Goal: Task Accomplishment & Management: Use online tool/utility

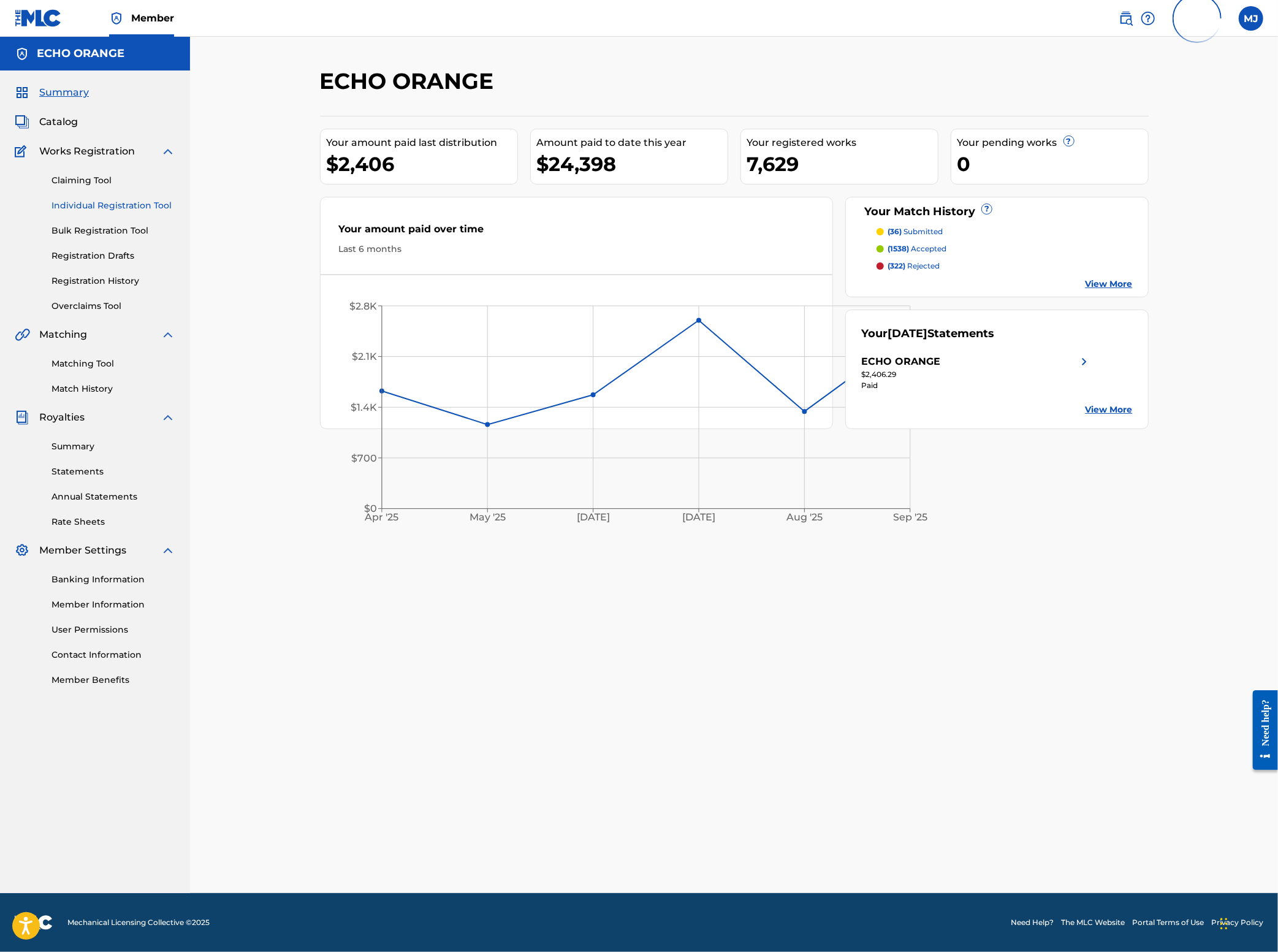
click at [132, 212] on link "Individual Registration Tool" at bounding box center [113, 206] width 124 height 13
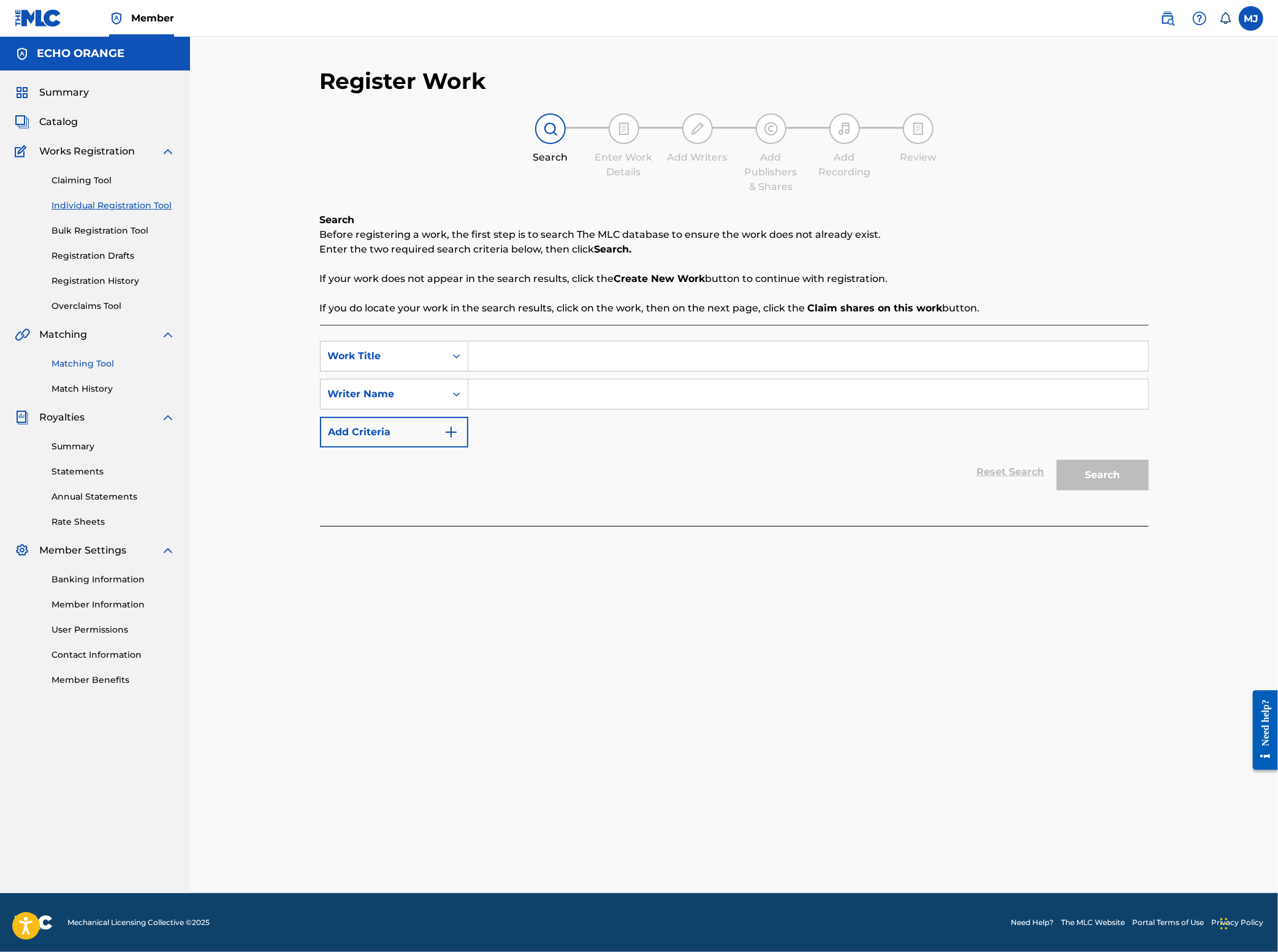
click at [71, 371] on link "Matching Tool" at bounding box center [113, 364] width 124 height 13
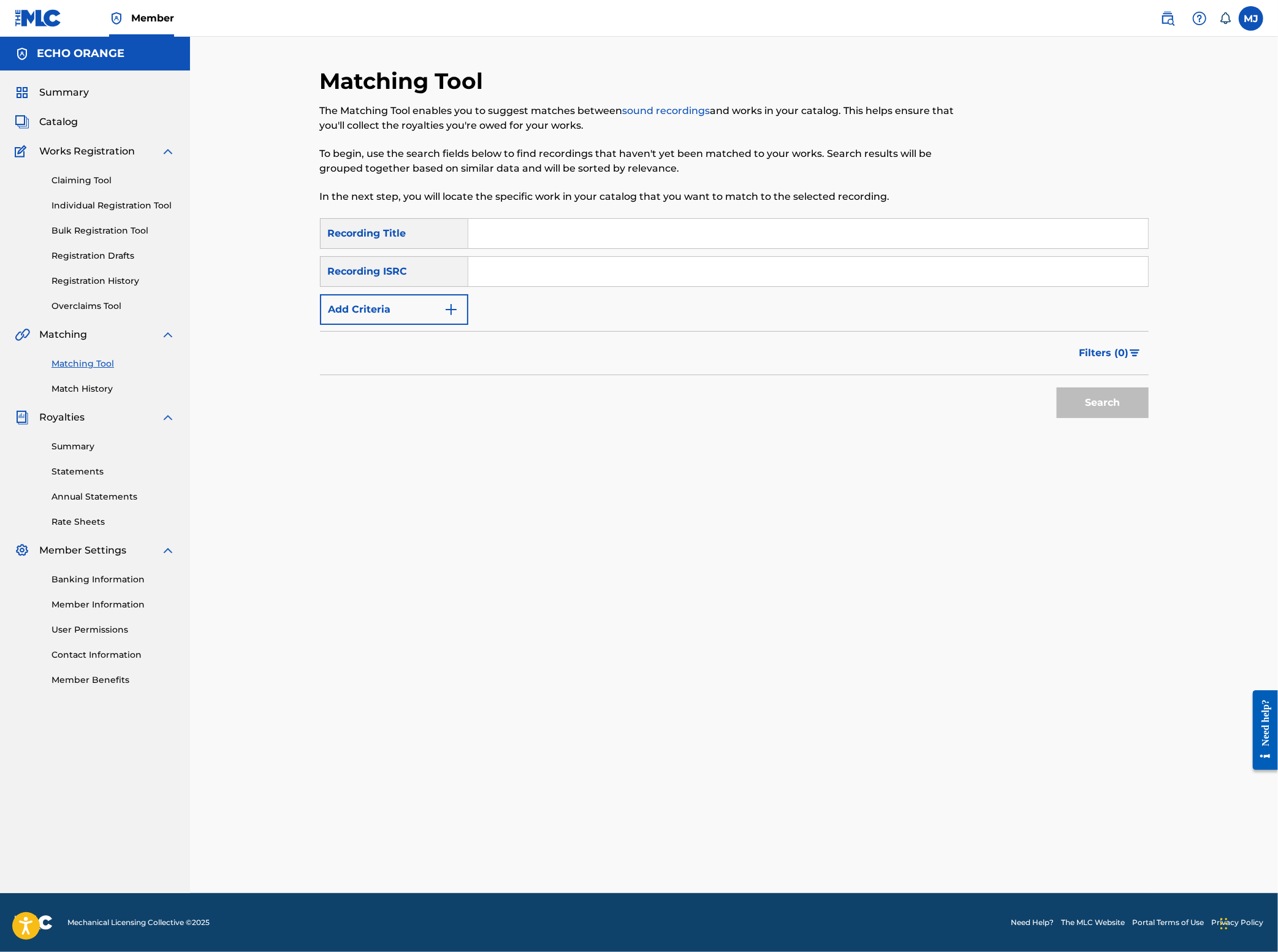
click at [484, 248] on input "Search Form" at bounding box center [808, 234] width 680 height 30
type input "those eyes"
click at [320, 325] on button "Add Criteria" at bounding box center [394, 309] width 148 height 31
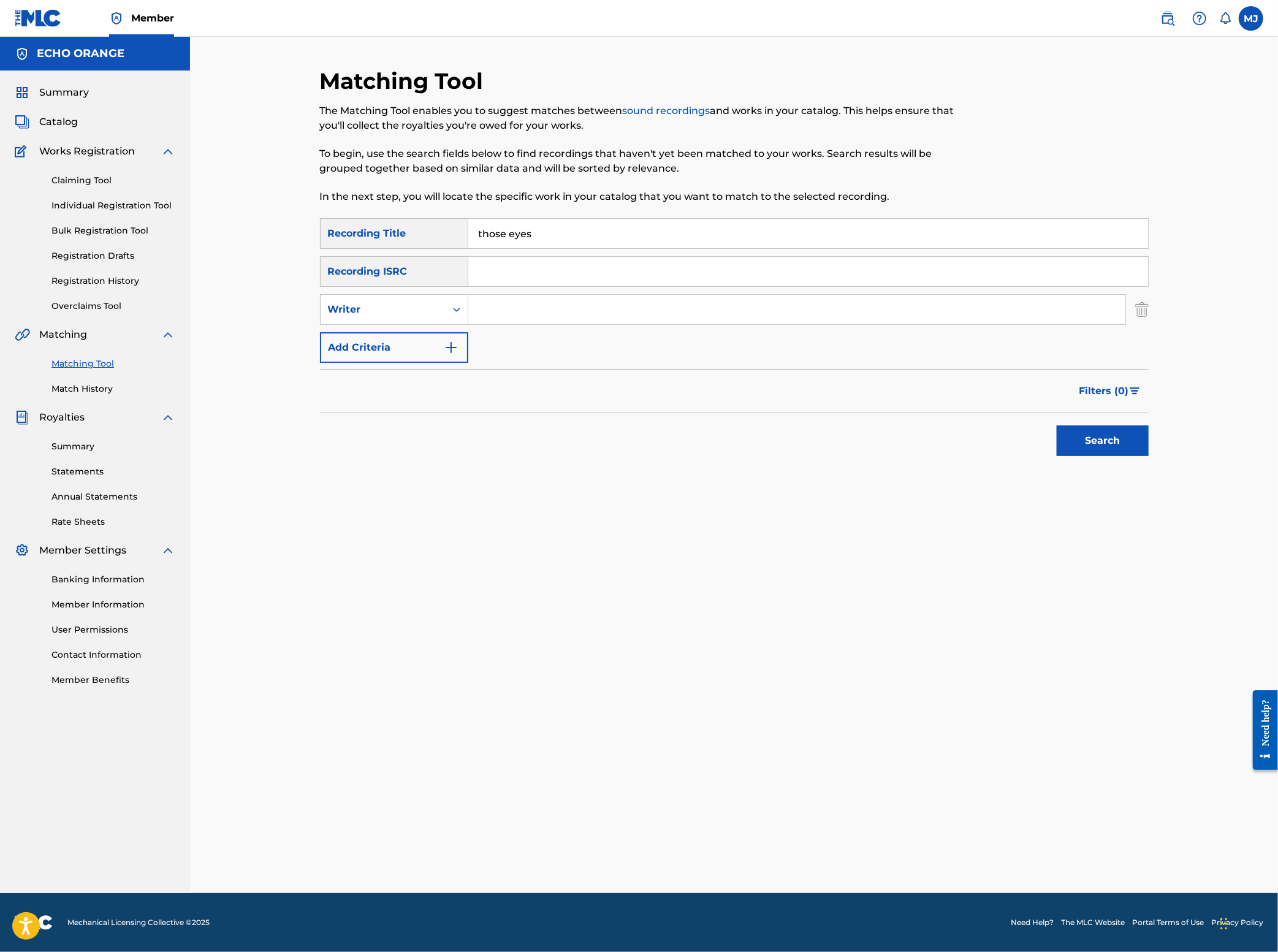
click at [481, 324] on input "Search Form" at bounding box center [797, 309] width 657 height 30
click at [479, 248] on input "those eyes" at bounding box center [808, 234] width 680 height 30
click at [477, 324] on input "Search Form" at bounding box center [797, 309] width 657 height 30
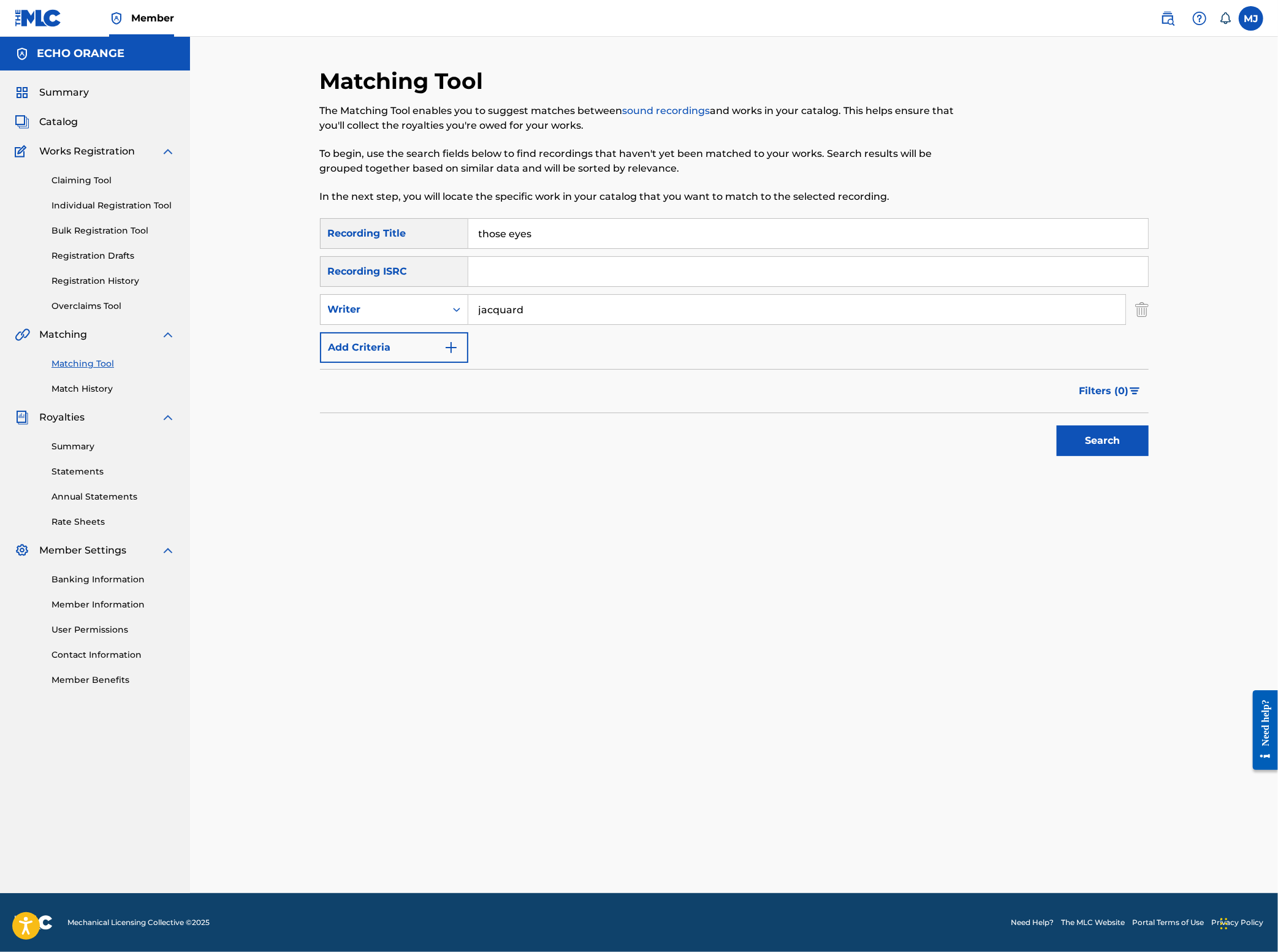
type input "jacquard"
click at [1149, 456] on button "Search" at bounding box center [1103, 440] width 92 height 31
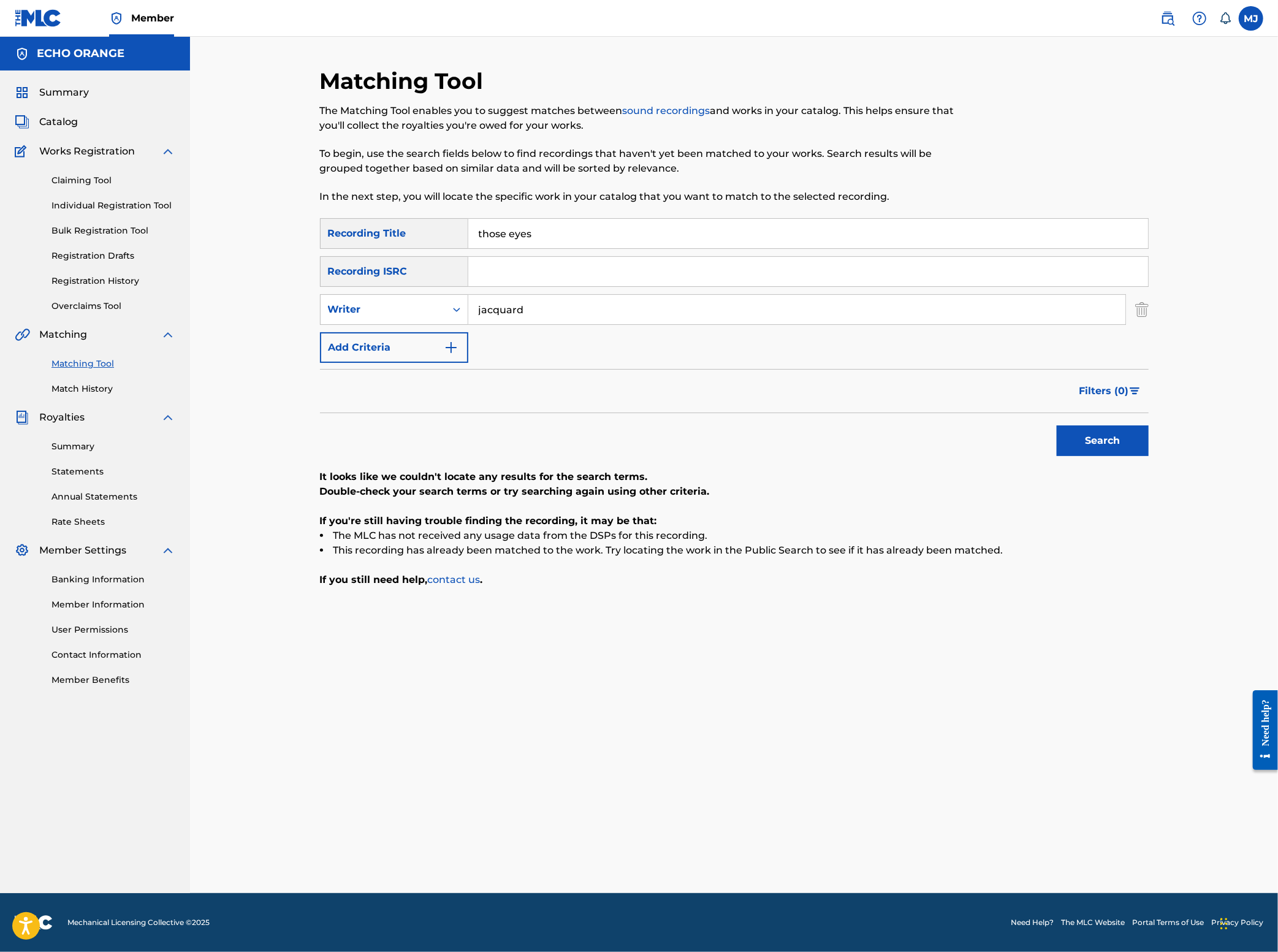
click at [477, 324] on input "jacquard" at bounding box center [797, 309] width 657 height 30
click at [348, 317] on div "Writer" at bounding box center [382, 309] width 110 height 15
click at [347, 356] on div "Recording Artist" at bounding box center [395, 340] width 147 height 31
click at [515, 324] on input "Search Form" at bounding box center [797, 309] width 657 height 30
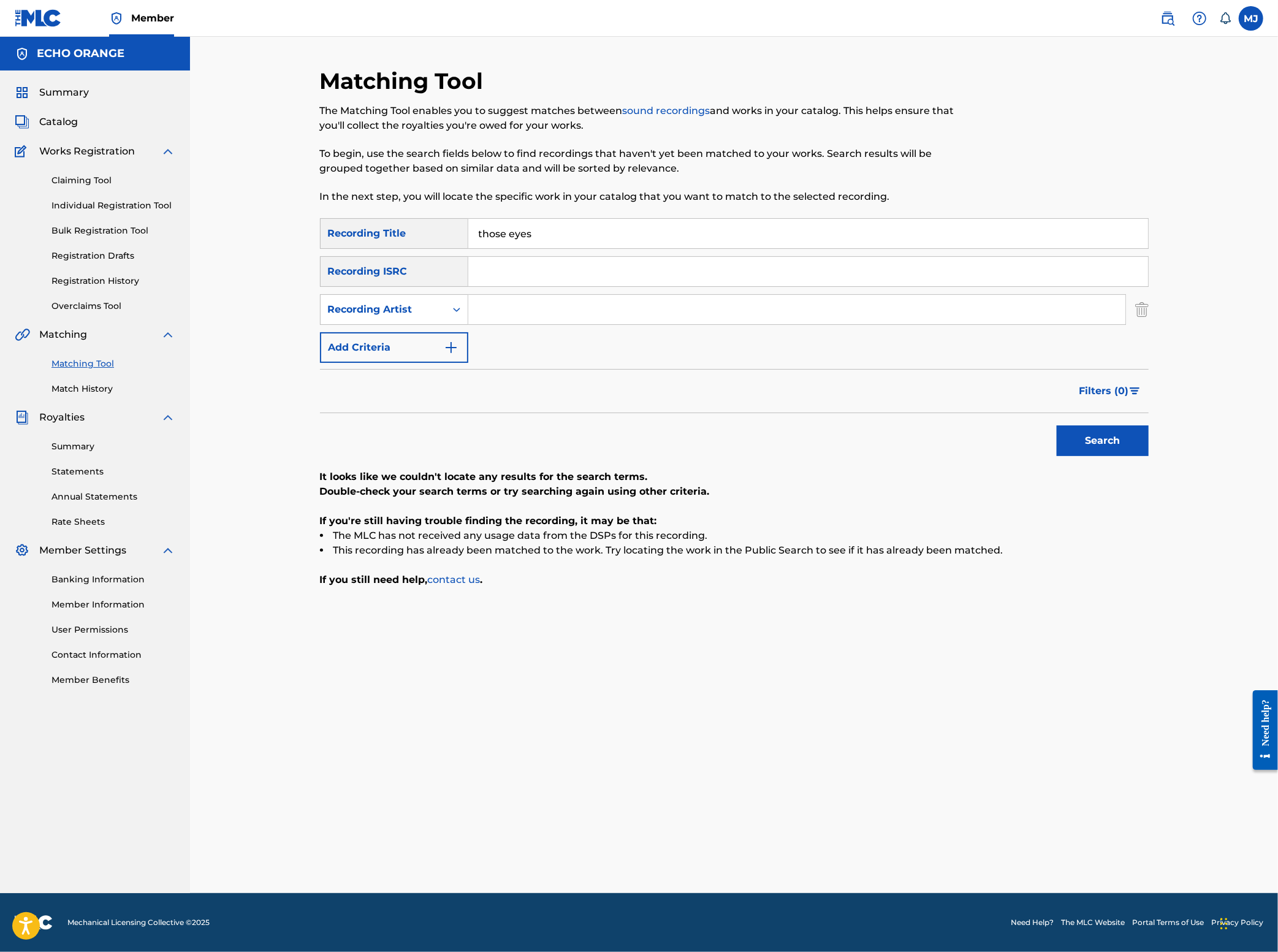
click at [515, 324] on input "Search Form" at bounding box center [797, 309] width 657 height 30
type input "1104"
click at [1149, 456] on button "Search" at bounding box center [1103, 440] width 92 height 31
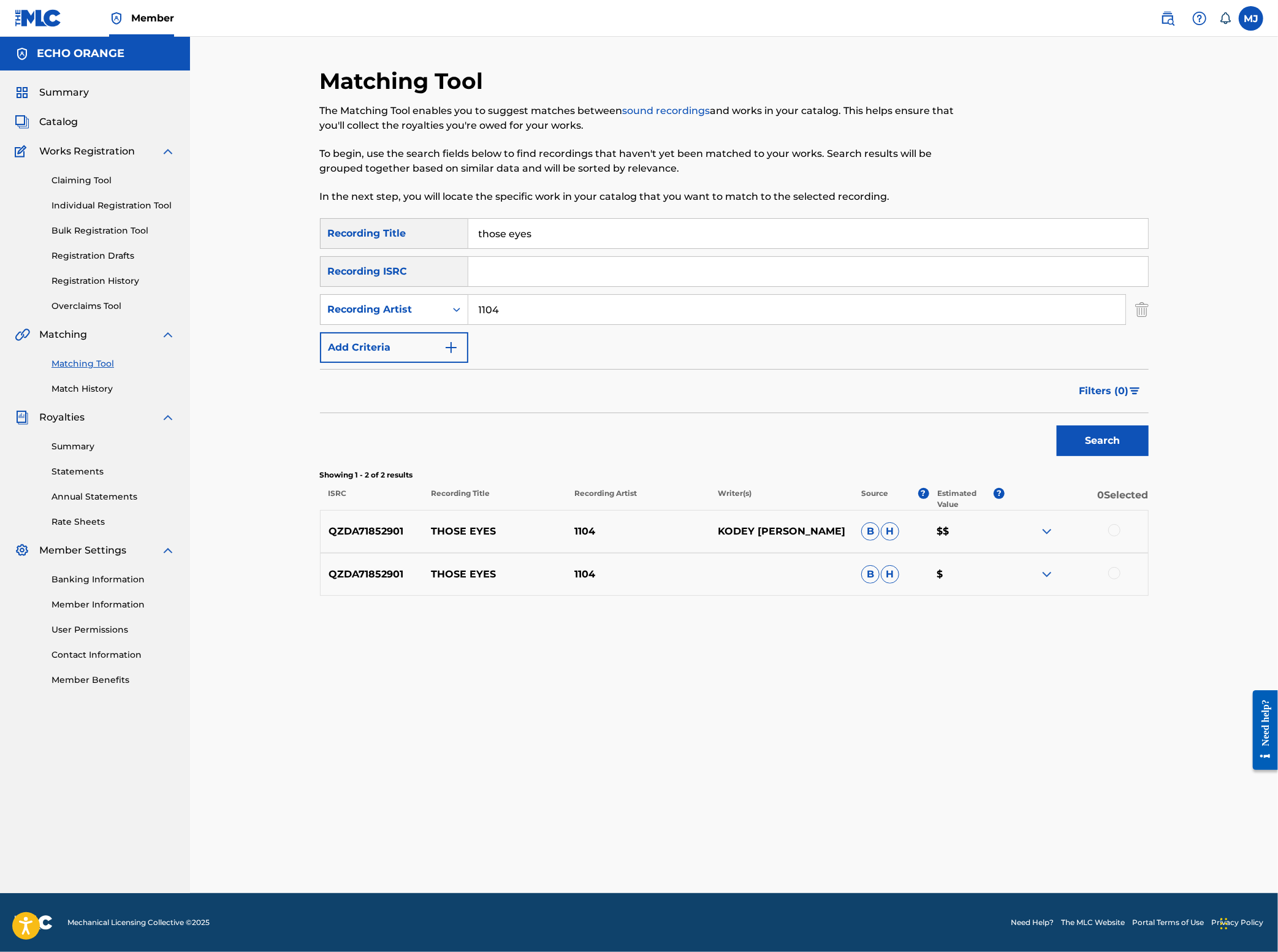
click at [1121, 536] on div at bounding box center [1114, 530] width 12 height 12
click at [1121, 579] on div at bounding box center [1114, 572] width 12 height 12
click at [929, 842] on button "Match 2 Groups" at bounding box center [862, 852] width 136 height 31
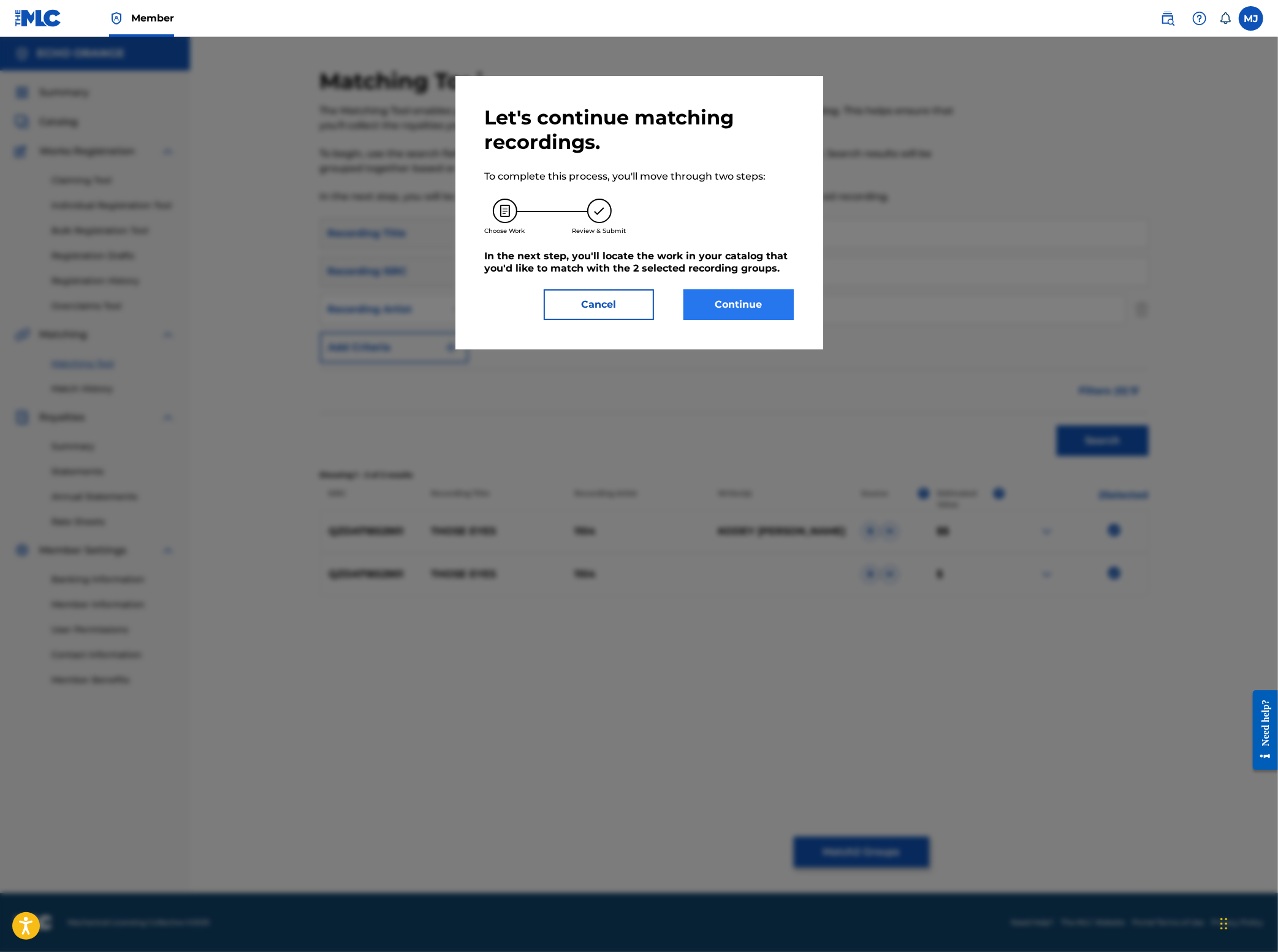
click at [789, 320] on button "Continue" at bounding box center [738, 304] width 110 height 31
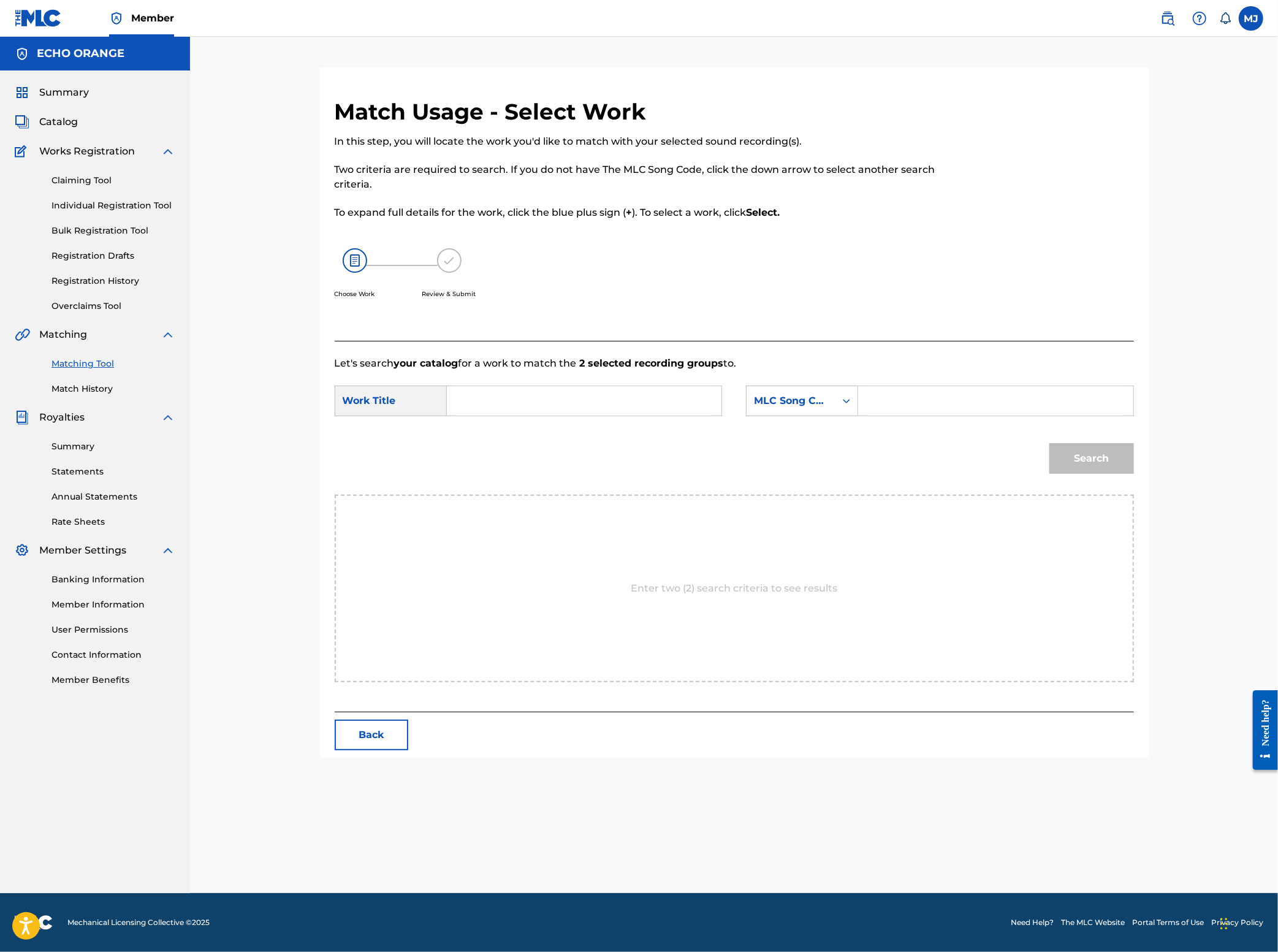
click at [577, 415] on input "Search Form" at bounding box center [584, 401] width 254 height 30
type input "those eyes"
click at [835, 413] on div "MLC Song Code" at bounding box center [791, 401] width 89 height 23
click at [821, 494] on div "Publisher Name" at bounding box center [802, 477] width 111 height 31
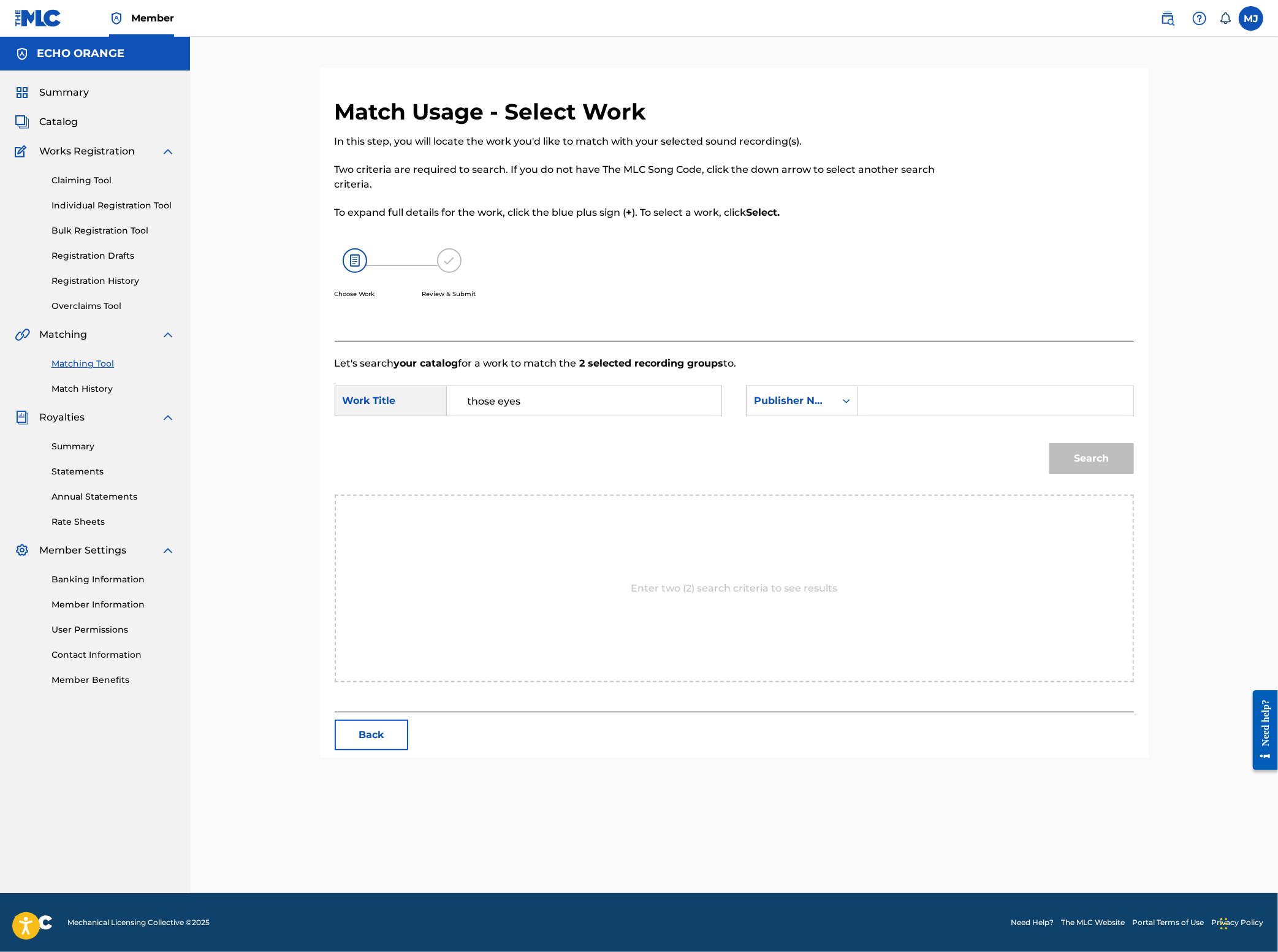
click at [1004, 415] on input "Search Form" at bounding box center [995, 401] width 254 height 30
type input "tweny"
click at [1134, 474] on button "Search" at bounding box center [1092, 458] width 84 height 31
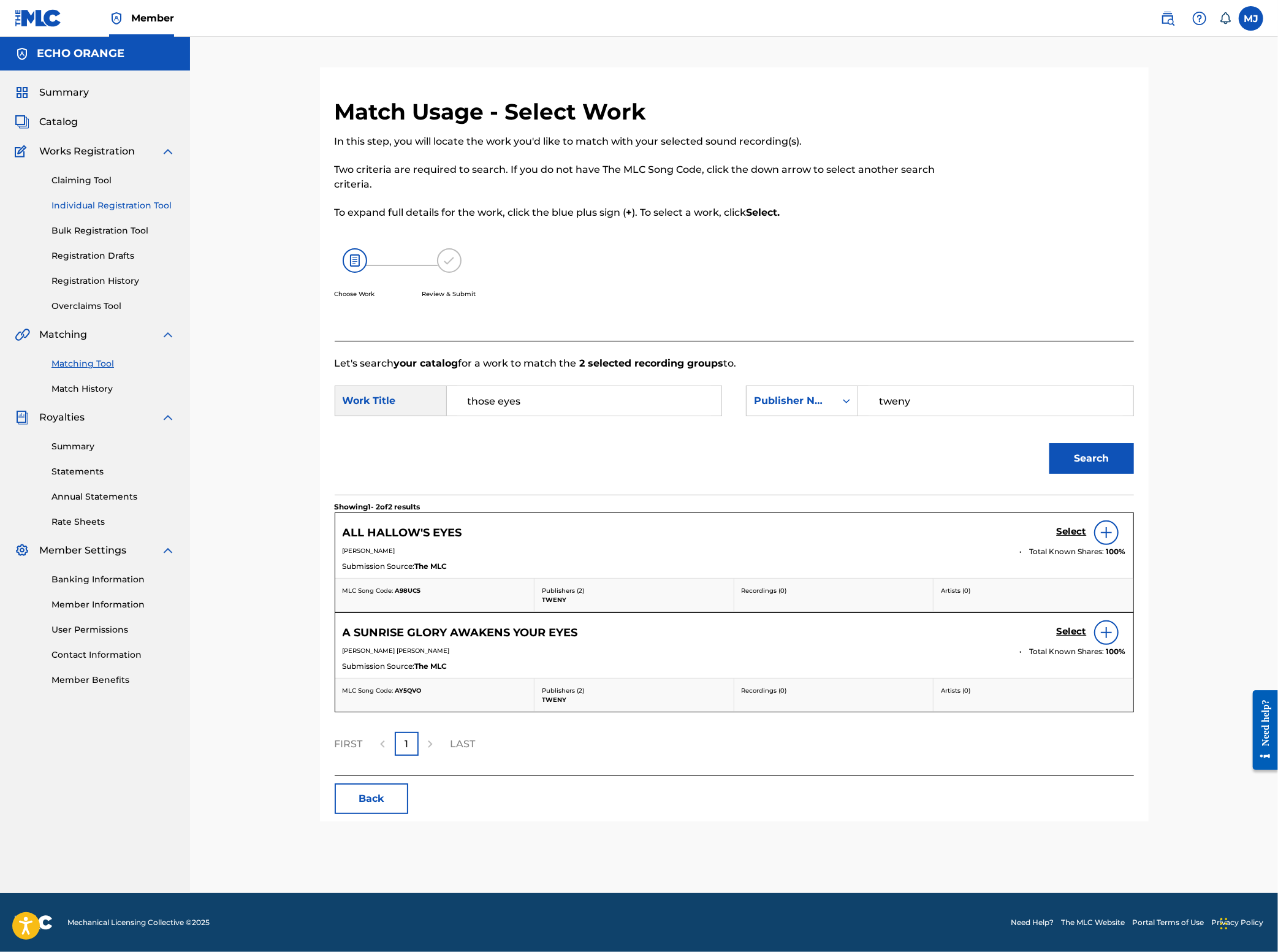
click at [120, 212] on link "Individual Registration Tool" at bounding box center [113, 206] width 124 height 13
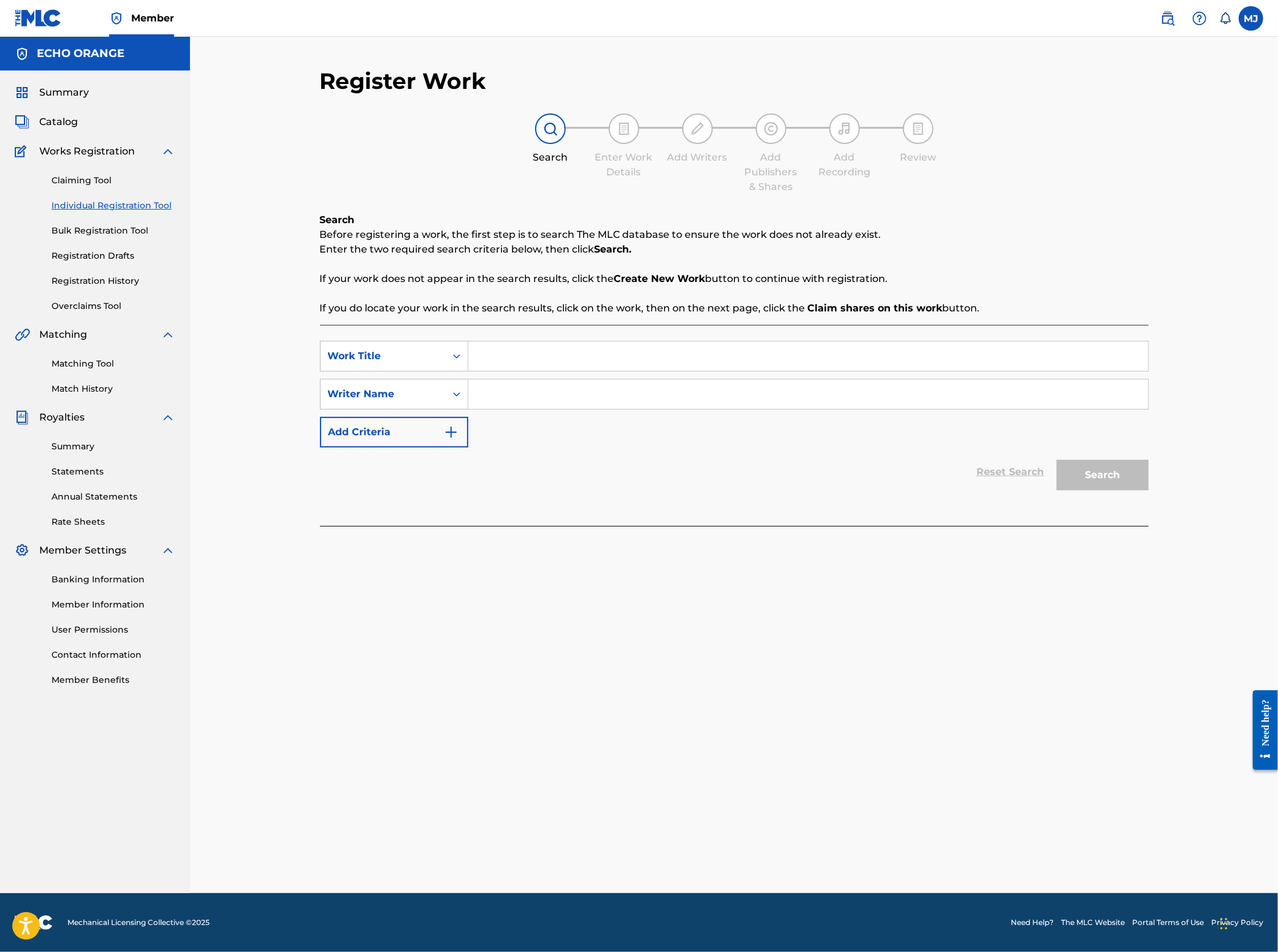
click at [498, 366] on div "SearchWithCriteriafac93599-aba5-41ea-84e8-3133c6e47a0f Work Title SearchWithCri…" at bounding box center [735, 425] width 829 height 201
click at [499, 371] on input "Search Form" at bounding box center [808, 356] width 680 height 30
type input "Promise"
click at [533, 526] on div "SearchWithCriteriafac93599-aba5-41ea-84e8-3133c6e47a0f Work Title Promise Searc…" at bounding box center [735, 425] width 829 height 201
click at [510, 447] on div "SearchWithCriteriafac93599-aba5-41ea-84e8-3133c6e47a0f Work Title Promise Searc…" at bounding box center [735, 394] width 829 height 107
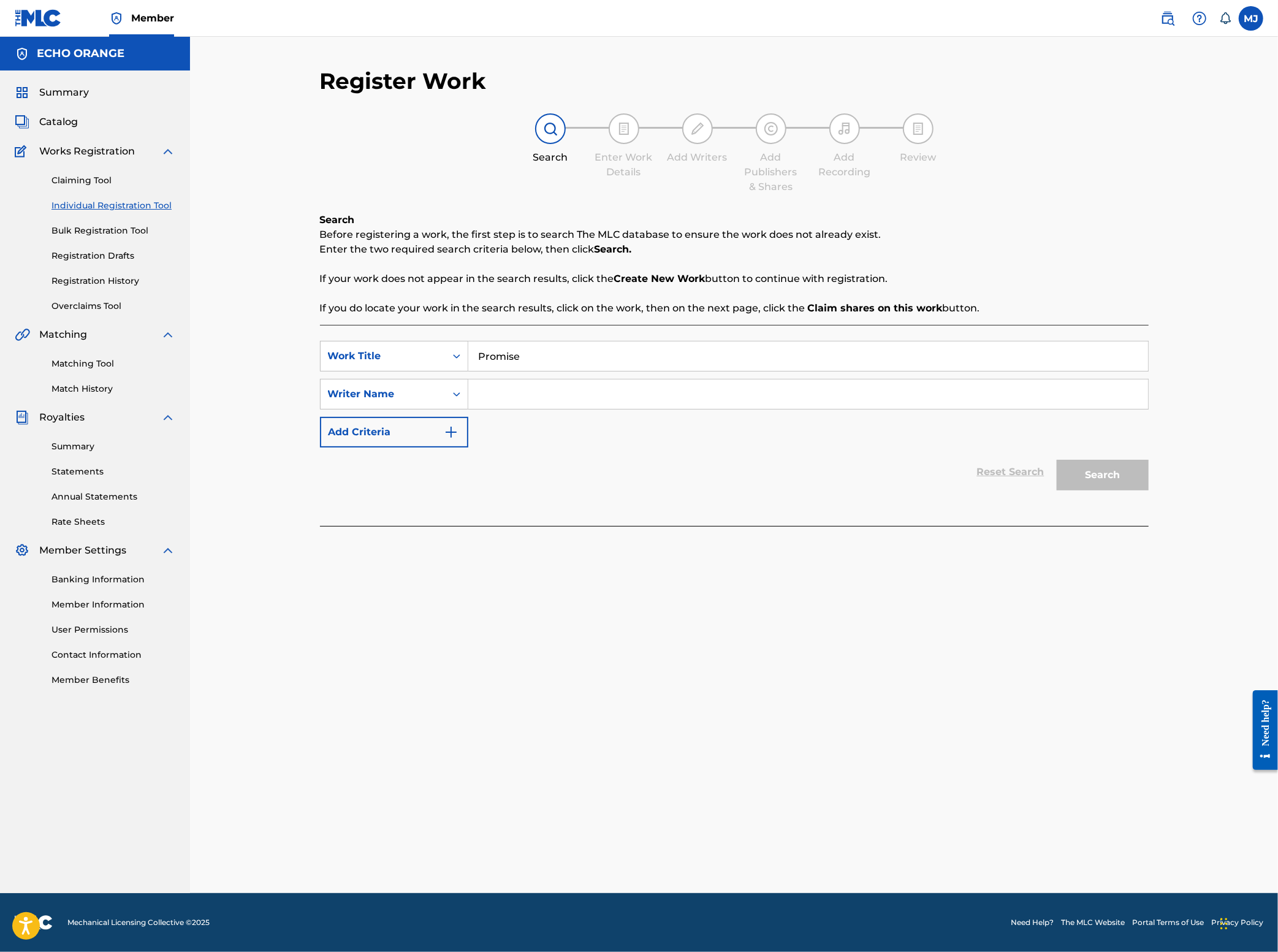
click at [522, 409] on input "Search Form" at bounding box center [808, 395] width 680 height 30
type input "[PERSON_NAME]"
click at [1149, 490] on button "Search" at bounding box center [1103, 475] width 92 height 31
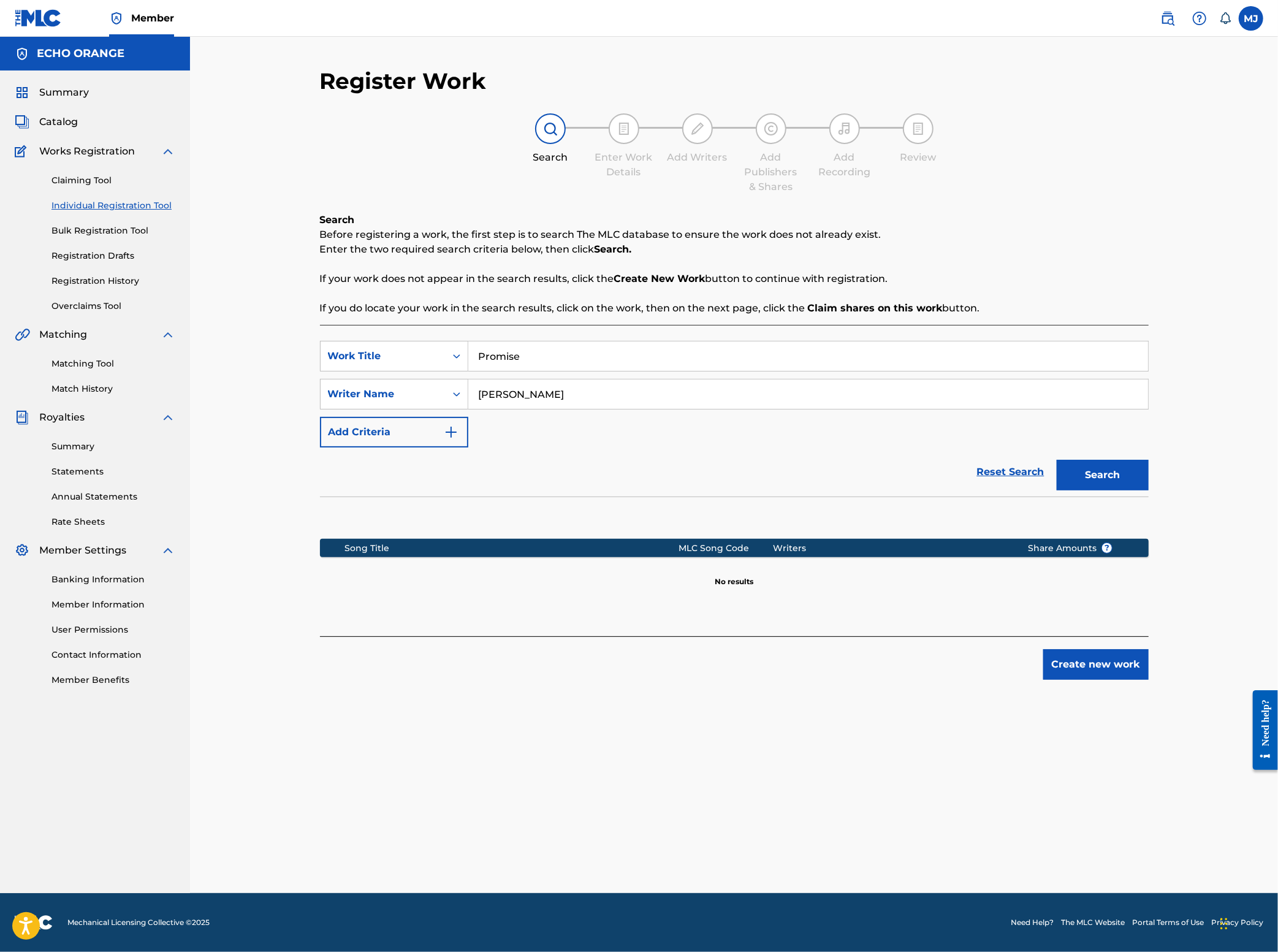
click at [478, 409] on input "[PERSON_NAME]" at bounding box center [808, 395] width 680 height 30
drag, startPoint x: 1216, startPoint y: 775, endPoint x: 1217, endPoint y: 760, distance: 15.0
click at [1164, 775] on div "Register Work Search Enter Work Details Add Writers Add Publishers & Shares Add…" at bounding box center [734, 481] width 858 height 825
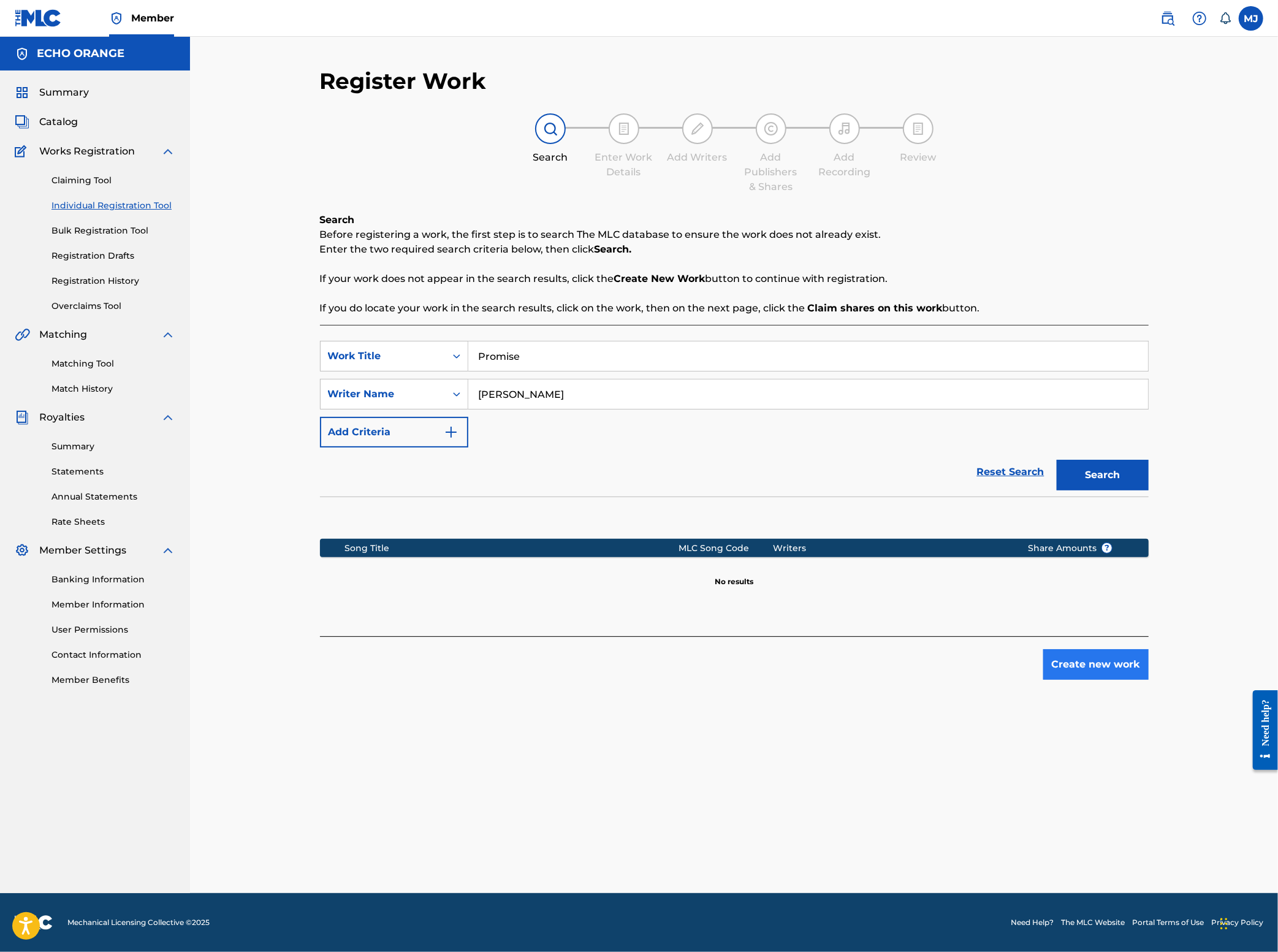
click at [1149, 680] on button "Create new work" at bounding box center [1095, 664] width 105 height 31
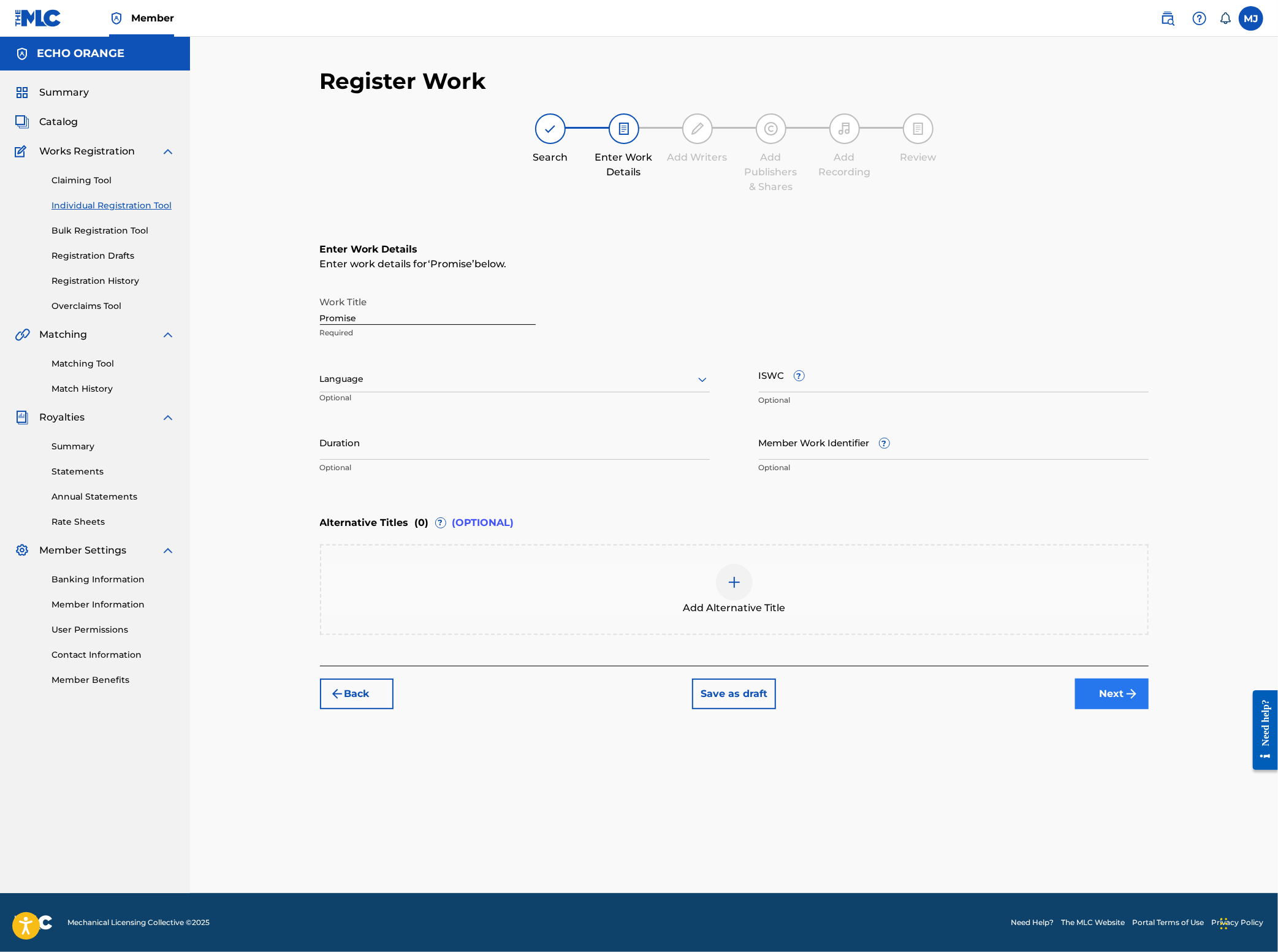
click at [1149, 709] on button "Next" at bounding box center [1112, 693] width 74 height 31
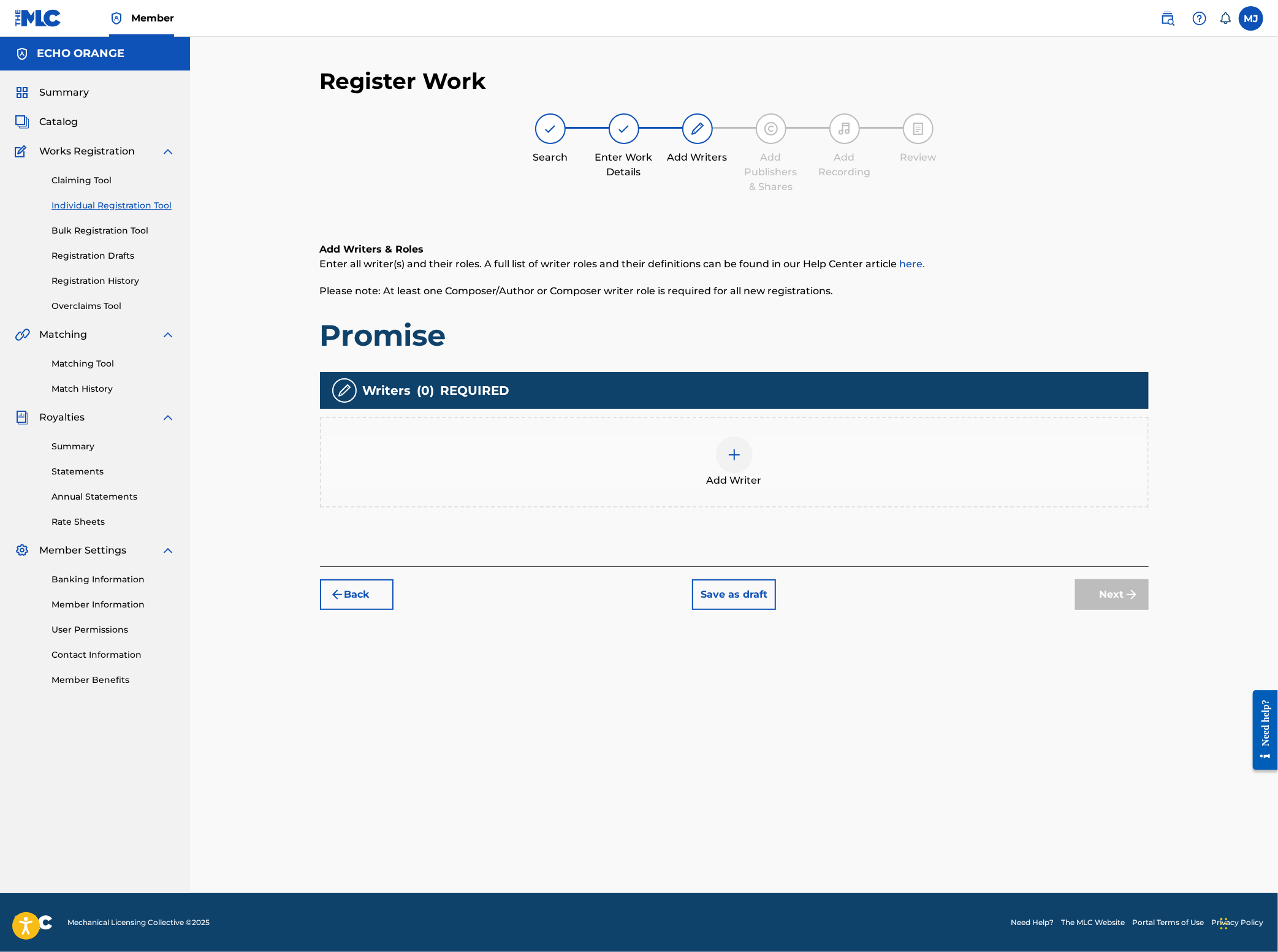
click at [812, 508] on div "Add Writer" at bounding box center [735, 462] width 829 height 91
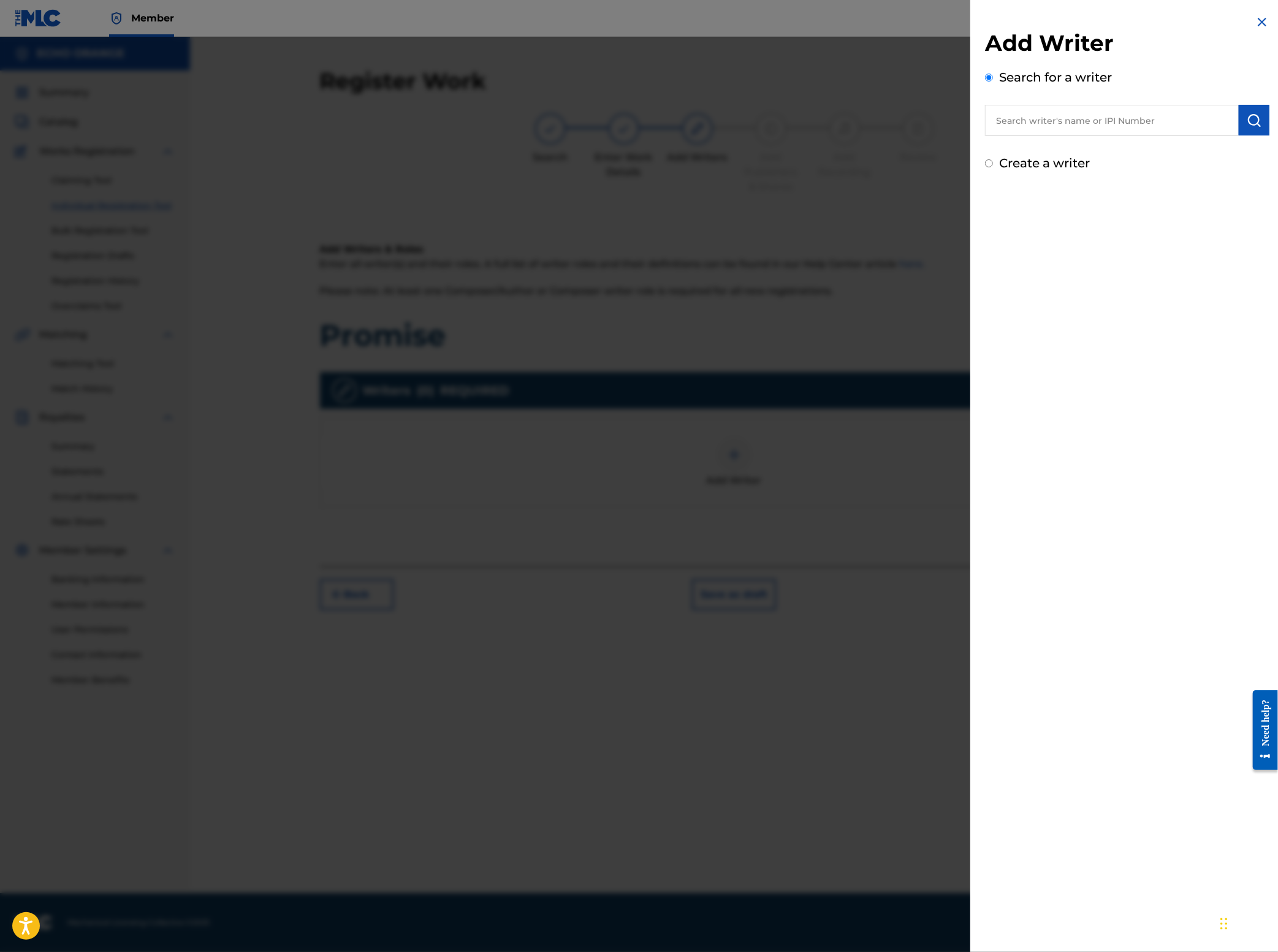
click at [1080, 136] on input "text" at bounding box center [1112, 120] width 254 height 31
paste input "[PERSON_NAME]"
type input "[PERSON_NAME]"
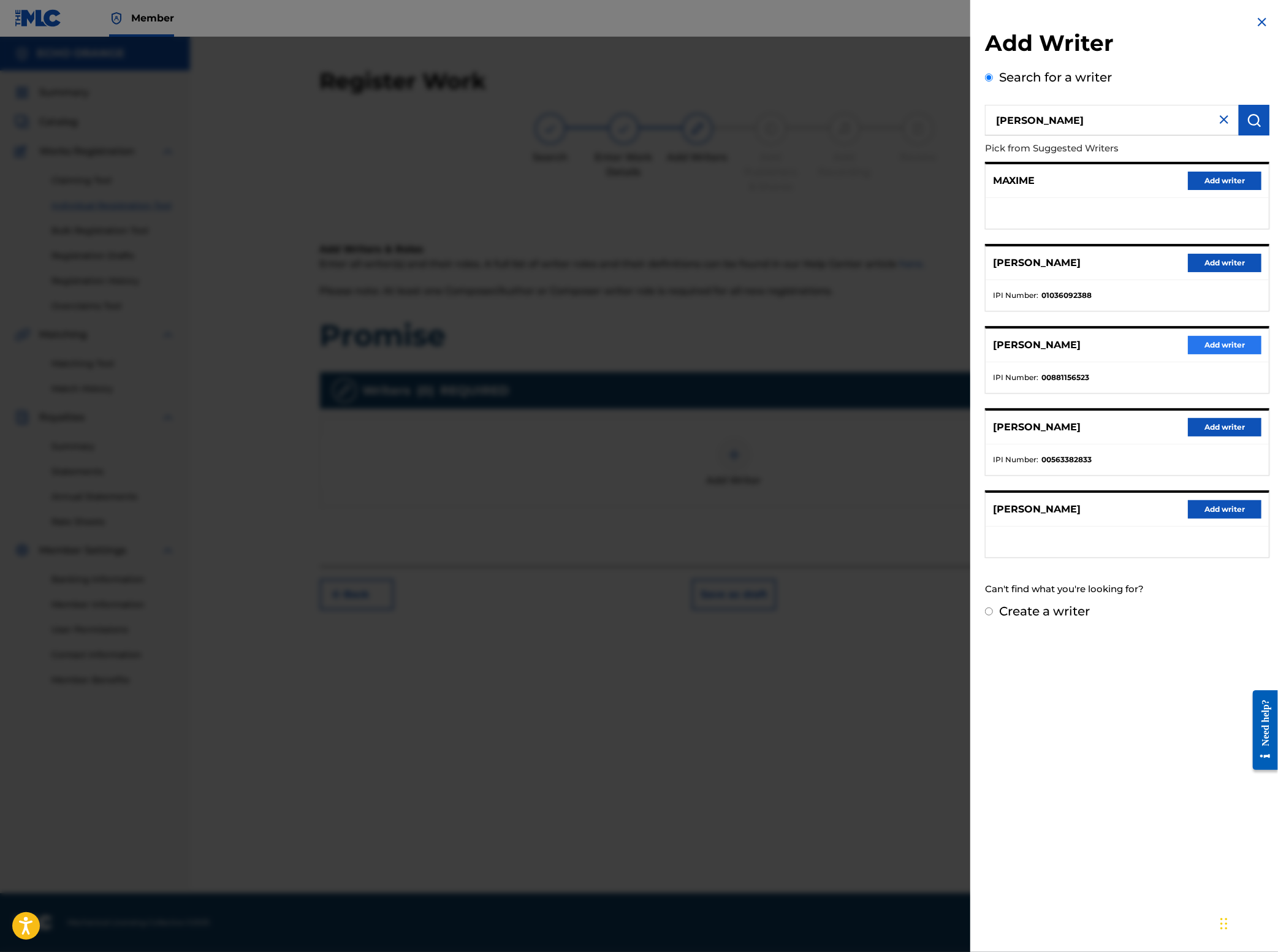
click at [1188, 354] on button "Add writer" at bounding box center [1224, 345] width 74 height 18
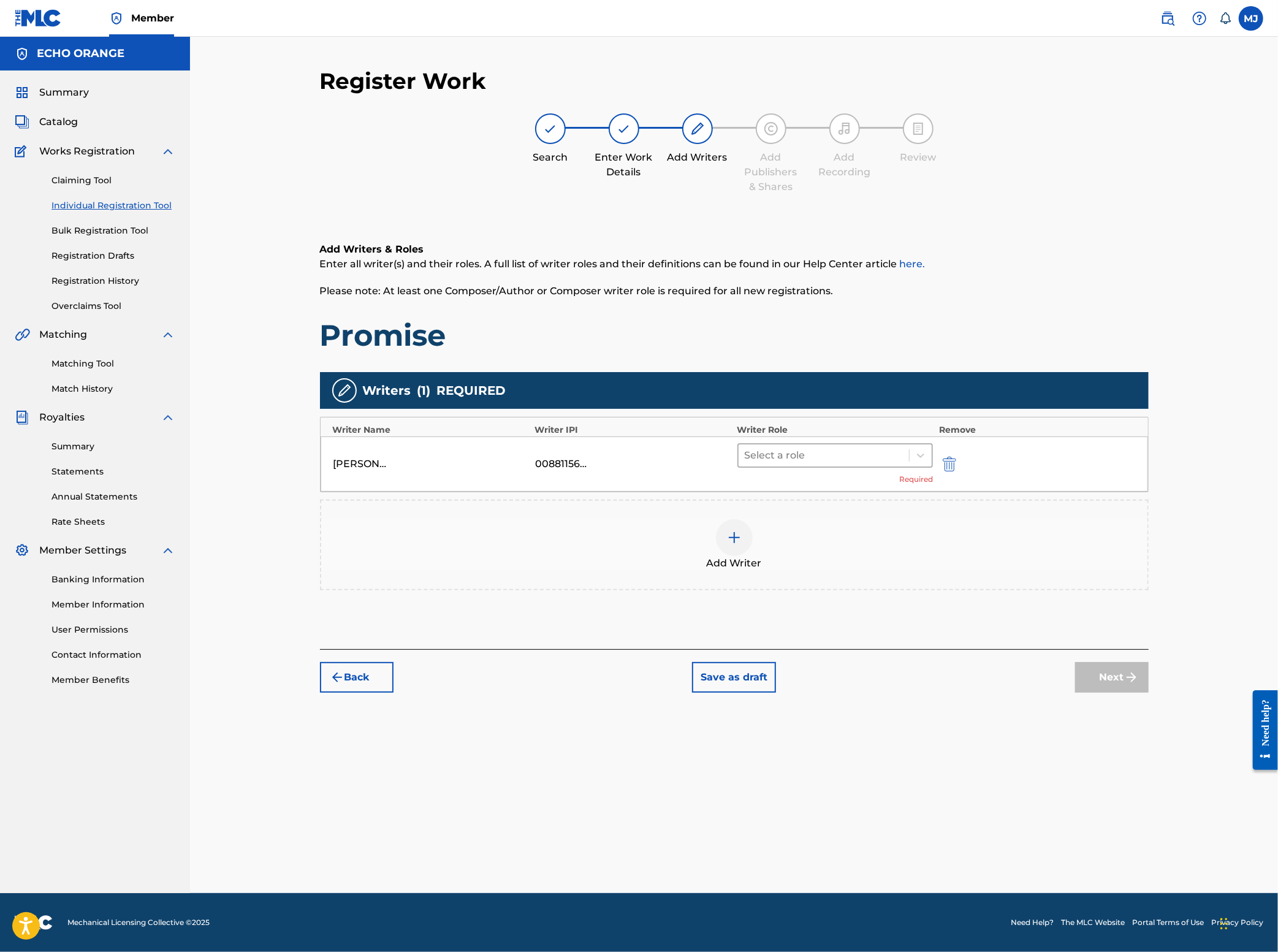
drag, startPoint x: 893, startPoint y: 484, endPoint x: 889, endPoint y: 493, distance: 9.8
click at [893, 484] on div "[PERSON_NAME] 00881156523 Select a role Required" at bounding box center [735, 464] width 827 height 55
click at [888, 464] on div at bounding box center [824, 455] width 159 height 17
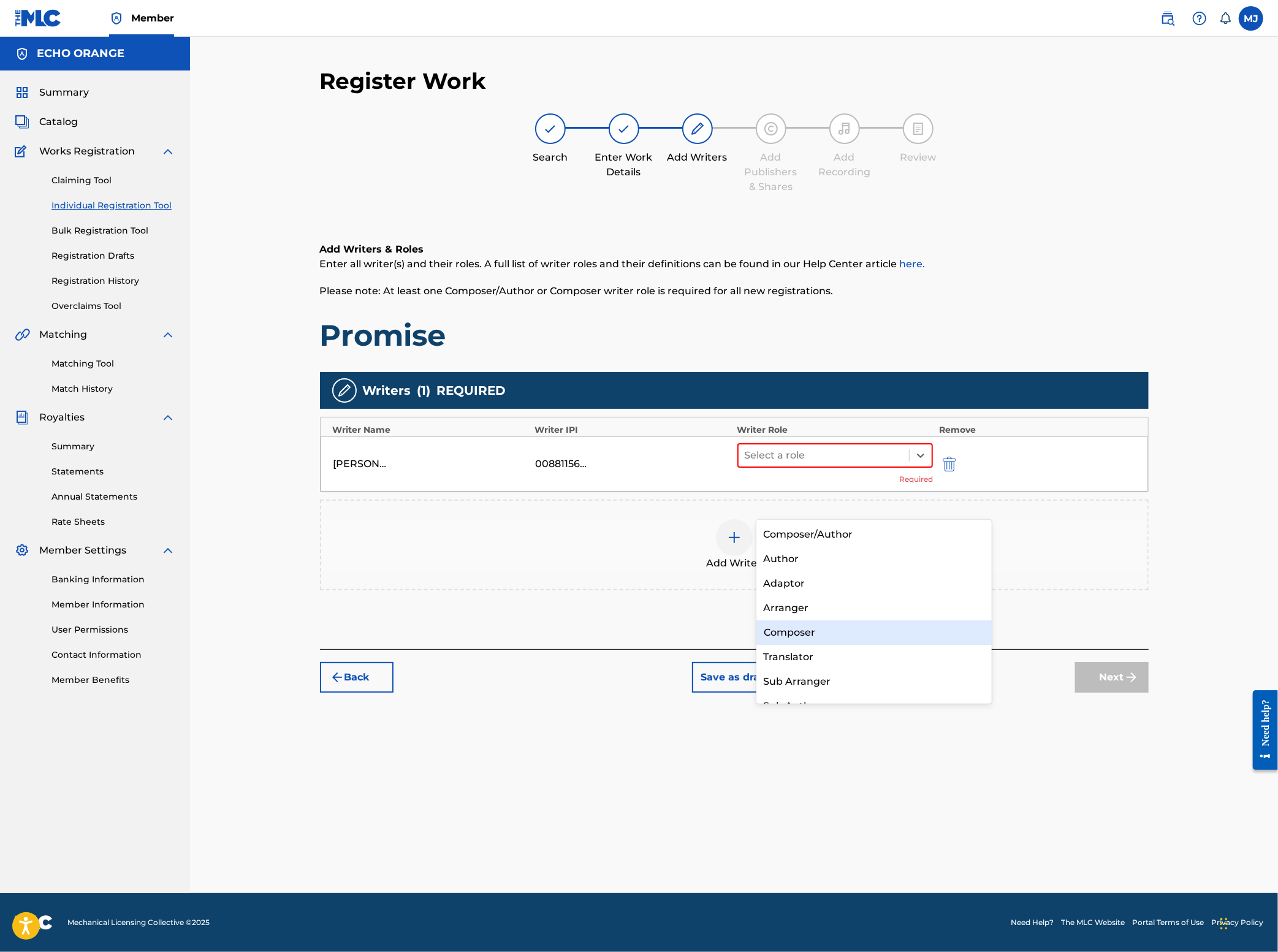
click at [841, 628] on div "Composer" at bounding box center [874, 633] width 236 height 25
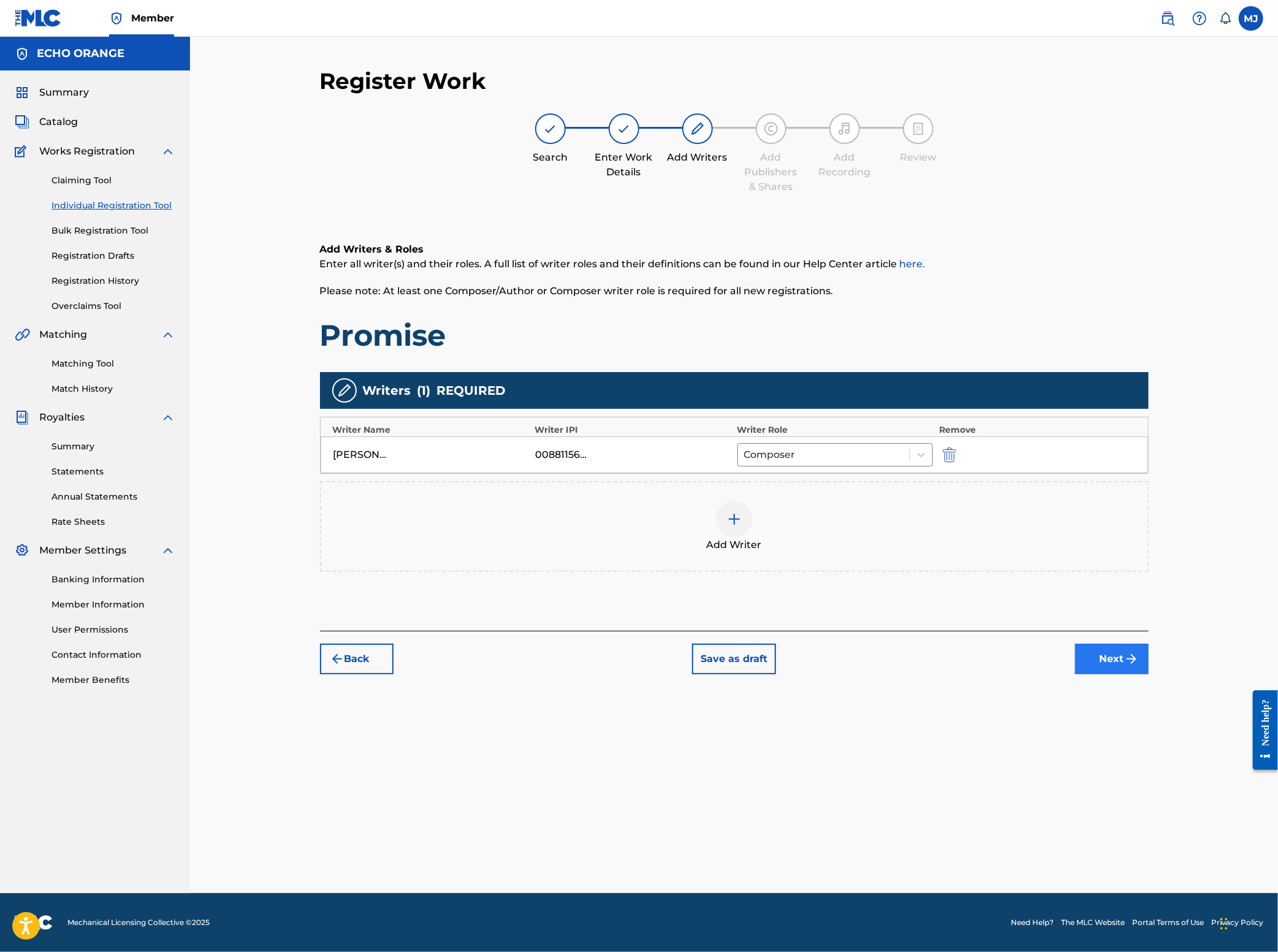
click at [1149, 674] on button "Next" at bounding box center [1112, 658] width 74 height 31
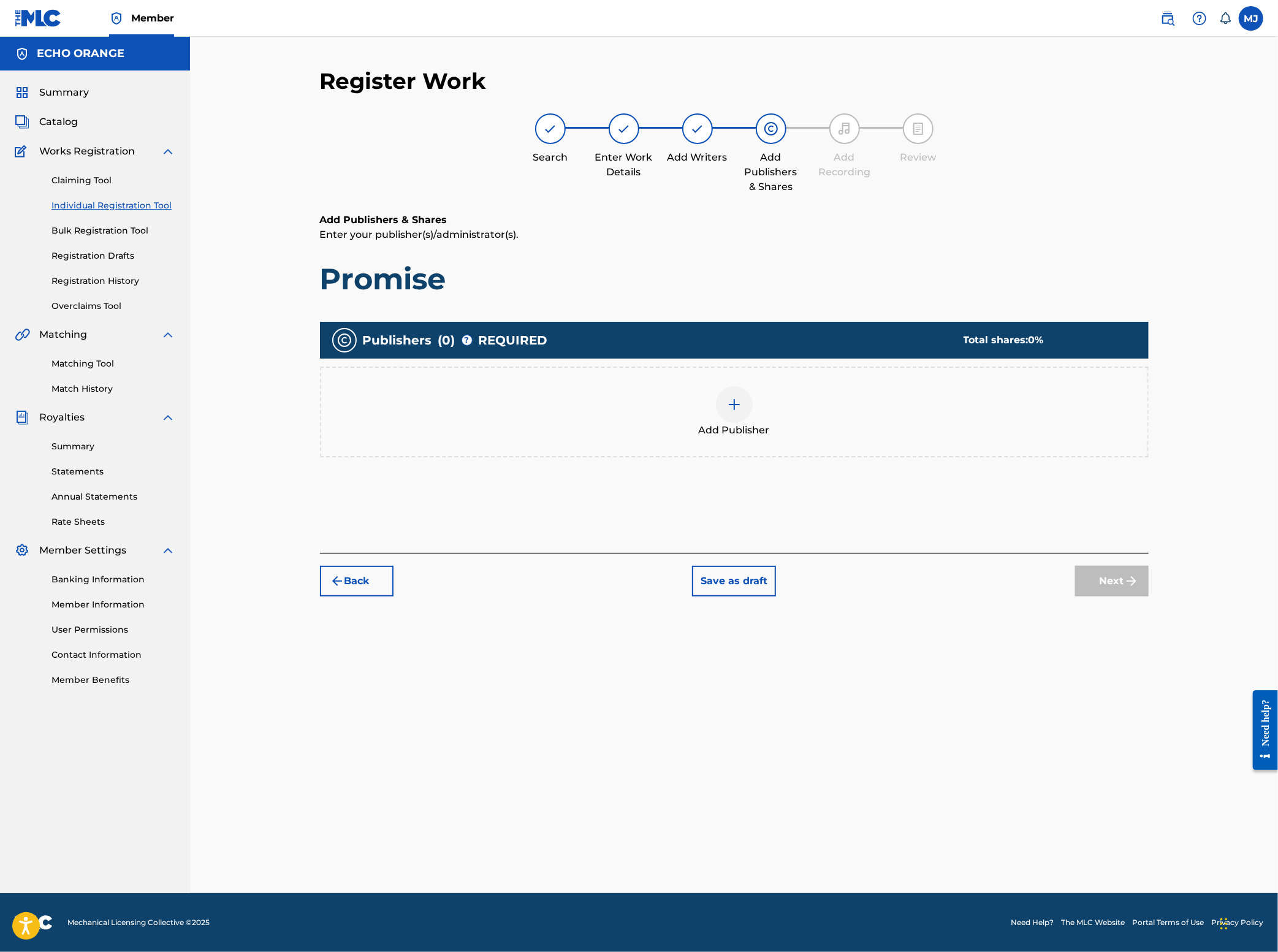
click at [749, 423] on div at bounding box center [735, 404] width 36 height 36
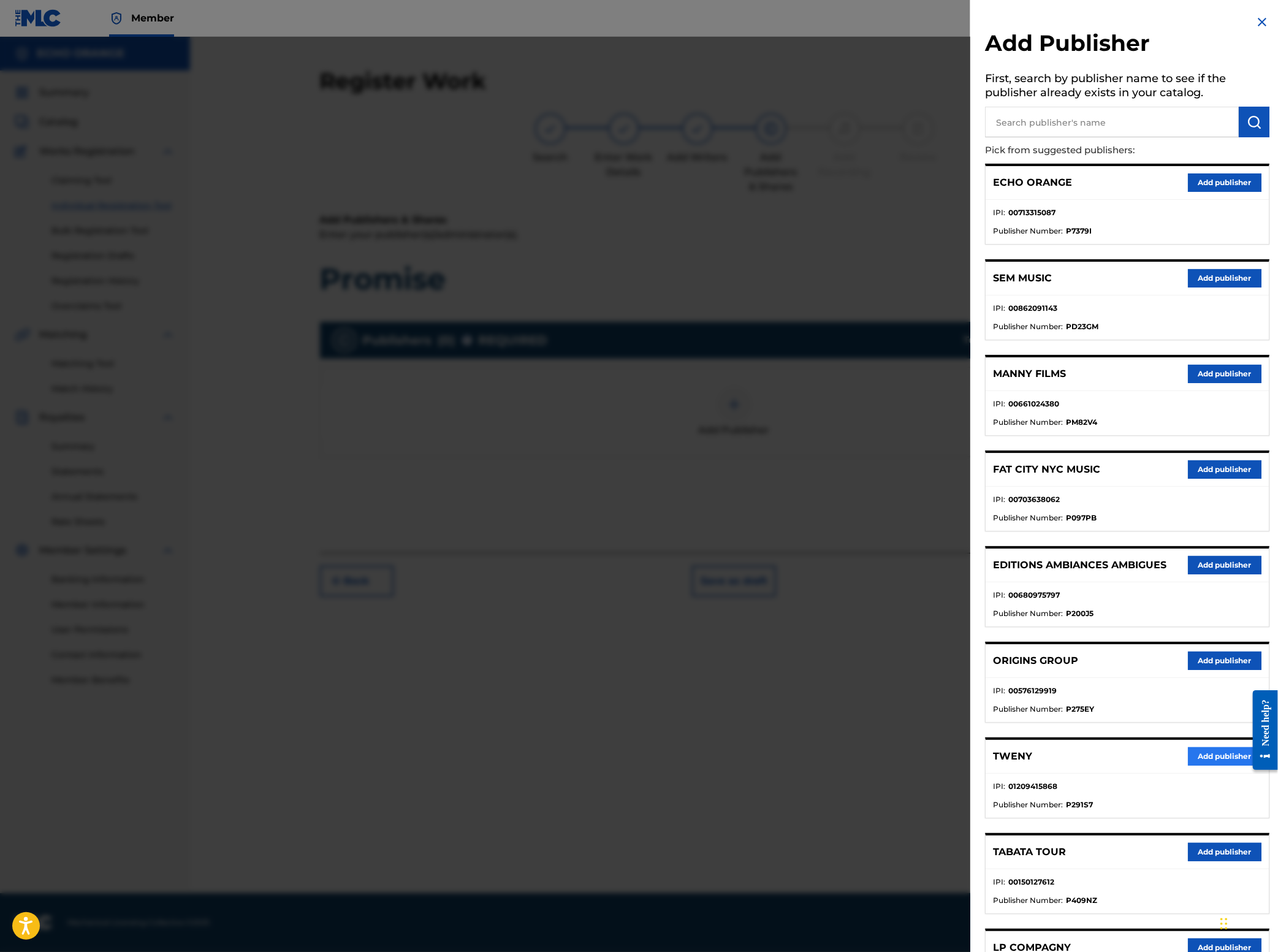
click at [1214, 766] on button "Add publisher" at bounding box center [1224, 756] width 74 height 18
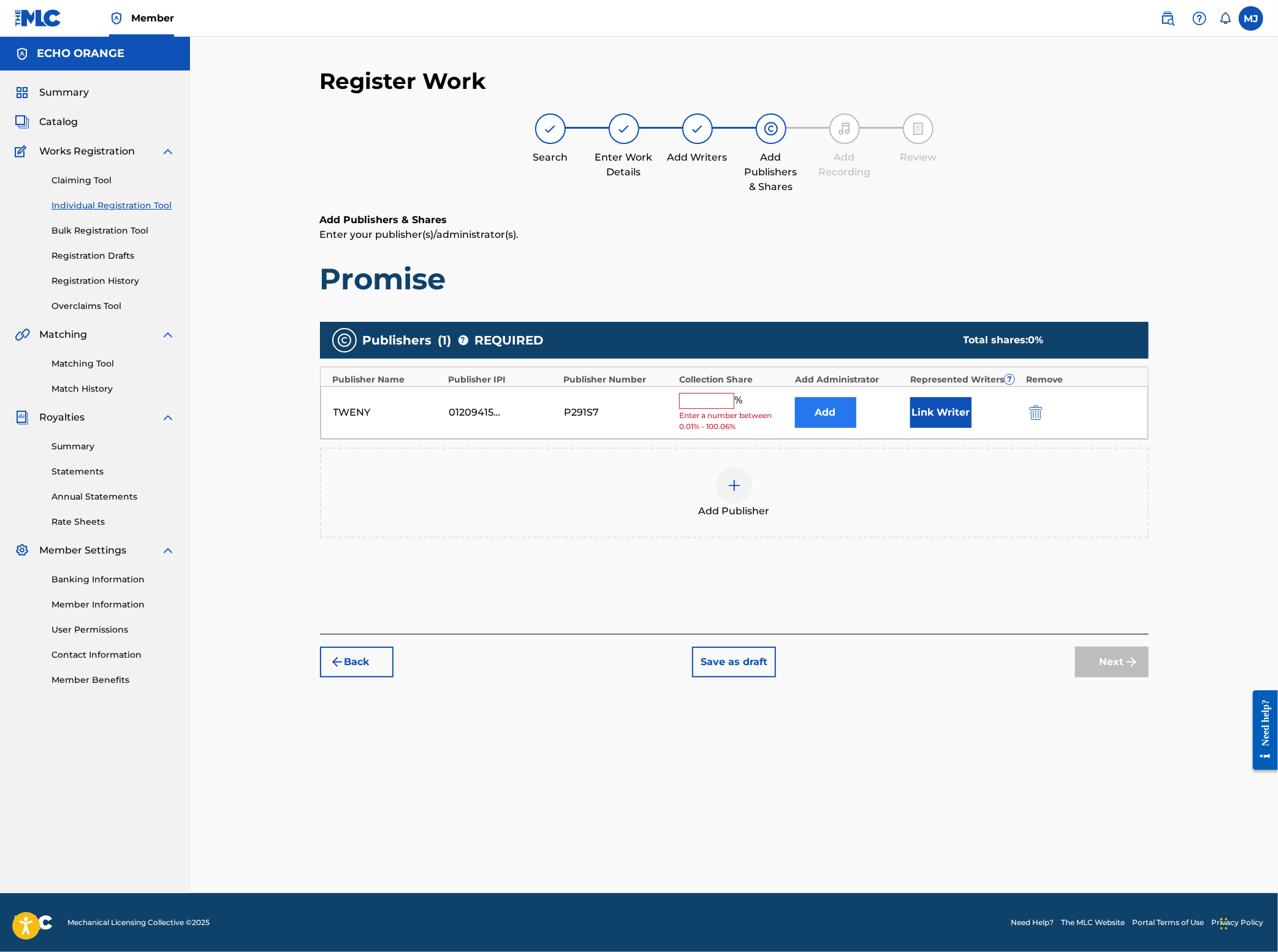
click at [856, 428] on button "Add" at bounding box center [826, 412] width 61 height 31
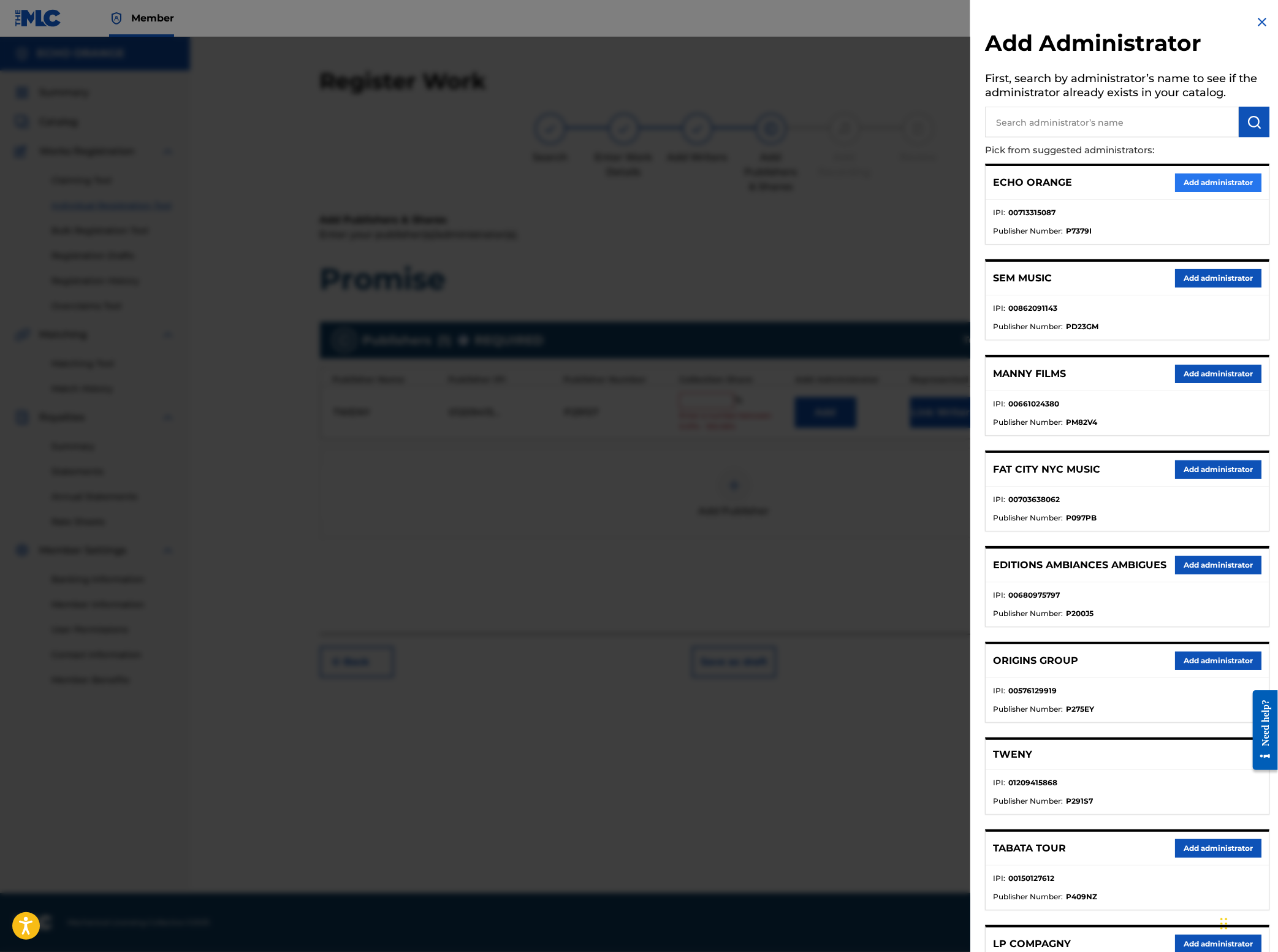
click at [1203, 192] on button "Add administrator" at bounding box center [1218, 183] width 86 height 18
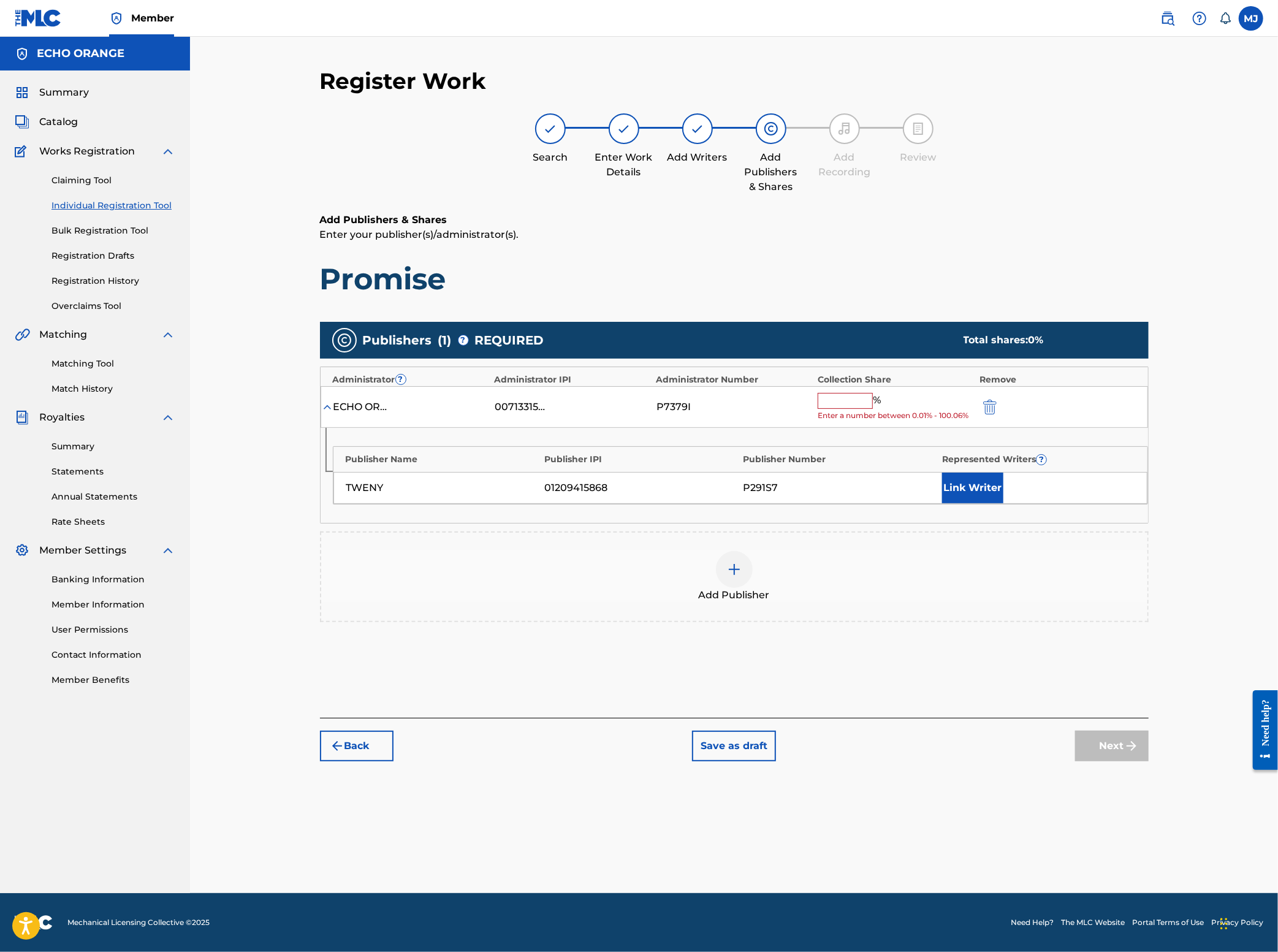
click at [873, 409] on input "text" at bounding box center [845, 400] width 55 height 16
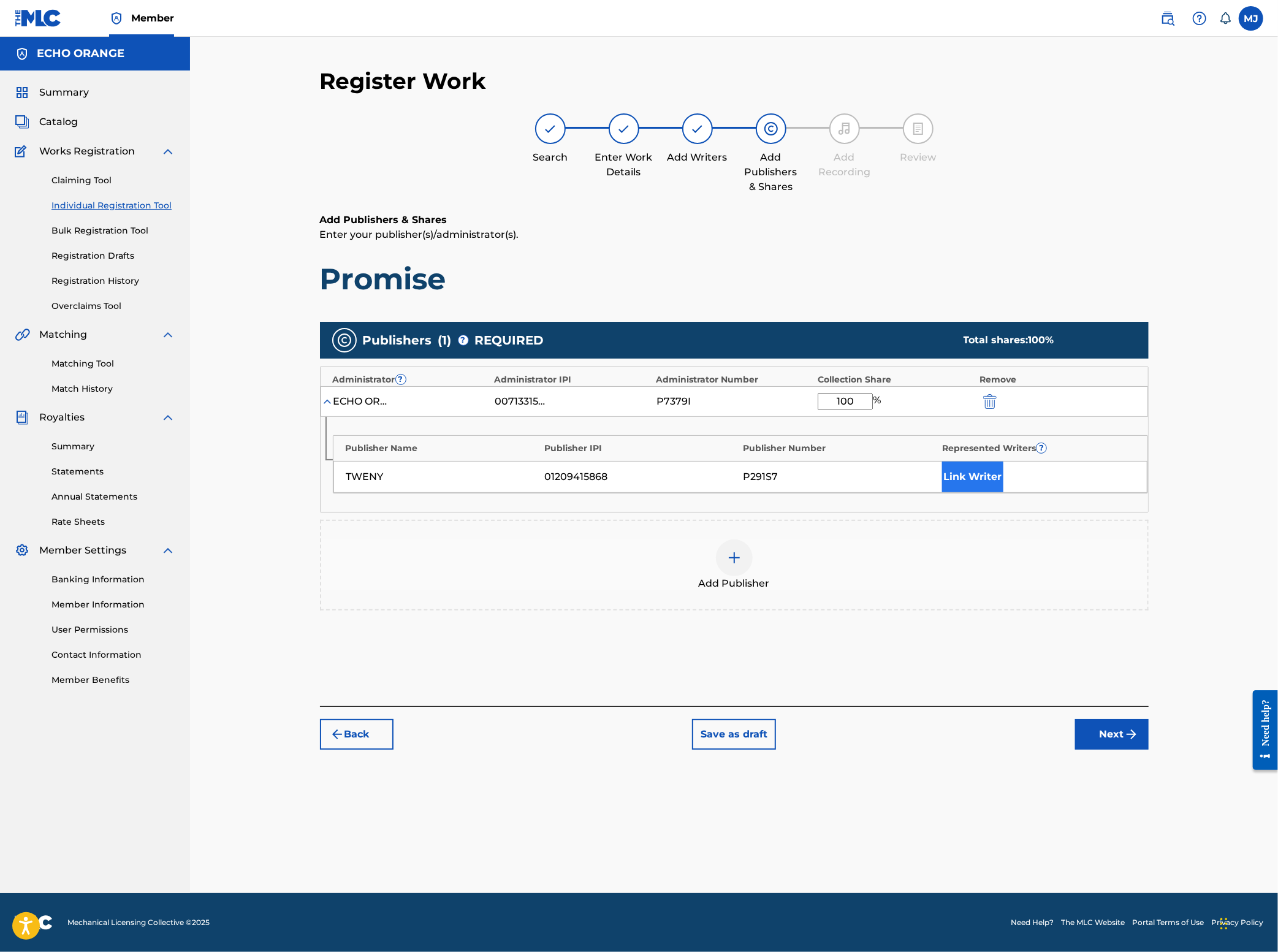
type input "100"
click at [1003, 492] on button "Link Writer" at bounding box center [973, 476] width 61 height 31
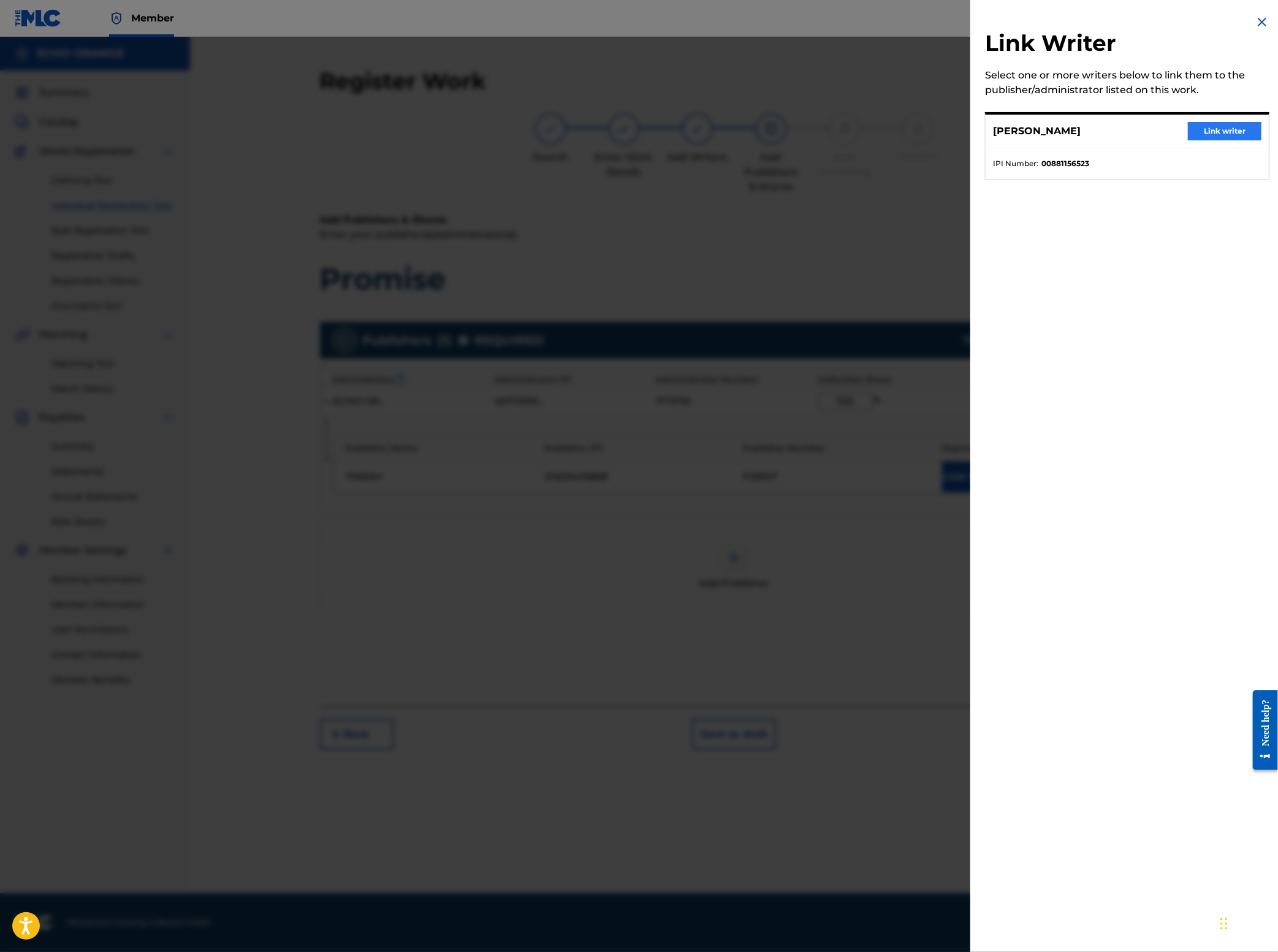
click at [1217, 141] on button "Link writer" at bounding box center [1224, 131] width 74 height 18
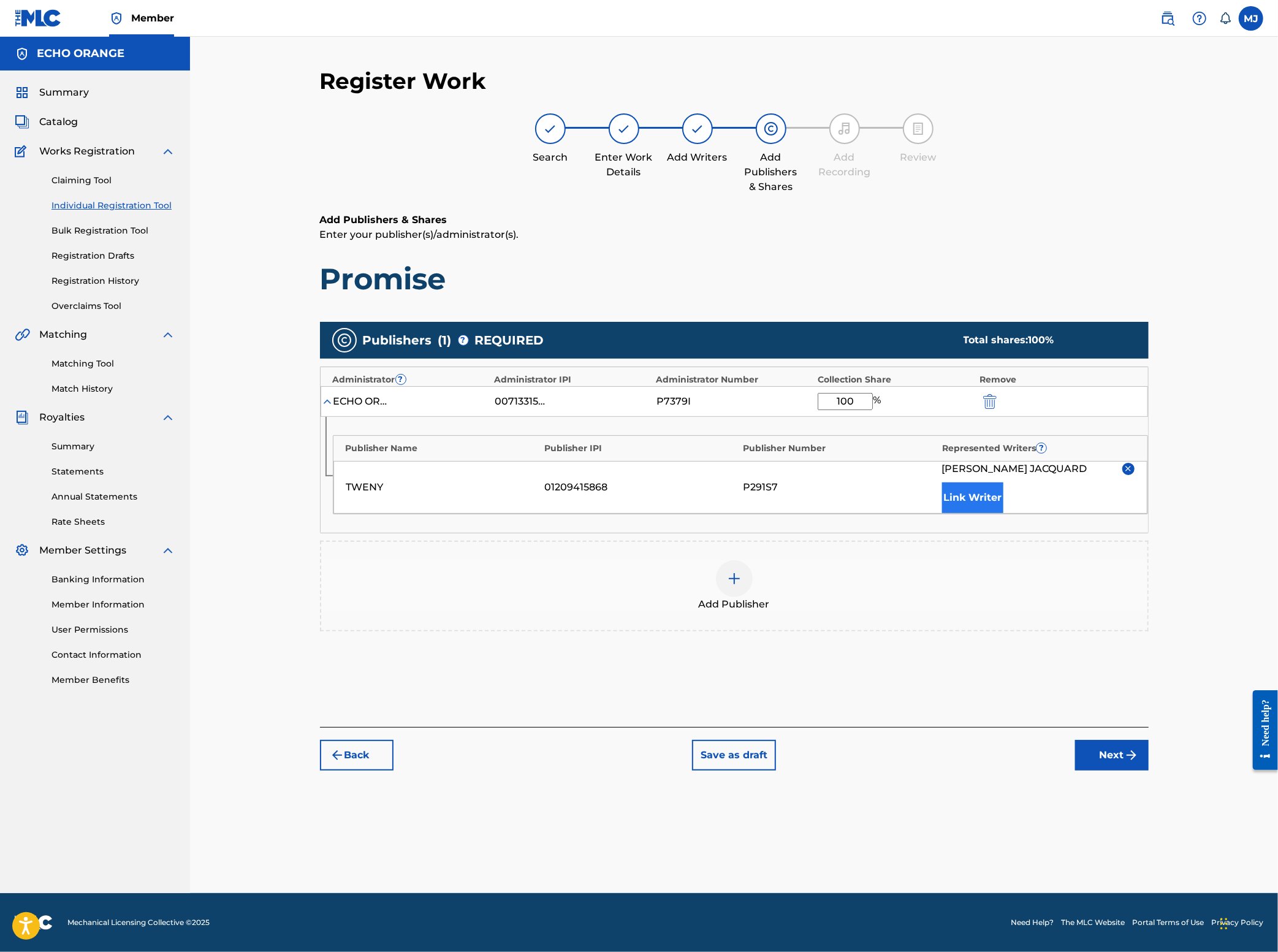
click at [1003, 513] on button "Link Writer" at bounding box center [973, 497] width 61 height 31
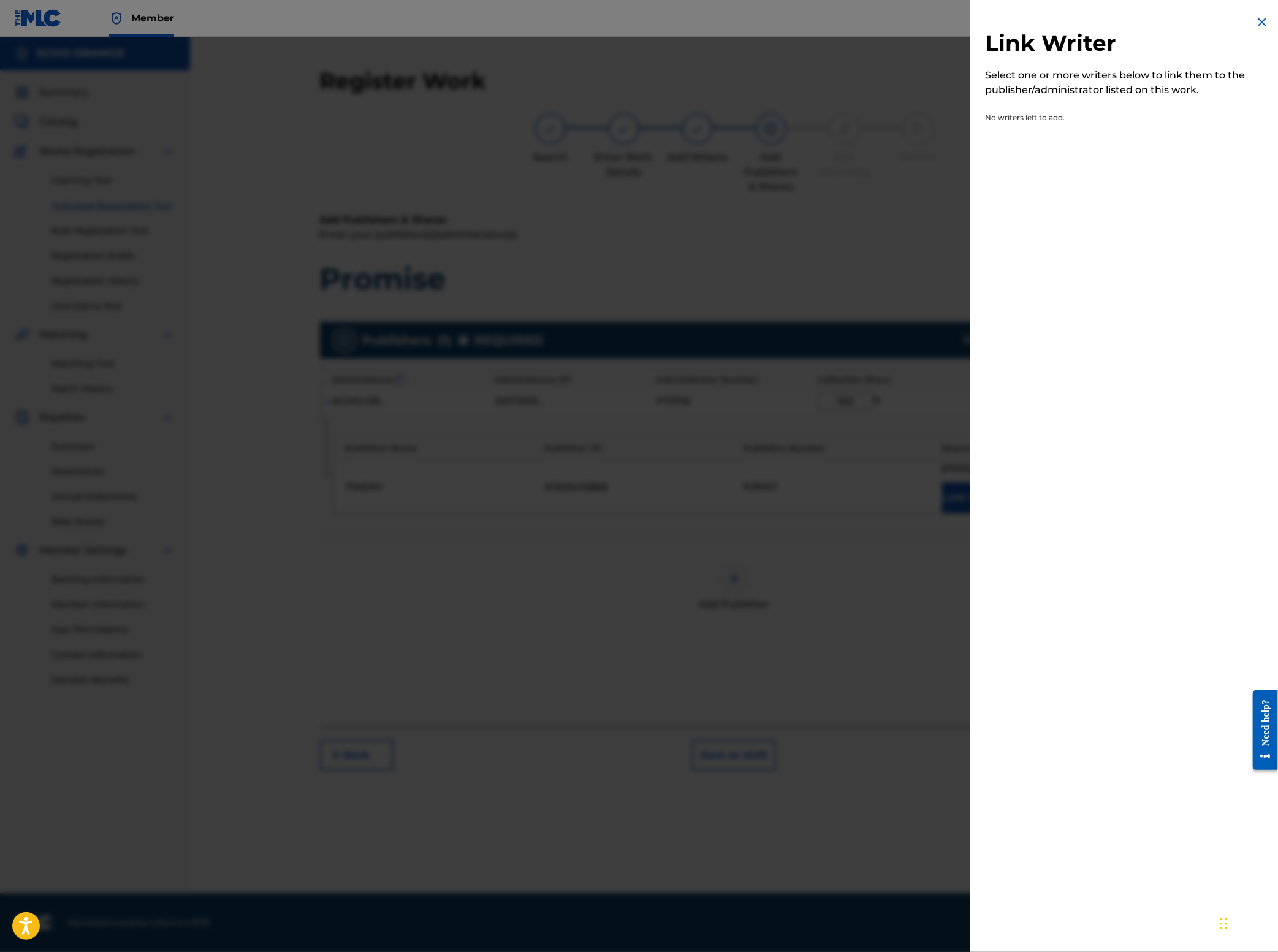
click at [869, 579] on div at bounding box center [639, 512] width 1278 height 952
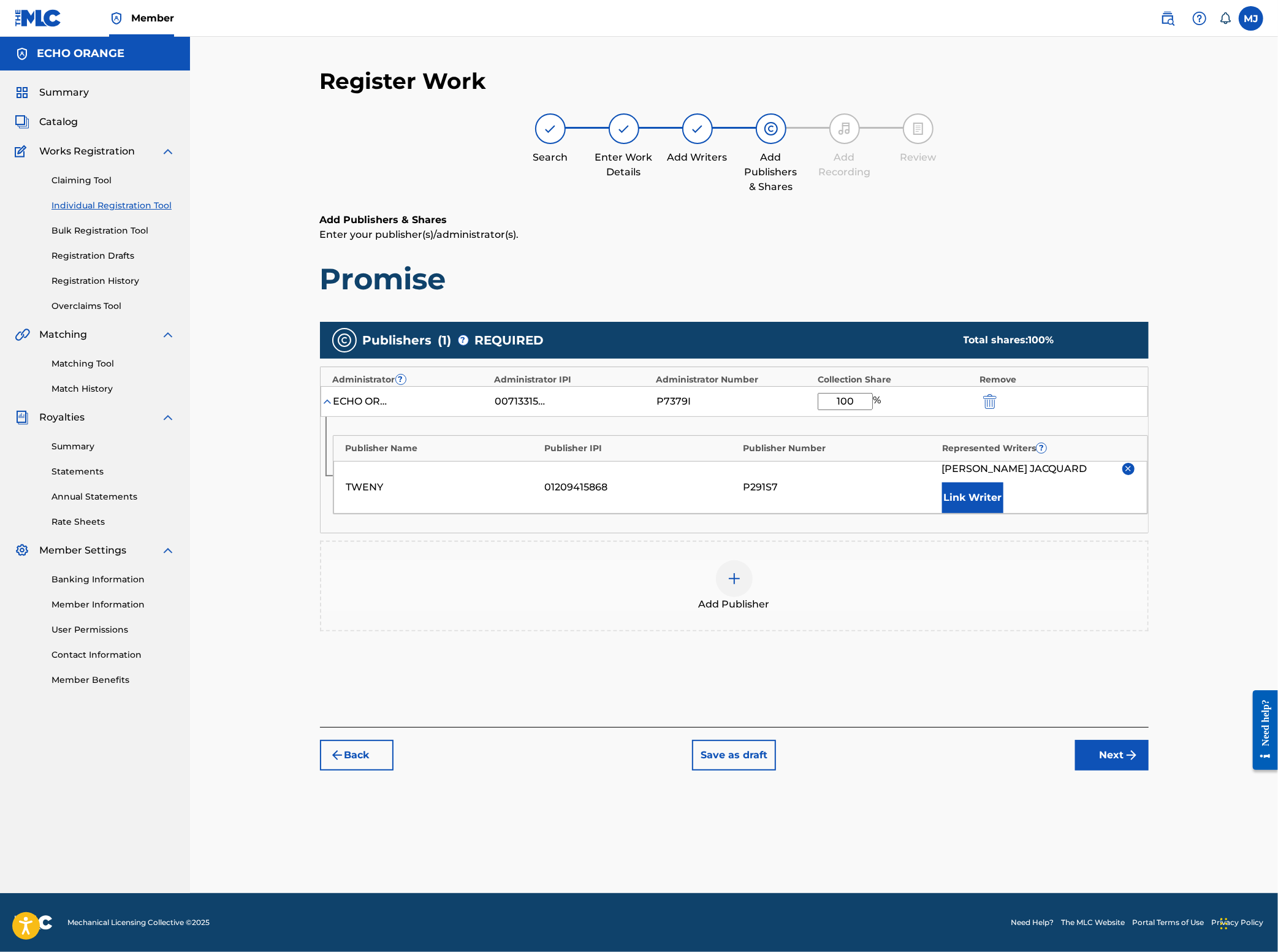
click at [1149, 771] on button "Next" at bounding box center [1112, 754] width 74 height 31
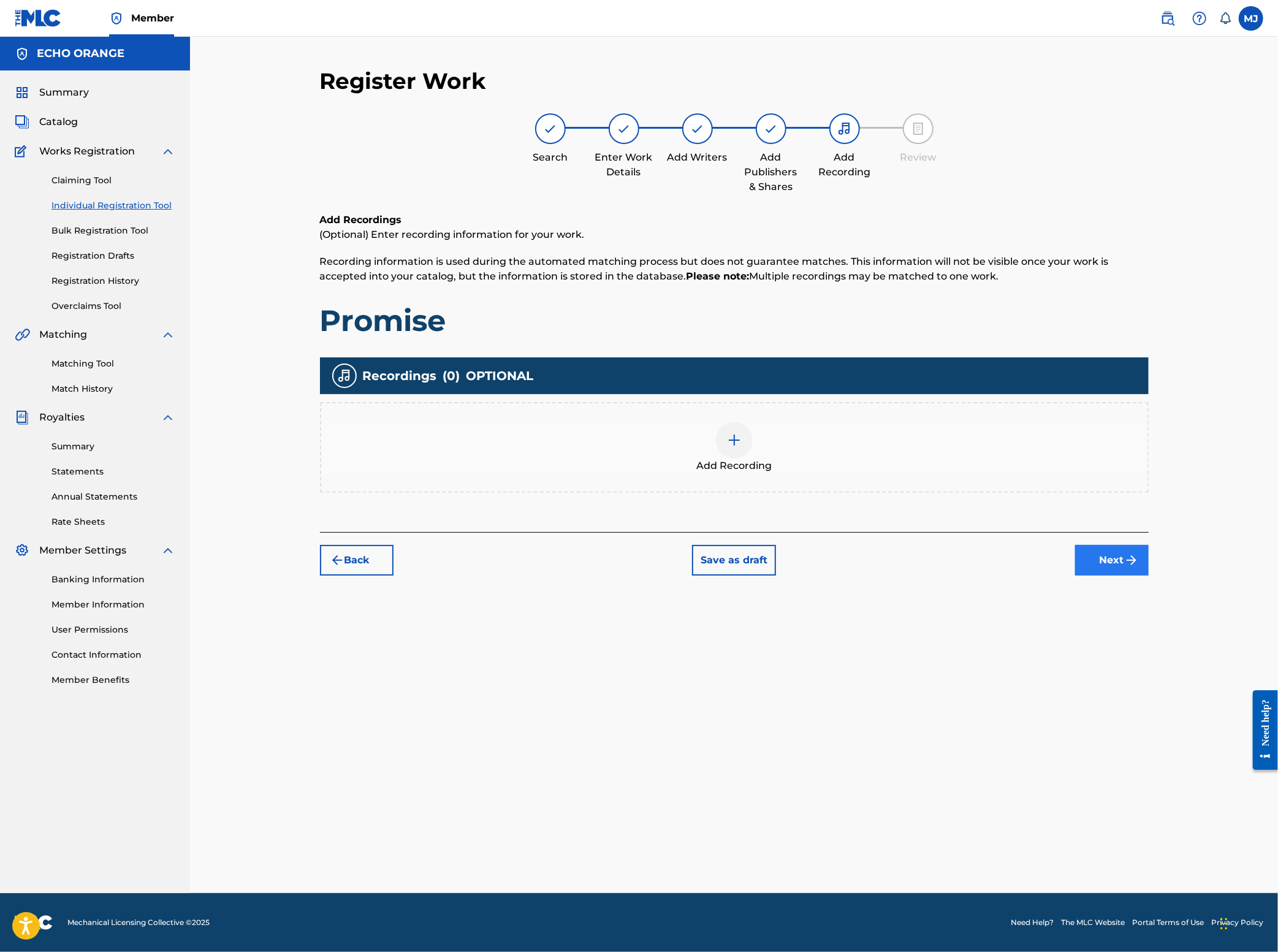
click at [1149, 576] on button "Next" at bounding box center [1112, 560] width 74 height 31
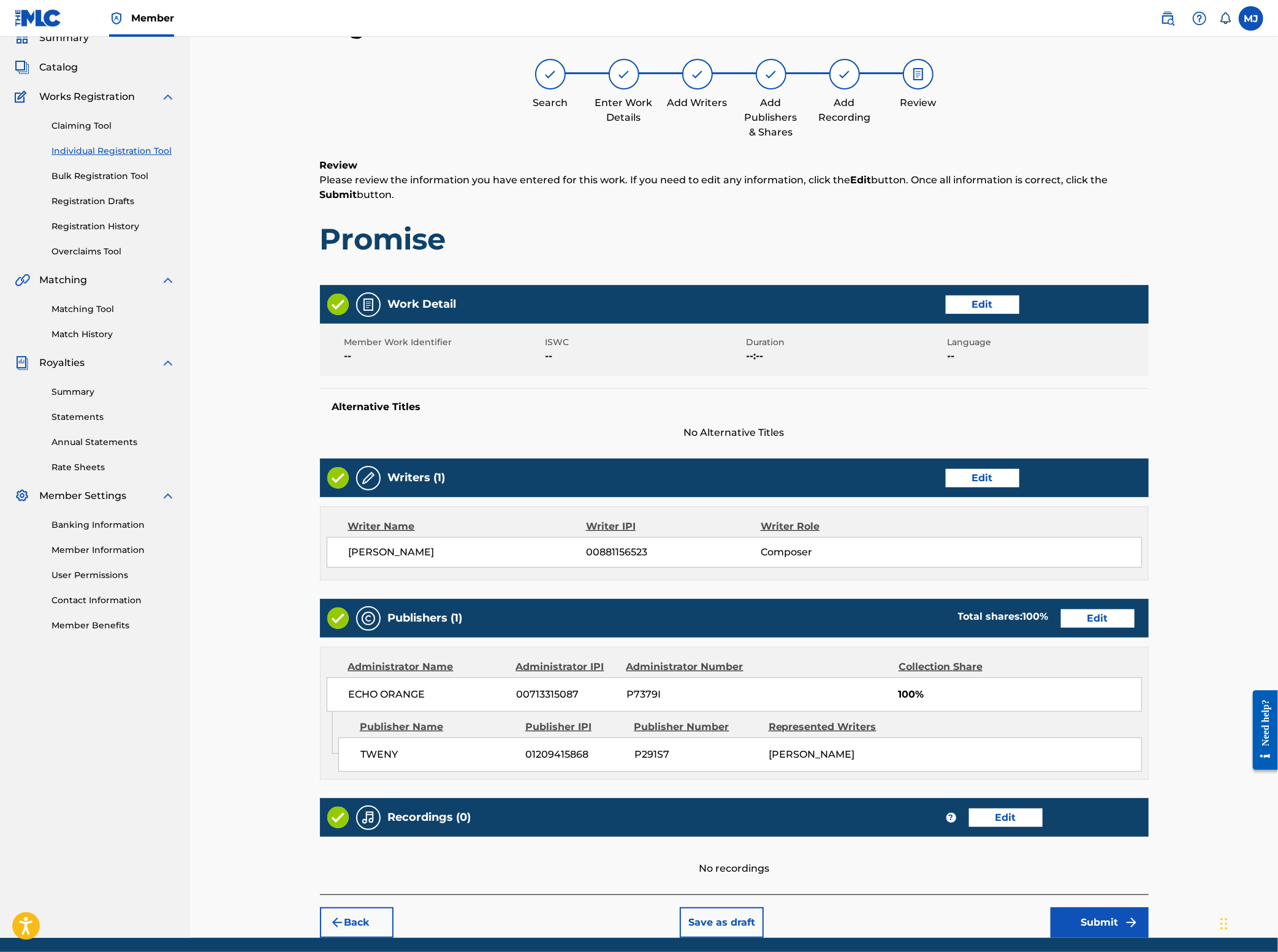
scroll to position [240, 0]
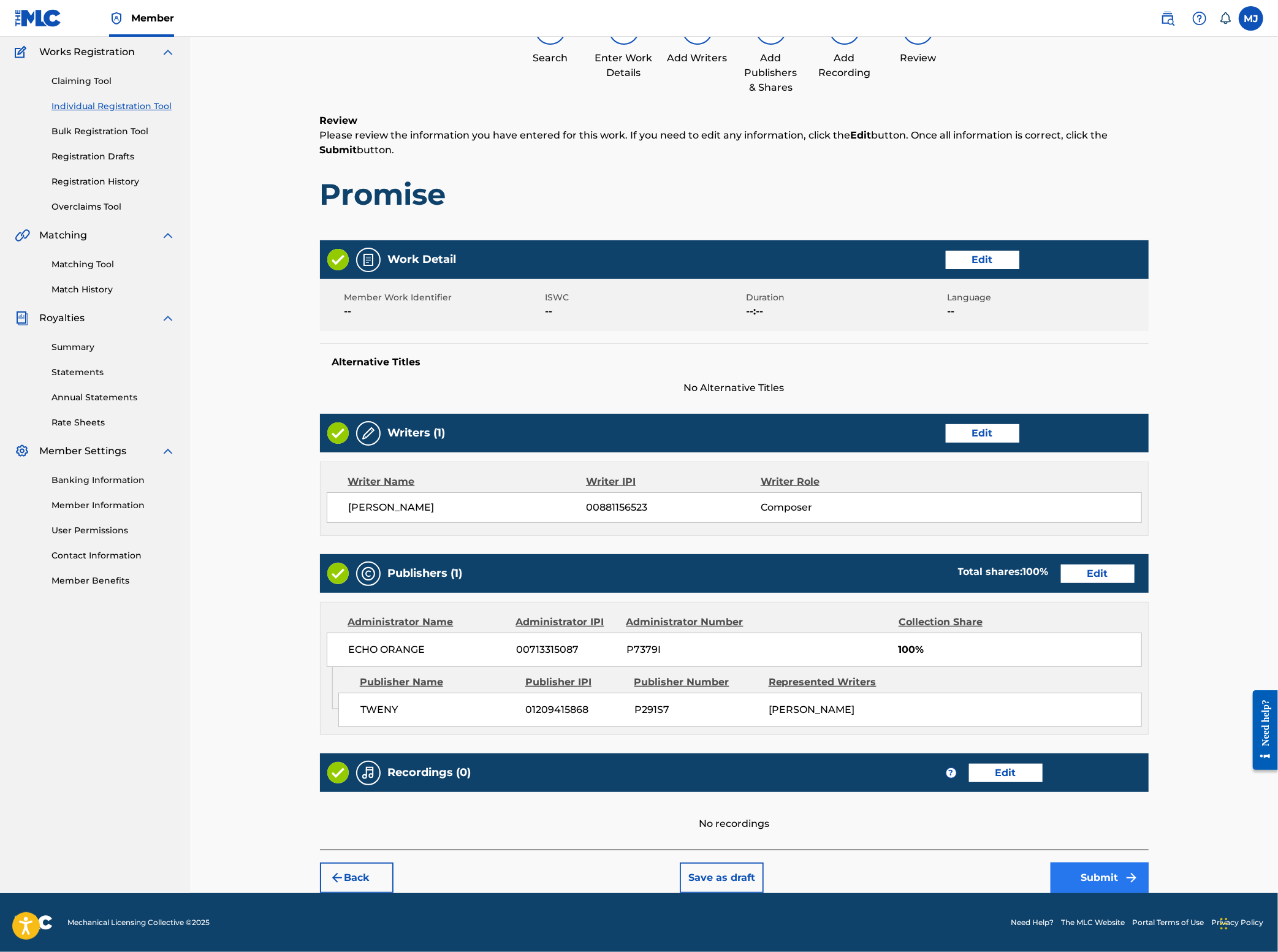
click at [1149, 863] on button "Submit" at bounding box center [1099, 878] width 98 height 31
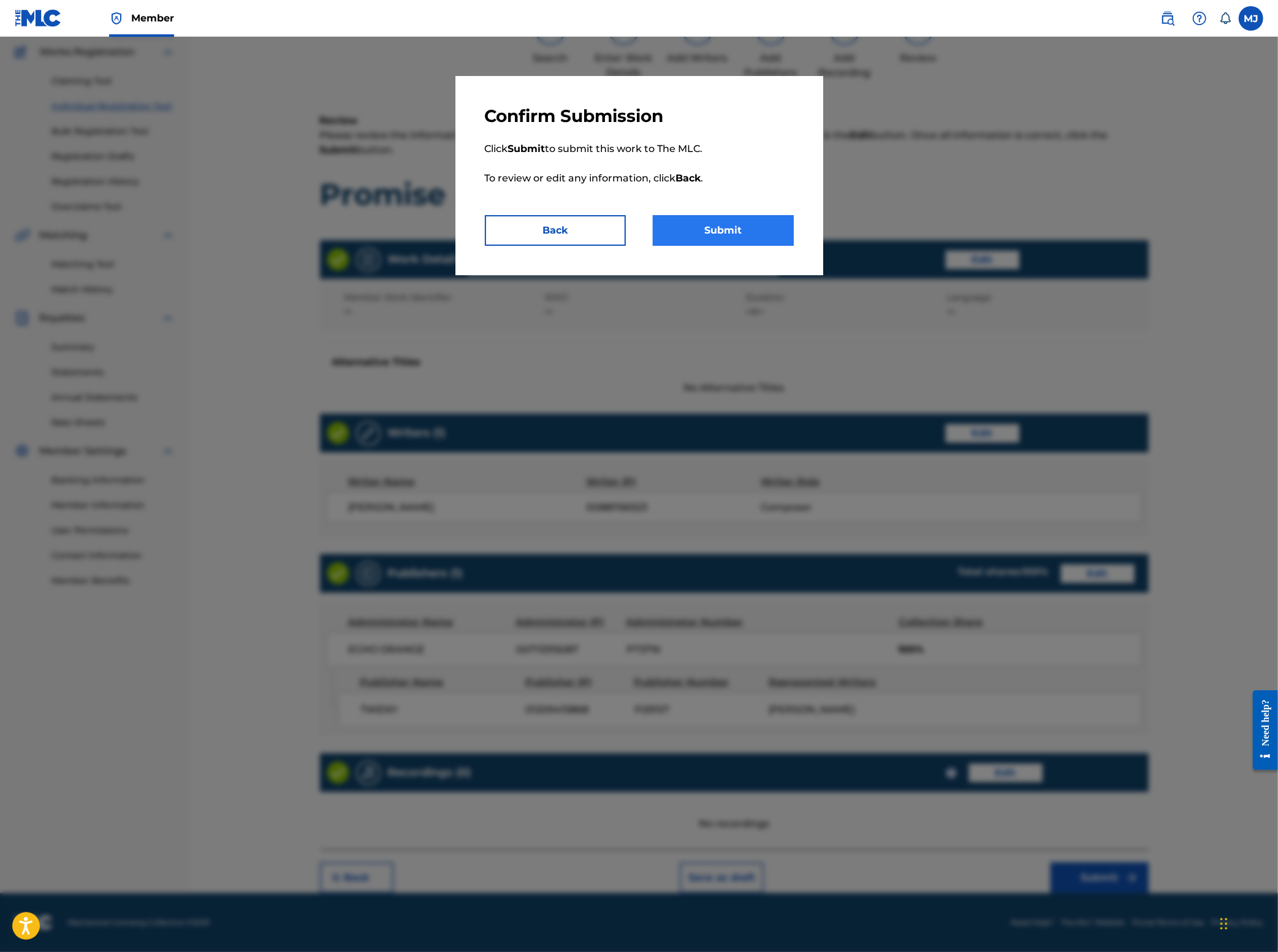
click at [766, 246] on button "Submit" at bounding box center [723, 230] width 141 height 31
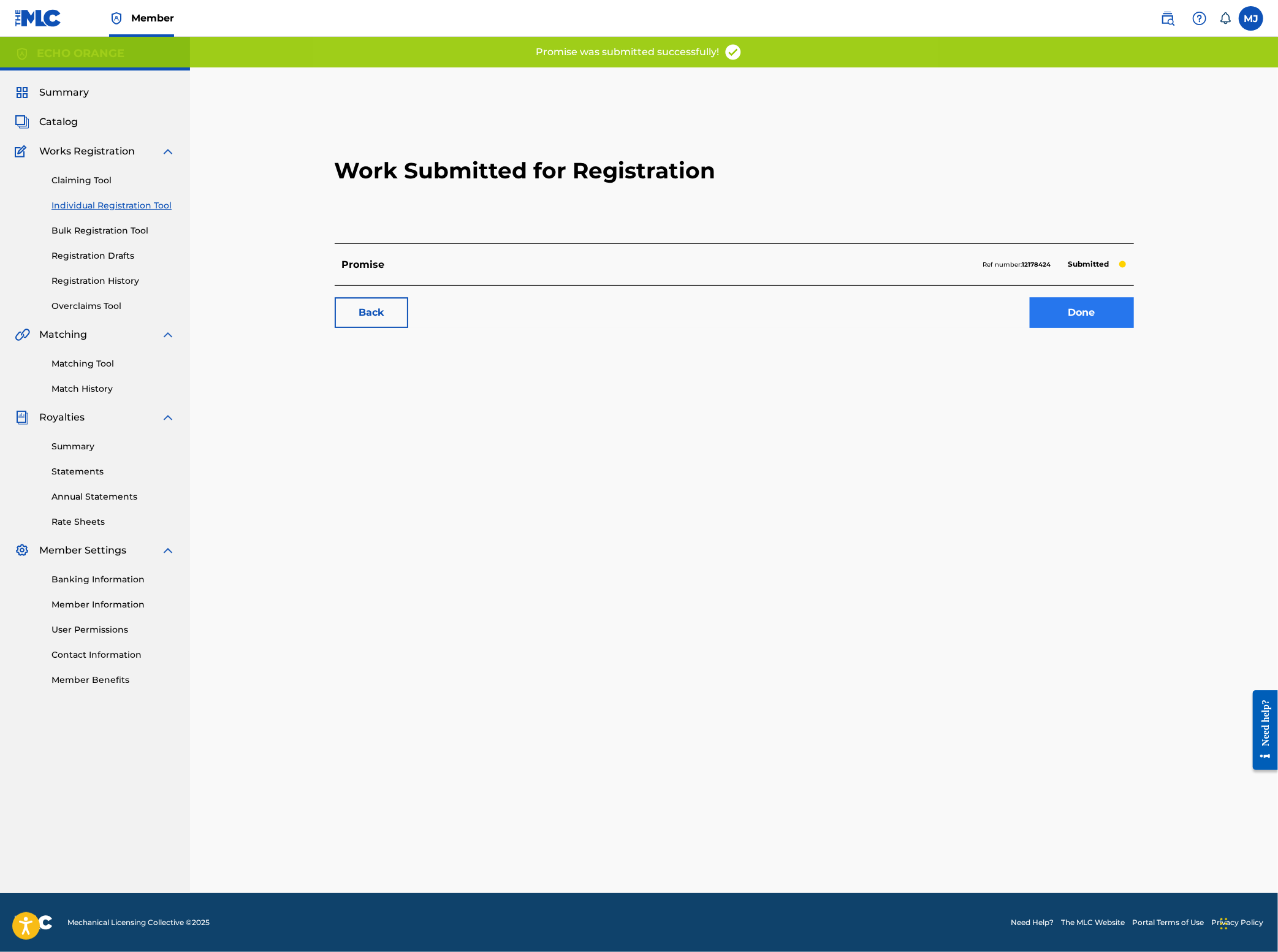
click at [1131, 328] on link "Done" at bounding box center [1082, 312] width 104 height 31
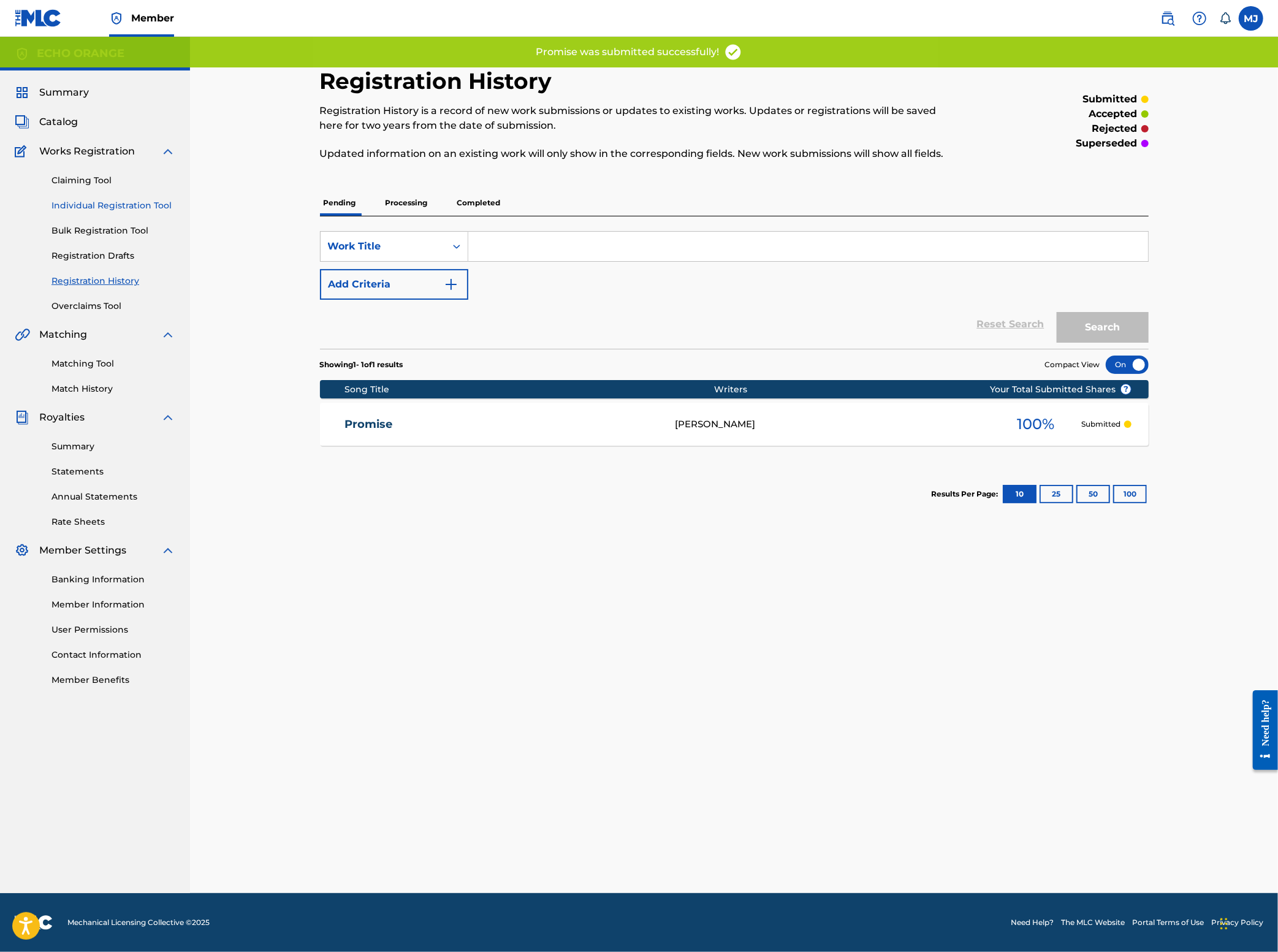
click at [103, 212] on link "Individual Registration Tool" at bounding box center [113, 206] width 124 height 13
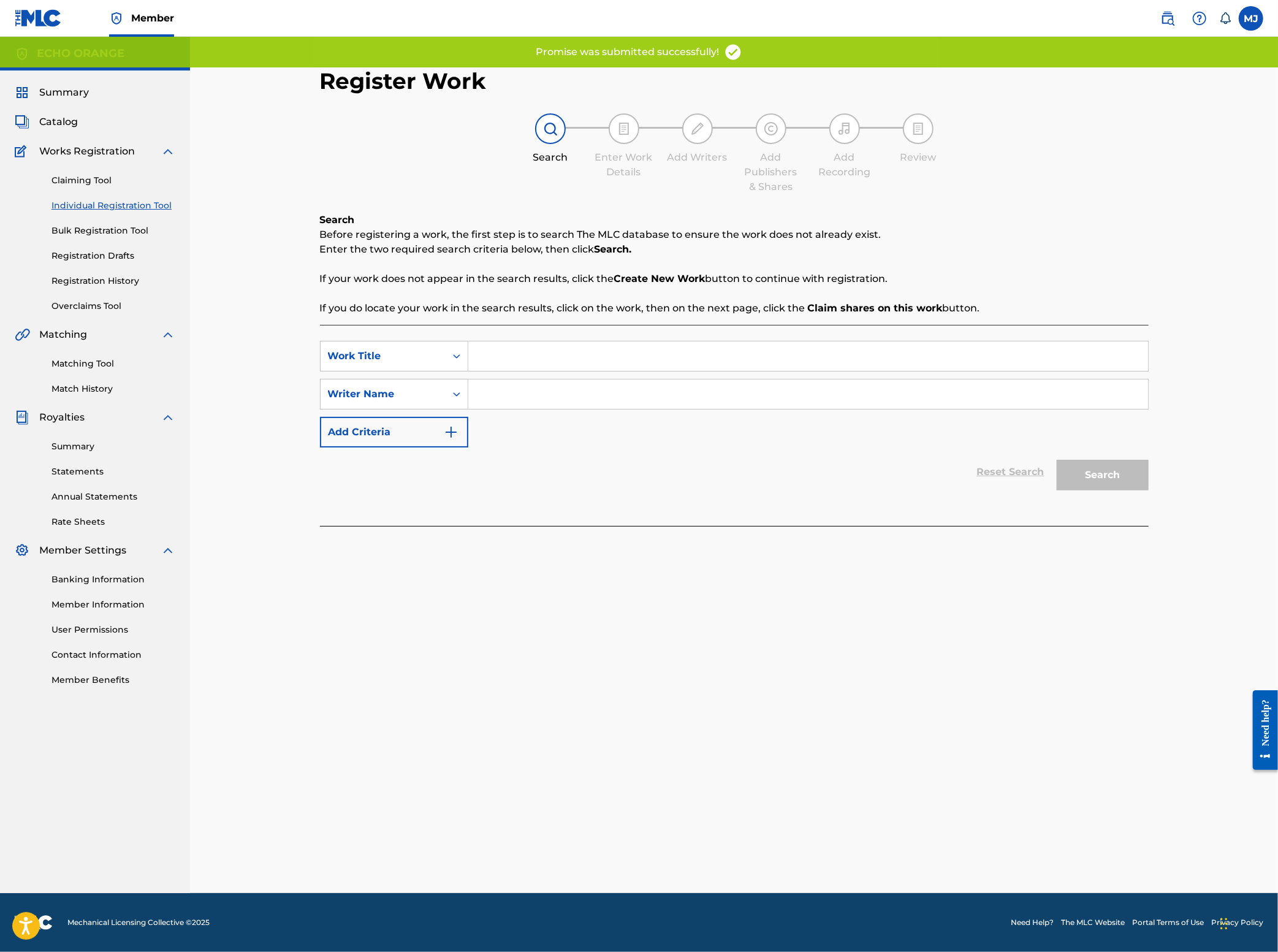
click at [493, 371] on input "Search Form" at bounding box center [808, 356] width 680 height 30
type input "Hope"
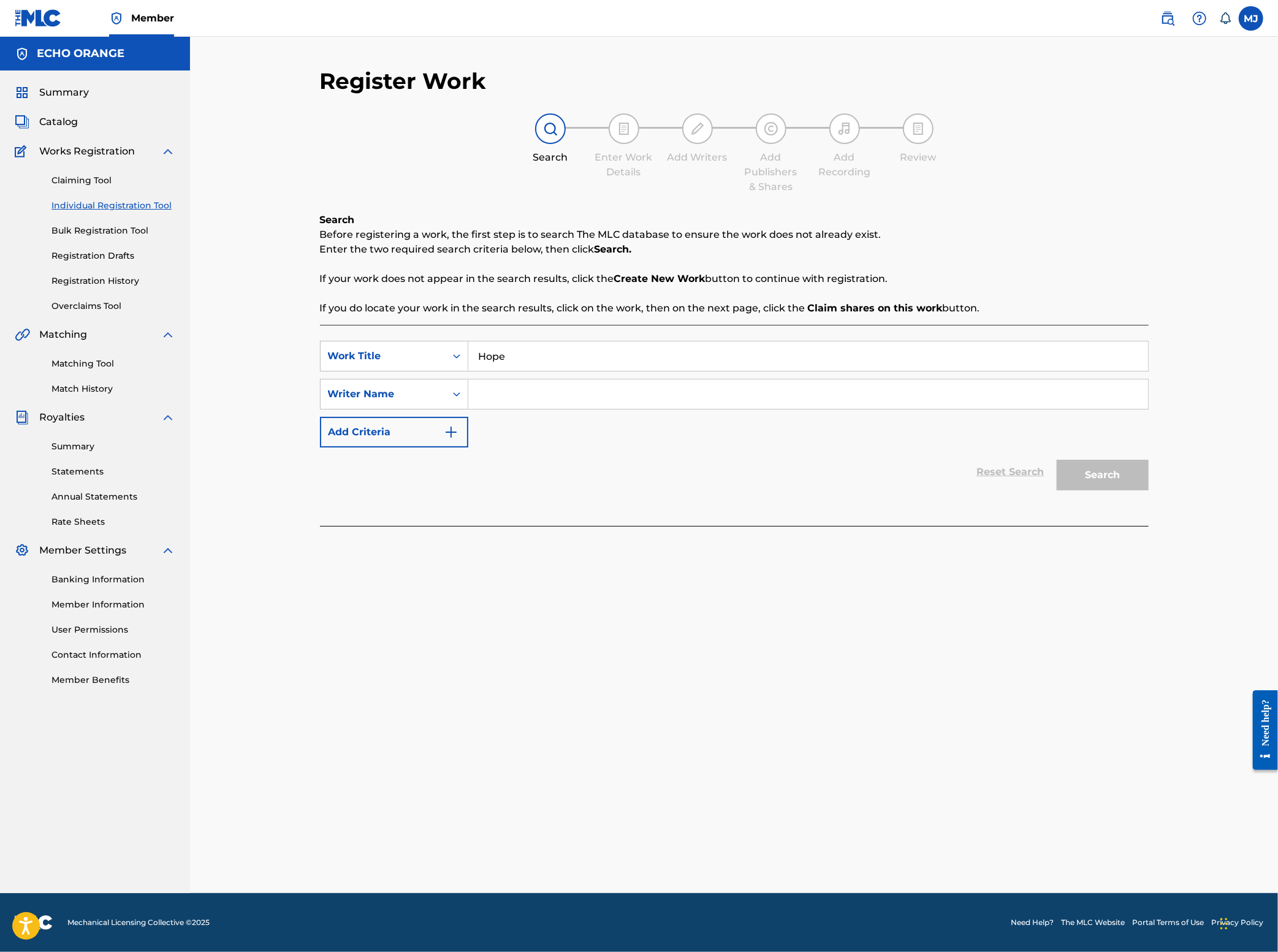
paste input "[PERSON_NAME]"
type input "[PERSON_NAME]"
click at [1149, 490] on button "Search" at bounding box center [1103, 475] width 92 height 31
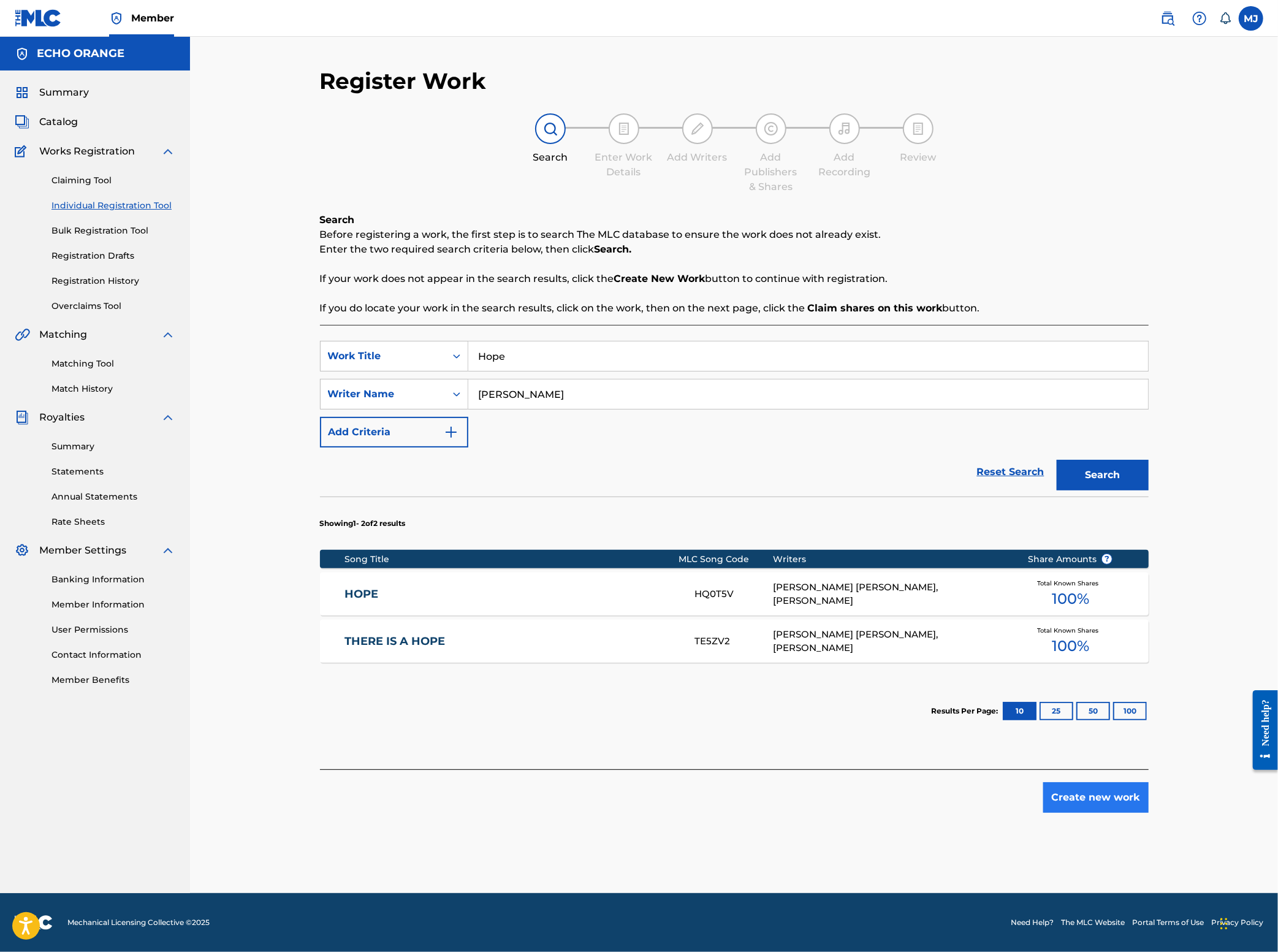
click at [1149, 813] on button "Create new work" at bounding box center [1095, 797] width 105 height 31
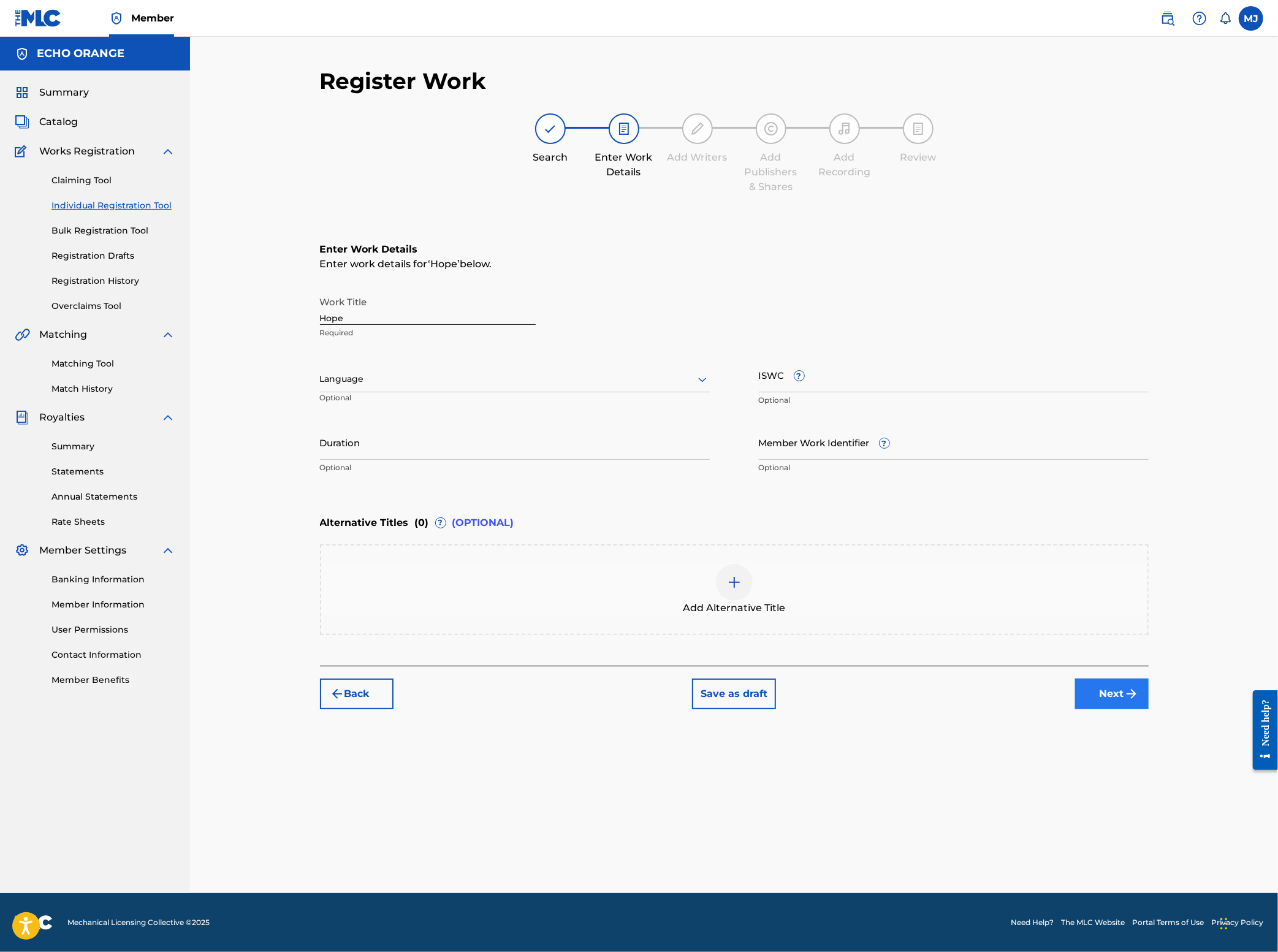
click at [1149, 709] on button "Next" at bounding box center [1112, 693] width 74 height 31
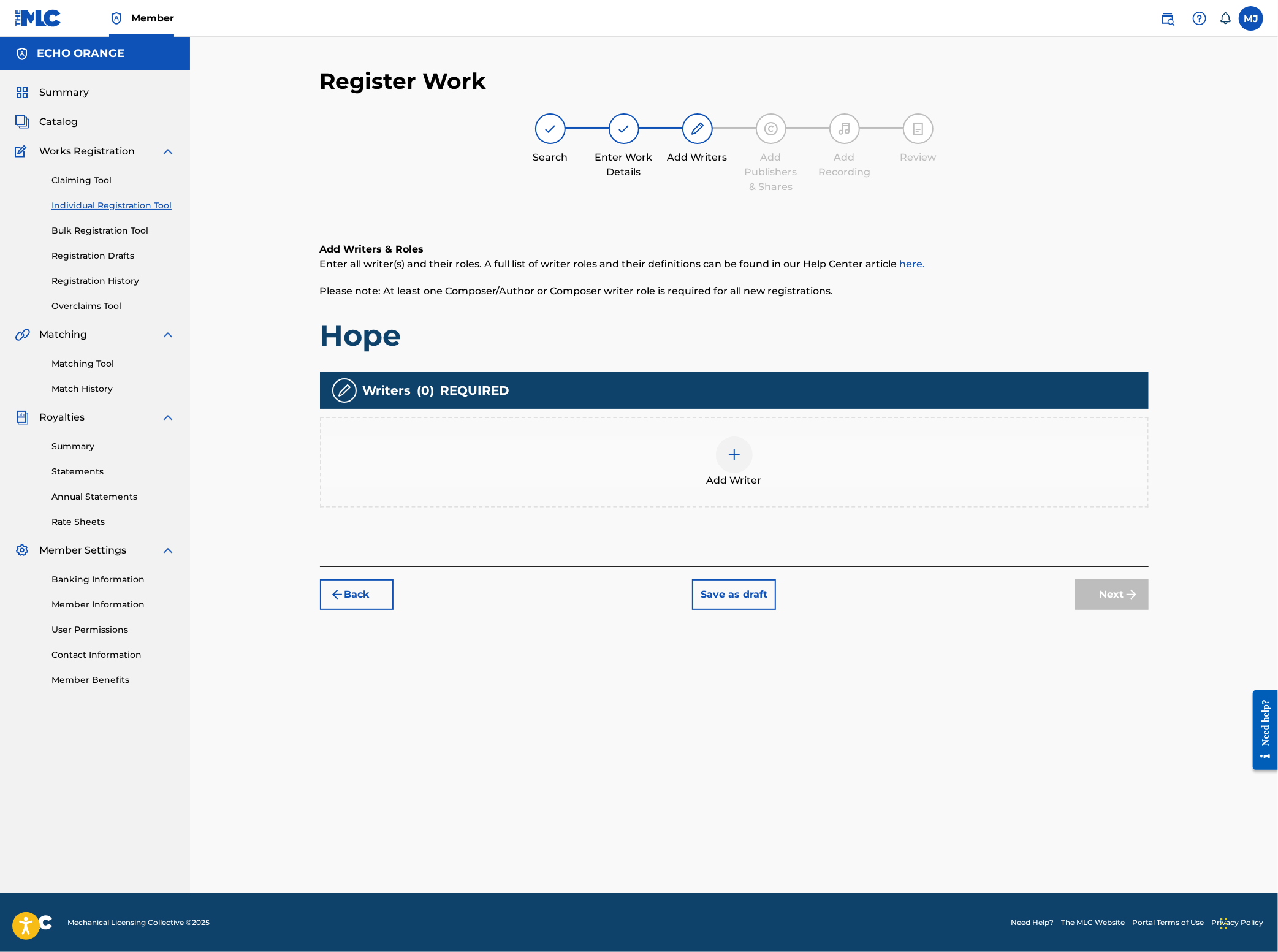
click at [852, 488] on div "Add Writer" at bounding box center [734, 462] width 826 height 51
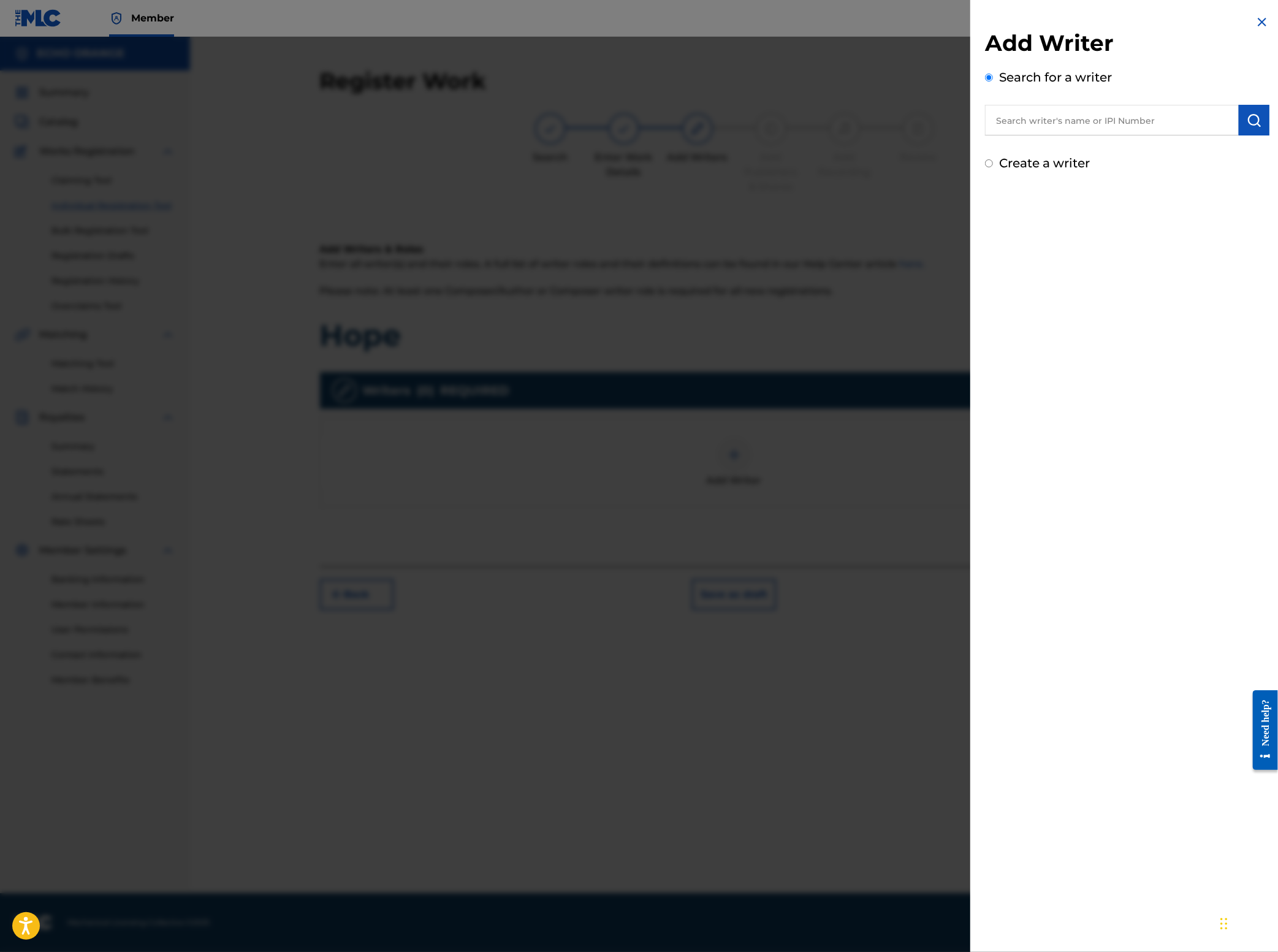
click at [1113, 127] on input "text" at bounding box center [1112, 120] width 254 height 31
paste input "[PERSON_NAME]"
type input "[PERSON_NAME]"
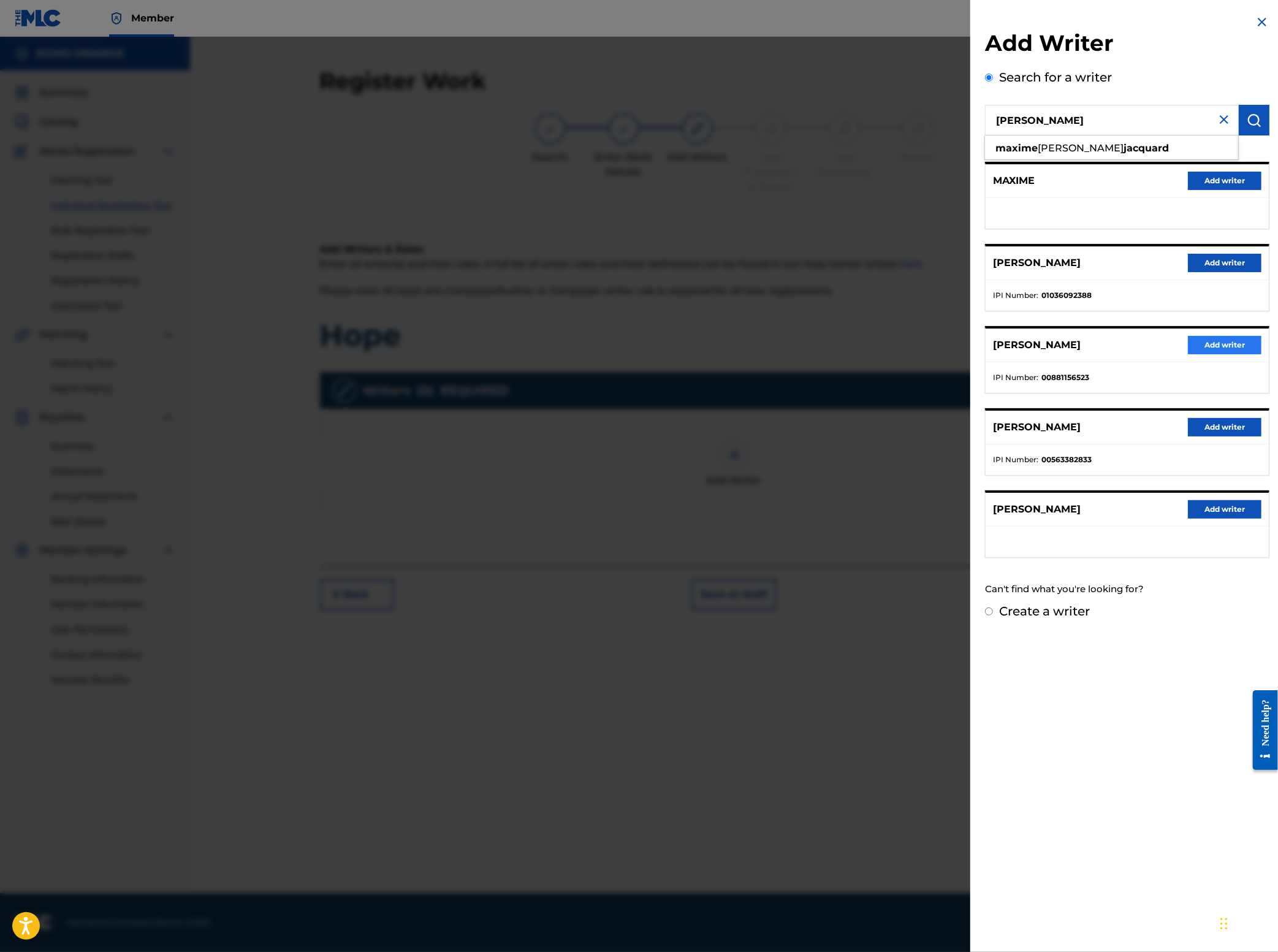
click at [1188, 354] on button "Add writer" at bounding box center [1224, 345] width 74 height 18
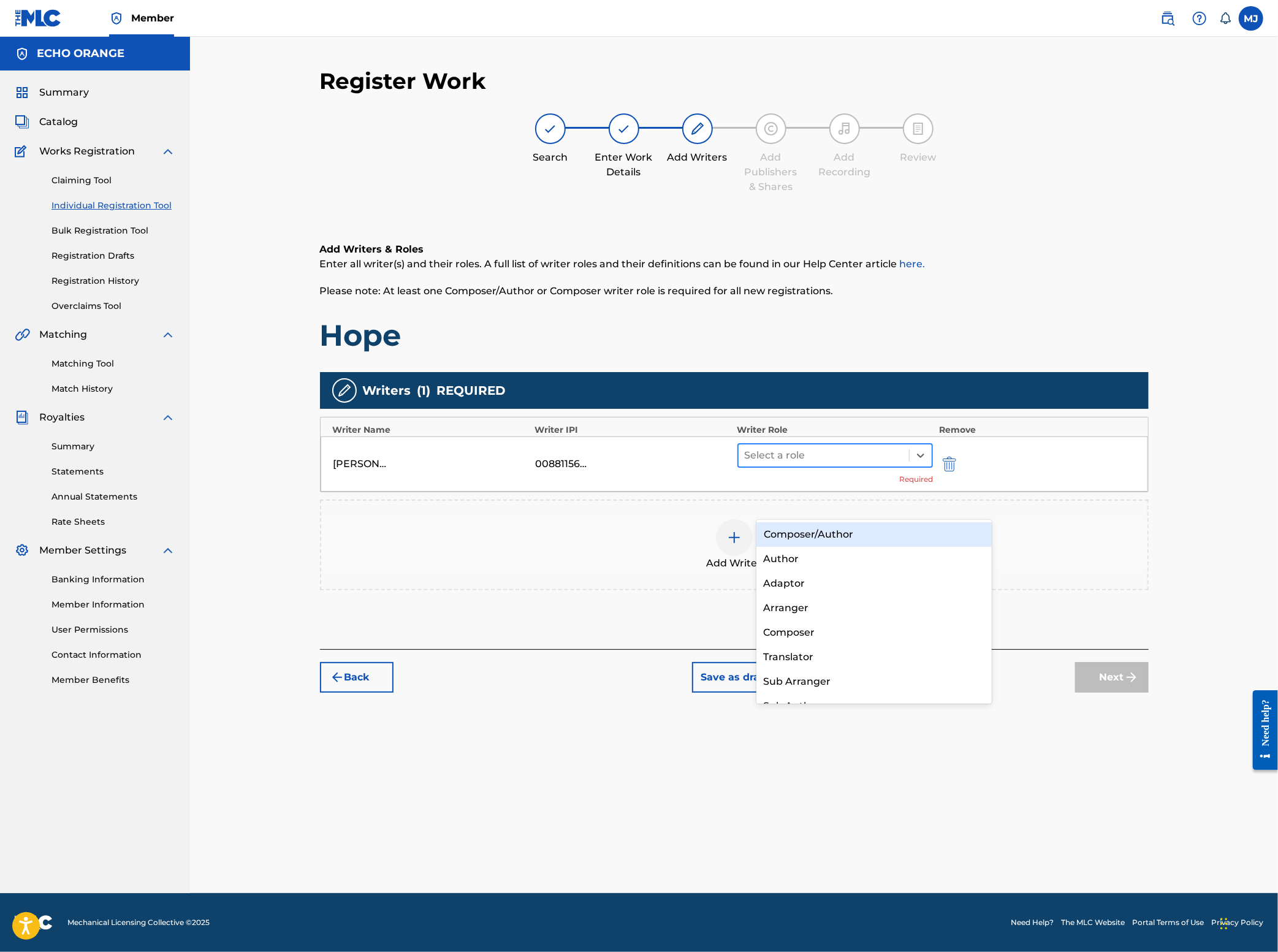
click at [888, 464] on div at bounding box center [824, 455] width 159 height 17
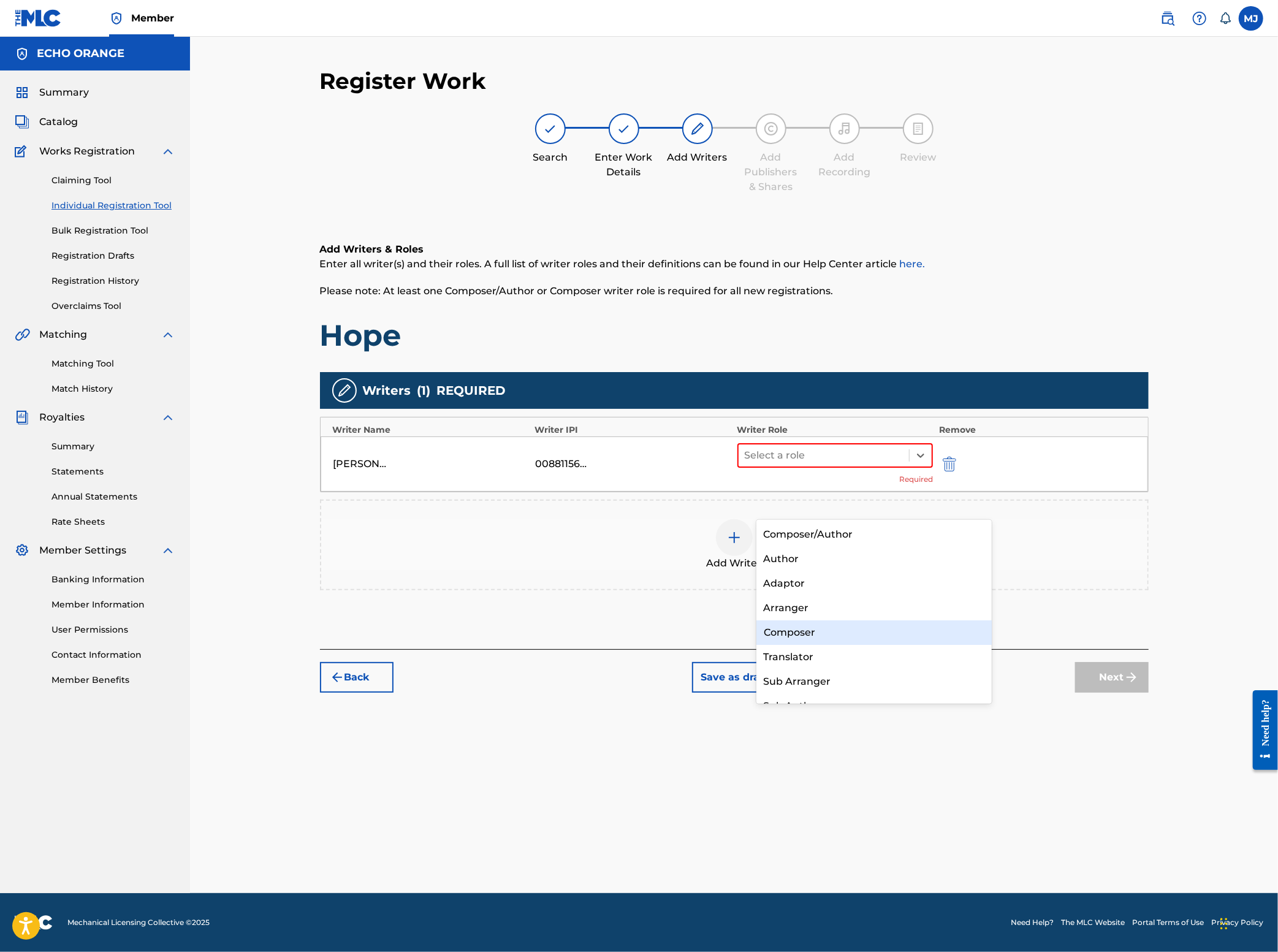
click at [818, 625] on div "Composer" at bounding box center [874, 633] width 236 height 25
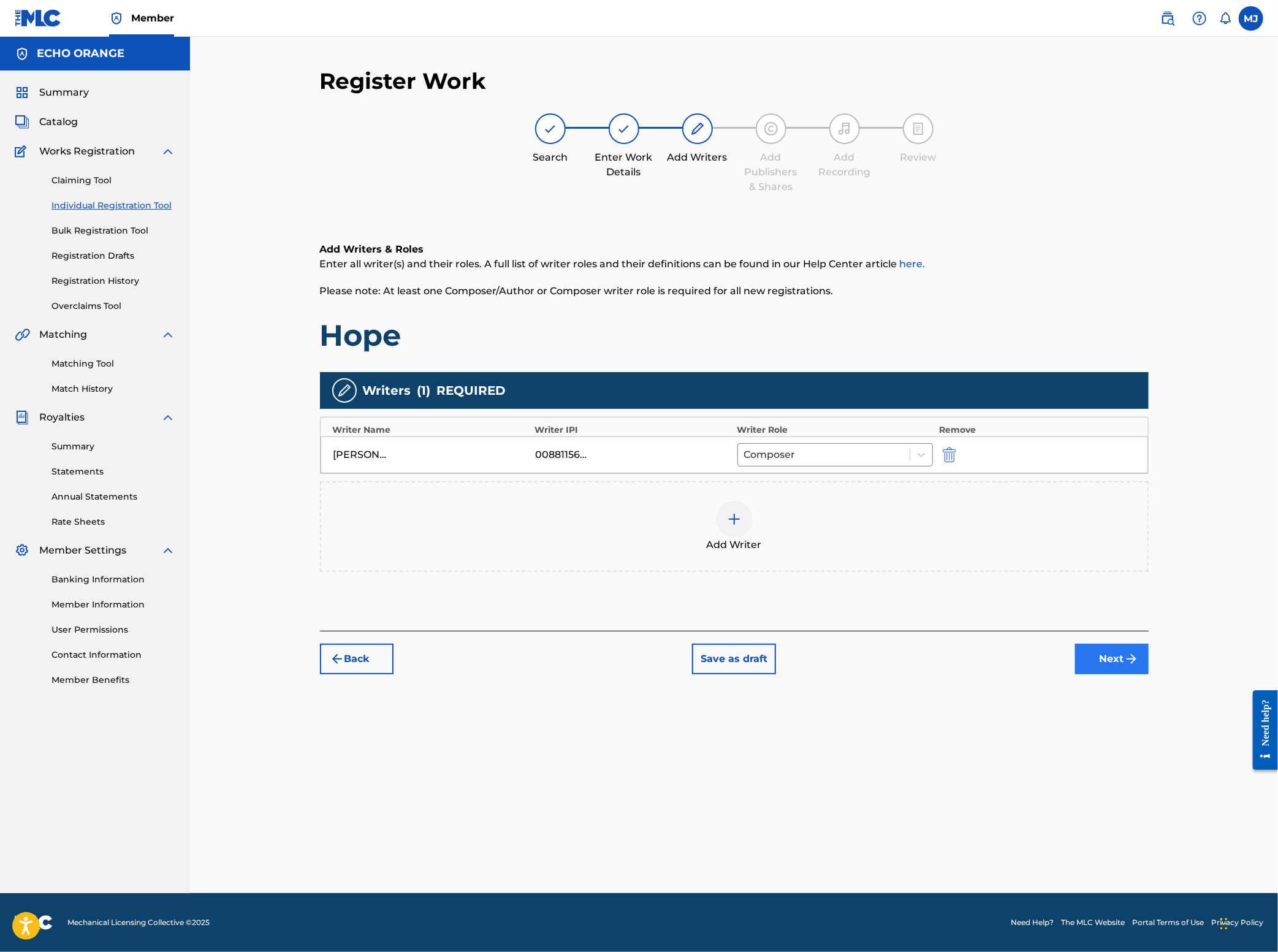
click at [1149, 674] on button "Next" at bounding box center [1112, 658] width 74 height 31
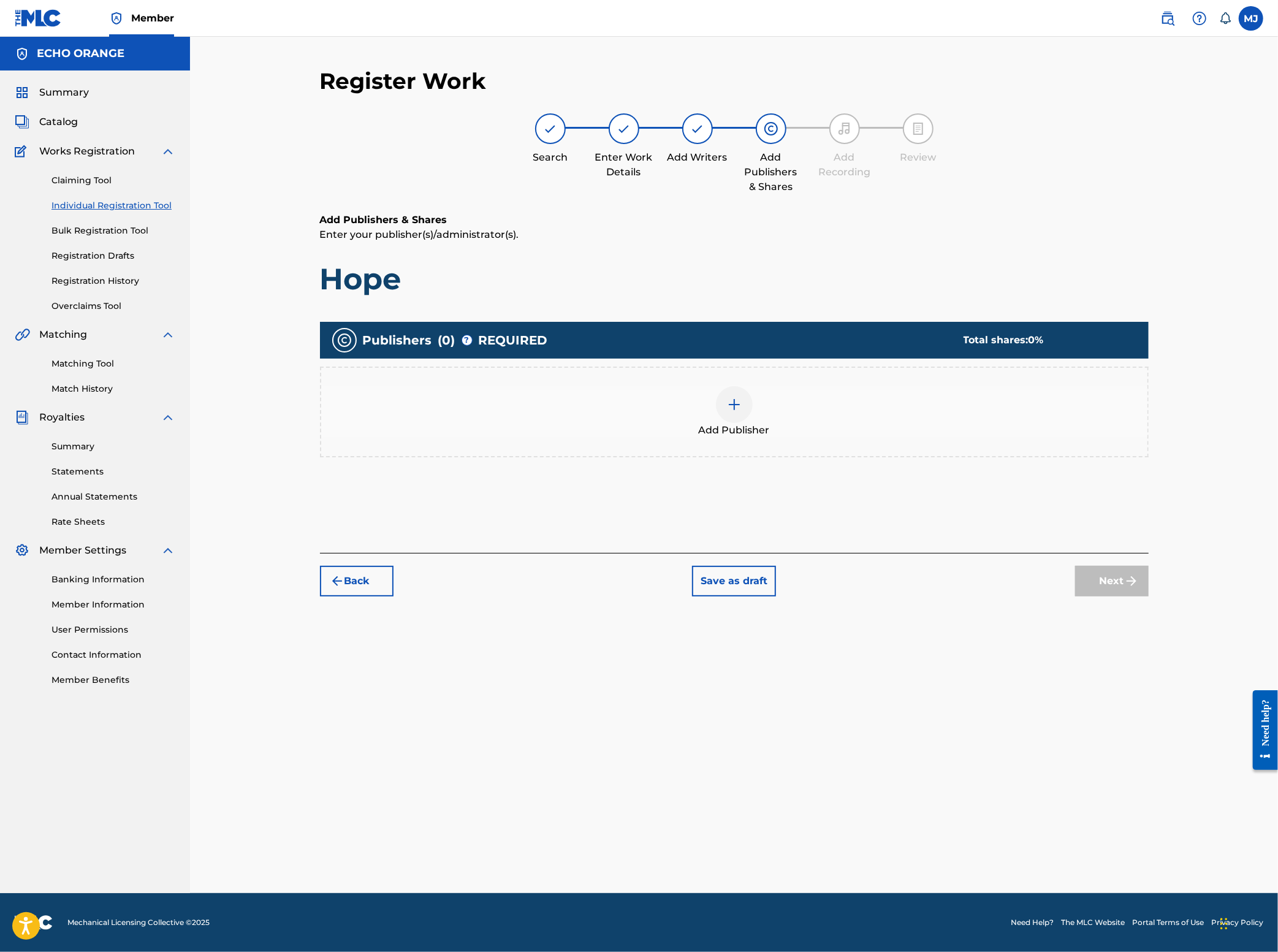
click at [720, 423] on div "Add Publisher" at bounding box center [735, 412] width 829 height 91
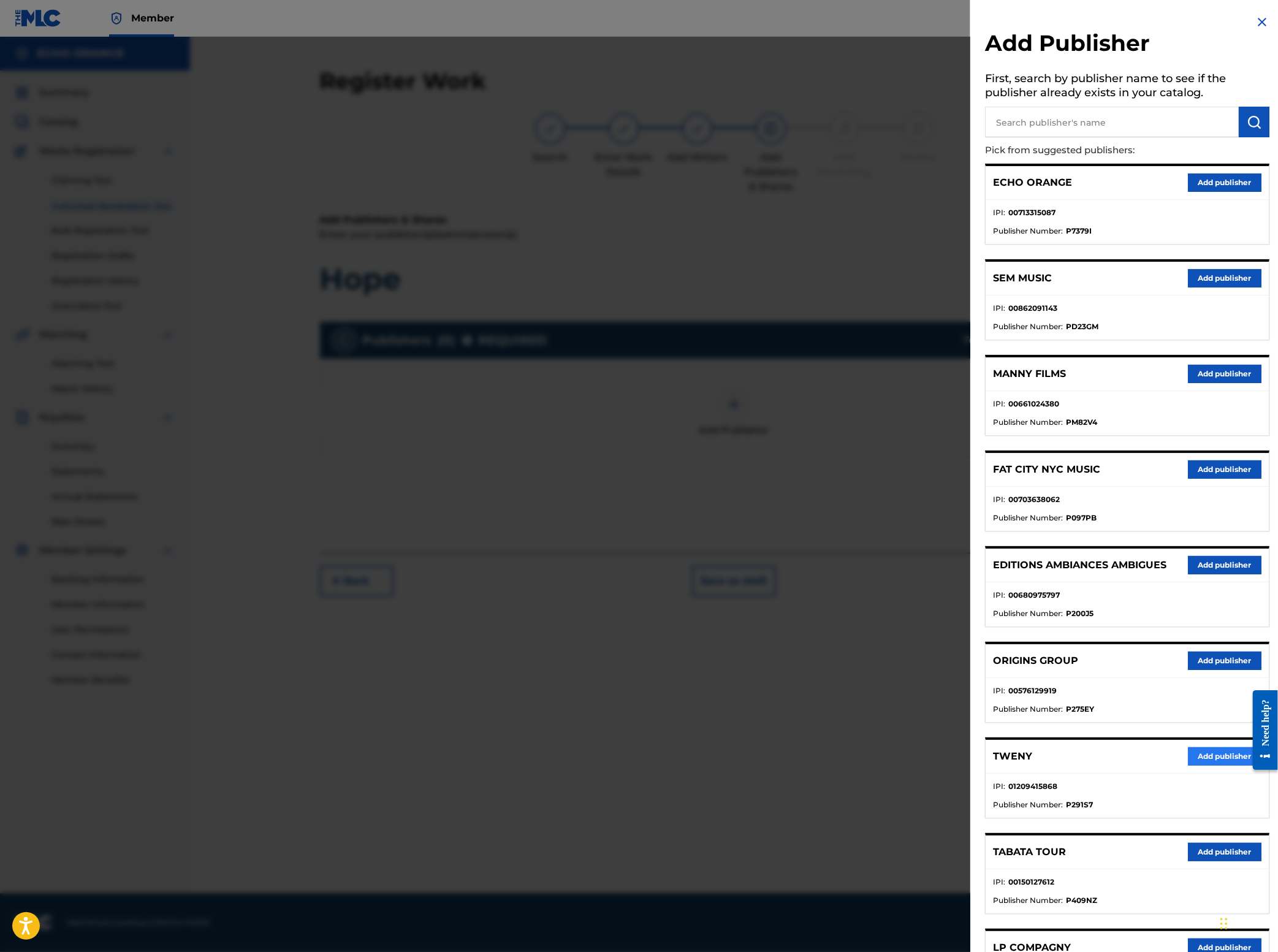
click at [1192, 766] on button "Add publisher" at bounding box center [1224, 756] width 74 height 18
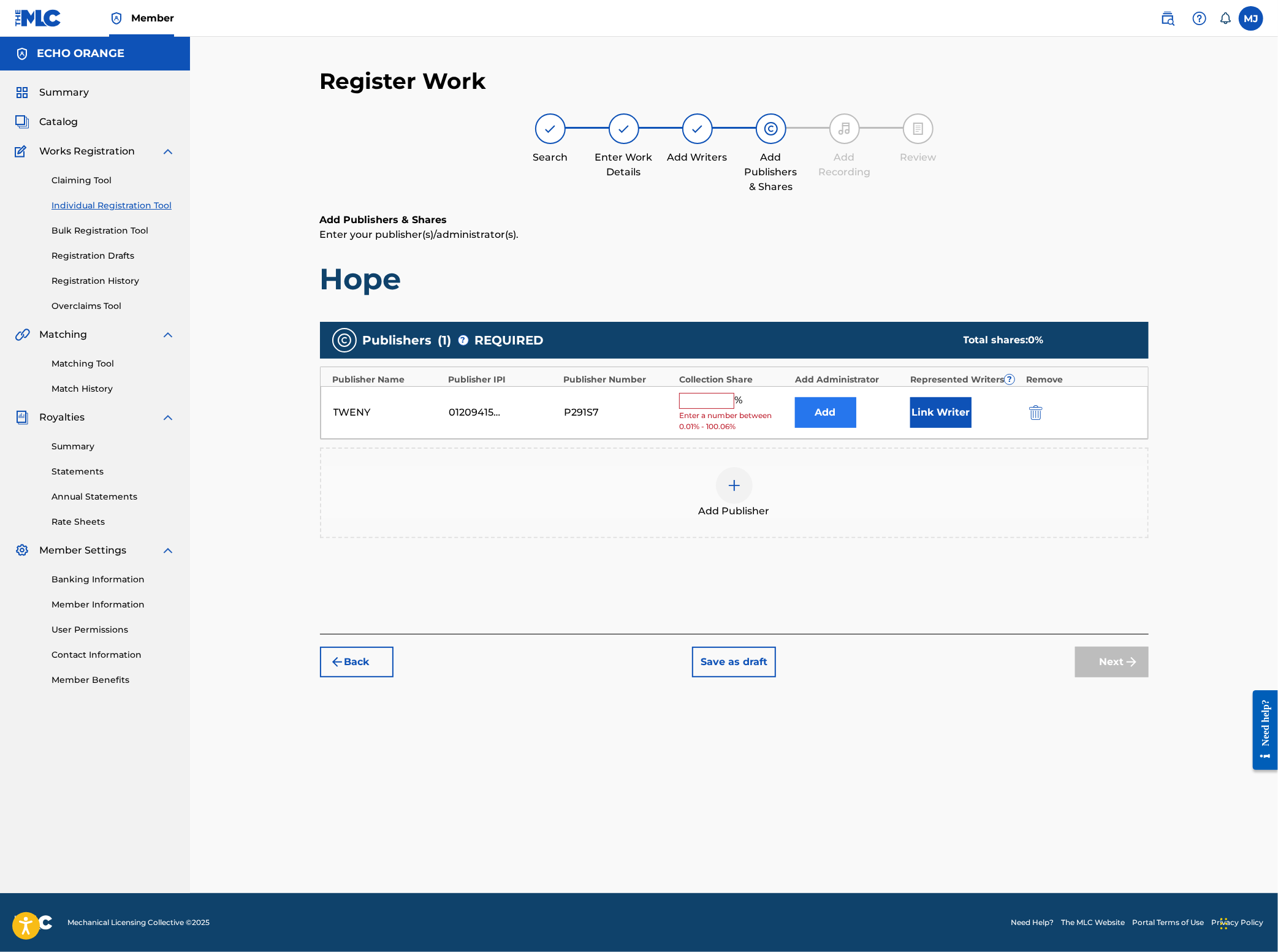
click at [856, 428] on button "Add" at bounding box center [826, 412] width 61 height 31
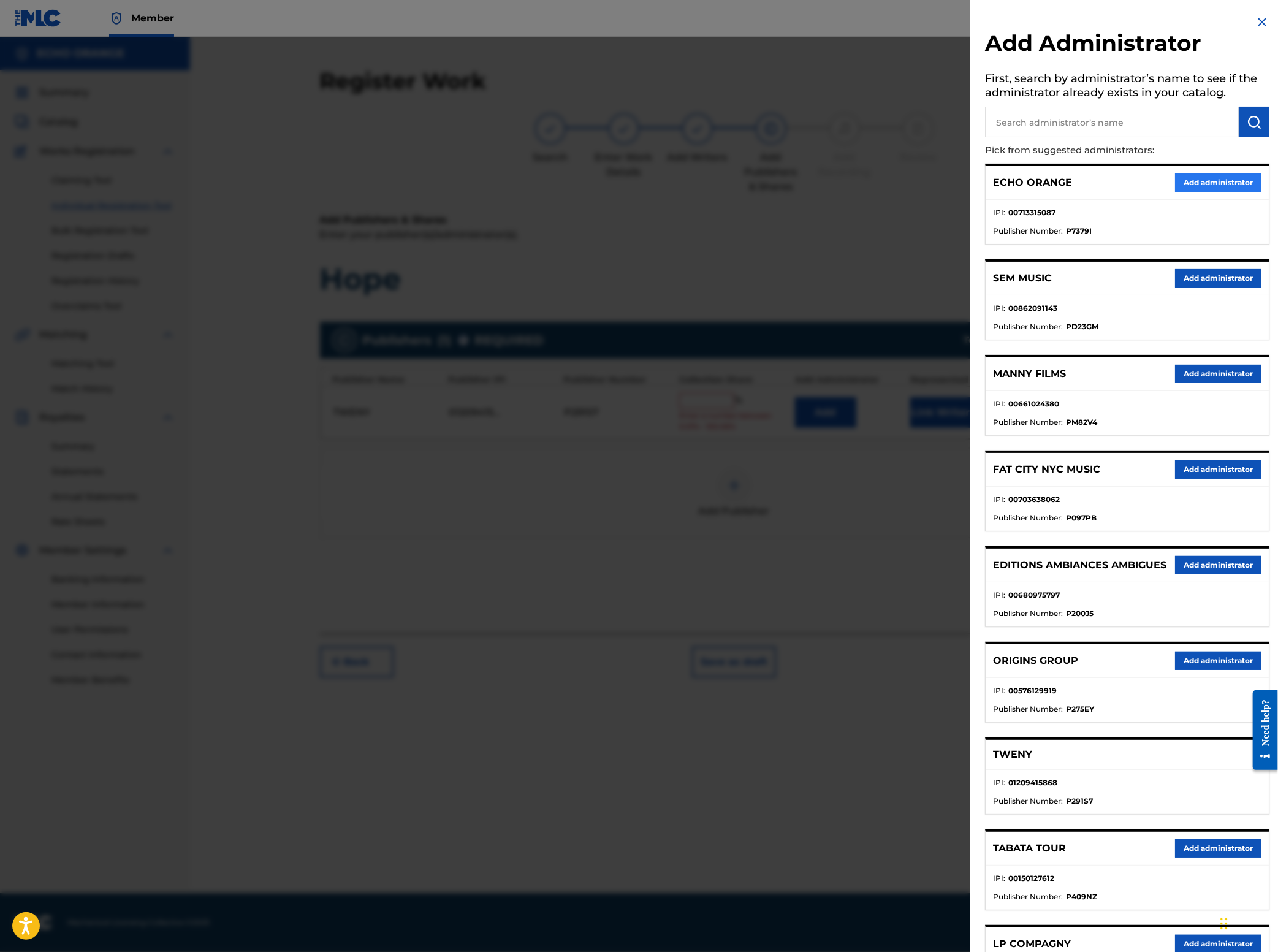
click at [1204, 192] on button "Add administrator" at bounding box center [1218, 183] width 86 height 18
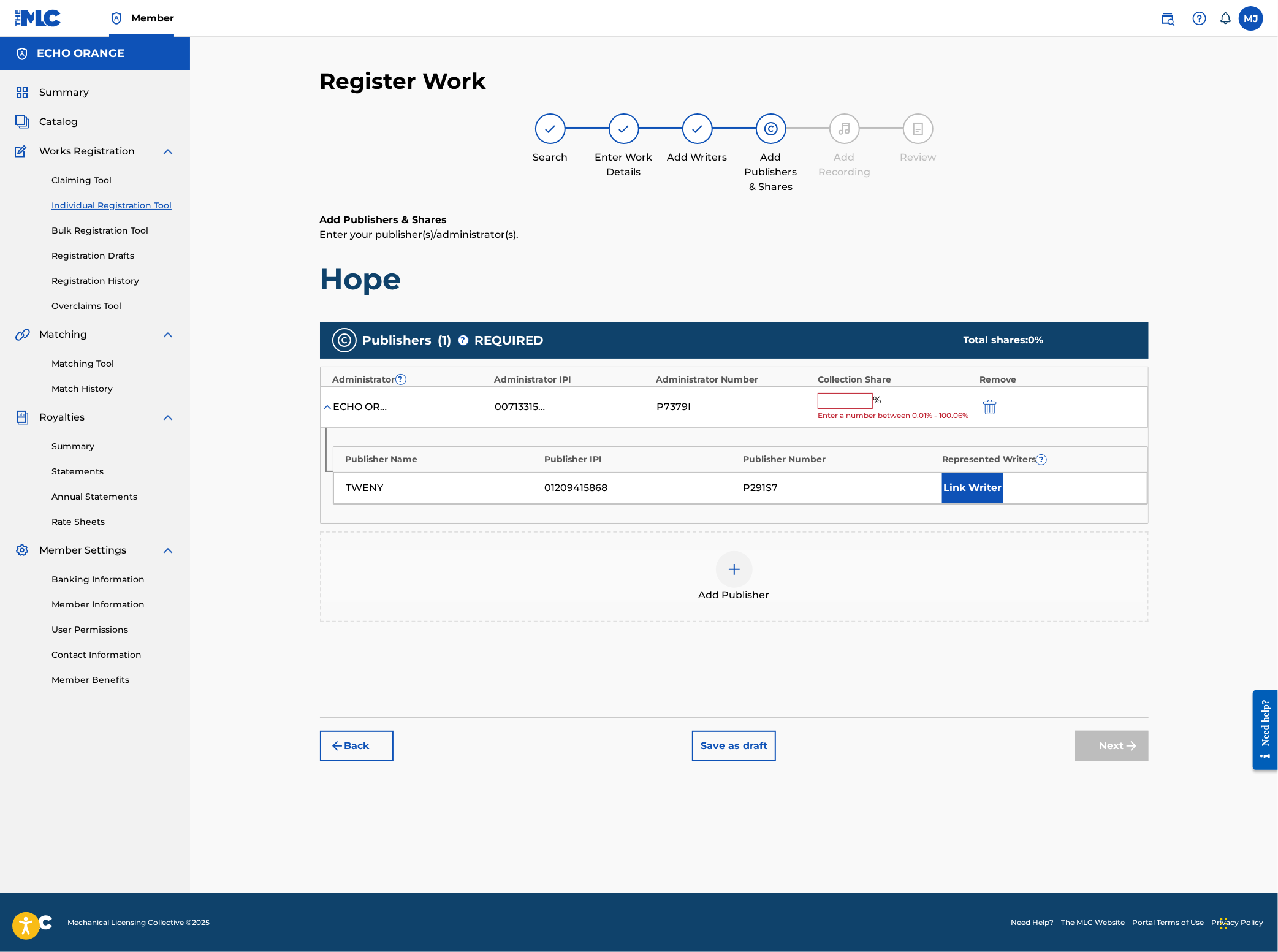
click at [873, 409] on input "text" at bounding box center [845, 400] width 55 height 16
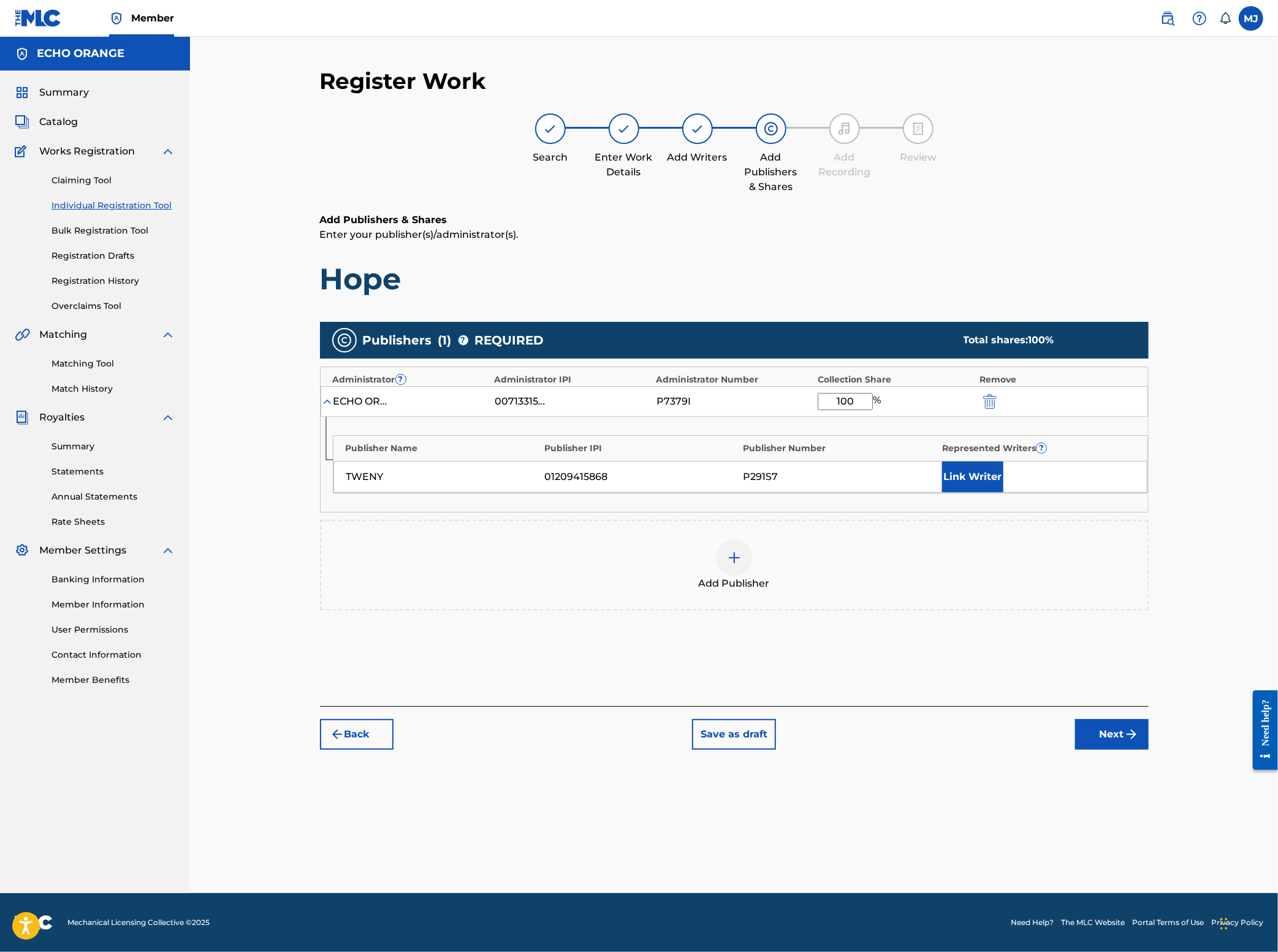
type input "100"
click at [1037, 494] on div "Publisher Name Publisher IPI Publisher Number Represented Writers ? TWENY 01209…" at bounding box center [740, 464] width 816 height 58
click at [1003, 492] on button "Link Writer" at bounding box center [973, 476] width 61 height 31
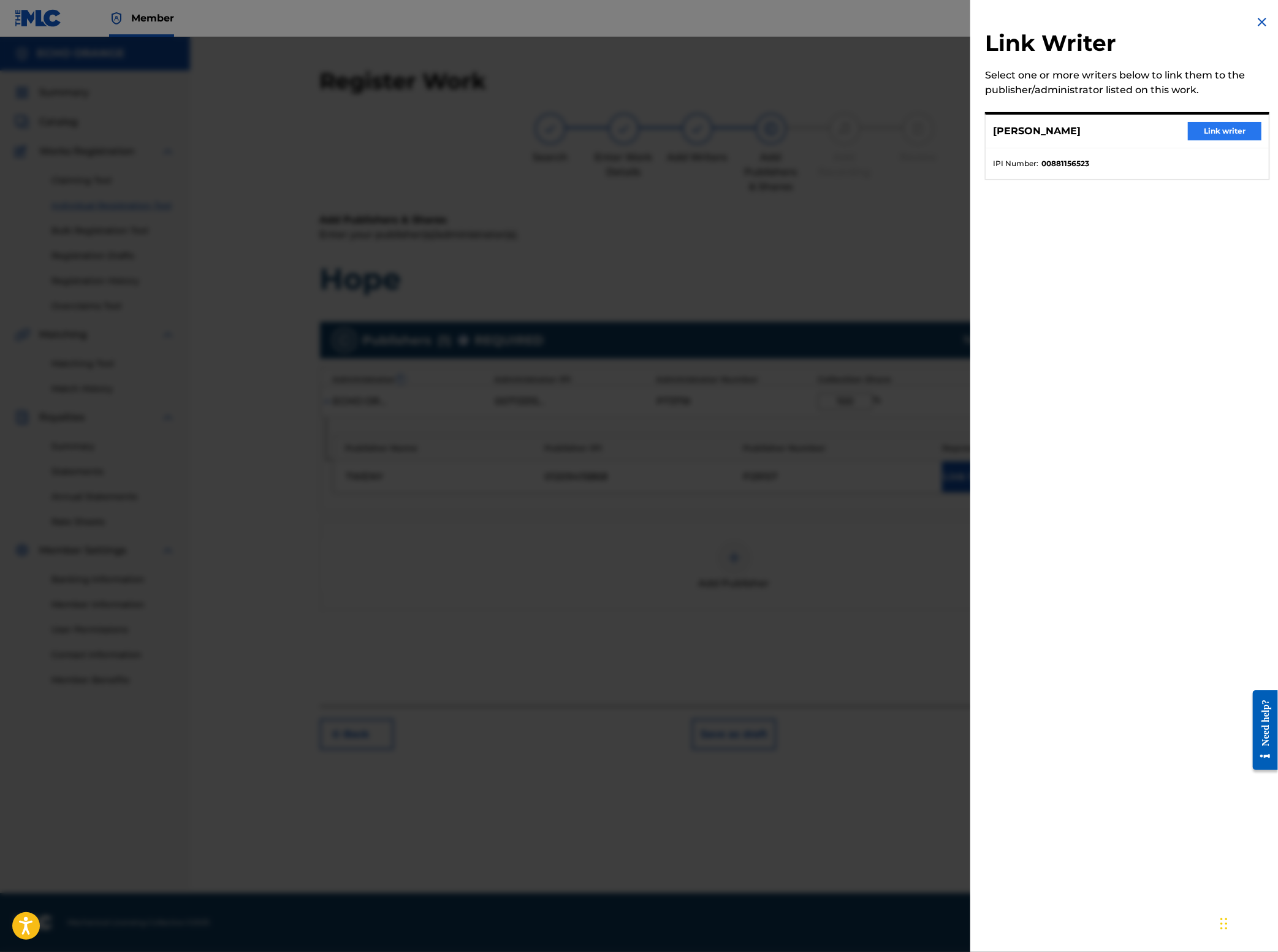
click at [1228, 141] on button "Link writer" at bounding box center [1224, 131] width 74 height 18
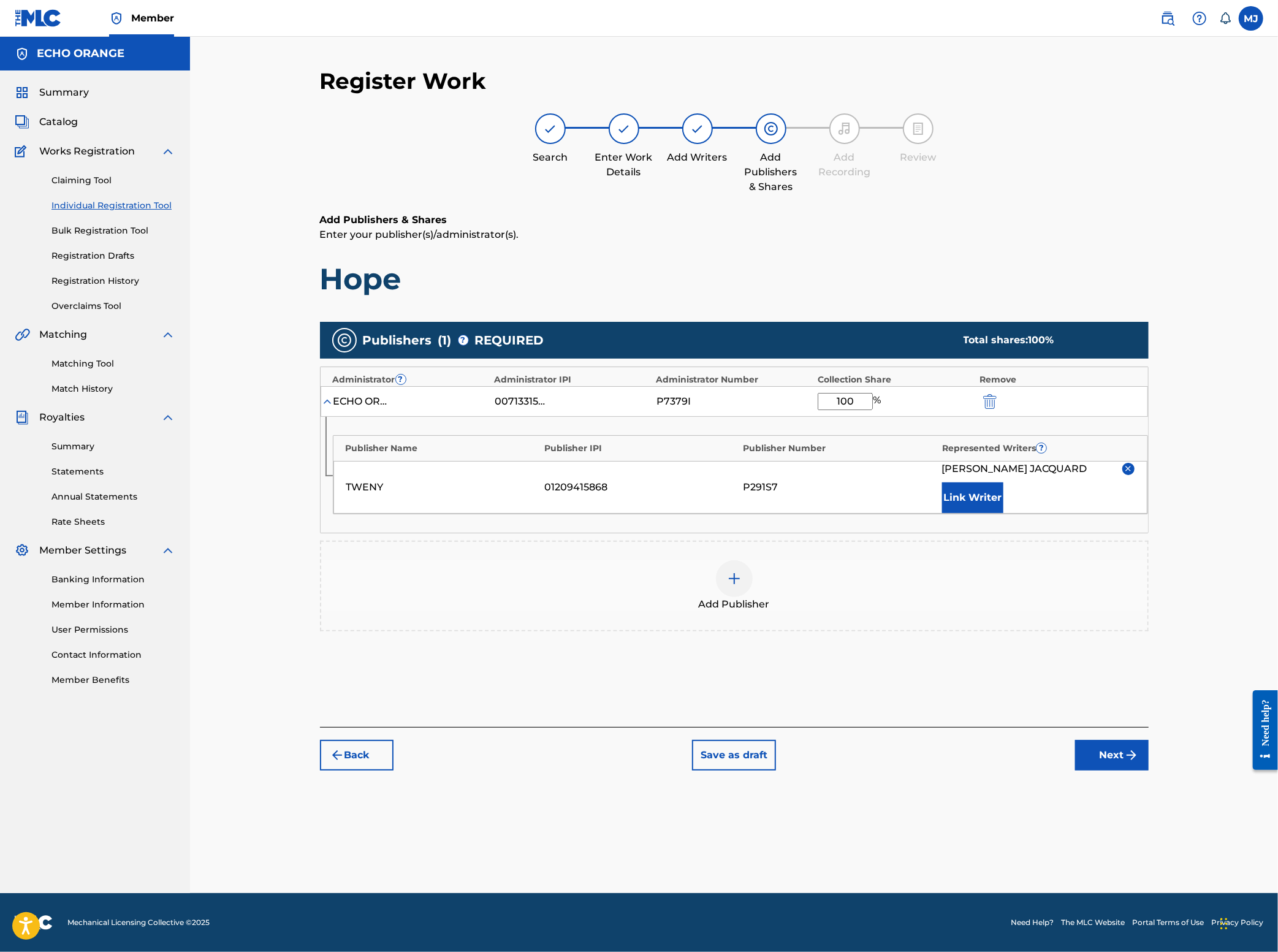
click at [1164, 878] on div "Register Work Search Enter Work Details Add Writers Add Publishers & Shares Add…" at bounding box center [734, 481] width 858 height 825
click at [1149, 771] on button "Next" at bounding box center [1112, 754] width 74 height 31
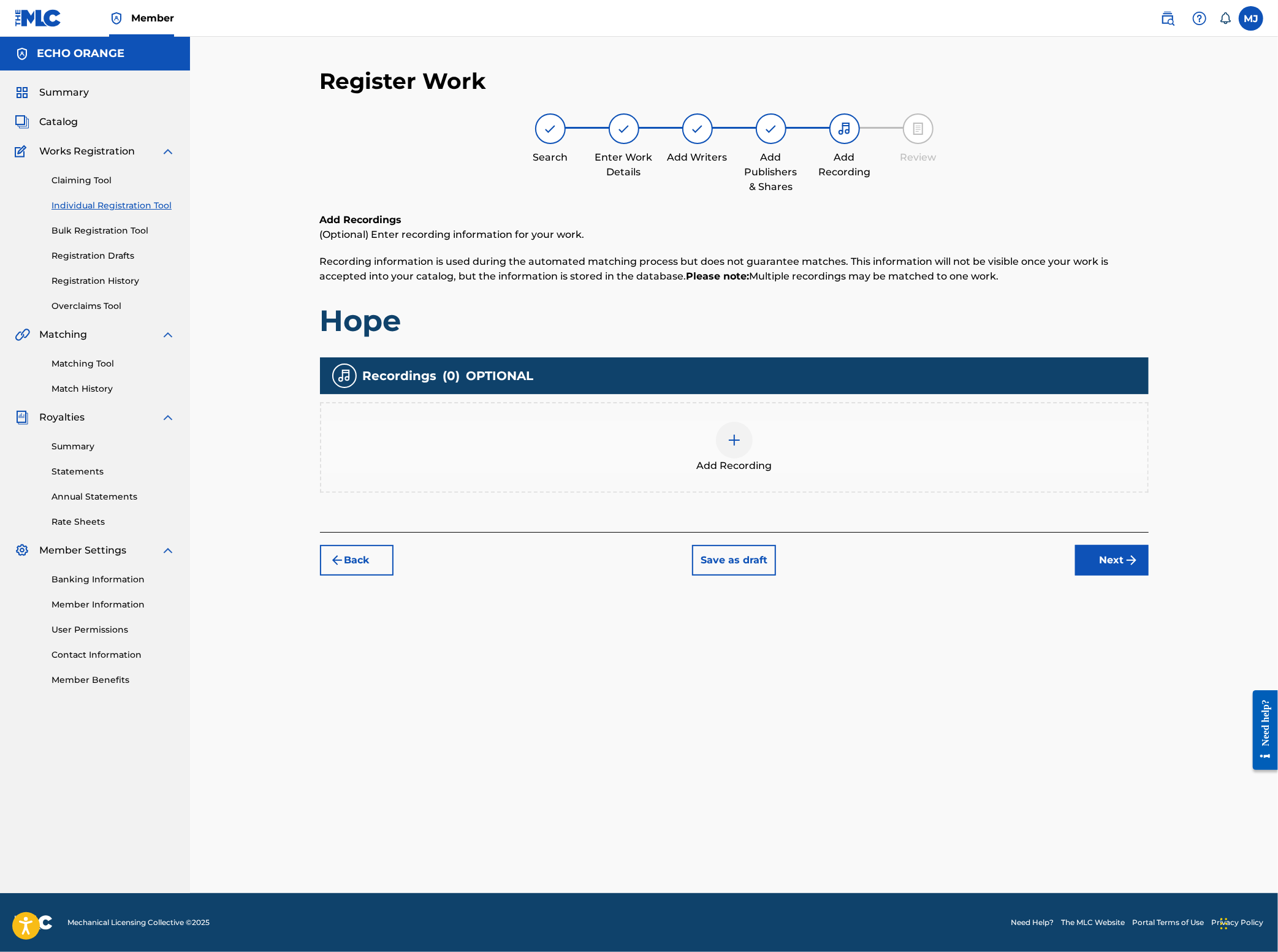
click at [1164, 654] on div "Register Work Search Enter Work Details Add Writers Add Publishers & Shares Add…" at bounding box center [734, 481] width 858 height 825
click at [1149, 576] on button "Next" at bounding box center [1112, 560] width 74 height 31
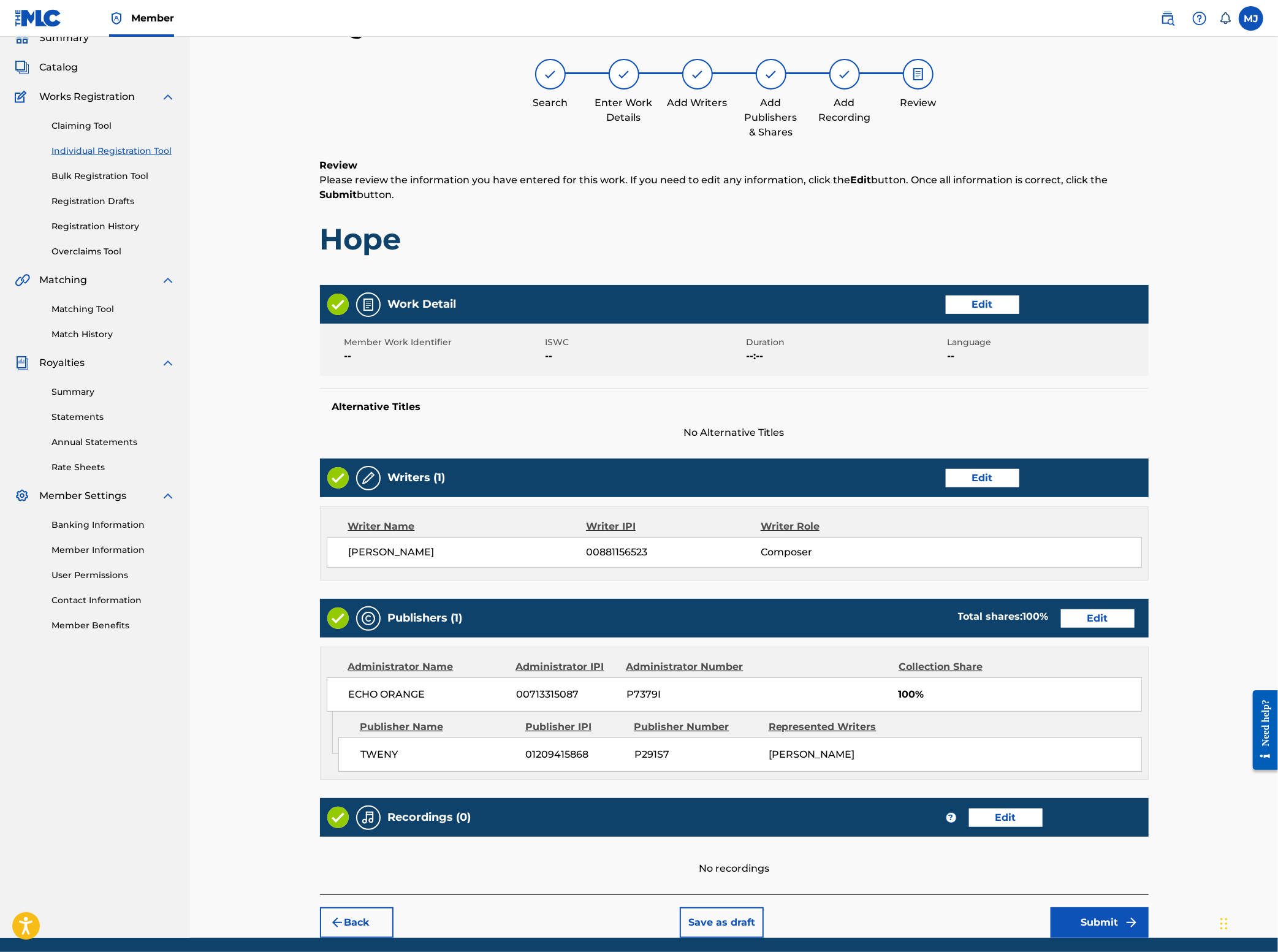
scroll to position [240, 0]
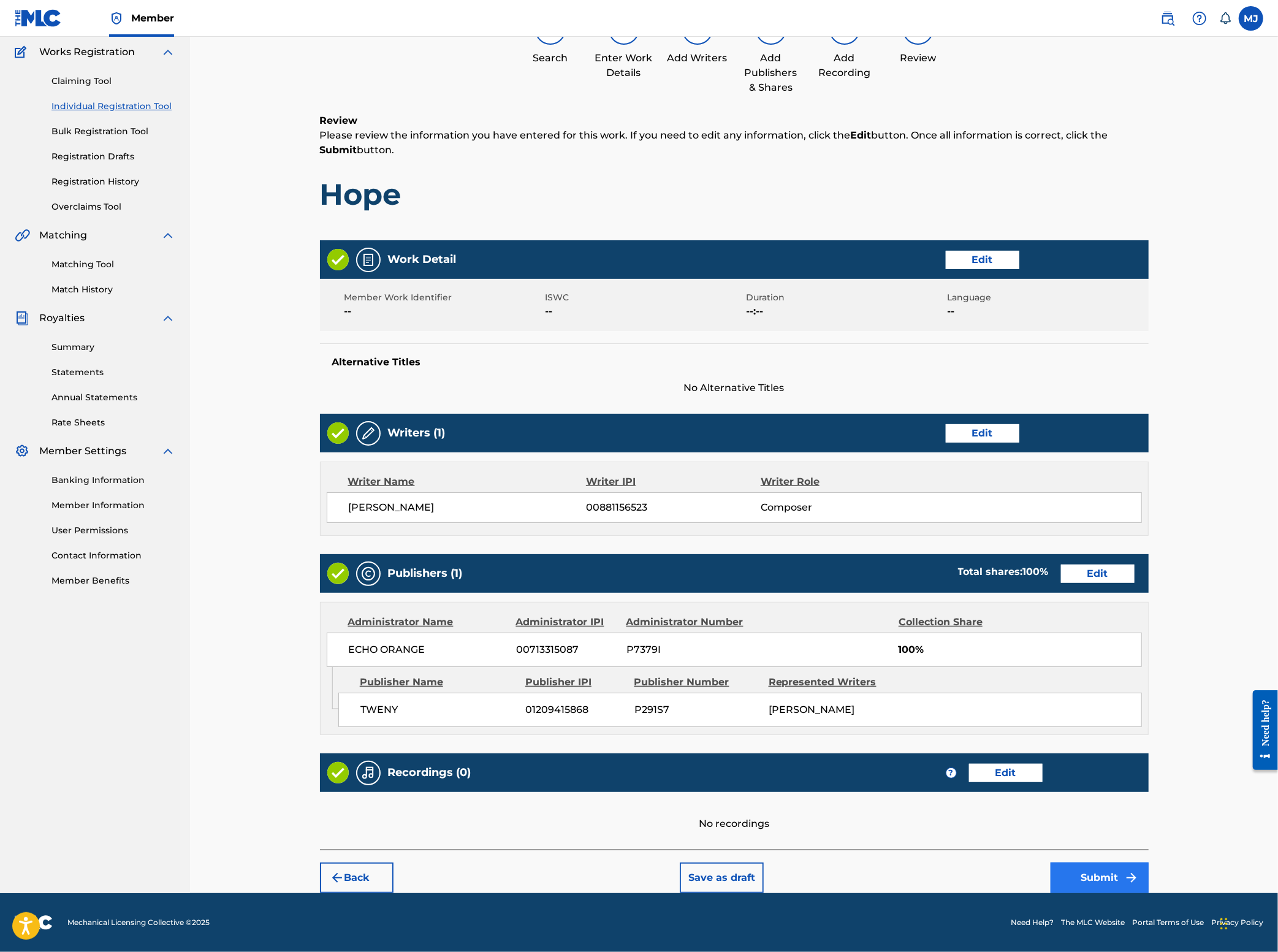
click at [1149, 875] on button "Submit" at bounding box center [1099, 878] width 98 height 31
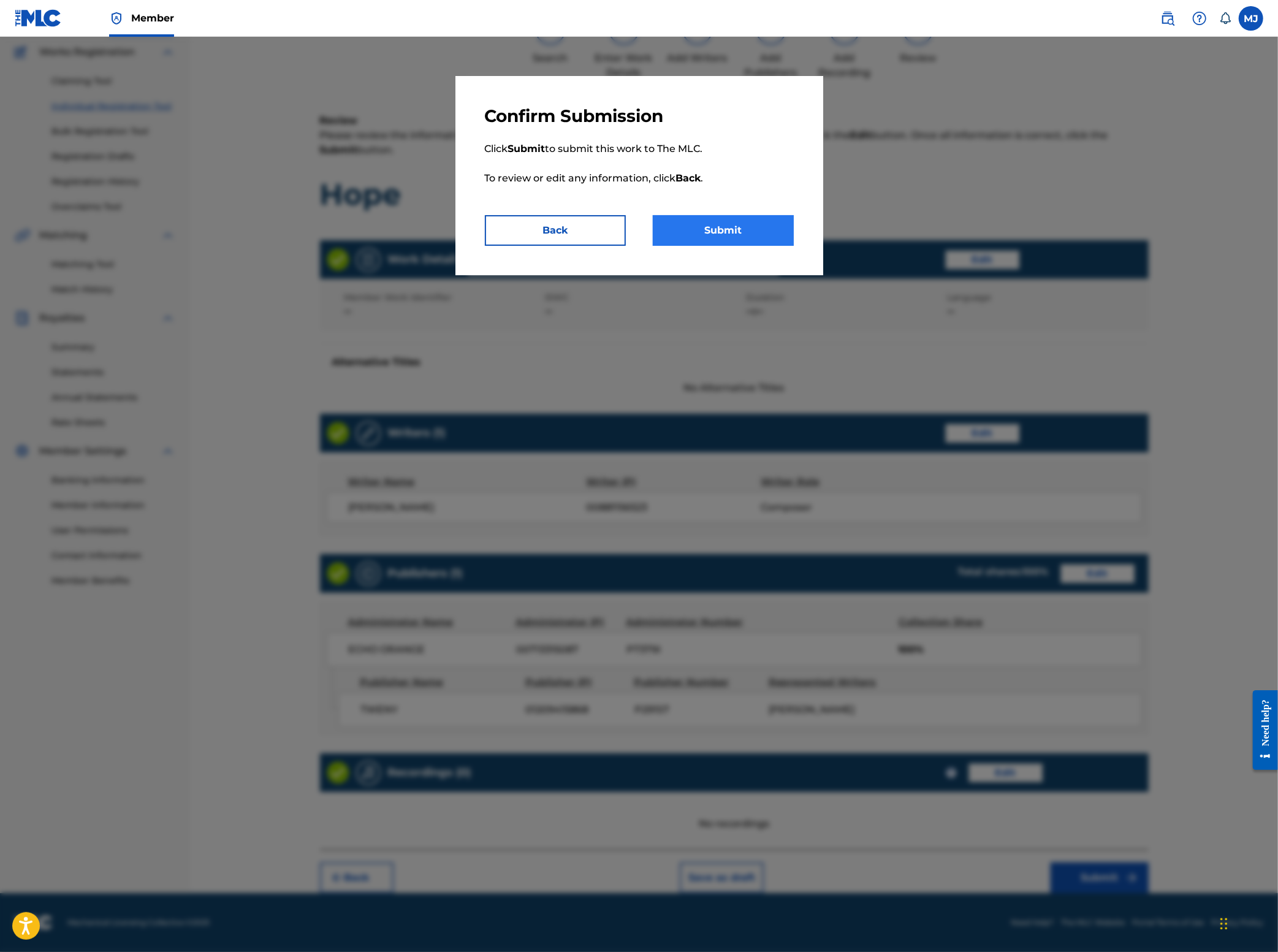
click at [761, 246] on button "Submit" at bounding box center [723, 230] width 141 height 31
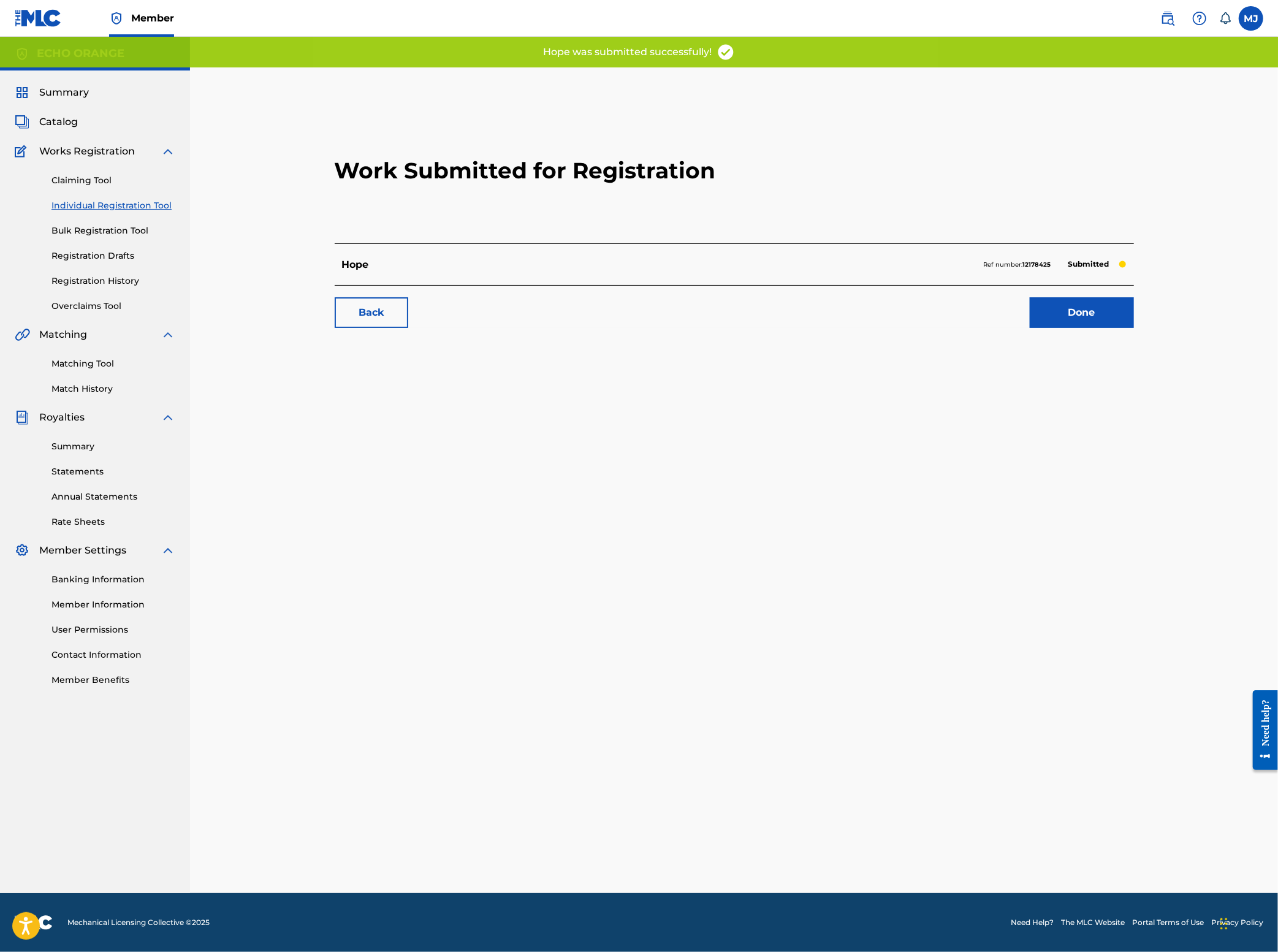
click at [1133, 328] on div "Back Done" at bounding box center [735, 307] width 799 height 43
click at [1134, 328] on link "Done" at bounding box center [1082, 312] width 104 height 31
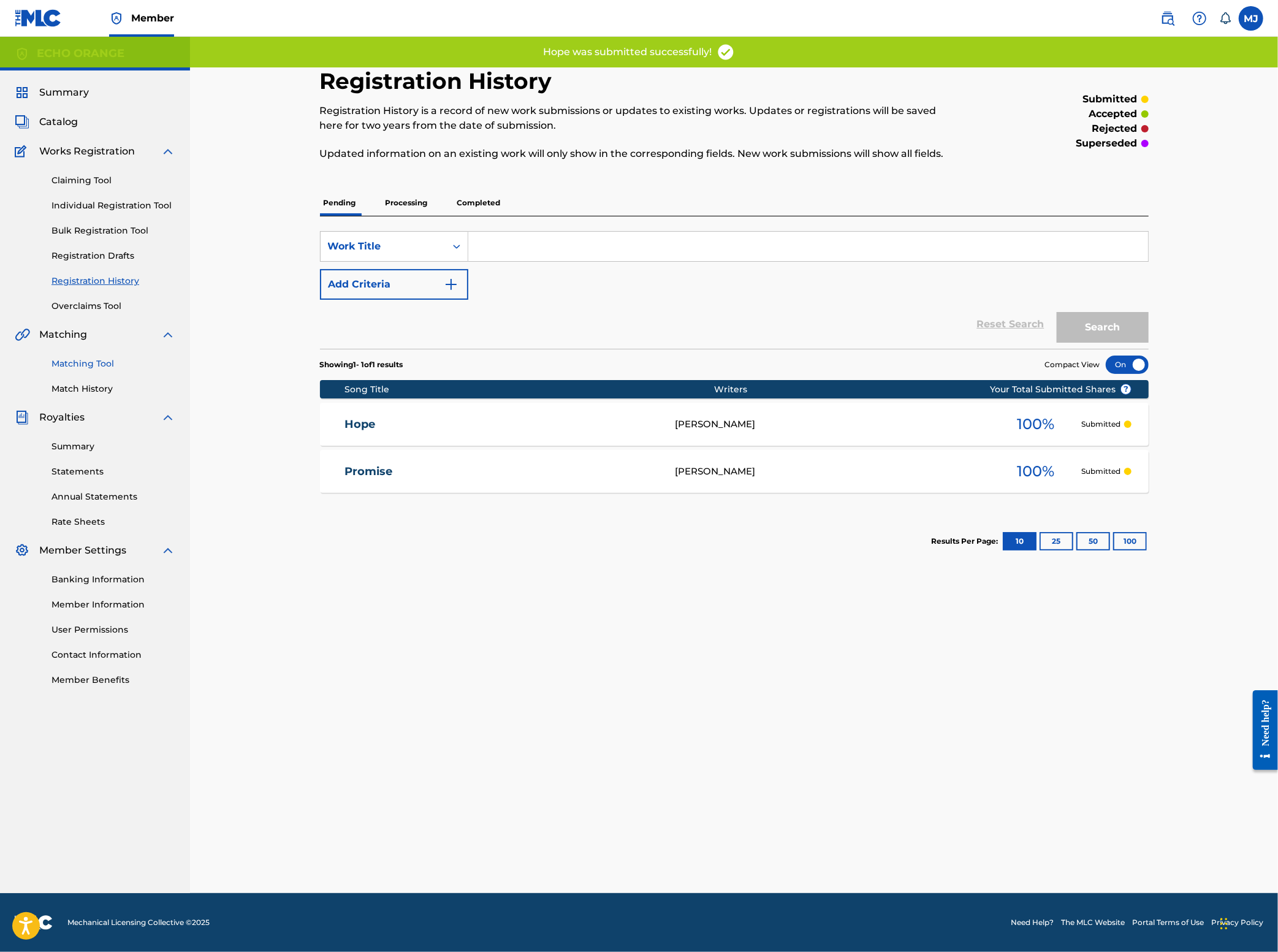
click at [112, 371] on link "Matching Tool" at bounding box center [113, 364] width 124 height 13
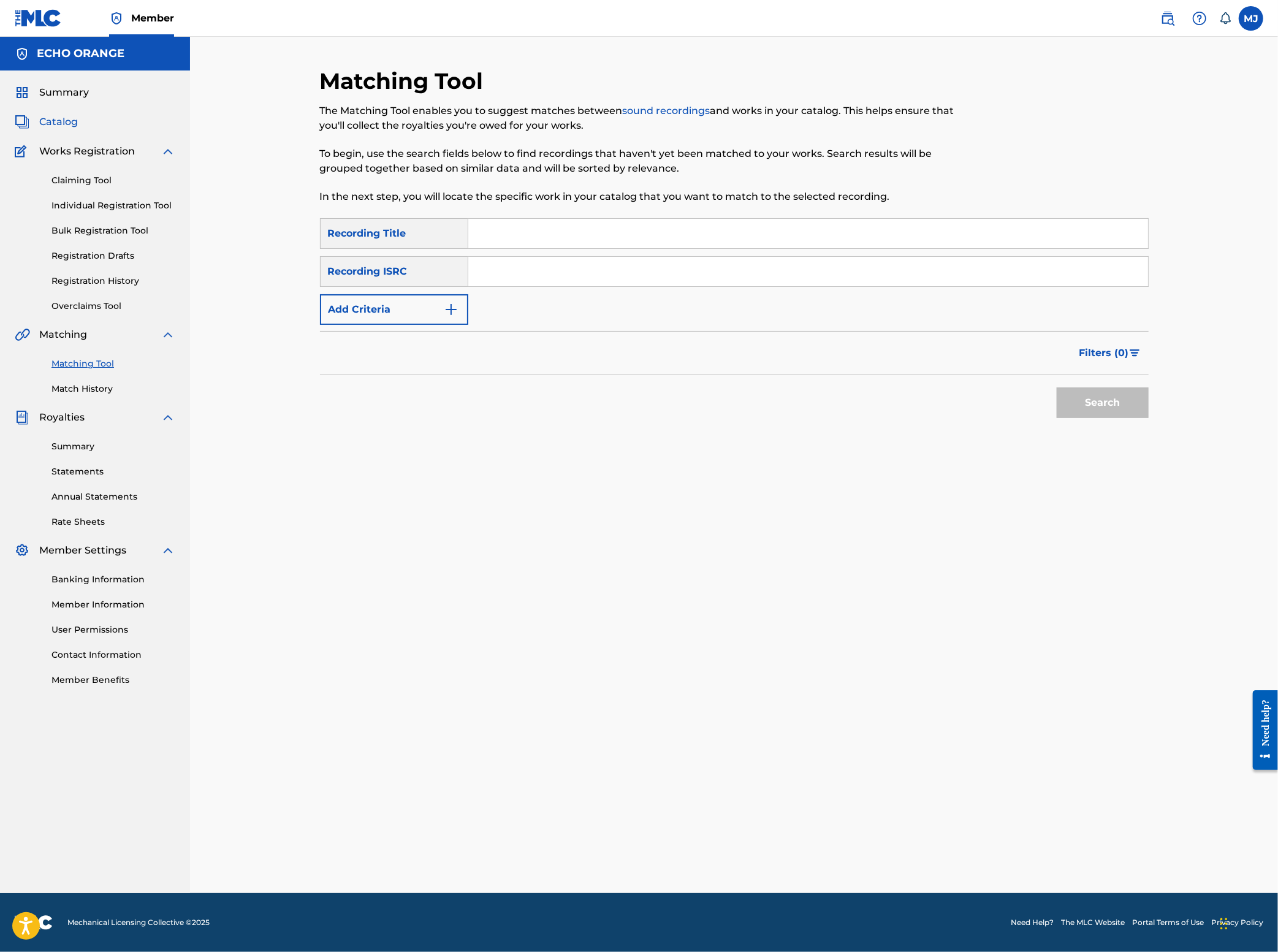
click at [78, 129] on span "Catalog" at bounding box center [58, 122] width 39 height 15
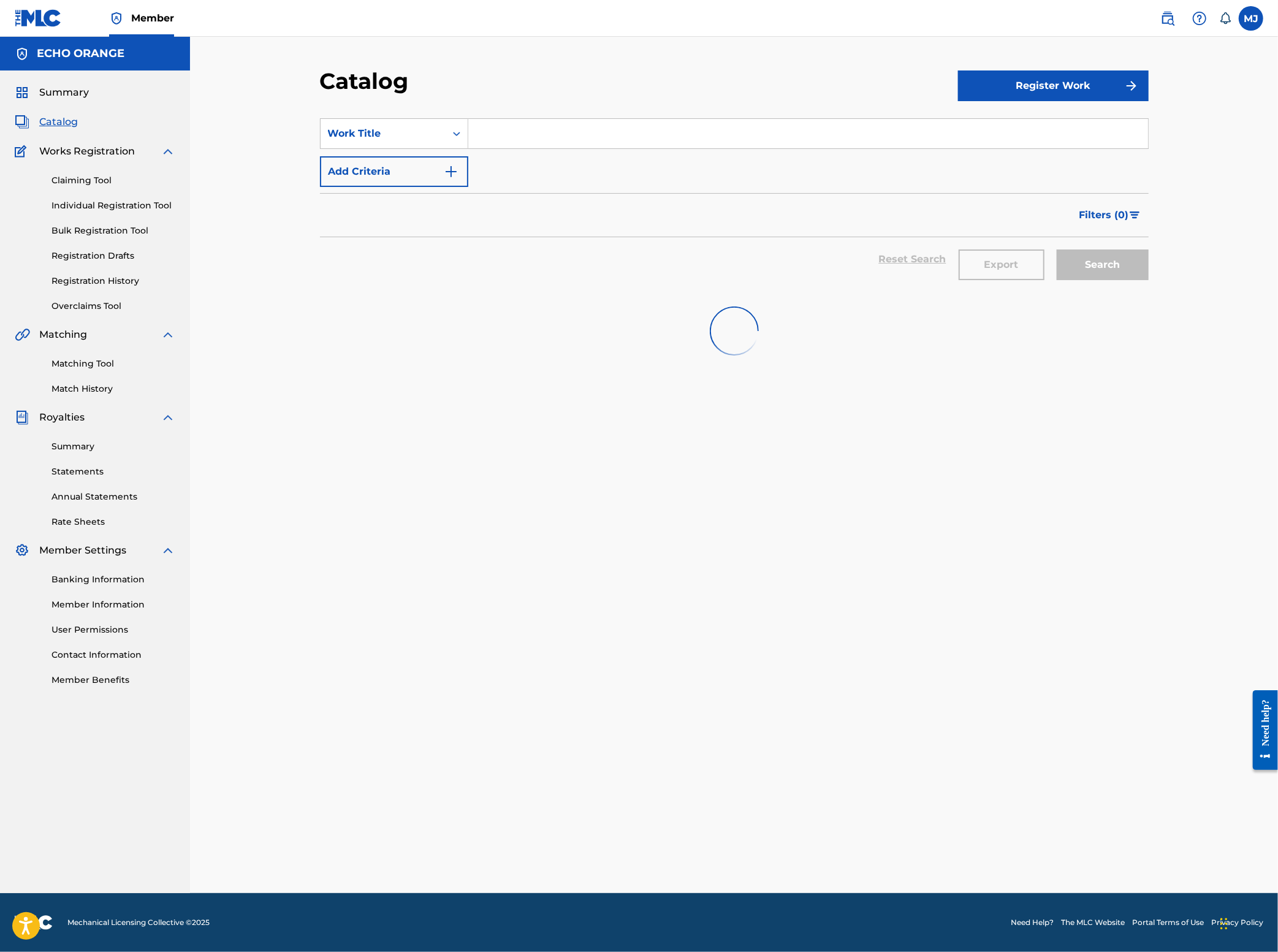
click at [478, 148] on input "Search Form" at bounding box center [808, 134] width 680 height 30
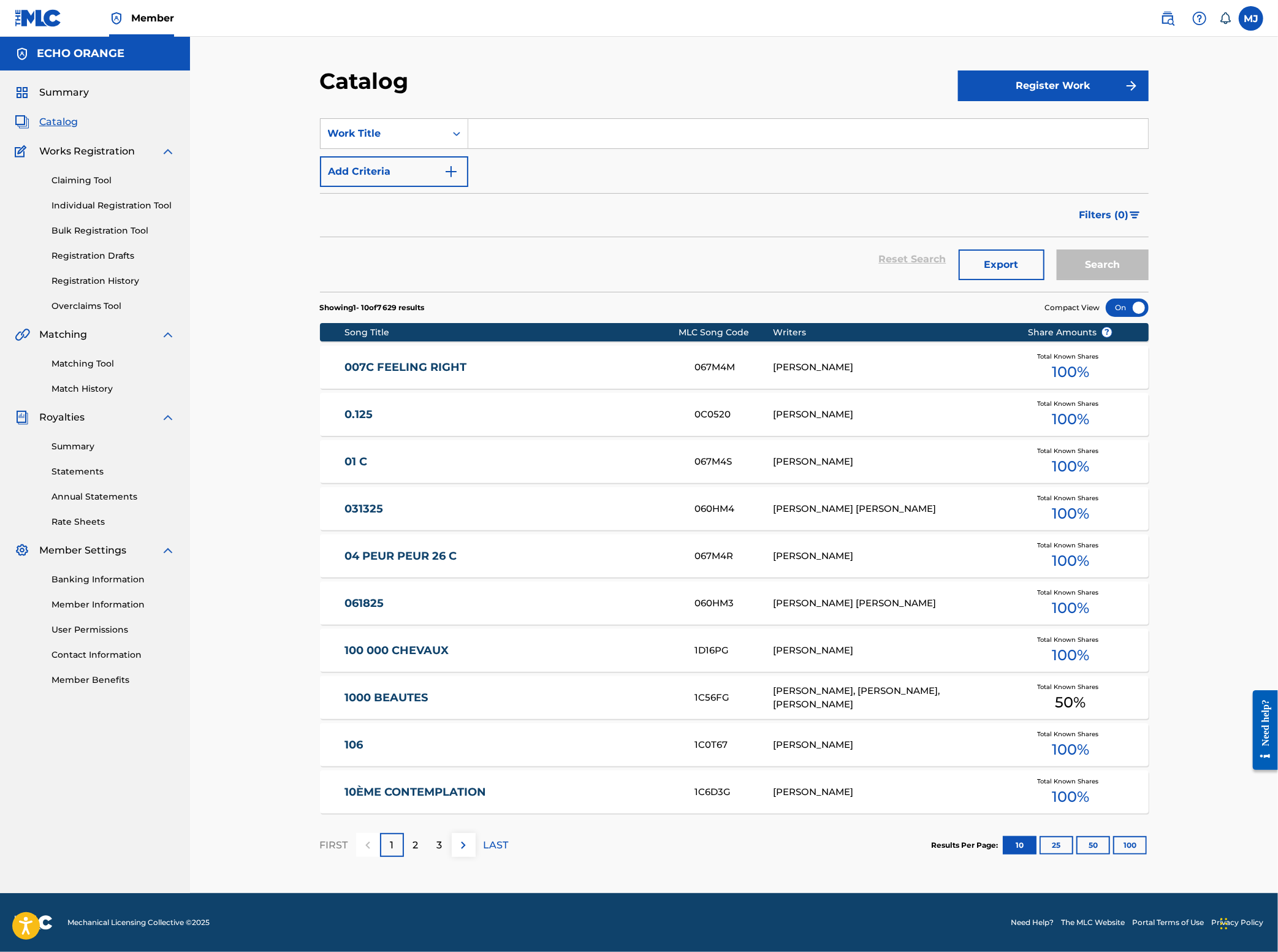
click at [478, 148] on input "Search Form" at bounding box center [808, 134] width 680 height 30
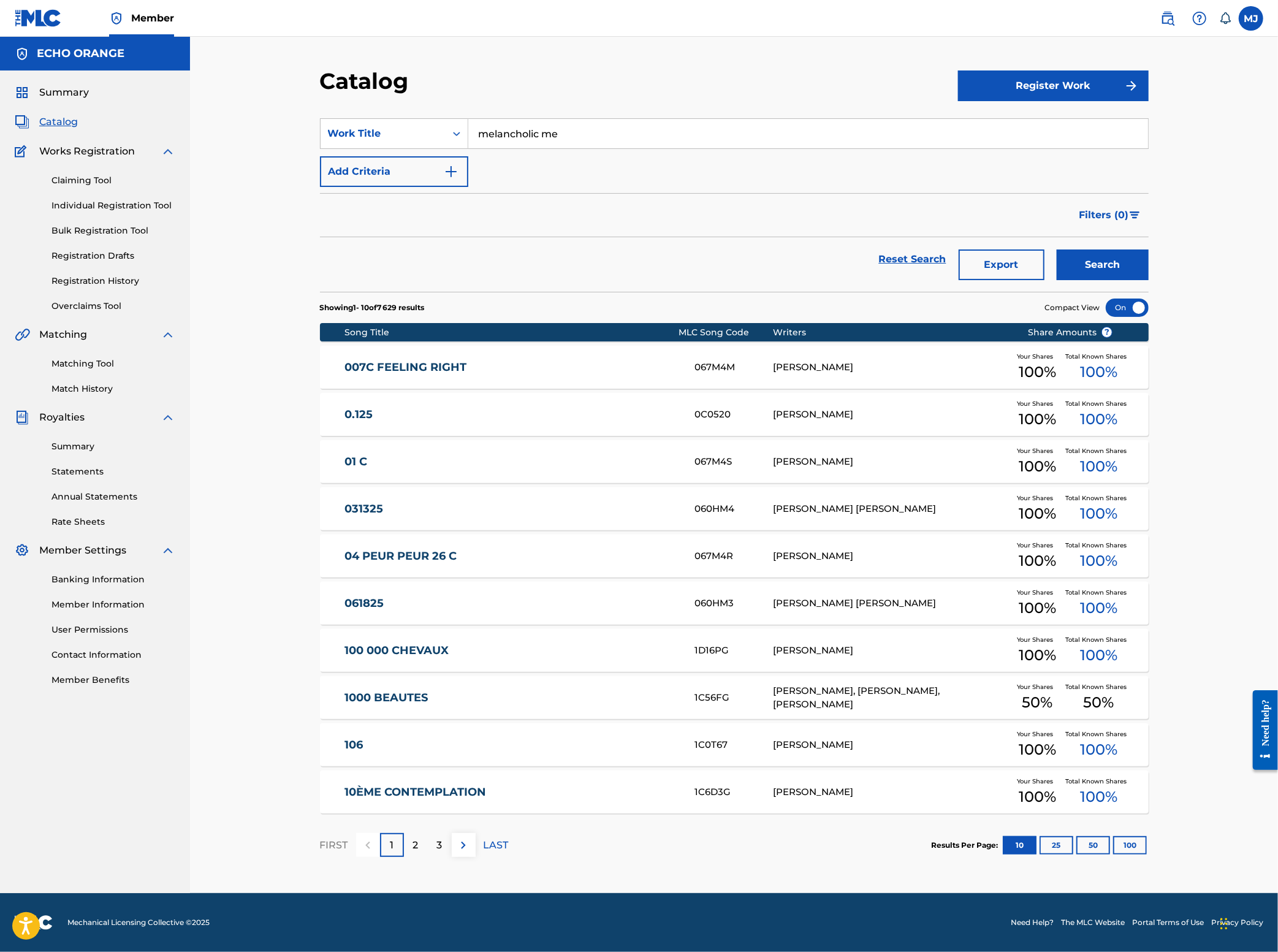
click at [1149, 280] on button "Search" at bounding box center [1103, 265] width 92 height 31
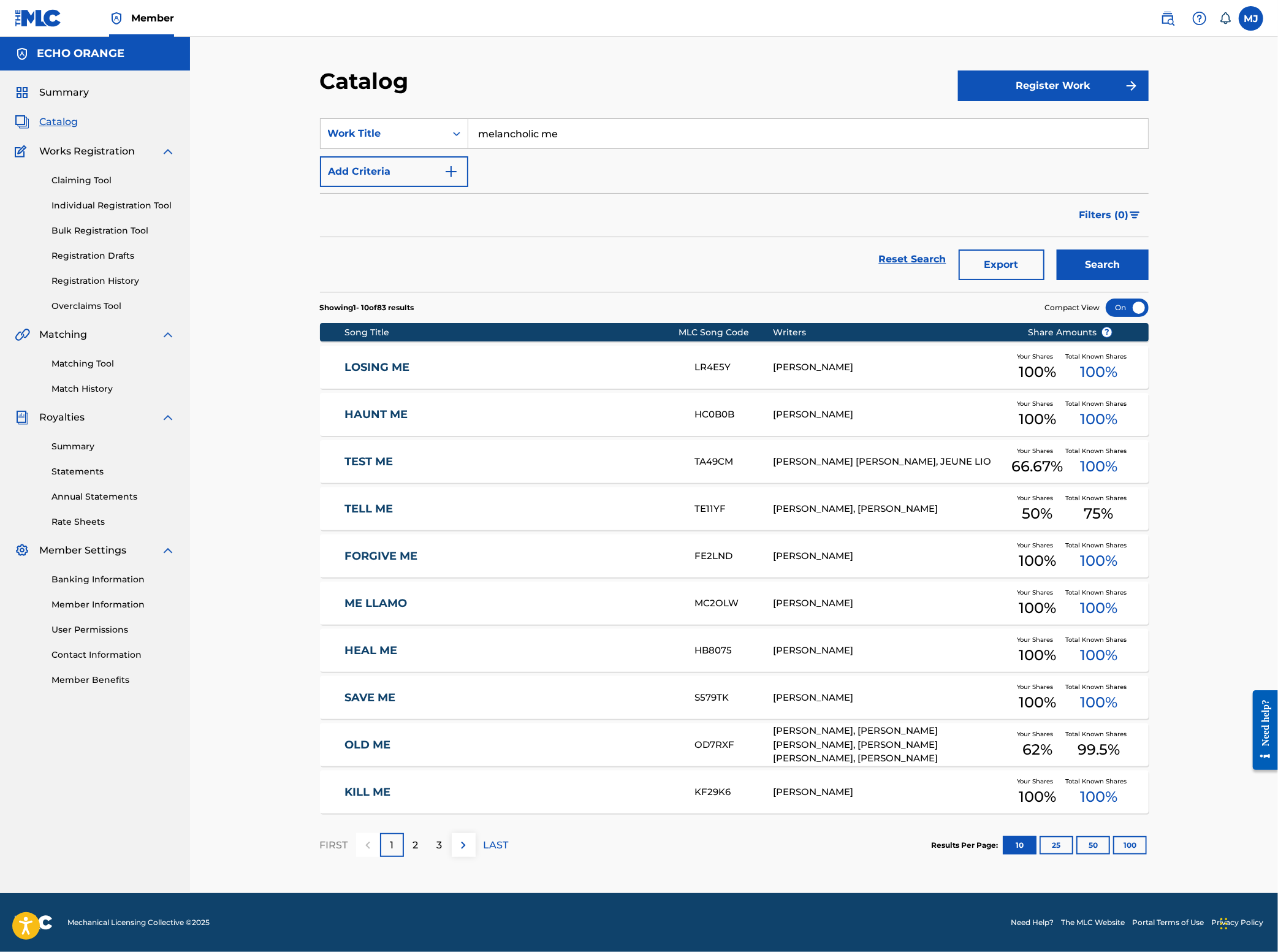
click at [505, 148] on input "melancholic me" at bounding box center [808, 134] width 680 height 30
drag, startPoint x: 124, startPoint y: 398, endPoint x: 562, endPoint y: 193, distance: 483.6
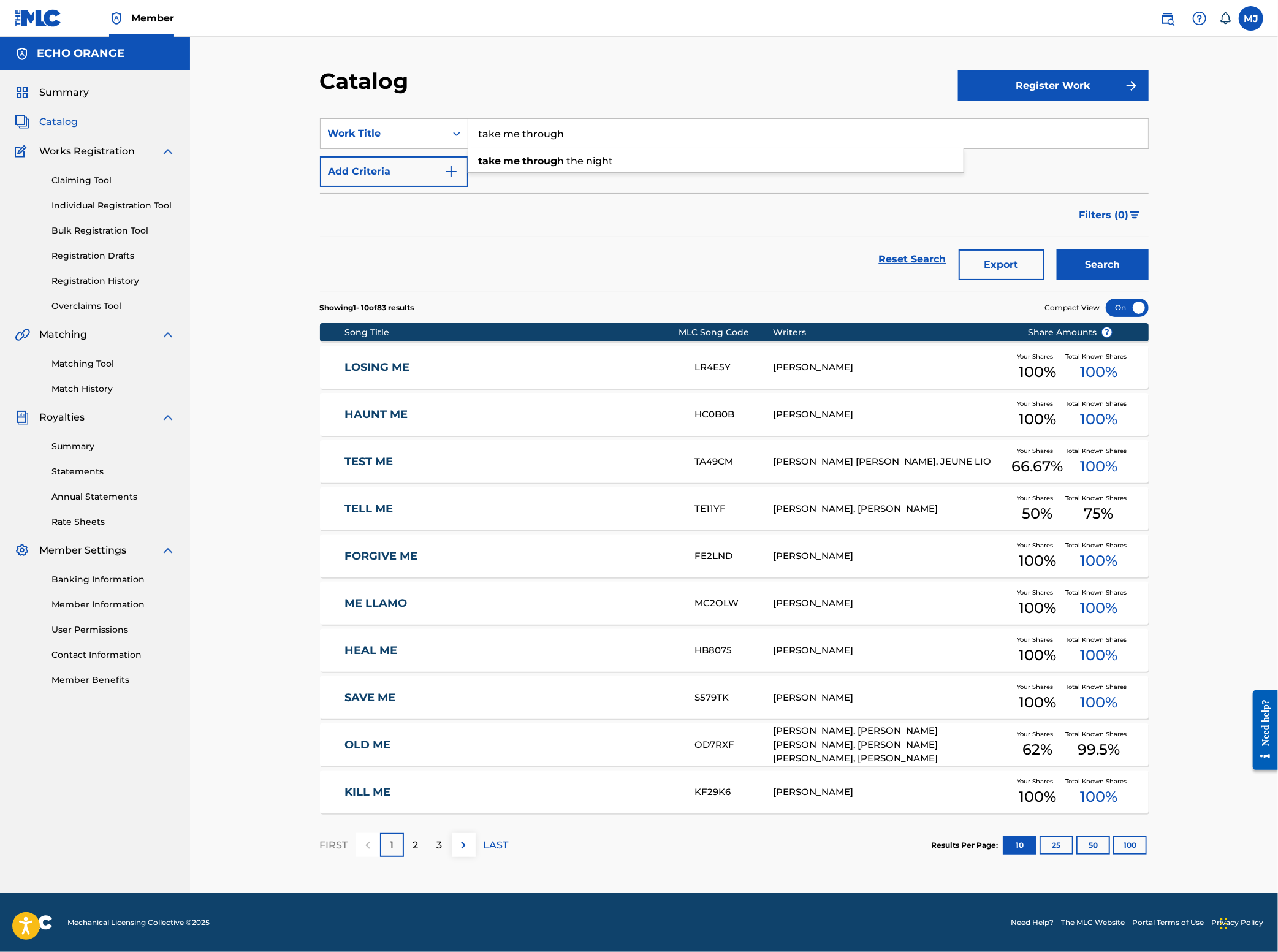
click at [562, 172] on div "take me throug h the night" at bounding box center [716, 161] width 495 height 22
type input "take me through the night"
click at [1149, 280] on button "Search" at bounding box center [1103, 265] width 92 height 31
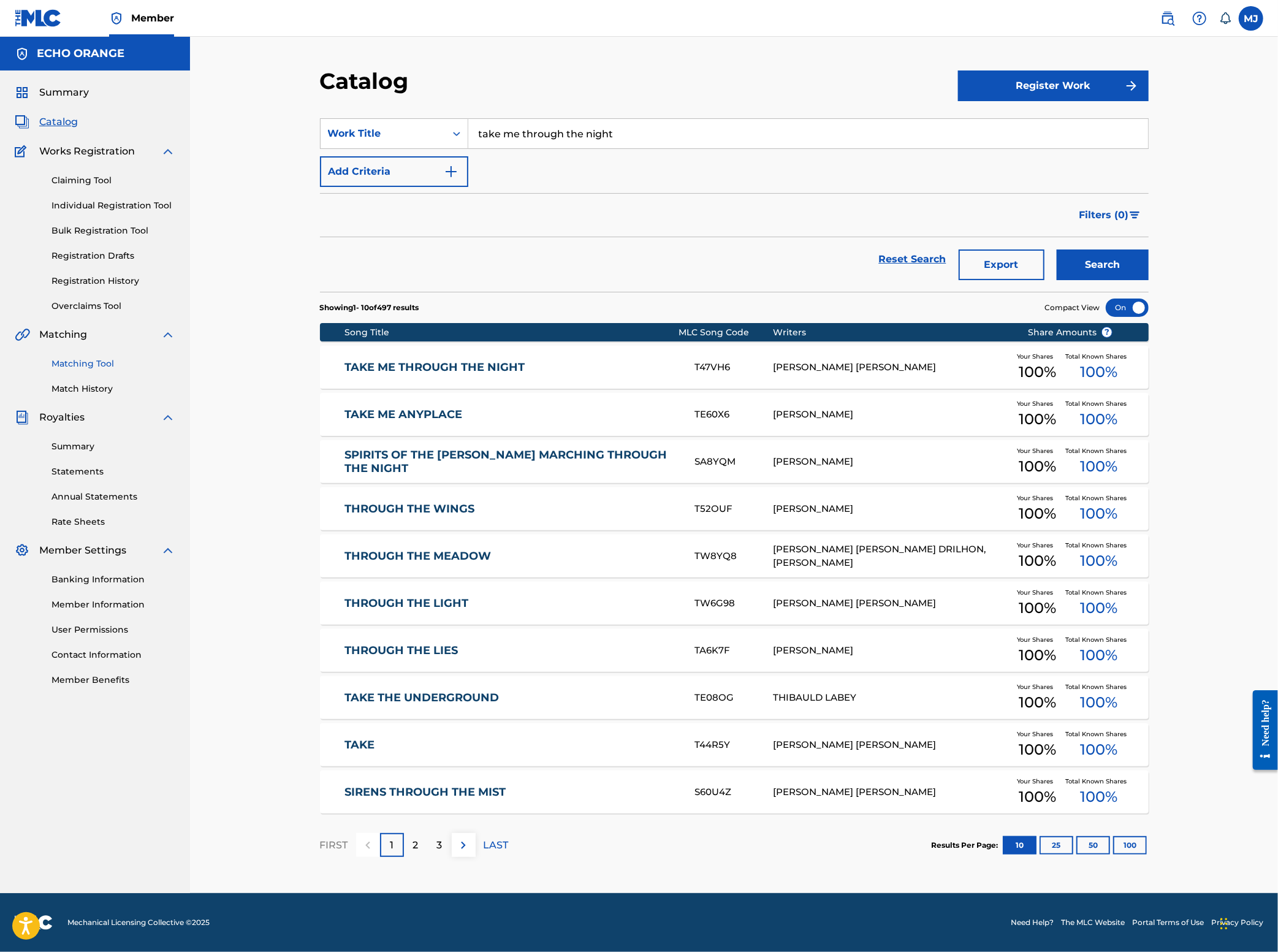
click at [98, 371] on link "Matching Tool" at bounding box center [113, 364] width 124 height 13
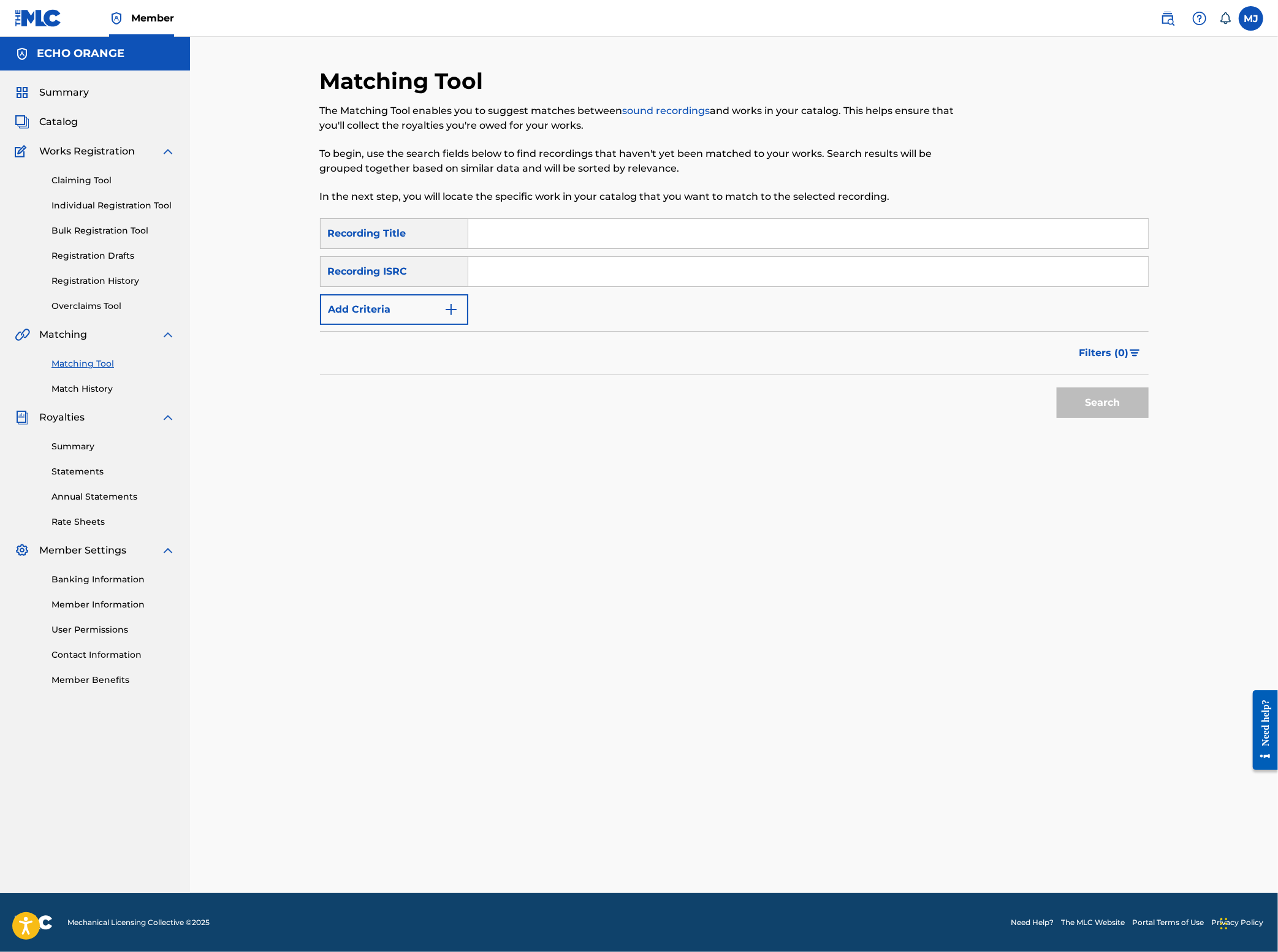
click at [528, 248] on input "Search Form" at bounding box center [808, 234] width 680 height 30
click at [506, 286] on input "Search Form" at bounding box center [808, 272] width 680 height 30
click at [555, 248] on input "sweet sundown" at bounding box center [808, 234] width 680 height 30
type input "sweet sundawn"
click at [550, 286] on input "Search Form" at bounding box center [808, 272] width 680 height 30
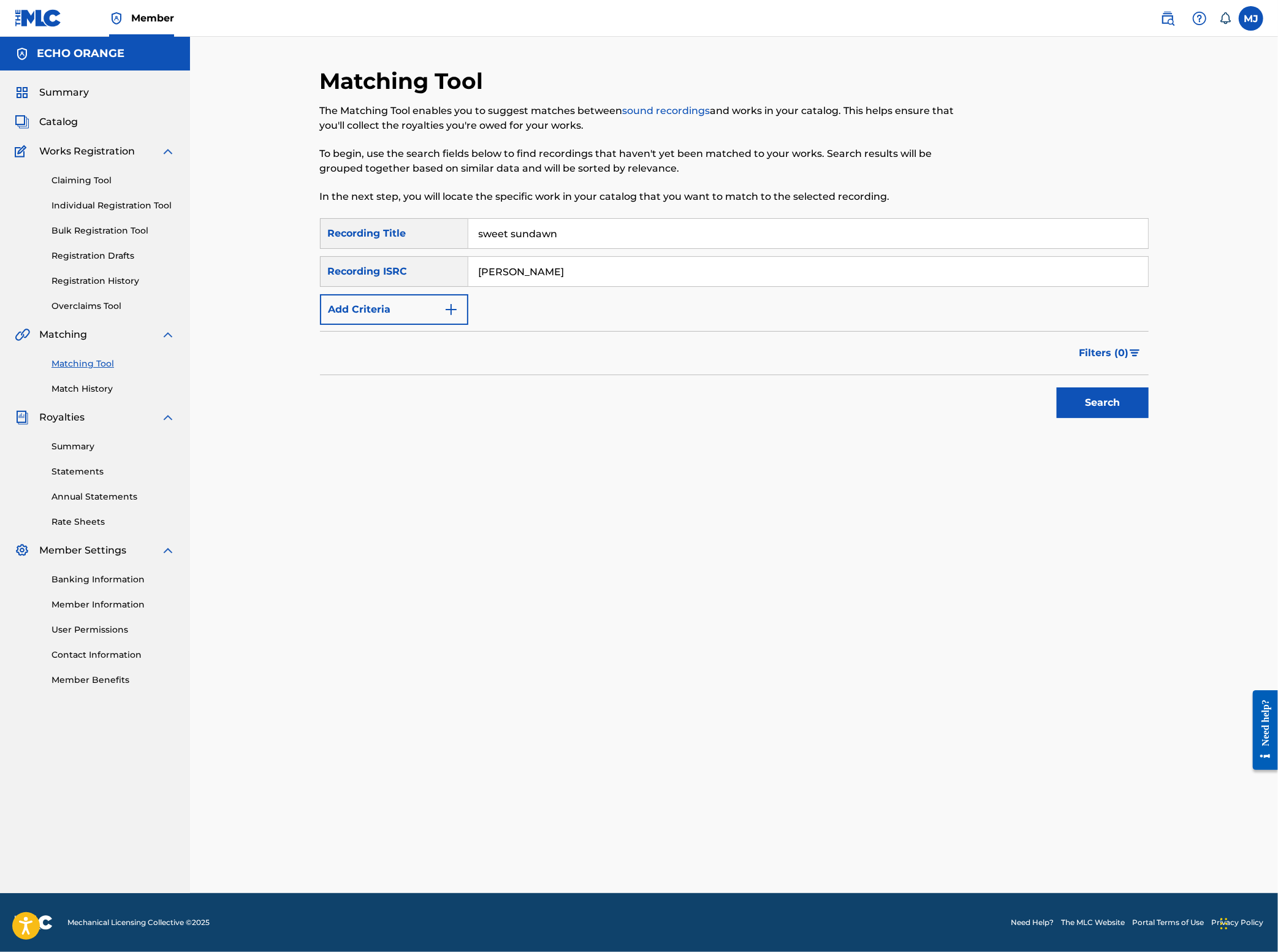
type input "[PERSON_NAME]"
click at [1149, 418] on button "Search" at bounding box center [1103, 402] width 92 height 31
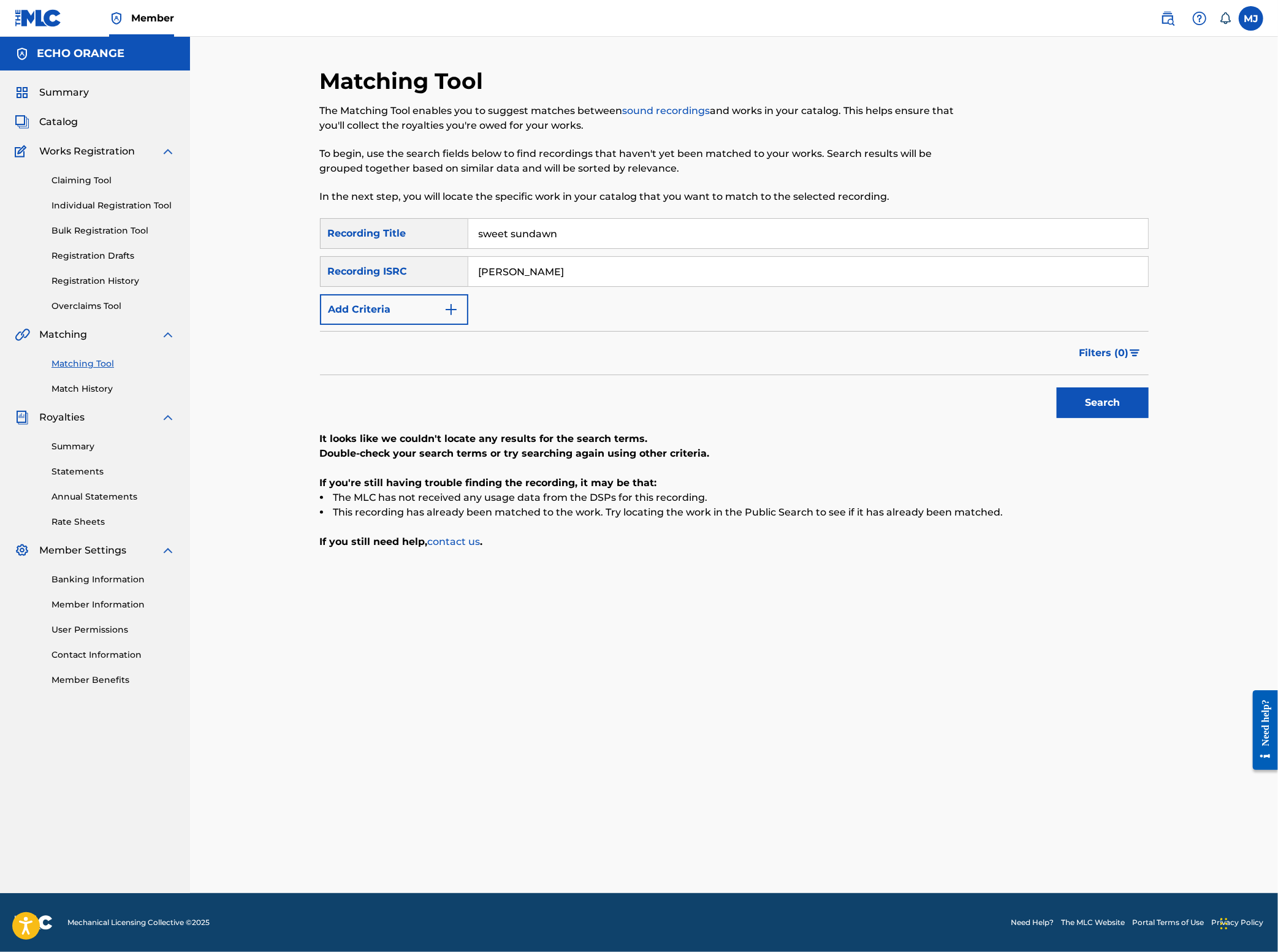
click at [527, 286] on input "[PERSON_NAME]" at bounding box center [808, 272] width 680 height 30
click at [443, 376] on div "Filters ( 0 )" at bounding box center [735, 352] width 829 height 44
click at [444, 317] on img "Search Form" at bounding box center [452, 309] width 15 height 15
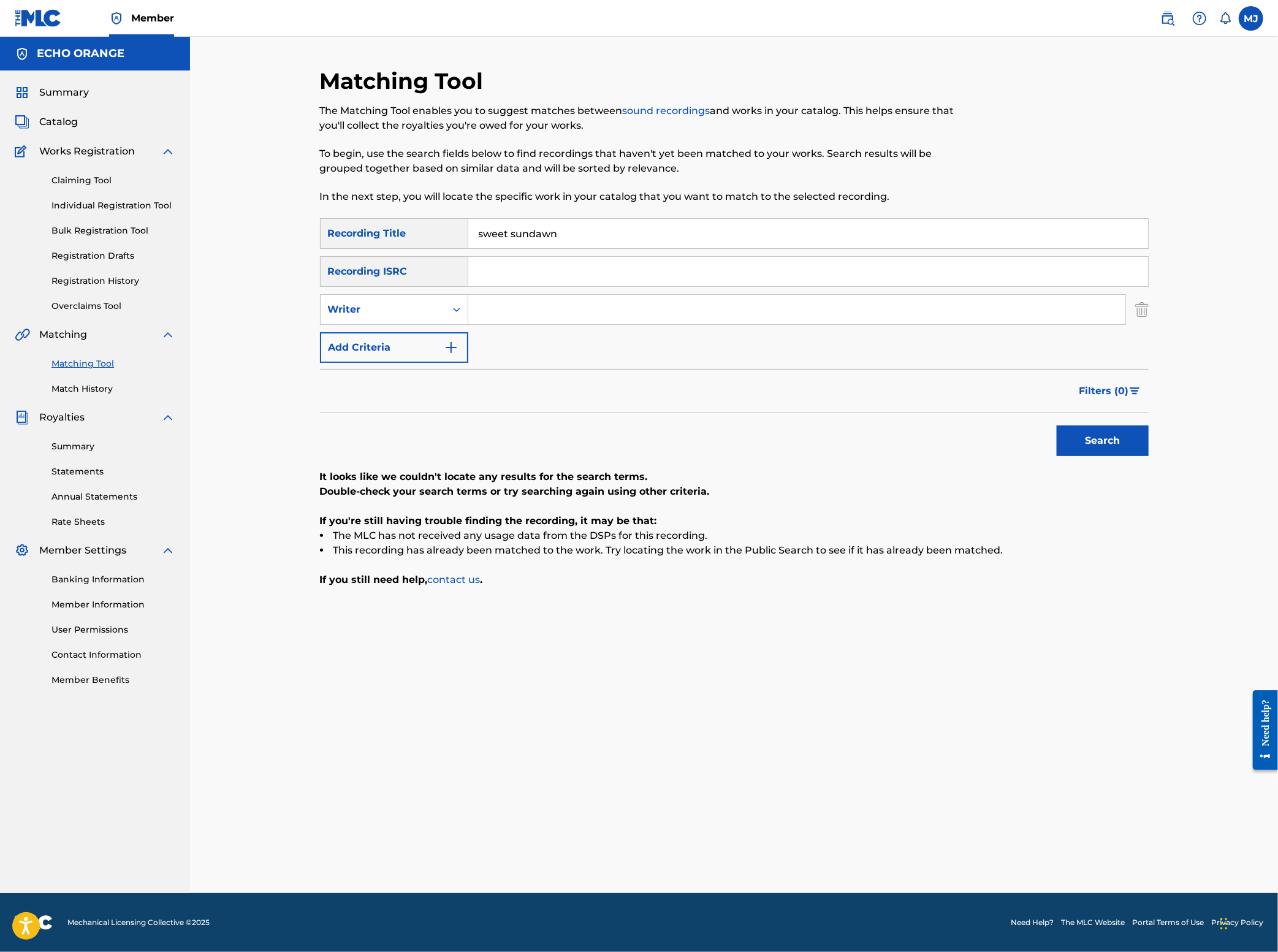
click at [468, 324] on input "Search Form" at bounding box center [797, 309] width 657 height 30
paste input "[PERSON_NAME]"
type input "[PERSON_NAME]"
click at [1149, 456] on button "Search" at bounding box center [1103, 440] width 92 height 31
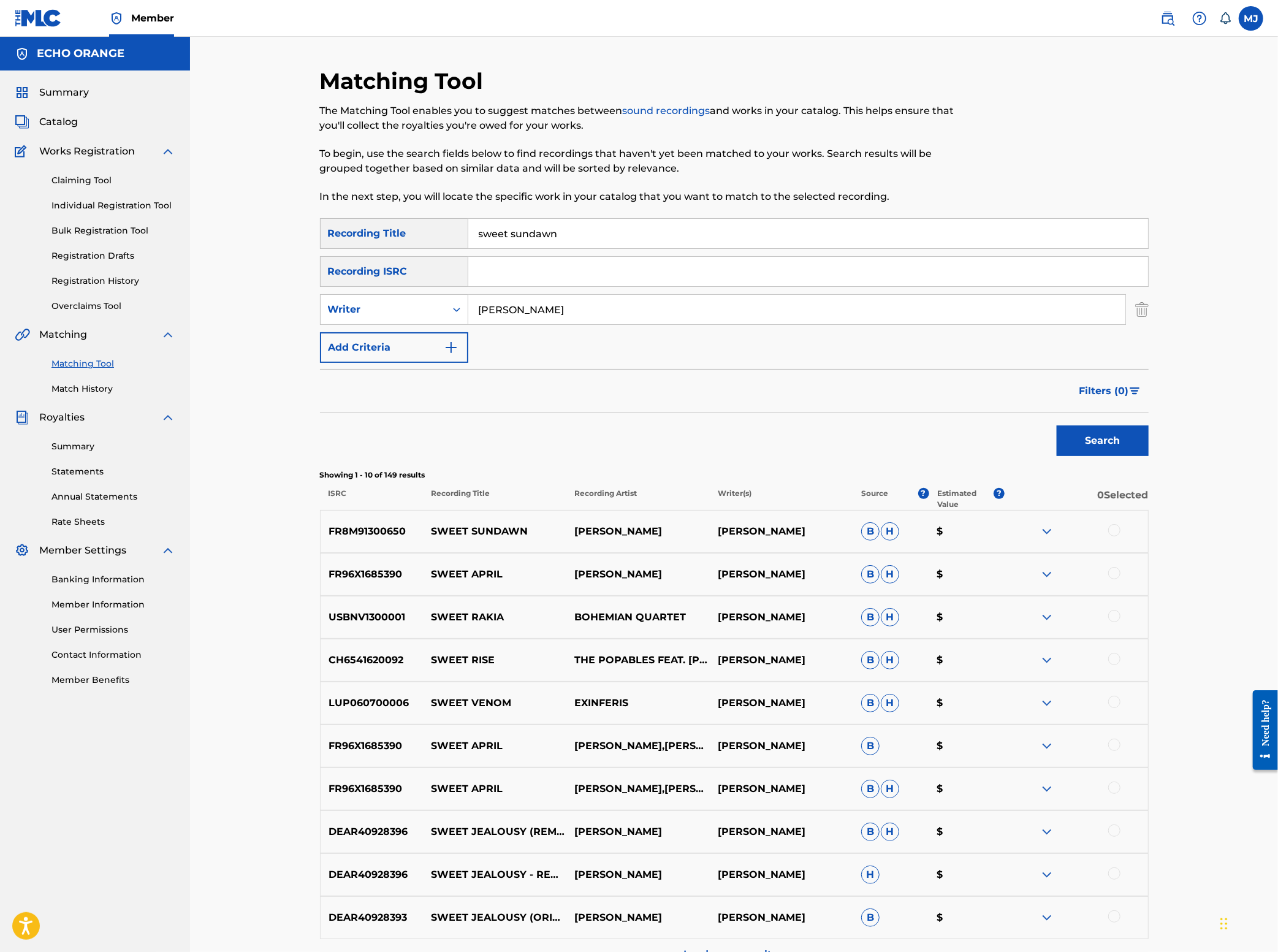
scroll to position [11, 0]
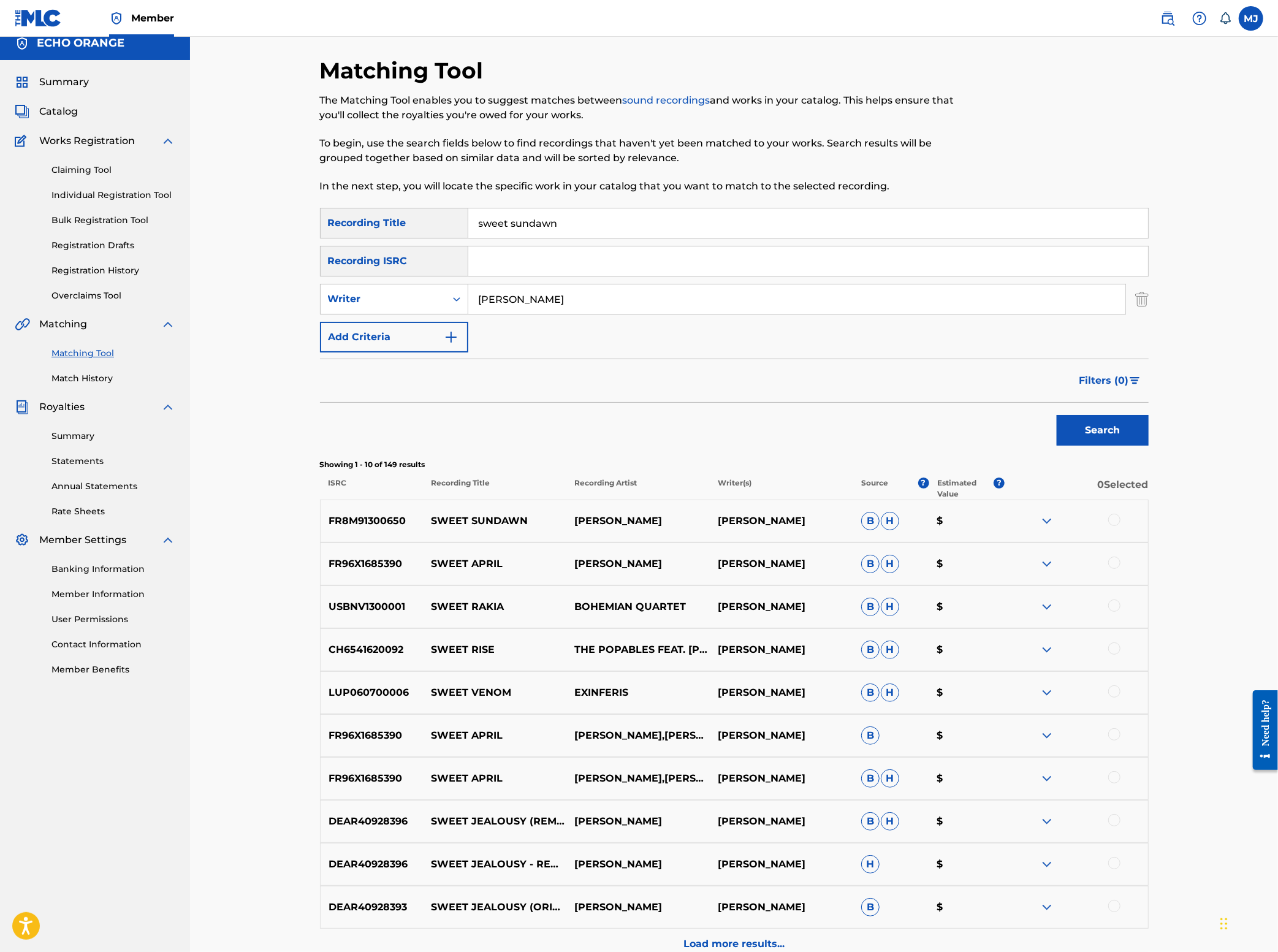
click at [1121, 526] on div at bounding box center [1114, 519] width 12 height 12
click at [929, 848] on button "Match 1 Group" at bounding box center [862, 852] width 136 height 31
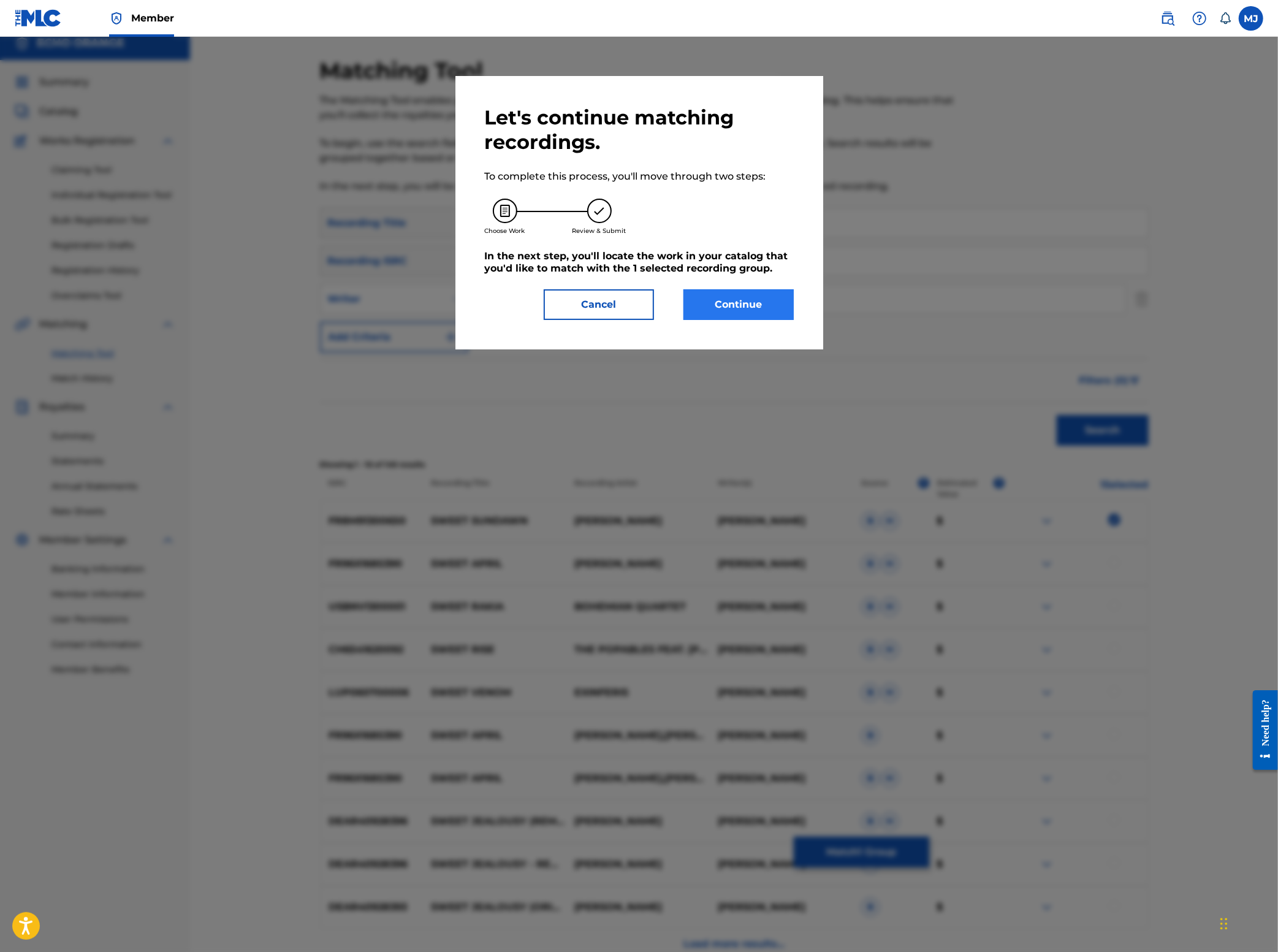
click at [730, 320] on button "Continue" at bounding box center [738, 304] width 110 height 31
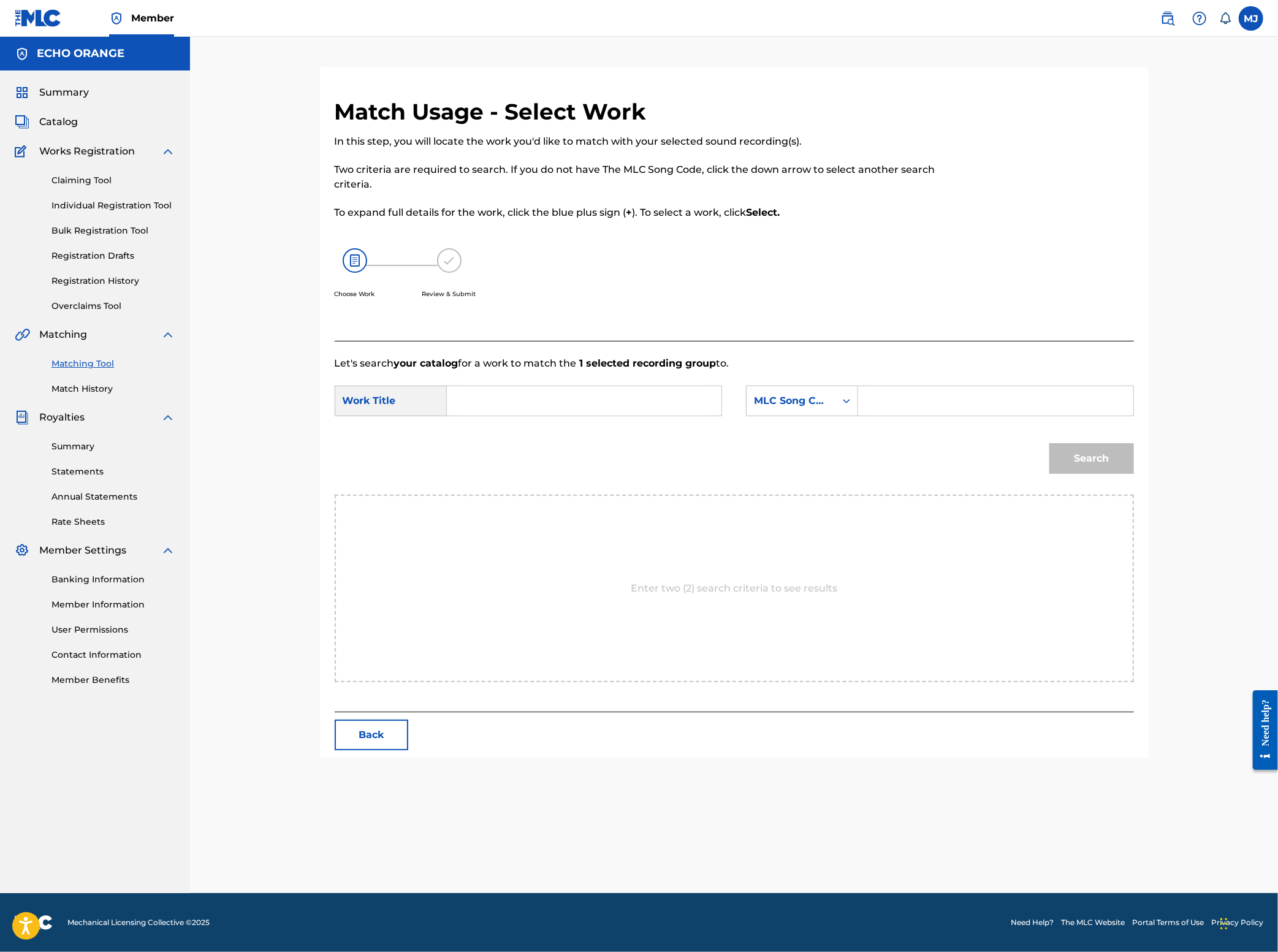
click at [498, 415] on input "Search Form" at bounding box center [584, 401] width 254 height 30
drag, startPoint x: 491, startPoint y: 474, endPoint x: 467, endPoint y: 490, distance: 28.8
click at [499, 434] on span "sundawn" at bounding box center [522, 428] width 46 height 12
type input "sweet sundawn"
click at [803, 413] on div "MLC Song Code" at bounding box center [791, 401] width 89 height 23
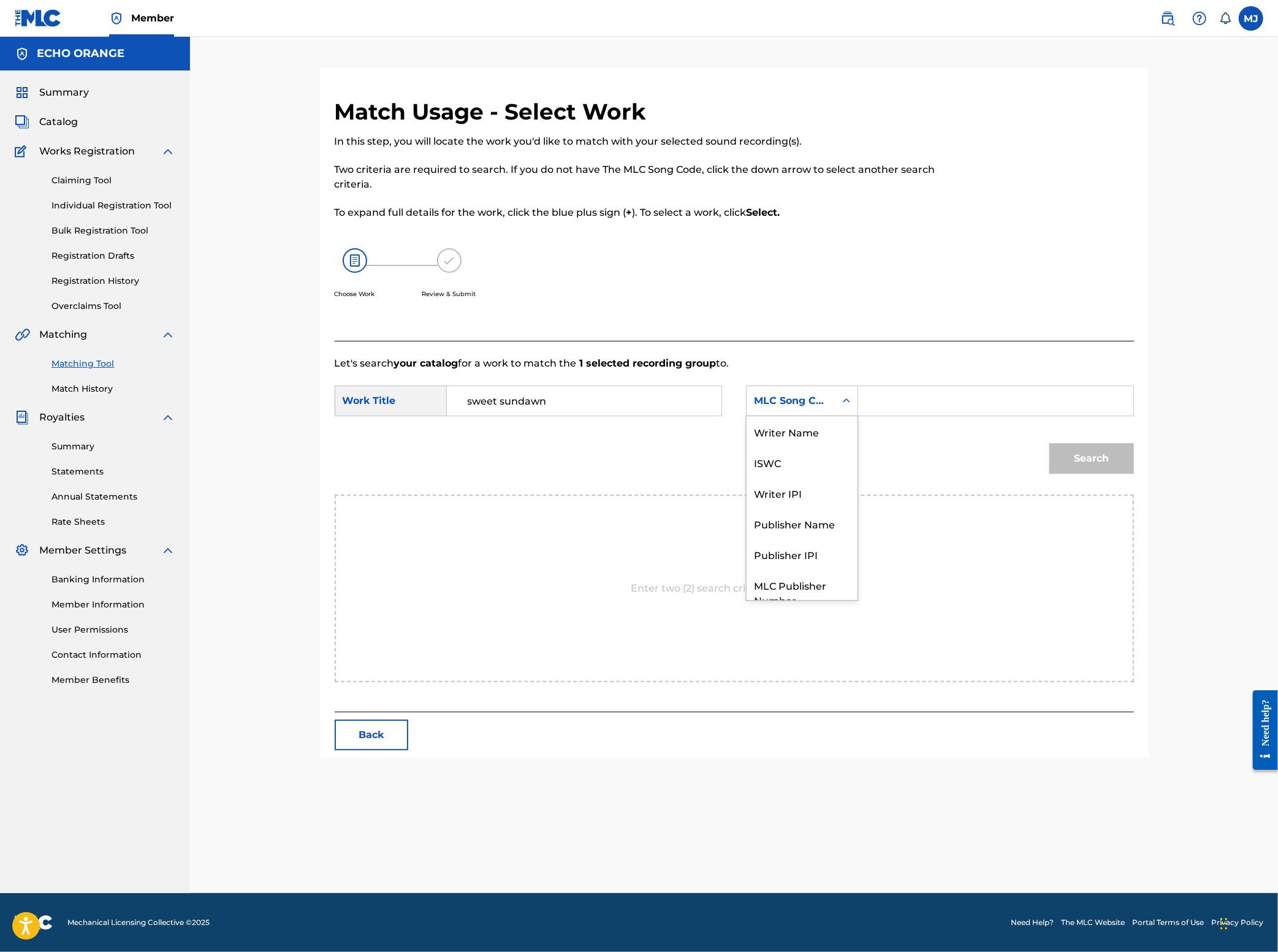
scroll to position [68, 0]
click at [993, 415] on input "Search Form" at bounding box center [995, 401] width 254 height 30
click at [847, 416] on div "MLC Song Code" at bounding box center [802, 400] width 112 height 31
click at [832, 494] on div "Publisher Name" at bounding box center [802, 477] width 111 height 31
click at [929, 415] on input "Search Form" at bounding box center [995, 401] width 254 height 30
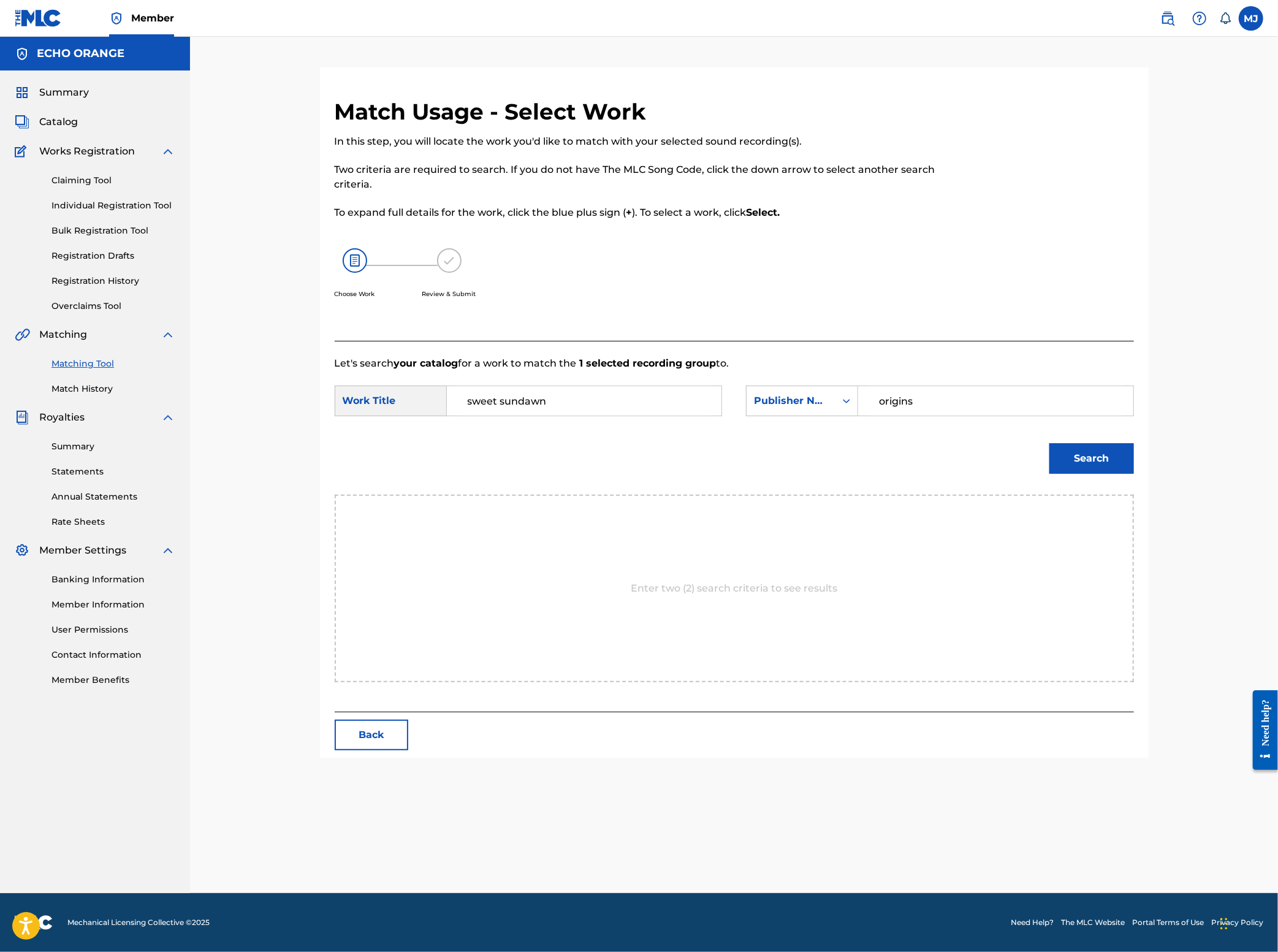
type input "origins"
click at [1134, 474] on button "Search" at bounding box center [1092, 458] width 84 height 31
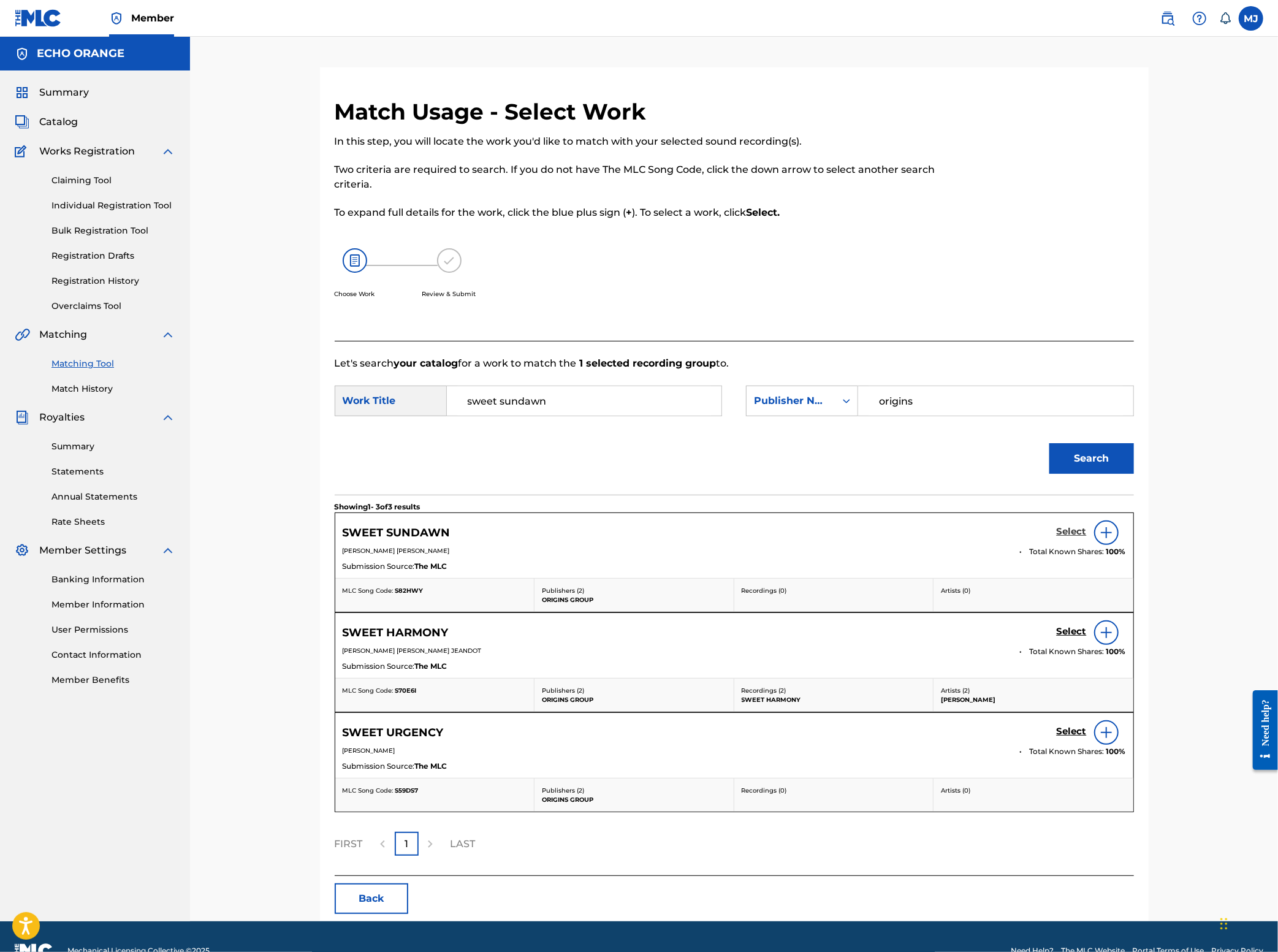
click at [1087, 538] on h5 "Select" at bounding box center [1072, 532] width 30 height 12
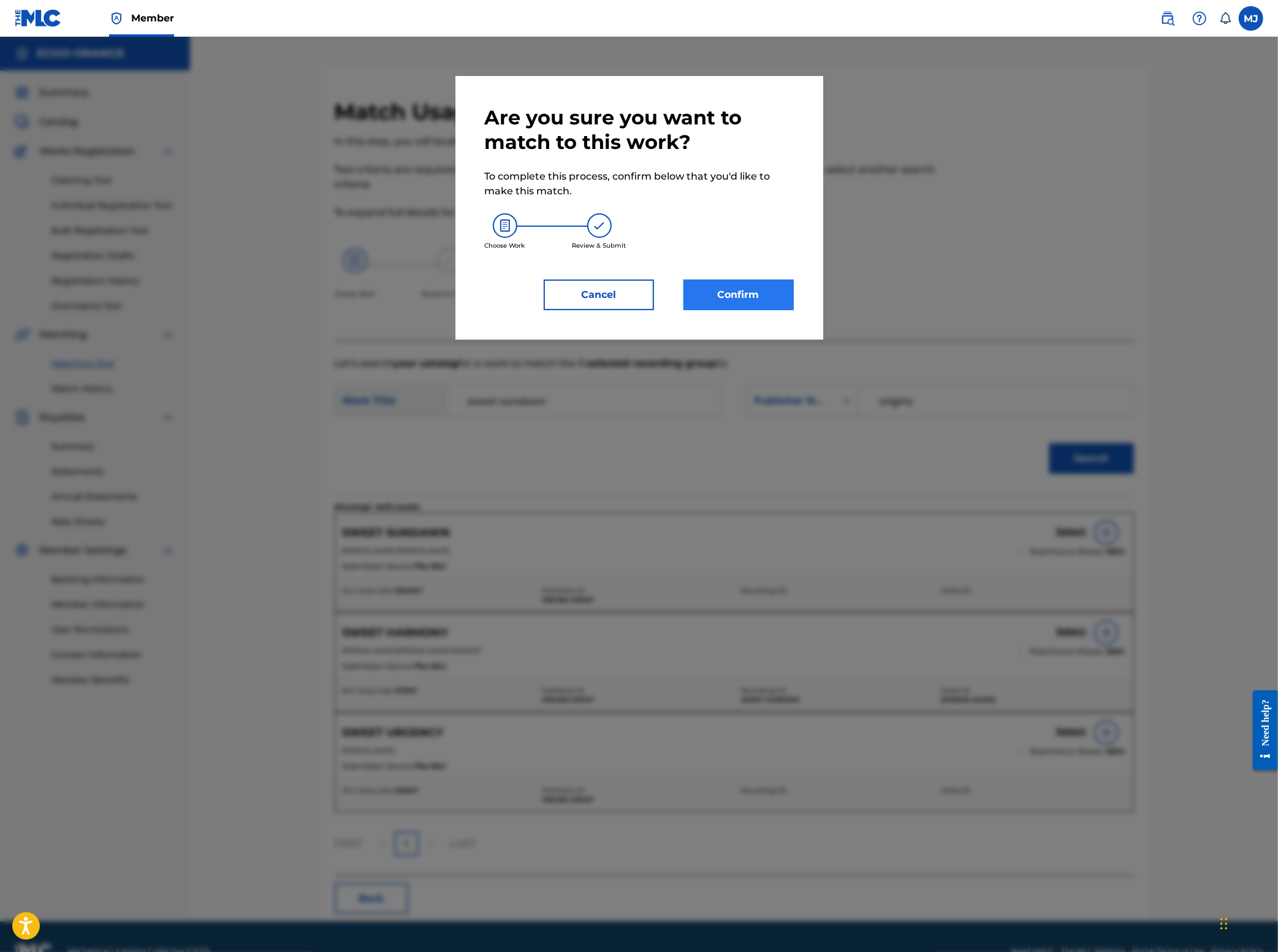
click at [768, 310] on button "Confirm" at bounding box center [738, 294] width 110 height 31
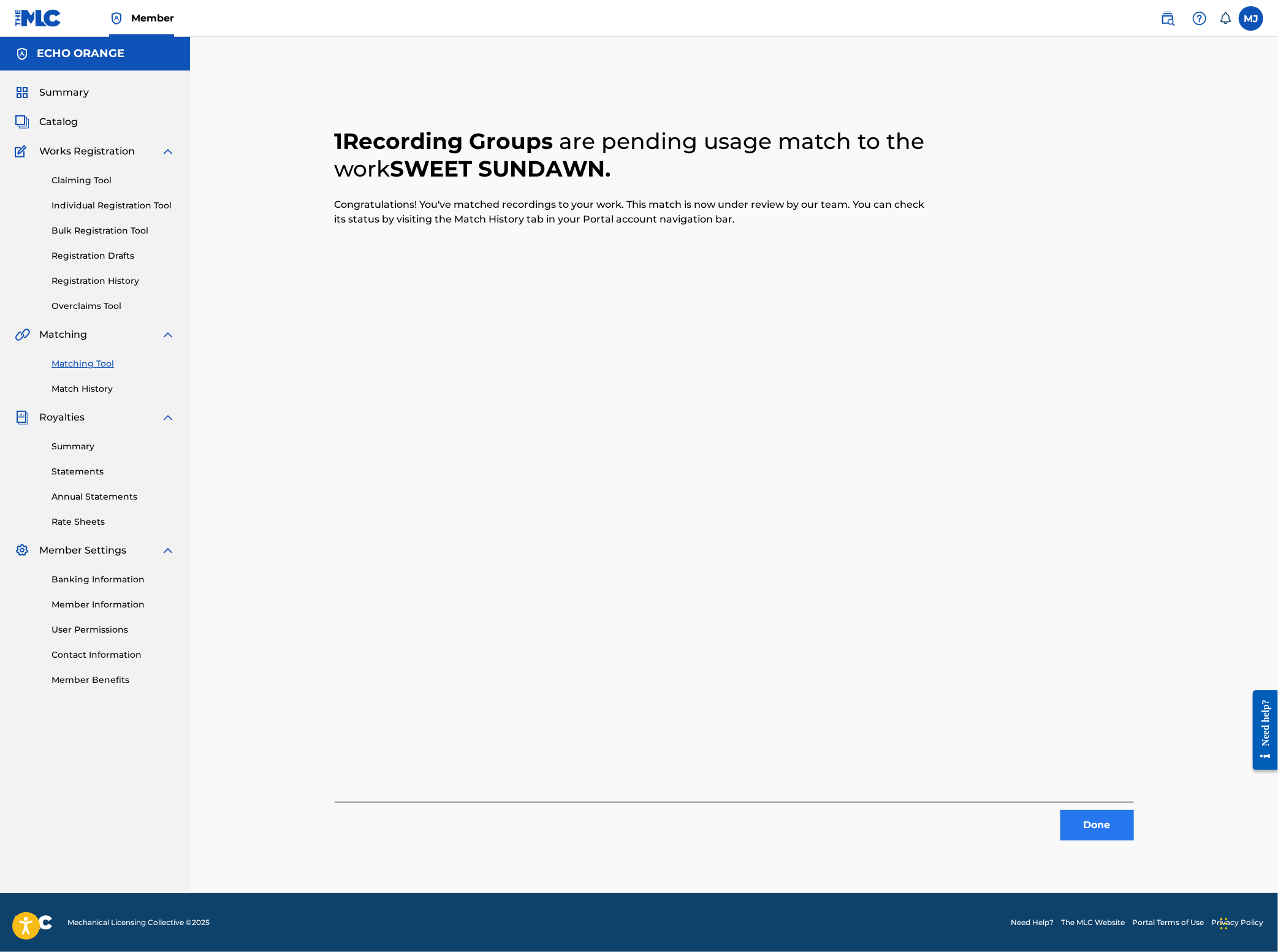
click at [1134, 840] on button "Done" at bounding box center [1097, 825] width 74 height 31
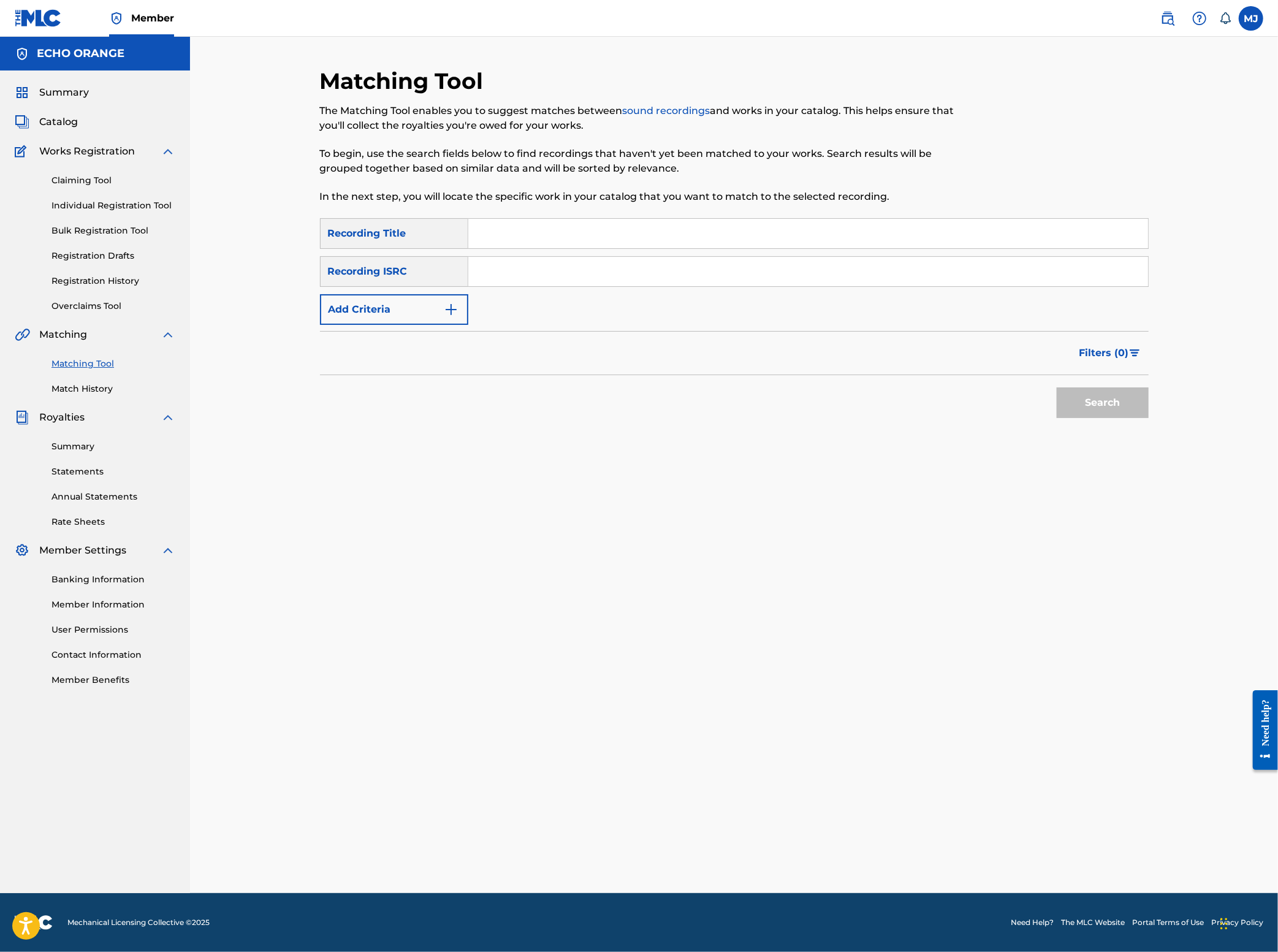
click at [515, 248] on input "Search Form" at bounding box center [808, 234] width 680 height 30
type input "take me through the night"
click at [1149, 418] on button "Search" at bounding box center [1103, 402] width 92 height 31
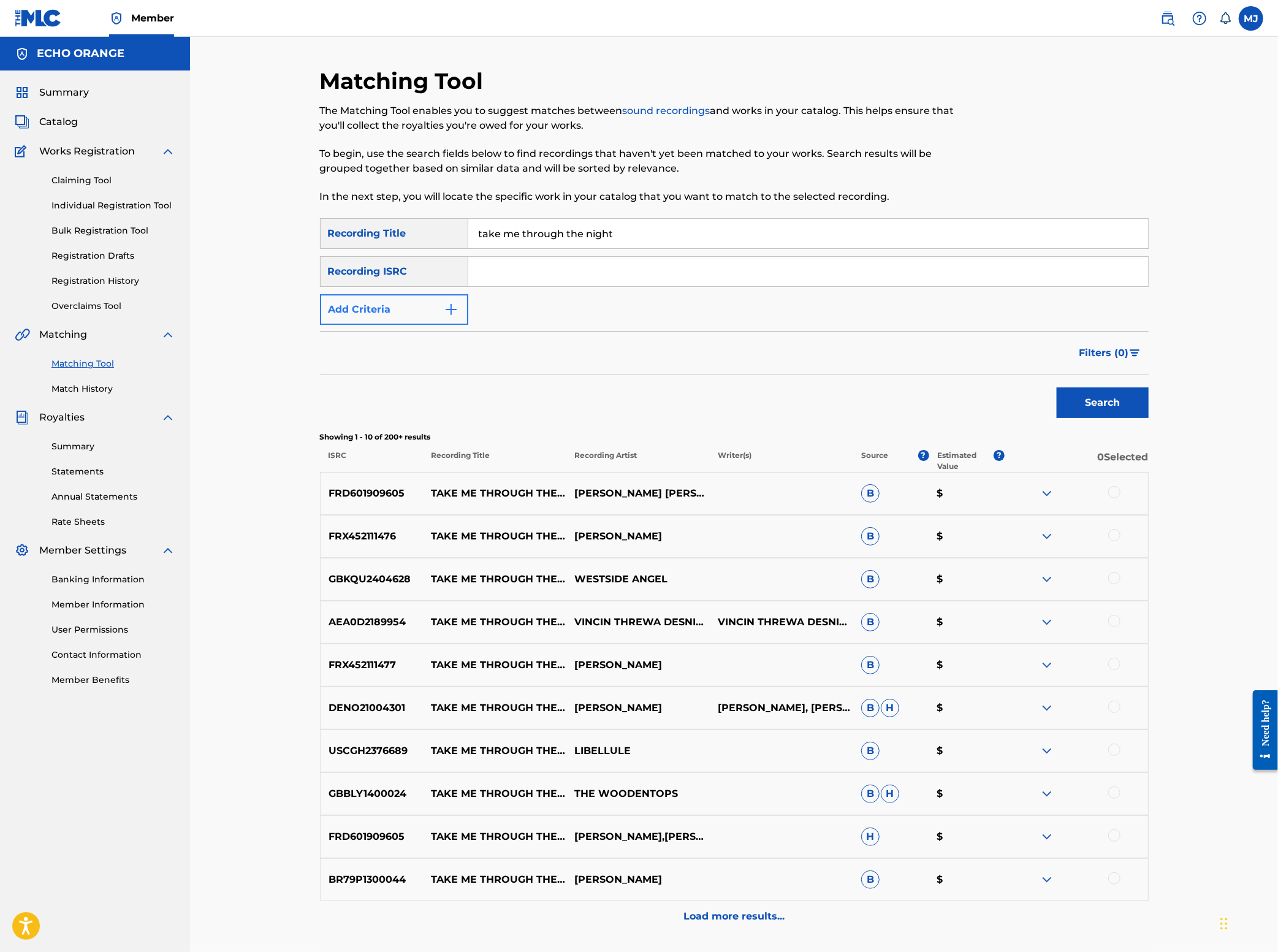
click at [320, 325] on button "Add Criteria" at bounding box center [394, 309] width 148 height 31
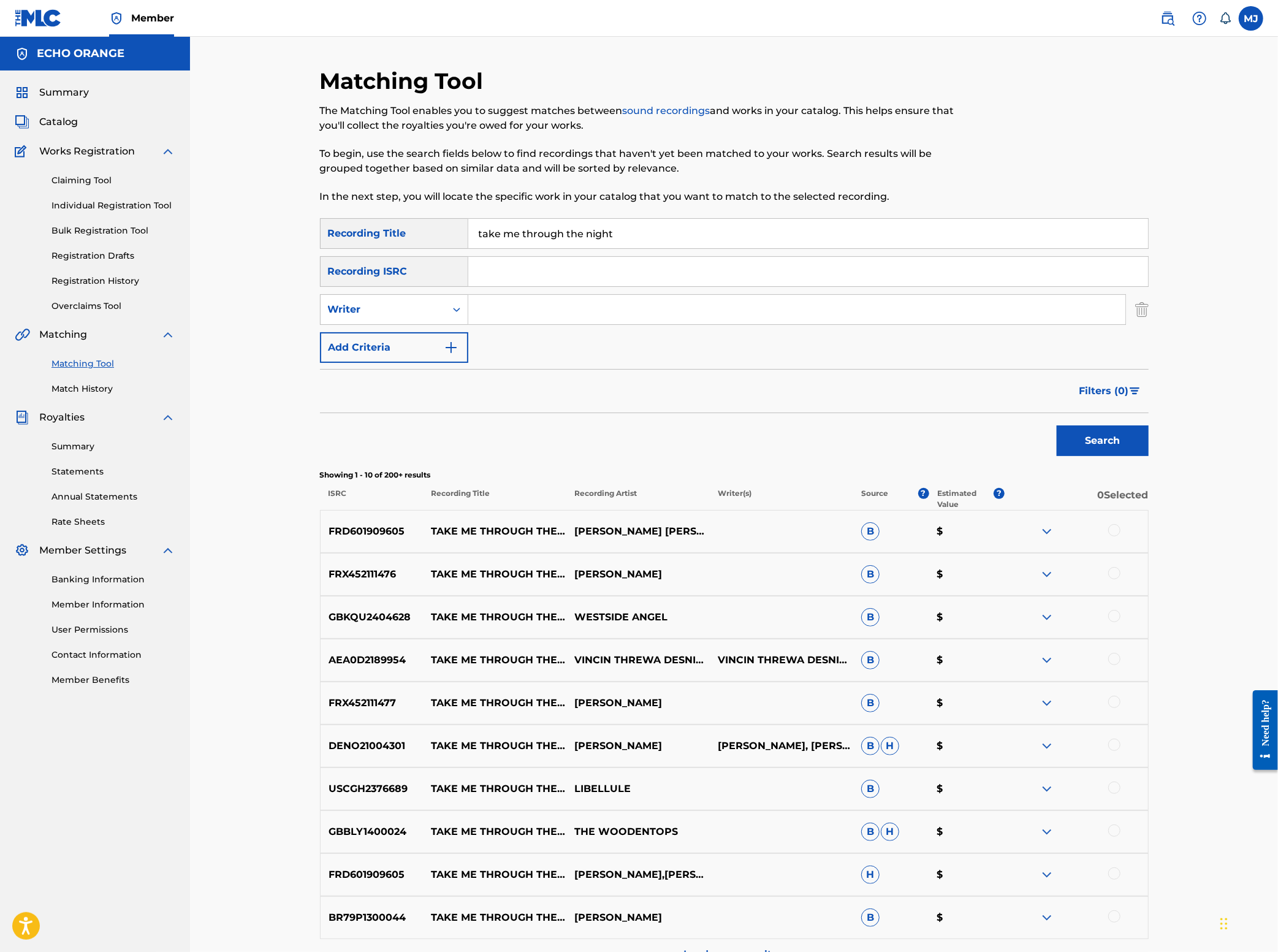
click at [489, 324] on input "Search Form" at bounding box center [797, 309] width 657 height 30
type input "chouraqui"
click at [1149, 456] on button "Search" at bounding box center [1103, 440] width 92 height 31
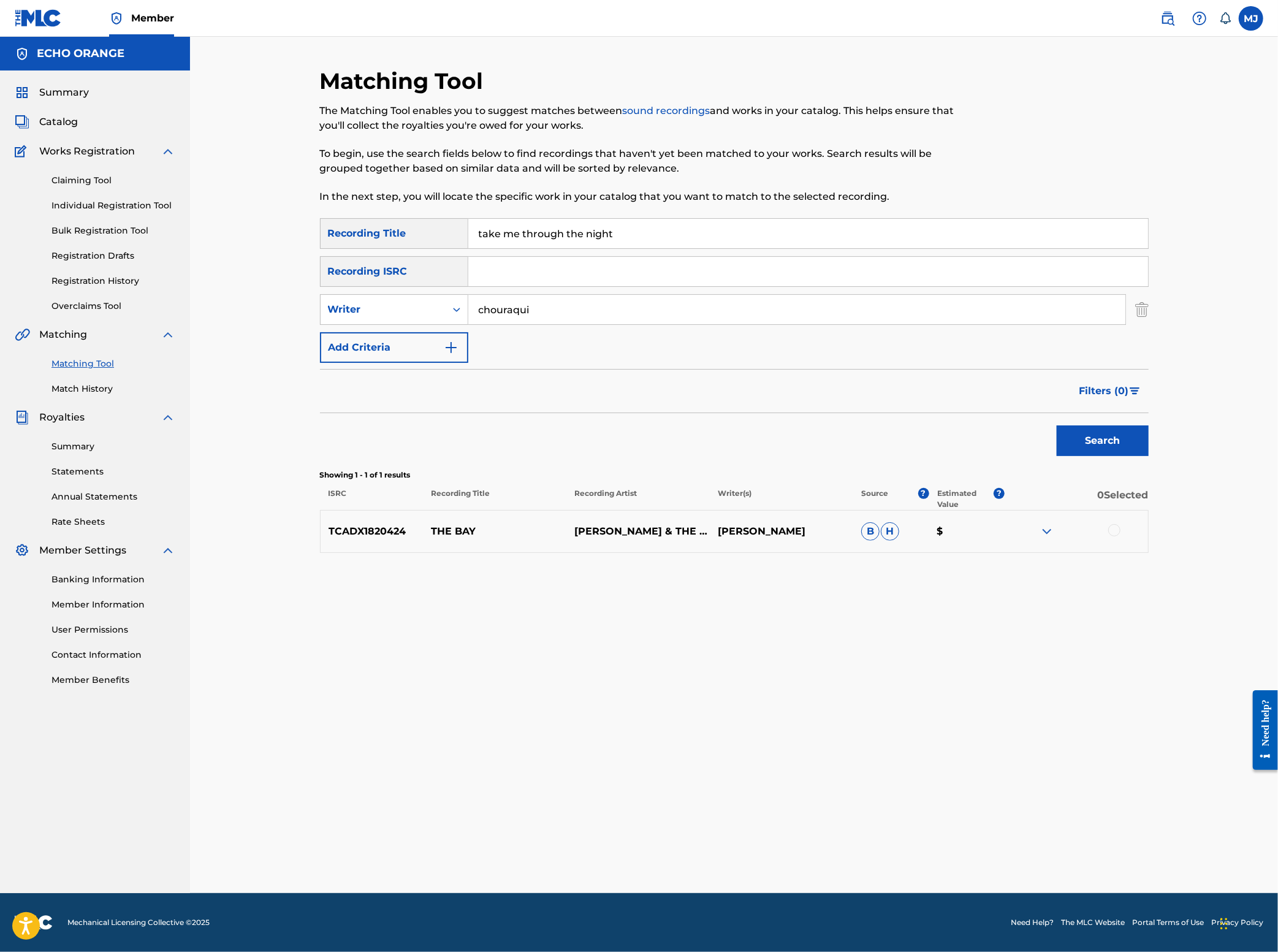
drag, startPoint x: 837, startPoint y: 601, endPoint x: 734, endPoint y: 605, distance: 103.1
click at [734, 538] on p "[PERSON_NAME]" at bounding box center [781, 532] width 143 height 15
copy p "[PERSON_NAME]"
click at [65, 136] on div "Summary Catalog Works Registration Claiming Tool Individual Registration Tool B…" at bounding box center [95, 385] width 190 height 631
click at [66, 129] on span "Catalog" at bounding box center [58, 122] width 39 height 15
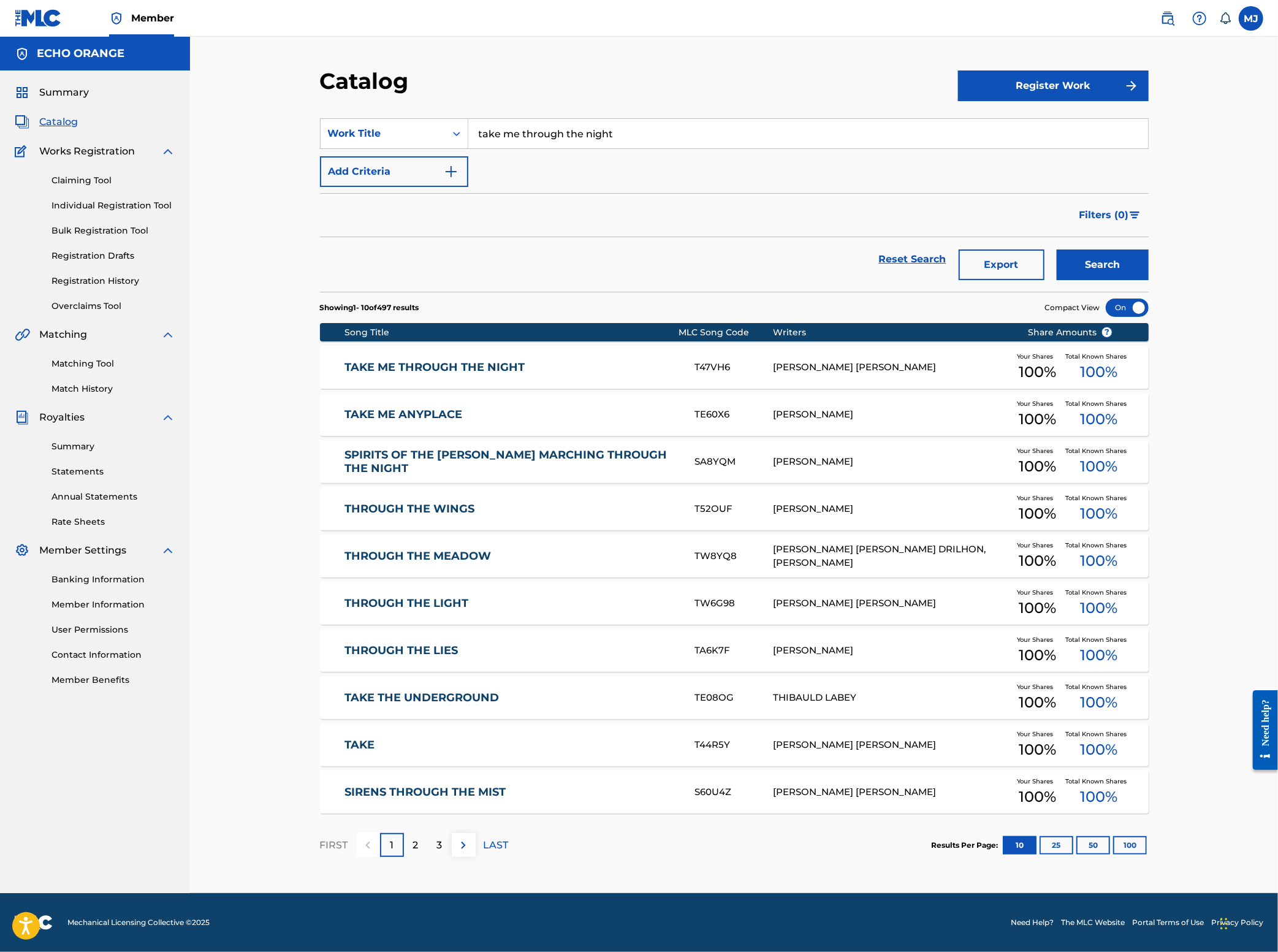
click at [534, 148] on input "take me through the night" at bounding box center [808, 134] width 680 height 30
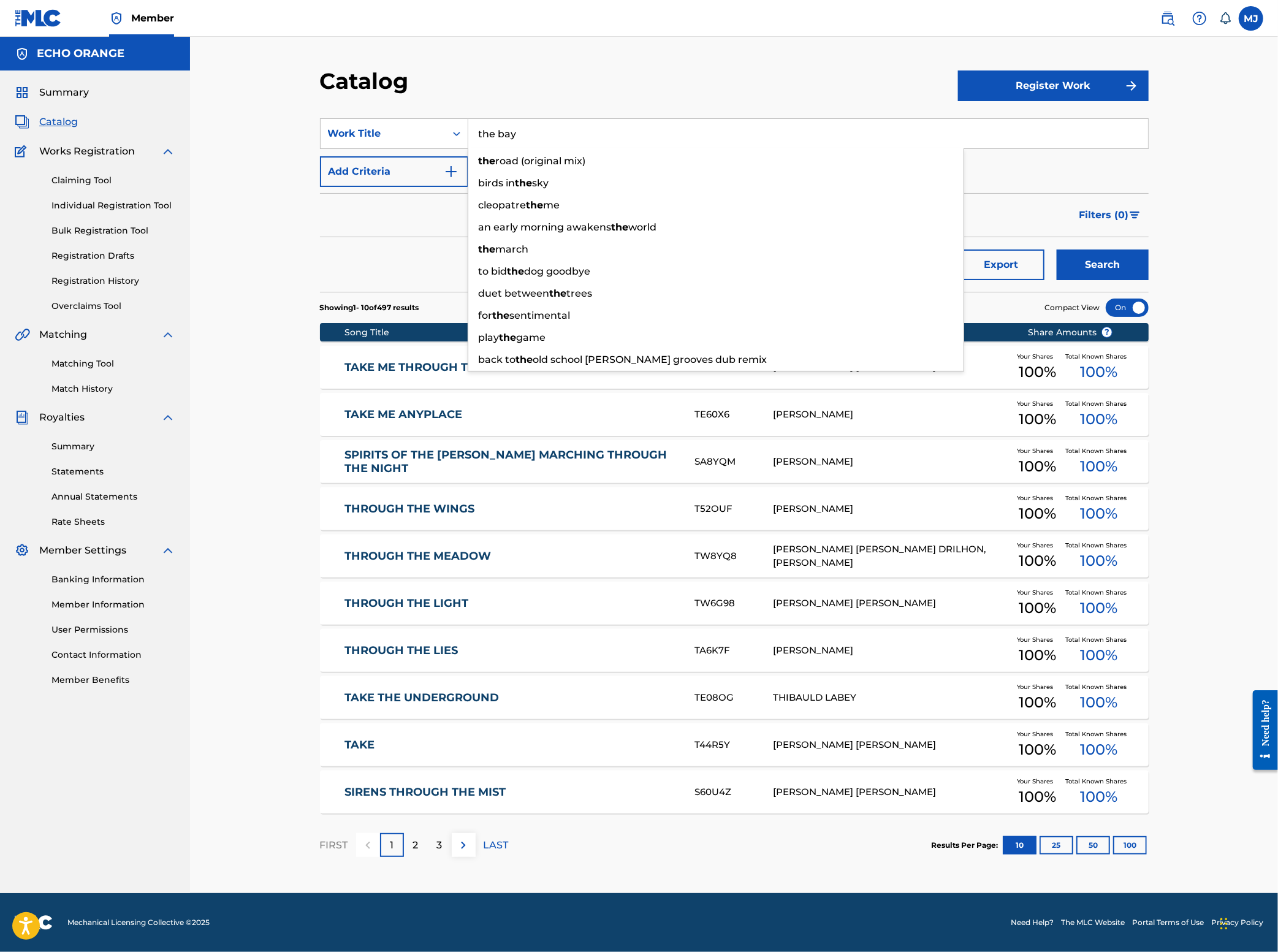
type input "the bay"
click at [1149, 280] on button "Search" at bounding box center [1103, 265] width 92 height 31
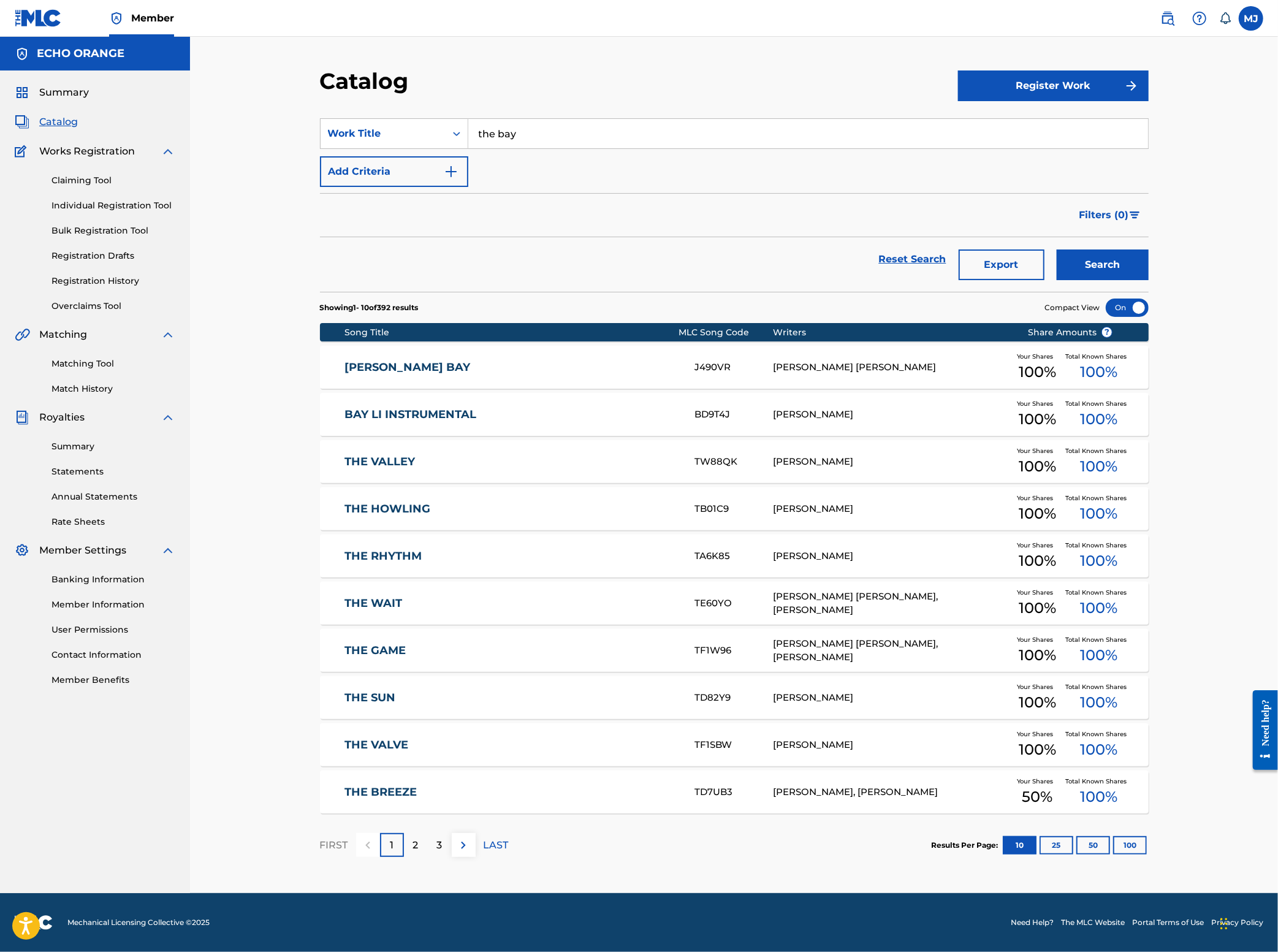
scroll to position [64, 0]
click at [94, 357] on link "Matching Tool" at bounding box center [113, 364] width 124 height 13
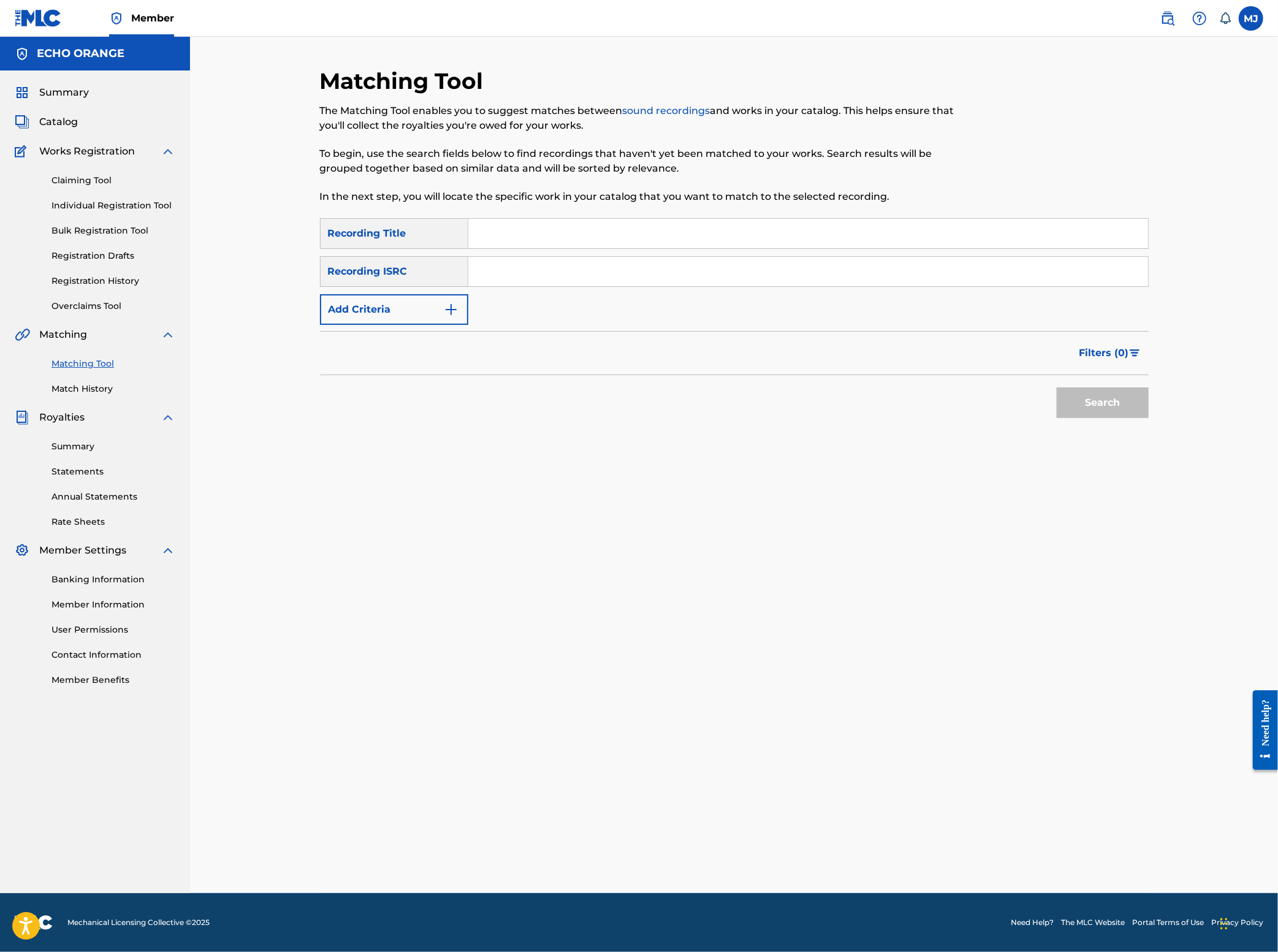
click at [484, 248] on input "Search Form" at bounding box center [808, 234] width 680 height 30
type input "The Bay"
click at [425, 325] on div "SearchWithCriteria2b40ef82-77ba-4e19-8650-ef16865aaffe Recording Title The Bay …" at bounding box center [735, 271] width 829 height 107
click at [402, 325] on button "Add Criteria" at bounding box center [394, 309] width 148 height 31
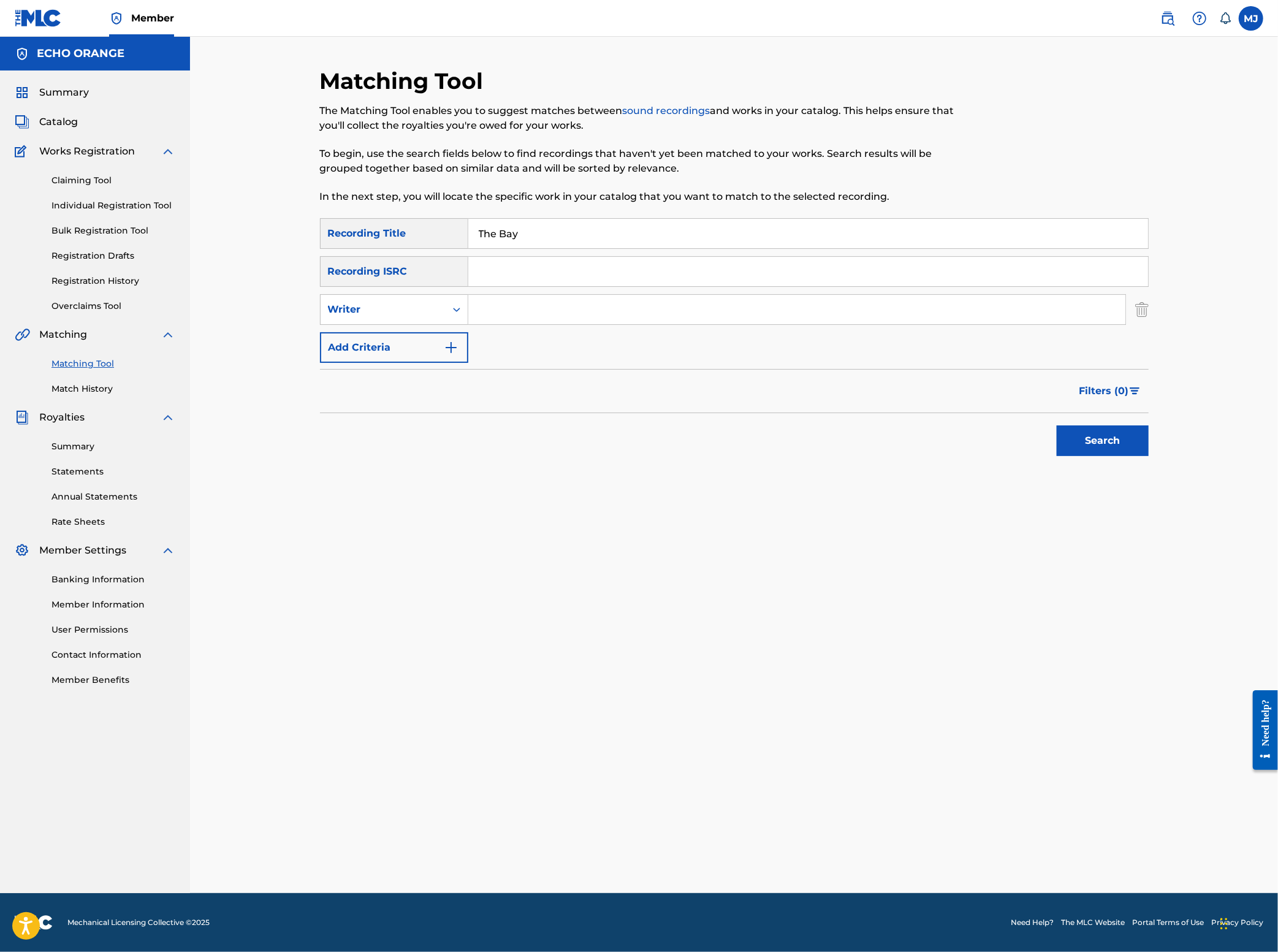
click at [488, 325] on div "Search Form" at bounding box center [797, 309] width 658 height 31
click at [489, 324] on input "Search Form" at bounding box center [797, 309] width 657 height 30
type input "[PERSON_NAME]"
click at [1149, 456] on button "Search" at bounding box center [1103, 440] width 92 height 31
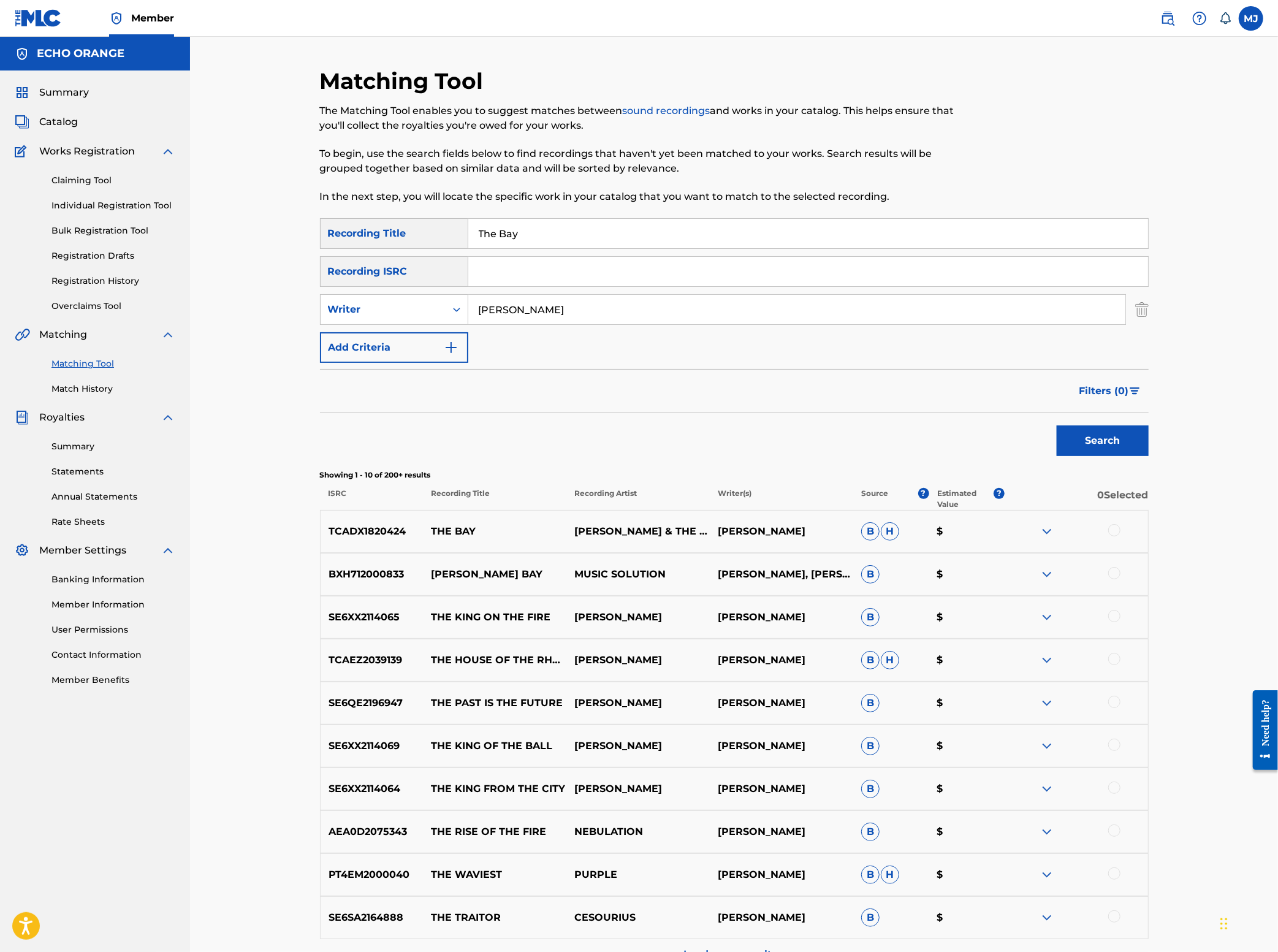
scroll to position [55, 0]
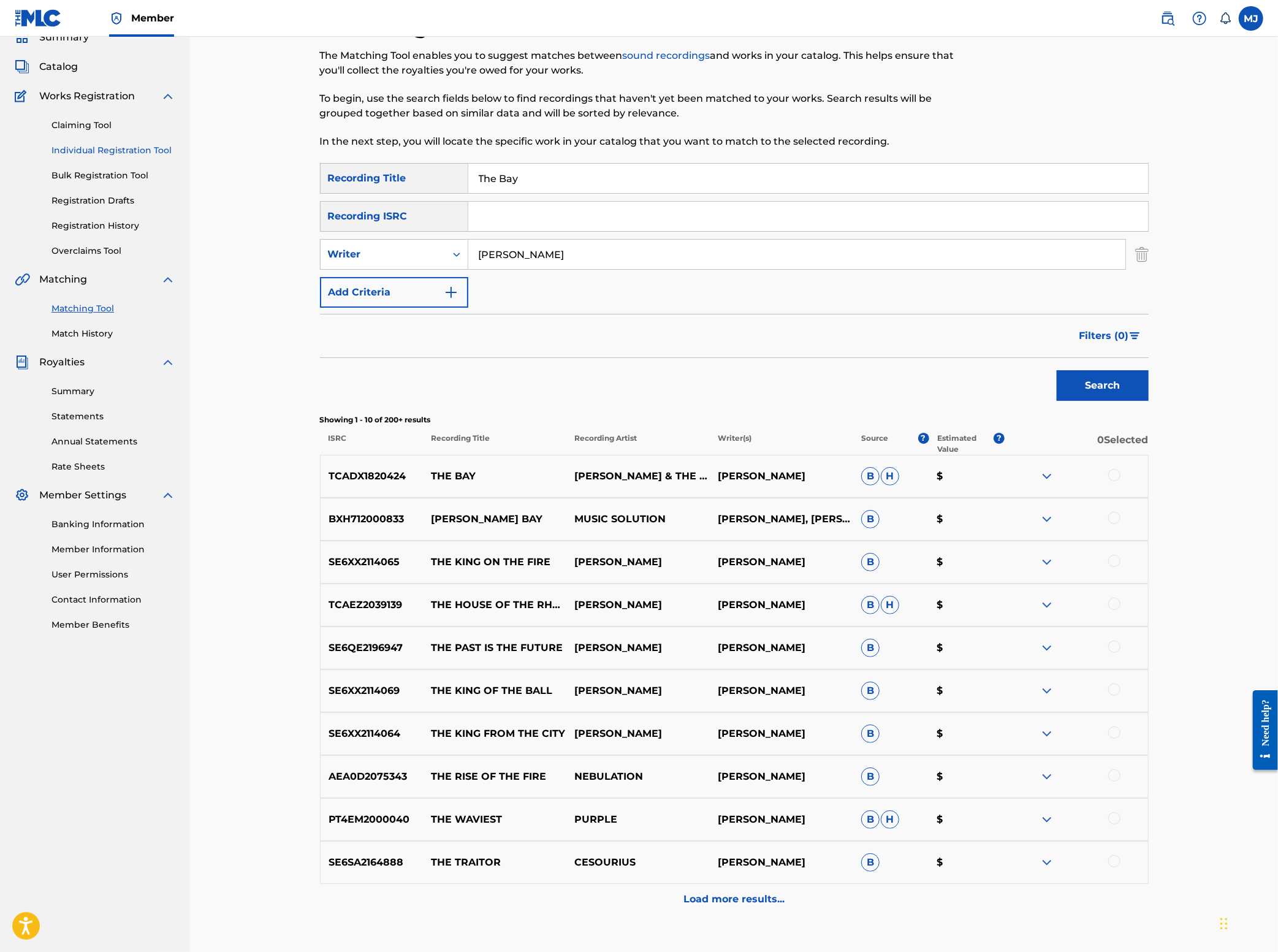
click at [175, 157] on link "Individual Registration Tool" at bounding box center [113, 151] width 124 height 13
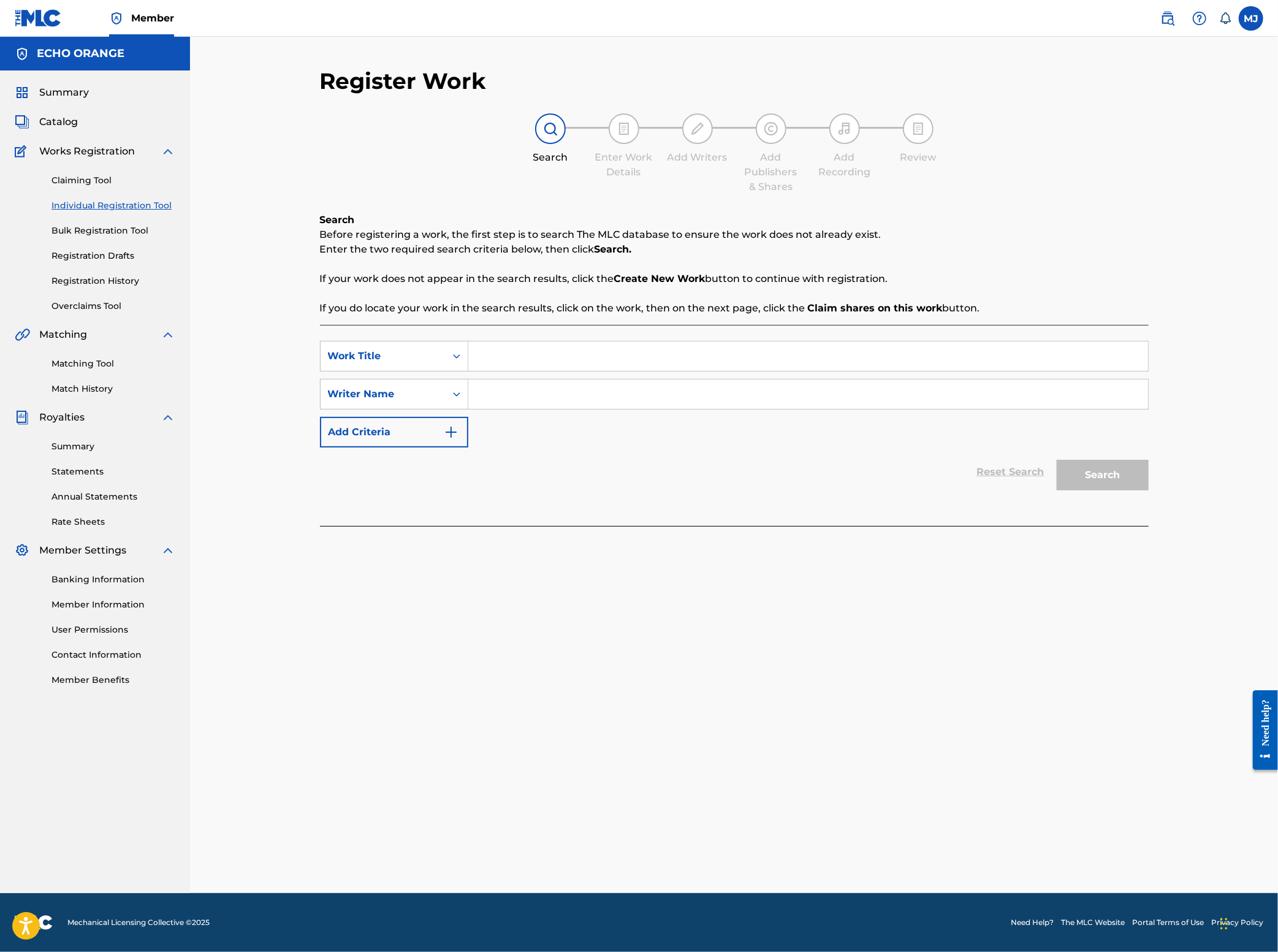
click at [510, 371] on input "Search Form" at bounding box center [808, 356] width 680 height 30
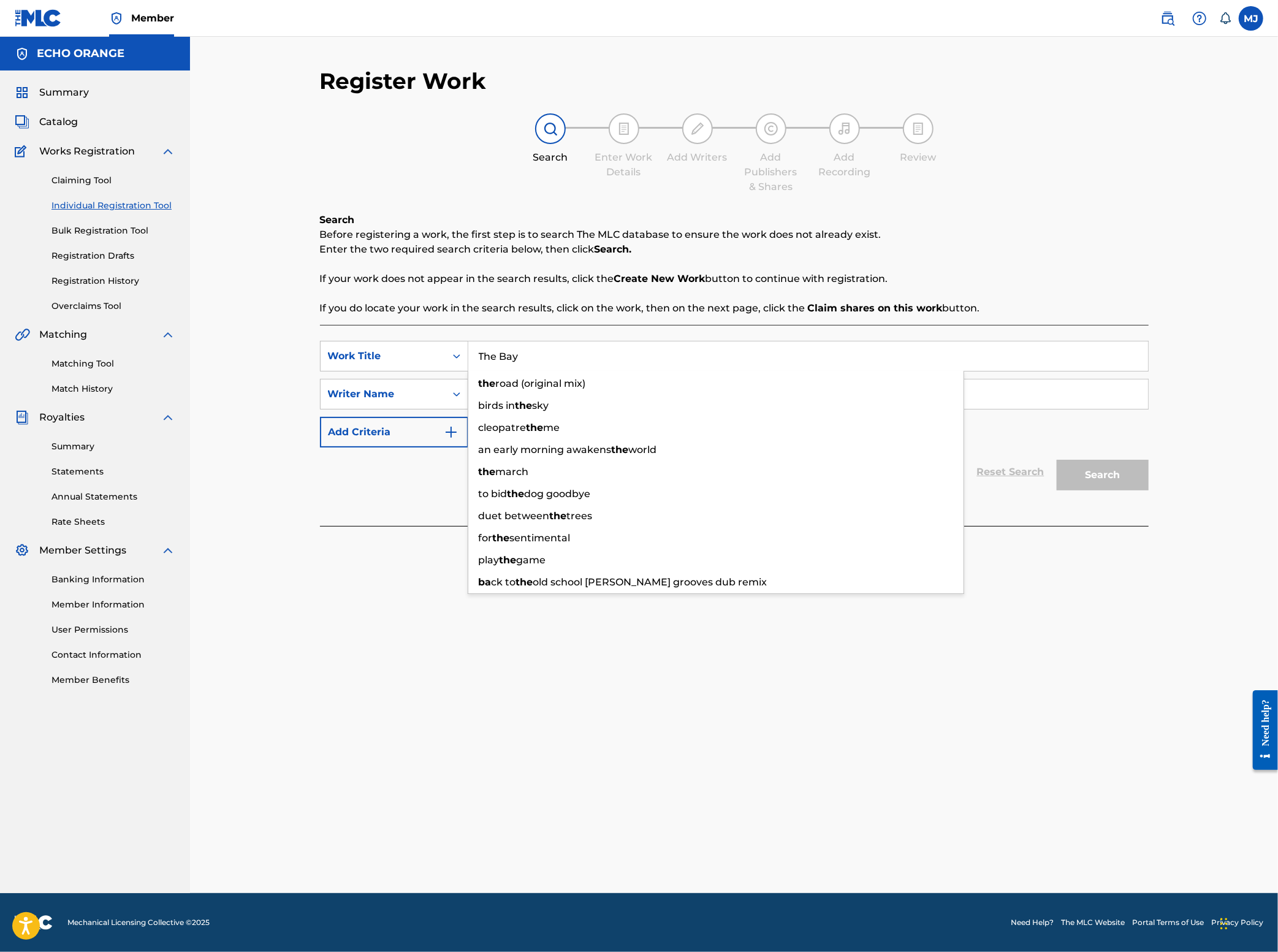
type input "The Bay"
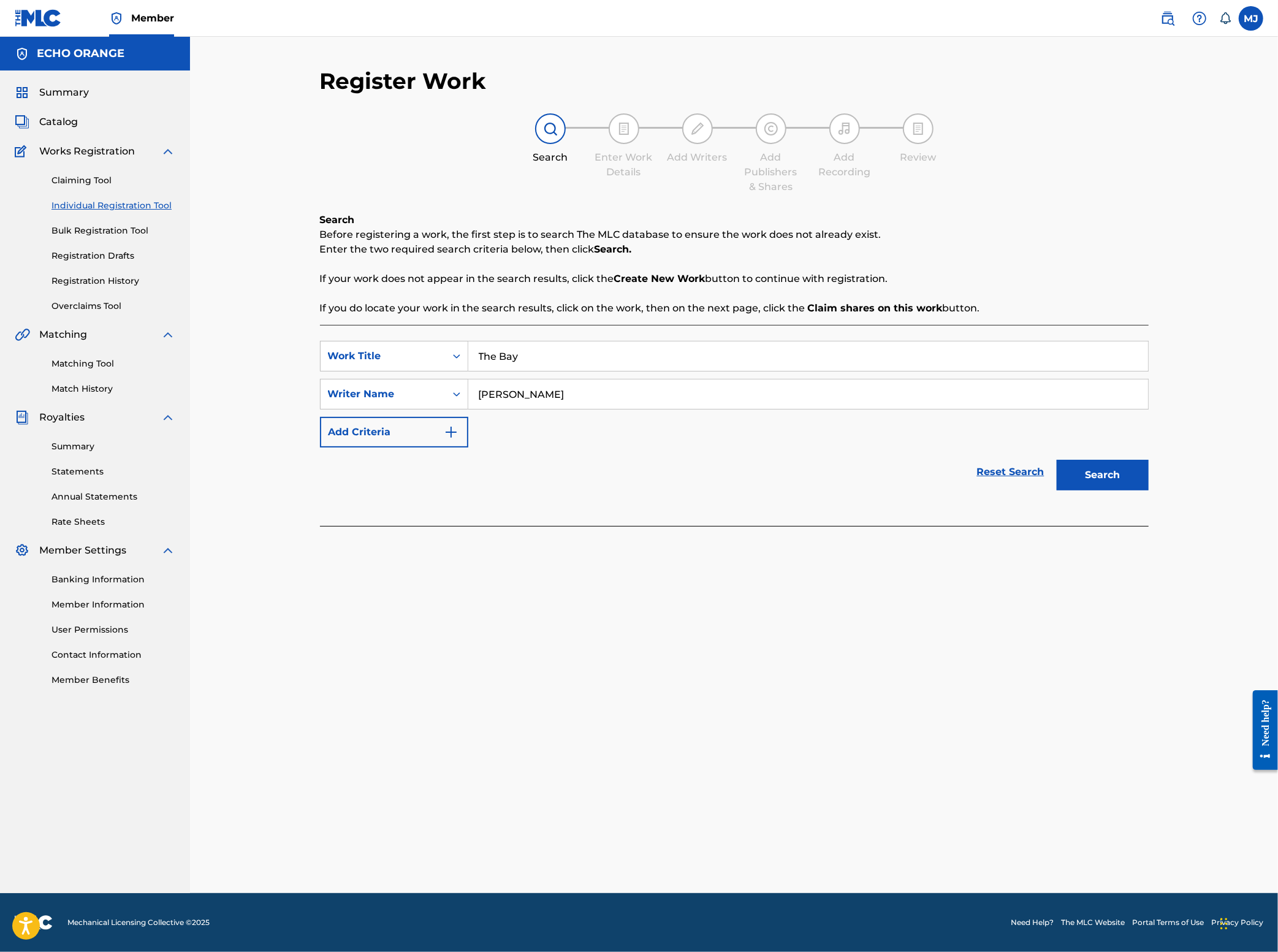
type input "[PERSON_NAME]"
click at [1149, 490] on button "Search" at bounding box center [1103, 475] width 92 height 31
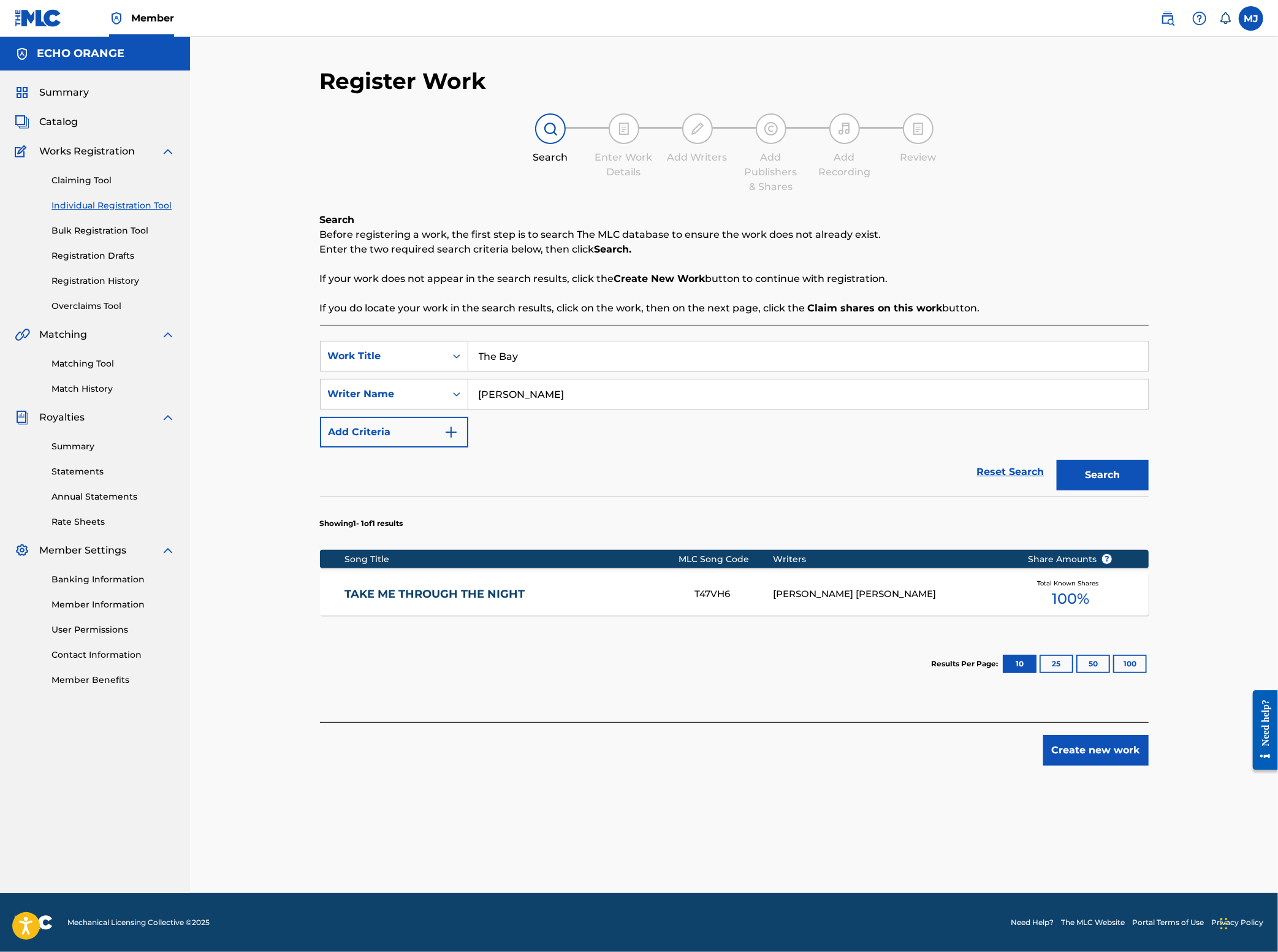
drag, startPoint x: 1221, startPoint y: 824, endPoint x: 1221, endPoint y: 835, distance: 11.0
click at [1149, 766] on button "Create new work" at bounding box center [1095, 750] width 105 height 31
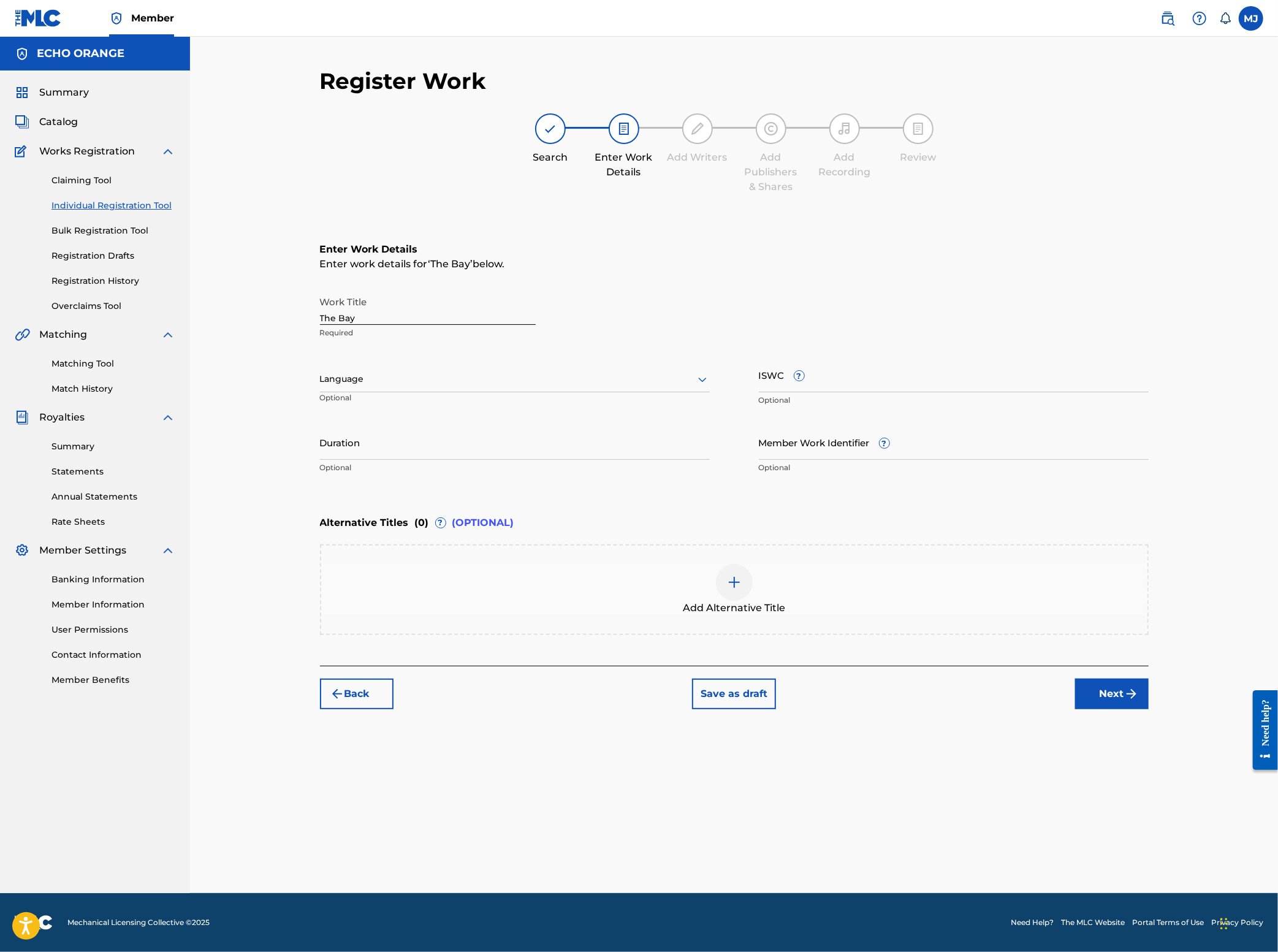
click at [1164, 849] on div "Register Work Search Enter Work Details Add Writers Add Publishers & Shares Add…" at bounding box center [734, 481] width 858 height 825
click at [1149, 709] on button "Next" at bounding box center [1112, 693] width 74 height 31
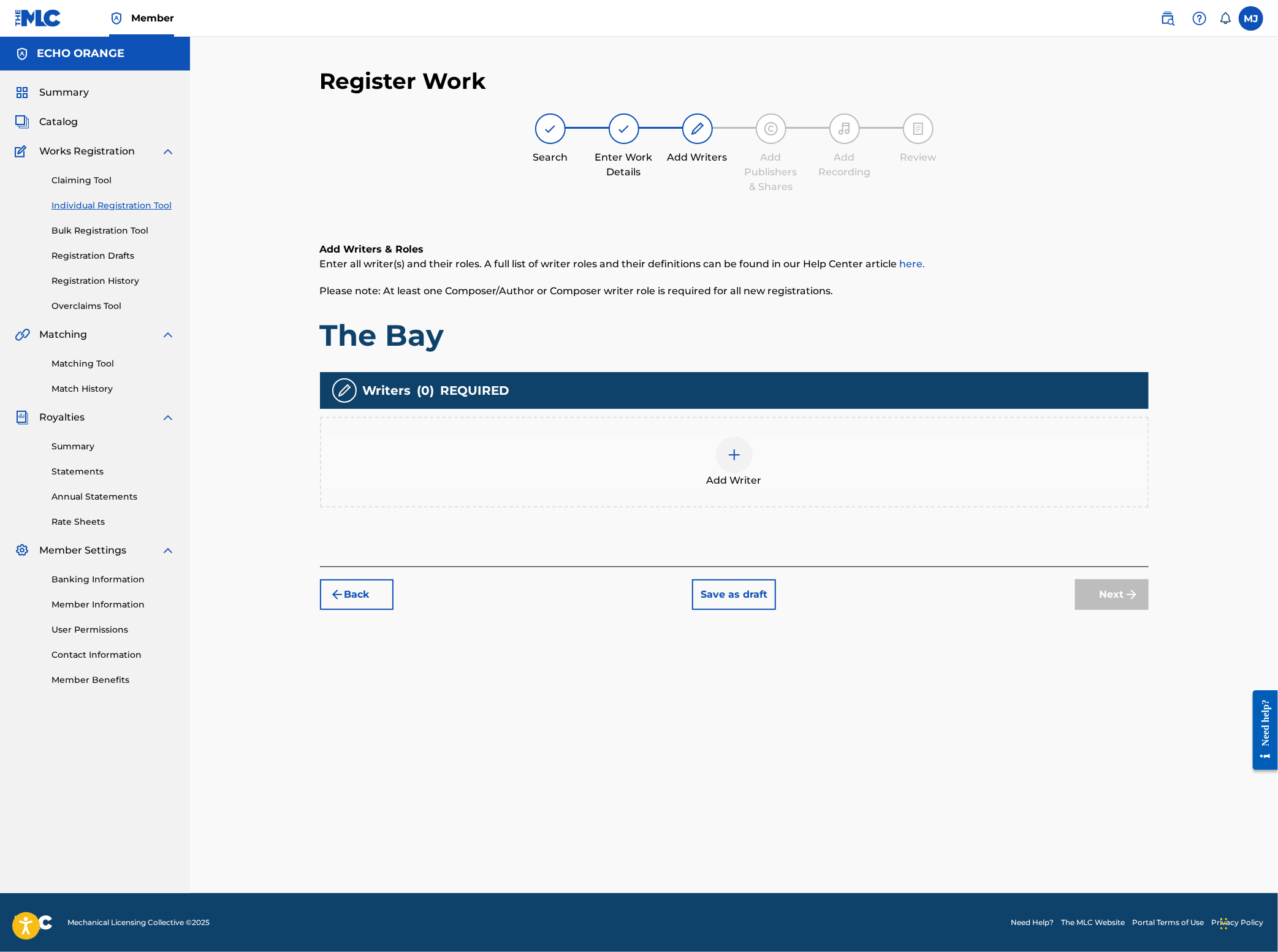
click at [795, 488] on div "Add Writer" at bounding box center [734, 462] width 826 height 51
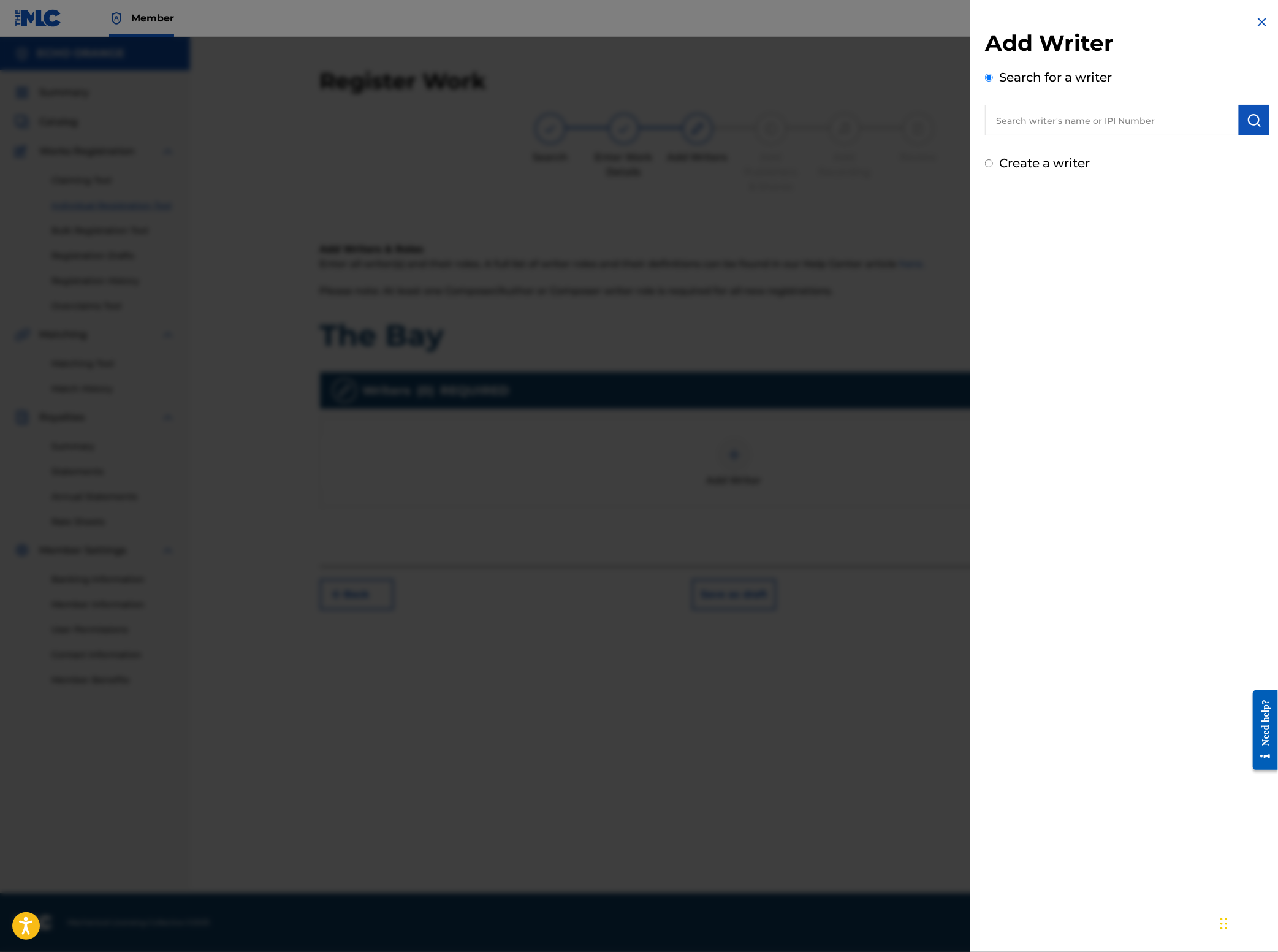
click at [985, 136] on input "text" at bounding box center [1112, 120] width 254 height 31
click at [1102, 450] on div "Add Writer Search for a writer The Bay Create a writer" at bounding box center [1127, 476] width 314 height 952
click at [1104, 136] on input "The Bay" at bounding box center [1112, 120] width 254 height 31
click at [1103, 136] on input "The Bay" at bounding box center [1112, 120] width 254 height 31
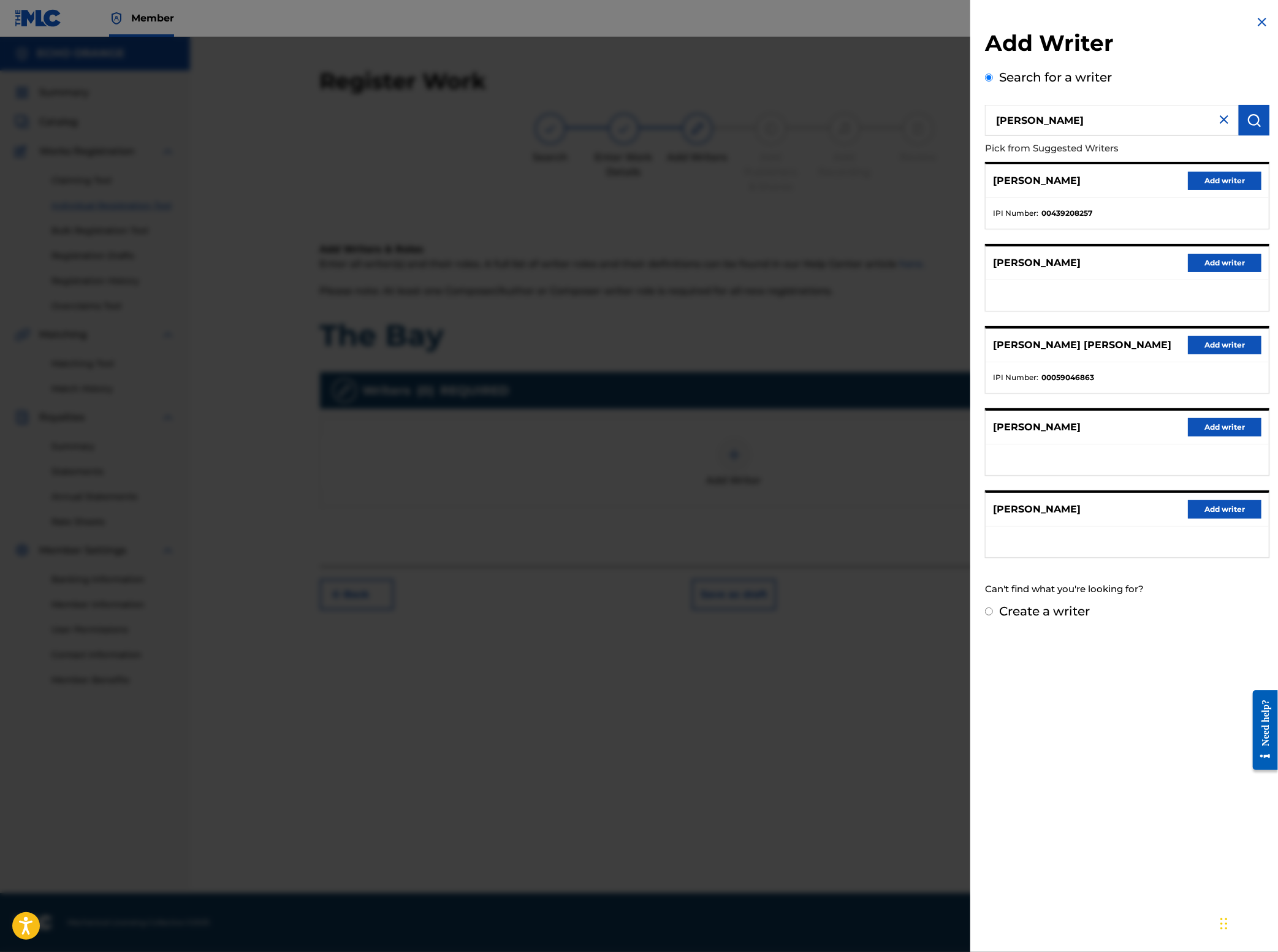
click at [985, 136] on input "[PERSON_NAME]" at bounding box center [1112, 120] width 254 height 31
type input "[PERSON_NAME]"
click at [1200, 519] on button "Add writer" at bounding box center [1224, 509] width 74 height 18
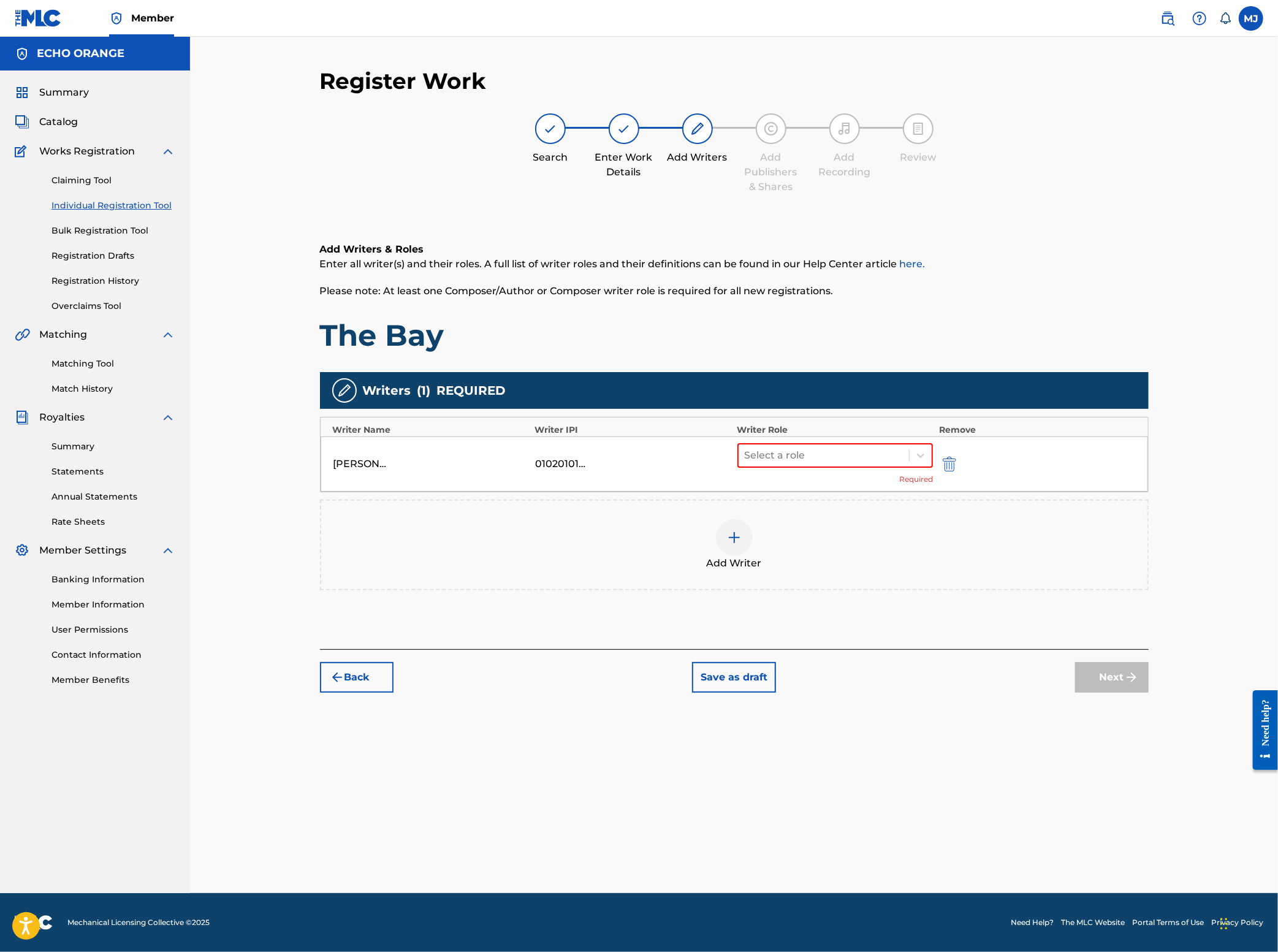
click at [786, 485] on div "Select a role Required" at bounding box center [835, 464] width 196 height 41
click at [791, 466] on div "Select a role" at bounding box center [824, 455] width 171 height 22
click at [841, 543] on div "Composer/Author" at bounding box center [874, 534] width 236 height 25
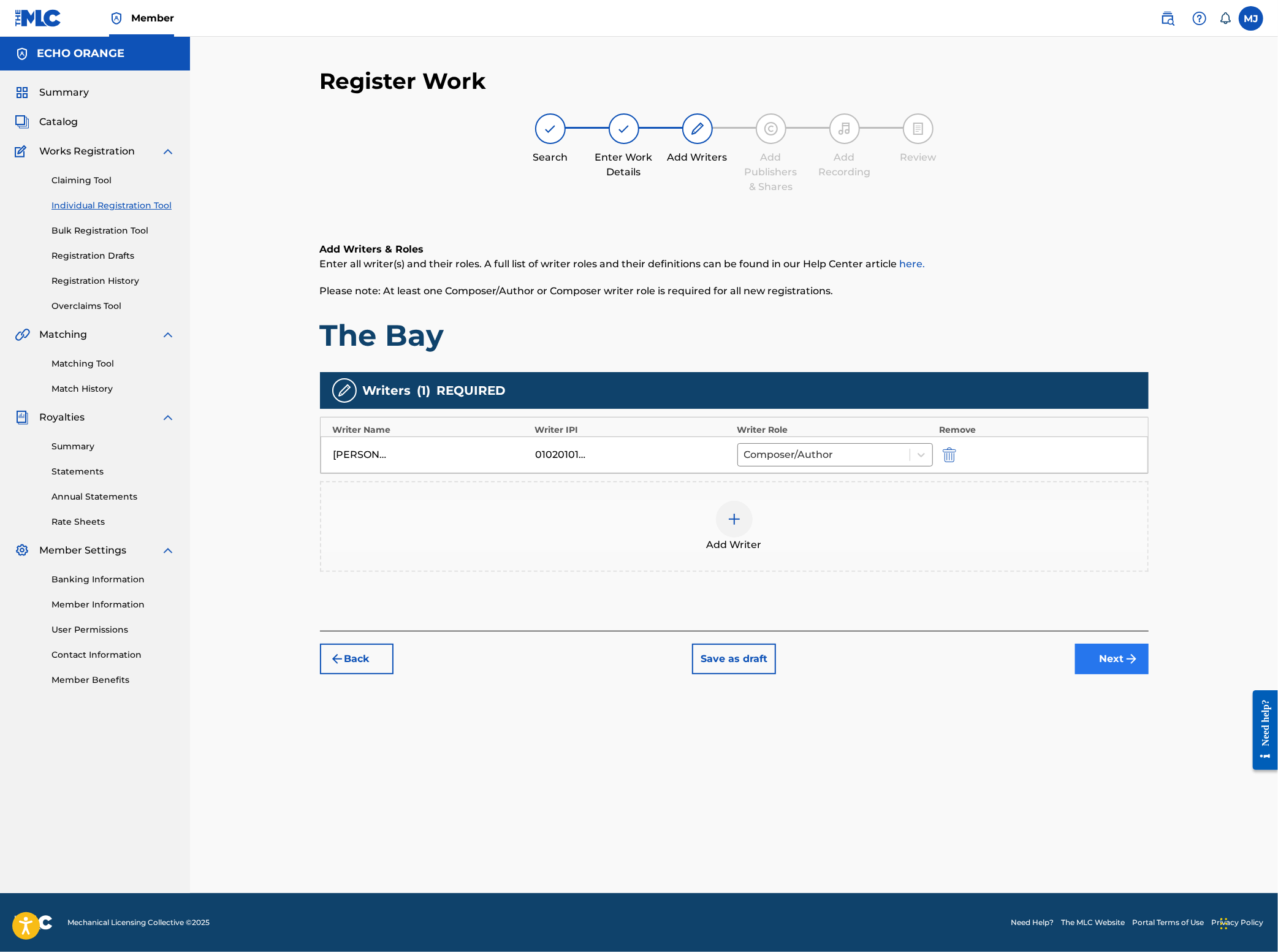
click at [1149, 674] on button "Next" at bounding box center [1112, 658] width 74 height 31
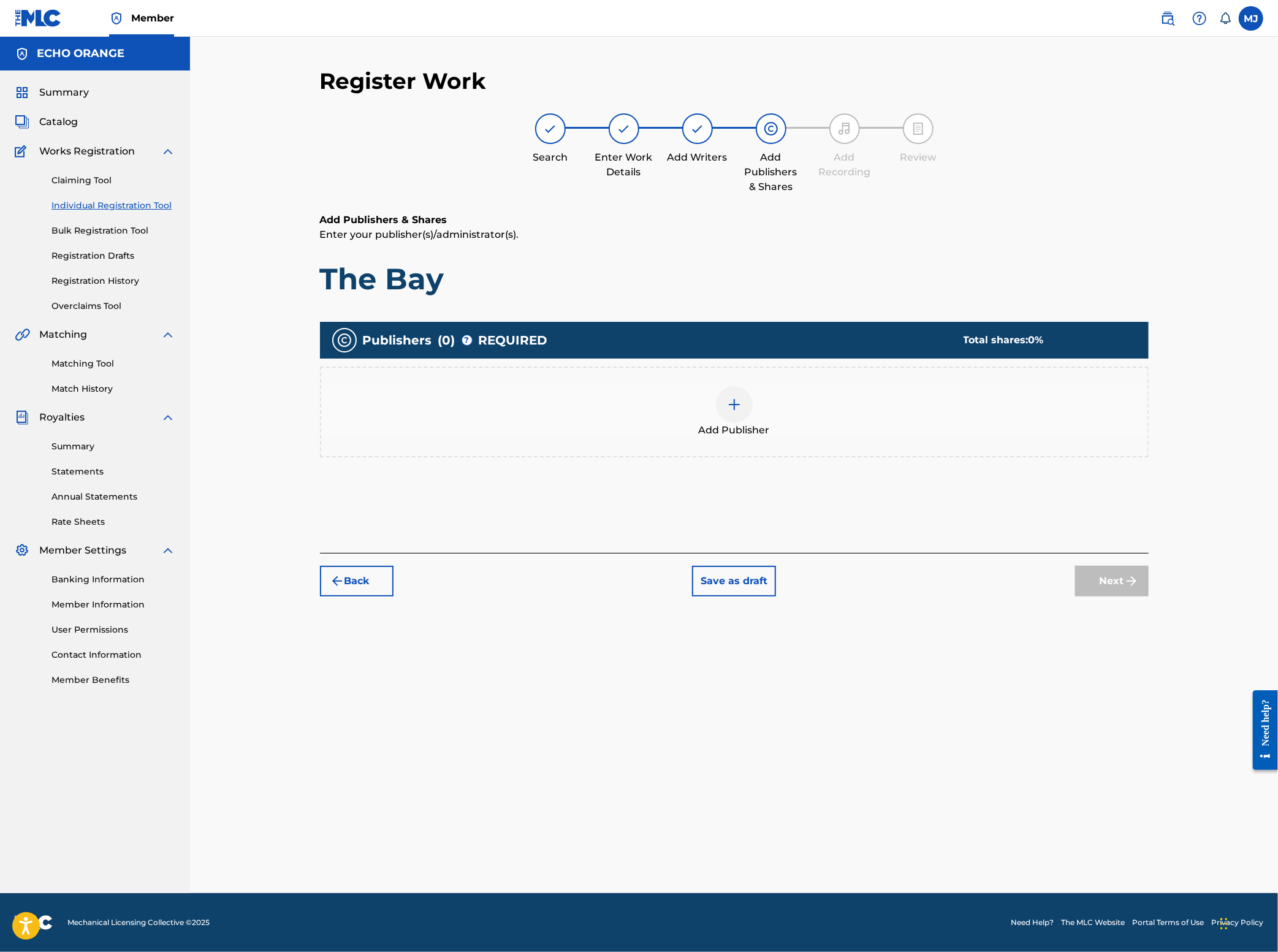
click at [699, 438] on div "Add Publisher" at bounding box center [734, 412] width 826 height 51
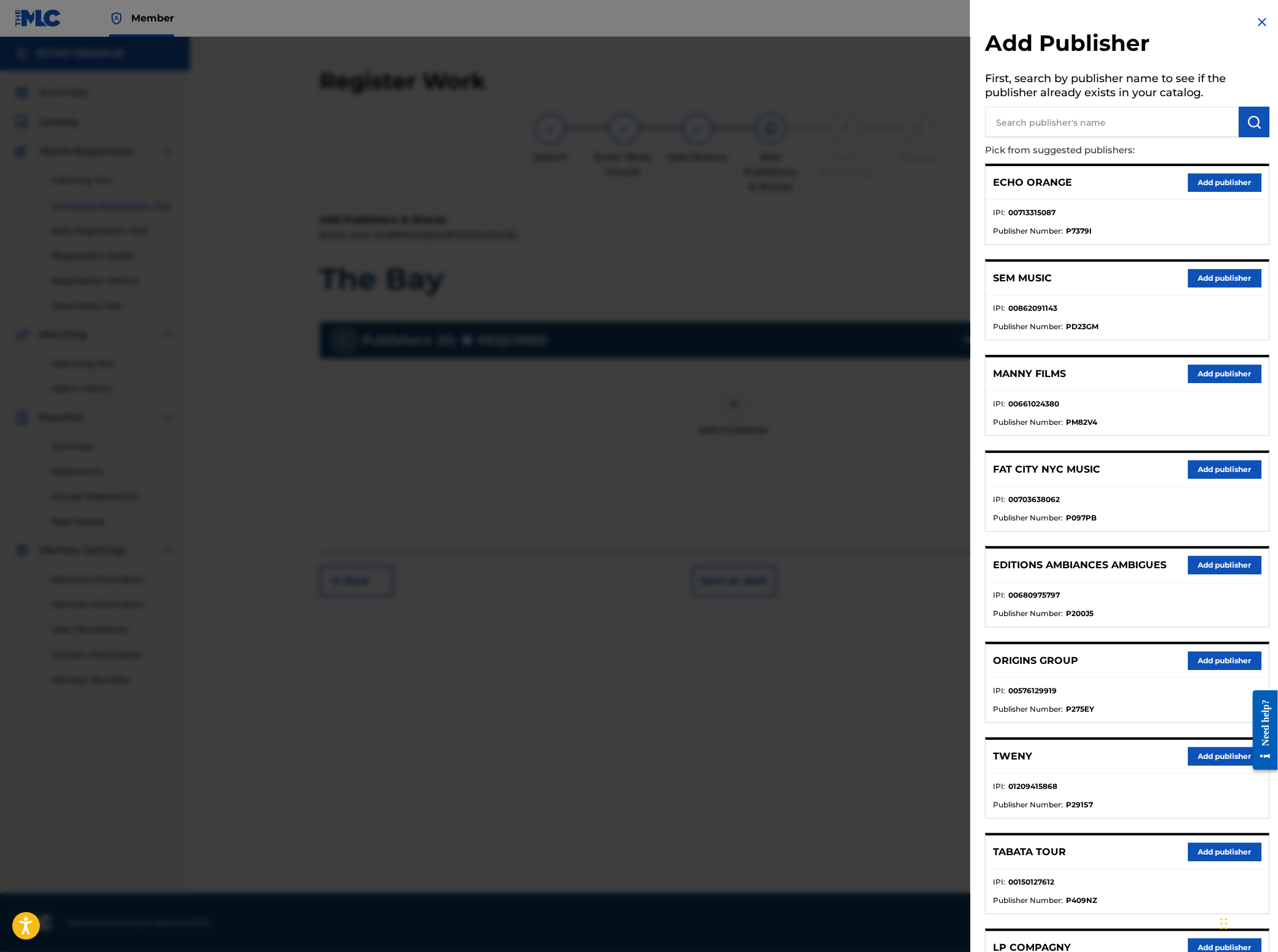
click at [1065, 137] on input "text" at bounding box center [1112, 122] width 254 height 31
type input "cala bou"
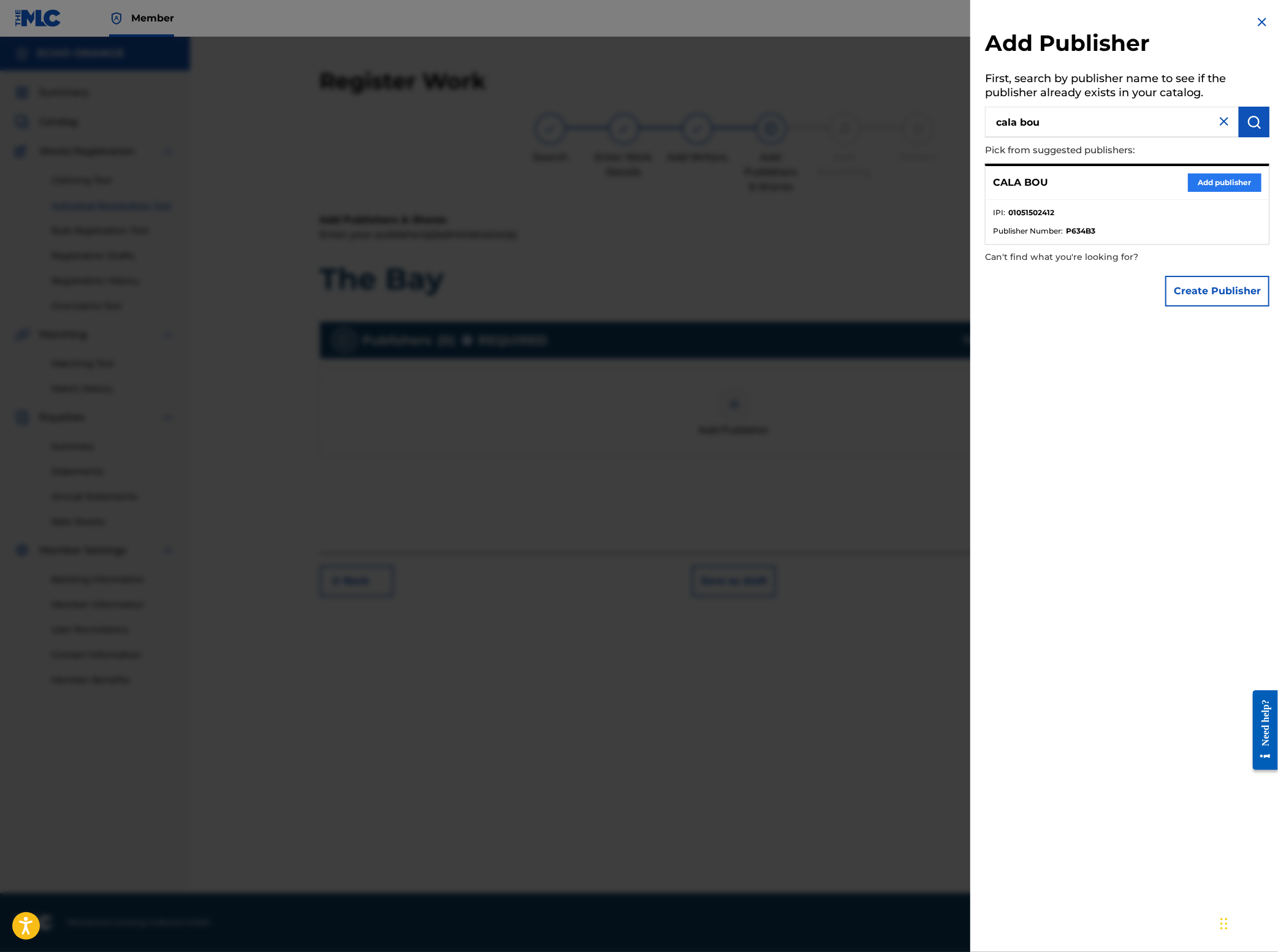
click at [1206, 192] on button "Add publisher" at bounding box center [1224, 183] width 74 height 18
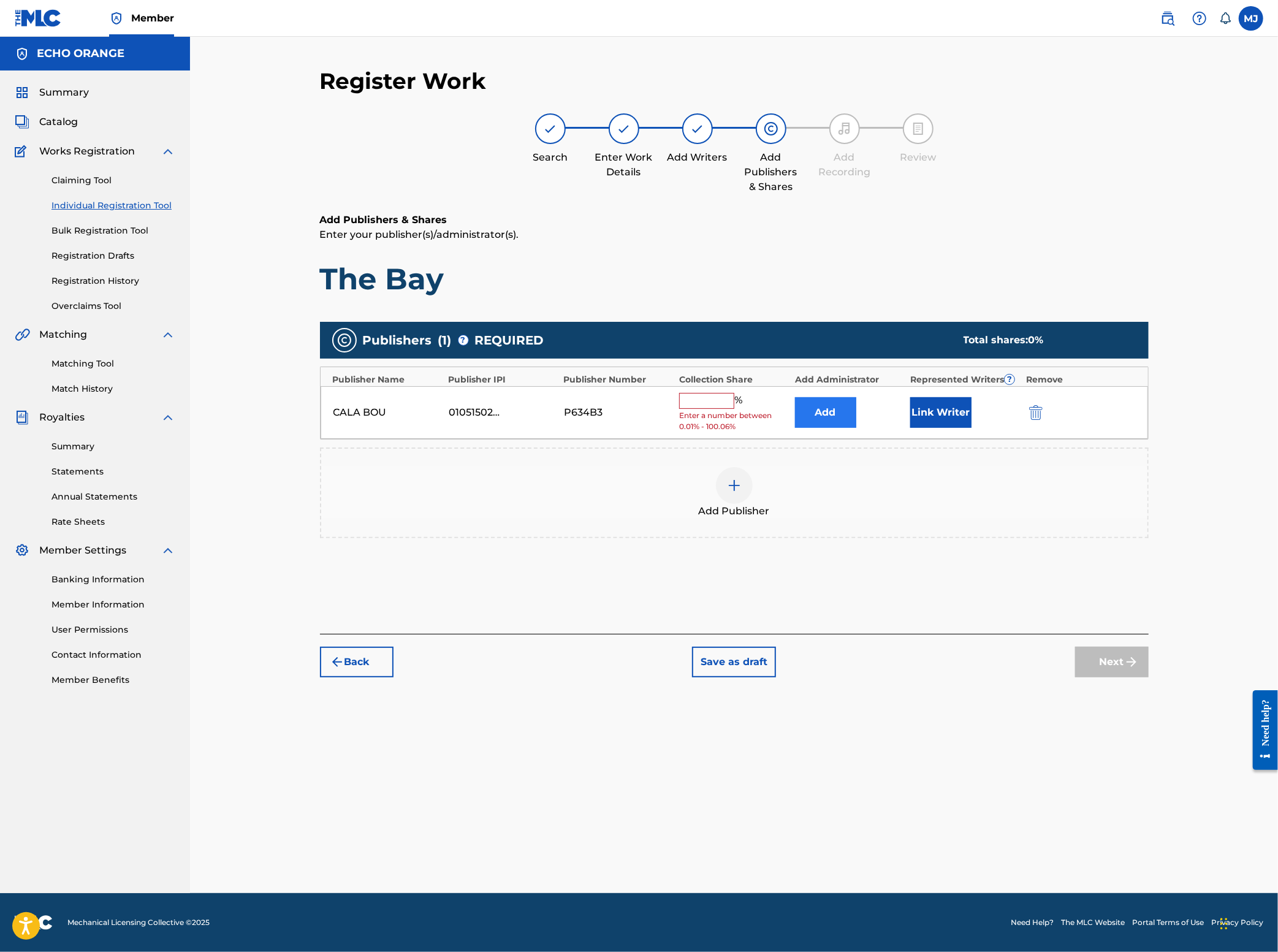
click at [856, 428] on button "Add" at bounding box center [826, 412] width 61 height 31
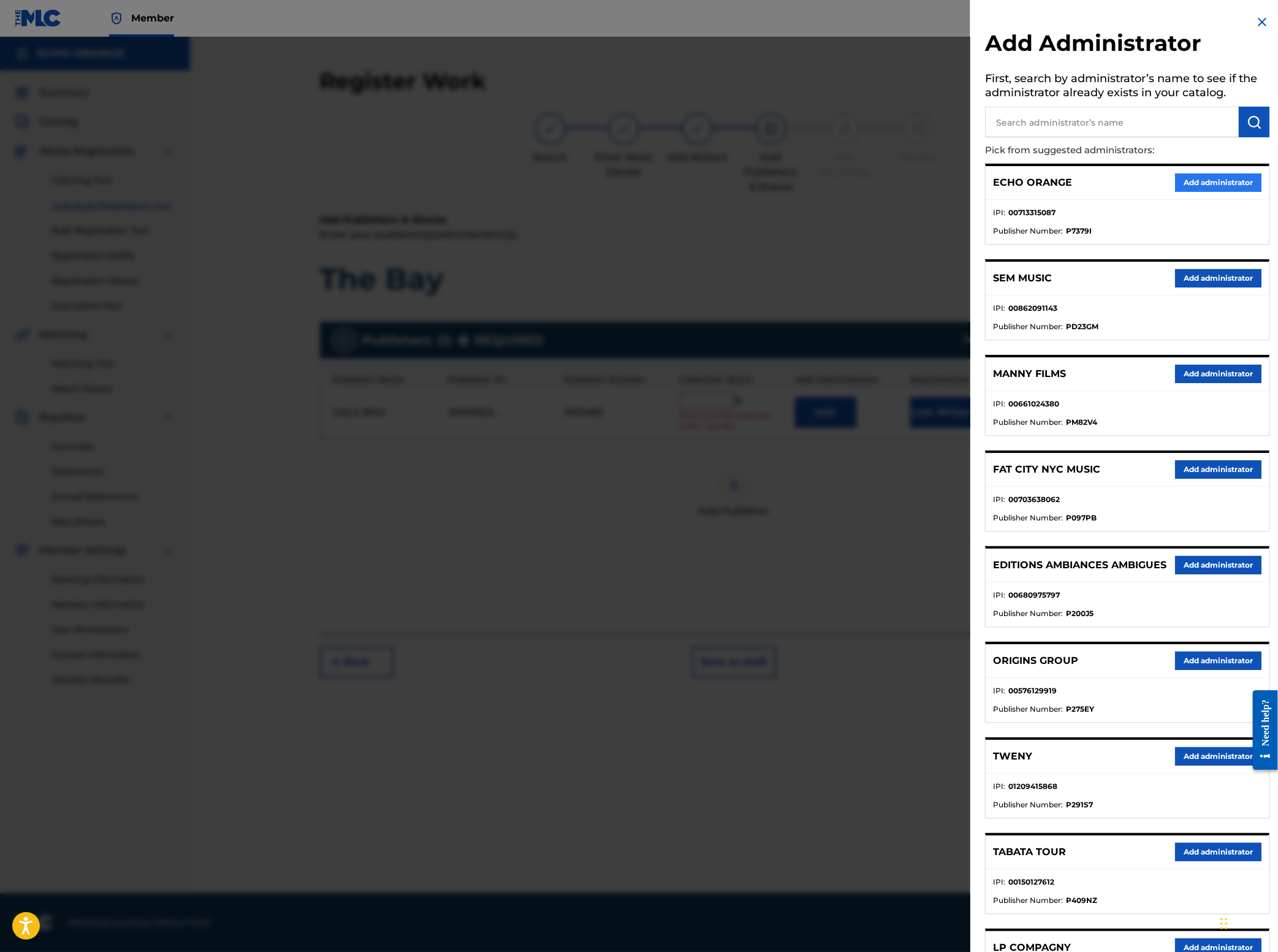
click at [1204, 192] on button "Add administrator" at bounding box center [1218, 183] width 86 height 18
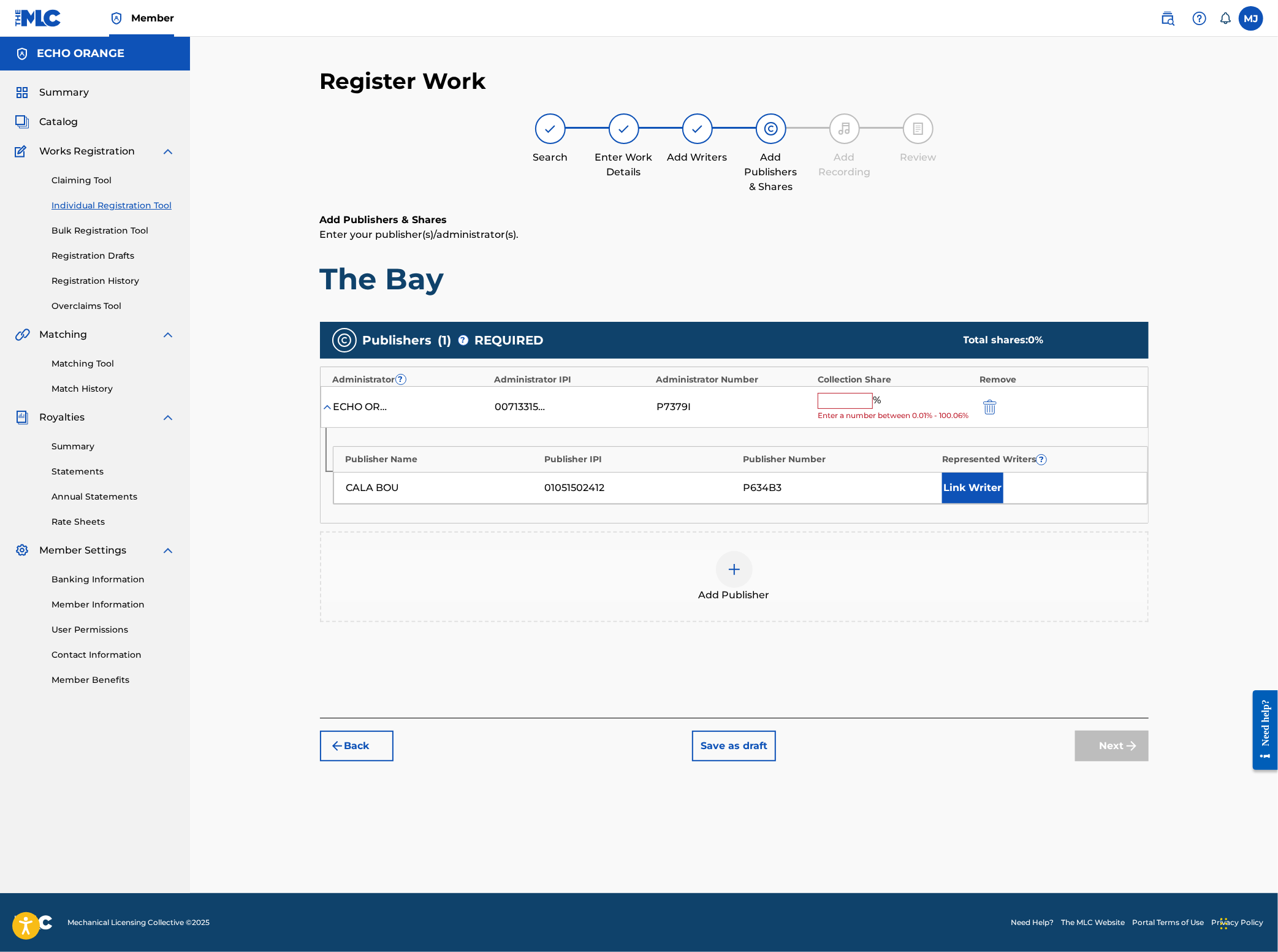
click at [873, 409] on input "text" at bounding box center [845, 400] width 55 height 16
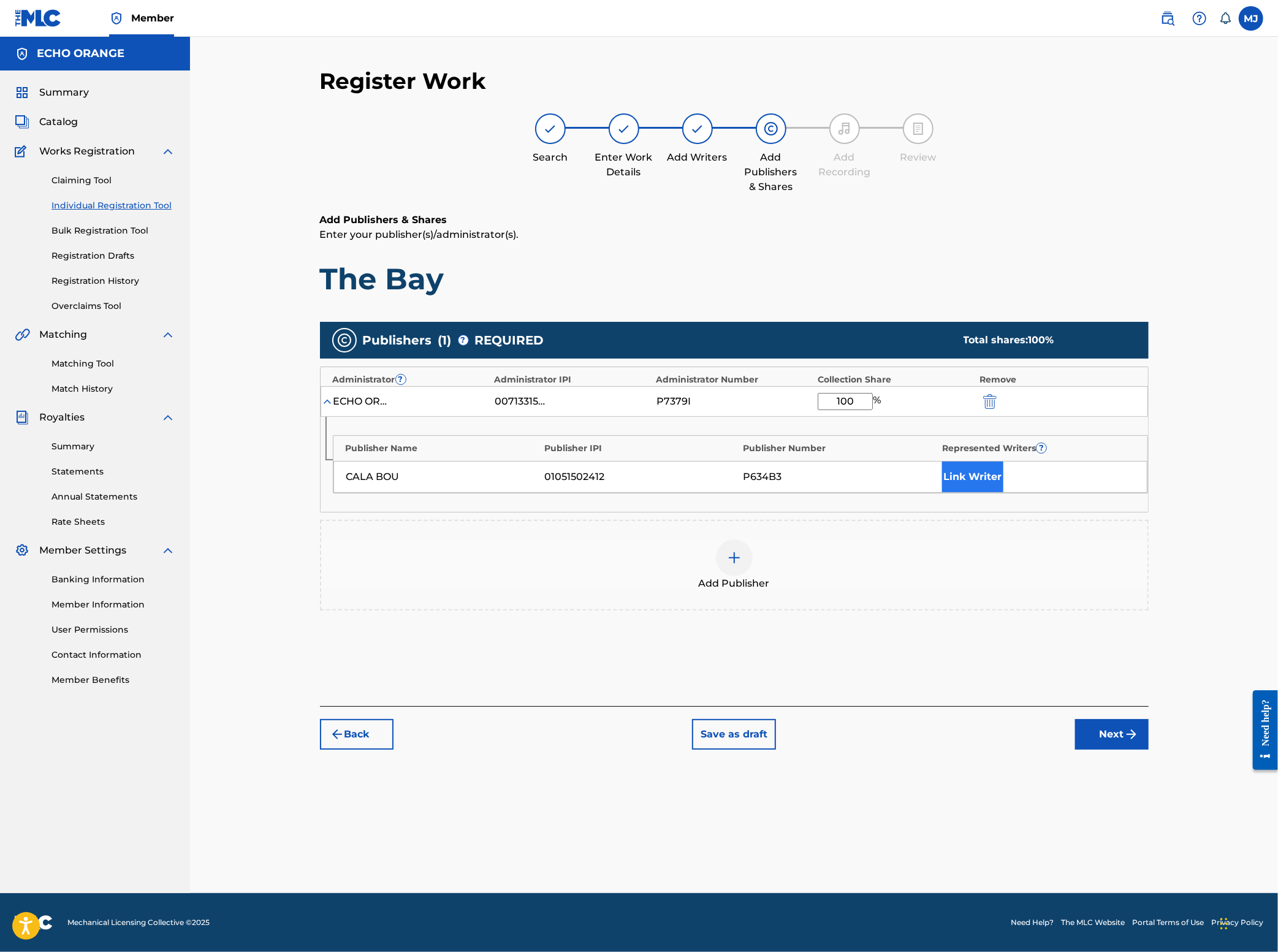
type input "100"
click at [1003, 492] on button "Link Writer" at bounding box center [973, 476] width 61 height 31
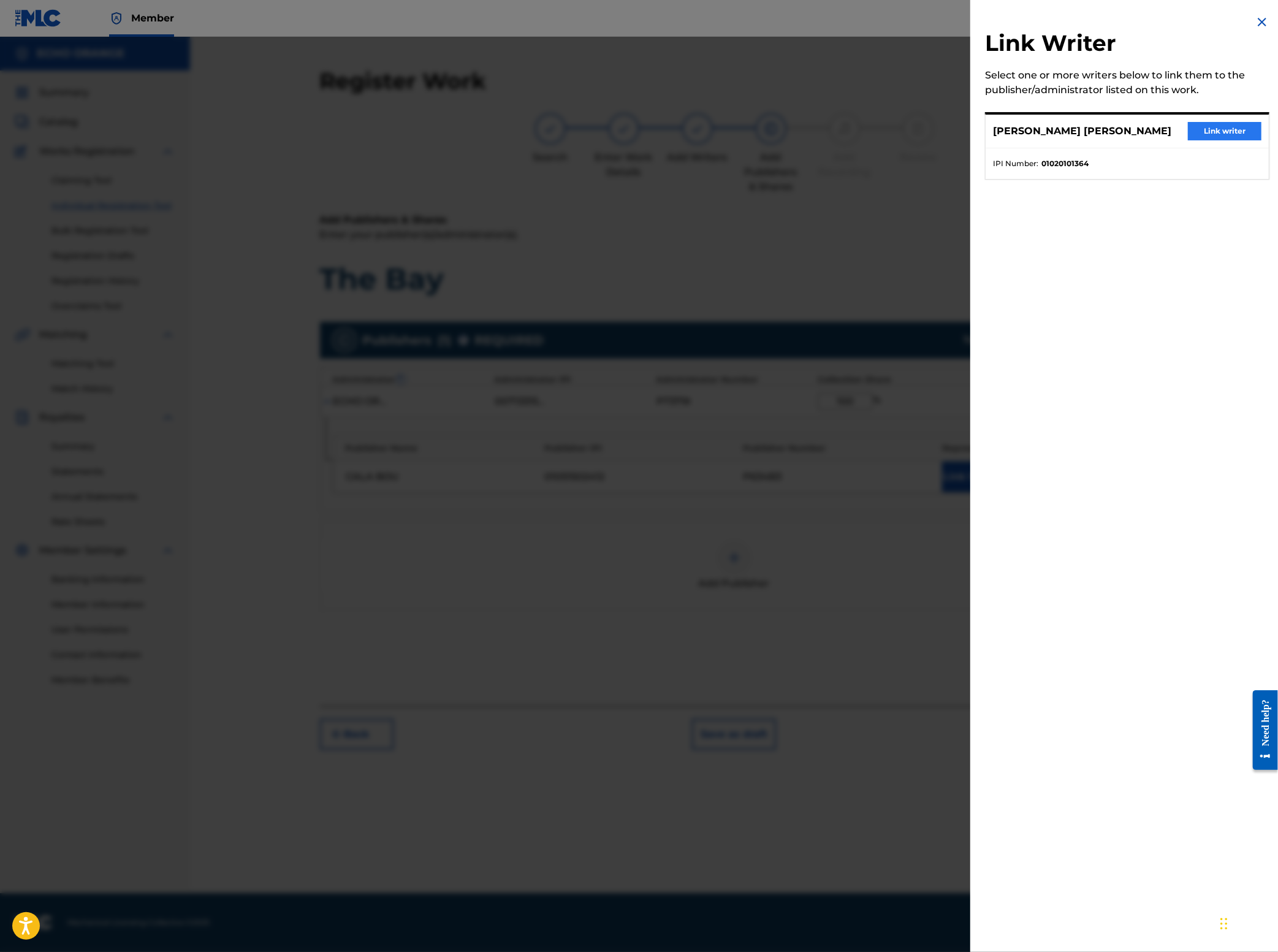
click at [1223, 141] on button "Link writer" at bounding box center [1224, 131] width 74 height 18
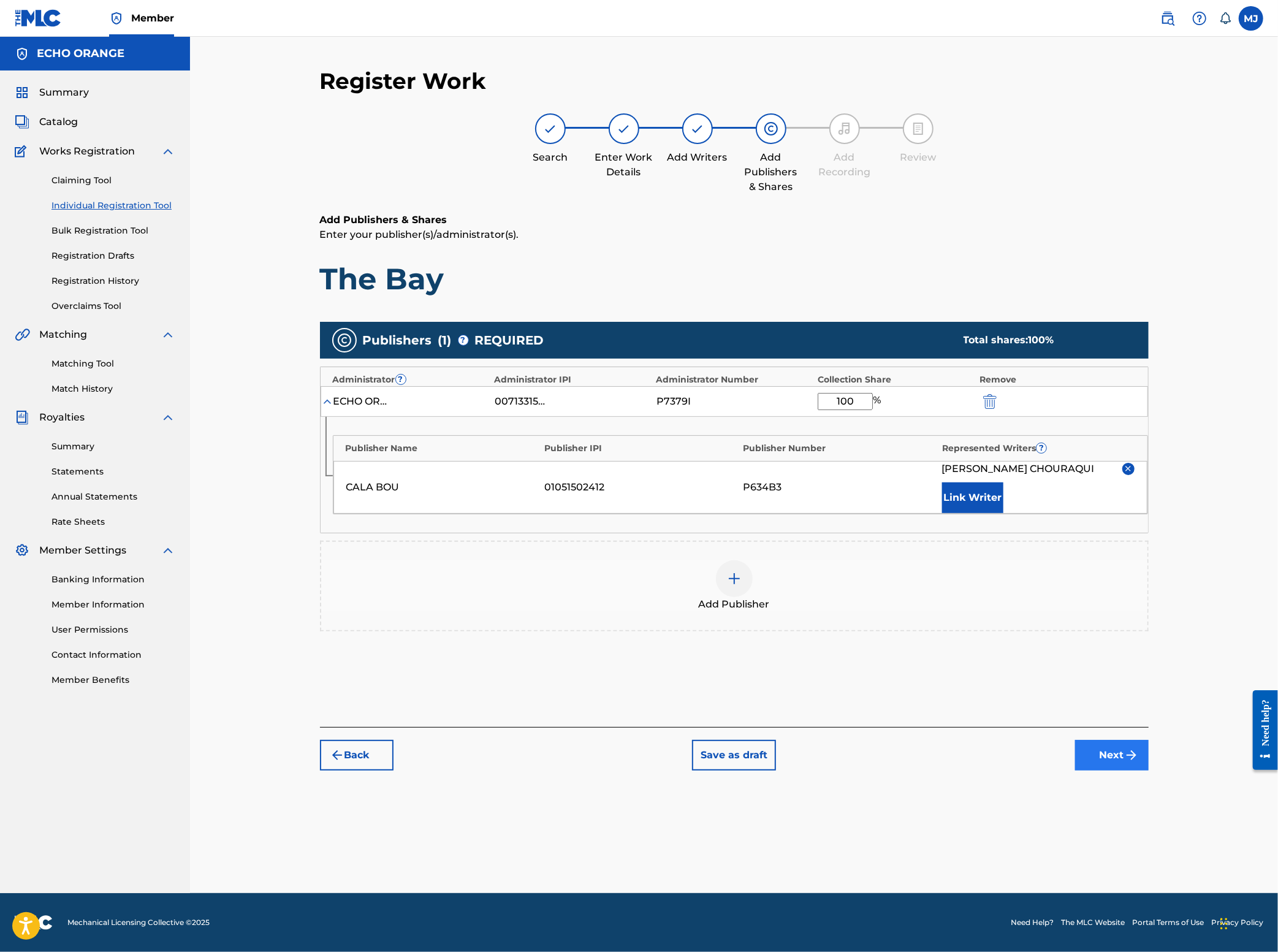
click at [1149, 771] on button "Next" at bounding box center [1112, 754] width 74 height 31
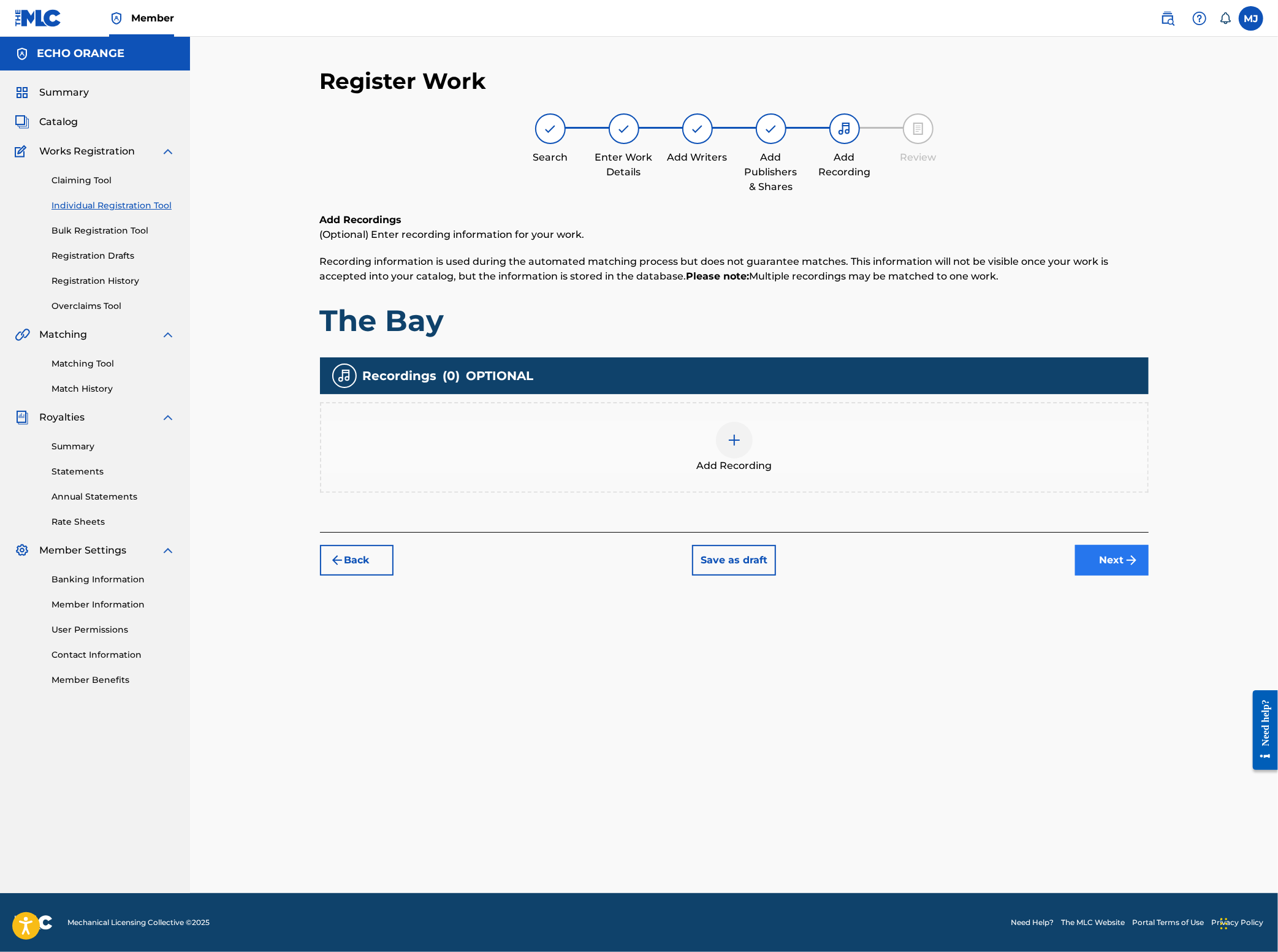
click at [1139, 567] on img "submit" at bounding box center [1132, 560] width 15 height 15
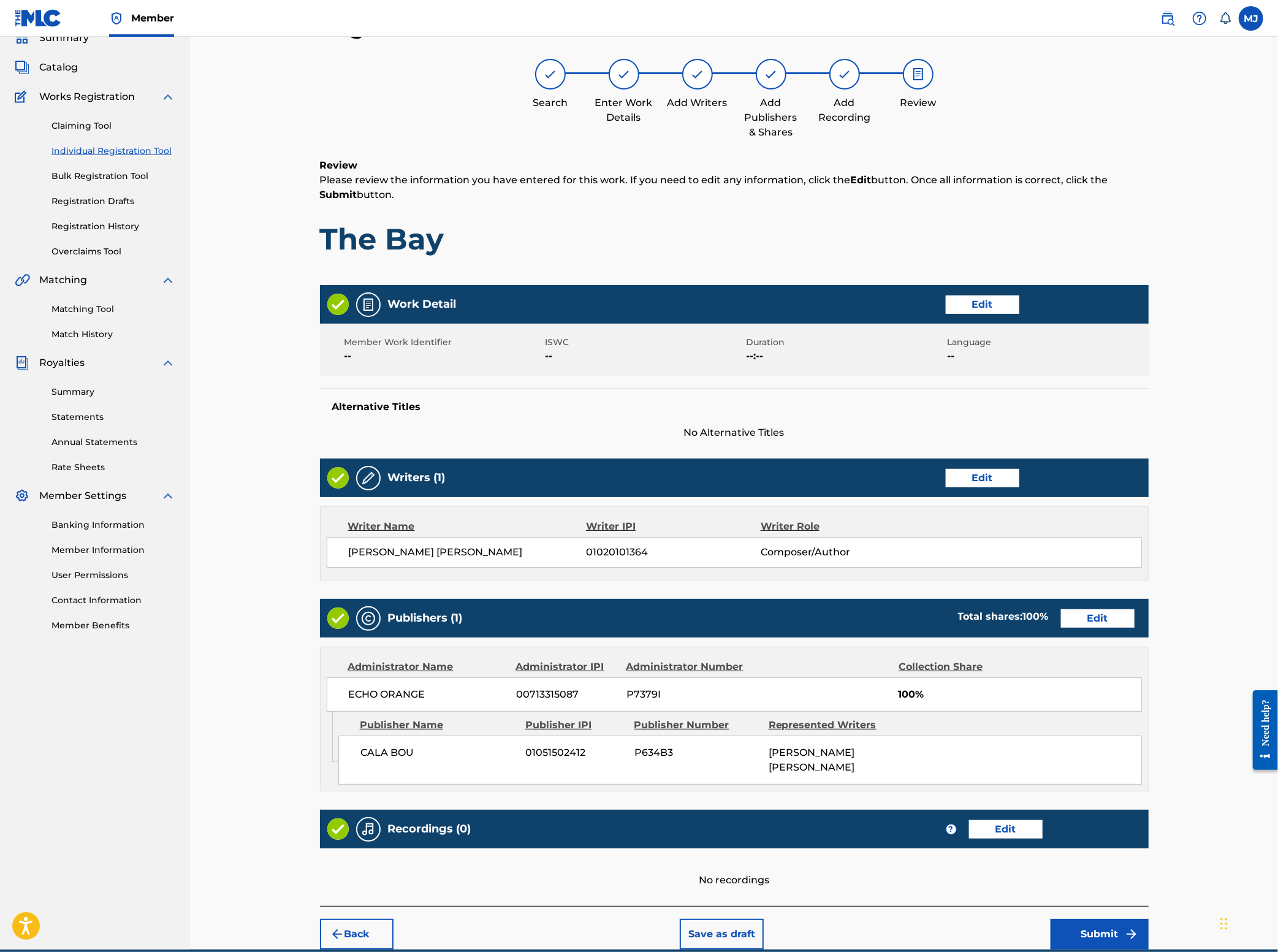
scroll to position [240, 0]
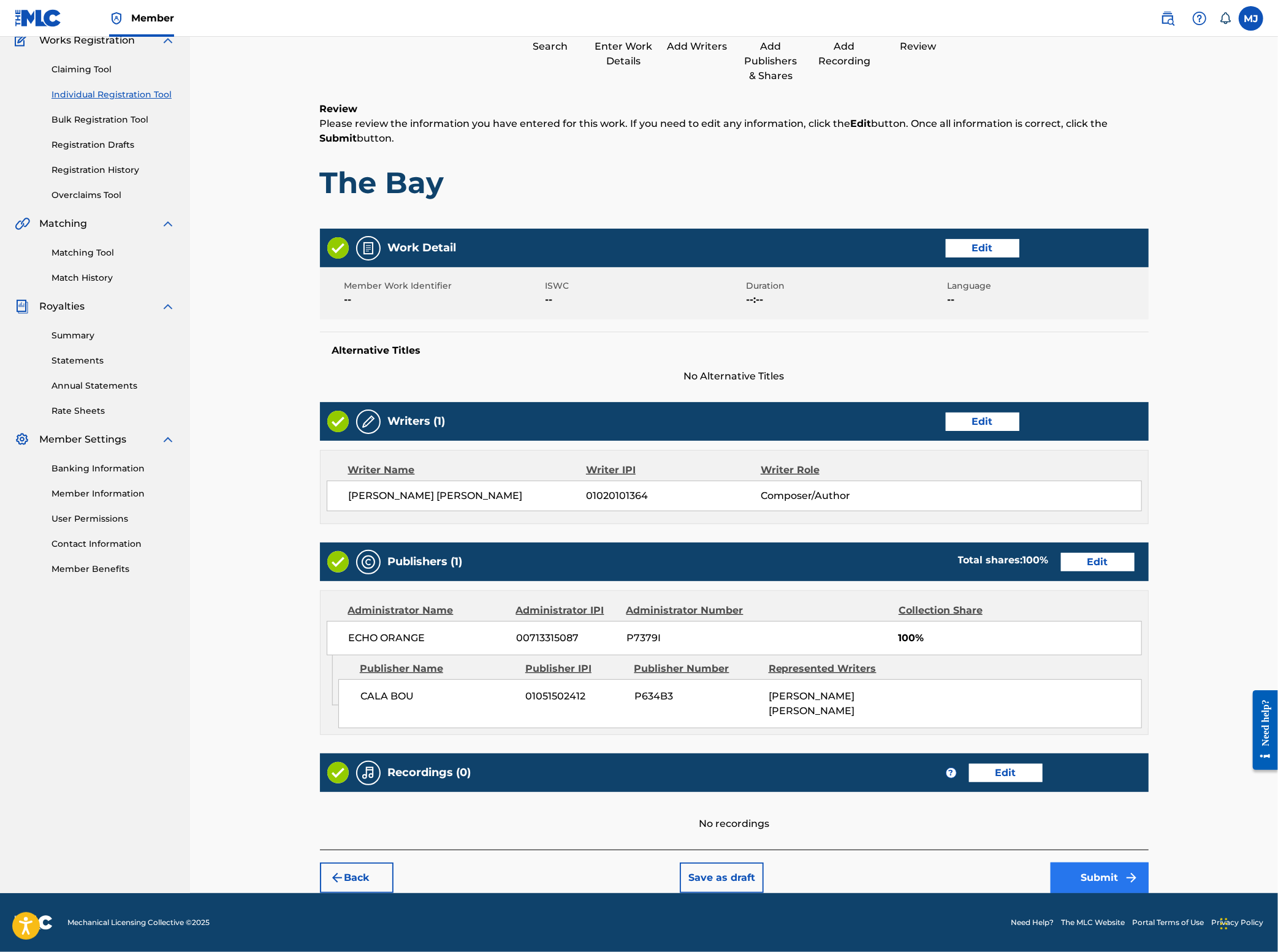
drag, startPoint x: 1200, startPoint y: 835, endPoint x: 1200, endPoint y: 849, distance: 14.0
click at [1149, 849] on div "Back Save as draft Submit" at bounding box center [735, 871] width 829 height 44
click at [1149, 863] on button "Submit" at bounding box center [1099, 878] width 98 height 31
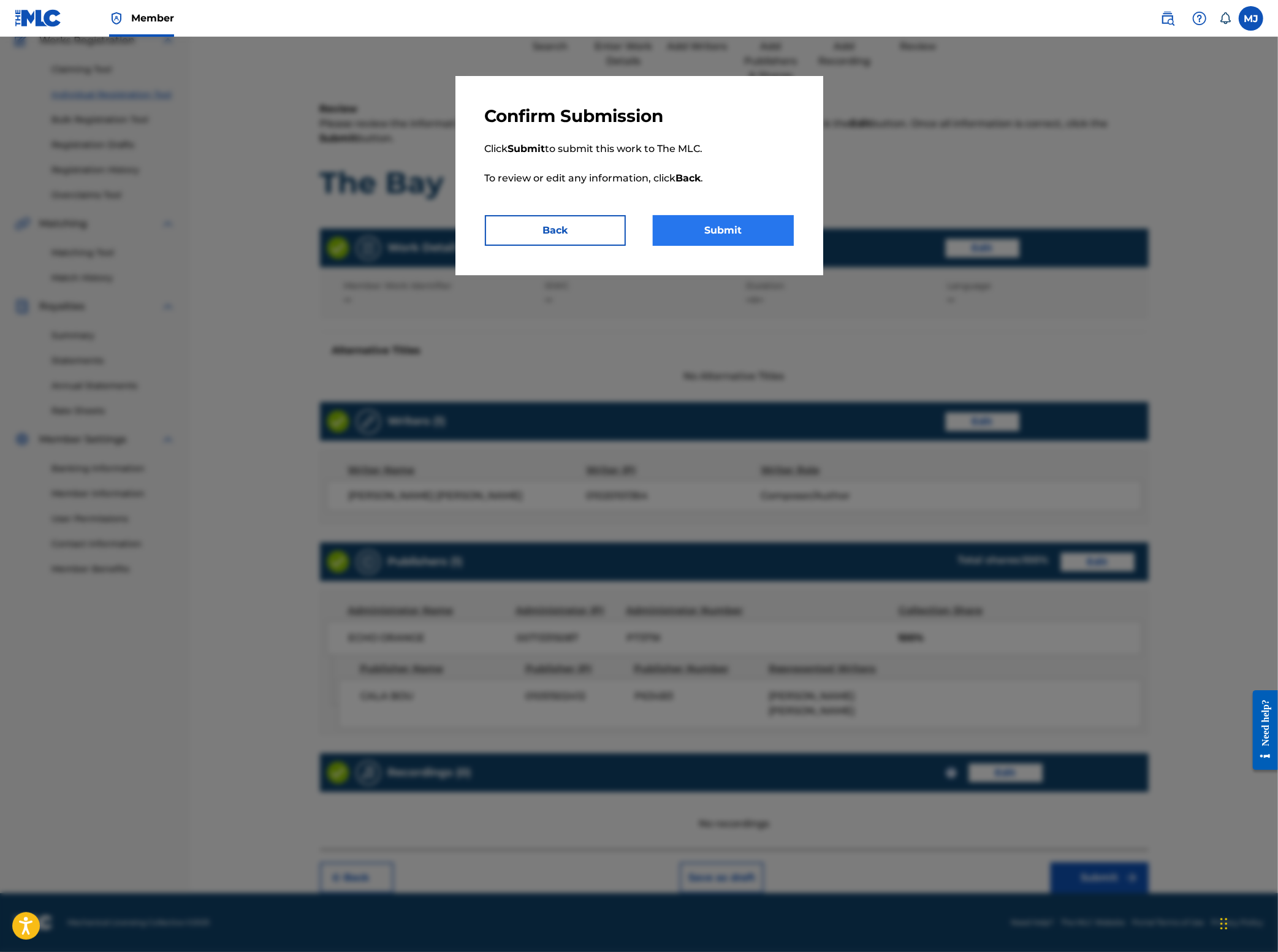
click at [781, 246] on button "Submit" at bounding box center [723, 230] width 141 height 31
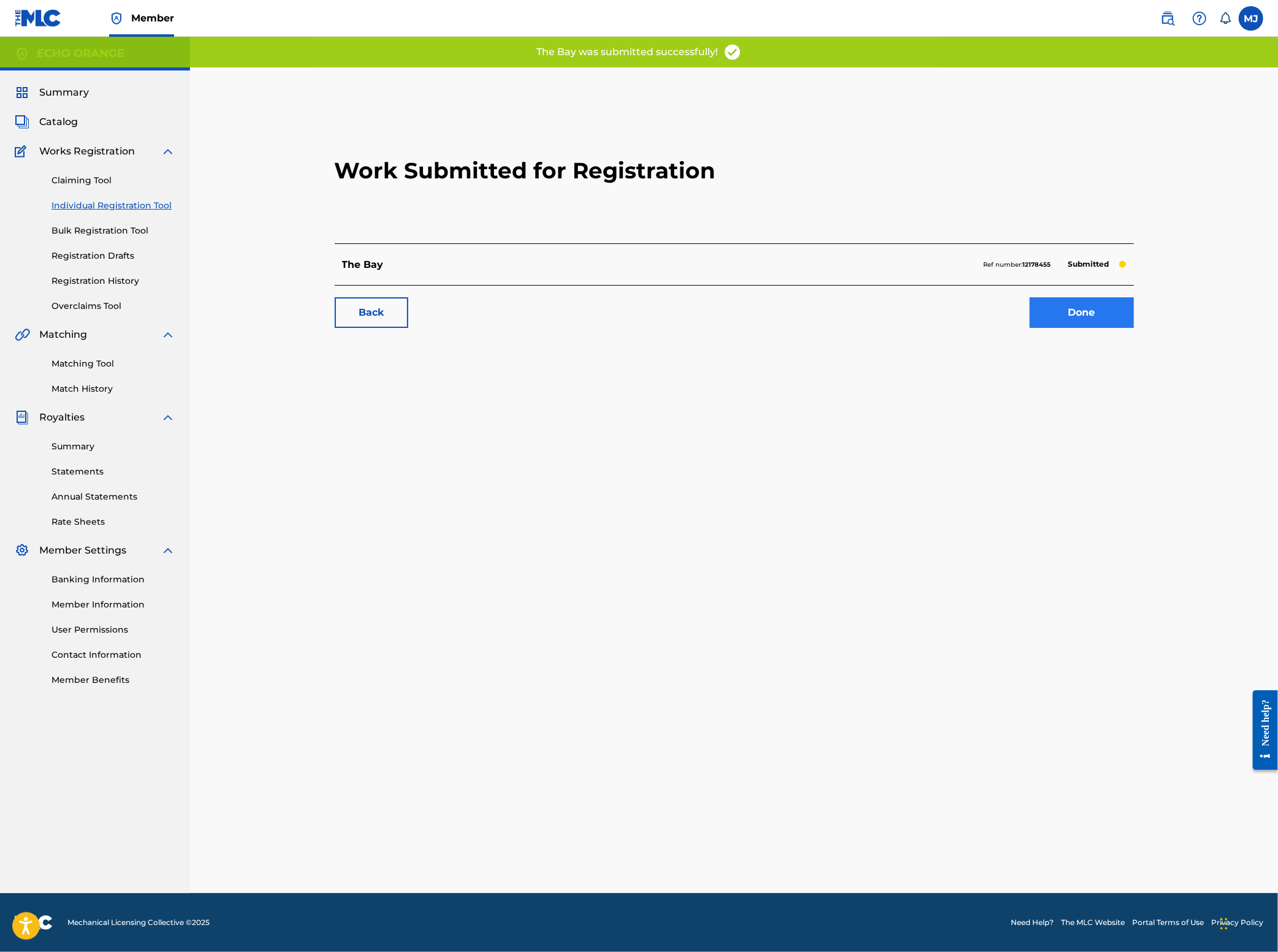
click at [1134, 328] on link "Done" at bounding box center [1082, 312] width 104 height 31
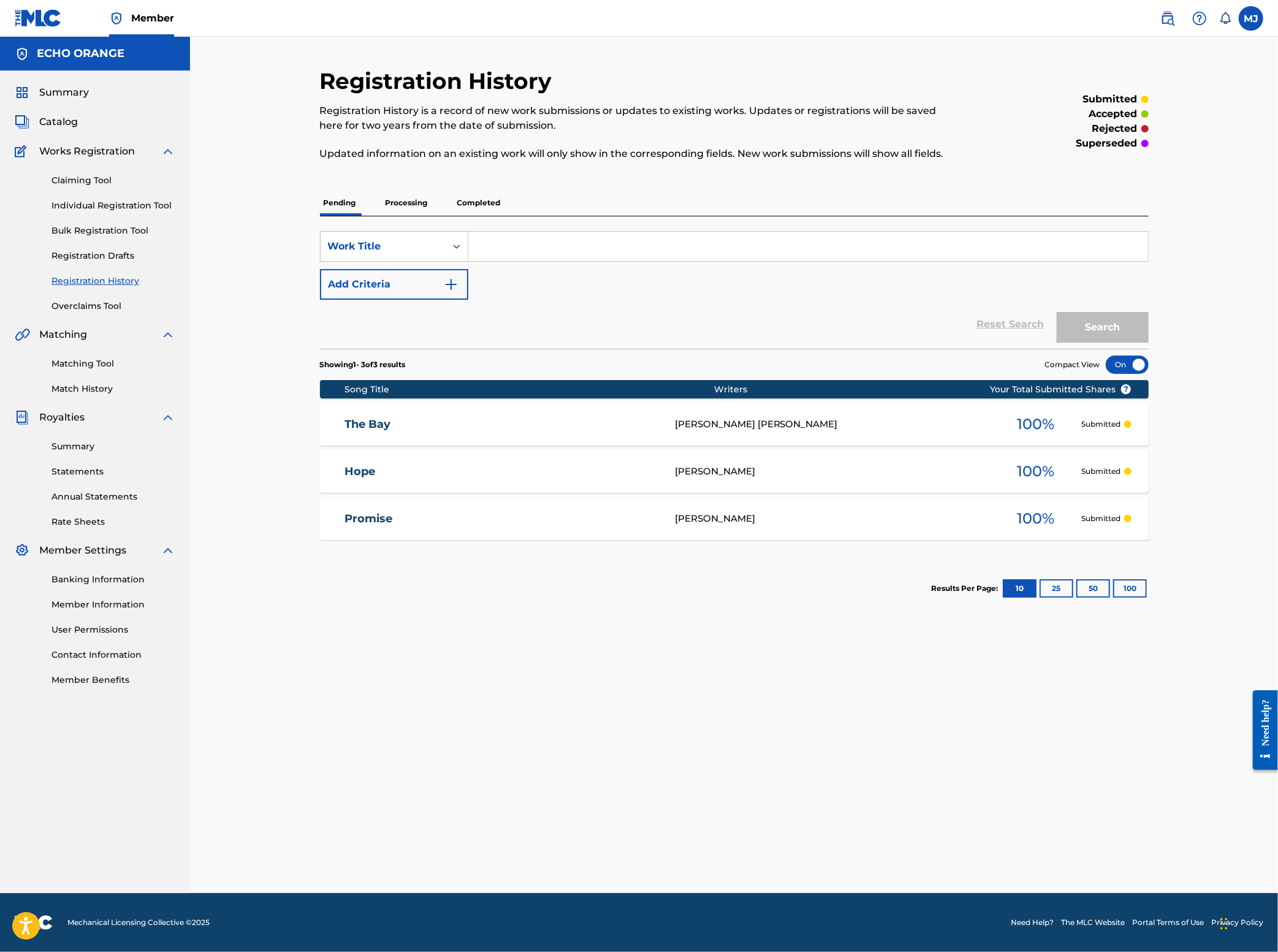
click at [77, 212] on link "Individual Registration Tool" at bounding box center [113, 206] width 124 height 13
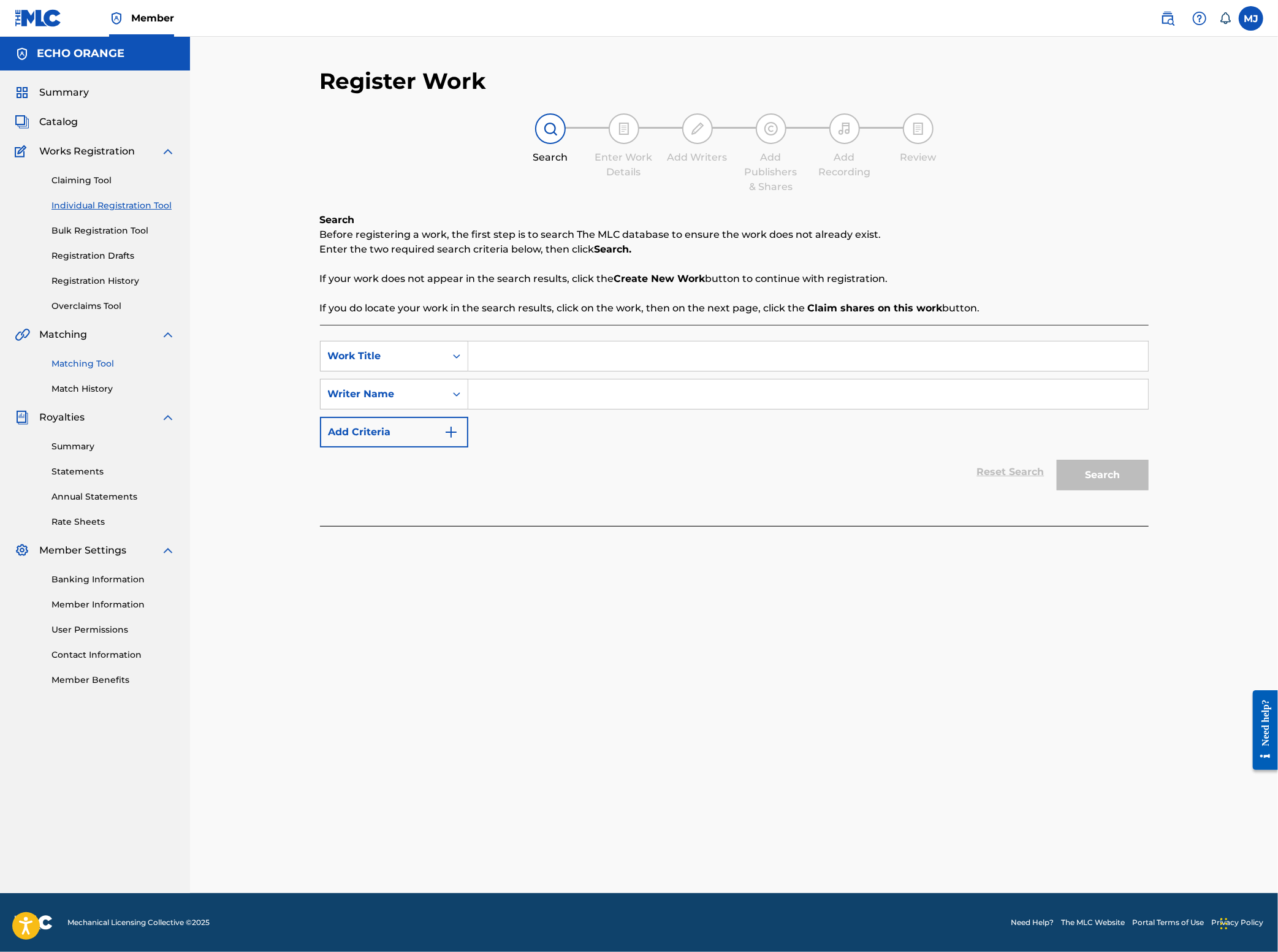
click at [93, 371] on link "Matching Tool" at bounding box center [113, 364] width 124 height 13
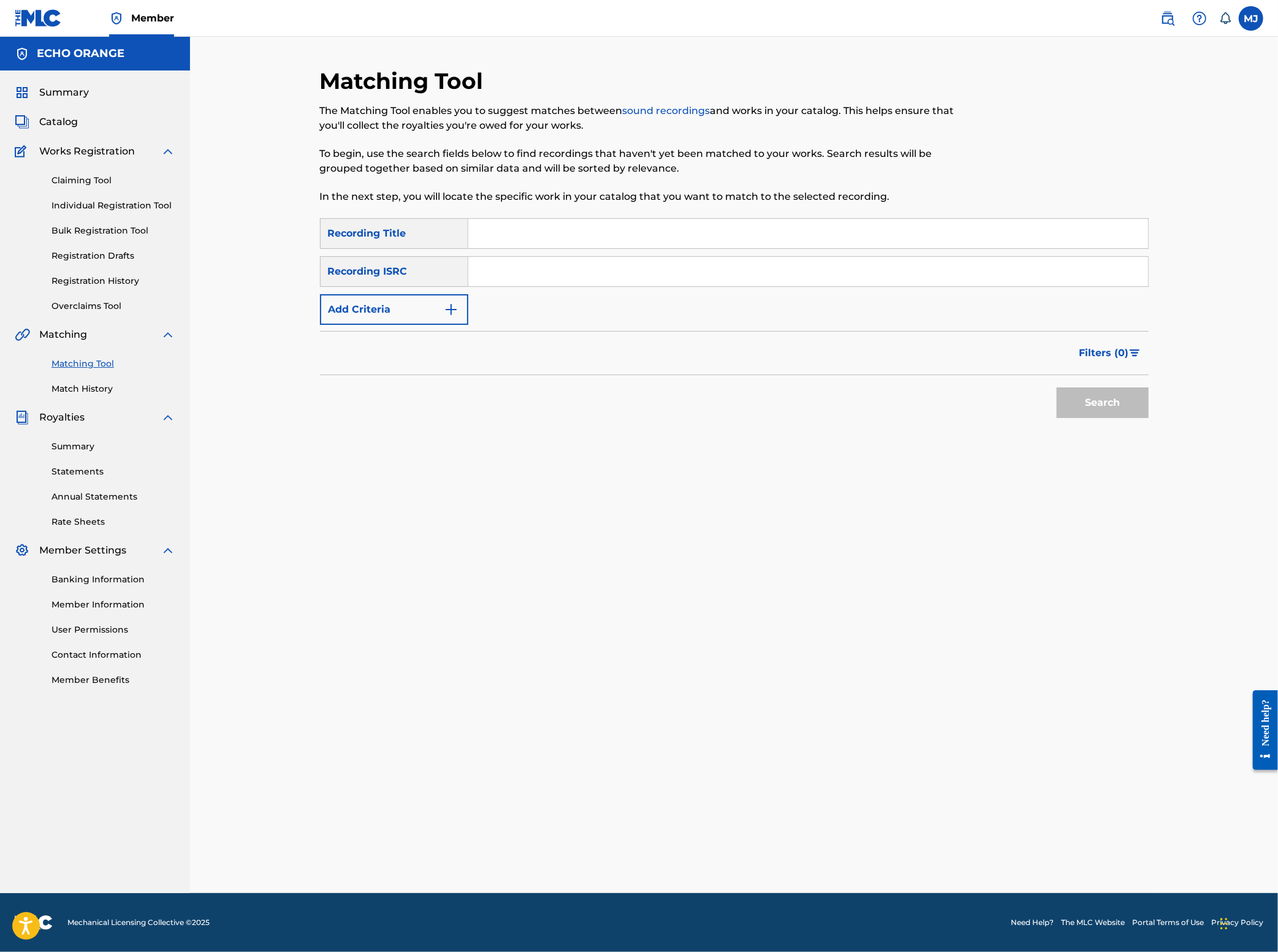
click at [96, 371] on link "Matching Tool" at bounding box center [113, 364] width 124 height 13
click at [468, 248] on input "Search Form" at bounding box center [808, 234] width 680 height 30
type input "[PERSON_NAME]"
click at [346, 325] on button "Add Criteria" at bounding box center [394, 309] width 148 height 31
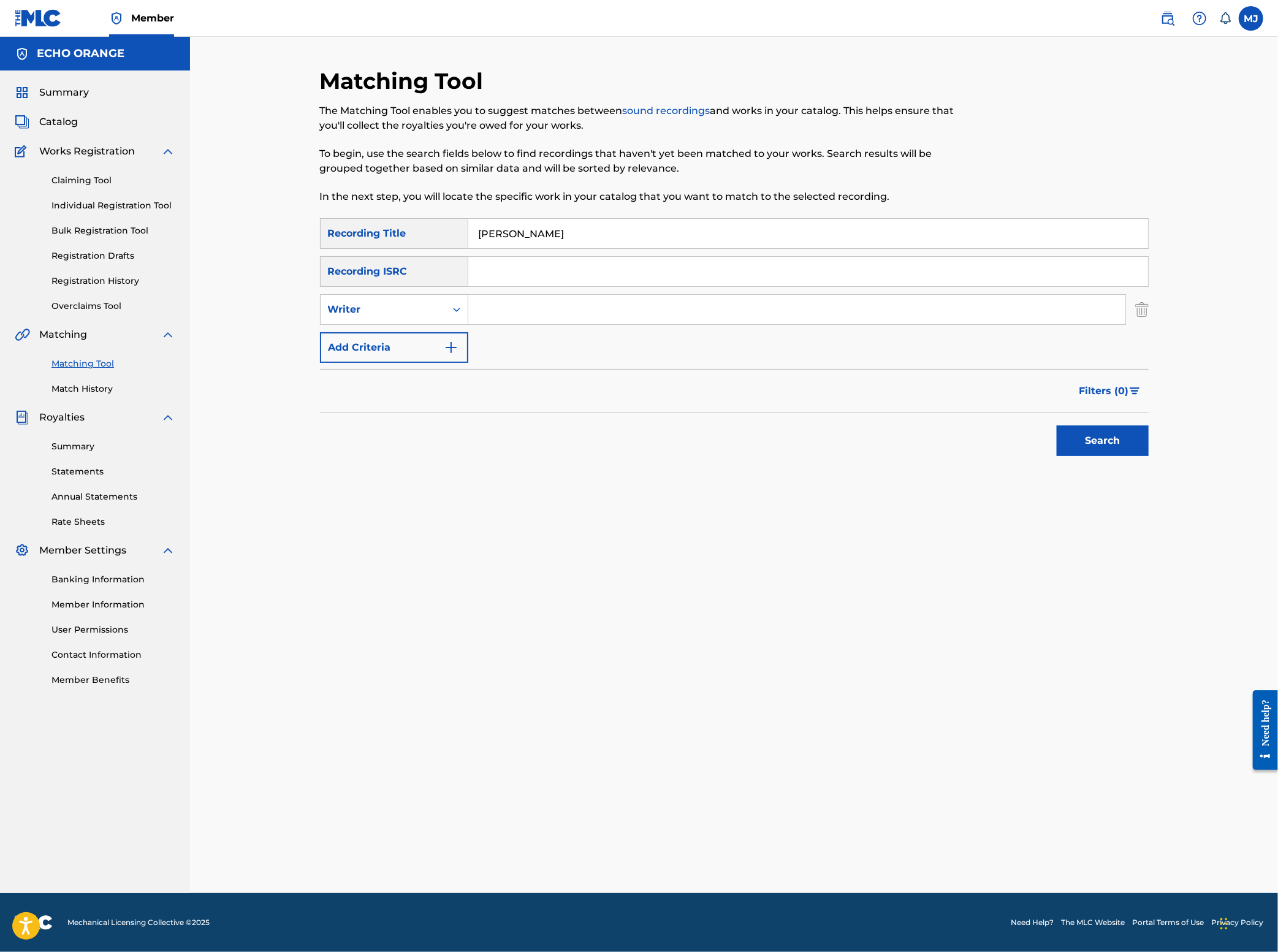
click at [479, 324] on input "Search Form" at bounding box center [797, 309] width 657 height 30
type input "[PERSON_NAME]"
click at [1149, 456] on button "Search" at bounding box center [1103, 440] width 92 height 31
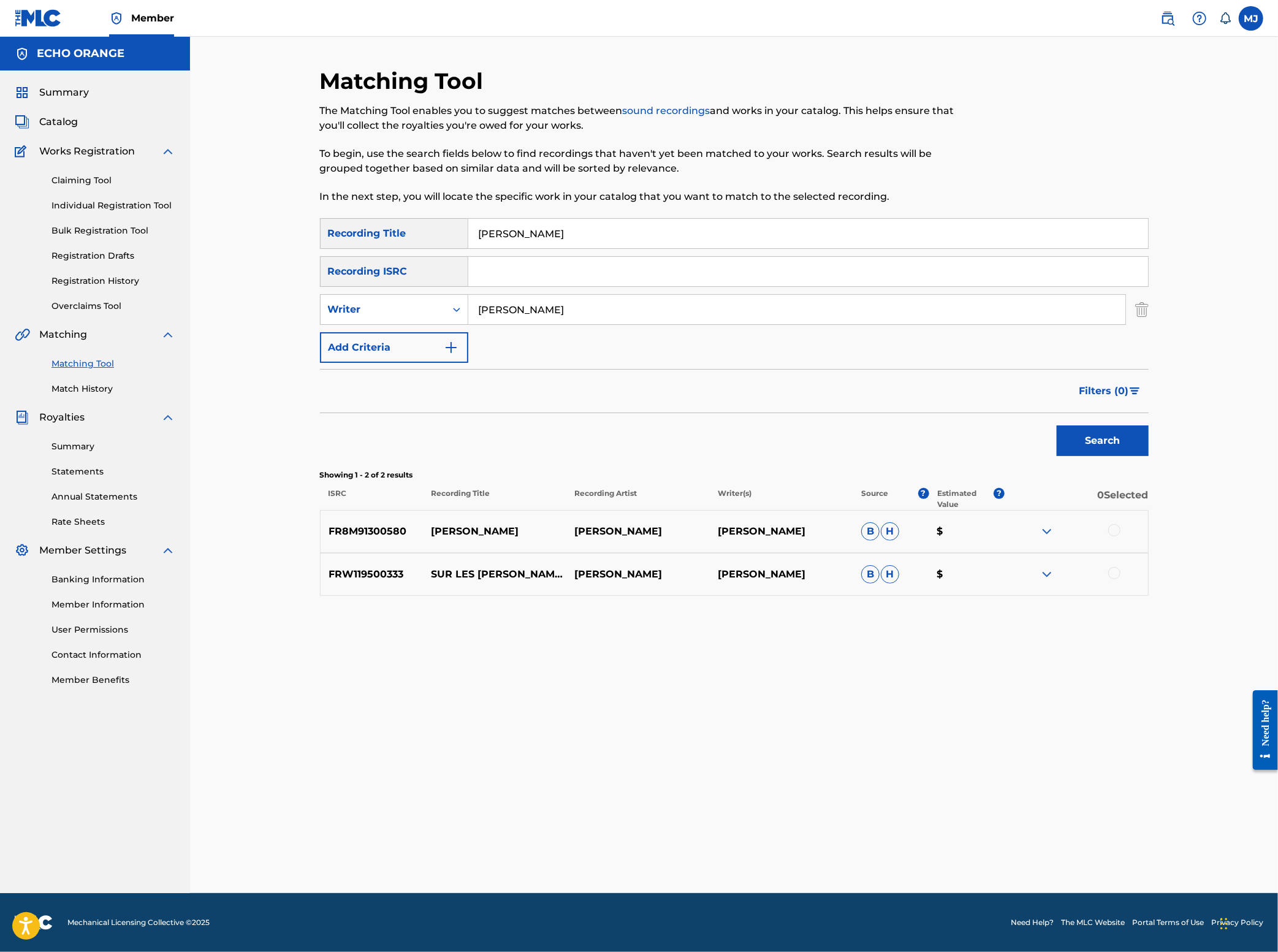
click at [1121, 536] on div at bounding box center [1114, 530] width 12 height 12
click at [929, 837] on button "Match 1 Group" at bounding box center [862, 852] width 136 height 31
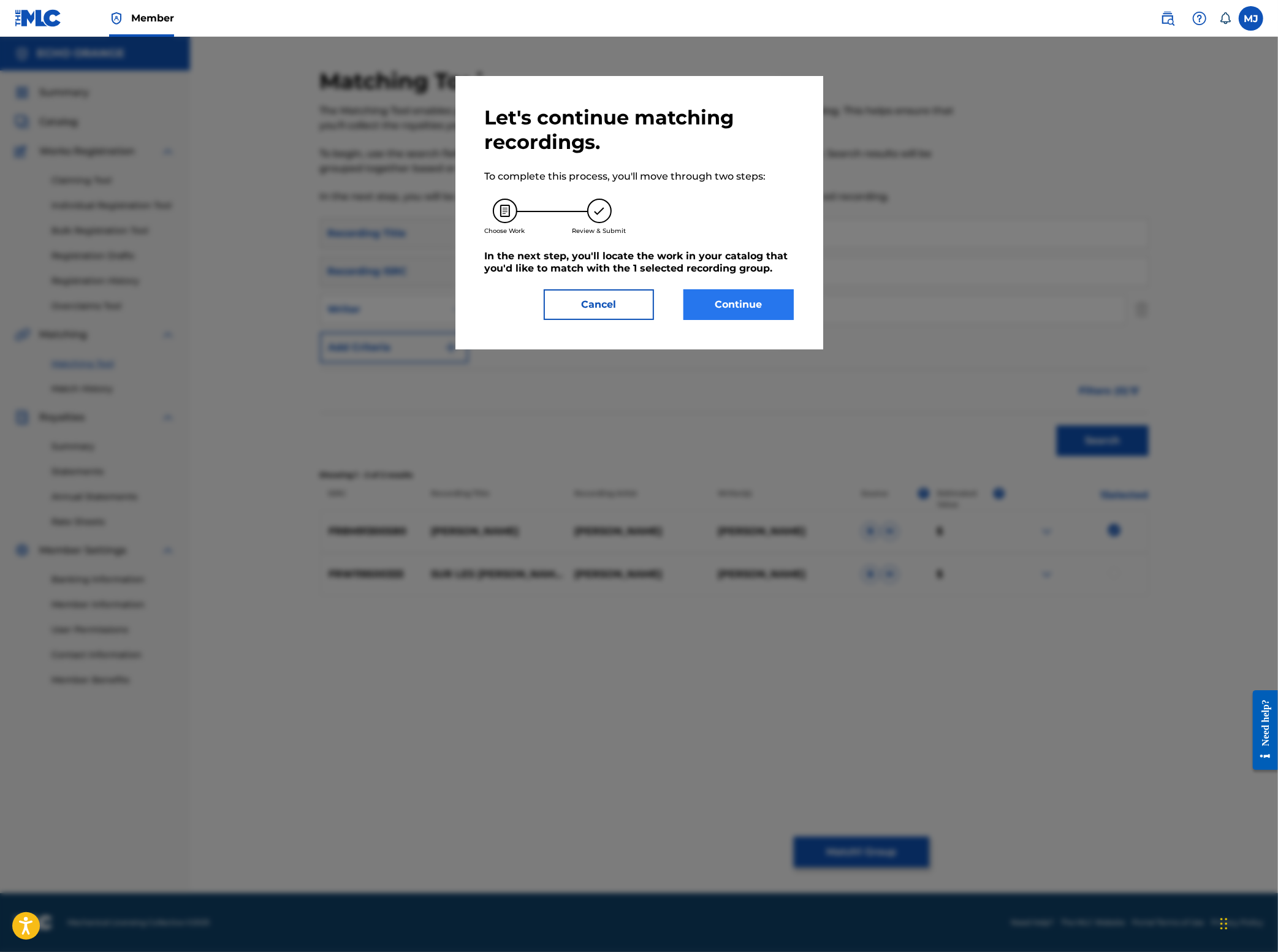
click at [771, 320] on button "Continue" at bounding box center [738, 304] width 110 height 31
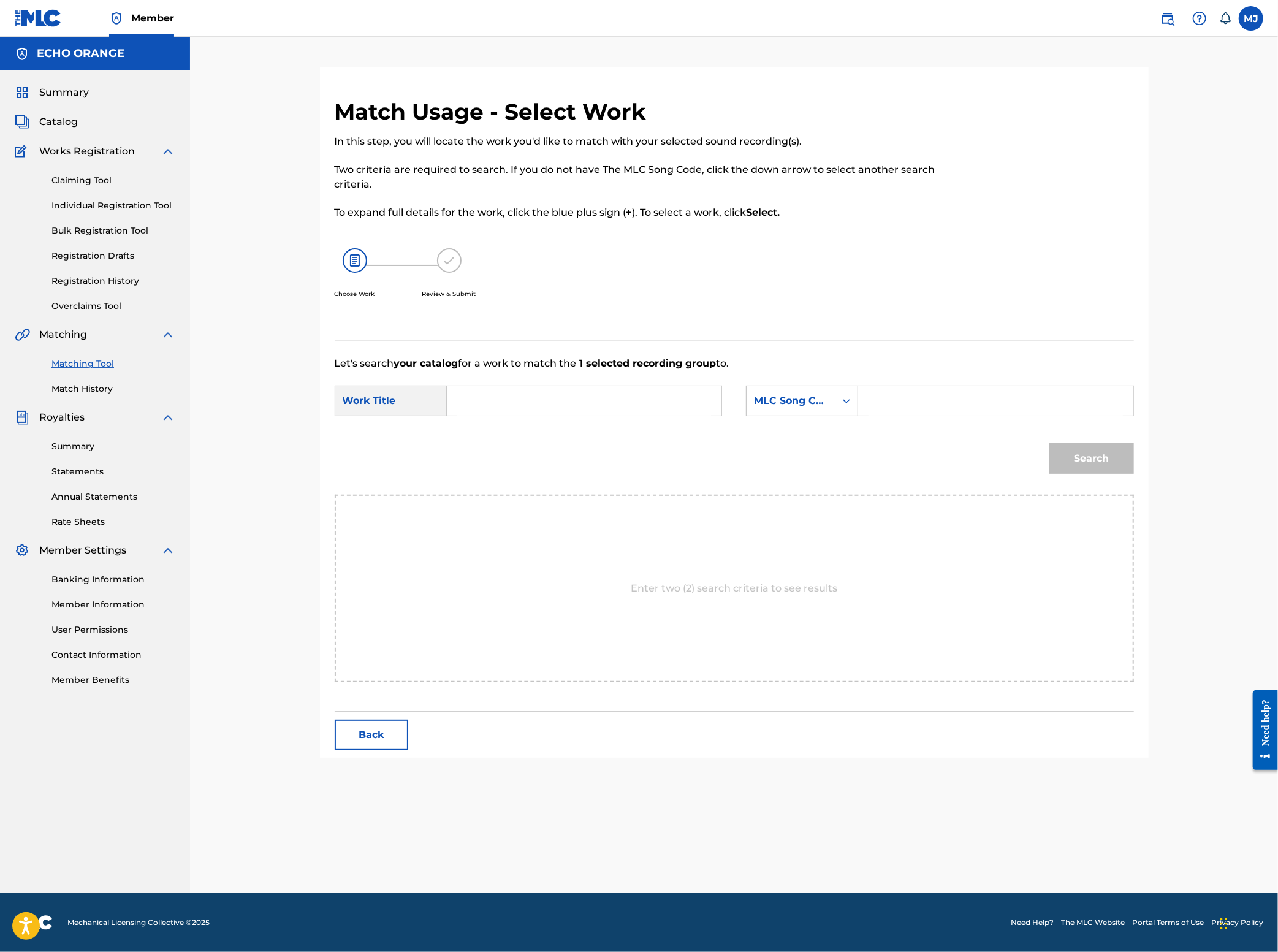
click at [565, 415] on input "Search Form" at bounding box center [584, 401] width 254 height 30
type input "[PERSON_NAME]"
click at [467, 434] on strong "[PERSON_NAME]" at bounding box center [511, 428] width 88 height 12
click at [814, 423] on div "SearchWithCriteriafac93599-aba5-41ea-84e8-3133c6e47a0f Work Title [PERSON_NAME]…" at bounding box center [735, 404] width 799 height 38
click at [824, 416] on div "MLC Song Code" at bounding box center [802, 400] width 112 height 31
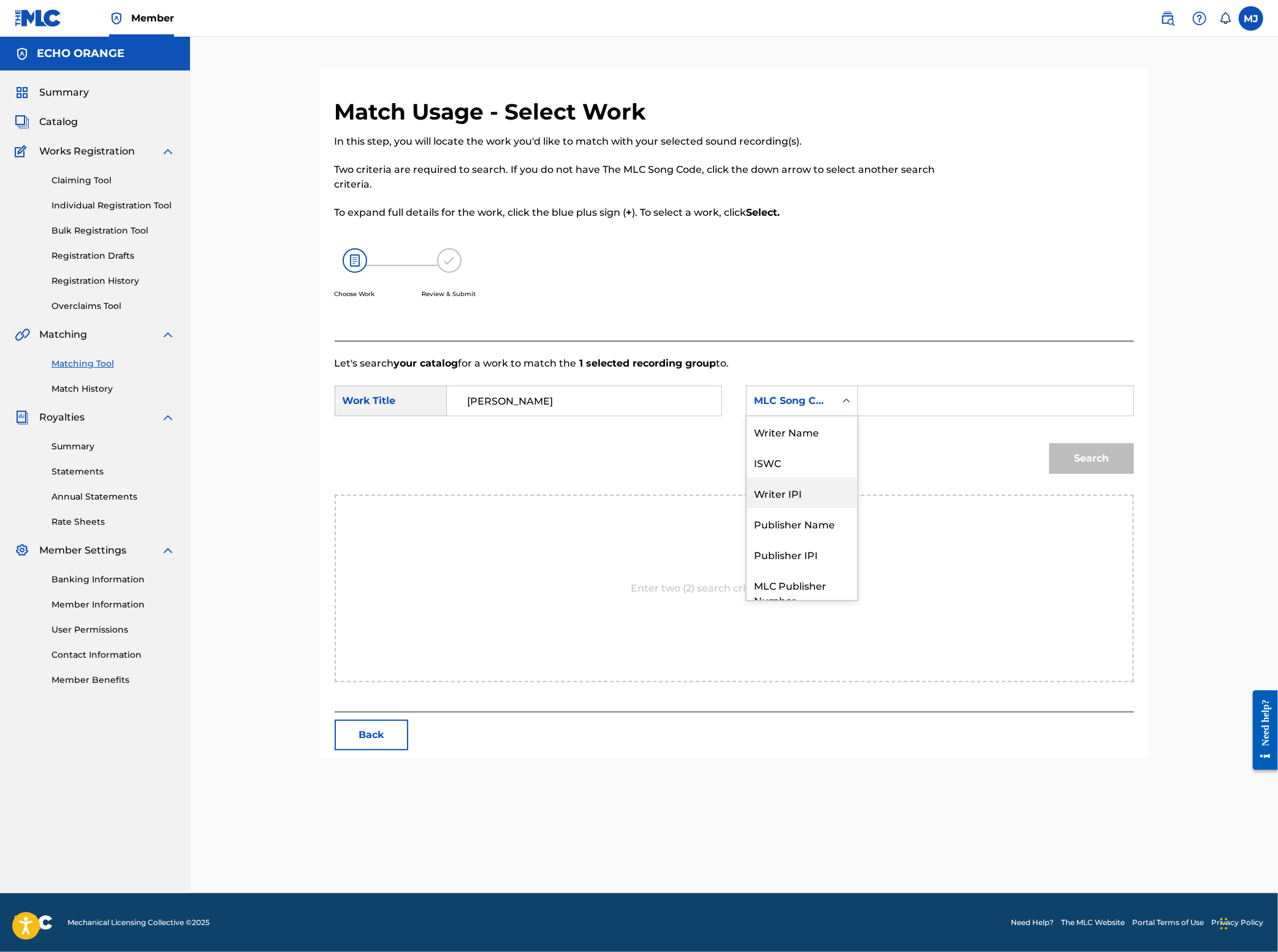
scroll to position [68, 0]
drag, startPoint x: 854, startPoint y: 517, endPoint x: 856, endPoint y: 511, distance: 6.3
click at [852, 494] on div "Publisher Name" at bounding box center [802, 477] width 111 height 31
click at [938, 415] on input "Search Form" at bounding box center [995, 401] width 254 height 30
type input "origins"
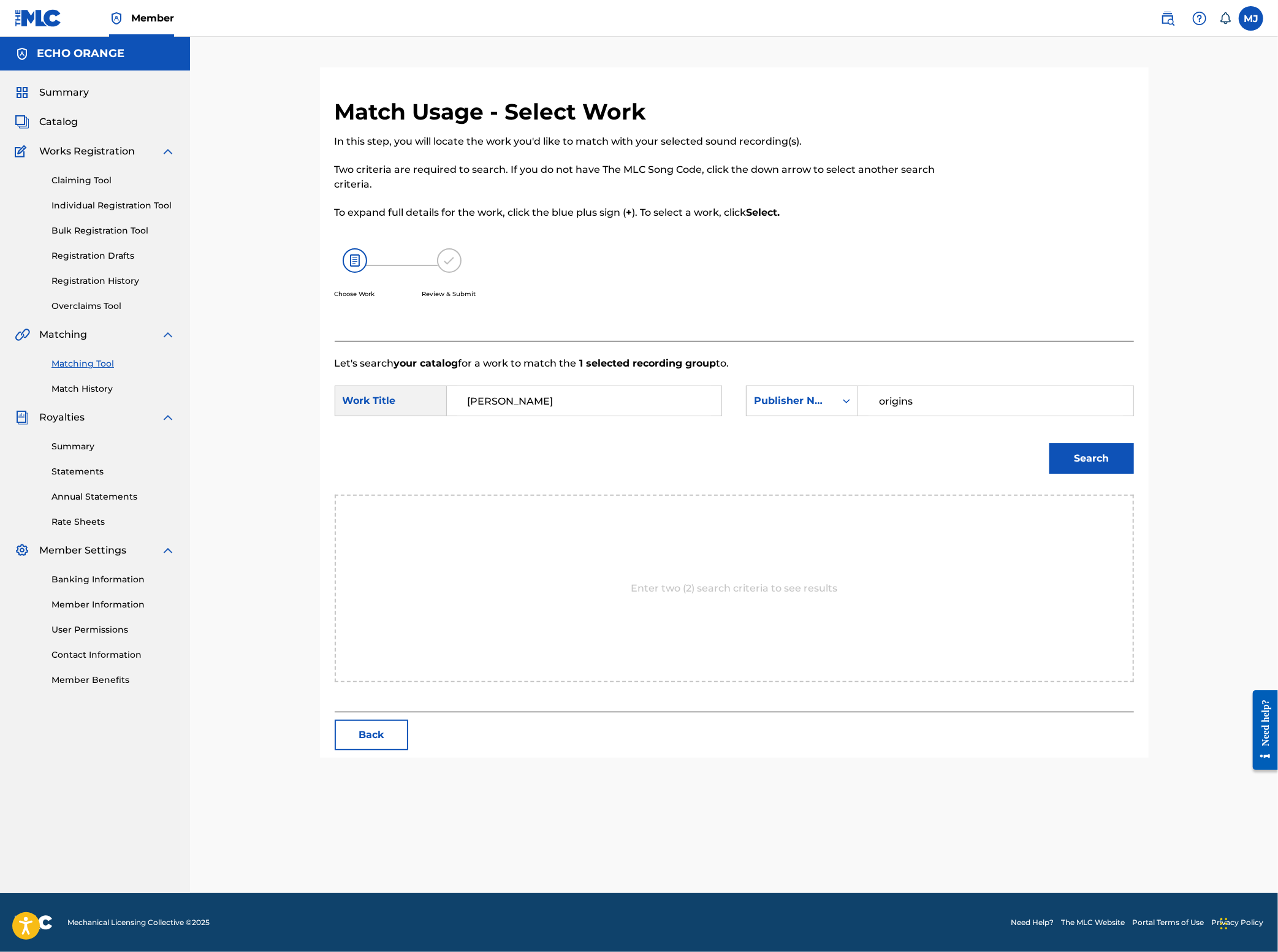
click at [1134, 474] on button "Search" at bounding box center [1092, 458] width 84 height 31
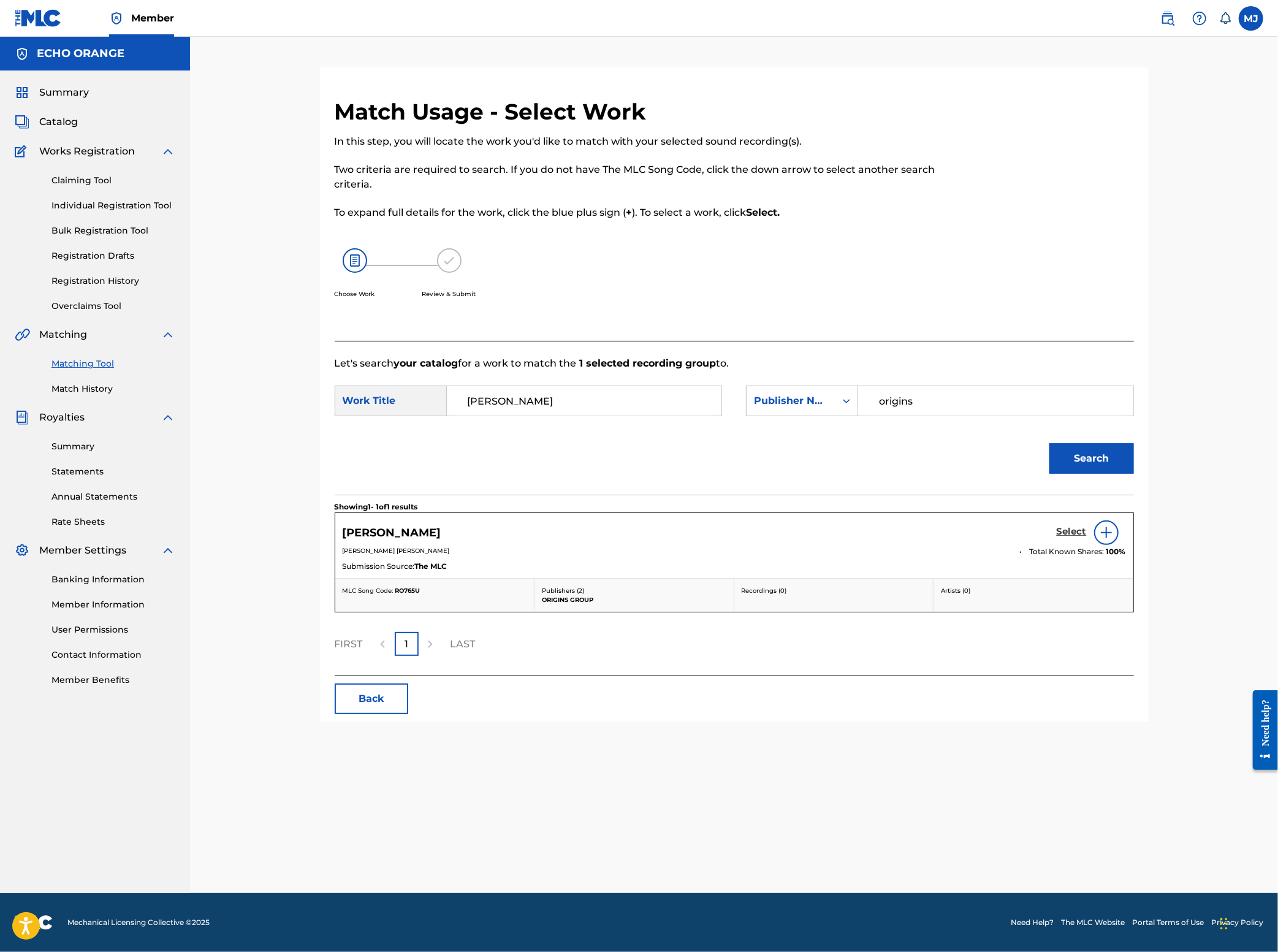
click at [1087, 538] on h5 "Select" at bounding box center [1072, 532] width 30 height 12
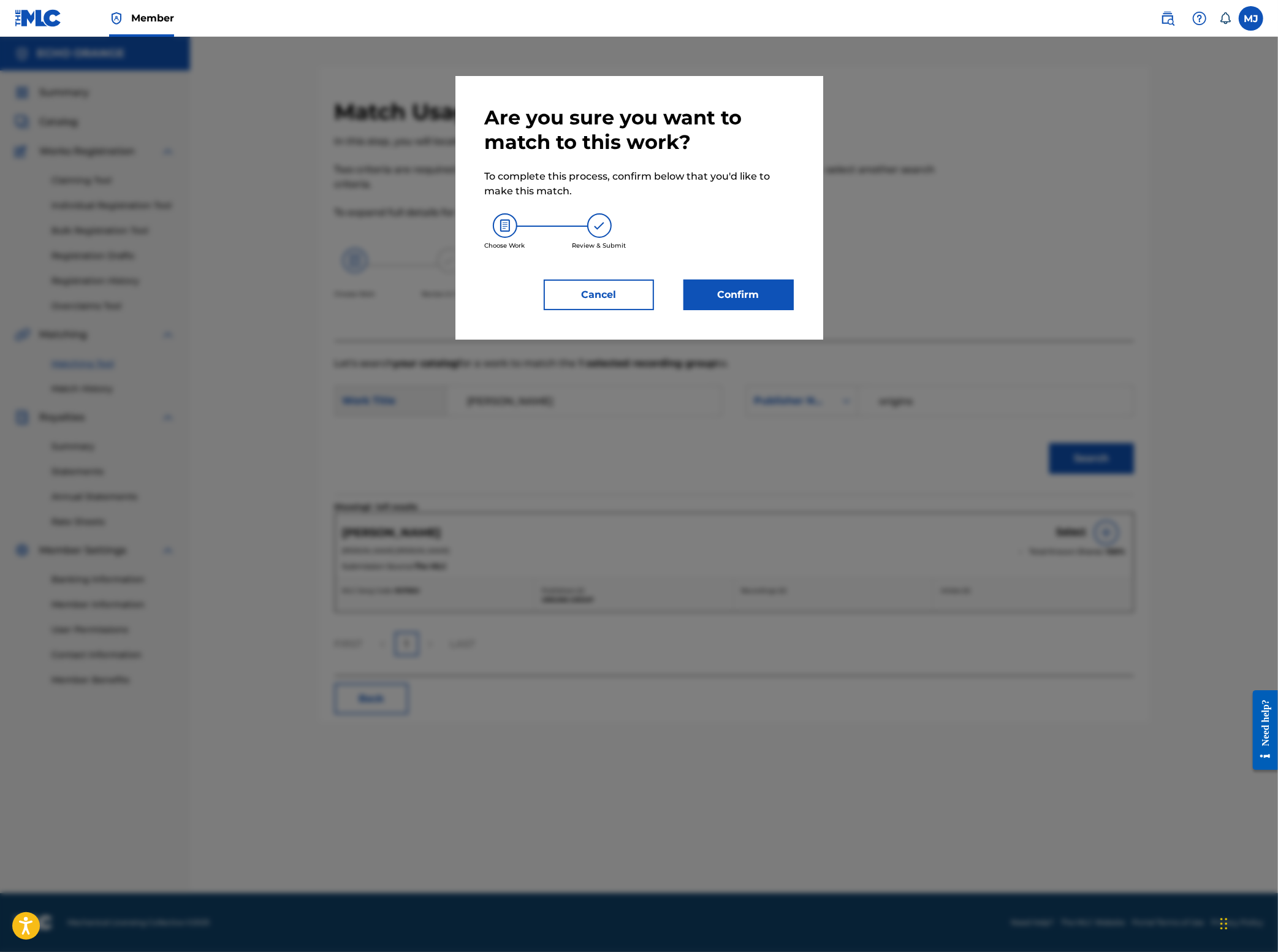
click at [746, 309] on div "Are you sure you want to match to this work? To complete this process, confirm …" at bounding box center [639, 208] width 309 height 205
click at [755, 310] on button "Confirm" at bounding box center [738, 294] width 110 height 31
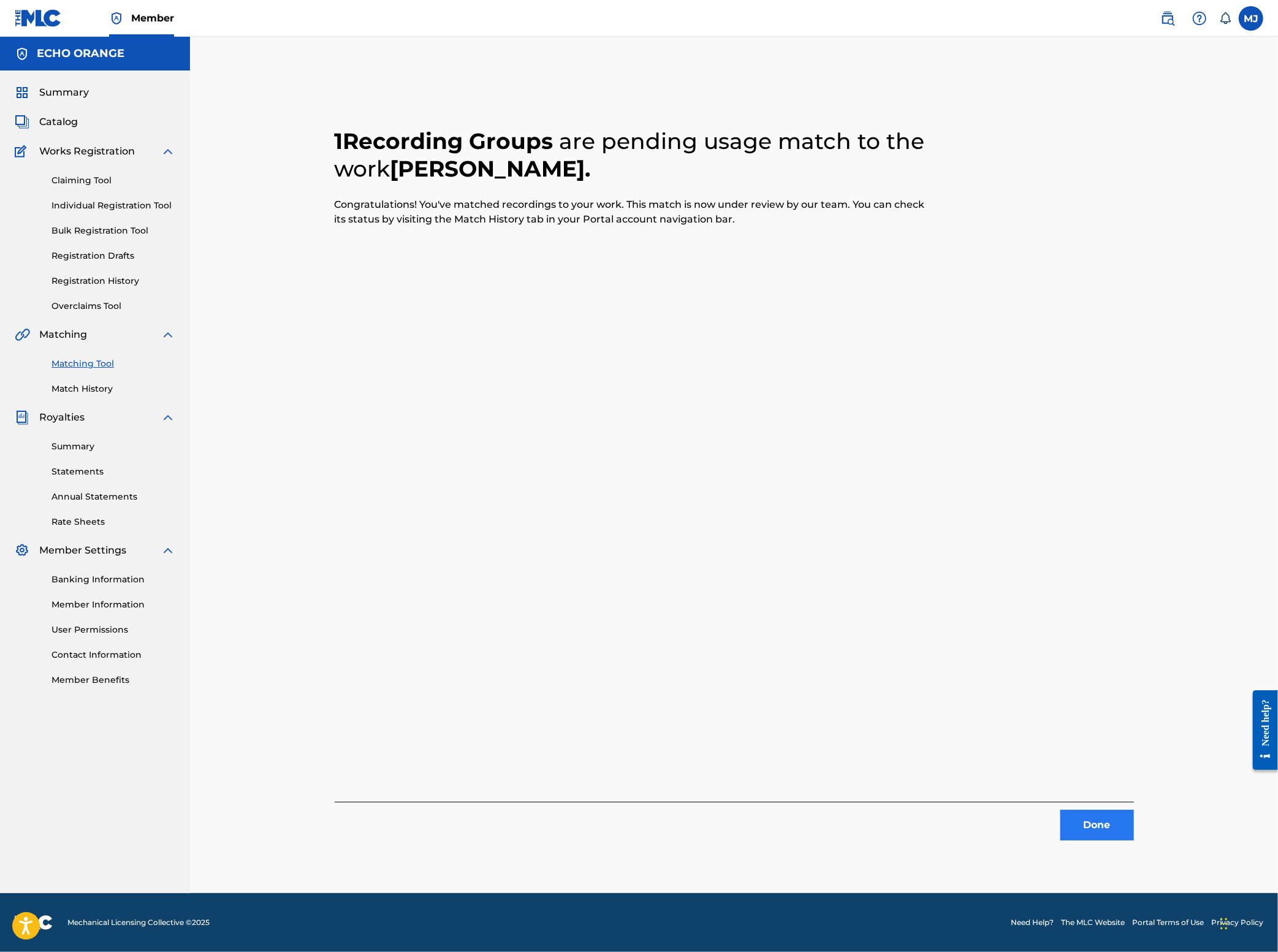
click at [1134, 840] on button "Done" at bounding box center [1097, 825] width 74 height 31
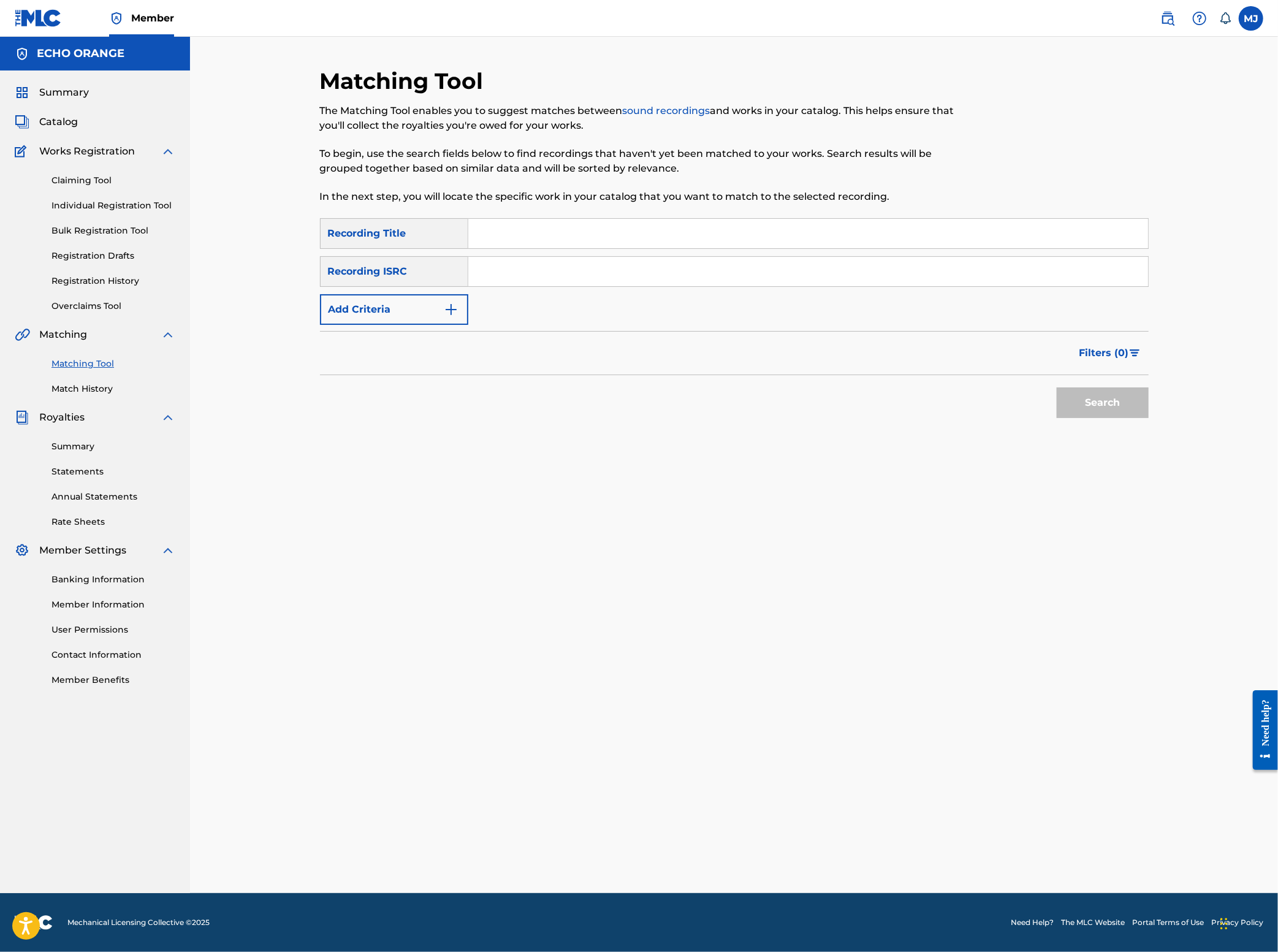
click at [504, 248] on input "Search Form" at bounding box center [808, 234] width 680 height 30
click at [506, 248] on input "Search Form" at bounding box center [808, 234] width 680 height 30
type input "Solstice"
click at [369, 325] on button "Add Criteria" at bounding box center [394, 309] width 148 height 31
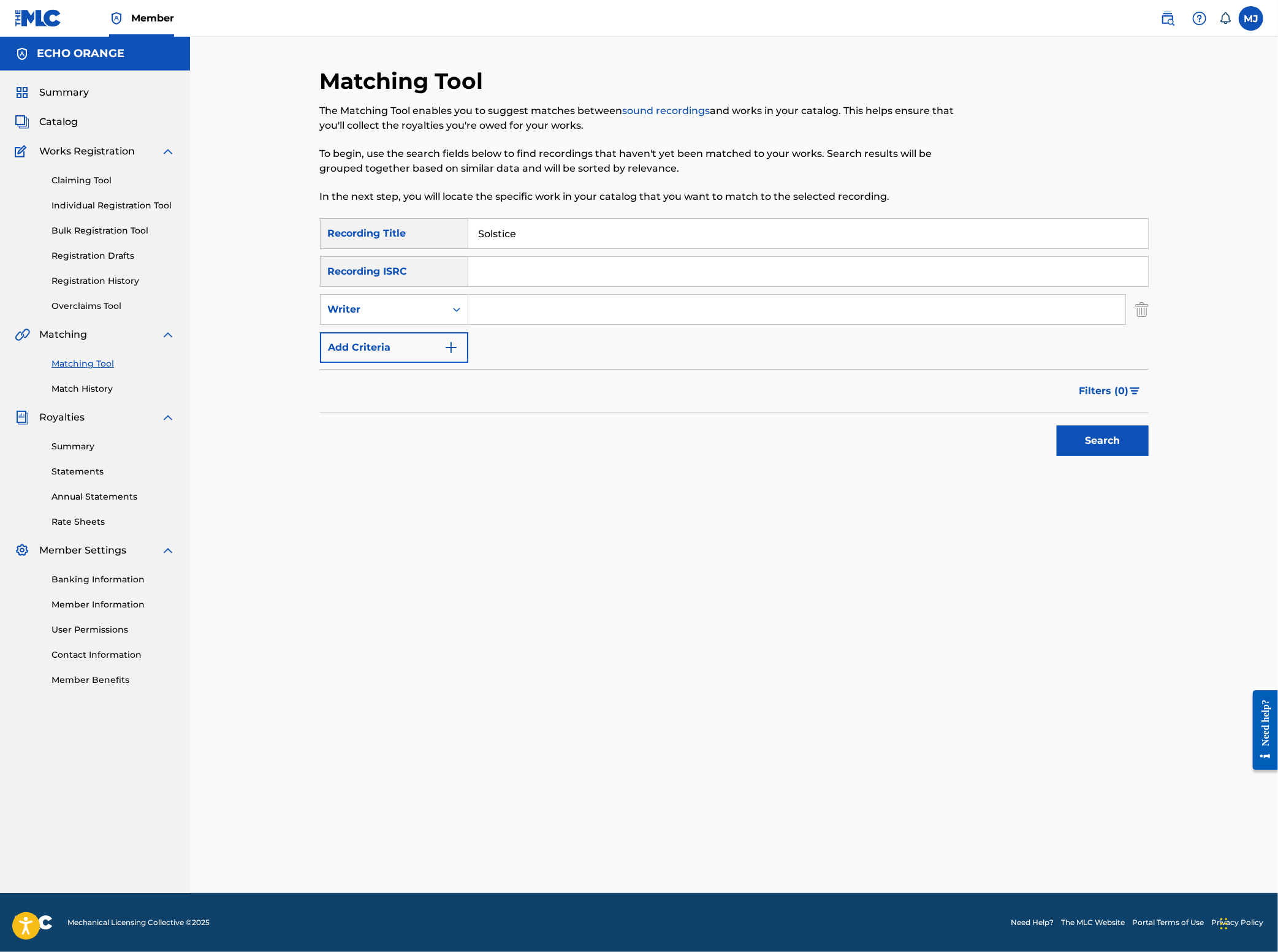
click at [529, 324] on input "Search Form" at bounding box center [797, 309] width 657 height 30
click at [1149, 456] on button "Search" at bounding box center [1103, 440] width 92 height 31
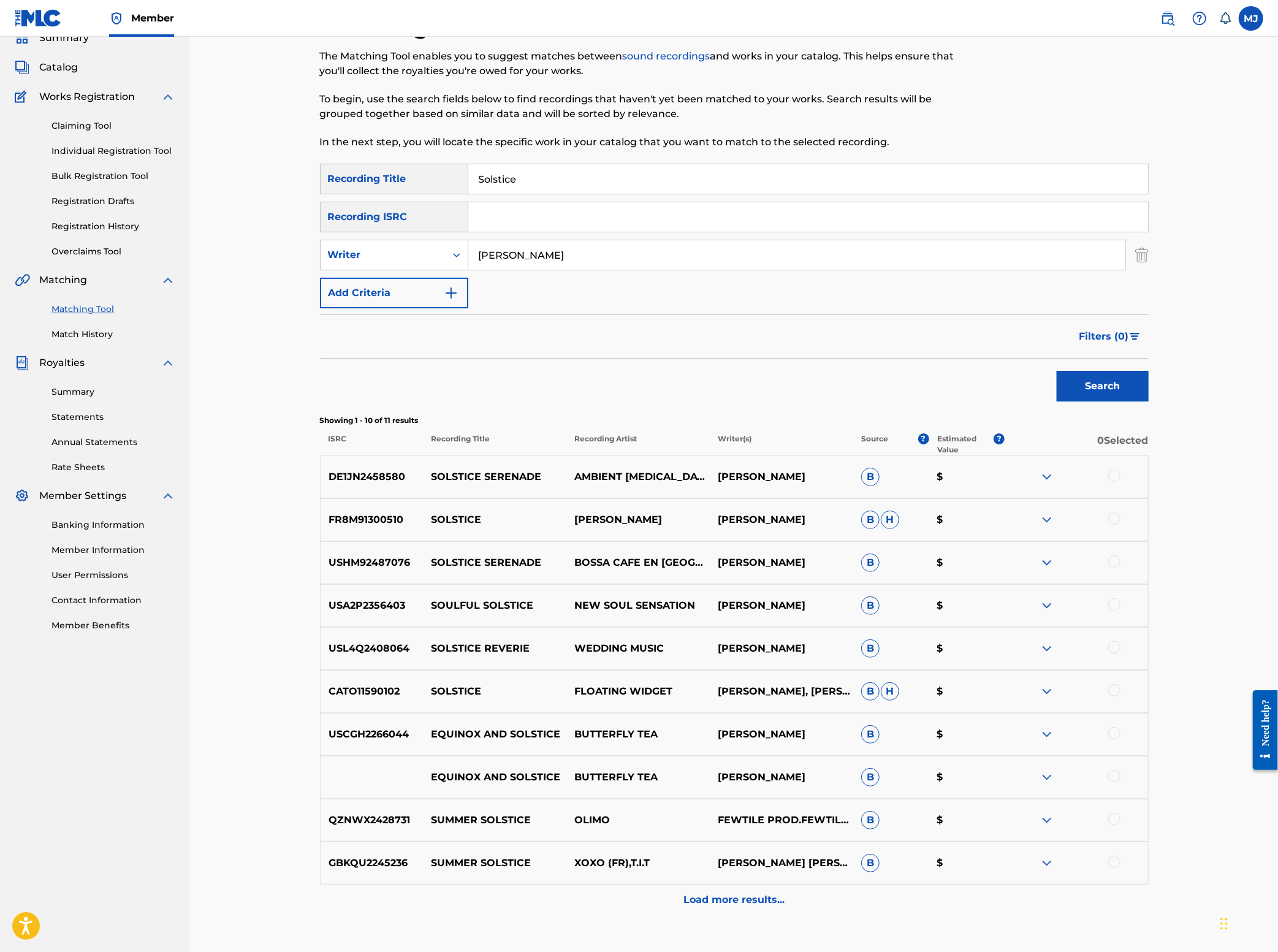
scroll to position [137, 0]
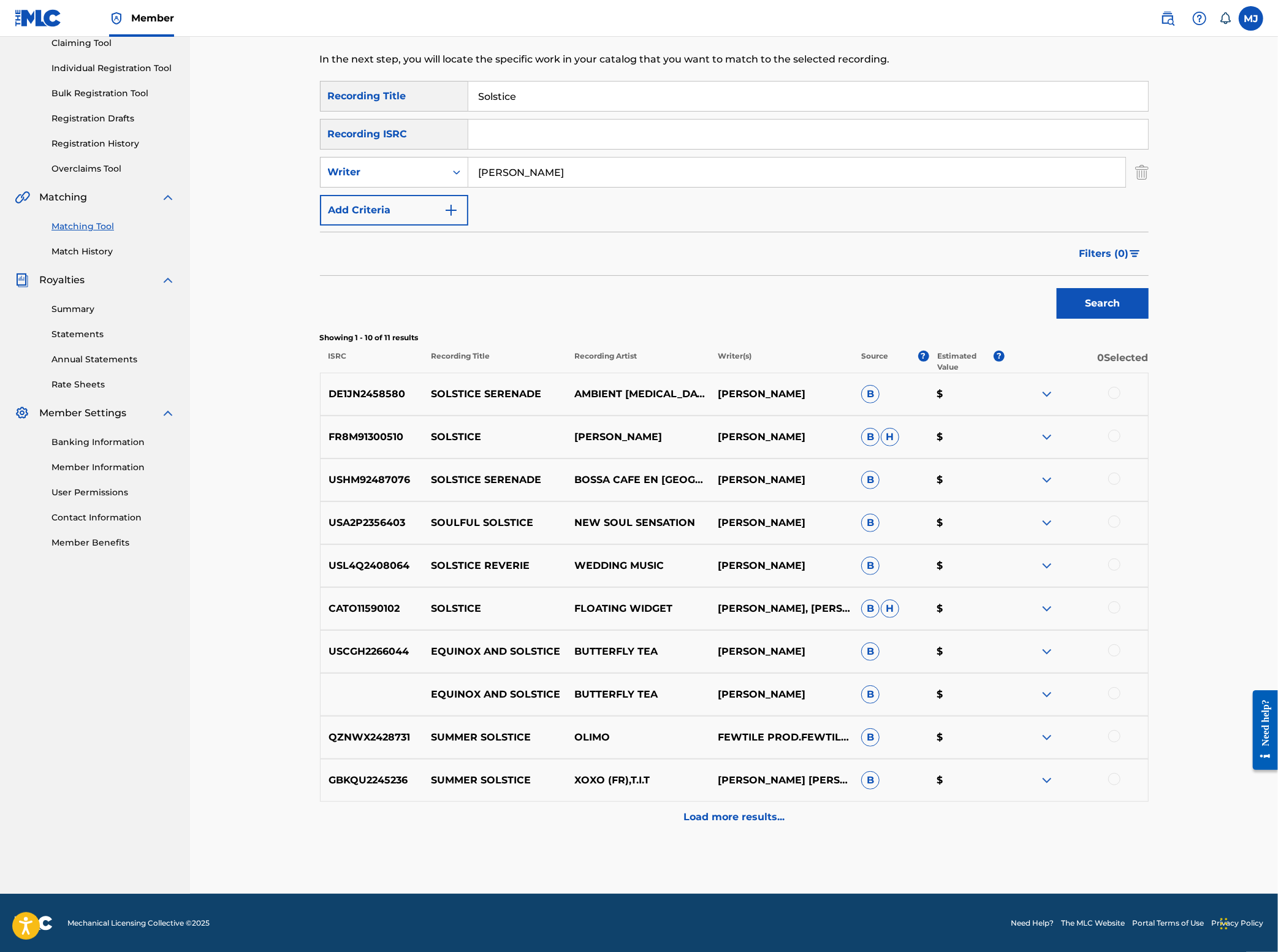
click at [527, 187] on input "[PERSON_NAME]" at bounding box center [797, 172] width 657 height 30
paste input "[PERSON_NAME]"
type input "[PERSON_NAME]"
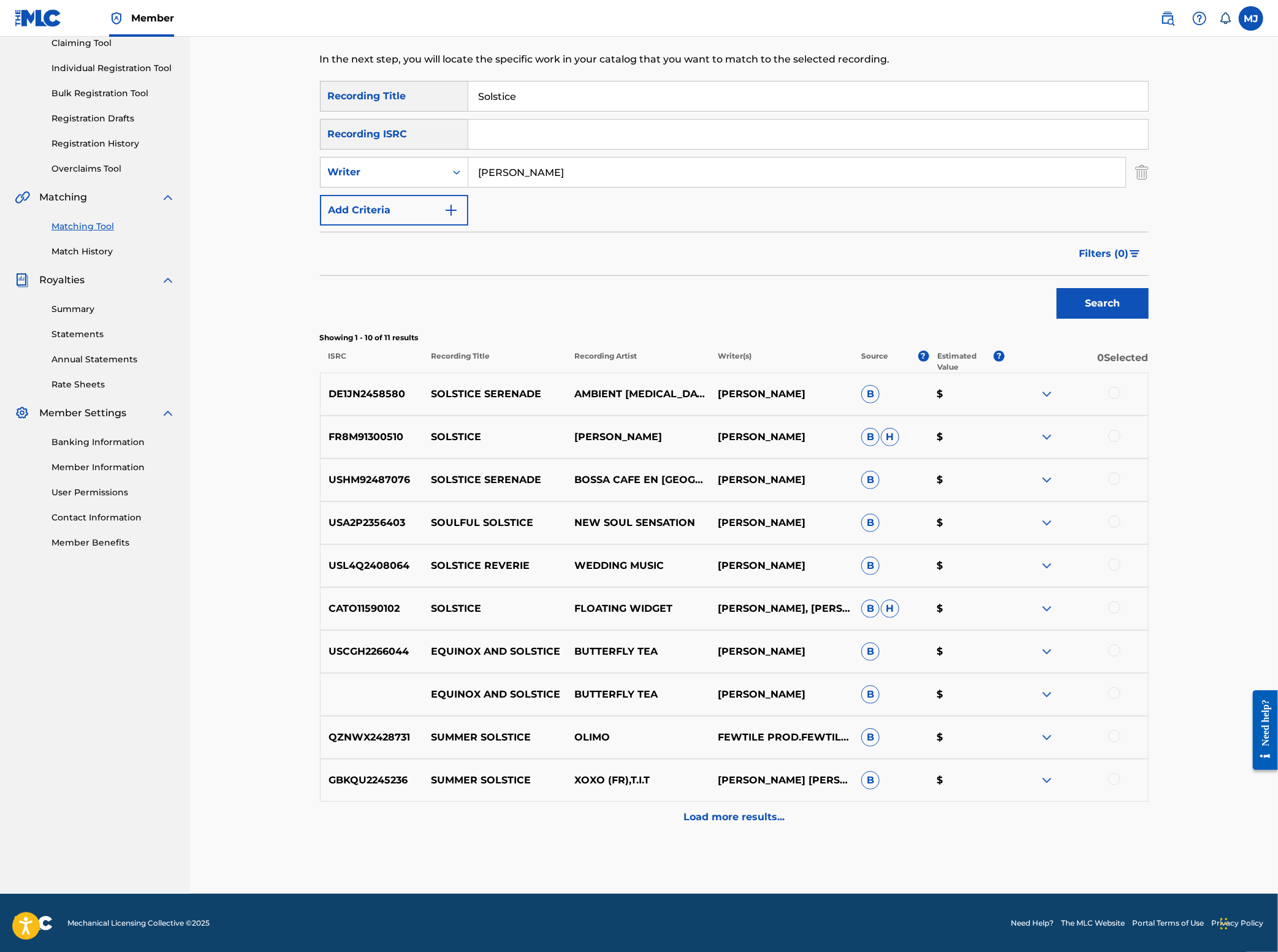
click at [511, 111] on input "Solstice" at bounding box center [808, 97] width 680 height 30
click at [1149, 318] on button "Search" at bounding box center [1103, 303] width 92 height 31
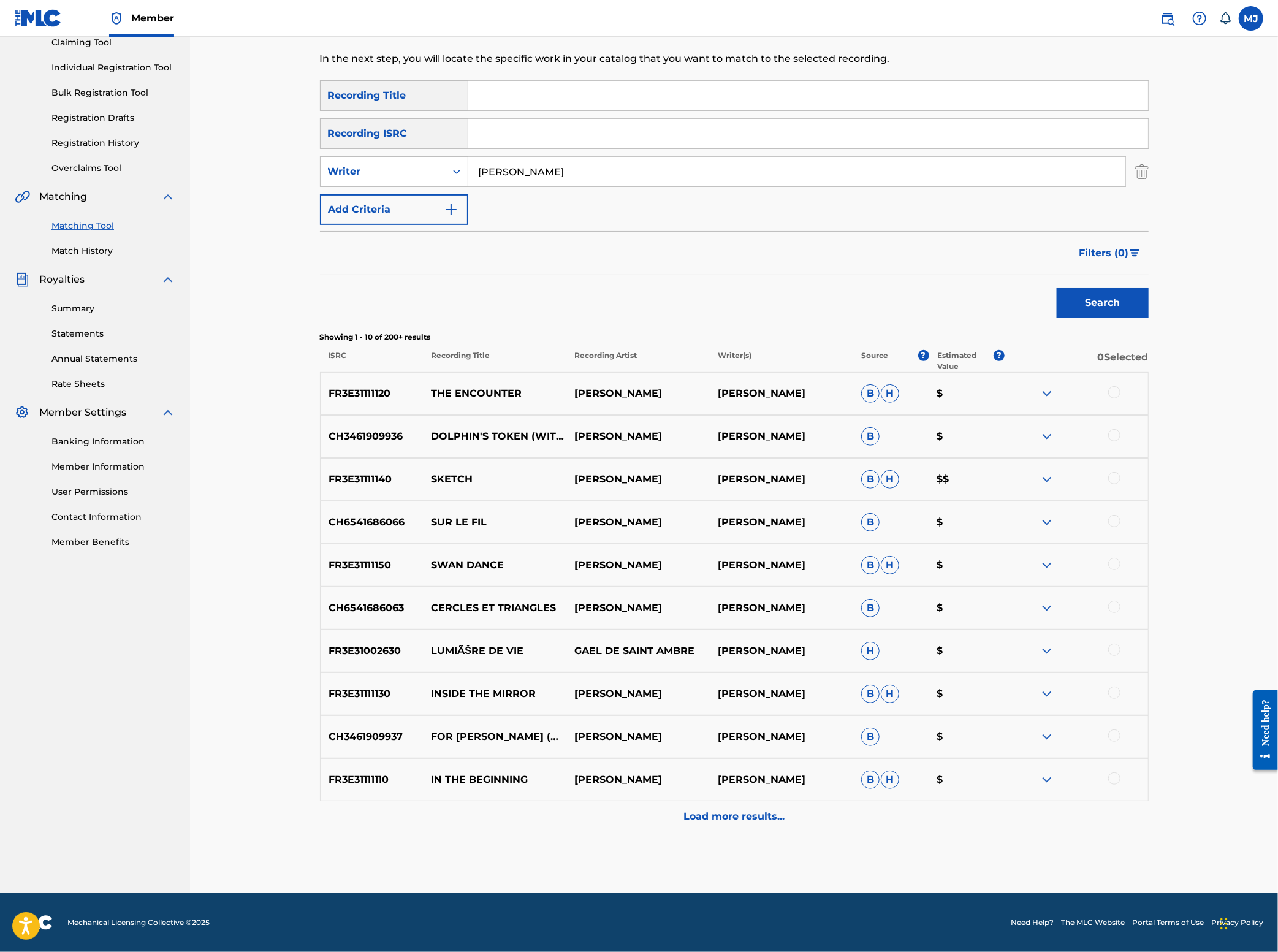
scroll to position [280, 0]
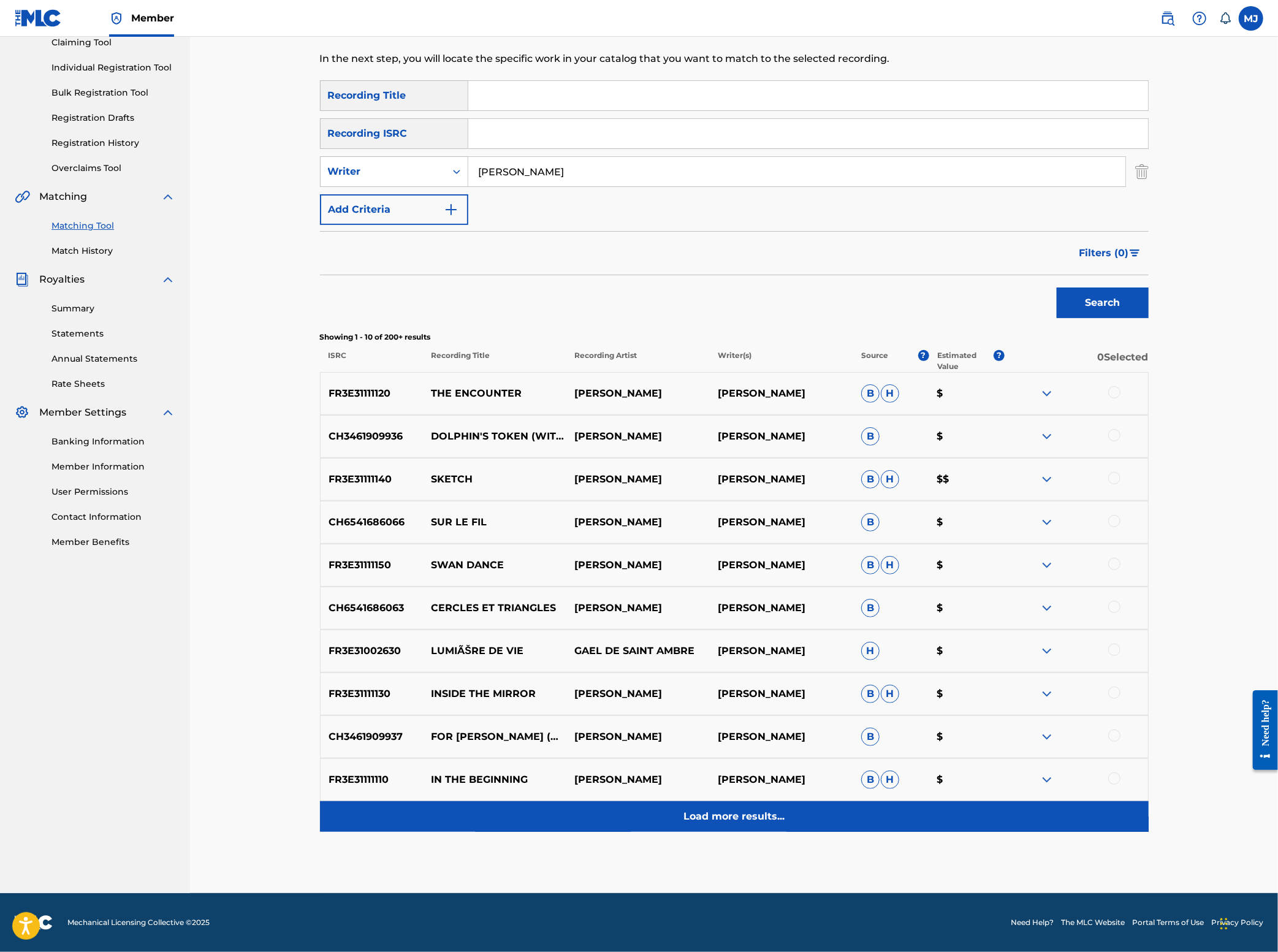
click at [765, 824] on p "Load more results..." at bounding box center [734, 816] width 101 height 15
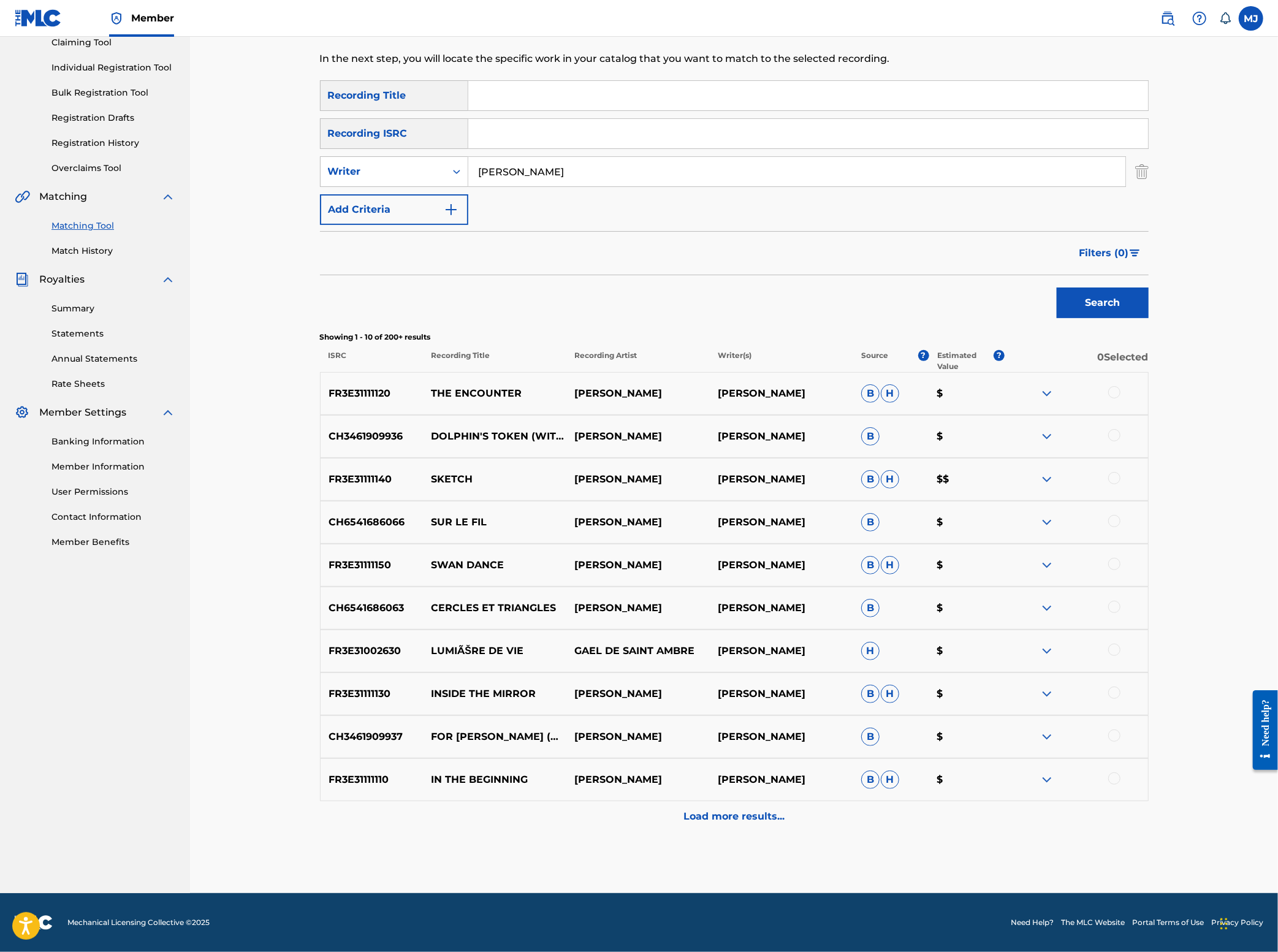
scroll to position [0, 0]
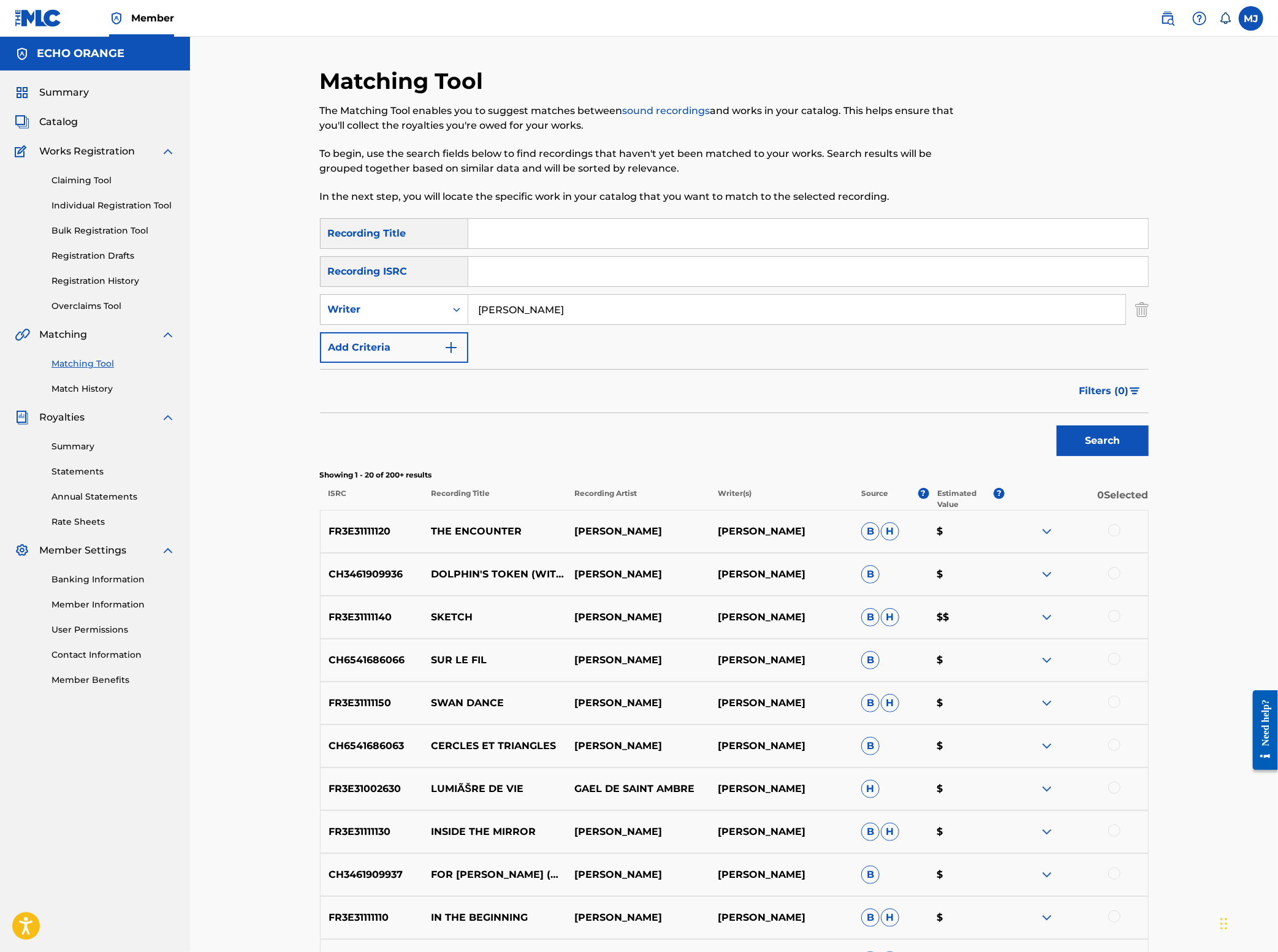
click at [584, 324] on input "[PERSON_NAME]" at bounding box center [797, 309] width 657 height 30
type input "[PERSON_NAME]"
click at [1149, 456] on button "Search" at bounding box center [1103, 440] width 92 height 31
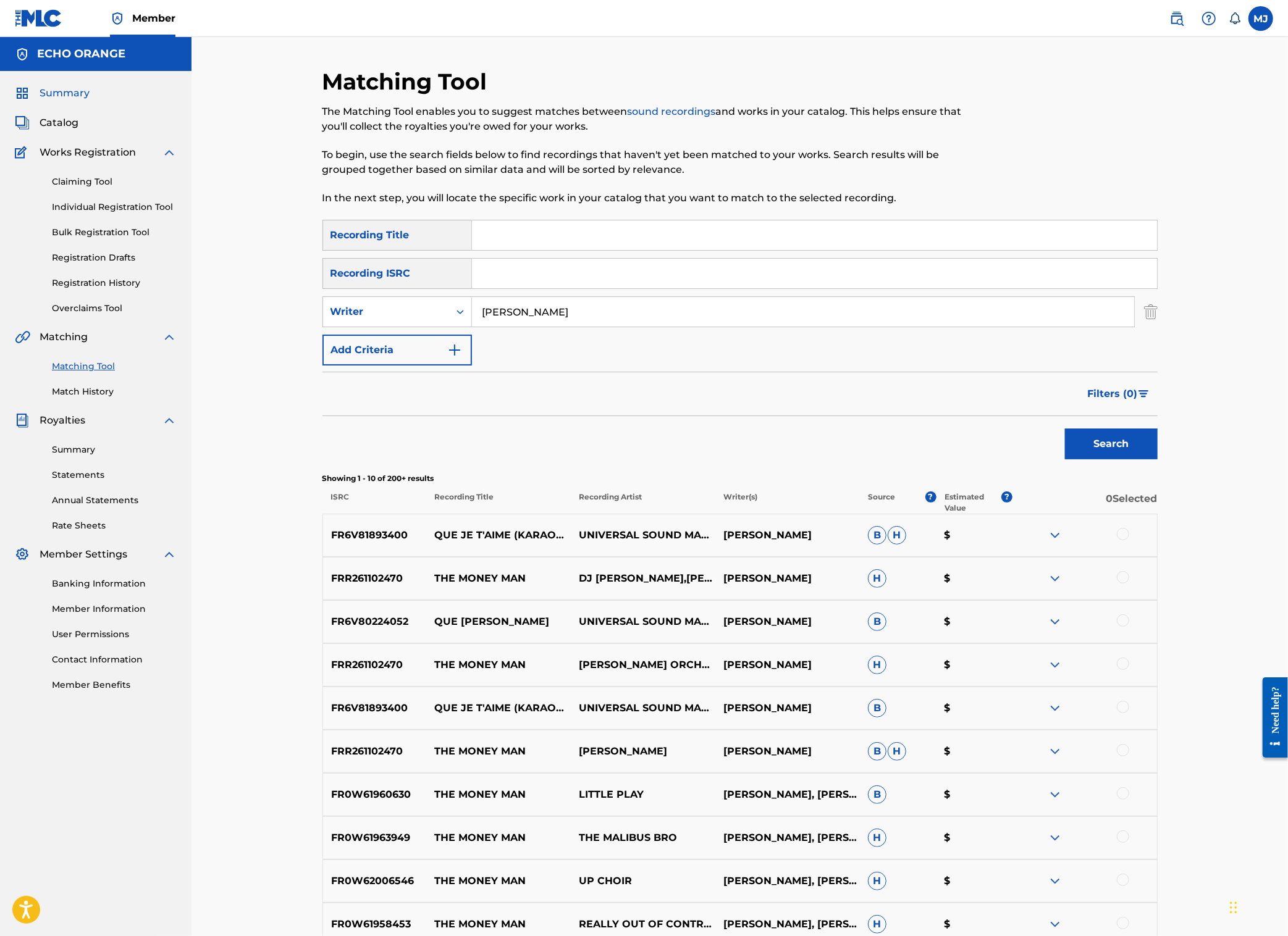
click at [73, 101] on span "Summary" at bounding box center [64, 93] width 50 height 15
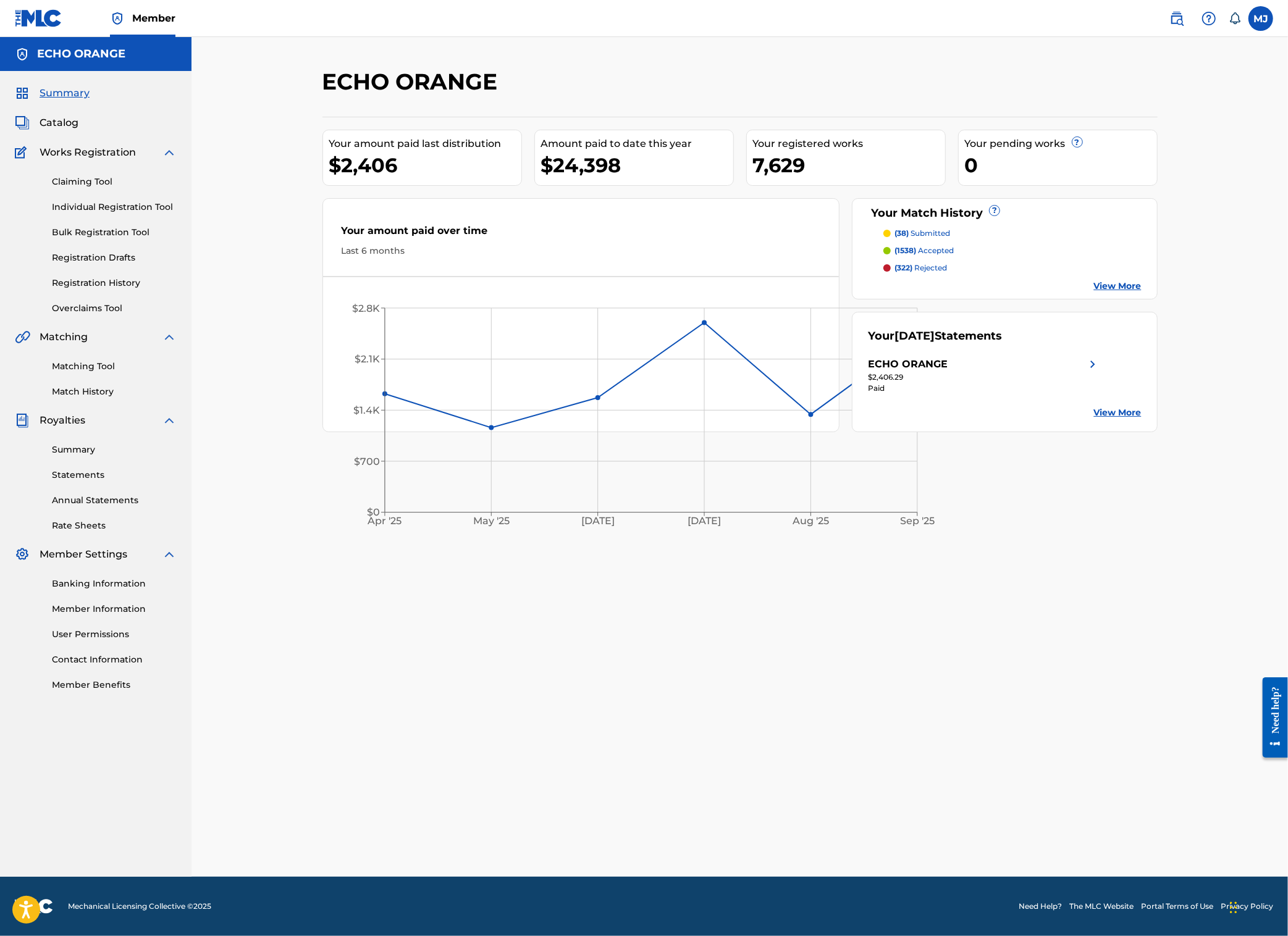
click at [64, 101] on link "Summary" at bounding box center [53, 93] width 75 height 15
click at [92, 373] on link "Matching Tool" at bounding box center [114, 367] width 125 height 13
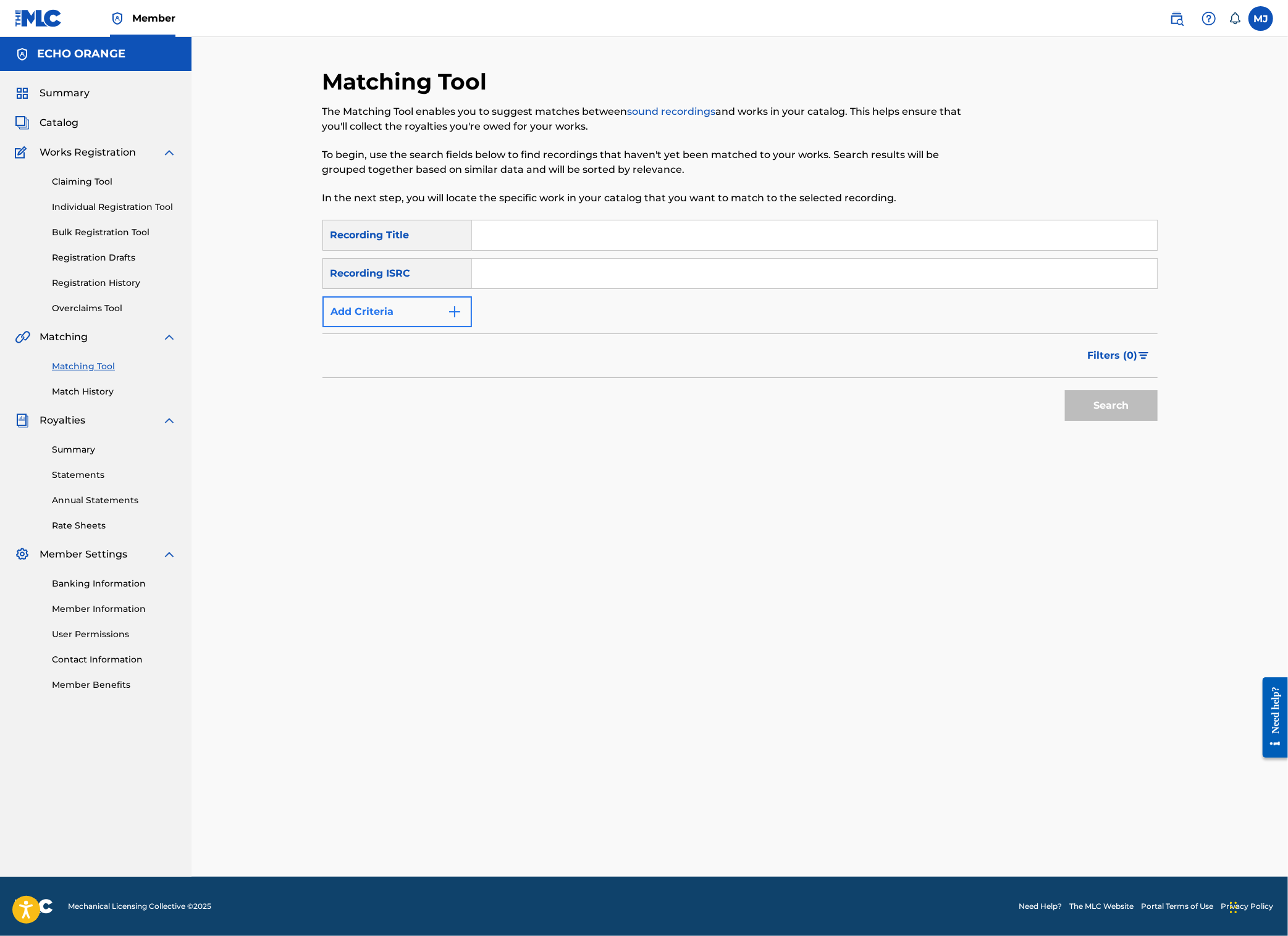
click at [342, 328] on button "Add Criteria" at bounding box center [397, 312] width 149 height 31
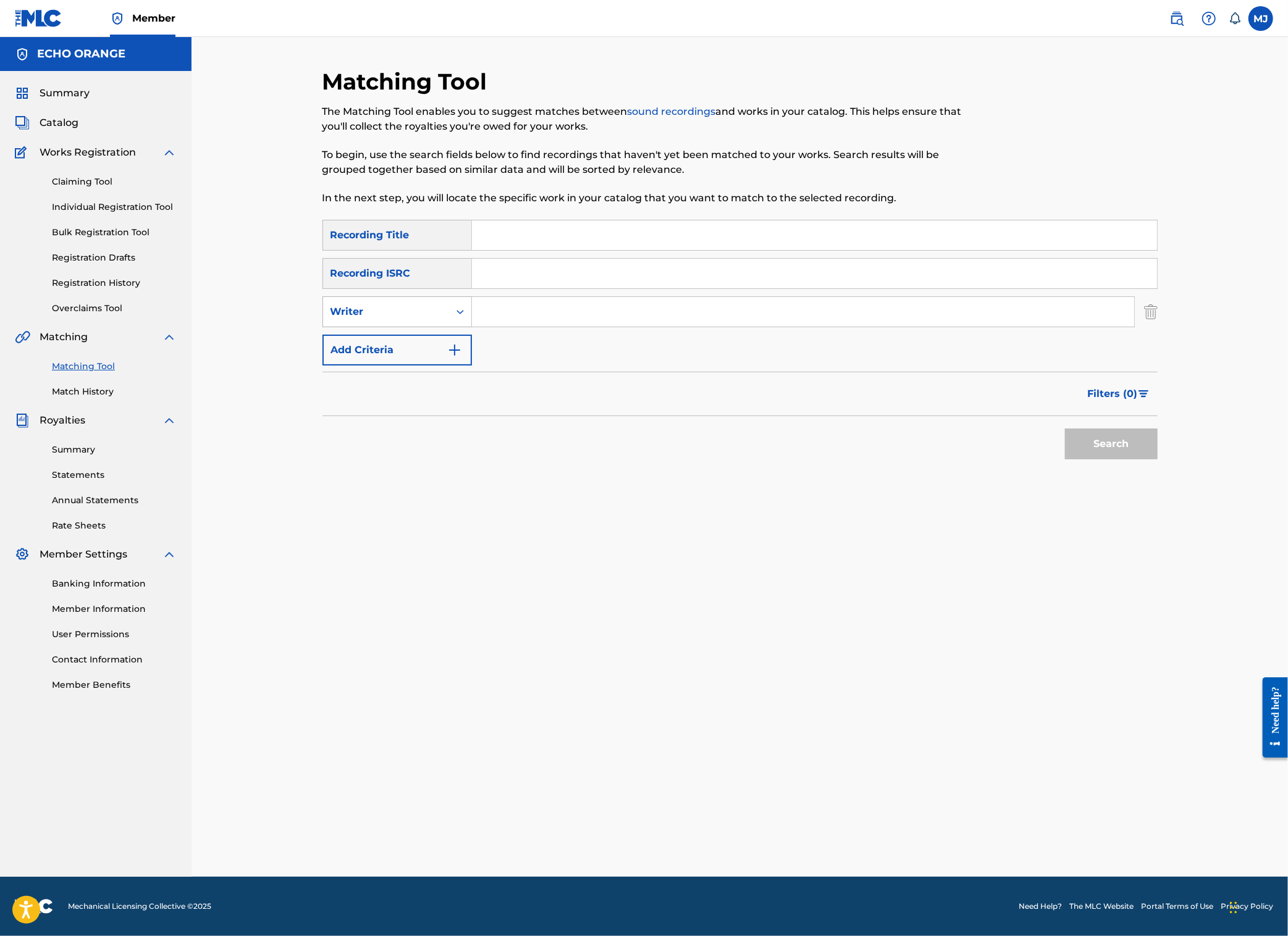
click at [412, 323] on div "Writer" at bounding box center [386, 312] width 126 height 23
click at [472, 327] on input "Search Form" at bounding box center [803, 312] width 662 height 30
type input "[PERSON_NAME]"
click at [1158, 459] on button "Search" at bounding box center [1111, 443] width 93 height 31
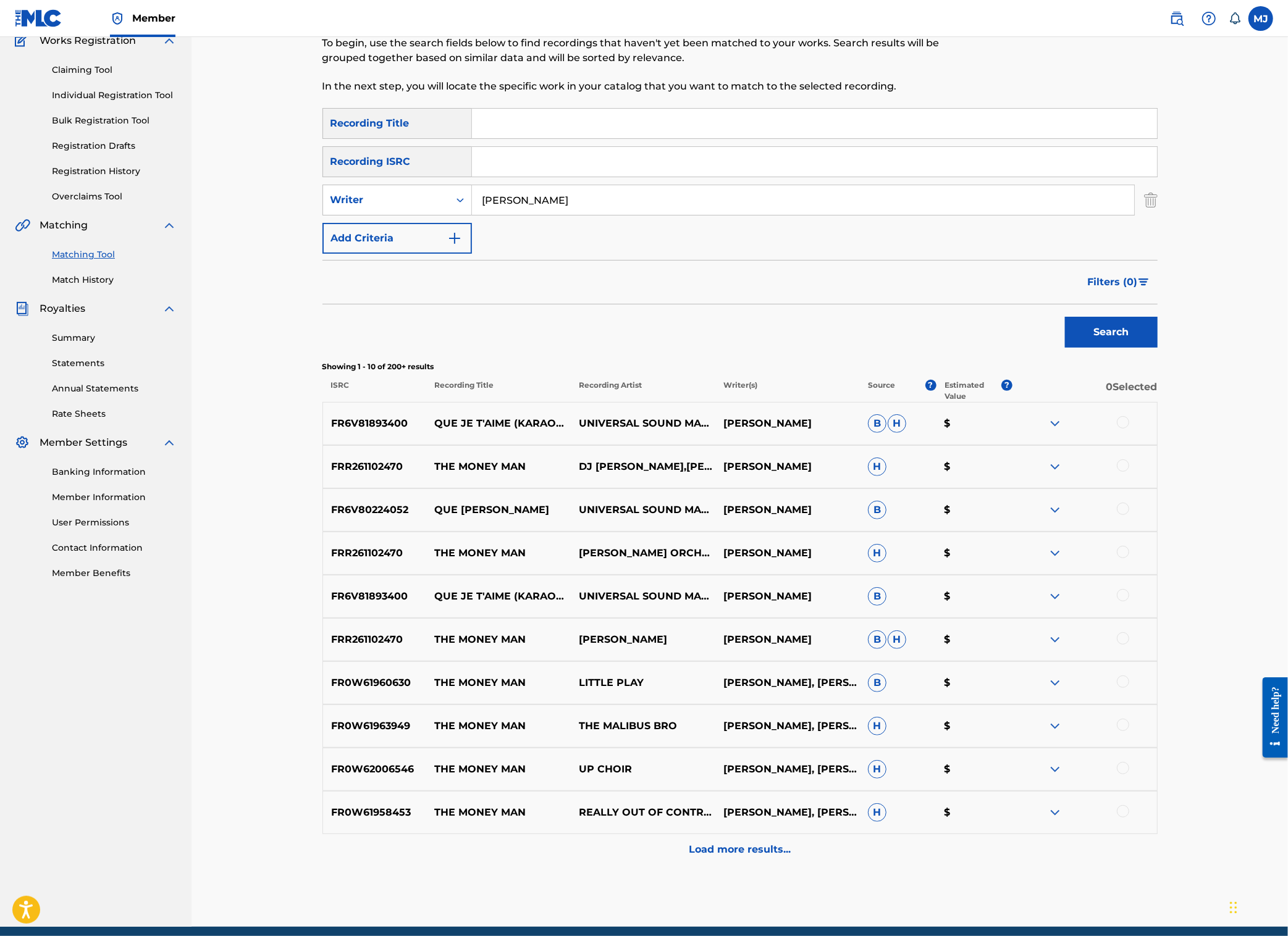
scroll to position [28, 0]
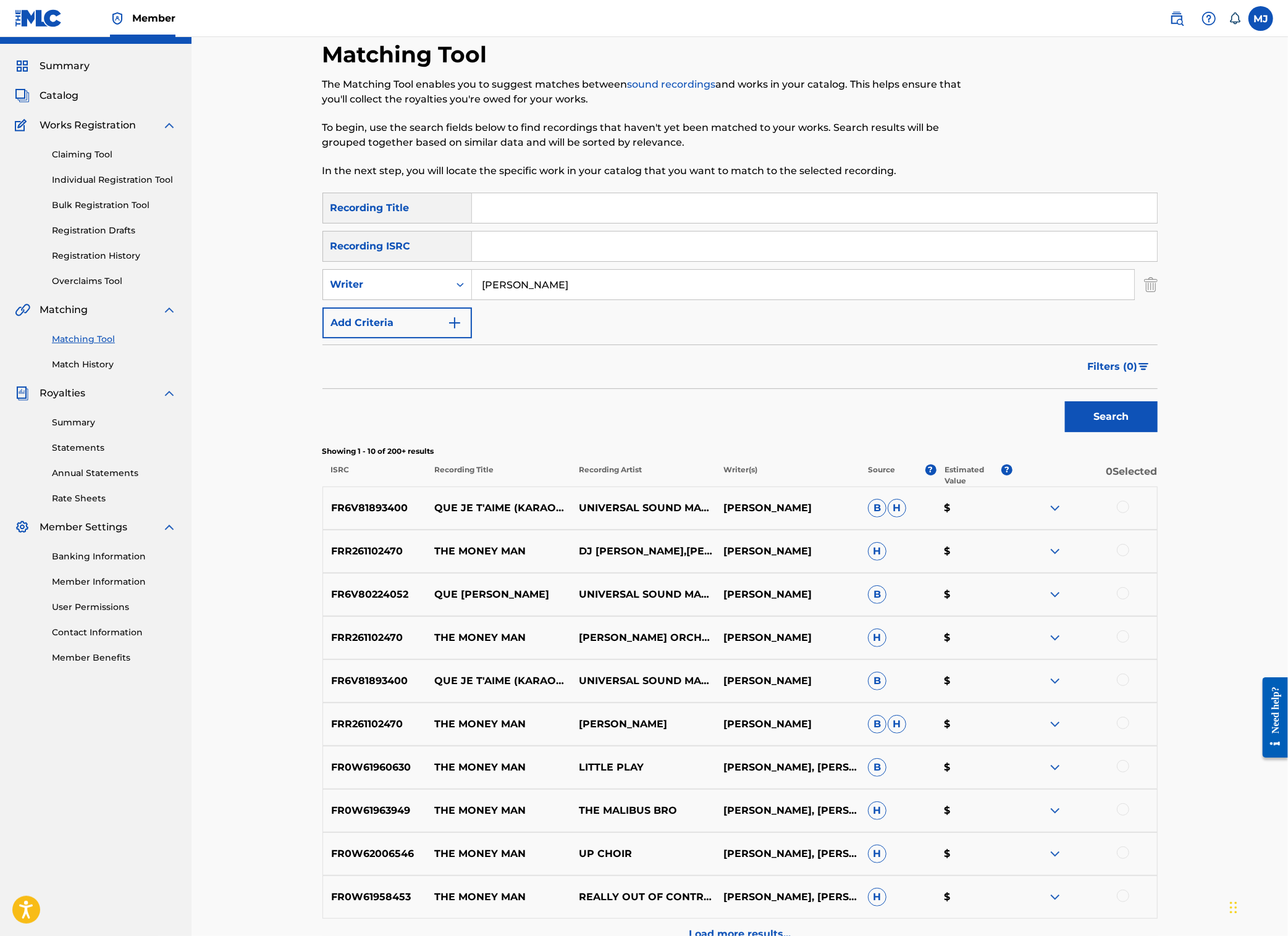
click at [509, 223] on input "Search Form" at bounding box center [814, 208] width 685 height 30
click at [1158, 433] on button "Search" at bounding box center [1111, 417] width 93 height 31
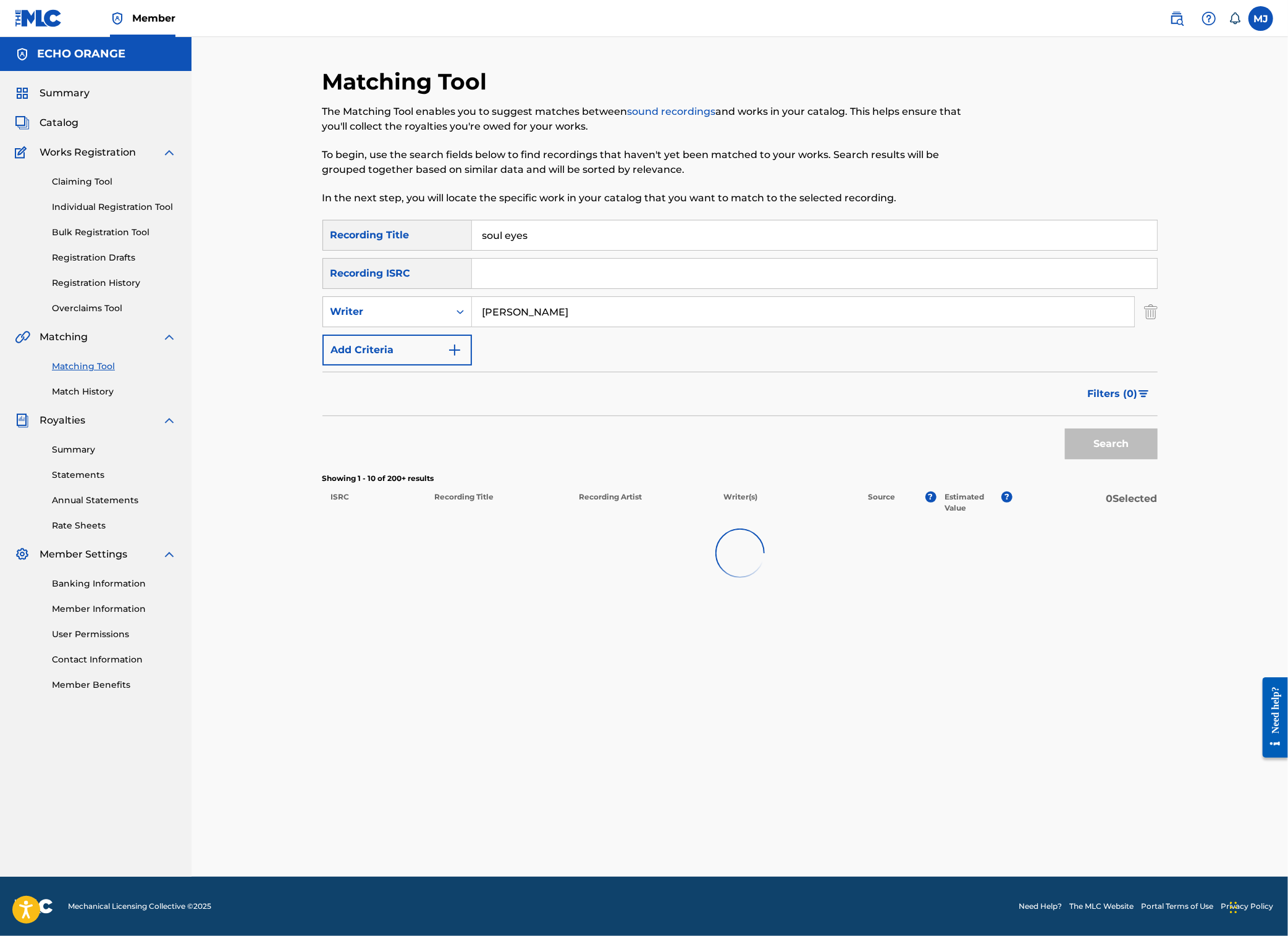
scroll to position [0, 0]
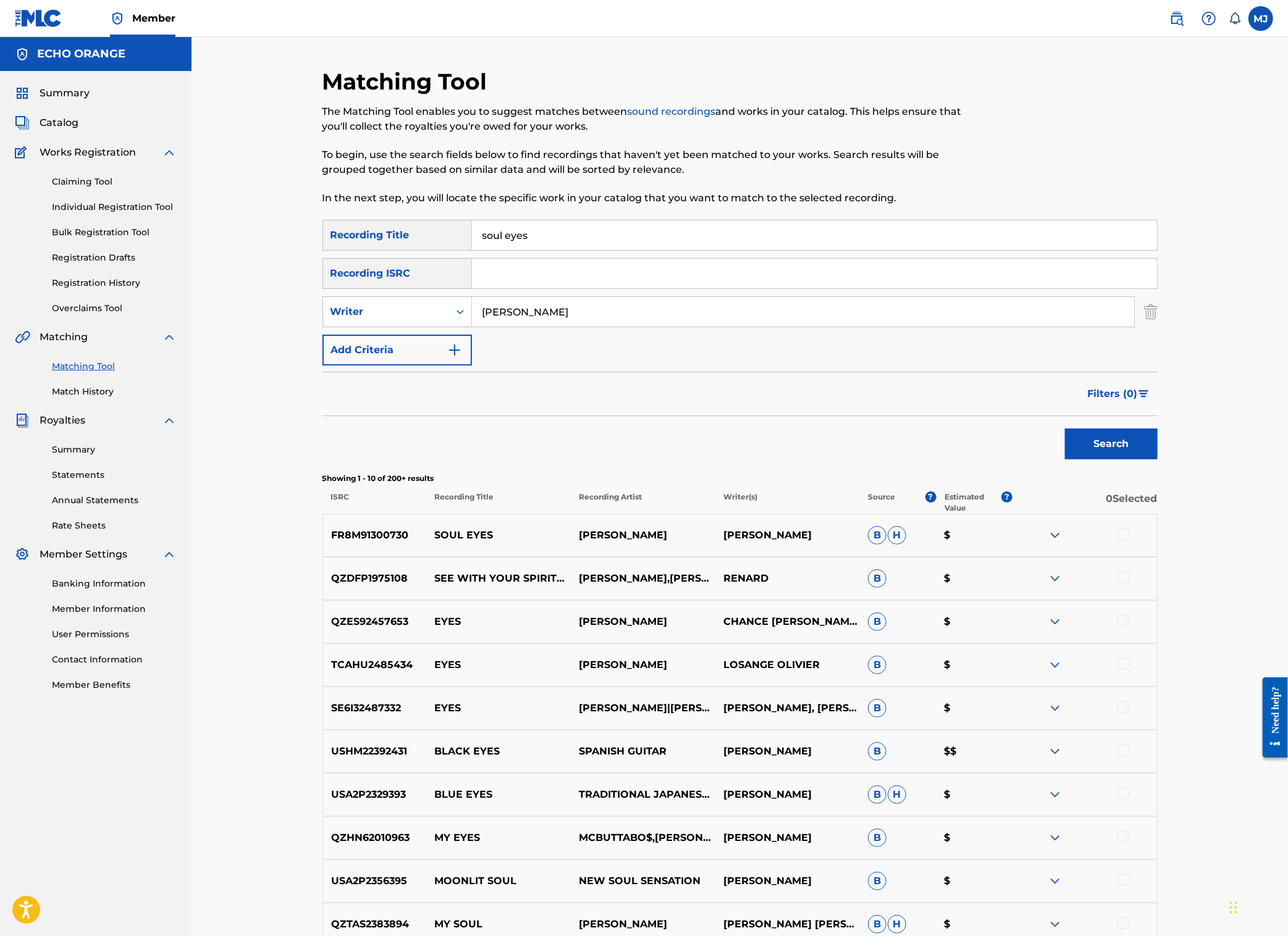
click at [512, 250] on input "soul eyes" at bounding box center [814, 236] width 685 height 30
type input "suspension"
click at [1158, 459] on button "Search" at bounding box center [1111, 443] width 93 height 31
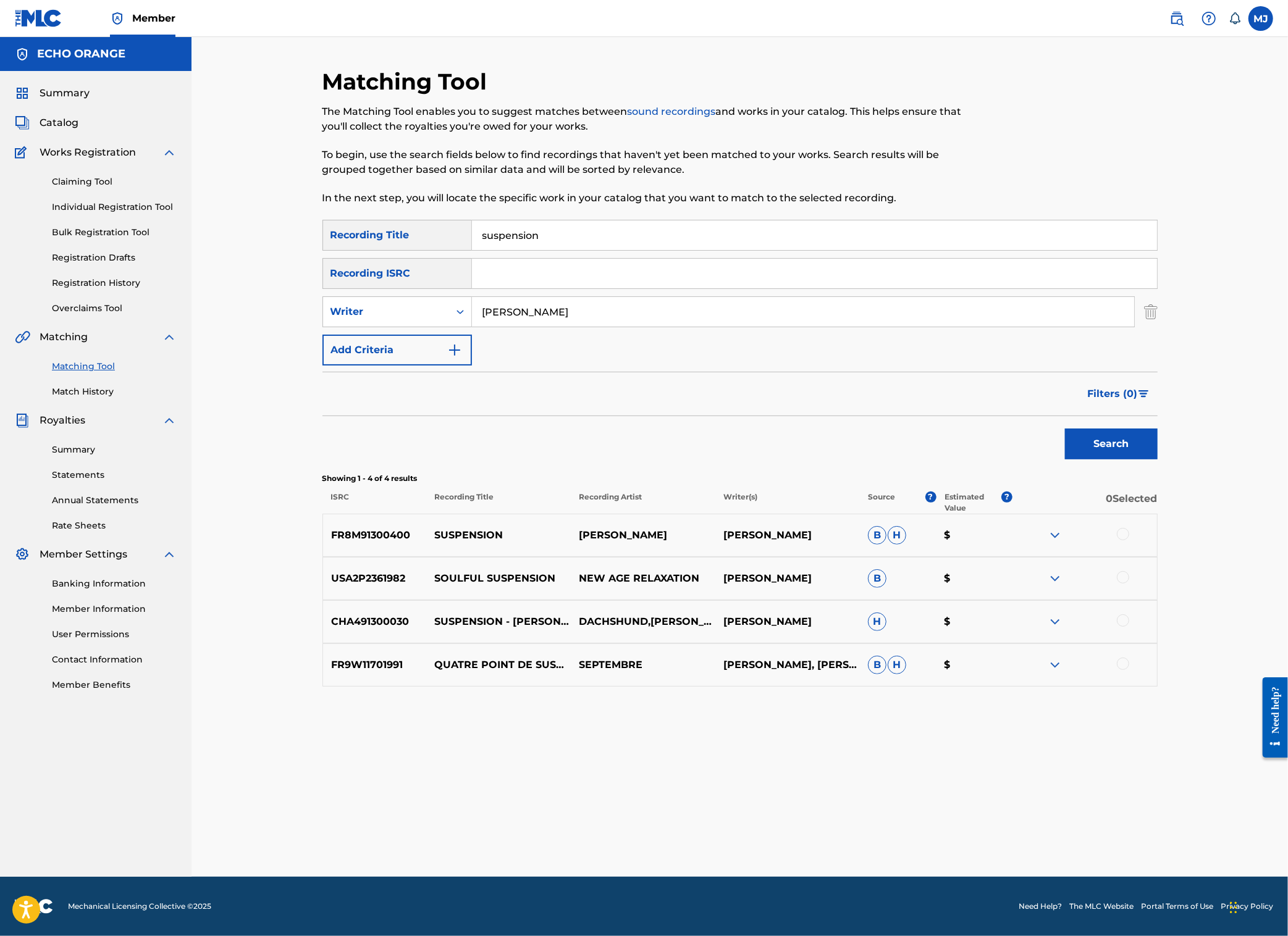
click at [1130, 540] on div at bounding box center [1123, 534] width 13 height 13
click at [936, 823] on button "Match 1 Group" at bounding box center [869, 835] width 137 height 31
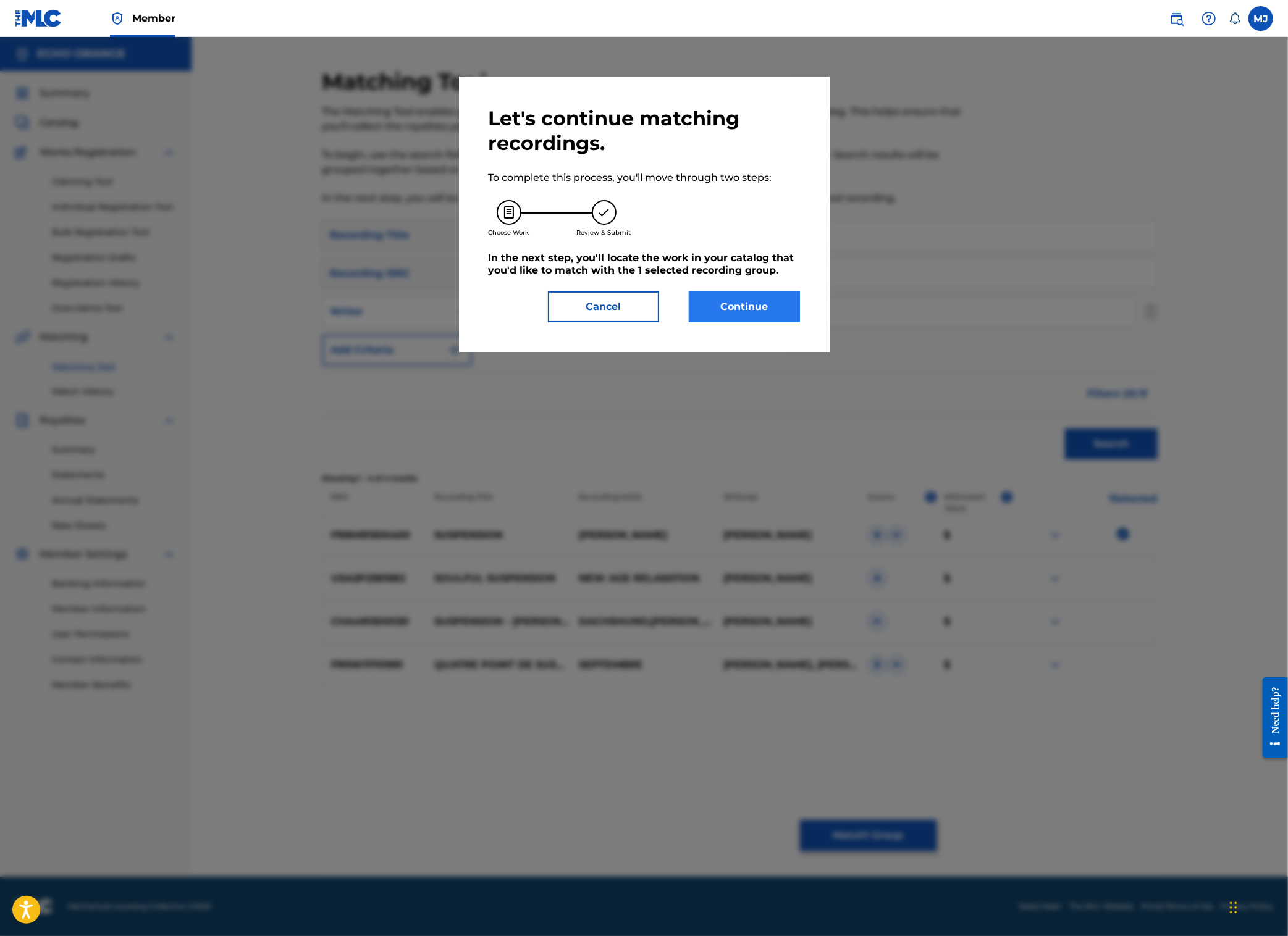
click at [746, 323] on button "Continue" at bounding box center [744, 307] width 111 height 31
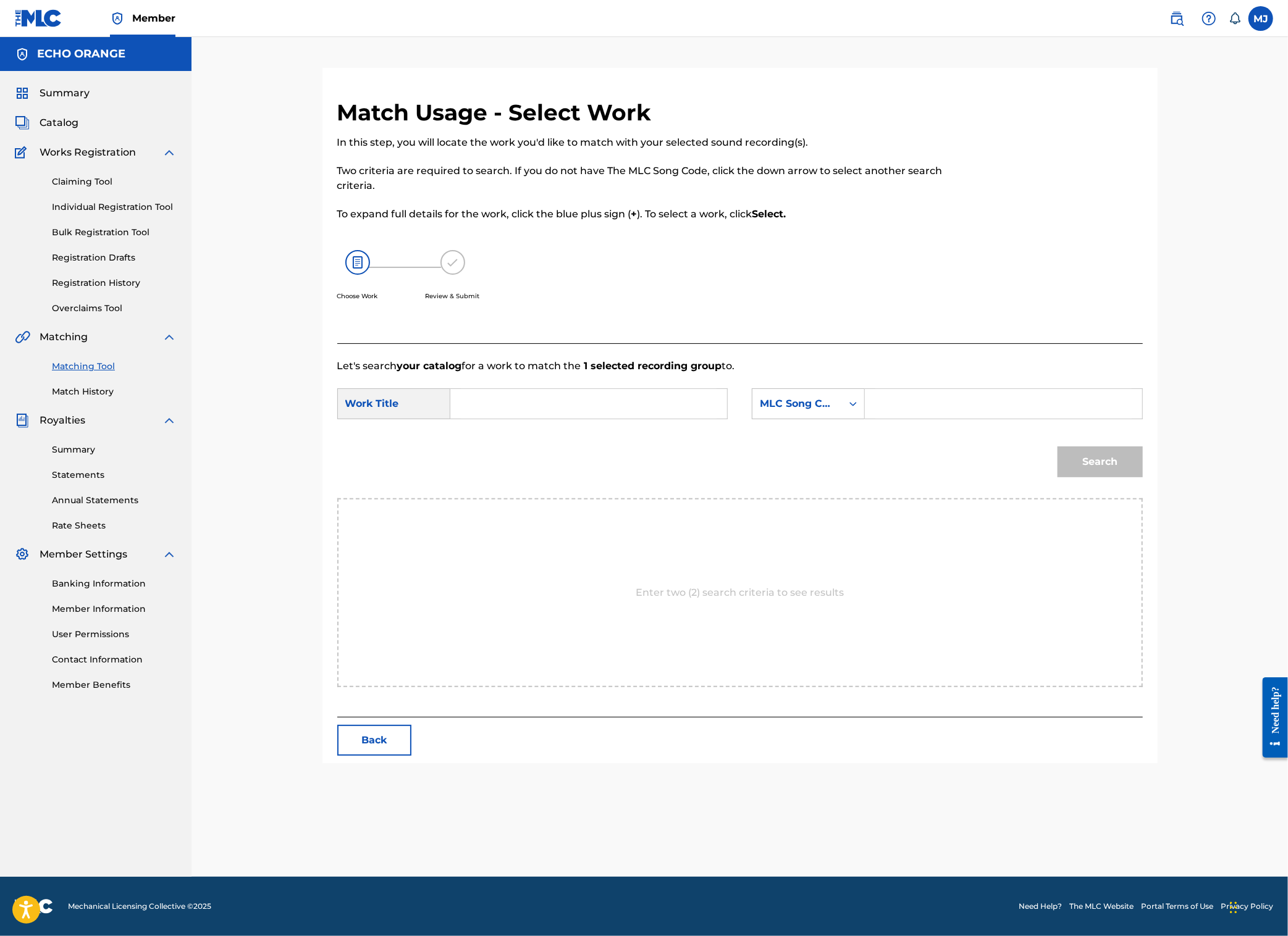
click at [509, 418] on input "Search Form" at bounding box center [589, 404] width 256 height 30
type input "suspension"
click at [876, 427] on div "SearchWithCriteriafac93599-aba5-41ea-84e8-3133c6e47a0f Work Title suspension Se…" at bounding box center [740, 408] width 805 height 38
click at [842, 416] on div "MLC Song Code" at bounding box center [797, 404] width 89 height 23
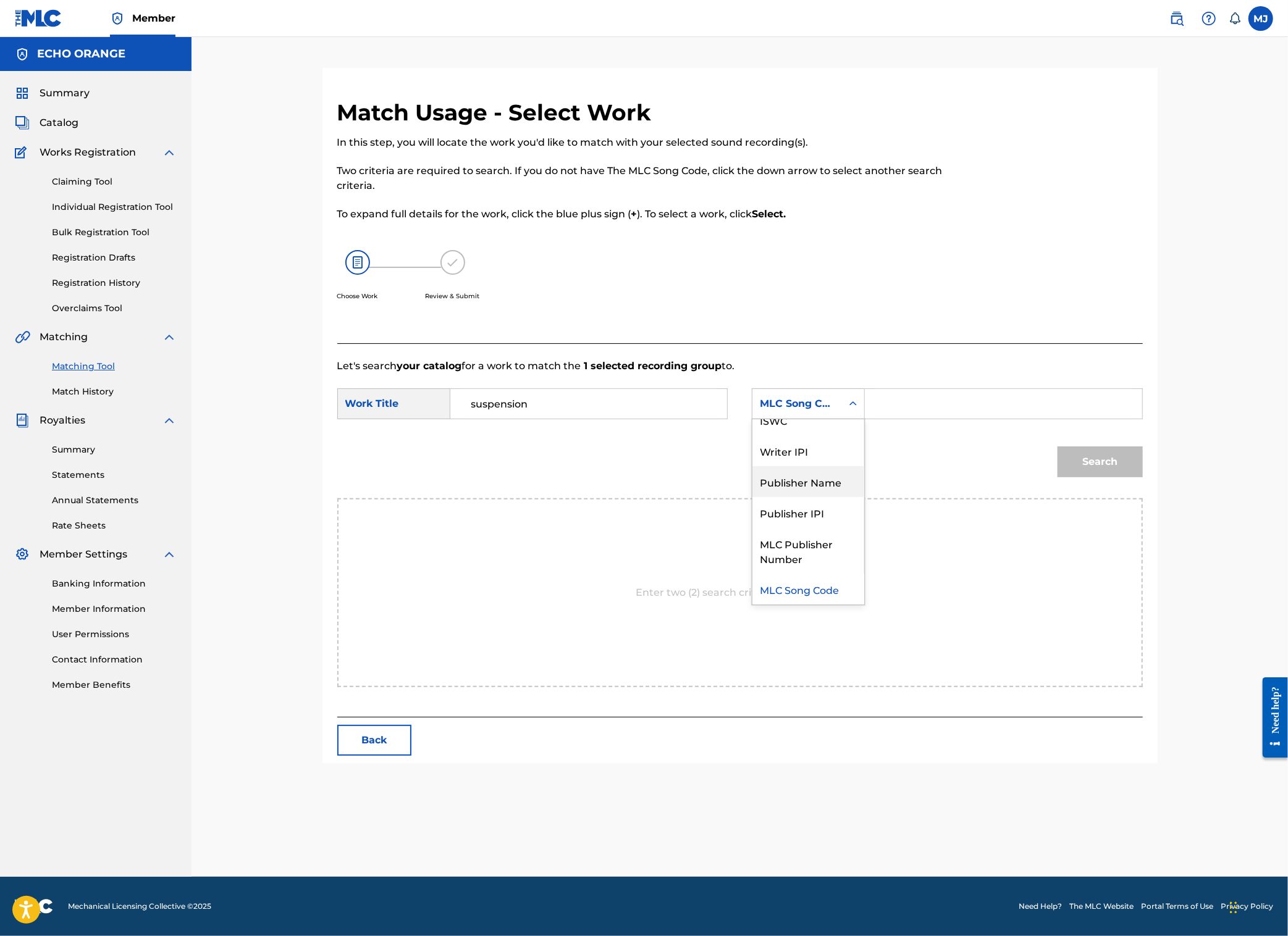
click at [838, 498] on div "Publisher Name" at bounding box center [809, 481] width 112 height 31
click at [976, 418] on input "Search Form" at bounding box center [1003, 404] width 256 height 30
type input "origins"
click at [1143, 478] on button "Search" at bounding box center [1100, 462] width 85 height 31
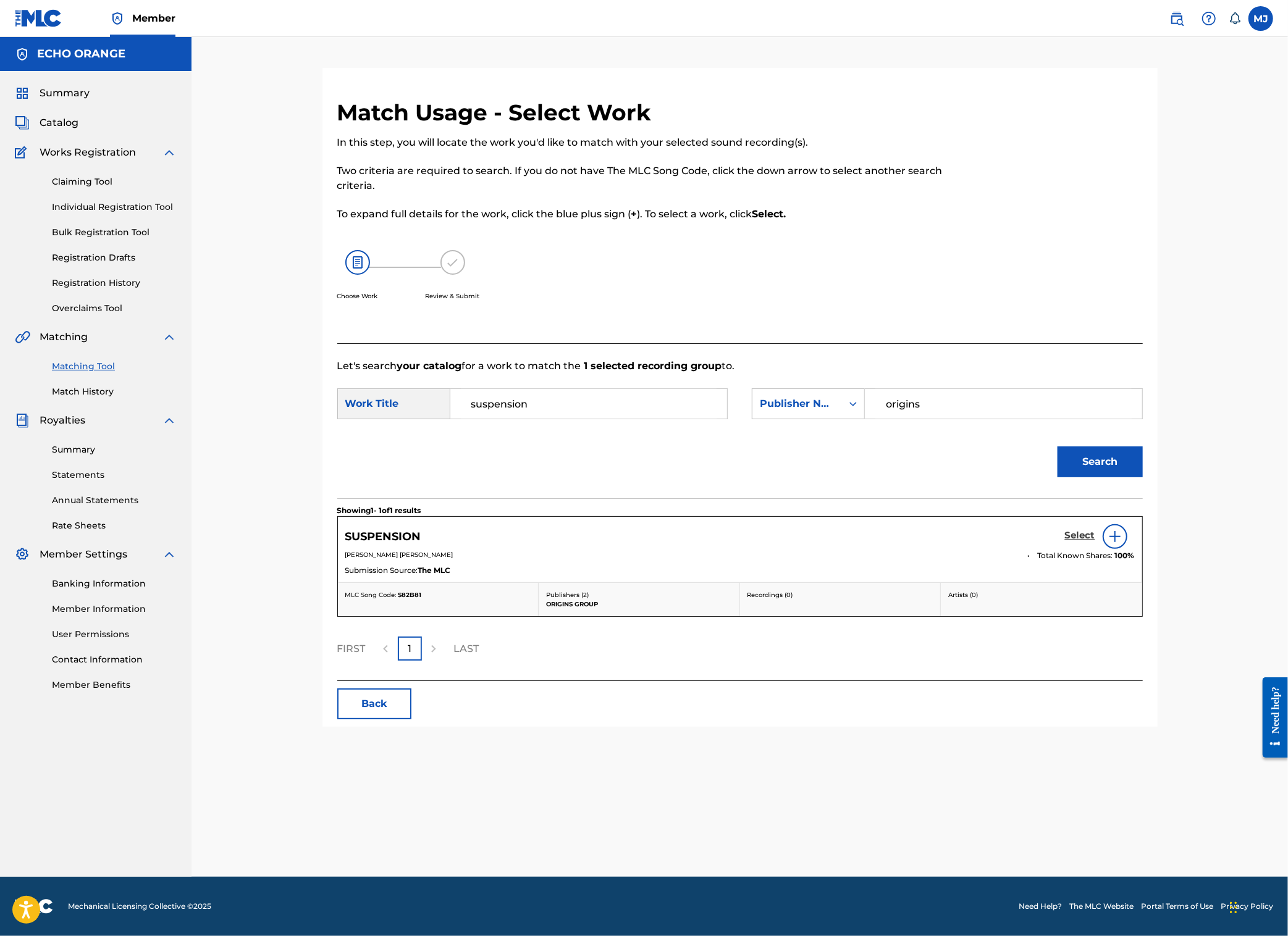
click at [1095, 542] on h5 "Select" at bounding box center [1080, 536] width 30 height 12
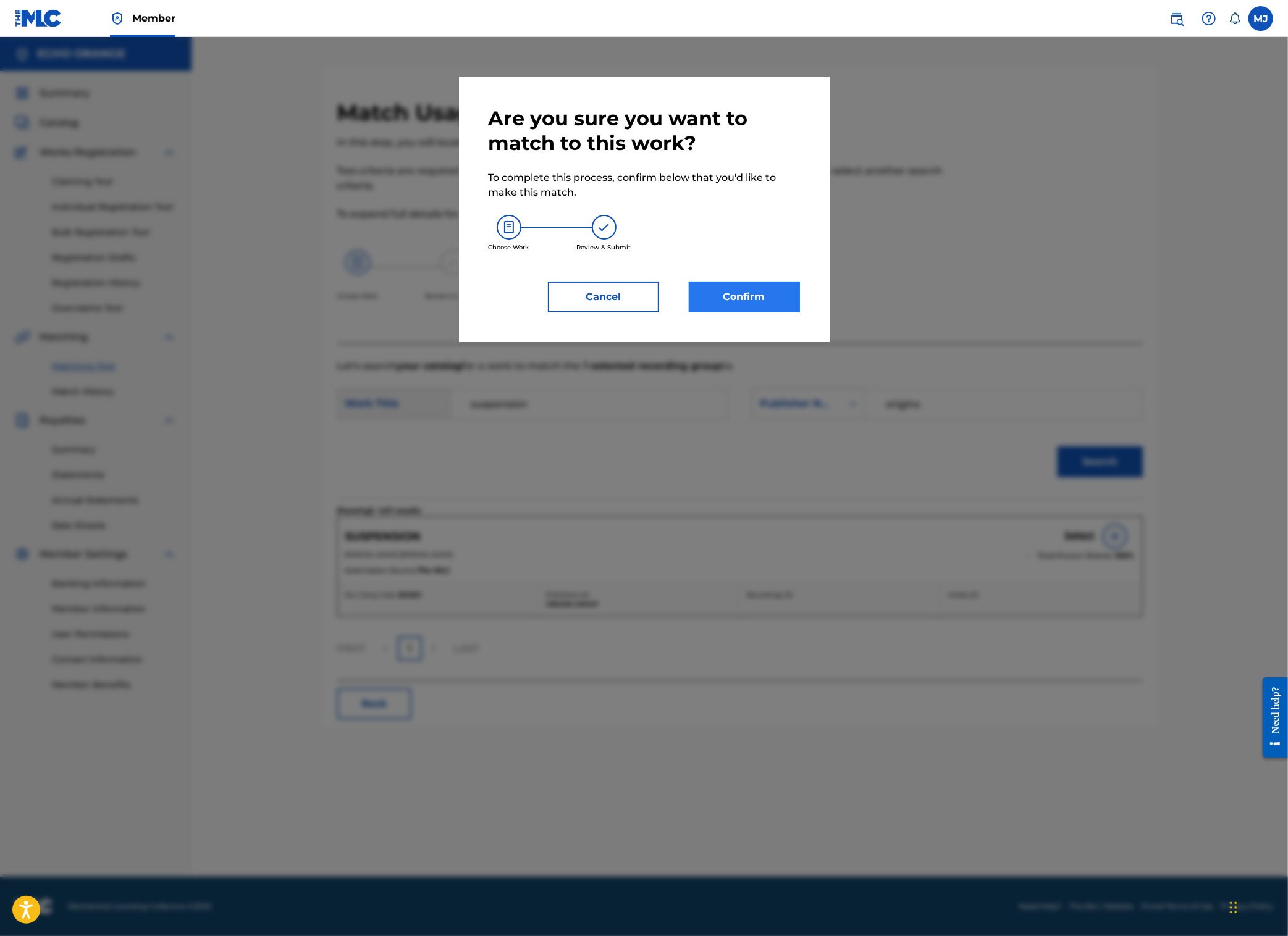
click at [774, 313] on button "Confirm" at bounding box center [744, 297] width 111 height 31
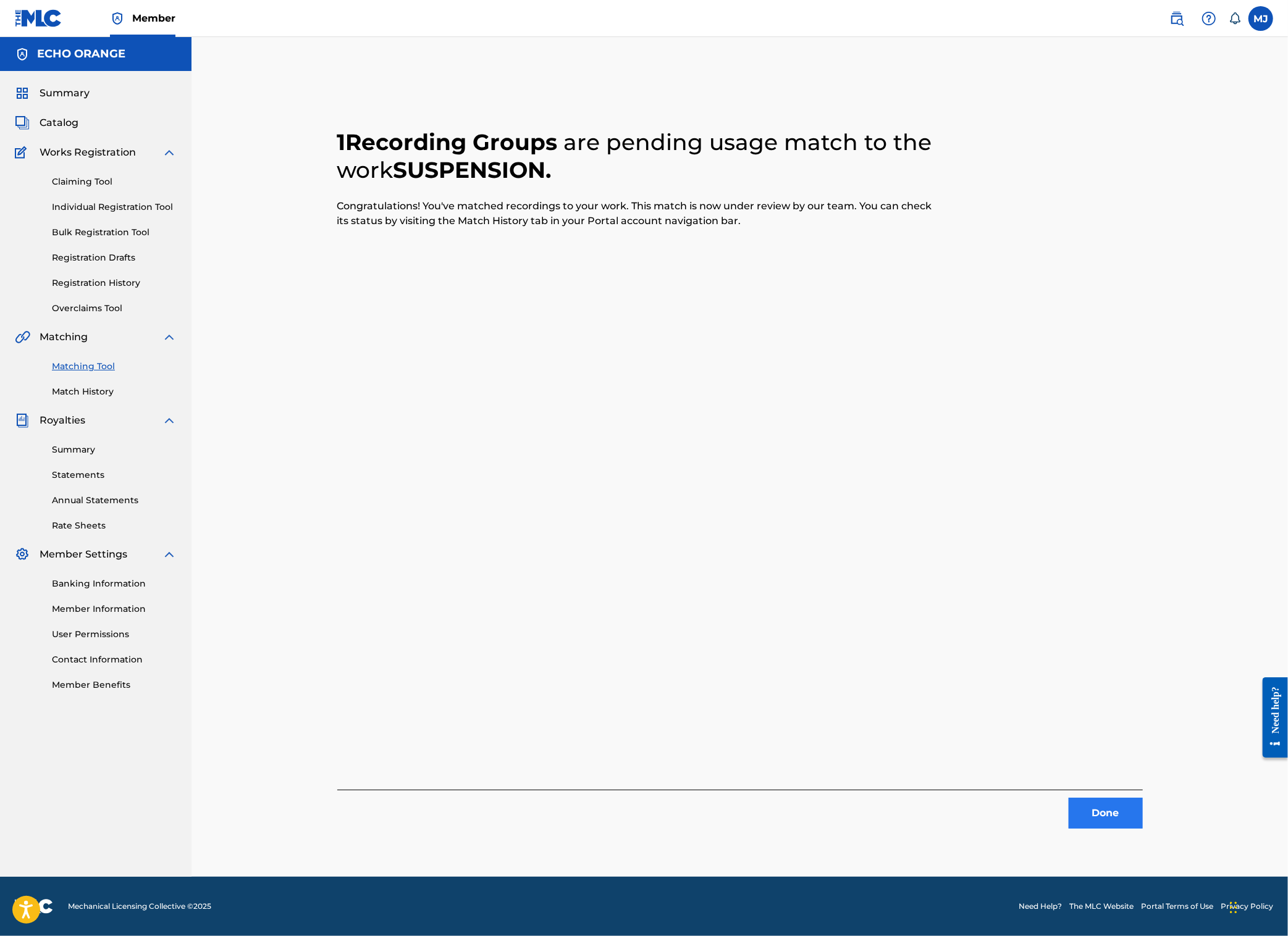
click at [1143, 828] on button "Done" at bounding box center [1105, 813] width 74 height 31
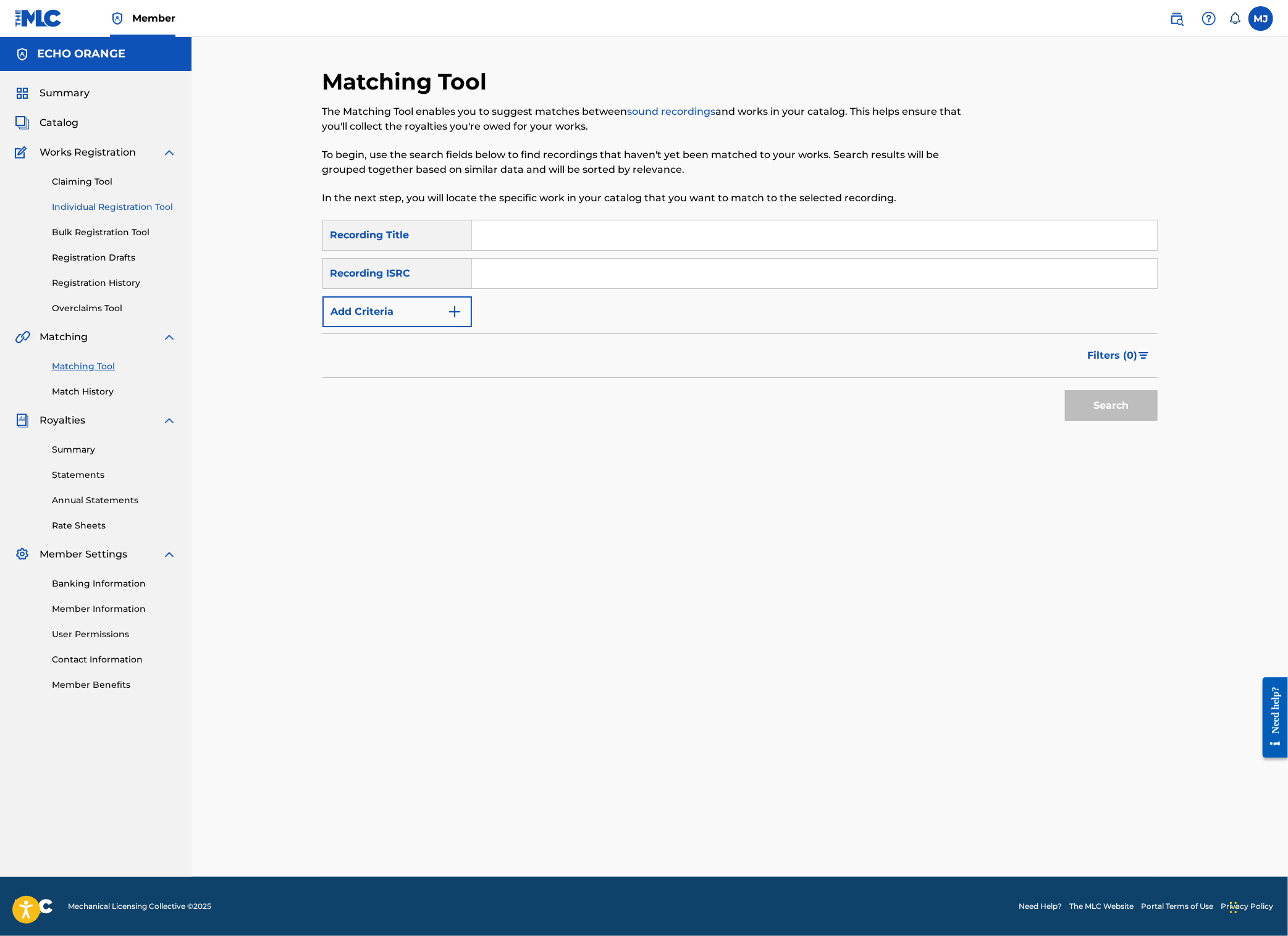
click at [102, 213] on link "Individual Registration Tool" at bounding box center [114, 208] width 125 height 13
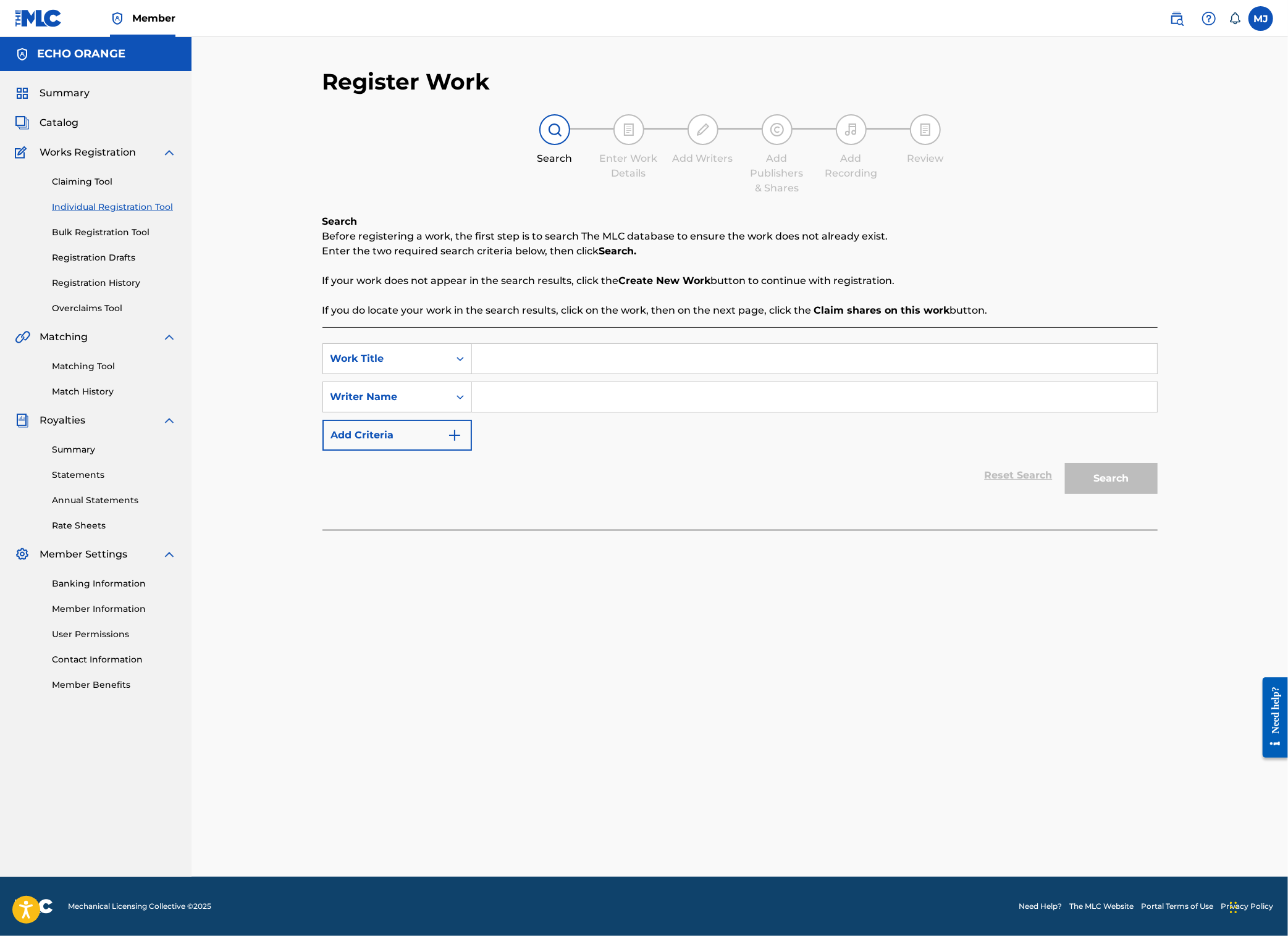
click at [551, 412] on input "Search Form" at bounding box center [814, 398] width 685 height 30
click at [549, 412] on input "Search Form" at bounding box center [814, 398] width 685 height 30
paste input "[PERSON_NAME]"
type input "[PERSON_NAME]"
click at [494, 412] on input "[PERSON_NAME]" at bounding box center [814, 398] width 685 height 30
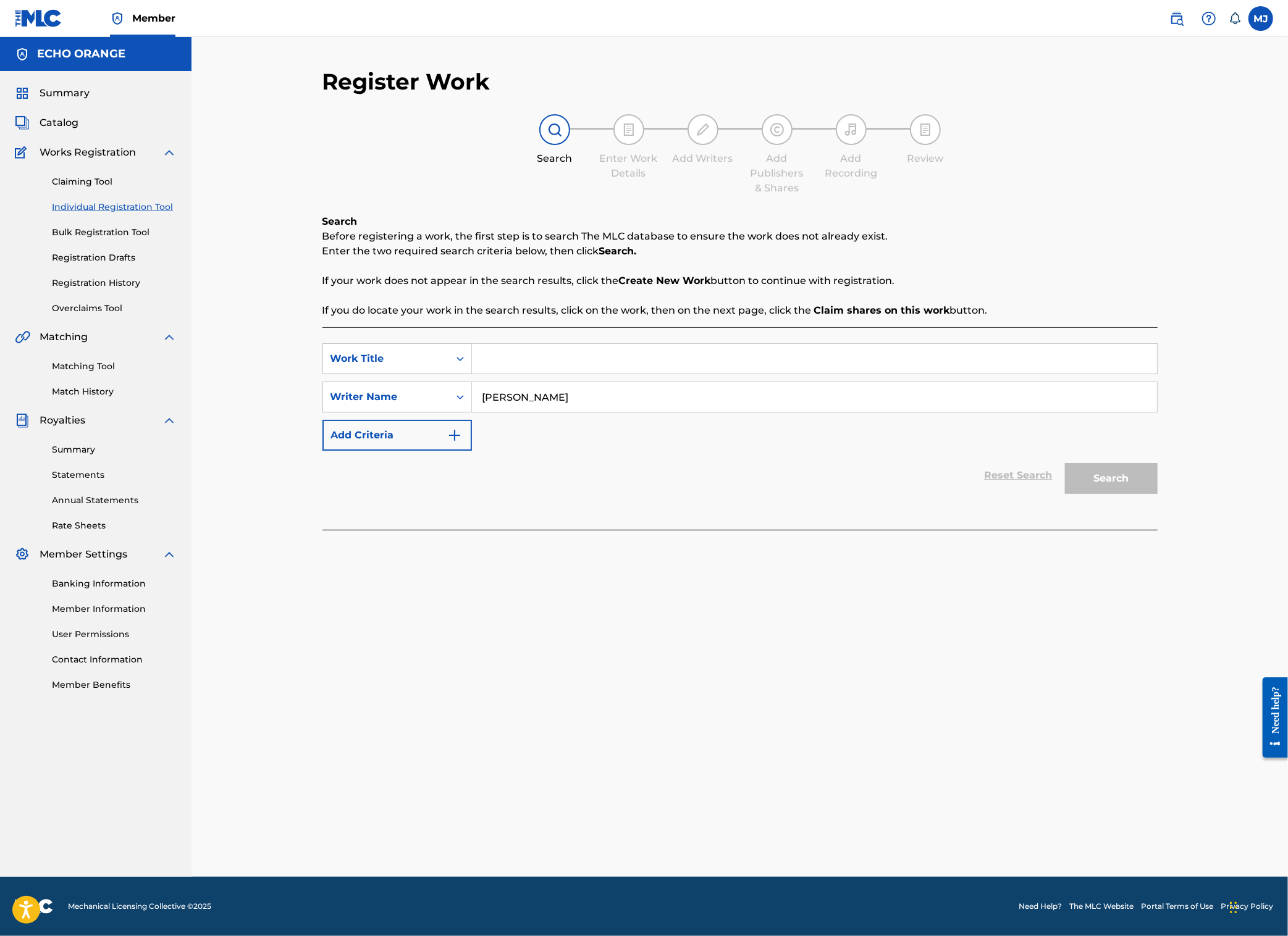
click at [494, 412] on input "[PERSON_NAME]" at bounding box center [814, 398] width 685 height 30
type input "[PERSON_NAME]"
click at [89, 398] on div "Matching Tool Match History" at bounding box center [96, 372] width 162 height 53
click at [90, 373] on link "Matching Tool" at bounding box center [114, 367] width 125 height 13
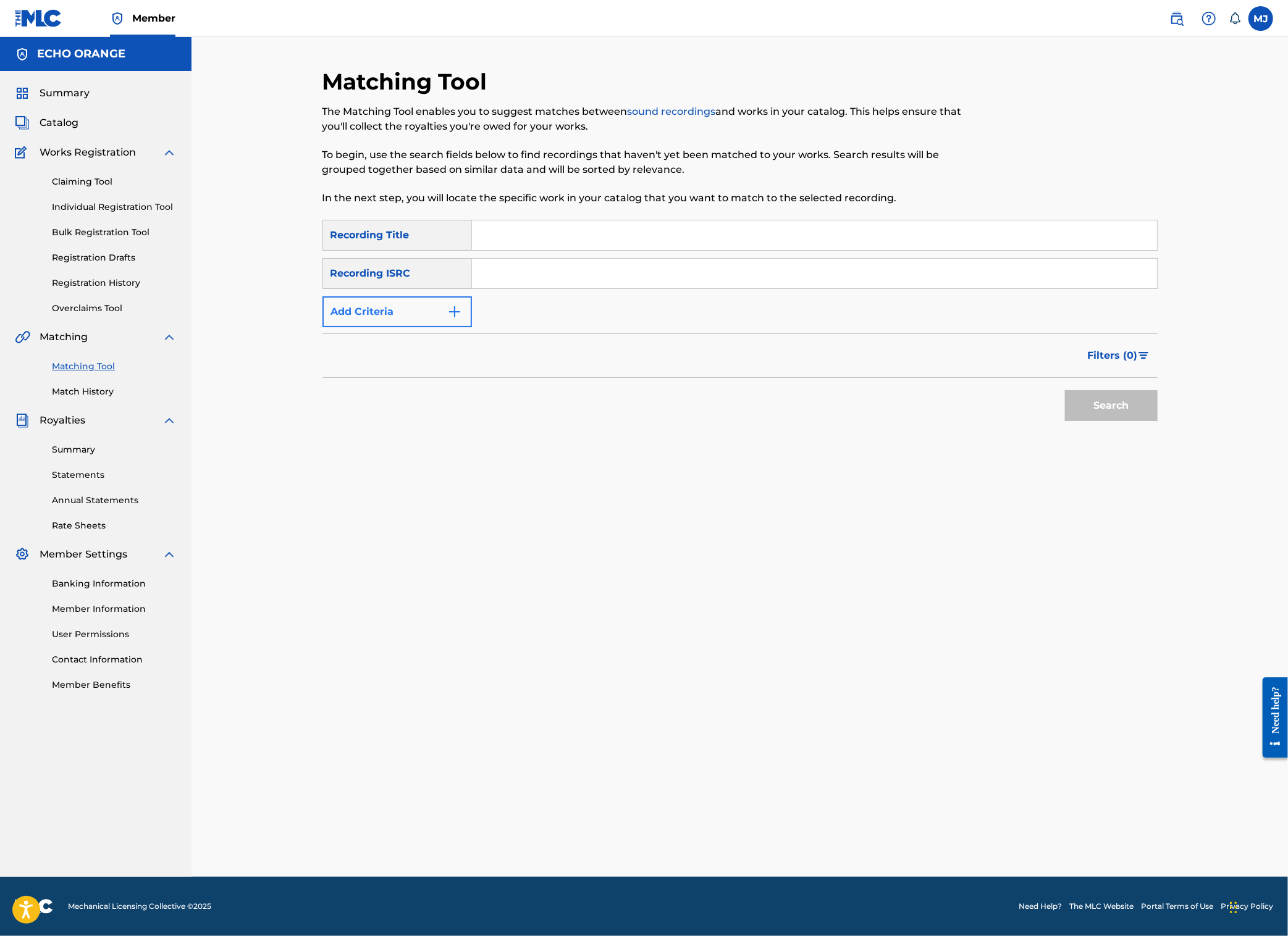
click at [363, 328] on button "Add Criteria" at bounding box center [397, 312] width 149 height 31
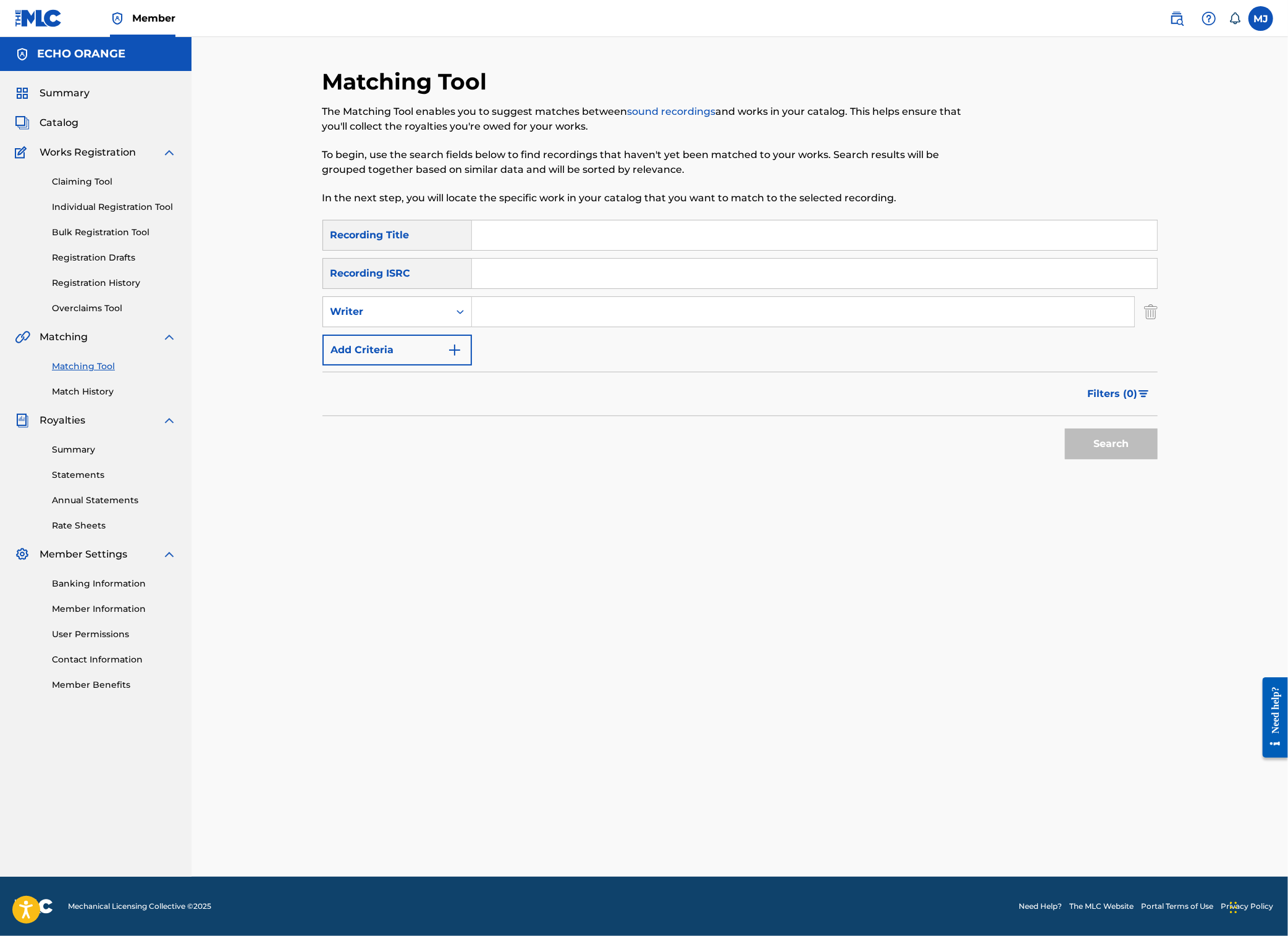
click at [495, 327] on input "Search Form" at bounding box center [803, 312] width 662 height 30
click at [1158, 459] on button "Search" at bounding box center [1111, 443] width 93 height 31
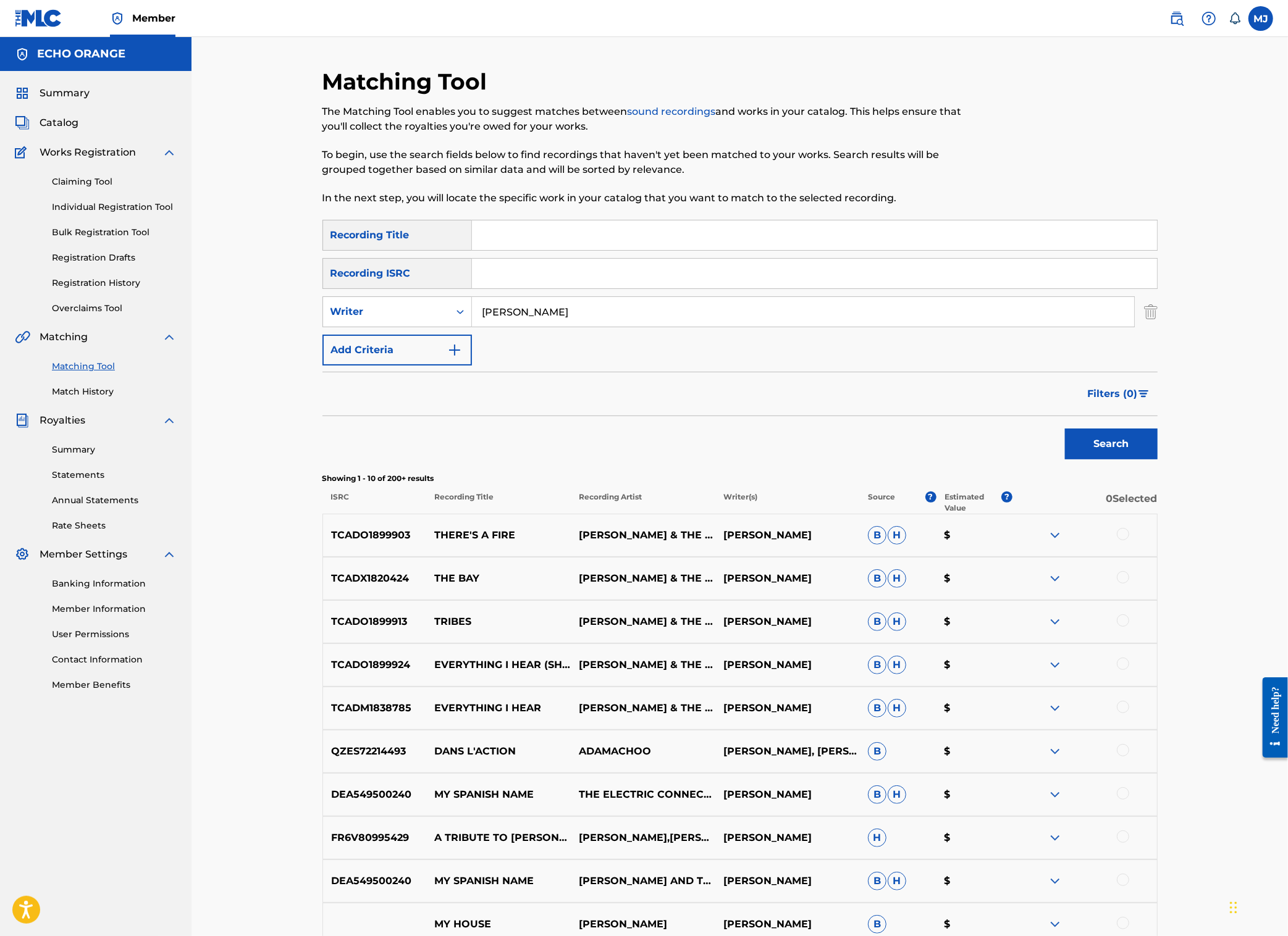
click at [472, 327] on input "[PERSON_NAME]" at bounding box center [803, 312] width 662 height 30
click at [1158, 459] on button "Search" at bounding box center [1111, 443] width 93 height 31
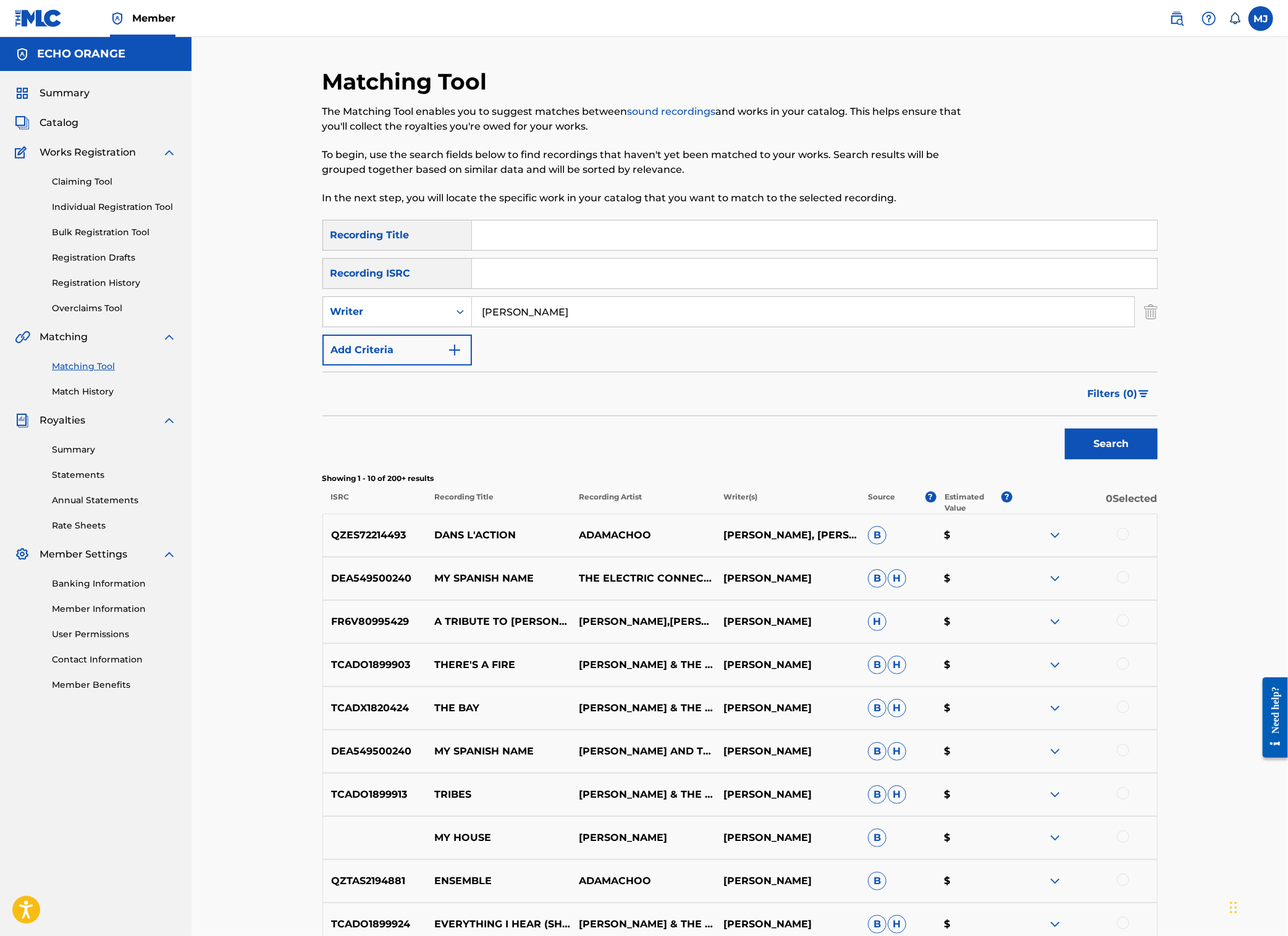
type input "[PERSON_NAME]"
click at [1158, 459] on button "Search" at bounding box center [1111, 443] width 93 height 31
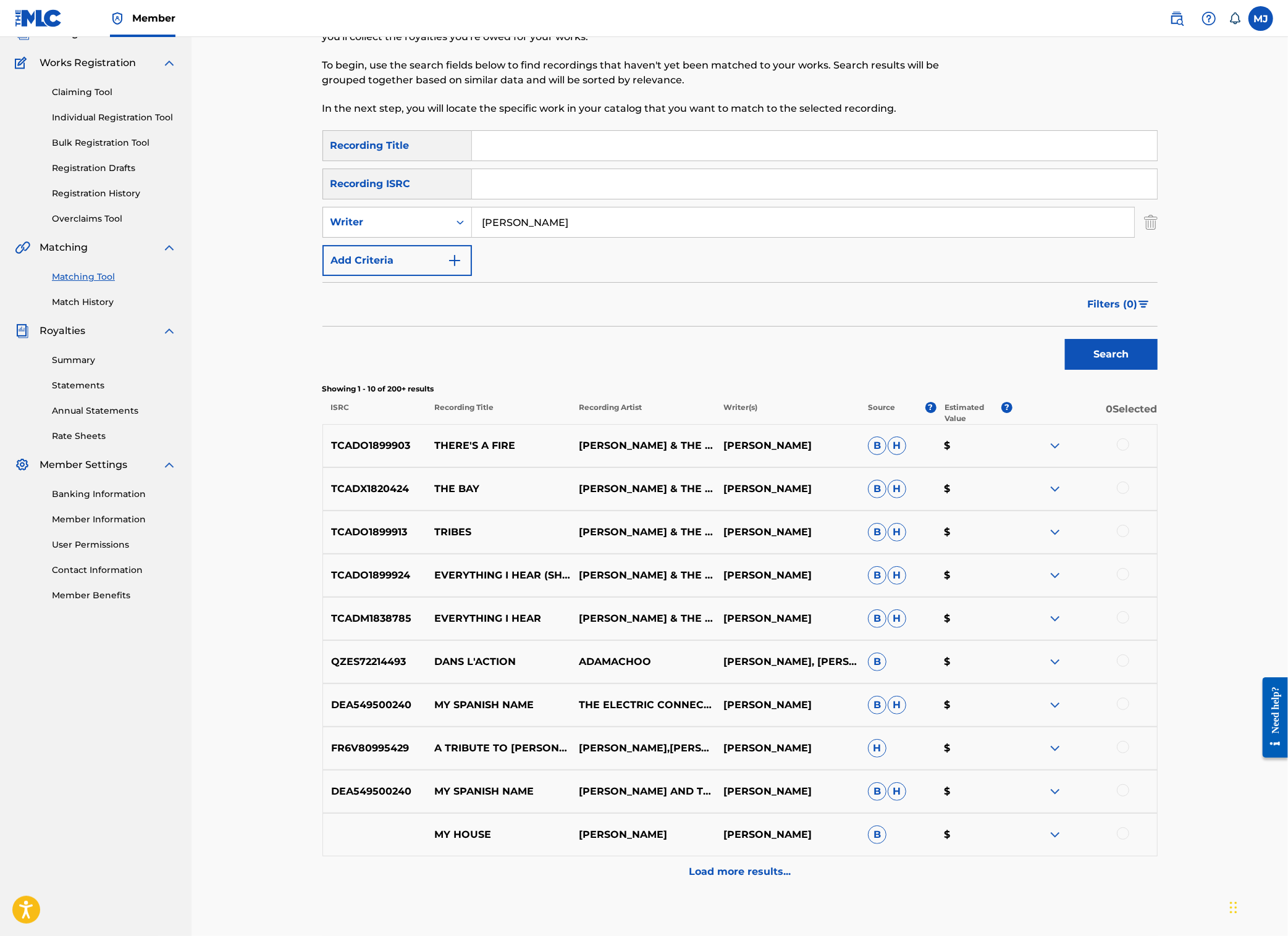
scroll to position [163, 0]
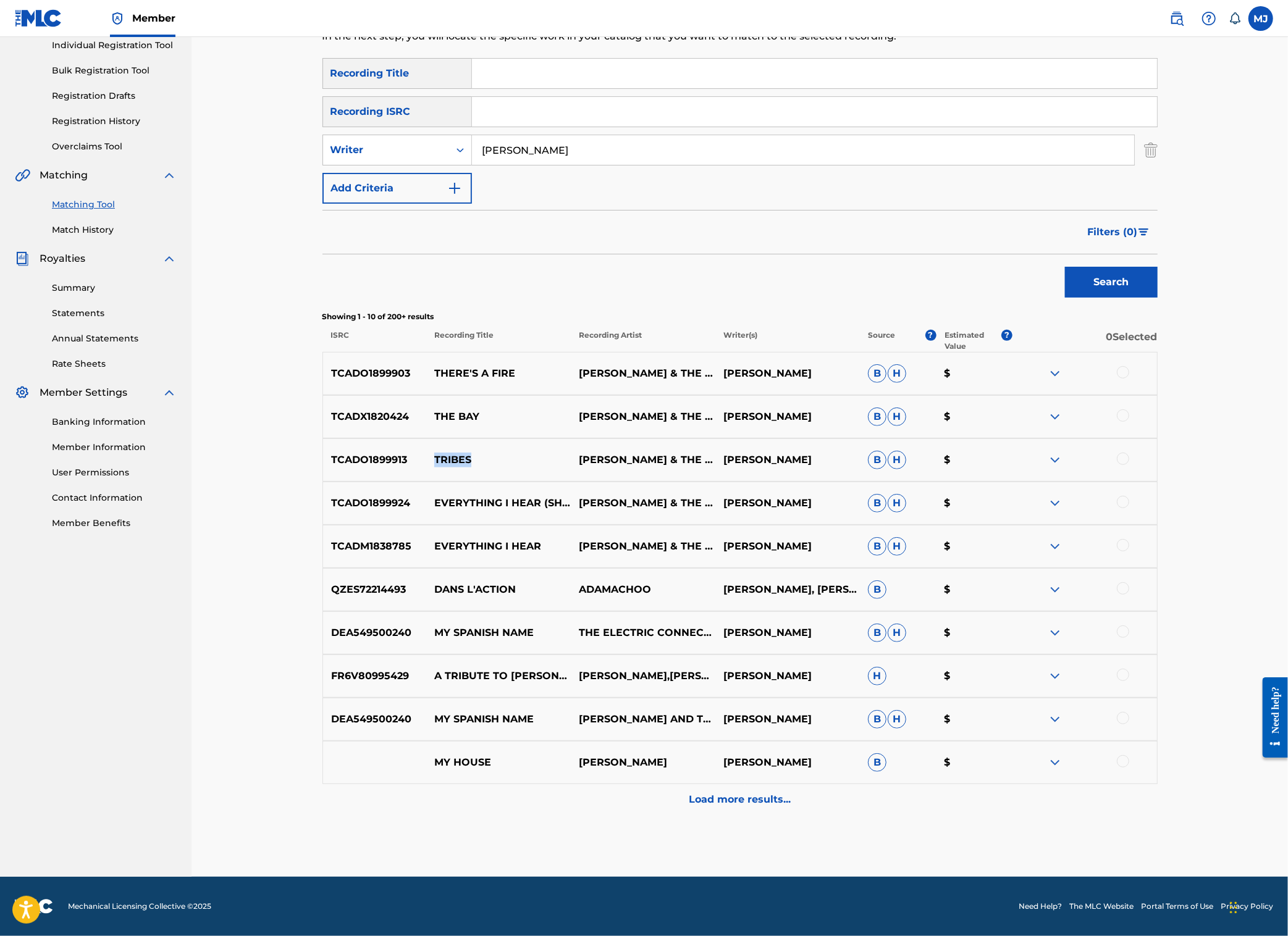
copy div "TRIBES"
drag, startPoint x: 460, startPoint y: 550, endPoint x: 379, endPoint y: 553, distance: 81.1
click at [379, 482] on div "TCADO1899913 TRIBES [PERSON_NAME] & THE IDEM COLONY [PERSON_NAME] [PERSON_NAME]…" at bounding box center [740, 460] width 835 height 43
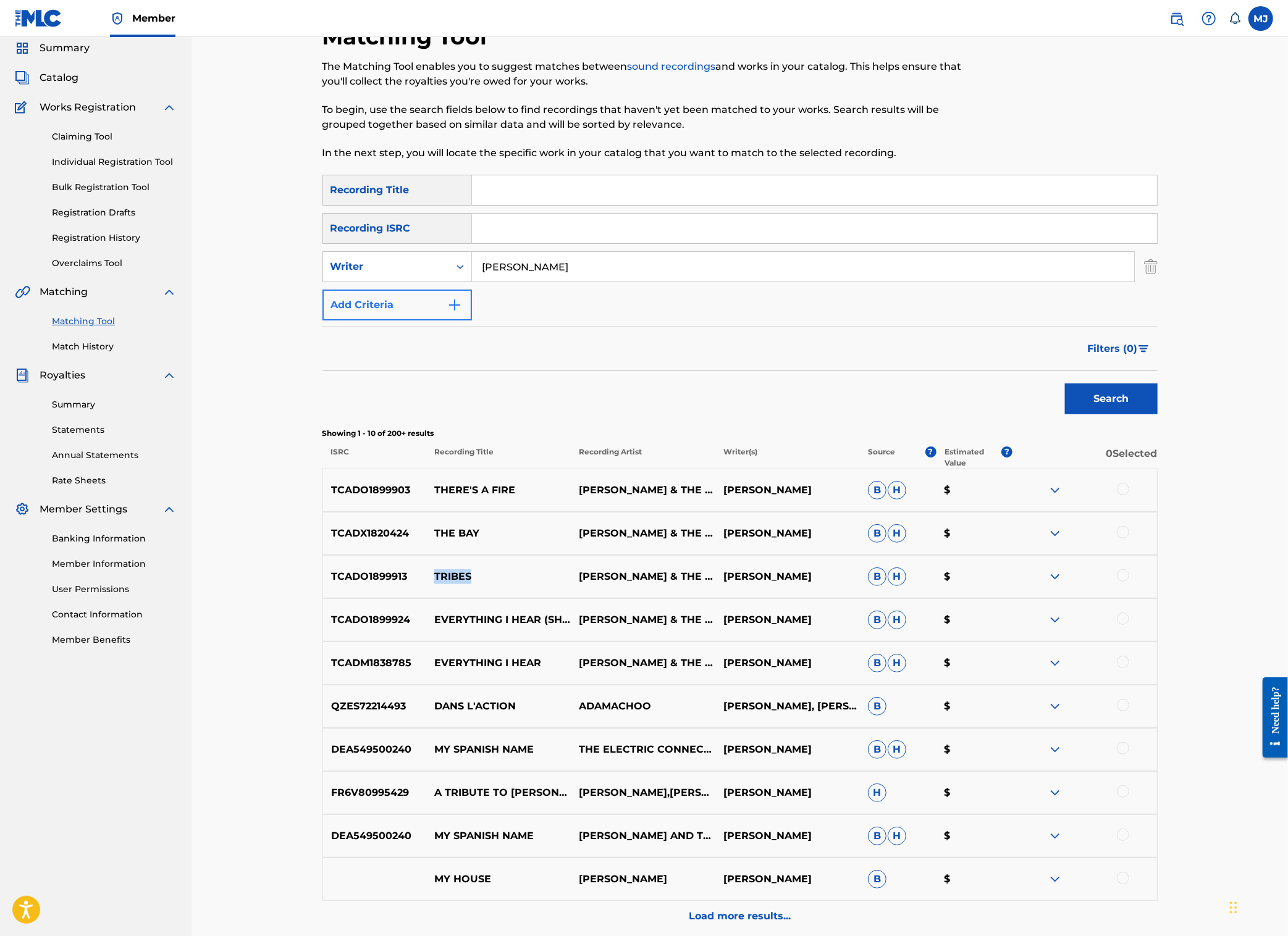
scroll to position [0, 0]
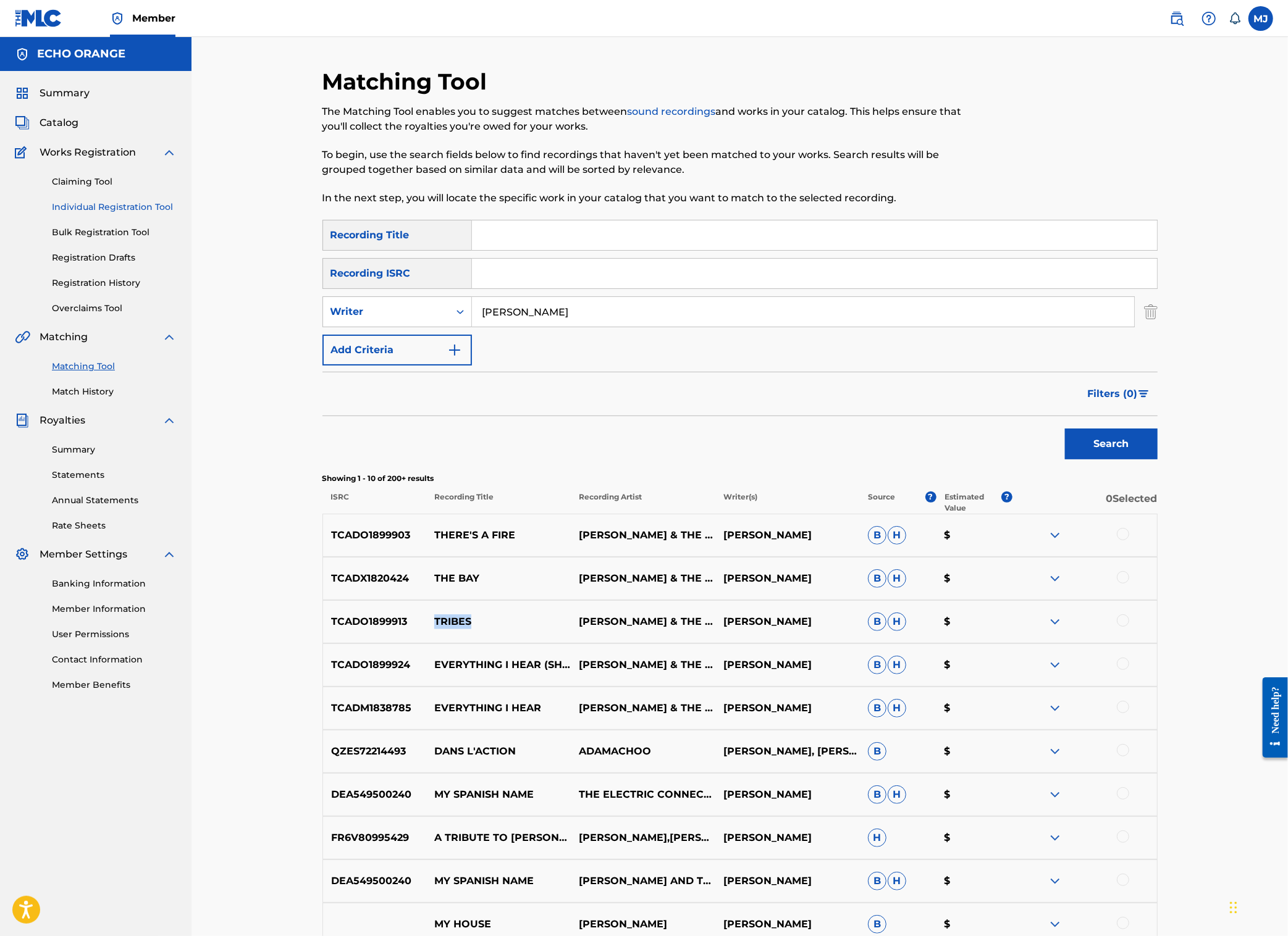
click at [137, 213] on link "Individual Registration Tool" at bounding box center [114, 208] width 125 height 13
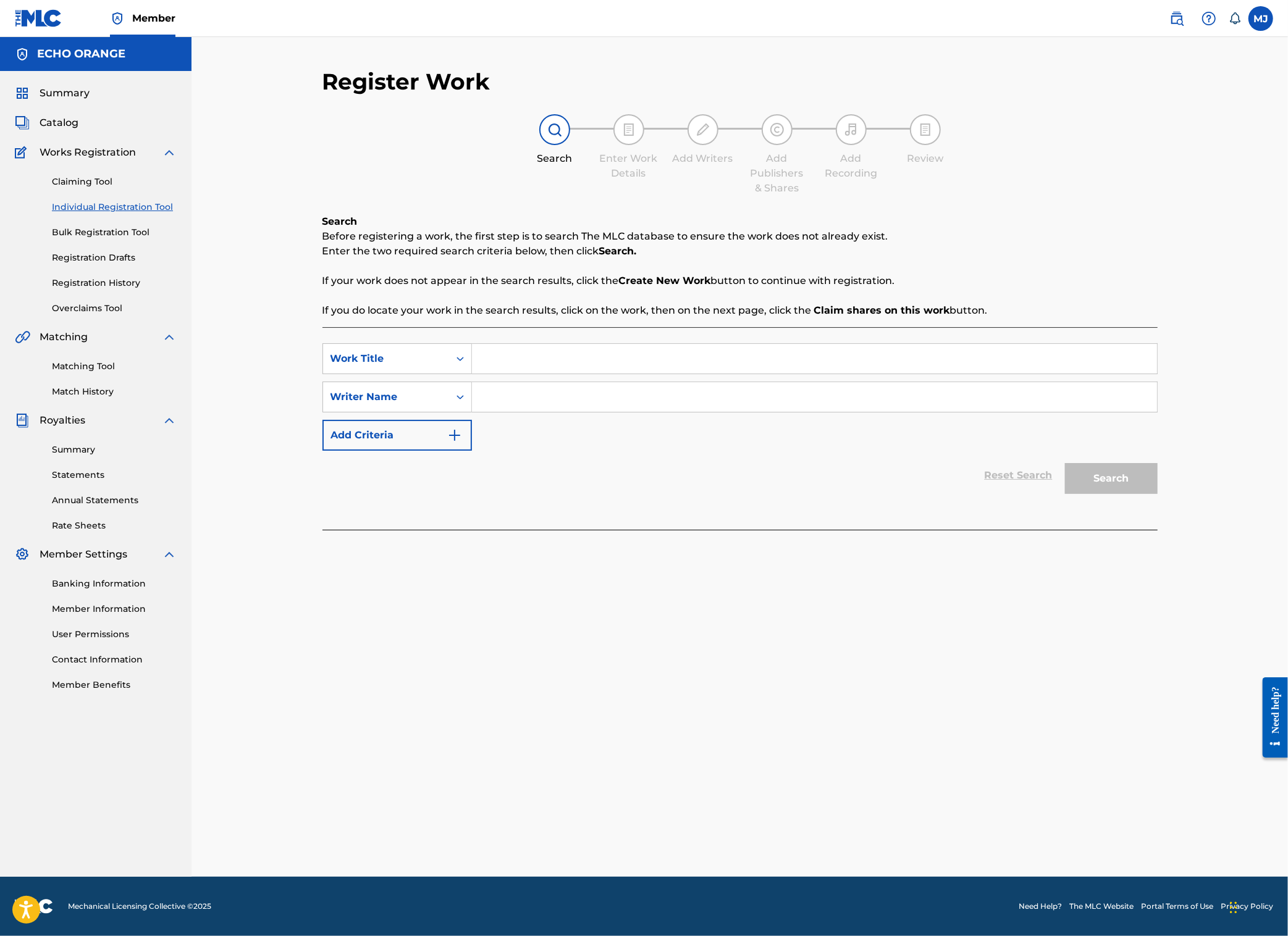
click at [493, 373] on input "Search Form" at bounding box center [814, 359] width 685 height 30
paste input "TRIBES"
type input "TRIBES"
click at [485, 412] on input "Search Form" at bounding box center [814, 398] width 685 height 30
click at [1158, 494] on button "Search" at bounding box center [1111, 478] width 93 height 31
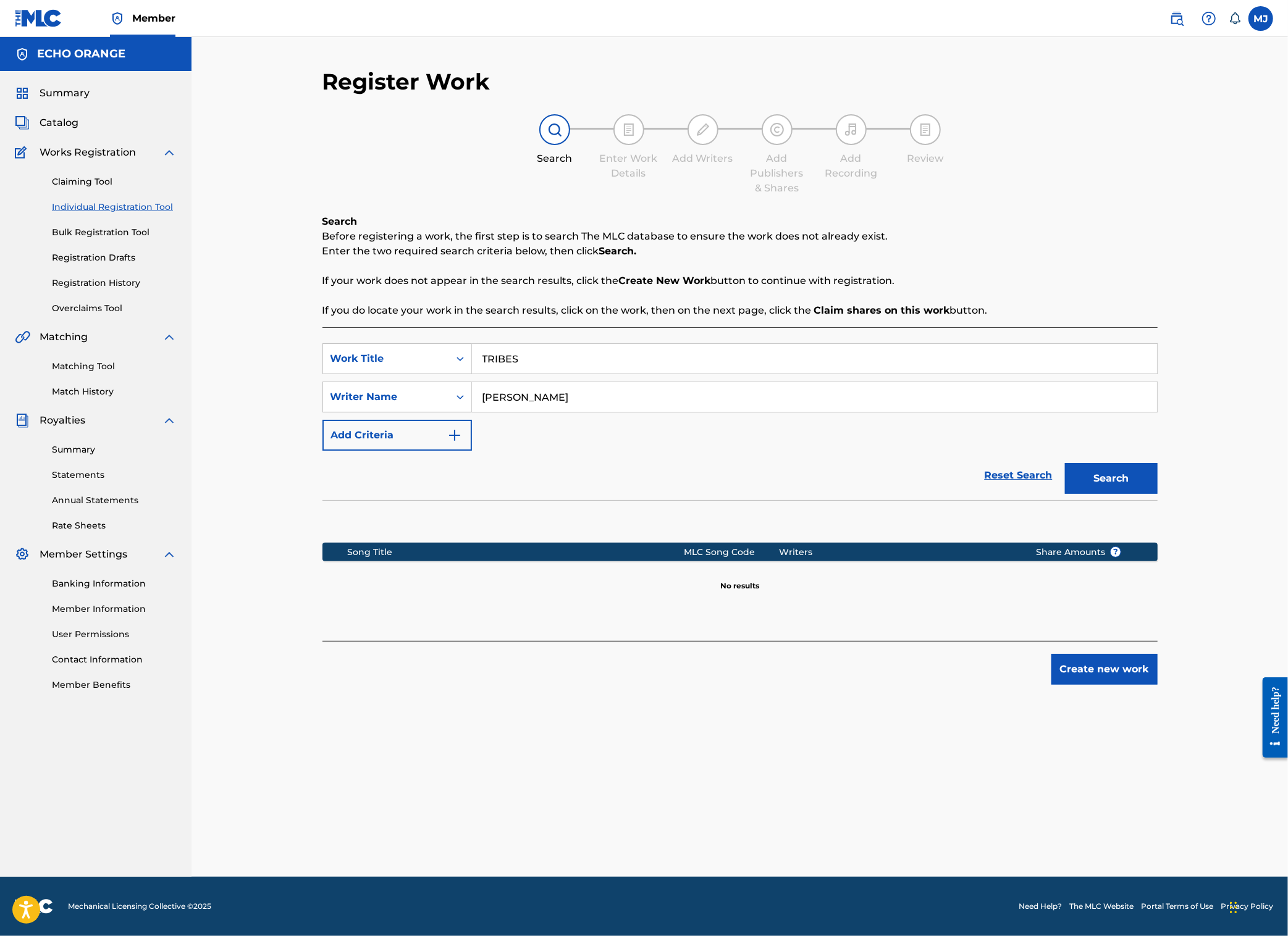
click at [1158, 494] on button "Search" at bounding box center [1111, 478] width 93 height 31
click at [519, 412] on input "[PERSON_NAME]" at bounding box center [814, 398] width 685 height 30
type input "[PERSON_NAME]"
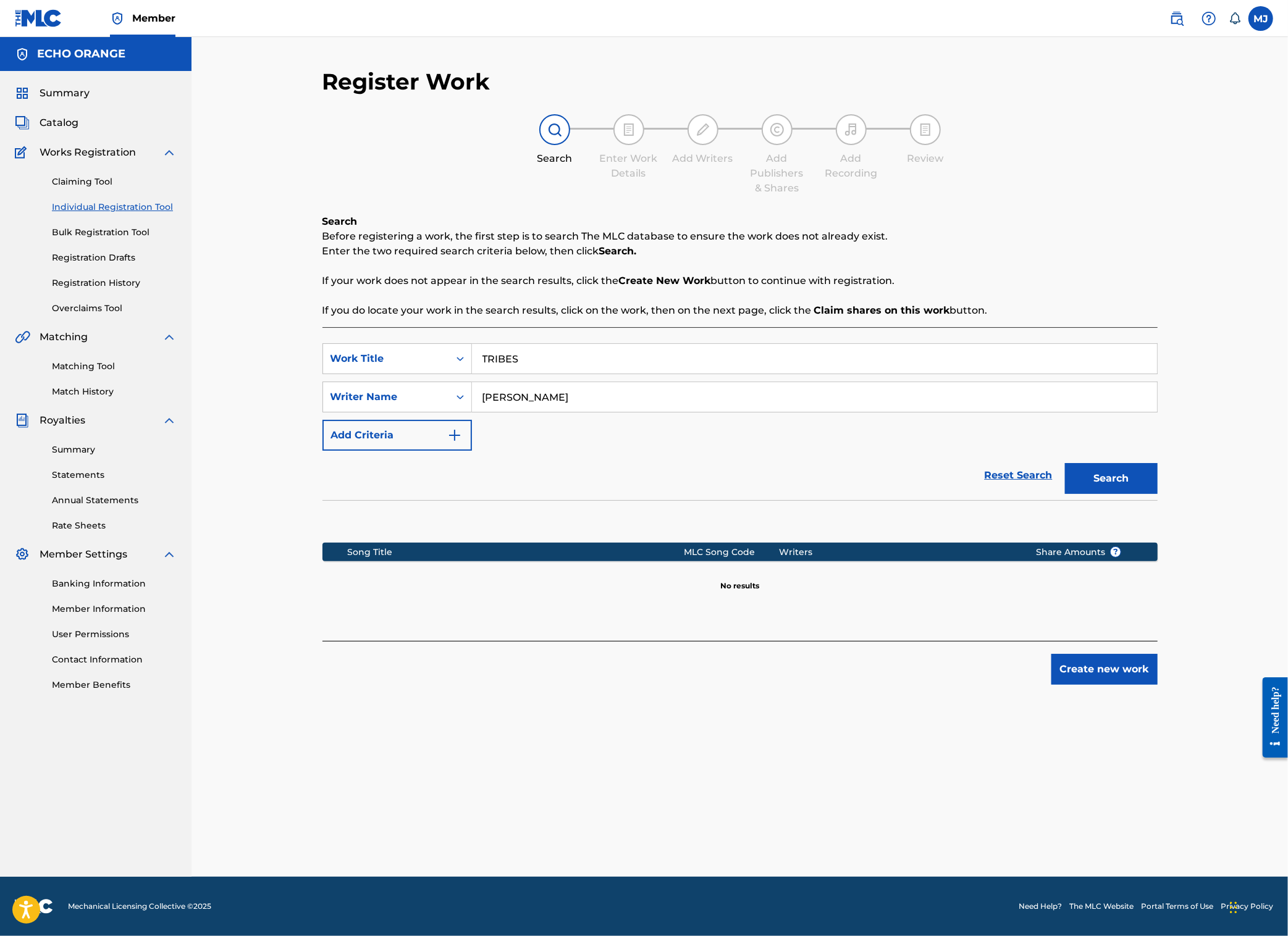
click at [1158, 494] on button "Search" at bounding box center [1111, 478] width 93 height 31
click at [1158, 685] on button "Create new work" at bounding box center [1104, 669] width 106 height 31
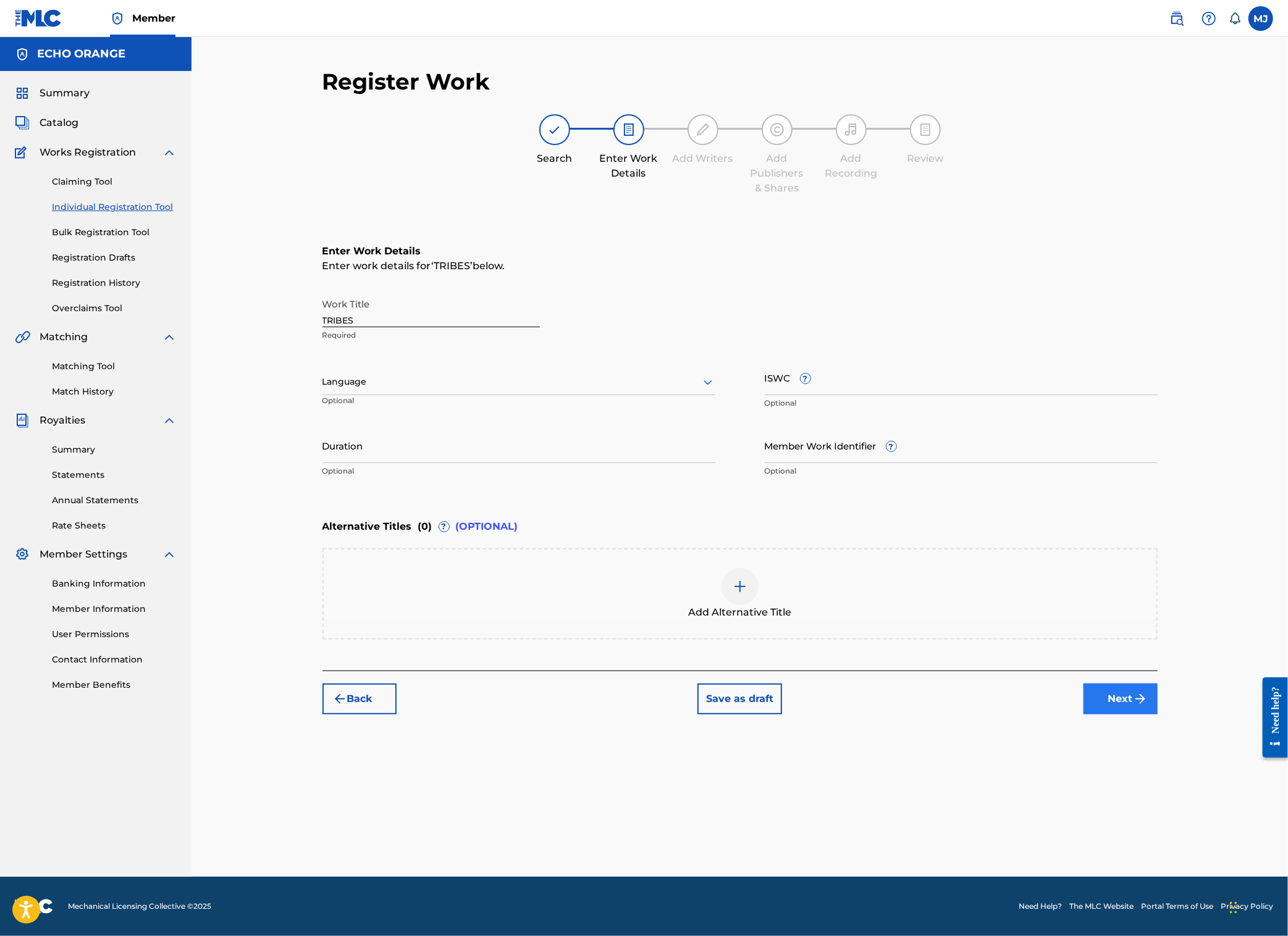
drag, startPoint x: 1217, startPoint y: 754, endPoint x: 1190, endPoint y: 798, distance: 51.6
click at [1158, 714] on div "Register Work Search Enter Work Details Add Writers Add Publishers & Shares Add…" at bounding box center [740, 392] width 835 height 647
click at [1158, 714] on button "Next" at bounding box center [1120, 698] width 74 height 31
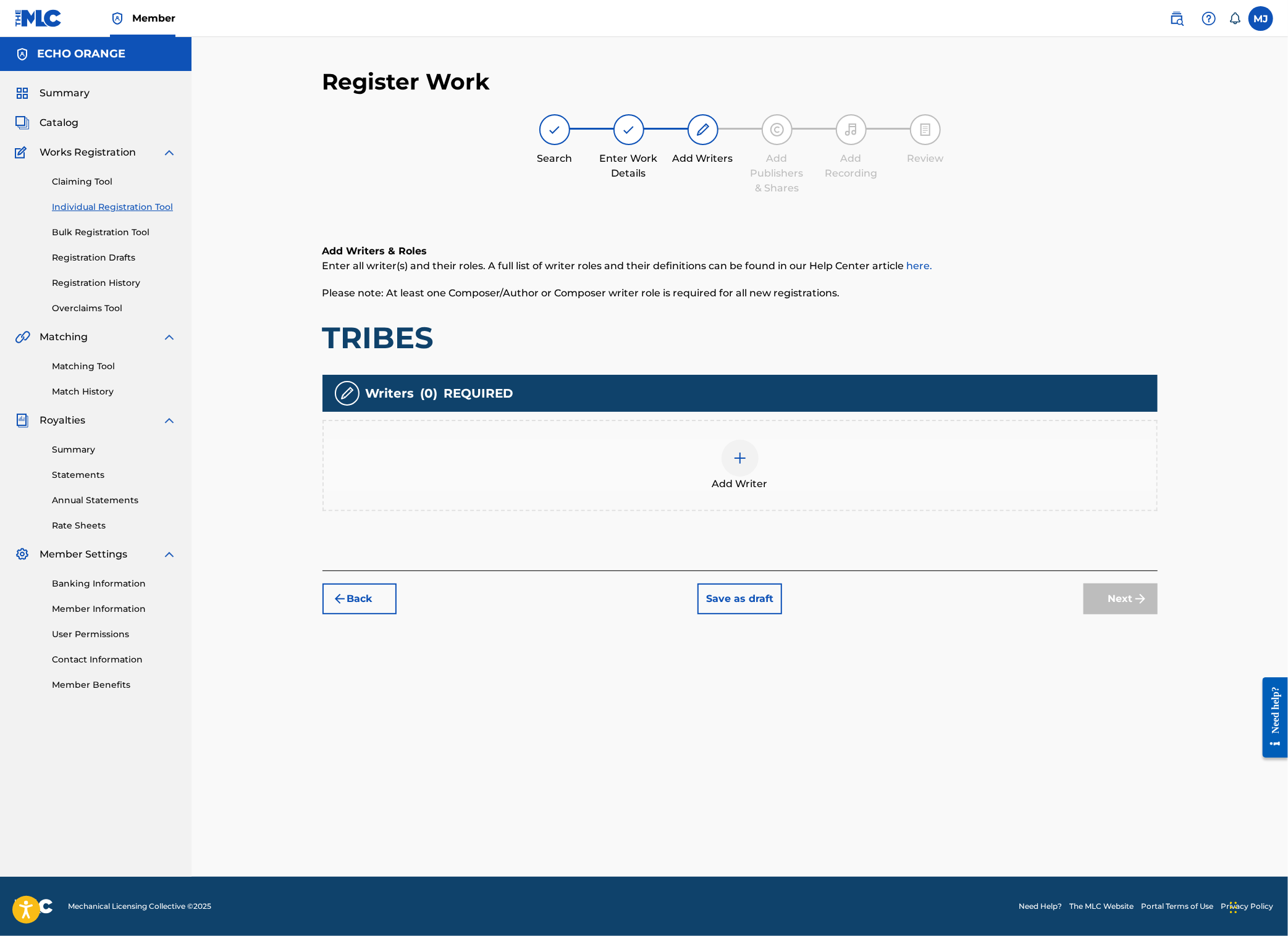
click at [572, 492] on div "Add Writer" at bounding box center [739, 466] width 833 height 52
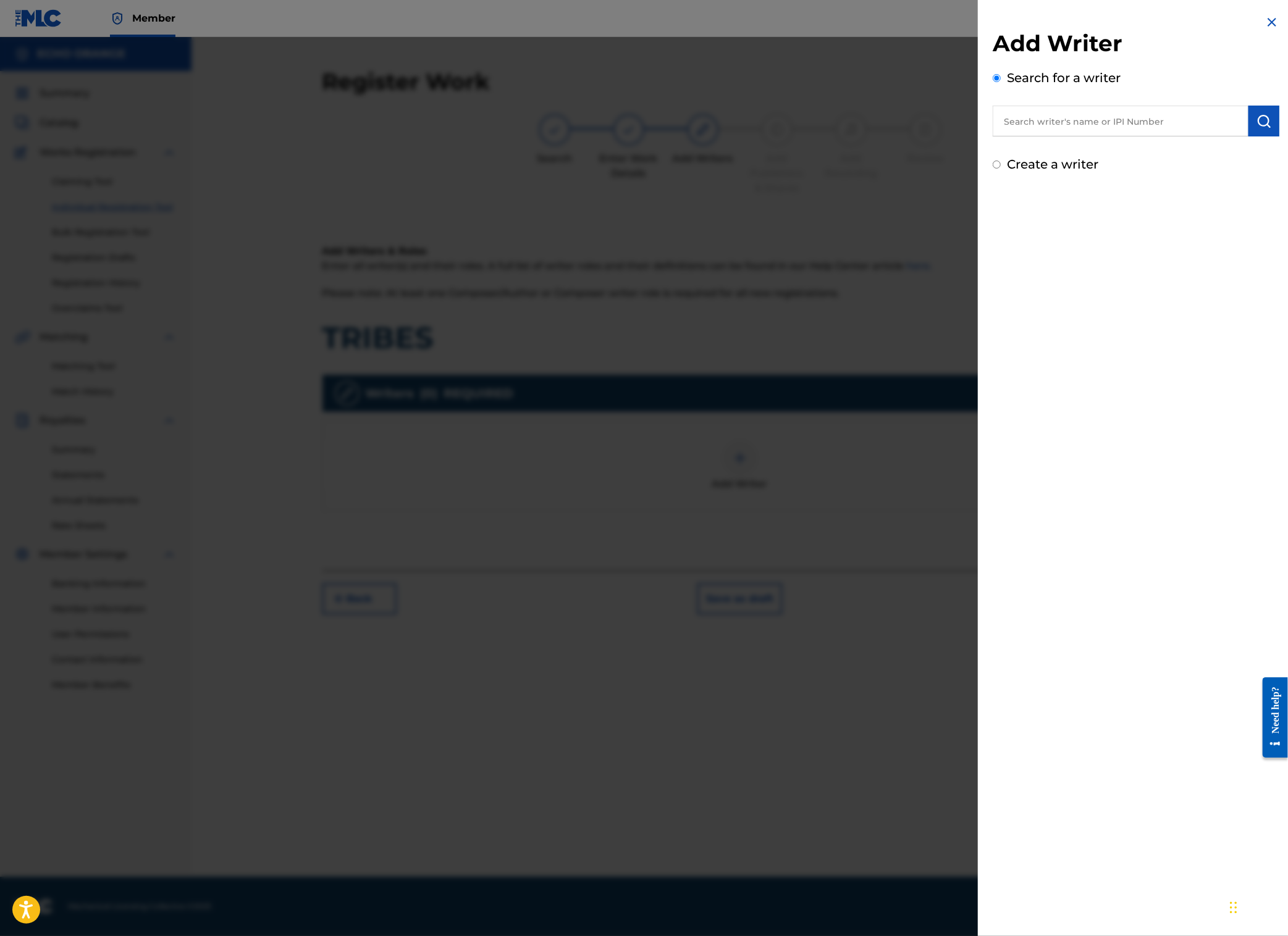
click at [999, 137] on input "text" at bounding box center [1120, 121] width 256 height 31
type input "[PERSON_NAME]"
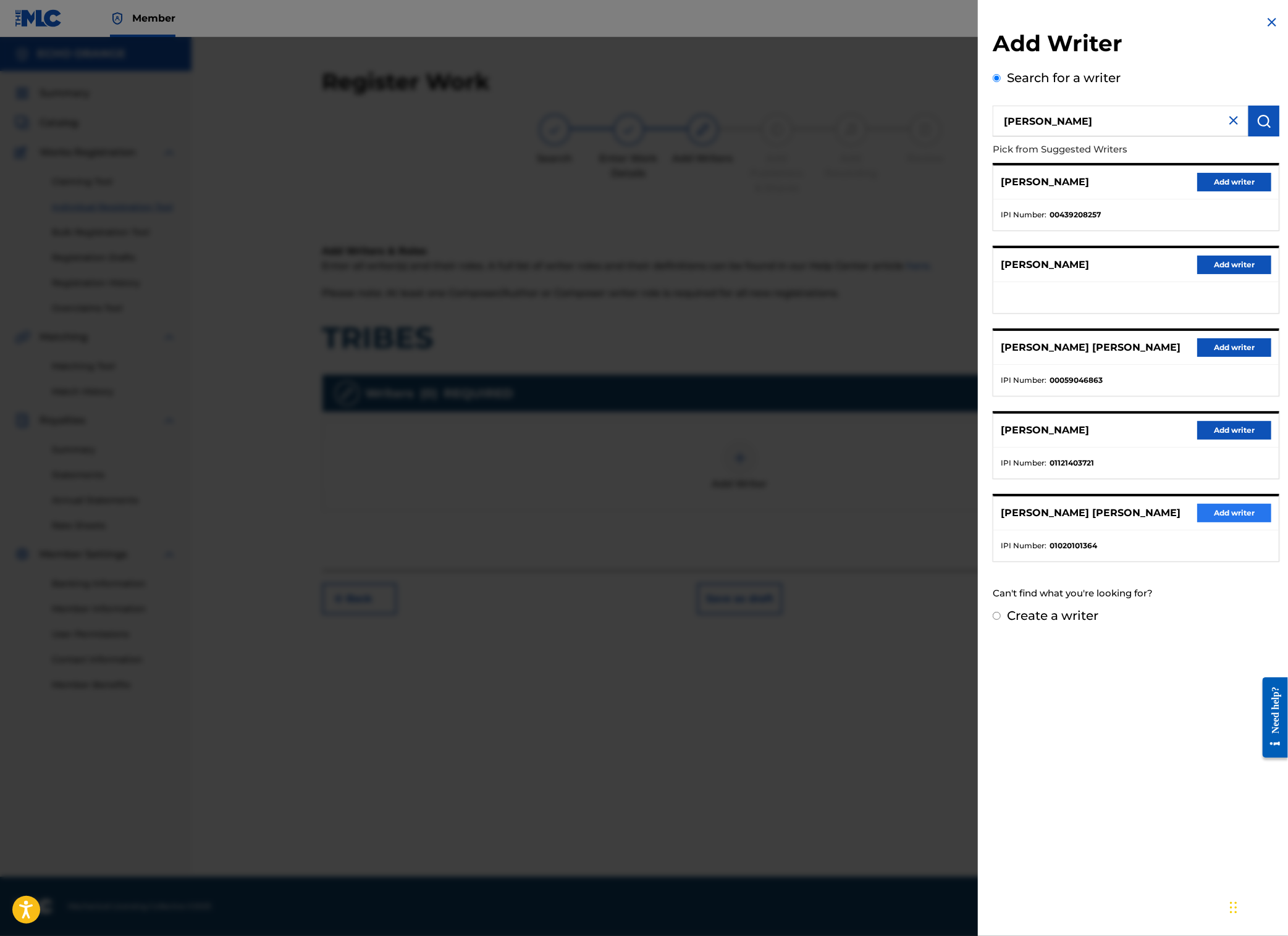
click at [1199, 523] on button "Add writer" at bounding box center [1234, 513] width 74 height 18
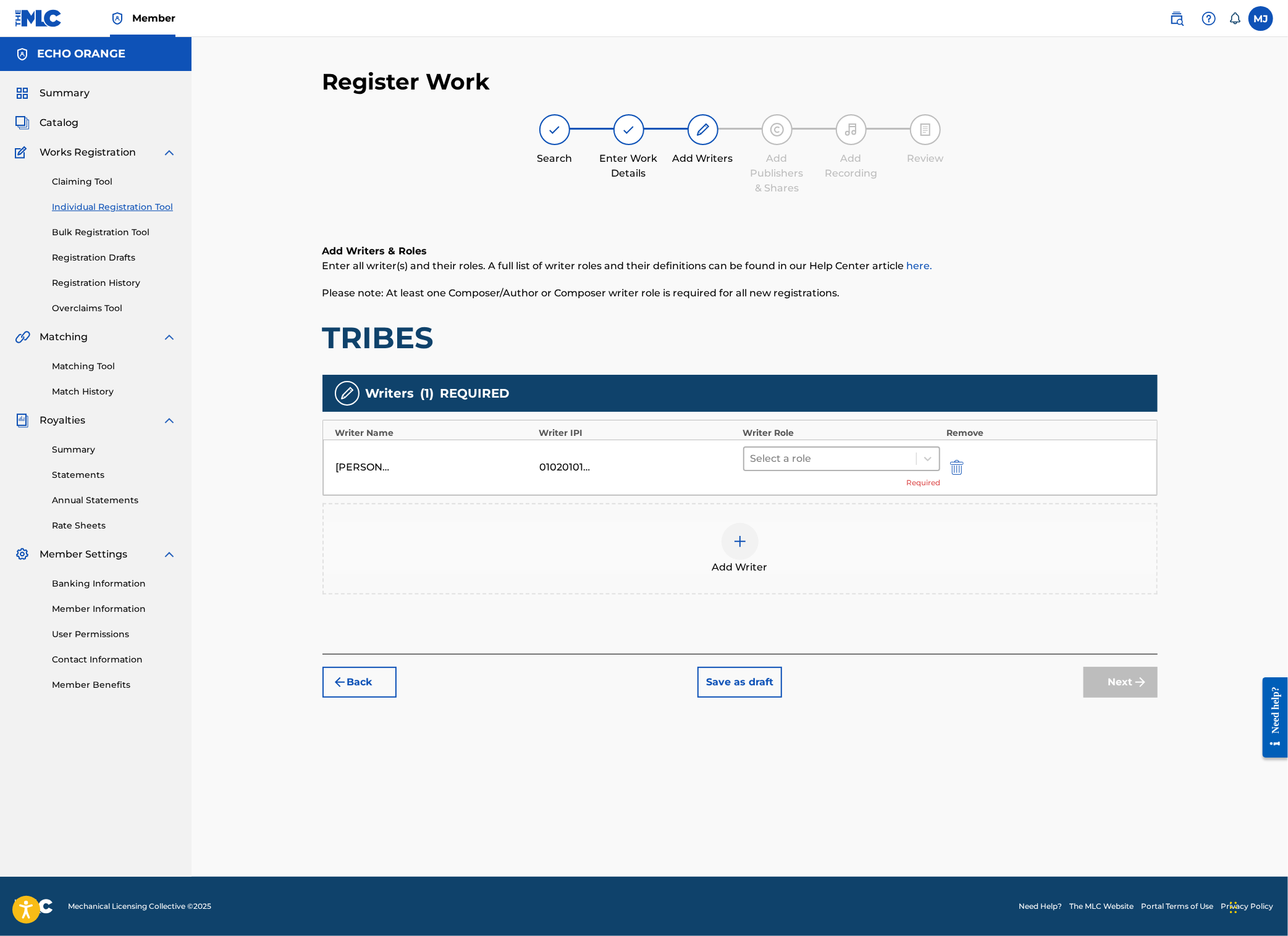
click at [831, 468] on div at bounding box center [830, 458] width 160 height 18
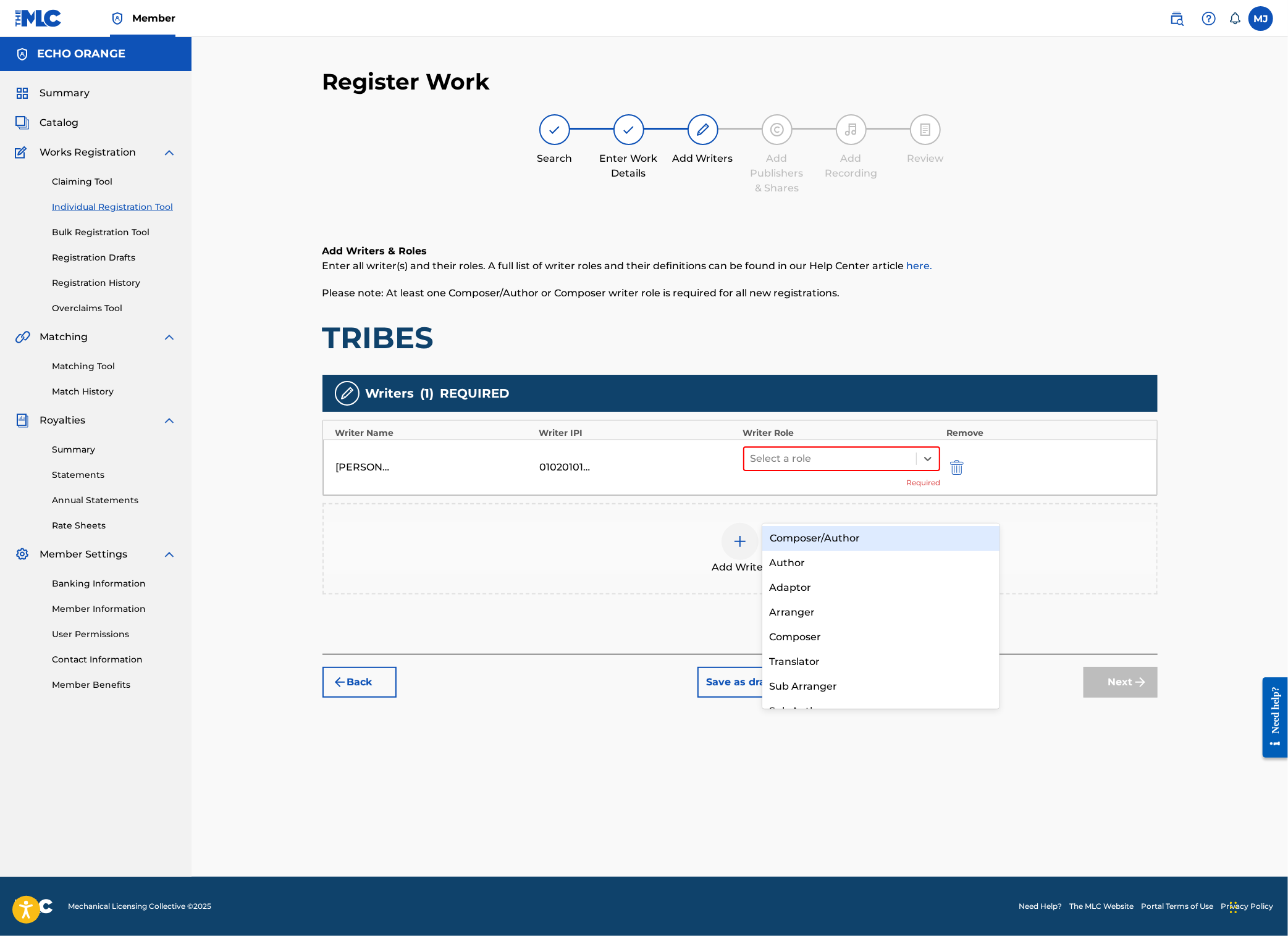
click at [879, 544] on div "Composer/Author" at bounding box center [880, 538] width 238 height 25
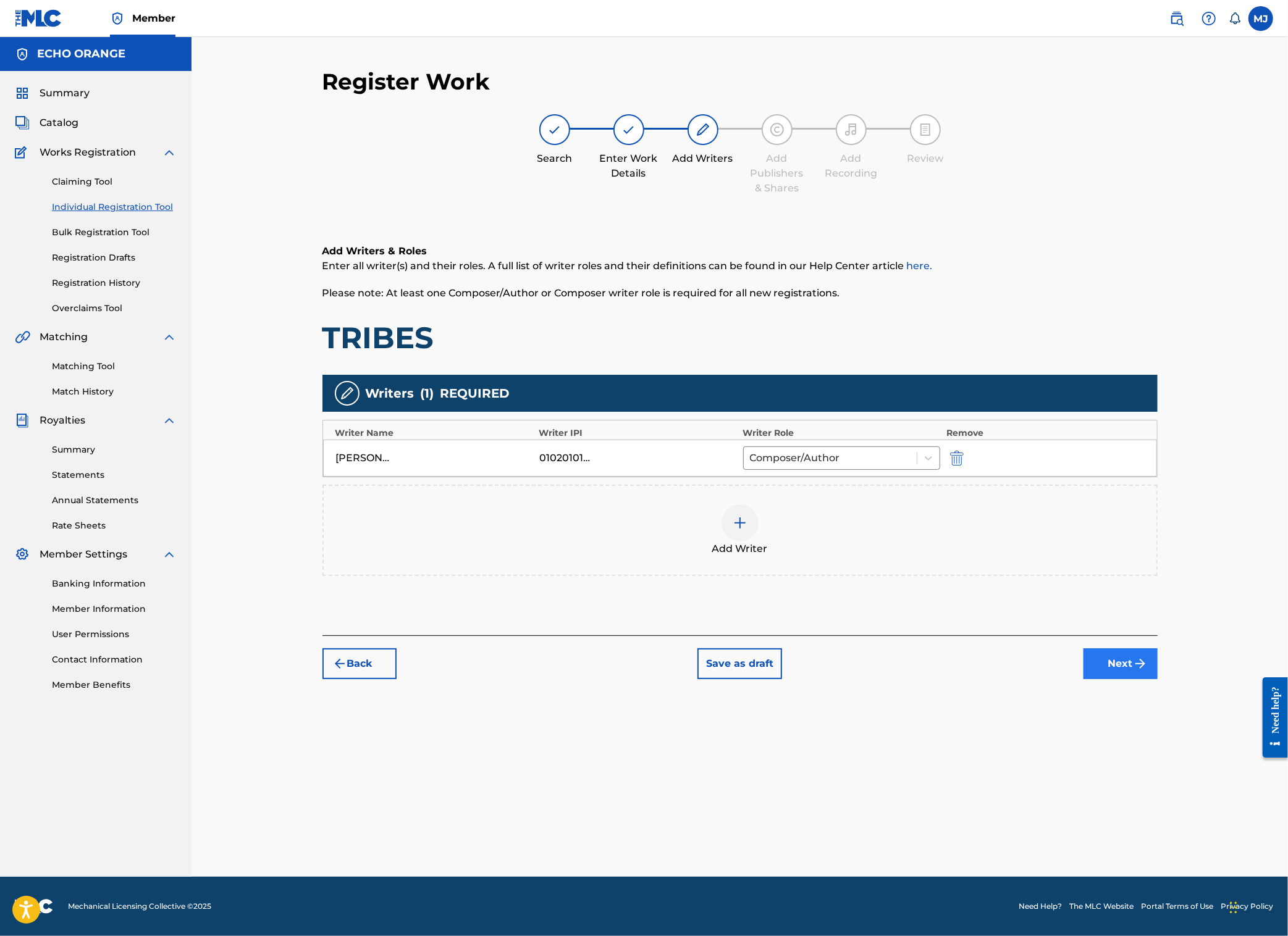
drag, startPoint x: 1194, startPoint y: 724, endPoint x: 1204, endPoint y: 735, distance: 14.9
click at [1158, 679] on div "Back Save as draft Next" at bounding box center [740, 658] width 835 height 44
click at [1158, 679] on button "Next" at bounding box center [1120, 663] width 74 height 31
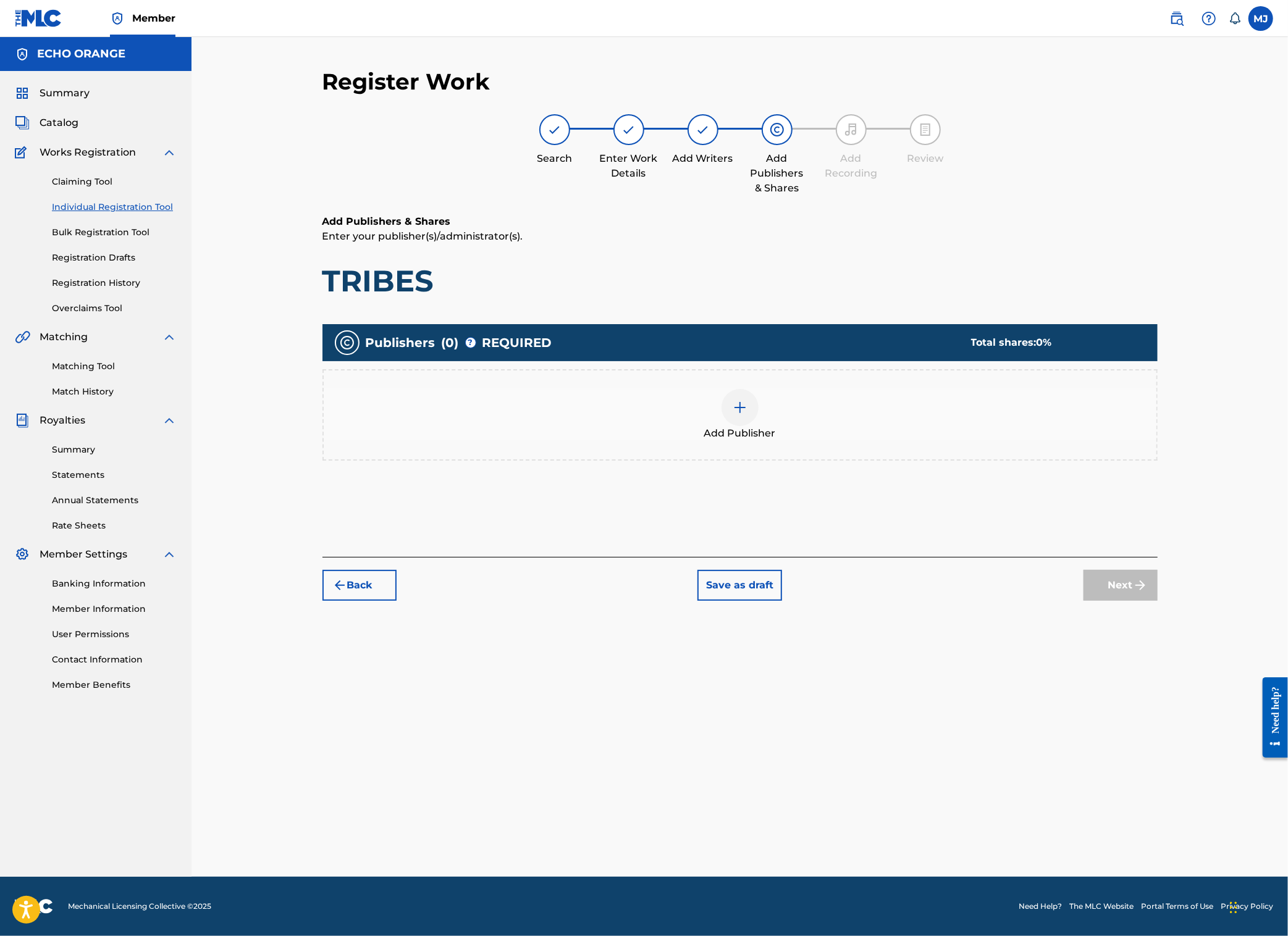
click at [821, 441] on div "Add Publisher" at bounding box center [739, 415] width 833 height 52
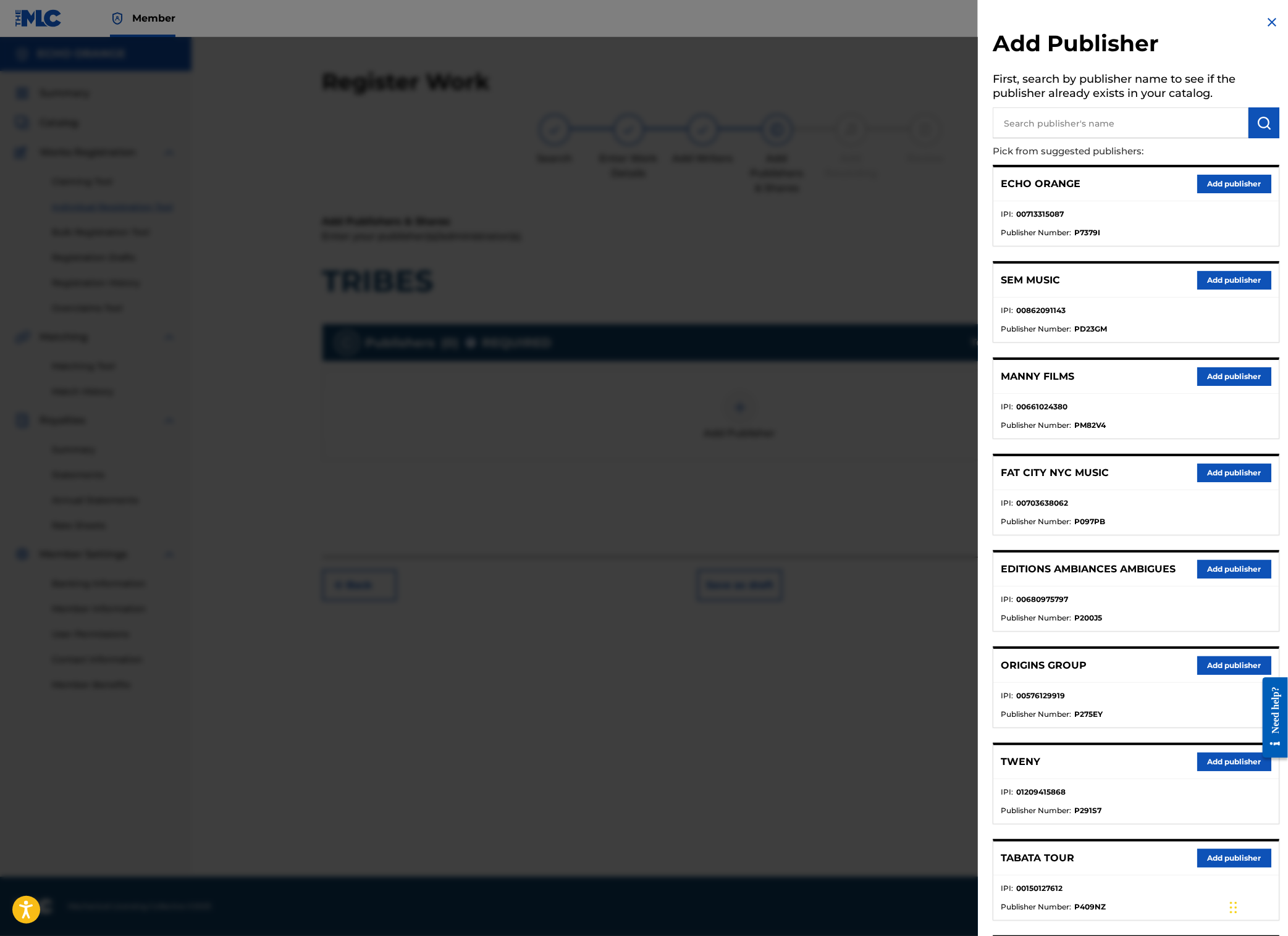
click at [1100, 118] on input "text" at bounding box center [1120, 123] width 256 height 31
type input "cala bou"
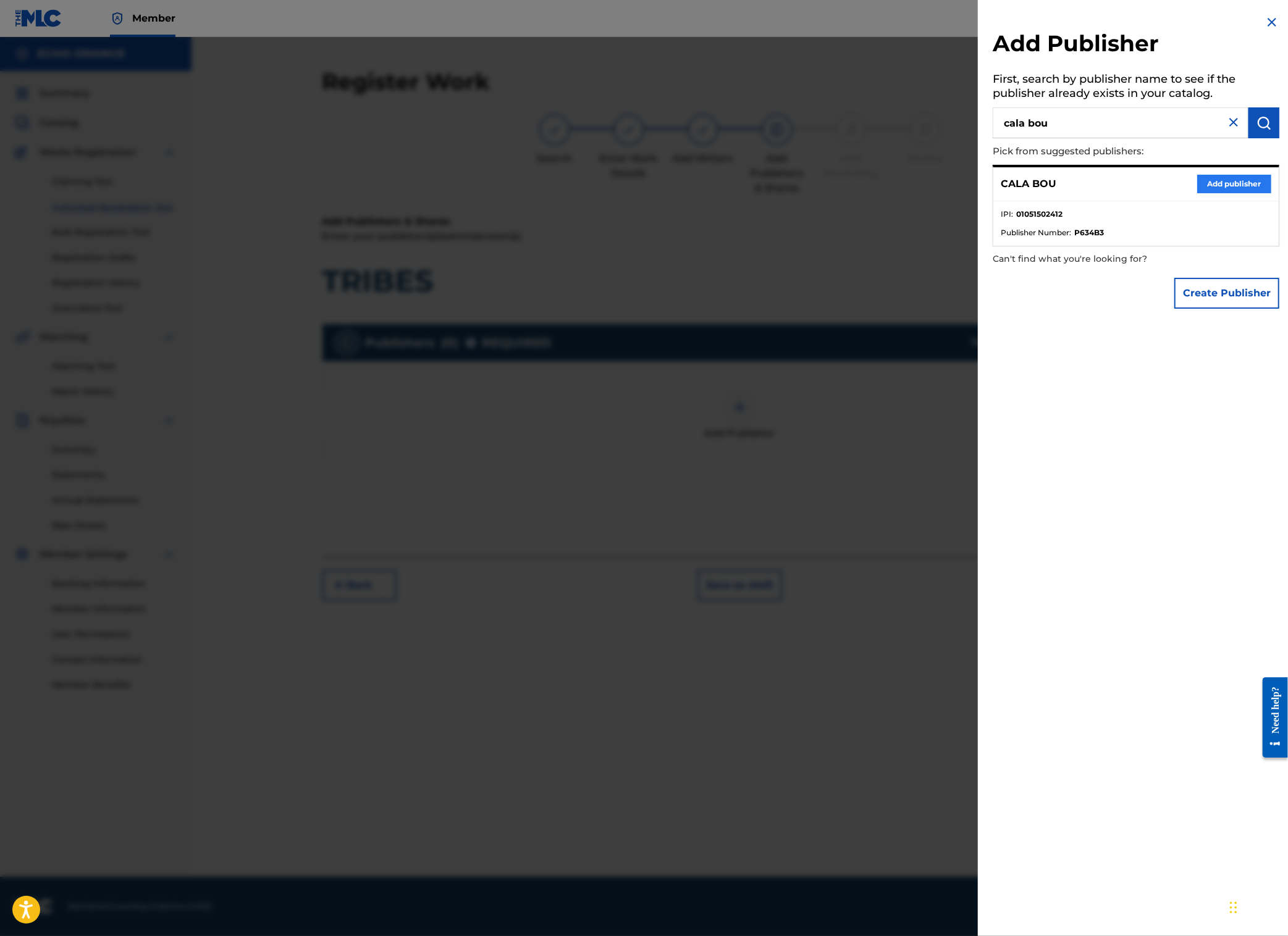
click at [1197, 193] on button "Add publisher" at bounding box center [1234, 184] width 74 height 18
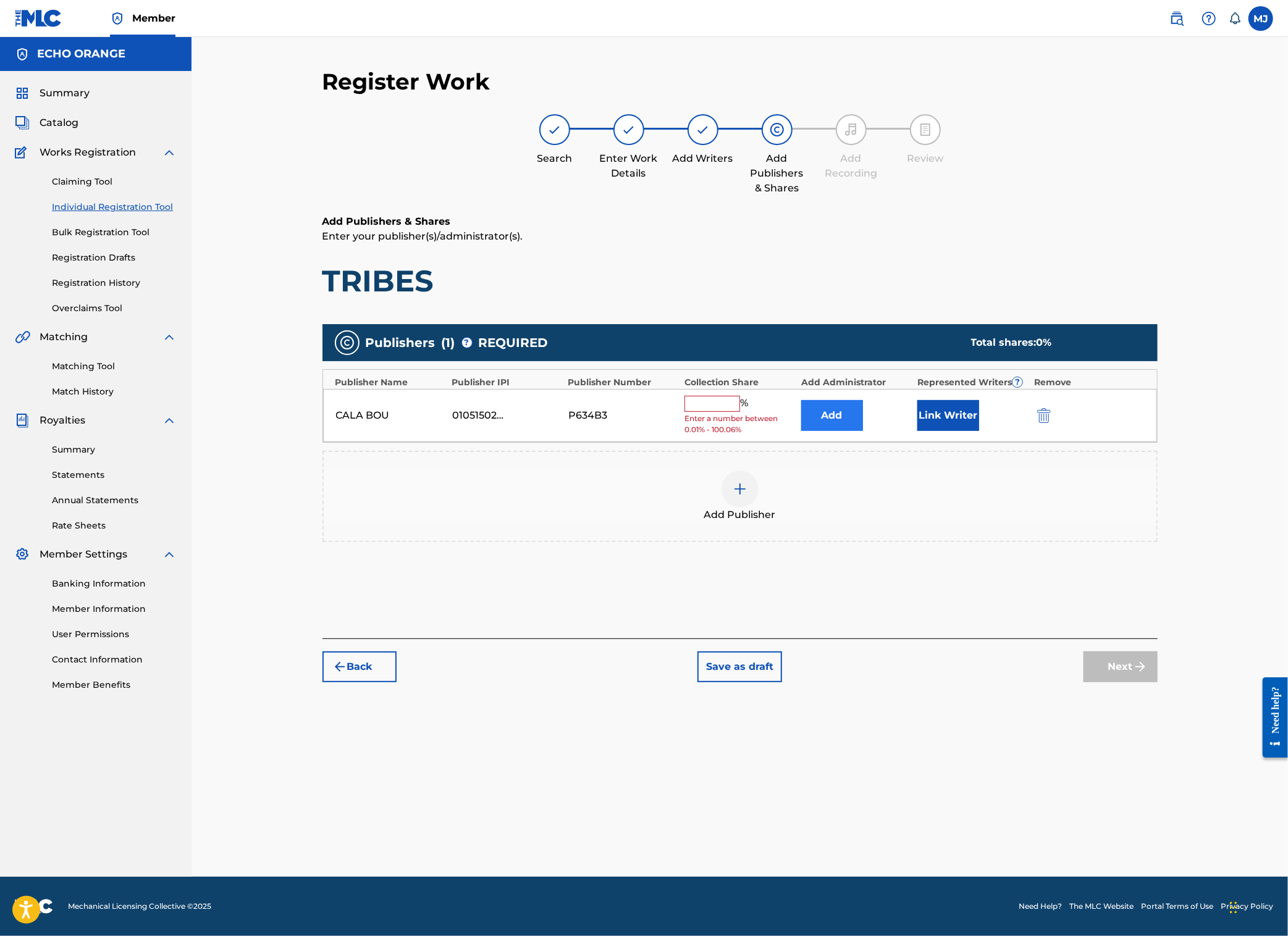
click at [863, 431] on button "Add" at bounding box center [832, 415] width 62 height 31
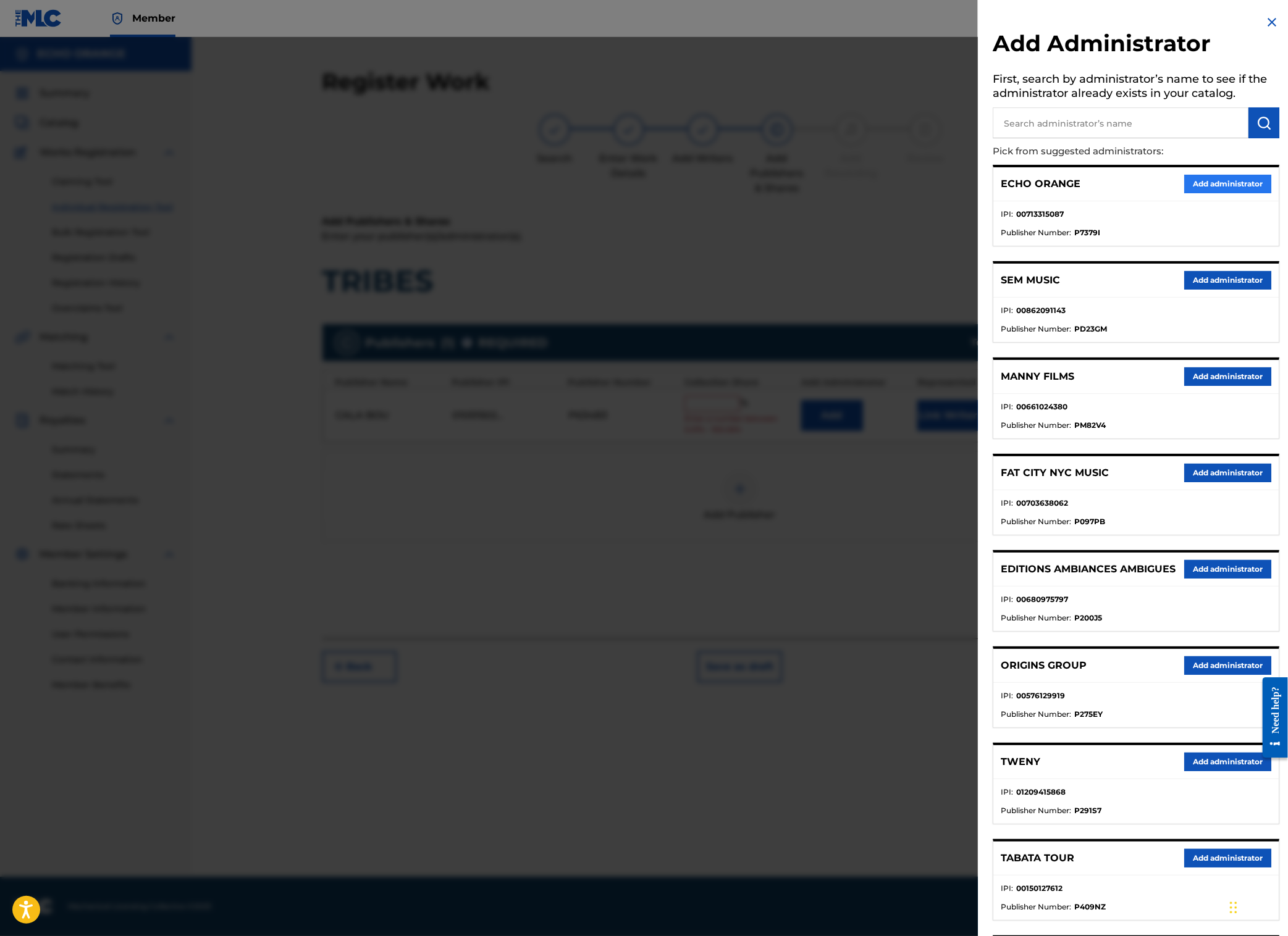
click at [1194, 193] on button "Add administrator" at bounding box center [1228, 184] width 87 height 18
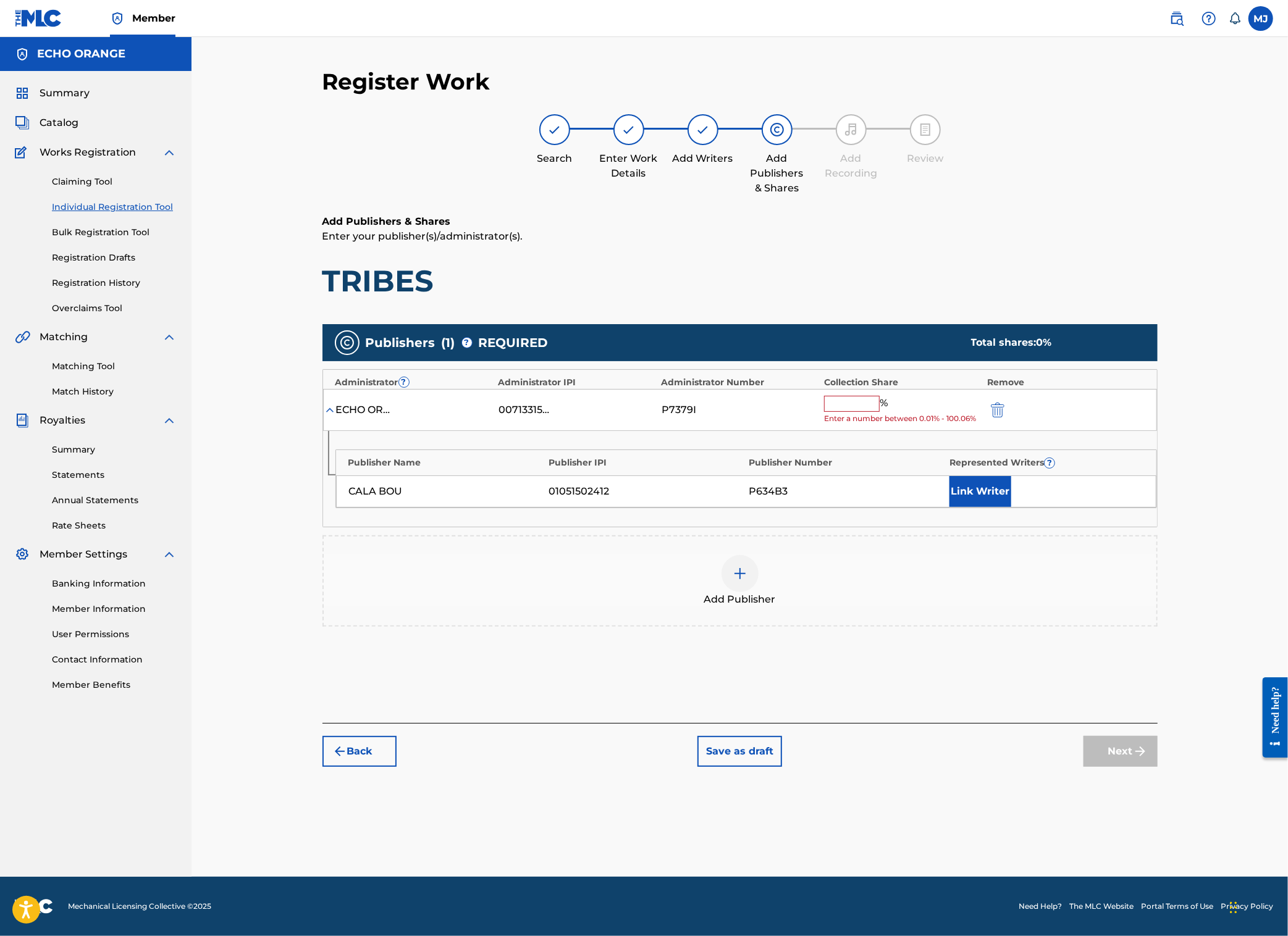
click at [880, 412] on input "text" at bounding box center [852, 403] width 56 height 16
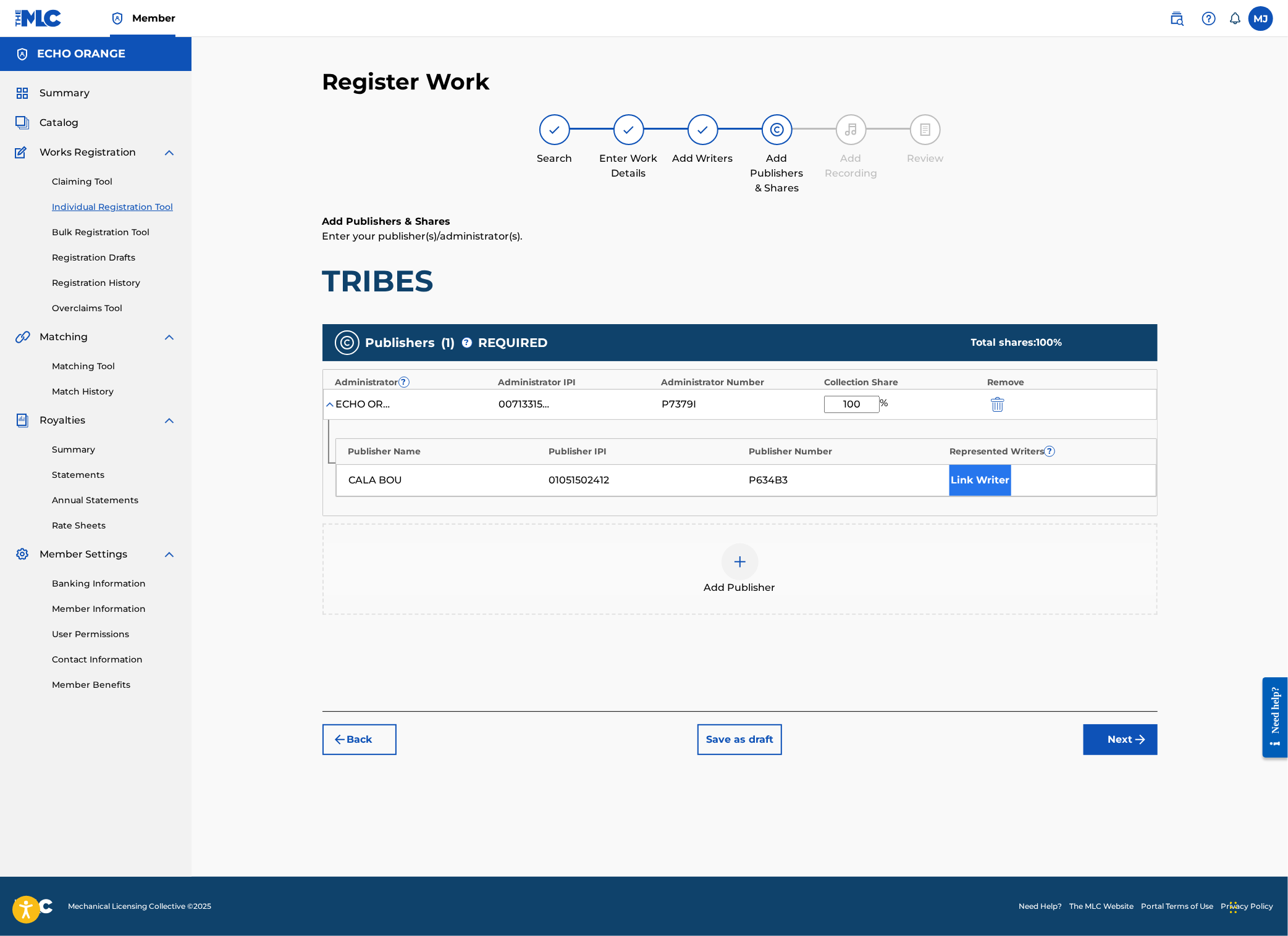
type input "100"
click at [1011, 496] on button "Link Writer" at bounding box center [980, 480] width 62 height 31
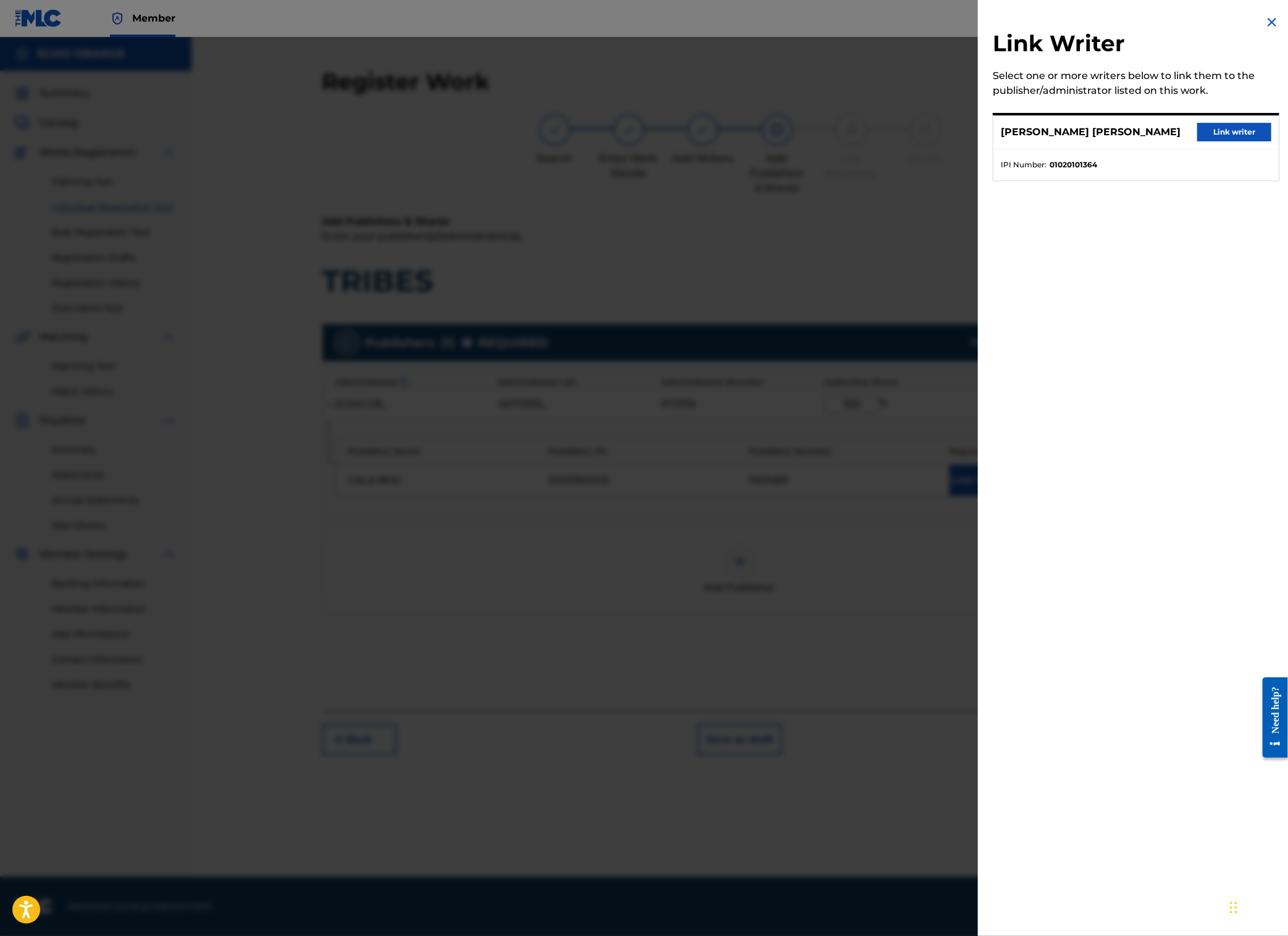
click at [1218, 149] on div "[PERSON_NAME] [PERSON_NAME] Link writer" at bounding box center [1136, 133] width 285 height 34
click at [1224, 142] on button "Link writer" at bounding box center [1234, 132] width 74 height 18
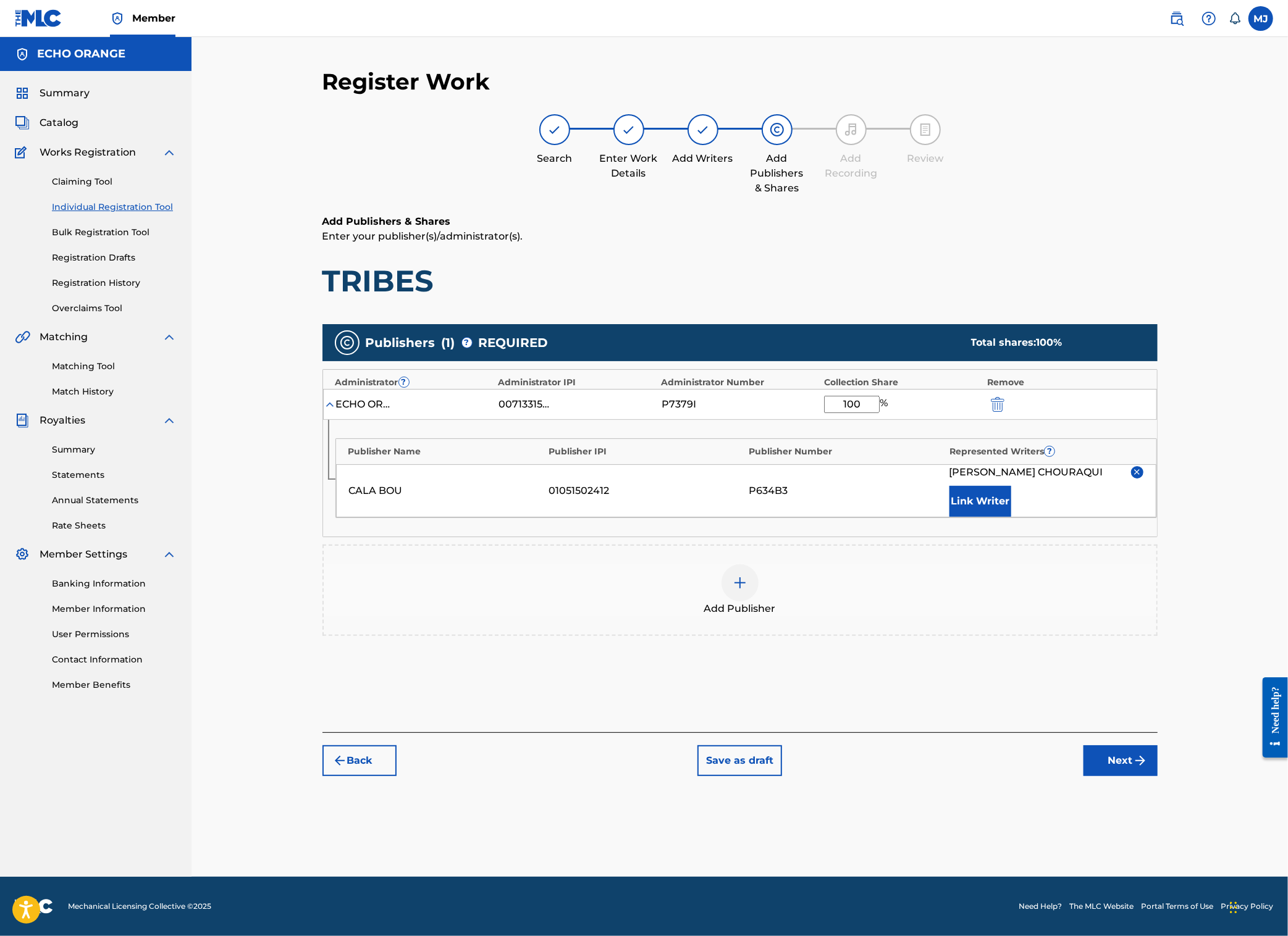
scroll to position [18, 0]
click at [1158, 777] on div "Back Save as draft Next" at bounding box center [740, 754] width 835 height 44
click at [1158, 777] on button "Next" at bounding box center [1120, 760] width 74 height 31
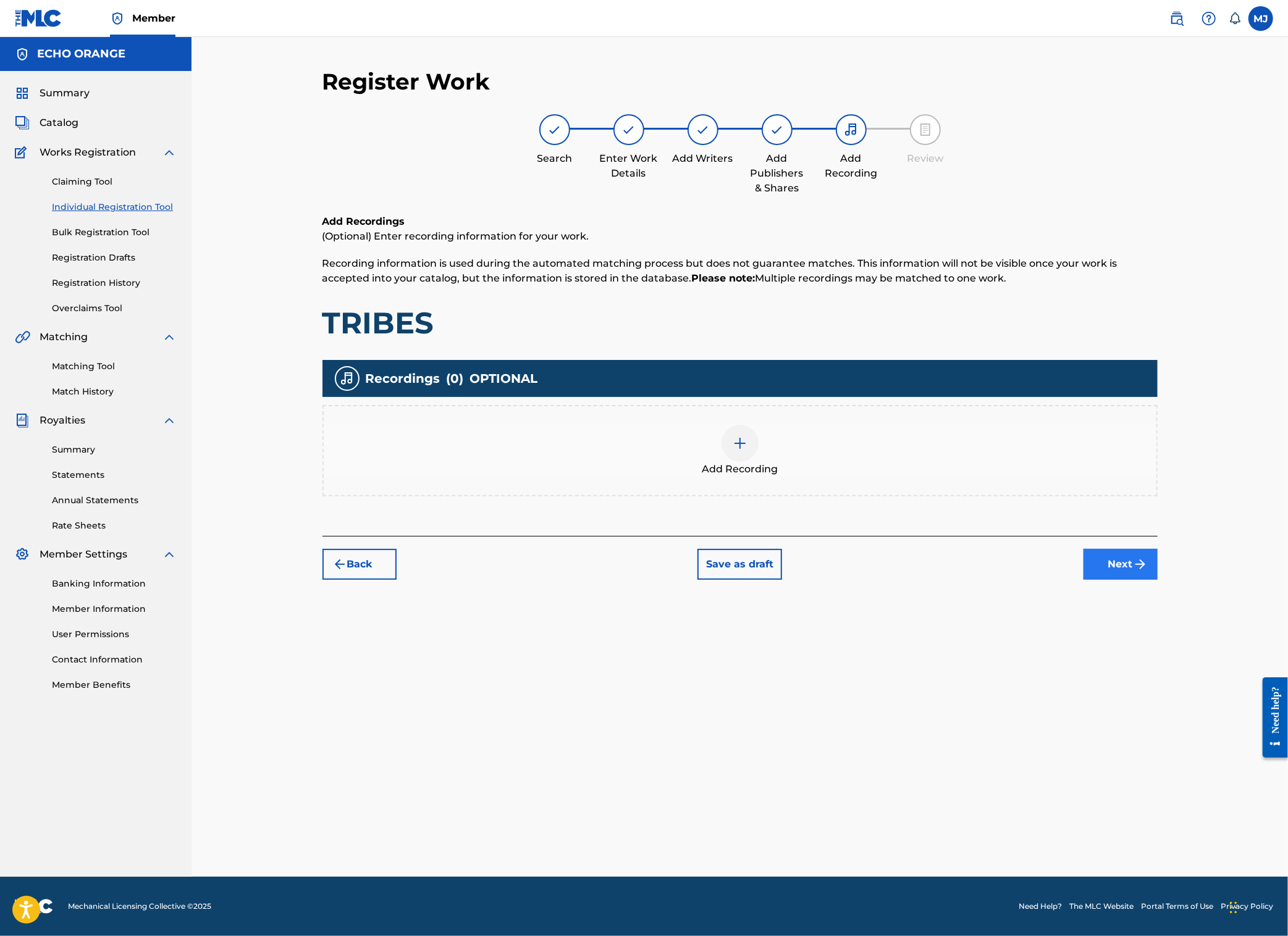
click at [1158, 580] on button "Next" at bounding box center [1120, 564] width 74 height 31
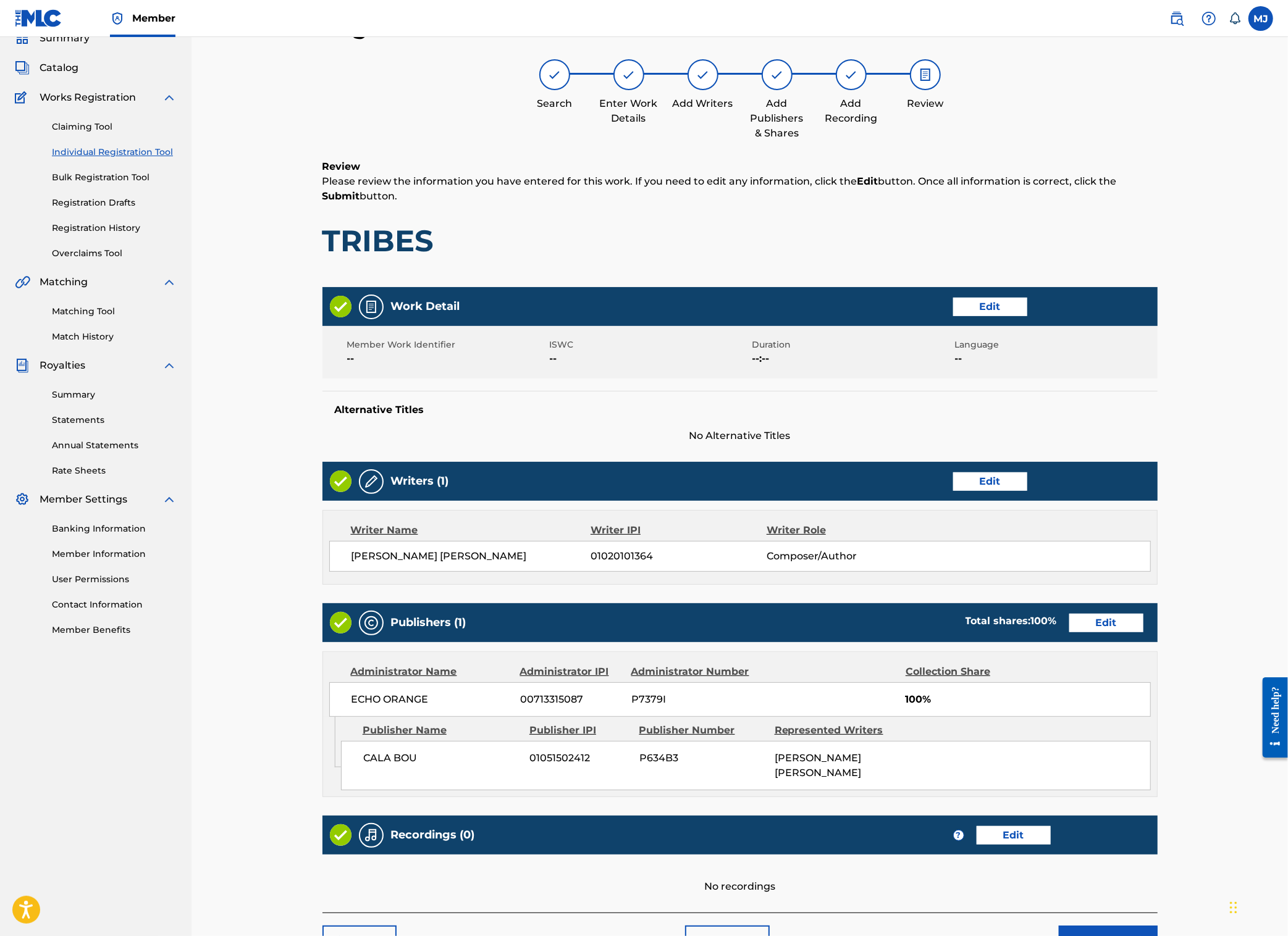
scroll to position [265, 0]
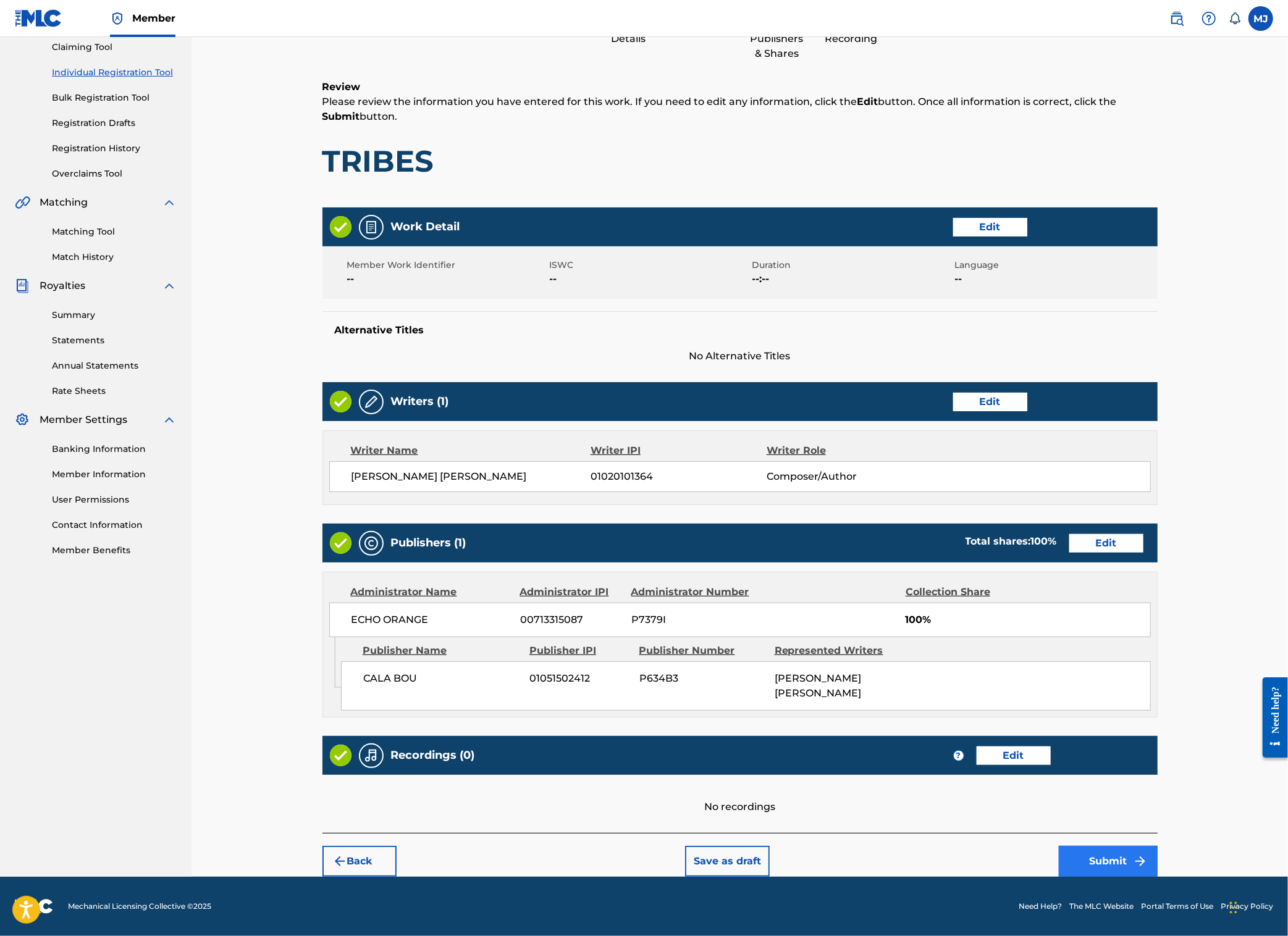
click at [1158, 853] on button "Submit" at bounding box center [1108, 861] width 99 height 31
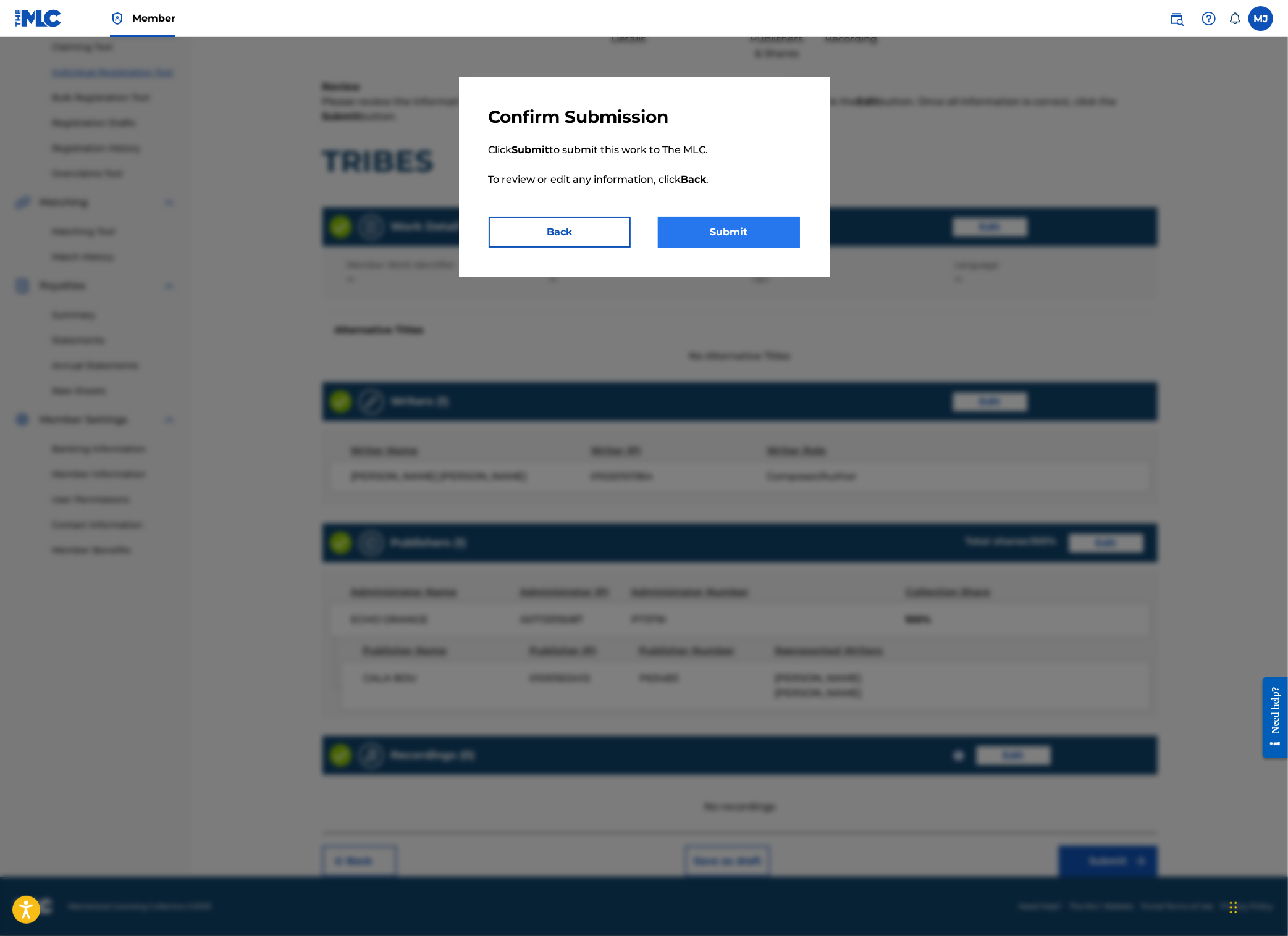
click at [745, 248] on button "Submit" at bounding box center [729, 232] width 142 height 31
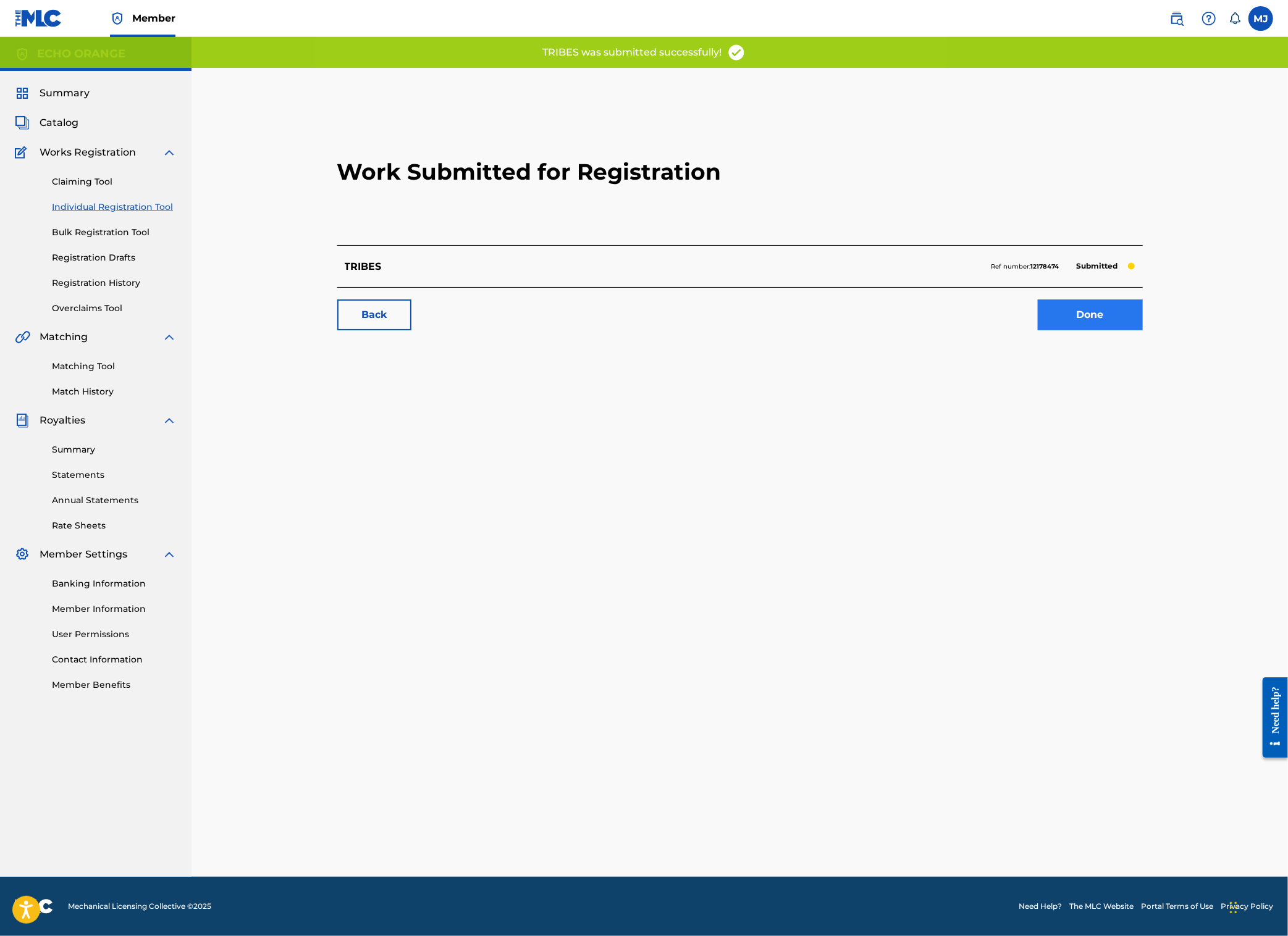
click at [1143, 330] on link "Done" at bounding box center [1090, 314] width 105 height 31
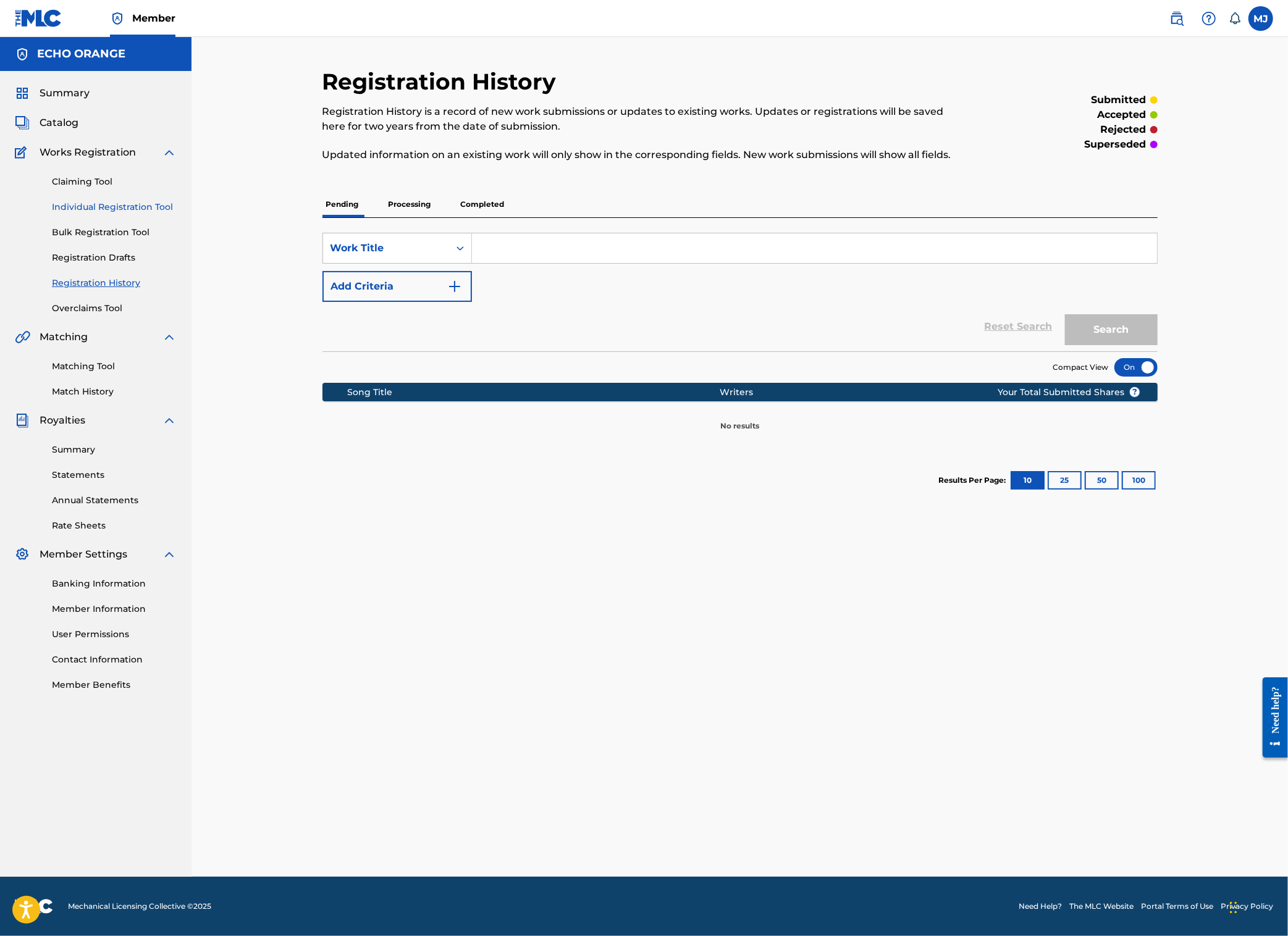
click at [104, 213] on link "Individual Registration Tool" at bounding box center [114, 208] width 125 height 13
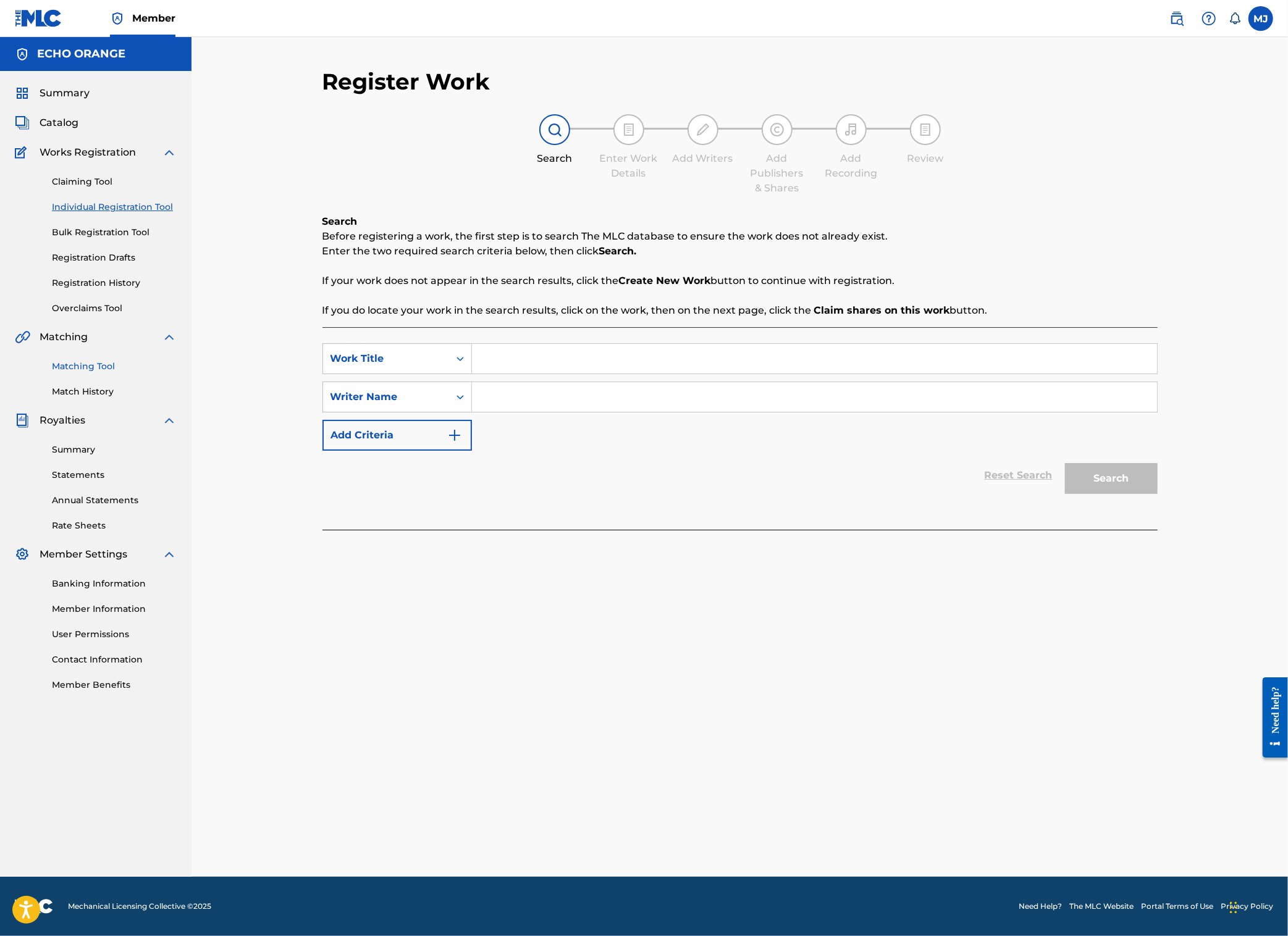
click at [100, 373] on link "Matching Tool" at bounding box center [114, 367] width 125 height 13
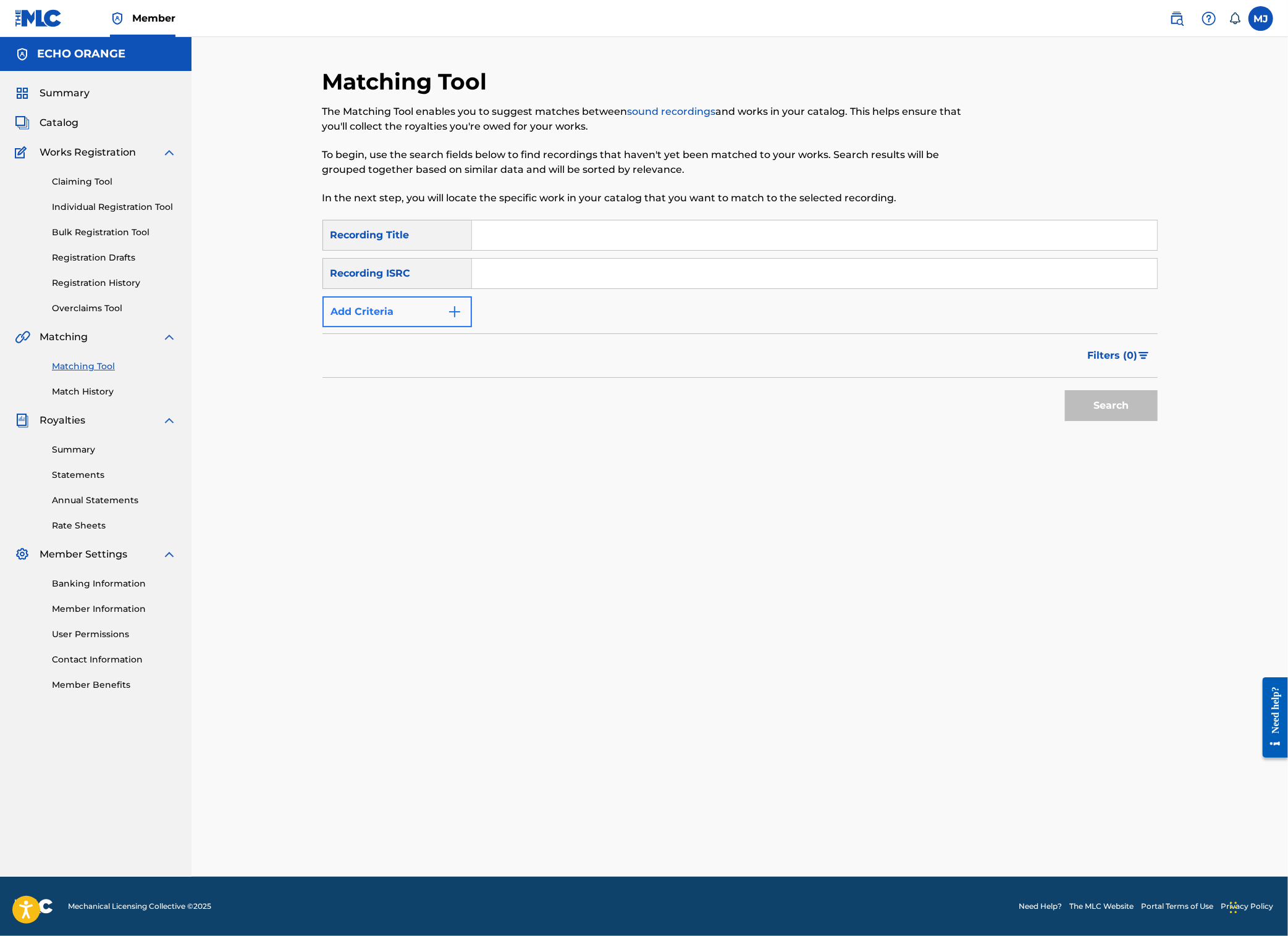
click at [371, 328] on button "Add Criteria" at bounding box center [397, 312] width 149 height 31
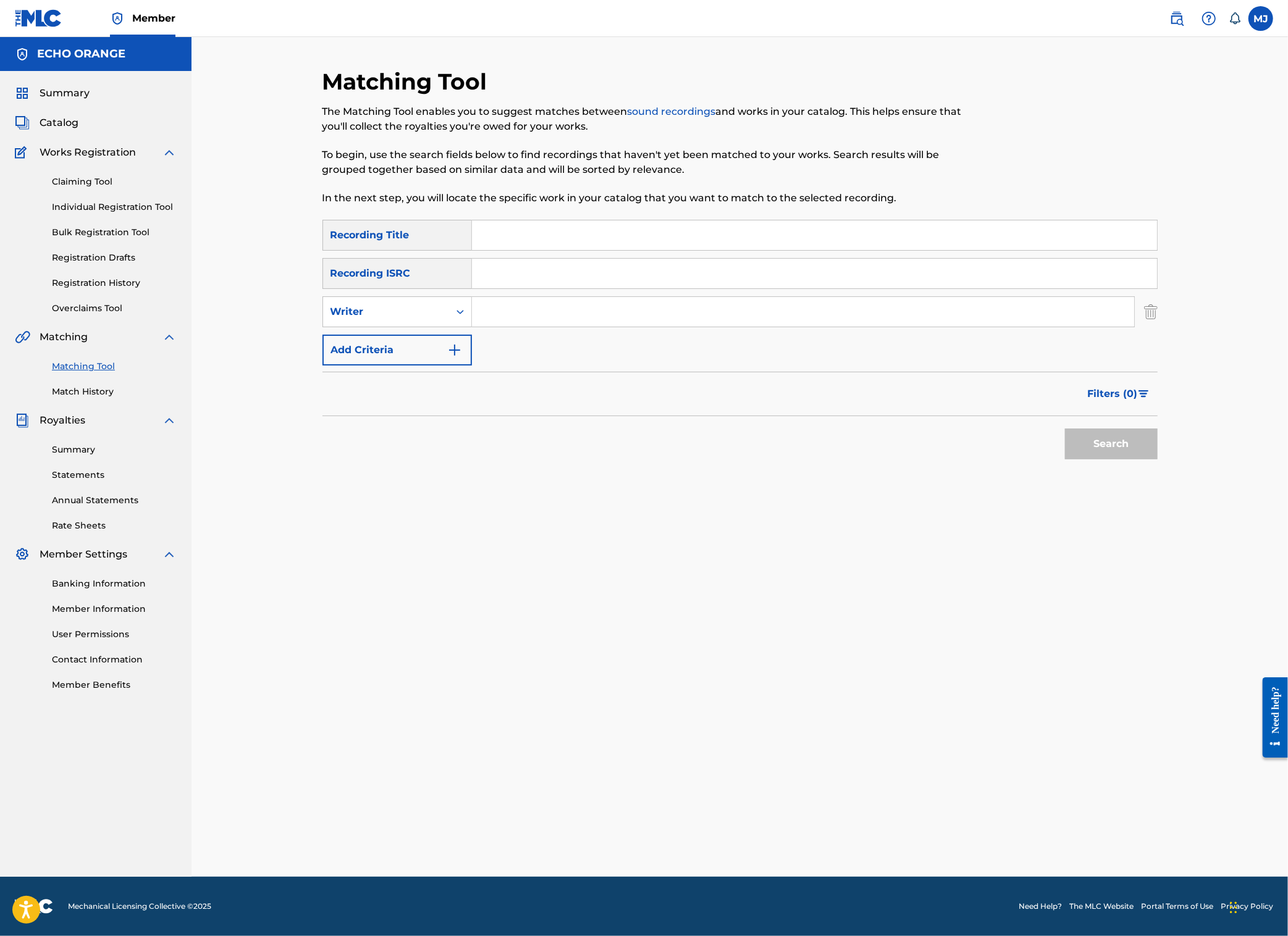
click at [472, 327] on input "Search Form" at bounding box center [803, 312] width 662 height 30
paste input "[PERSON_NAME]"
type input "[PERSON_NAME]"
click at [1158, 459] on button "Search" at bounding box center [1111, 443] width 93 height 31
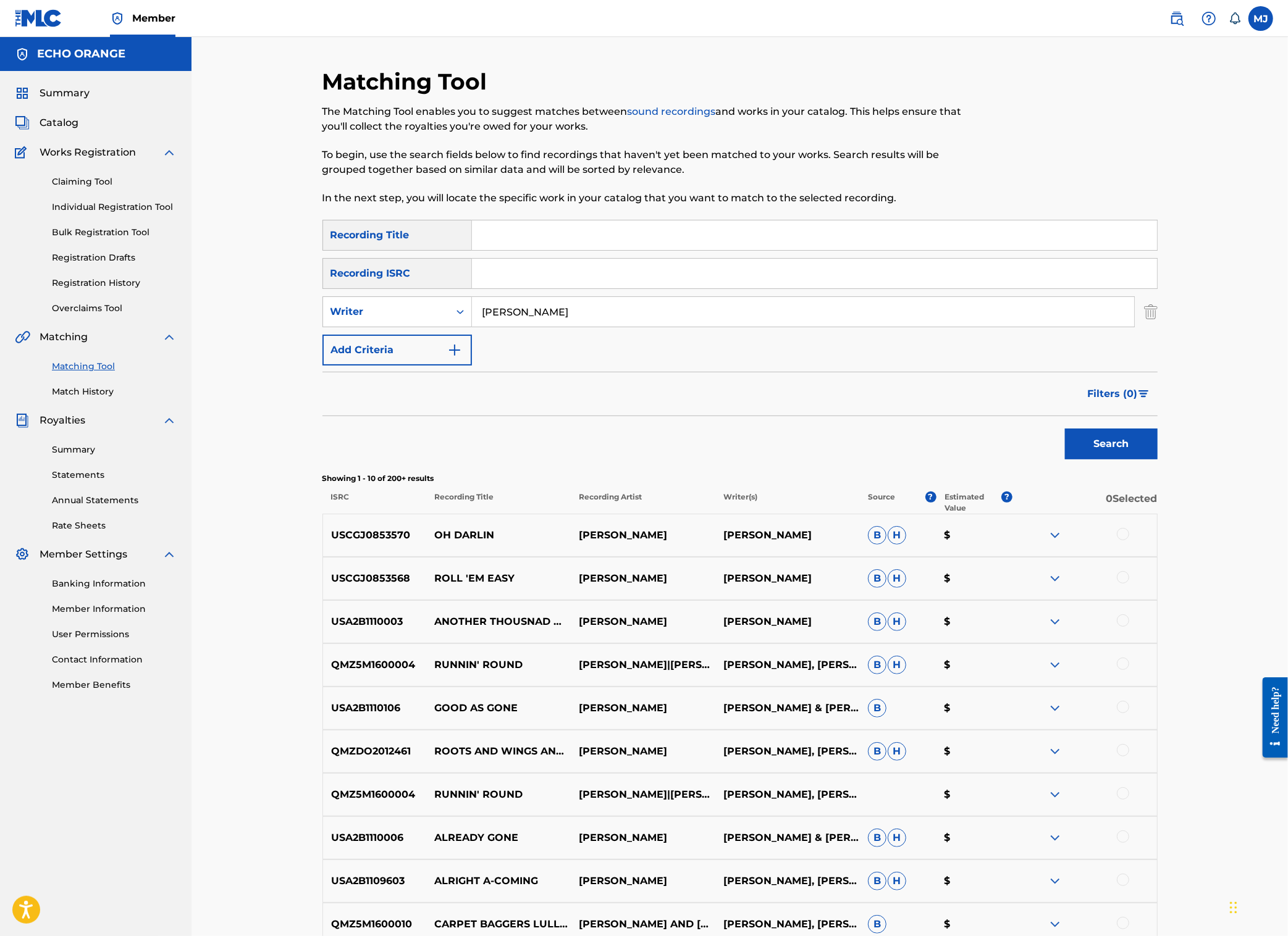
click at [604, 280] on div "SearchWithCriteria2b40ef82-77ba-4e19-8650-ef16865aaffe Recording Title SearchWi…" at bounding box center [740, 293] width 835 height 146
click at [605, 250] on input "Search Form" at bounding box center [814, 236] width 685 height 30
type input "m"
type input "melancholic me"
click at [1158, 459] on button "Search" at bounding box center [1111, 443] width 93 height 31
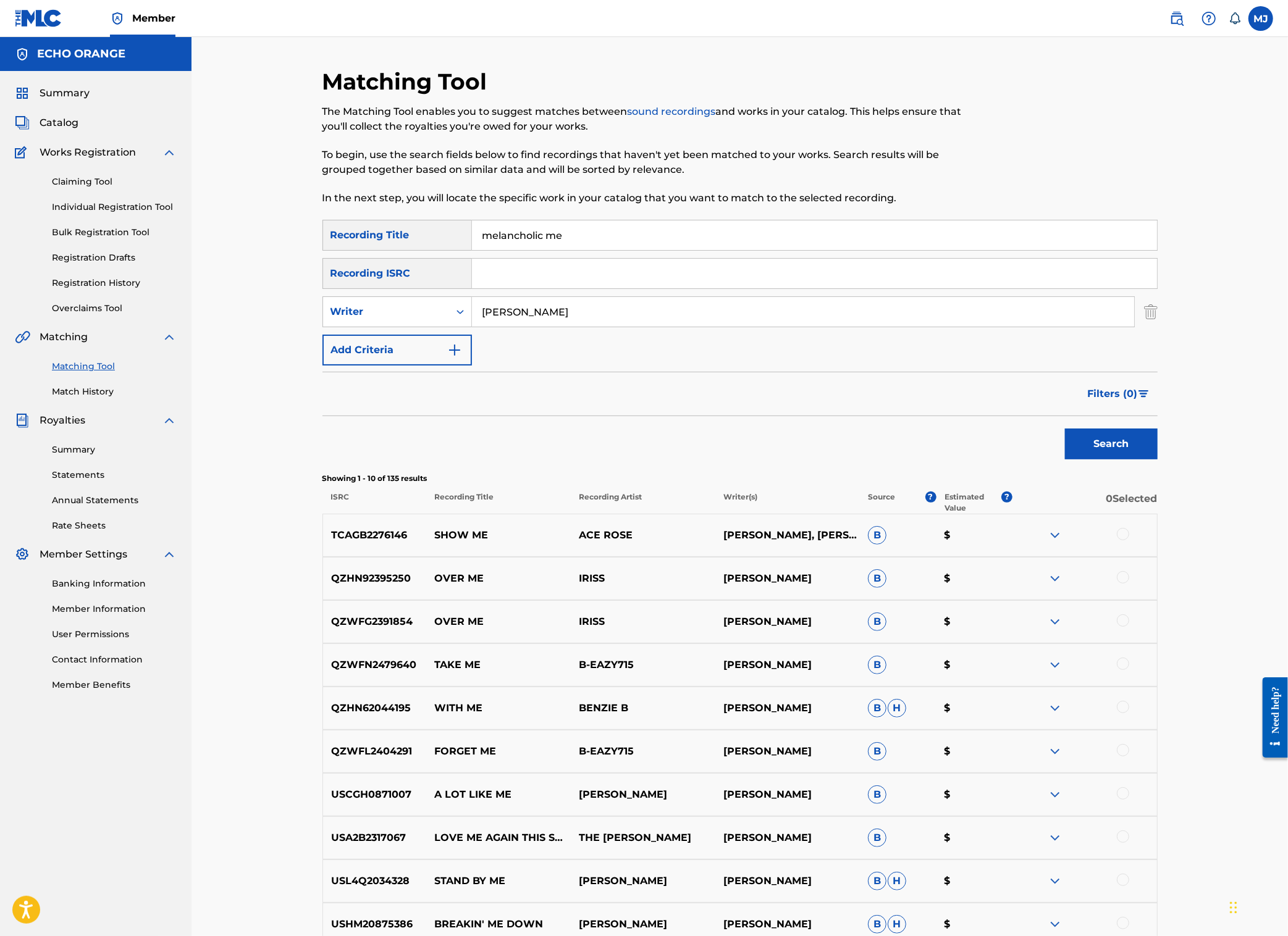
click at [613, 327] on input "[PERSON_NAME]" at bounding box center [803, 312] width 662 height 30
type input "B"
click at [582, 250] on input "melancholic me" at bounding box center [814, 236] width 685 height 30
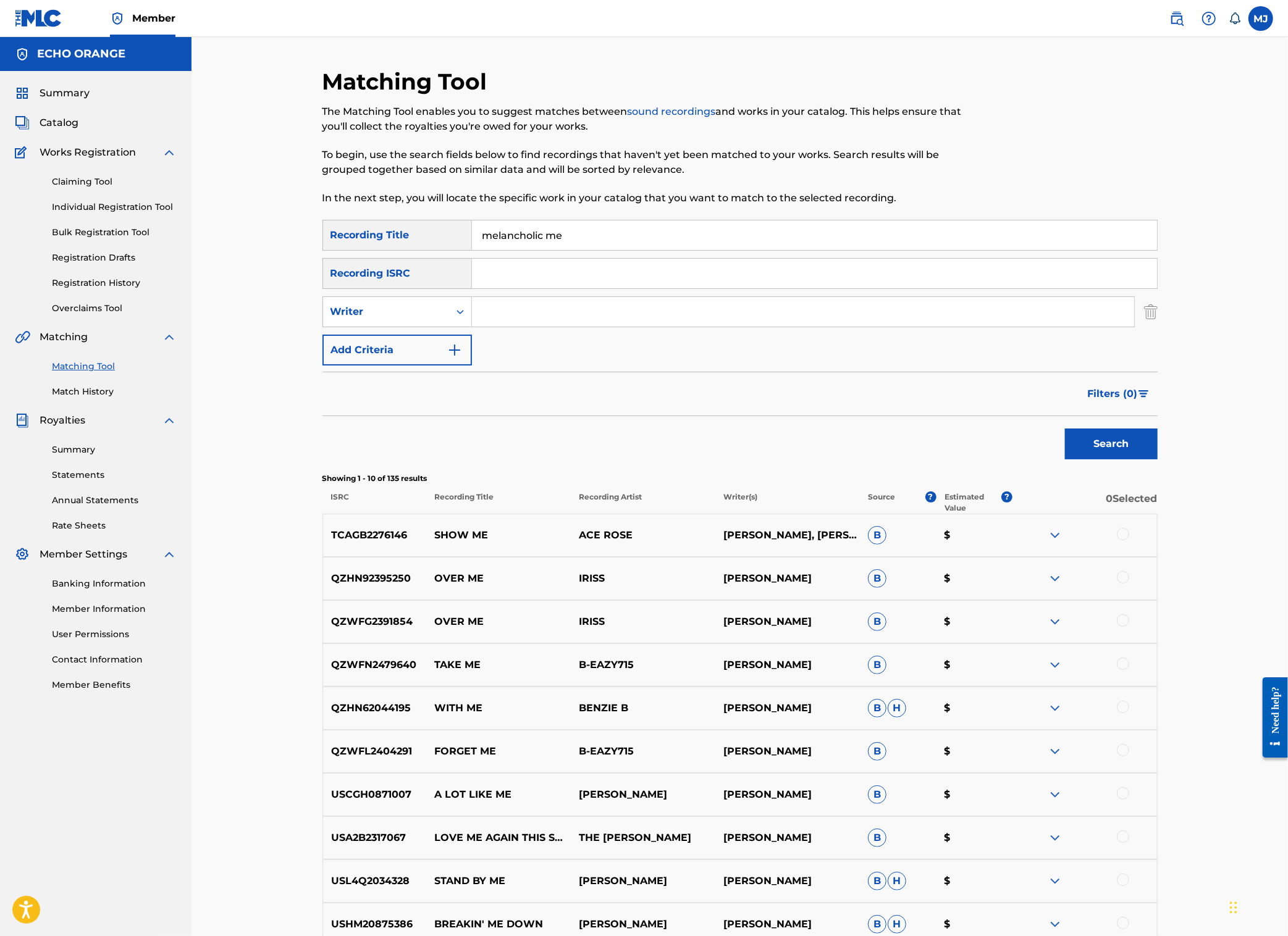
click at [582, 250] on input "melancholic me" at bounding box center [814, 236] width 685 height 30
click at [504, 327] on input "Search Form" at bounding box center [803, 312] width 662 height 30
paste input "[PERSON_NAME]"
click at [1158, 459] on button "Search" at bounding box center [1111, 443] width 93 height 31
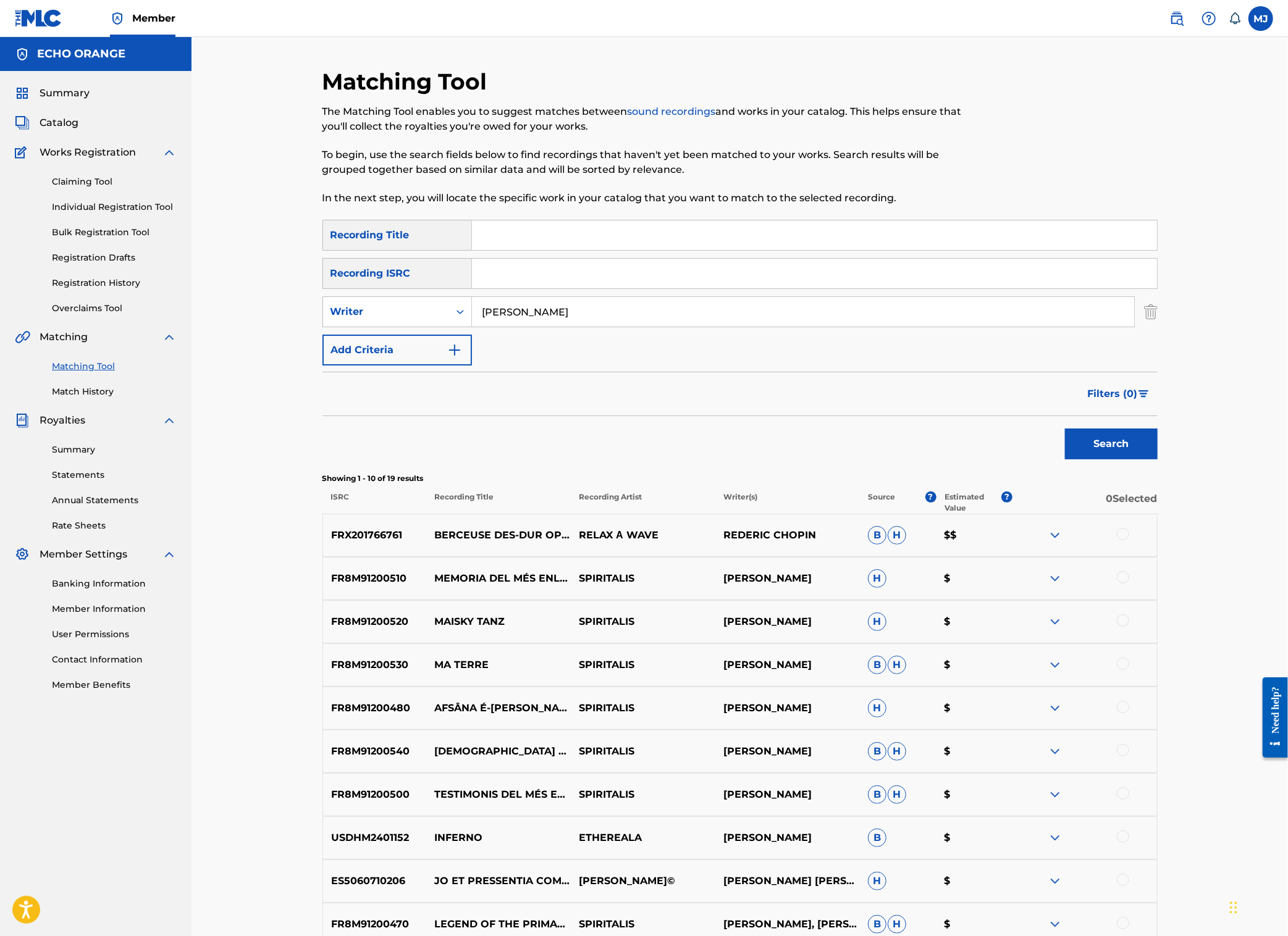
scroll to position [21, 0]
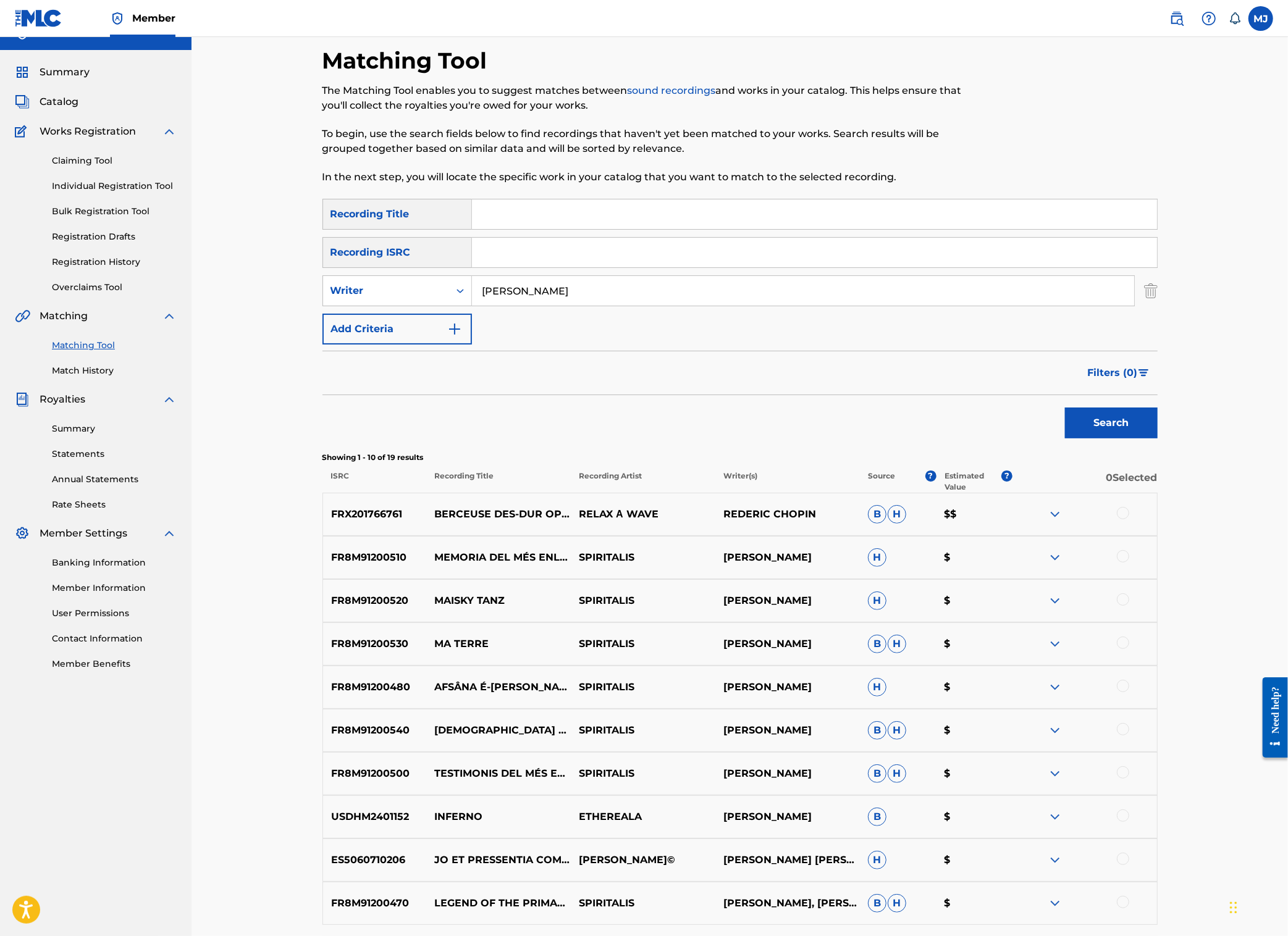
click at [472, 306] on input "[PERSON_NAME]" at bounding box center [803, 291] width 662 height 30
type input "[PERSON_NAME]"
click at [1158, 438] on button "Search" at bounding box center [1111, 423] width 93 height 31
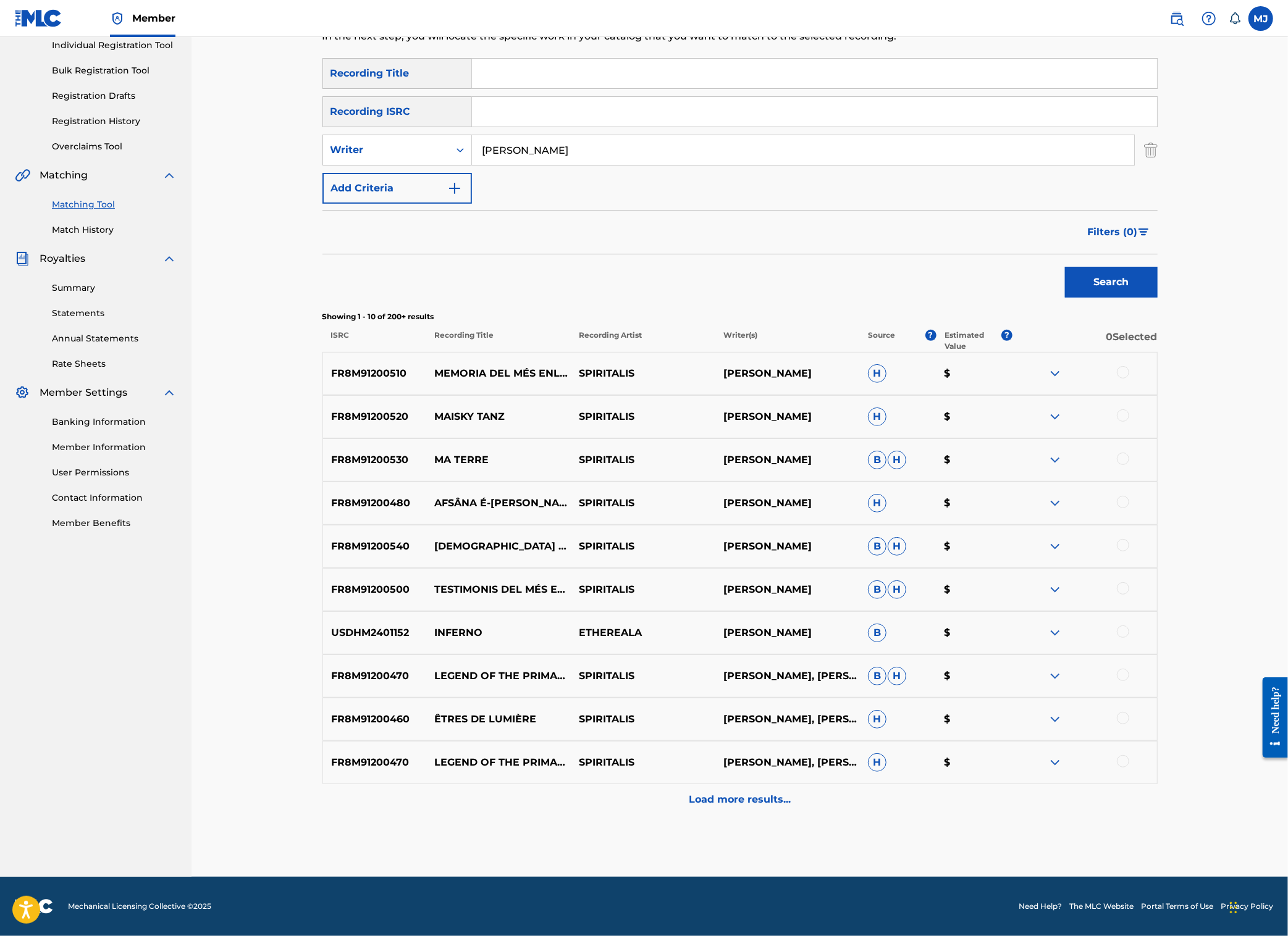
scroll to position [189, 0]
drag, startPoint x: 635, startPoint y: 418, endPoint x: 557, endPoint y: 421, distance: 78.1
click at [571, 381] on p "SPIRITALIS" at bounding box center [643, 373] width 144 height 15
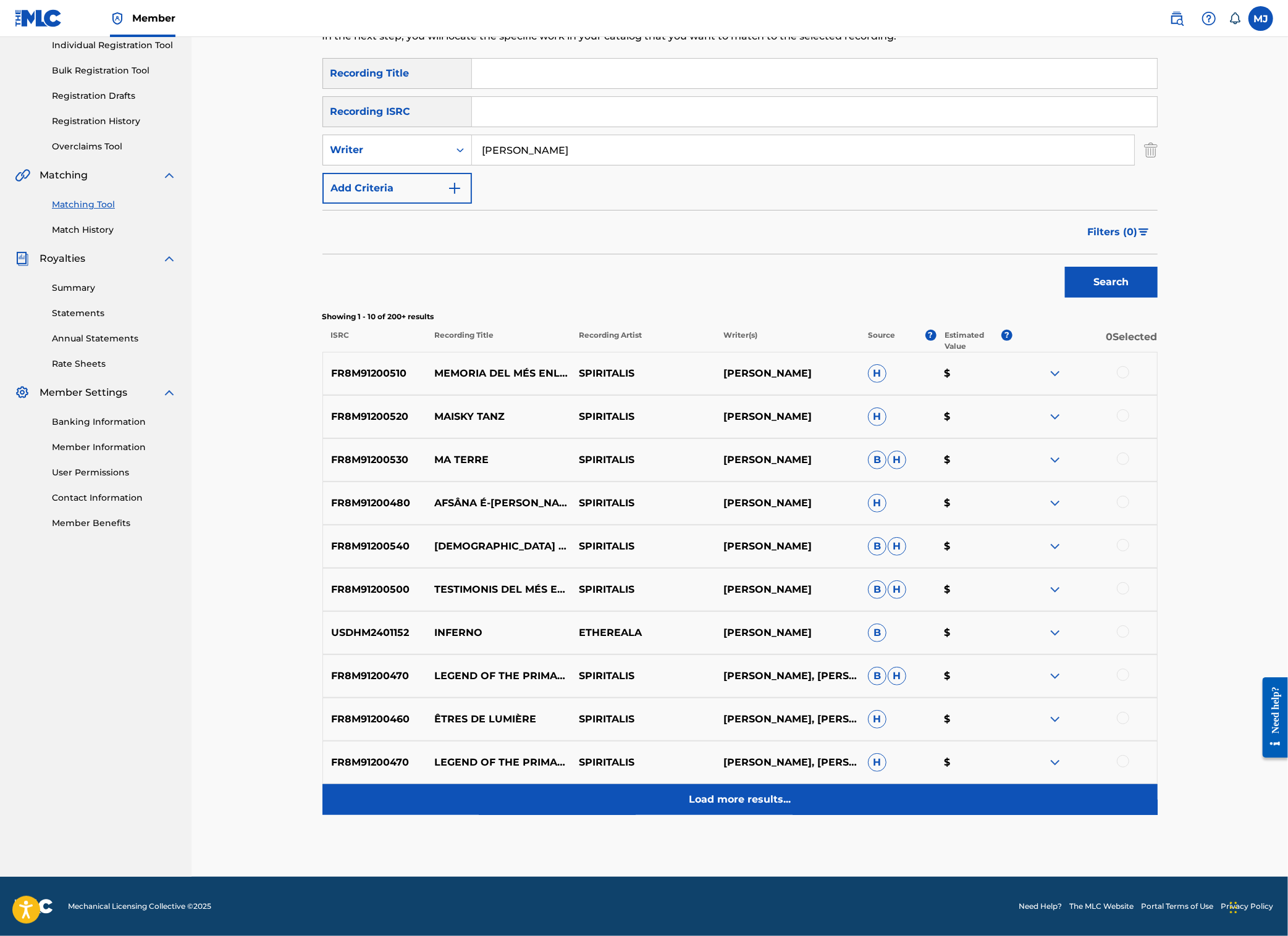
click at [742, 784] on div "Load more results..." at bounding box center [740, 799] width 835 height 31
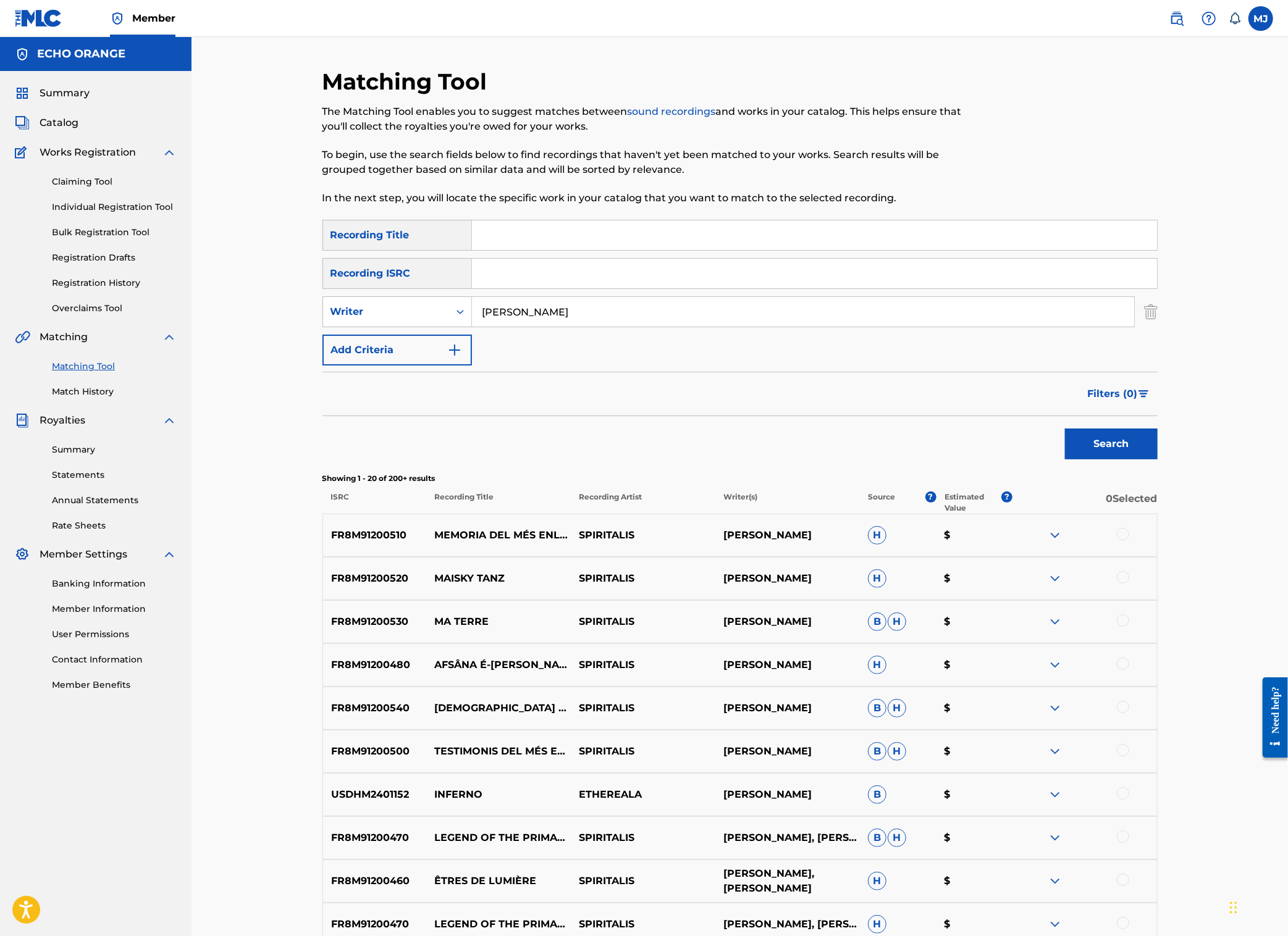
scroll to position [864, 0]
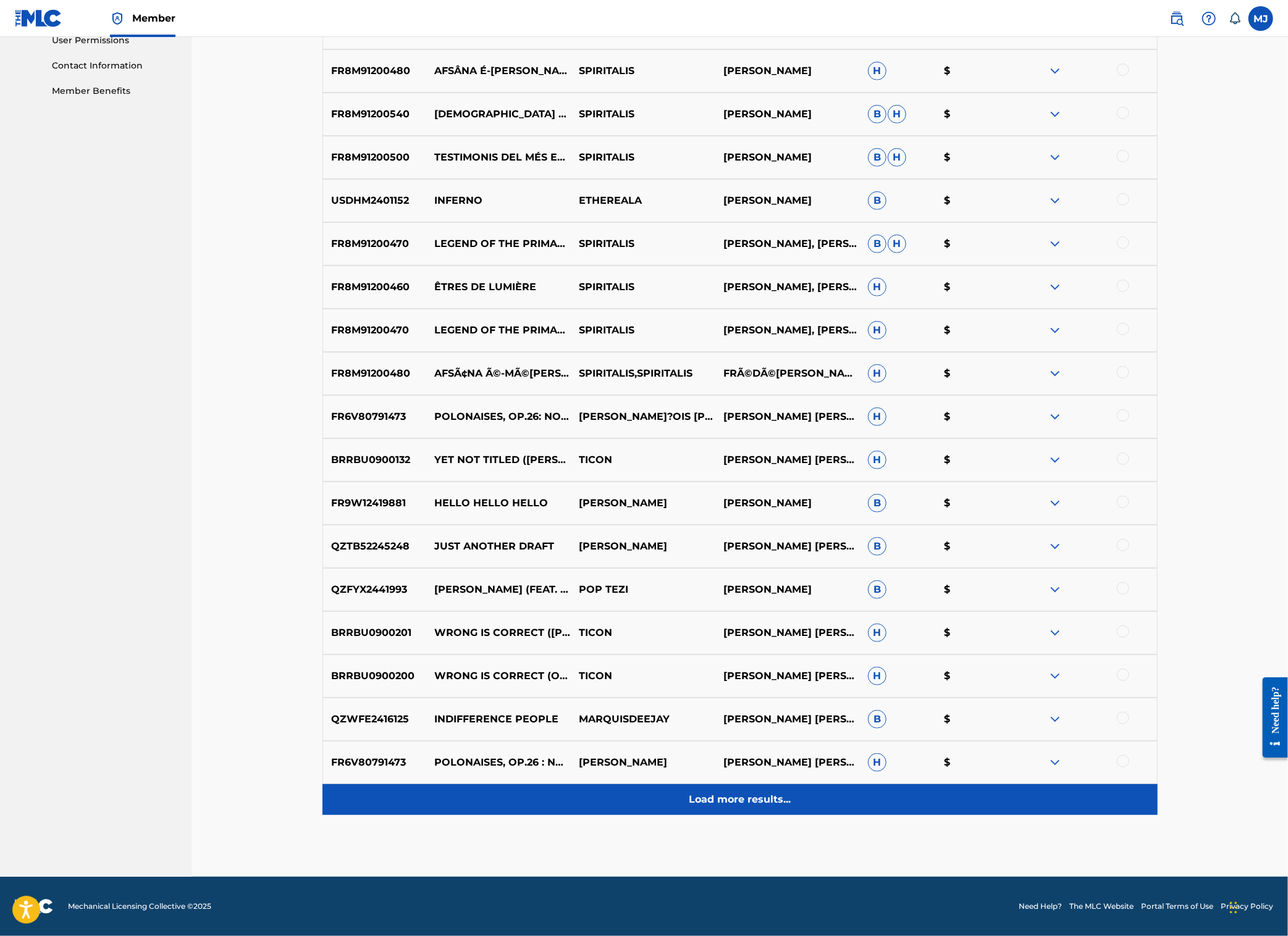
click at [746, 784] on div "Load more results..." at bounding box center [740, 799] width 835 height 31
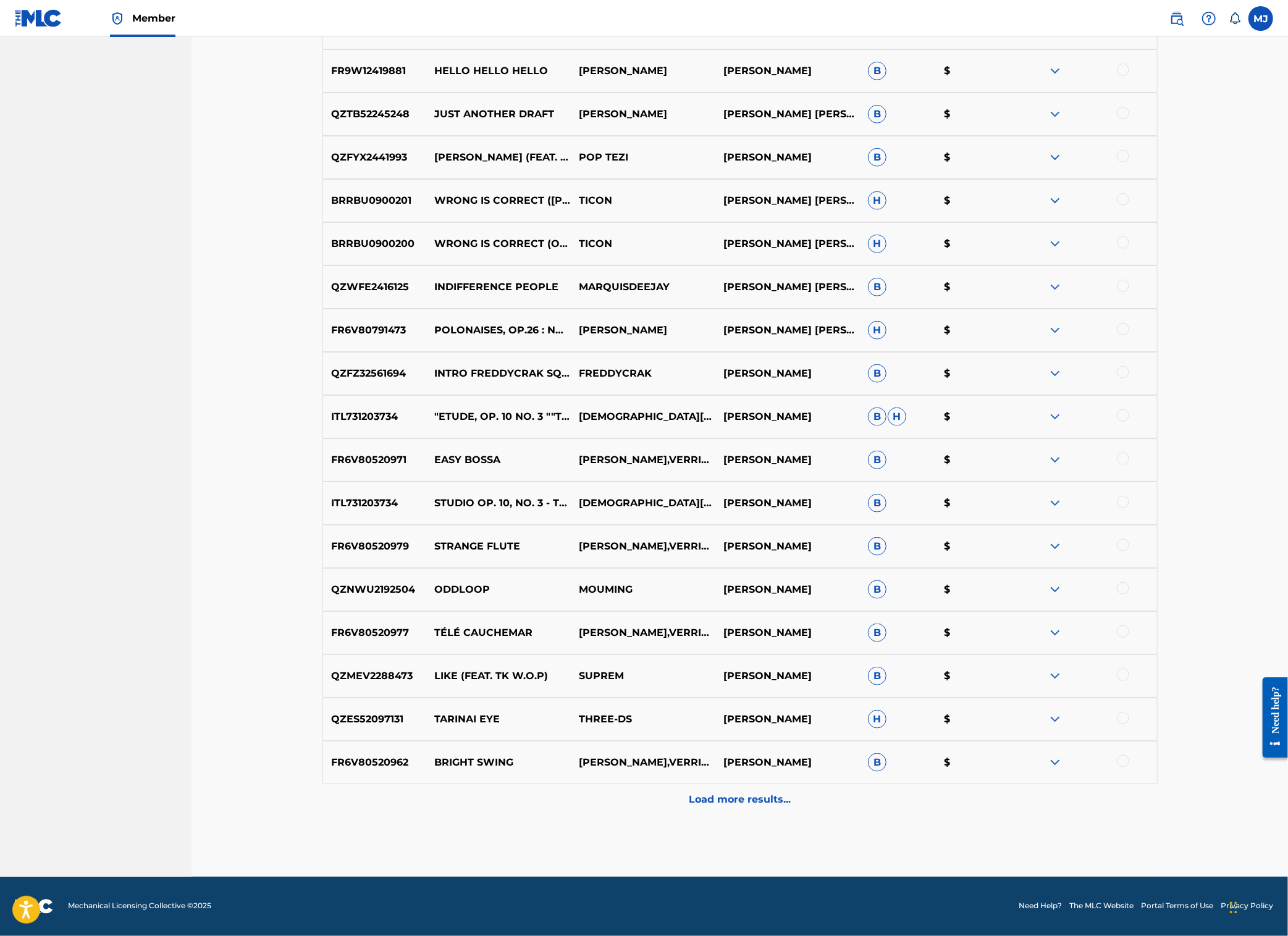
scroll to position [1384, 0]
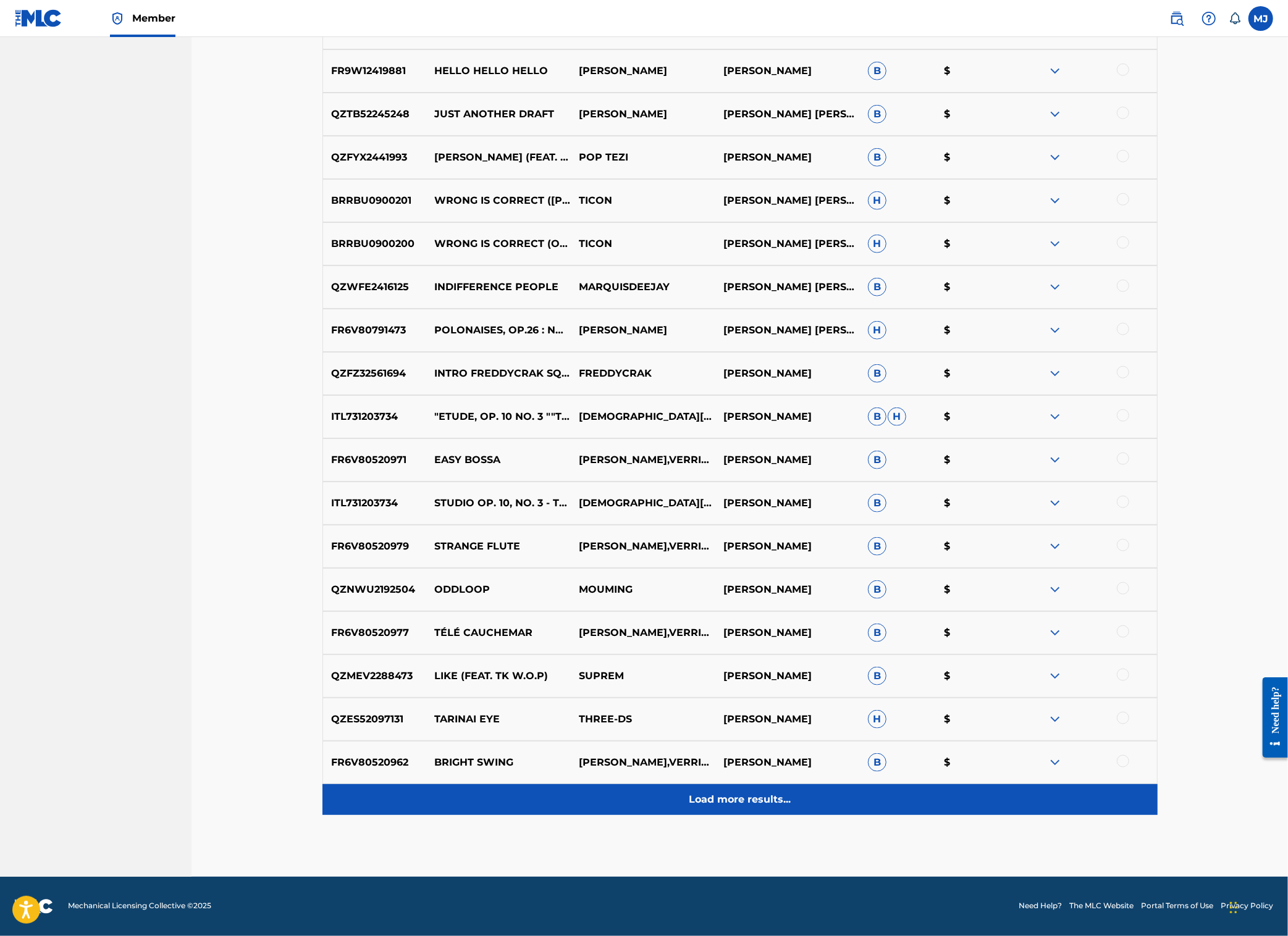
click at [742, 793] on p "Load more results..." at bounding box center [739, 800] width 102 height 15
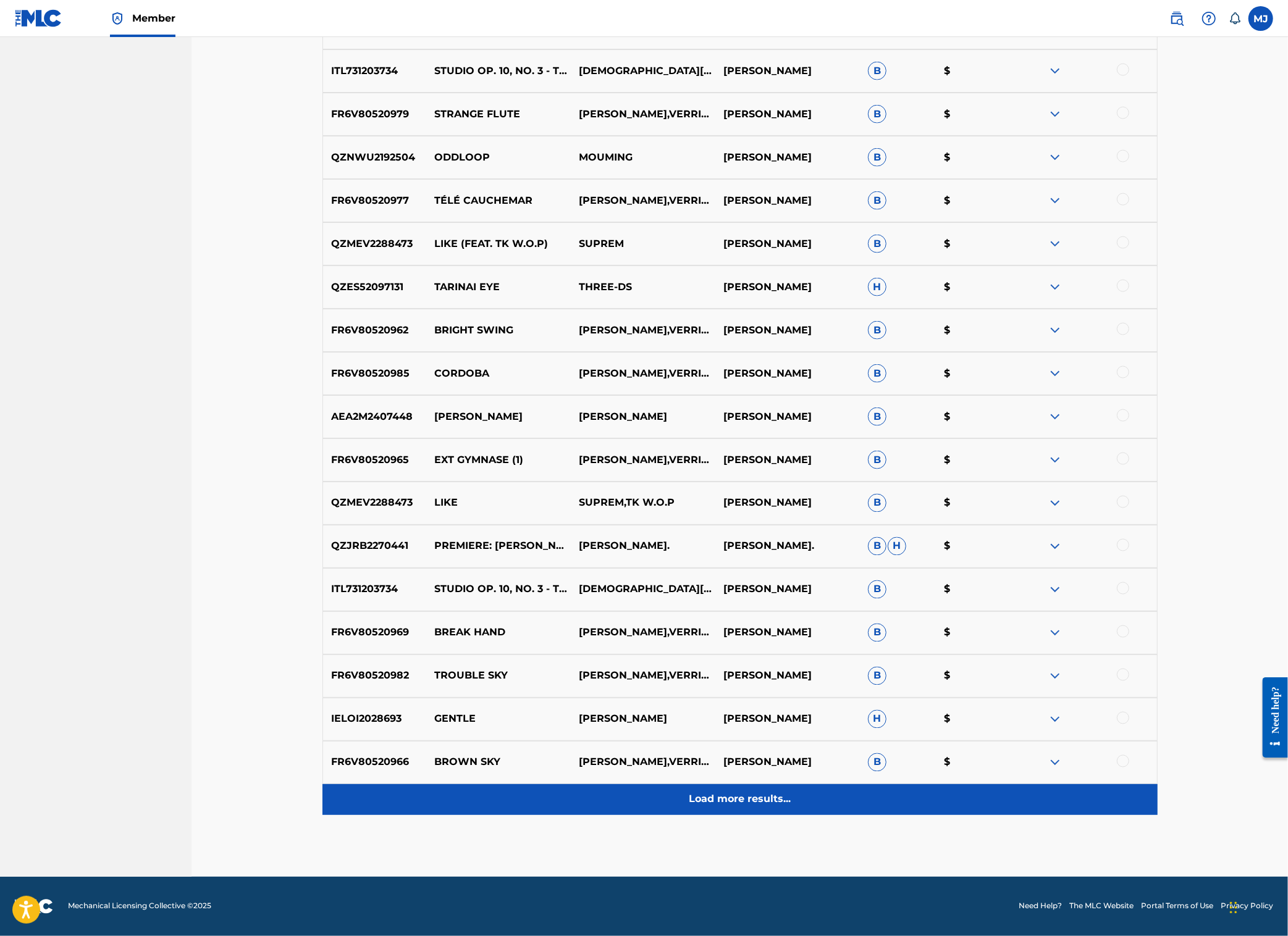
scroll to position [1902, 0]
click at [743, 784] on div "Load more results..." at bounding box center [740, 799] width 835 height 31
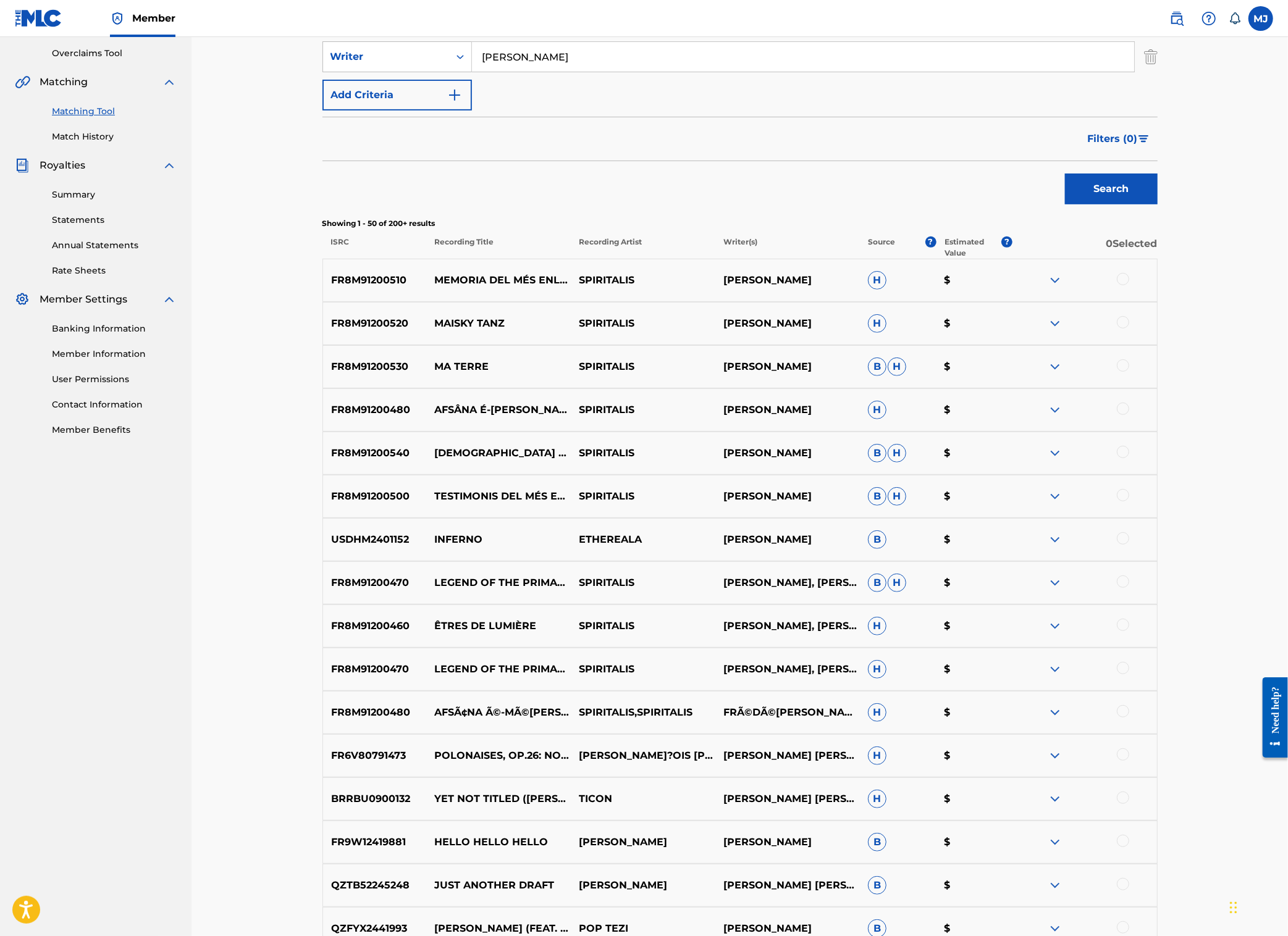
scroll to position [0, 0]
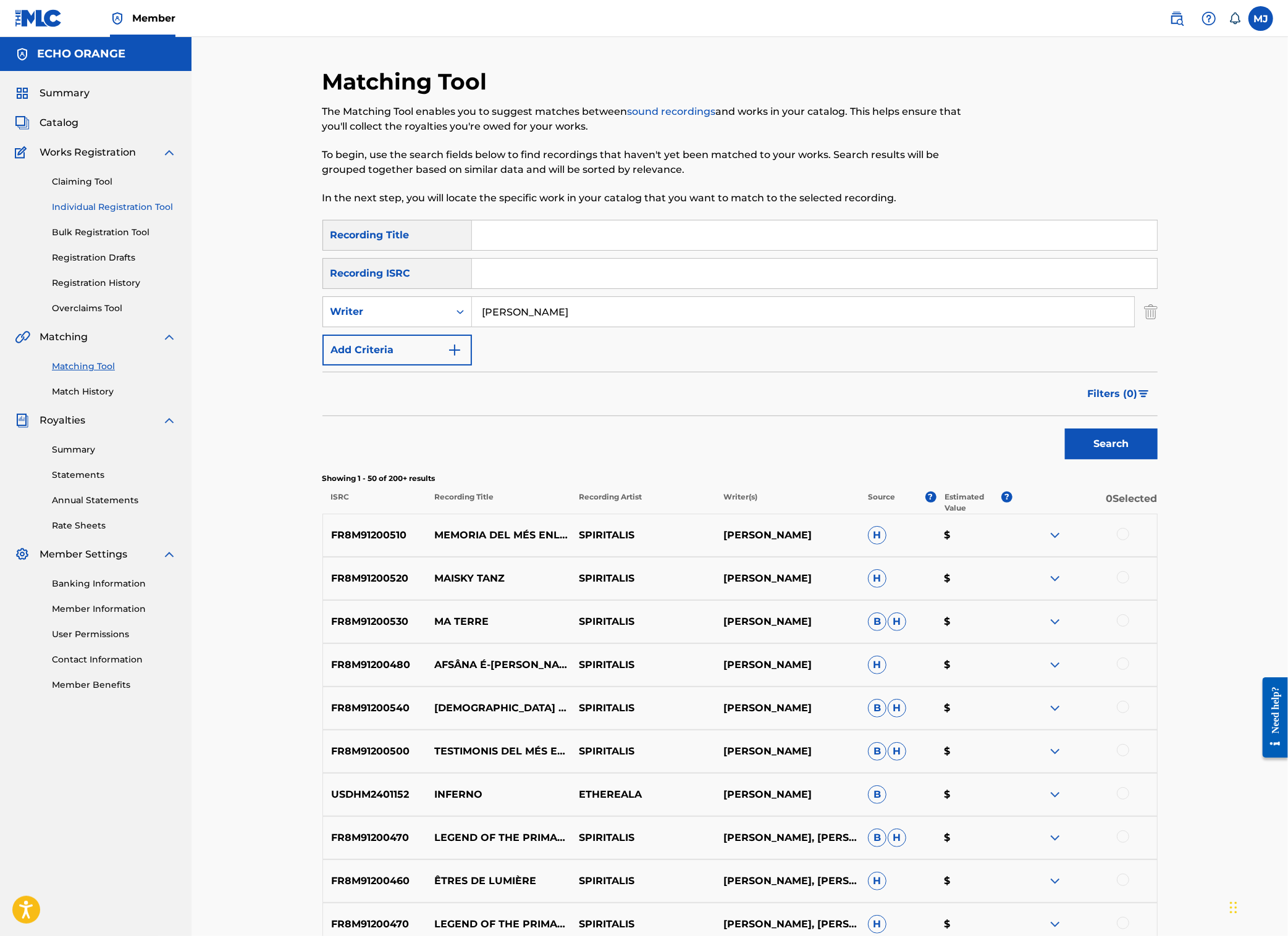
click at [149, 213] on link "Individual Registration Tool" at bounding box center [114, 208] width 125 height 13
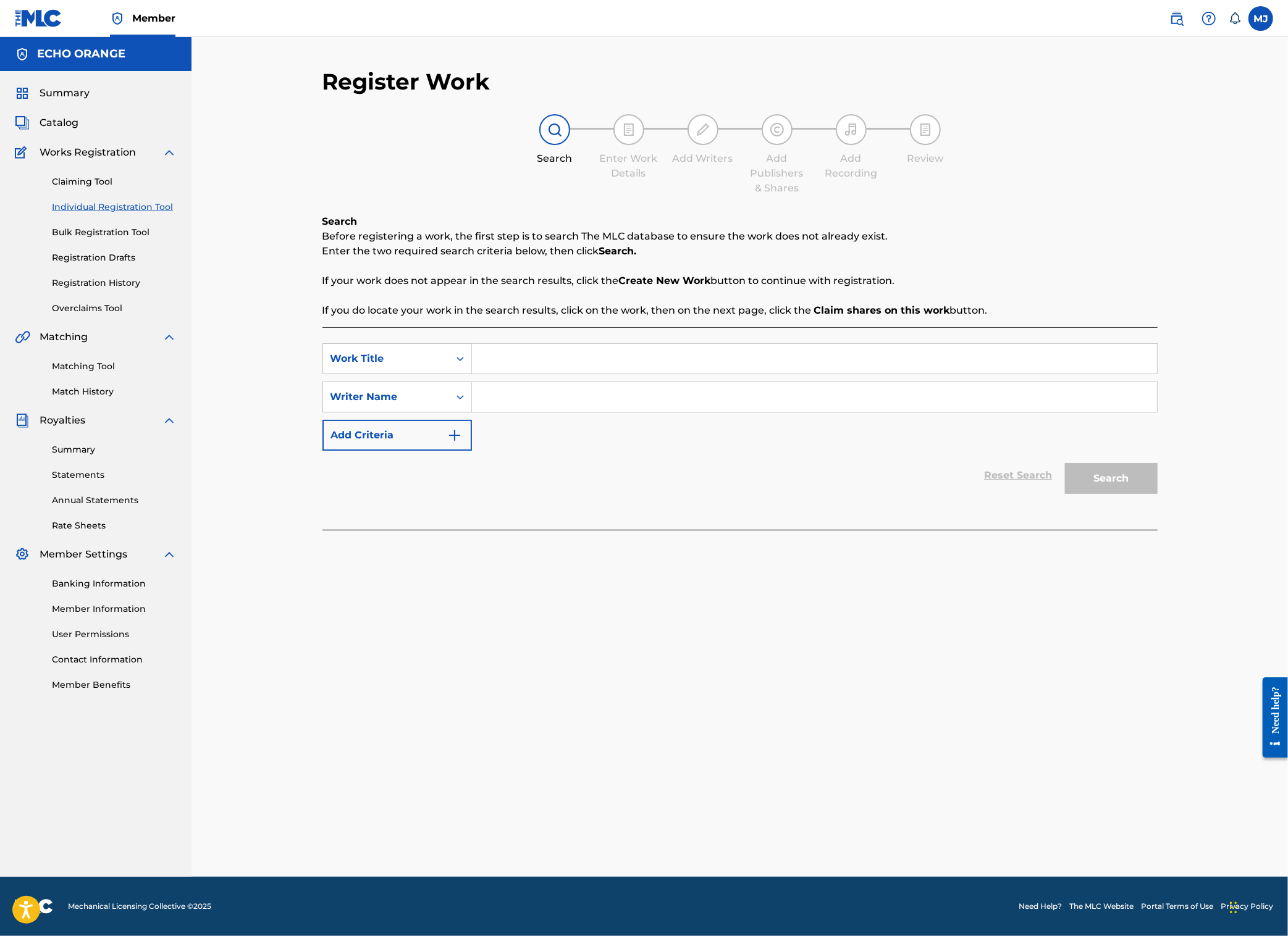
click at [449, 408] on div "Search Form" at bounding box center [460, 397] width 23 height 23
click at [503, 412] on input "Search Form" at bounding box center [814, 398] width 685 height 30
type input "[PERSON_NAME]"
click at [82, 373] on link "Matching Tool" at bounding box center [114, 367] width 125 height 13
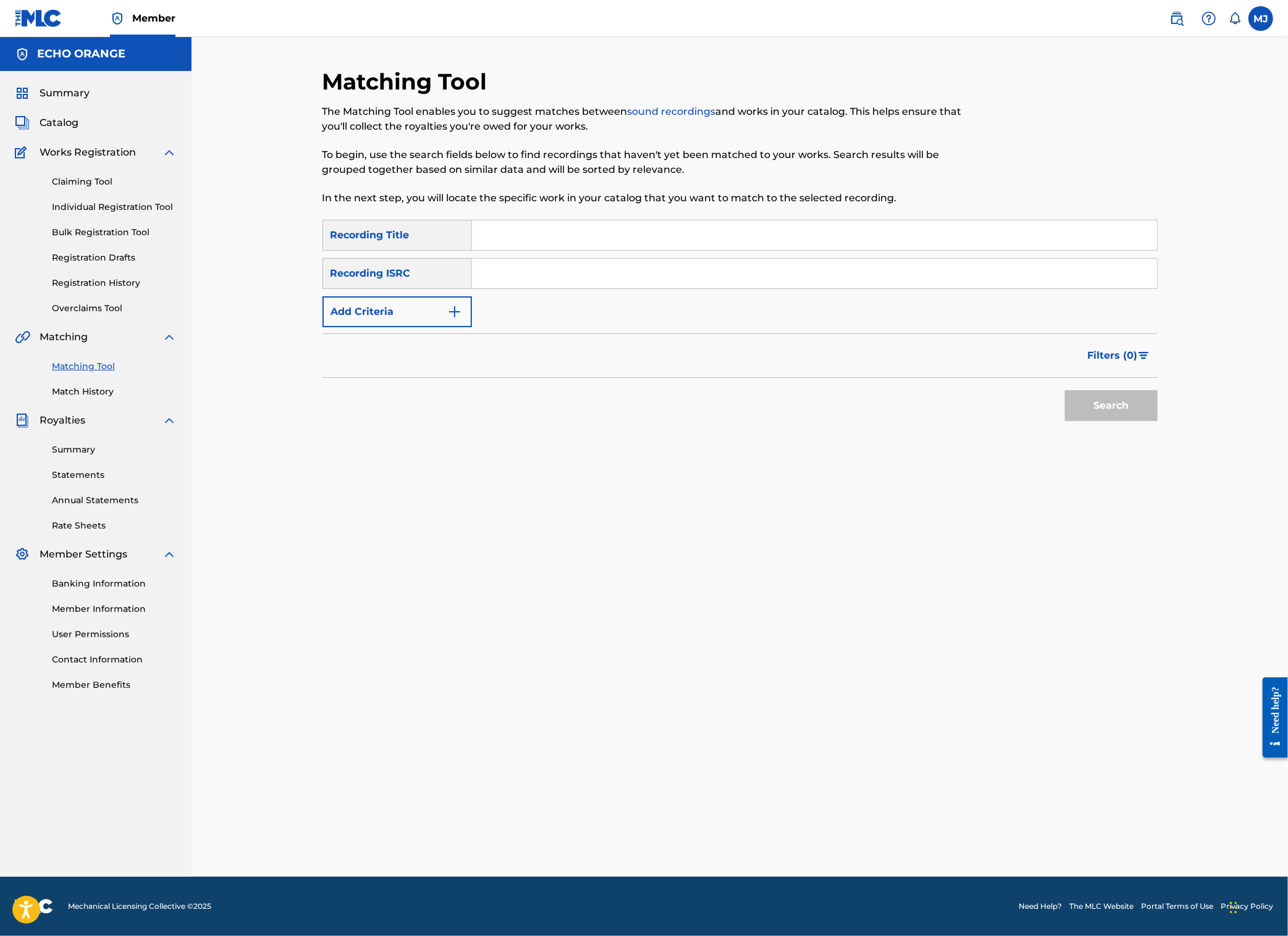
click at [497, 250] on input "Search Form" at bounding box center [814, 236] width 685 height 30
type input "[PERSON_NAME]"
click at [1158, 421] on button "Search" at bounding box center [1111, 405] width 93 height 31
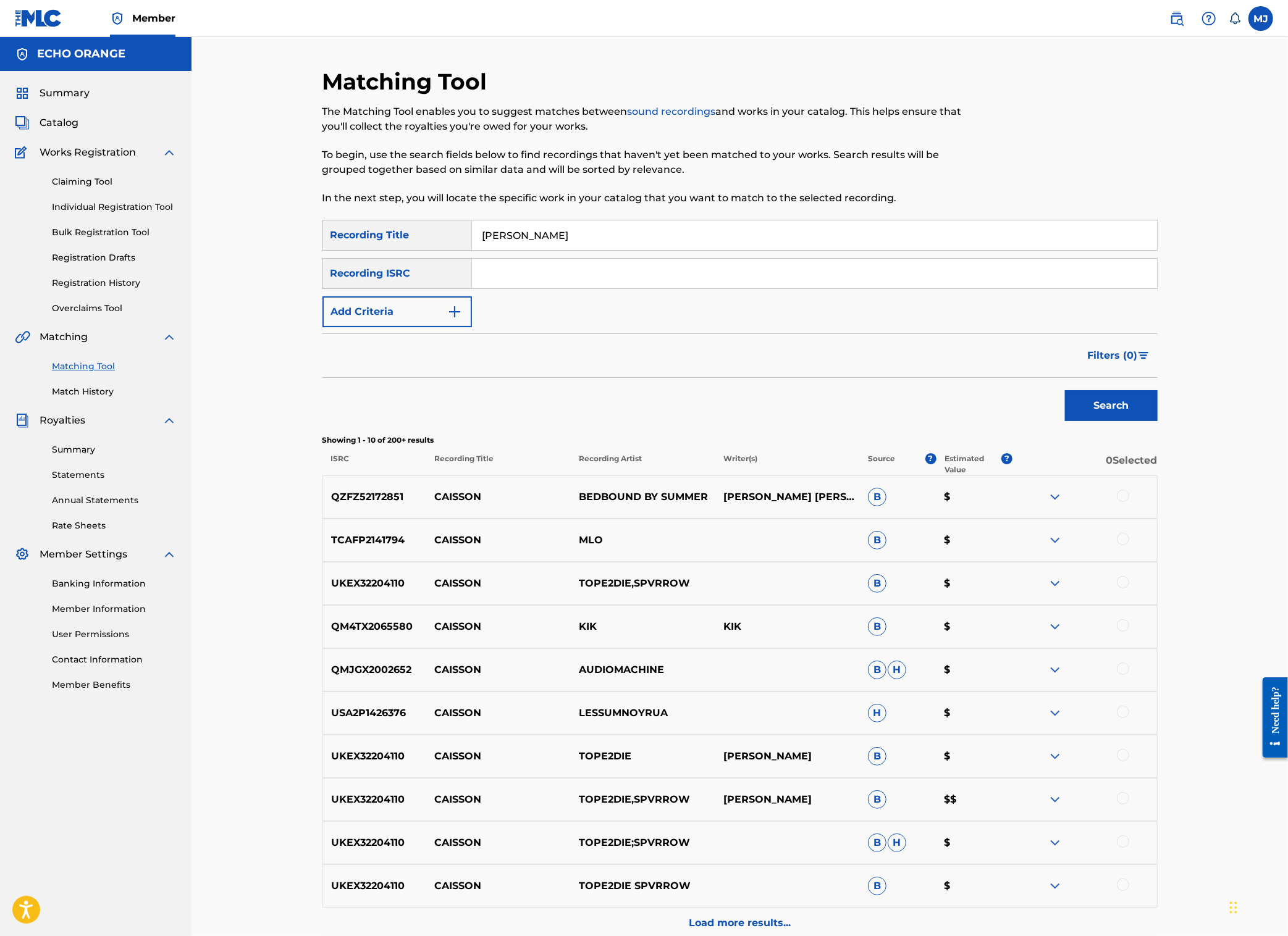
click at [518, 250] on input "[PERSON_NAME]" at bounding box center [814, 236] width 685 height 30
click at [366, 328] on button "Add Criteria" at bounding box center [397, 312] width 149 height 31
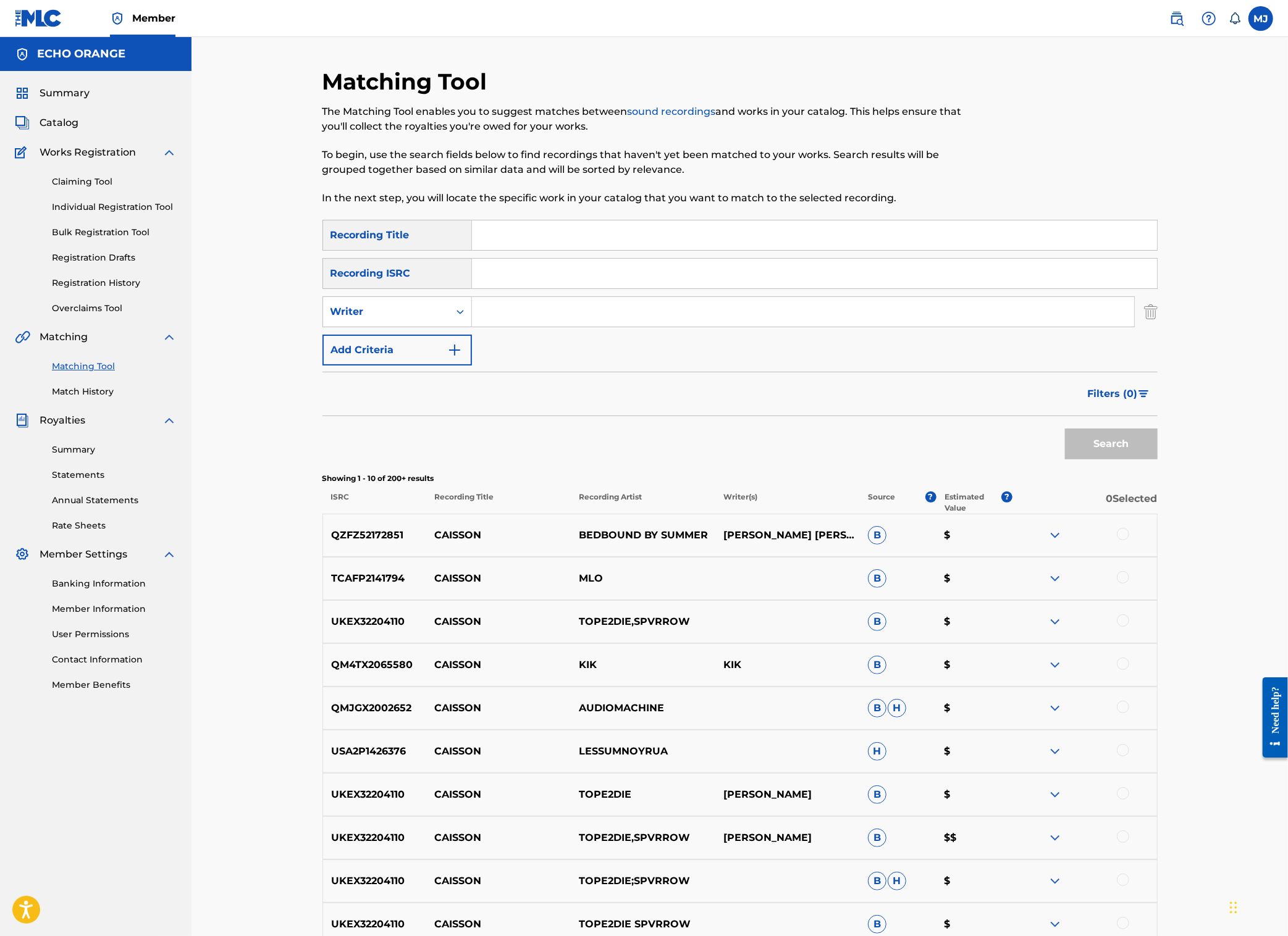
click at [512, 327] on input "Search Form" at bounding box center [803, 312] width 662 height 30
paste input "[PERSON_NAME]"
type input "[PERSON_NAME]"
click at [1158, 459] on button "Search" at bounding box center [1111, 443] width 93 height 31
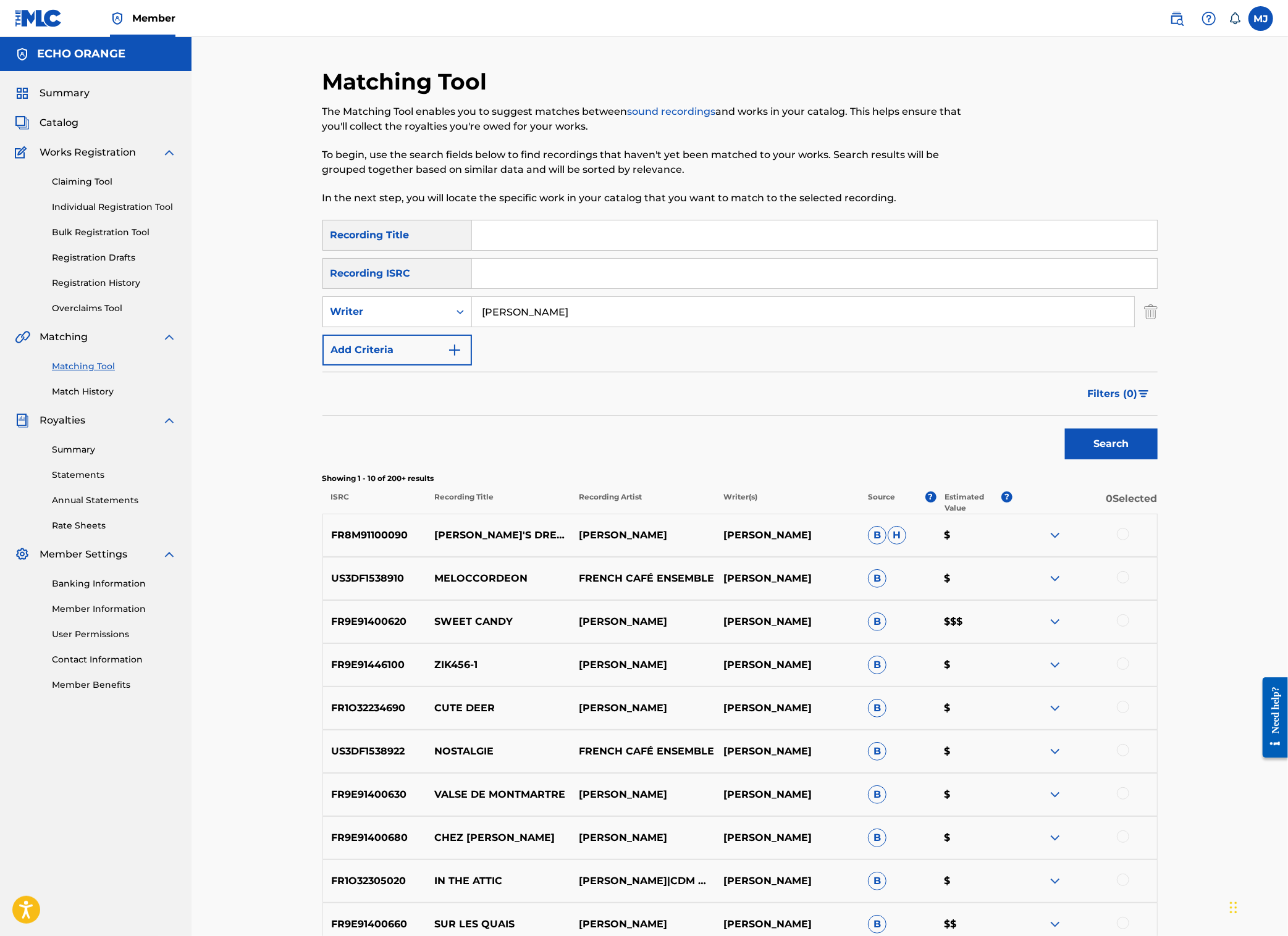
click at [502, 250] on input "Search Form" at bounding box center [814, 236] width 685 height 30
type input "sweet candy"
click at [1158, 459] on button "Search" at bounding box center [1111, 443] width 93 height 31
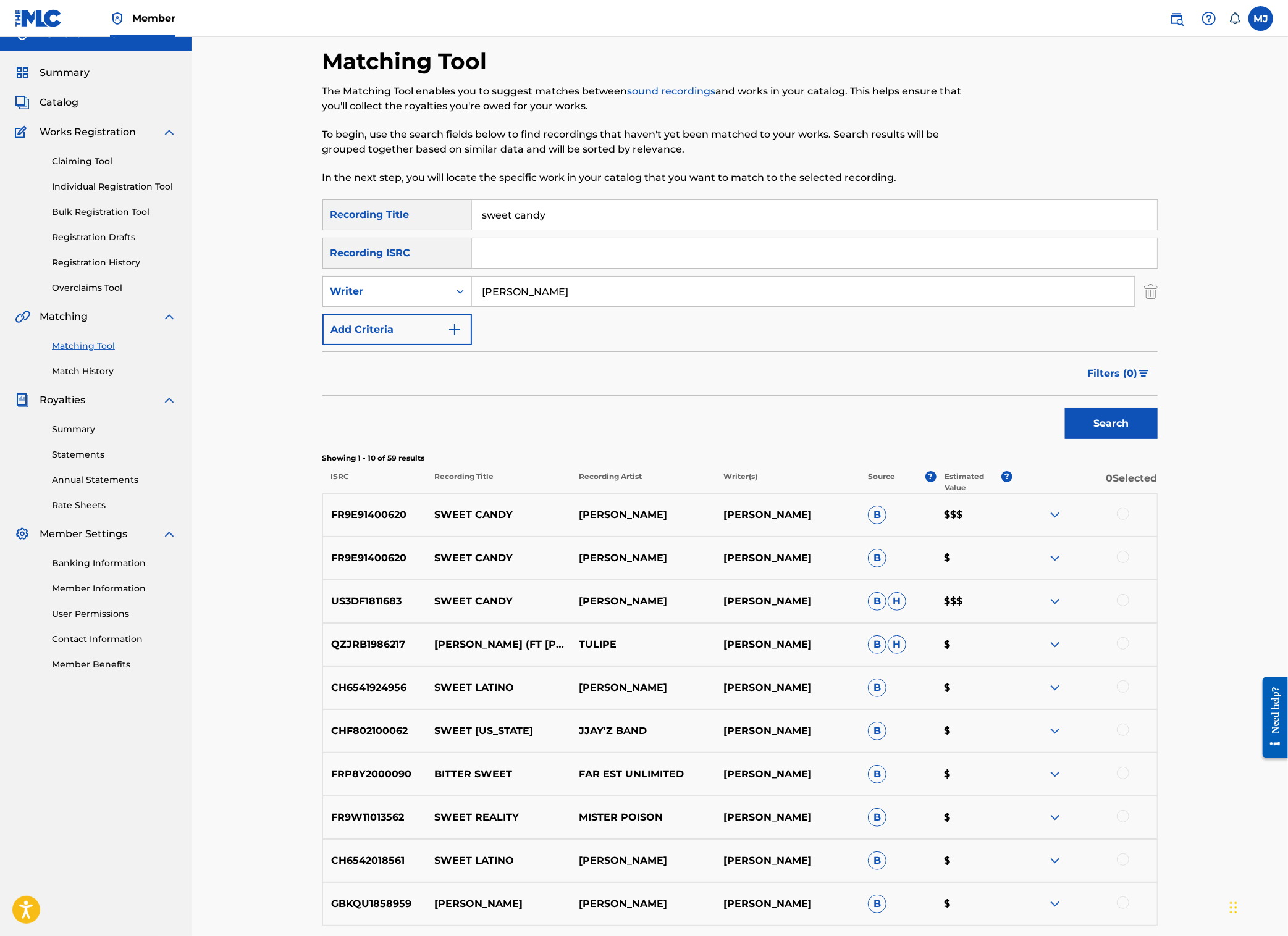
scroll to position [149, 0]
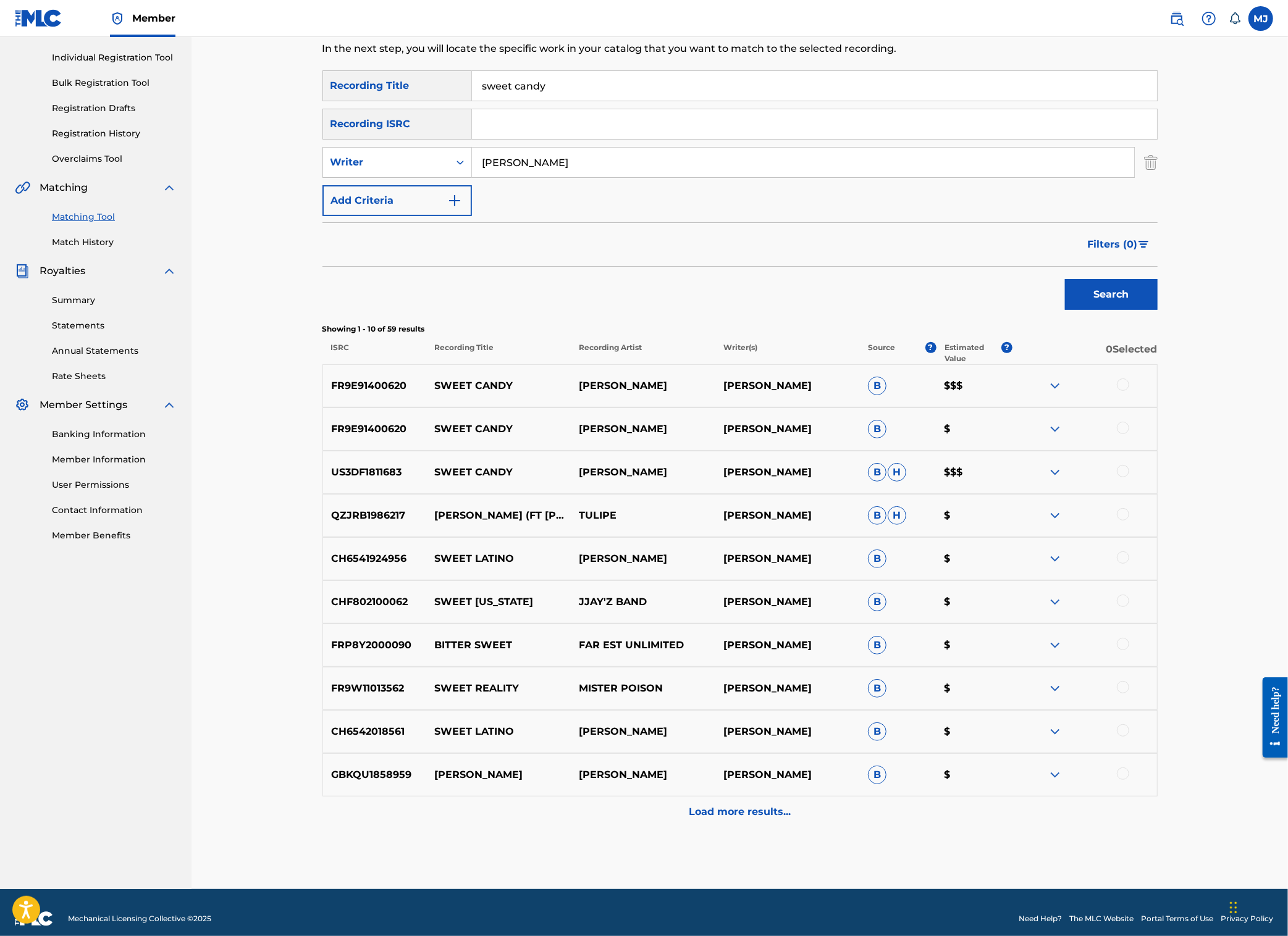
click at [1130, 391] on div at bounding box center [1123, 384] width 13 height 13
click at [1130, 434] on div at bounding box center [1123, 428] width 13 height 13
click at [1130, 478] on div at bounding box center [1123, 471] width 13 height 13
click at [936, 820] on button "Match 3 Groups" at bounding box center [869, 835] width 137 height 31
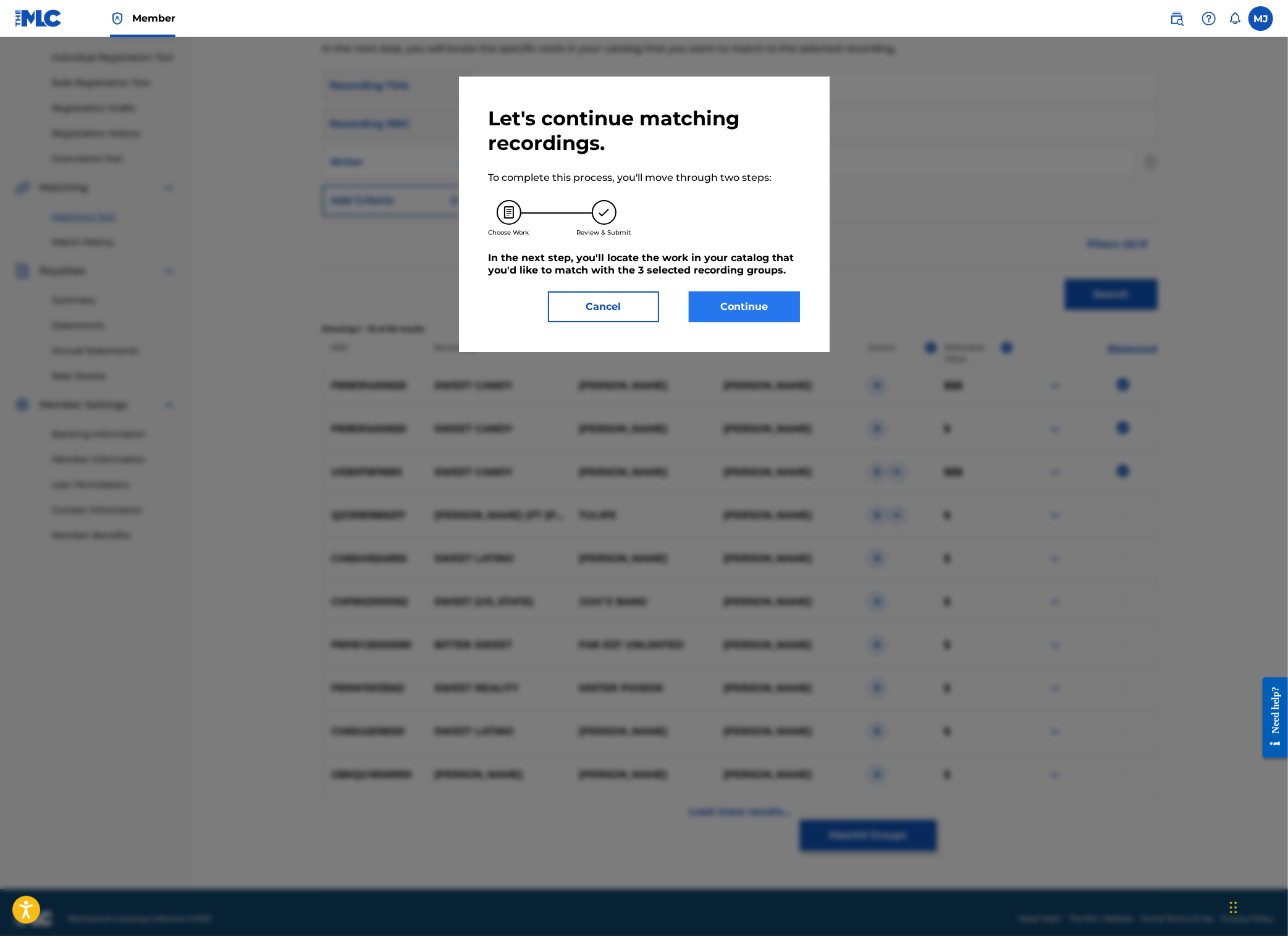
click at [757, 323] on button "Continue" at bounding box center [744, 307] width 111 height 31
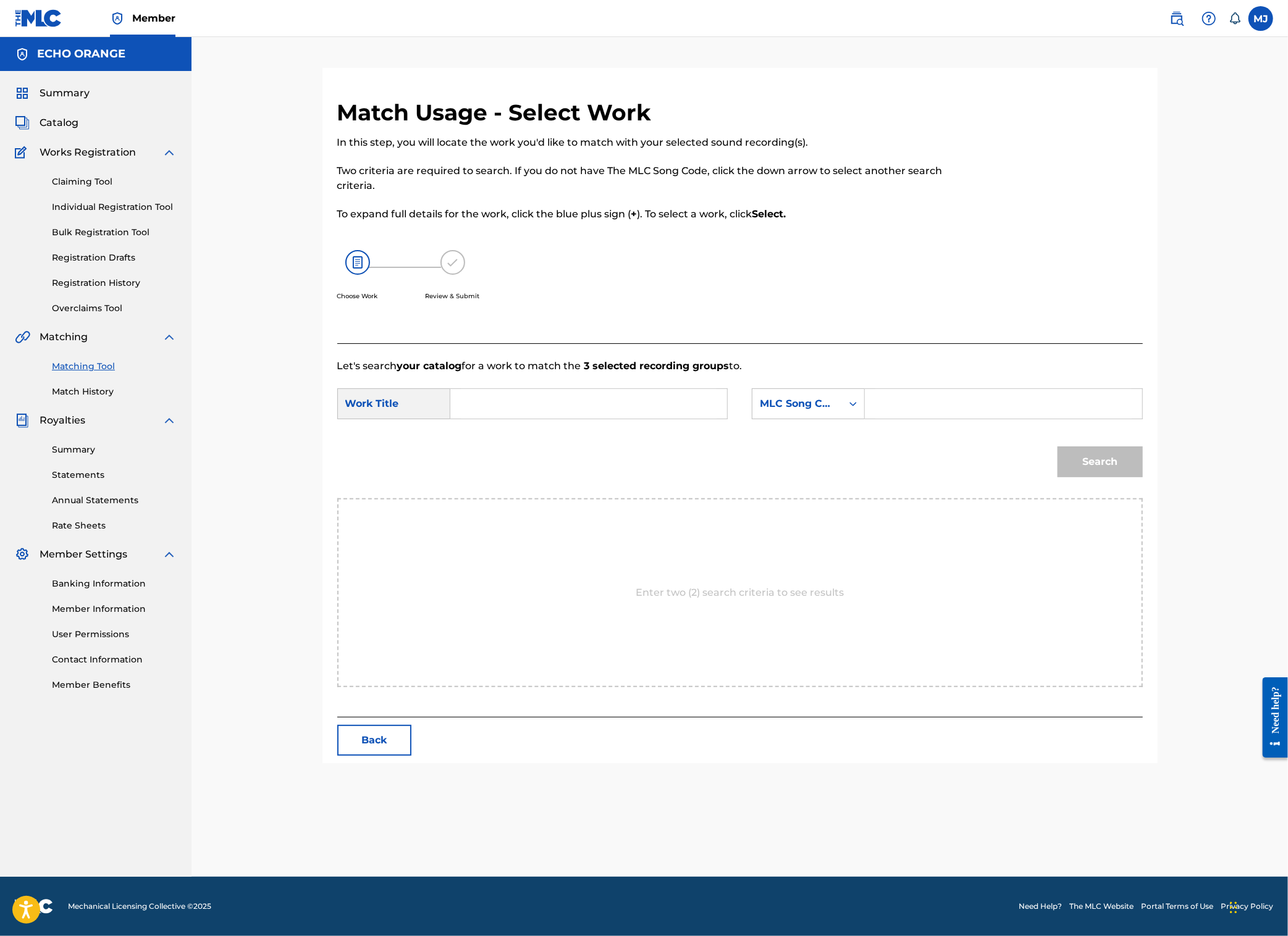
click at [559, 421] on form "SearchWithCriteriafac93599-aba5-41ea-84e8-3133c6e47a0f Work Title SearchWithCri…" at bounding box center [740, 436] width 805 height 125
click at [553, 418] on input "Search Form" at bounding box center [589, 404] width 256 height 30
type input "sweet candy"
click at [834, 412] on div "MLC Song Code" at bounding box center [797, 404] width 75 height 15
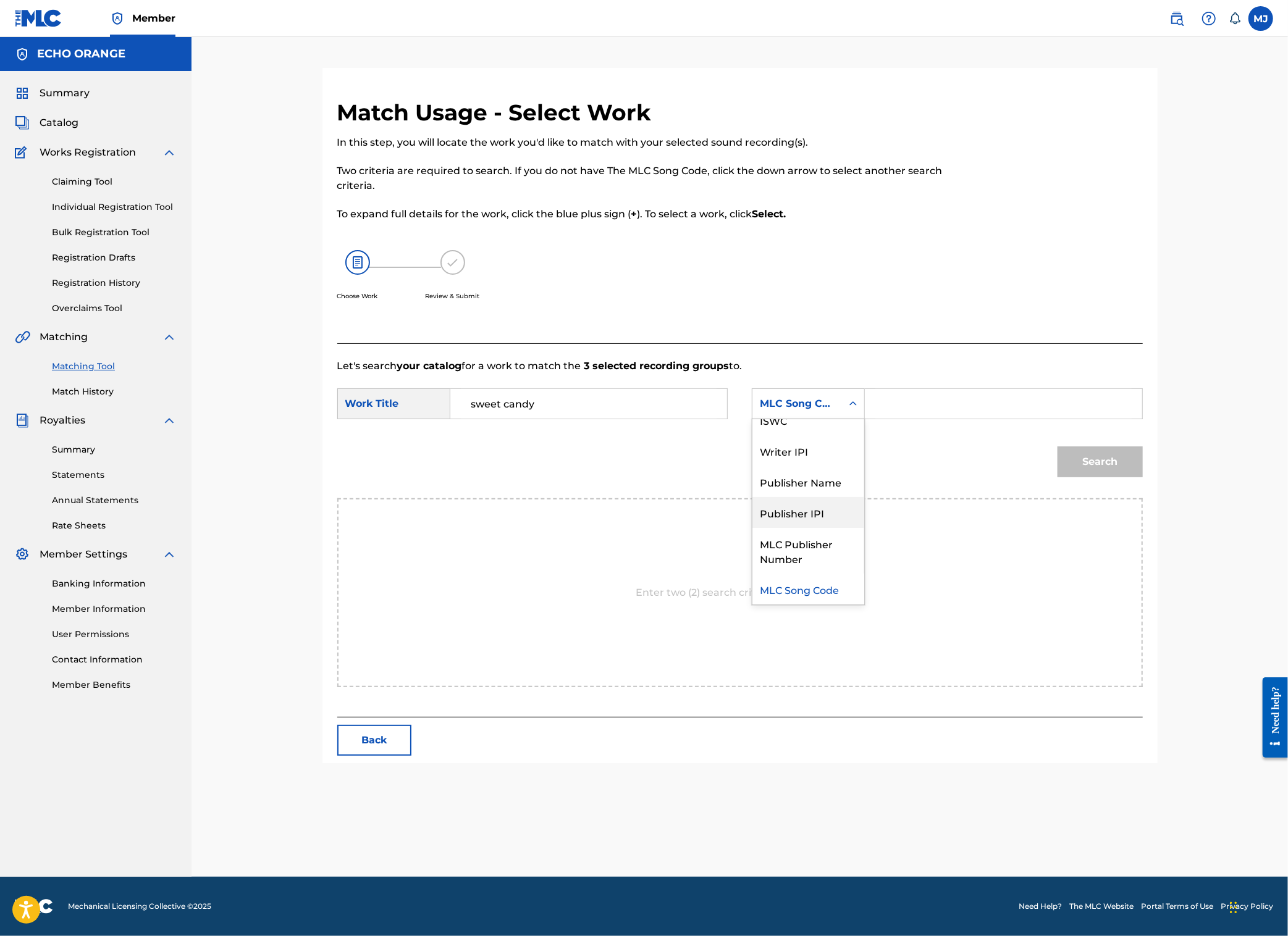
click at [833, 528] on div "Publisher IPI" at bounding box center [809, 513] width 112 height 31
click at [853, 419] on div "Publisher IPI" at bounding box center [809, 403] width 113 height 31
click at [850, 528] on div "Publisher Name" at bounding box center [809, 513] width 112 height 31
click at [1039, 418] on input "Search Form" at bounding box center [1003, 404] width 256 height 30
type input "origins"
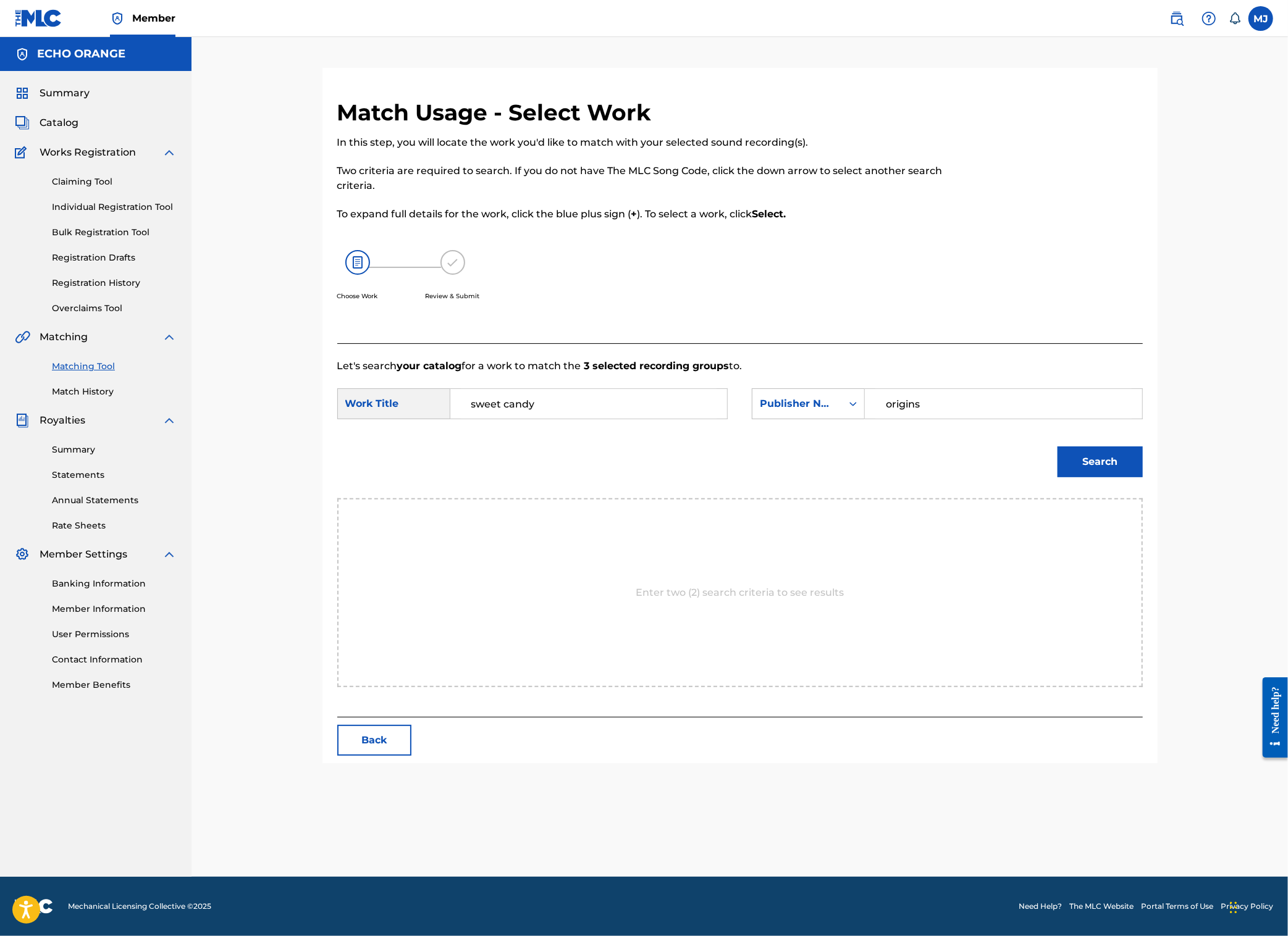
click at [1143, 478] on button "Search" at bounding box center [1100, 462] width 85 height 31
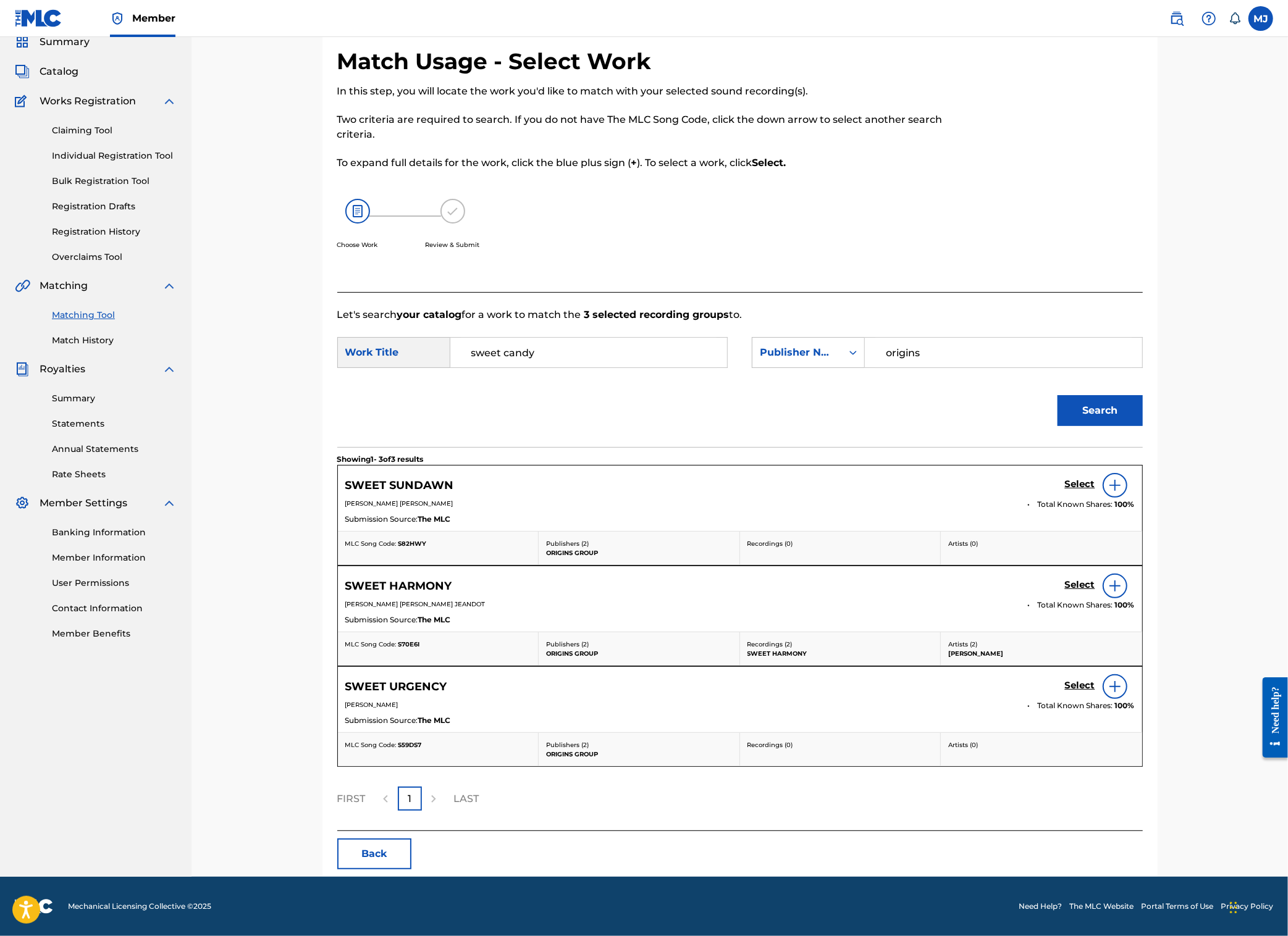
scroll to position [0, 0]
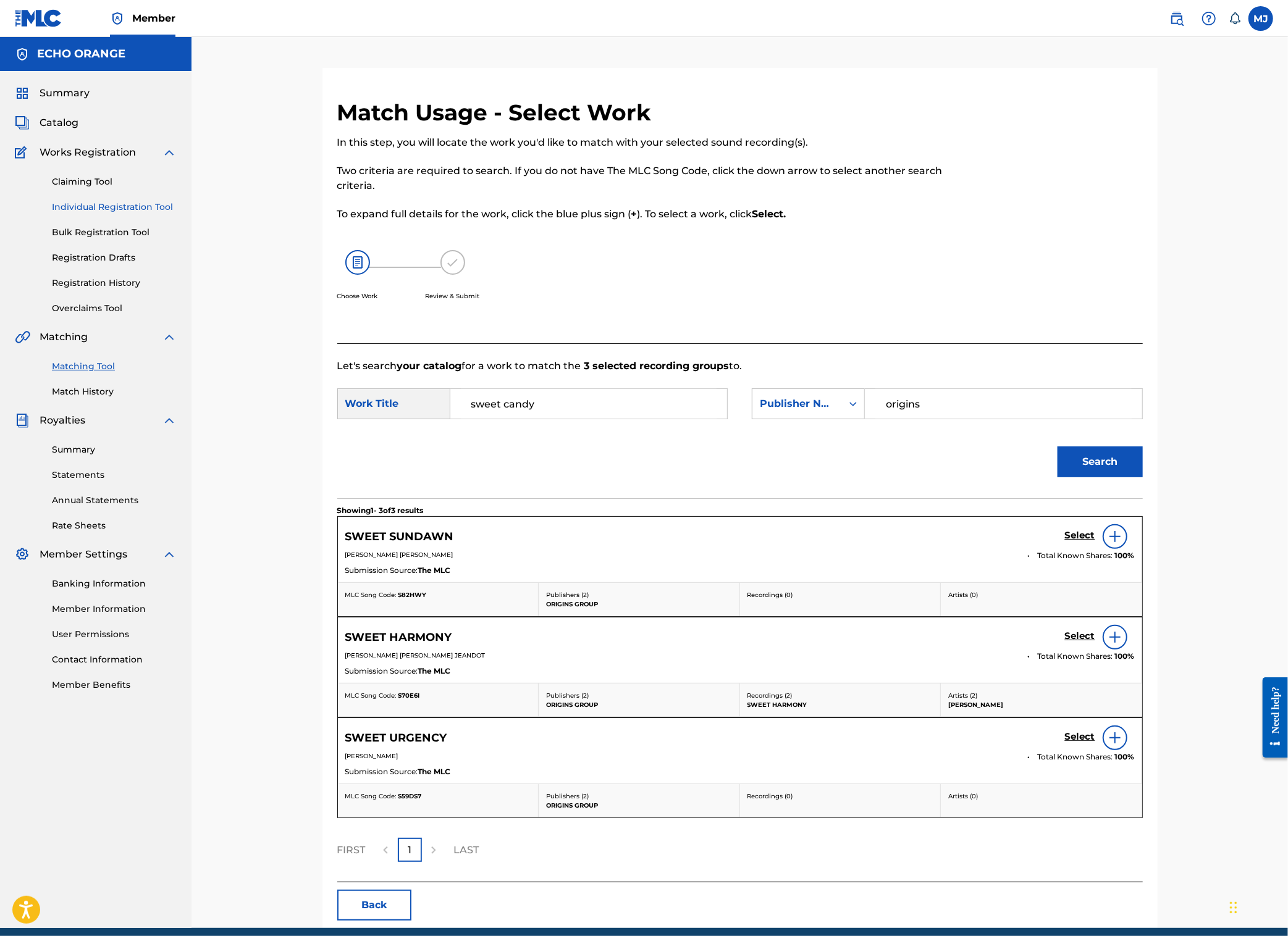
click at [136, 213] on link "Individual Registration Tool" at bounding box center [114, 208] width 125 height 13
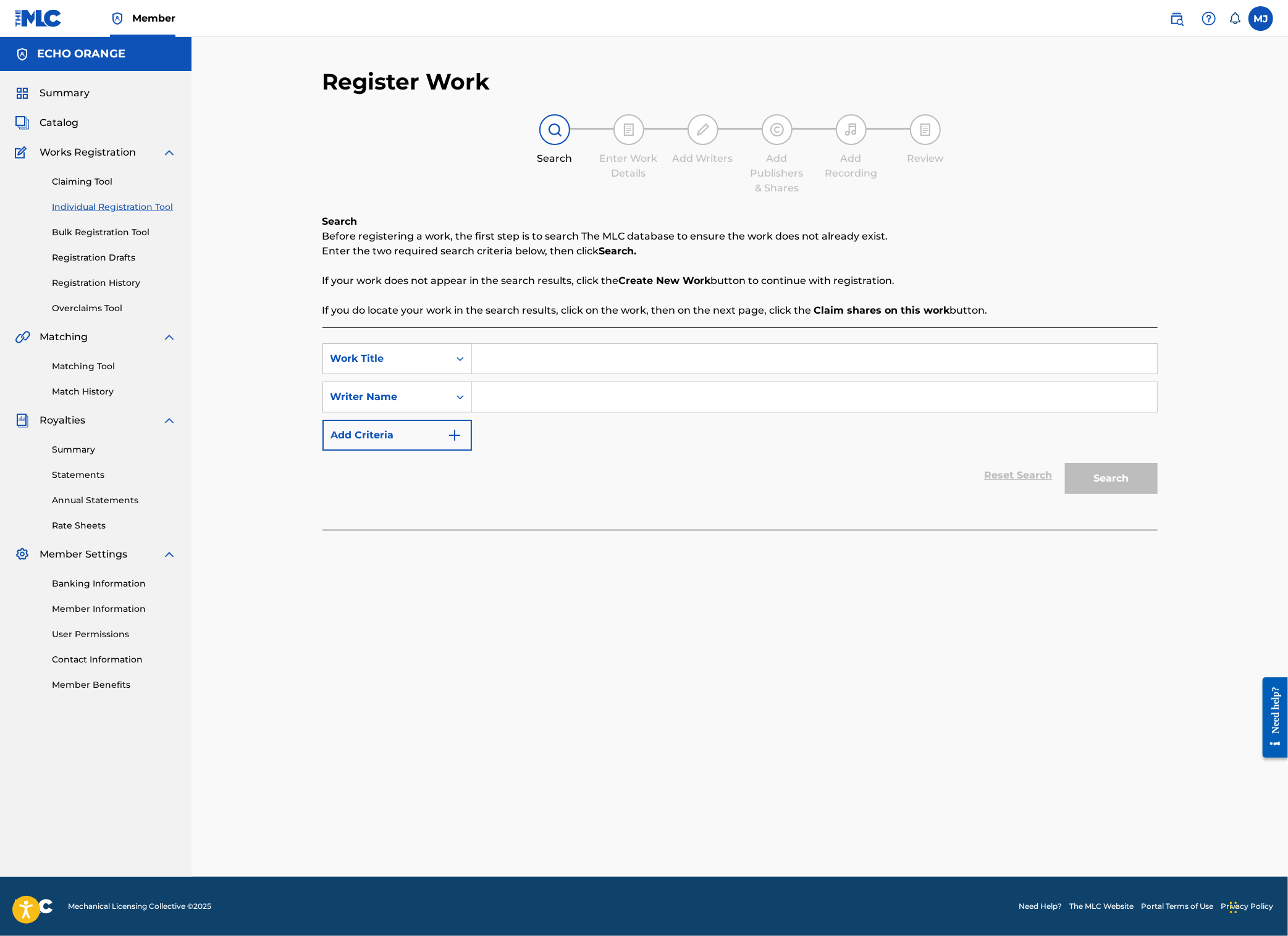
click at [504, 373] on input "Search Form" at bounding box center [814, 359] width 685 height 30
type input "sweet candy"
type input "c"
type input "[PERSON_NAME]"
click at [1158, 494] on button "Search" at bounding box center [1111, 478] width 93 height 31
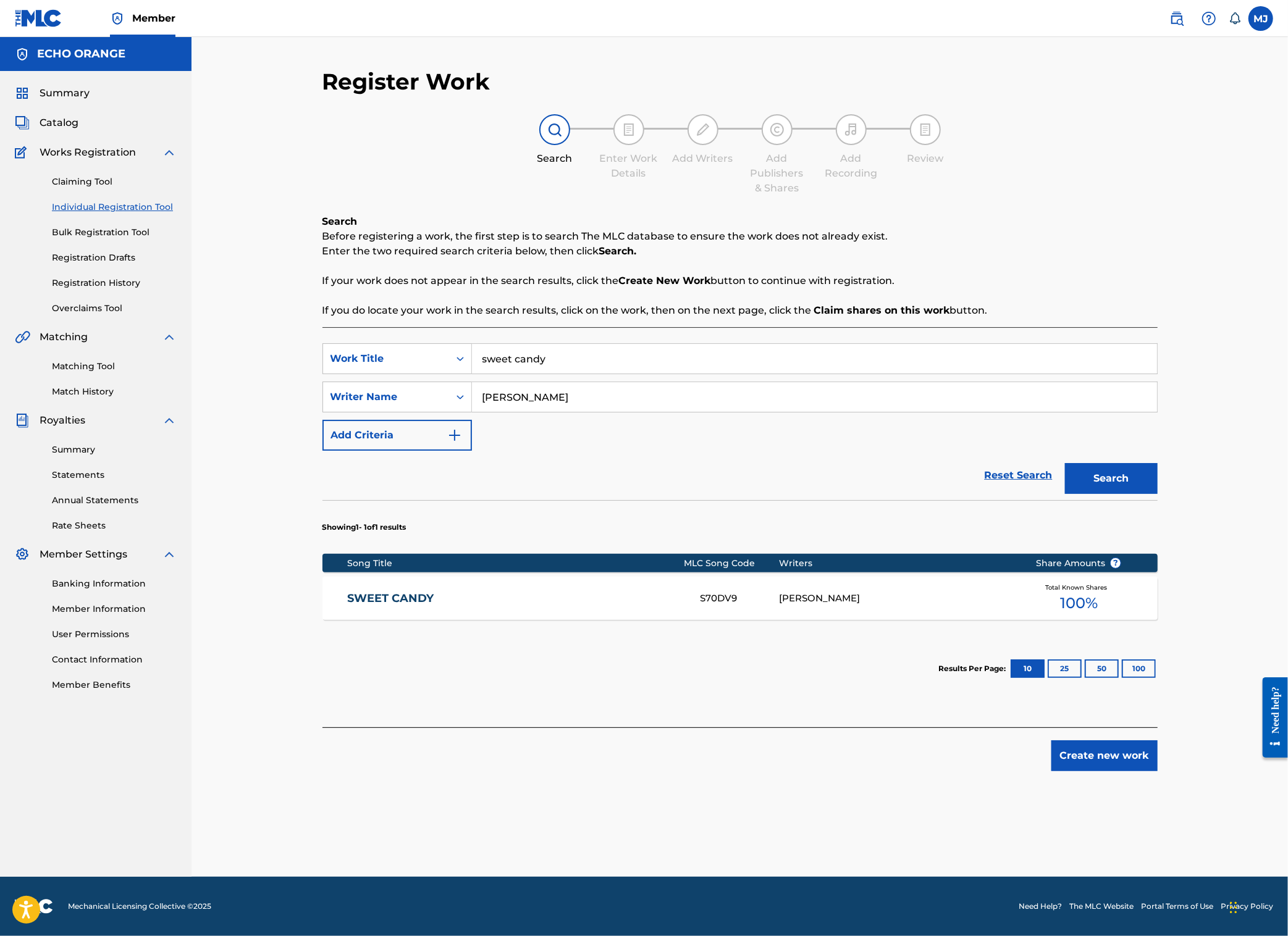
click at [524, 412] on input "[PERSON_NAME]" at bounding box center [814, 398] width 685 height 30
click at [366, 606] on link "SWEET CANDY" at bounding box center [514, 598] width 336 height 14
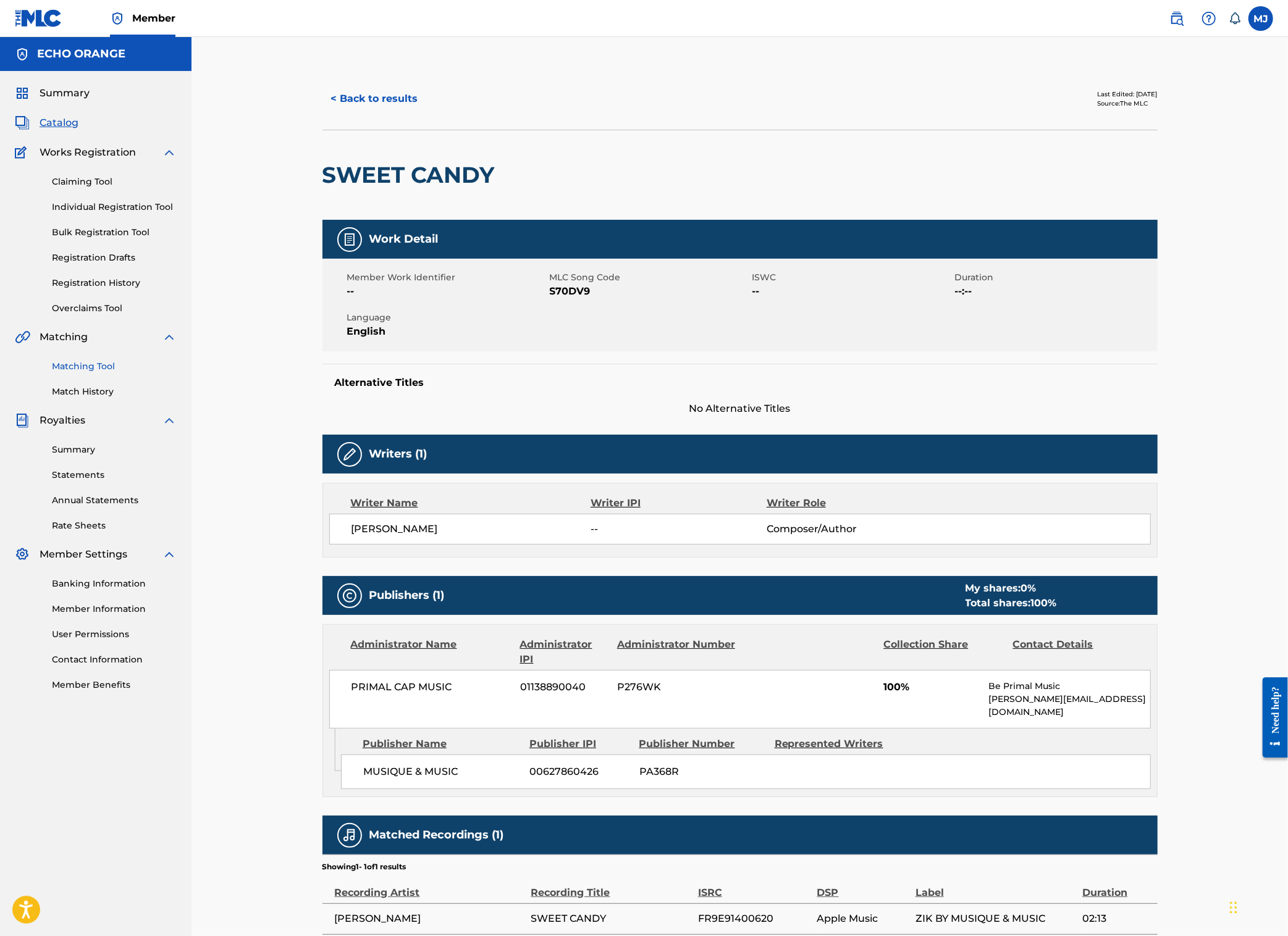
click at [106, 373] on link "Matching Tool" at bounding box center [114, 367] width 125 height 13
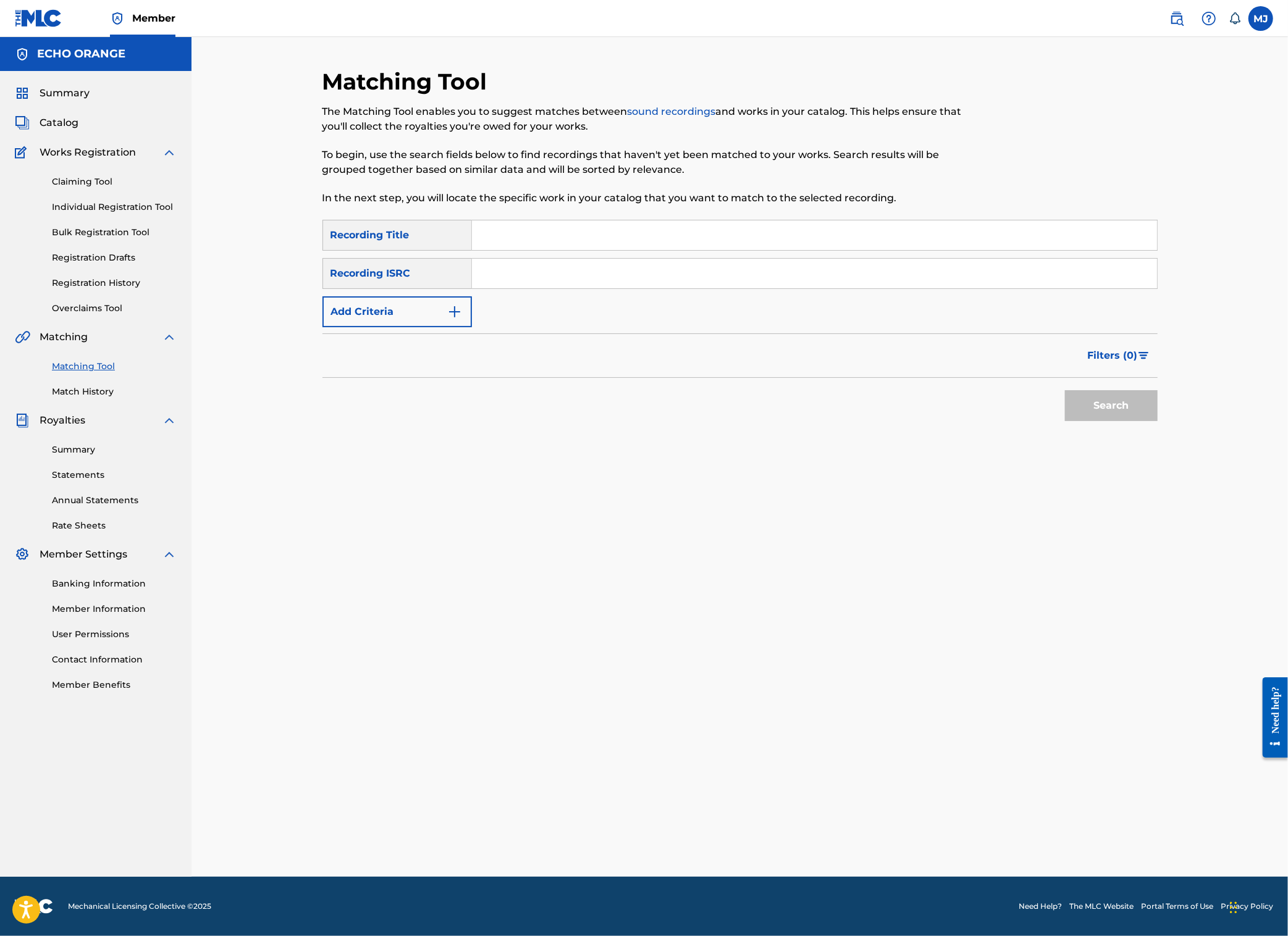
click at [472, 288] on input "Search Form" at bounding box center [814, 274] width 685 height 30
click at [343, 377] on form "SearchWithCriteria2b40ef82-77ba-4e19-8650-ef16865aaffe Recording Title SearchWi…" at bounding box center [740, 323] width 835 height 208
click at [366, 328] on button "Add Criteria" at bounding box center [397, 312] width 149 height 31
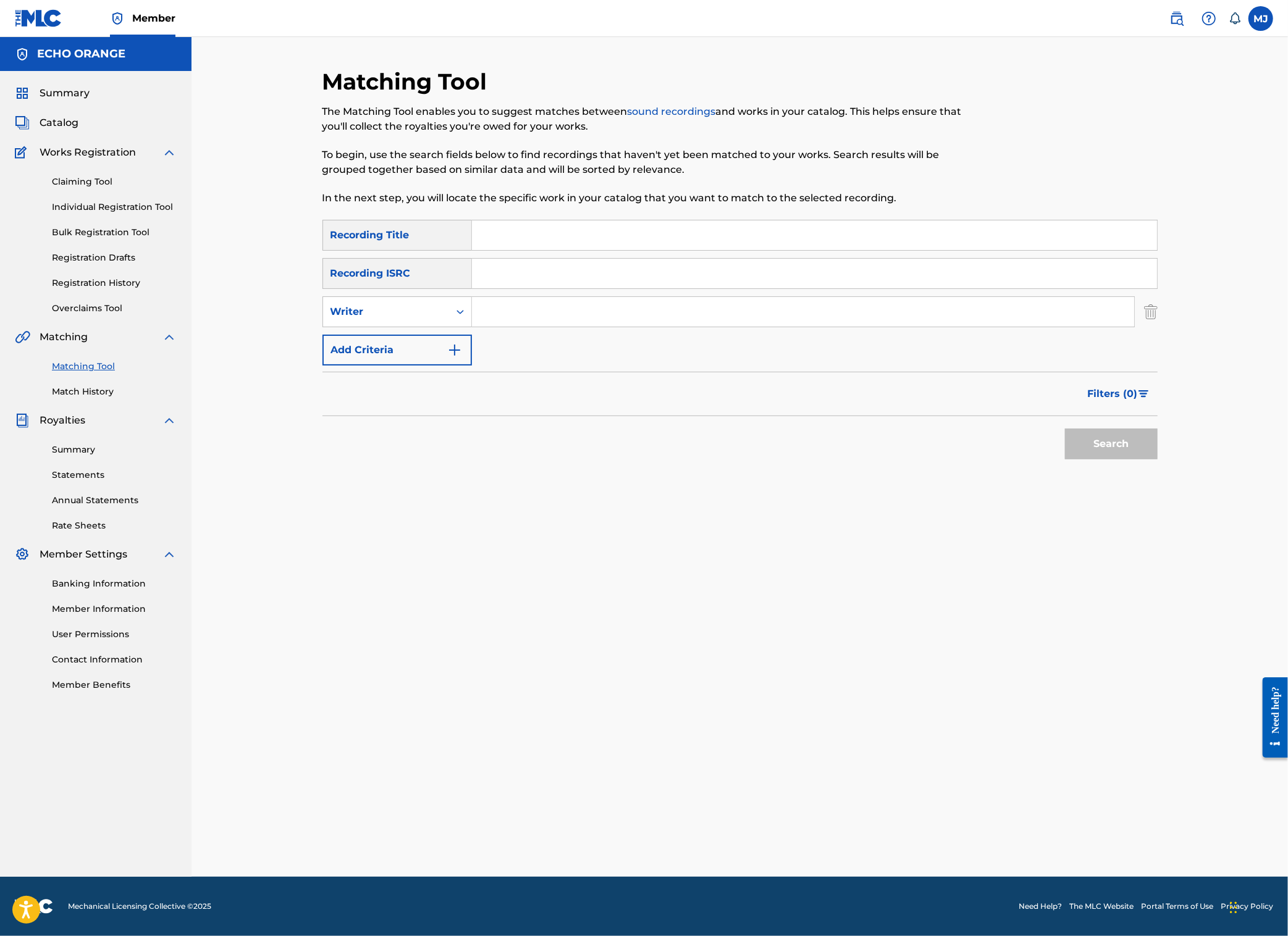
click at [514, 327] on input "Search Form" at bounding box center [803, 312] width 662 height 30
paste input "[PERSON_NAME]"
type input "[PERSON_NAME]"
click at [1158, 459] on button "Search" at bounding box center [1111, 443] width 93 height 31
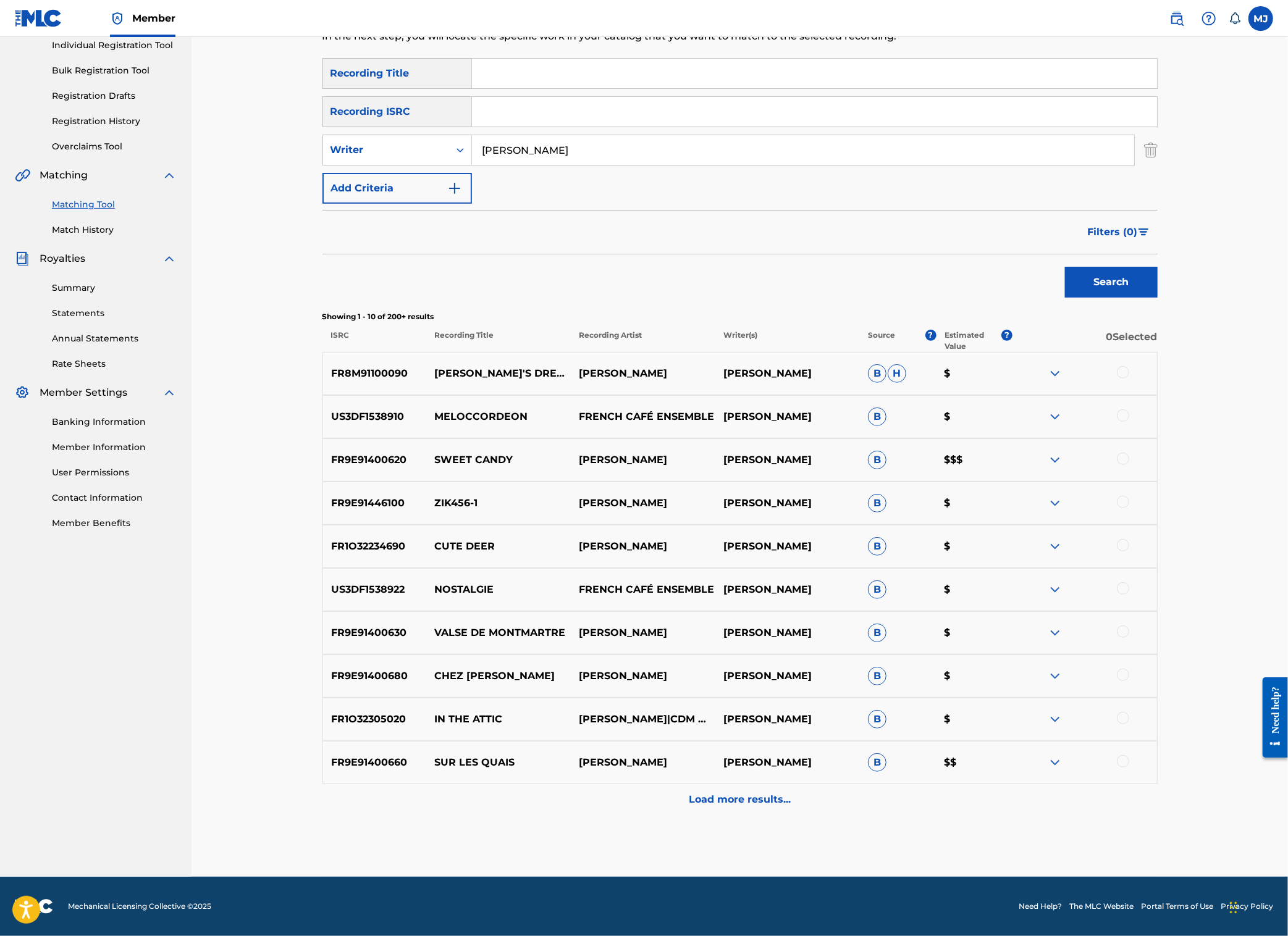
scroll to position [346, 0]
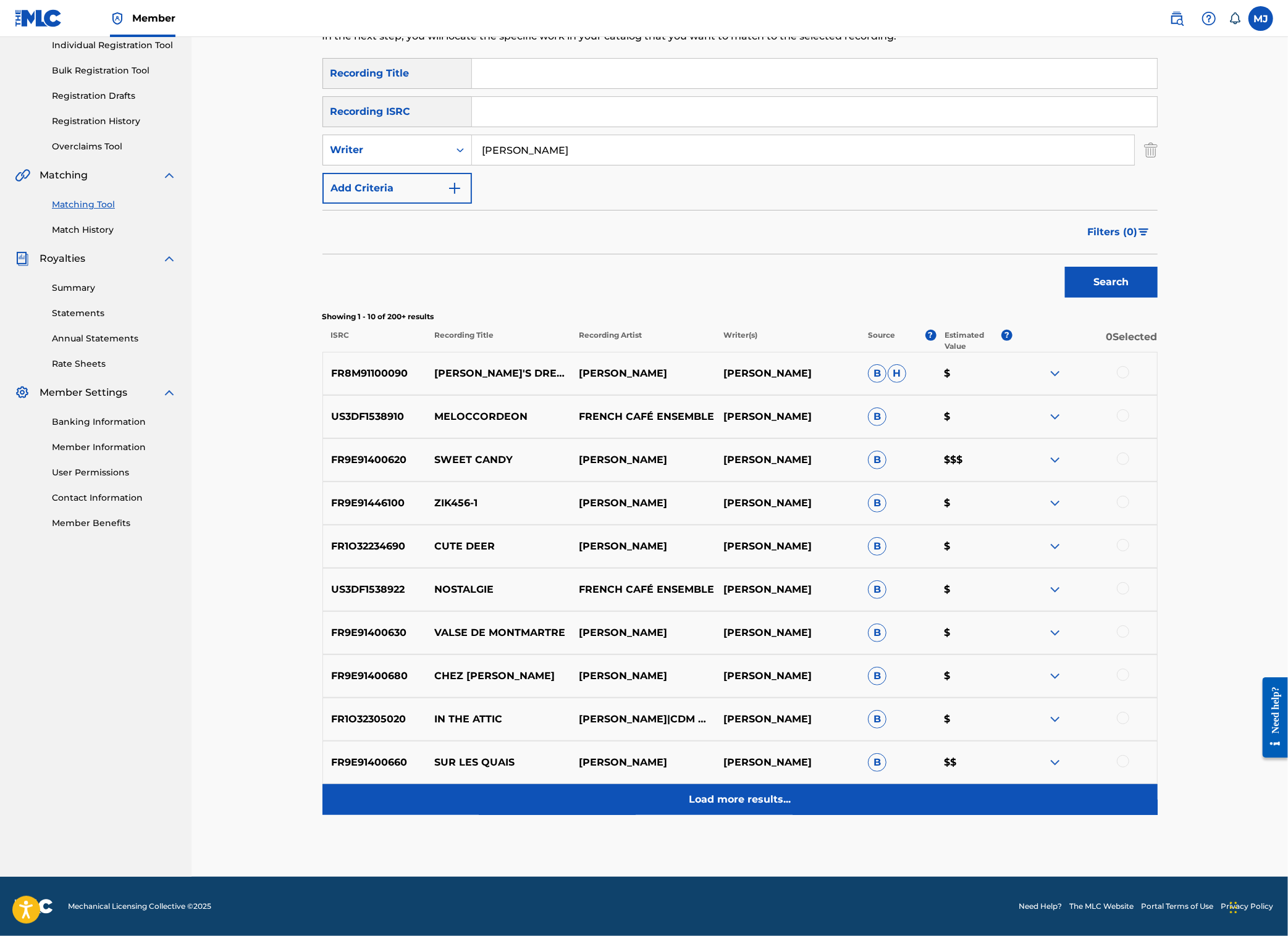
click at [774, 784] on div "Load more results..." at bounding box center [740, 799] width 835 height 31
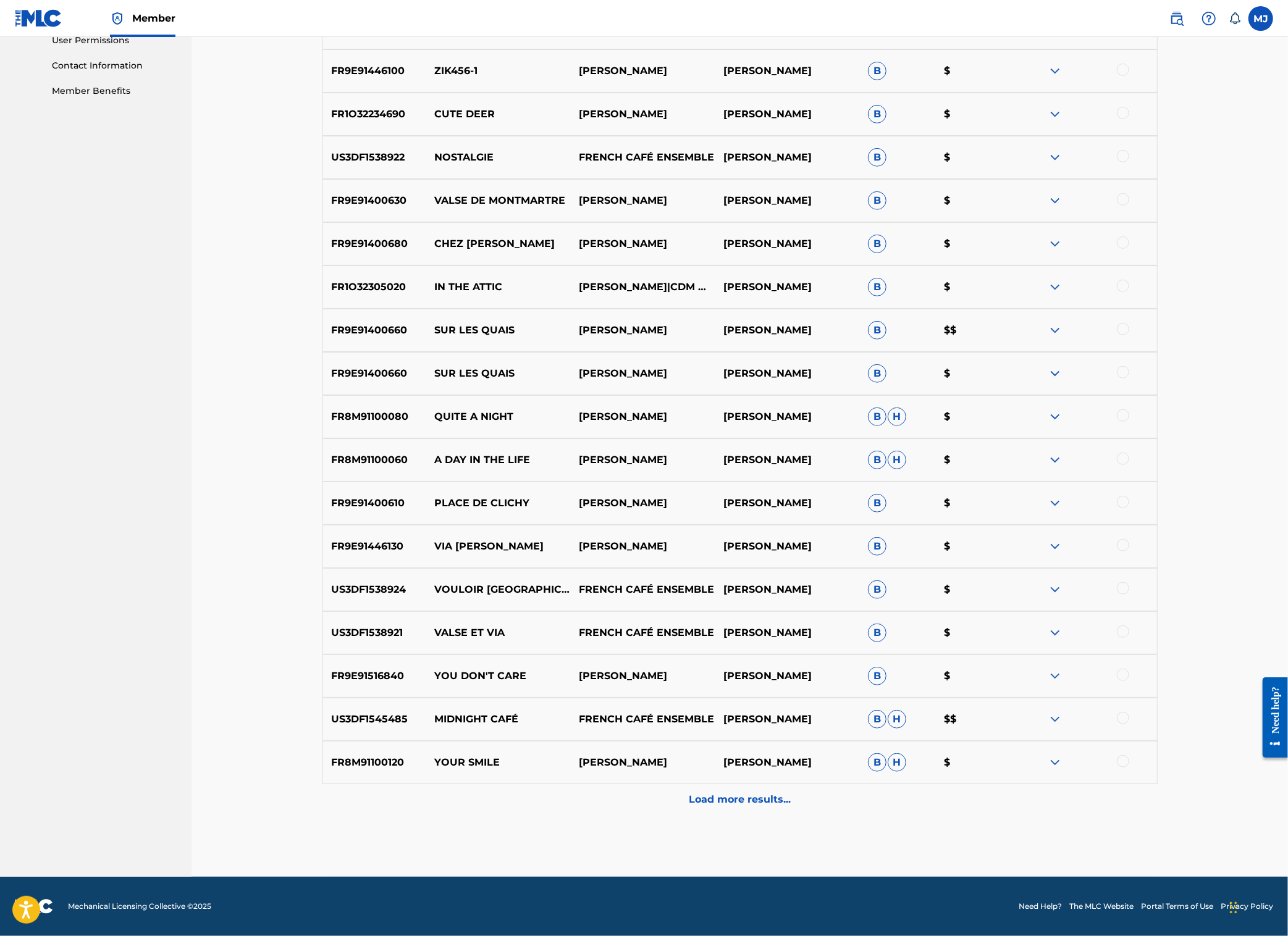
scroll to position [864, 0]
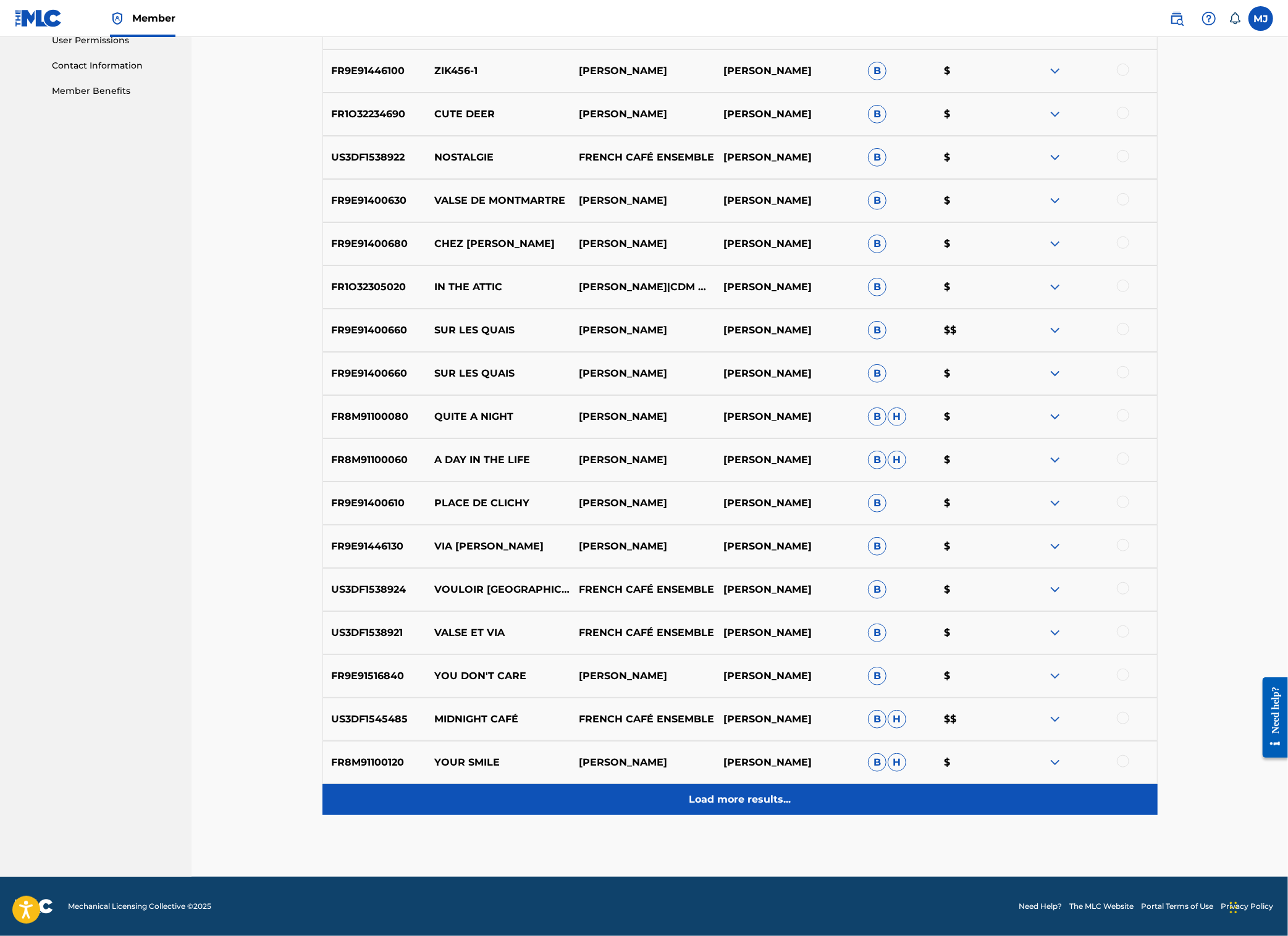
click at [743, 793] on p "Load more results..." at bounding box center [739, 800] width 102 height 15
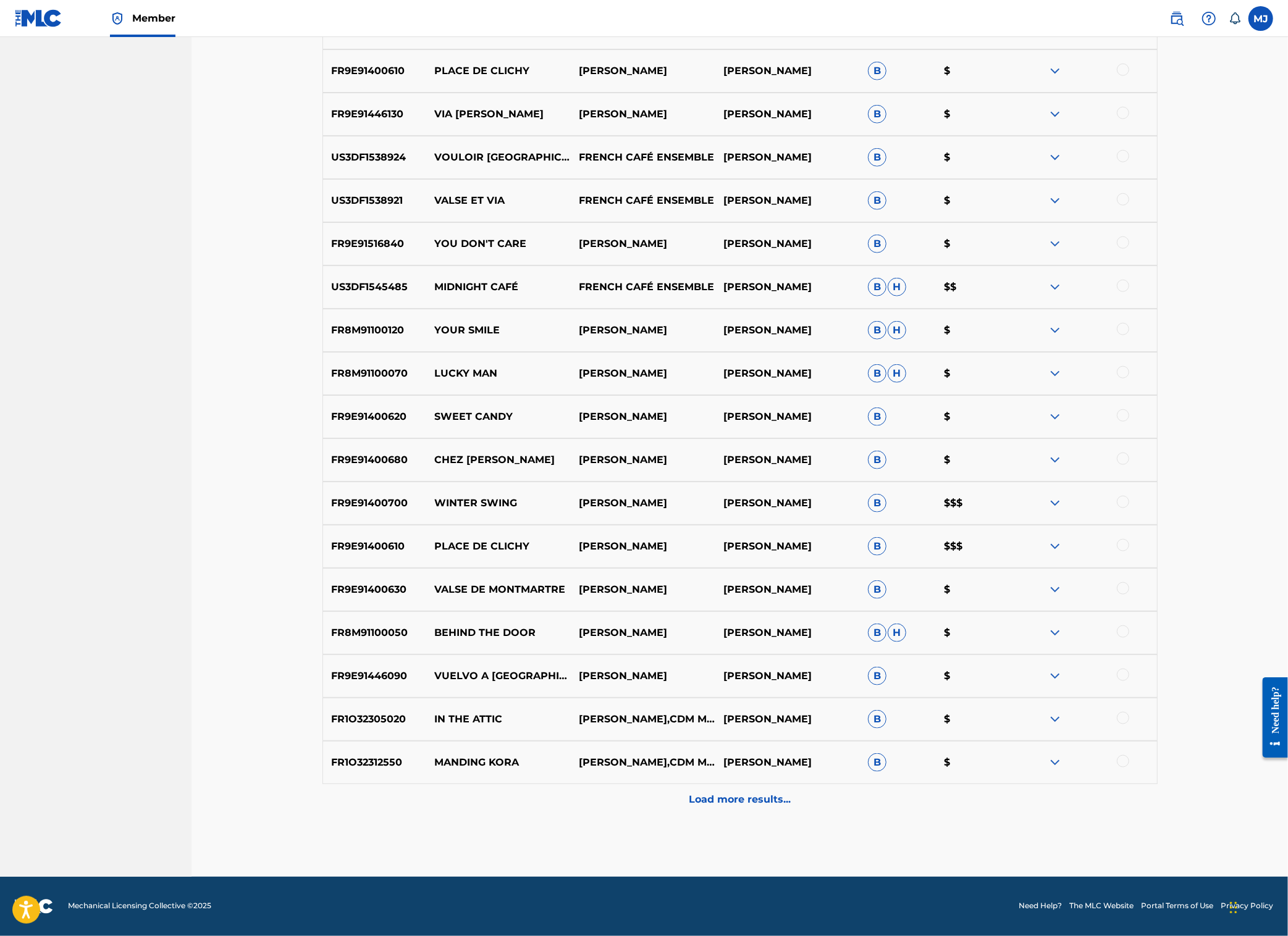
scroll to position [1384, 0]
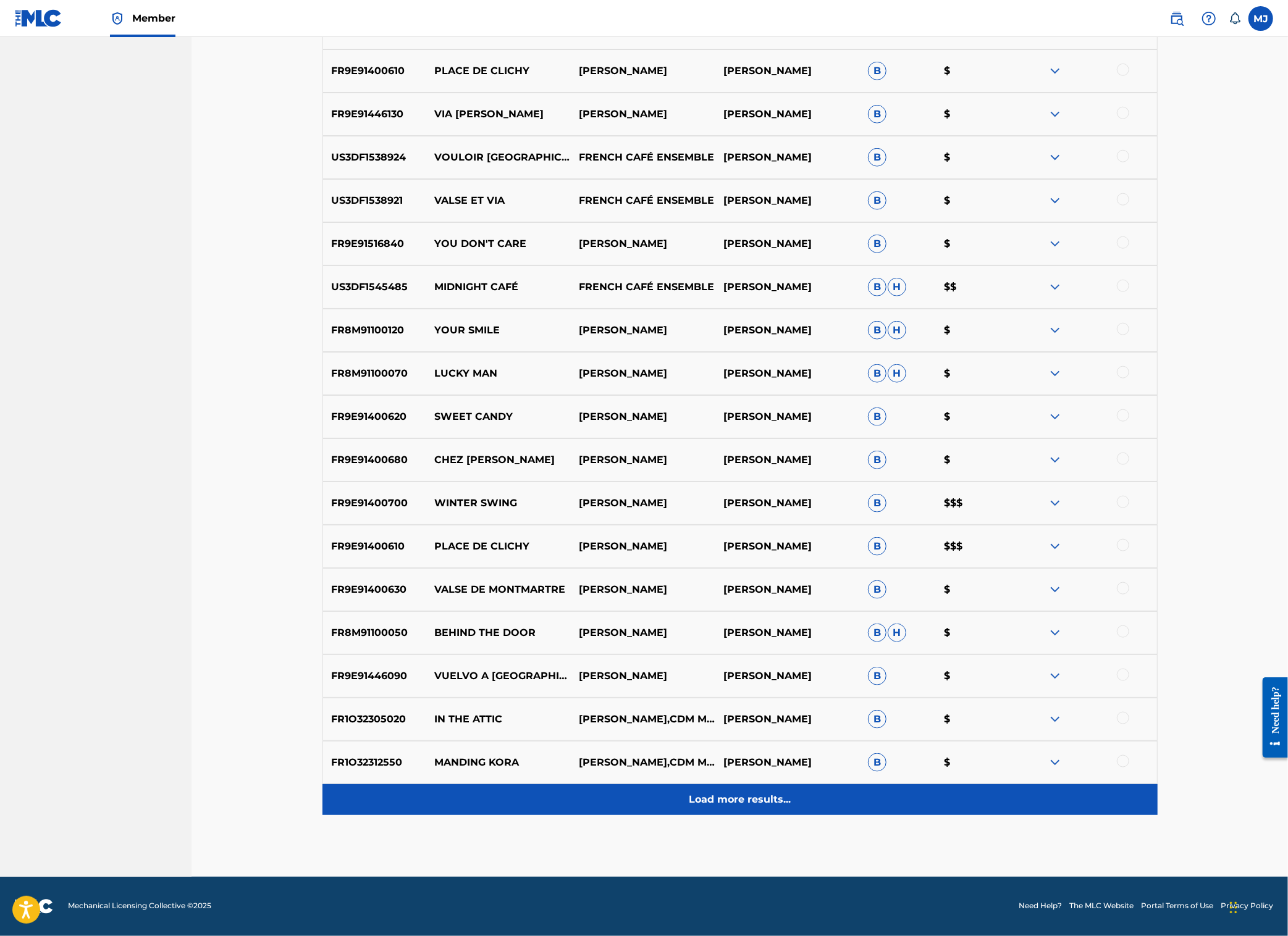
click at [779, 793] on p "Load more results..." at bounding box center [739, 800] width 102 height 15
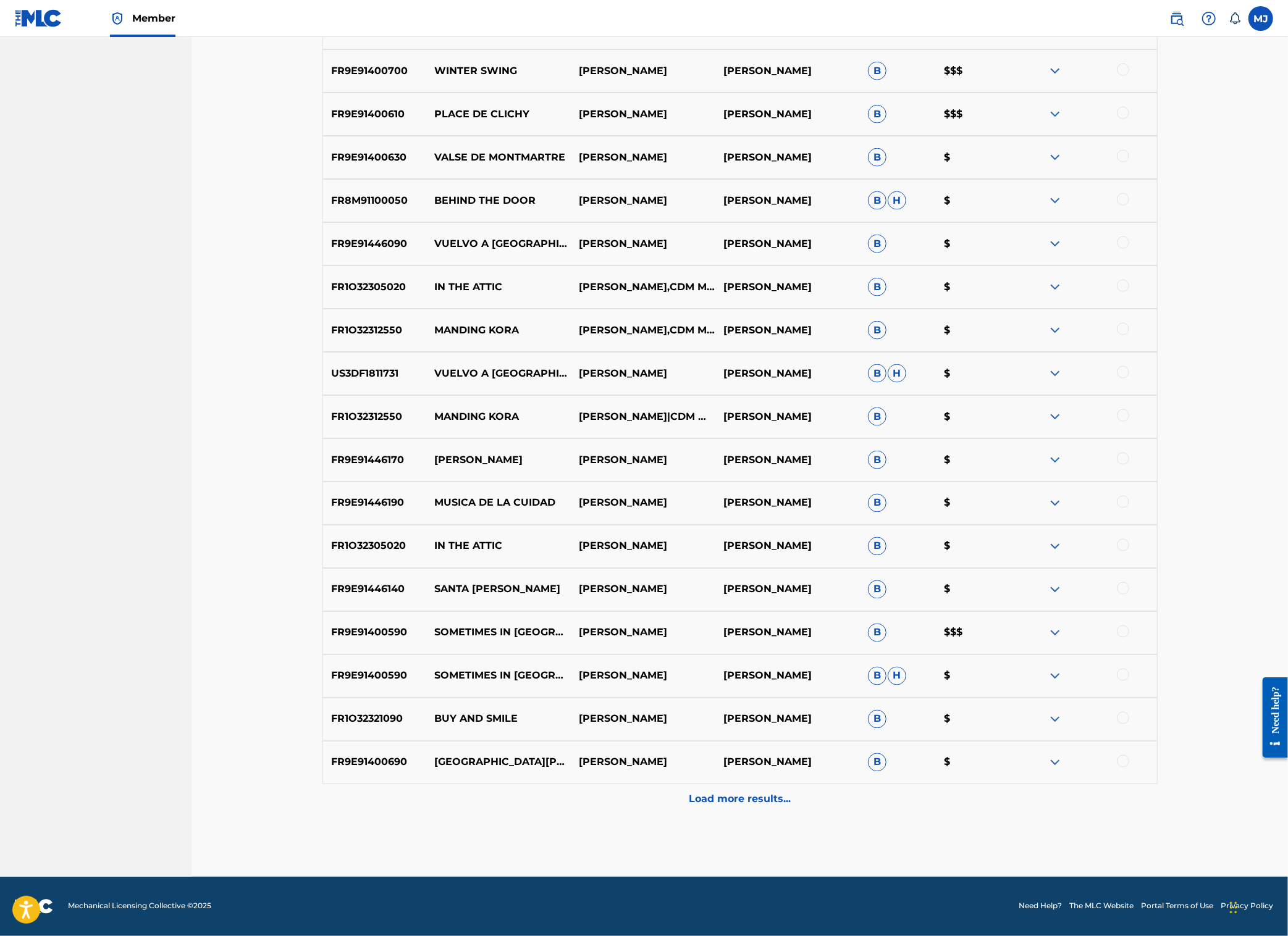
scroll to position [1902, 0]
click at [786, 793] on p "Load more results..." at bounding box center [739, 800] width 102 height 15
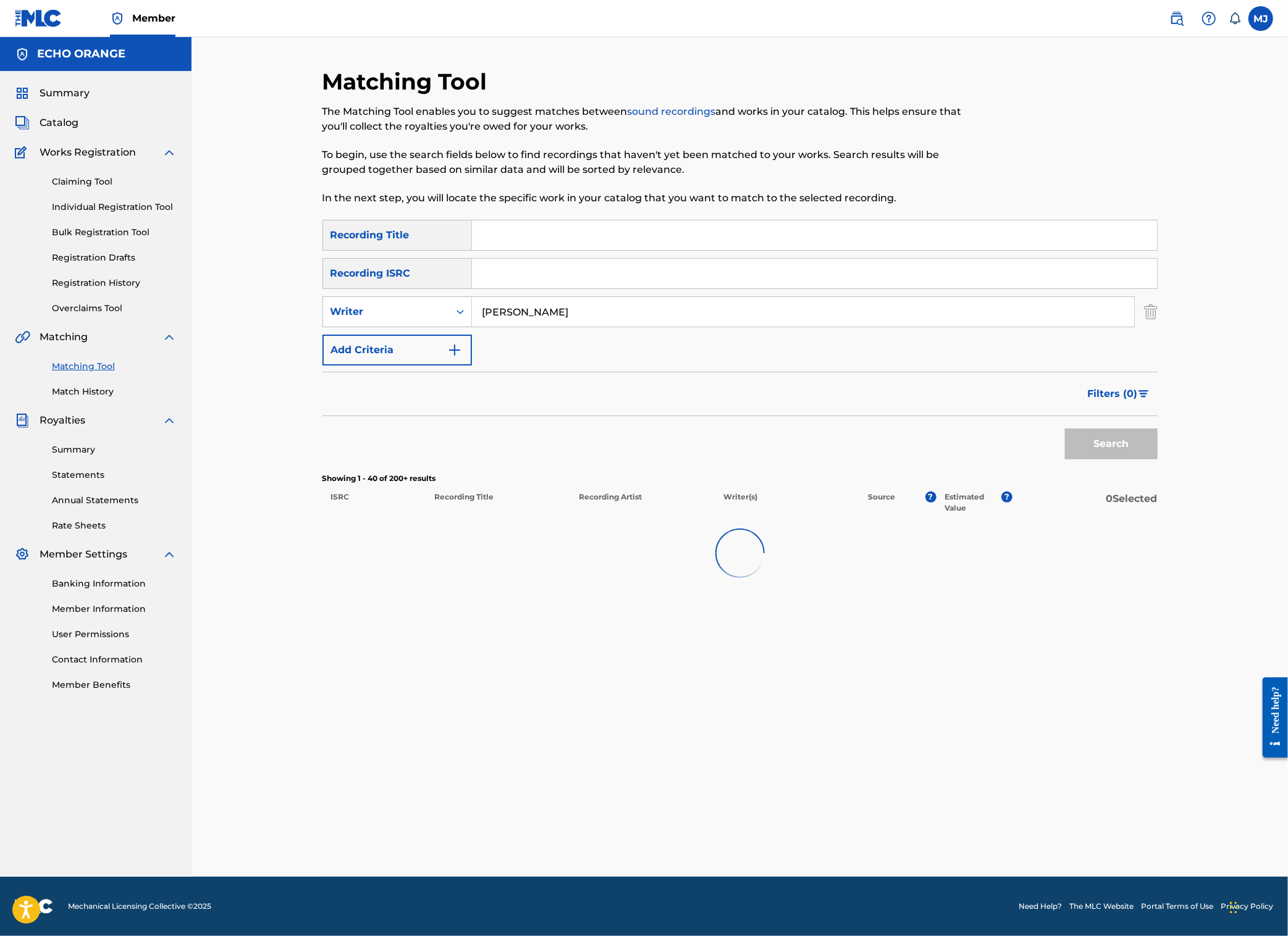
click at [786, 767] on div "Matching Tool The Matching Tool enables you to suggest matches between sound re…" at bounding box center [740, 473] width 835 height 809
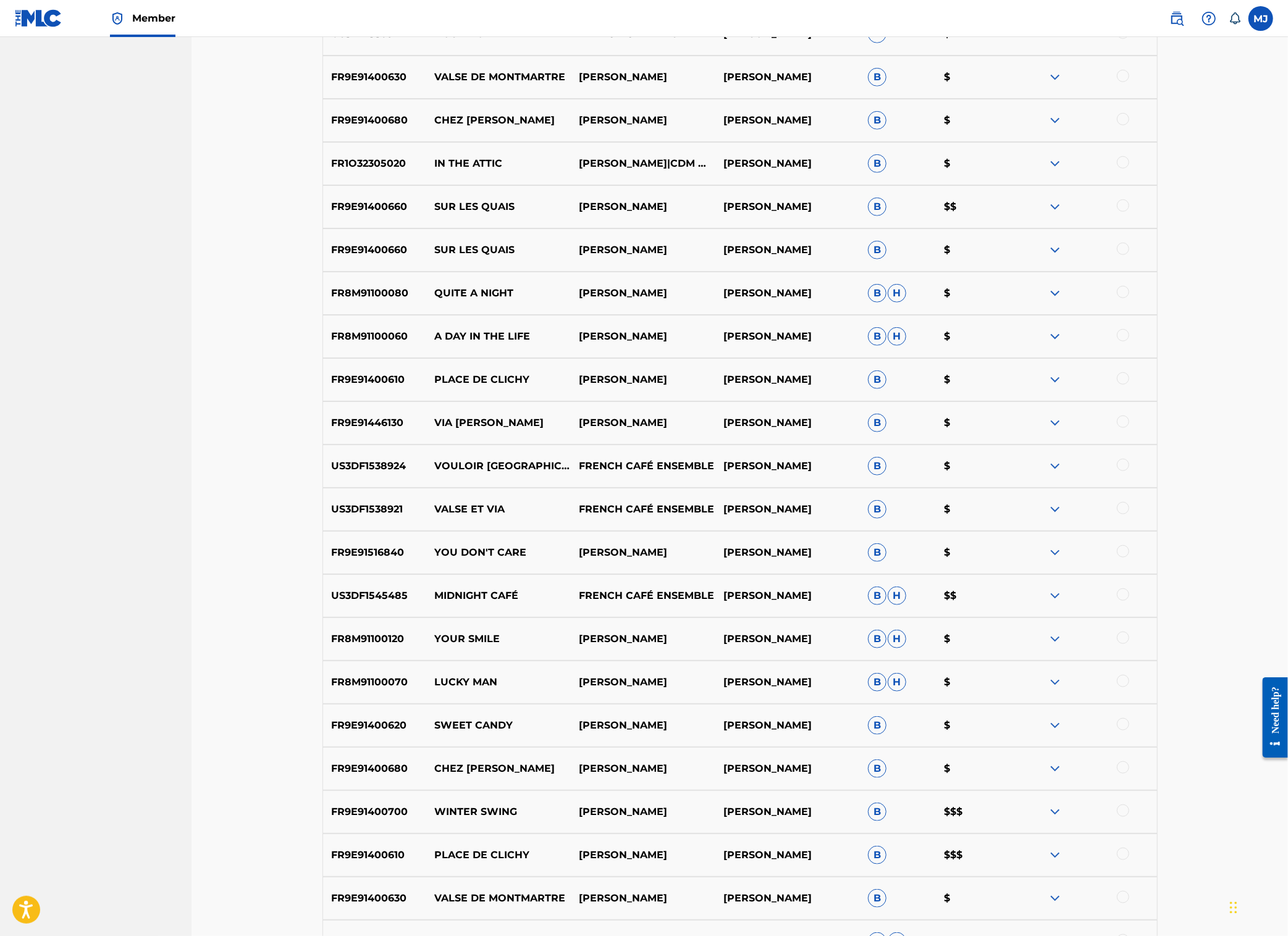
scroll to position [0, 0]
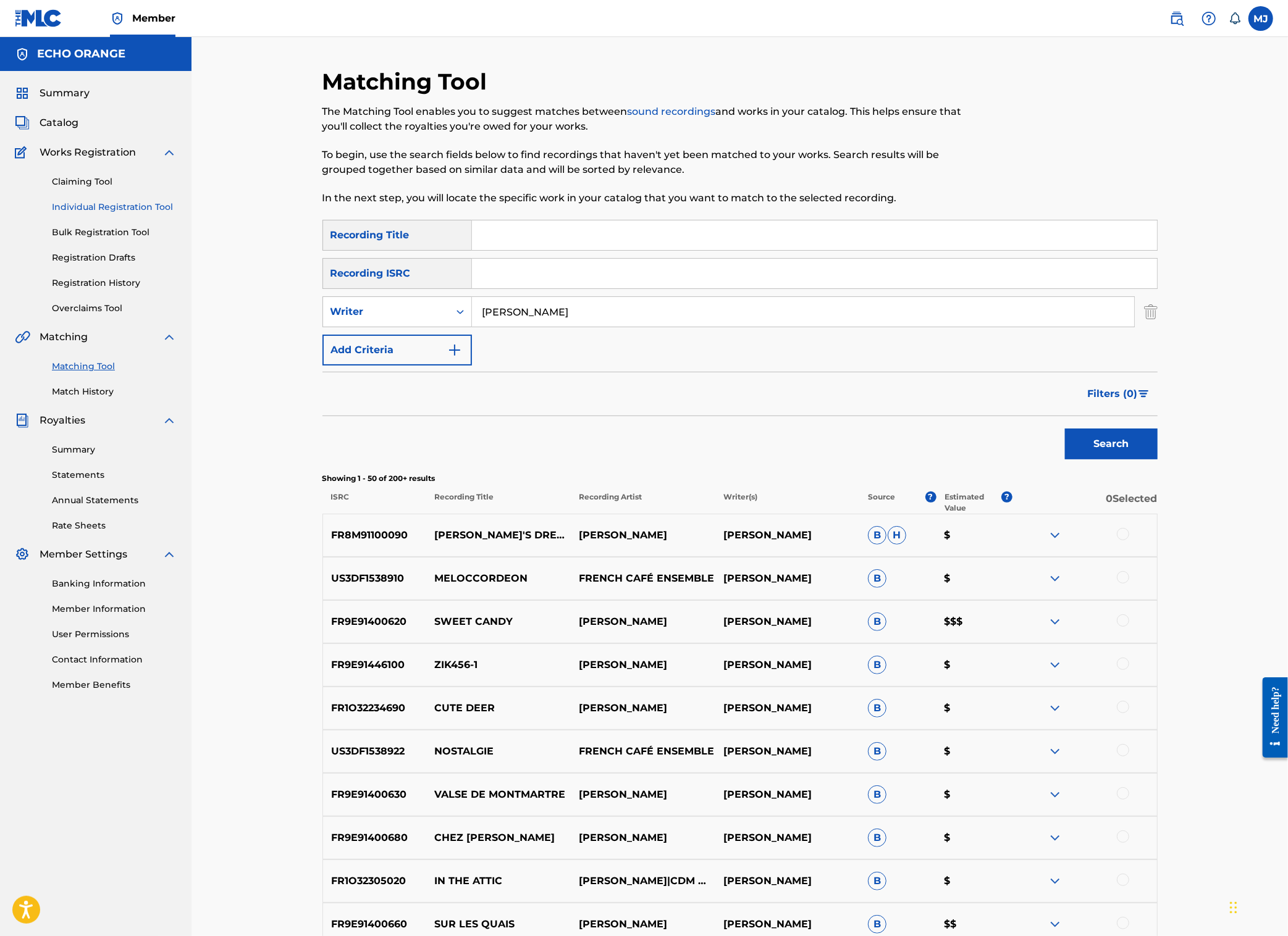
click at [134, 213] on link "Individual Registration Tool" at bounding box center [114, 208] width 125 height 13
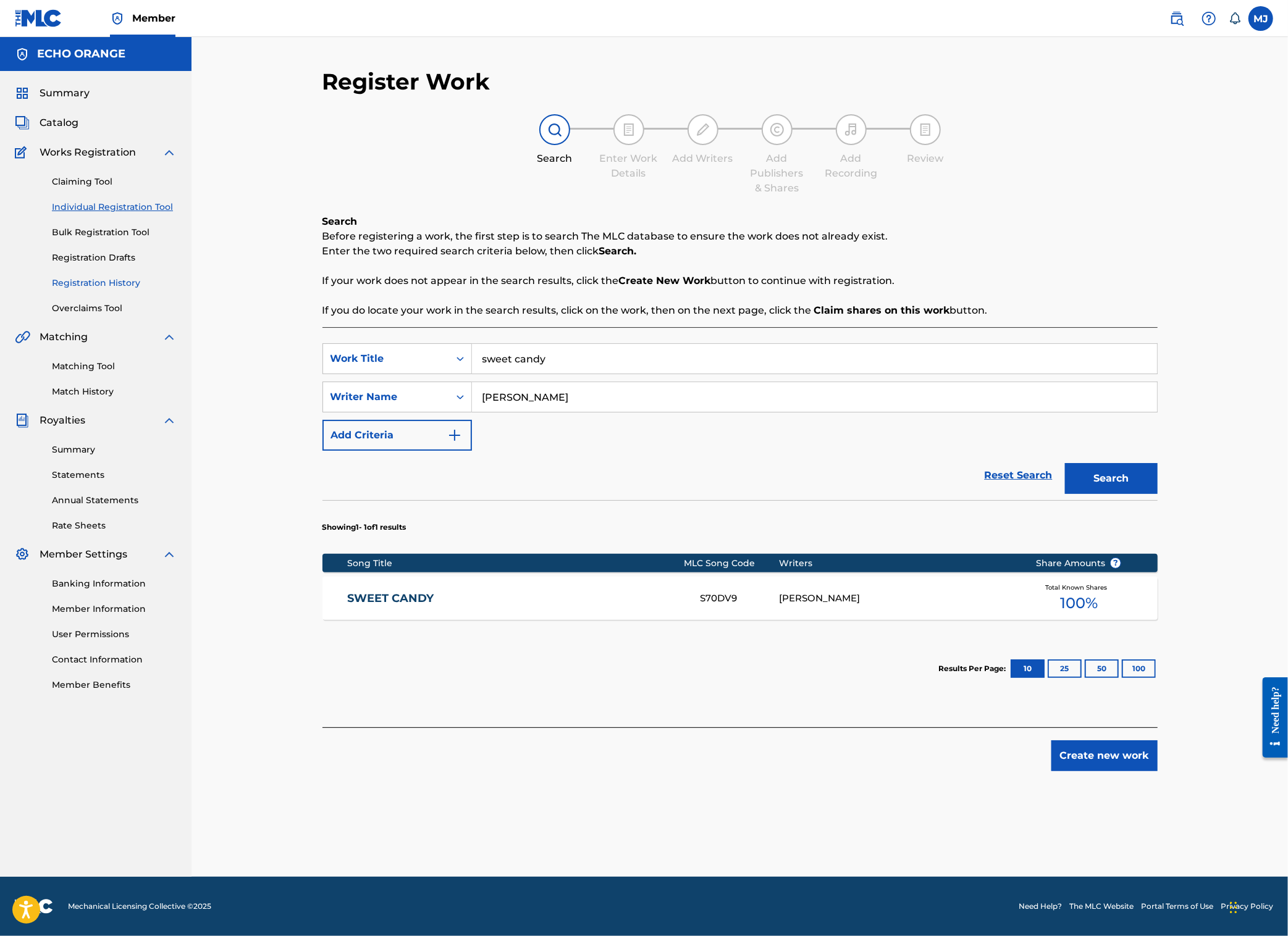
click at [130, 290] on link "Registration History" at bounding box center [114, 283] width 125 height 13
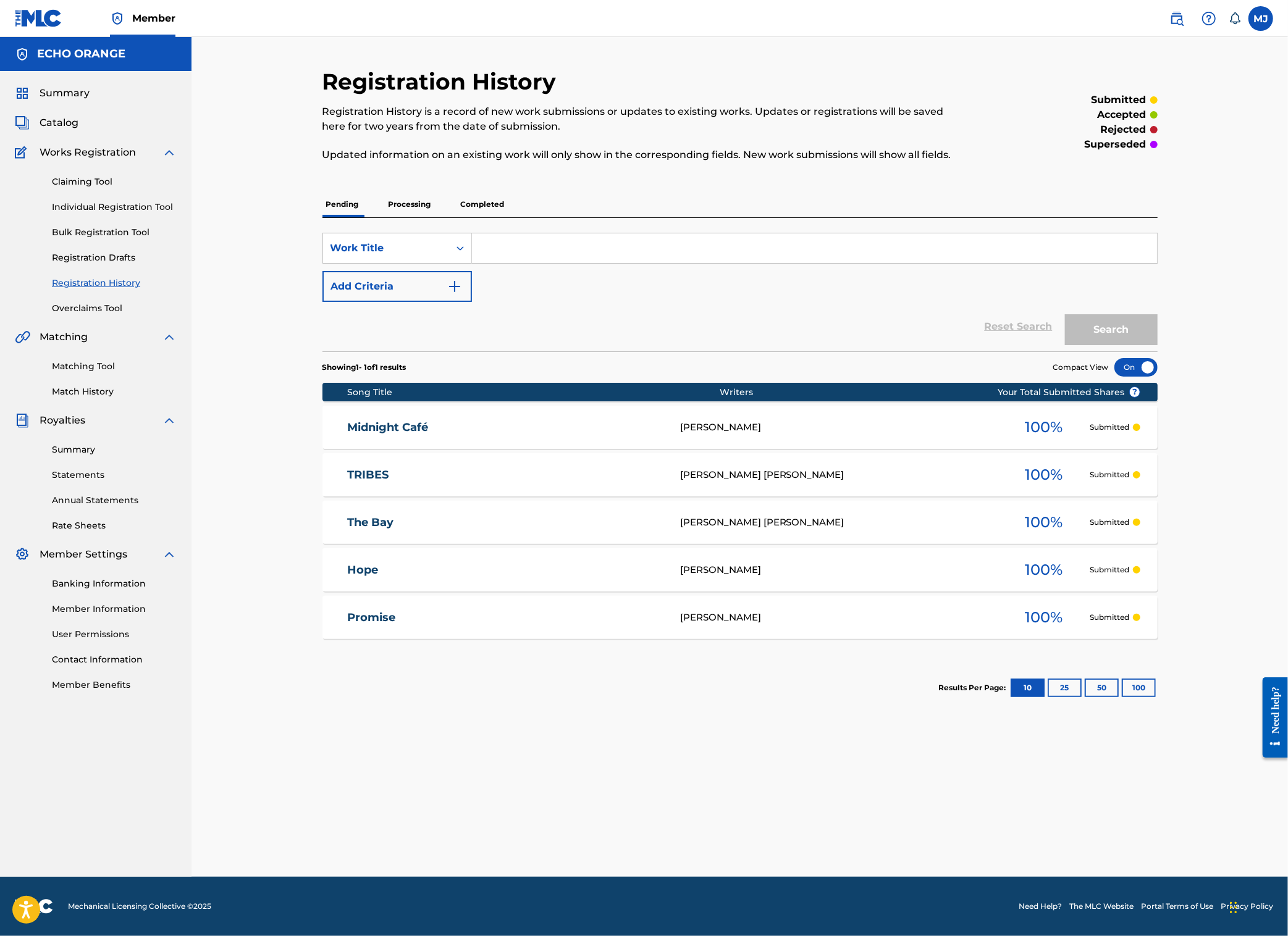
click at [457, 218] on p "Completed" at bounding box center [483, 204] width 52 height 26
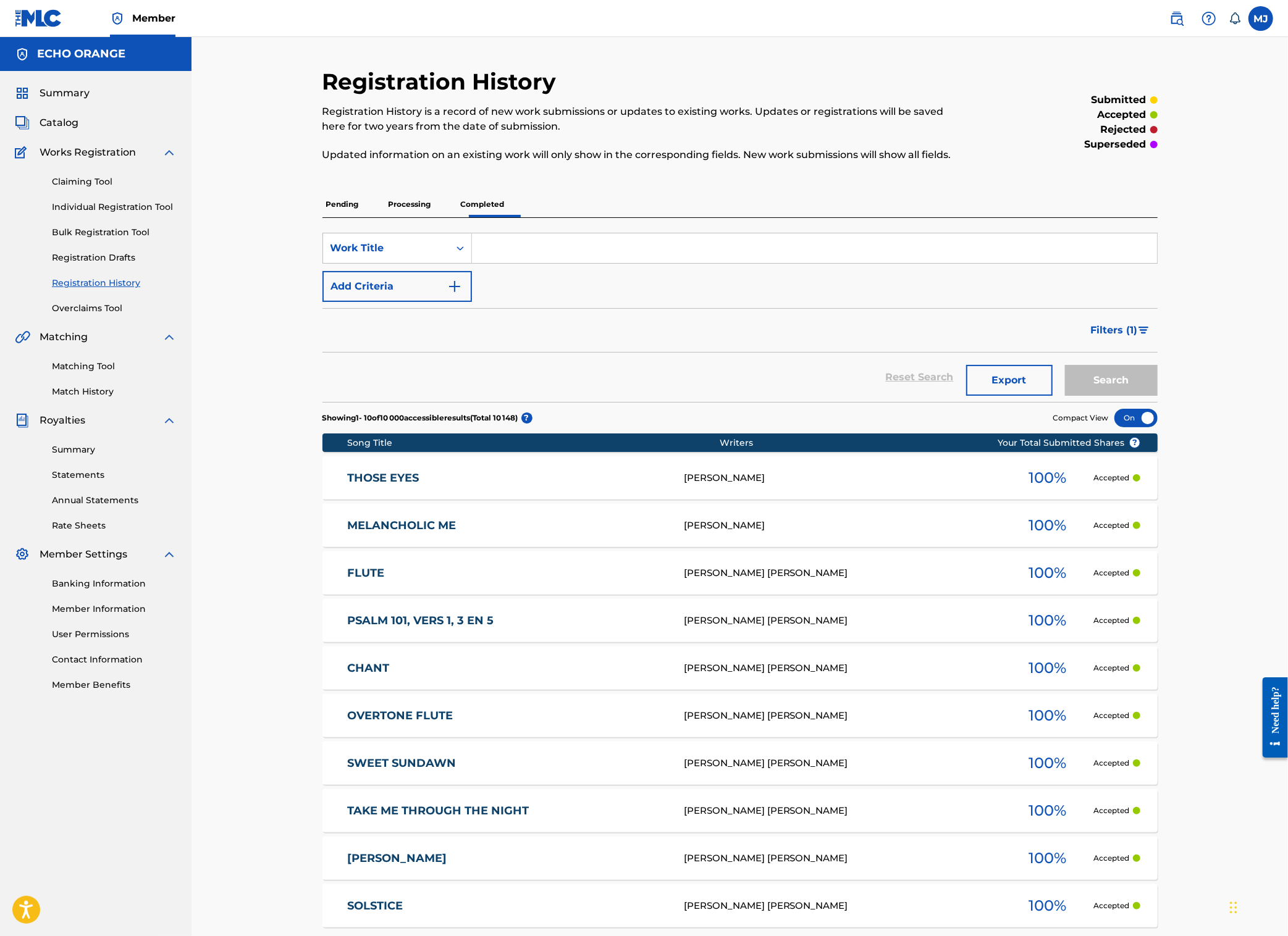
scroll to position [226, 0]
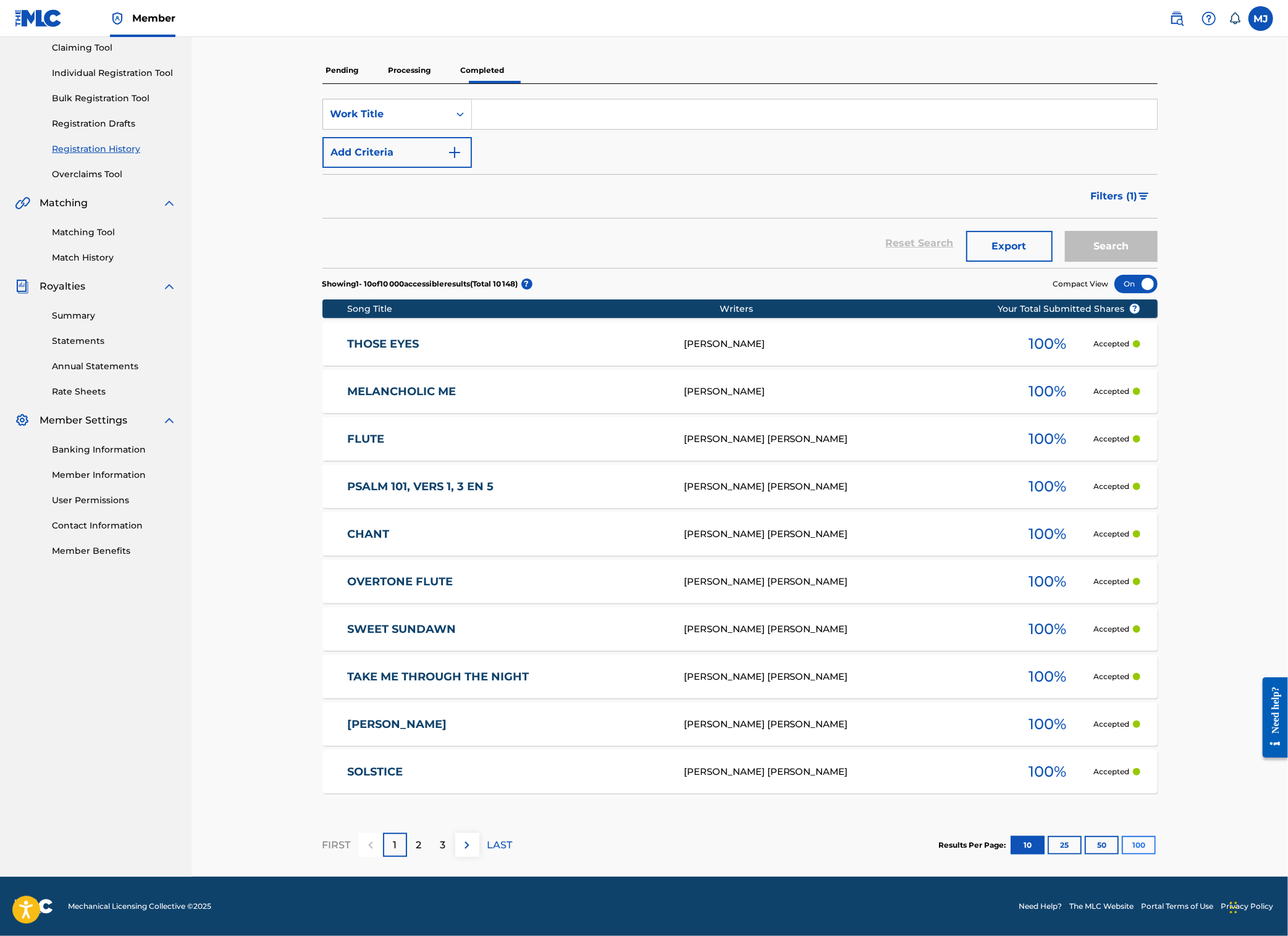
click at [1156, 836] on button "100" at bounding box center [1139, 845] width 34 height 18
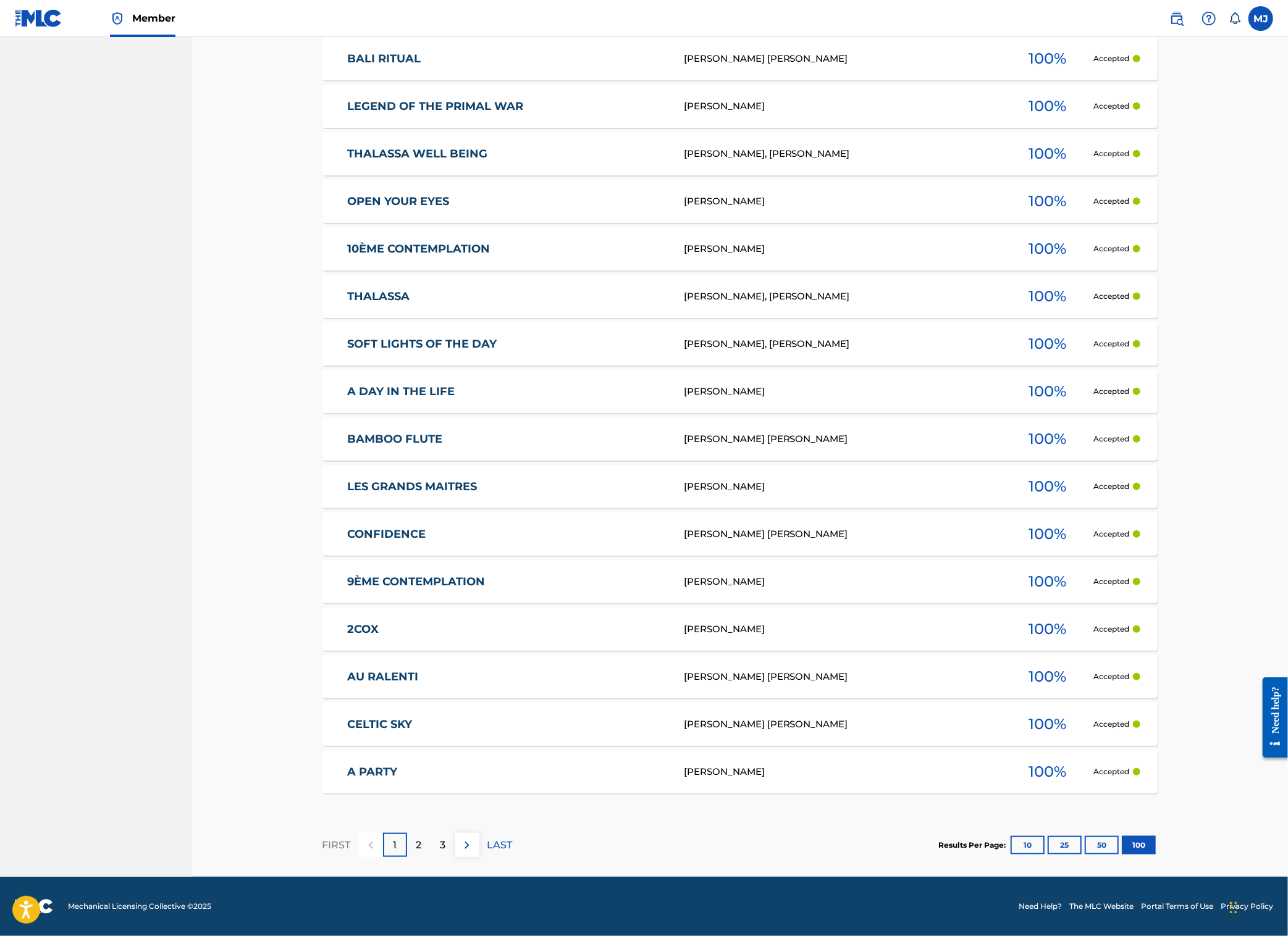
scroll to position [4507, 0]
click at [407, 833] on div "2" at bounding box center [418, 845] width 24 height 24
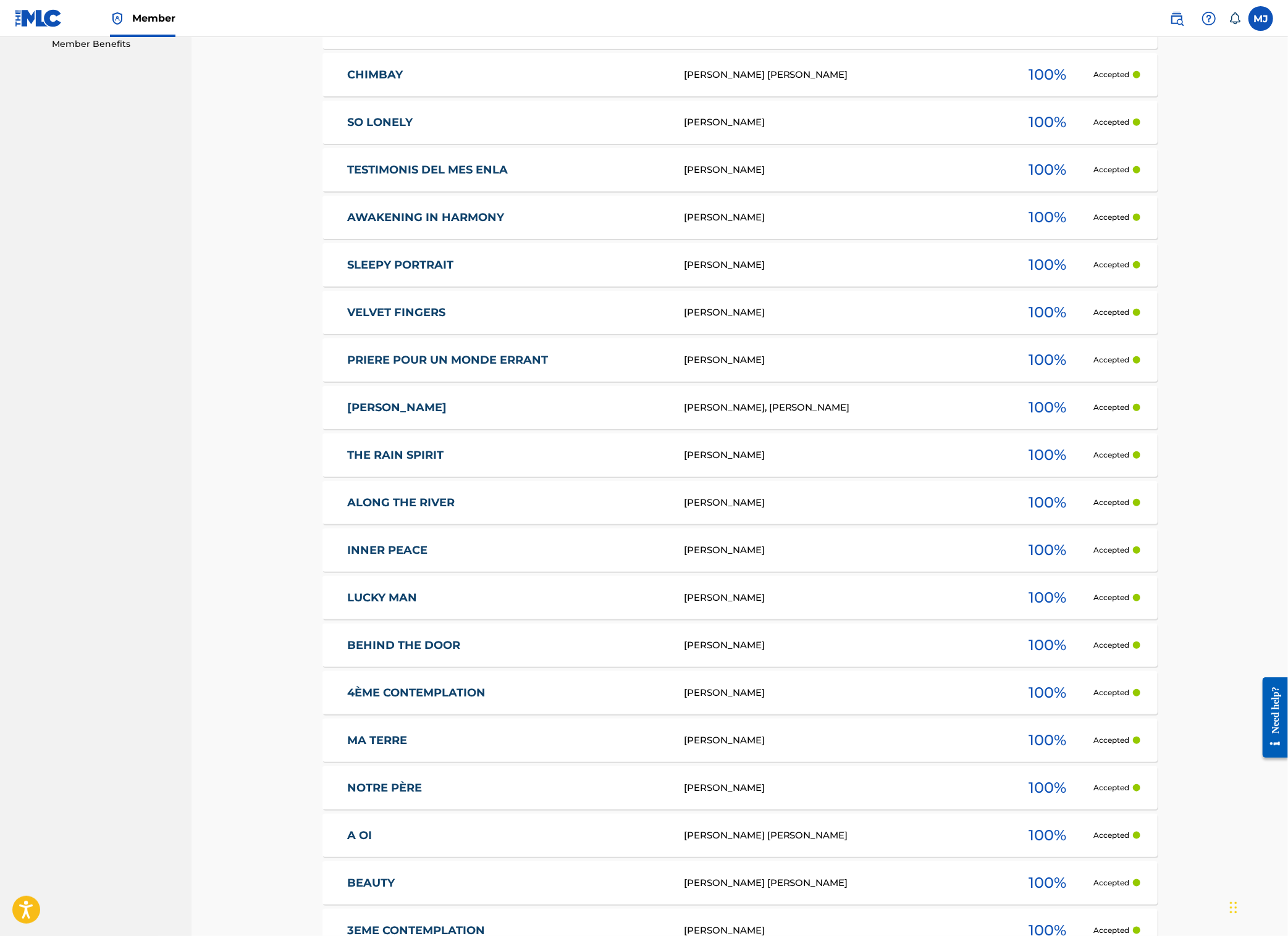
scroll to position [678, 0]
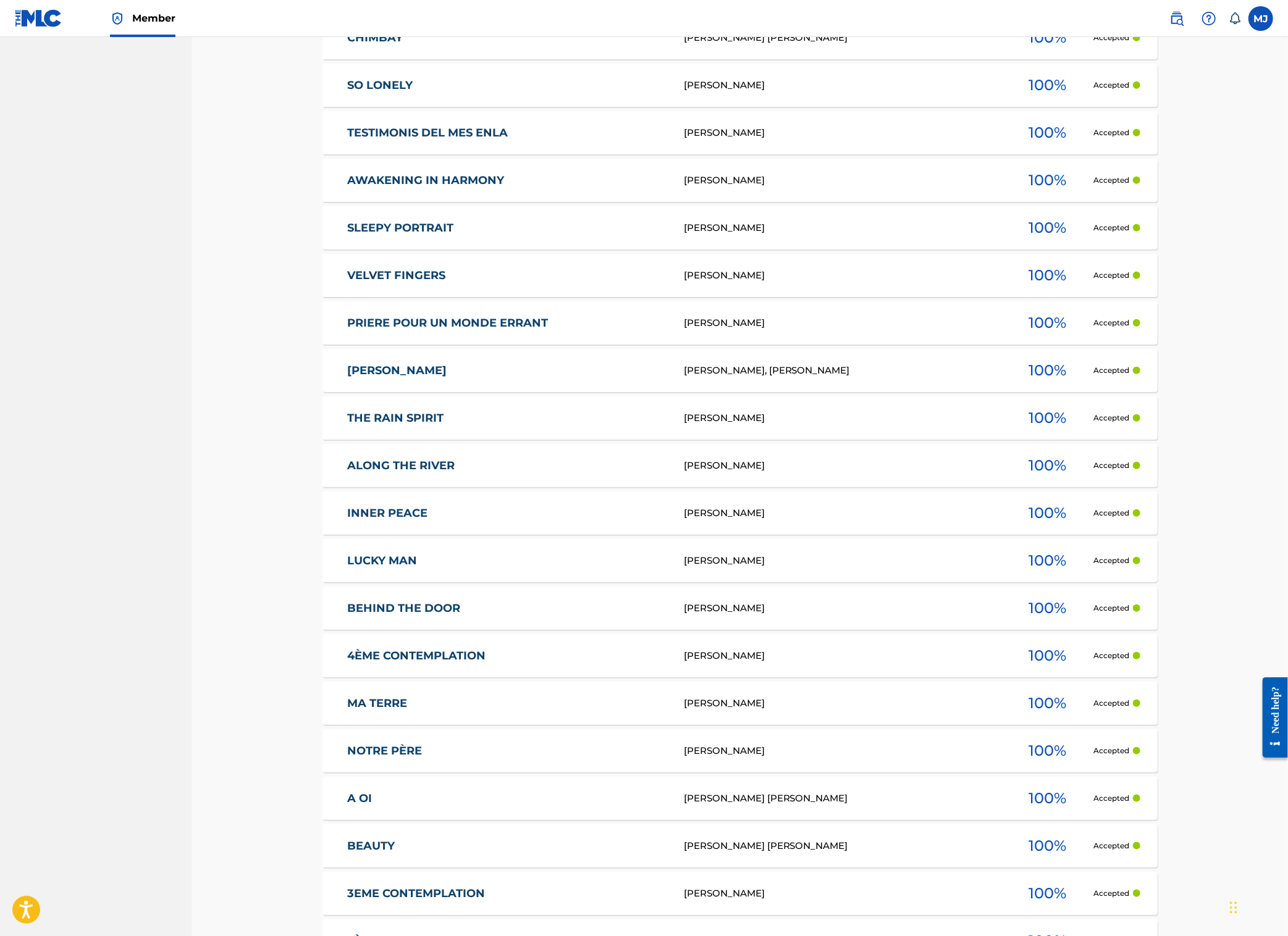
copy div "4ÈME CONTEMPLATION [PERSON_NAME]"
drag, startPoint x: 831, startPoint y: 736, endPoint x: 1118, endPoint y: 809, distance: 296.1
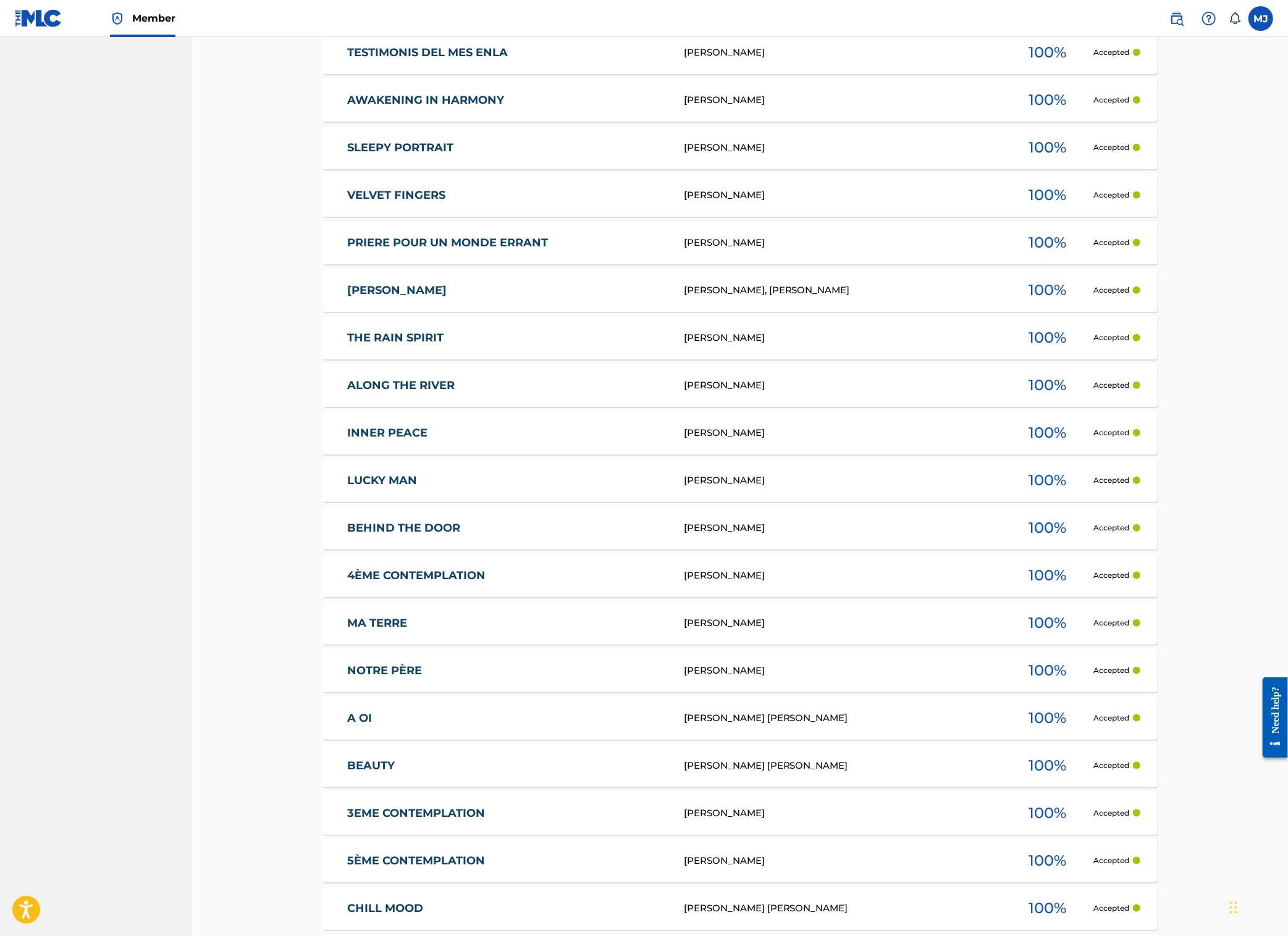
scroll to position [918, 0]
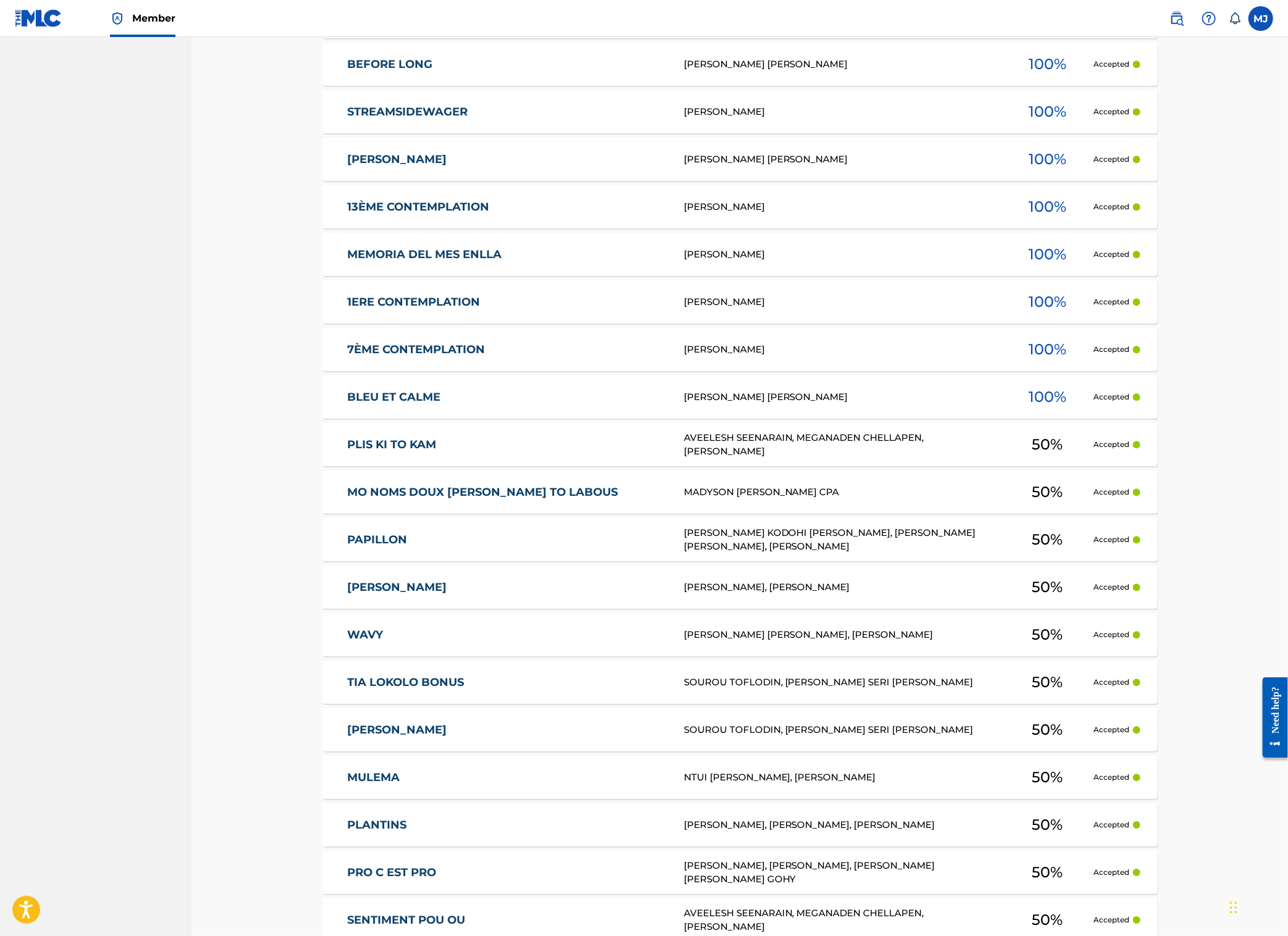
scroll to position [2623, 0]
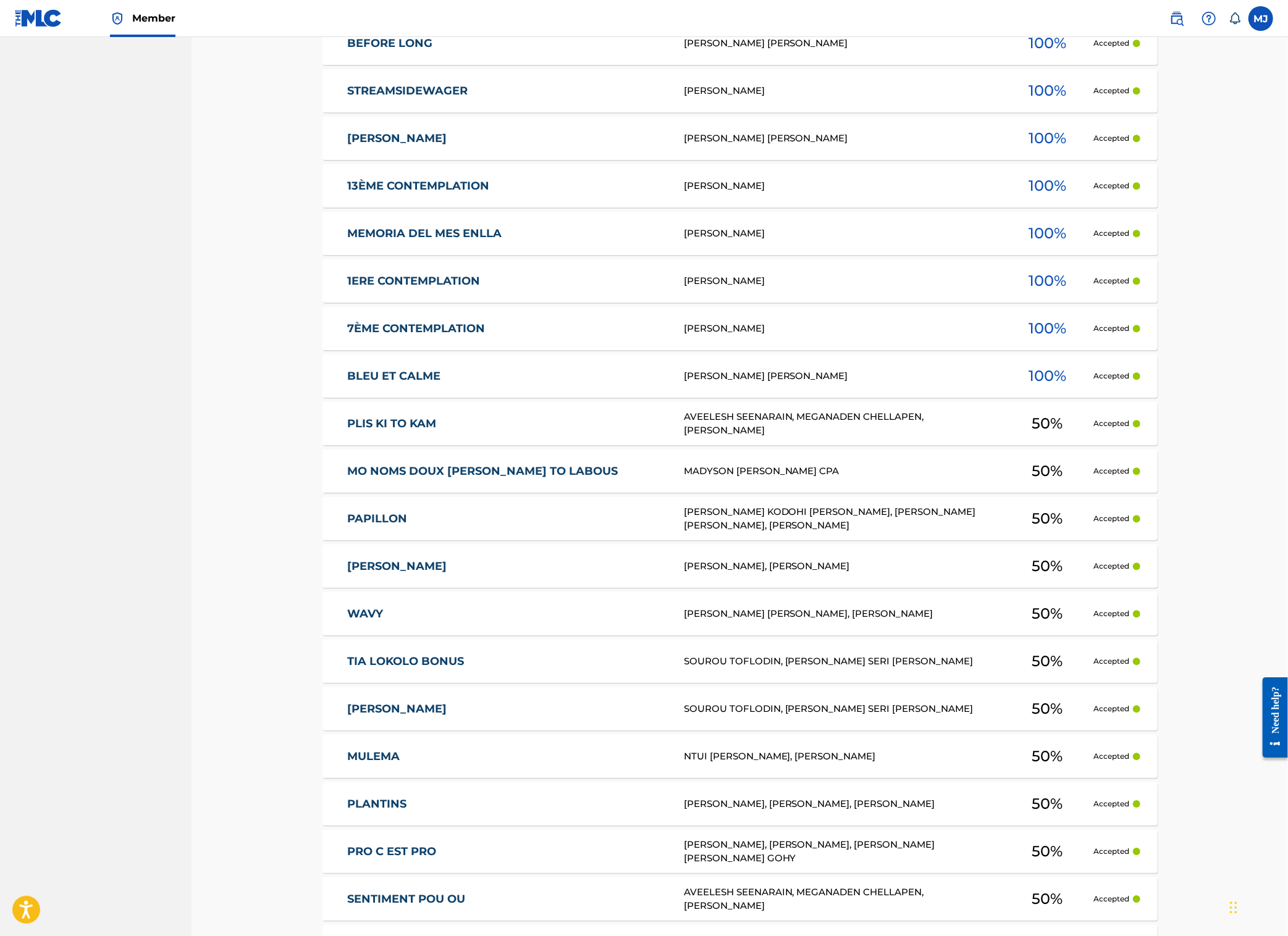
click at [192, 490] on nav "ECHO ORANGE Summary Catalog Works Registration Claiming Tool Individual Registr…" at bounding box center [96, 42] width 192 height 5254
copy link "PLIS KI TO KAM"
drag, startPoint x: 249, startPoint y: 498, endPoint x: 233, endPoint y: 483, distance: 21.9
click at [308, 483] on div "Registration History Registration History is a record of new work submissions o…" at bounding box center [739, 57] width 865 height 5223
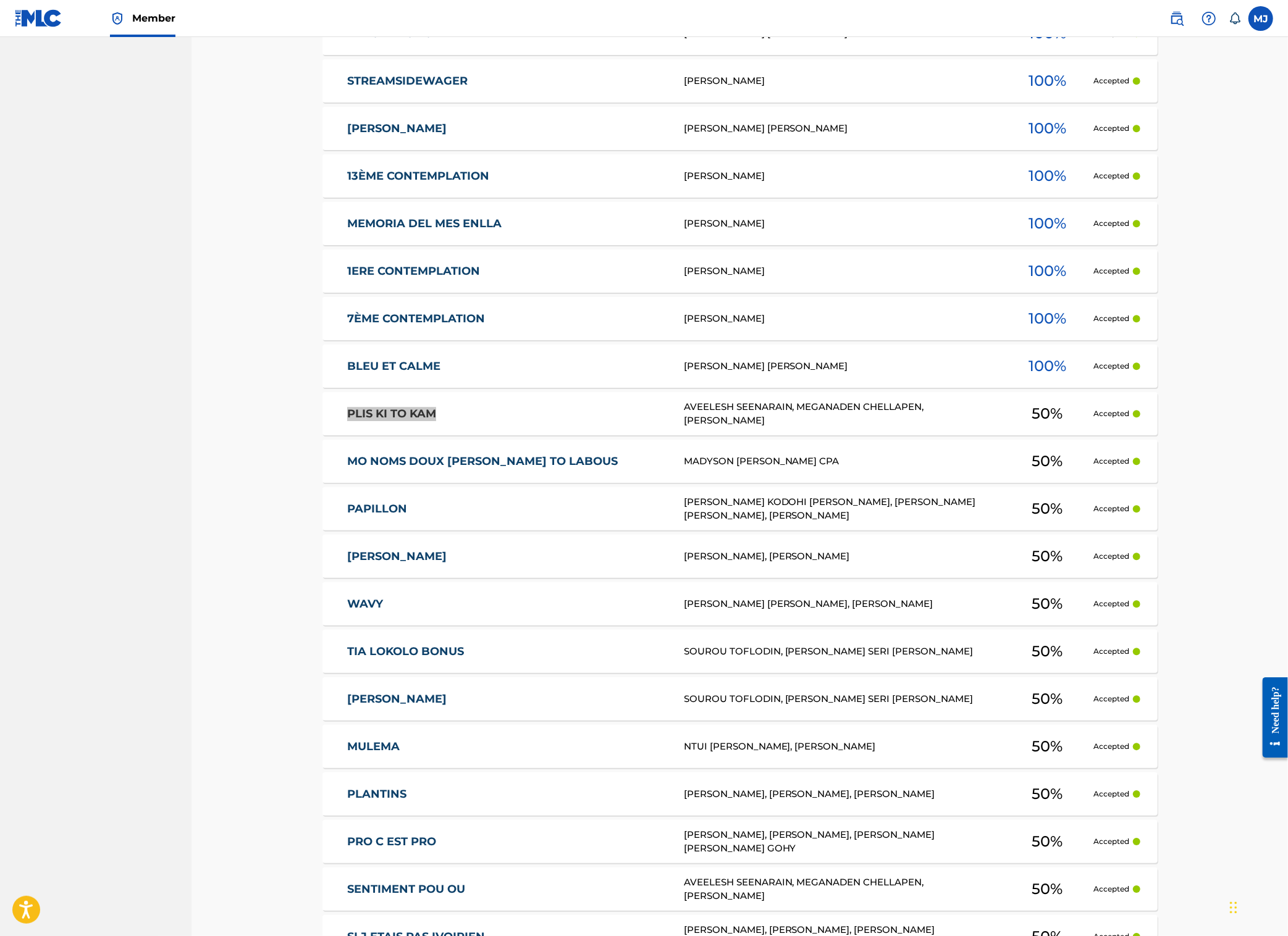
scroll to position [2644, 0]
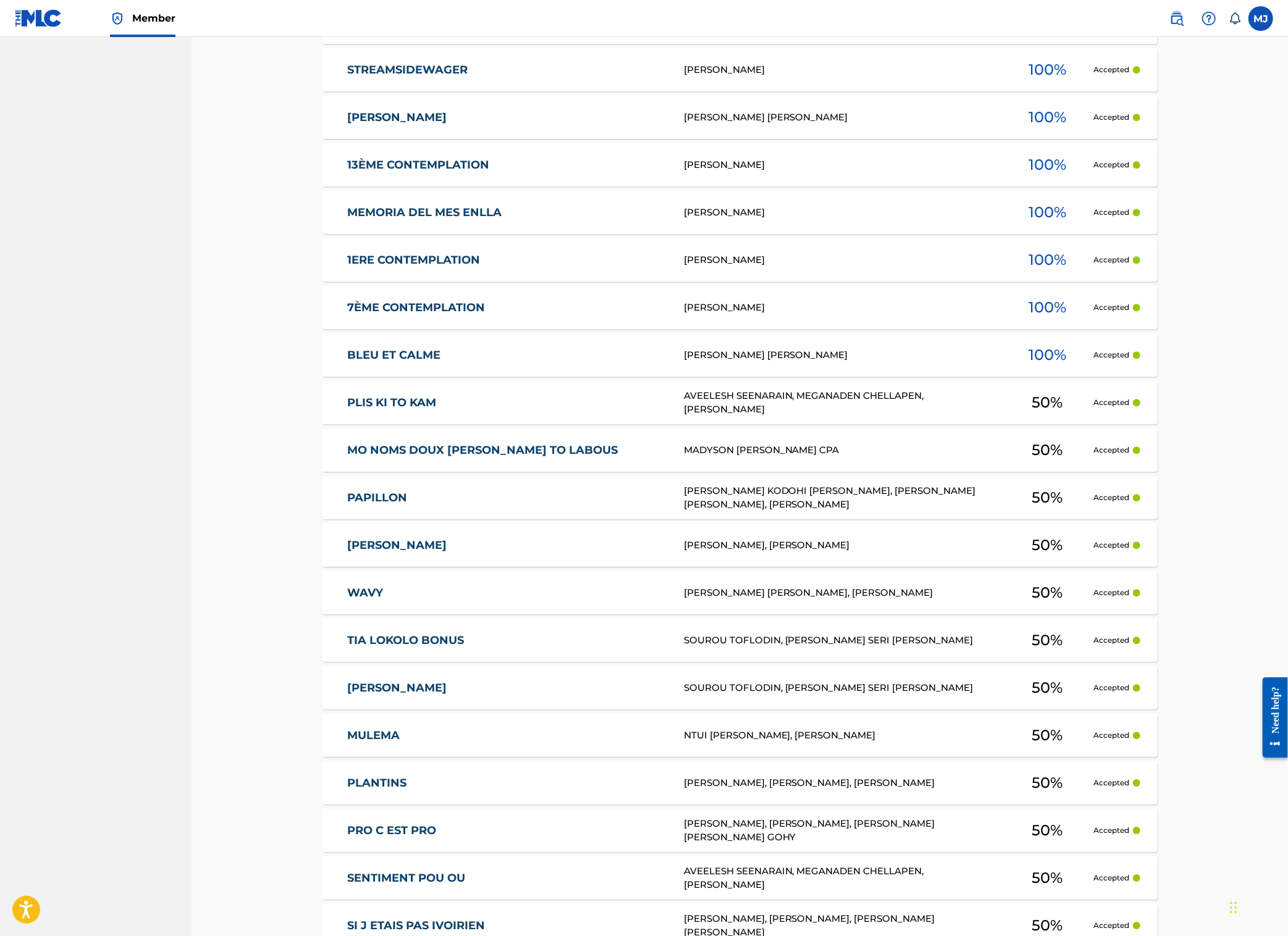
drag, startPoint x: 216, startPoint y: 523, endPoint x: 216, endPoint y: 515, distance: 8.0
click at [192, 515] on nav "ECHO ORANGE Summary Catalog Works Registration Claiming Tool Individual Registr…" at bounding box center [96, 21] width 192 height 5254
copy link "MO NOMS DOUX [PERSON_NAME] TO LABOUS"
drag, startPoint x: 272, startPoint y: 523, endPoint x: 285, endPoint y: 517, distance: 14.3
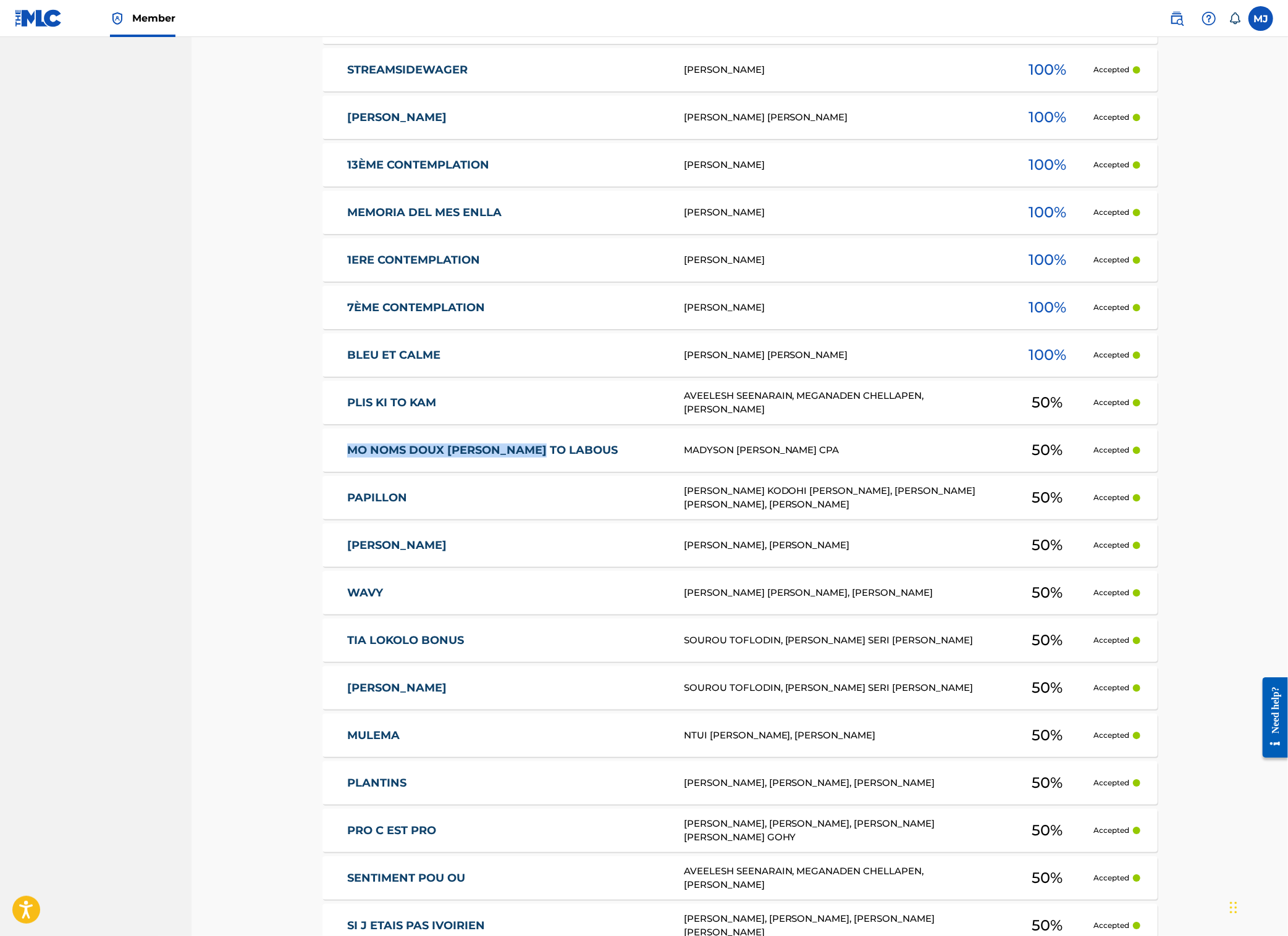
click at [323, 472] on div "MO NOMS DOUX [PERSON_NAME] TO LABOUS MADYSON [PERSON_NAME] CPA 50 % Accepted" at bounding box center [740, 450] width 835 height 43
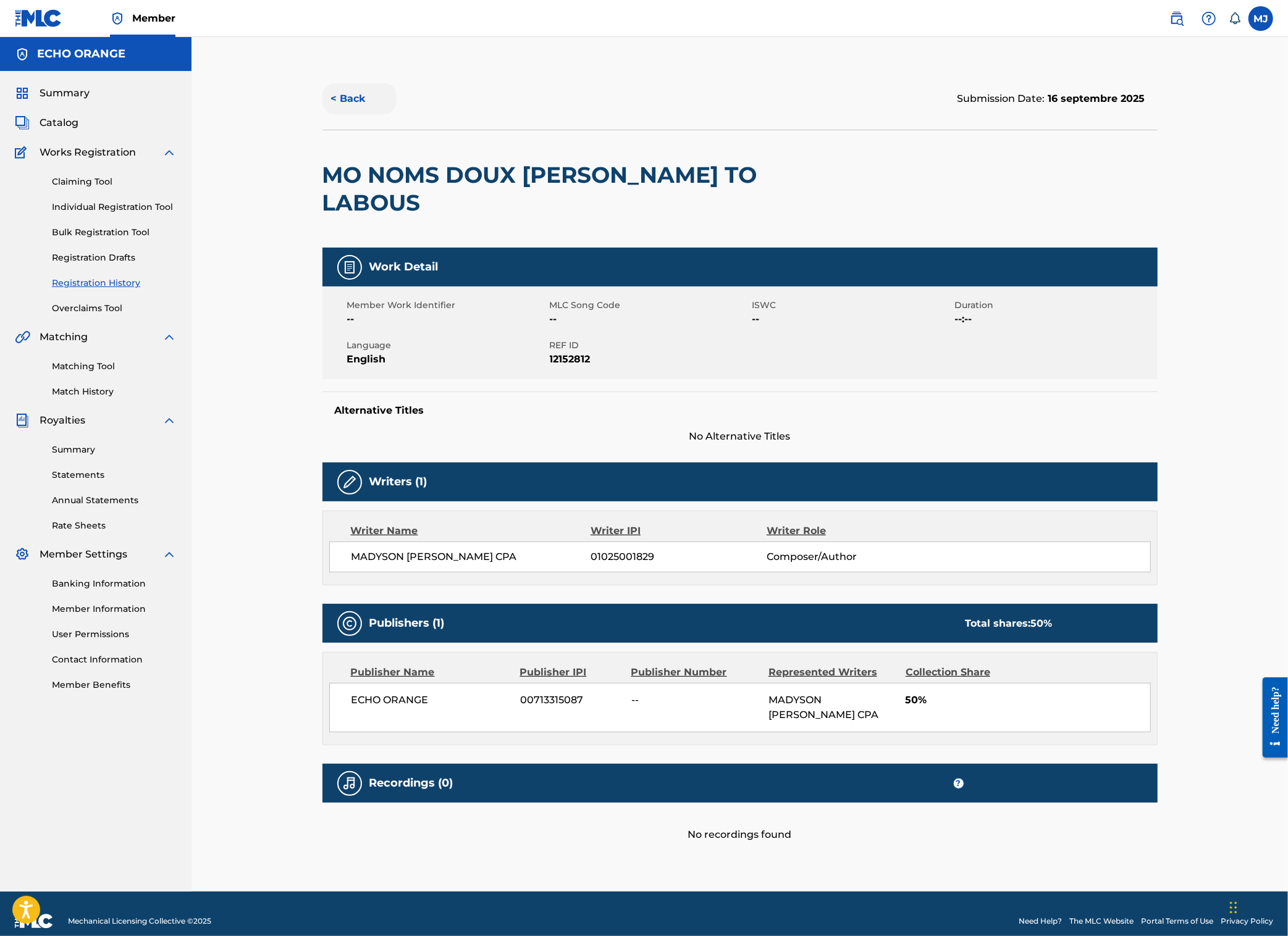
click at [323, 114] on button "< Back" at bounding box center [359, 98] width 74 height 31
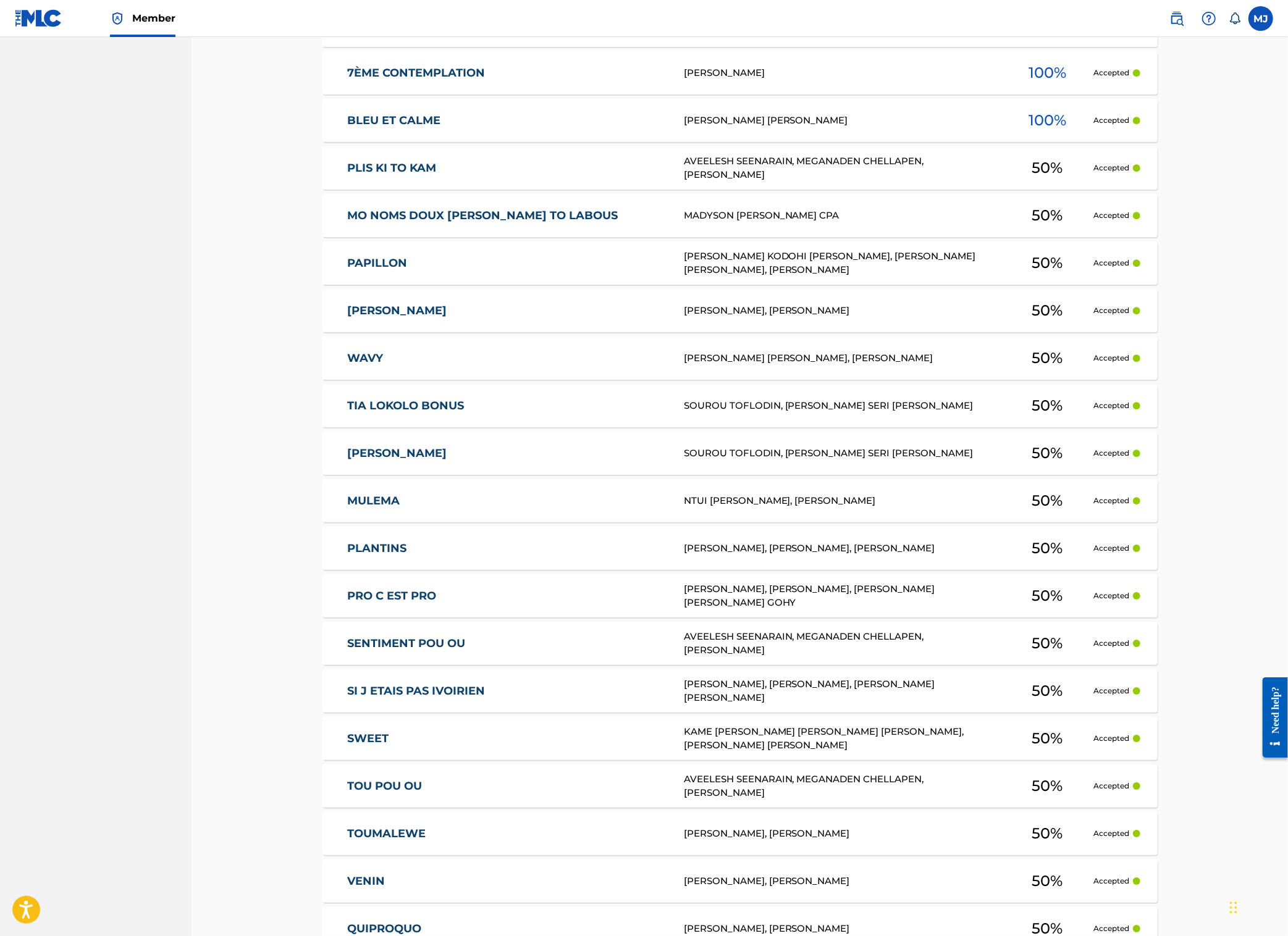
scroll to position [2509, 0]
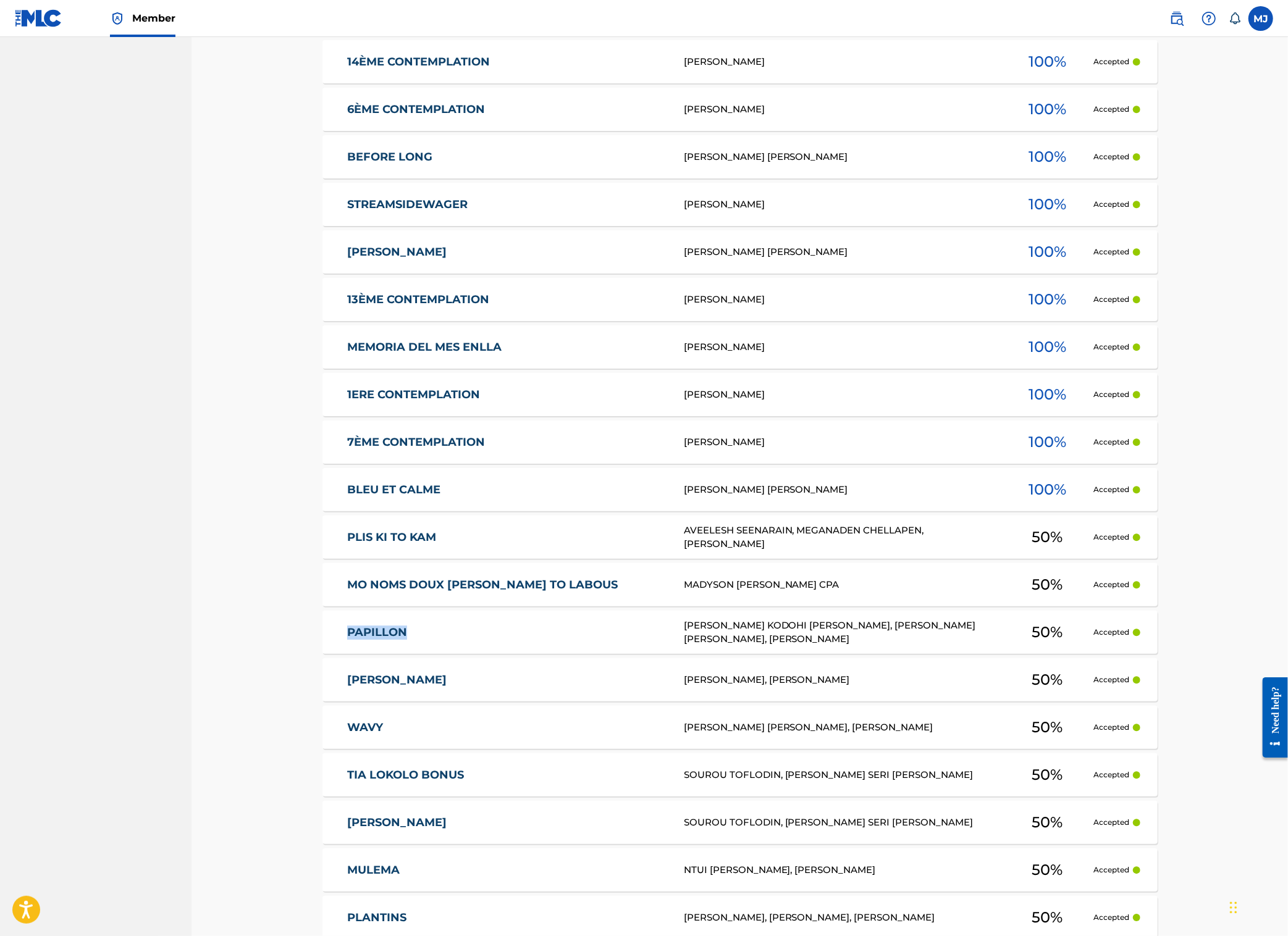
copy link "PAPILLON"
drag, startPoint x: 254, startPoint y: 703, endPoint x: 253, endPoint y: 693, distance: 10.0
click at [308, 693] on div "Registration History Registration History is a record of new work submissions o…" at bounding box center [739, 170] width 865 height 5223
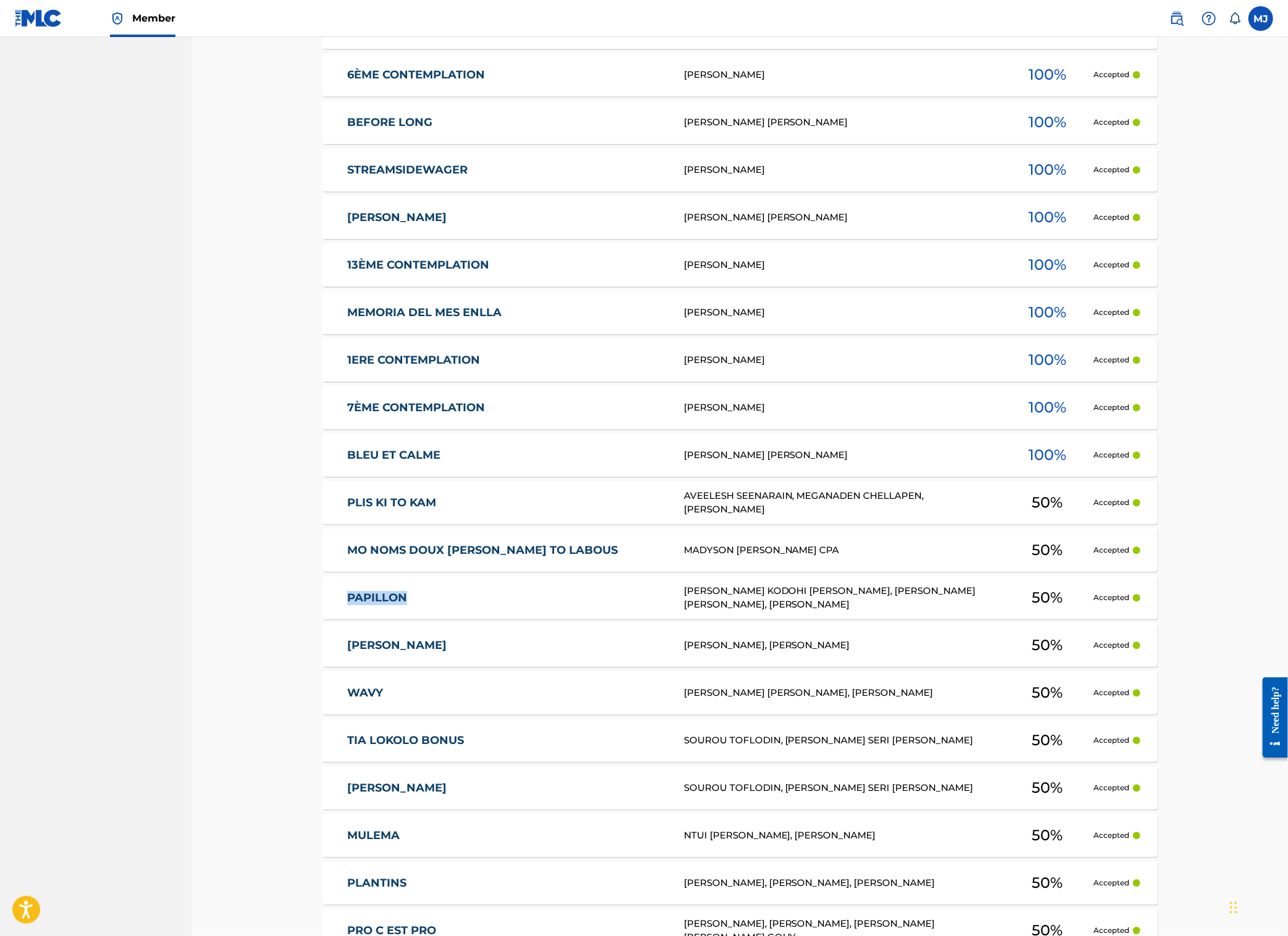
scroll to position [2590, 0]
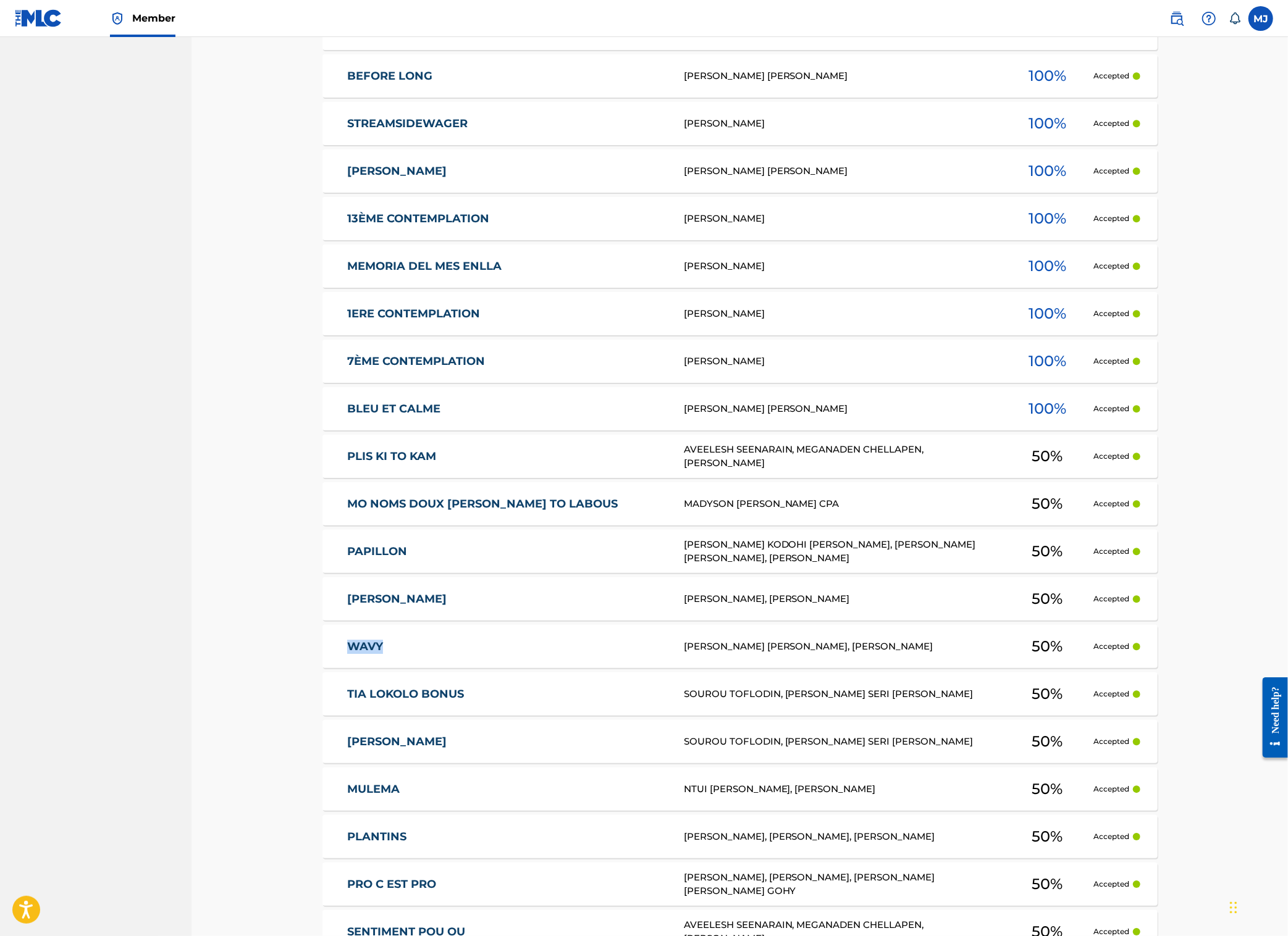
copy link "WAVY"
drag, startPoint x: 246, startPoint y: 713, endPoint x: 913, endPoint y: 651, distance: 669.9
click at [394, 708] on div "Registration History Registration History is a record of new work submissions o…" at bounding box center [739, 89] width 865 height 5223
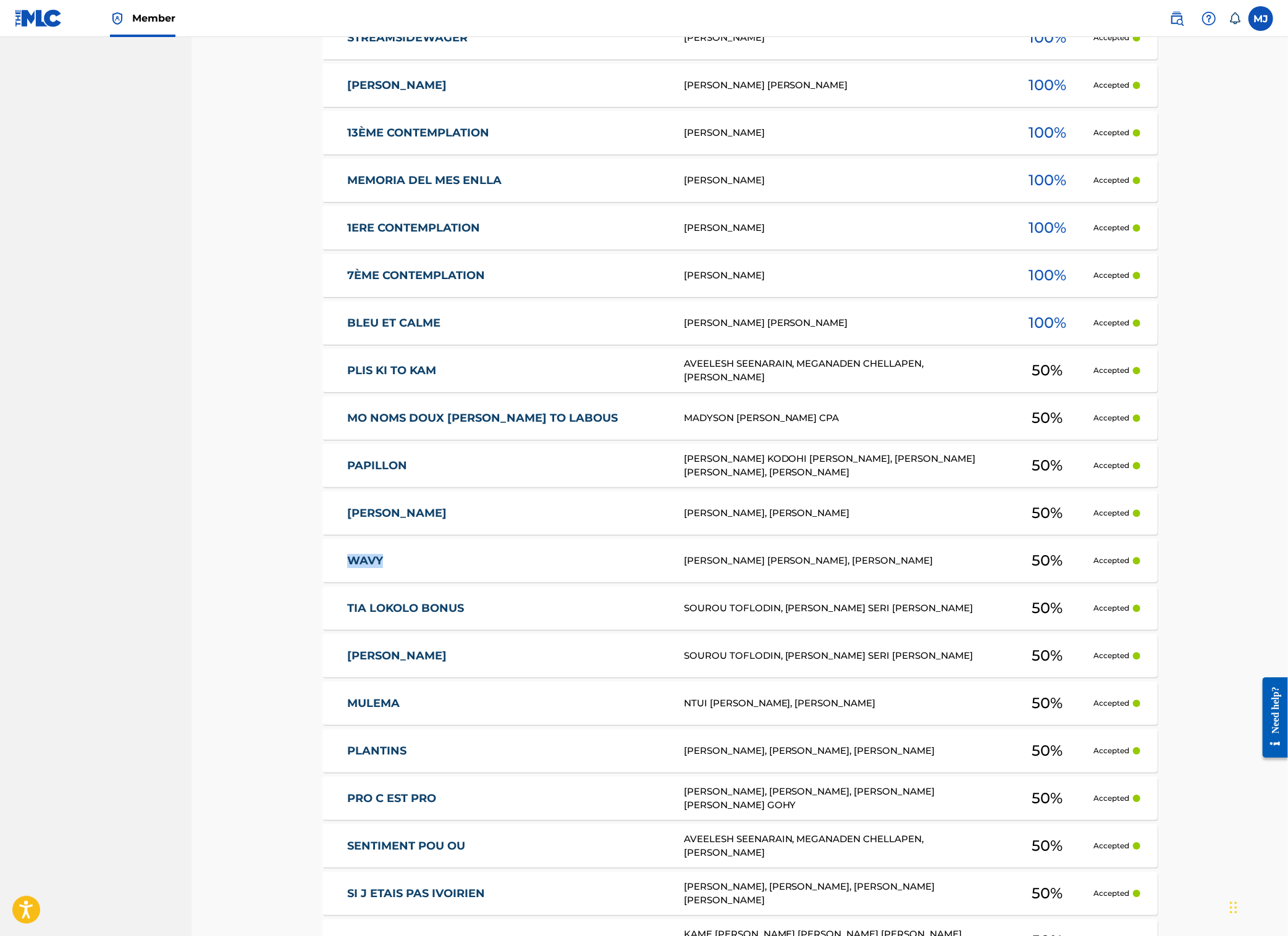
scroll to position [2687, 0]
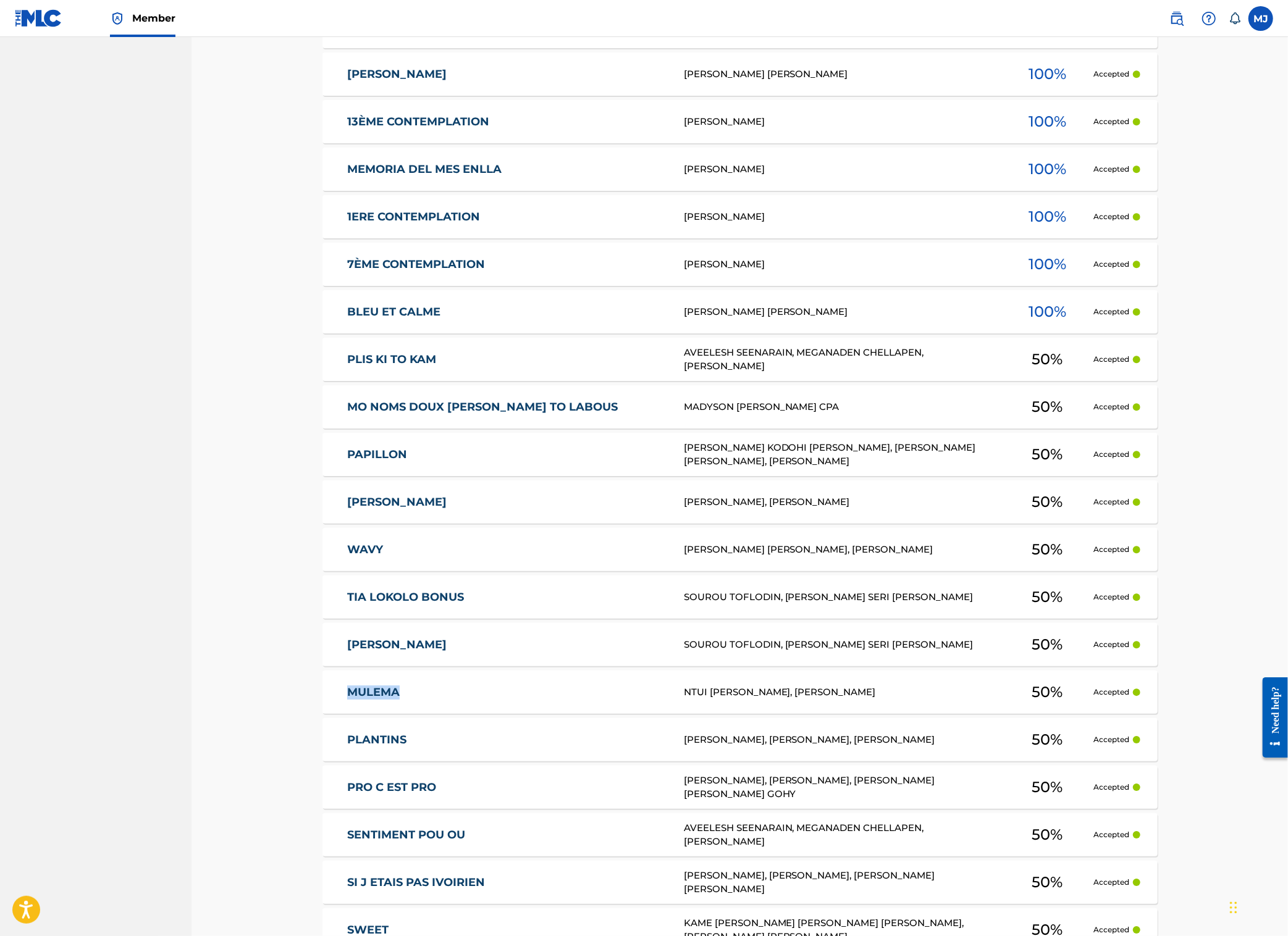
drag, startPoint x: 249, startPoint y: 755, endPoint x: 1073, endPoint y: 453, distance: 877.6
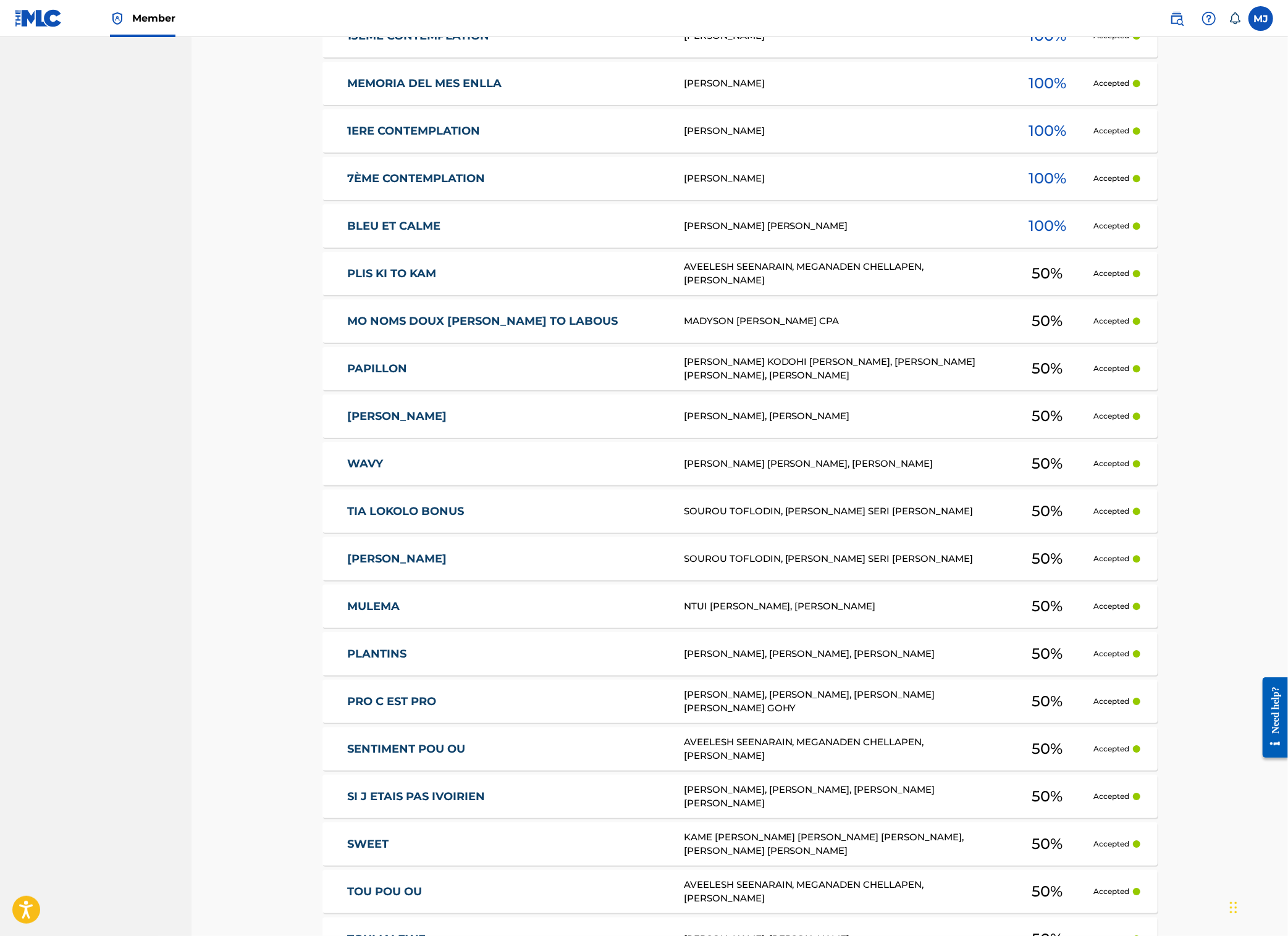
scroll to position [2816, 0]
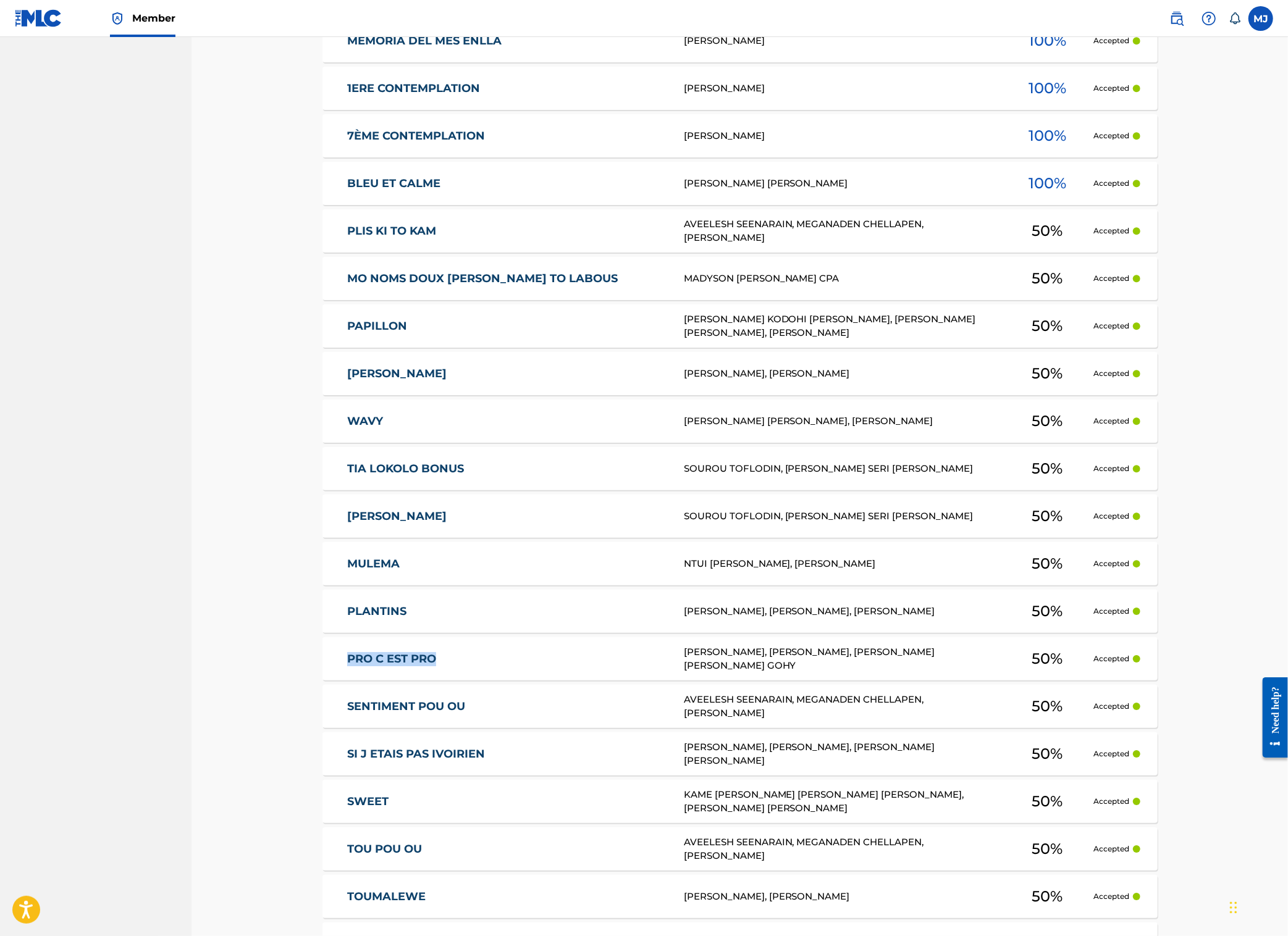
drag, startPoint x: 233, startPoint y: 728, endPoint x: 368, endPoint y: 733, distance: 135.1
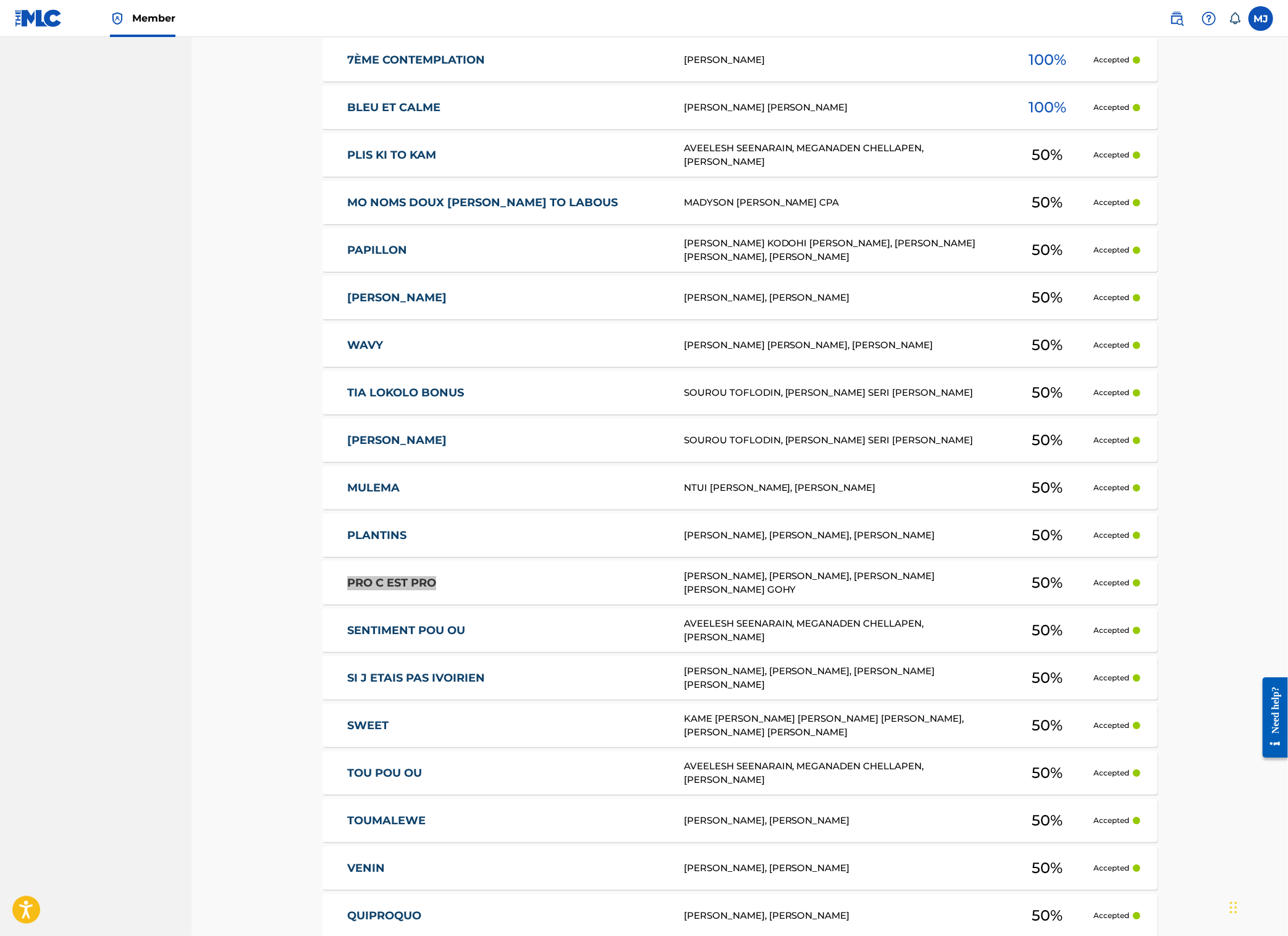
scroll to position [2967, 0]
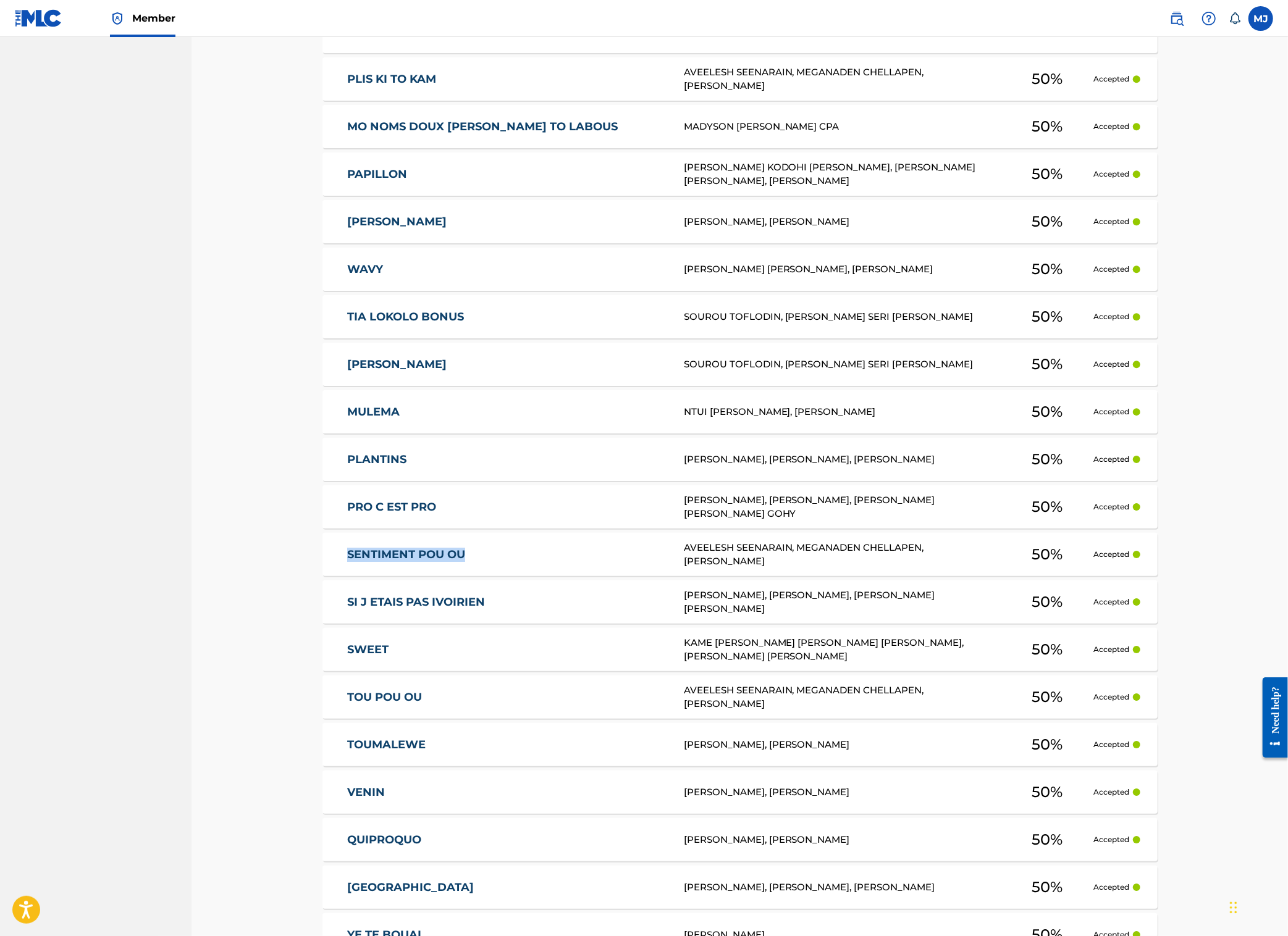
copy link "SENTIMENT POU OU"
drag, startPoint x: 253, startPoint y: 621, endPoint x: 410, endPoint y: 623, distance: 157.0
copy link "SI J ETAIS PAS IVOIRIEN"
drag, startPoint x: 249, startPoint y: 671, endPoint x: 994, endPoint y: 369, distance: 803.9
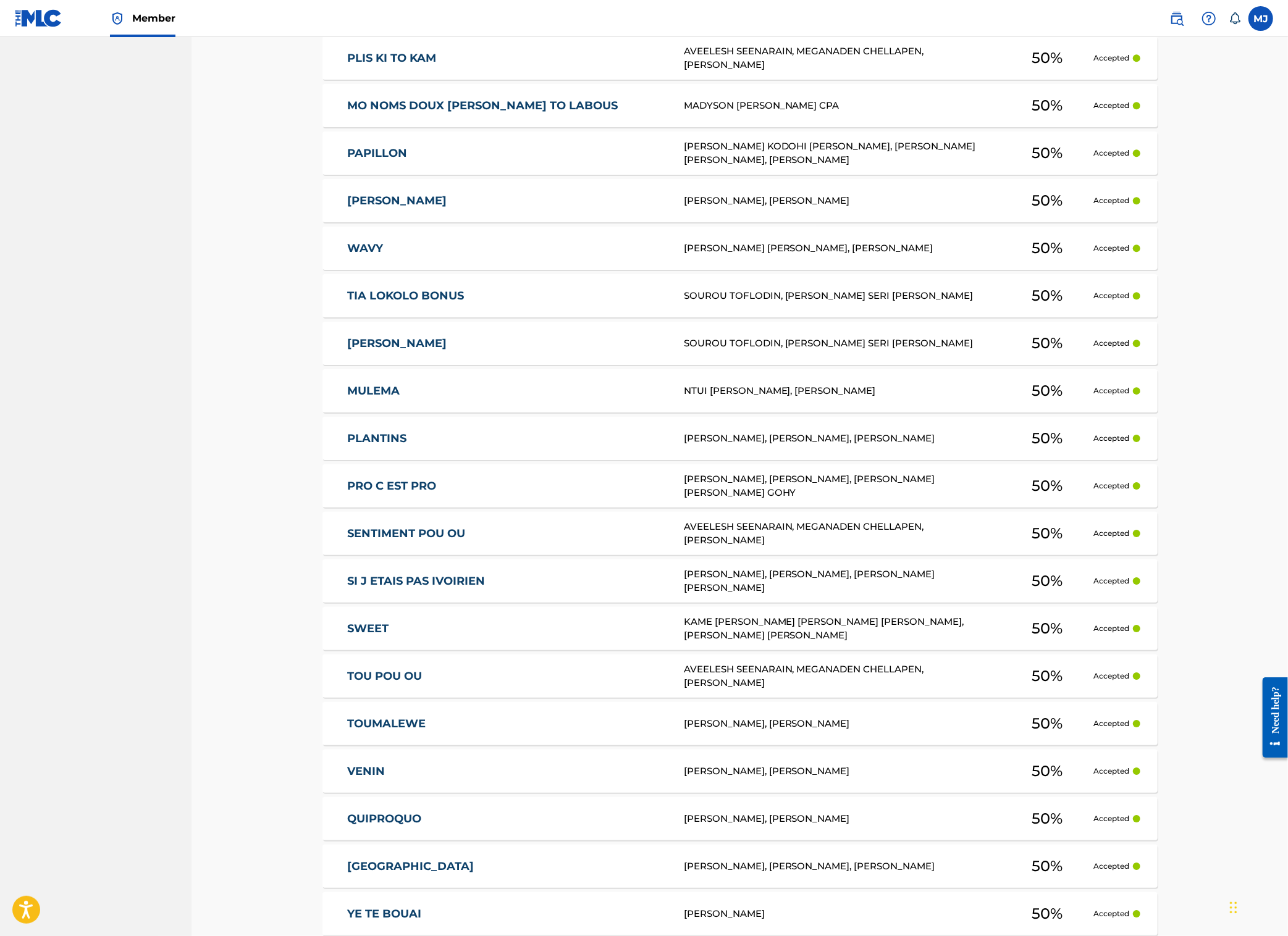
scroll to position [3000, 0]
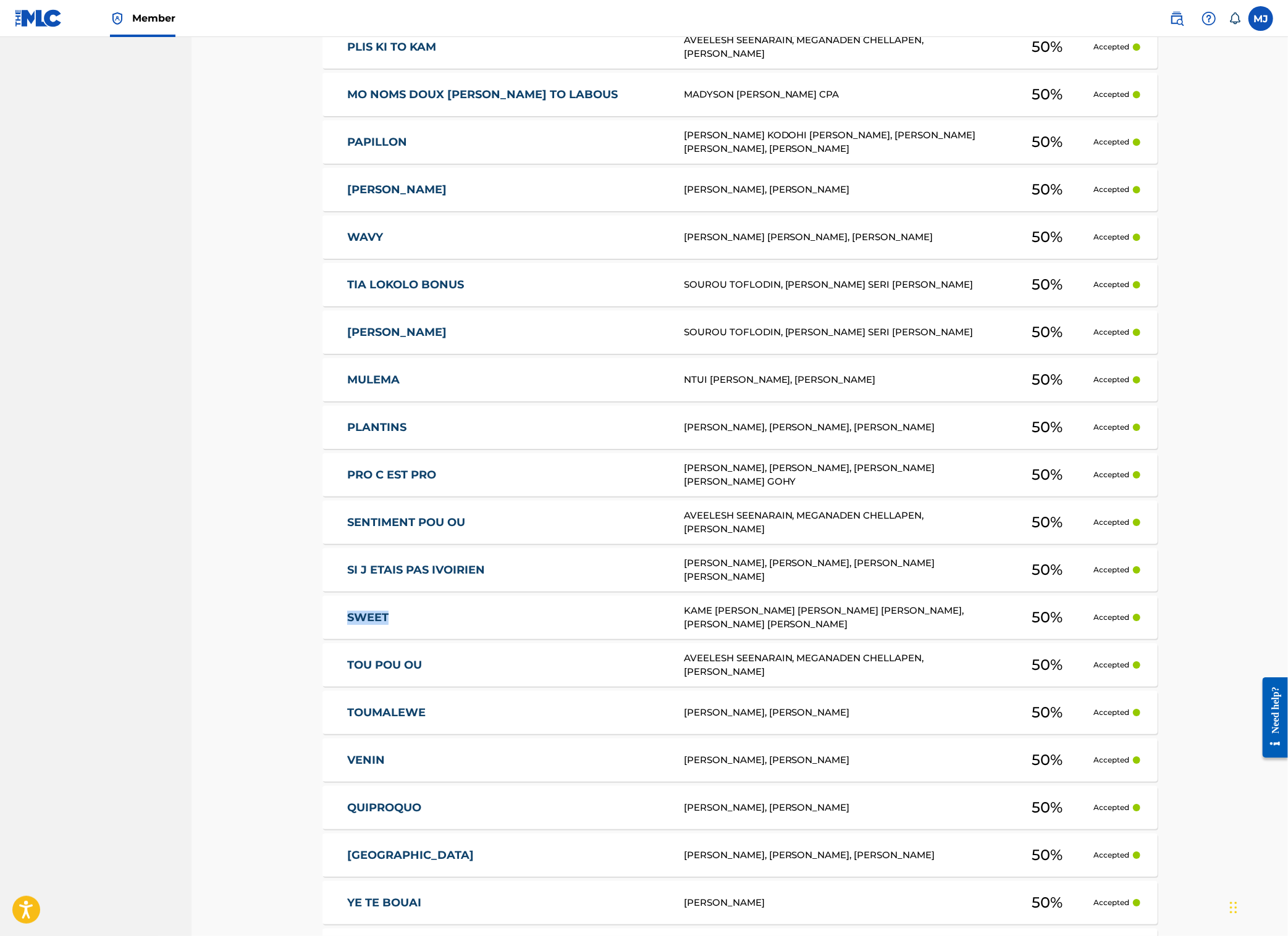
copy link "SWEET"
drag, startPoint x: 243, startPoint y: 692, endPoint x: 245, endPoint y: 676, distance: 16.1
drag, startPoint x: 215, startPoint y: 735, endPoint x: 203, endPoint y: 725, distance: 15.6
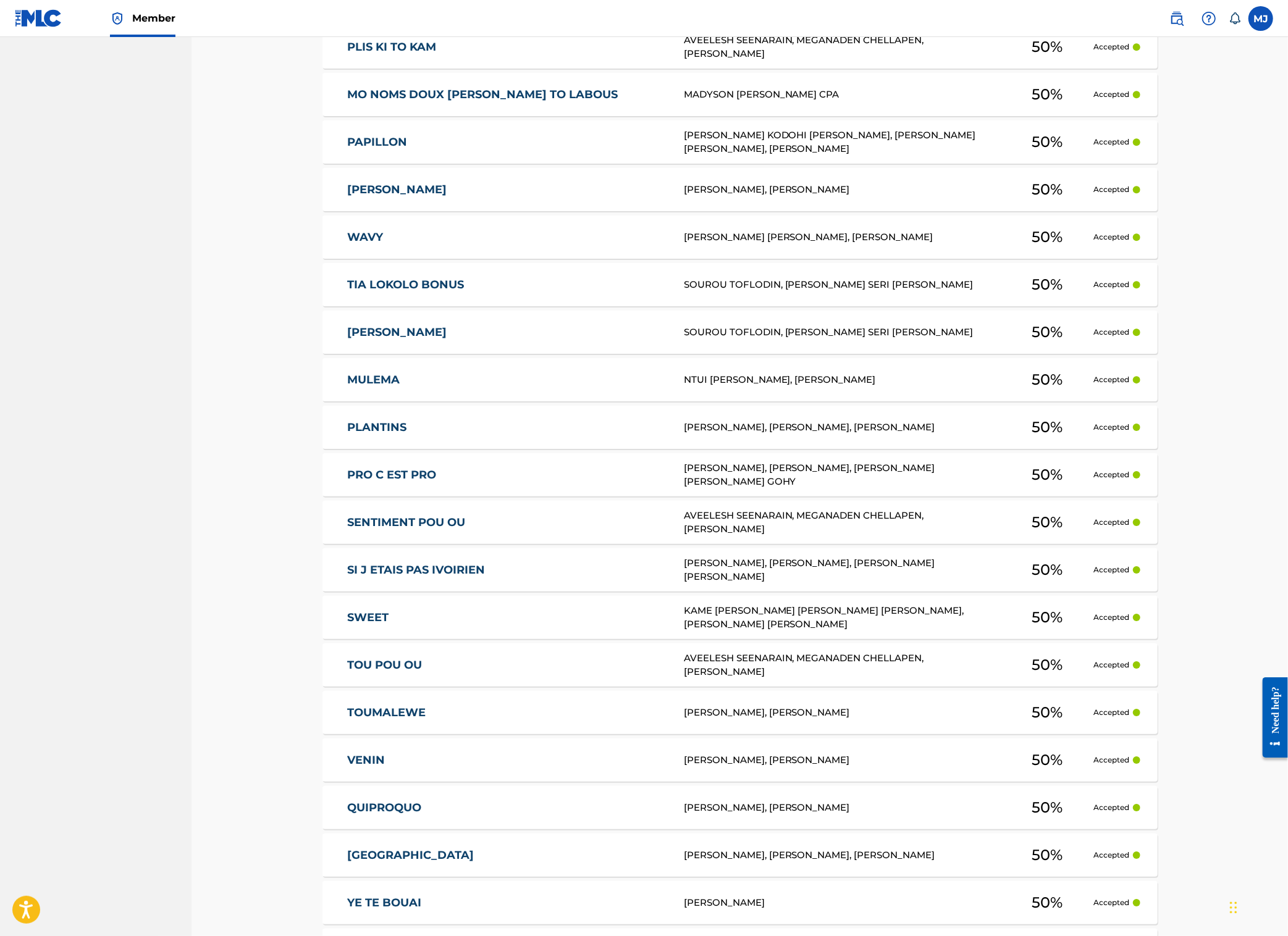
drag, startPoint x: 262, startPoint y: 728, endPoint x: 907, endPoint y: 640, distance: 651.0
drag, startPoint x: 266, startPoint y: 781, endPoint x: 406, endPoint y: 781, distance: 140.0
click at [406, 734] on div "TOUMALEWE [PERSON_NAME], [PERSON_NAME] 50 % Accepted" at bounding box center [740, 713] width 835 height 43
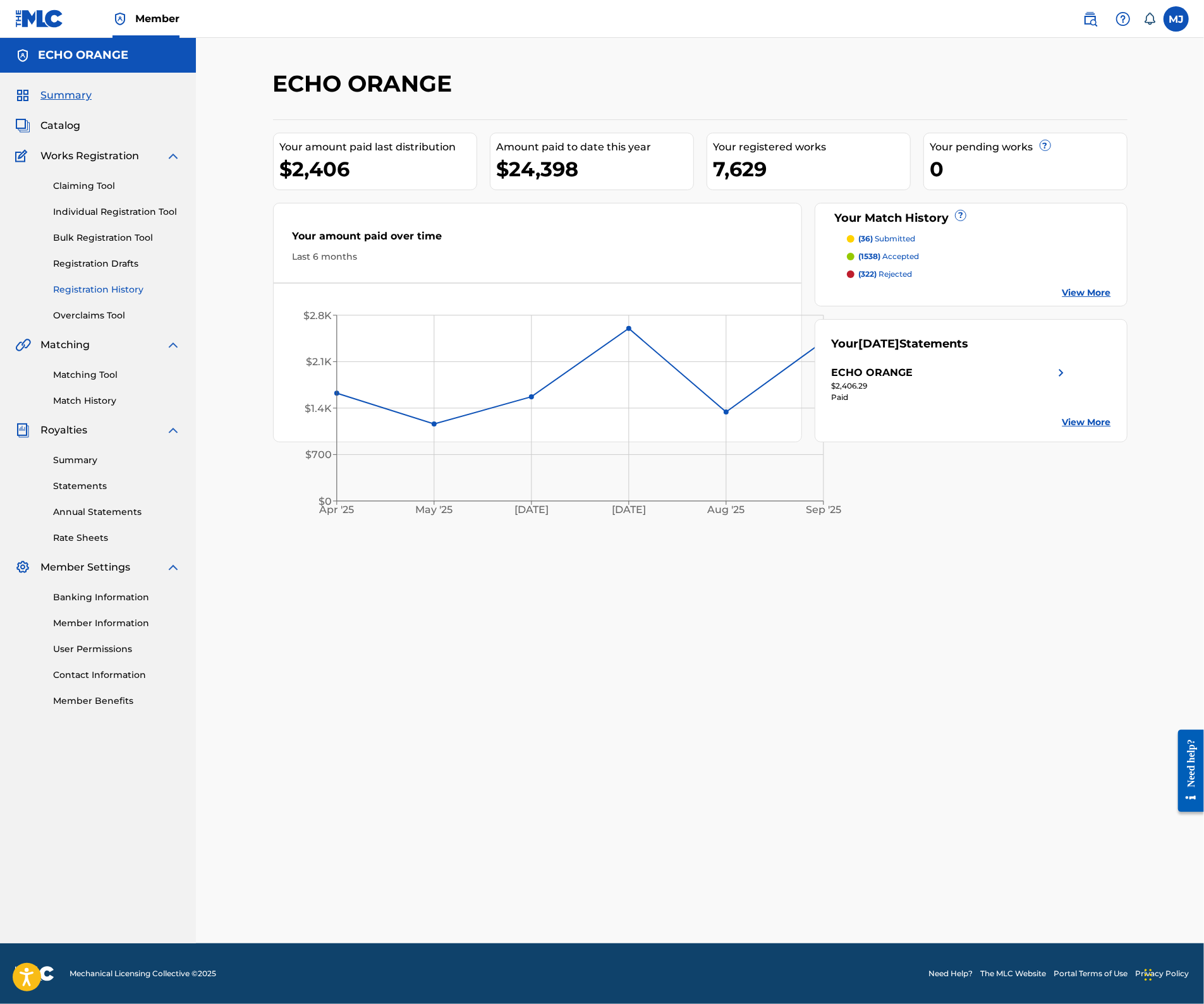
click at [100, 297] on link "Registration History" at bounding box center [117, 290] width 128 height 14
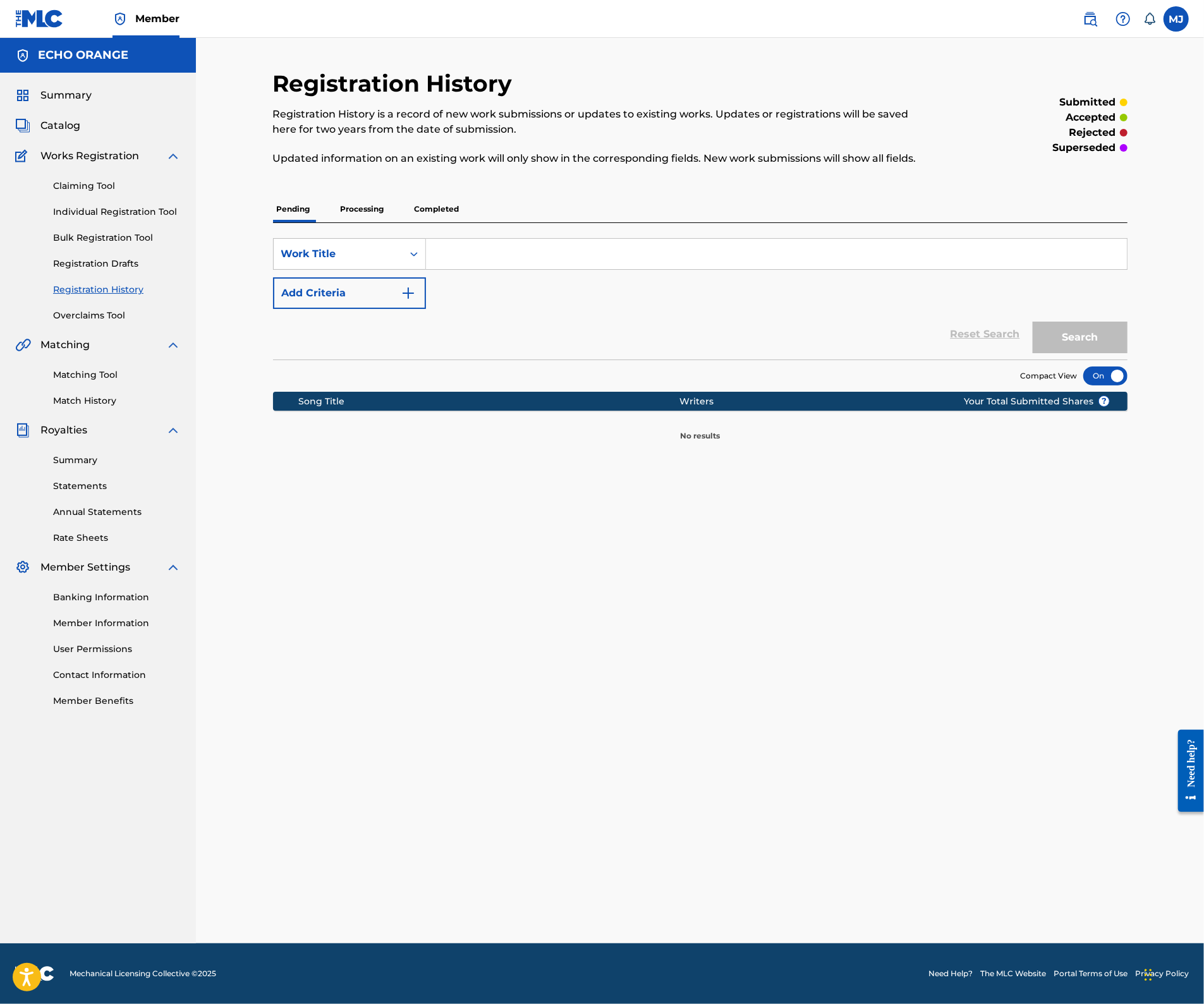
click at [345, 222] on p "Processing" at bounding box center [362, 209] width 51 height 26
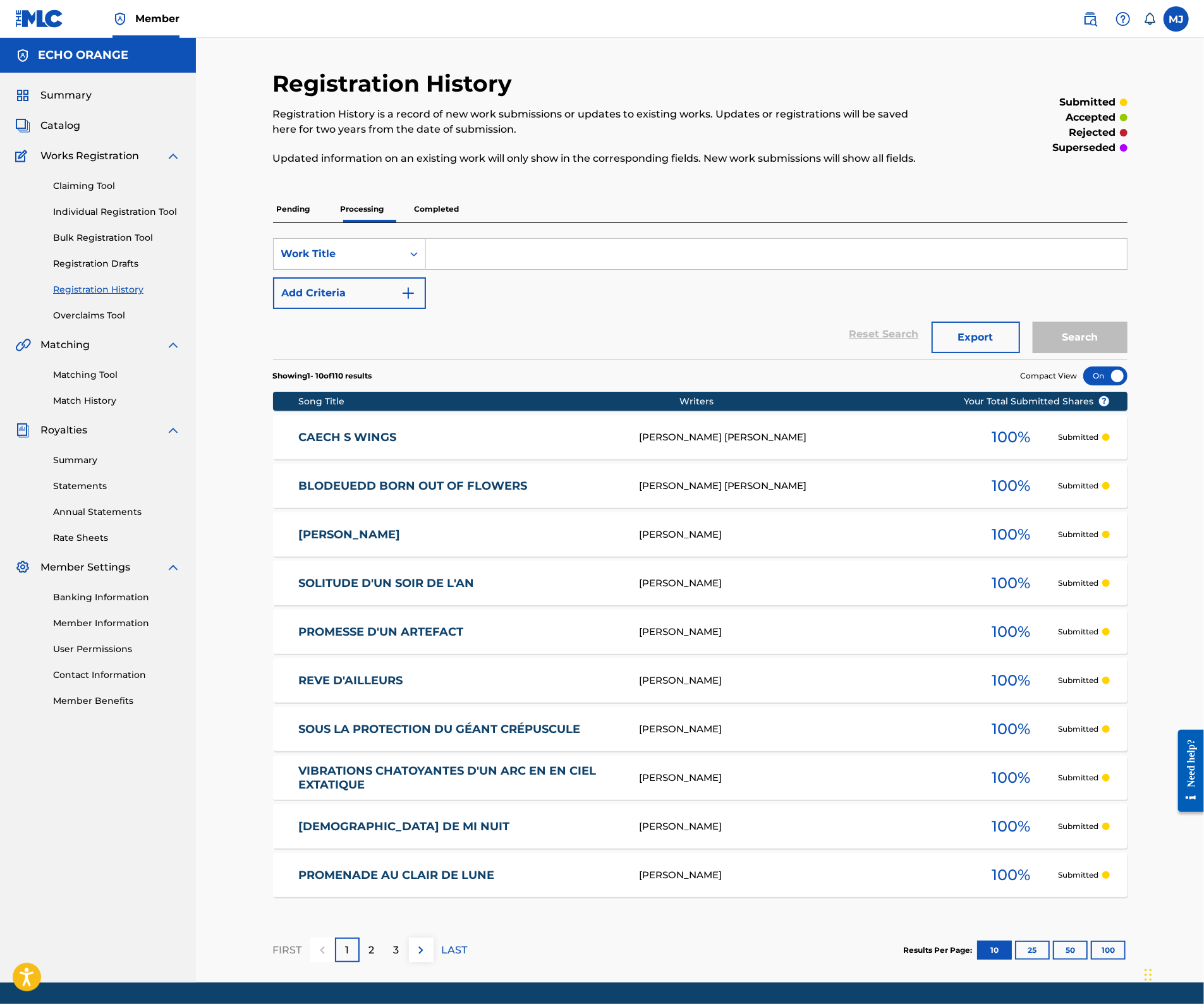
click at [420, 222] on p "Completed" at bounding box center [437, 209] width 53 height 26
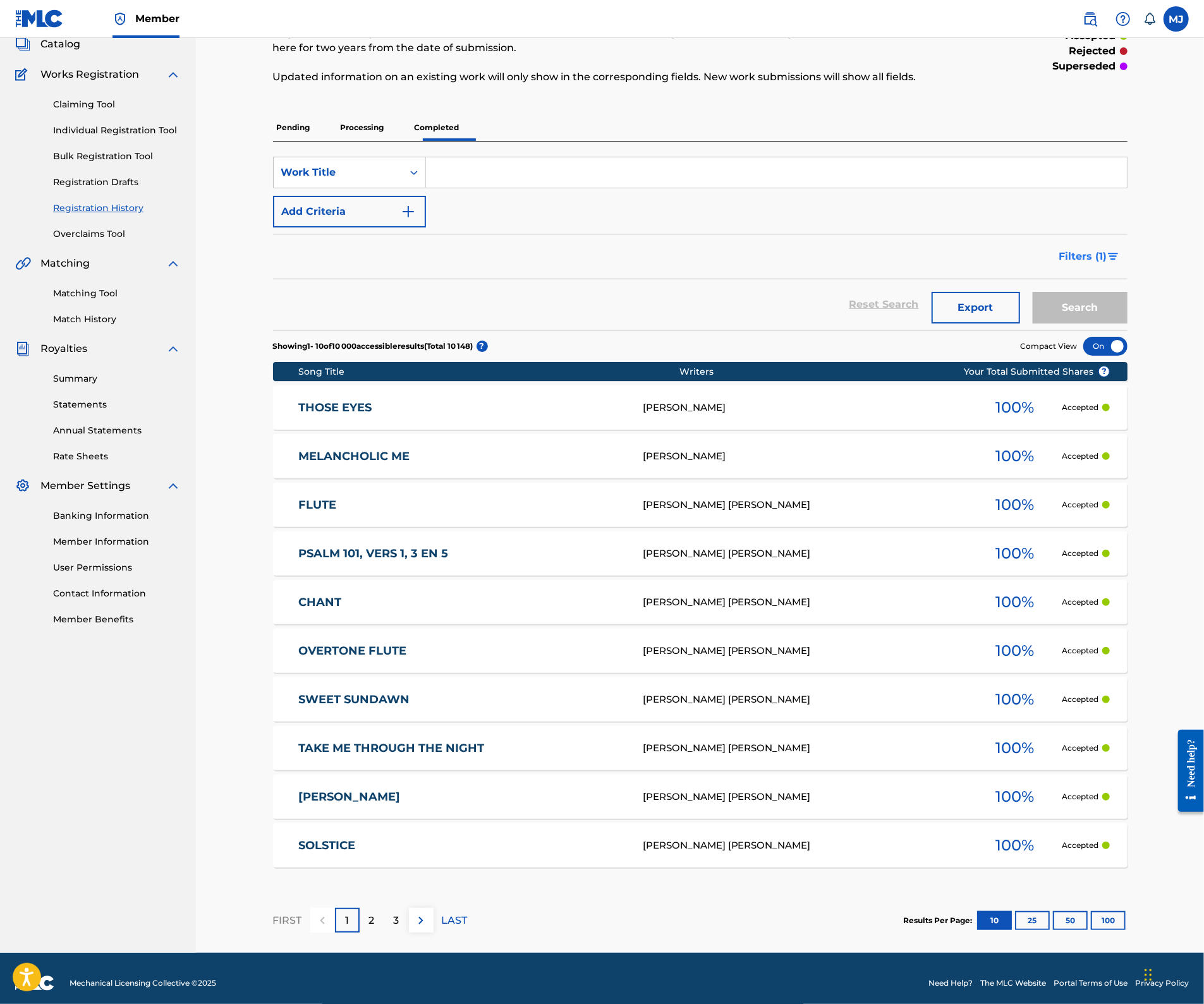
scroll to position [185, 0]
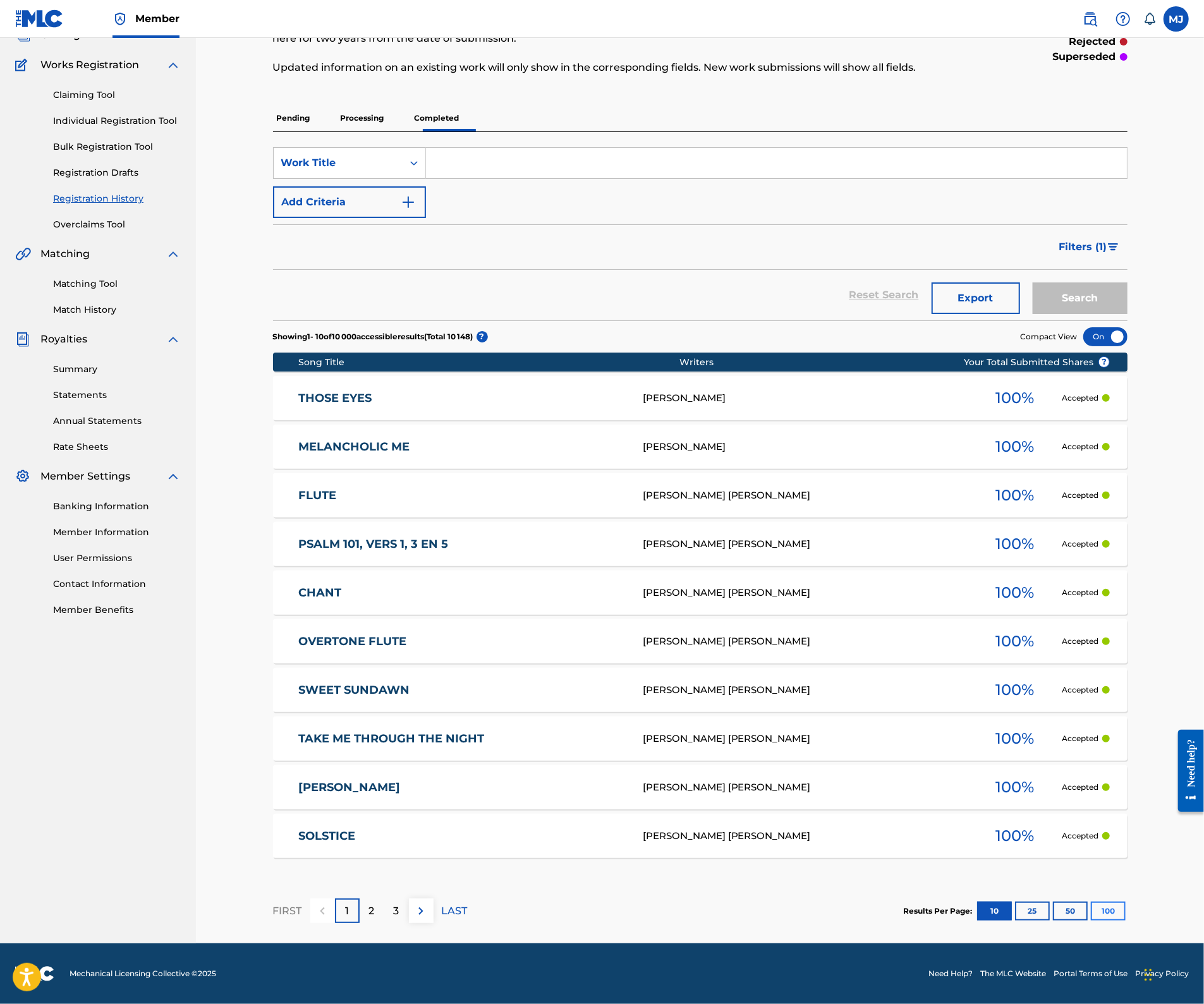
click at [1126, 901] on button "100" at bounding box center [1108, 910] width 35 height 19
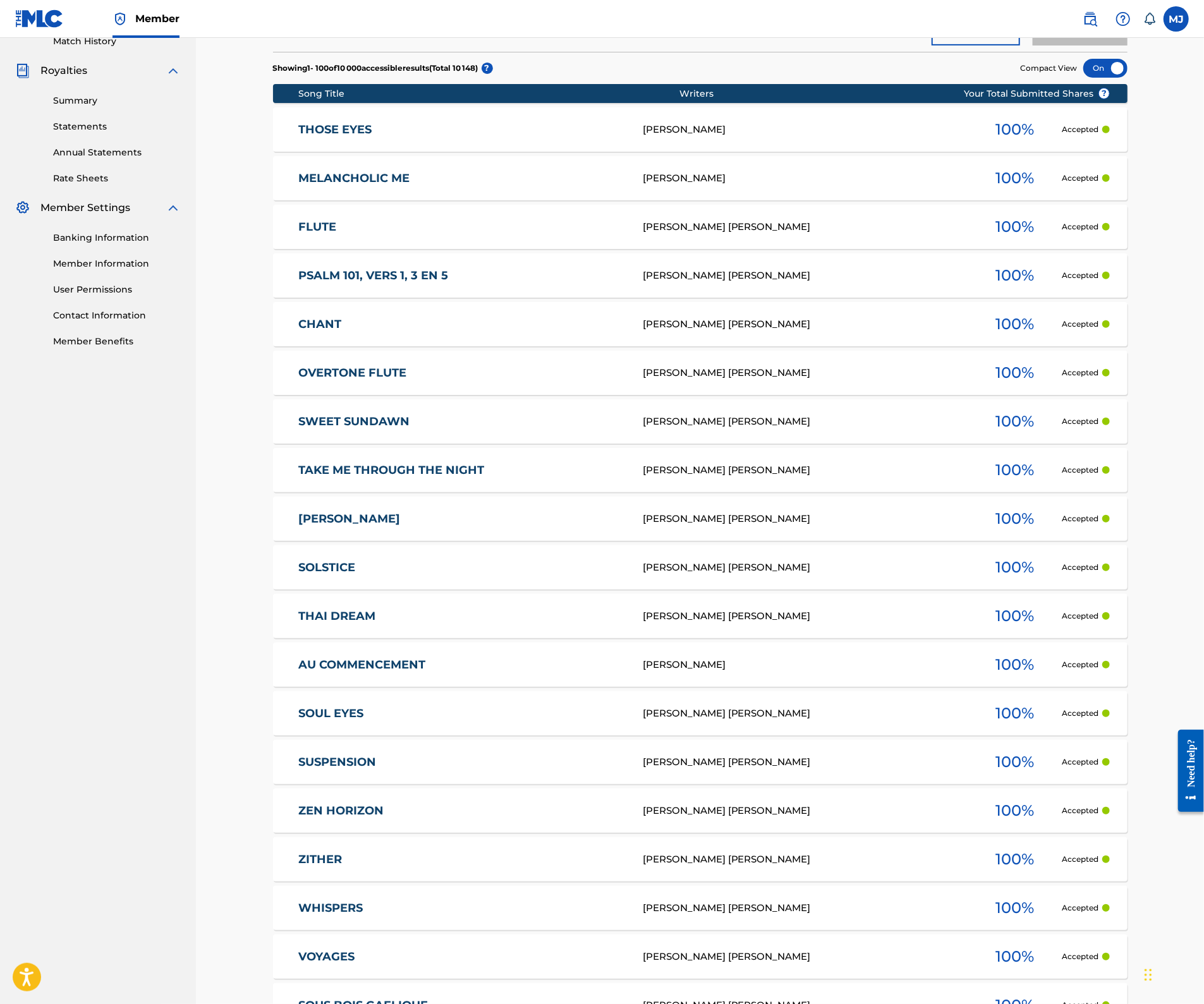
scroll to position [370, 0]
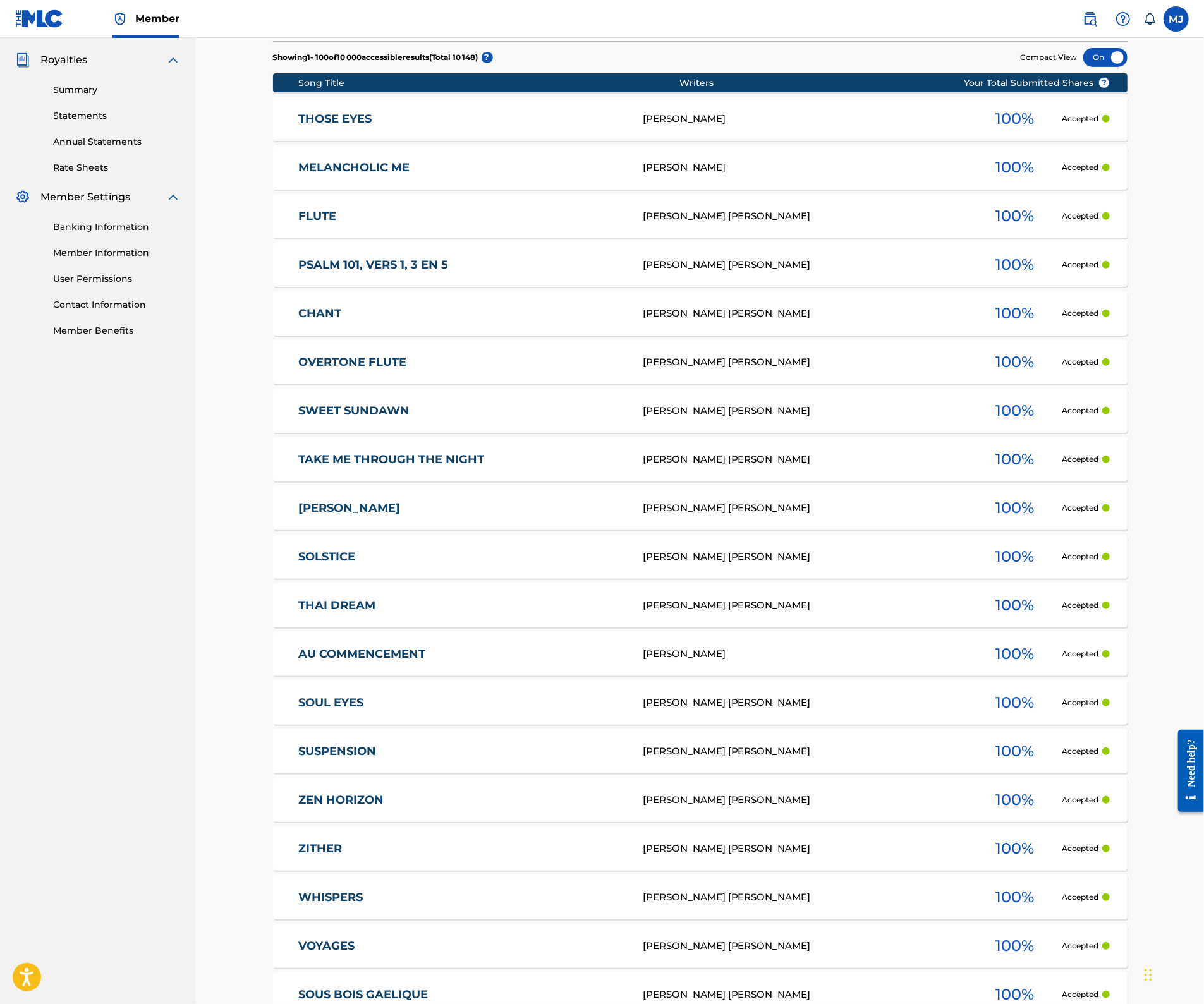
copy div "[PERSON_NAME]"
drag, startPoint x: 809, startPoint y: 718, endPoint x: 694, endPoint y: 706, distance: 115.6
click at [694, 676] on div "AU COMMENCEMENT CHRISTOPHE TIBERGHIEN 100 % Accepted" at bounding box center [700, 654] width 854 height 44
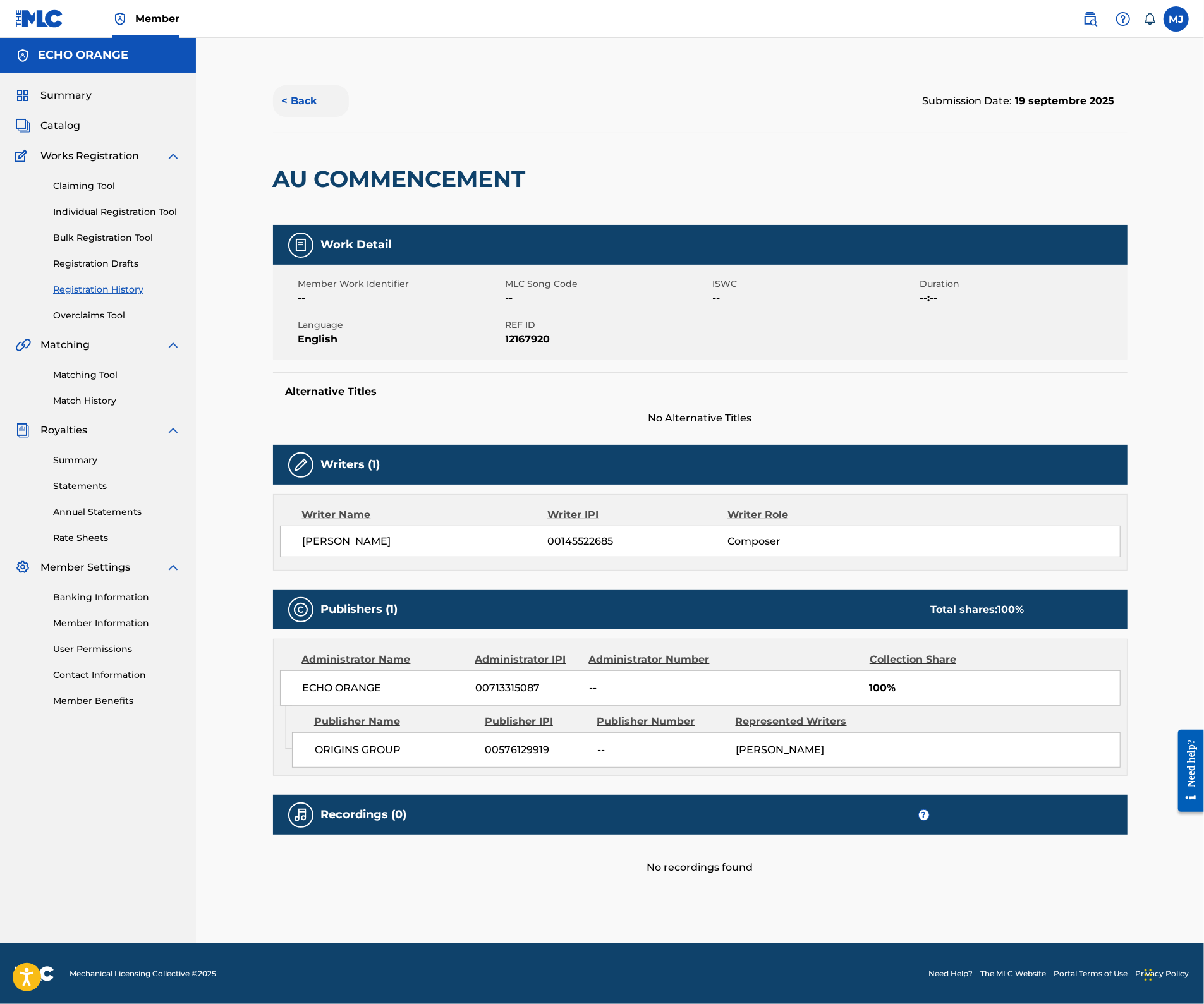
click at [281, 116] on button "< Back" at bounding box center [310, 101] width 76 height 32
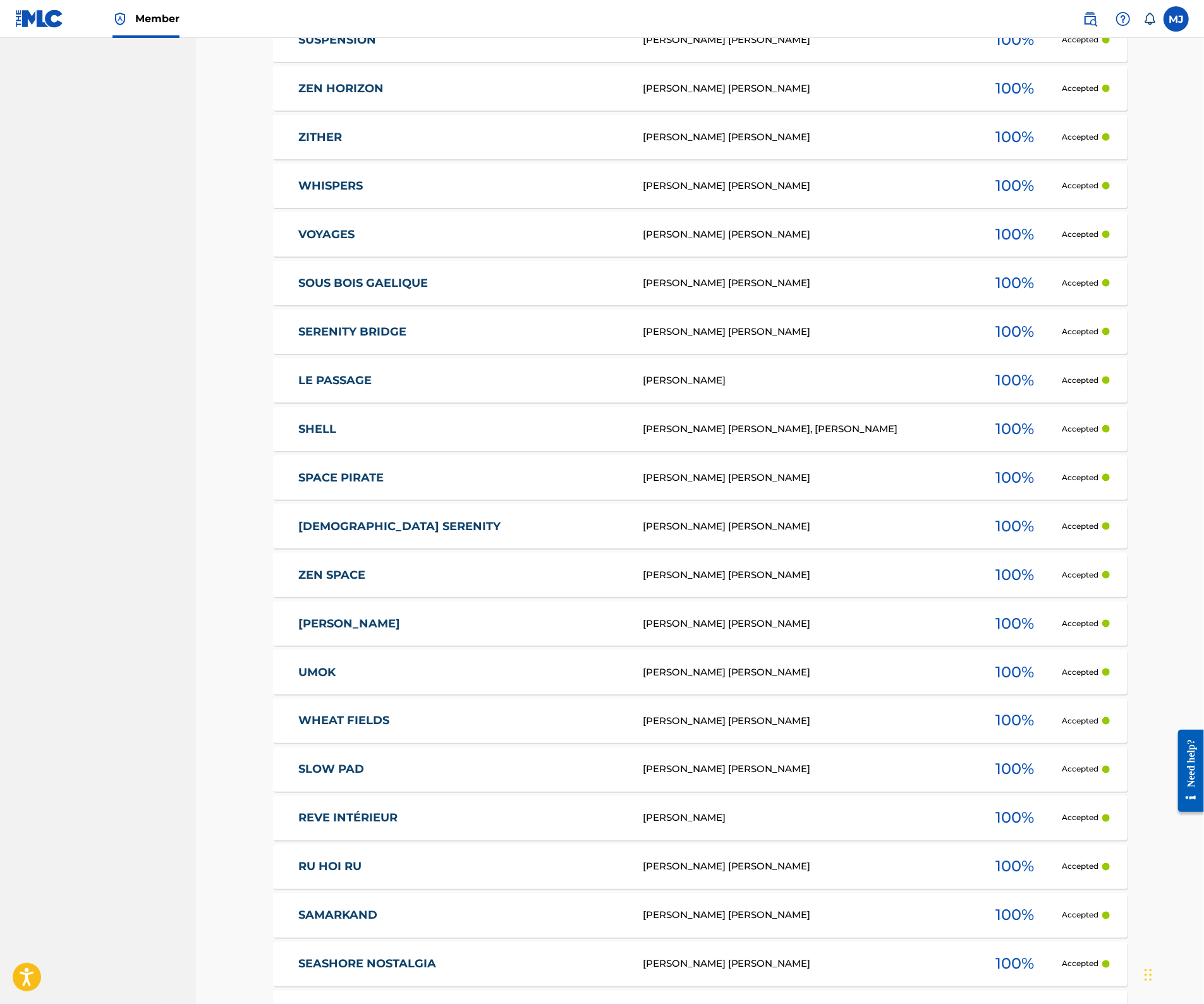
scroll to position [1168, 0]
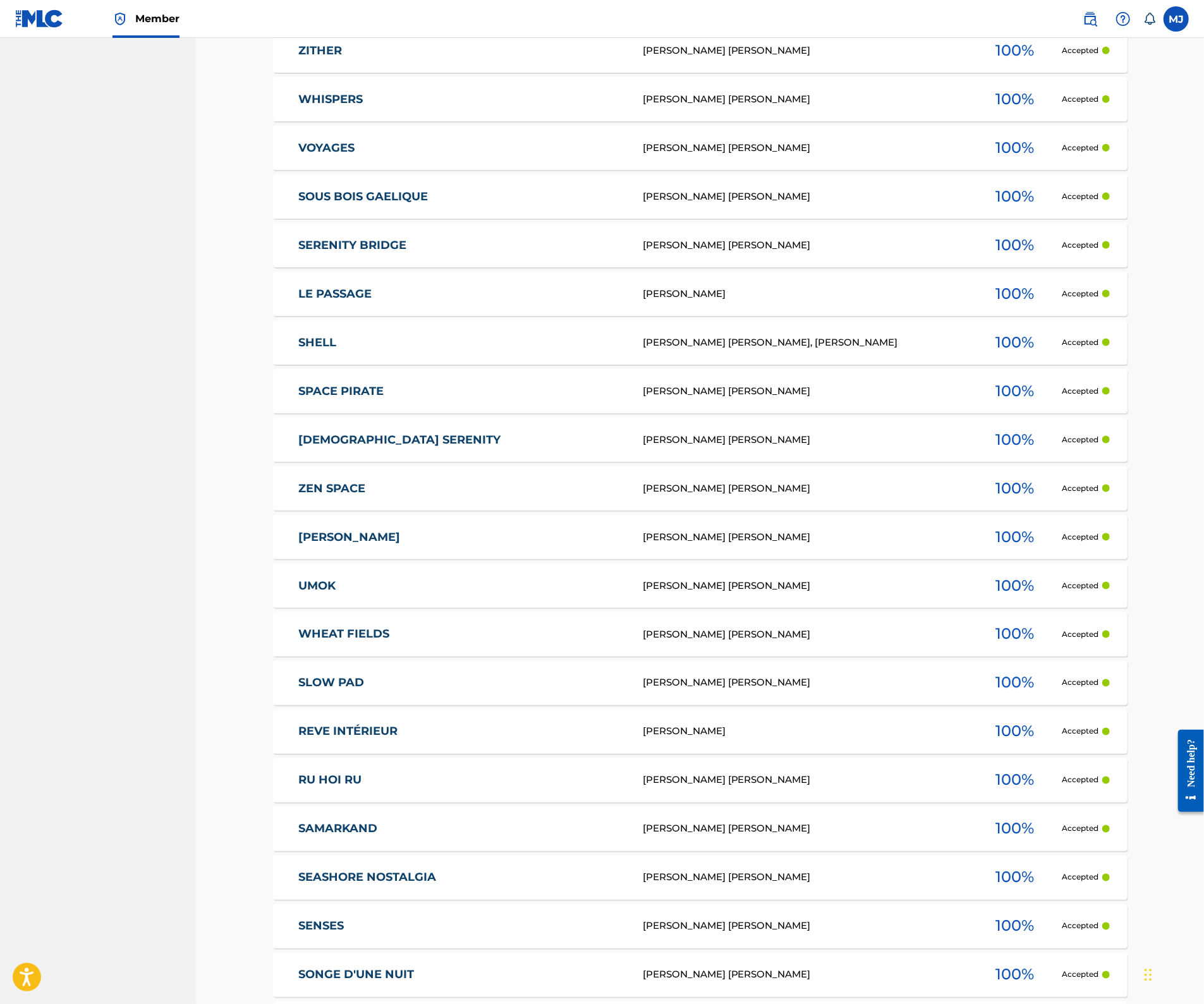
copy div "REVE INTÉRIEUR CHRISTOPHE TIBERGHIEN"
drag, startPoint x: 807, startPoint y: 802, endPoint x: 765, endPoint y: 738, distance: 76.6
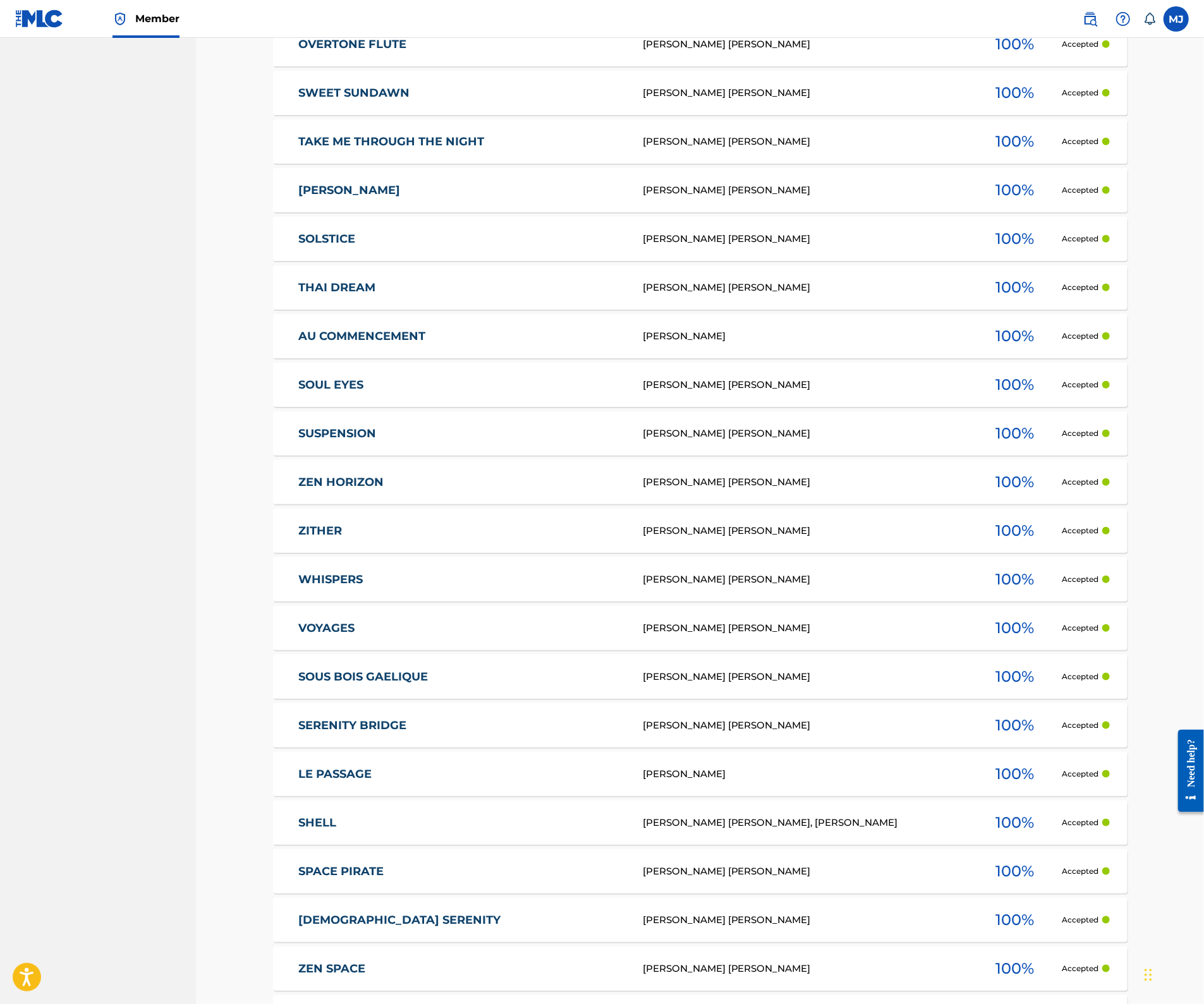
scroll to position [0, 0]
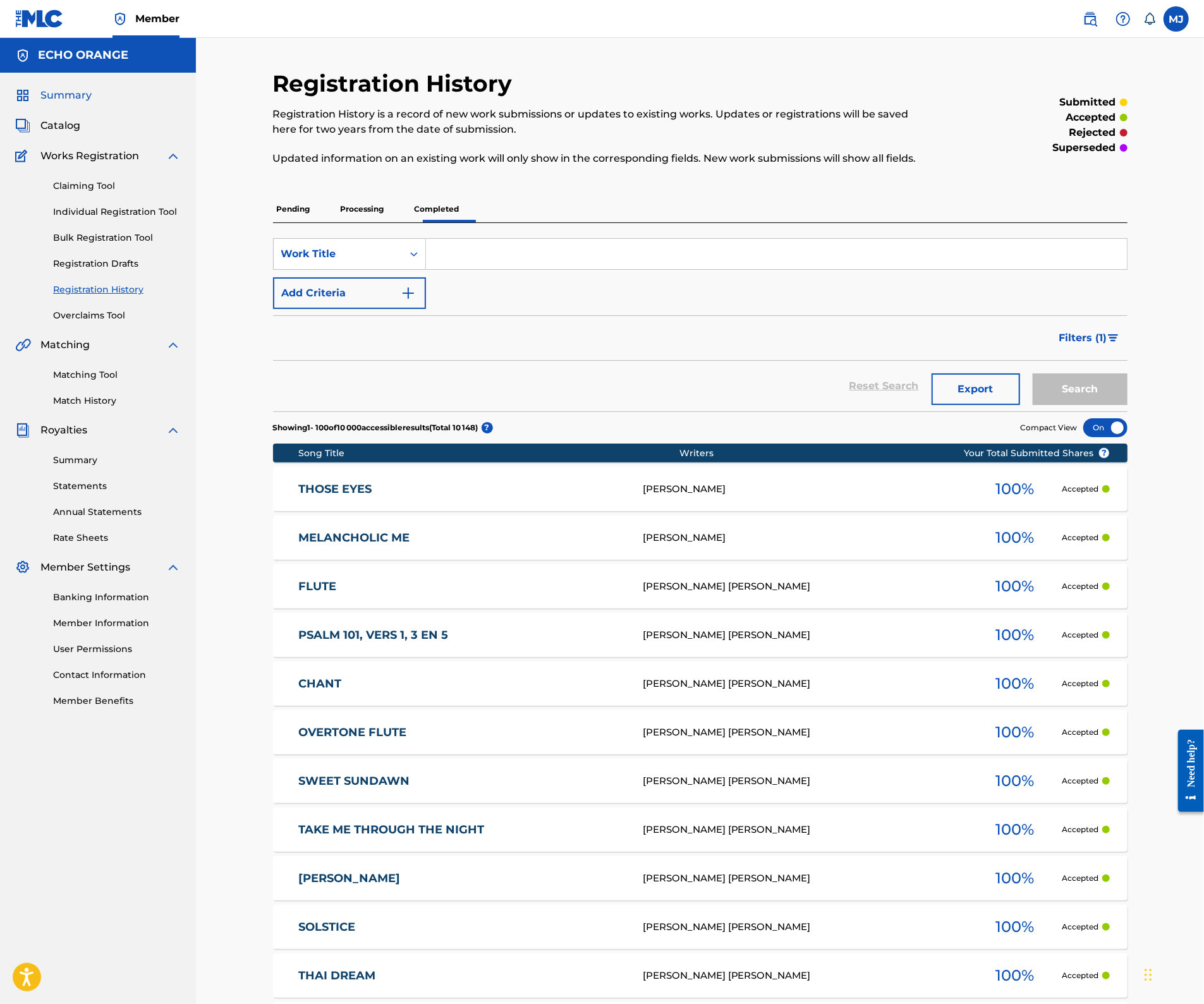
click at [67, 103] on span "Summary" at bounding box center [66, 95] width 51 height 15
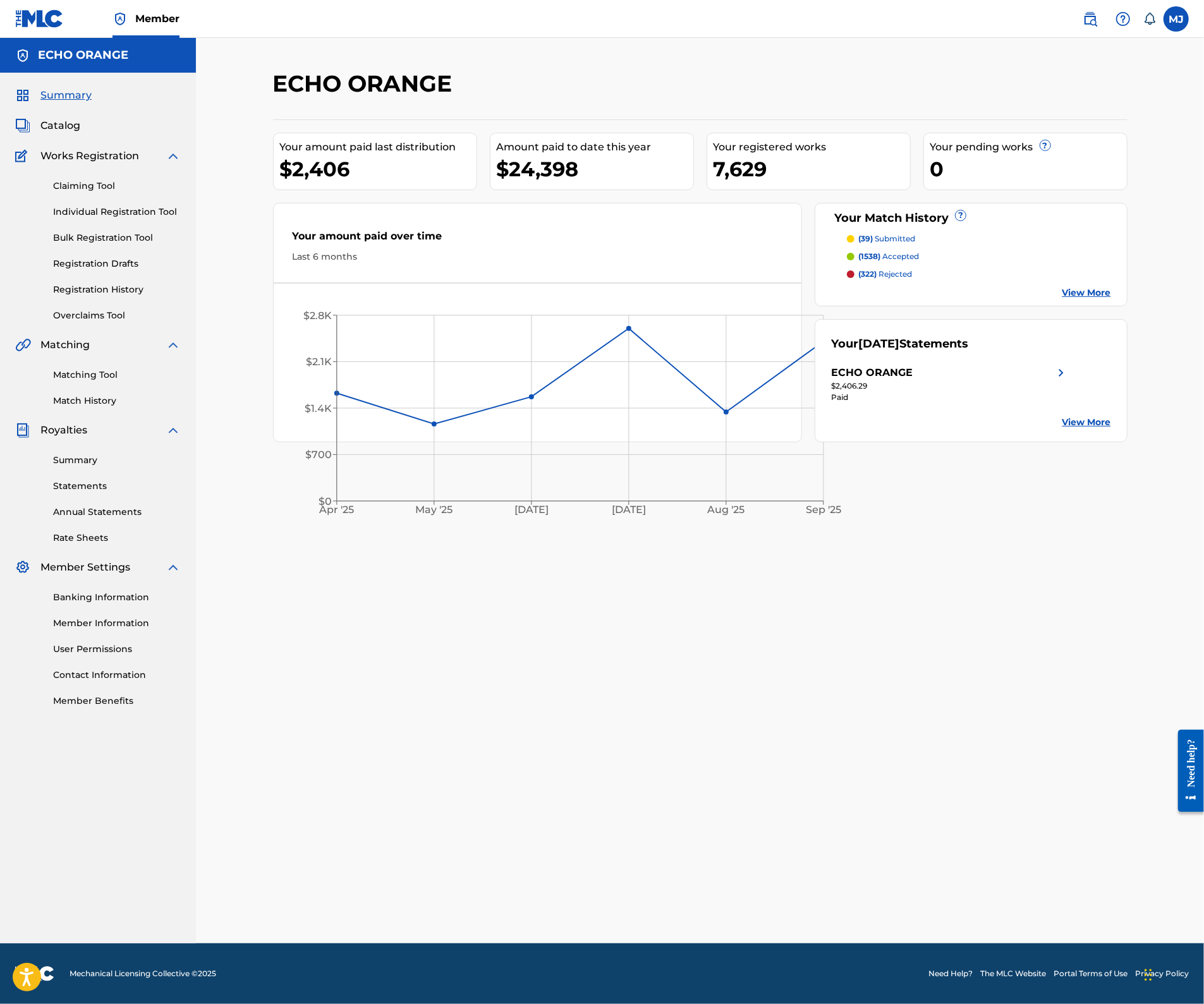
click at [119, 464] on div "Summary Catalog Works Registration Claiming Tool Individual Registration Tool B…" at bounding box center [98, 397] width 196 height 650
click at [119, 407] on link "Match History" at bounding box center [117, 401] width 128 height 14
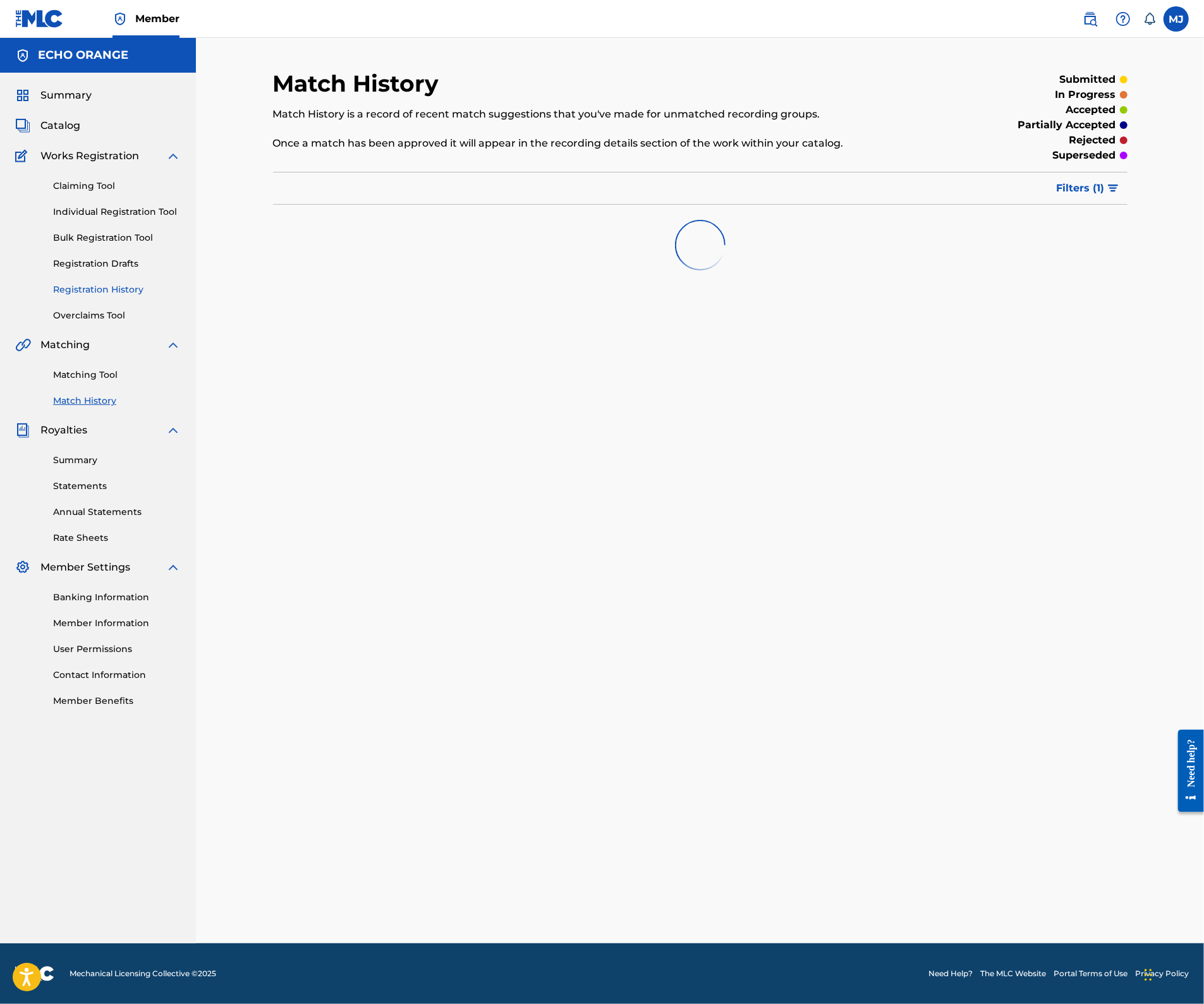
click at [115, 297] on link "Registration History" at bounding box center [117, 290] width 128 height 14
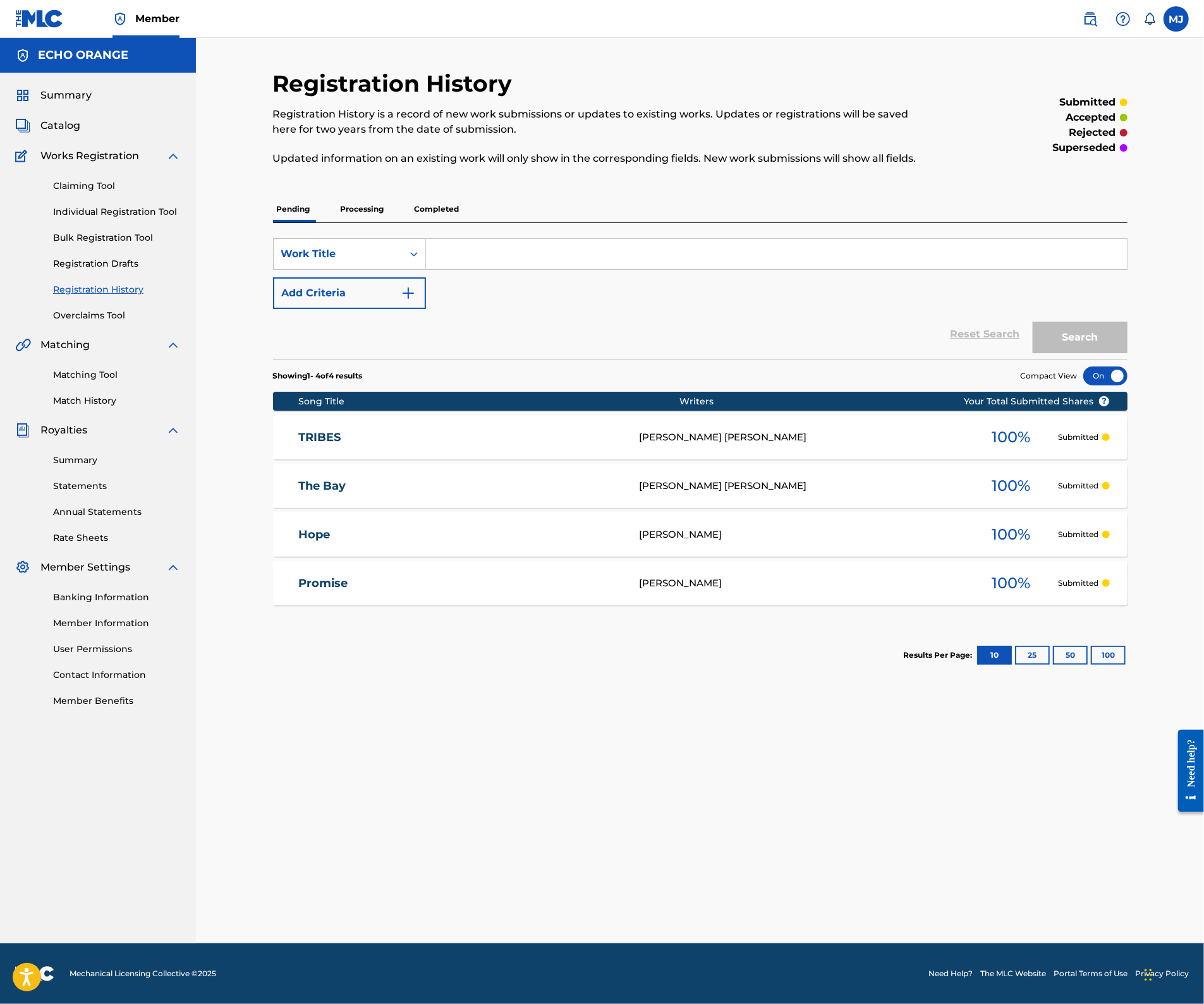
click at [420, 222] on p "Completed" at bounding box center [437, 209] width 53 height 26
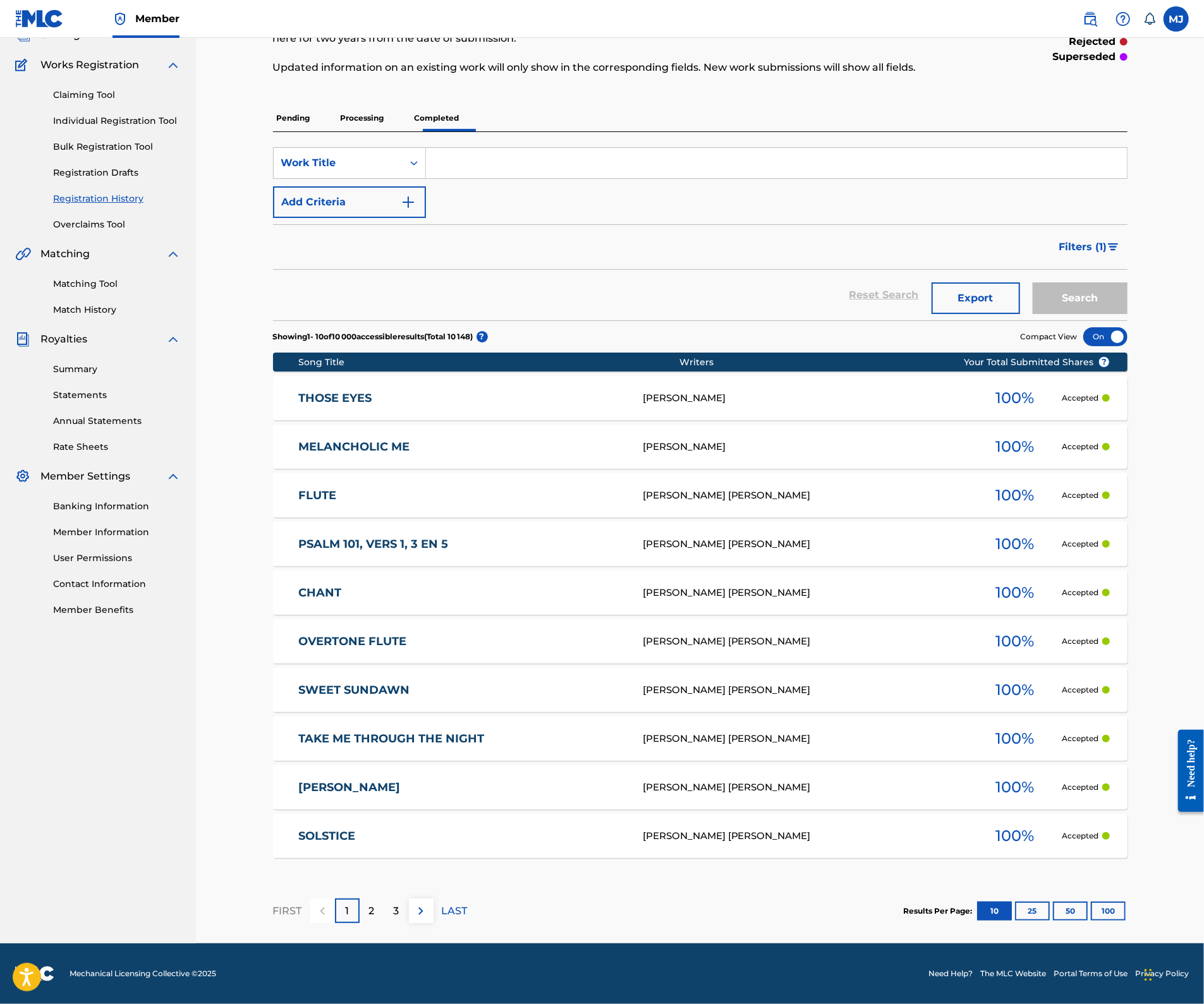
scroll to position [185, 0]
copy div "[PERSON_NAME]"
drag, startPoint x: 661, startPoint y: 424, endPoint x: 650, endPoint y: 410, distance: 17.8
click at [650, 424] on div "MELANCHOLIC ME BRIGITTE DEMEYER 100 % Accepted" at bounding box center [700, 447] width 854 height 44
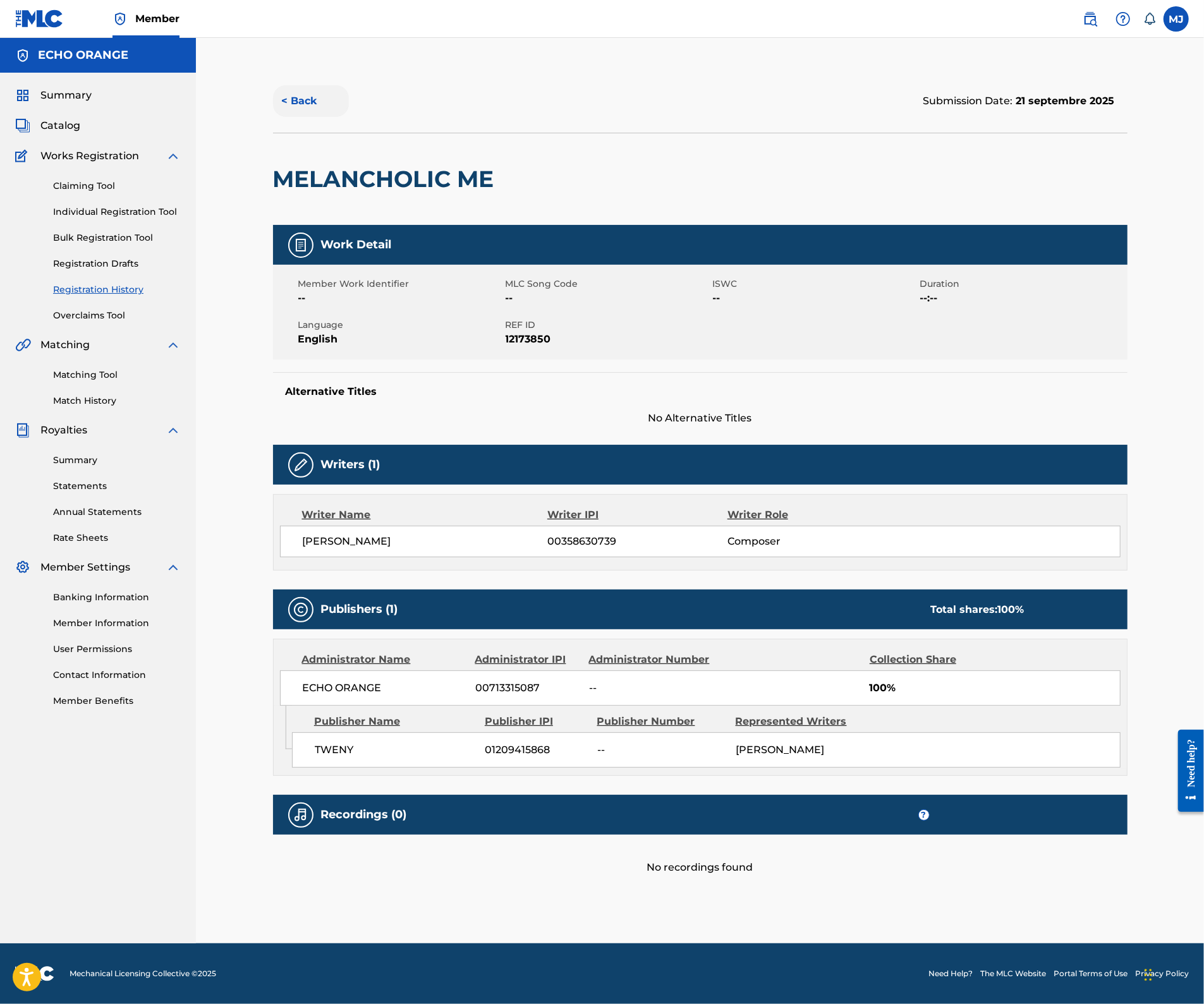
click at [291, 117] on button "< Back" at bounding box center [310, 101] width 76 height 32
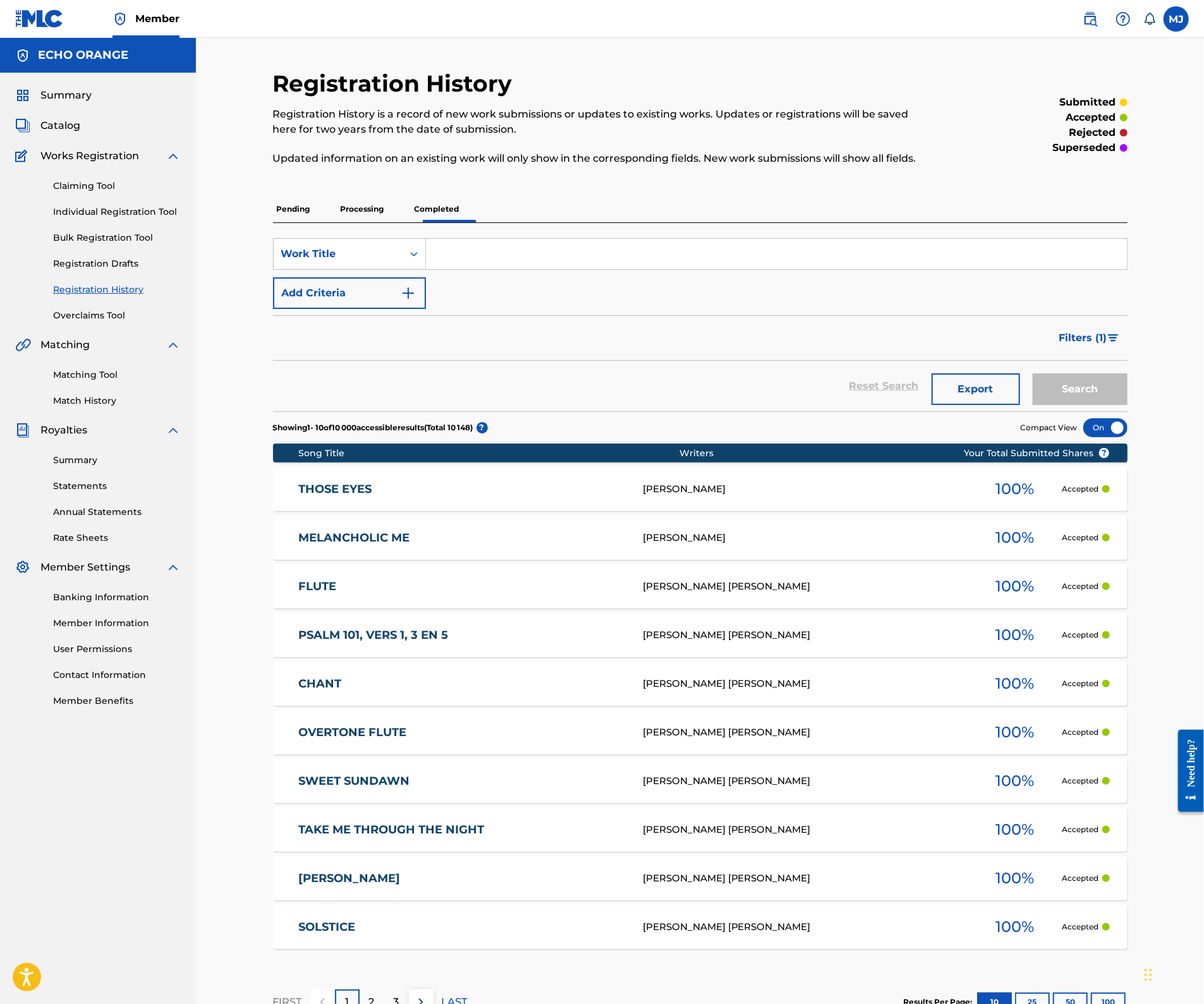
scroll to position [185, 0]
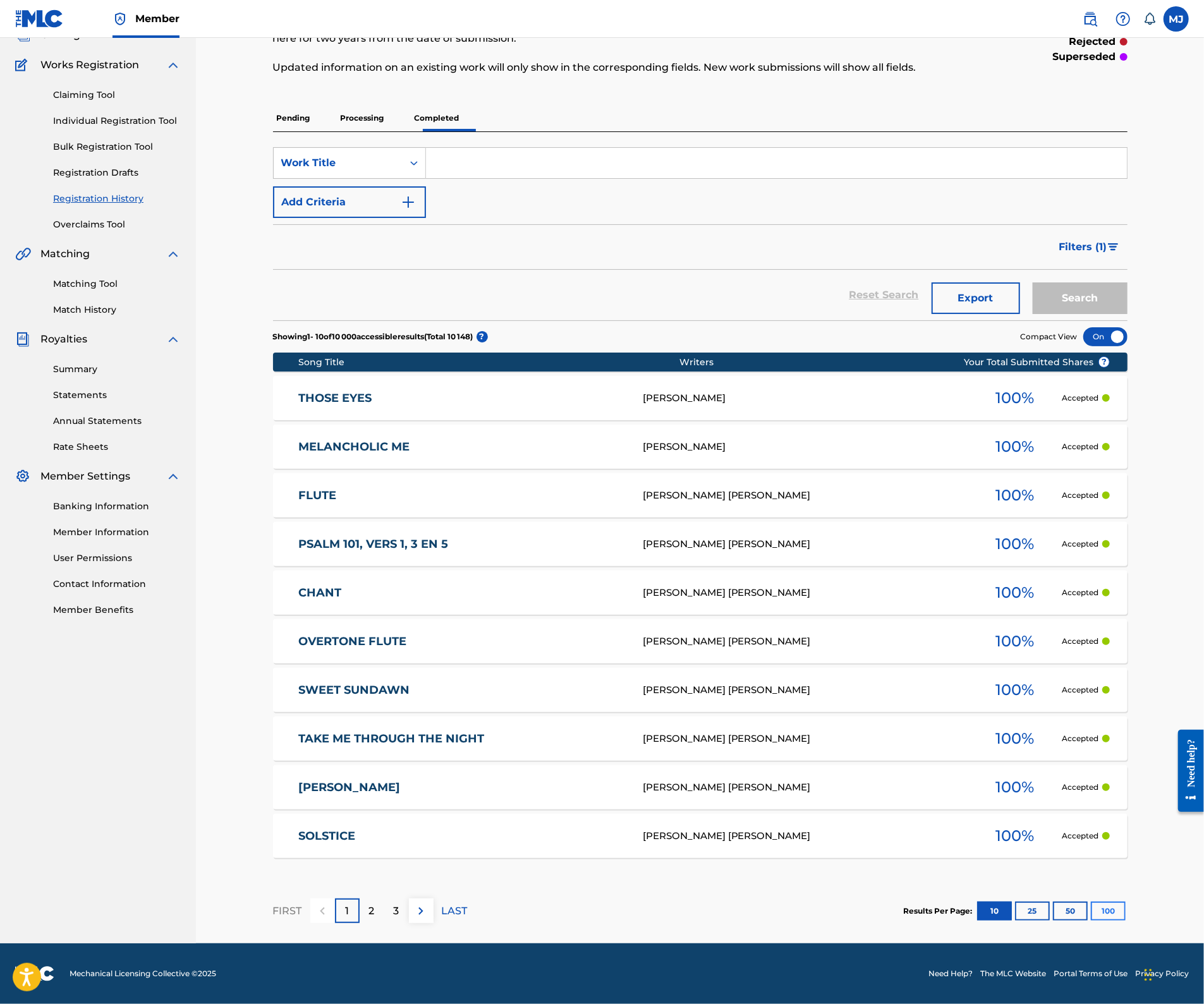
click at [1126, 901] on button "100" at bounding box center [1108, 910] width 35 height 19
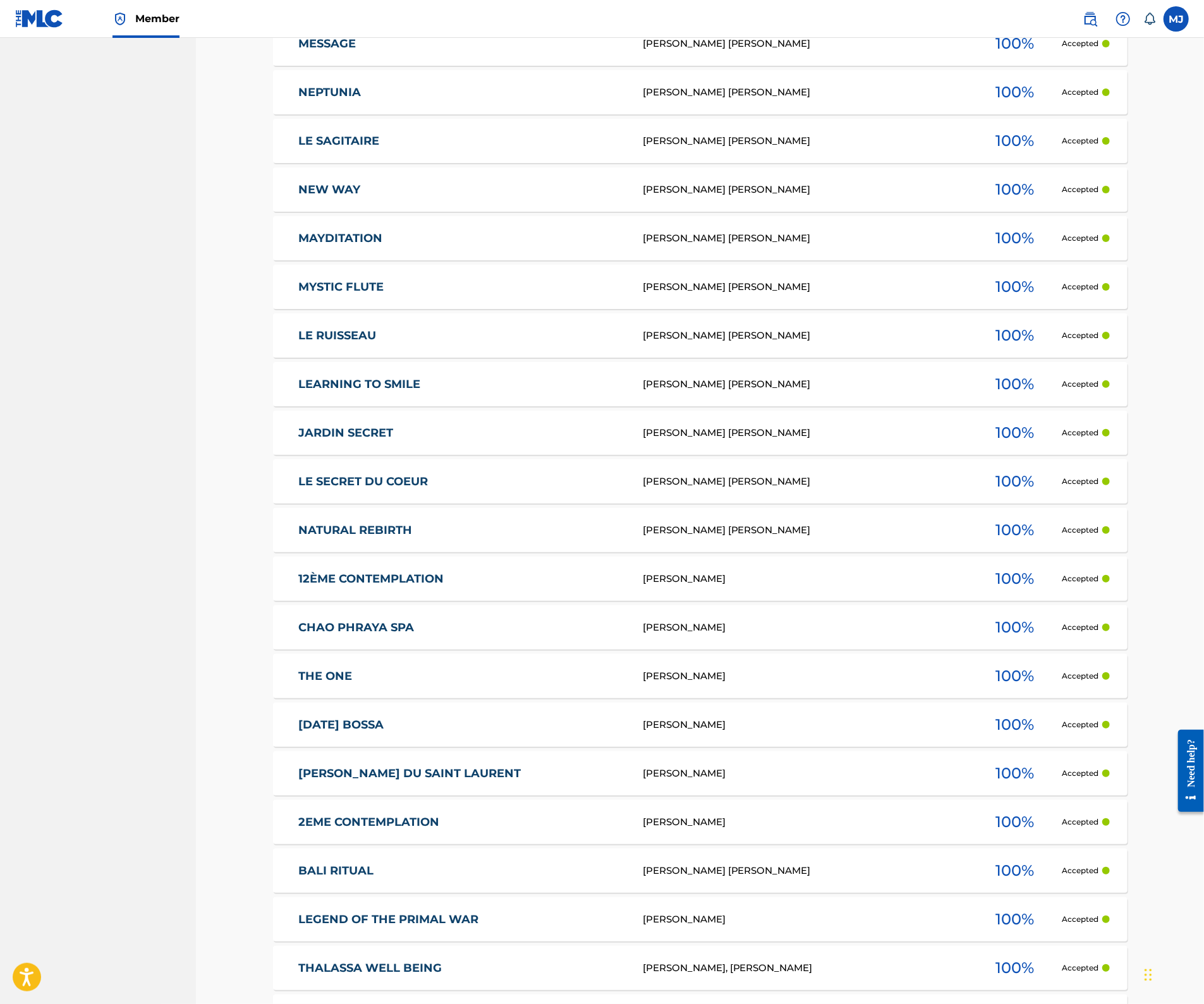
scroll to position [3770, 0]
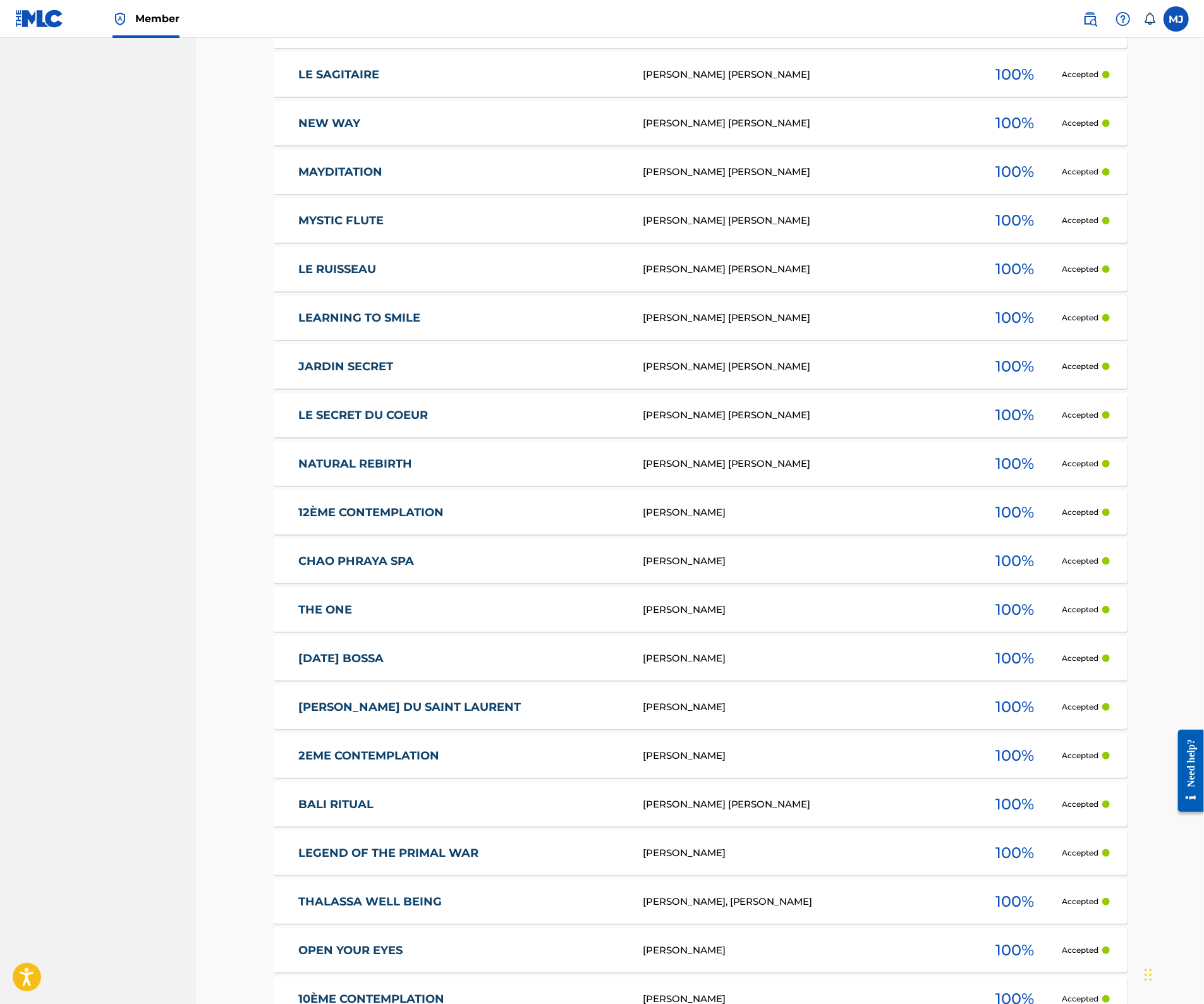
copy div "[PERSON_NAME]"
drag, startPoint x: 794, startPoint y: 597, endPoint x: 787, endPoint y: 466, distance: 131.2
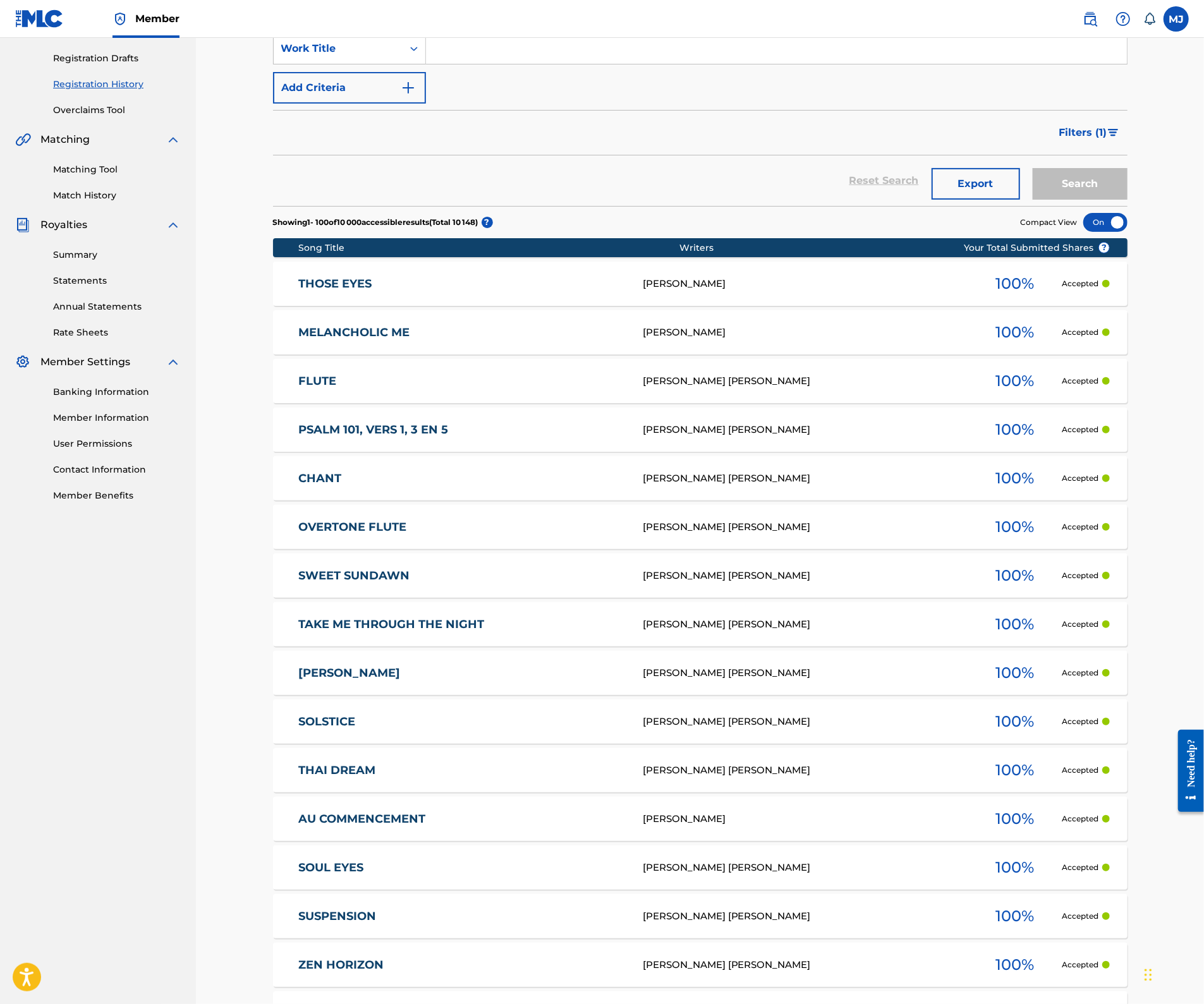
scroll to position [0, 0]
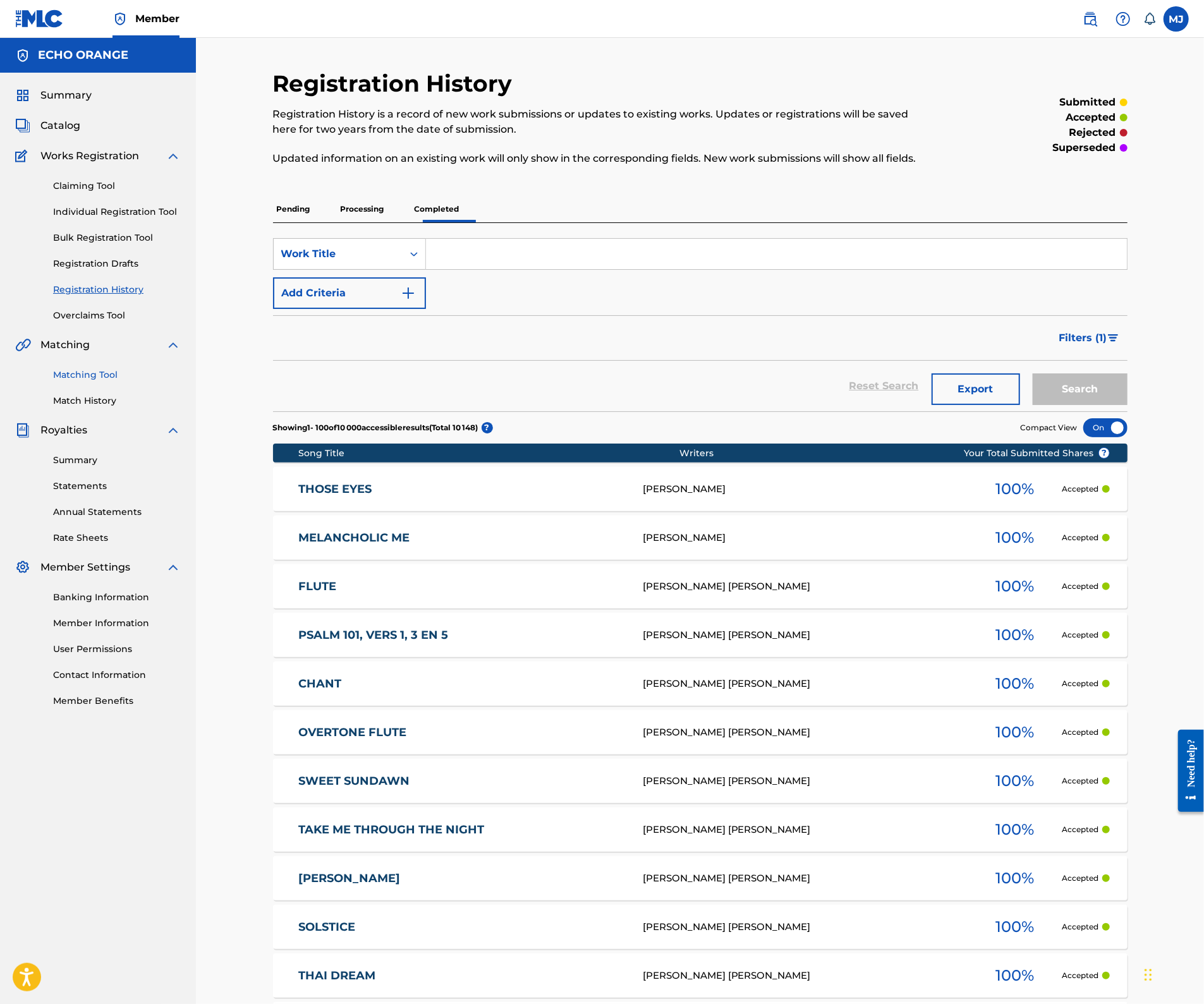
click at [92, 382] on link "Matching Tool" at bounding box center [117, 375] width 128 height 14
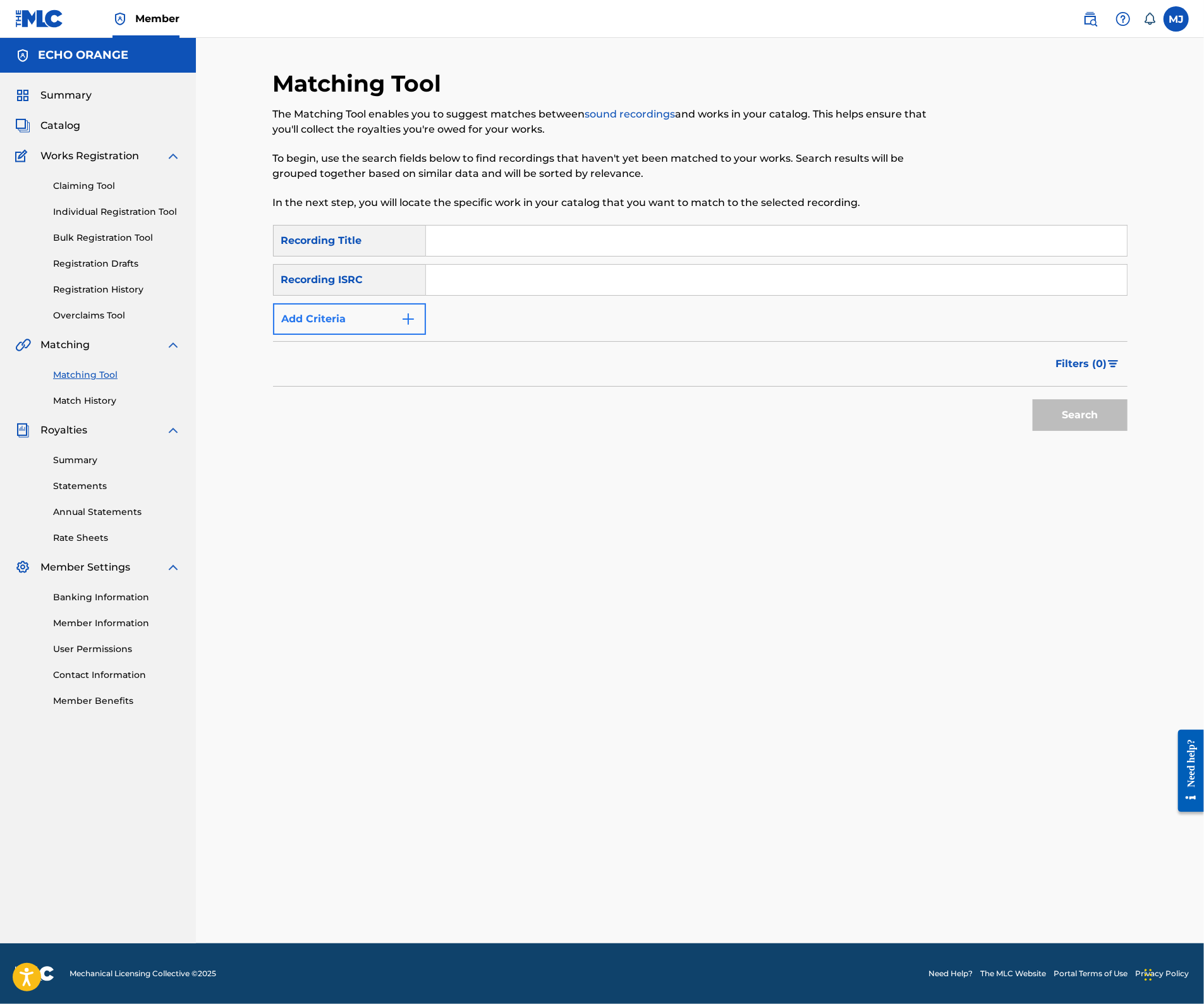
click at [402, 335] on button "Add Criteria" at bounding box center [349, 319] width 153 height 32
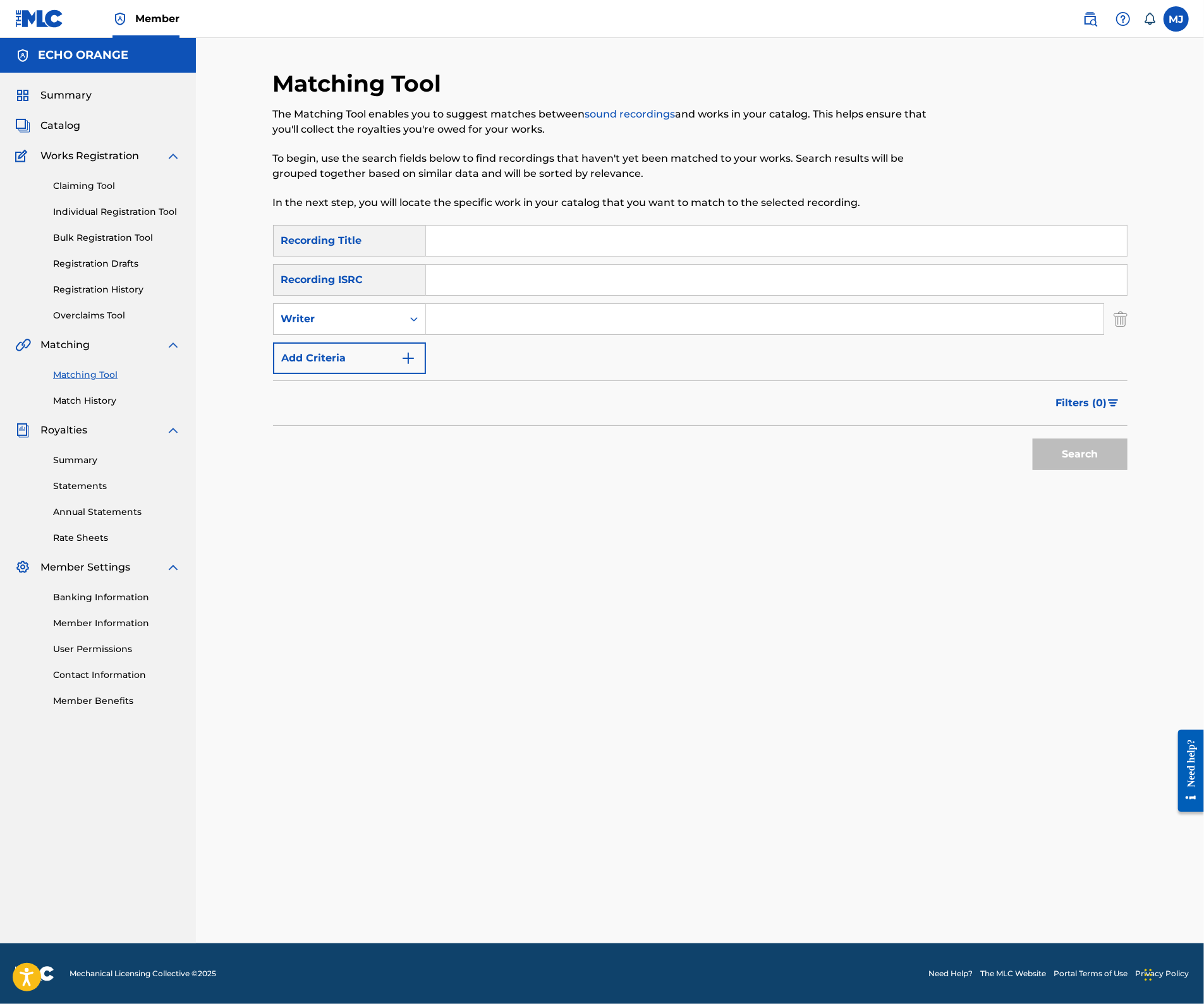
click at [463, 430] on form "SearchWithCriteriaf4538952-1b18-4164-86e1-3adf67612ba4 Recording Title SearchWi…" at bounding box center [700, 350] width 854 height 251
click at [482, 256] on input "Search Form" at bounding box center [776, 241] width 701 height 31
click at [110, 218] on link "Individual Registration Tool" at bounding box center [117, 212] width 128 height 14
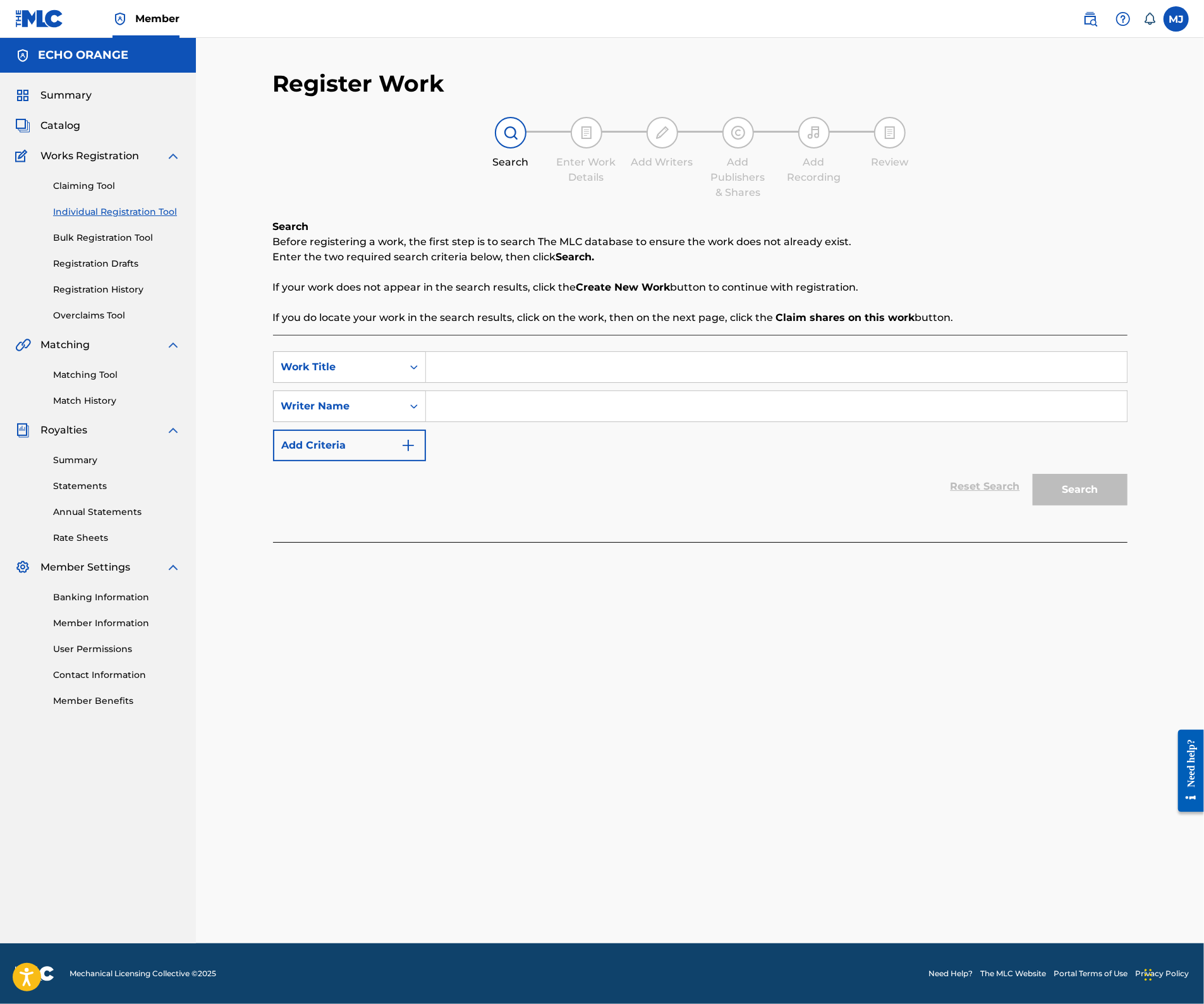
click at [460, 370] on div "SearchWithCriteriaa21af415-b421-4551-a565-60f15e0218c6 Work Title SearchWithCri…" at bounding box center [700, 438] width 854 height 207
click at [465, 379] on input "Search Form" at bounding box center [776, 367] width 701 height 31
click at [465, 380] on input "Search Form" at bounding box center [776, 367] width 701 height 31
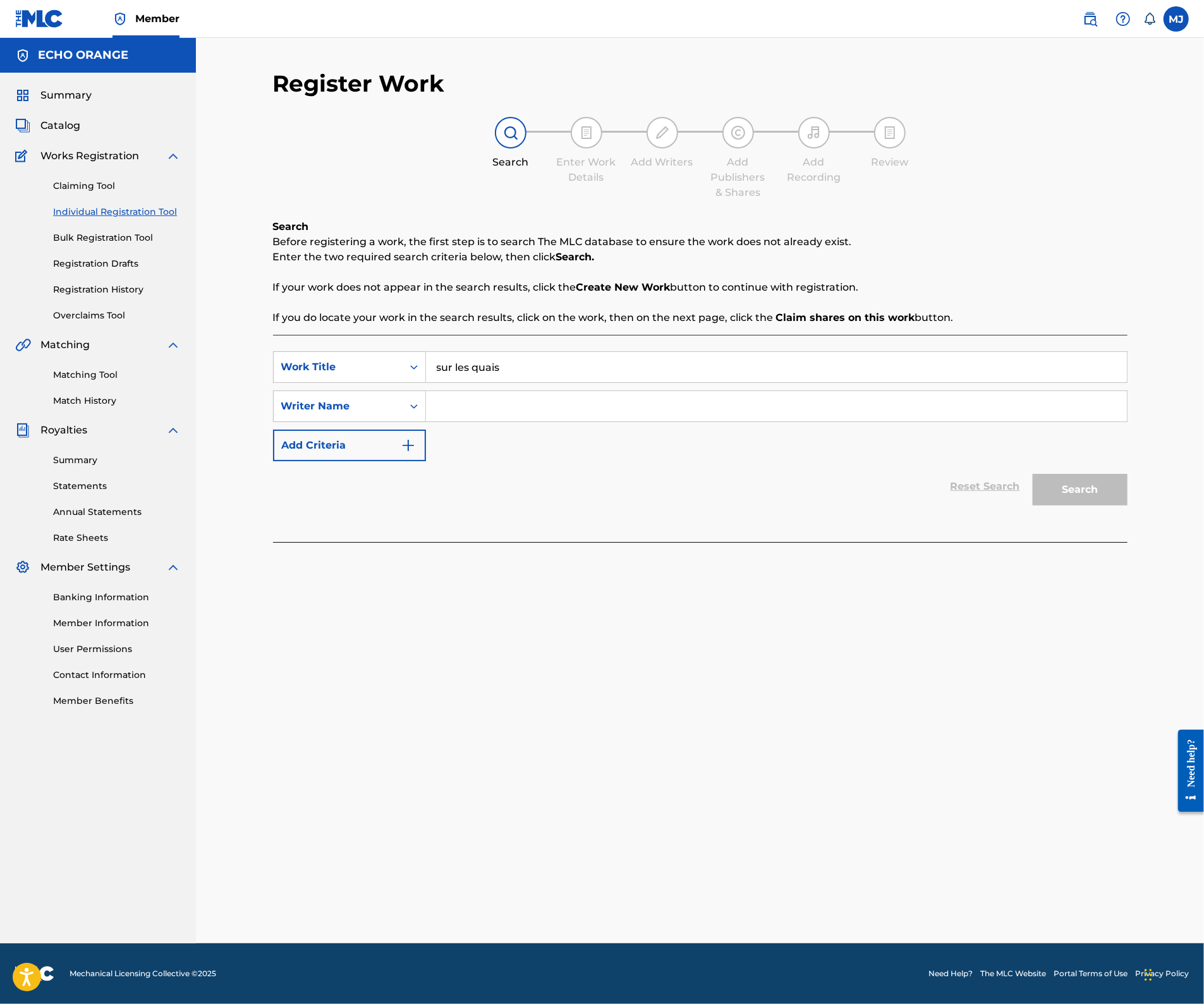
type input "sur les quais"
paste input "[PERSON_NAME]"
type input "[PERSON_NAME]"
click at [1127, 505] on button "Search" at bounding box center [1080, 489] width 95 height 32
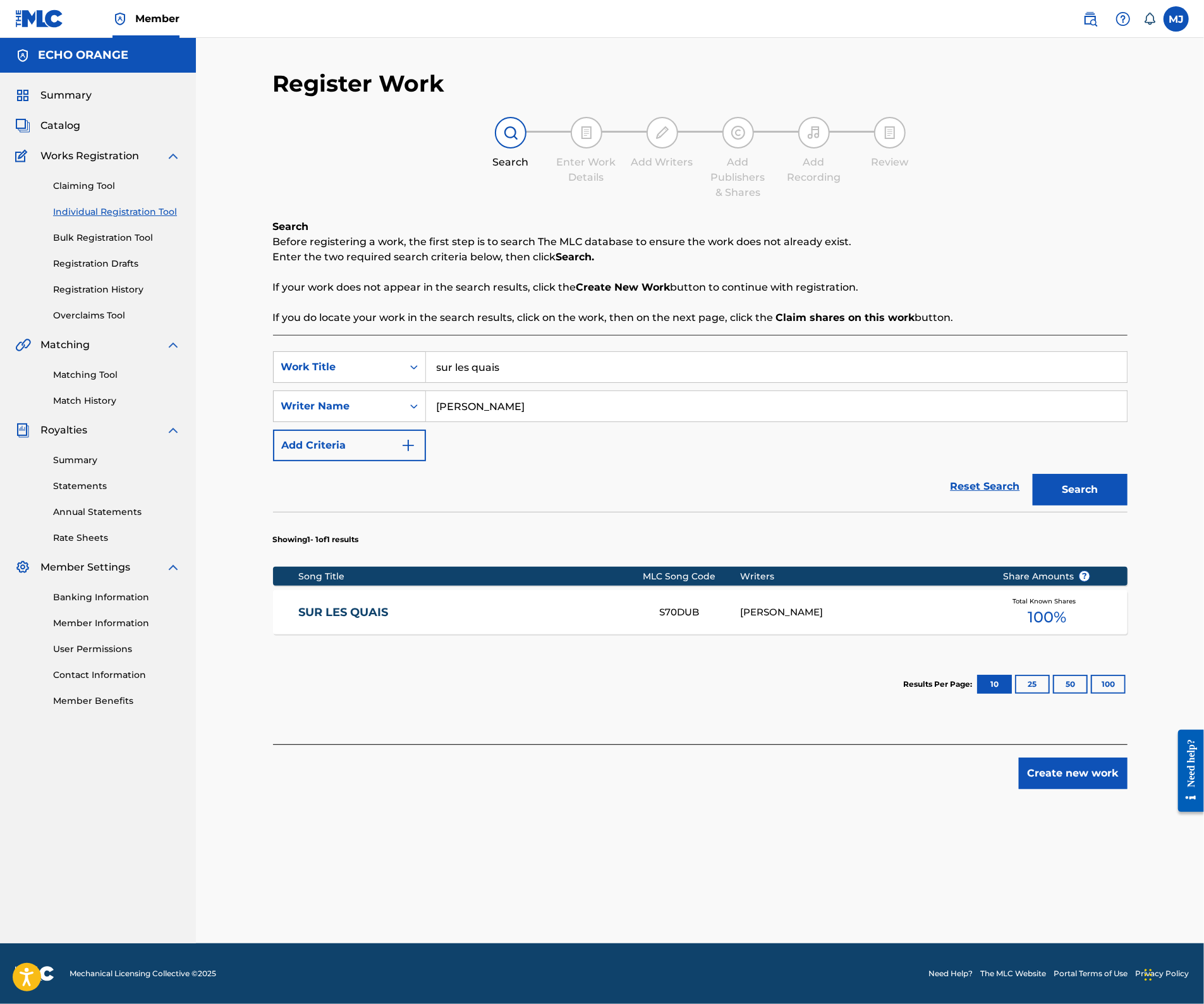
click at [325, 634] on div "SUR LES QUAIS S70DUB STEPHANE CAISSON Total Known Shares 100 %" at bounding box center [700, 612] width 854 height 44
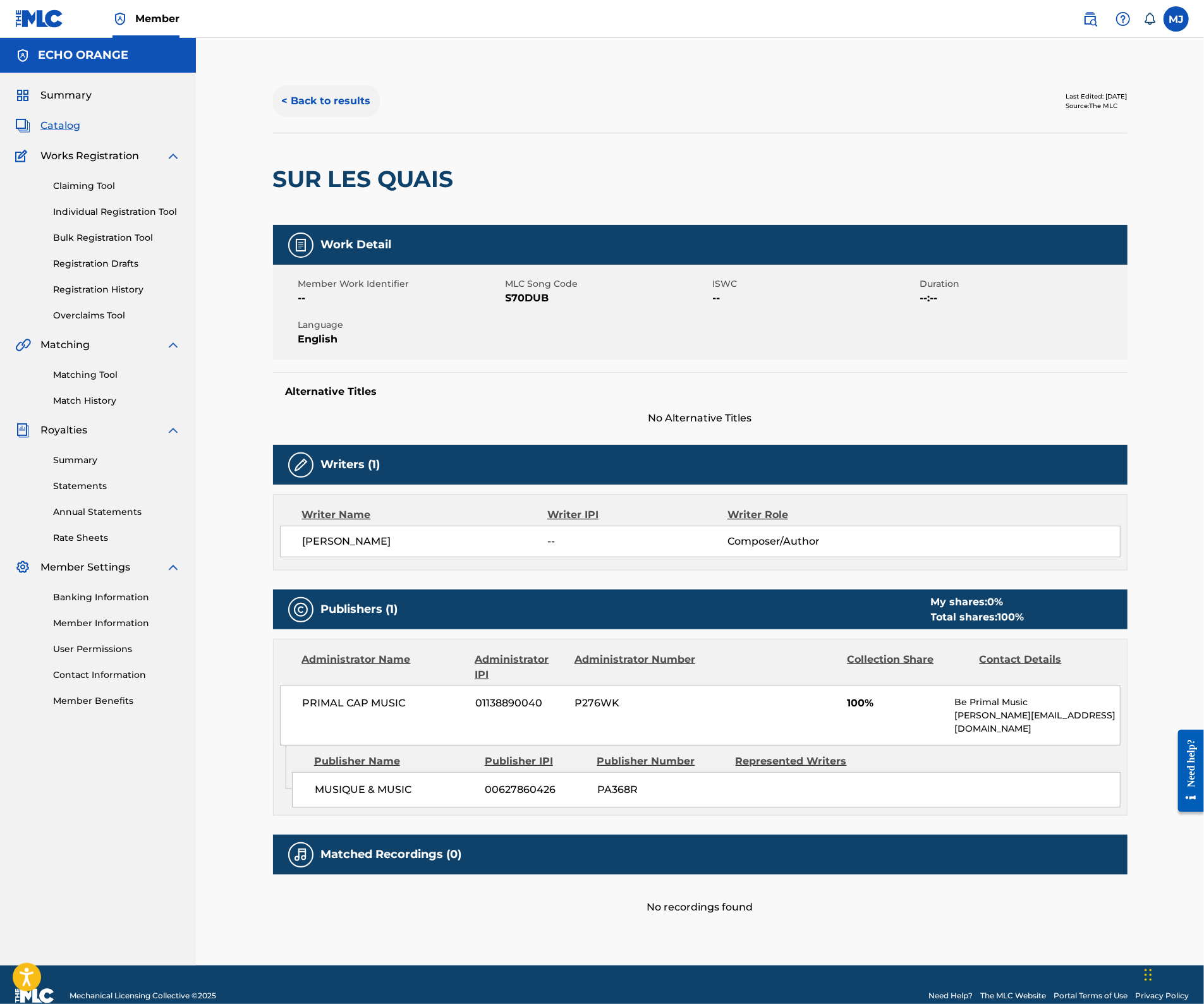
drag, startPoint x: 318, startPoint y: 142, endPoint x: 321, endPoint y: 130, distance: 12.4
click at [319, 133] on div "< Back to results Last Edited: February 18, 2025 Source: The MLC" at bounding box center [700, 101] width 854 height 63
click at [321, 117] on button "< Back to results" at bounding box center [326, 101] width 107 height 32
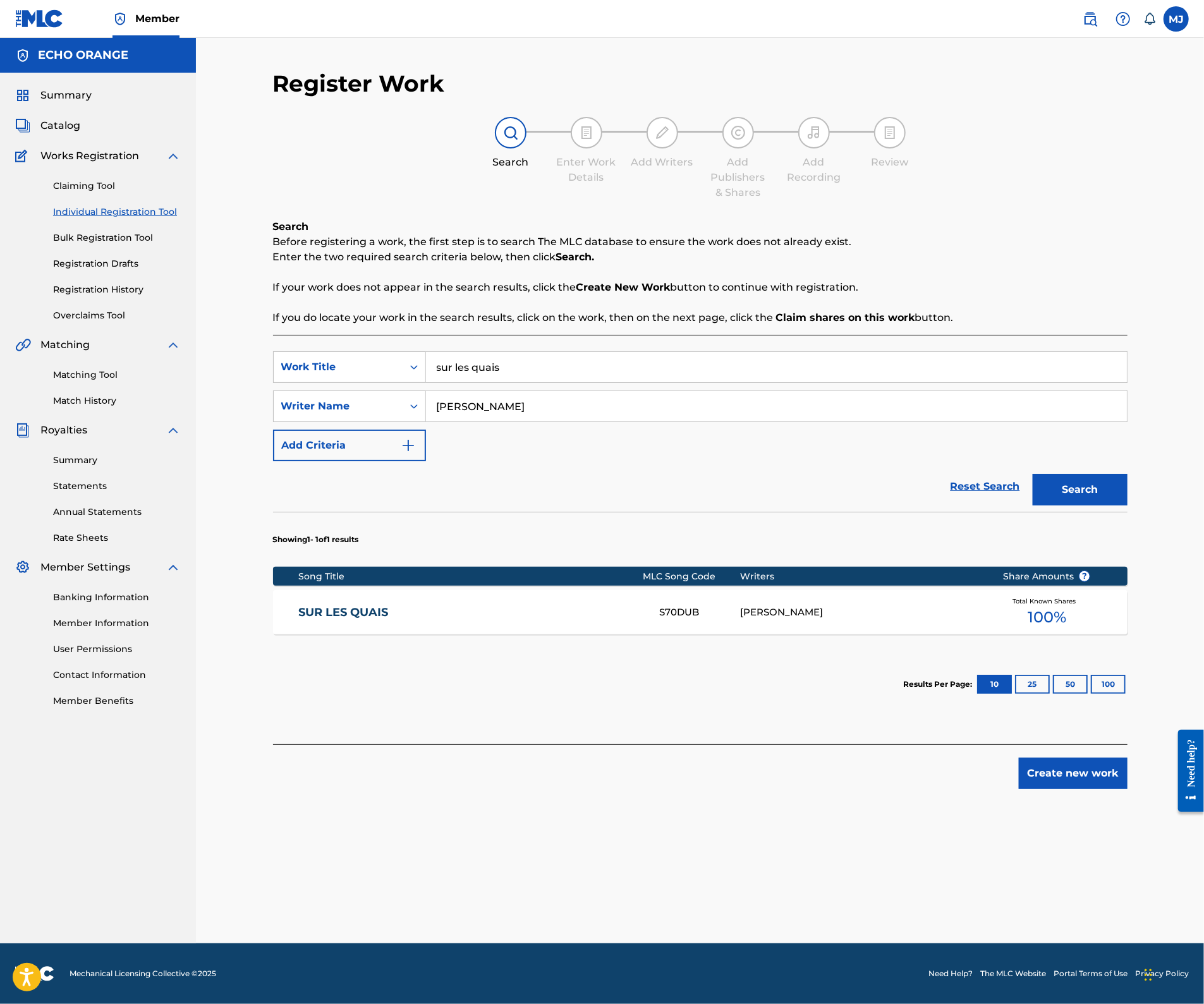
click at [546, 382] on input "sur les quais" at bounding box center [776, 367] width 701 height 31
type input "midnight café"
click at [1127, 505] on button "Search" at bounding box center [1080, 489] width 95 height 32
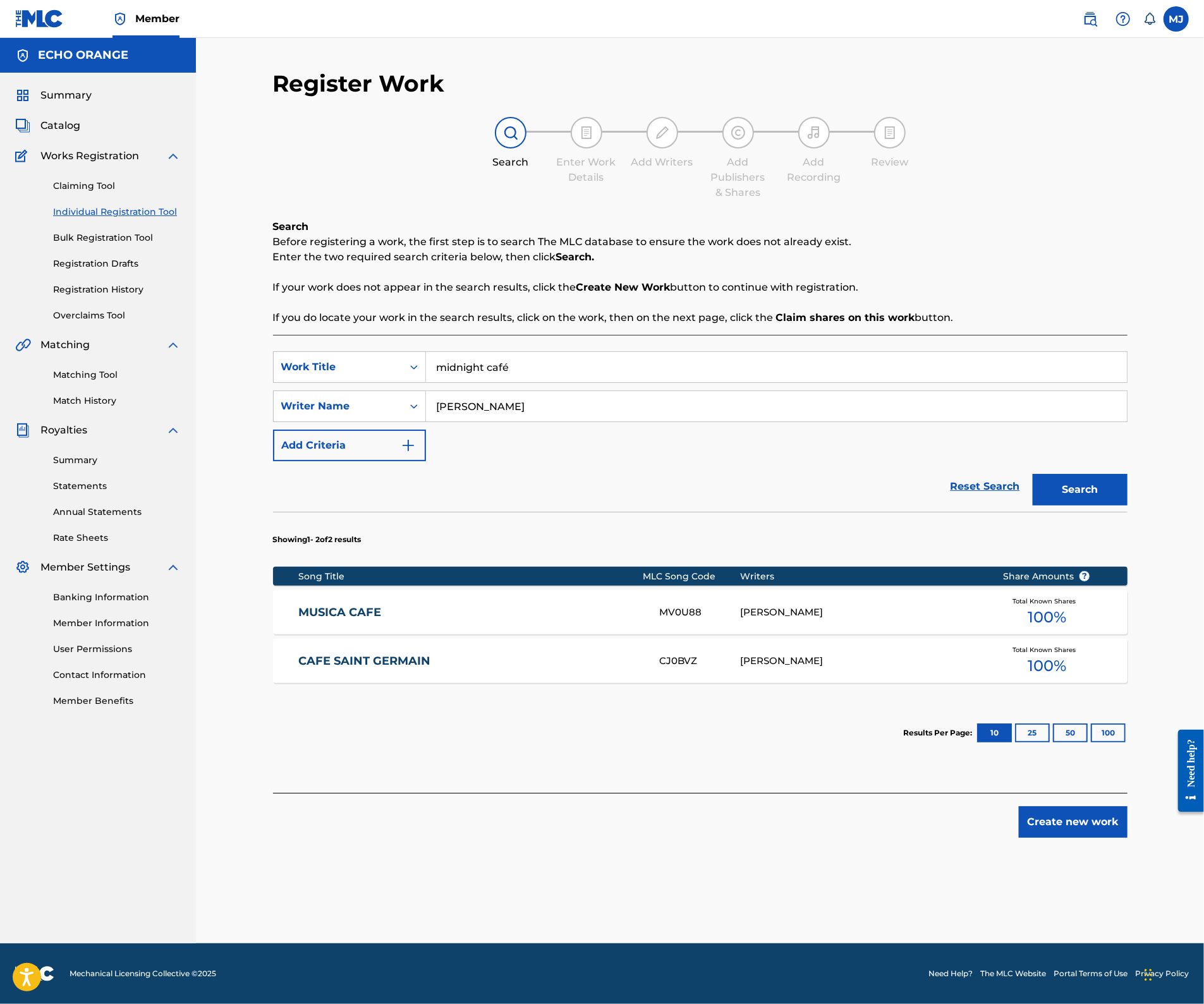
scroll to position [3, 0]
click at [1116, 838] on button "Create new work" at bounding box center [1073, 822] width 108 height 32
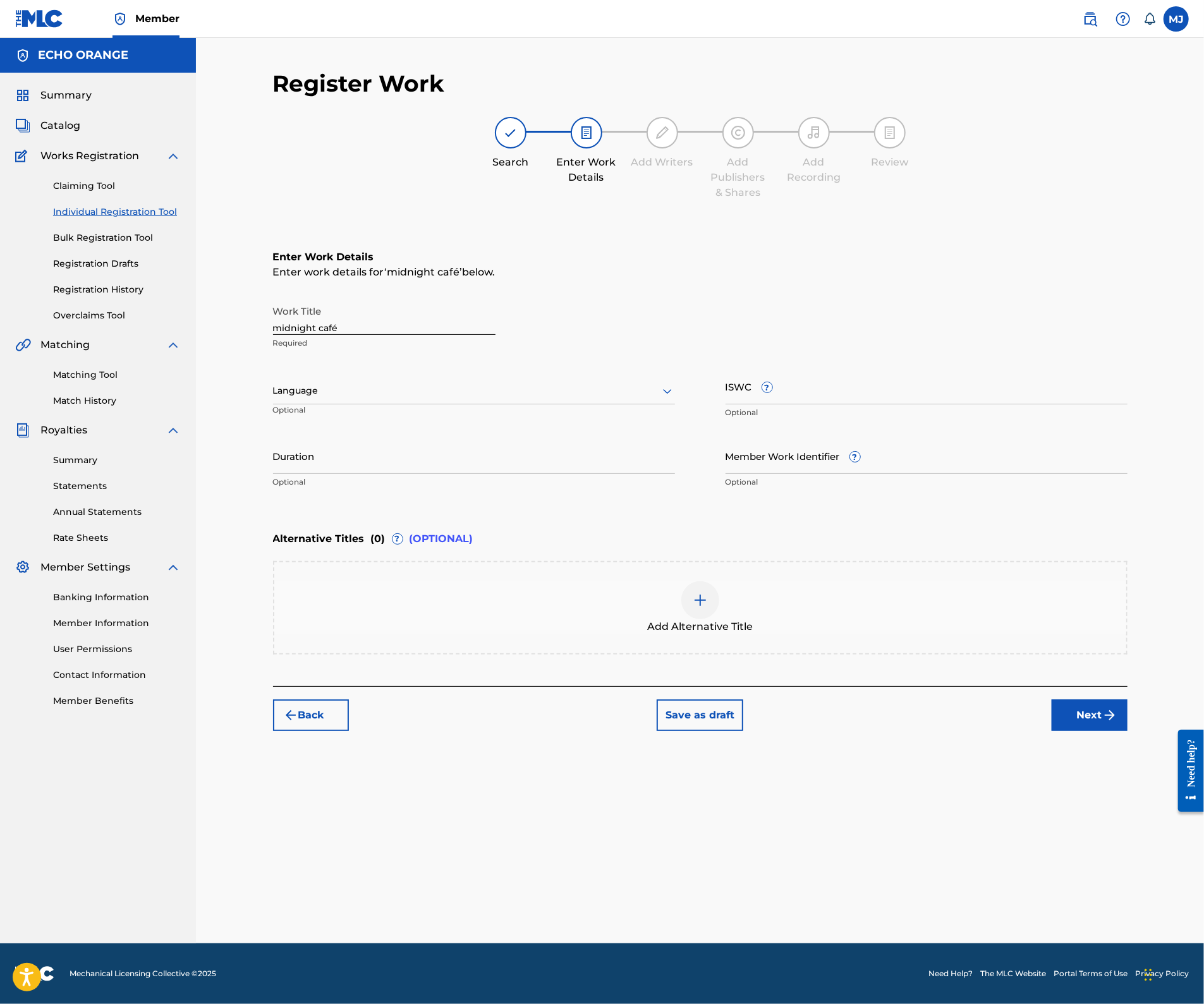
scroll to position [0, 0]
click at [1127, 730] on button "Next" at bounding box center [1089, 714] width 76 height 32
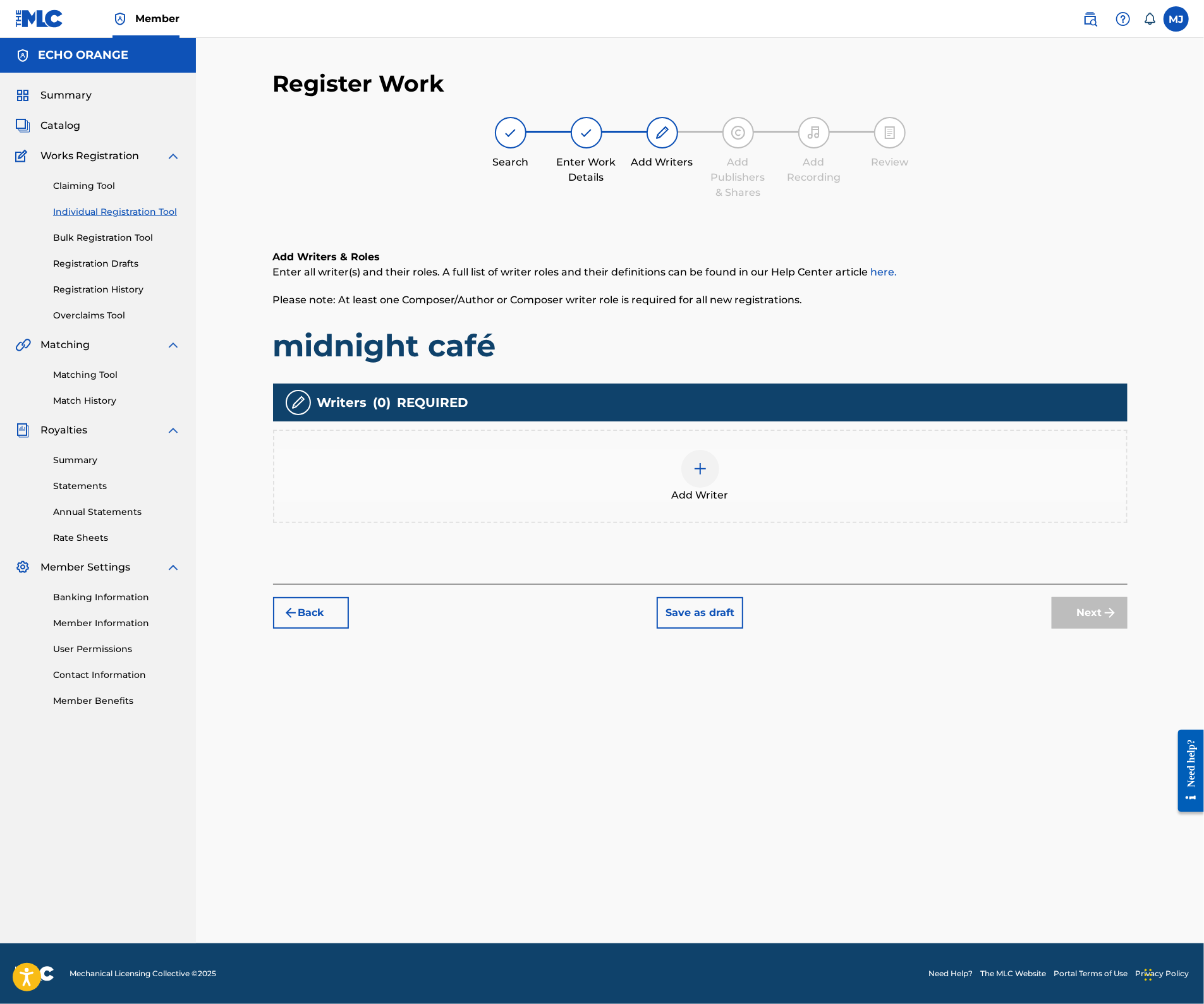
click at [865, 584] on div "Add Writers & Roles Enter all writer(s) and their roles. A full list of writer …" at bounding box center [700, 401] width 854 height 365
click at [850, 488] on div "Add Writer" at bounding box center [700, 476] width 854 height 94
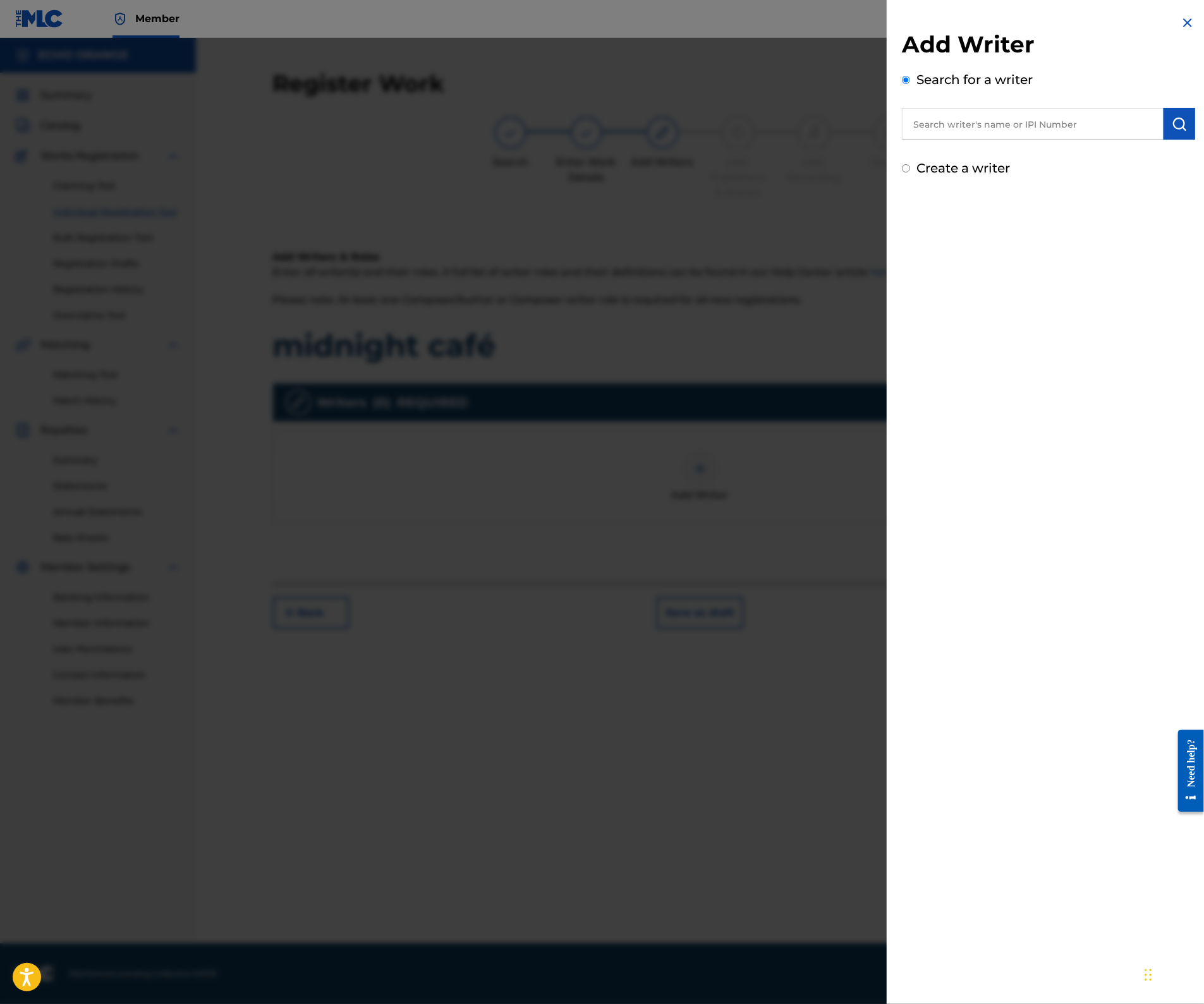
click at [953, 139] on input "text" at bounding box center [1032, 124] width 262 height 32
paste input "[PERSON_NAME]"
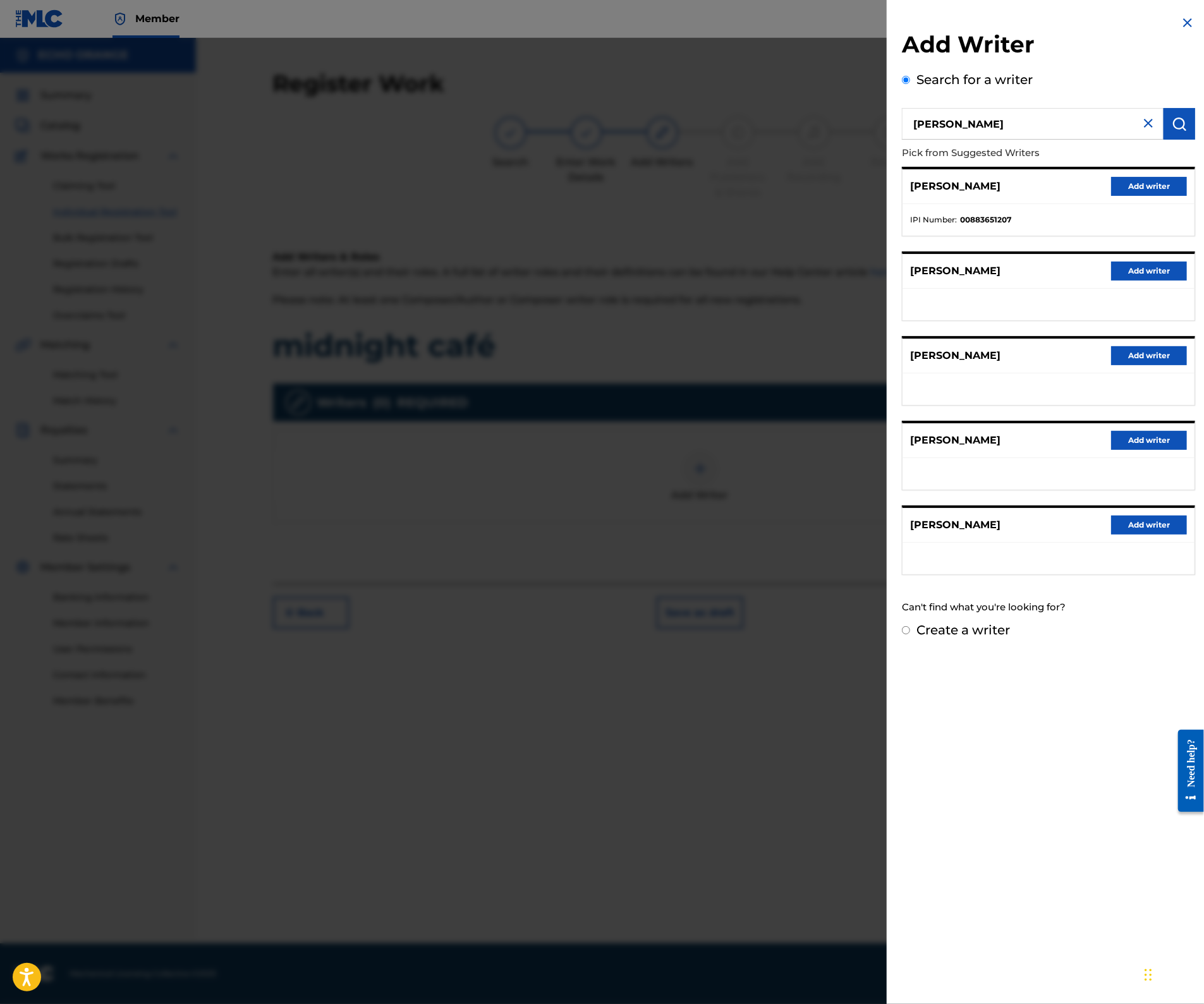
click at [901, 132] on input "[PERSON_NAME]" at bounding box center [1032, 124] width 262 height 32
type input "stephane caisson"
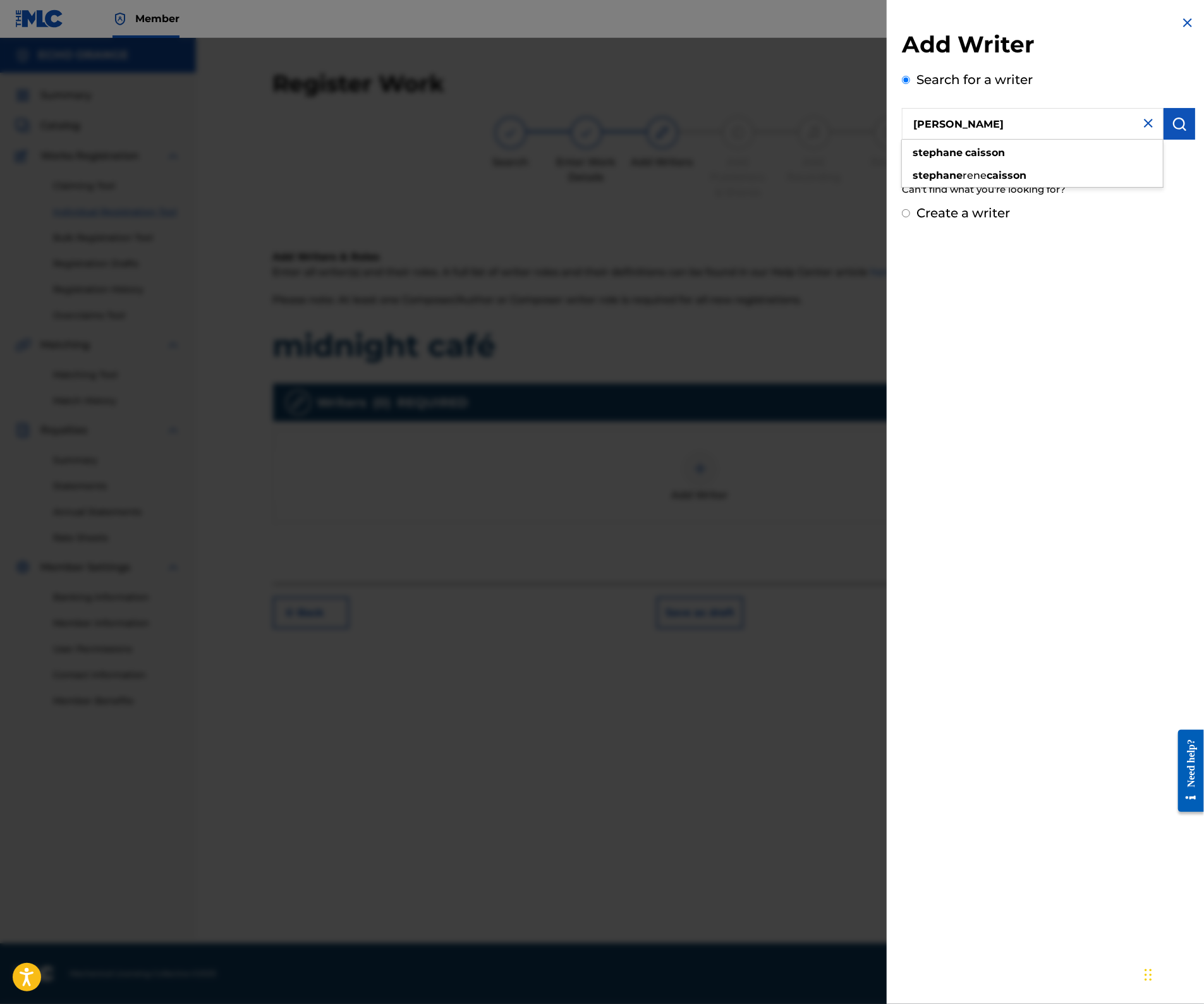
click at [901, 132] on input "stephane caisson" at bounding box center [1032, 124] width 262 height 32
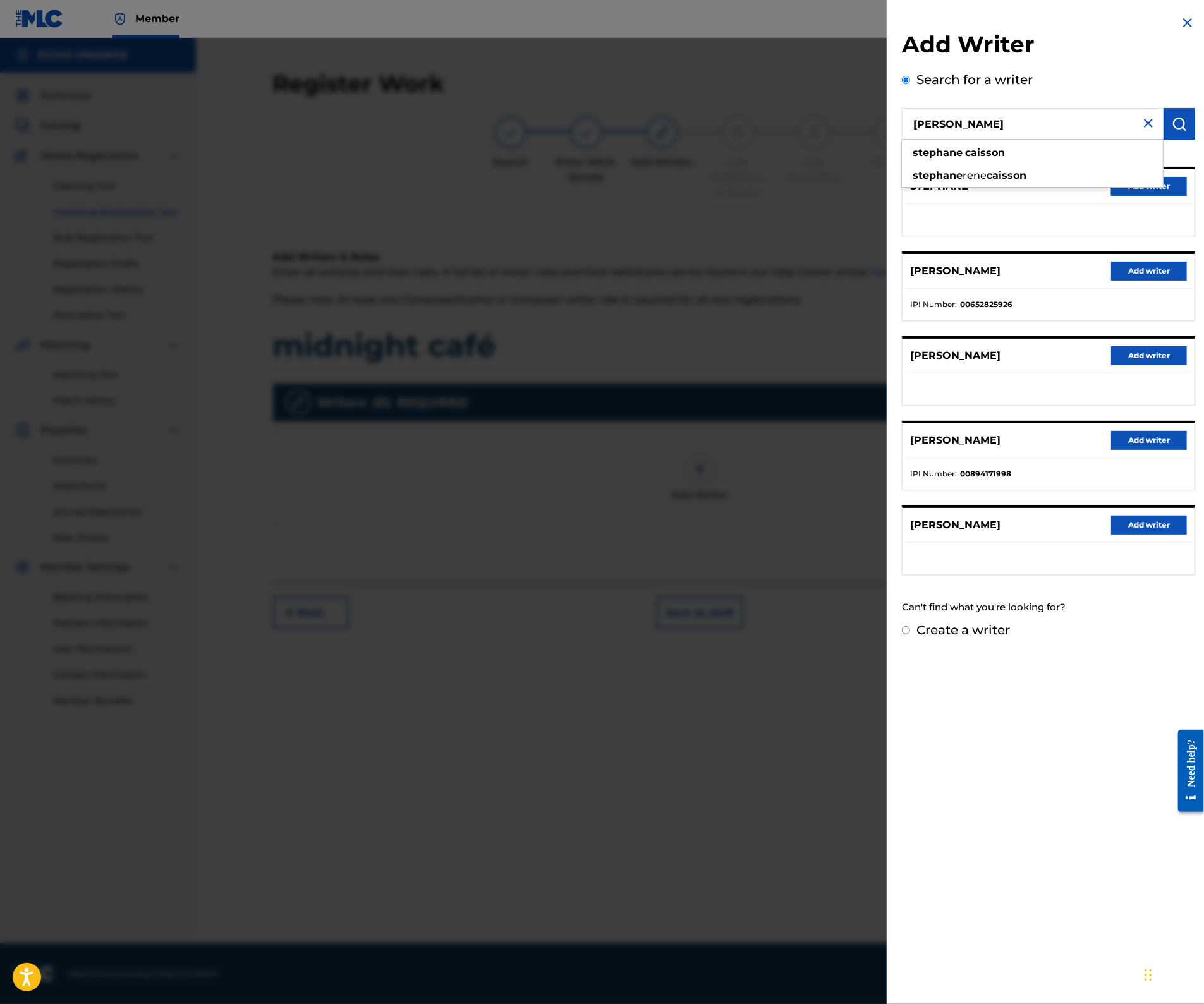
click at [901, 132] on input "stephane caisson" at bounding box center [1032, 124] width 262 height 32
click at [1015, 791] on div "Add Writer Search for a writer stephane caisson Pick from Suggested Writers STE…" at bounding box center [1048, 502] width 323 height 1004
click at [1138, 280] on button "Add writer" at bounding box center [1149, 271] width 76 height 19
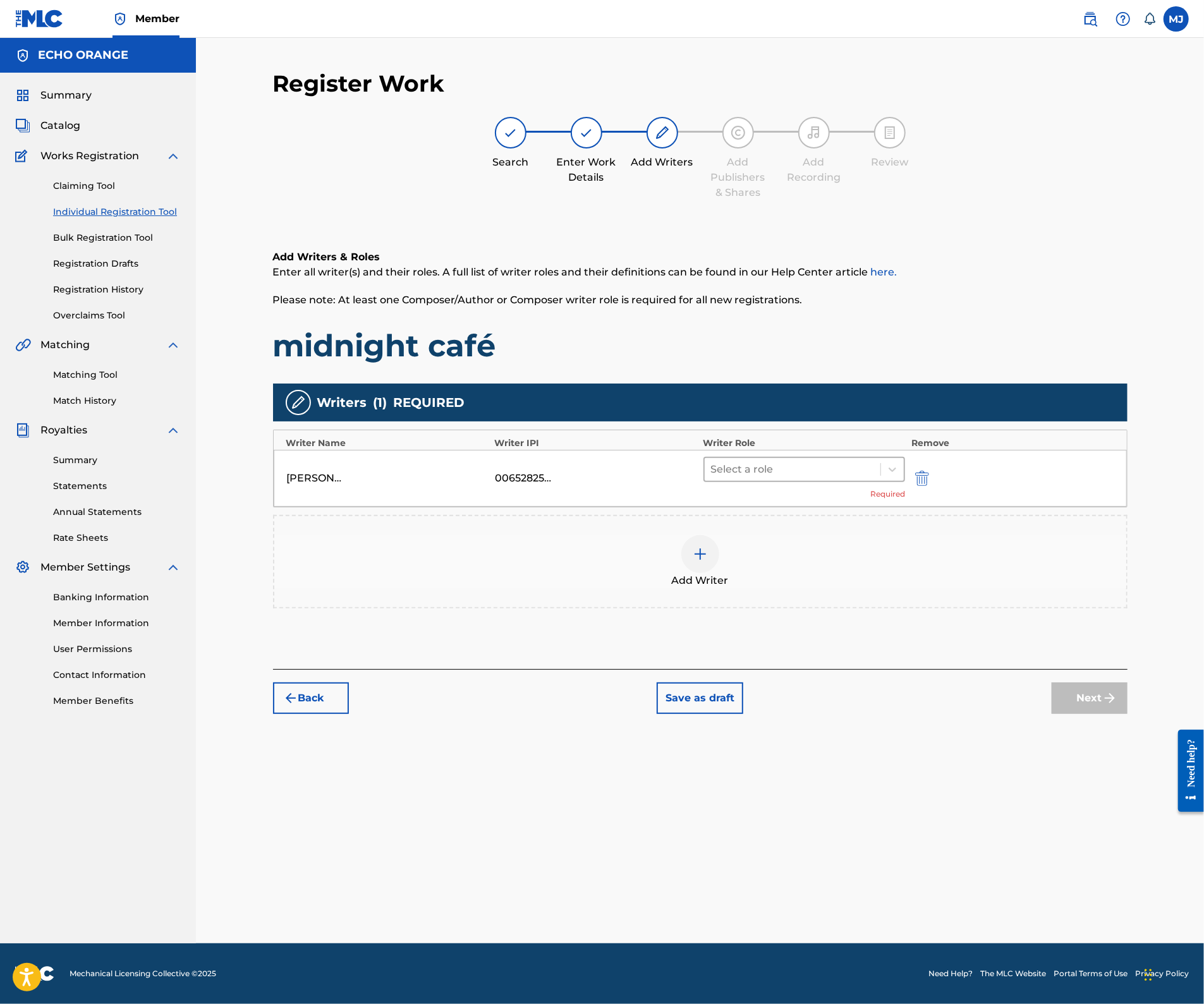
click at [794, 478] on div at bounding box center [793, 469] width 164 height 18
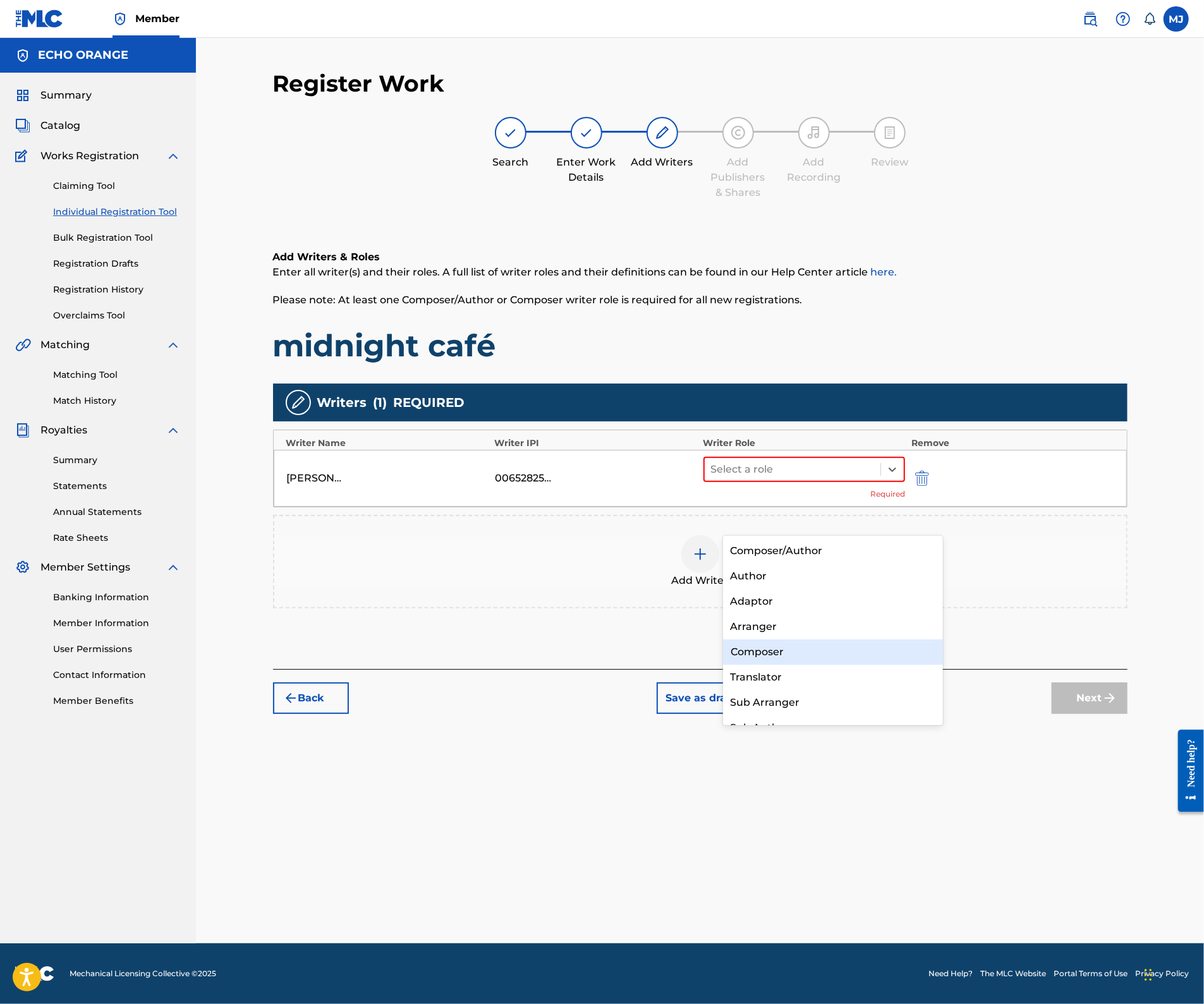
click at [768, 658] on div "Composer" at bounding box center [833, 652] width 220 height 26
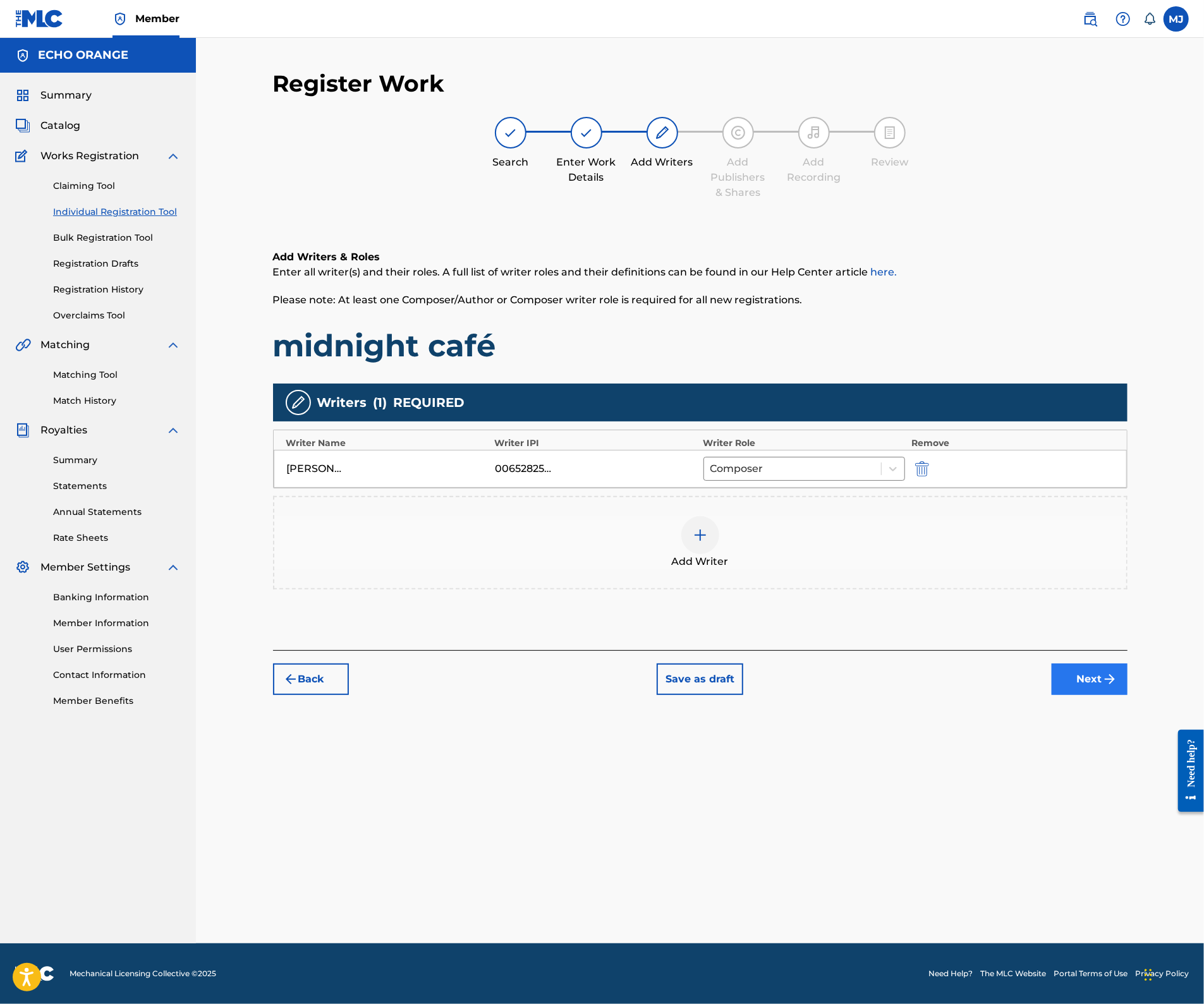
click at [1098, 695] on button "Next" at bounding box center [1089, 678] width 76 height 32
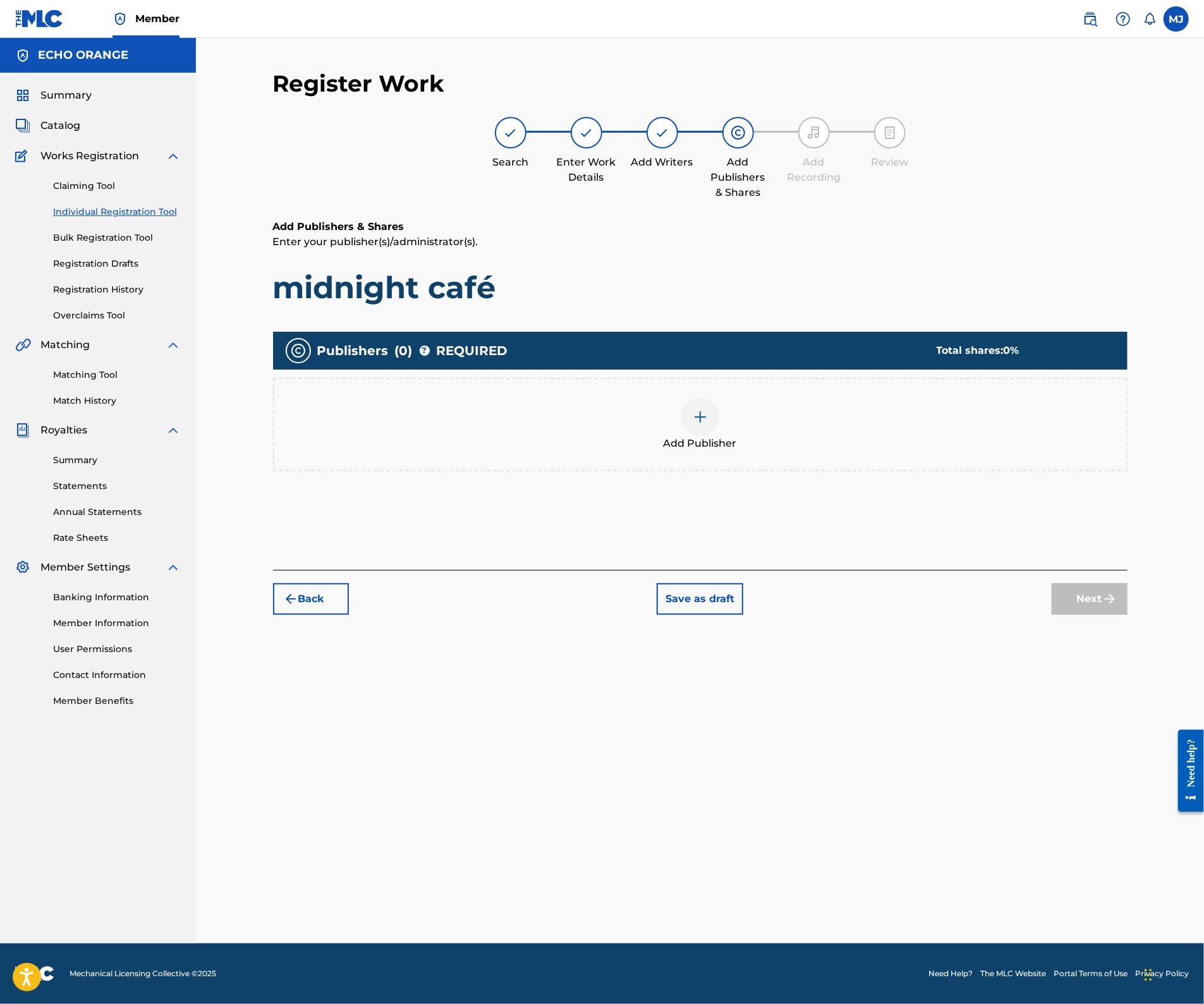
click at [807, 471] on div "Add Publisher" at bounding box center [700, 424] width 854 height 94
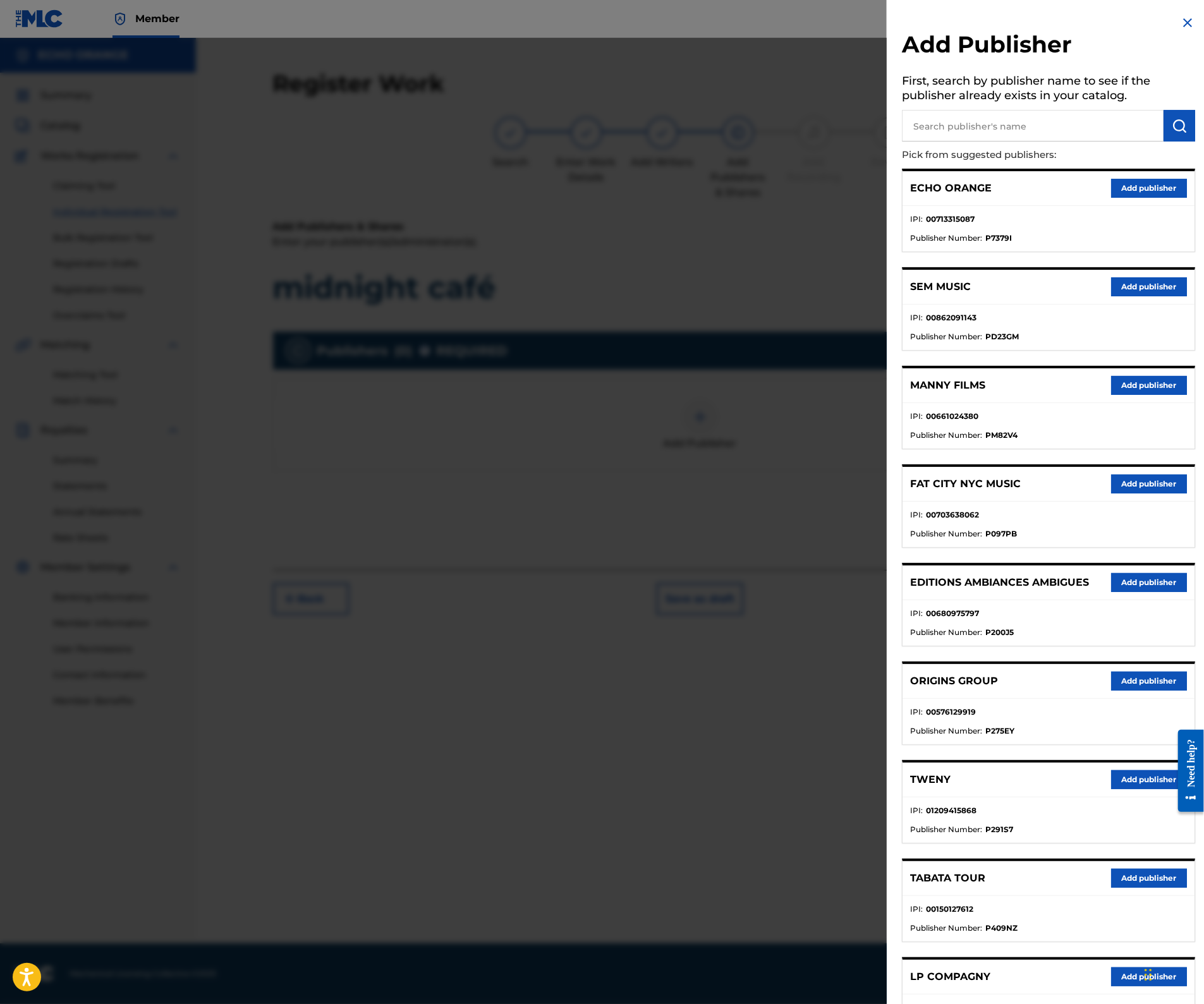
click at [1037, 135] on input "text" at bounding box center [1032, 125] width 262 height 32
type input "origins"
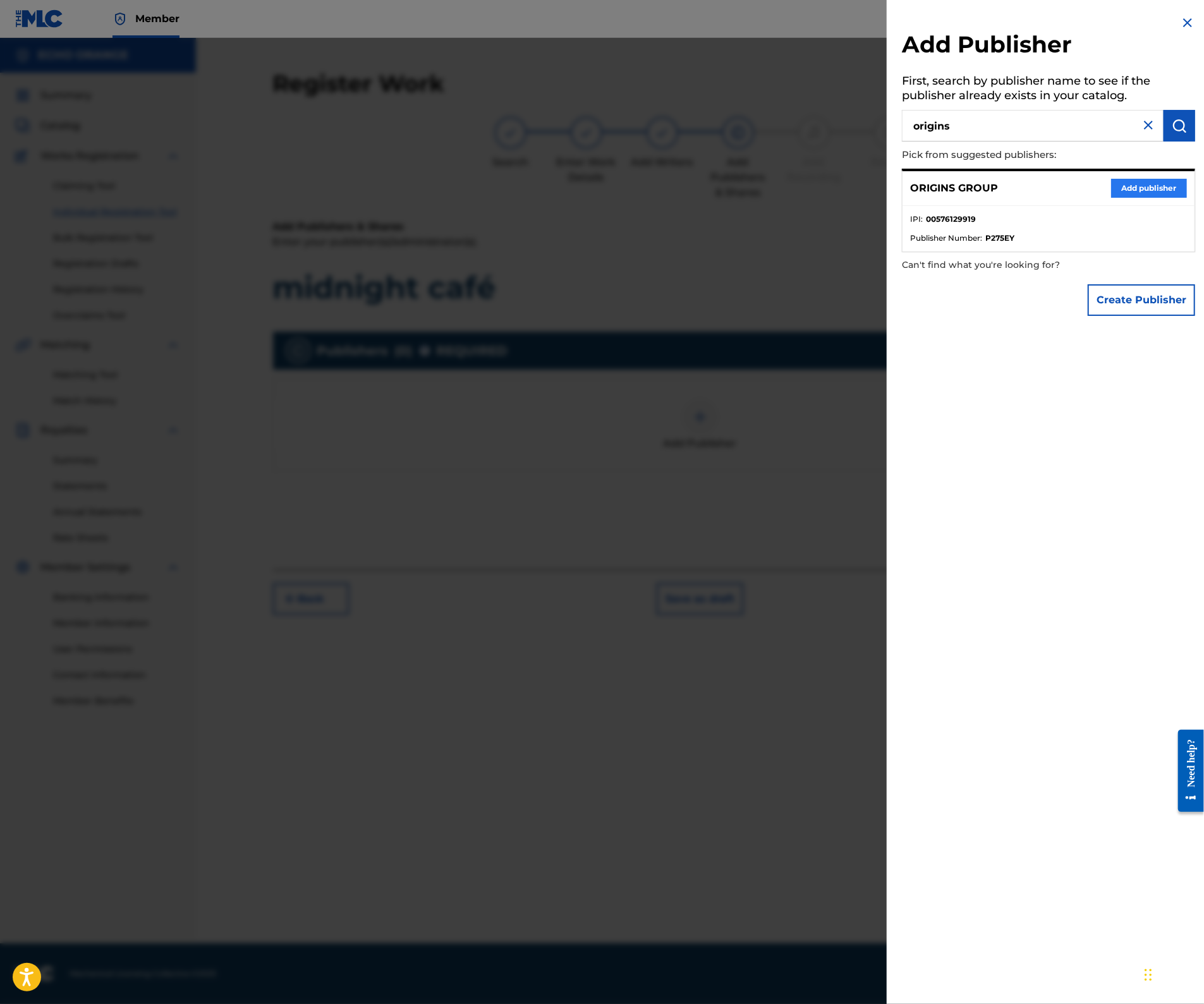
click at [1143, 198] on button "Add publisher" at bounding box center [1149, 188] width 76 height 19
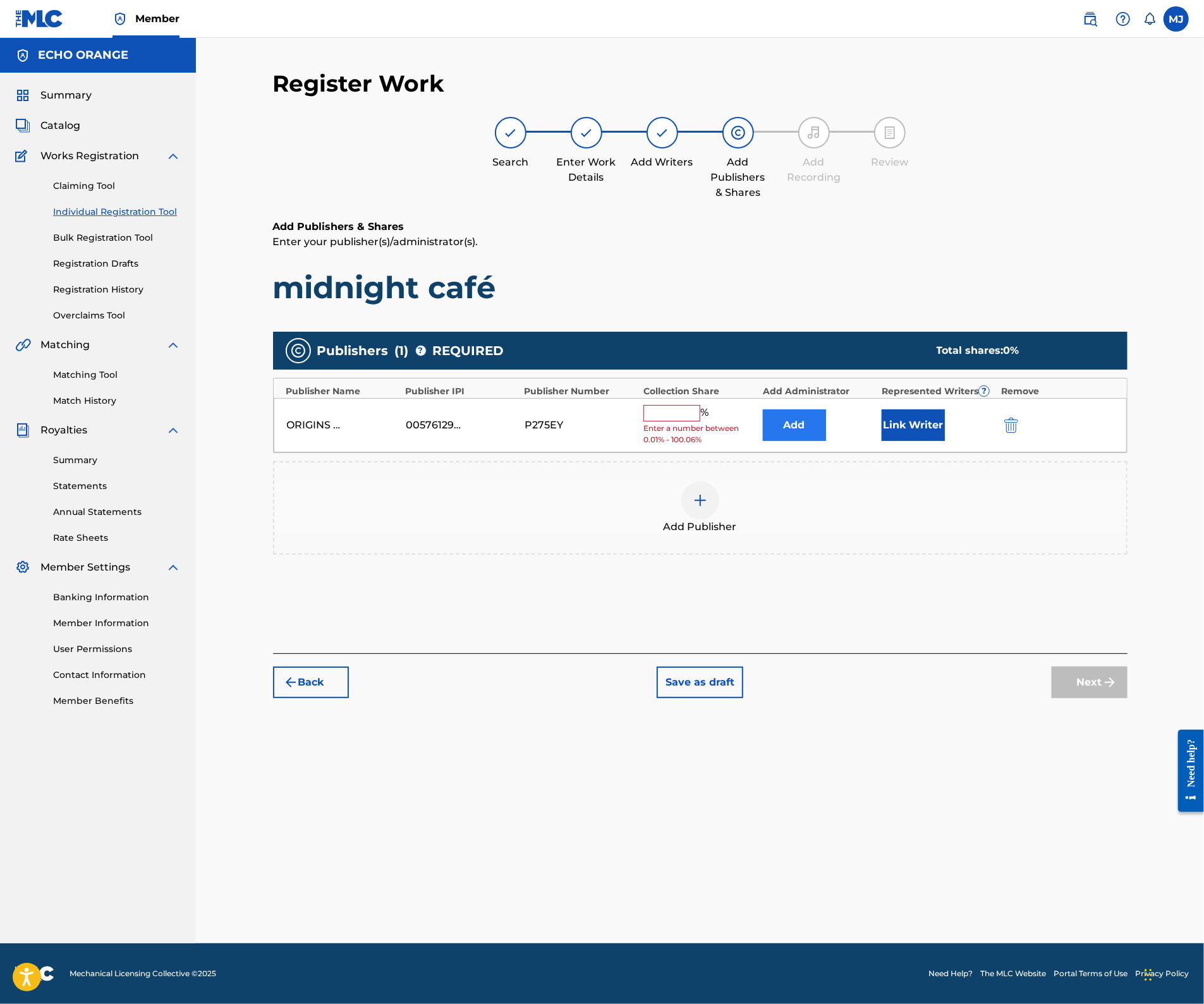
click at [826, 441] on button "Add" at bounding box center [794, 424] width 63 height 32
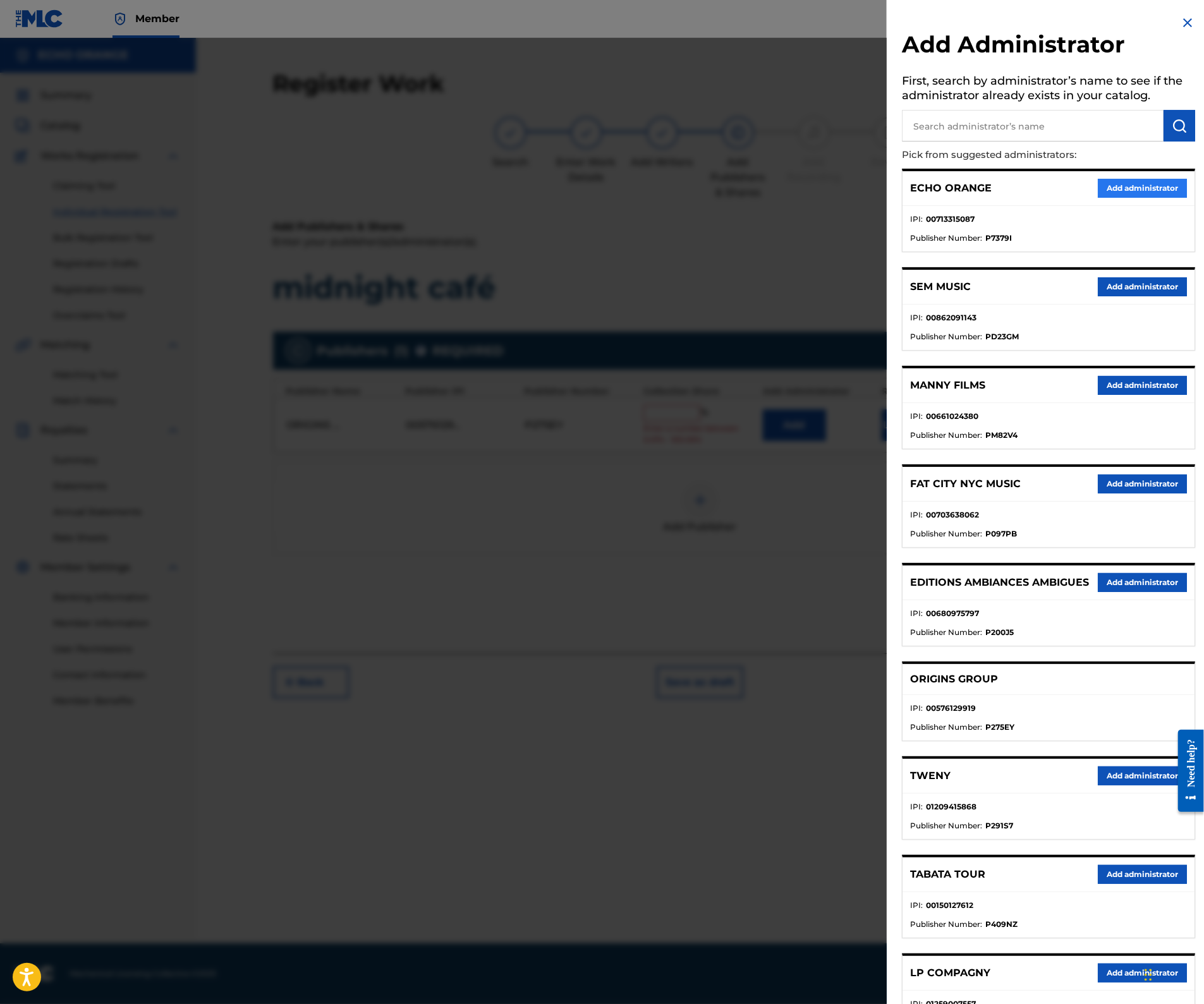
click at [1109, 198] on button "Add administrator" at bounding box center [1142, 188] width 89 height 19
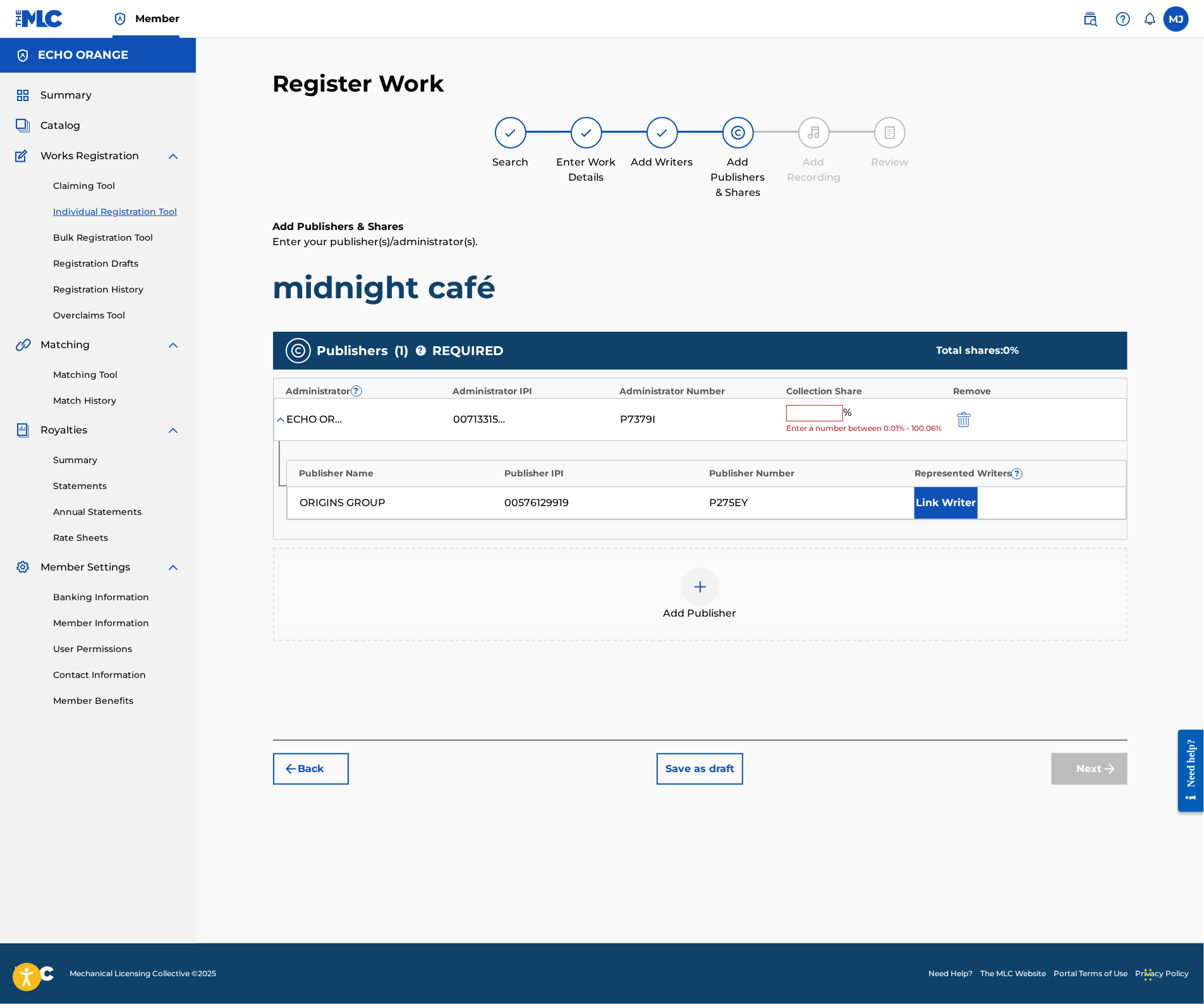
click at [843, 421] on input "text" at bounding box center [814, 413] width 57 height 16
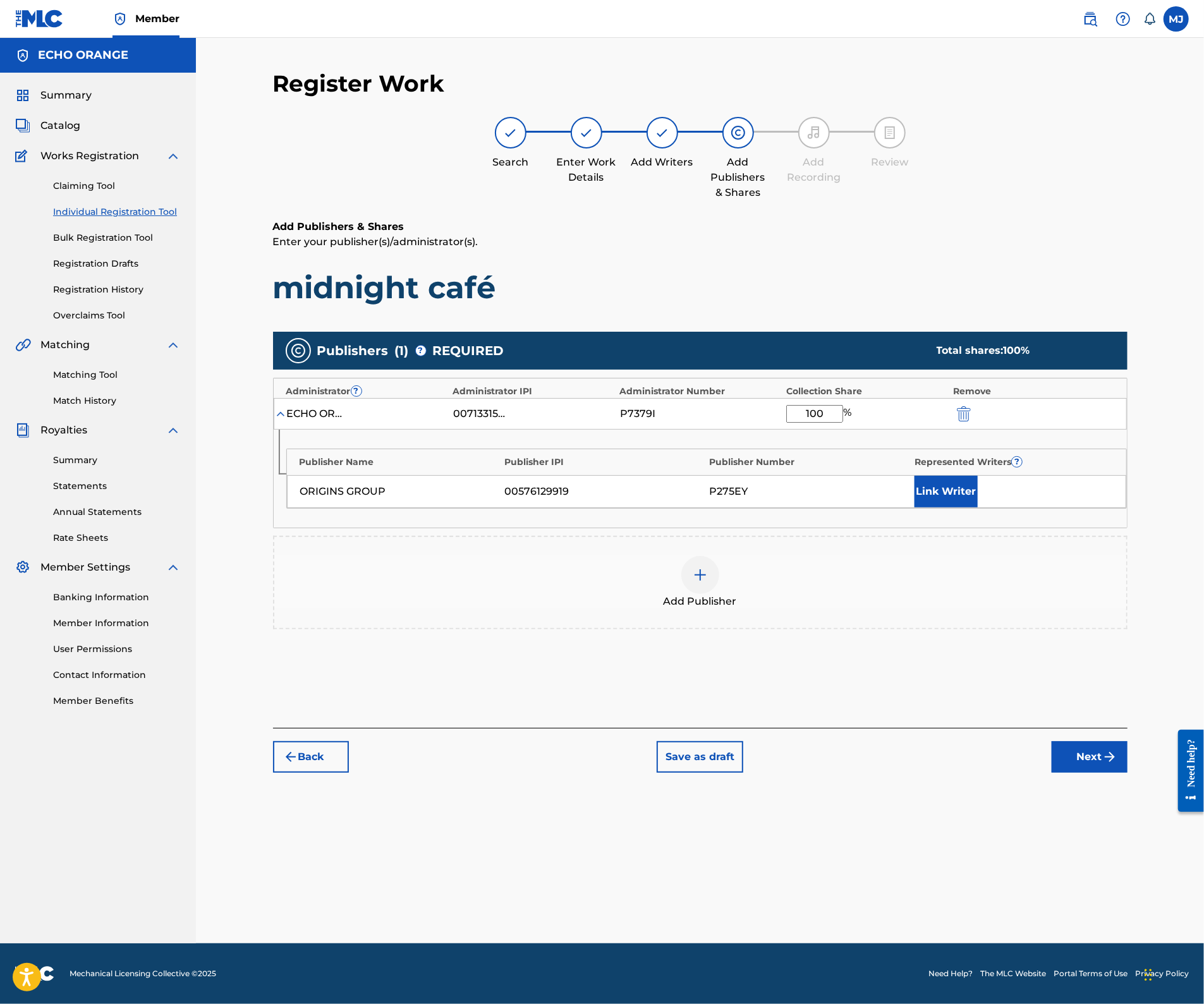
type input "100"
click at [985, 528] on div "Publisher Name Publisher IPI Publisher Number Represented Writers ? ORIGINS GRO…" at bounding box center [700, 478] width 853 height 98
click at [977, 507] on button "Link Writer" at bounding box center [946, 491] width 63 height 32
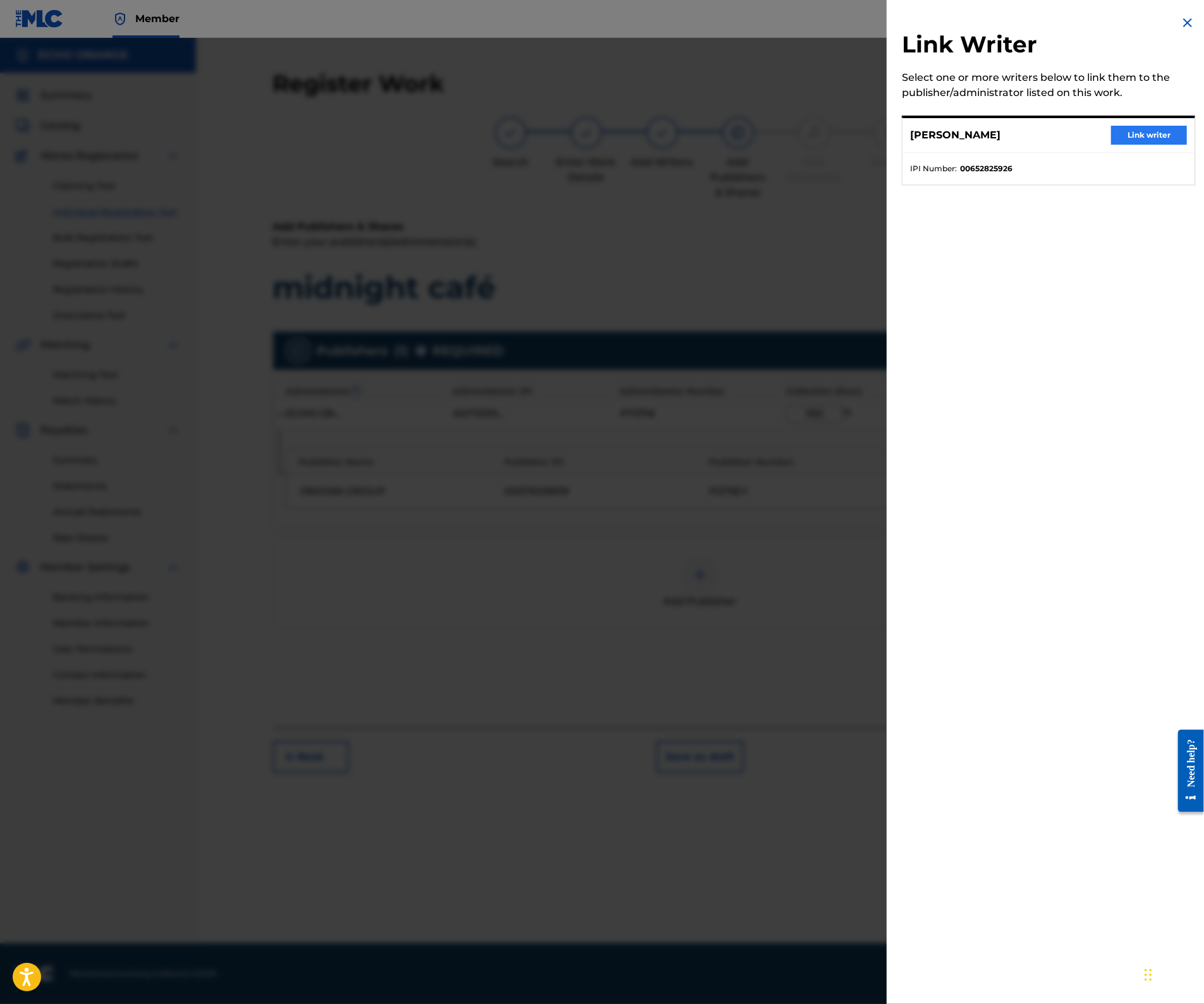
click at [1148, 145] on button "Link writer" at bounding box center [1149, 135] width 76 height 19
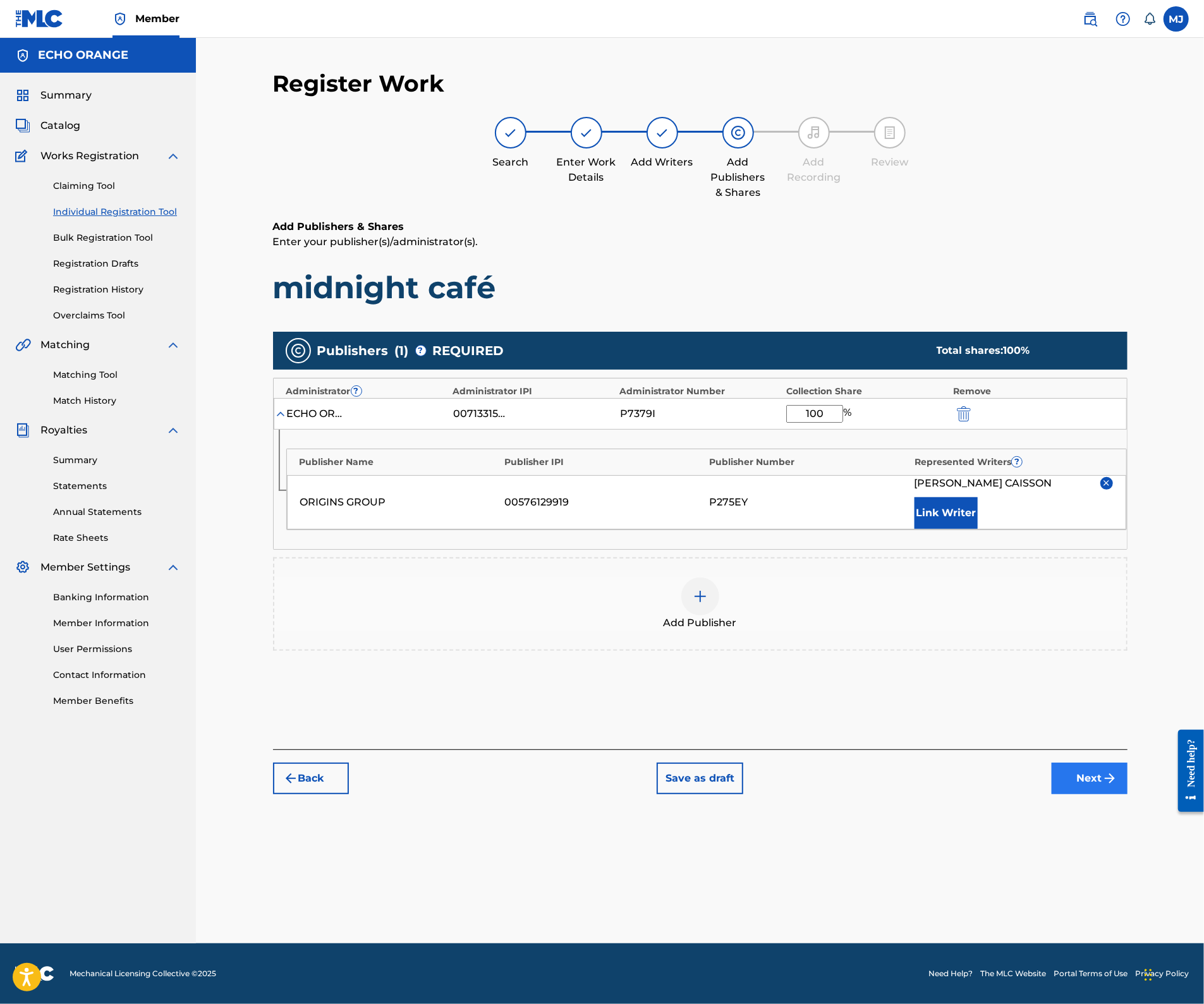
click at [1112, 794] on button "Next" at bounding box center [1089, 777] width 76 height 32
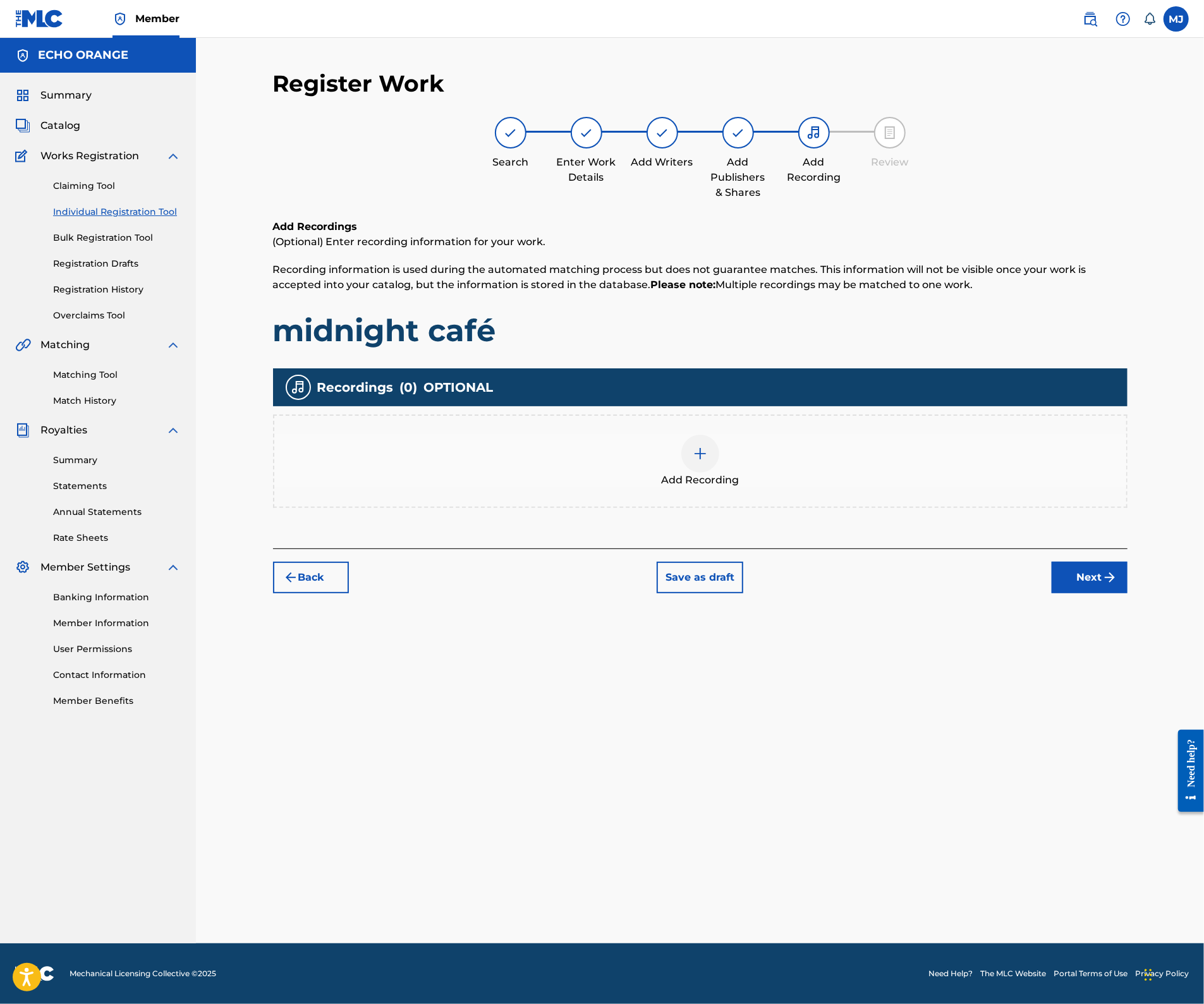
click at [1132, 686] on div "Register Work Search Enter Work Details Add Writers Add Publishers & Shares Add…" at bounding box center [699, 506] width 884 height 874
click at [1133, 667] on div "Register Work Search Enter Work Details Add Writers Add Publishers & Shares Add…" at bounding box center [699, 506] width 884 height 874
click at [1127, 593] on button "Next" at bounding box center [1089, 577] width 76 height 32
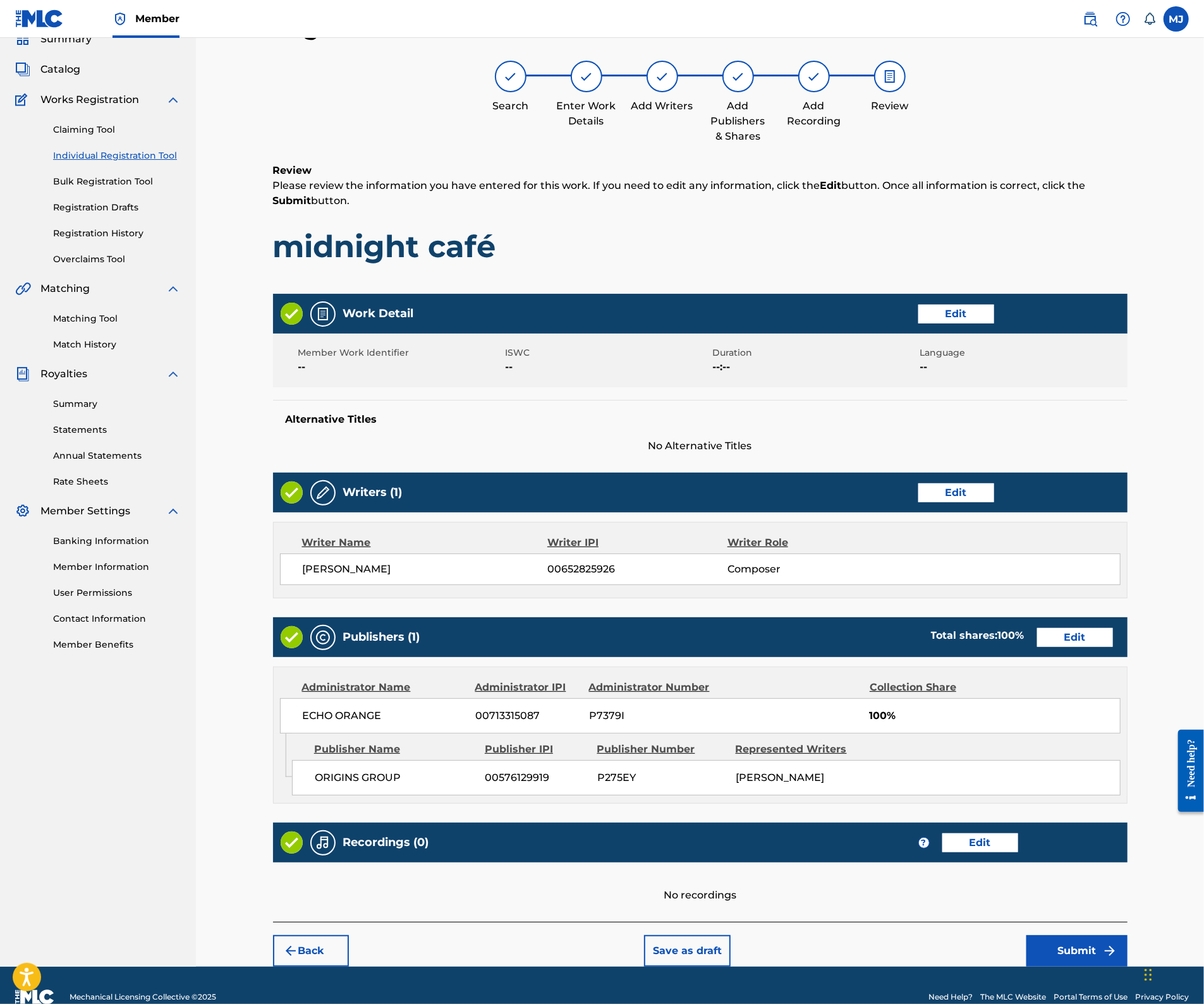
scroll to position [210, 0]
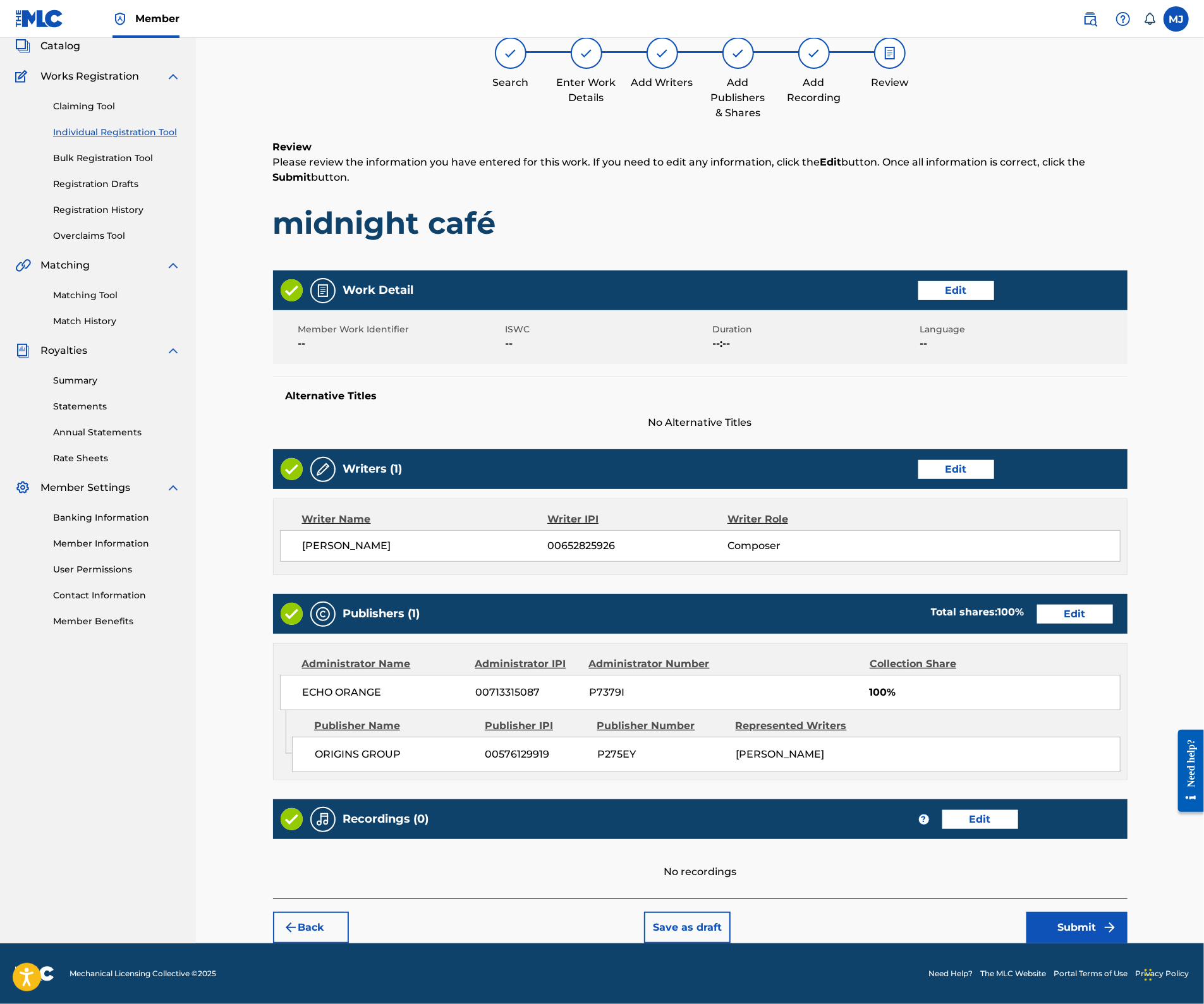
click at [1117, 953] on footer "Mechanical Licensing Collective © 2025 Need Help? The MLC Website Portal Terms …" at bounding box center [602, 972] width 1204 height 61
click at [1126, 911] on button "Submit" at bounding box center [1076, 926] width 101 height 32
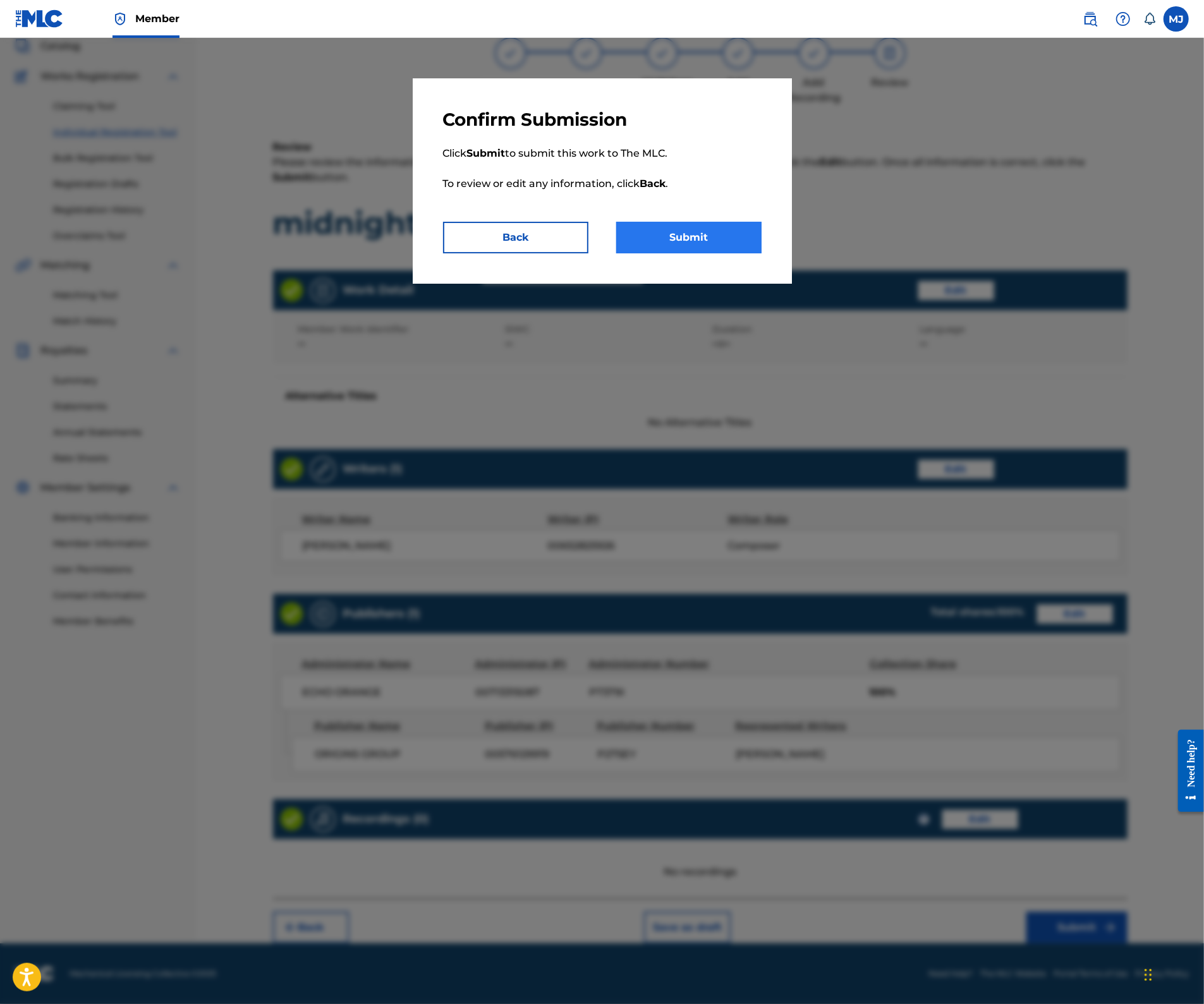
click at [685, 253] on button "Submit" at bounding box center [689, 237] width 145 height 32
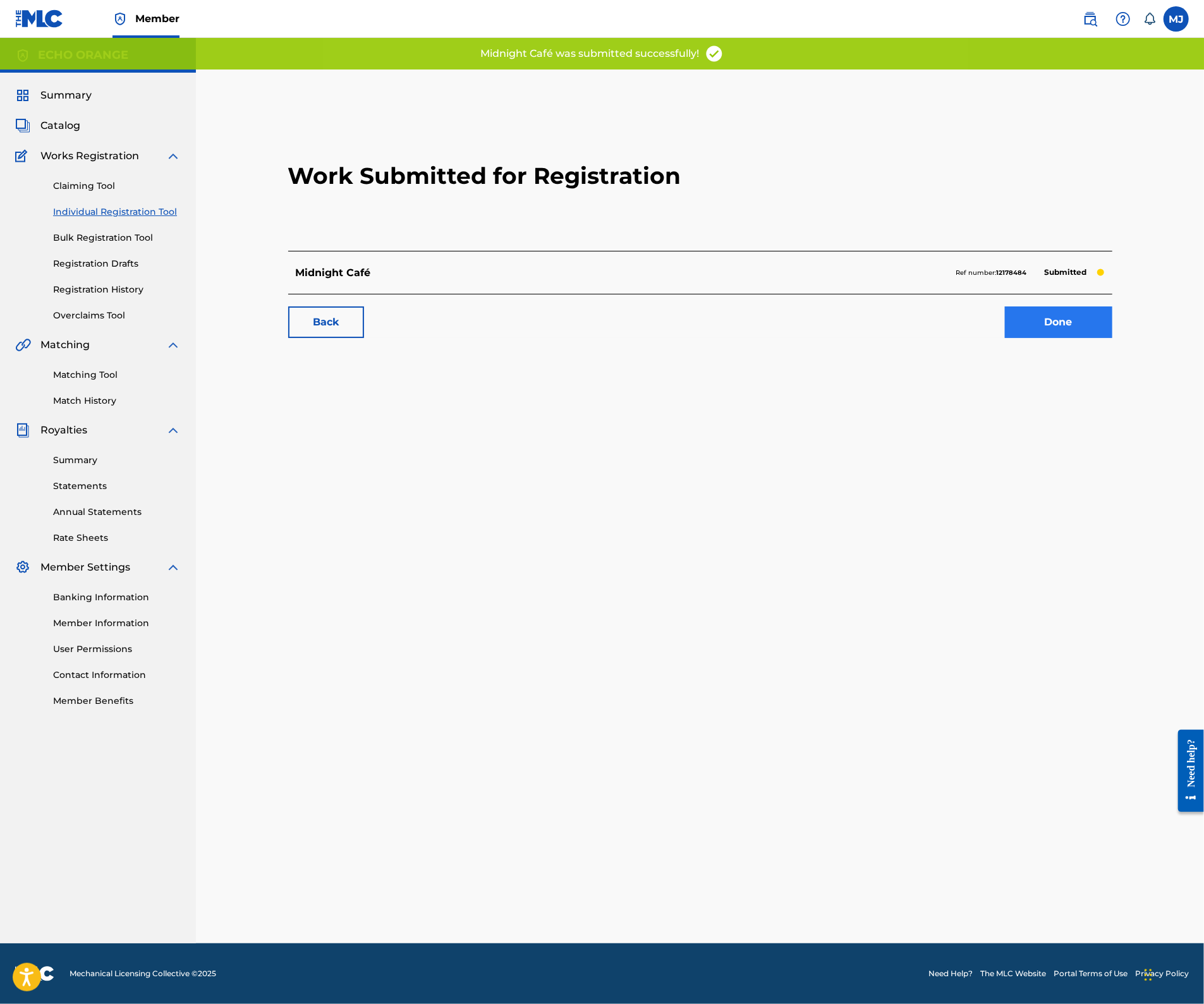
click at [1085, 338] on link "Done" at bounding box center [1058, 321] width 107 height 32
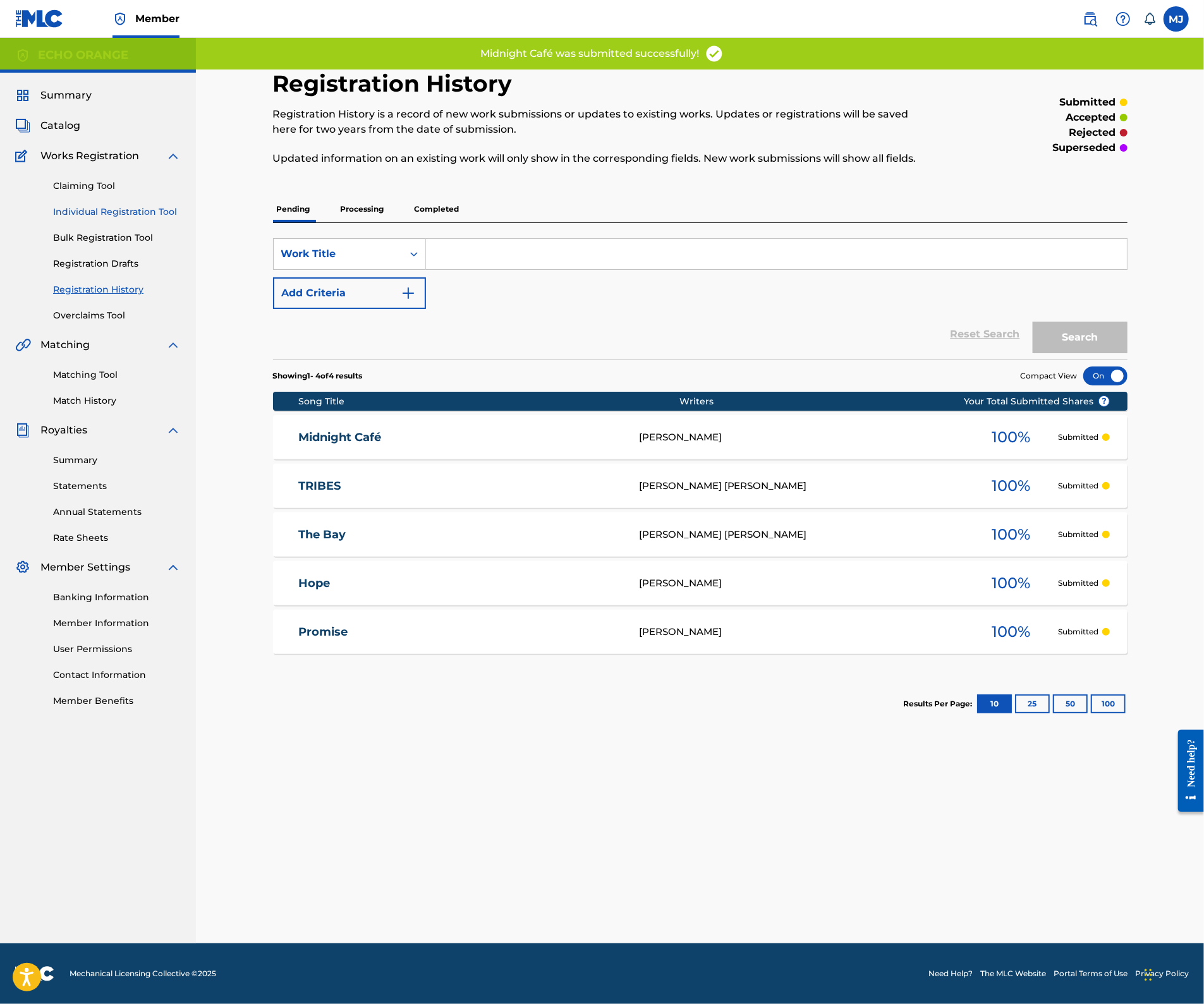
click at [129, 218] on link "Individual Registration Tool" at bounding box center [117, 212] width 128 height 14
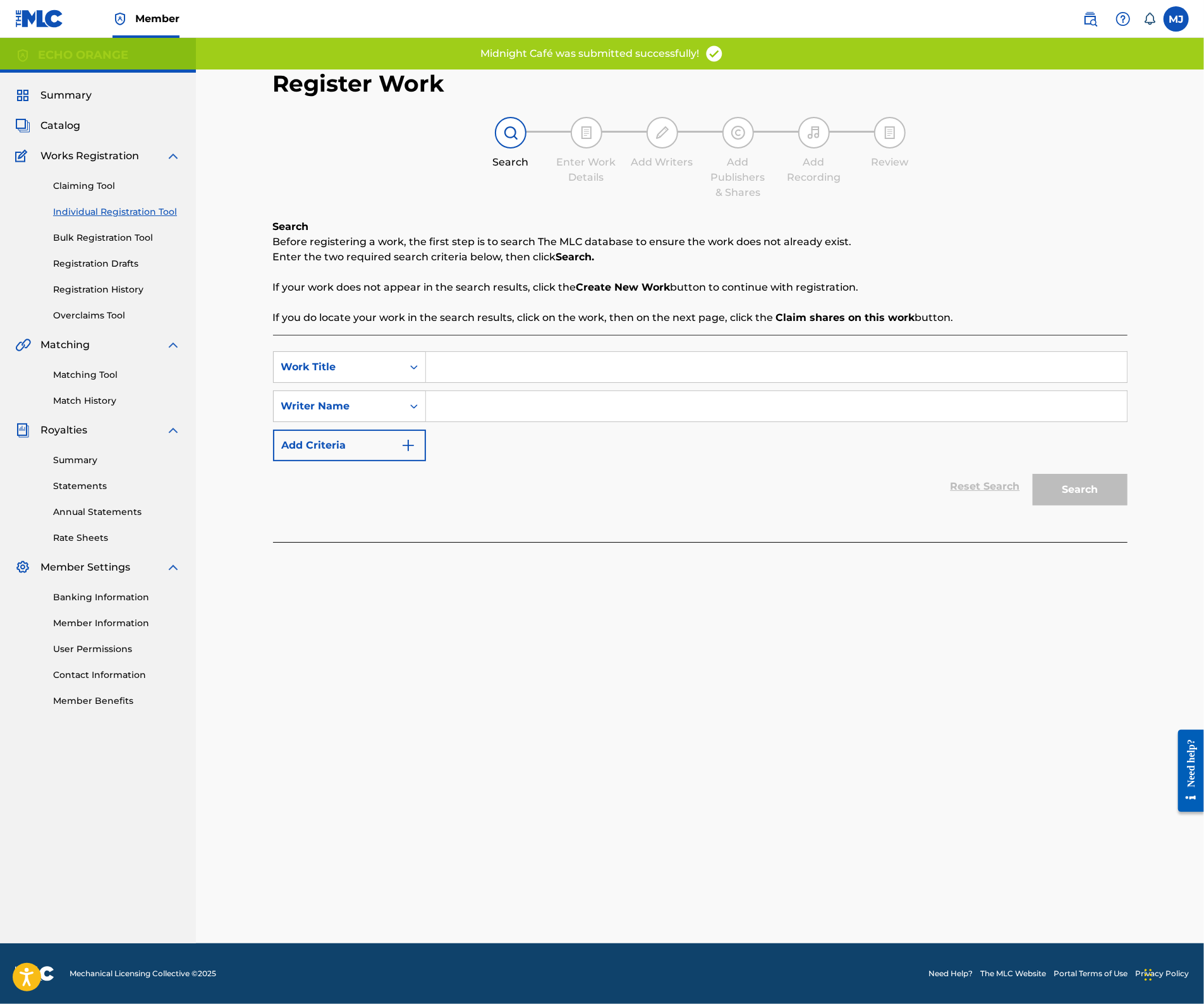
click at [541, 382] on input "Search Form" at bounding box center [776, 367] width 701 height 31
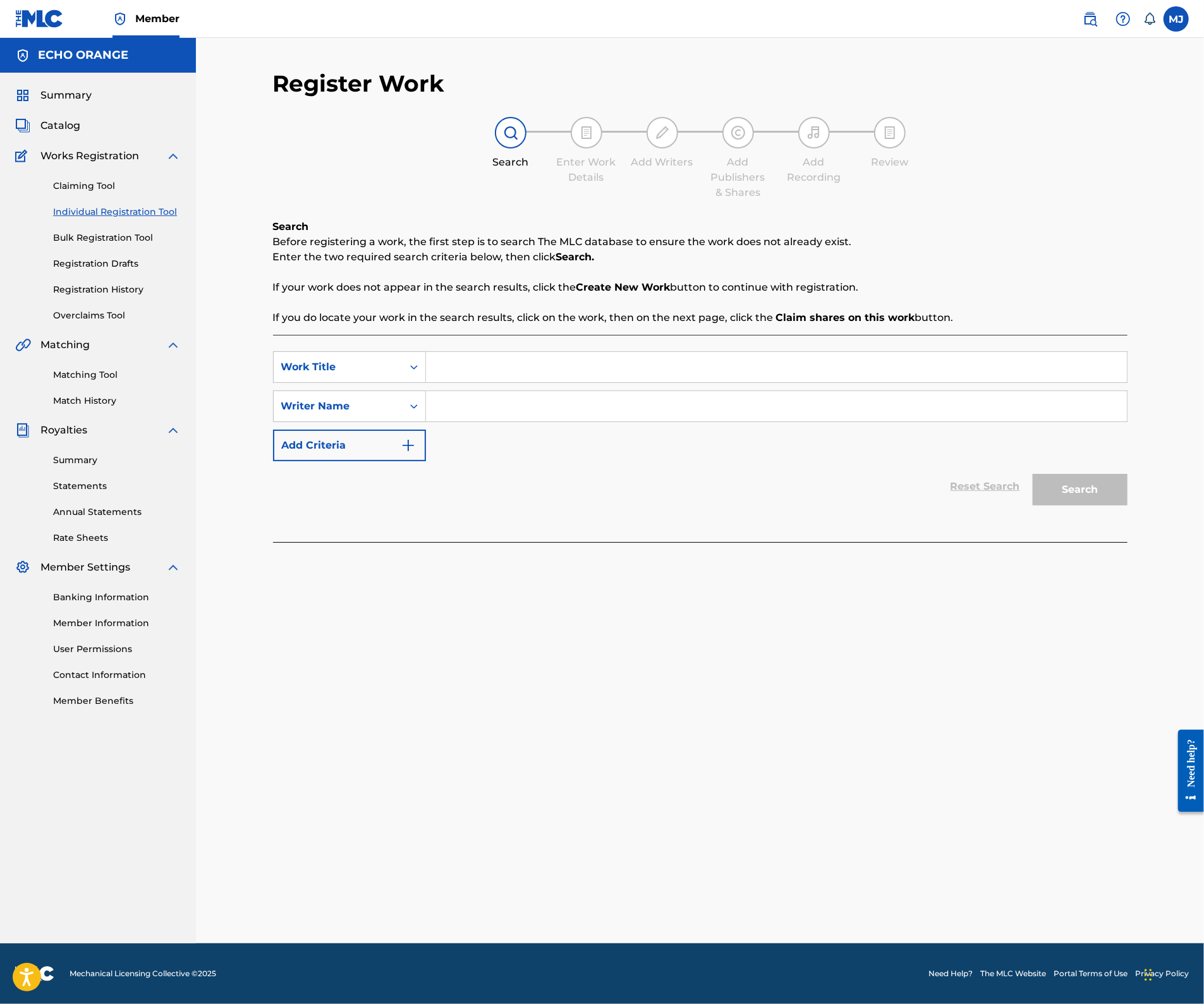
click at [541, 382] on input "Search Form" at bounding box center [776, 367] width 701 height 31
click at [482, 382] on input "Search Form" at bounding box center [776, 367] width 701 height 31
type input "winter swing"
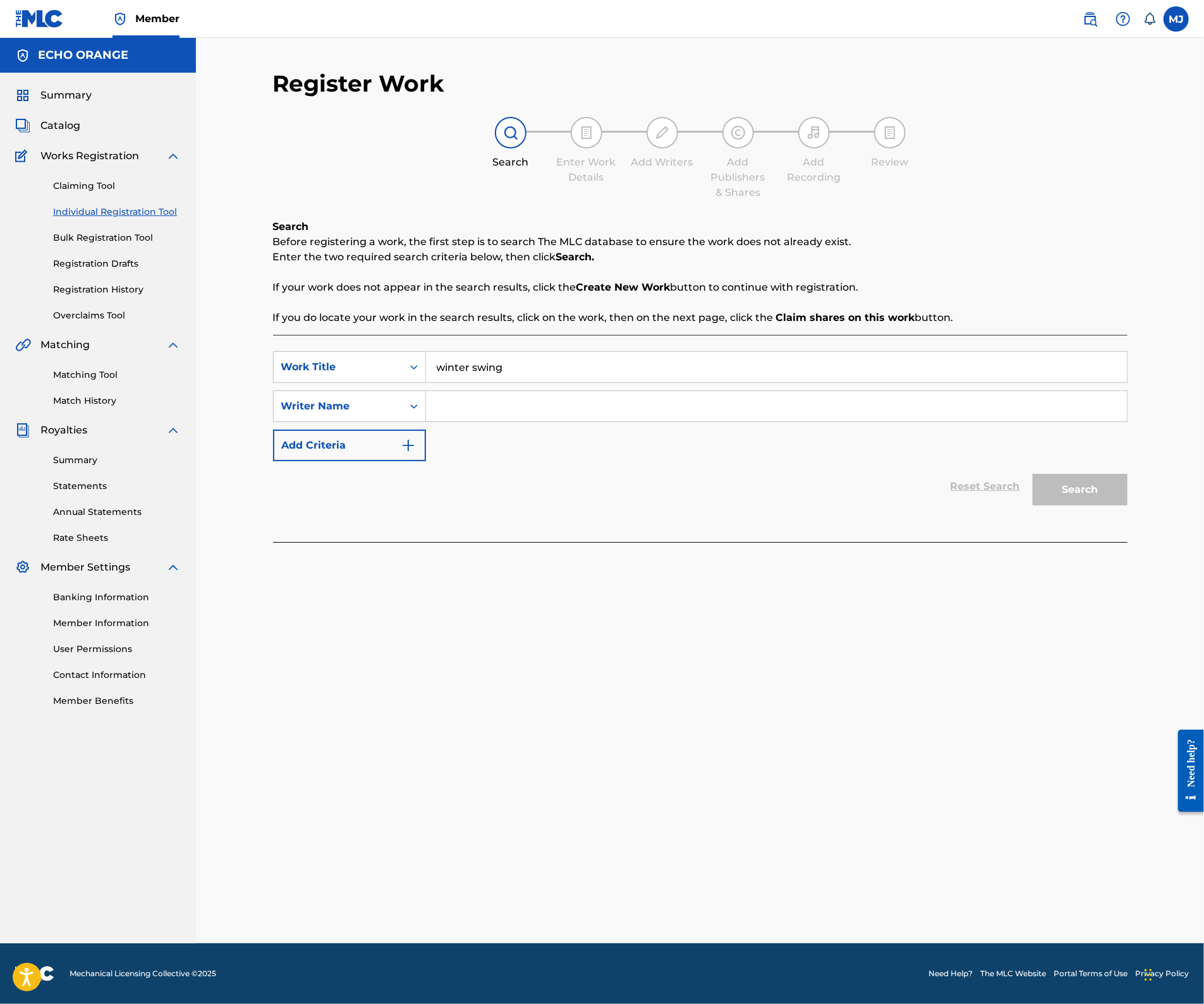
click at [604, 421] on input "Search Form" at bounding box center [776, 407] width 701 height 31
paste input "stephane caisson"
type input "stephane caisson"
click at [1127, 505] on button "Search" at bounding box center [1080, 489] width 95 height 32
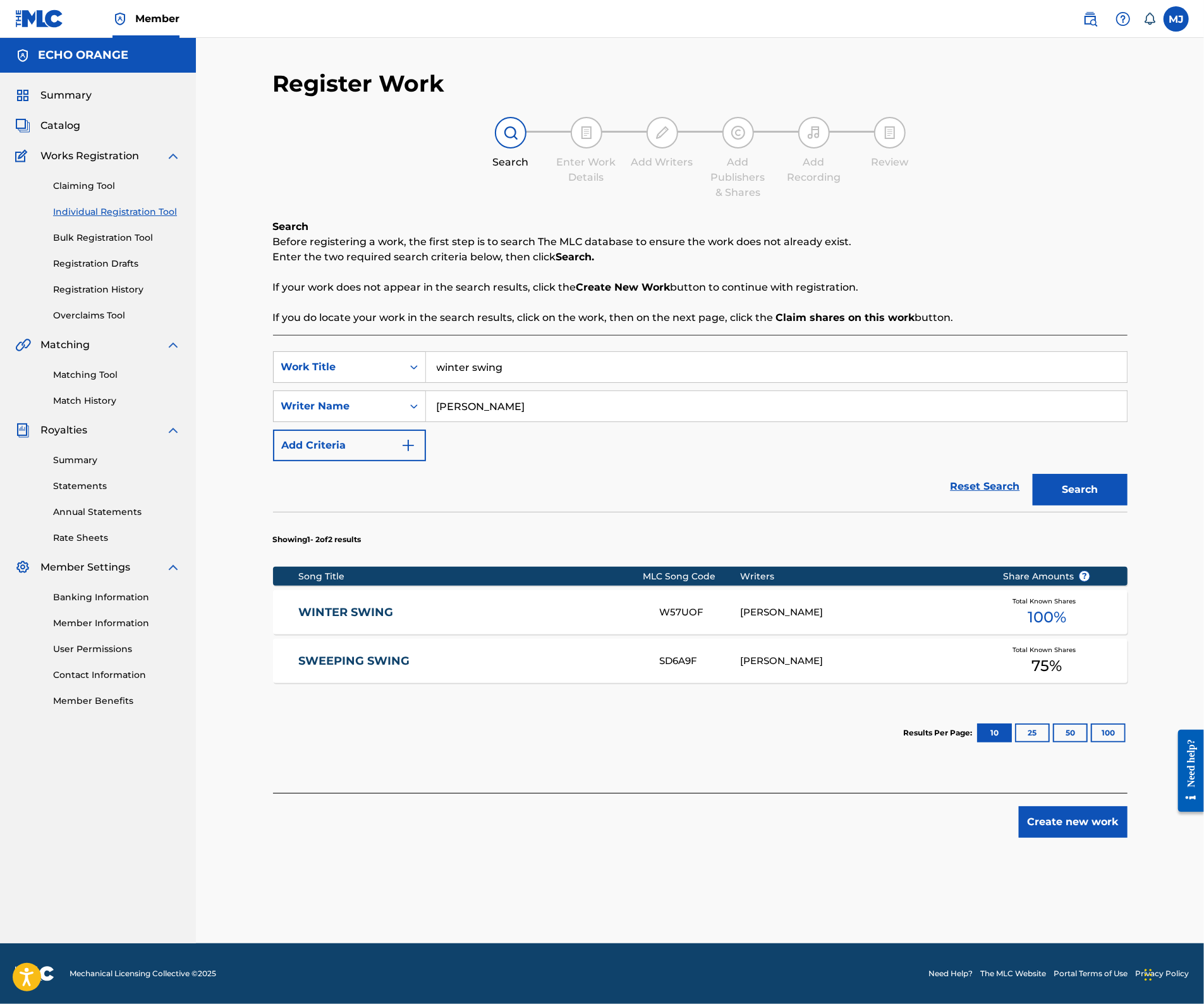
click at [357, 634] on div "WINTER SWING W57UOF STEPHANE CAISSON Total Known Shares 100 %" at bounding box center [700, 612] width 854 height 44
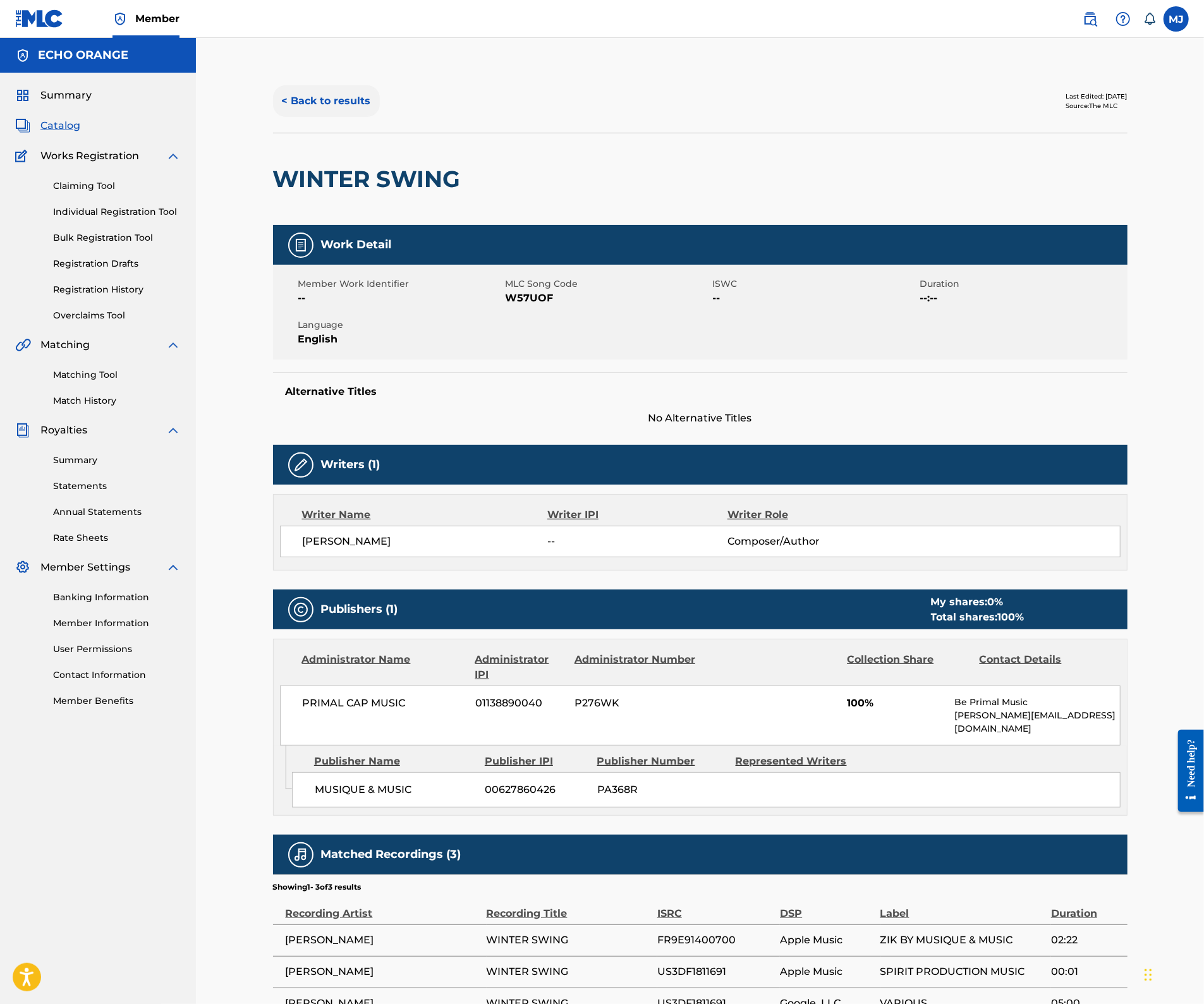
click at [273, 116] on button "< Back to results" at bounding box center [326, 101] width 107 height 32
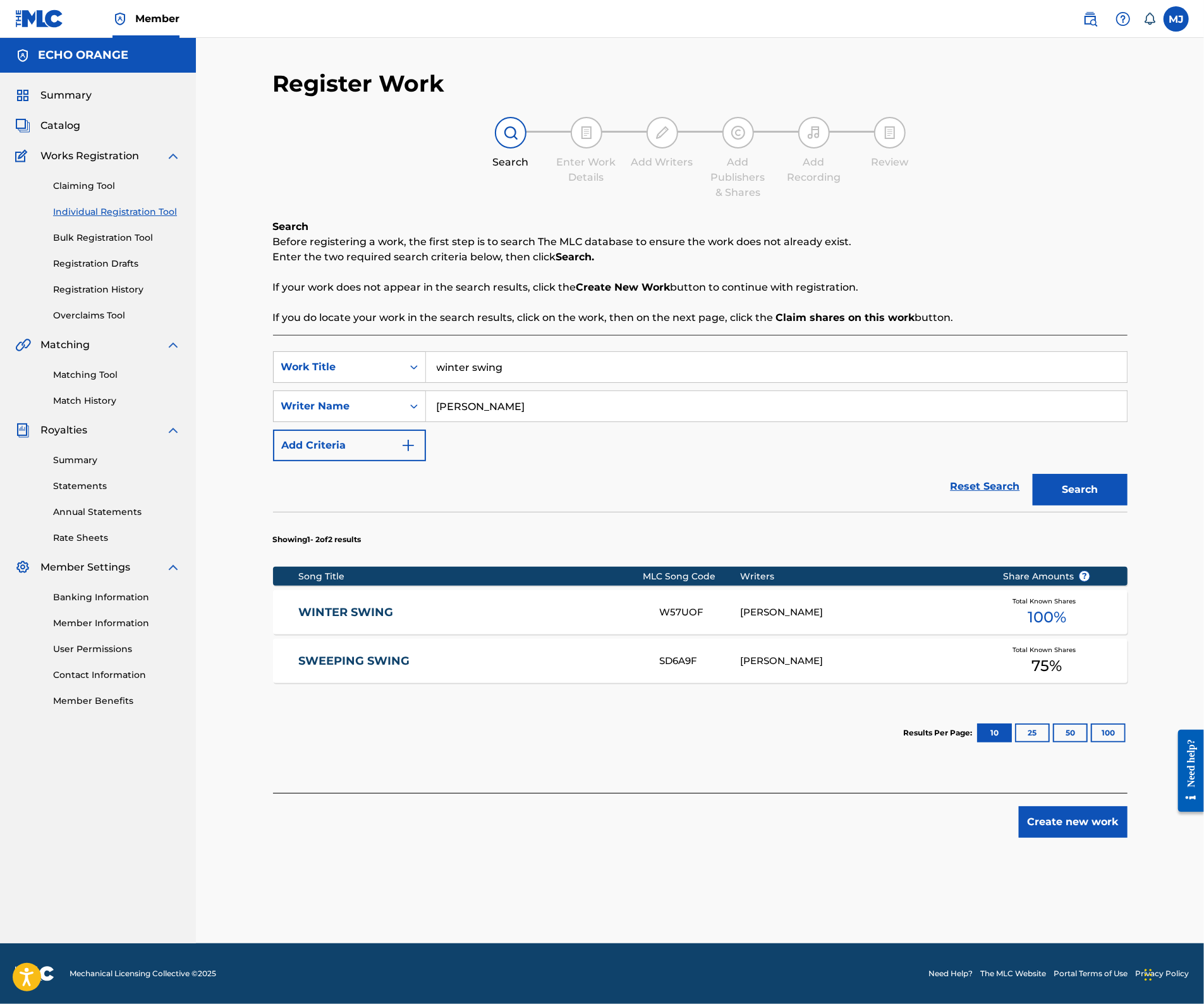
click at [489, 382] on input "winter swing" at bounding box center [776, 367] width 701 height 31
type input "place de clichy"
click at [1127, 505] on button "Search" at bounding box center [1080, 489] width 95 height 32
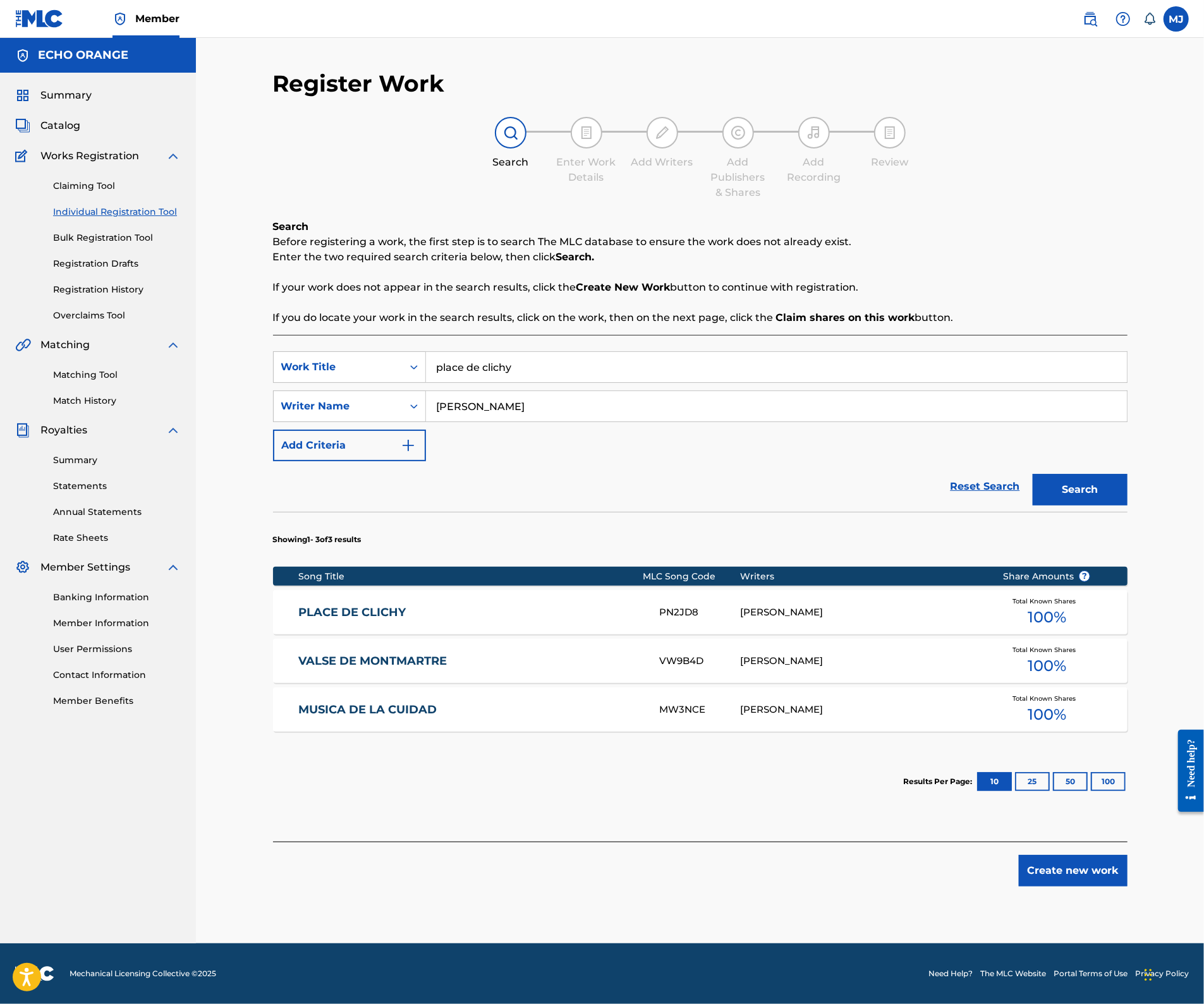
click at [355, 620] on link "PLACE DE CLICHY" at bounding box center [470, 612] width 344 height 14
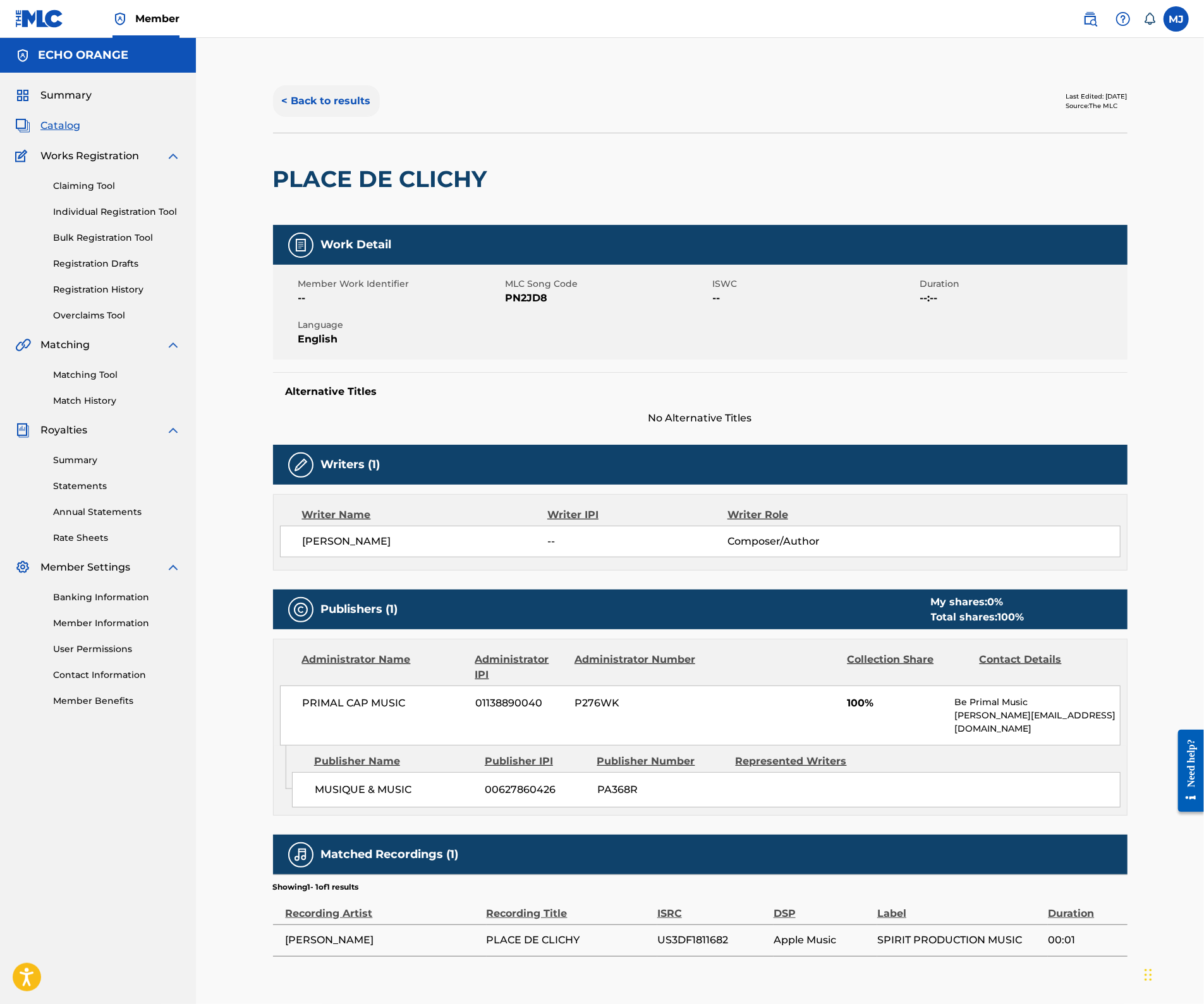
click at [301, 117] on button "< Back to results" at bounding box center [326, 101] width 107 height 32
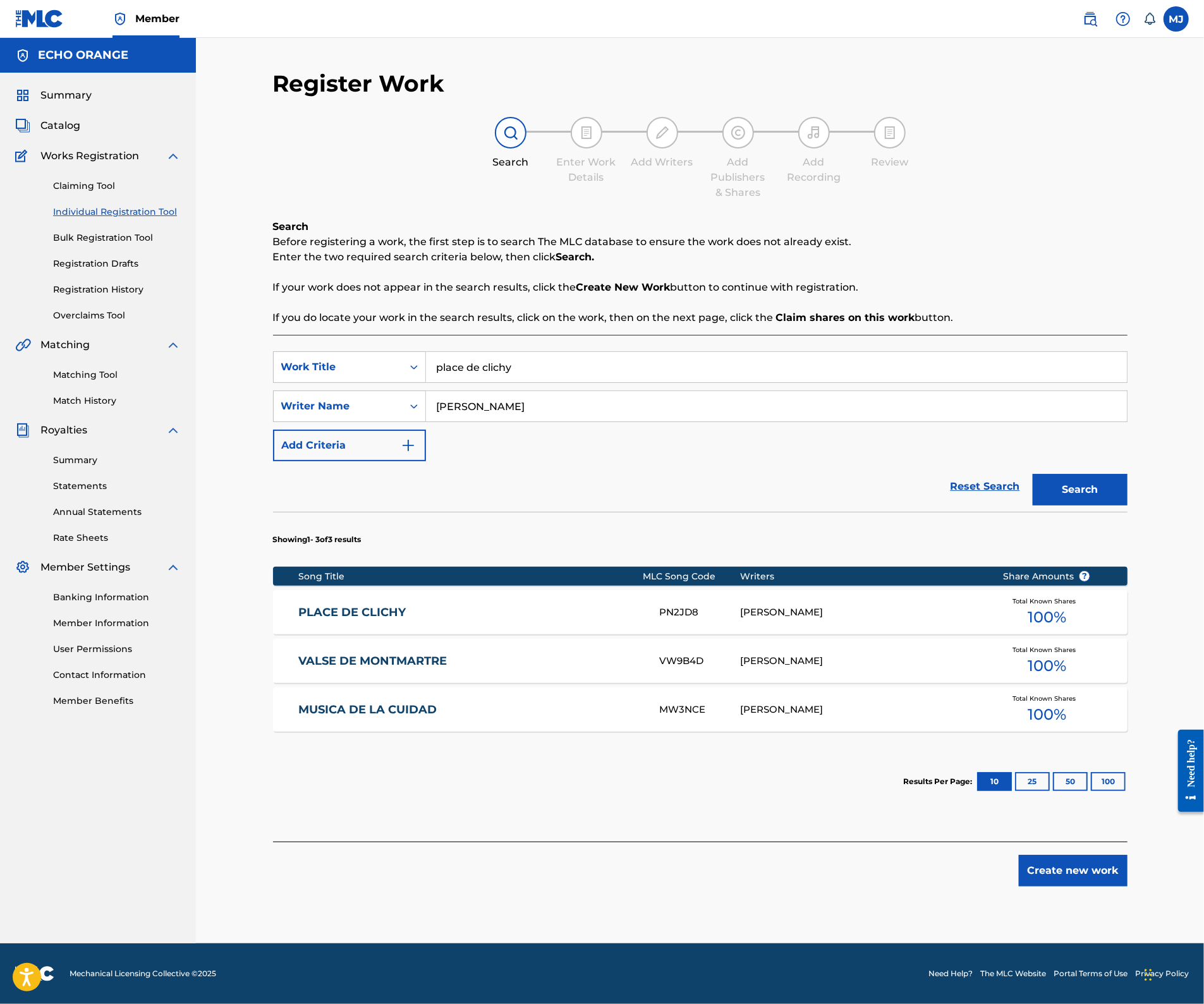
click at [478, 382] on input "place de clichy" at bounding box center [776, 367] width 701 height 31
click at [1127, 505] on button "Search" at bounding box center [1080, 489] width 95 height 32
type input "sometimes in Paris"
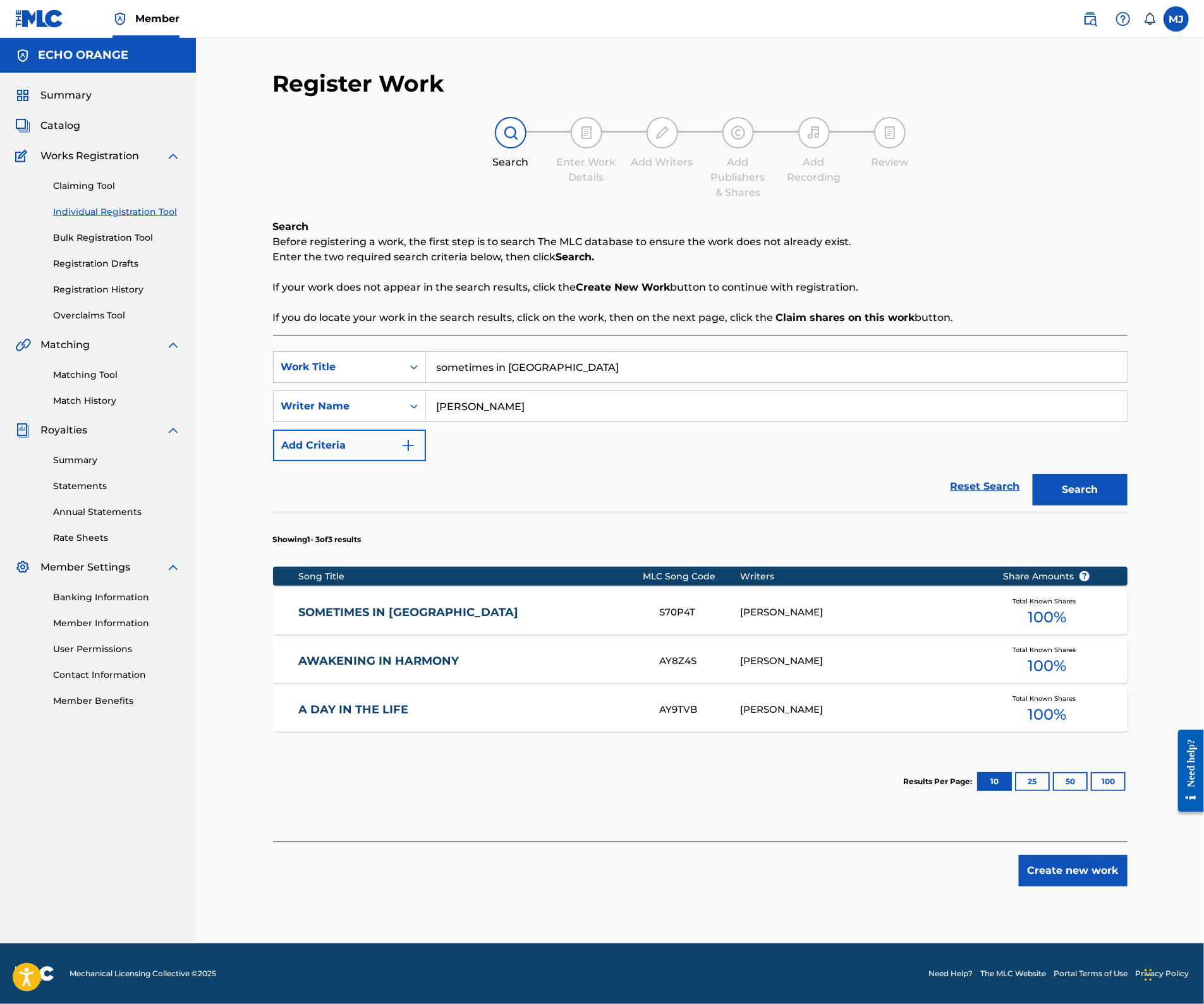
drag, startPoint x: 20, startPoint y: 306, endPoint x: 374, endPoint y: 690, distance: 522.3
click at [374, 634] on div "SOMETIMES IN PARIS S70P4T STEPHANE CAISSON Total Known Shares 100 %" at bounding box center [700, 612] width 854 height 44
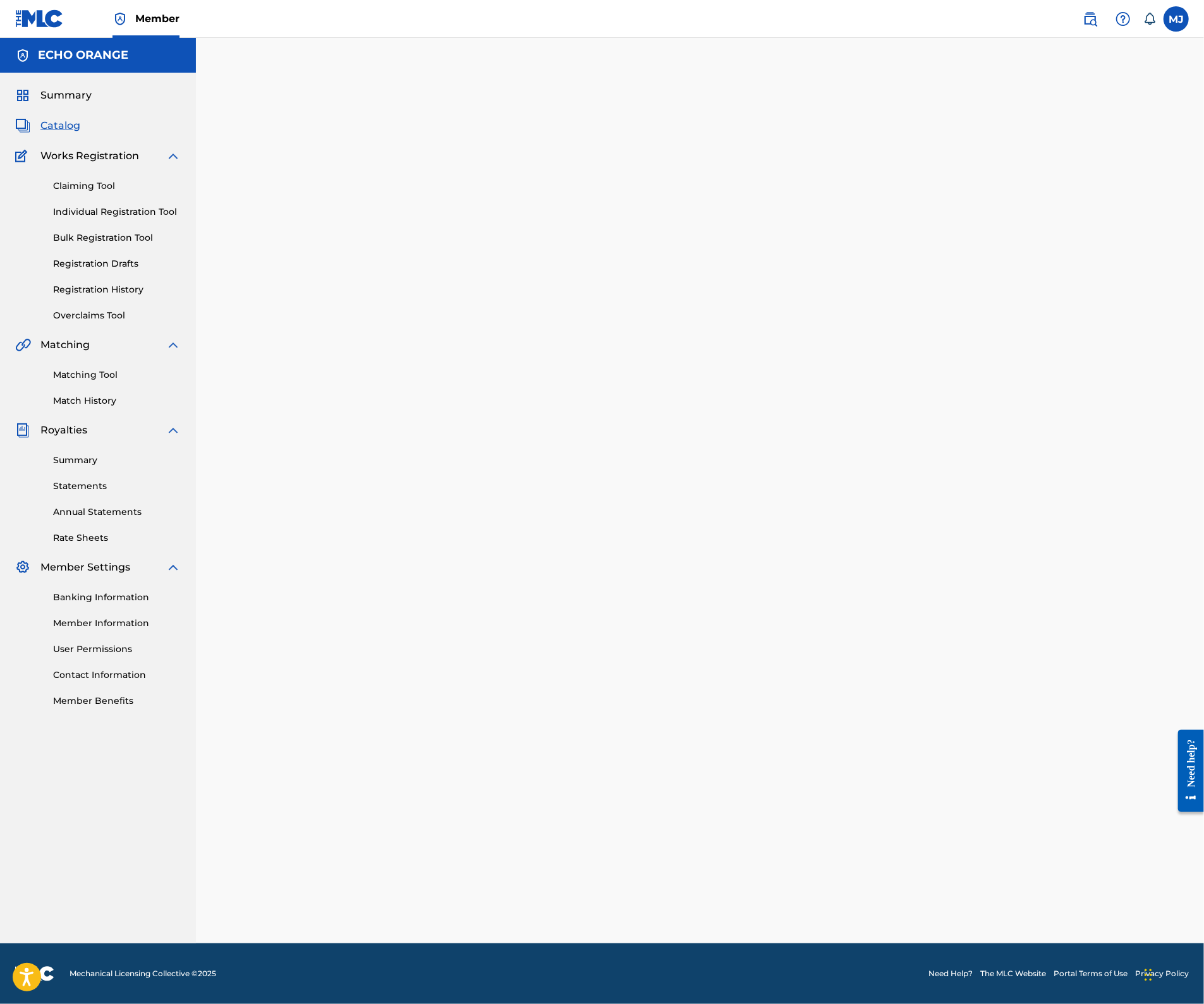
click at [373, 678] on div at bounding box center [699, 506] width 884 height 874
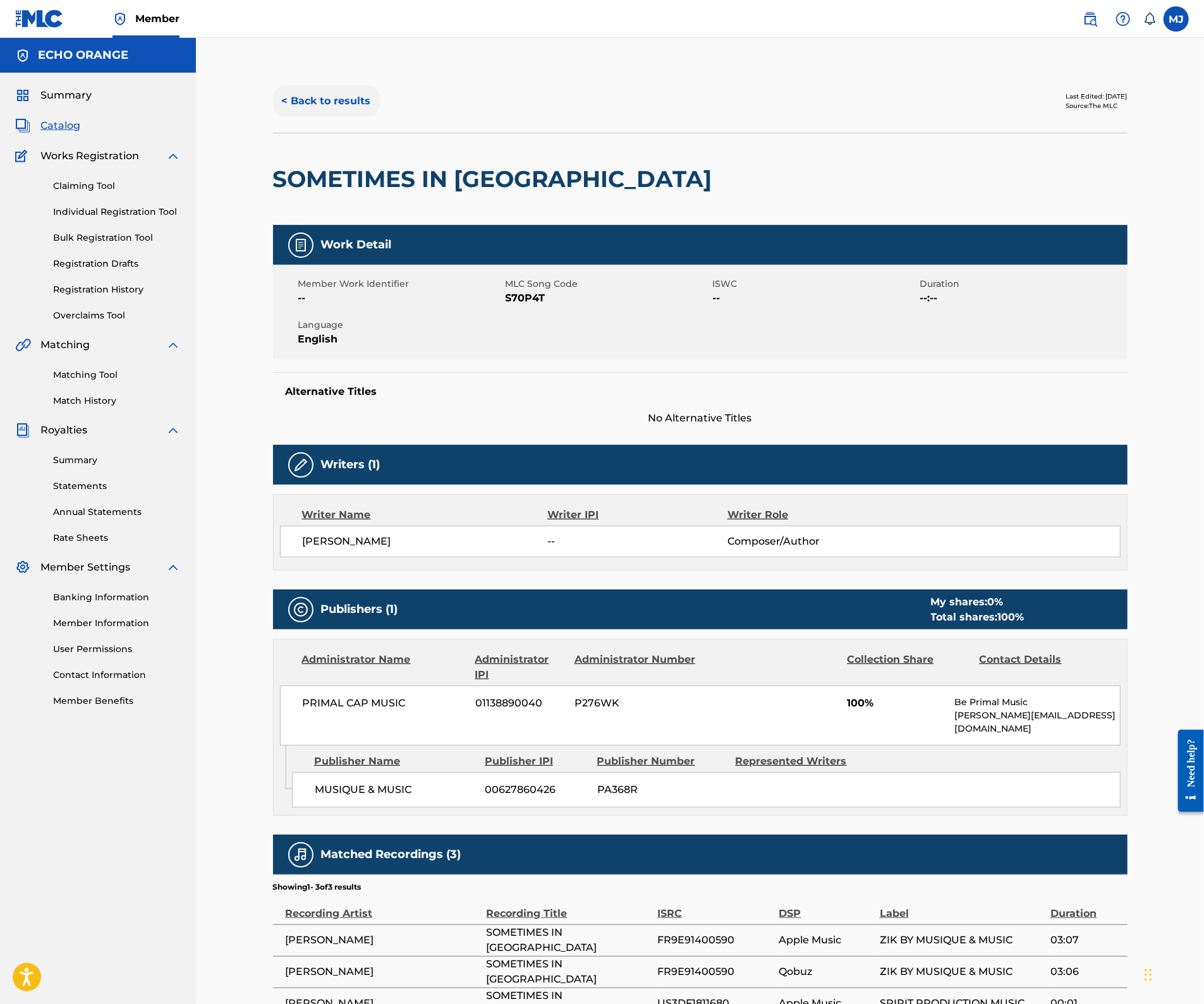
click at [327, 117] on button "< Back to results" at bounding box center [326, 101] width 107 height 32
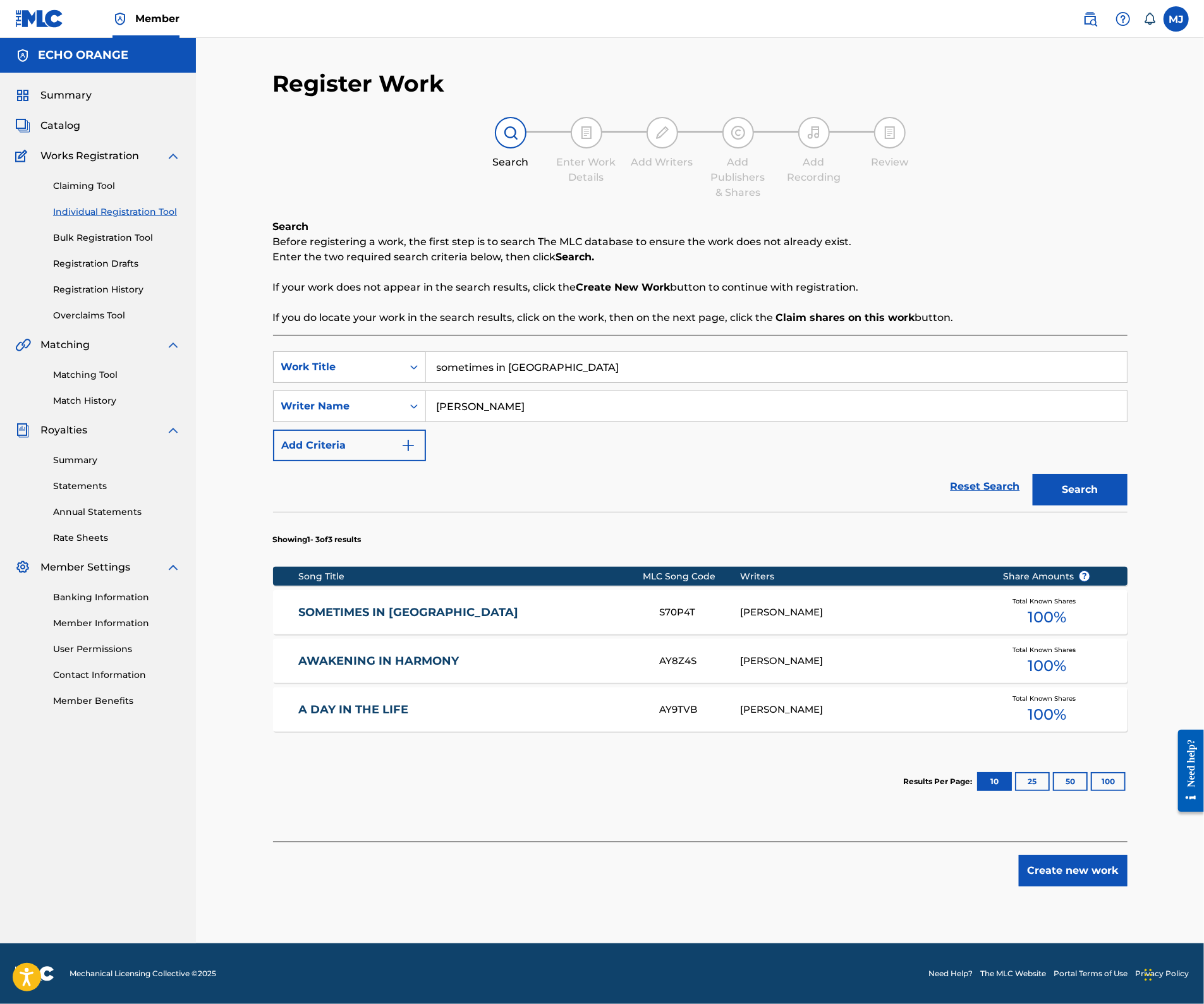
click at [516, 382] on input "sometimes in Paris" at bounding box center [776, 367] width 701 height 31
click at [1127, 505] on button "Search" at bounding box center [1080, 489] width 95 height 32
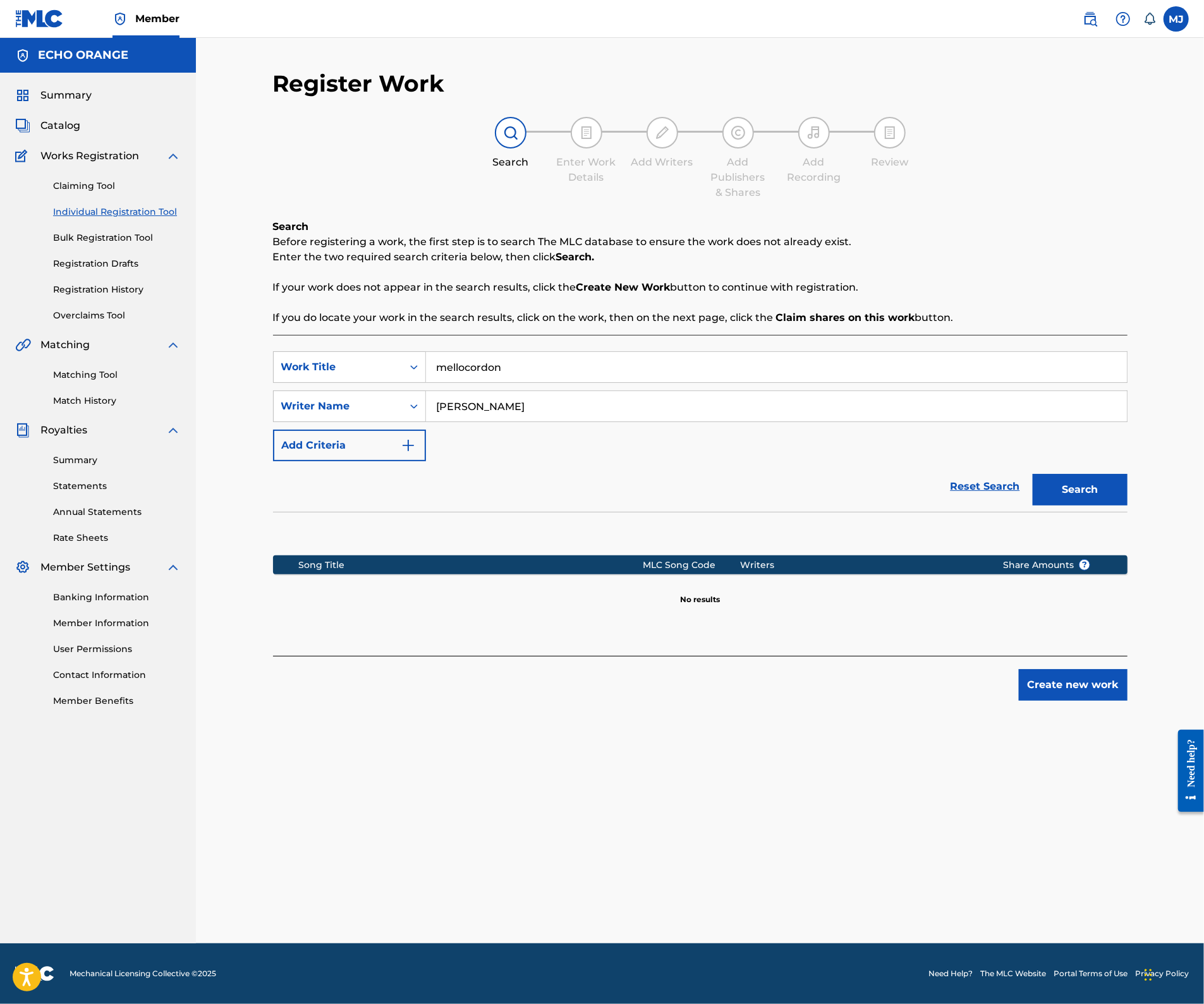
click at [516, 382] on input "mellocordon" at bounding box center [776, 367] width 701 height 31
type input "meloccordeon"
click at [1127, 505] on button "Search" at bounding box center [1080, 489] width 95 height 32
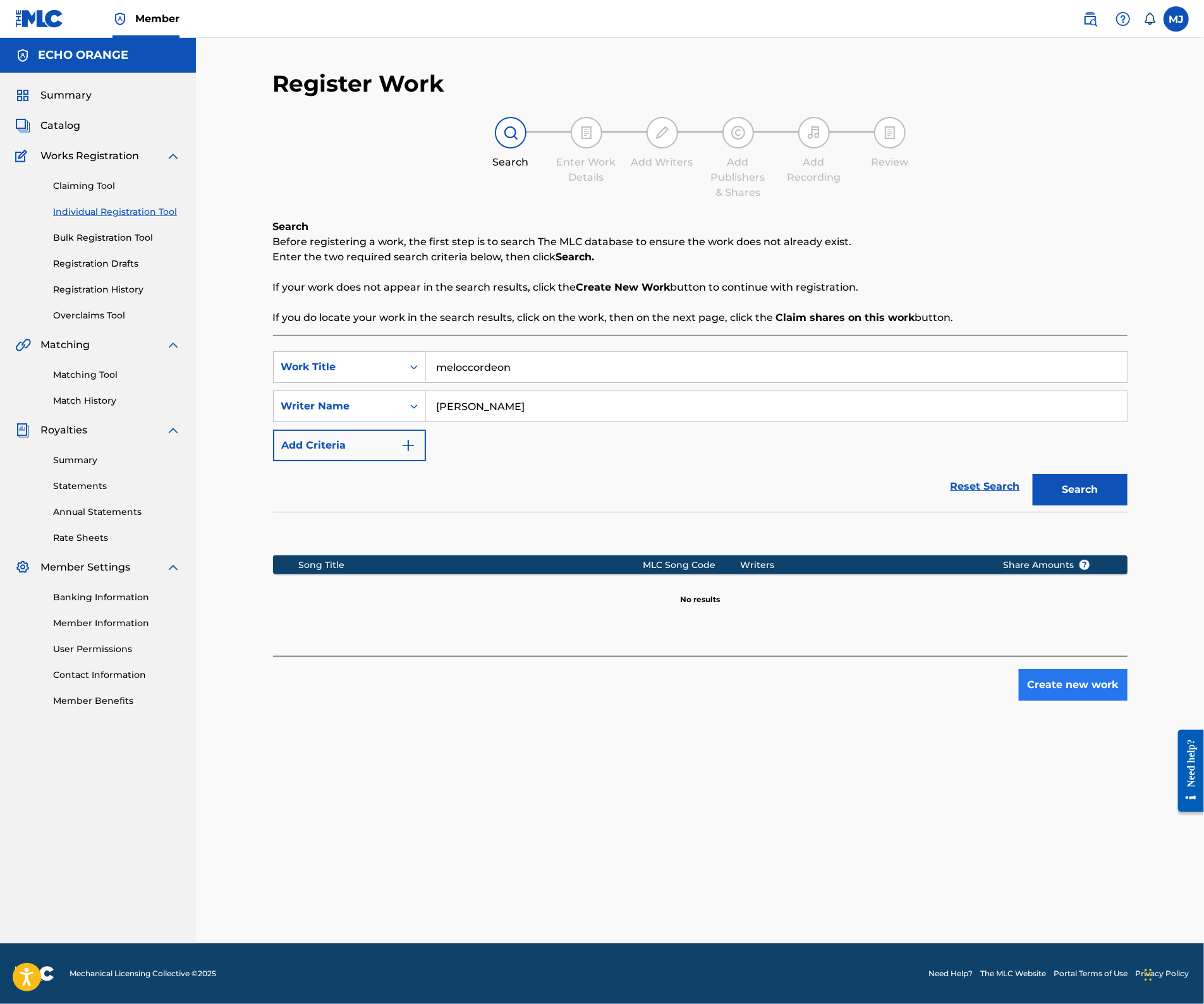
click at [1127, 701] on button "Create new work" at bounding box center [1073, 684] width 108 height 32
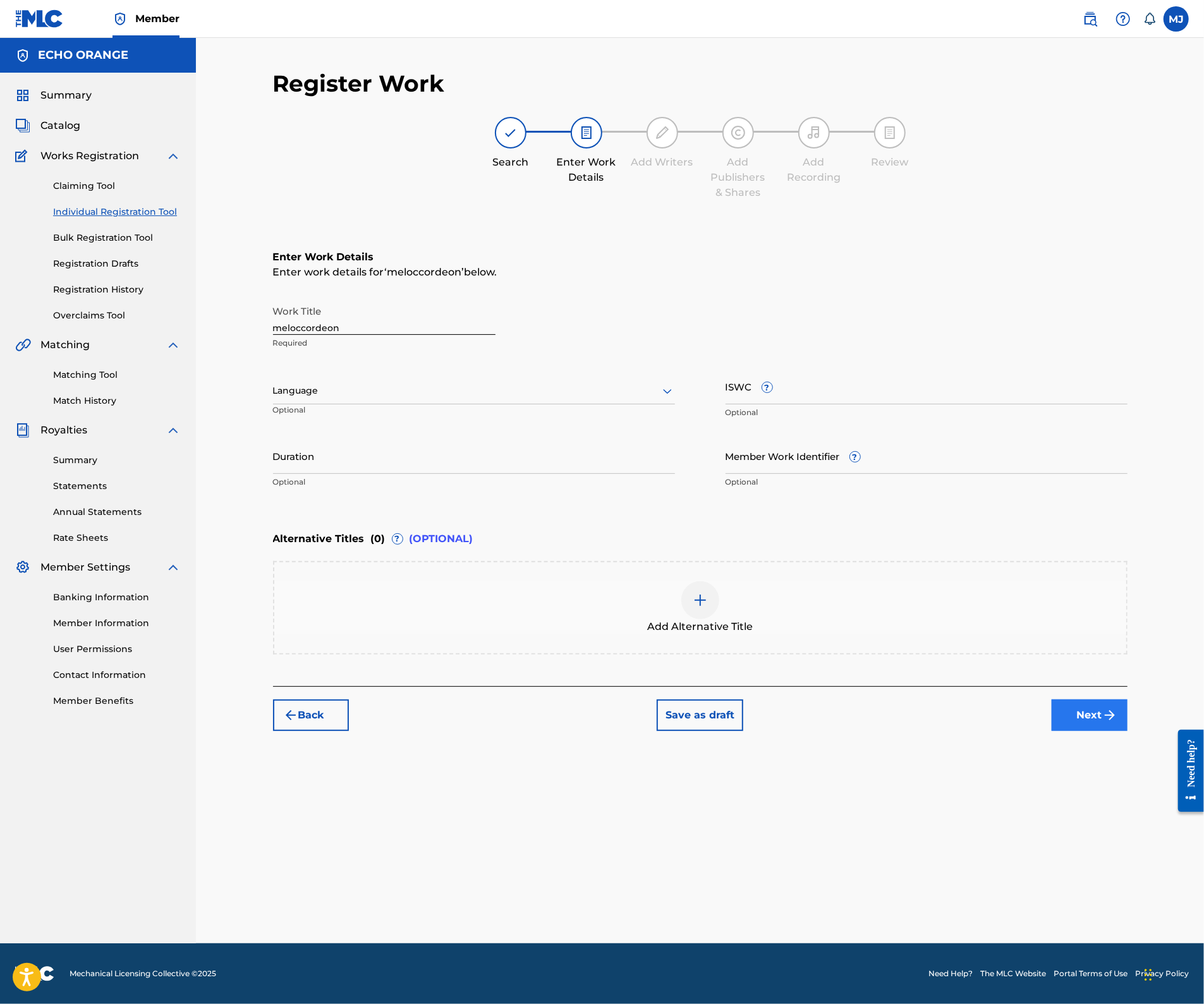
click at [1127, 730] on button "Next" at bounding box center [1089, 714] width 76 height 32
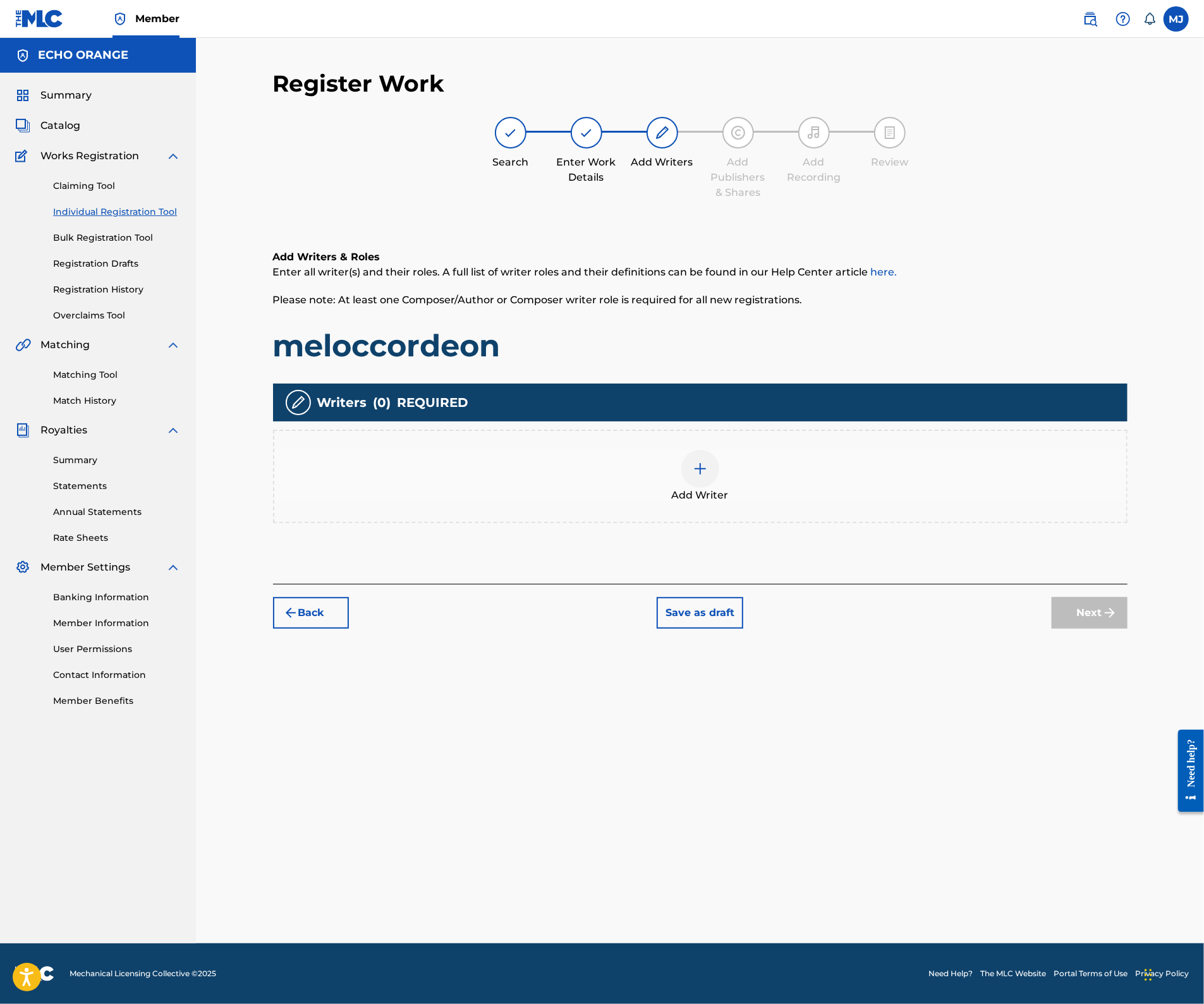
click at [812, 503] on div "Add Writer" at bounding box center [700, 476] width 852 height 53
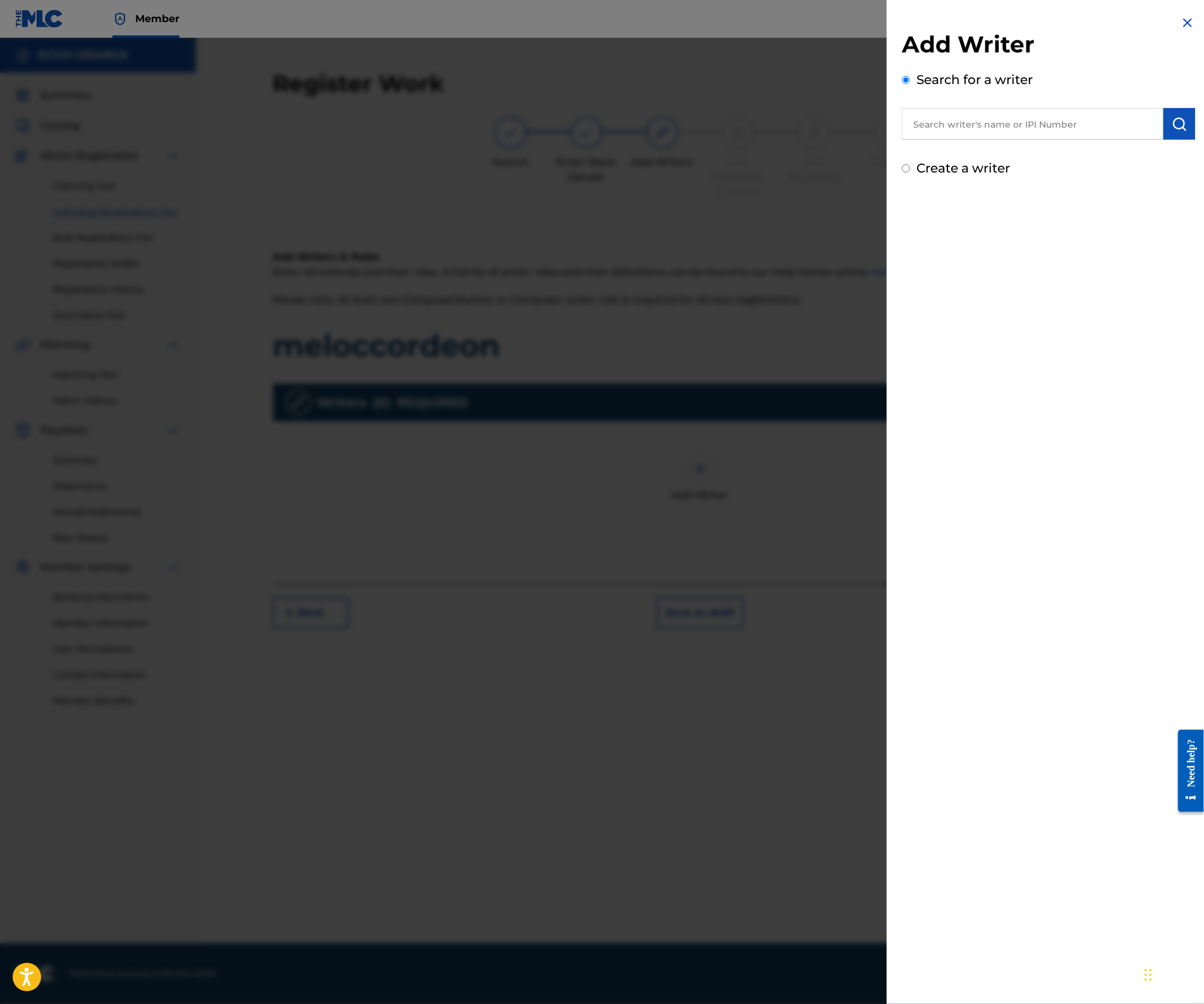
click at [911, 140] on input "text" at bounding box center [1032, 124] width 262 height 32
paste input "stephane caisson"
type input "stephane caisson"
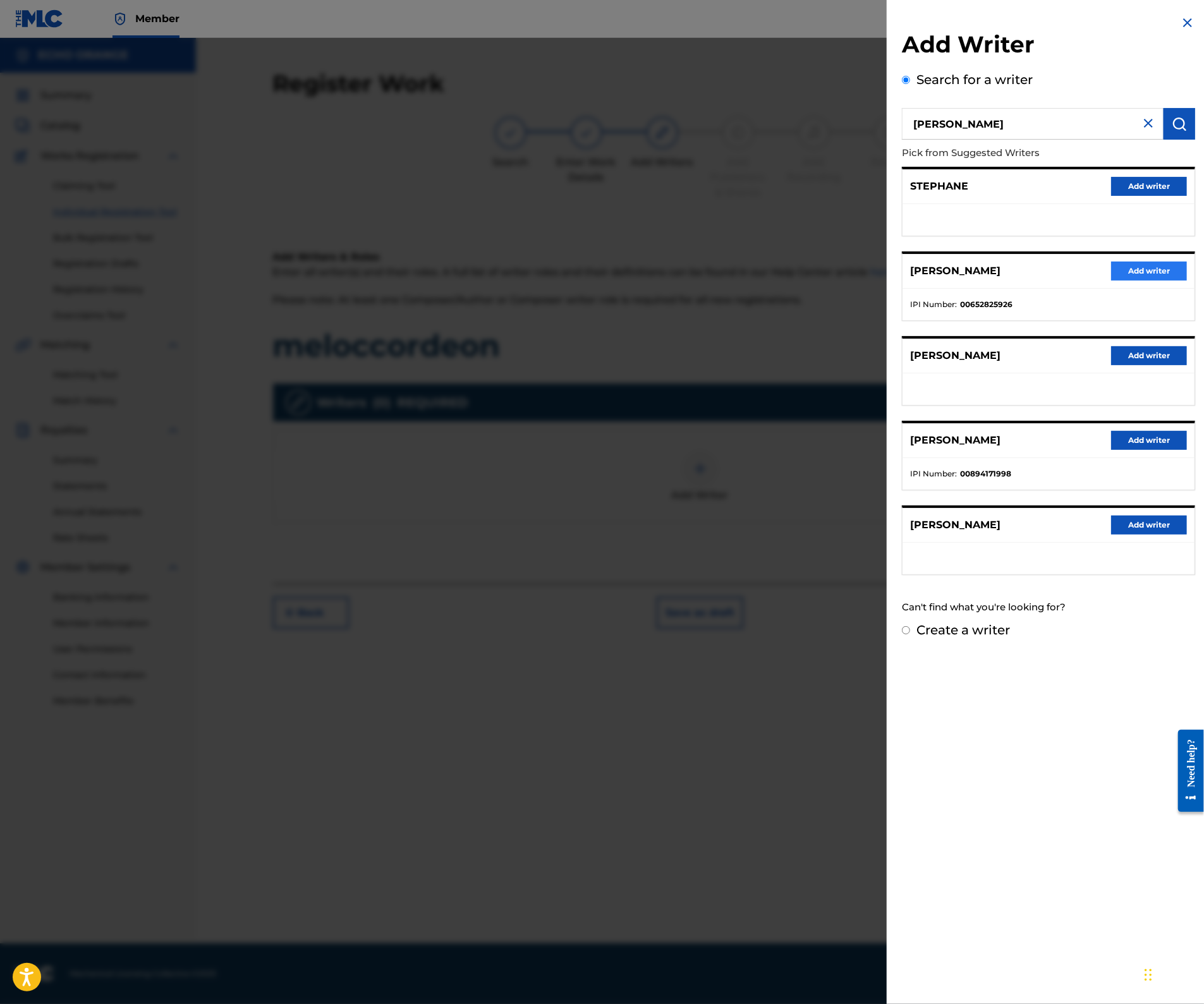
click at [1148, 280] on button "Add writer" at bounding box center [1149, 271] width 76 height 19
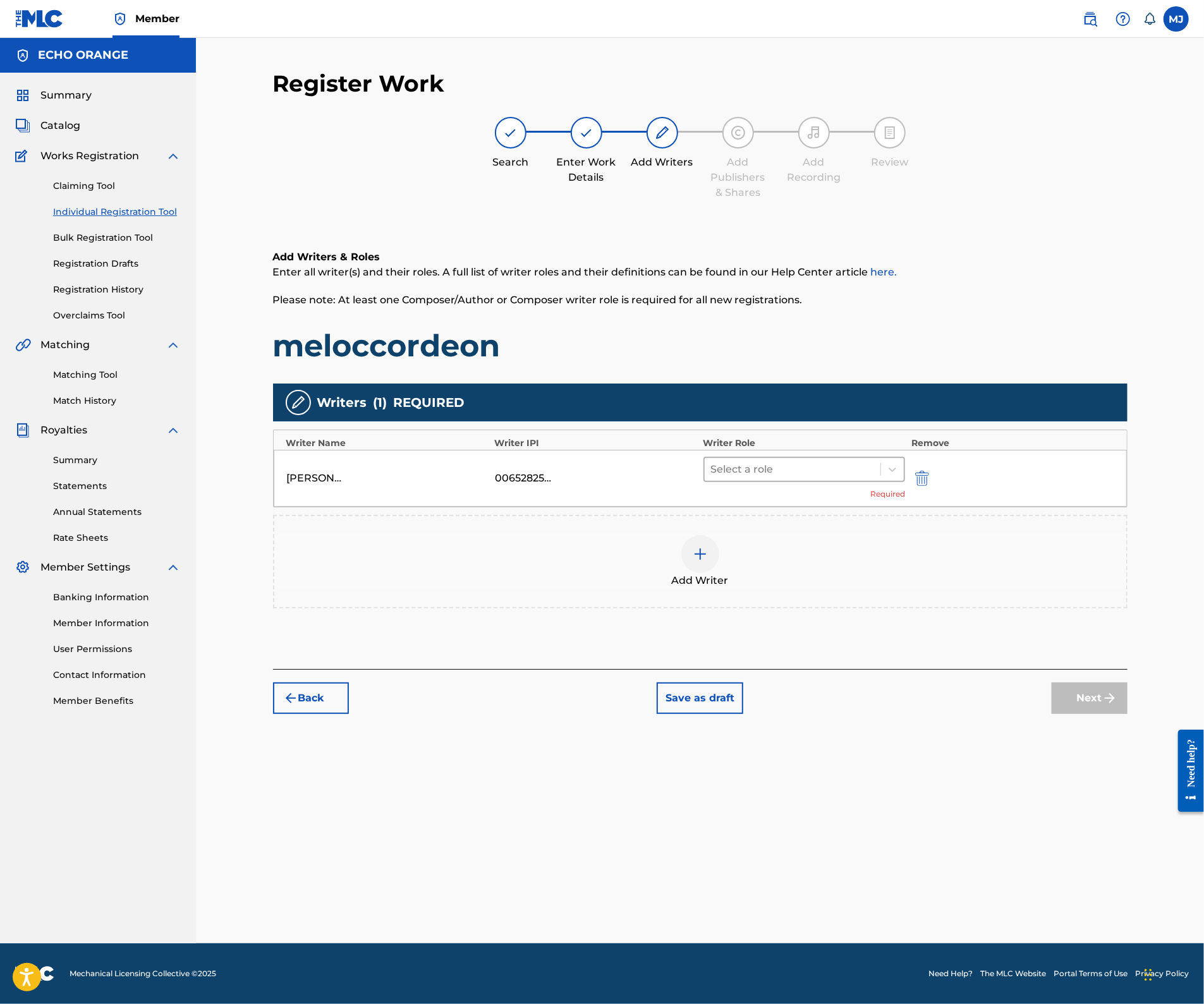
click at [825, 478] on div at bounding box center [793, 469] width 164 height 18
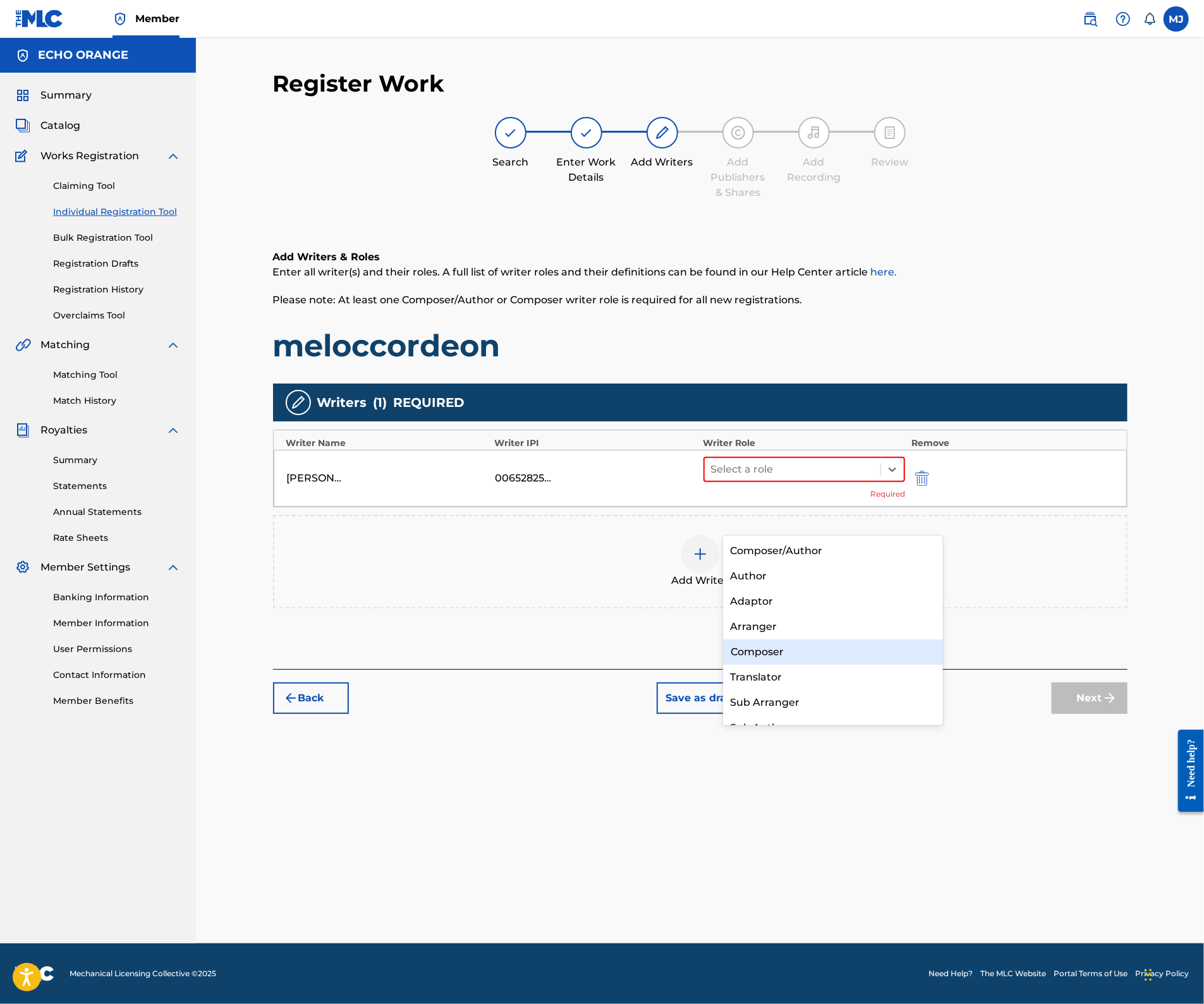
click at [807, 655] on div "Composer" at bounding box center [833, 652] width 220 height 26
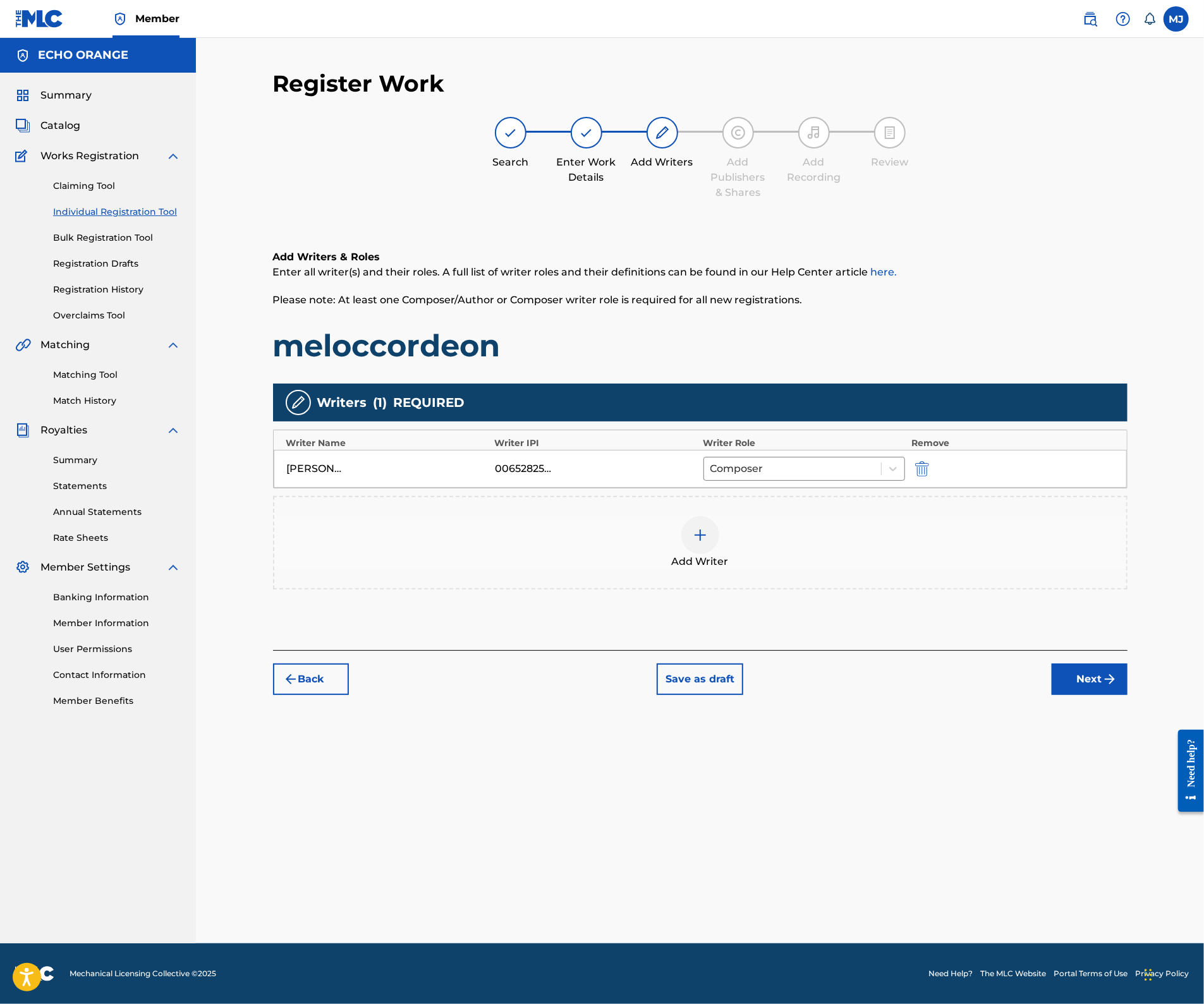
click at [37, 104] on div "Summary Catalog Works Registration Claiming Tool Individual Registration Tool B…" at bounding box center [98, 397] width 196 height 650
click at [74, 103] on span "Summary" at bounding box center [66, 95] width 51 height 15
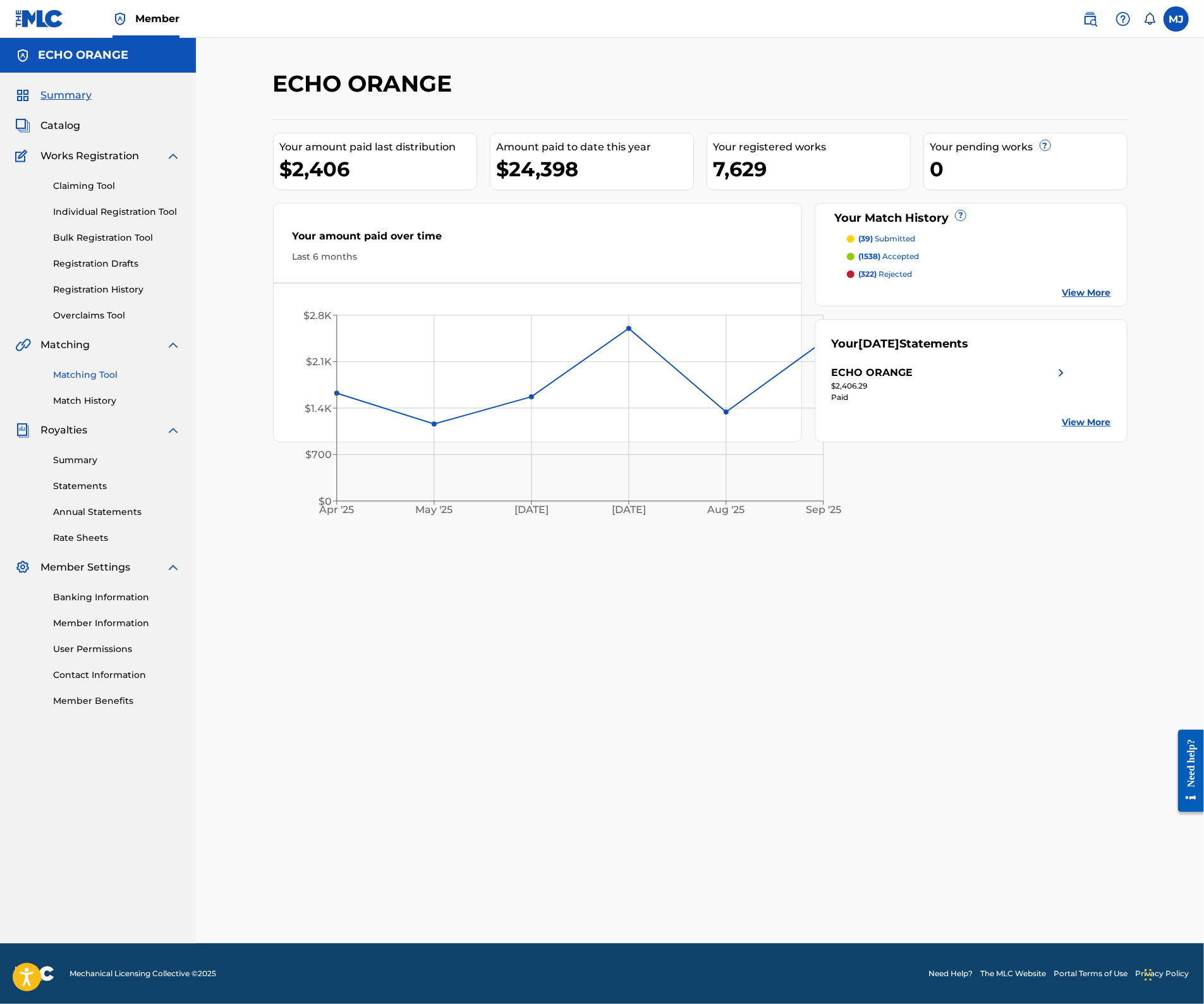
click at [100, 382] on link "Matching Tool" at bounding box center [117, 375] width 128 height 14
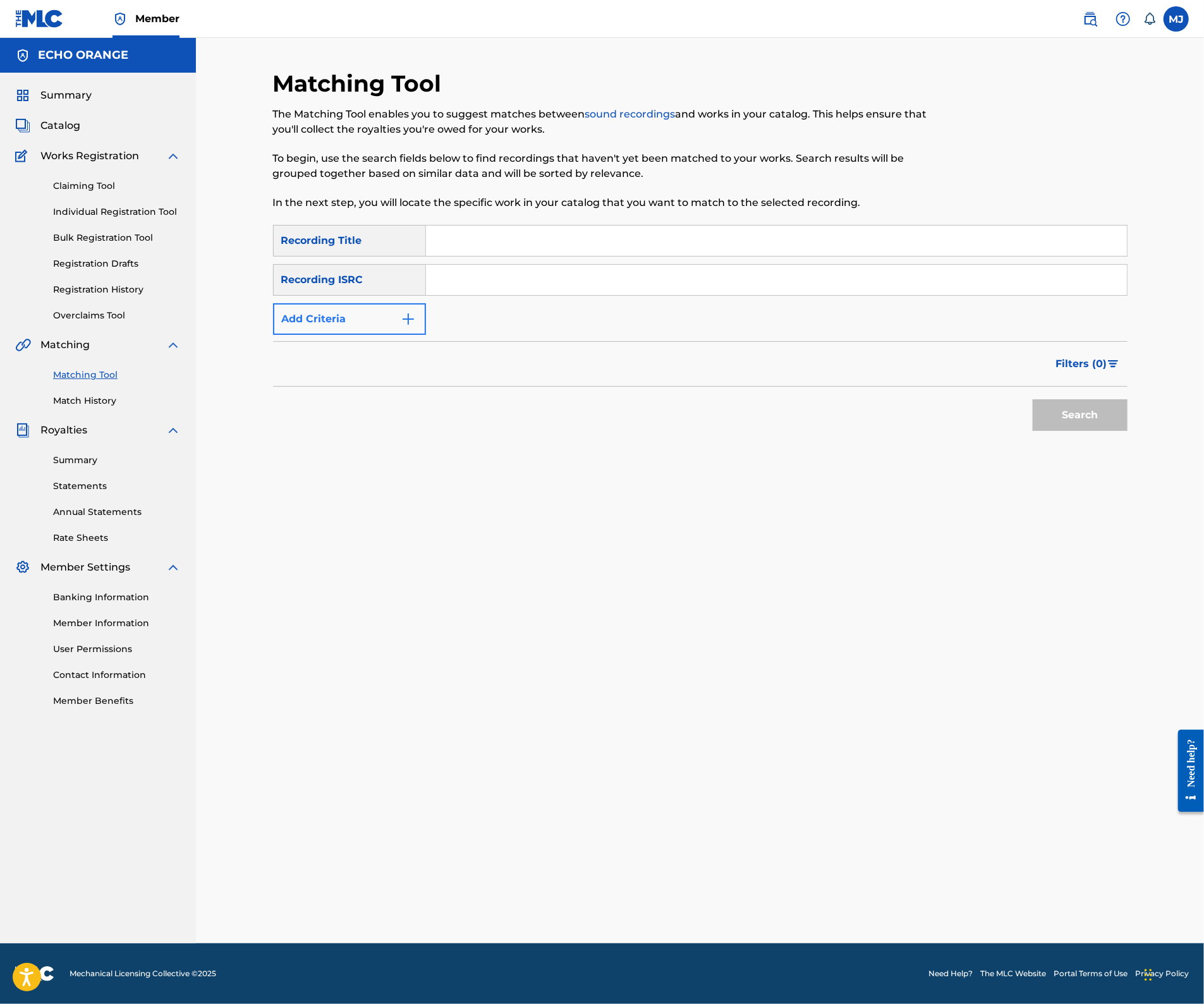
click at [398, 335] on button "Add Criteria" at bounding box center [349, 319] width 153 height 32
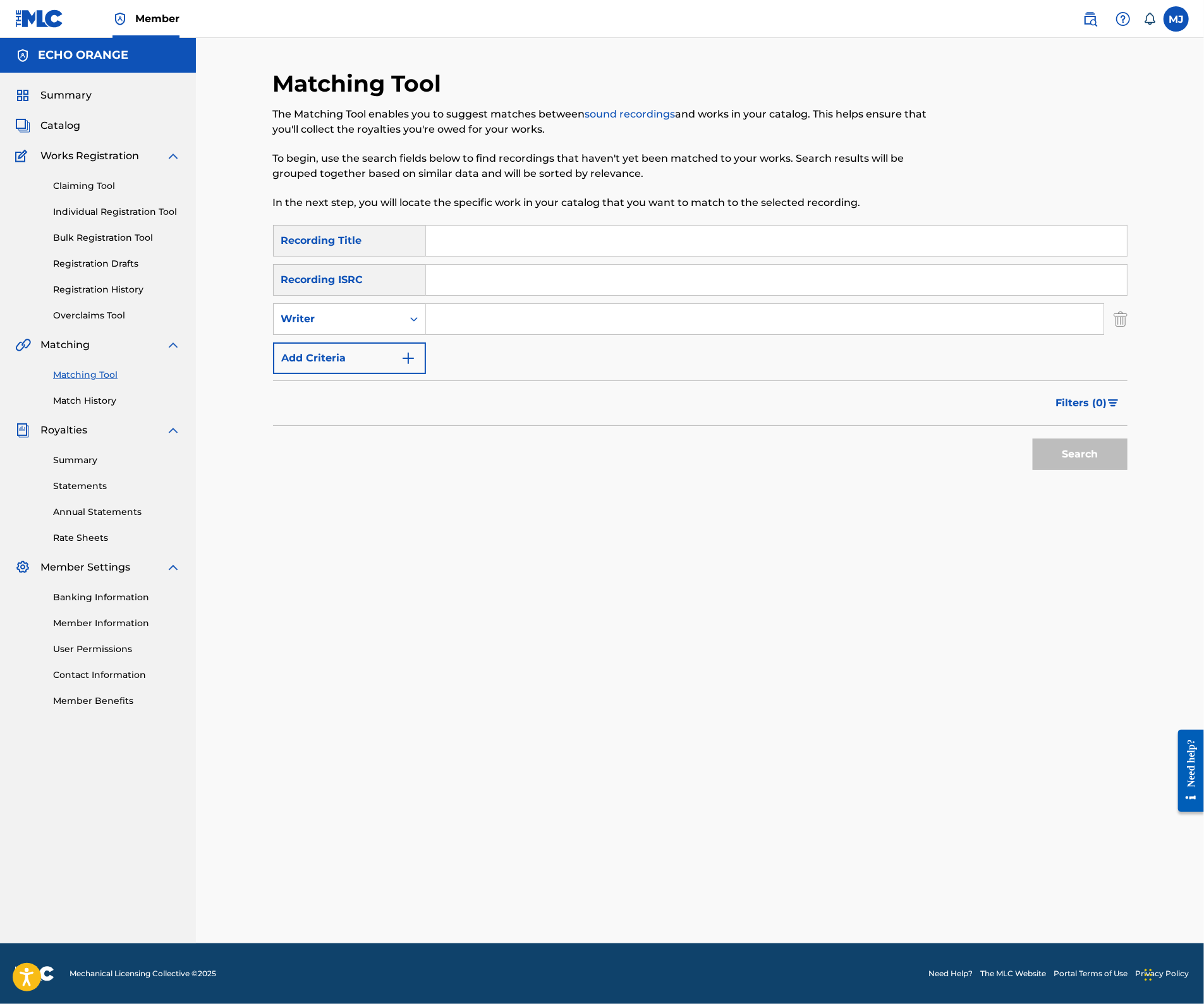
click at [509, 335] on div "Search Form" at bounding box center [764, 319] width 678 height 32
click at [506, 334] on input "Search Form" at bounding box center [764, 319] width 677 height 31
paste input "[PERSON_NAME]"
type input "[PERSON_NAME]"
click at [1127, 470] on button "Search" at bounding box center [1080, 453] width 95 height 32
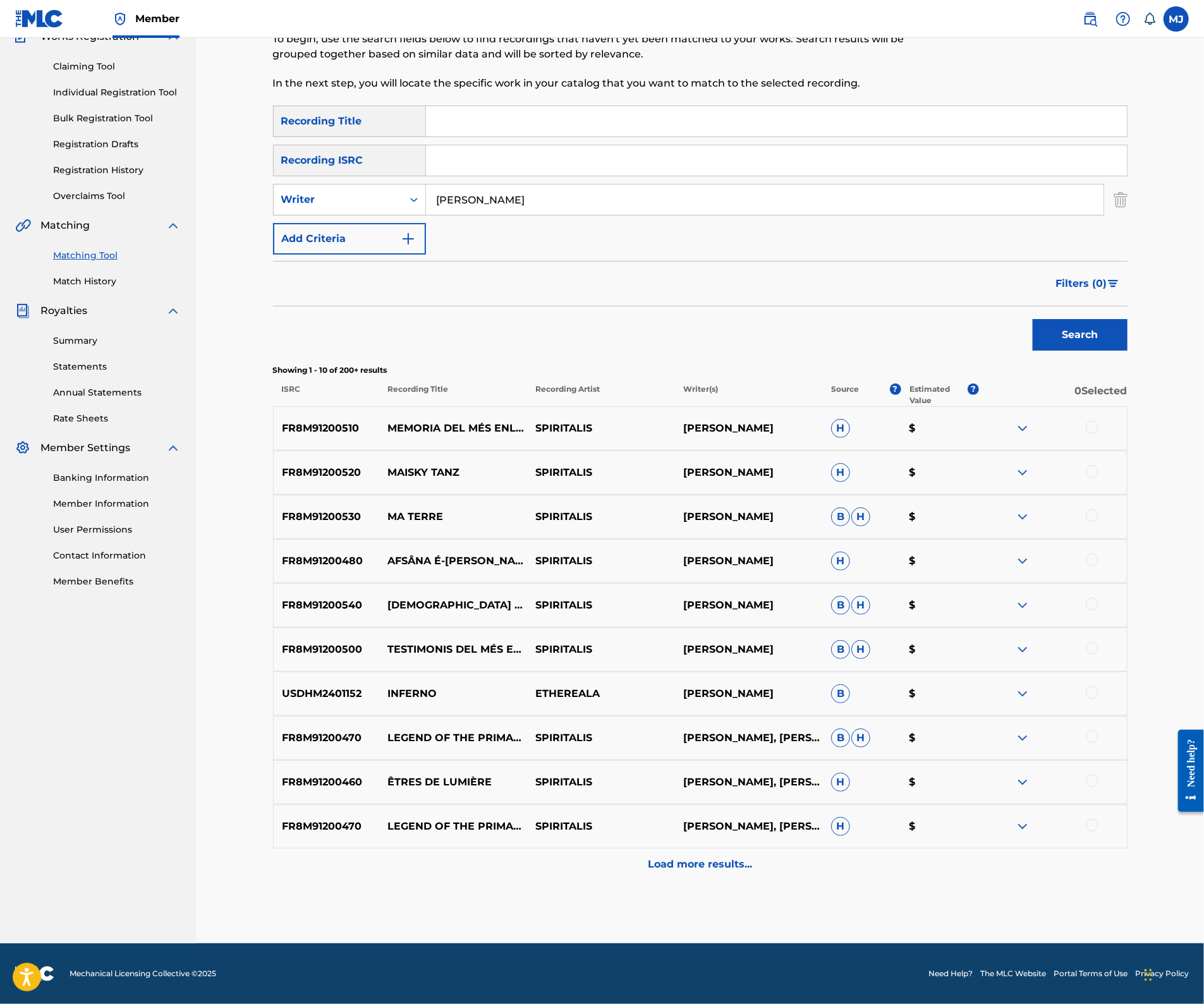
scroll to position [314, 0]
click at [715, 853] on div "Load more results..." at bounding box center [700, 863] width 854 height 32
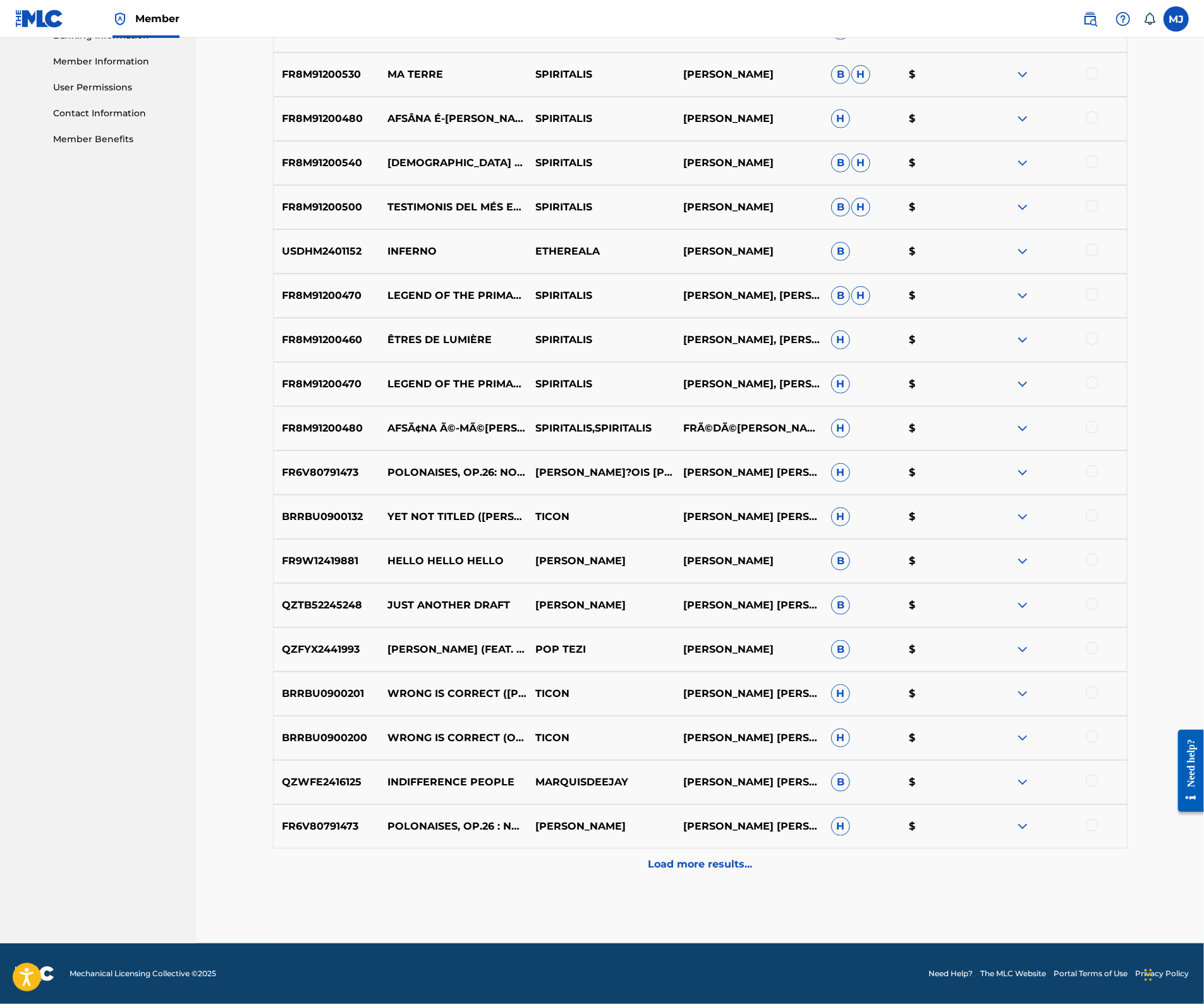
scroll to position [0, 0]
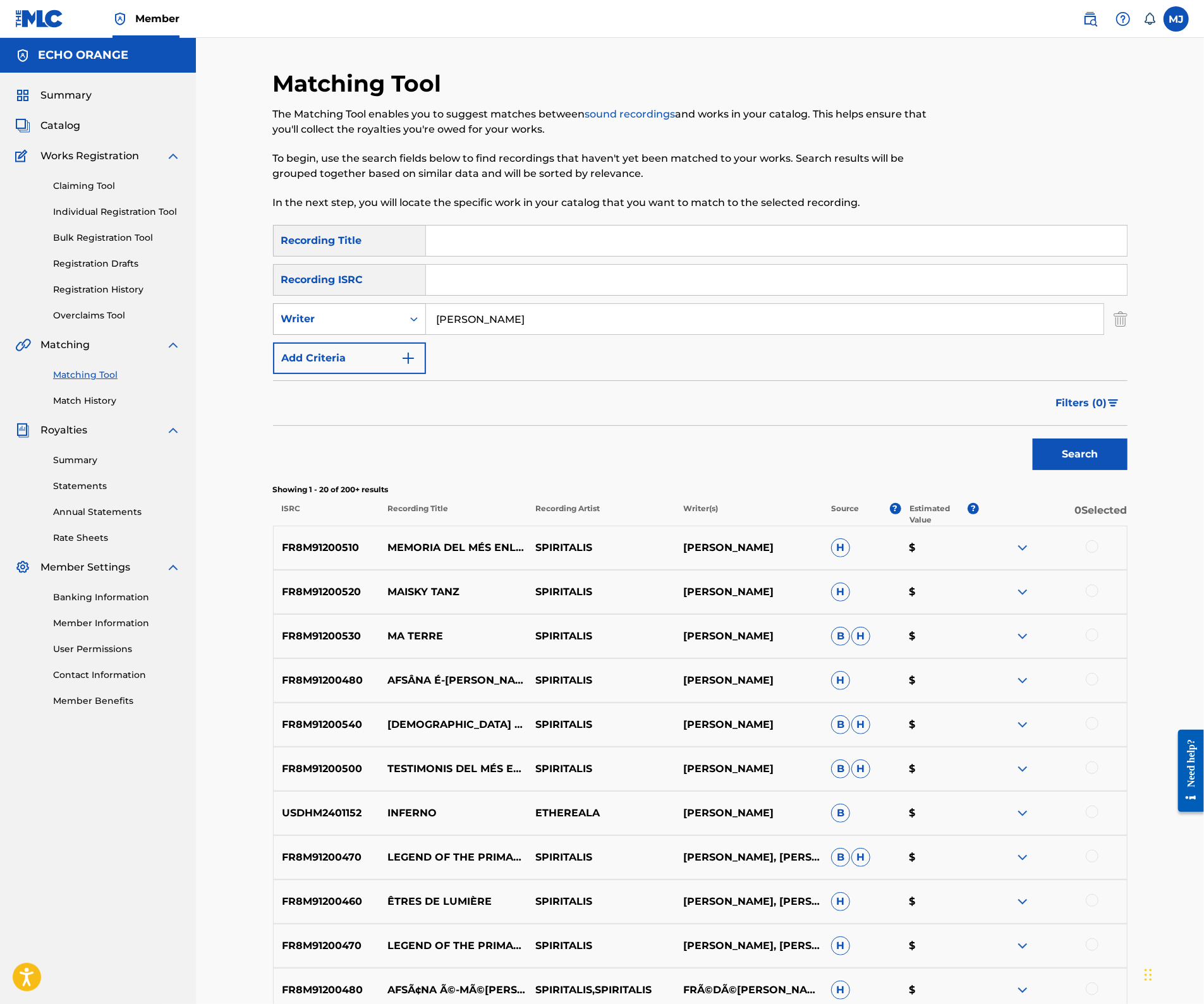
click at [374, 326] on div "Writer" at bounding box center [338, 319] width 113 height 15
click at [374, 366] on div "Recording Artist" at bounding box center [350, 350] width 152 height 32
click at [504, 334] on input "Search Form" at bounding box center [764, 319] width 677 height 31
type input "spiritalis"
click at [1127, 470] on button "Search" at bounding box center [1080, 453] width 95 height 32
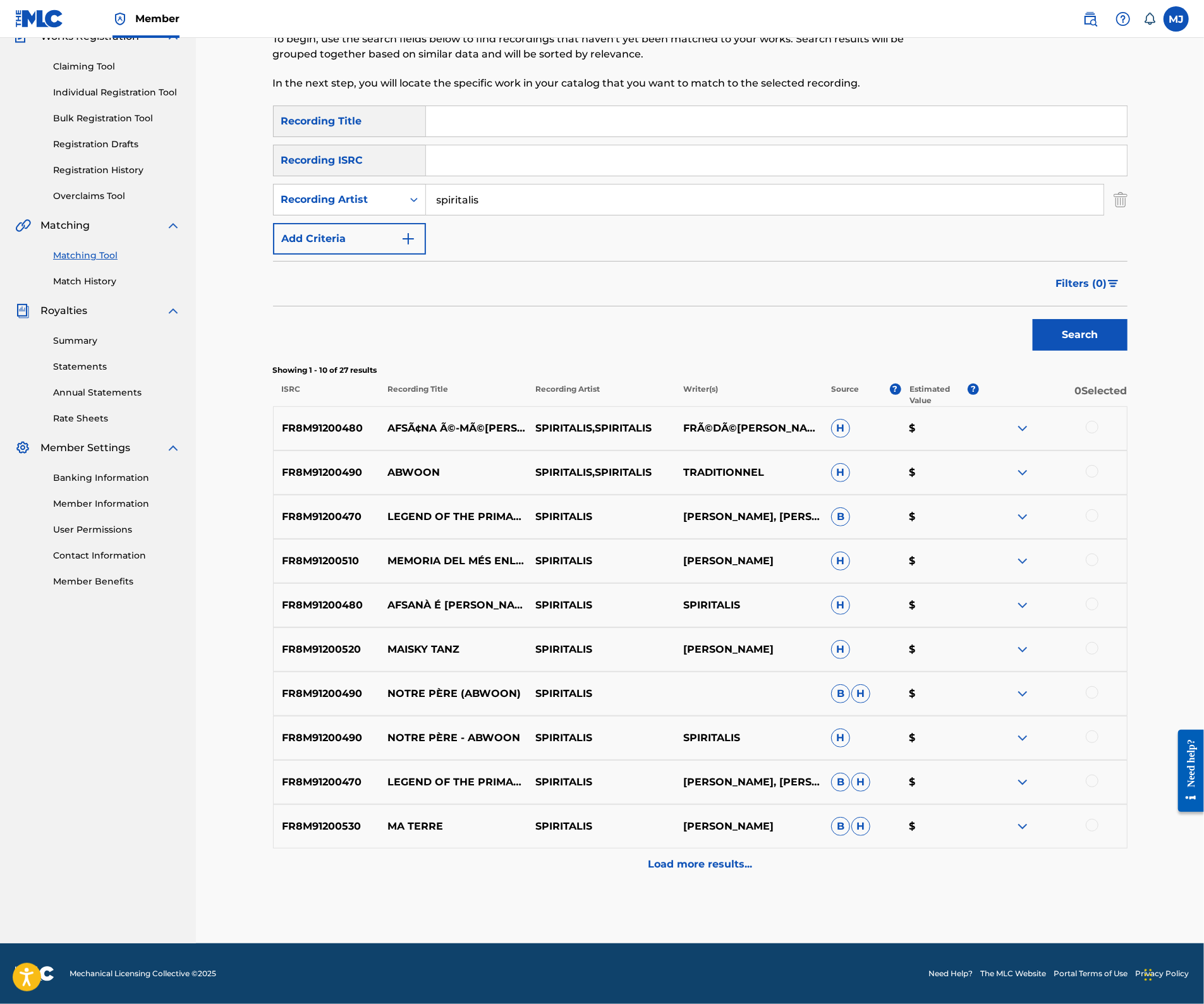
scroll to position [314, 0]
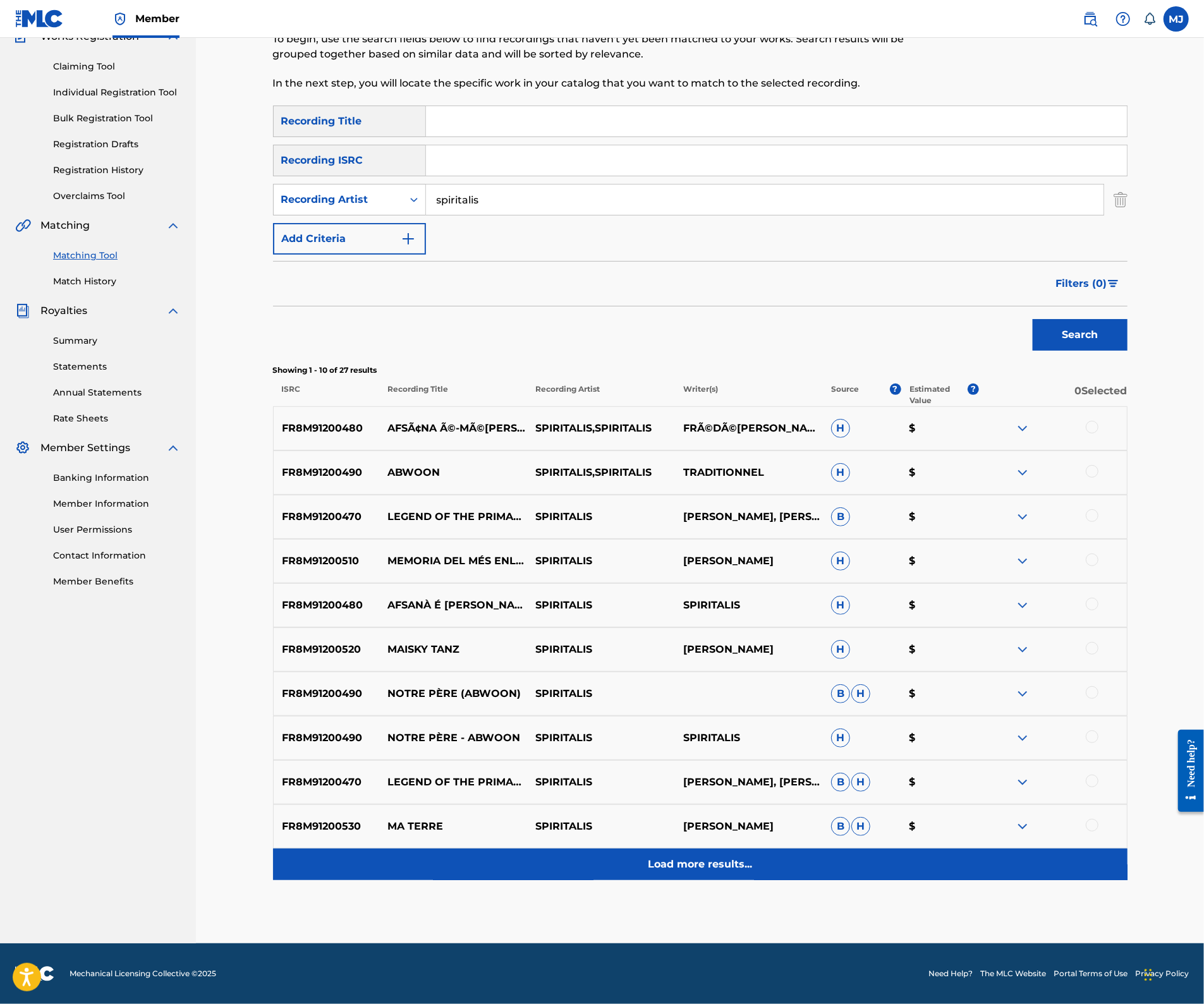
click at [724, 855] on div "Matching Tool The Matching Tool enables you to suggest matches between sound re…" at bounding box center [700, 446] width 854 height 993
click at [724, 848] on div "Load more results..." at bounding box center [700, 863] width 854 height 32
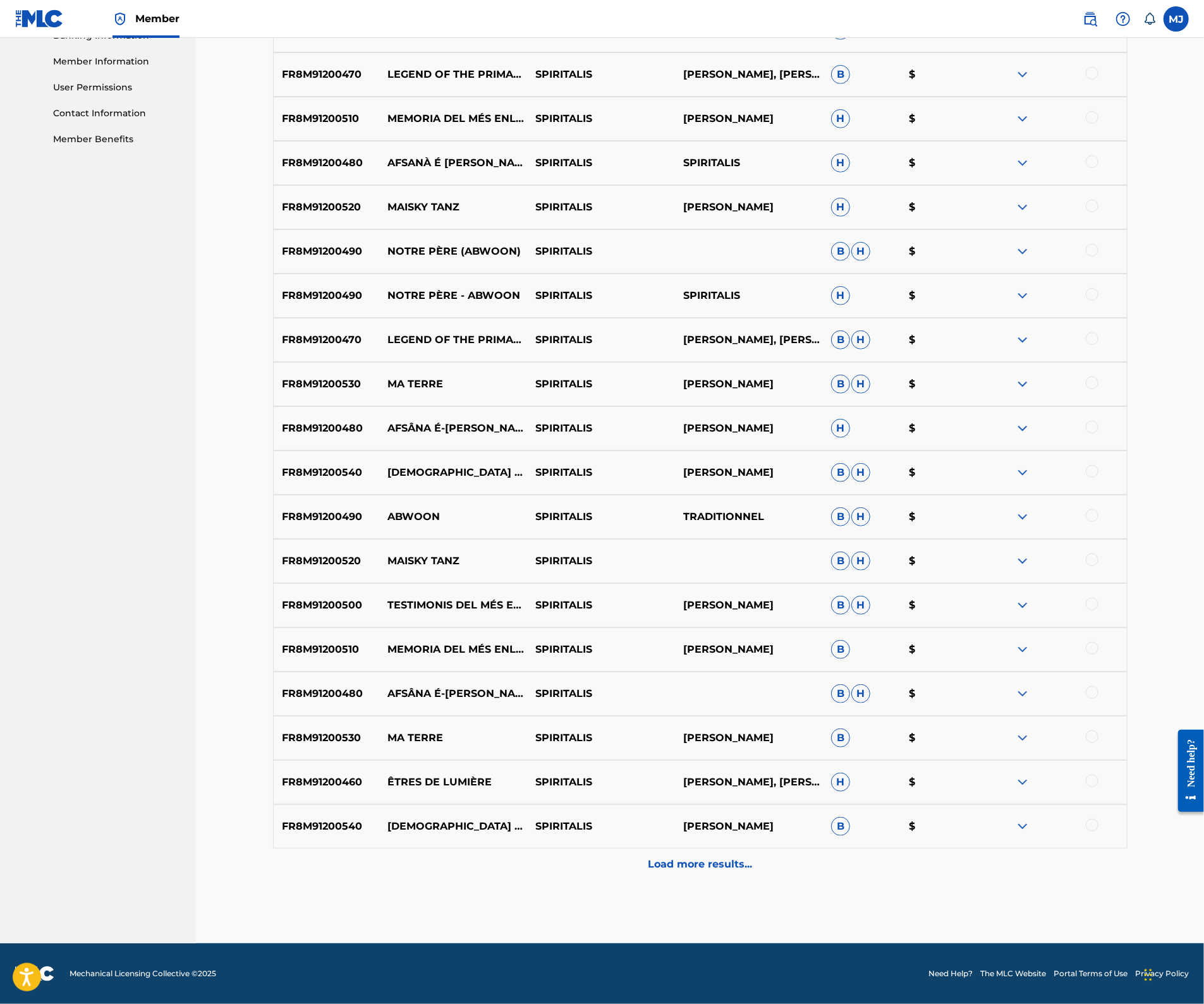
scroll to position [845, 0]
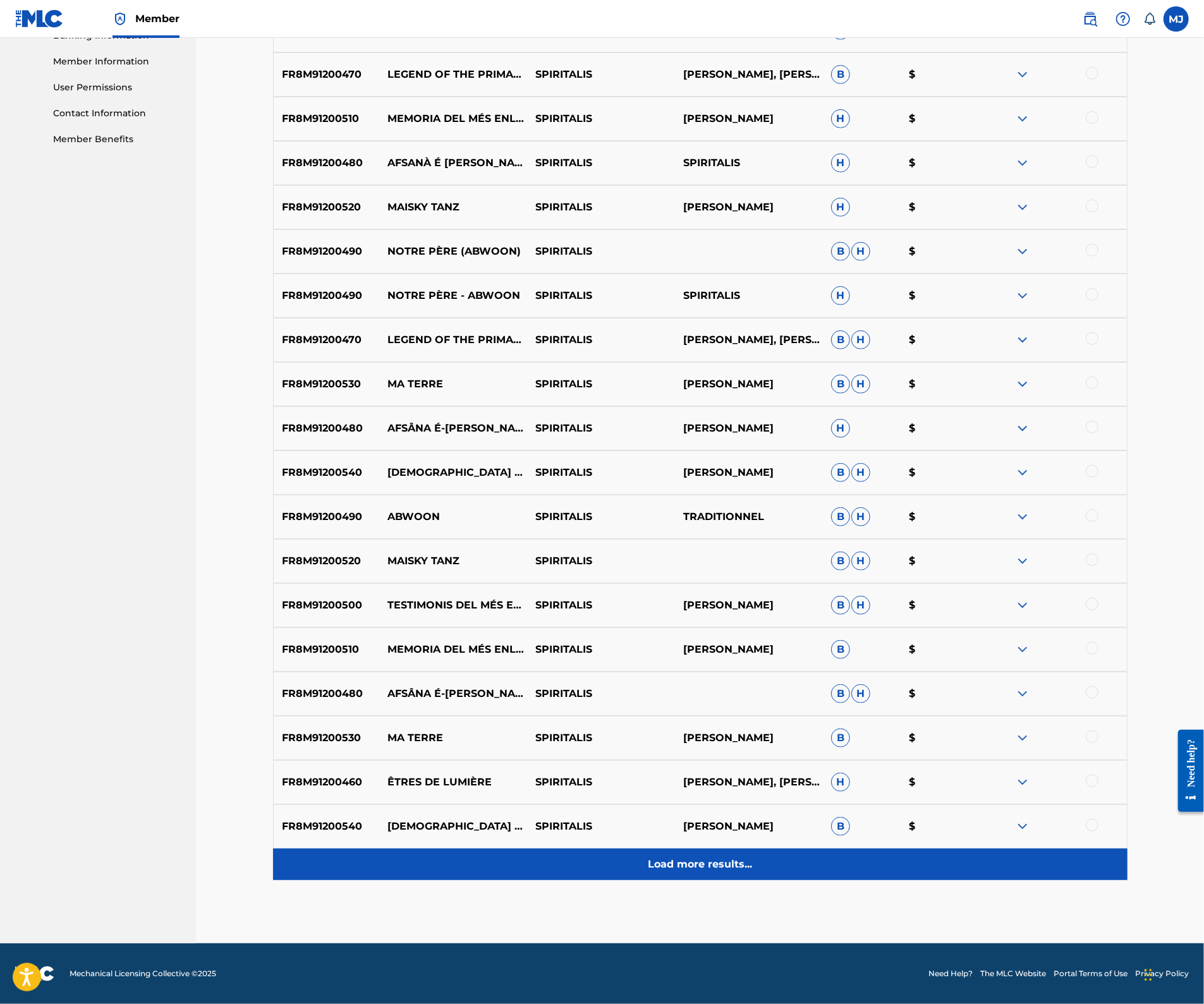
click at [724, 857] on p "Load more results..." at bounding box center [700, 864] width 104 height 15
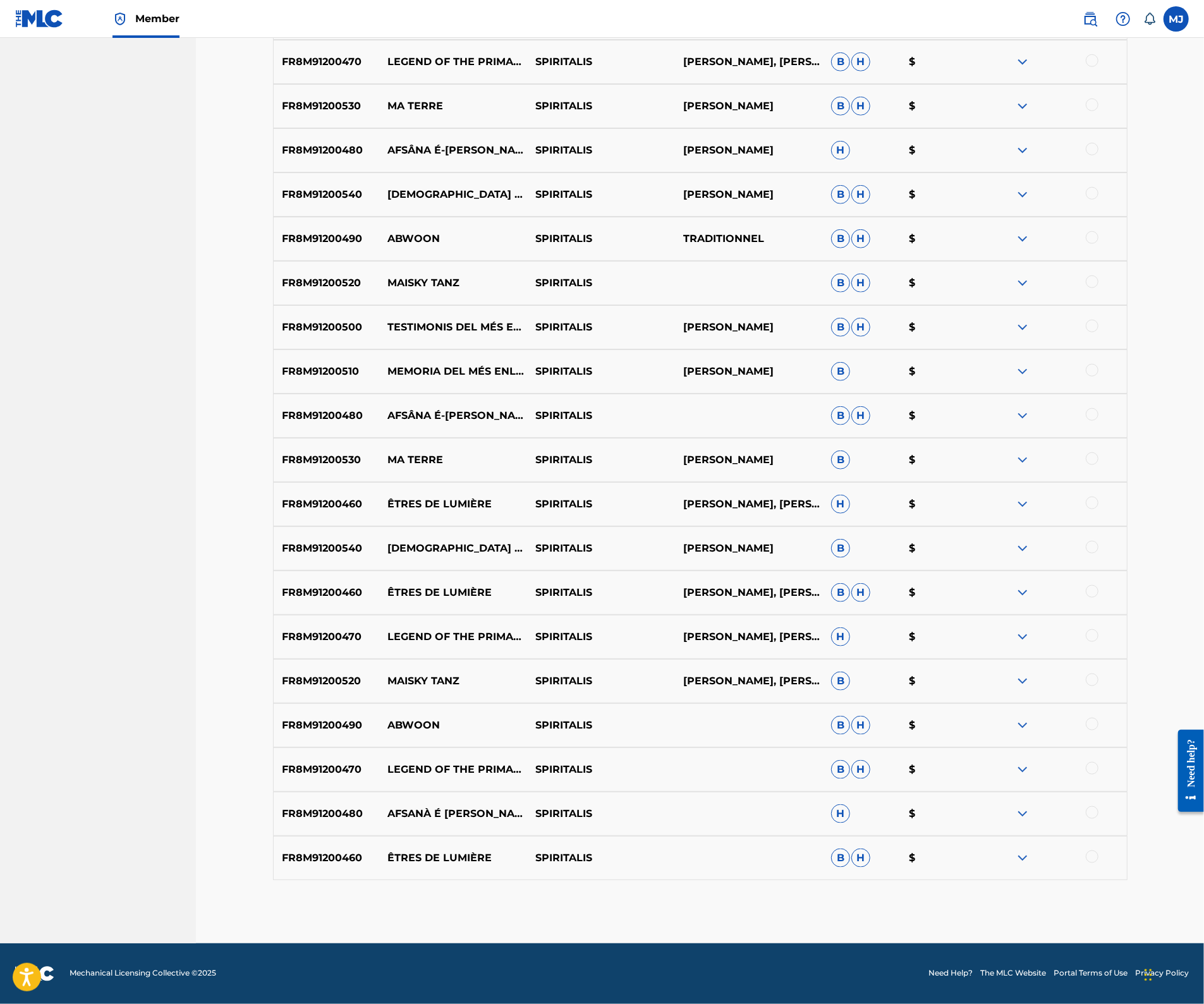
scroll to position [0, 0]
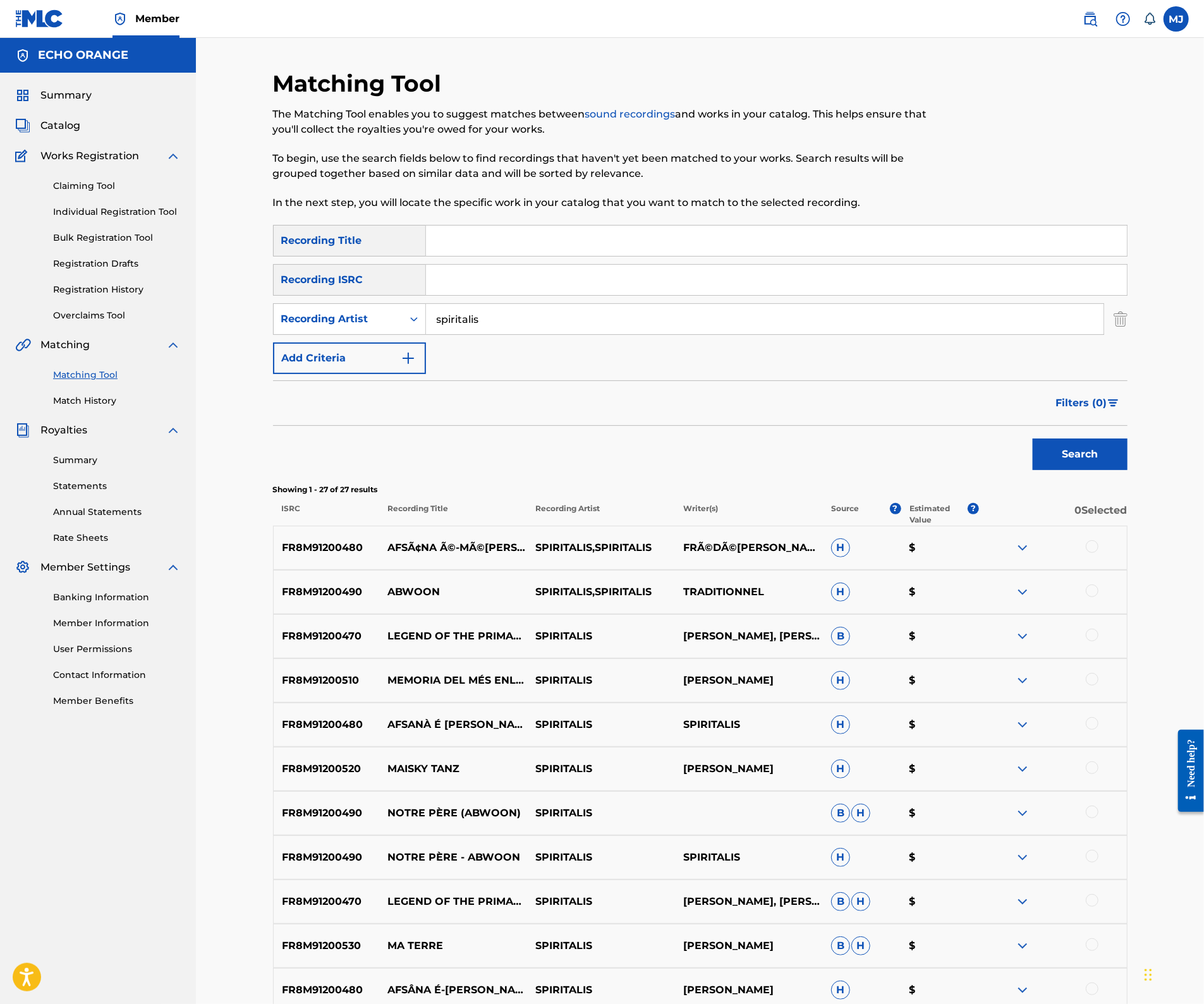
click at [530, 334] on input "spiritalis" at bounding box center [764, 319] width 677 height 31
click at [506, 256] on input "Search Form" at bounding box center [776, 241] width 701 height 31
type input "vanessa paradis"
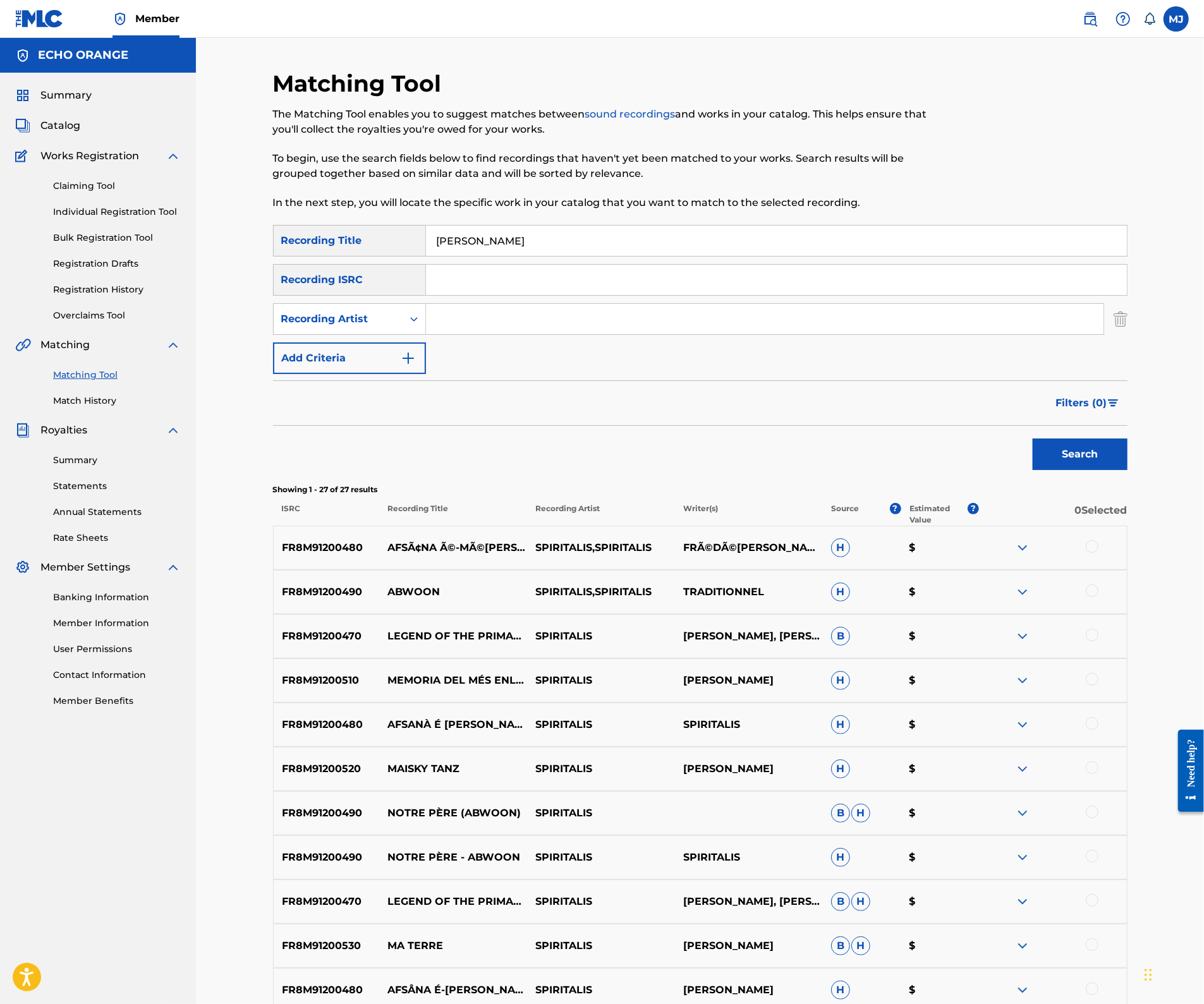
click at [1127, 470] on button "Search" at bounding box center [1080, 453] width 95 height 32
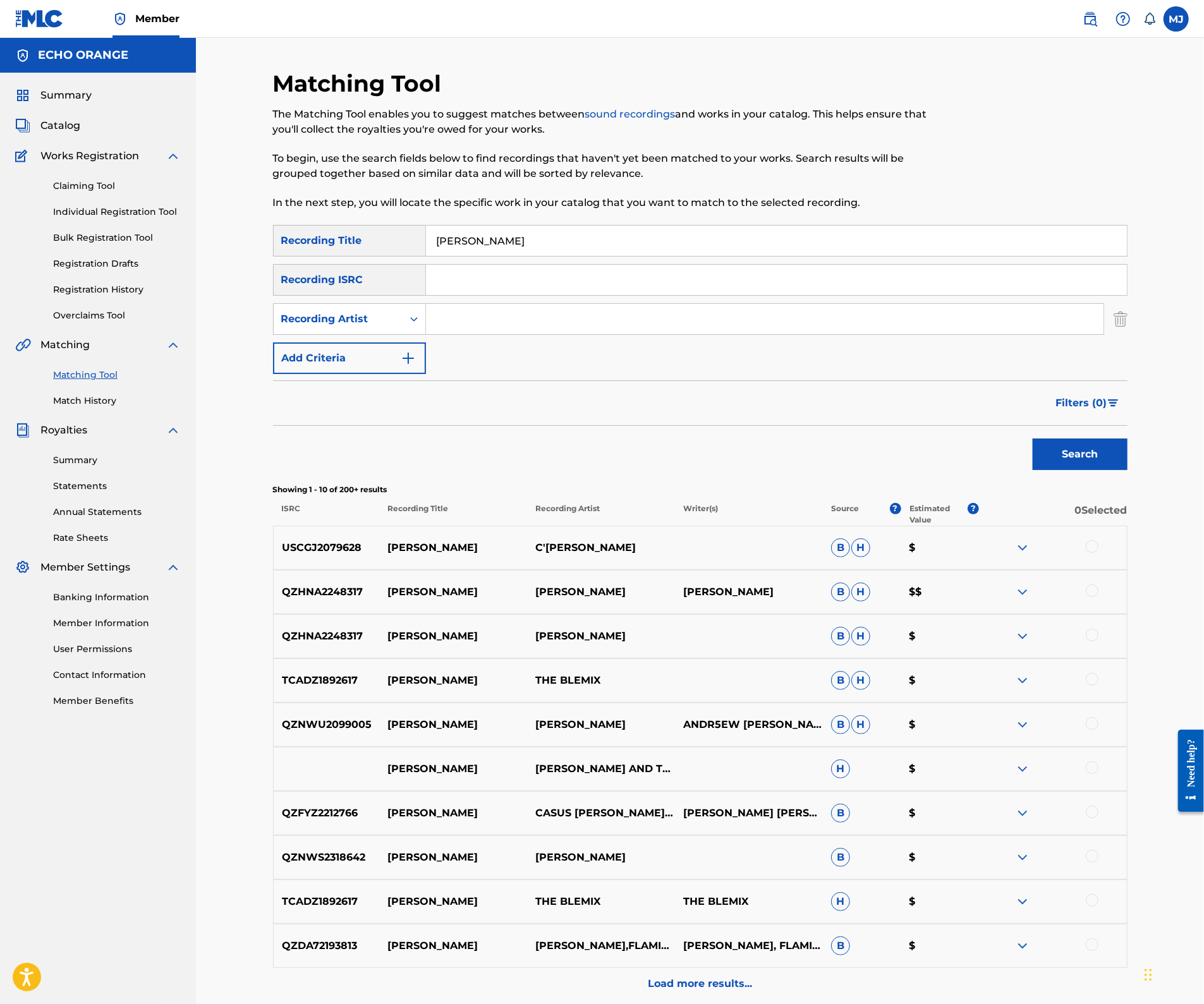
scroll to position [50, 0]
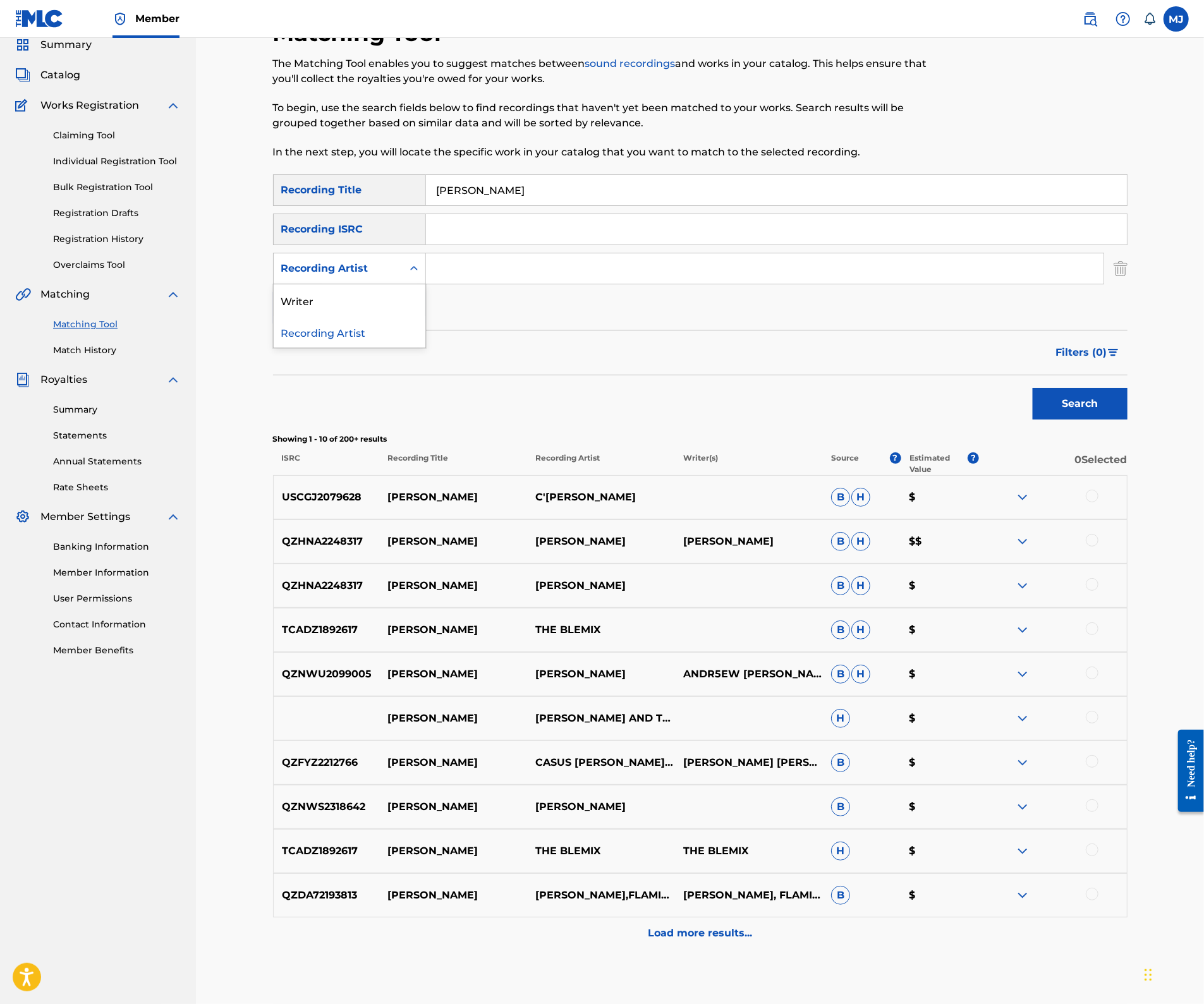
click at [362, 276] on div "Recording Artist" at bounding box center [338, 268] width 113 height 15
click at [508, 284] on input "Search Form" at bounding box center [764, 268] width 677 height 31
type input "diane dddd"
click at [1127, 419] on button "Search" at bounding box center [1080, 403] width 95 height 32
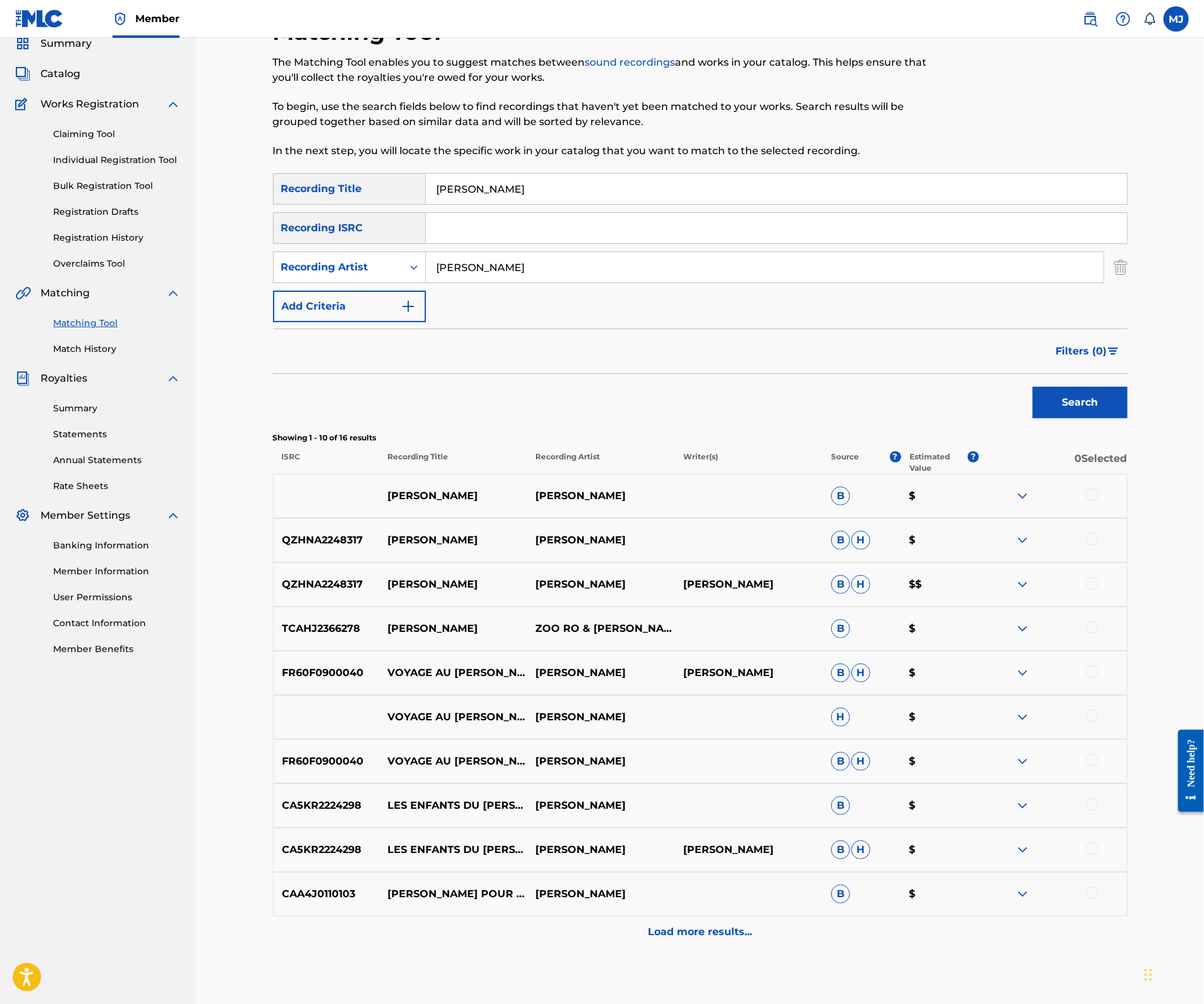
scroll to position [101, 0]
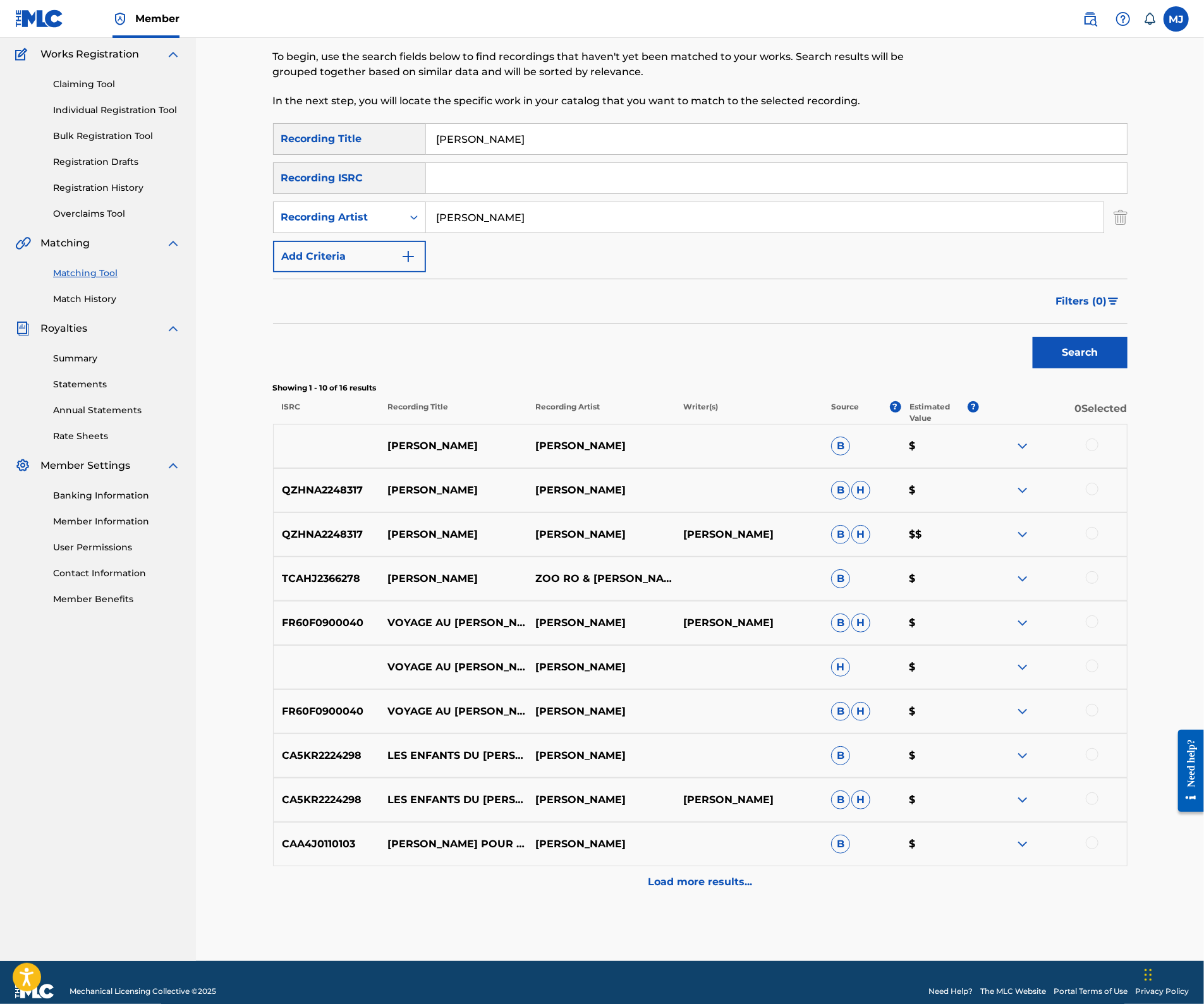
click at [1098, 451] on div at bounding box center [1091, 444] width 13 height 13
click at [1126, 498] on div at bounding box center [1052, 490] width 148 height 15
click at [1098, 495] on div at bounding box center [1091, 488] width 13 height 13
click at [1098, 540] on div at bounding box center [1091, 533] width 13 height 13
click at [1072, 733] on div "FR60F0900040 VOYAGE AU PARADIS DIANE TELL B H $" at bounding box center [700, 711] width 854 height 44
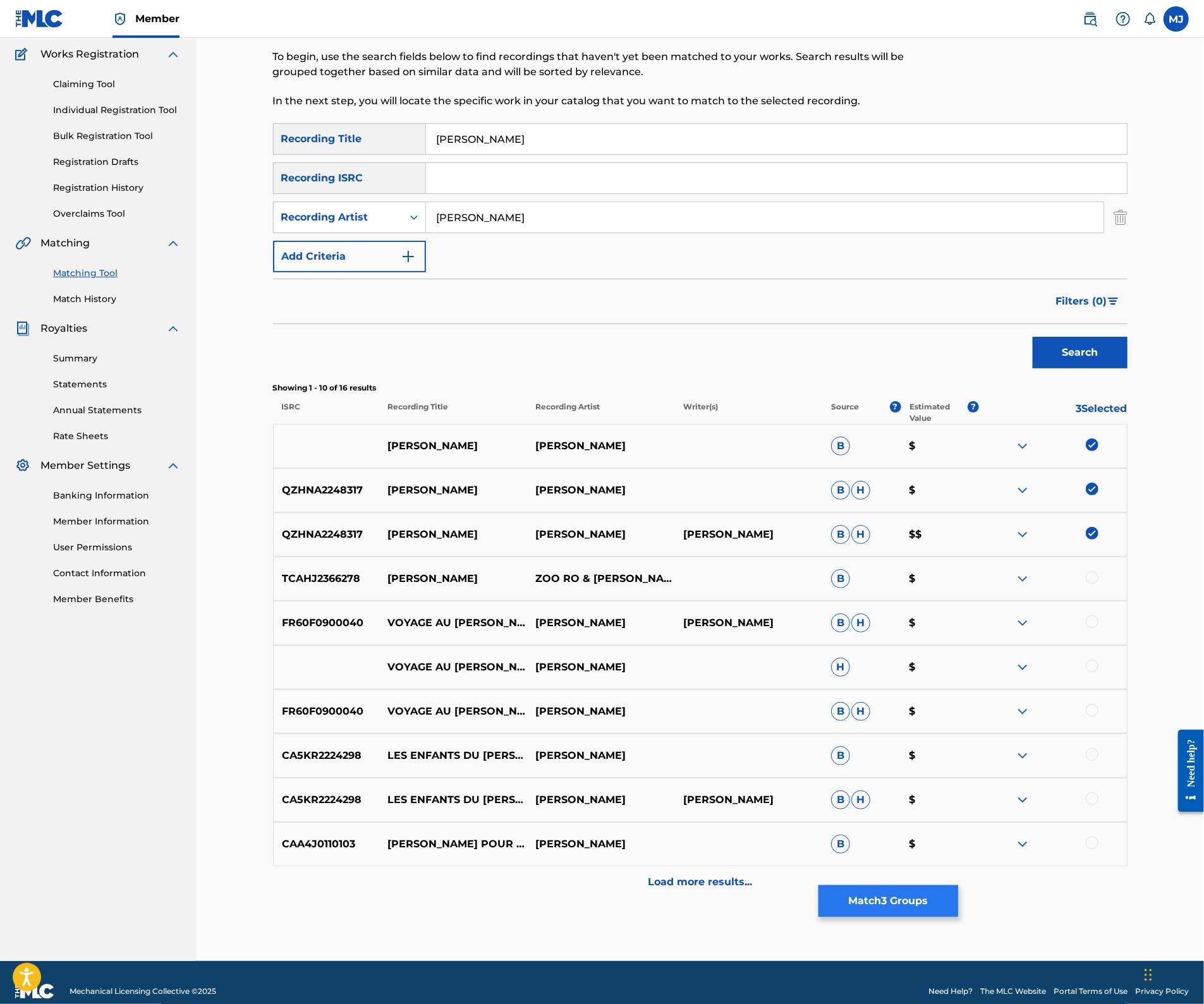
click at [958, 885] on button "Match 3 Groups" at bounding box center [889, 900] width 140 height 32
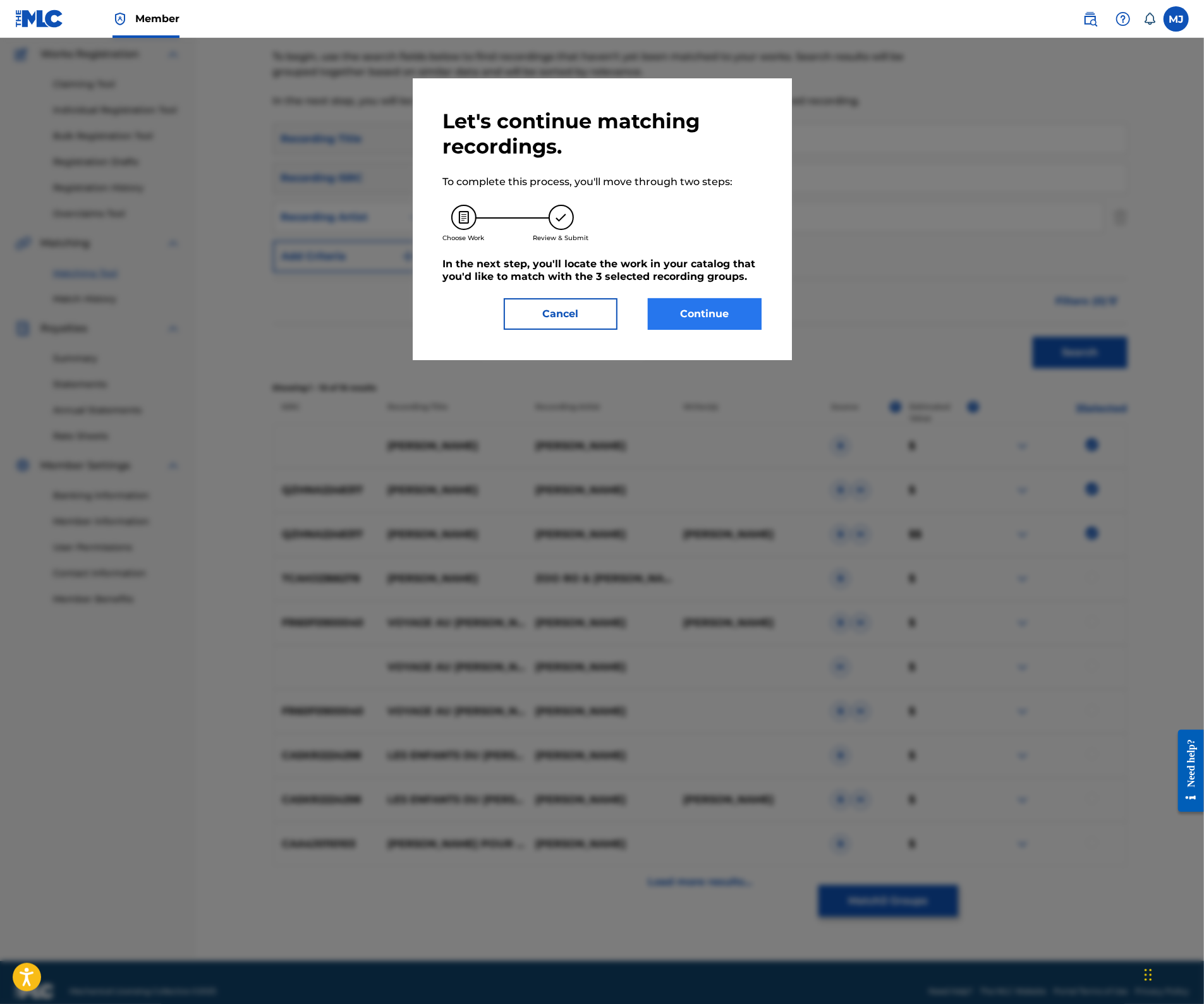
click at [711, 330] on button "Continue" at bounding box center [704, 314] width 113 height 32
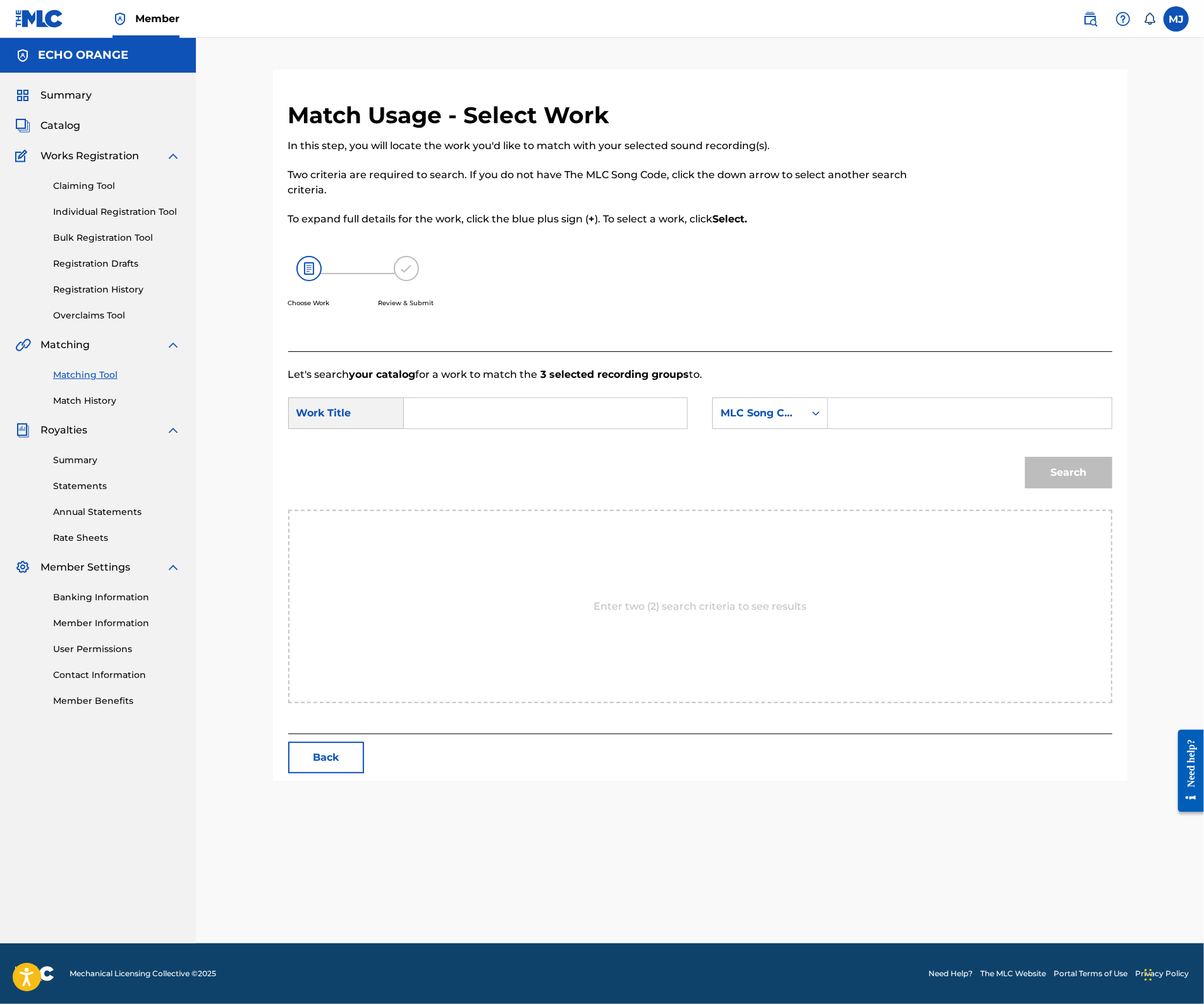
click at [563, 428] on input "Search Form" at bounding box center [545, 413] width 262 height 31
click at [377, 429] on div "Work Title" at bounding box center [346, 413] width 116 height 32
click at [504, 428] on input "Search Form" at bounding box center [545, 413] width 262 height 31
type input "vanessa paradis"
click at [425, 468] on div "vanessa paradis" at bounding box center [450, 449] width 72 height 38
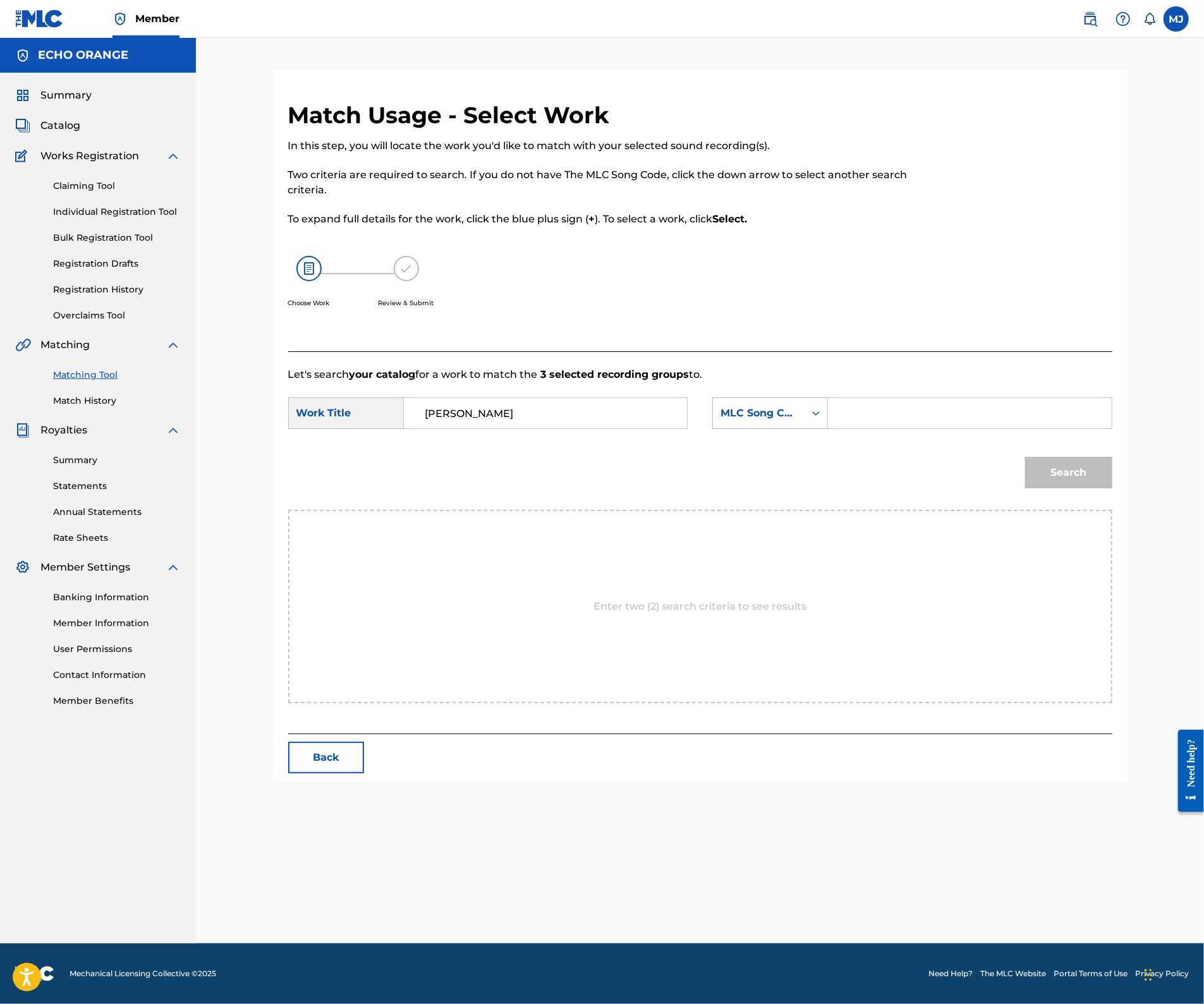
click at [828, 429] on div "MLC Song Code" at bounding box center [770, 413] width 116 height 32
click at [816, 509] on div "Publisher Name" at bounding box center [770, 492] width 114 height 32
click at [955, 428] on input "Search Form" at bounding box center [969, 413] width 262 height 31
type input "appeal"
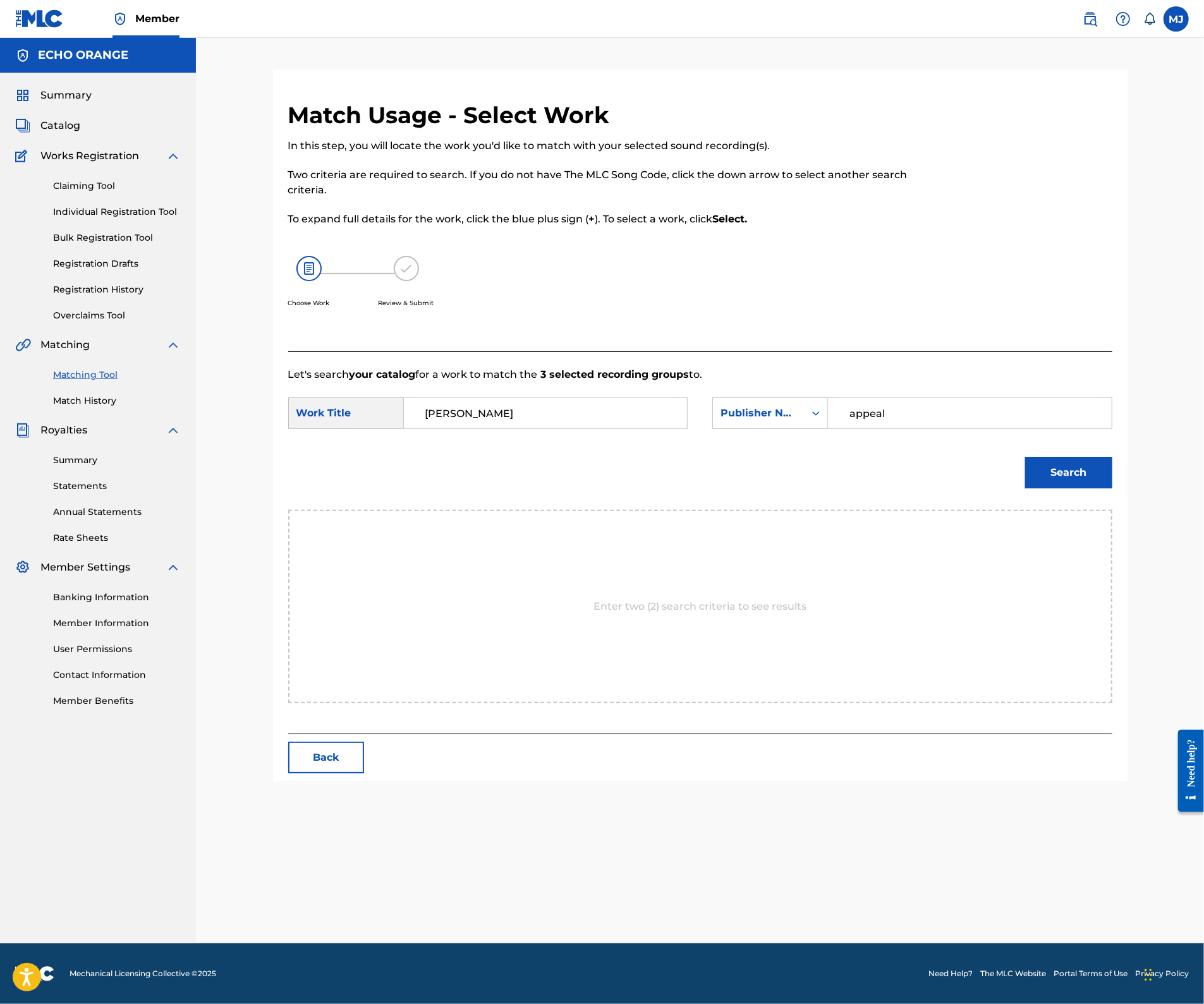
click at [1112, 488] on button "Search" at bounding box center [1068, 472] width 87 height 32
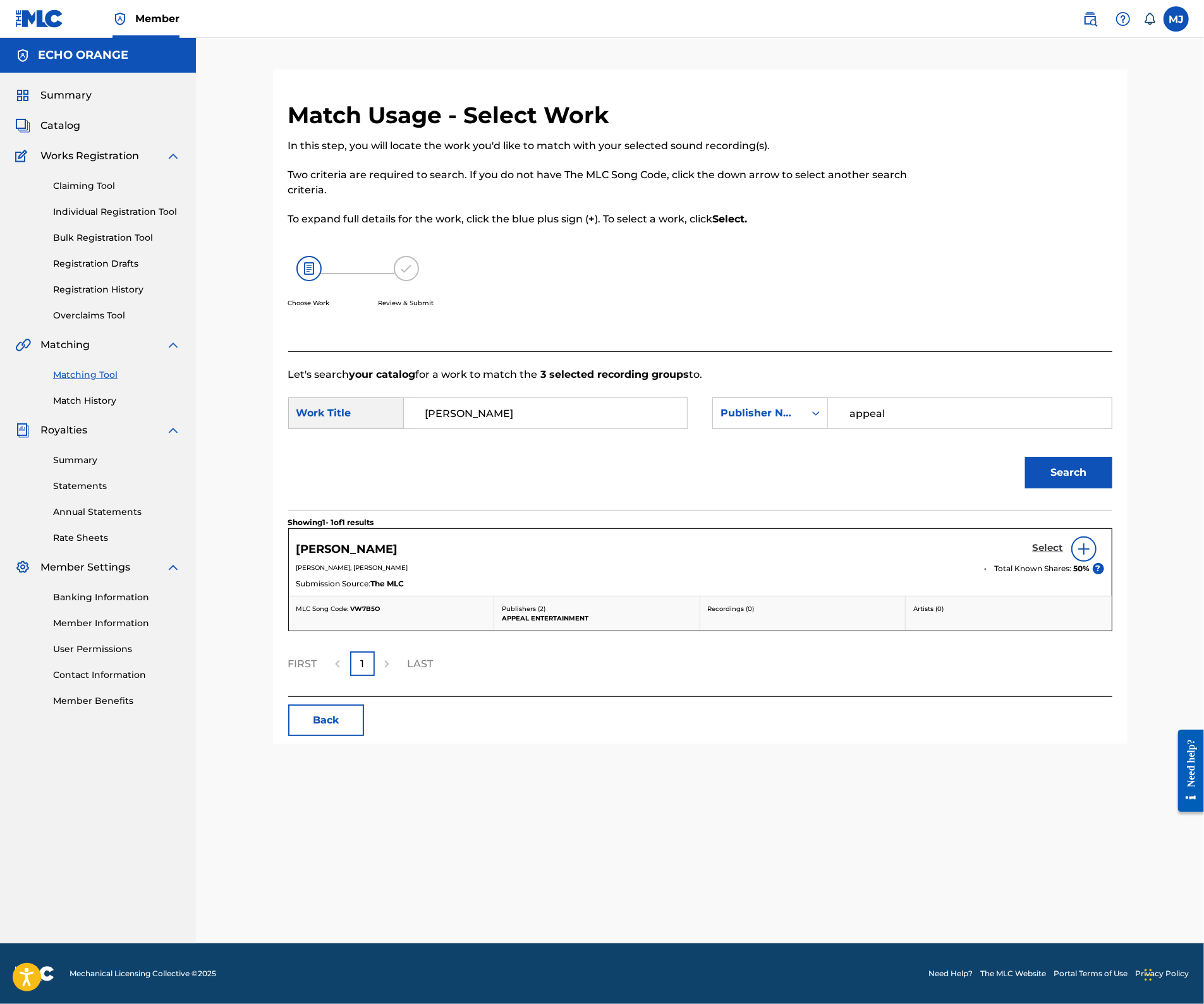
click at [1063, 554] on h5 "Select" at bounding box center [1048, 548] width 31 height 12
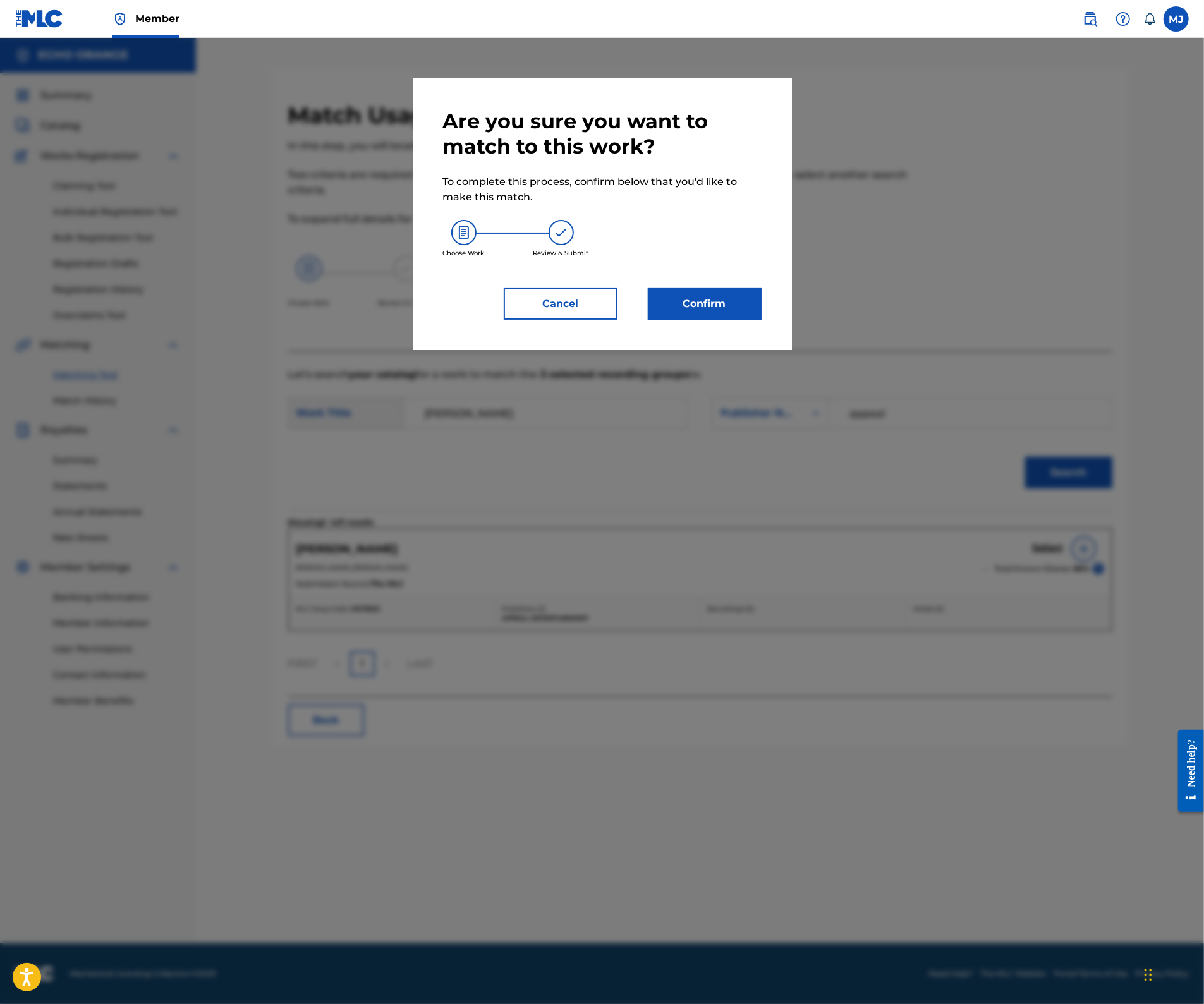
click at [703, 350] on div "Are you sure you want to match to this work? To complete this process, confirm …" at bounding box center [602, 214] width 379 height 272
click at [732, 320] on button "Confirm" at bounding box center [704, 303] width 113 height 32
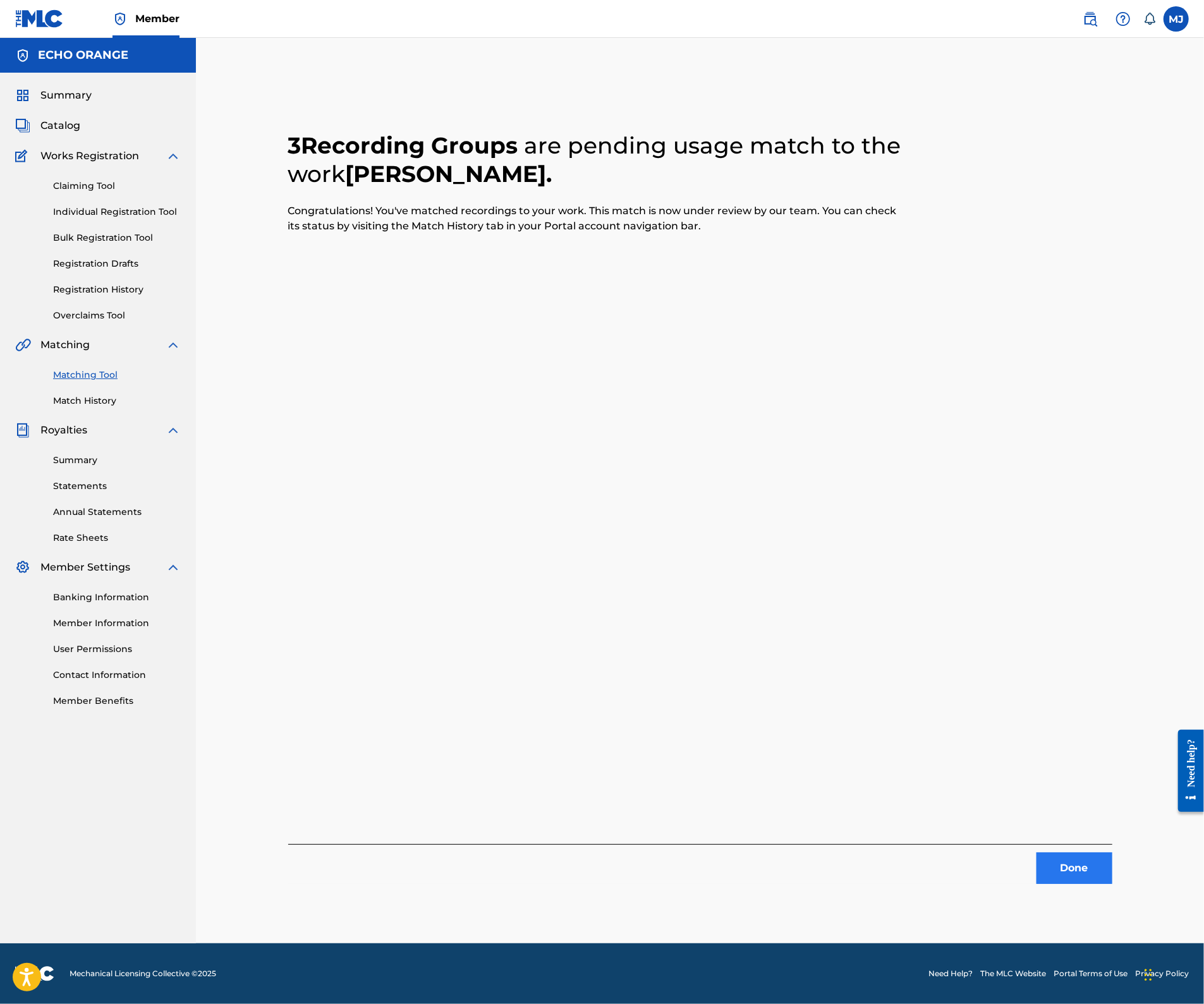
drag, startPoint x: 1097, startPoint y: 863, endPoint x: 1098, endPoint y: 880, distance: 17.0
click at [1096, 867] on div "Done" at bounding box center [700, 863] width 824 height 40
click at [1105, 884] on button "Done" at bounding box center [1074, 868] width 76 height 32
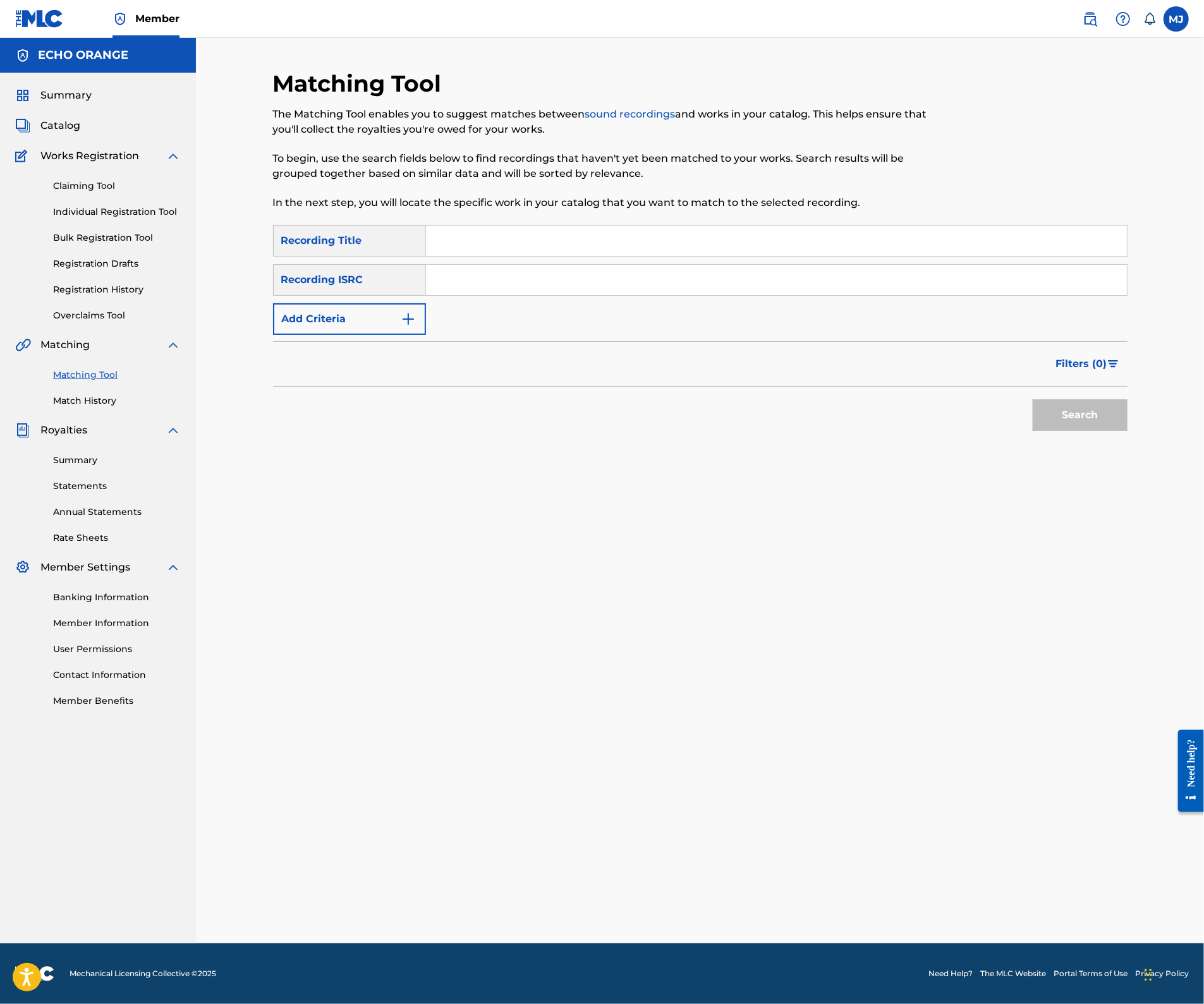
click at [535, 256] on input "Search Form" at bounding box center [776, 241] width 701 height 31
paste input "PLIS KI TO KAM"
type input "PLIS KI TO KAM"
click at [1127, 430] on button "Search" at bounding box center [1080, 414] width 95 height 32
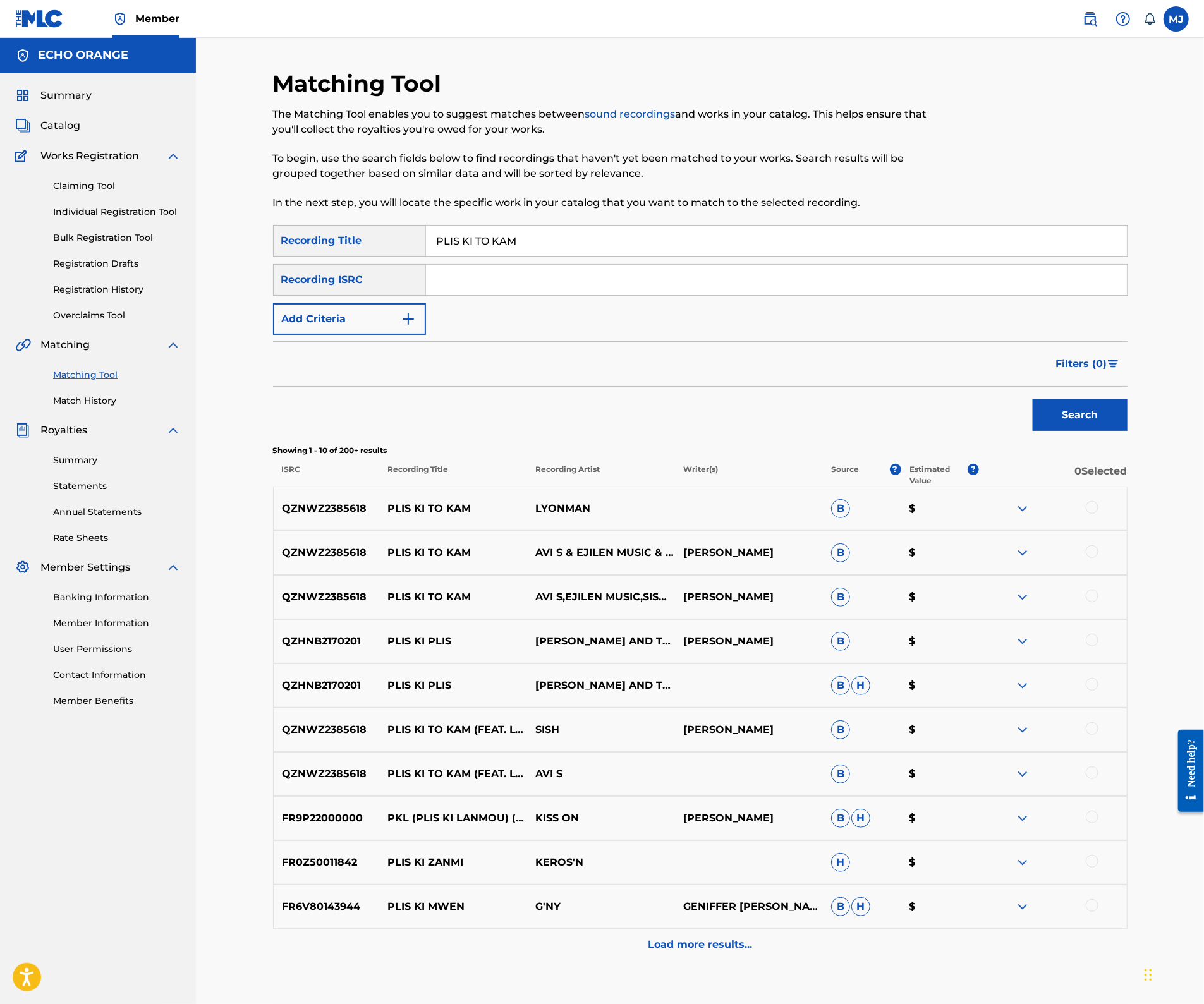
scroll to position [66, 0]
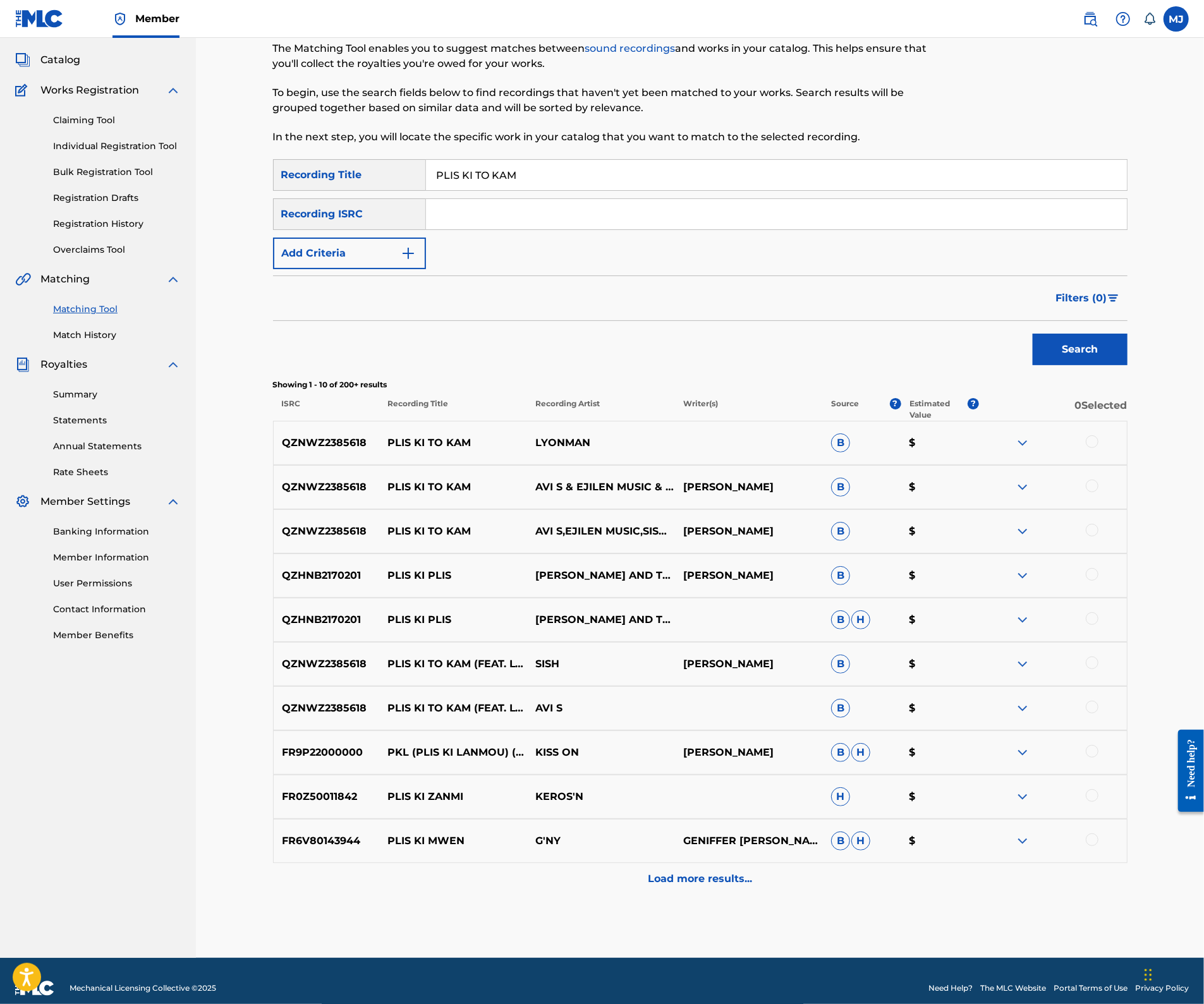
click at [1098, 447] on div at bounding box center [1091, 441] width 13 height 13
click at [1098, 492] on div at bounding box center [1091, 485] width 13 height 13
click at [1098, 536] on div at bounding box center [1091, 529] width 13 height 13
click at [958, 889] on button "Match 3 Groups" at bounding box center [889, 900] width 140 height 32
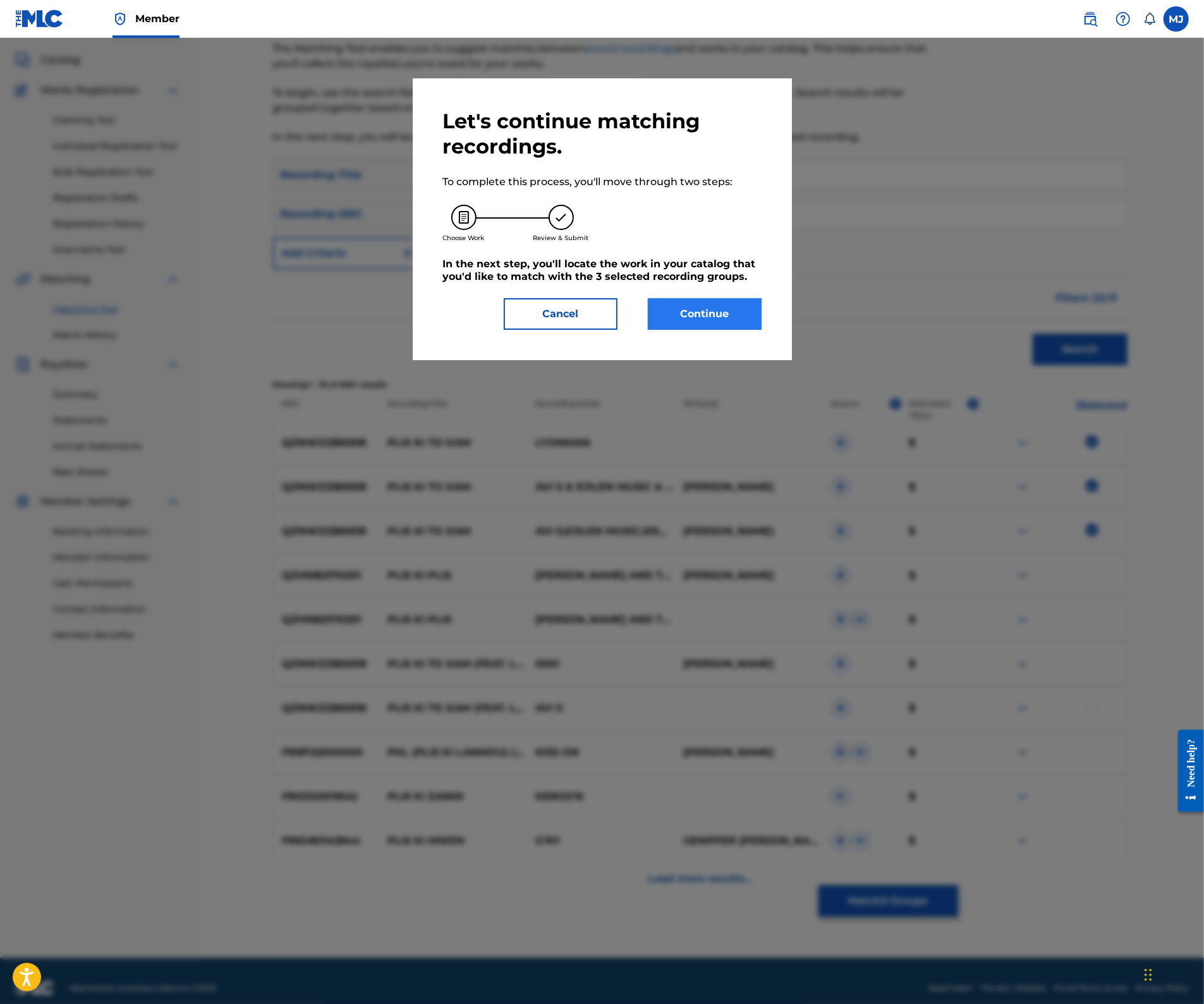
click at [748, 330] on button "Continue" at bounding box center [704, 314] width 113 height 32
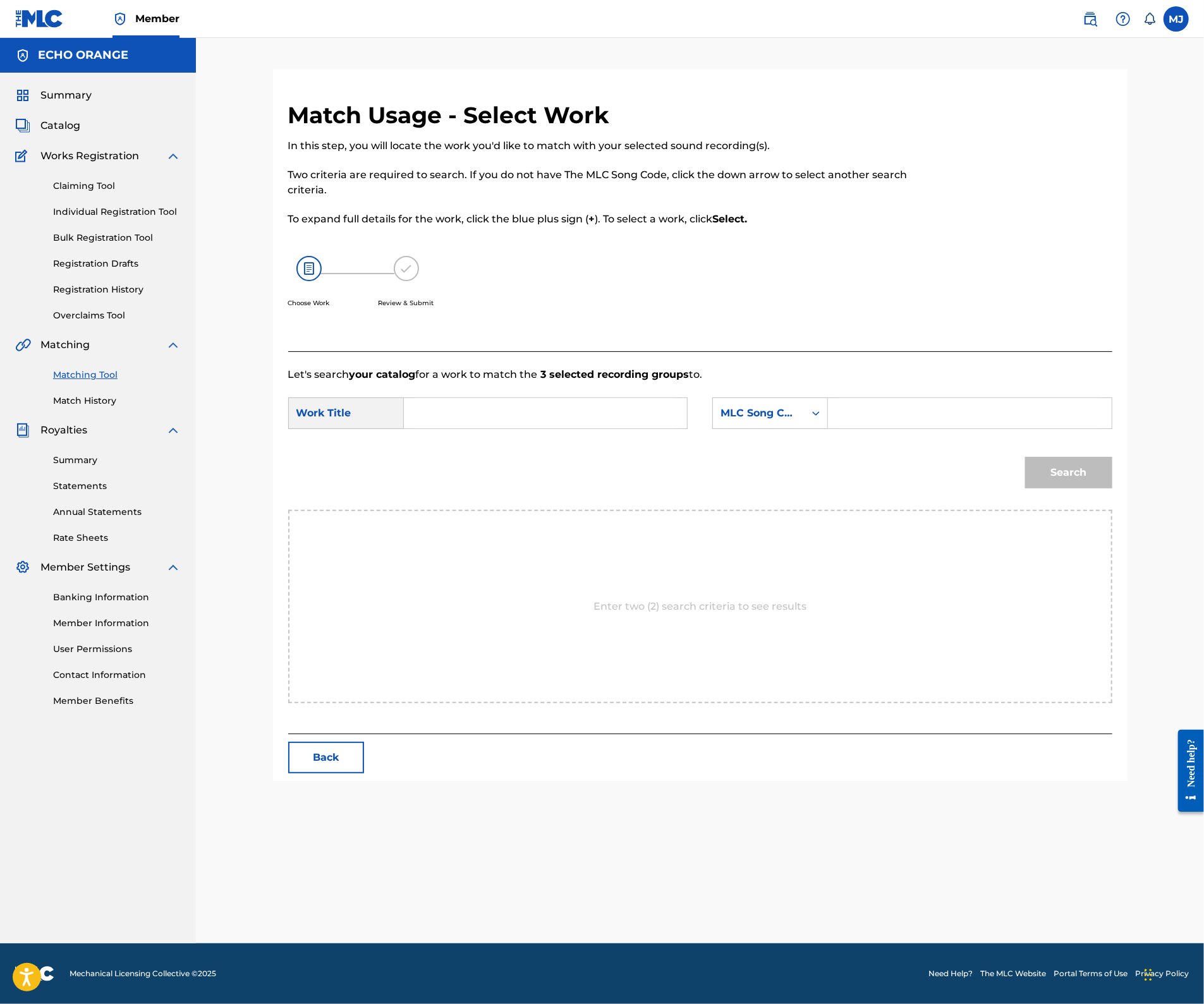
paste input "PLIS KI TO KAM"
type input "PLIS KI TO KAM"
click at [773, 421] on div "MLC Song Code" at bounding box center [759, 413] width 77 height 15
click at [802, 509] on div "Publisher Name" at bounding box center [770, 492] width 114 height 32
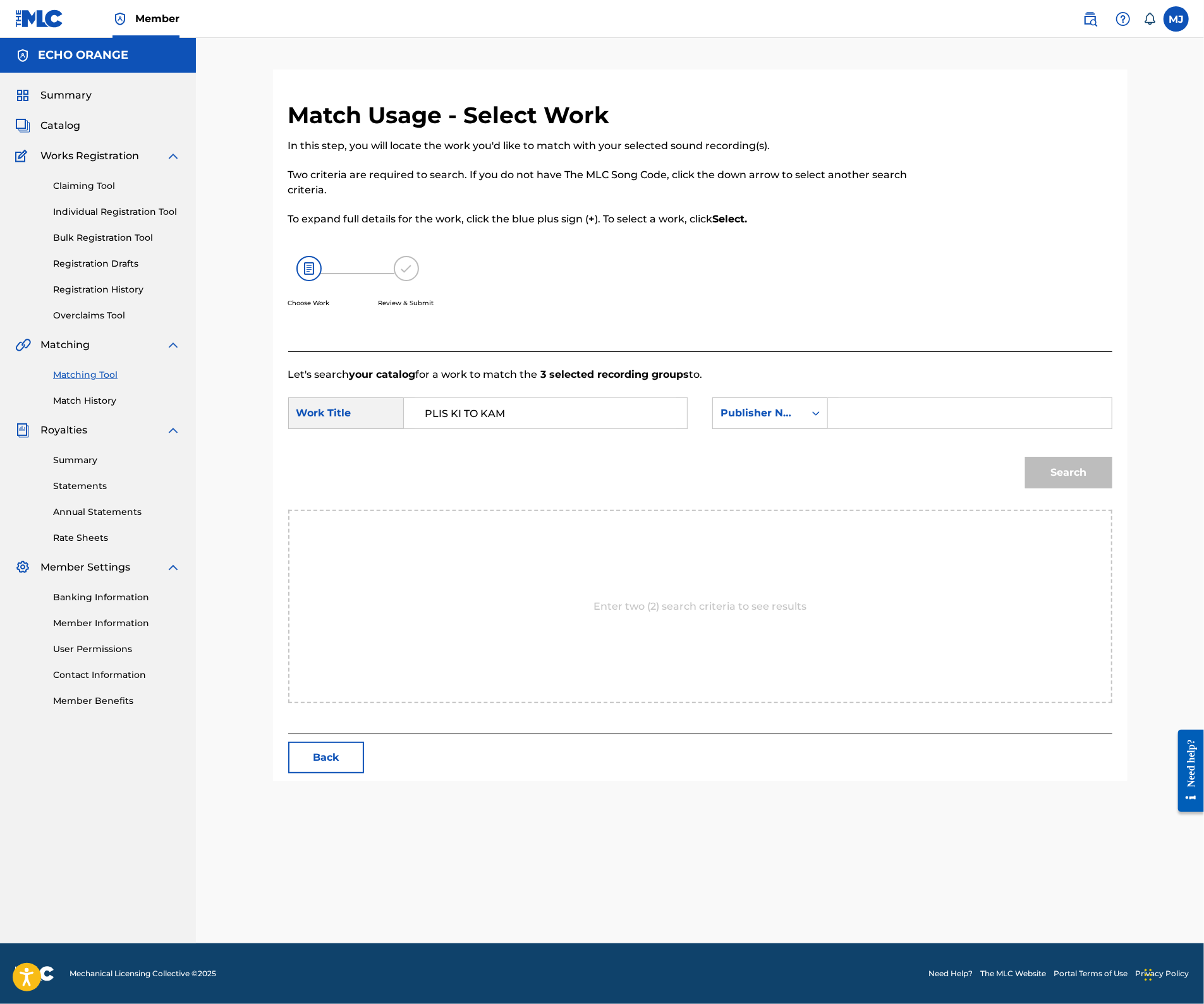
click at [894, 428] on input "Search Form" at bounding box center [969, 413] width 262 height 31
type input "o"
type input "appeal"
click at [1112, 488] on button "Search" at bounding box center [1068, 472] width 87 height 32
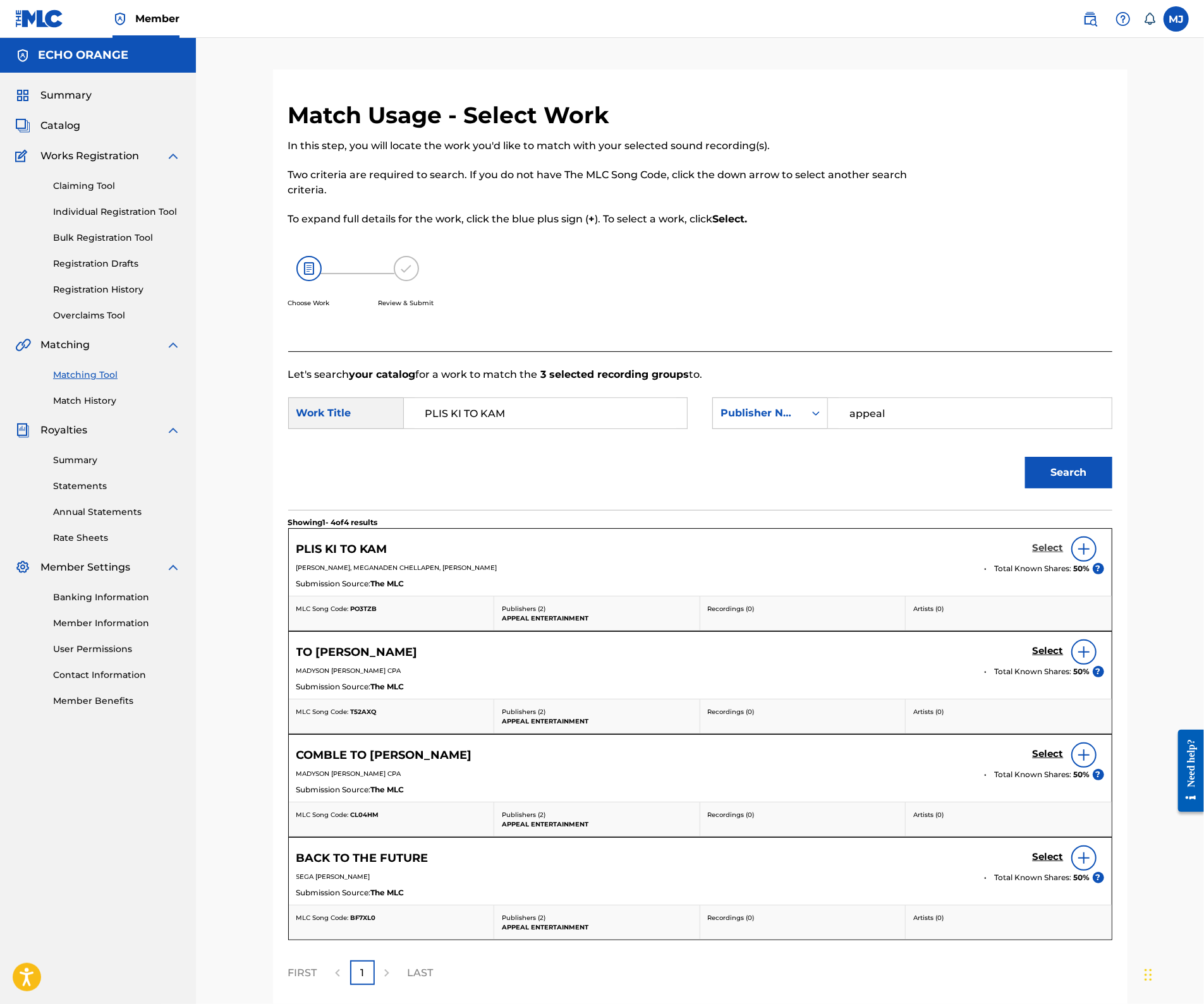
click at [1063, 554] on h5 "Select" at bounding box center [1048, 548] width 31 height 12
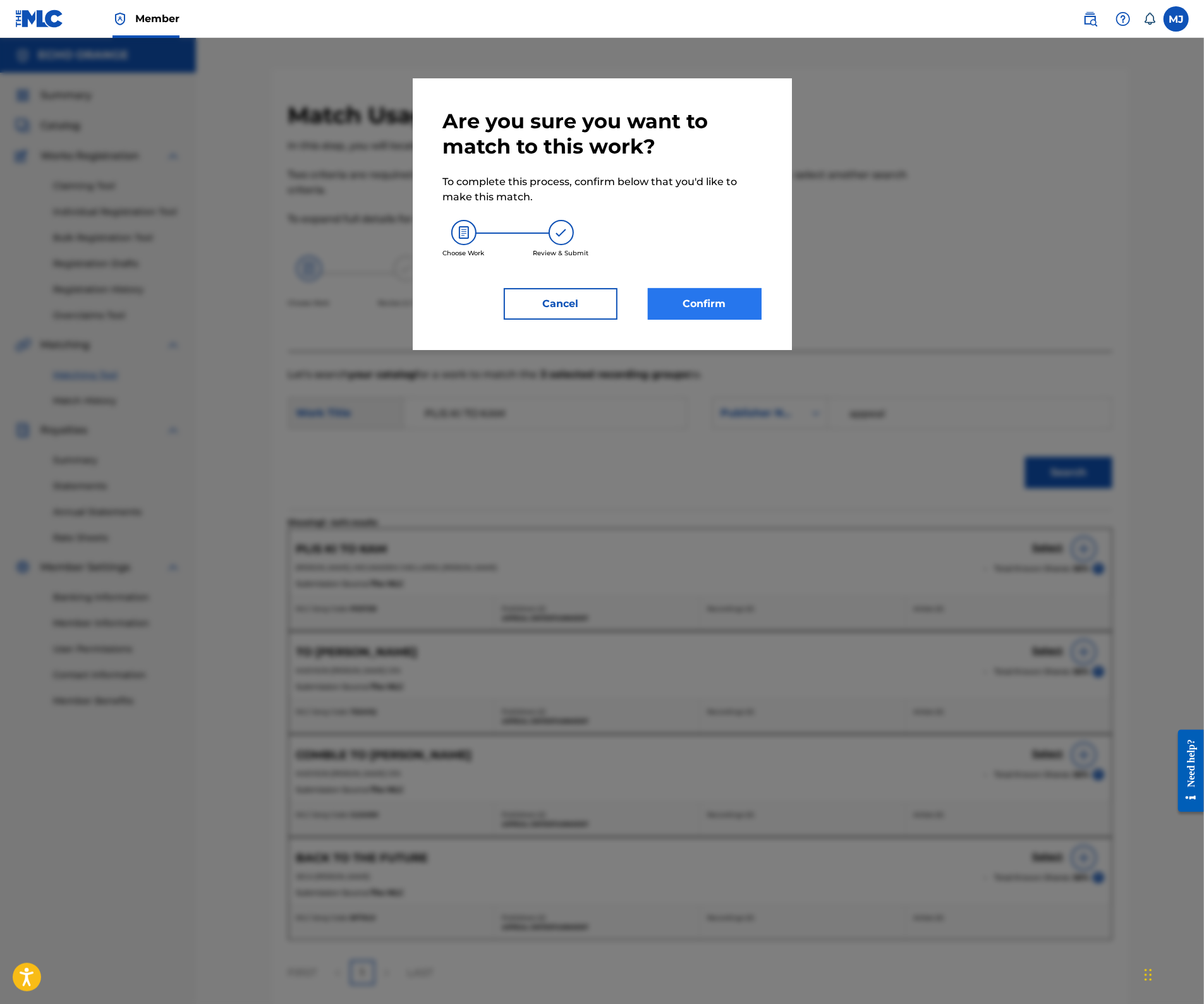
click at [746, 320] on button "Confirm" at bounding box center [704, 303] width 113 height 32
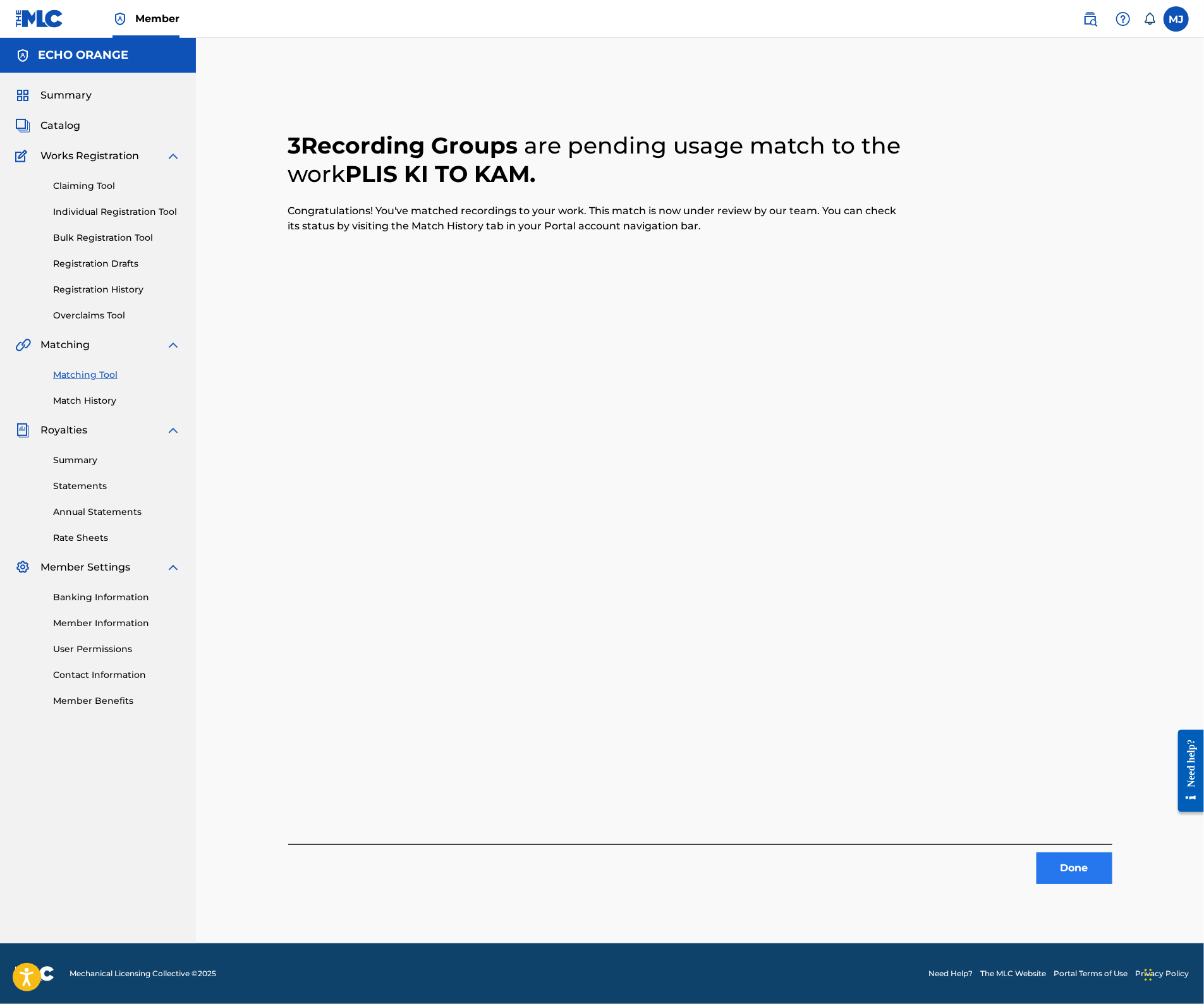
click at [1112, 880] on button "Done" at bounding box center [1074, 868] width 76 height 32
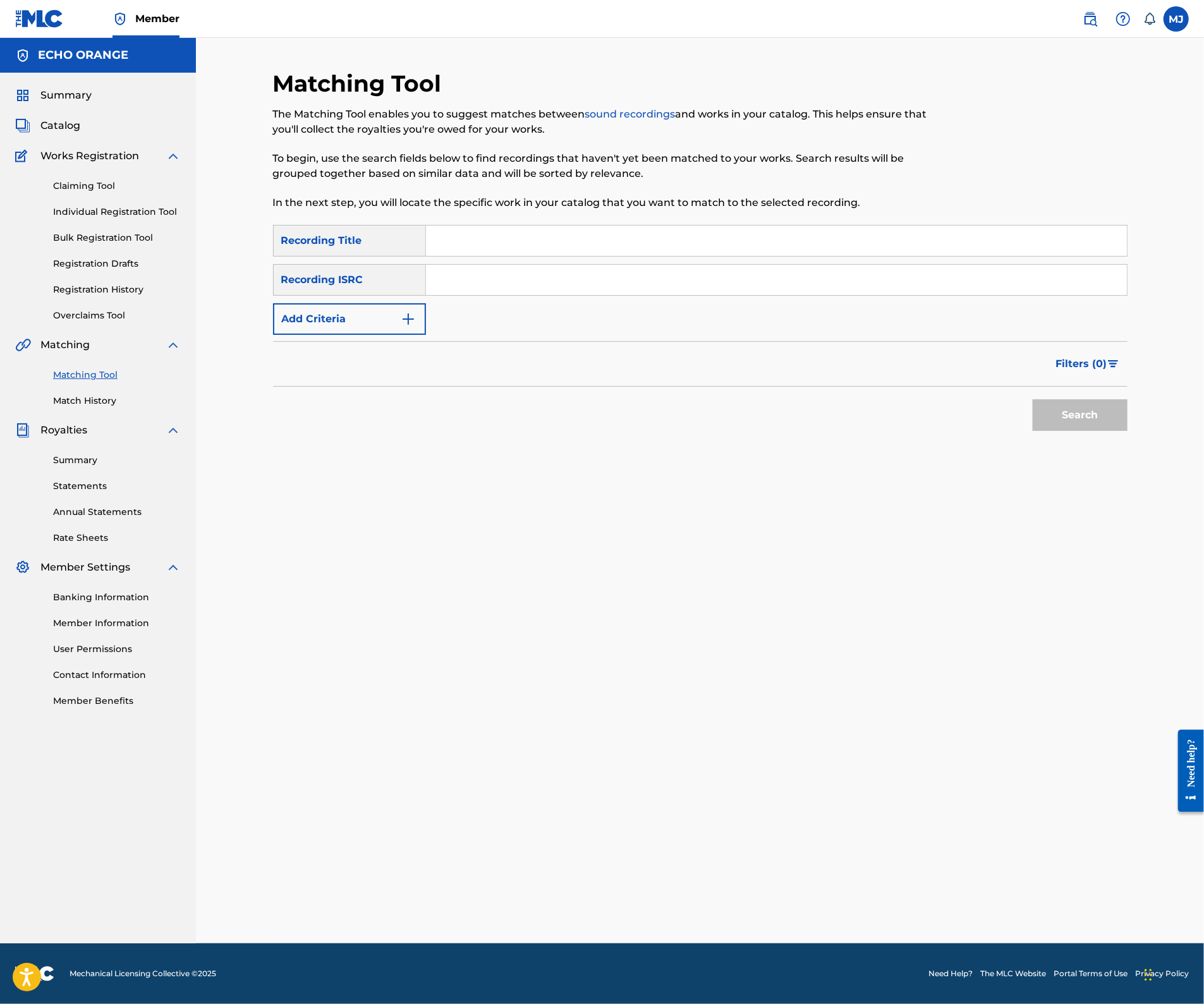
click at [495, 334] on div "SearchWithCriteriaf4538952-1b18-4164-86e1-3adf67612ba4 Recording Title SearchWi…" at bounding box center [700, 280] width 854 height 110
click at [374, 335] on button "Add Criteria" at bounding box center [349, 319] width 153 height 32
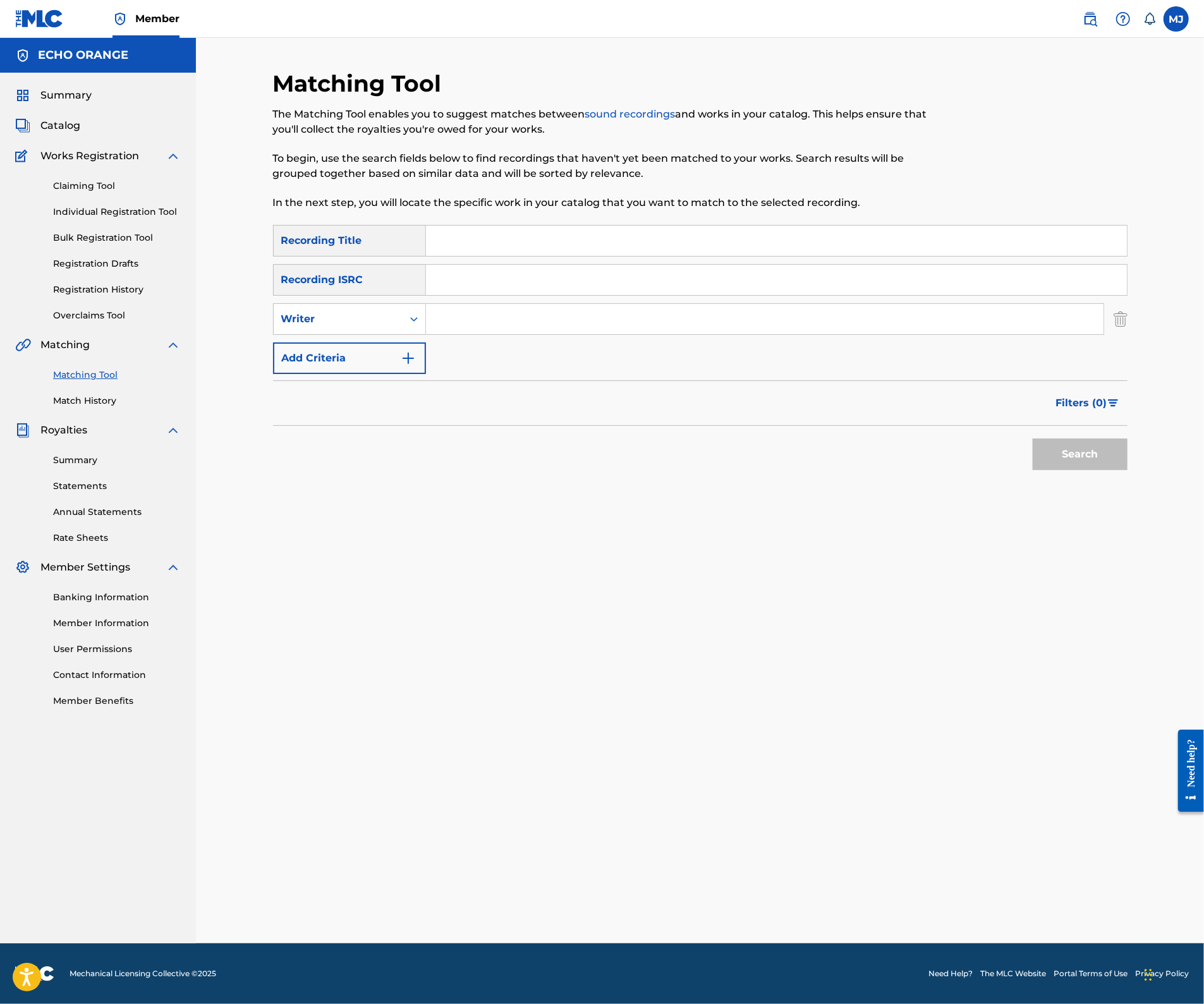
click at [467, 334] on input "Search Form" at bounding box center [764, 319] width 677 height 31
paste input "MO NOMS DOUX [PERSON_NAME] TO LABOUS"
type input "MO NOMS DOUX [PERSON_NAME] TO LABOUS"
click at [1127, 470] on button "Search" at bounding box center [1080, 453] width 95 height 32
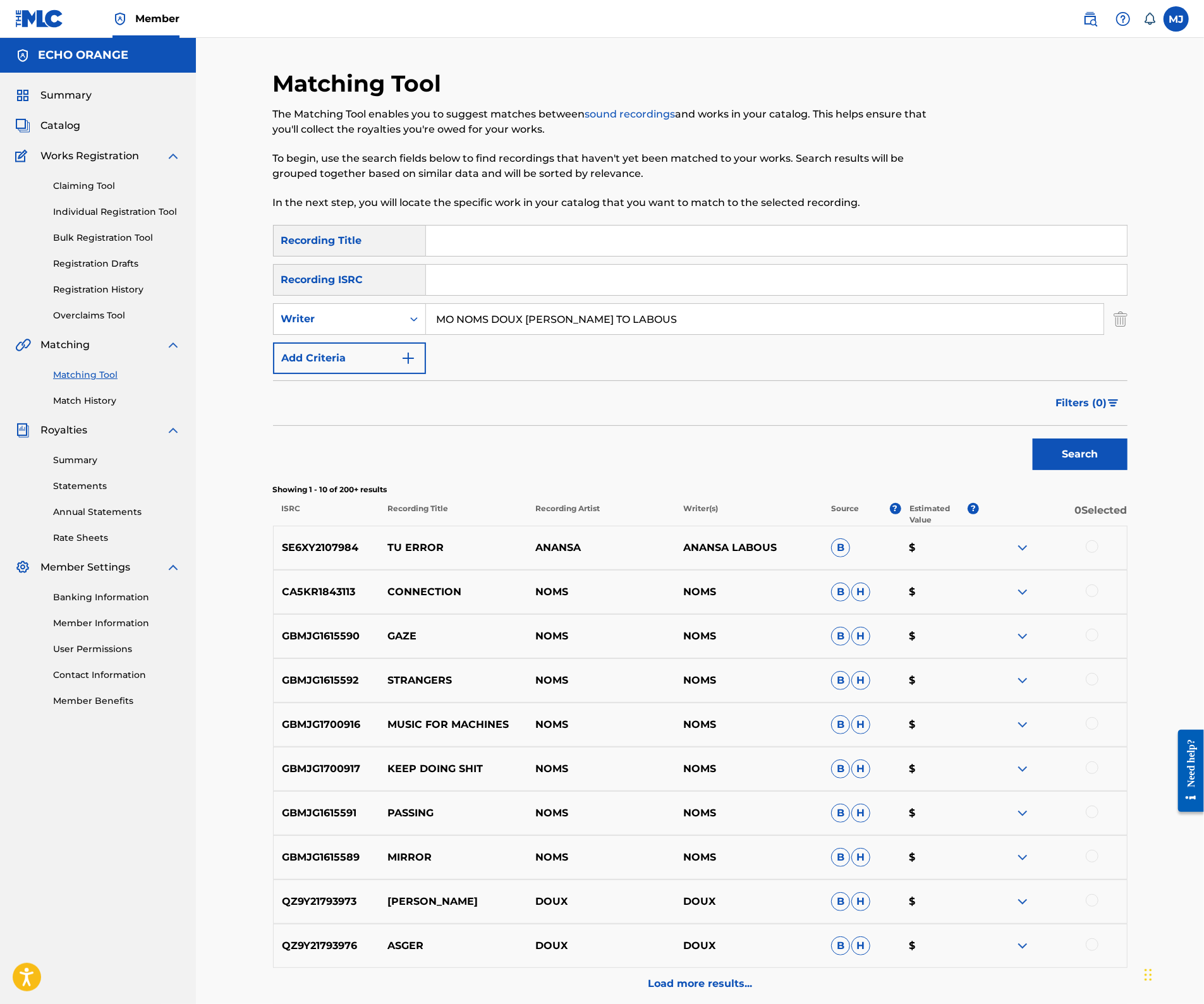
click at [634, 334] on input "MO NOMS DOUX [PERSON_NAME] TO LABOUS" at bounding box center [764, 319] width 677 height 31
click at [623, 256] on input "Search Form" at bounding box center [776, 241] width 701 height 31
paste input "MO NOMS DOUX [PERSON_NAME] TO LABOUS"
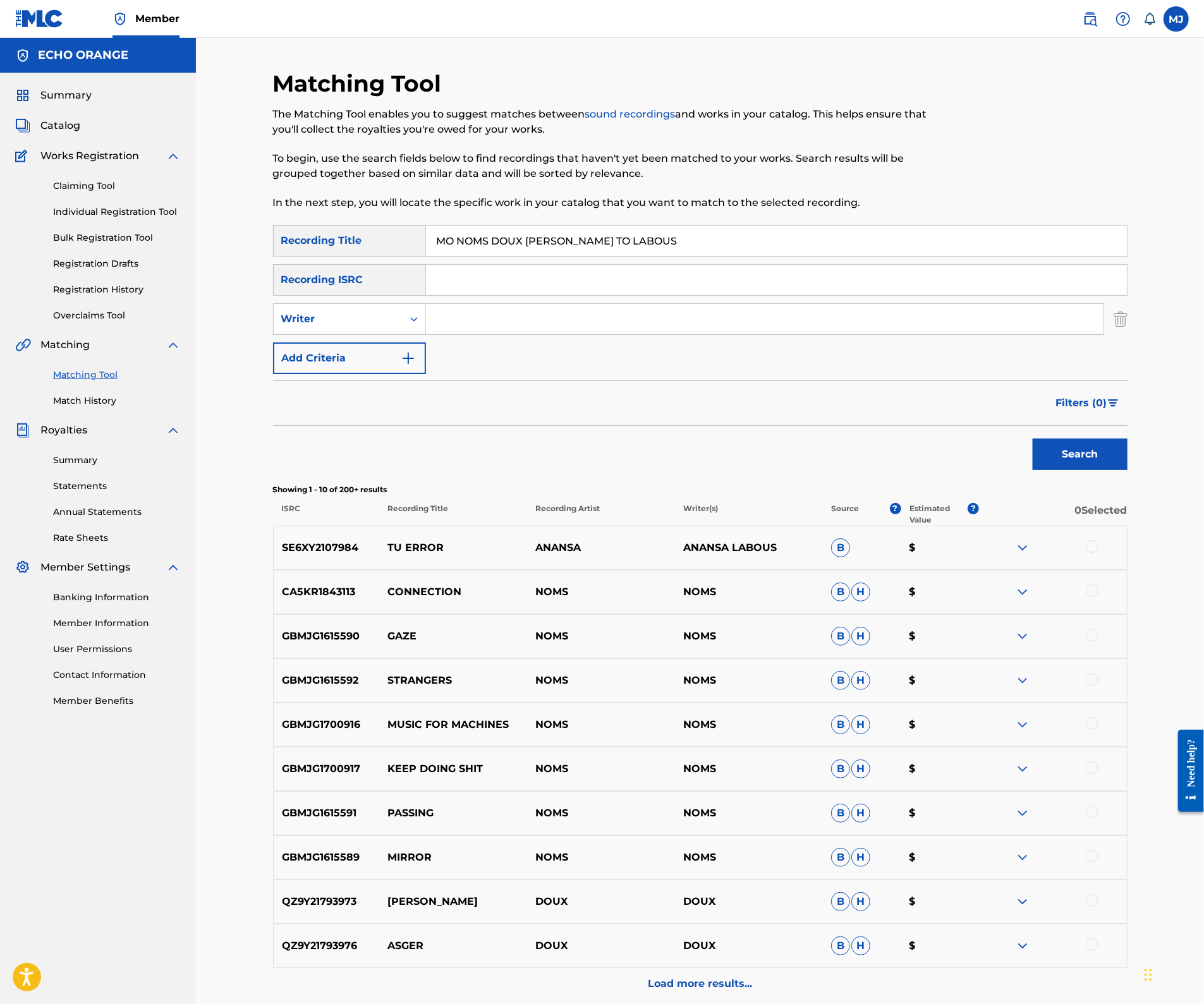
type input "MO NOMS DOUX [PERSON_NAME] TO LABOUS"
click at [1127, 470] on button "Search" at bounding box center [1080, 453] width 95 height 32
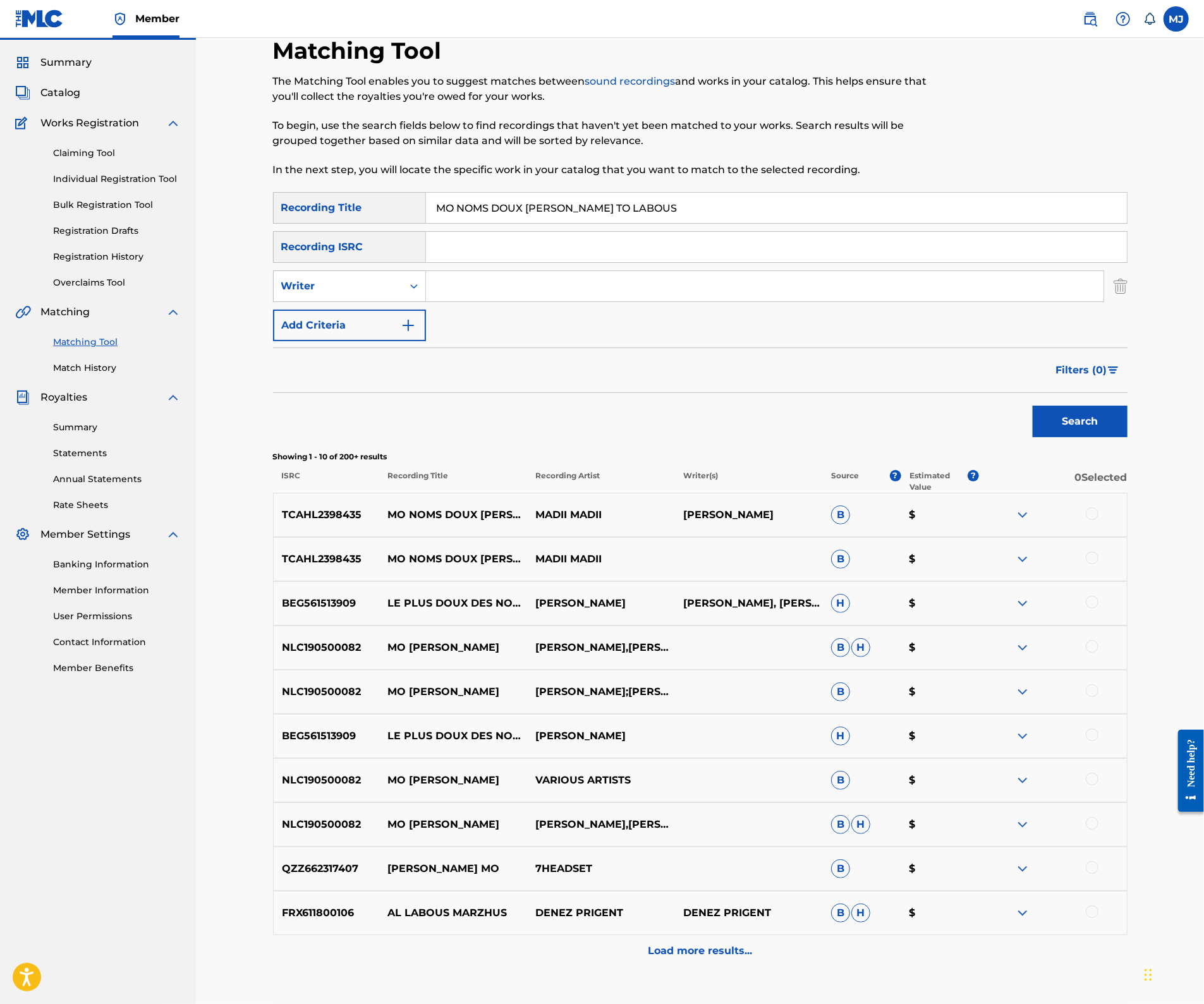
scroll to position [43, 0]
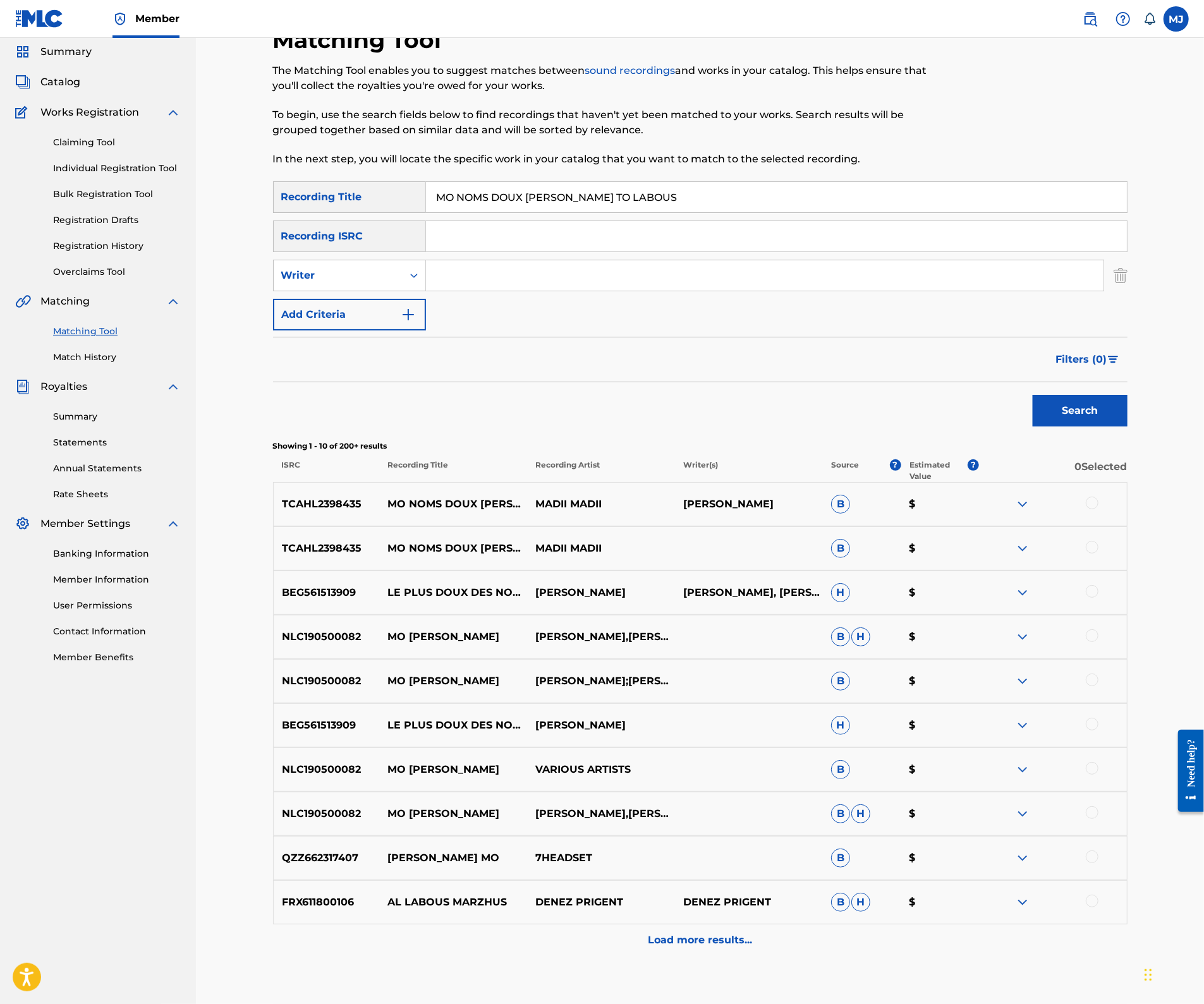
click at [1098, 509] on div at bounding box center [1091, 502] width 13 height 13
click at [1098, 553] on div at bounding box center [1091, 546] width 13 height 13
click at [958, 886] on button "Match 2 Groups" at bounding box center [889, 900] width 140 height 32
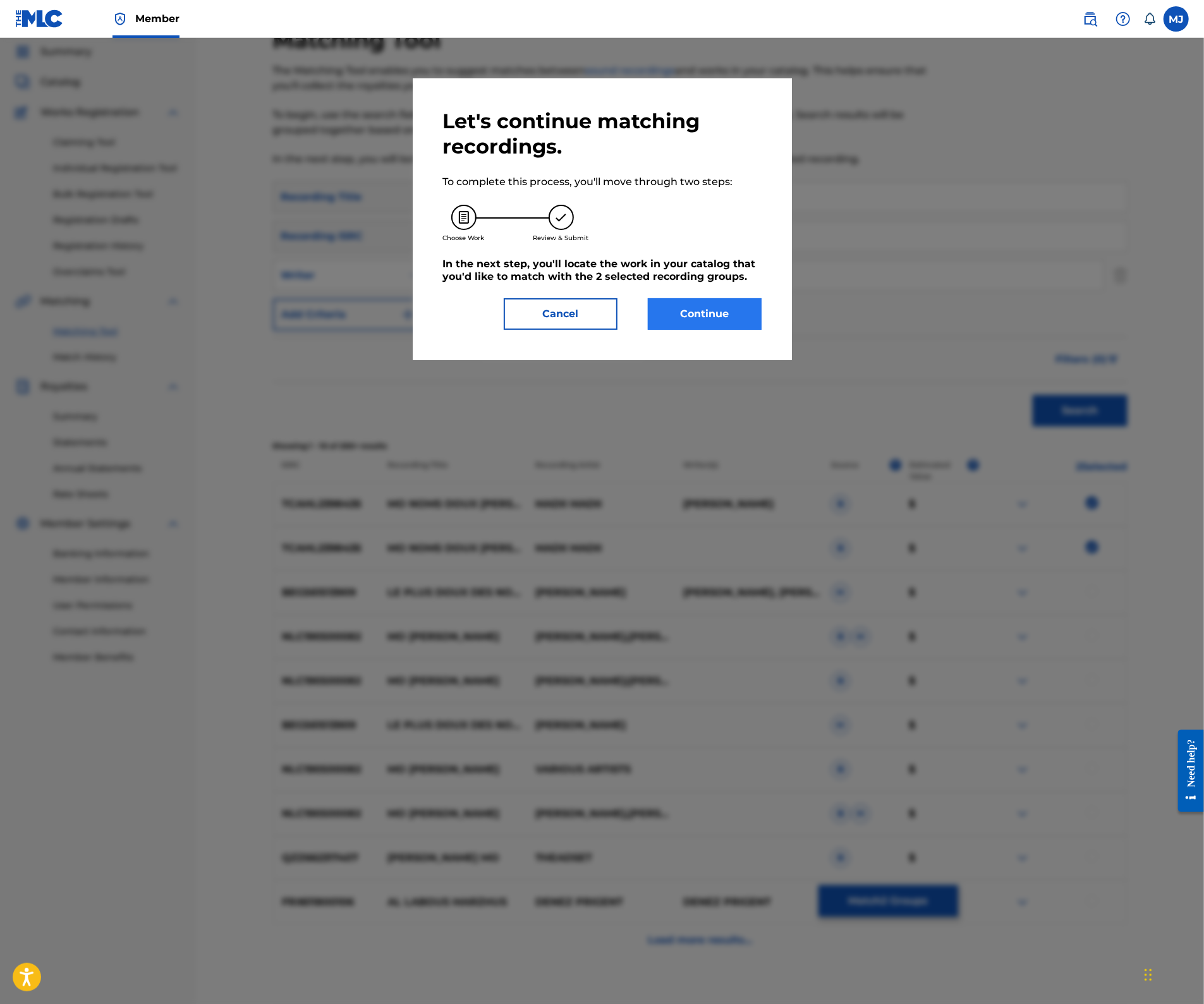
click at [726, 330] on button "Continue" at bounding box center [704, 314] width 113 height 32
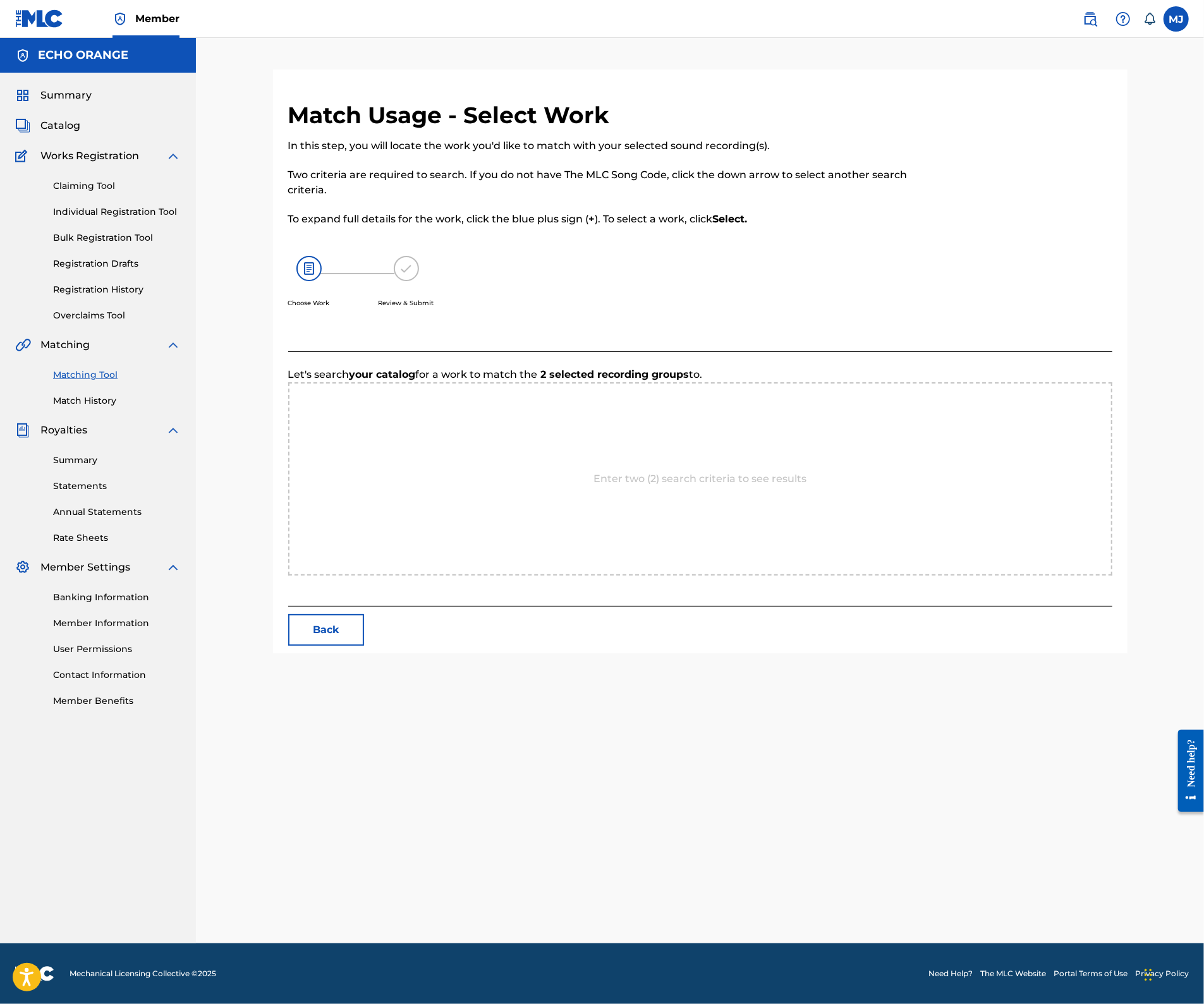
scroll to position [0, 0]
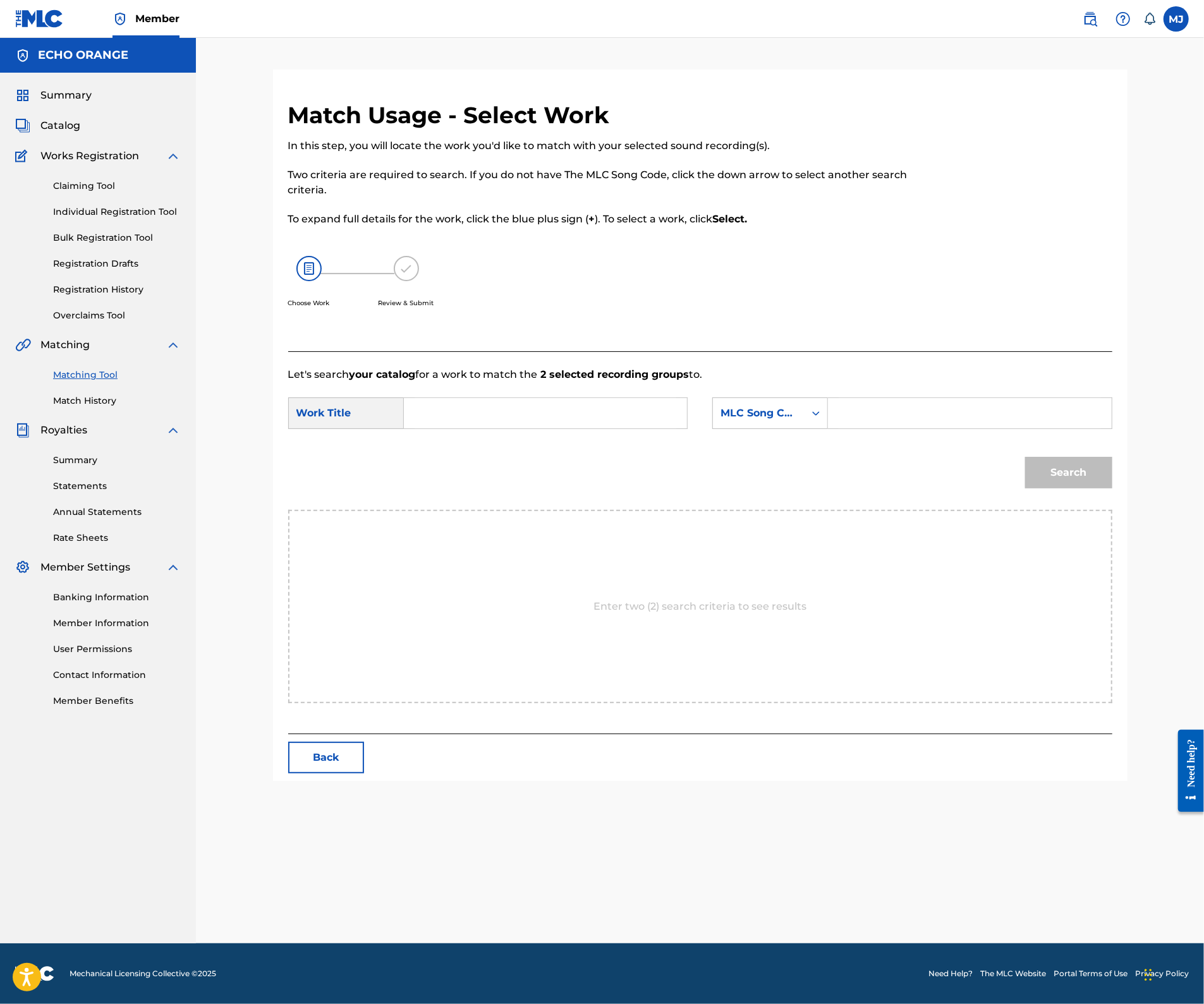
click at [574, 428] on input "Search Form" at bounding box center [545, 413] width 262 height 31
paste input "MO NOMS DOUX [PERSON_NAME] TO LABOUS"
type input "MO NOMS DOUX [PERSON_NAME] TO LABOUS"
click at [804, 425] on div "MLC Song Code" at bounding box center [758, 413] width 91 height 24
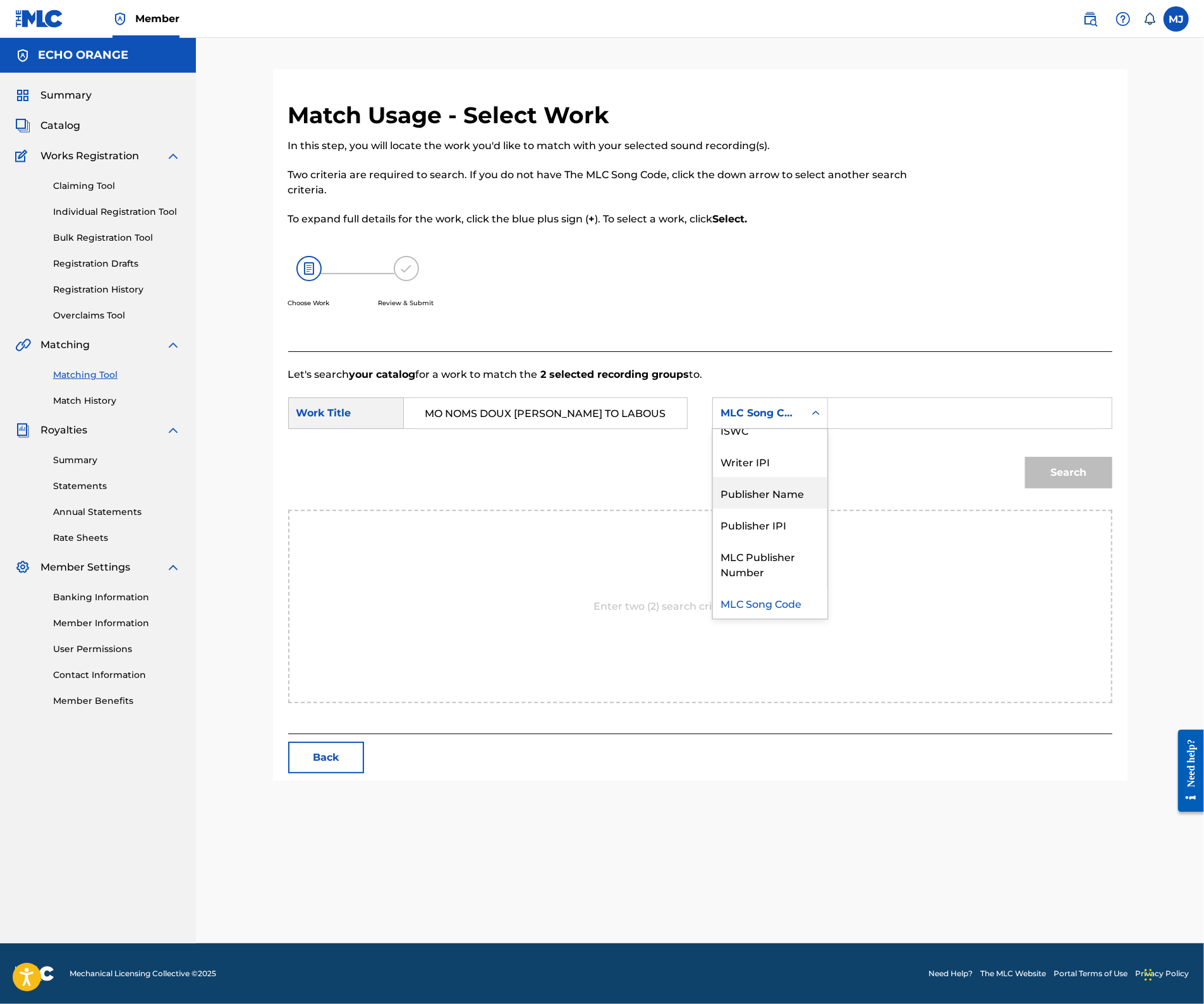
click at [817, 509] on div "Publisher Name" at bounding box center [770, 492] width 114 height 32
click at [958, 429] on div "Search Form" at bounding box center [970, 413] width 284 height 32
click at [953, 428] on input "Search Form" at bounding box center [969, 413] width 262 height 31
type input "appeal"
click at [1112, 488] on button "Search" at bounding box center [1068, 472] width 87 height 32
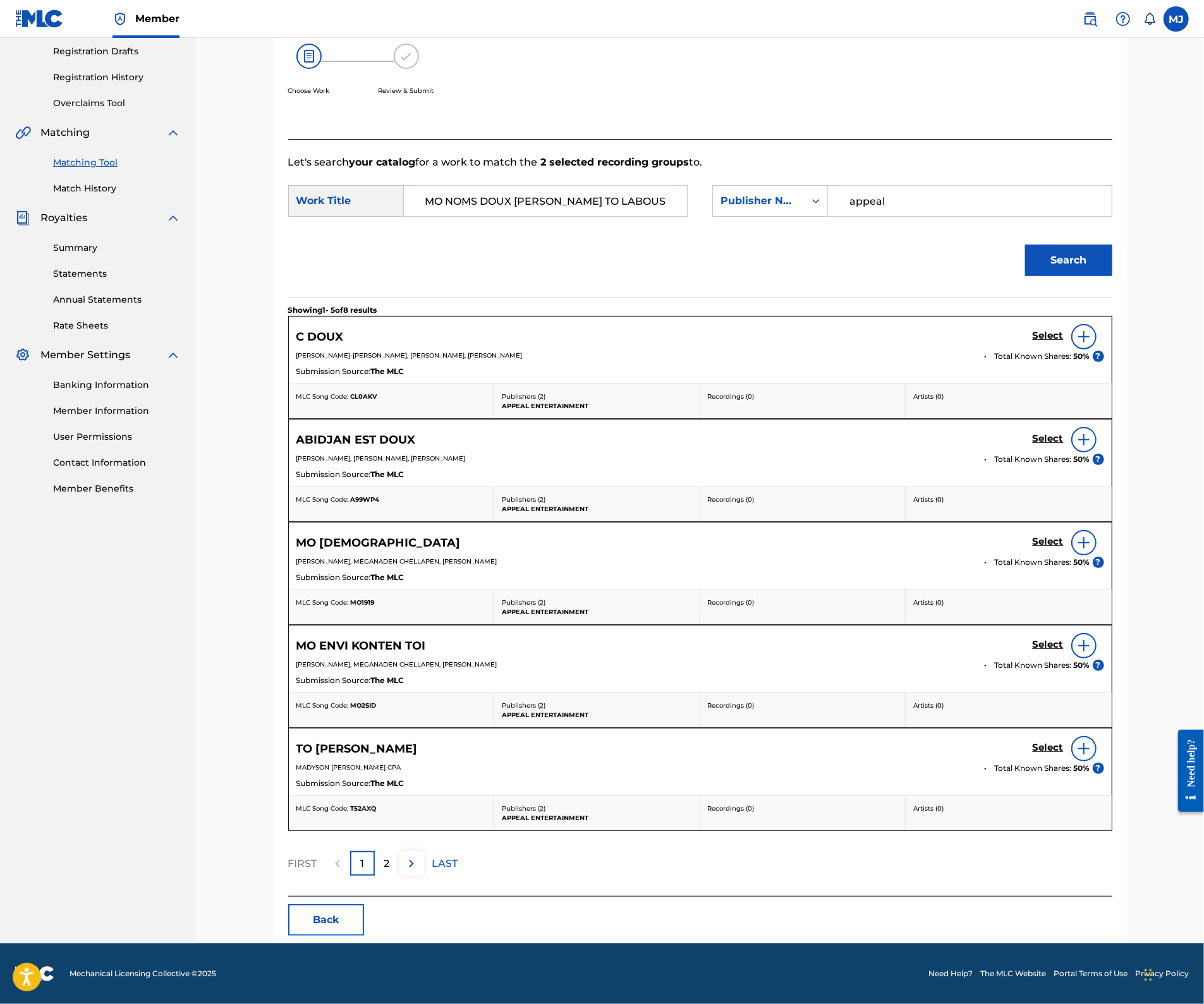
scroll to position [0, 0]
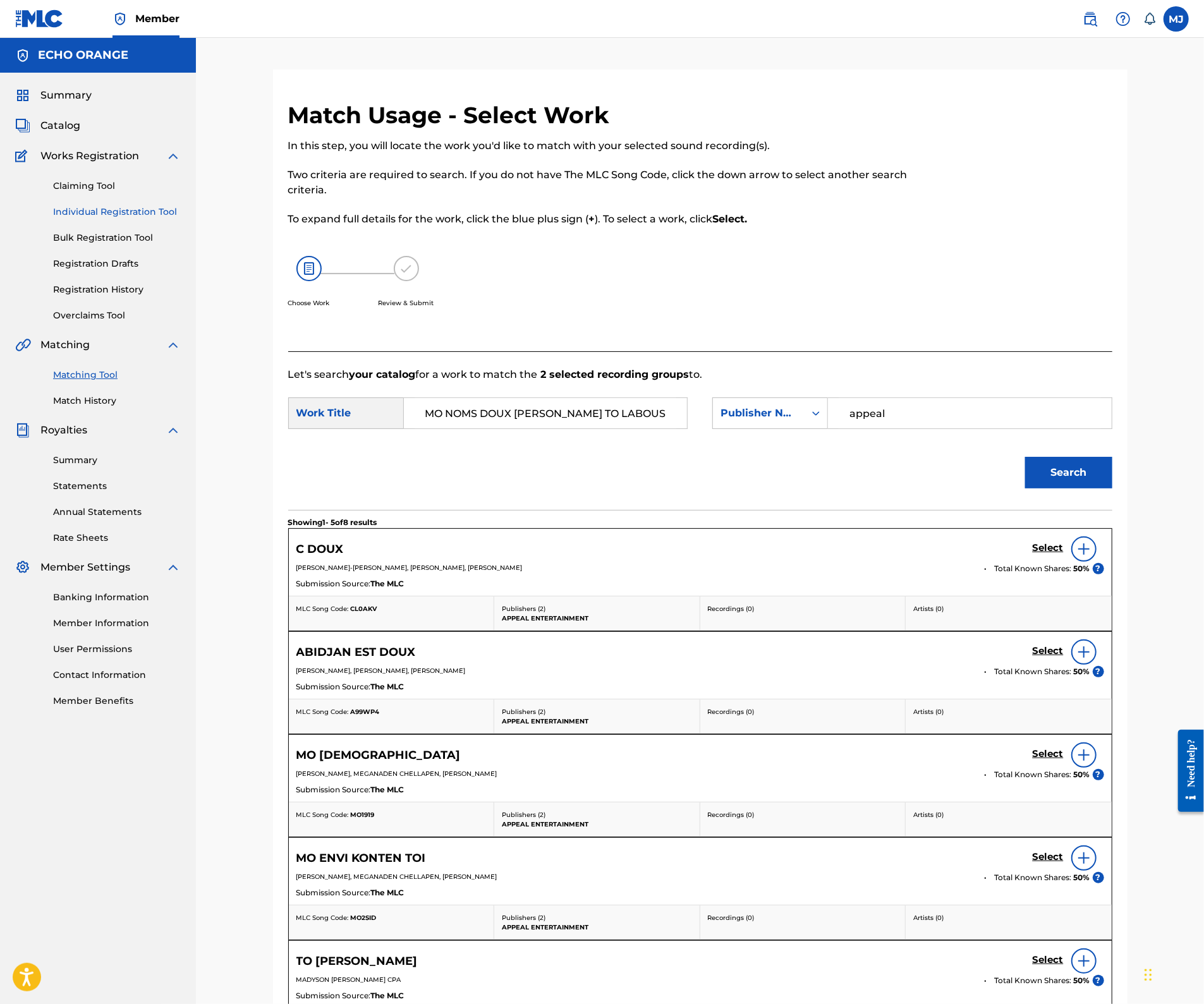
click at [104, 218] on link "Individual Registration Tool" at bounding box center [117, 212] width 128 height 14
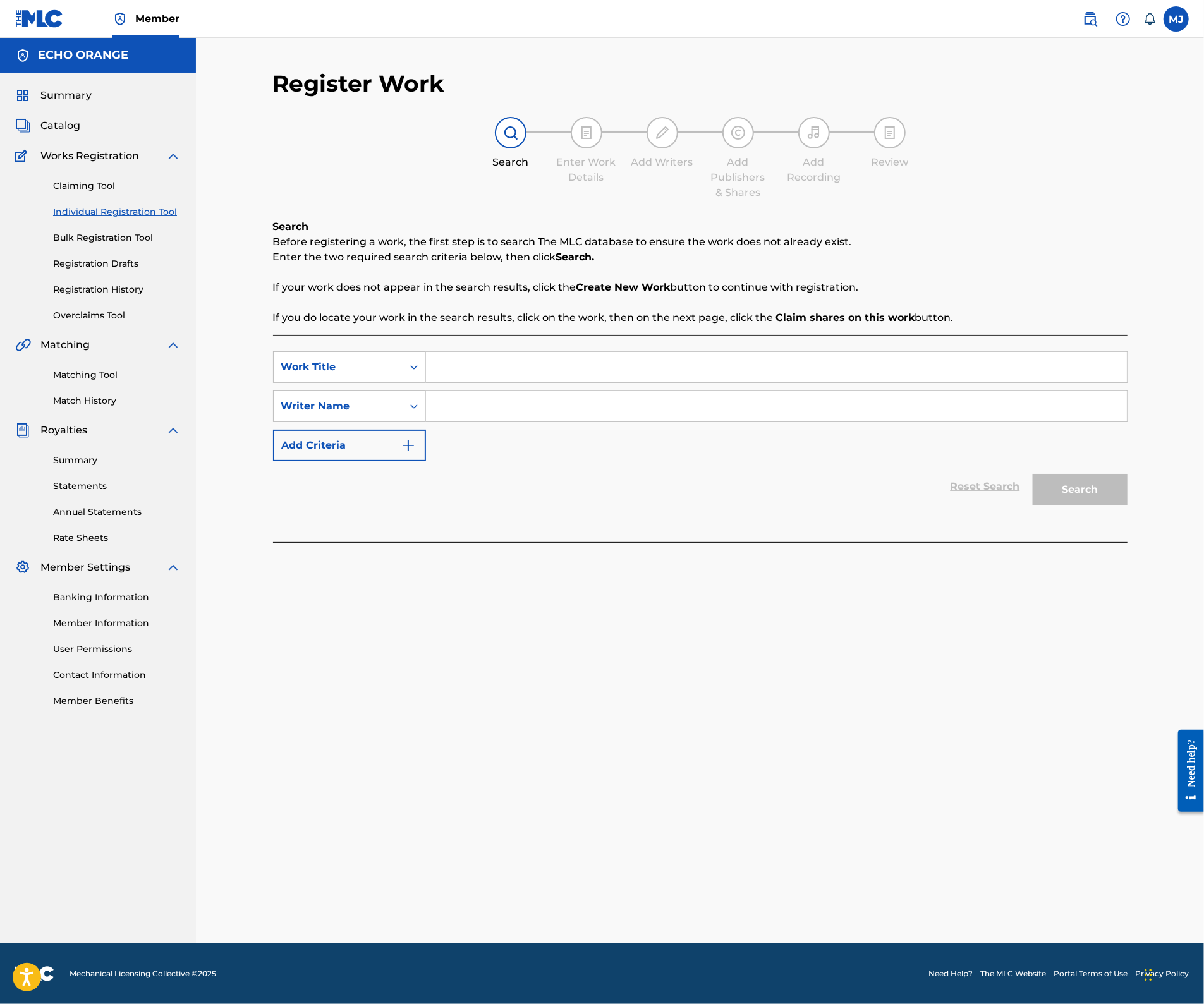
paste input "MO NOMS DOUX [PERSON_NAME] TO LABOUS"
click at [547, 382] on input "MO NOMS DOUX [PERSON_NAME] TO LABOUS" at bounding box center [776, 367] width 701 height 31
type input "MO NOMS DOUX [PERSON_NAME] TO LABOUS"
click at [512, 424] on div "SearchWithCriteriaa21af415-b421-4551-a565-60f15e0218c6 Work Title MO NOMS DOUX …" at bounding box center [700, 406] width 854 height 110
click at [509, 421] on input "Search Form" at bounding box center [776, 407] width 701 height 31
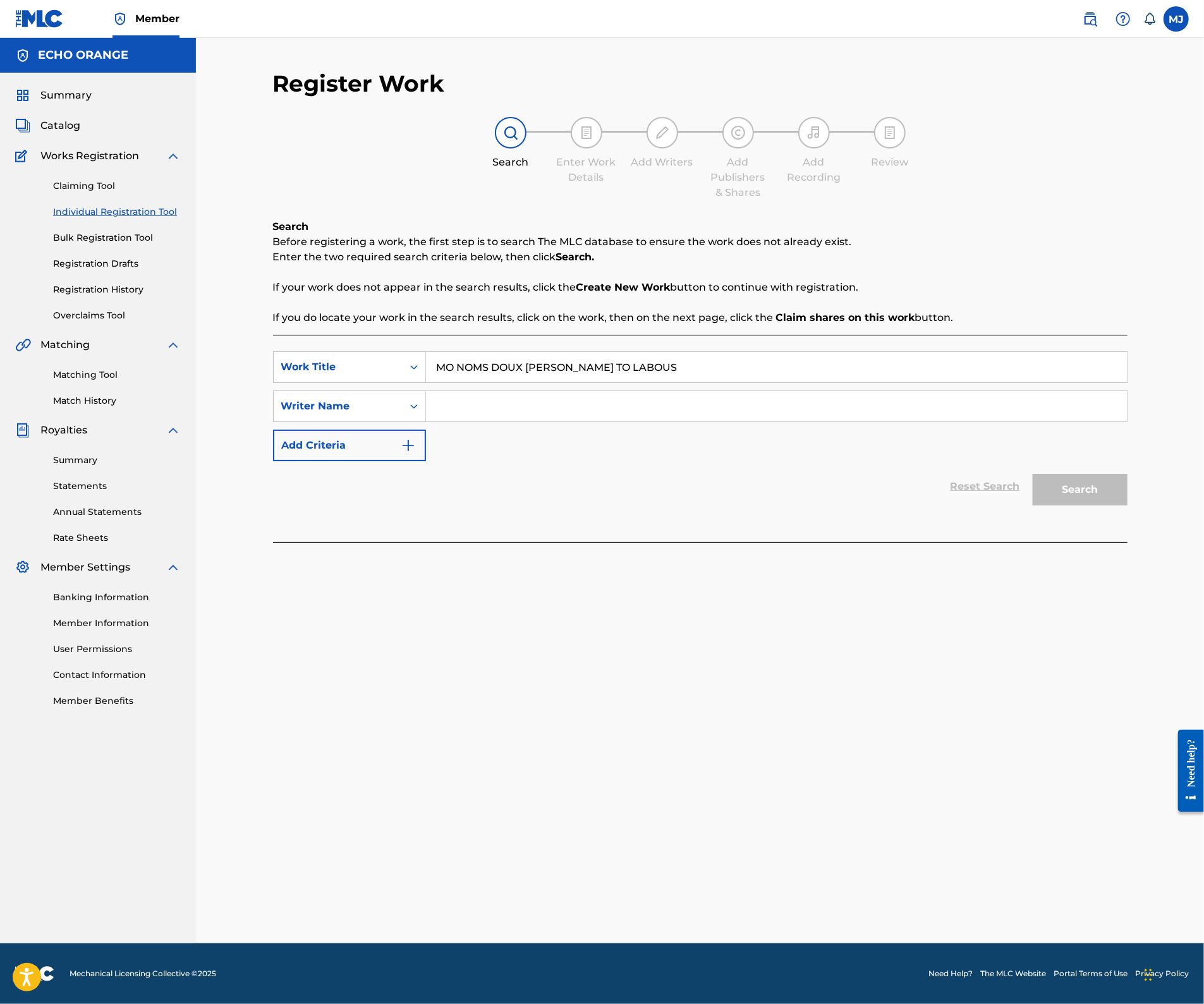
click at [509, 421] on input "Search Form" at bounding box center [776, 407] width 701 height 31
click at [527, 421] on input "Search Form" at bounding box center [776, 407] width 701 height 31
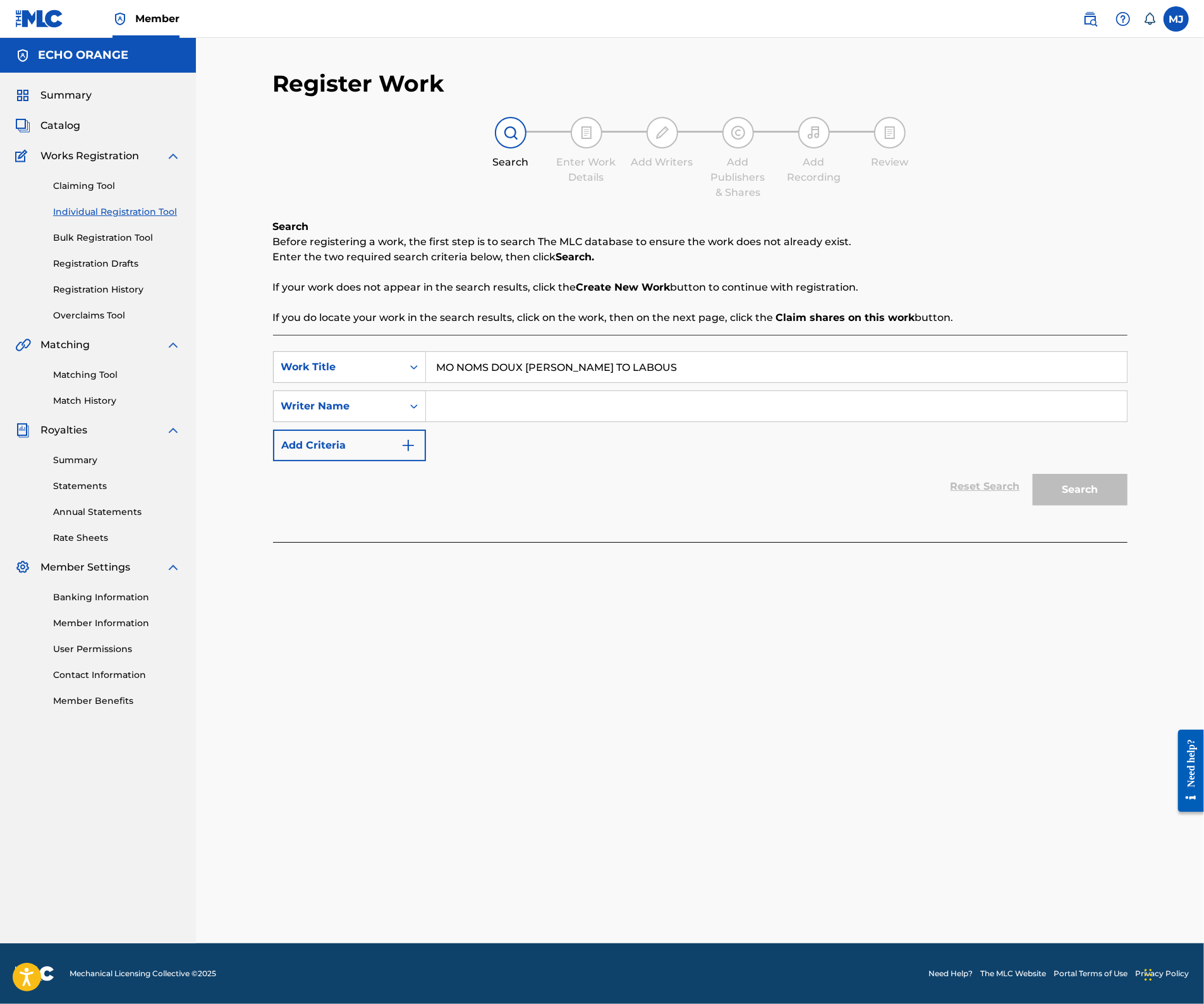
click at [527, 421] on input "Search Form" at bounding box center [776, 407] width 701 height 31
type input "Madyson jean"
click at [1127, 505] on button "Search" at bounding box center [1080, 489] width 95 height 32
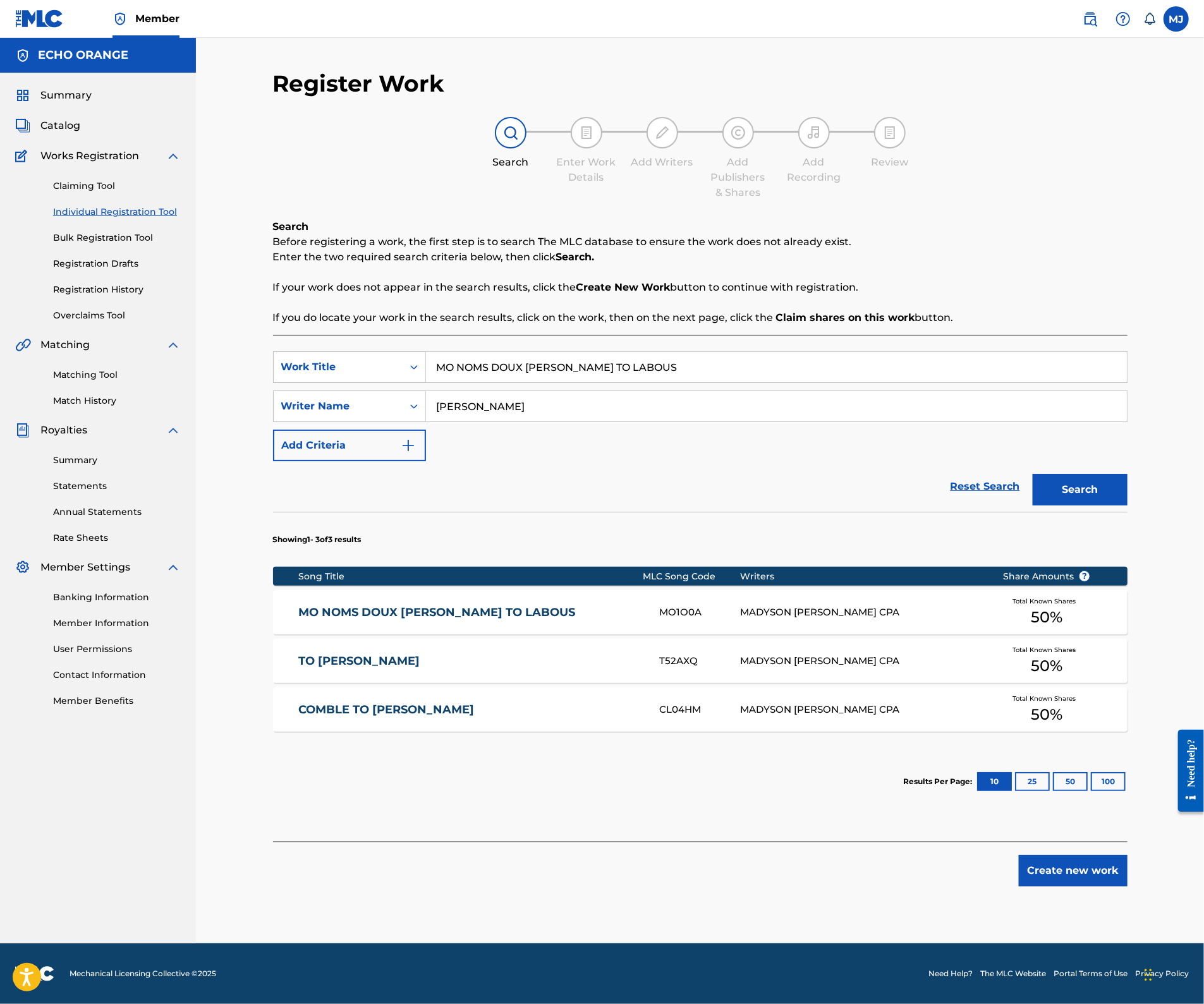
click at [428, 620] on link "MO NOMS DOUX [PERSON_NAME] TO LABOUS" at bounding box center [470, 612] width 344 height 14
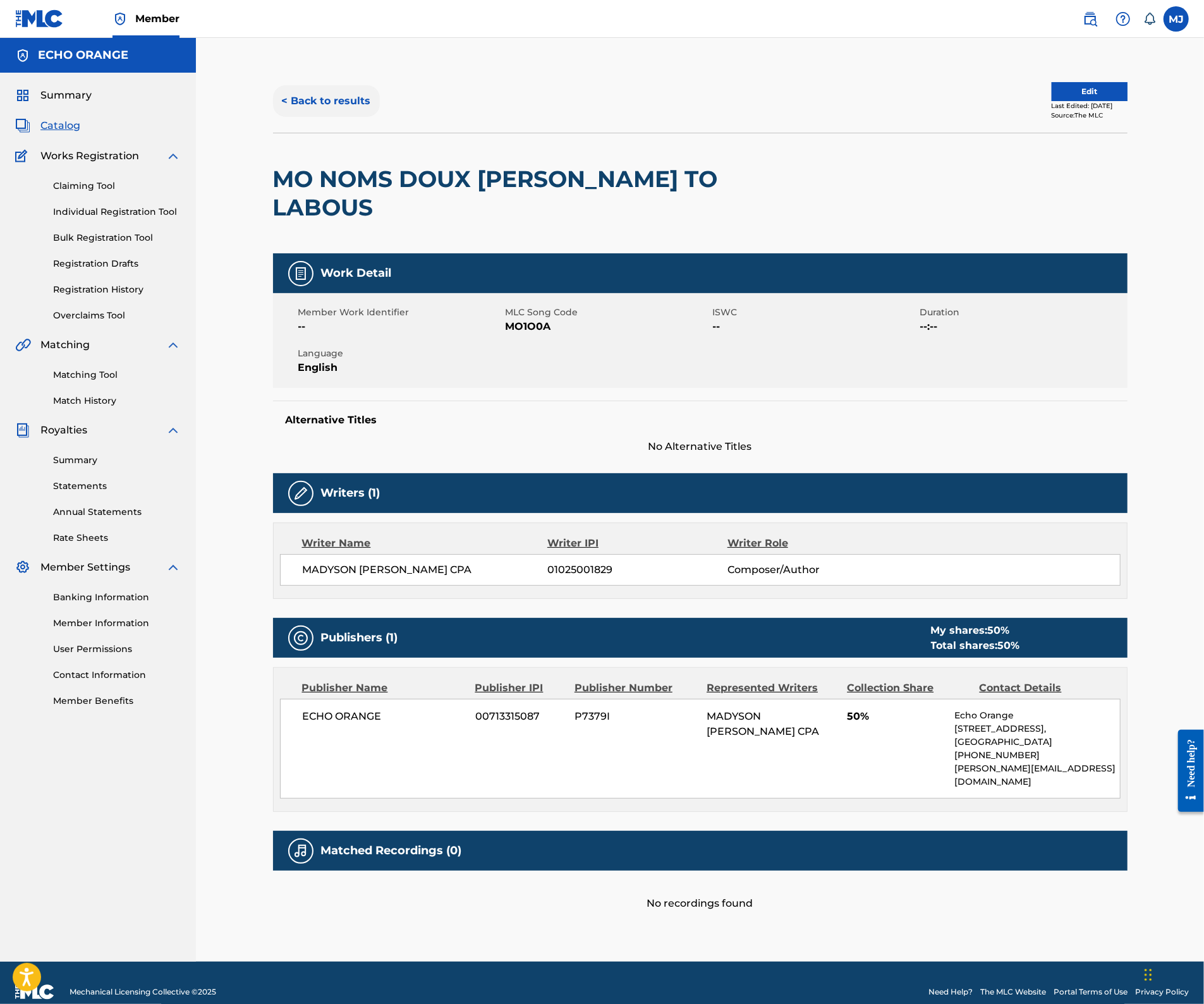
click at [304, 116] on button "< Back to results" at bounding box center [326, 101] width 107 height 32
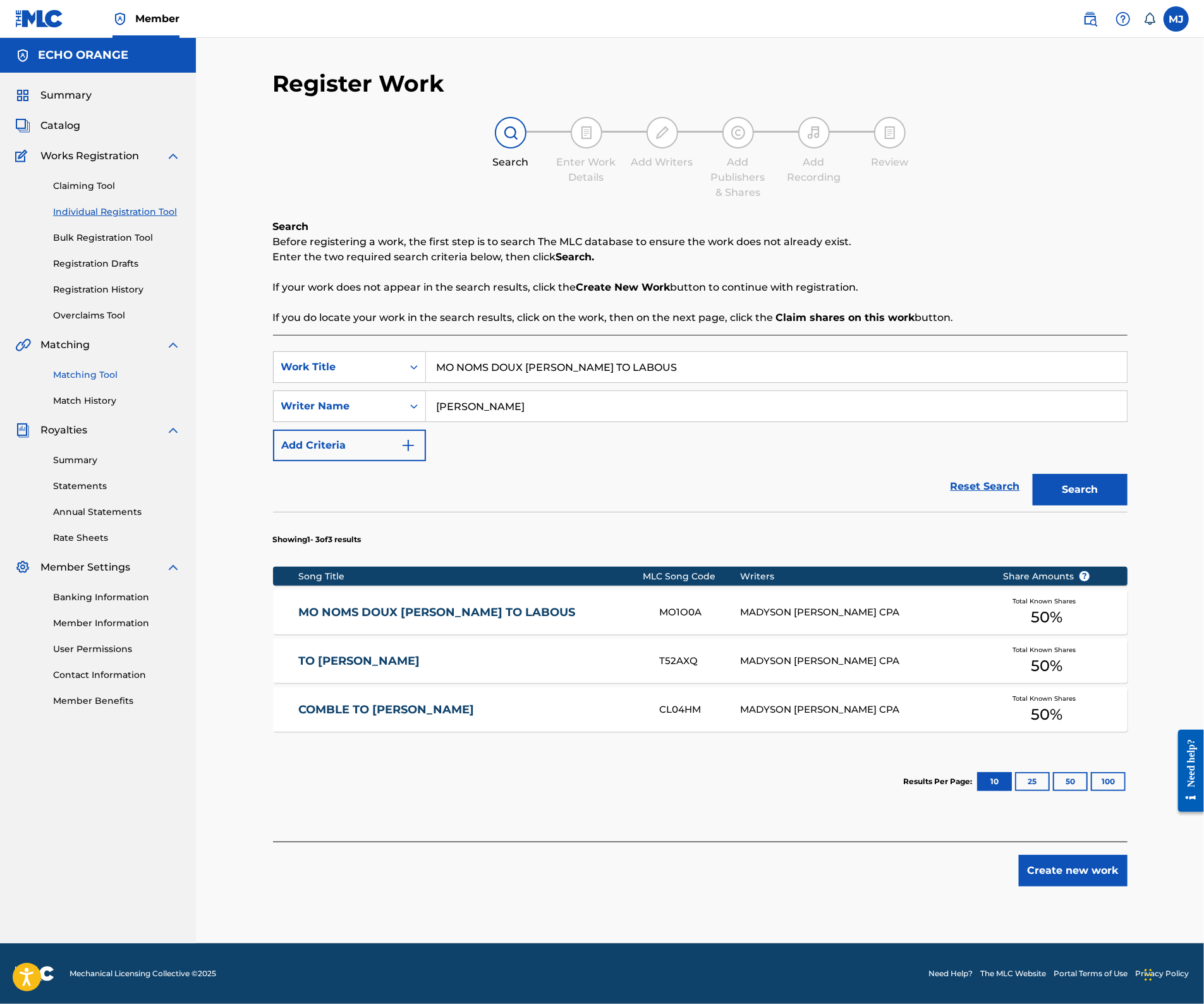
click at [89, 382] on link "Matching Tool" at bounding box center [117, 375] width 128 height 14
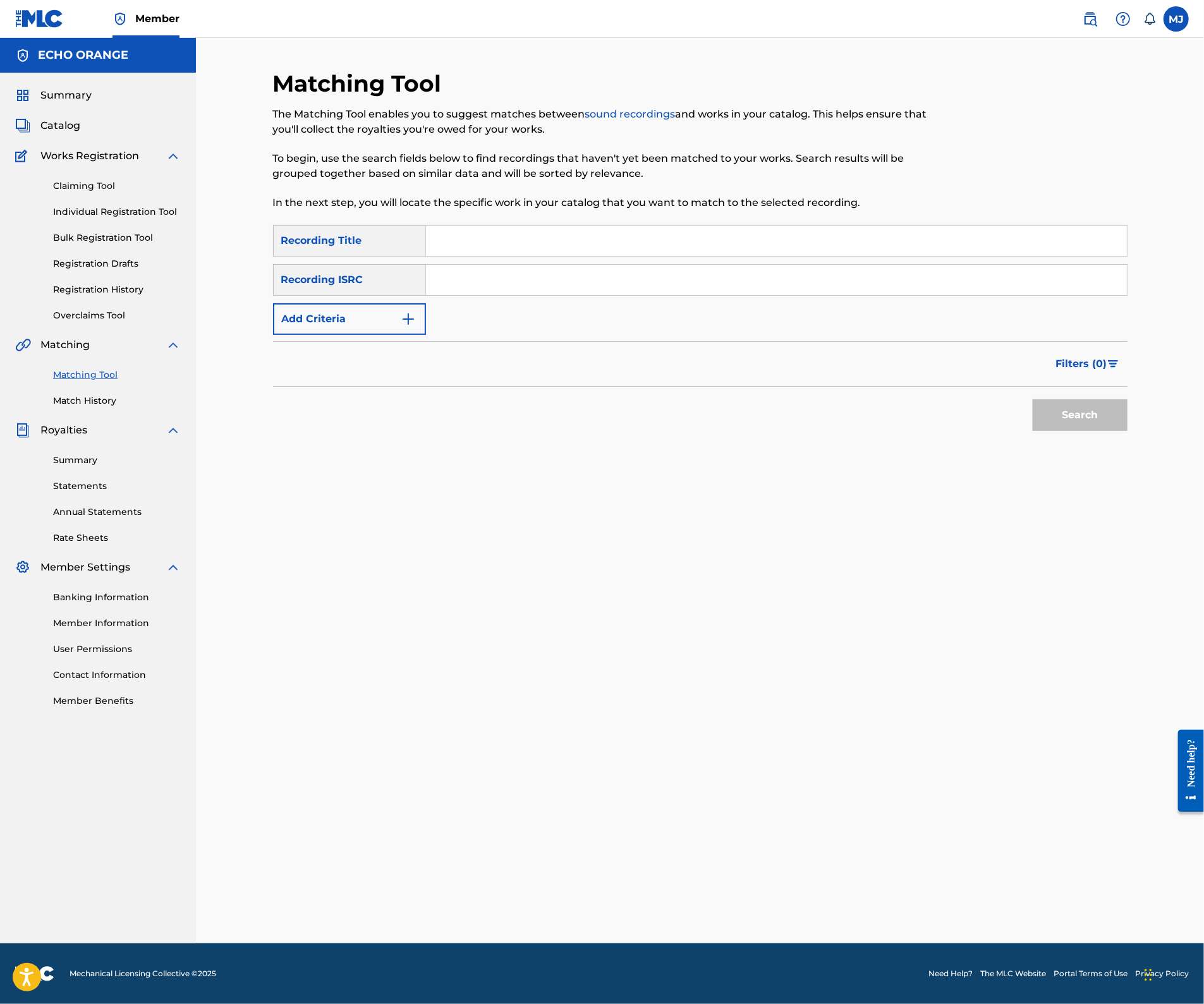
drag, startPoint x: 474, startPoint y: 291, endPoint x: 511, endPoint y: 264, distance: 45.8
click at [475, 291] on div "SearchWithCriteriaf4538952-1b18-4164-86e1-3adf67612ba4 Recording Title SearchWi…" at bounding box center [700, 280] width 854 height 110
click at [511, 256] on input "Search Form" at bounding box center [776, 241] width 701 height 31
paste input "MO NOMS DOUX [PERSON_NAME] TO LABOUS"
type input "MO NOMS DOUX [PERSON_NAME] TO LABOUS"
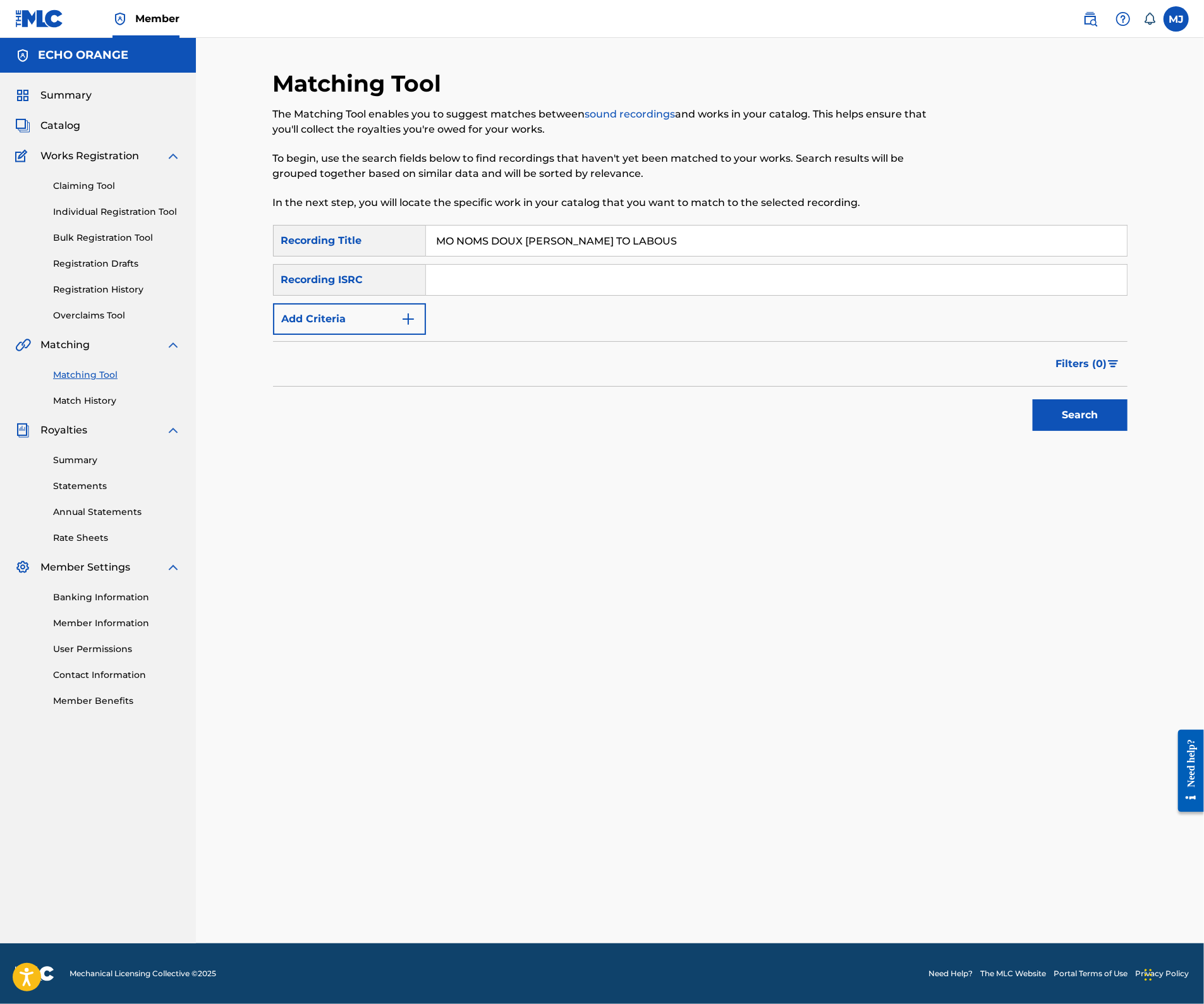
click at [1127, 430] on button "Search" at bounding box center [1080, 414] width 95 height 32
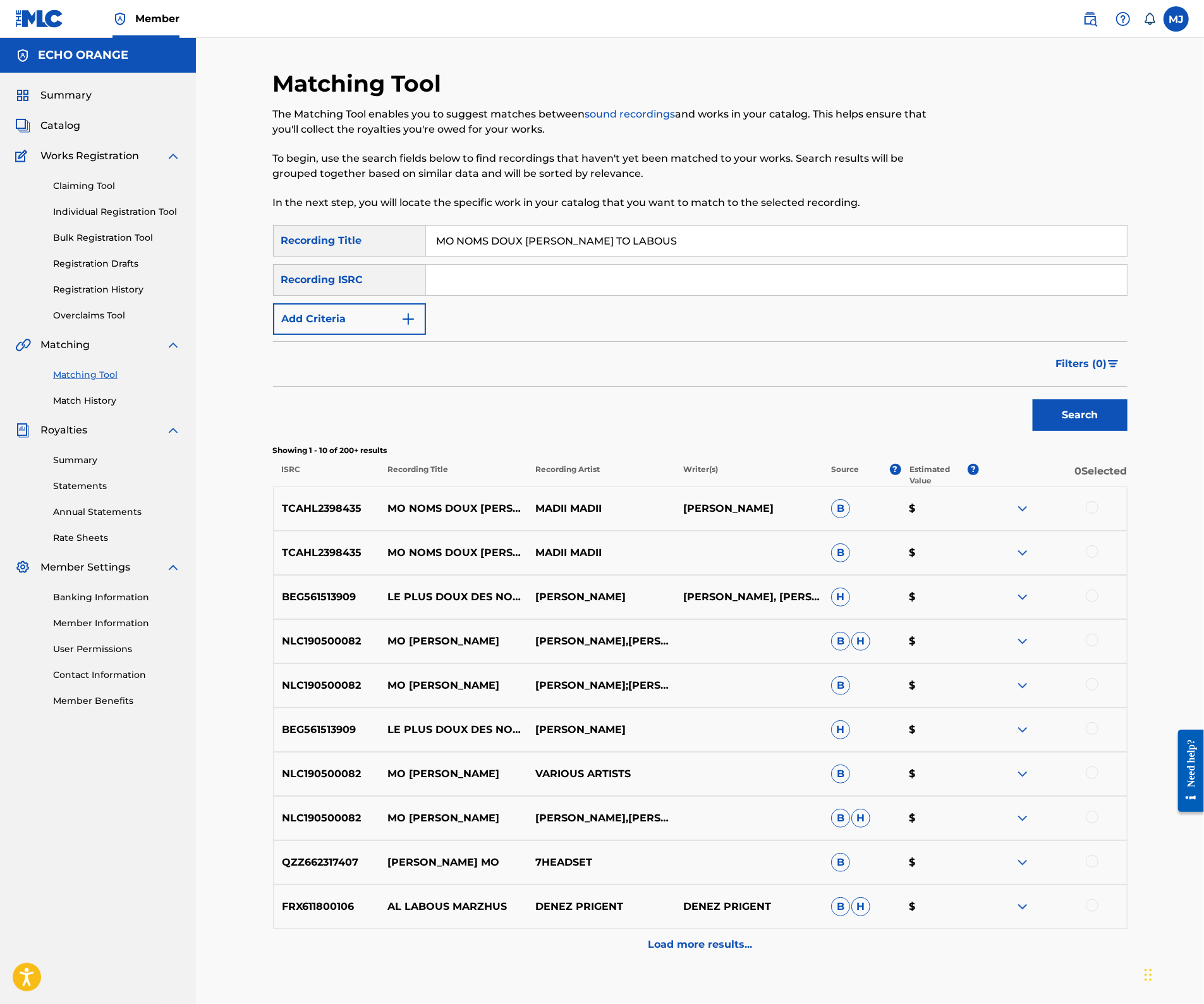
drag, startPoint x: 1143, startPoint y: 581, endPoint x: 1141, endPoint y: 589, distance: 8.2
click at [1098, 513] on div at bounding box center [1091, 507] width 13 height 13
click at [1098, 557] on div at bounding box center [1091, 551] width 13 height 13
click at [958, 885] on button "Match 2 Groups" at bounding box center [889, 900] width 140 height 32
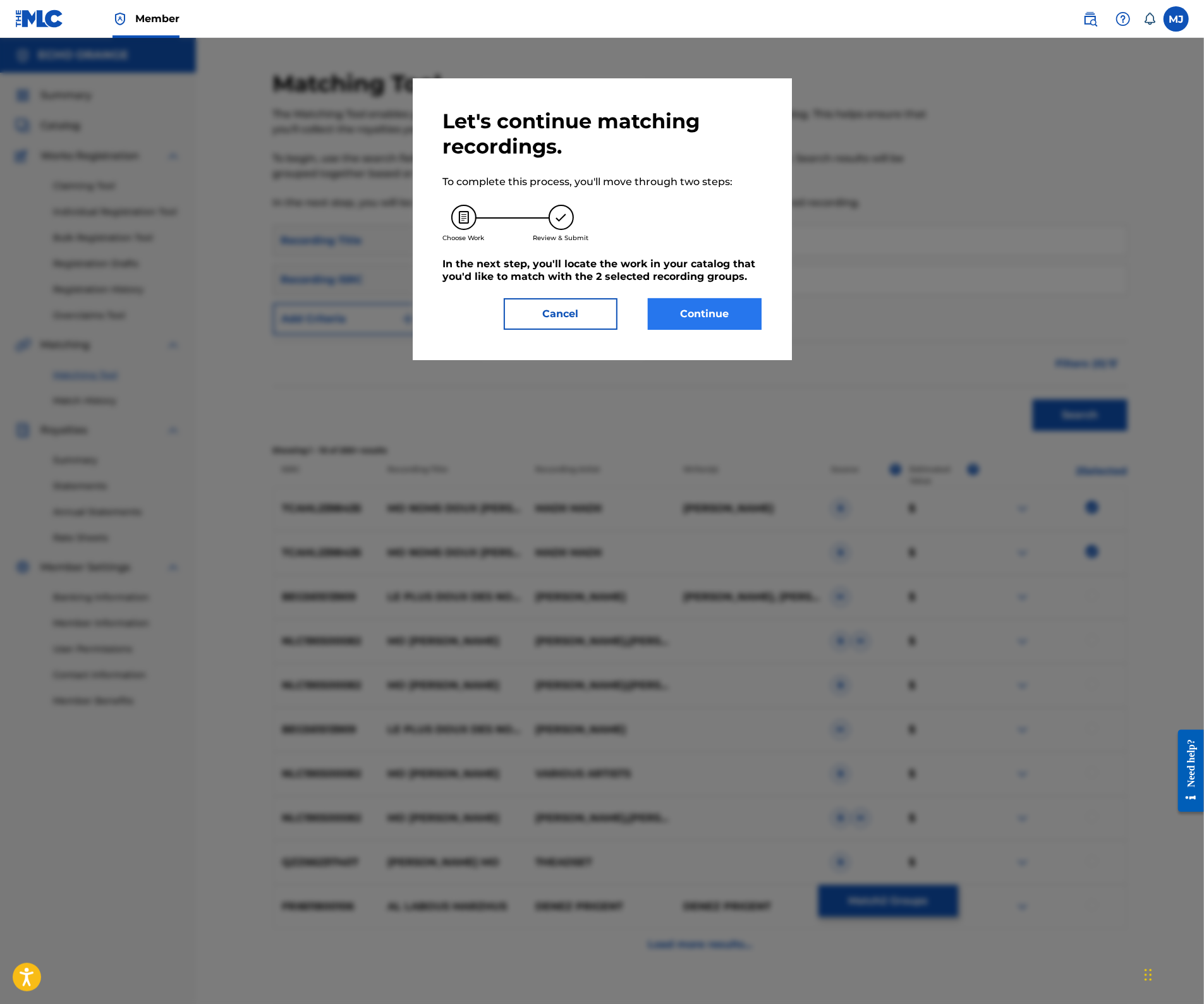
click at [718, 330] on button "Continue" at bounding box center [704, 314] width 113 height 32
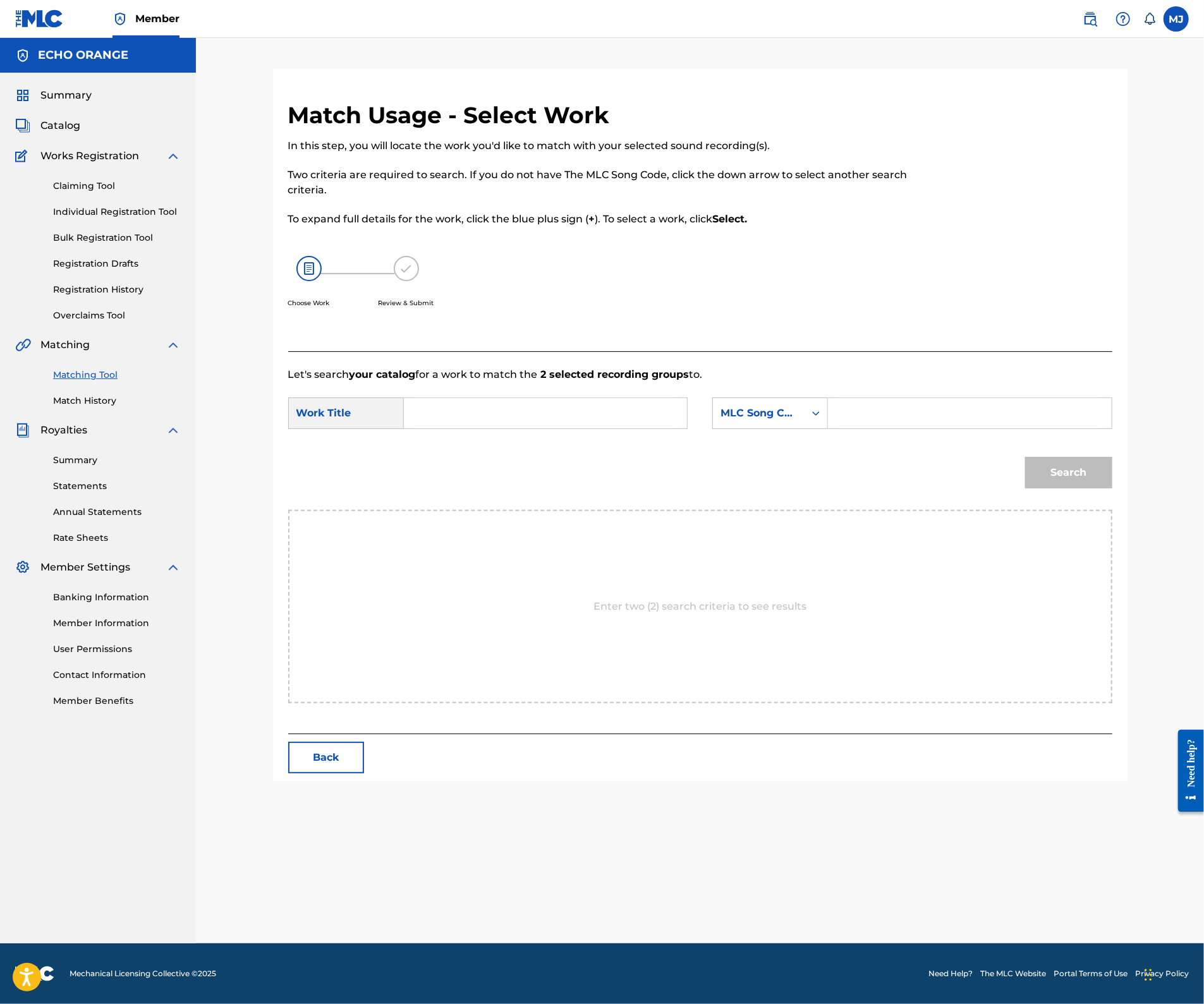
drag, startPoint x: 549, startPoint y: 482, endPoint x: 557, endPoint y: 470, distance: 14.4
click at [553, 436] on div "SearchWithCriteriaa21af415-b421-4551-a565-60f15e0218c6 Work Title SearchWithCri…" at bounding box center [700, 417] width 824 height 39
click at [563, 428] on input "Search Form" at bounding box center [545, 413] width 262 height 31
paste input "MO NOMS DOUX [PERSON_NAME] TO LABOUS"
type input "MO NOMS DOUX [PERSON_NAME] TO LABOUS"
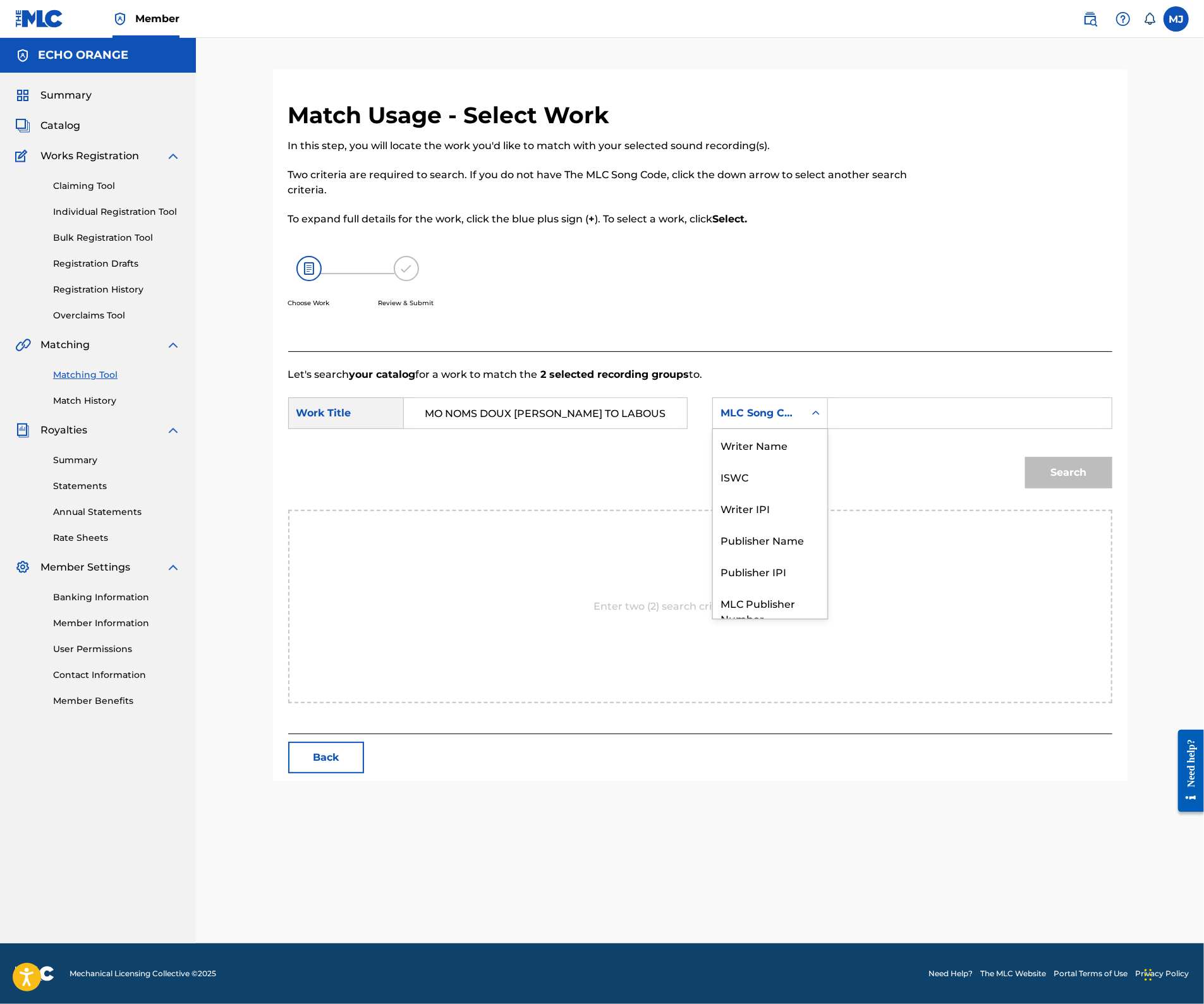
click at [795, 425] on div "MLC Song Code" at bounding box center [758, 413] width 91 height 24
click at [797, 509] on div "Publisher Name" at bounding box center [770, 492] width 114 height 32
click at [943, 428] on input "Search Form" at bounding box center [969, 413] width 262 height 31
type input "echo"
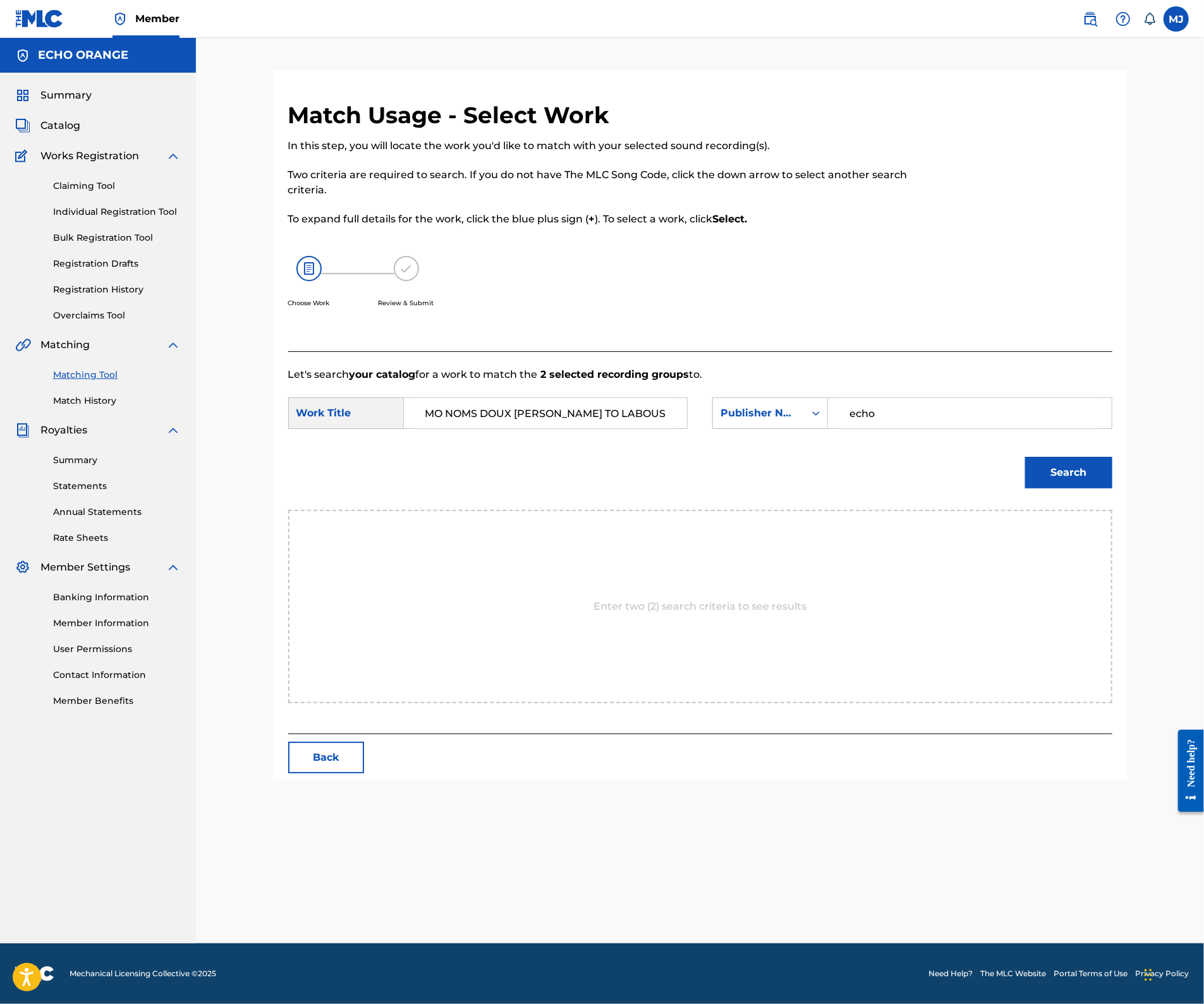
click at [1112, 488] on button "Search" at bounding box center [1068, 472] width 87 height 32
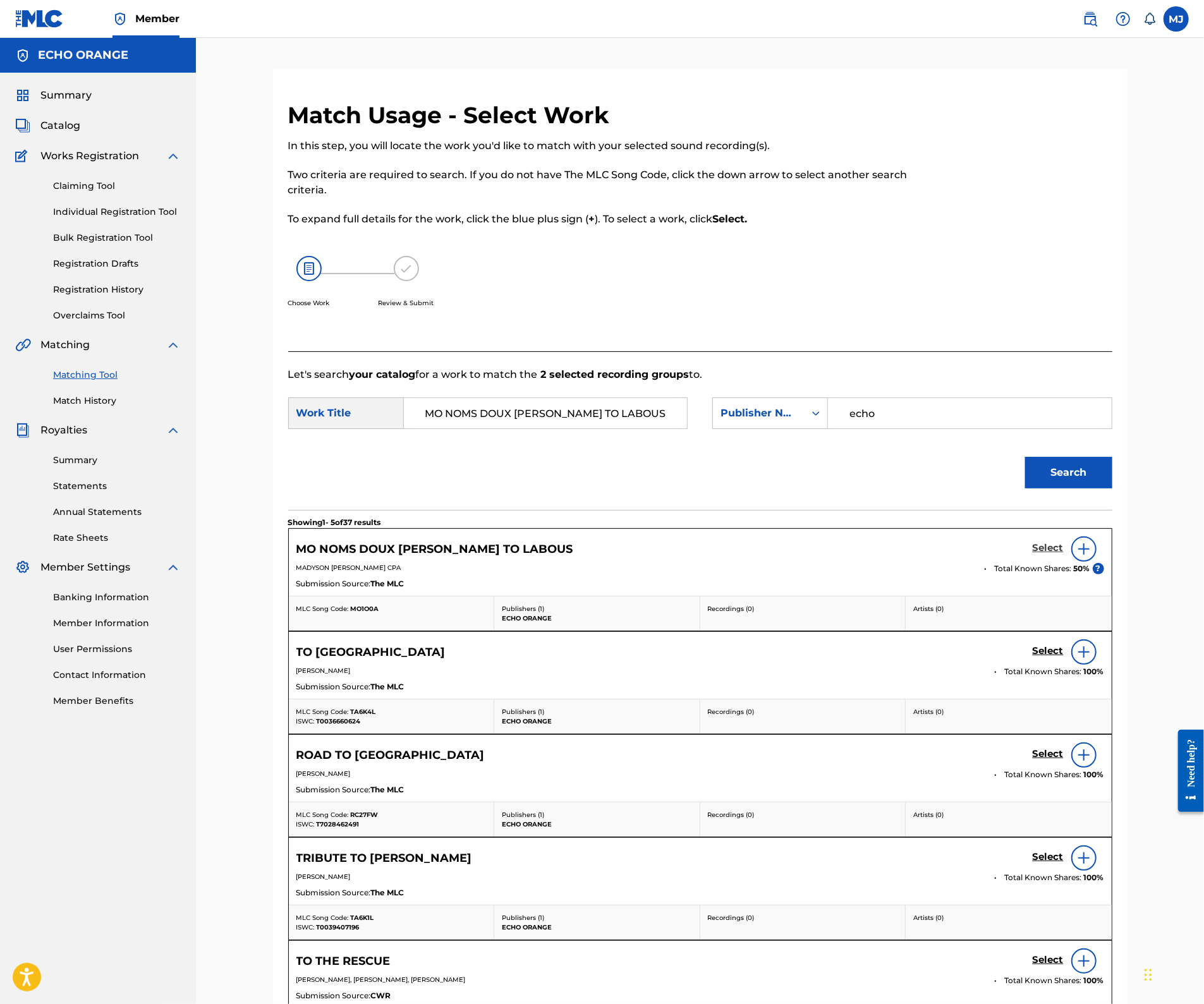
click at [1063, 554] on h5 "Select" at bounding box center [1048, 548] width 31 height 12
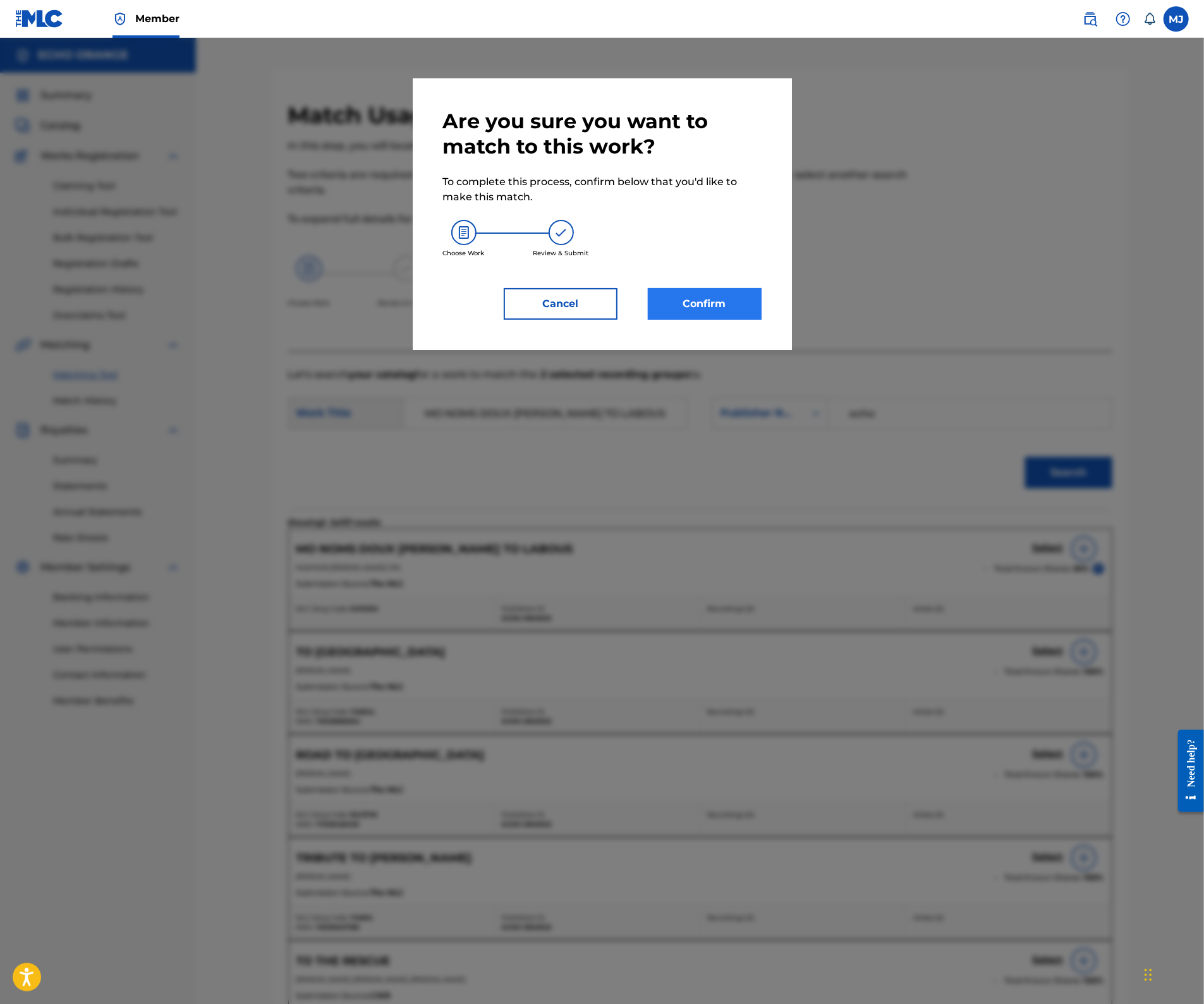
click at [749, 320] on button "Confirm" at bounding box center [704, 303] width 113 height 32
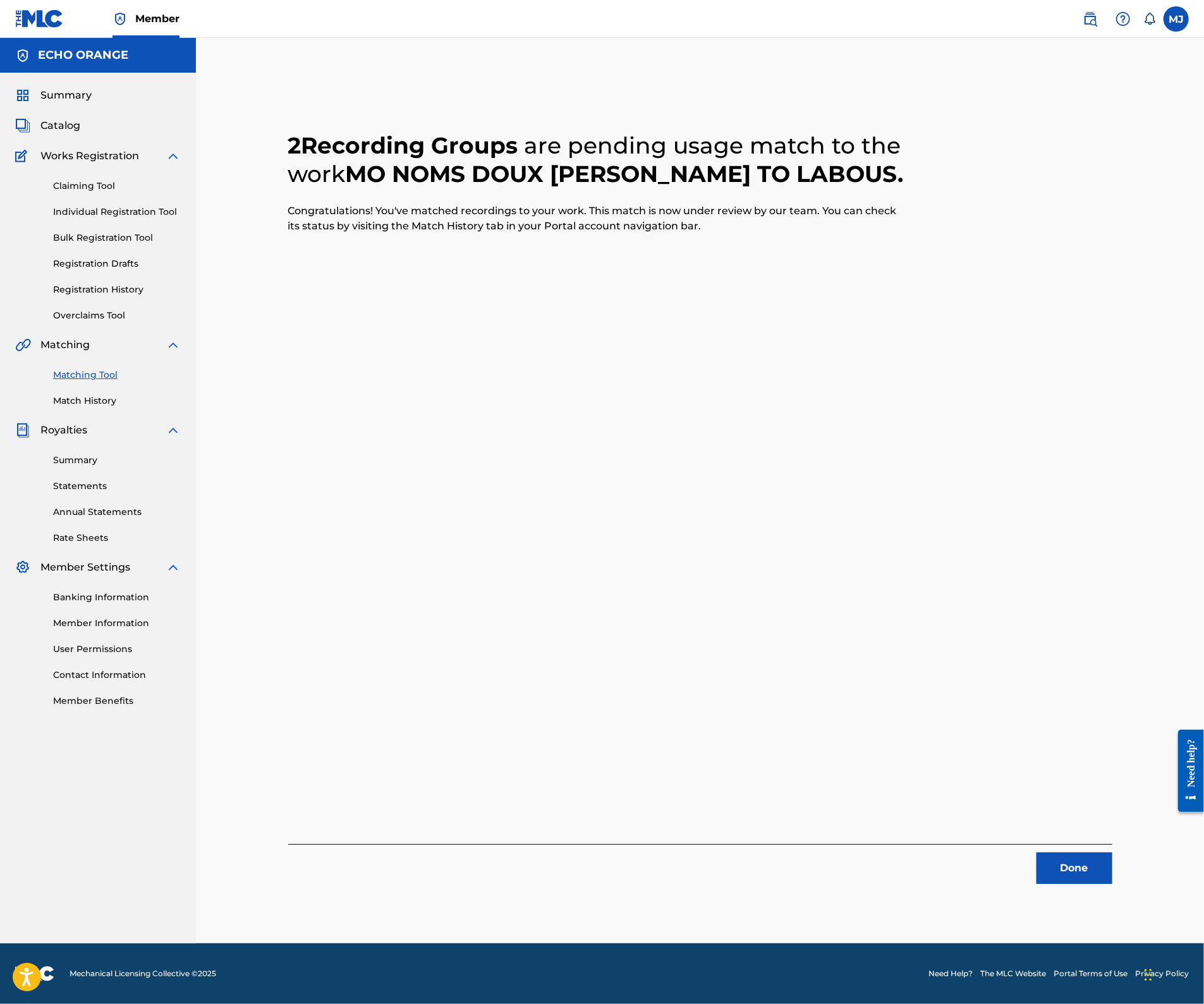
click at [1112, 862] on div "Done" at bounding box center [700, 863] width 824 height 40
click at [1112, 873] on button "Done" at bounding box center [1074, 868] width 76 height 32
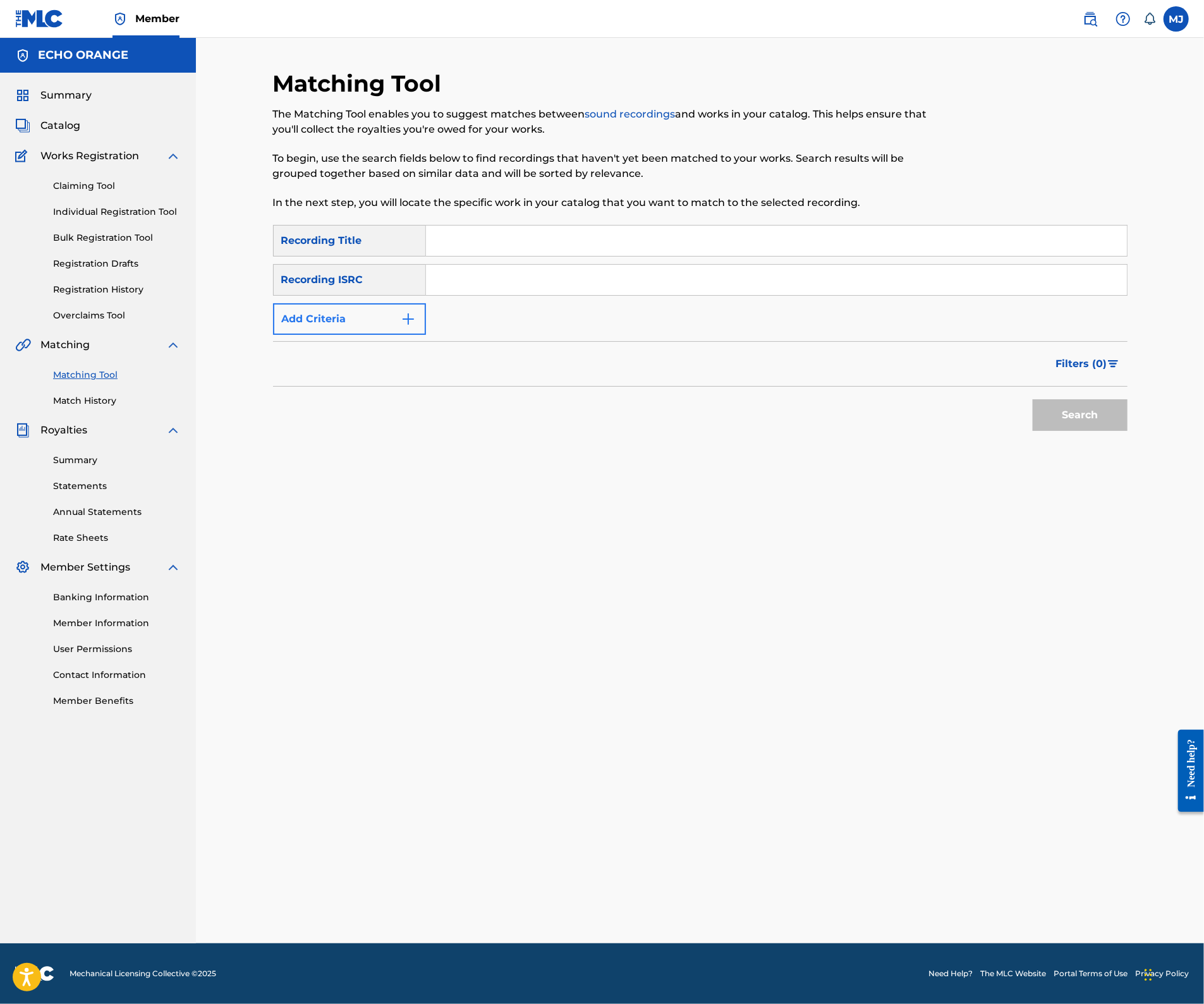
click at [330, 335] on button "Add Criteria" at bounding box center [349, 319] width 153 height 32
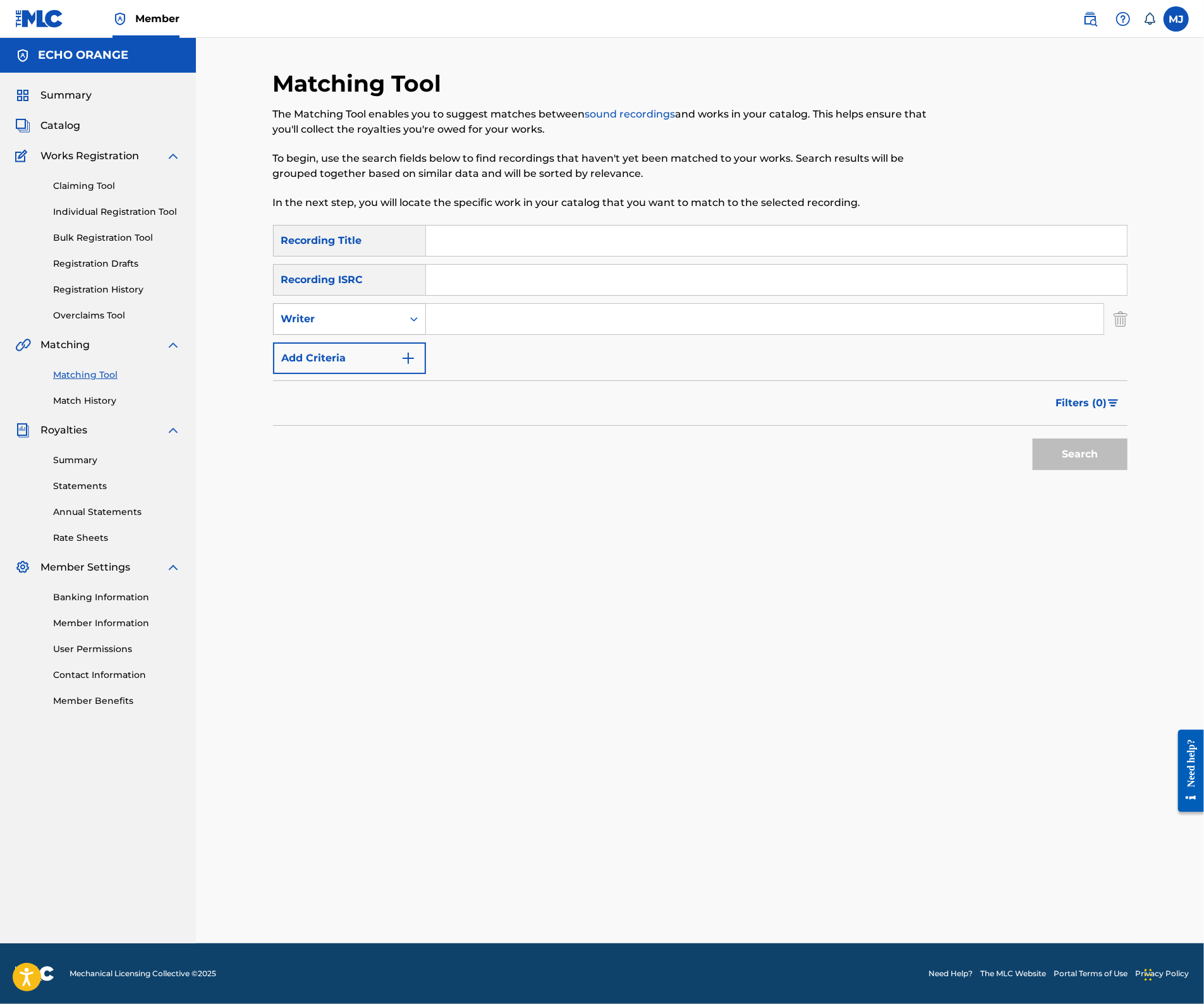
click at [342, 326] on div "Writer" at bounding box center [338, 319] width 113 height 15
click at [348, 366] on div "Recording Artist" at bounding box center [350, 350] width 152 height 32
click at [524, 334] on input "Search Form" at bounding box center [764, 319] width 677 height 31
type input "m"
type input "major"
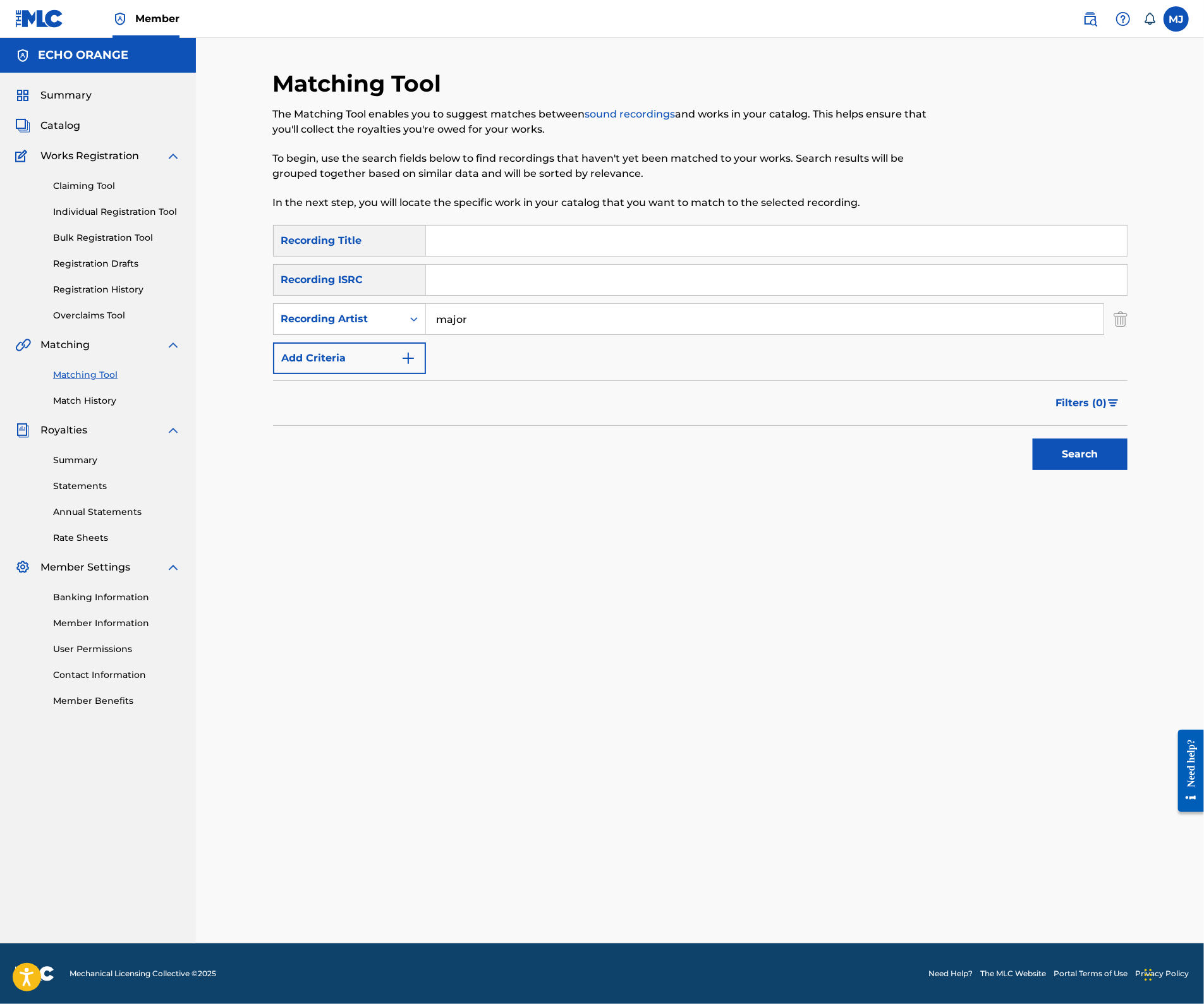
click at [1127, 470] on button "Search" at bounding box center [1080, 453] width 95 height 32
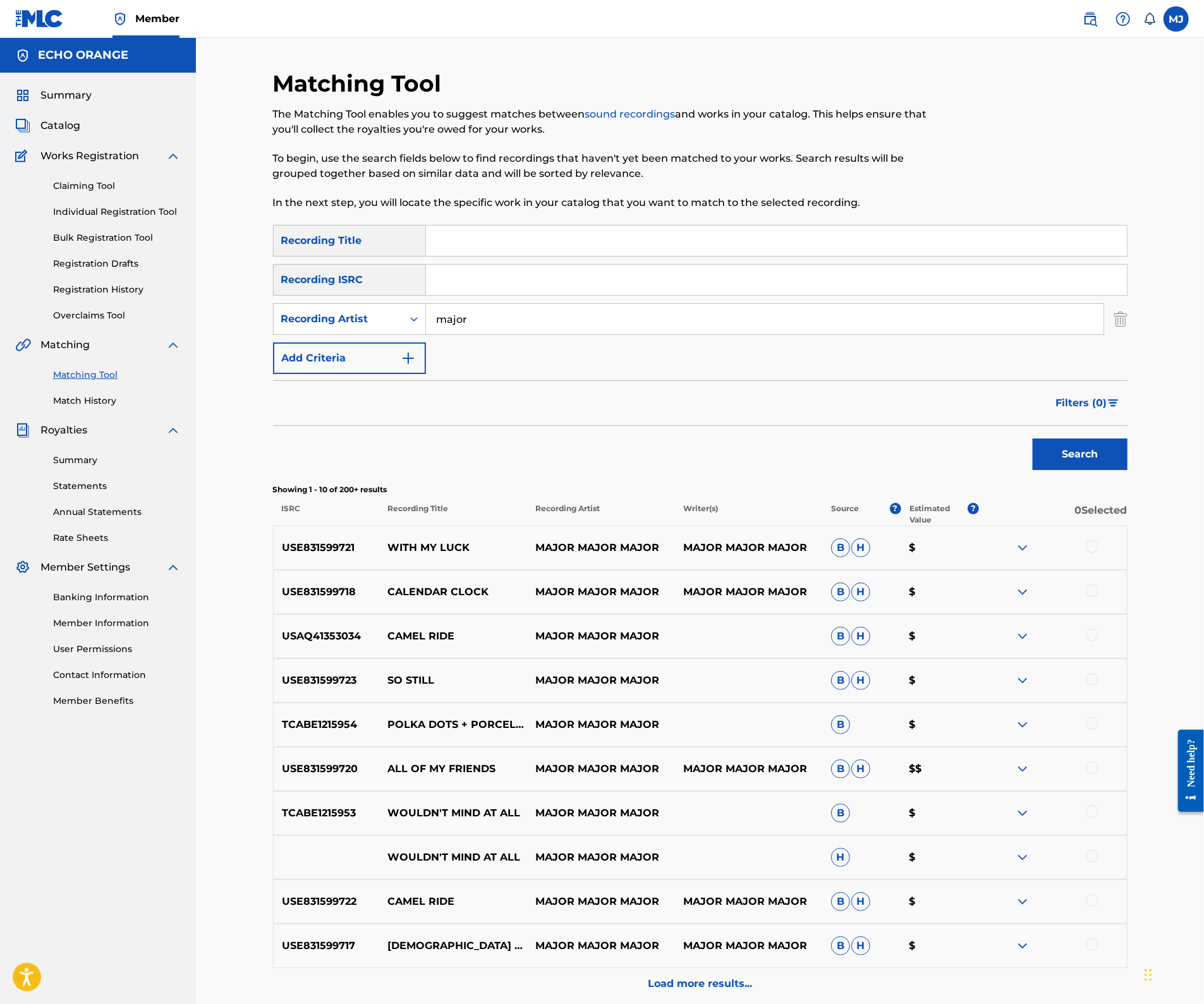
click at [517, 256] on input "Search Form" at bounding box center [776, 241] width 701 height 31
paste input "PAPILLON"
type input "PAPILLON"
click at [1105, 470] on button "Search" at bounding box center [1080, 453] width 95 height 32
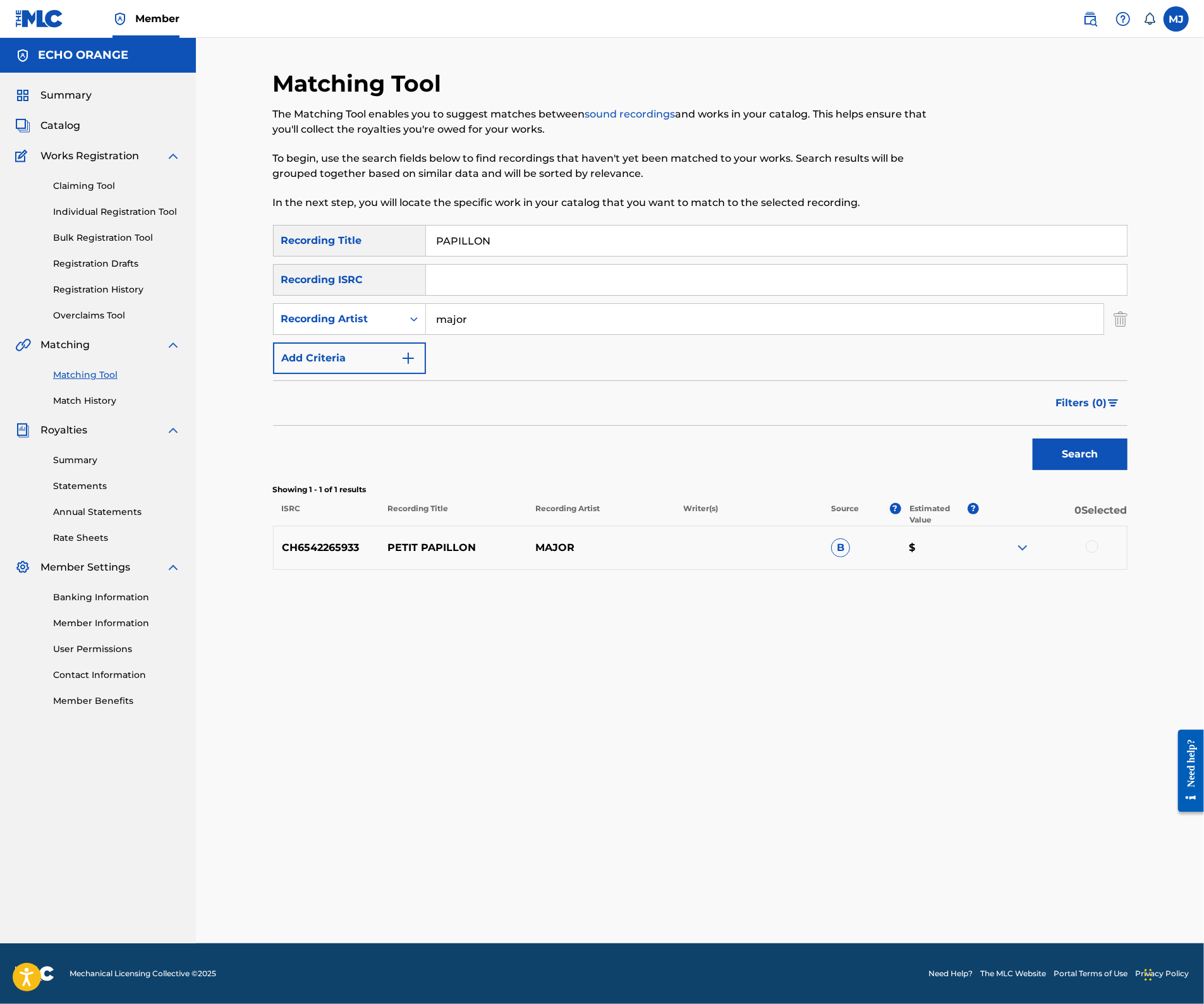
click at [472, 334] on input "major" at bounding box center [764, 319] width 677 height 31
type input "micki"
click at [1127, 470] on button "Search" at bounding box center [1080, 453] width 95 height 32
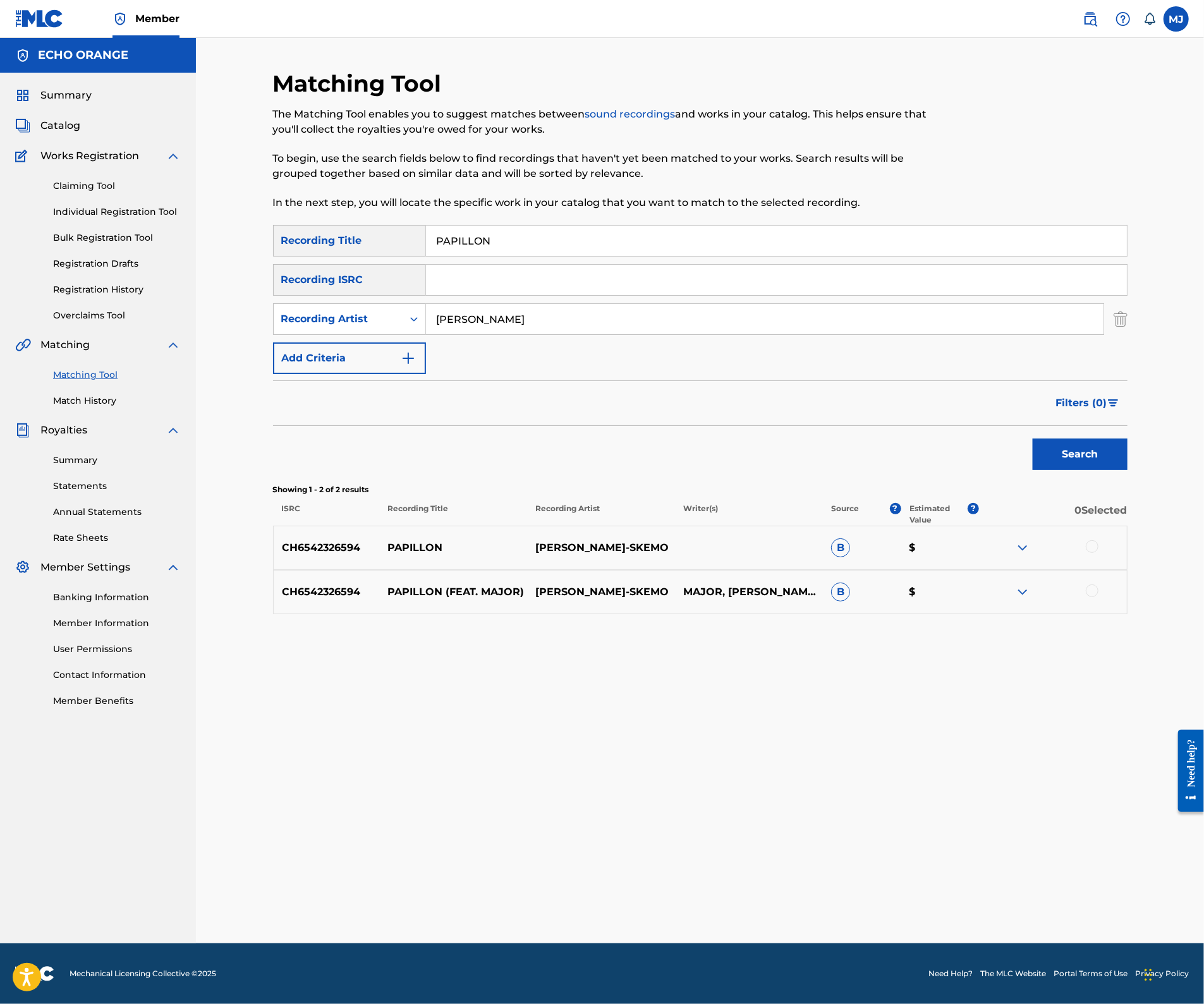
click at [1098, 552] on div at bounding box center [1091, 546] width 13 height 13
click at [1098, 597] on div at bounding box center [1091, 590] width 13 height 13
click at [958, 885] on button "Match 2 Groups" at bounding box center [889, 900] width 140 height 32
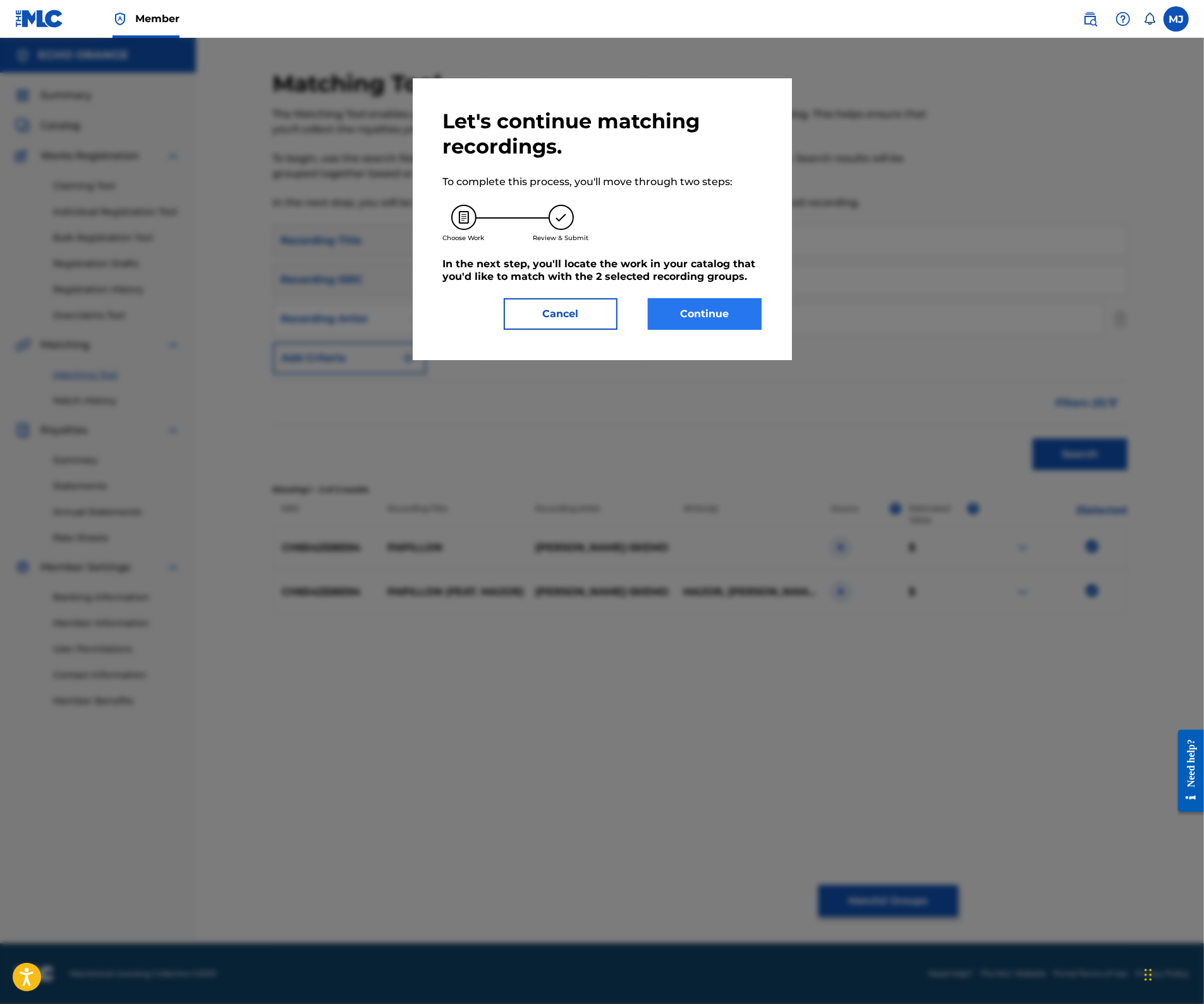
click at [733, 330] on button "Continue" at bounding box center [704, 314] width 113 height 32
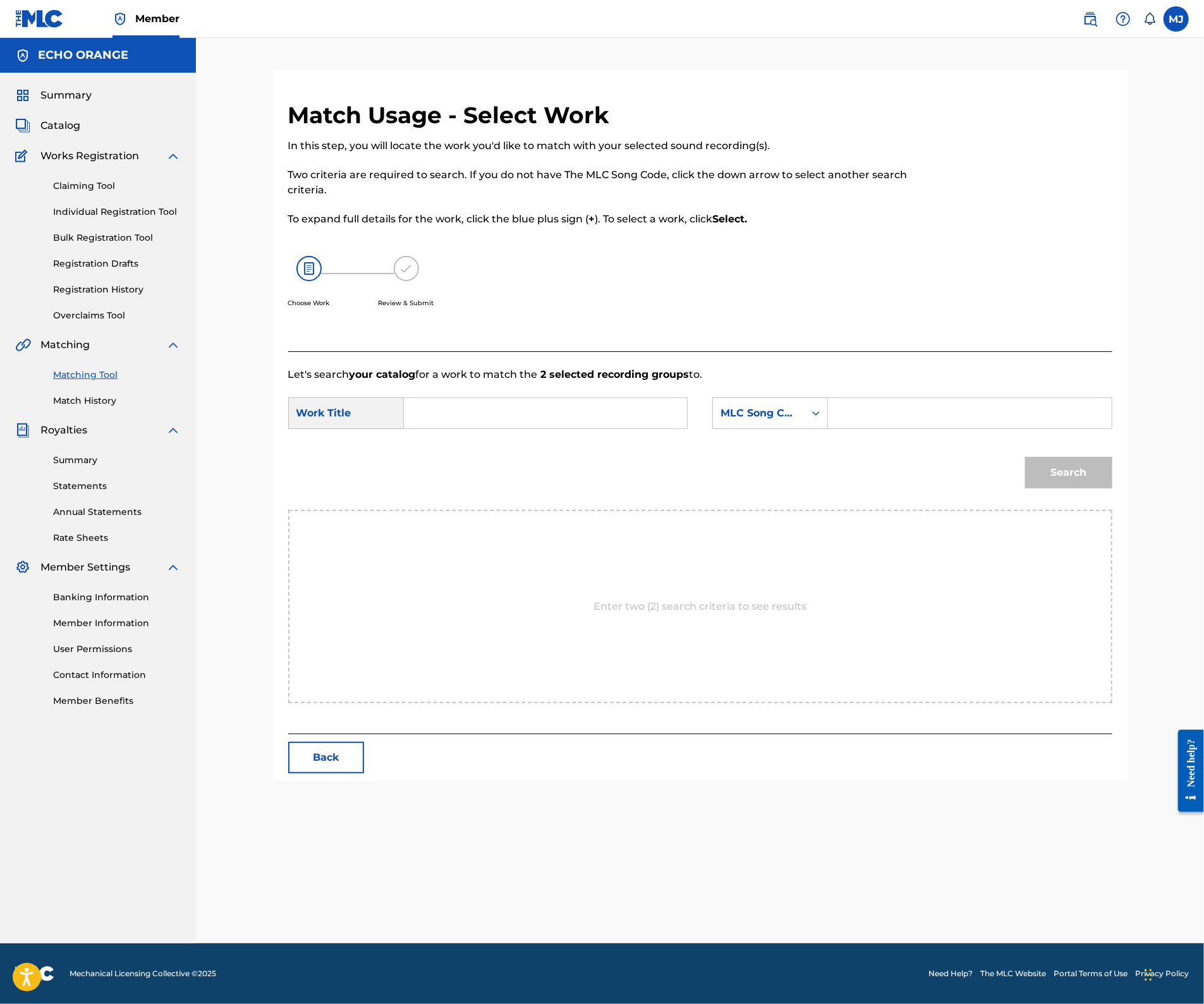
click at [572, 428] on input "Search Form" at bounding box center [545, 413] width 262 height 31
type input "papillon"
drag, startPoint x: 572, startPoint y: 446, endPoint x: 456, endPoint y: 542, distance: 150.6
click at [456, 476] on div "papillon" at bounding box center [450, 464] width 72 height 23
drag, startPoint x: 458, startPoint y: 538, endPoint x: 802, endPoint y: 465, distance: 351.7
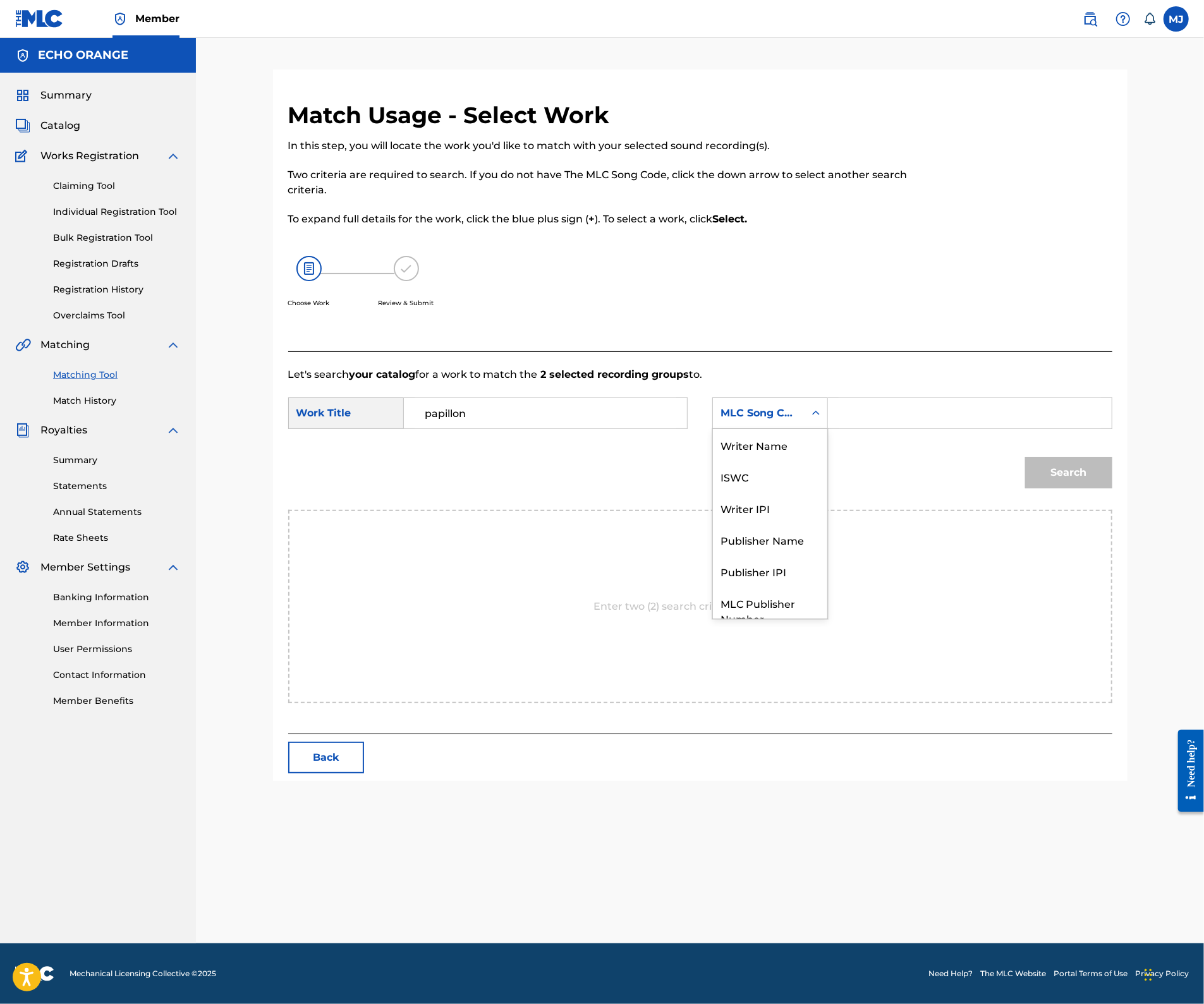
click at [796, 421] on div "MLC Song Code" at bounding box center [759, 413] width 77 height 15
click at [796, 509] on div "Publisher Name" at bounding box center [770, 492] width 114 height 32
click at [911, 428] on input "Search Form" at bounding box center [969, 413] width 262 height 31
type input "appeal"
click at [1112, 488] on button "Search" at bounding box center [1068, 472] width 87 height 32
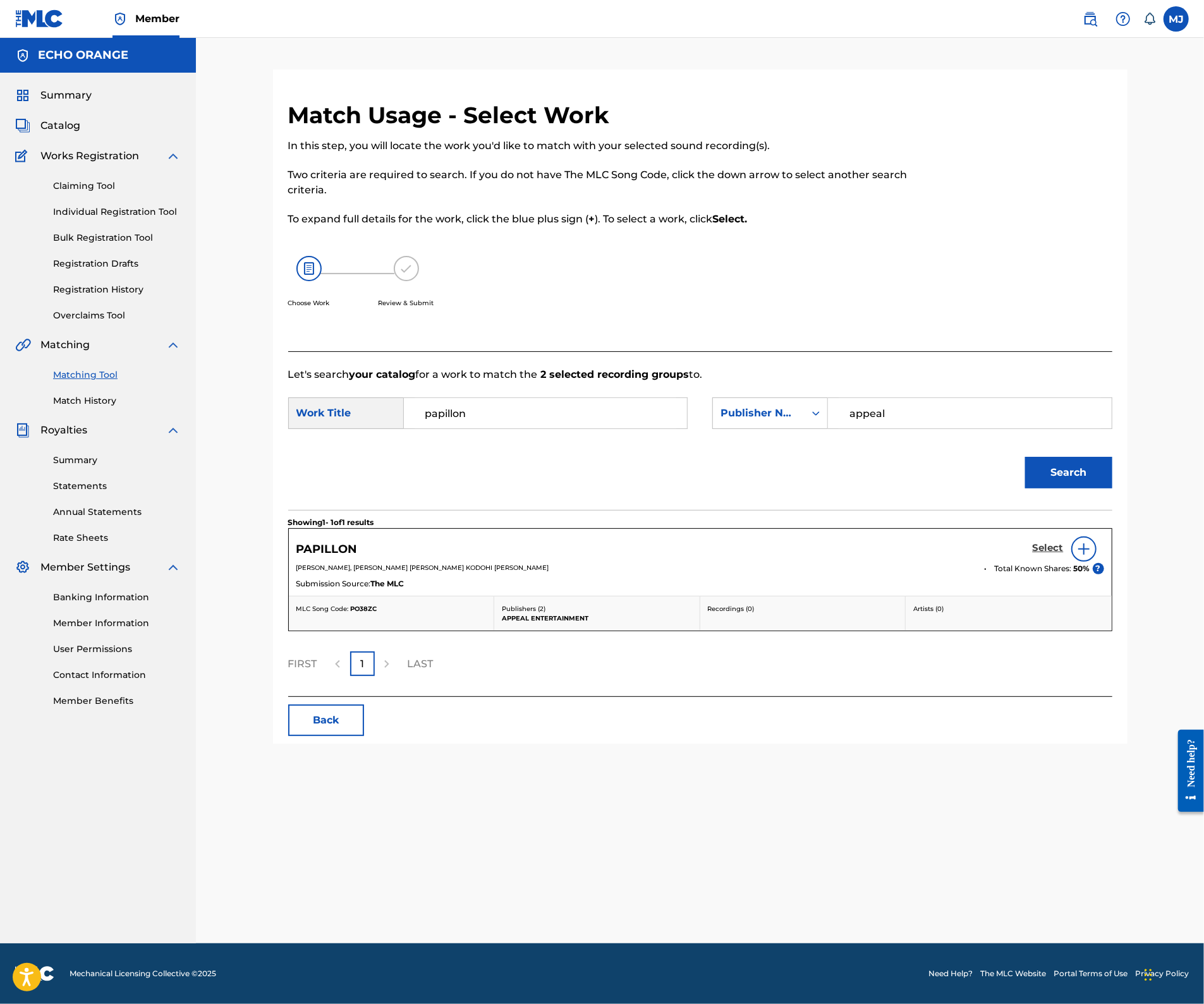
click at [1063, 554] on h5 "Select" at bounding box center [1048, 548] width 31 height 12
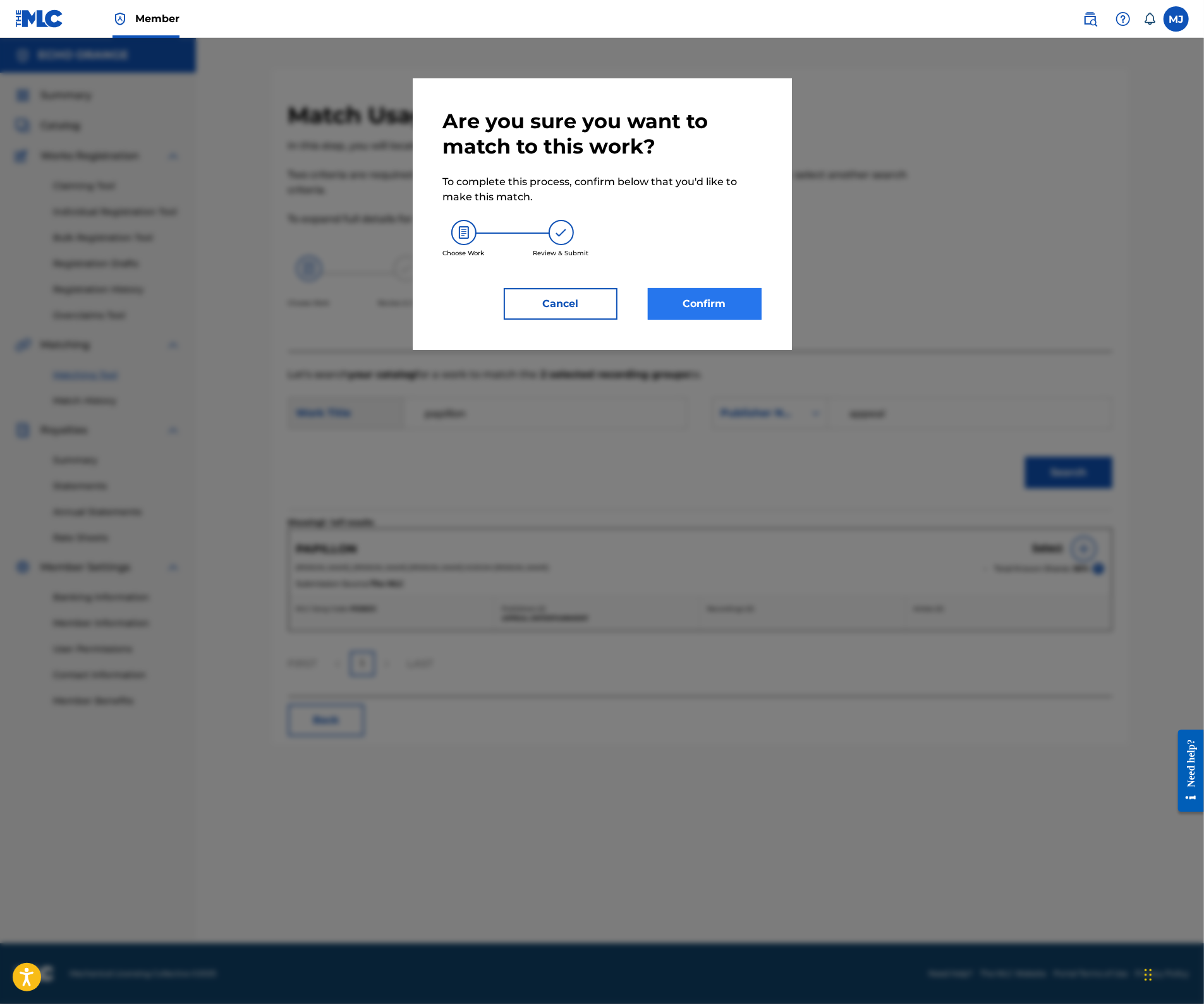
click at [721, 320] on button "Confirm" at bounding box center [704, 303] width 113 height 32
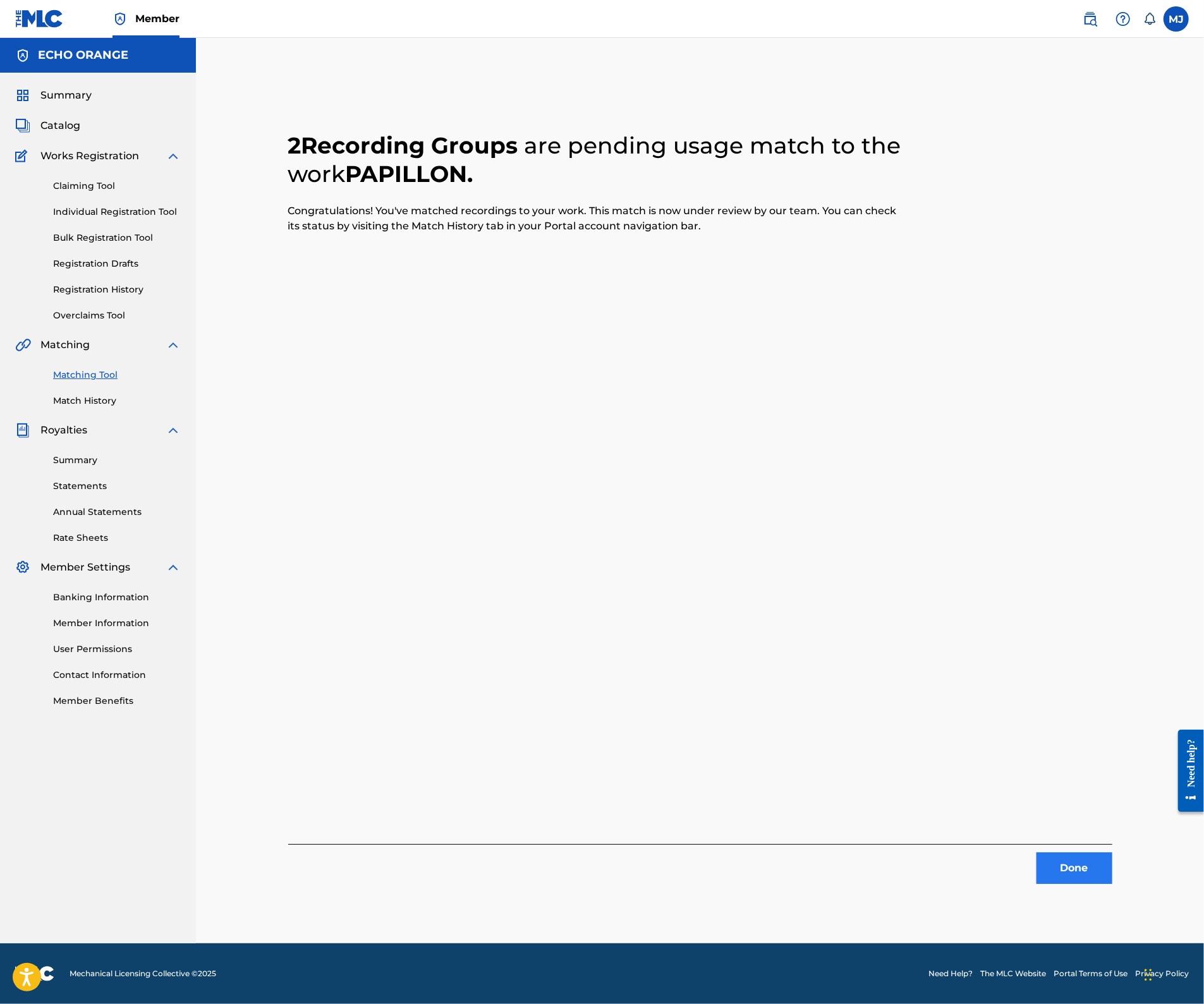
click at [1112, 882] on button "Done" at bounding box center [1074, 868] width 76 height 32
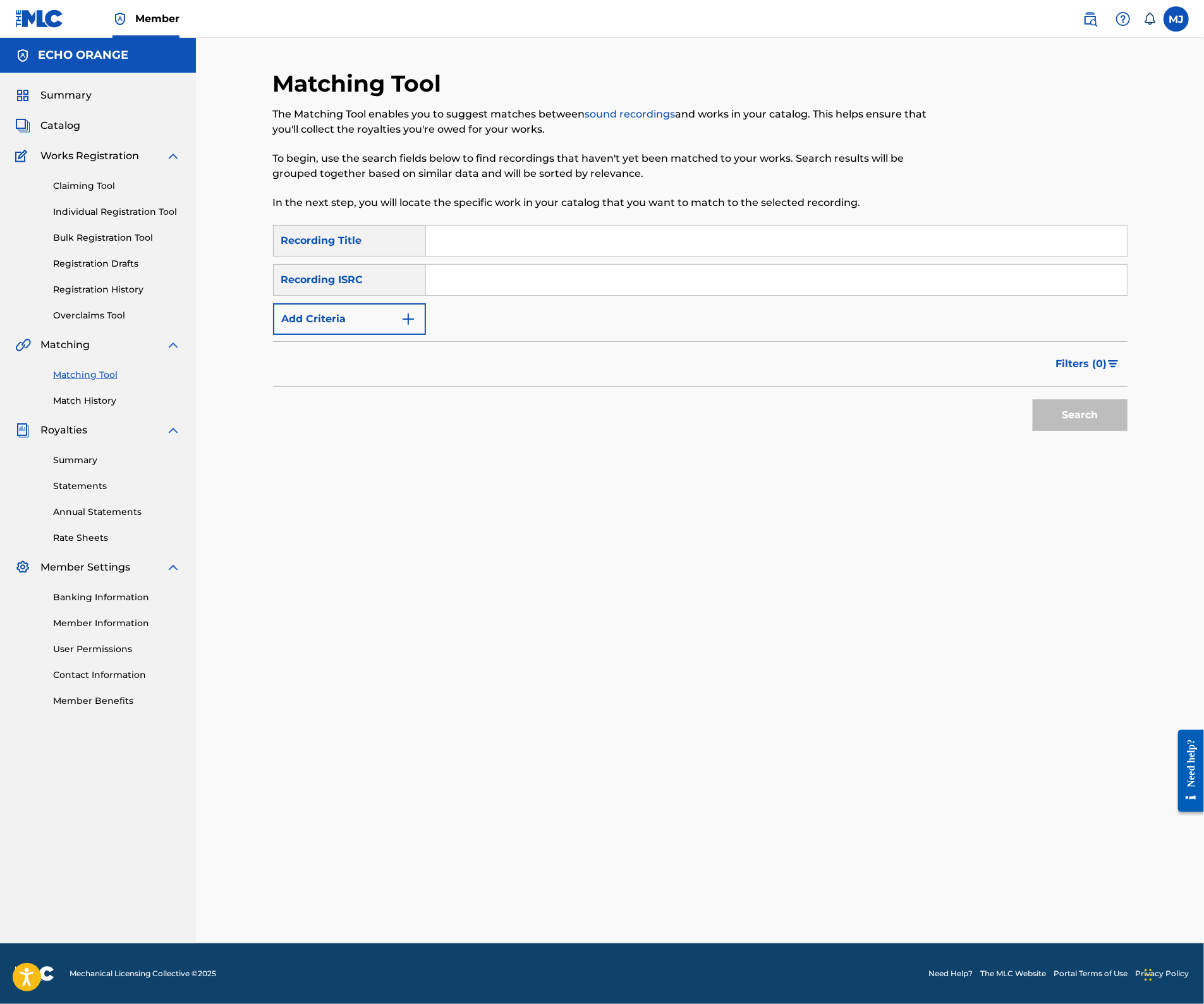
click at [562, 256] on input "Search Form" at bounding box center [776, 241] width 701 height 31
paste input "WAVY"
type input "WAVY"
click at [383, 335] on button "Add Criteria" at bounding box center [349, 319] width 153 height 32
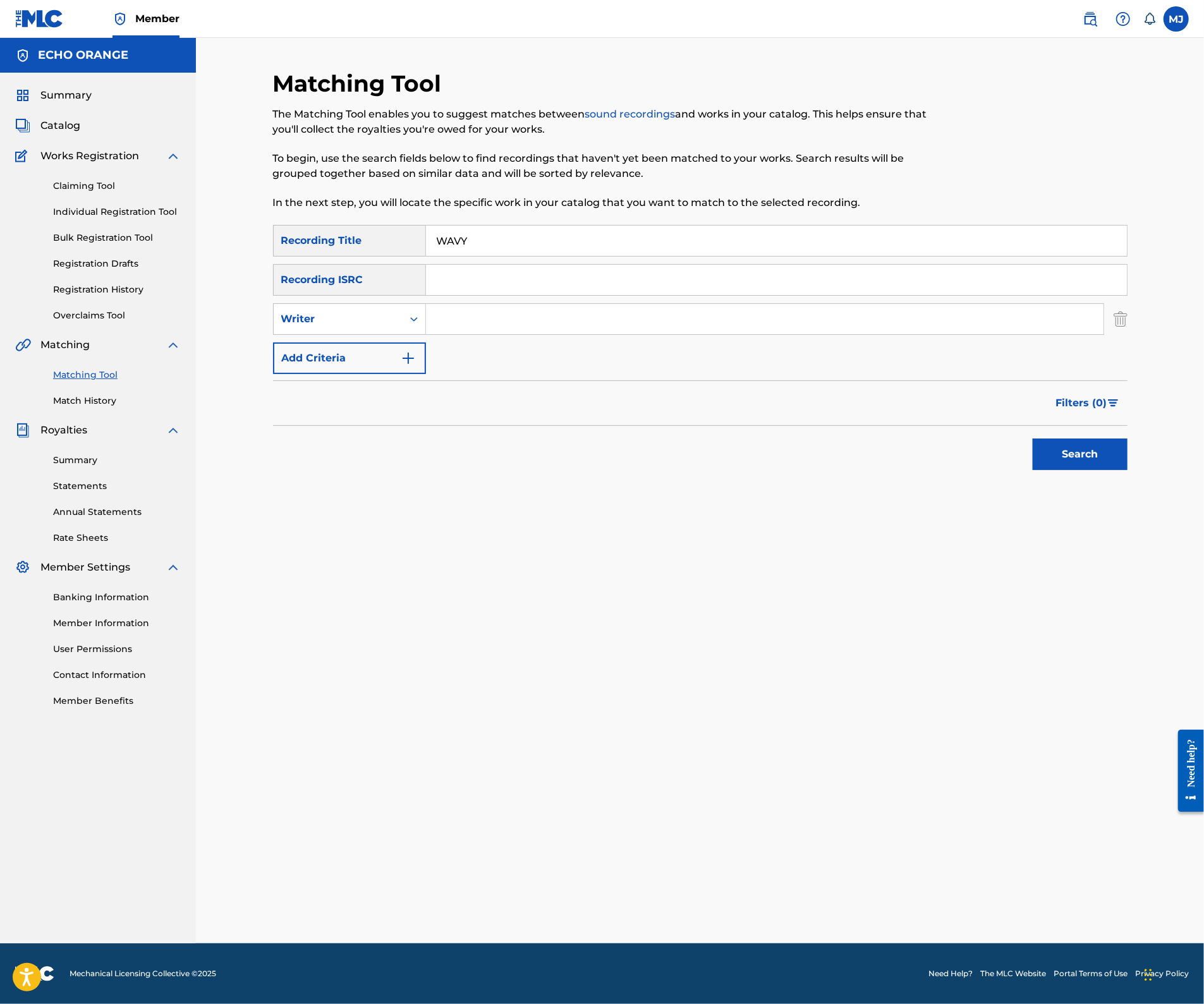
click at [487, 334] on input "Search Form" at bounding box center [764, 319] width 677 height 31
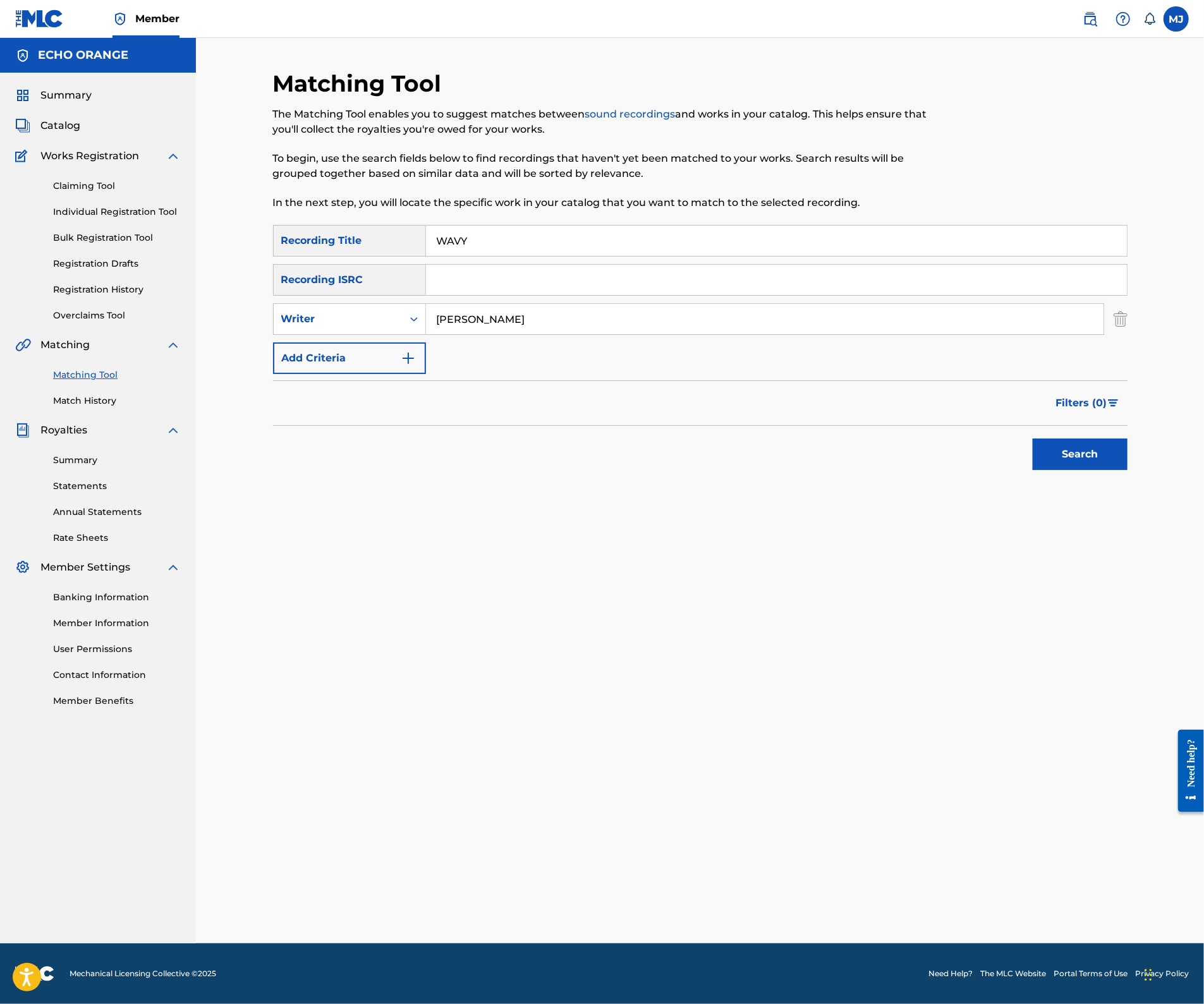
click at [1127, 470] on button "Search" at bounding box center [1080, 453] width 95 height 32
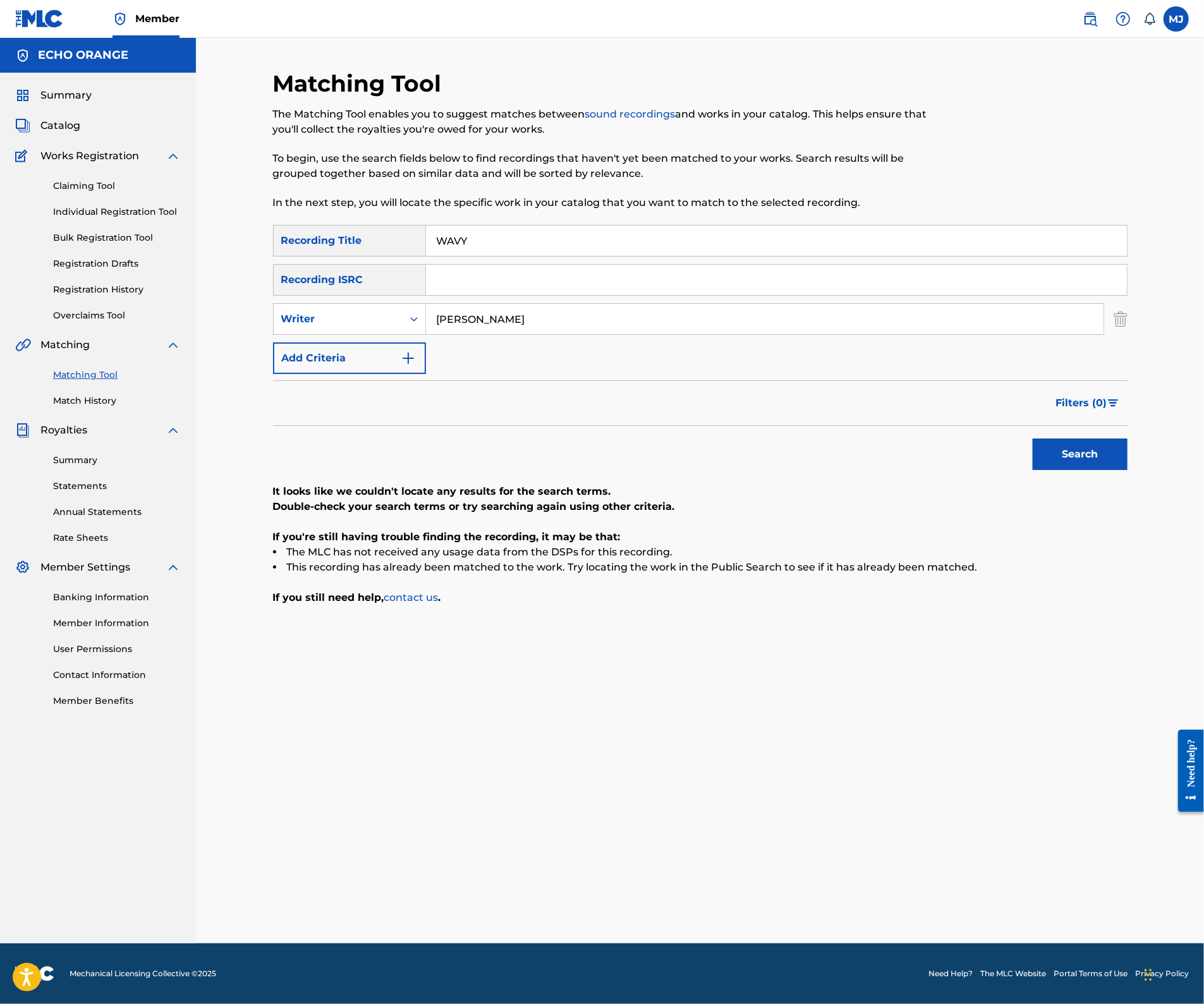
click at [487, 334] on input "kouassi" at bounding box center [764, 319] width 677 height 31
click at [1127, 470] on button "Search" at bounding box center [1080, 453] width 95 height 32
type input "kaded"
click at [1127, 470] on button "Search" at bounding box center [1080, 453] width 95 height 32
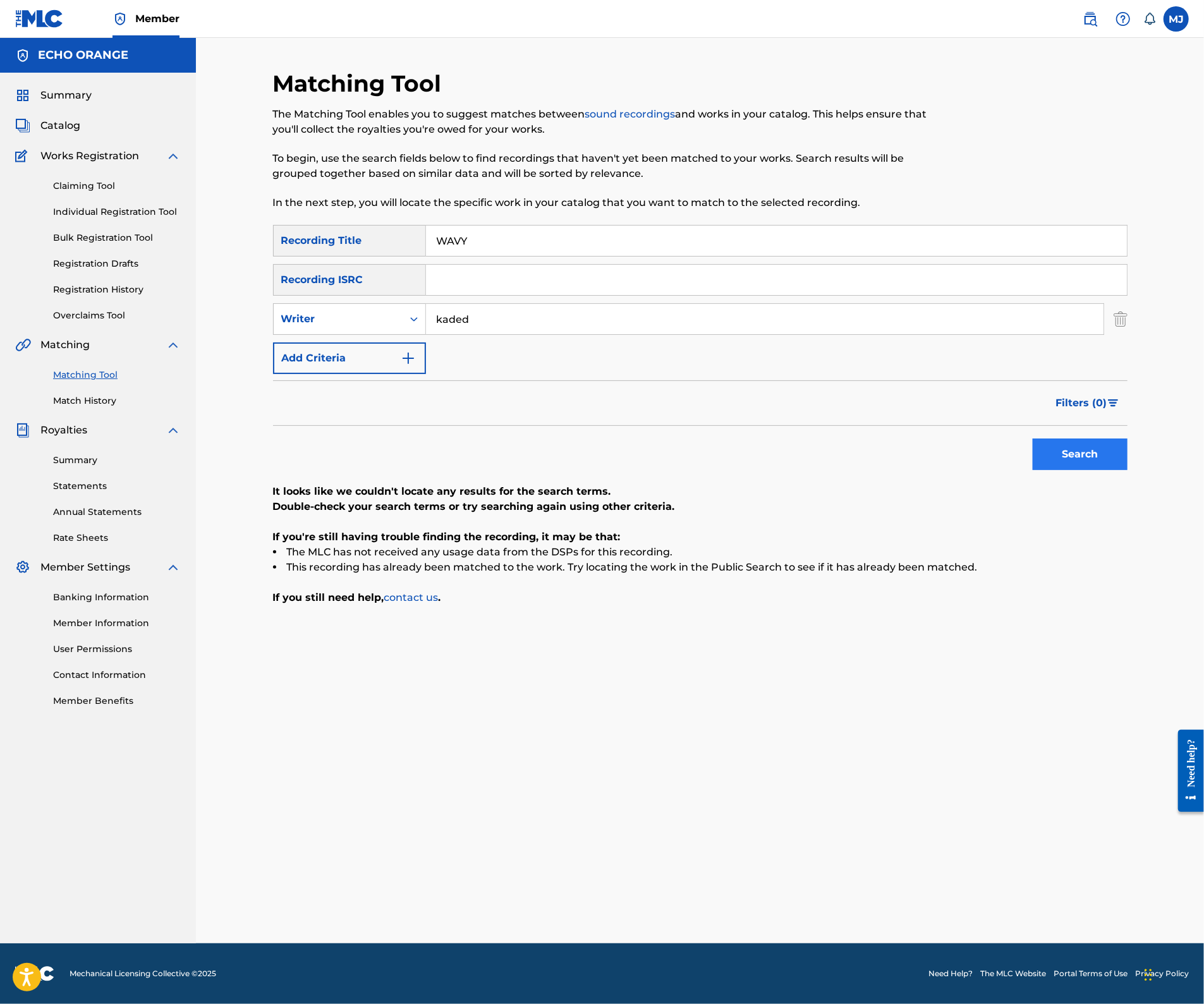
click at [1110, 470] on button "Search" at bounding box center [1080, 453] width 95 height 32
click at [821, 252] on input "WAVY" at bounding box center [776, 241] width 701 height 31
click at [821, 253] on input "WAVY" at bounding box center [776, 241] width 701 height 31
type input "tia lokolo"
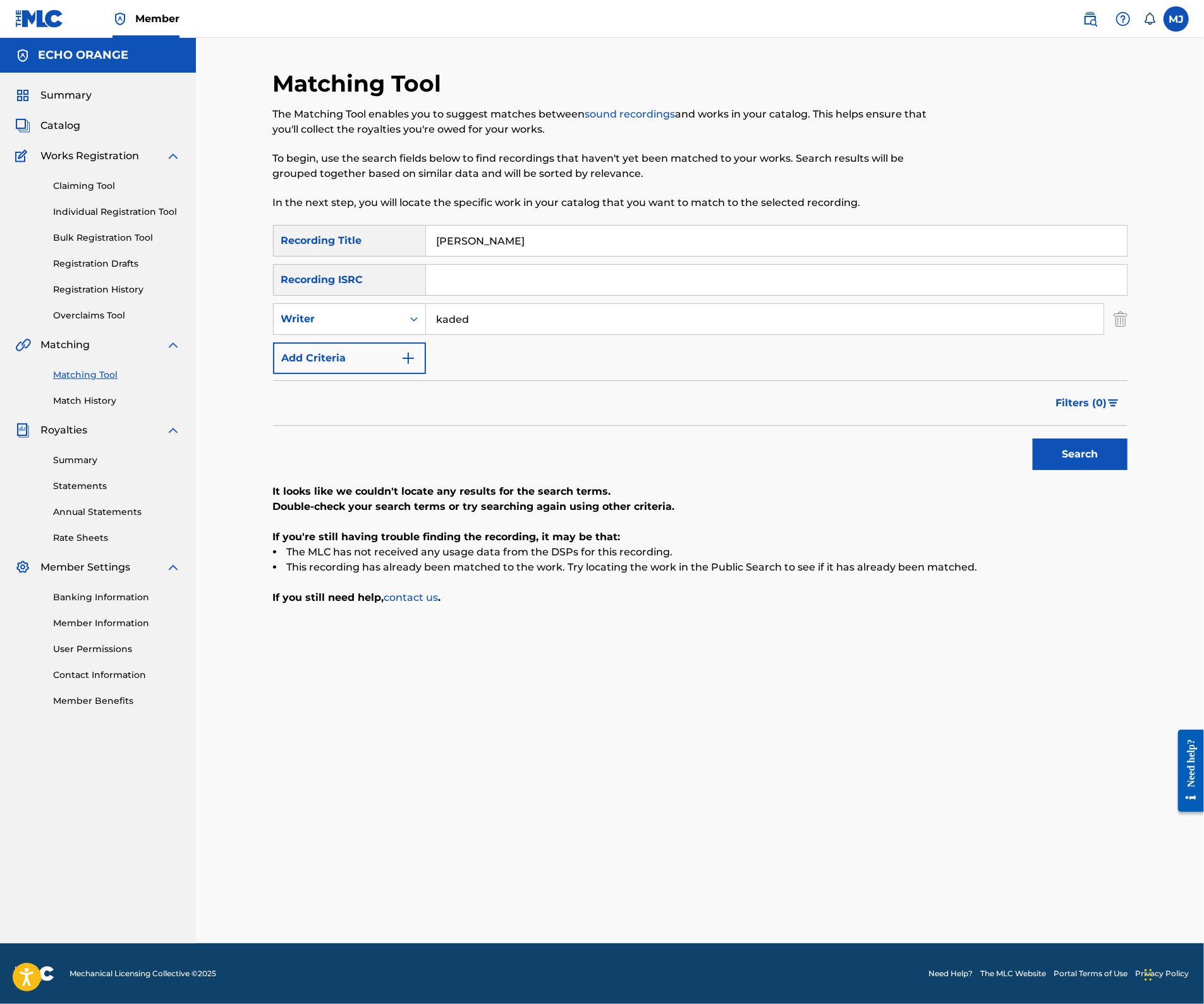
click at [493, 334] on input "kaded" at bounding box center [764, 319] width 677 height 31
click at [1127, 470] on button "Search" at bounding box center [1080, 453] width 95 height 32
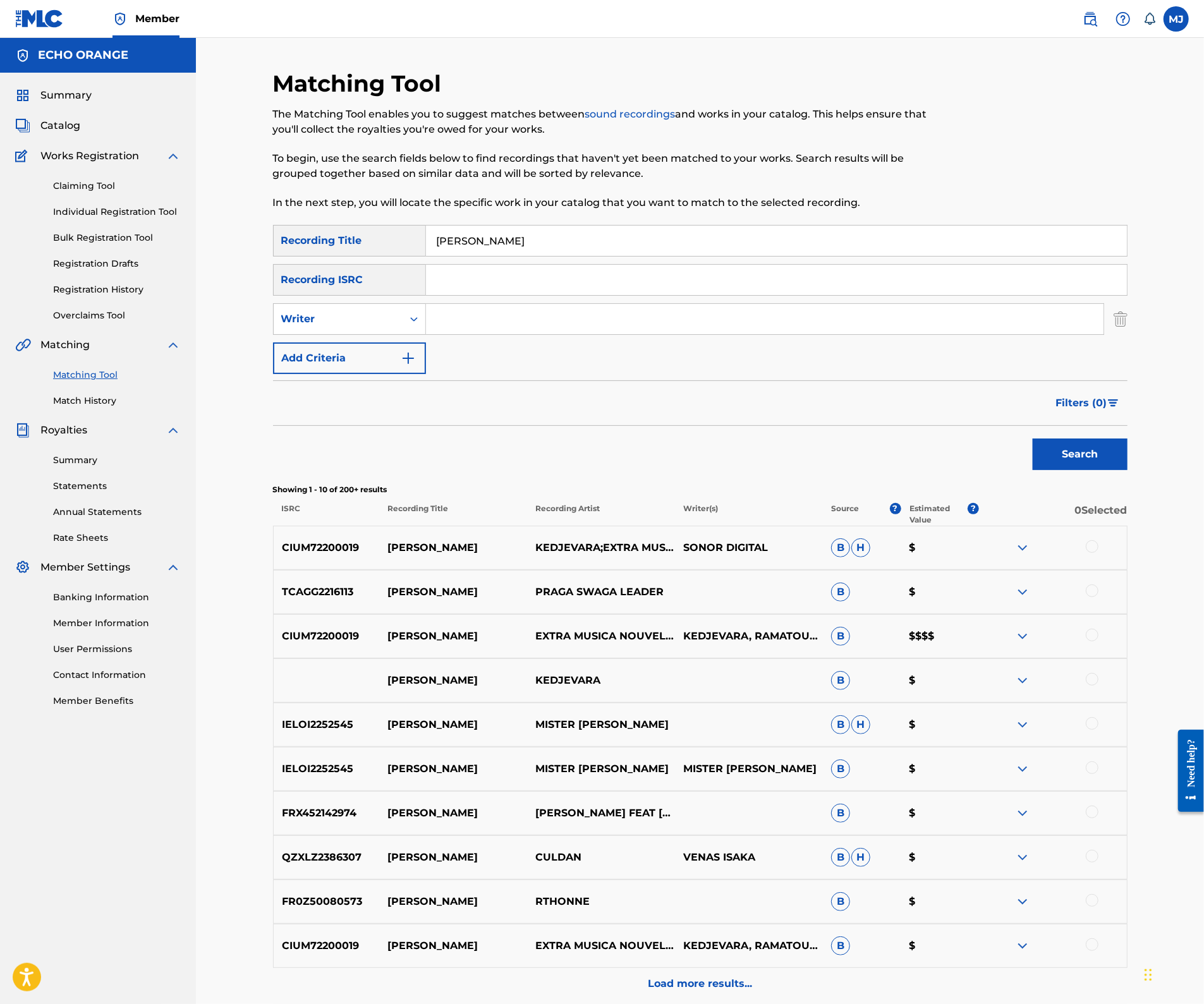
scroll to position [49, 0]
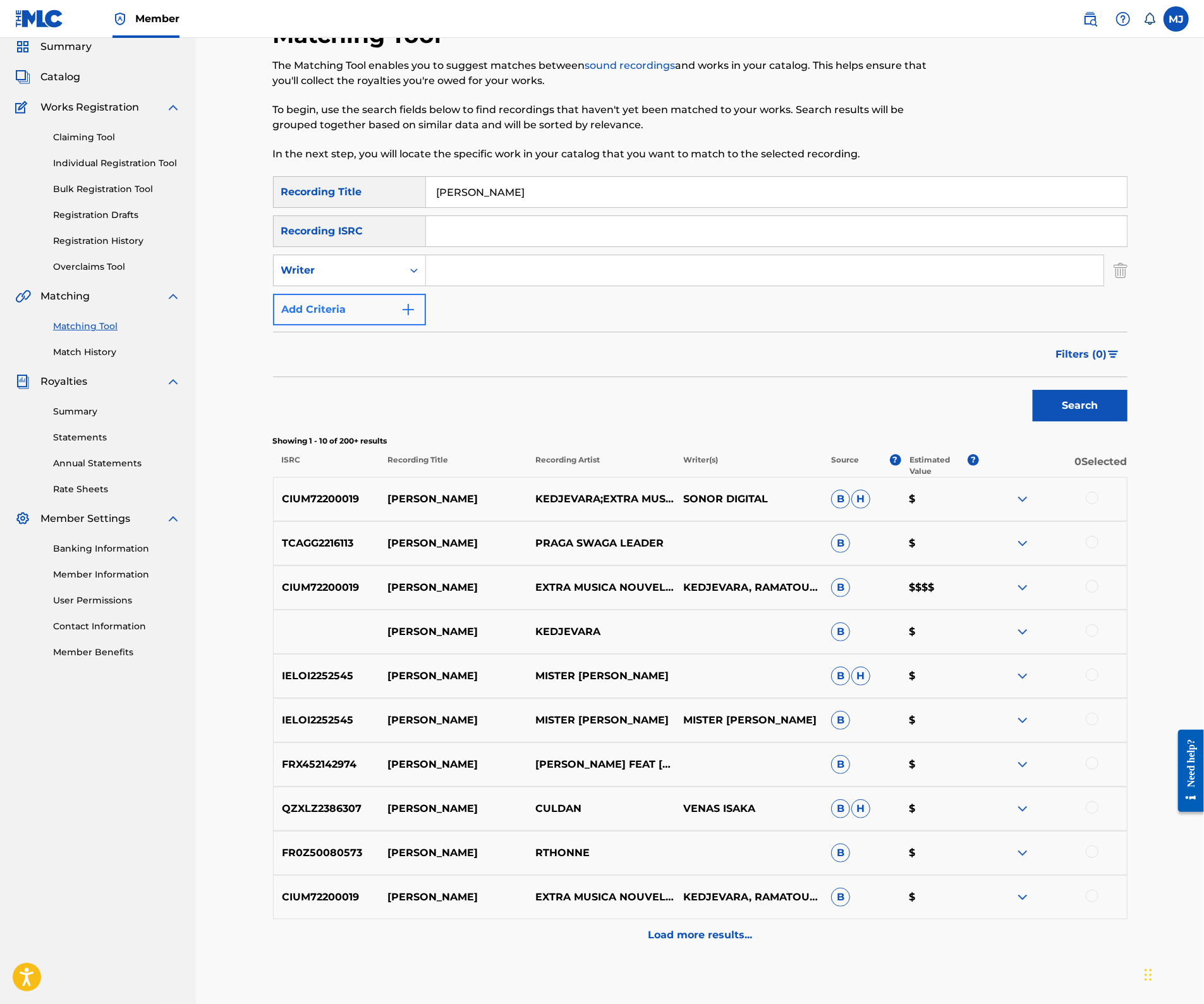
click at [333, 326] on button "Add Criteria" at bounding box center [349, 309] width 153 height 32
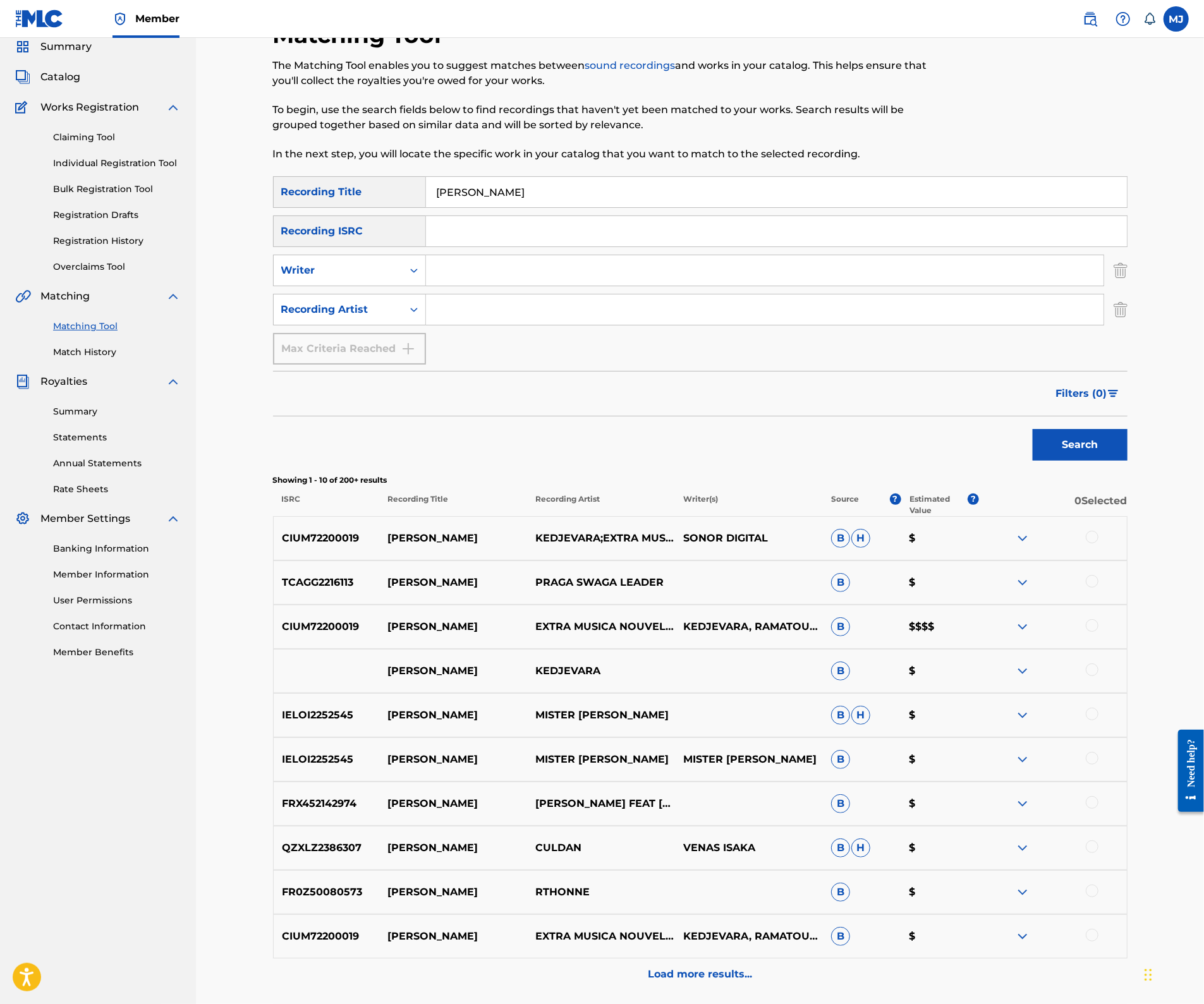
click at [485, 325] on input "Search Form" at bounding box center [764, 309] width 677 height 31
type input "extra musica"
click at [1127, 460] on button "Search" at bounding box center [1080, 444] width 95 height 32
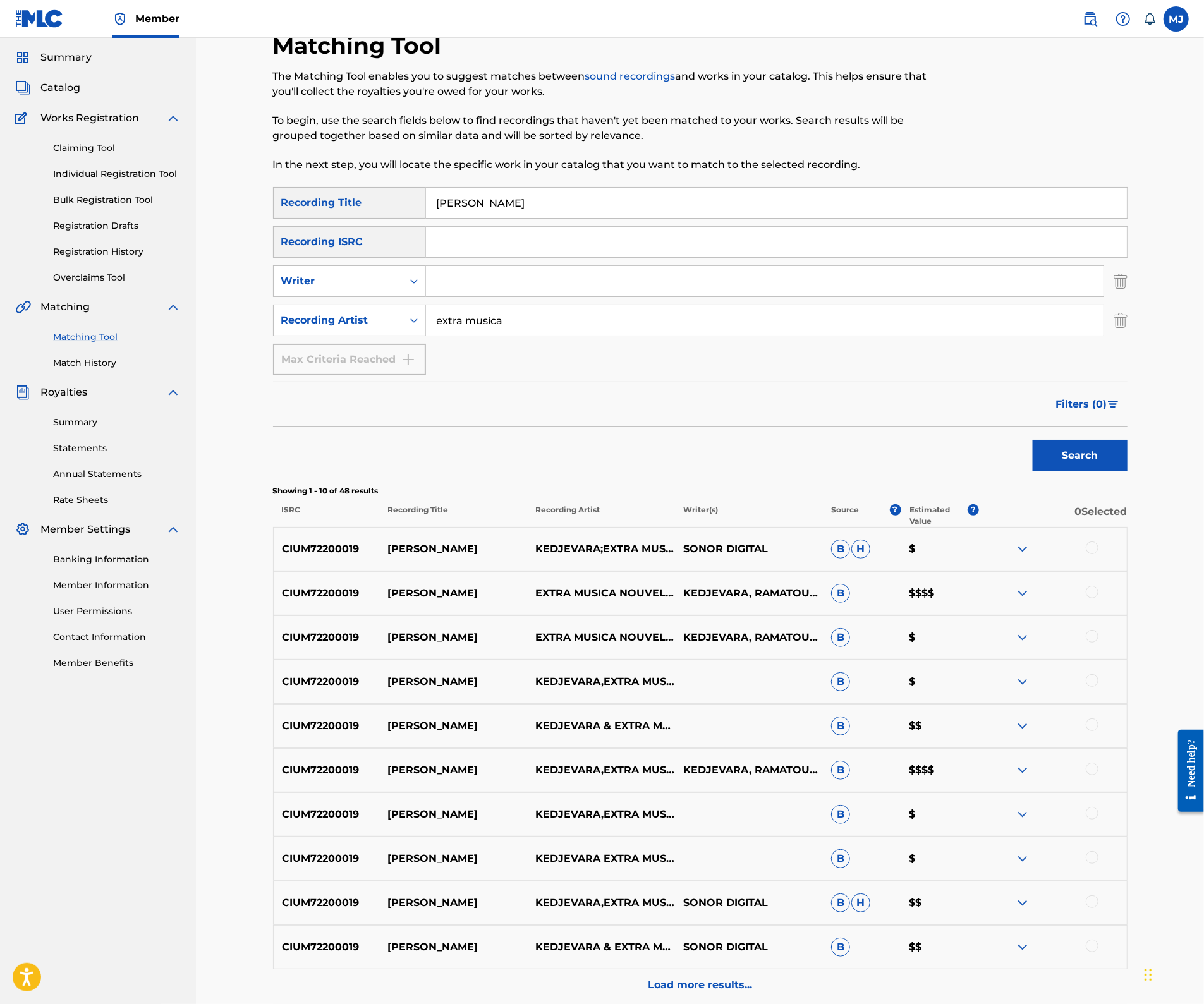
scroll to position [245, 0]
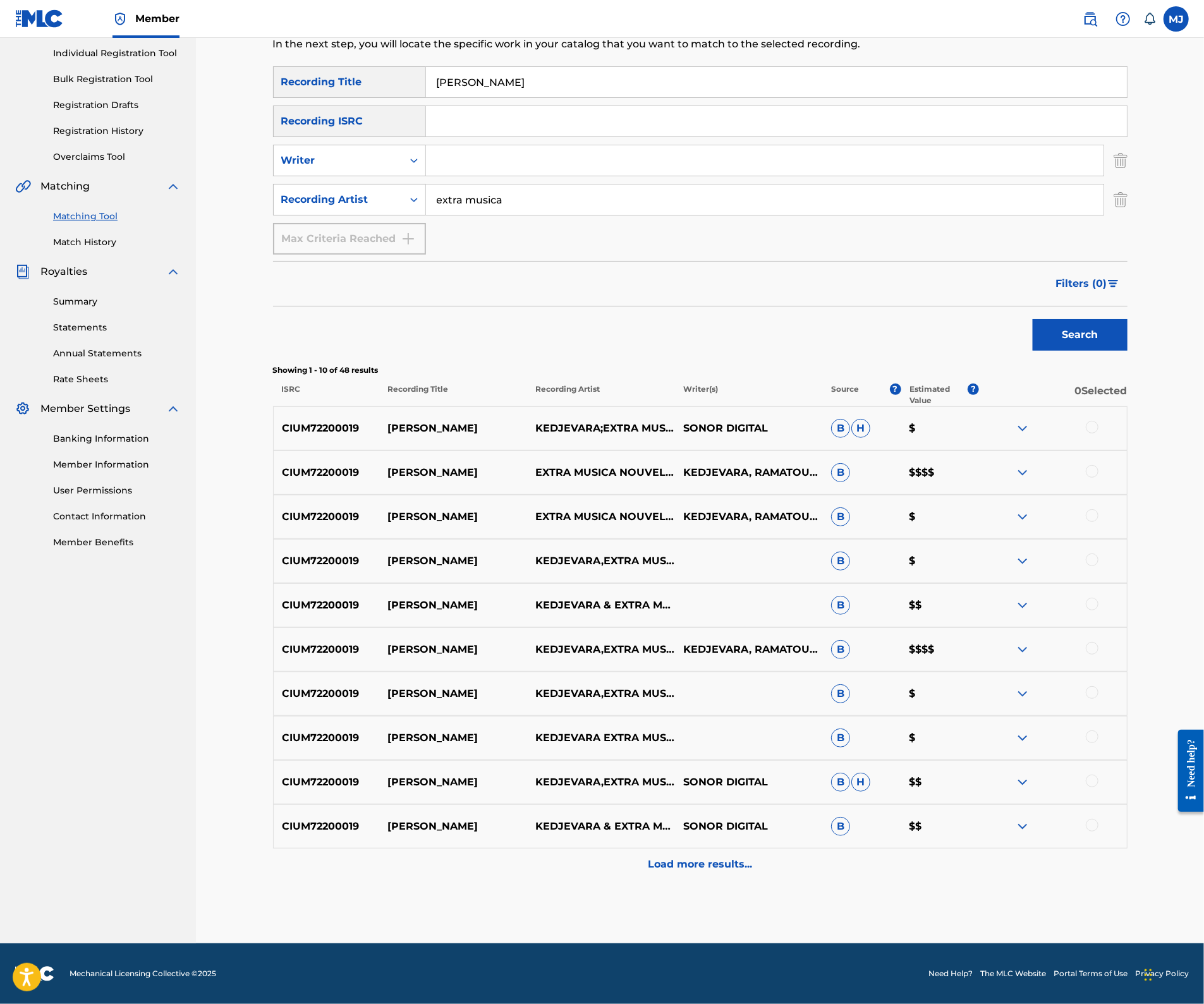
click at [1098, 425] on div at bounding box center [1091, 427] width 13 height 13
click at [1098, 477] on div at bounding box center [1091, 470] width 13 height 13
click at [1098, 522] on div at bounding box center [1091, 515] width 13 height 13
click at [1098, 566] on div at bounding box center [1091, 559] width 13 height 13
click at [1098, 610] on div at bounding box center [1091, 603] width 13 height 13
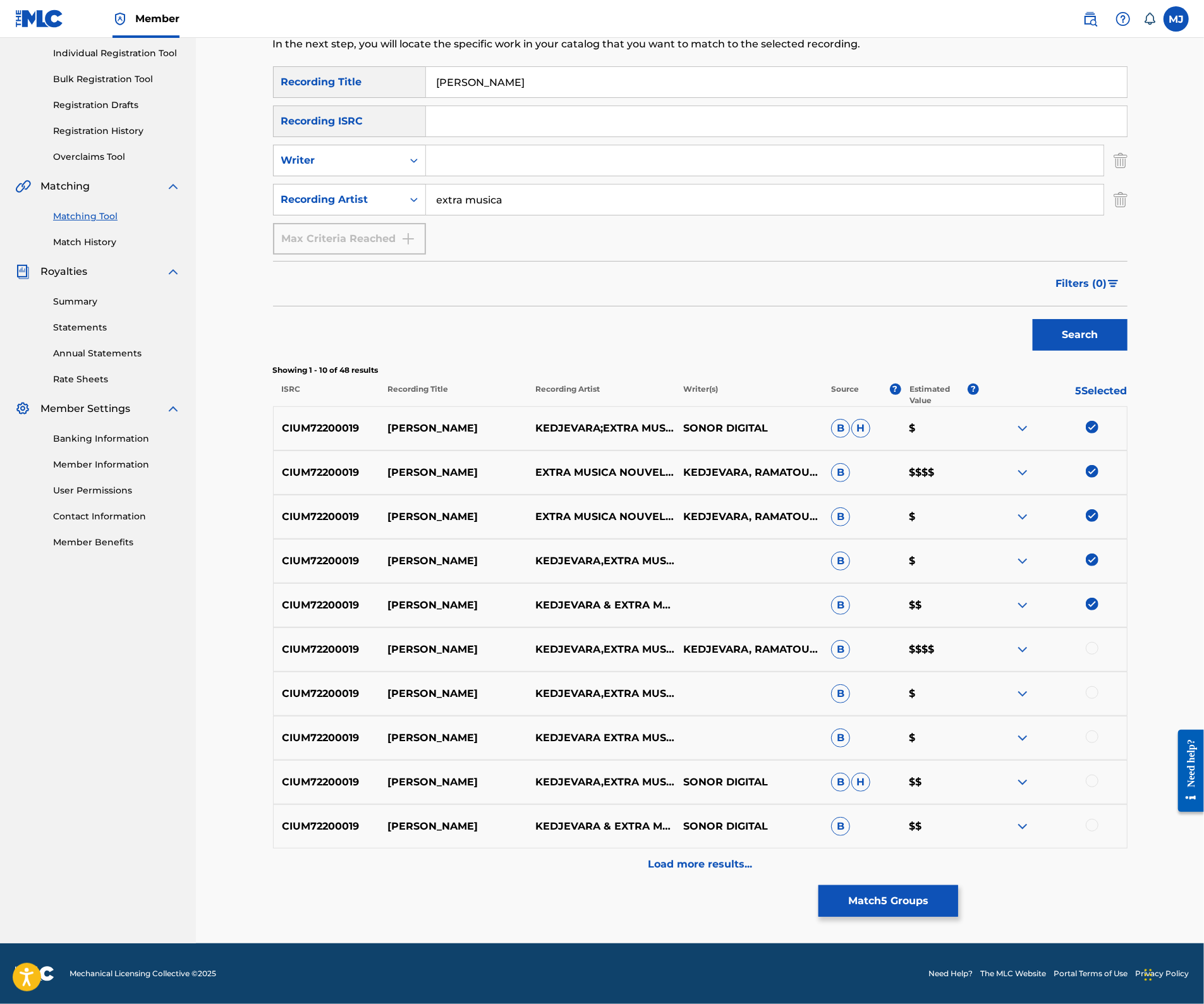
scroll to position [361, 0]
click at [1127, 627] on div "CIUM72200019 TIA LOKOLO KEDJEVARA,EXTRA MUSICA NOUVEL HORIZON KEDJEVARA, RAMATO…" at bounding box center [700, 649] width 854 height 44
click at [1098, 642] on div at bounding box center [1091, 648] width 13 height 13
click at [1098, 686] on div at bounding box center [1091, 692] width 13 height 13
click at [1098, 730] on div at bounding box center [1091, 736] width 13 height 13
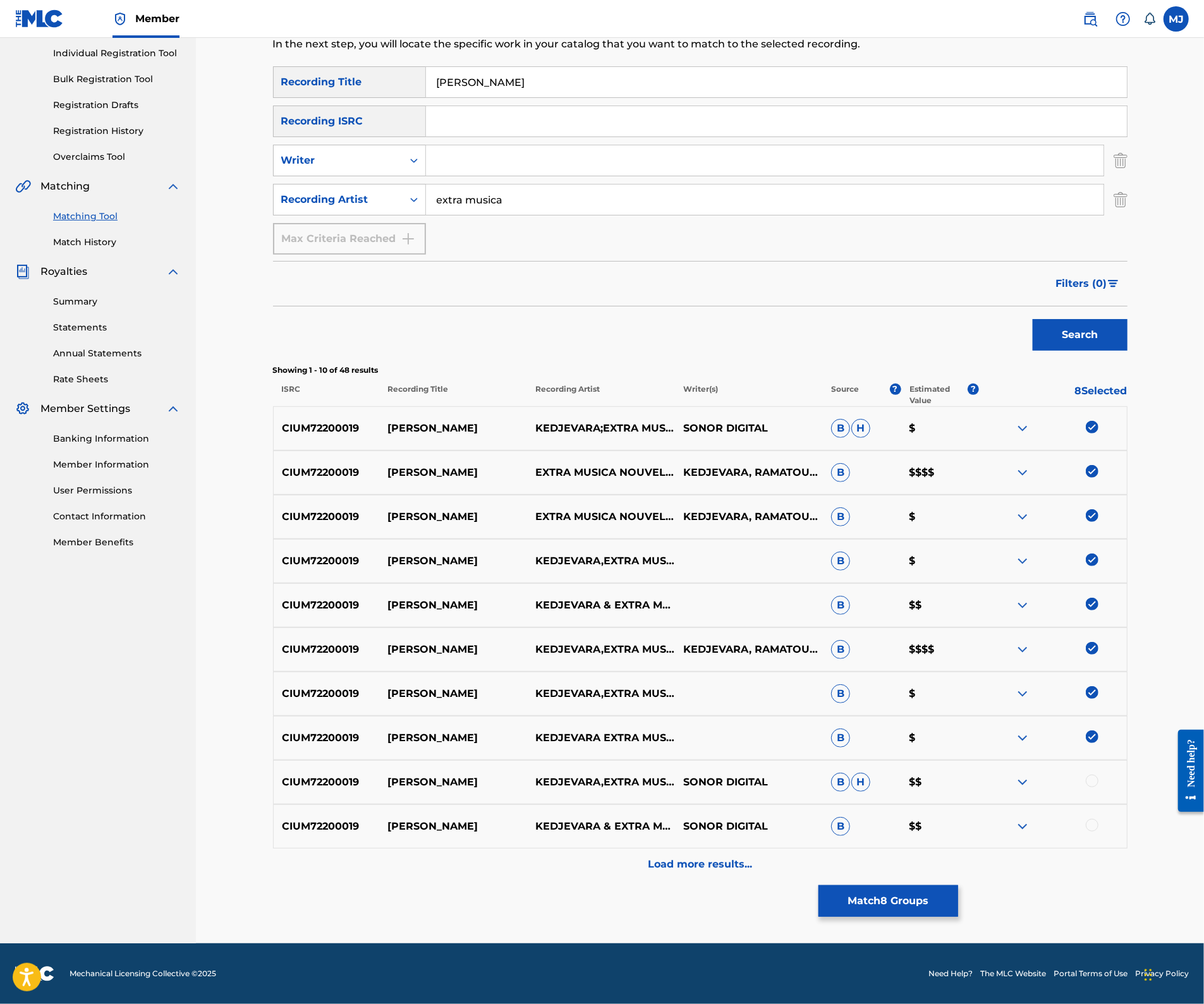
click at [1127, 759] on div "CIUM72200019 TIA LOKOLO KEDJEVARA,EXTRA MUSICA NOUVEL HORIZON SONOR DIGITAL B H…" at bounding box center [700, 782] width 854 height 44
click at [1098, 818] on div at bounding box center [1091, 824] width 13 height 13
click at [1127, 759] on div "CIUM72200019 TIA LOKOLO KEDJEVARA,EXTRA MUSICA NOUVEL HORIZON SONOR DIGITAL B H…" at bounding box center [700, 782] width 854 height 44
click at [1098, 775] on div at bounding box center [1091, 781] width 13 height 13
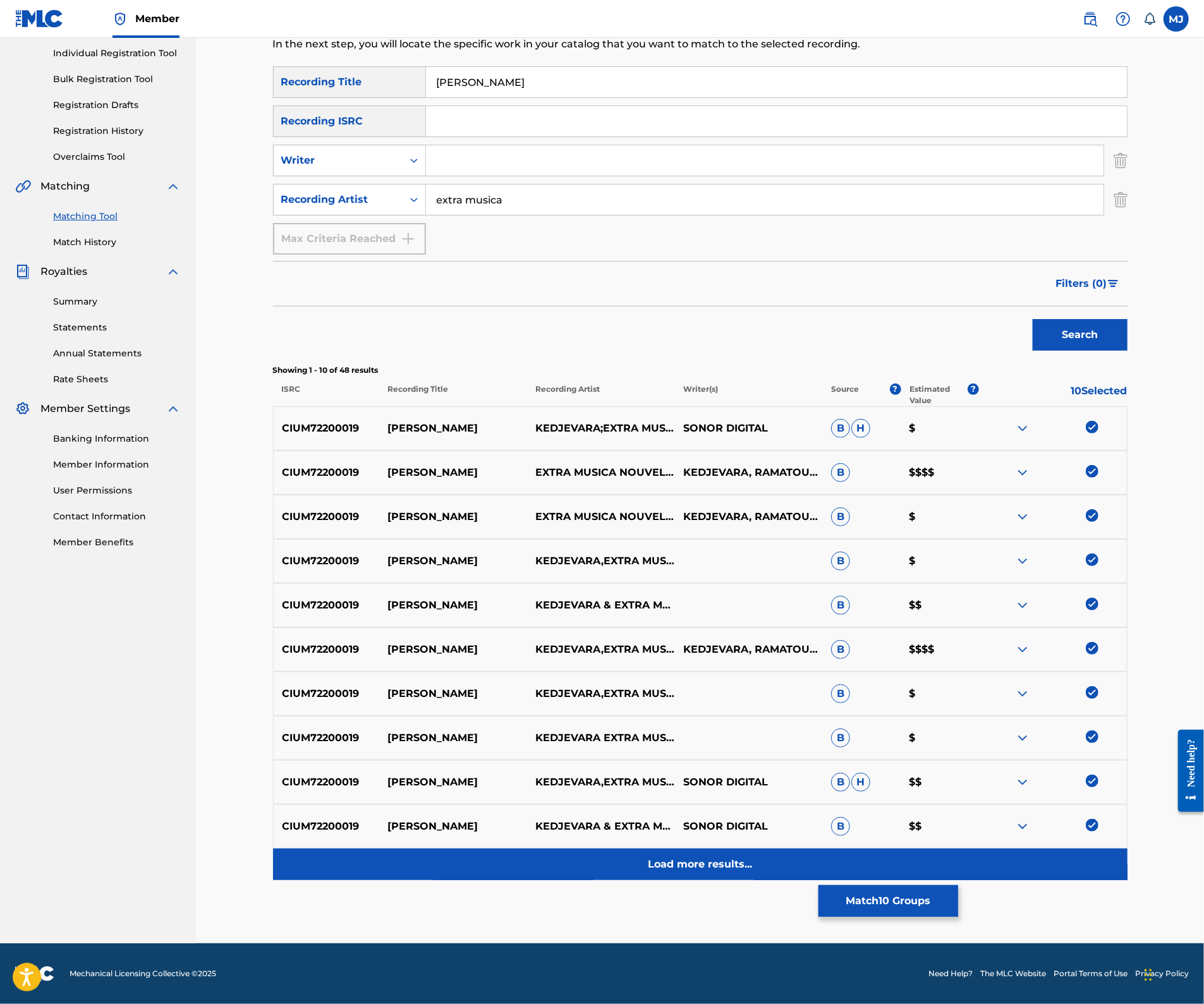
click at [766, 848] on div "Load more results..." at bounding box center [700, 863] width 854 height 32
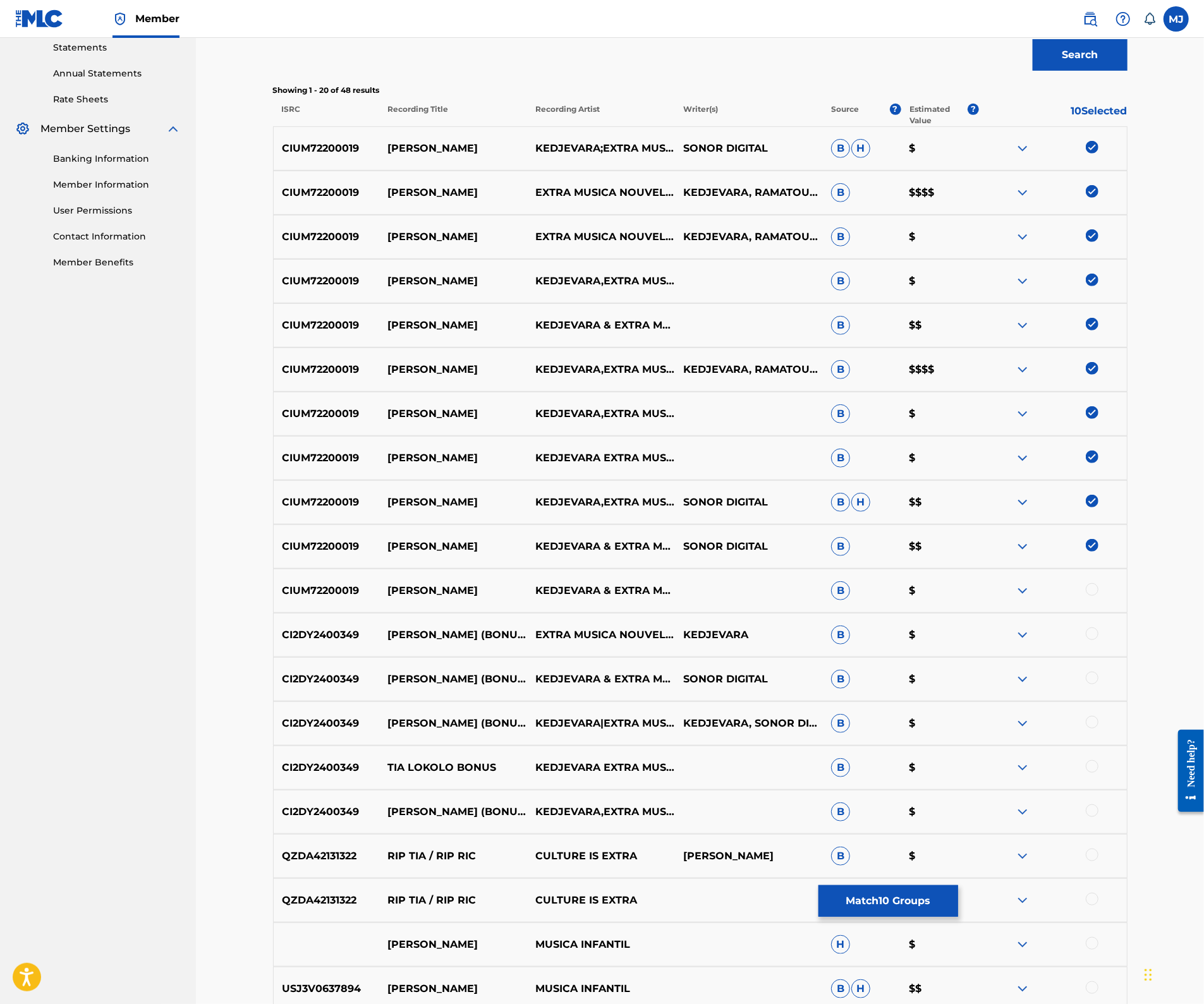
scroll to position [612, 0]
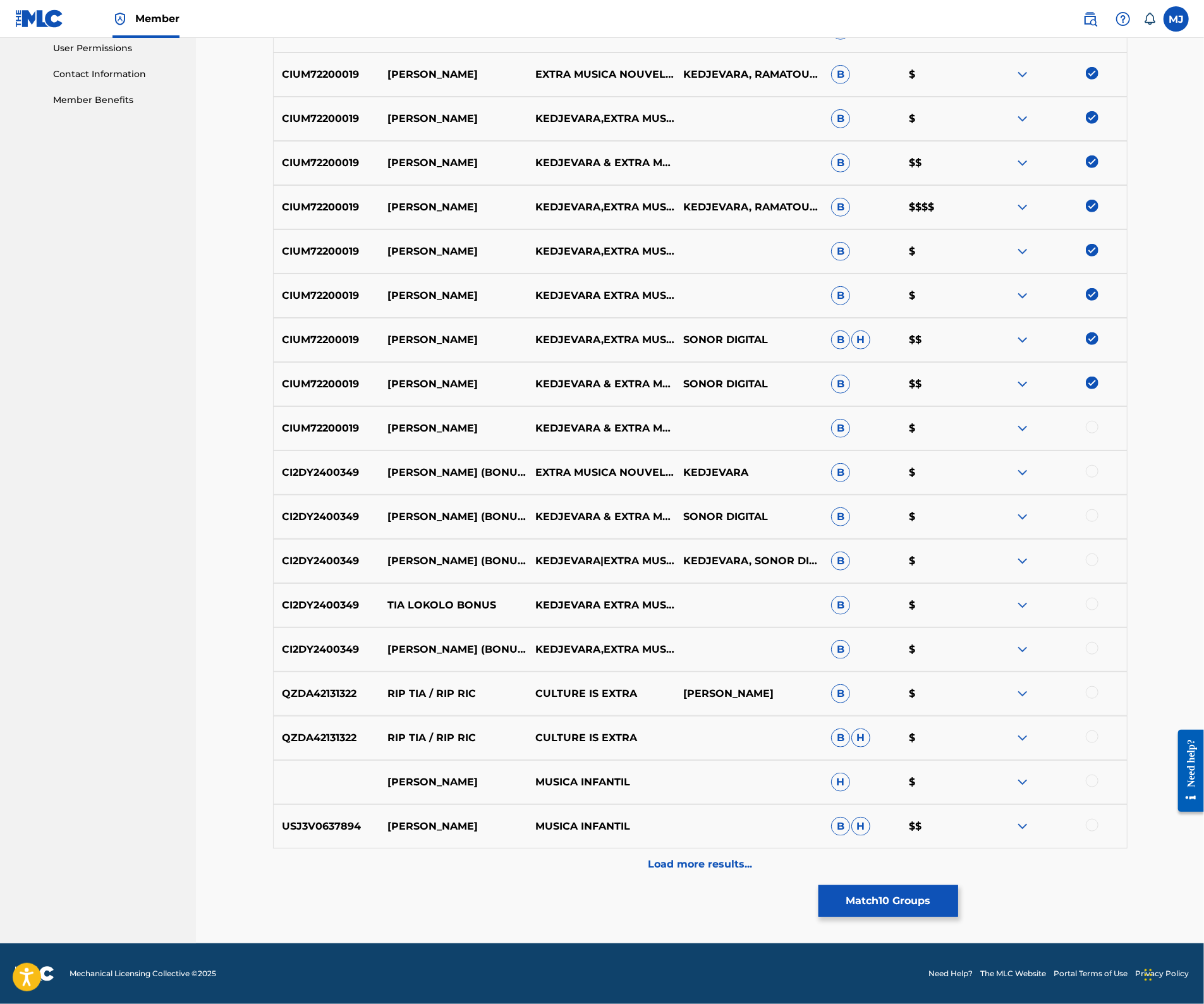
click at [1098, 433] on div at bounding box center [1091, 427] width 13 height 13
click at [1098, 477] on div at bounding box center [1091, 470] width 13 height 13
click at [1098, 522] on div at bounding box center [1091, 515] width 13 height 13
click at [1098, 566] on div at bounding box center [1091, 559] width 13 height 13
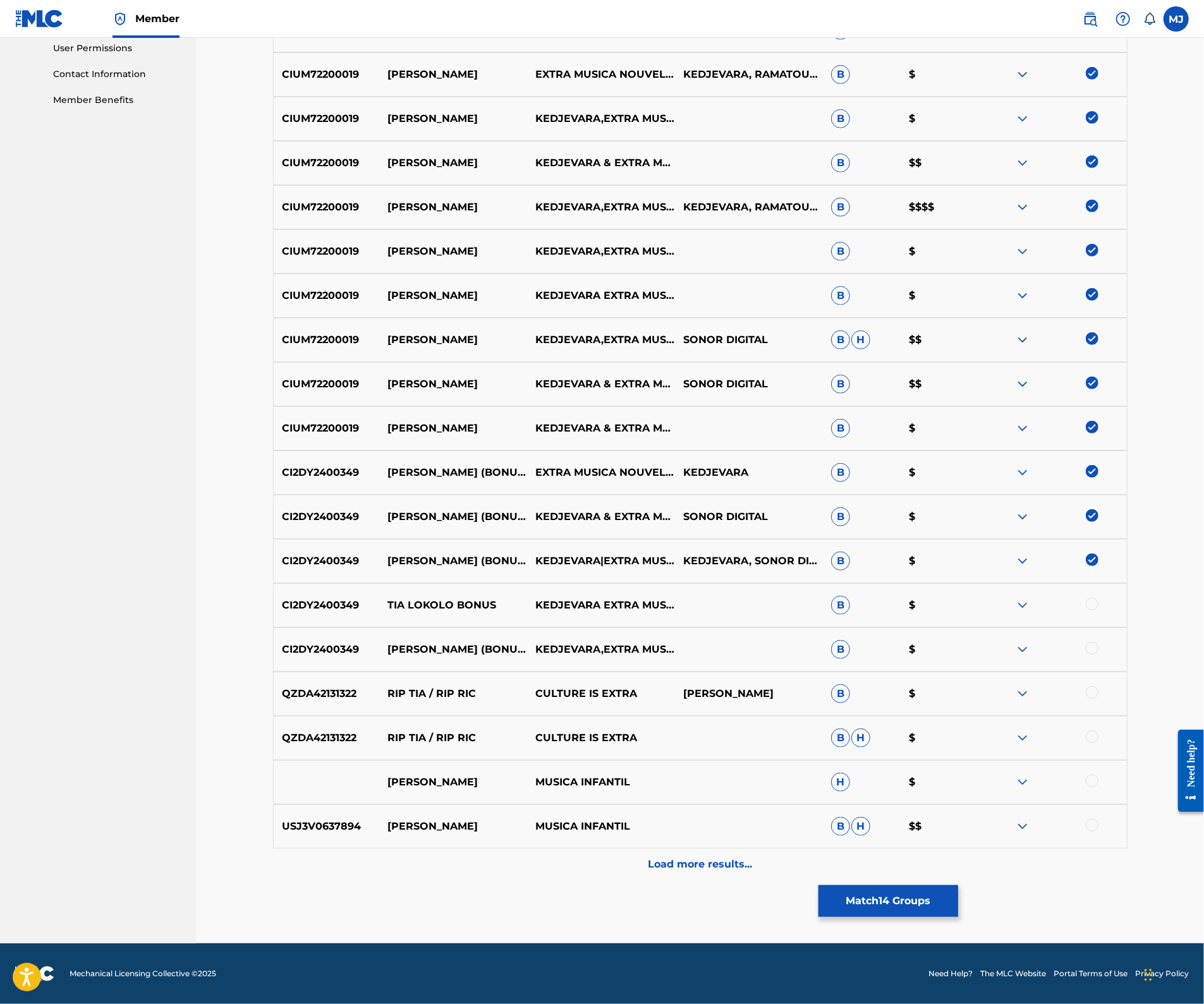
click at [1098, 597] on div at bounding box center [1091, 603] width 13 height 13
click at [1098, 642] on div at bounding box center [1091, 648] width 13 height 13
copy p "TIA LOKOLO BONUS"
drag, startPoint x: 498, startPoint y: 562, endPoint x: 377, endPoint y: 560, distance: 121.0
click at [379, 597] on p "TIA LOKOLO BONUS" at bounding box center [453, 605] width 148 height 15
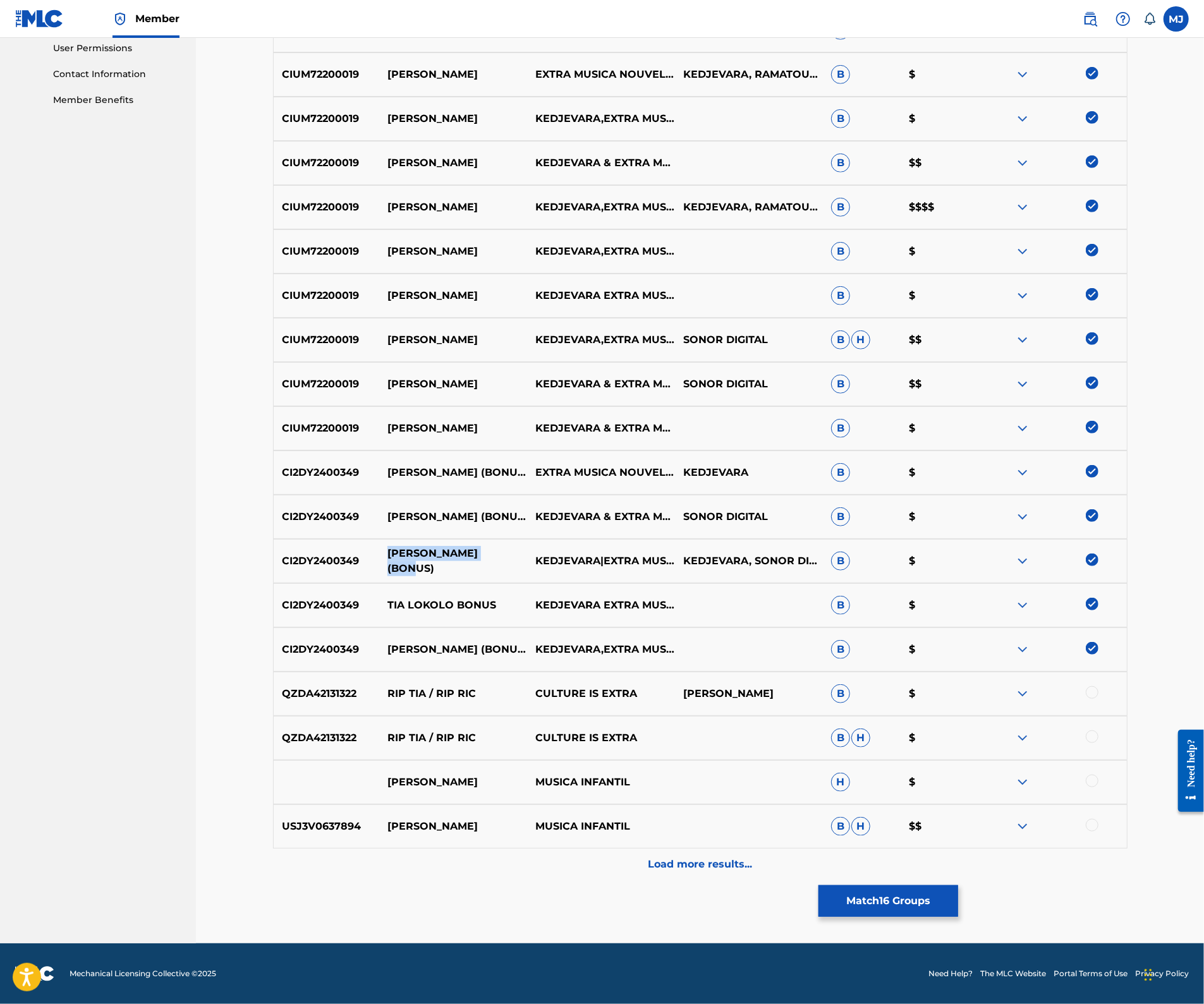
copy p "TIA LOKOLO (BONUS)"
drag, startPoint x: 501, startPoint y: 509, endPoint x: 377, endPoint y: 510, distance: 124.0
click at [379, 545] on p "TIA LOKOLO (BONUS)" at bounding box center [453, 561] width 148 height 31
click at [958, 885] on button "Match 16 Groups" at bounding box center [889, 900] width 140 height 32
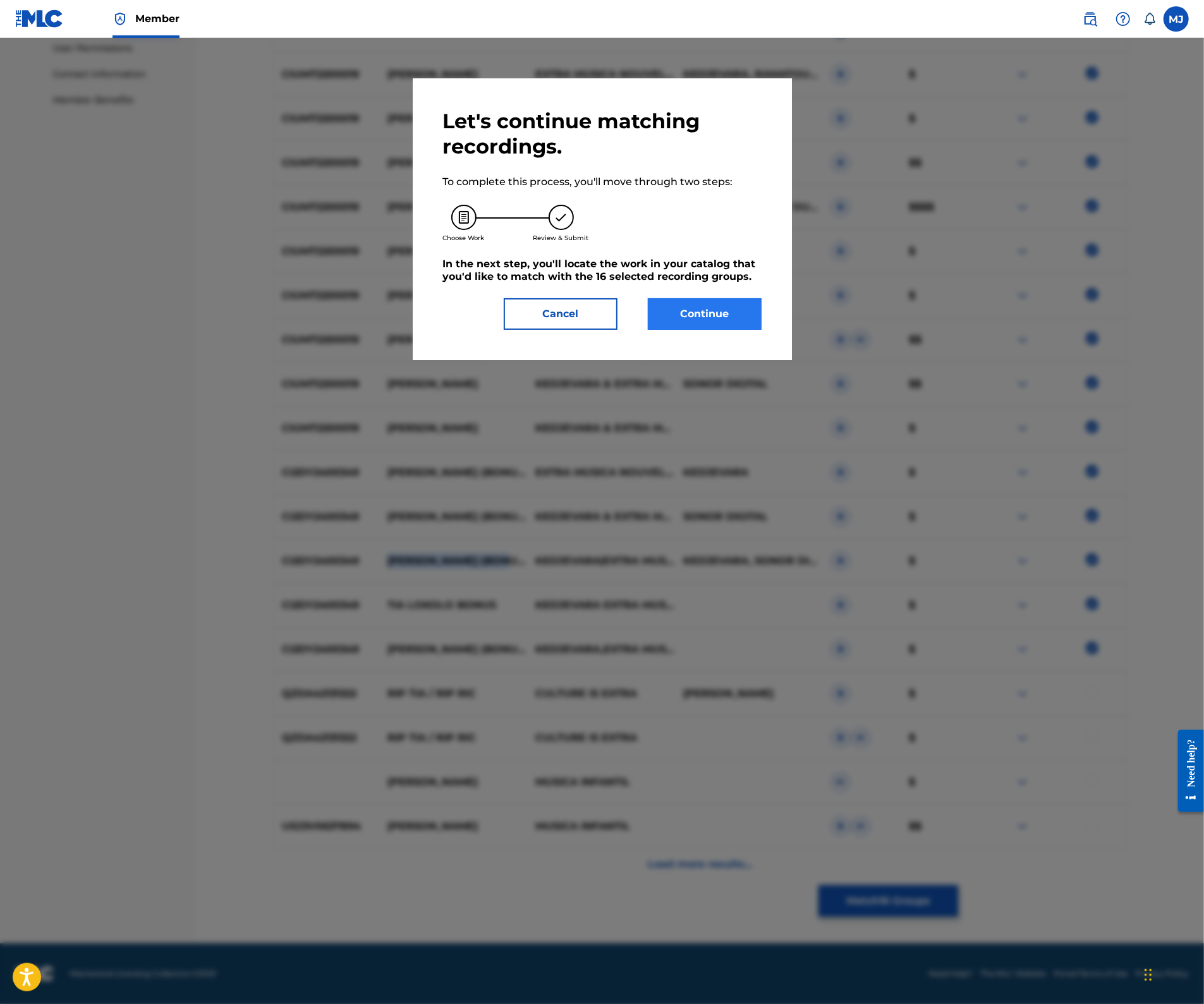
click at [726, 330] on button "Continue" at bounding box center [704, 314] width 113 height 32
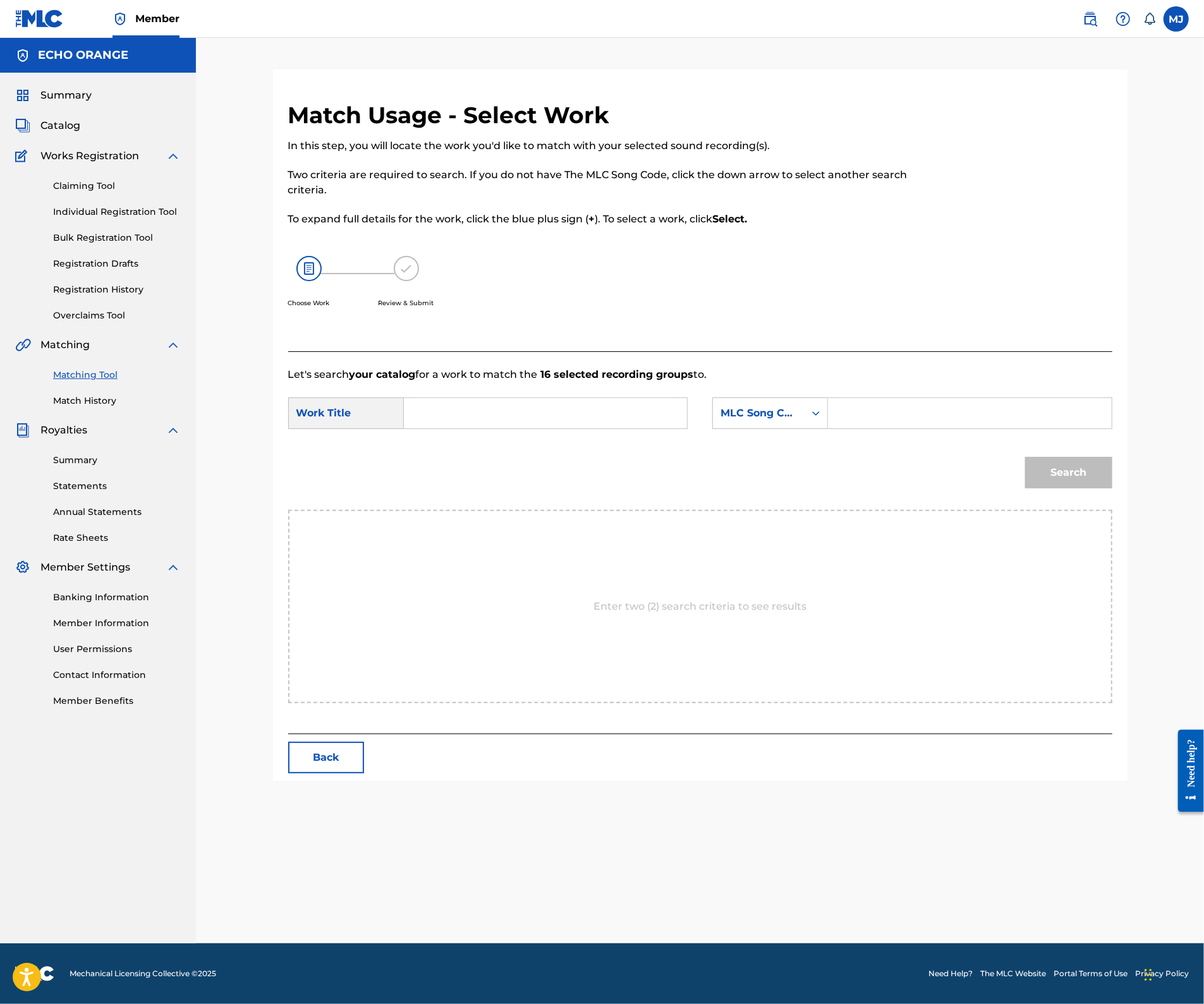
click at [508, 428] on input "Search Form" at bounding box center [545, 413] width 262 height 31
paste input "TIA LOKOLO (BONUS)"
click at [448, 453] on div "tia lokolo" at bounding box center [450, 441] width 72 height 23
type input "tia lokolo"
drag, startPoint x: 820, startPoint y: 470, endPoint x: 807, endPoint y: 485, distance: 19.8
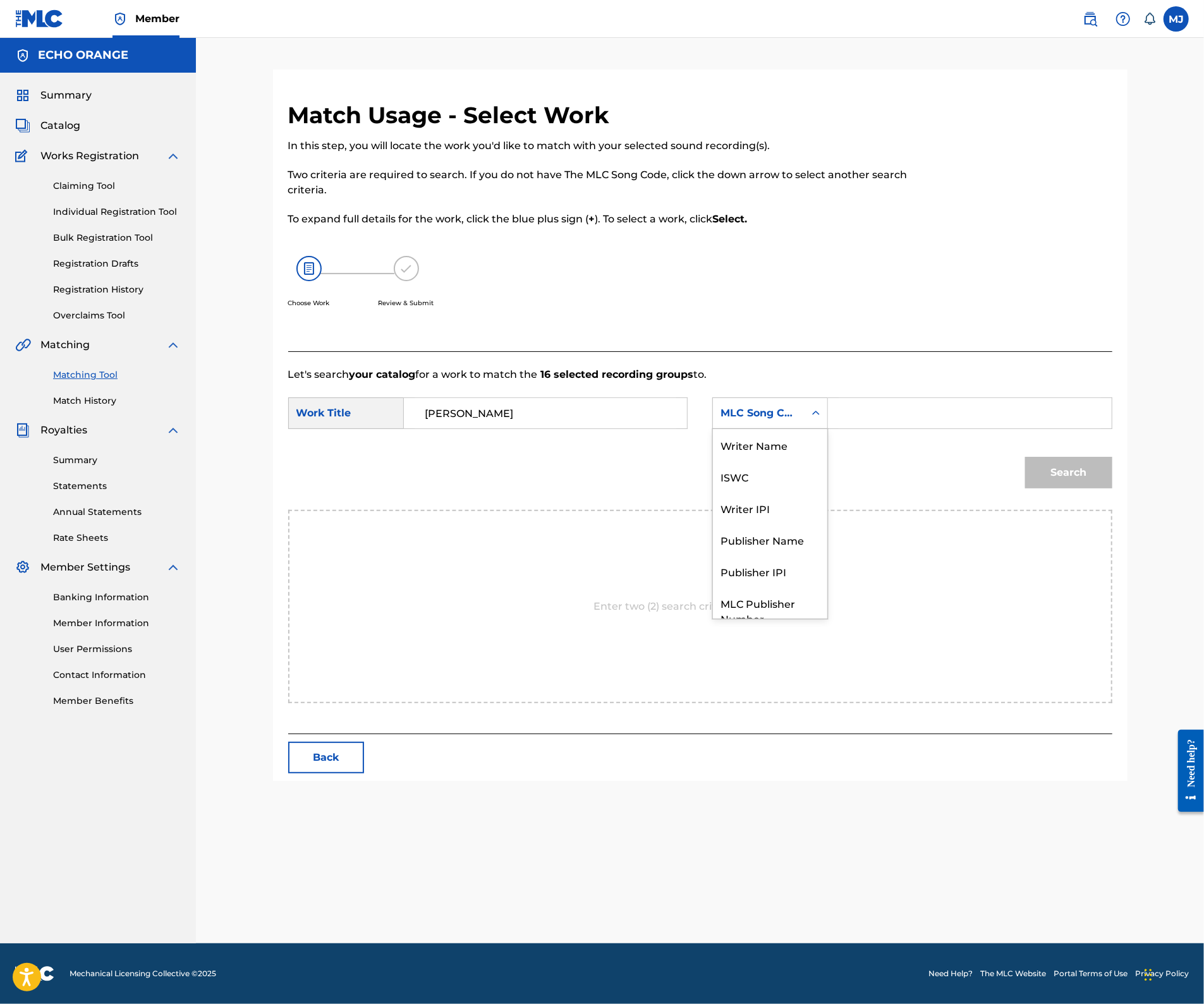
click at [804, 425] on div "MLC Song Code" at bounding box center [758, 413] width 91 height 24
click at [802, 509] on div "Publisher Name" at bounding box center [770, 492] width 114 height 32
click at [921, 428] on input "Search Form" at bounding box center [969, 413] width 262 height 31
type input "appeal"
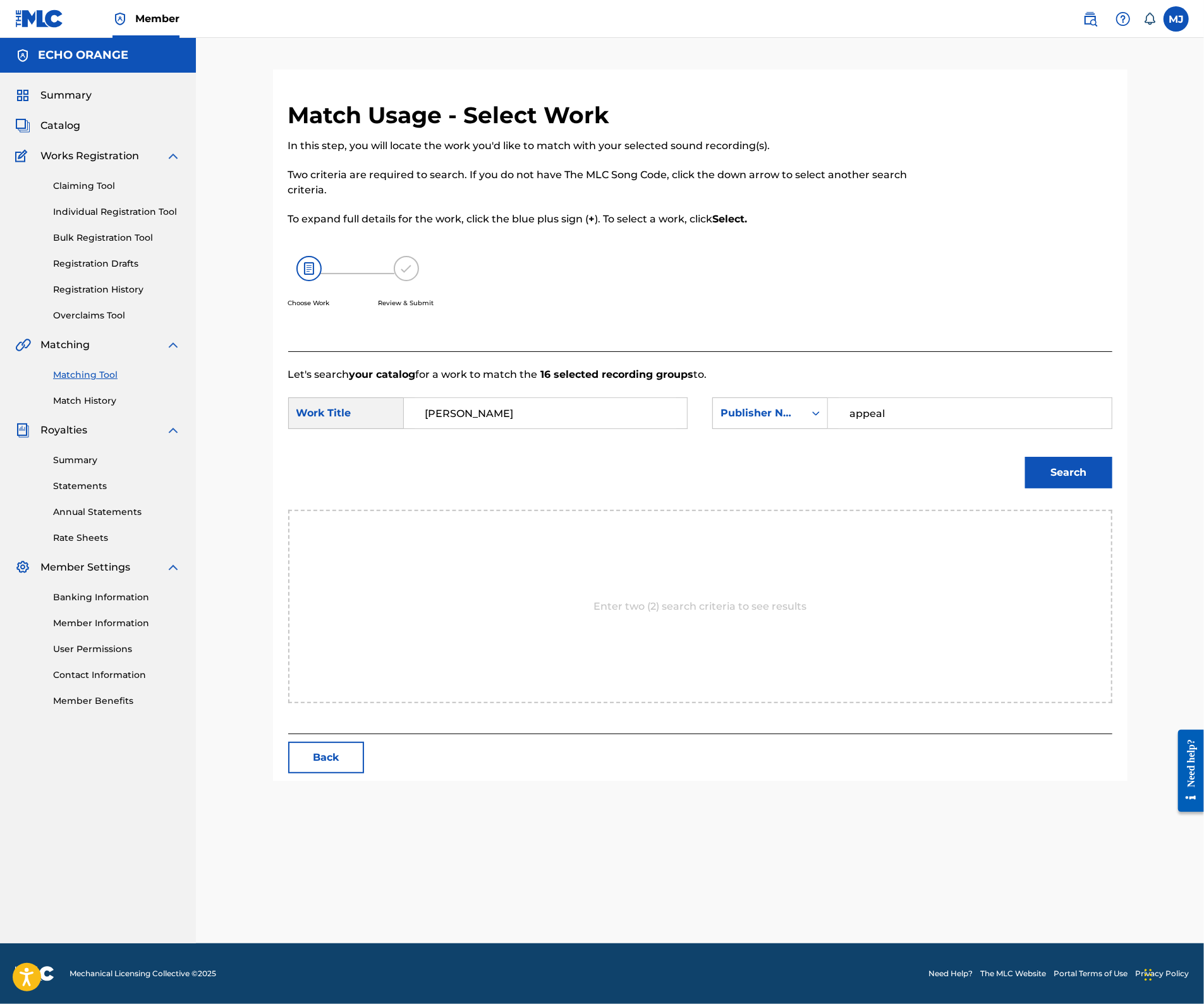
click at [1112, 488] on button "Search" at bounding box center [1068, 472] width 87 height 32
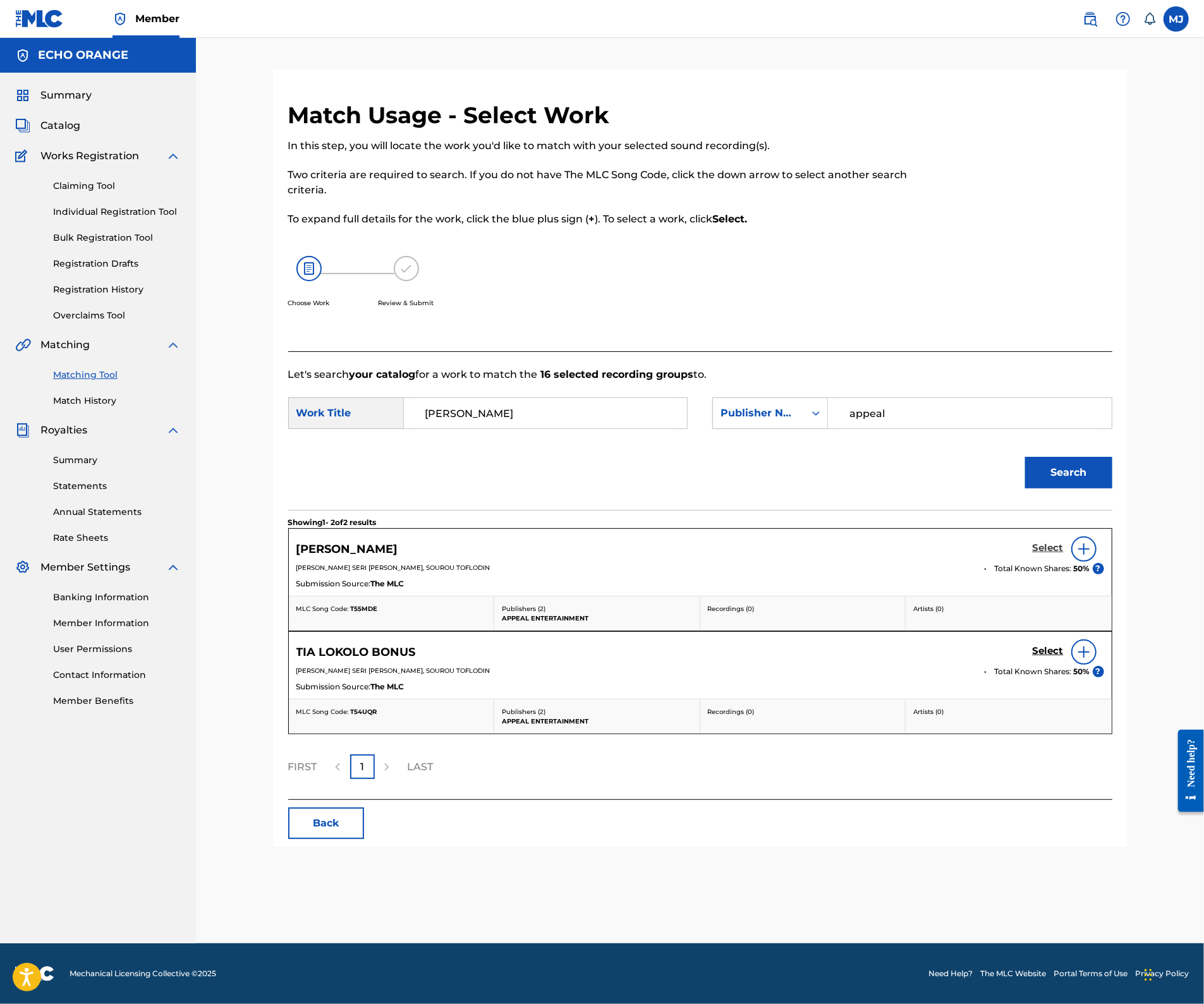
click at [1063, 554] on h5 "Select" at bounding box center [1048, 548] width 31 height 12
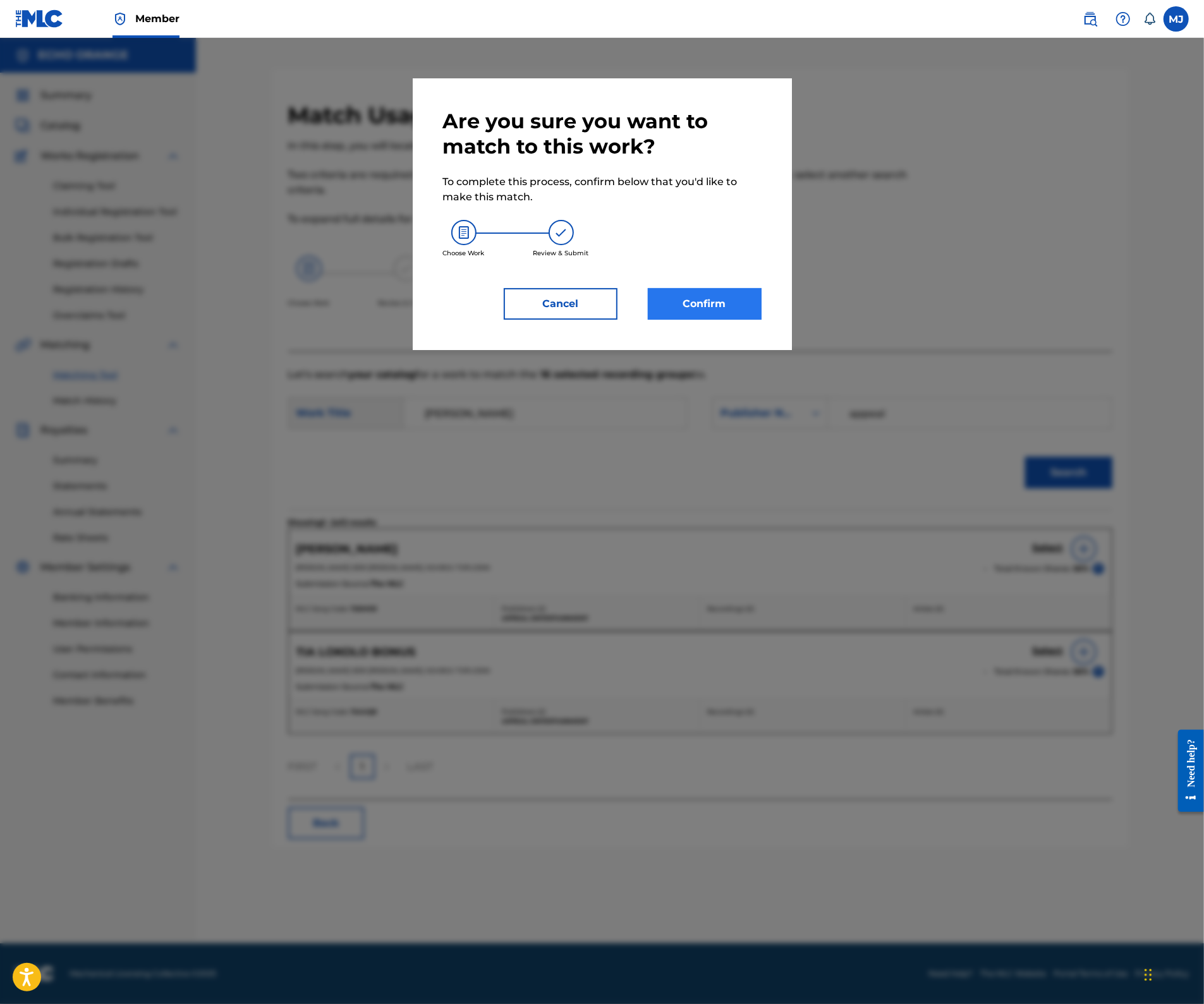
click at [734, 320] on button "Confirm" at bounding box center [704, 303] width 113 height 32
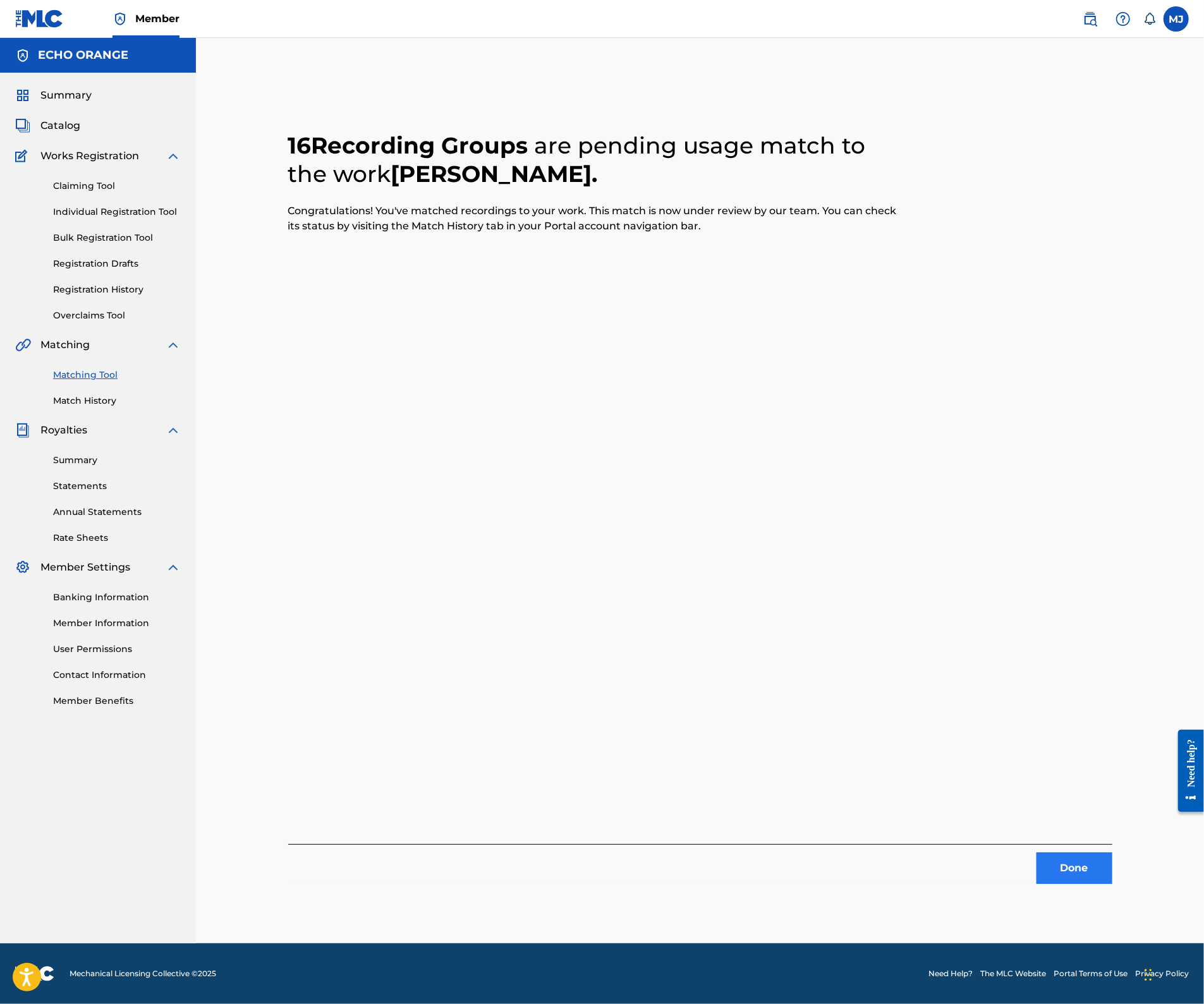
click at [1112, 884] on button "Done" at bounding box center [1074, 868] width 76 height 32
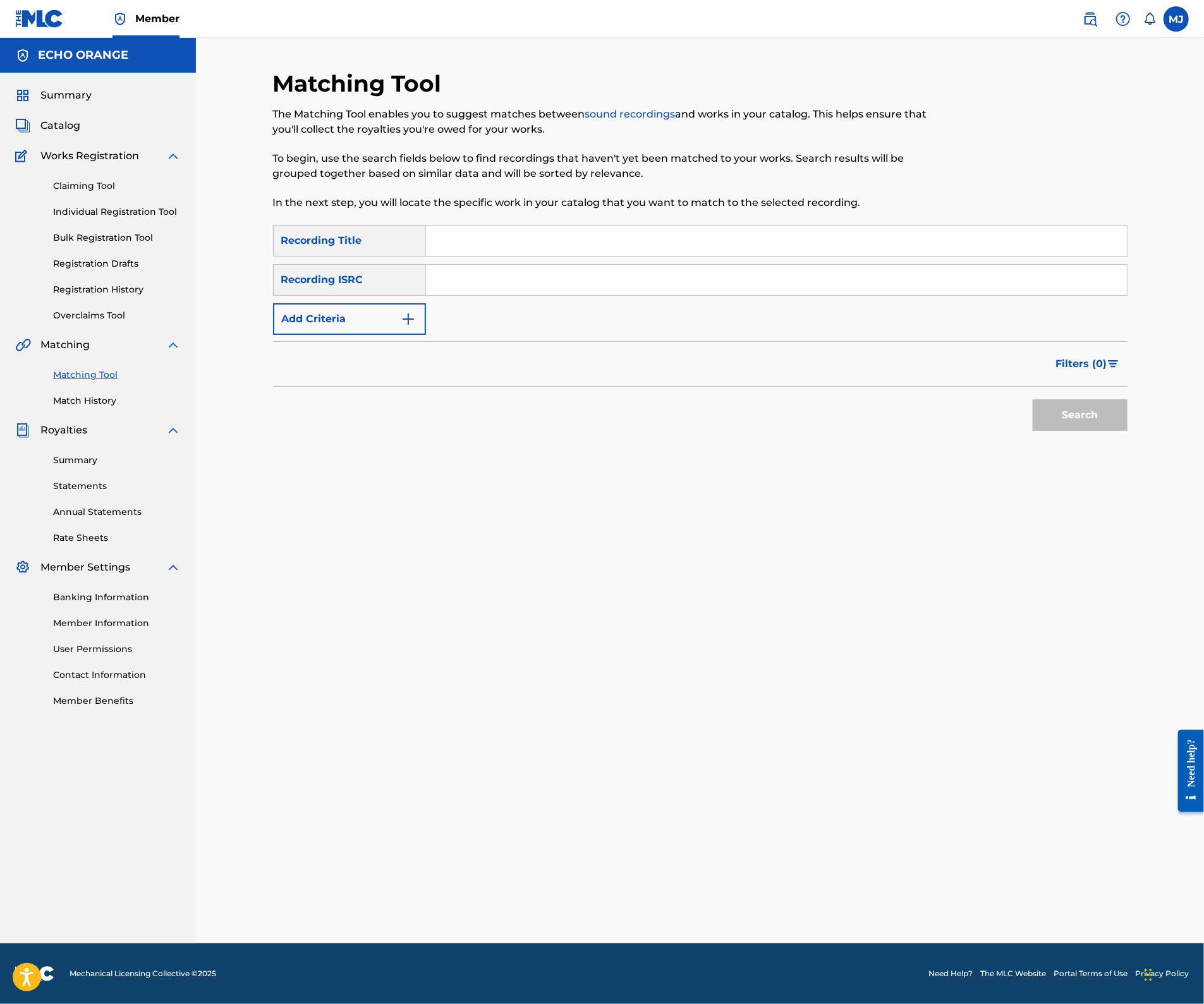
click at [904, 256] on input "Search Form" at bounding box center [776, 241] width 701 height 31
click at [1127, 430] on button "Search" at bounding box center [1080, 414] width 95 height 32
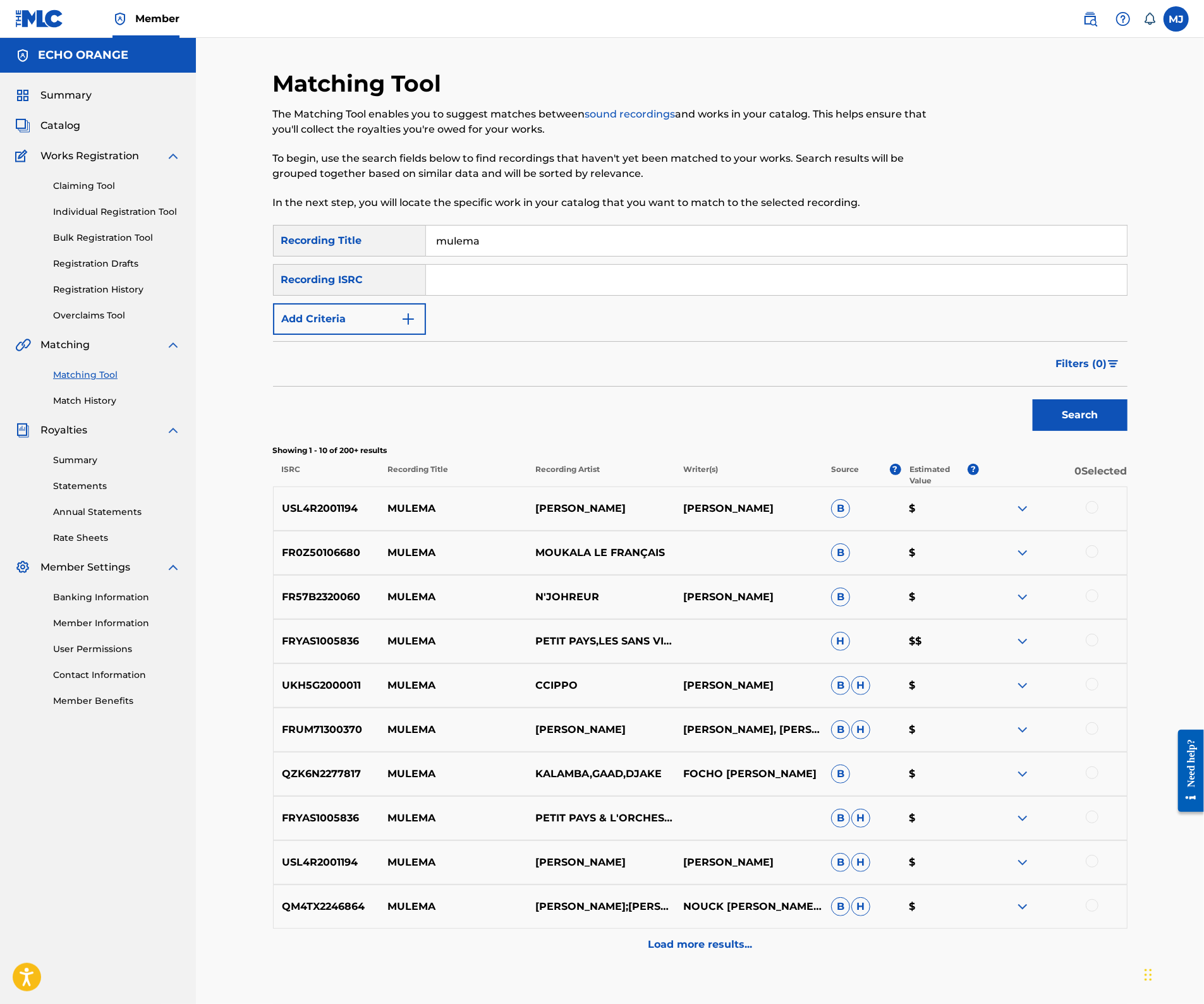
click at [871, 387] on div "Filters ( 0 )" at bounding box center [700, 363] width 854 height 45
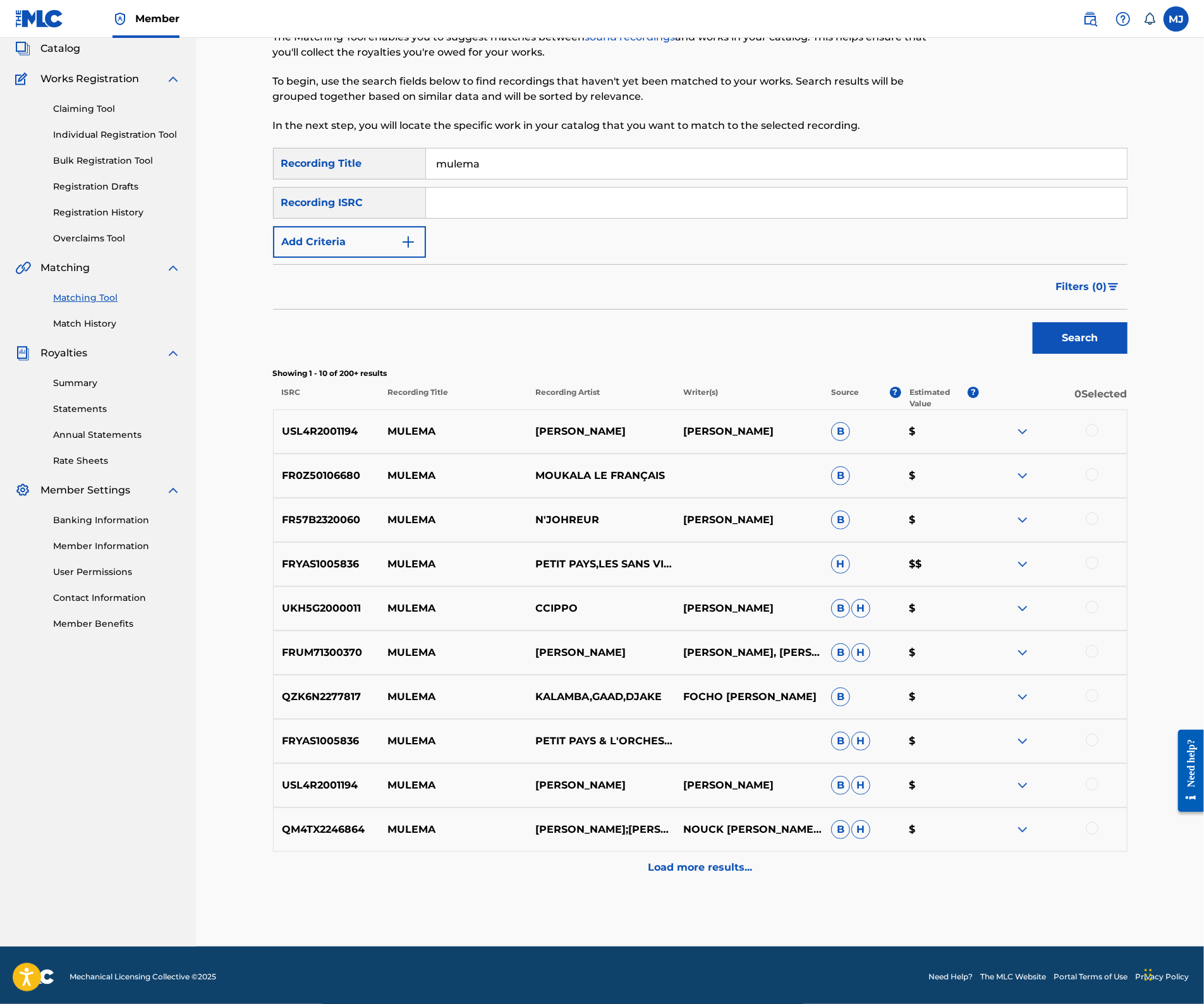
click at [784, 211] on div "SearchWithCriteriaf4538952-1b18-4164-86e1-3adf67612ba4 Recording Title mulema S…" at bounding box center [700, 202] width 854 height 110
click at [784, 179] on input "mulema" at bounding box center [776, 164] width 701 height 31
type input "p"
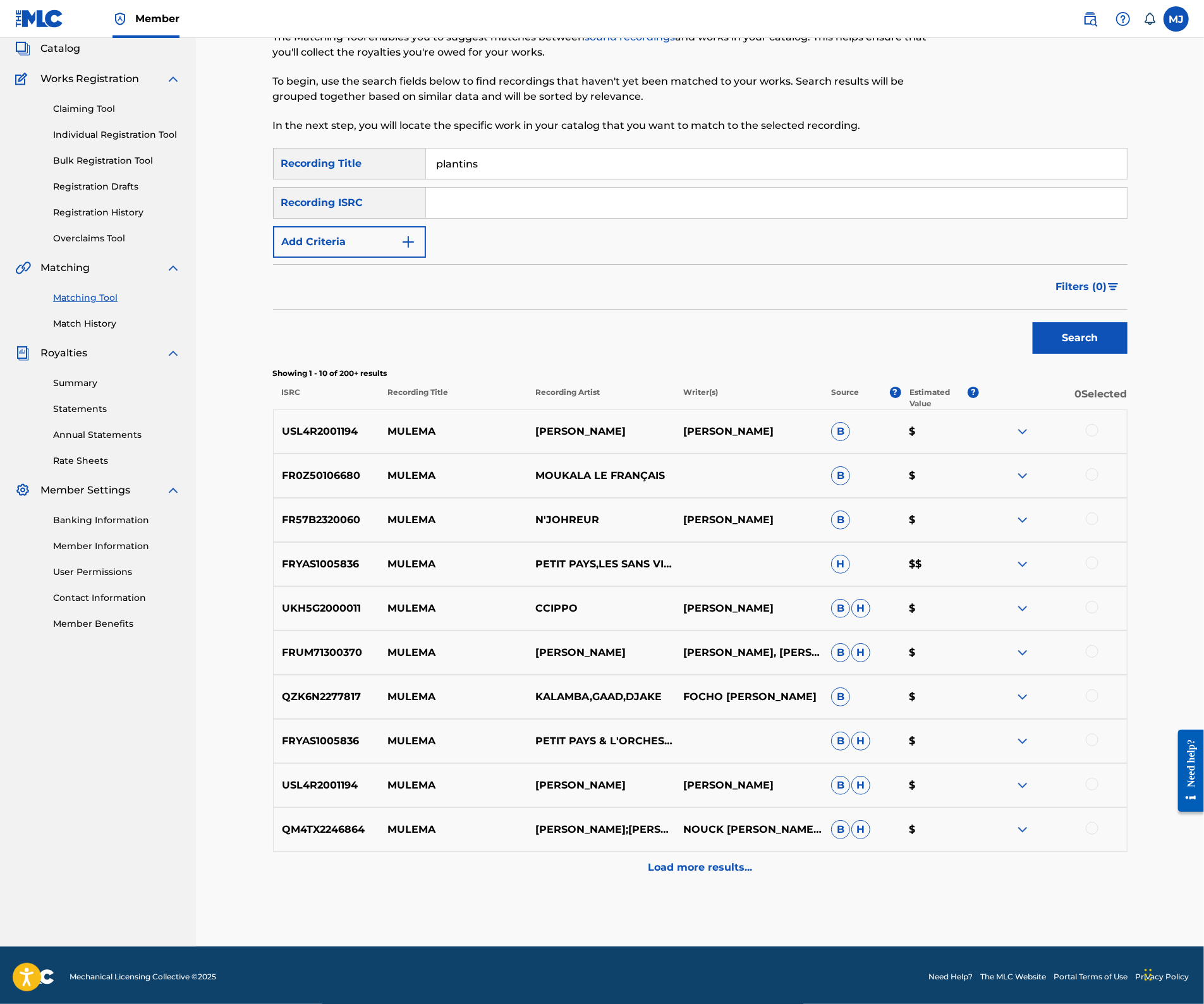
type input "plantins"
click at [1127, 354] on button "Search" at bounding box center [1080, 338] width 95 height 32
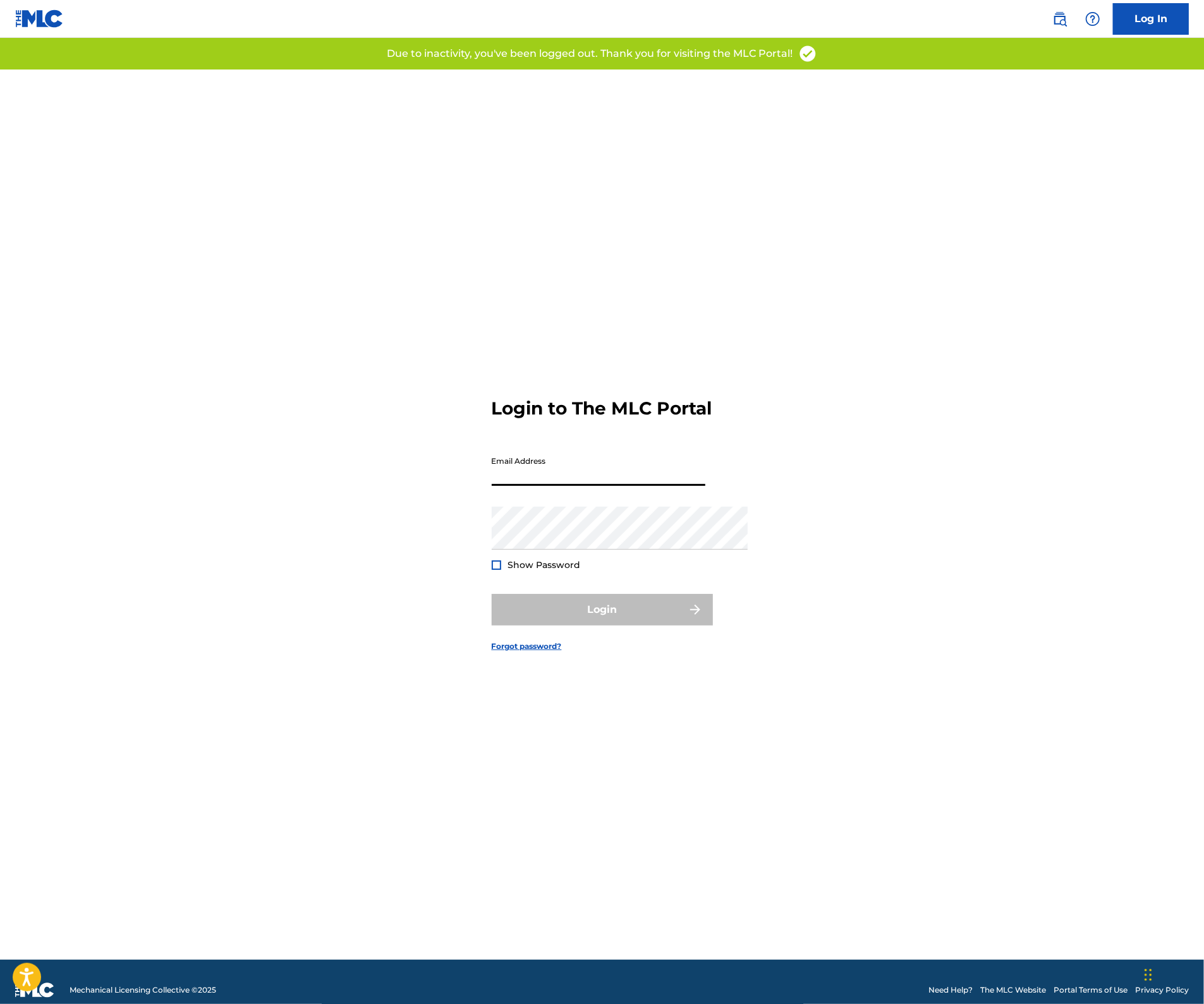
type input "[PERSON_NAME][EMAIL_ADDRESS][DOMAIN_NAME]"
click at [647, 605] on form "Login to The MLC Portal Email Address maxime.jacquard@twenymusic.com Password S…" at bounding box center [602, 515] width 221 height 890
click at [645, 619] on button "Login" at bounding box center [602, 609] width 221 height 32
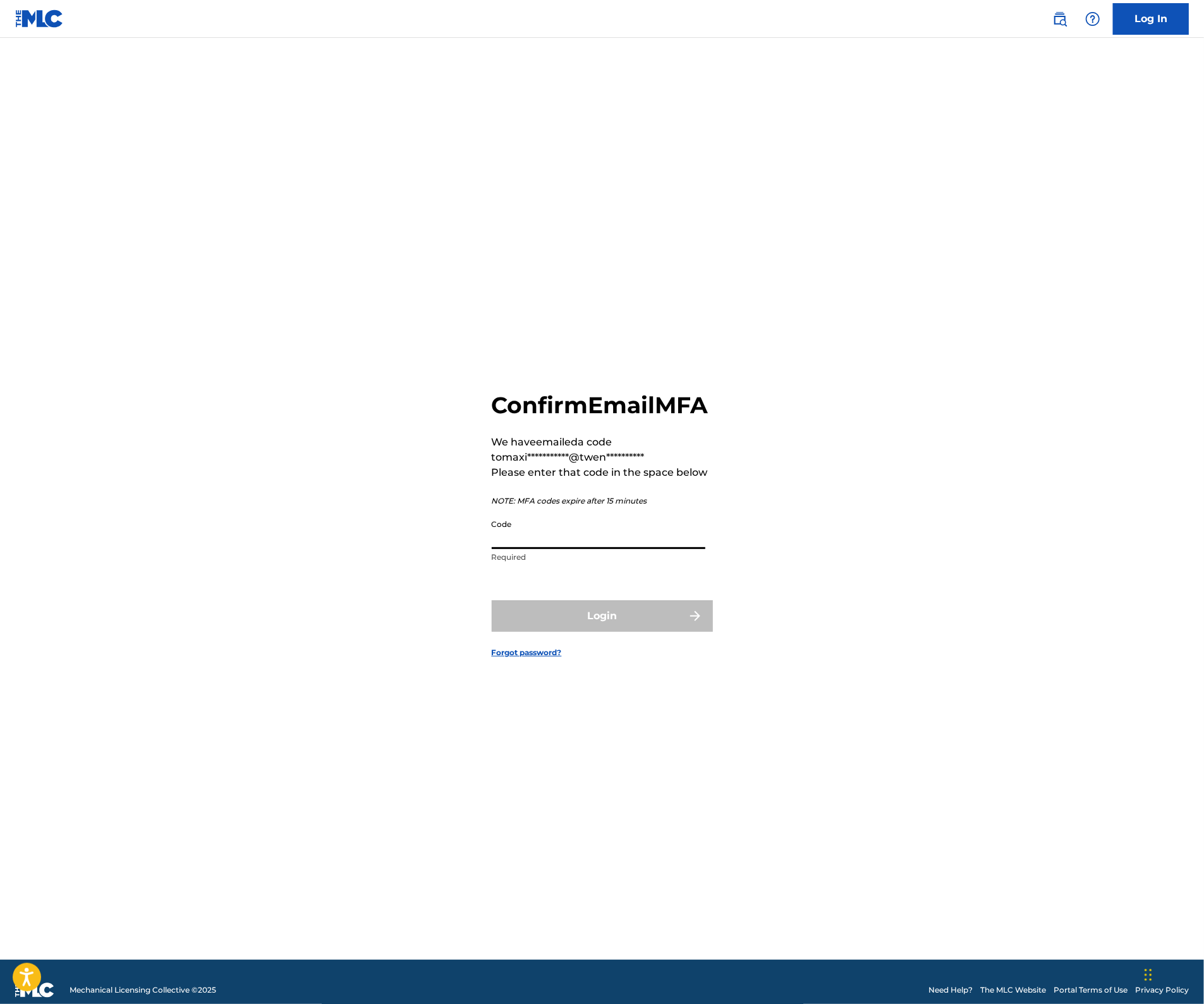
click at [516, 541] on input "Code" at bounding box center [599, 531] width 213 height 36
paste input "929296"
type input "929296"
click at [571, 632] on button "Login" at bounding box center [602, 615] width 221 height 32
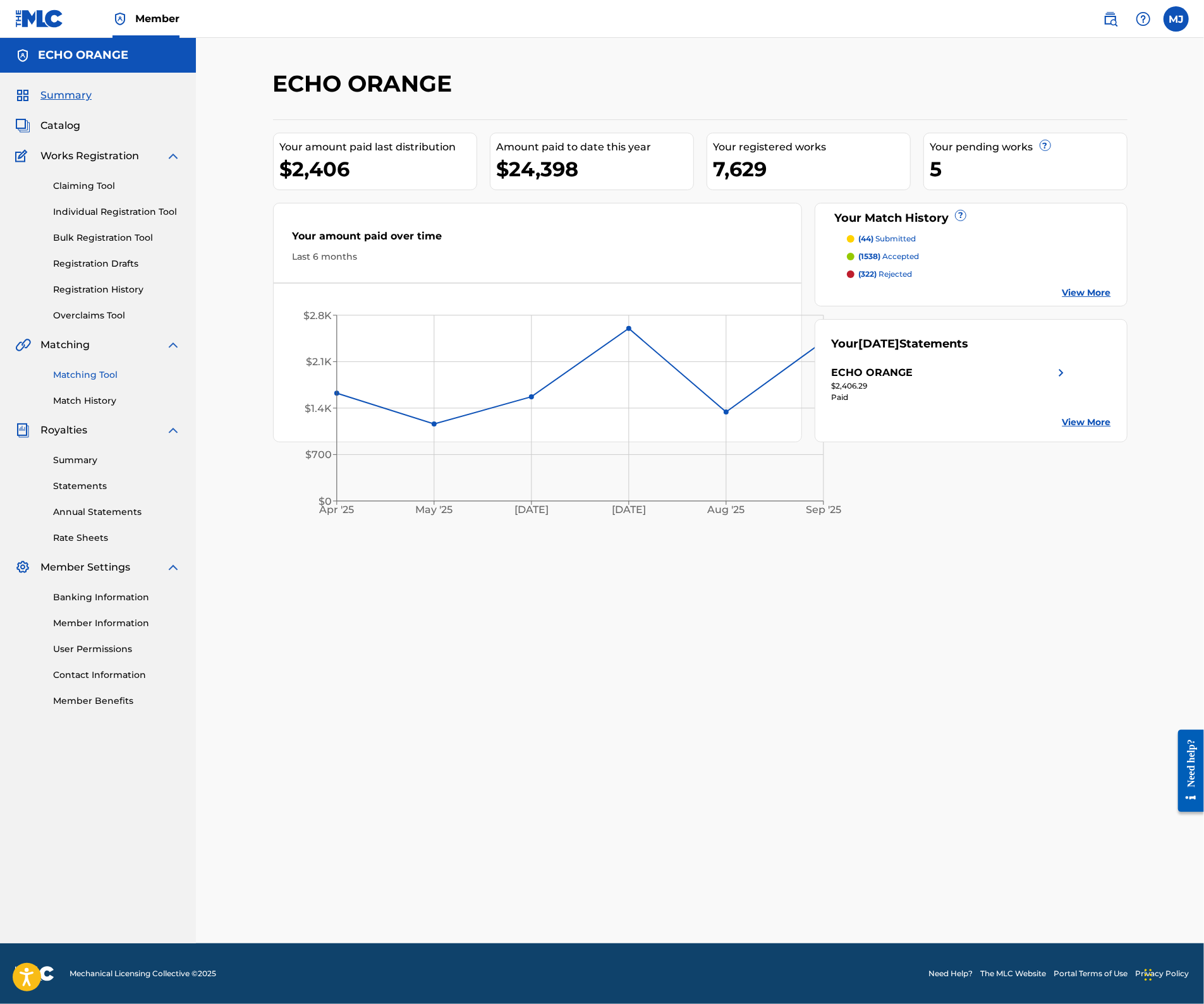
click at [122, 382] on link "Matching Tool" at bounding box center [117, 375] width 128 height 14
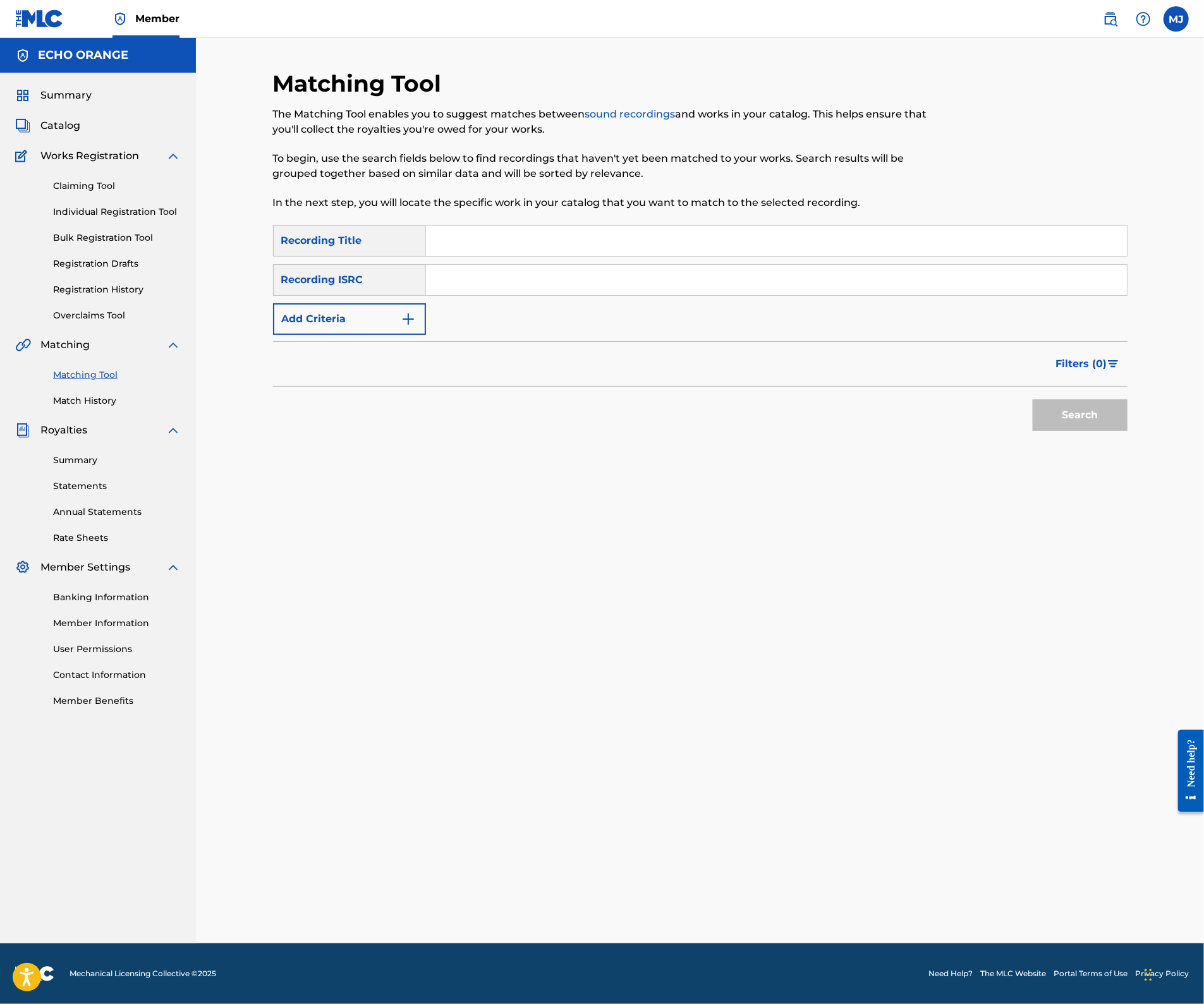
paste input "929296"
click at [1110, 430] on button "Search" at bounding box center [1080, 414] width 95 height 32
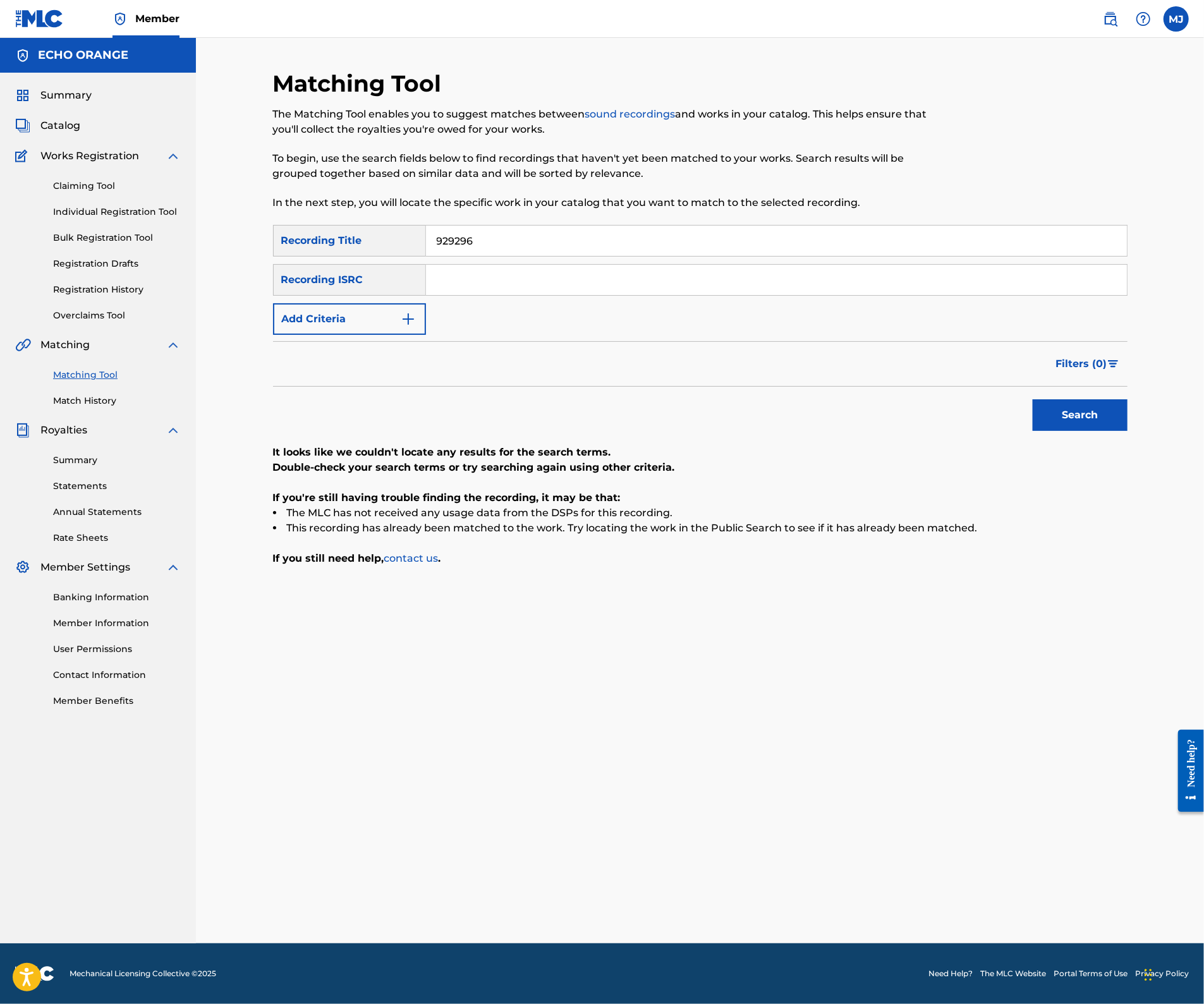
click at [543, 256] on input "929296" at bounding box center [776, 241] width 701 height 31
type input "plantins"
click at [1127, 430] on button "Search" at bounding box center [1080, 414] width 95 height 32
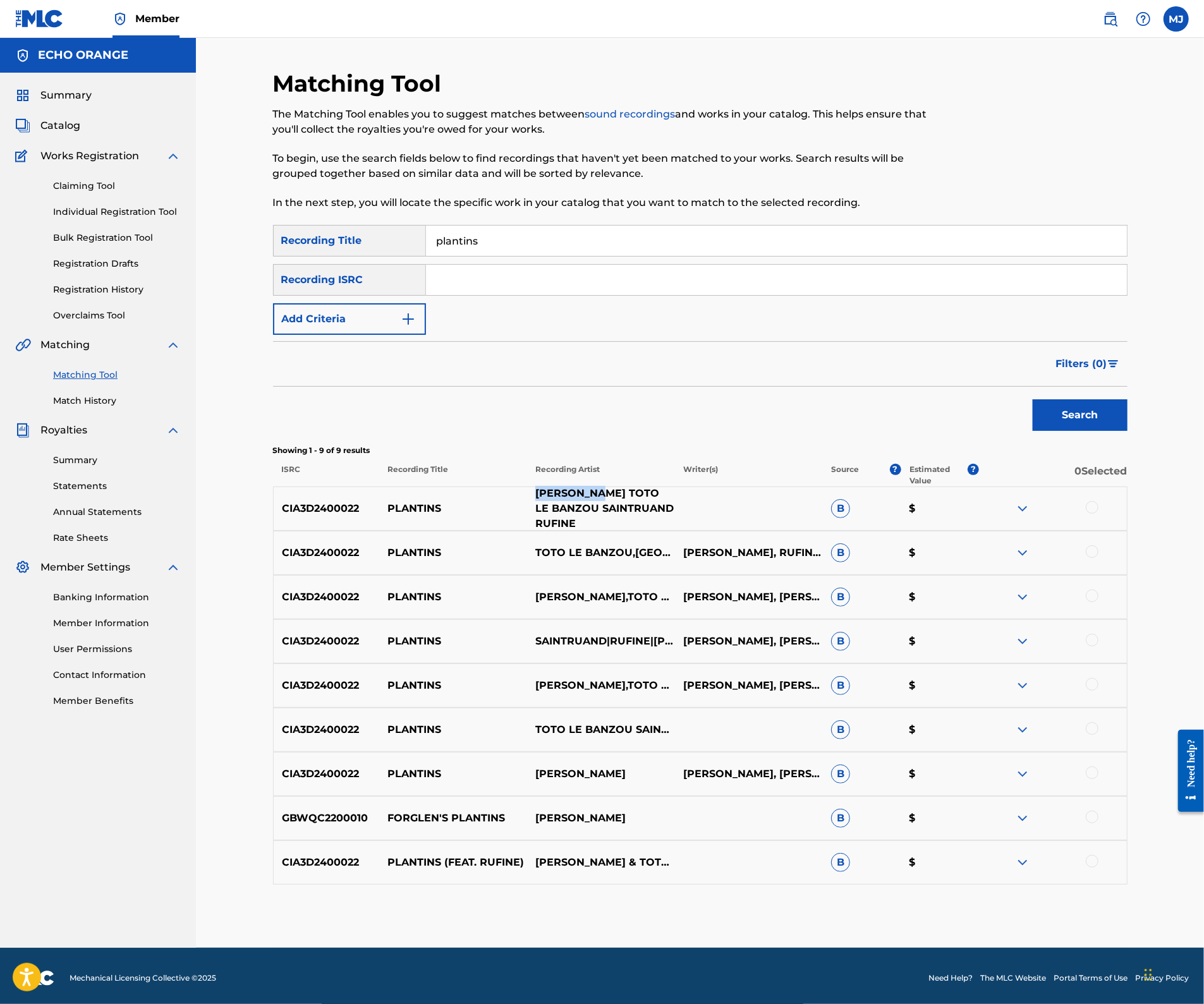
copy div "ELY PAVELY"
drag, startPoint x: 513, startPoint y: 586, endPoint x: 600, endPoint y: 582, distance: 87.1
click at [600, 530] on div "CIA3D2400022 PLANTINS ELY PAVELY TOTO LE BANZOU SAINTRUAND RUFINE B $" at bounding box center [700, 509] width 854 height 44
click at [336, 335] on button "Add Criteria" at bounding box center [349, 319] width 153 height 32
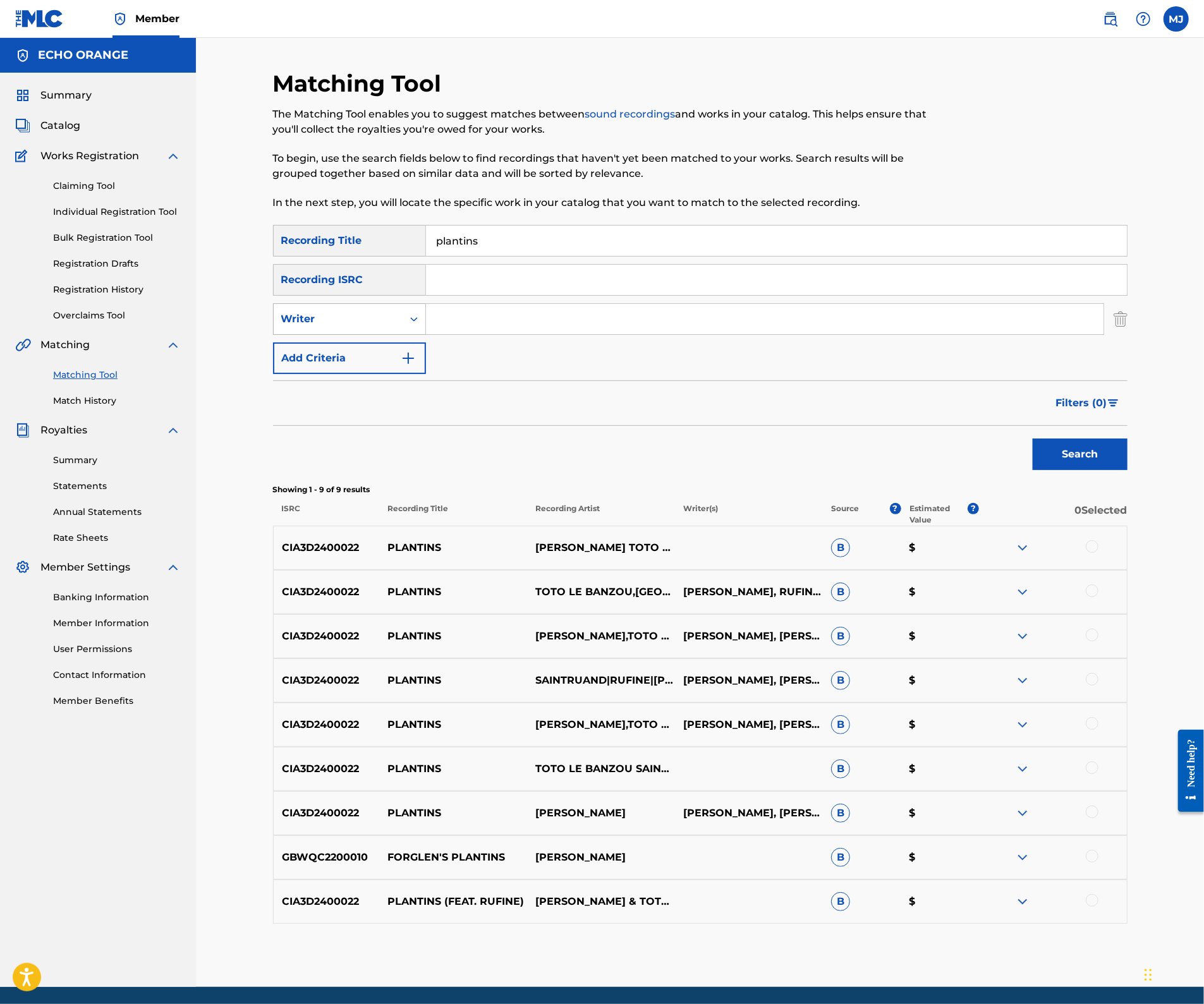
click at [385, 326] on div "Writer" at bounding box center [338, 319] width 113 height 15
drag, startPoint x: 385, startPoint y: 399, endPoint x: 421, endPoint y: 385, distance: 38.6
click at [385, 366] on div "Recording Artist" at bounding box center [350, 350] width 152 height 32
click at [508, 334] on input "Search Form" at bounding box center [764, 319] width 677 height 31
paste input "ELY PAVELY"
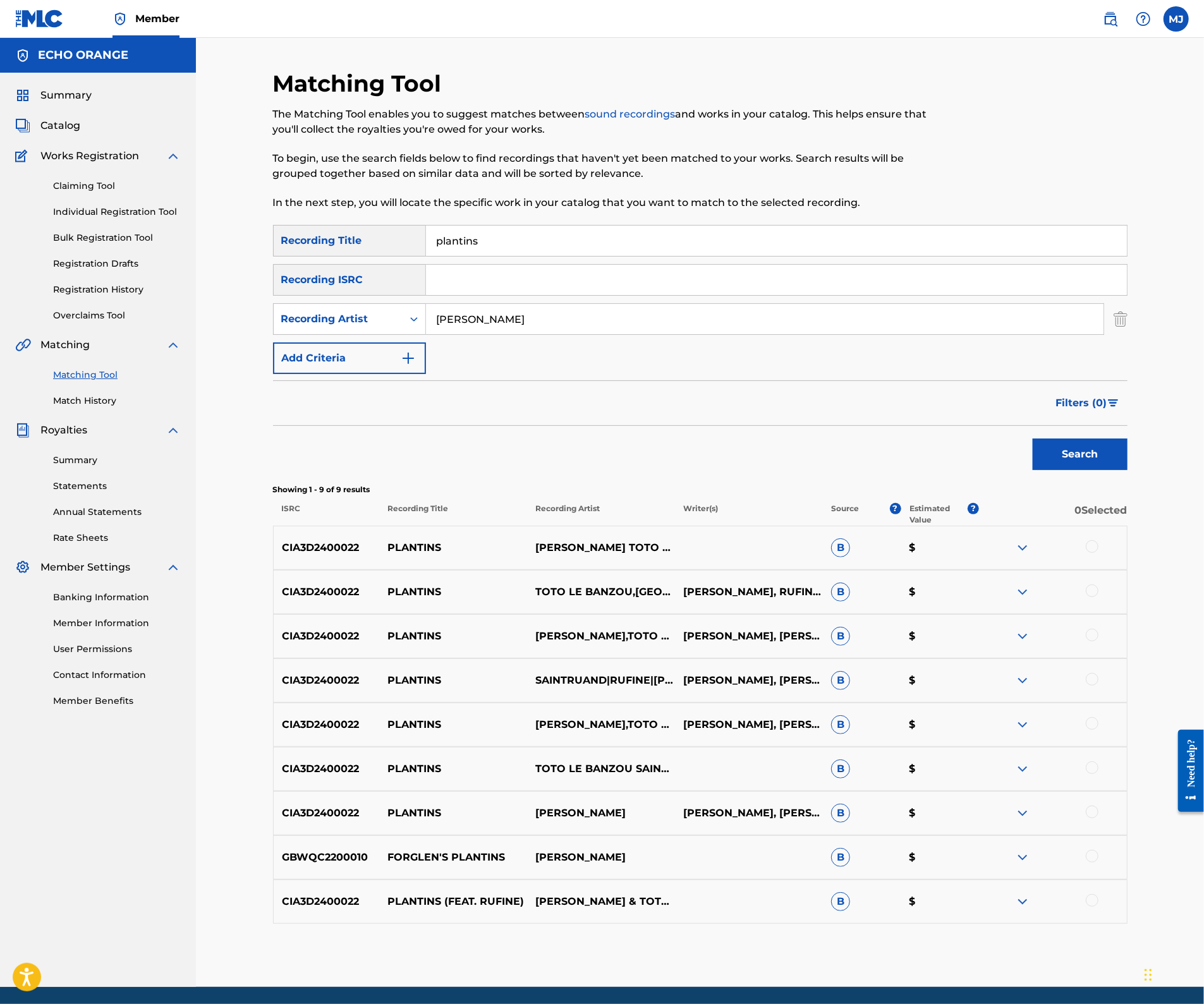
type input "ELY PAVELY"
click at [1127, 470] on button "Search" at bounding box center [1080, 453] width 95 height 32
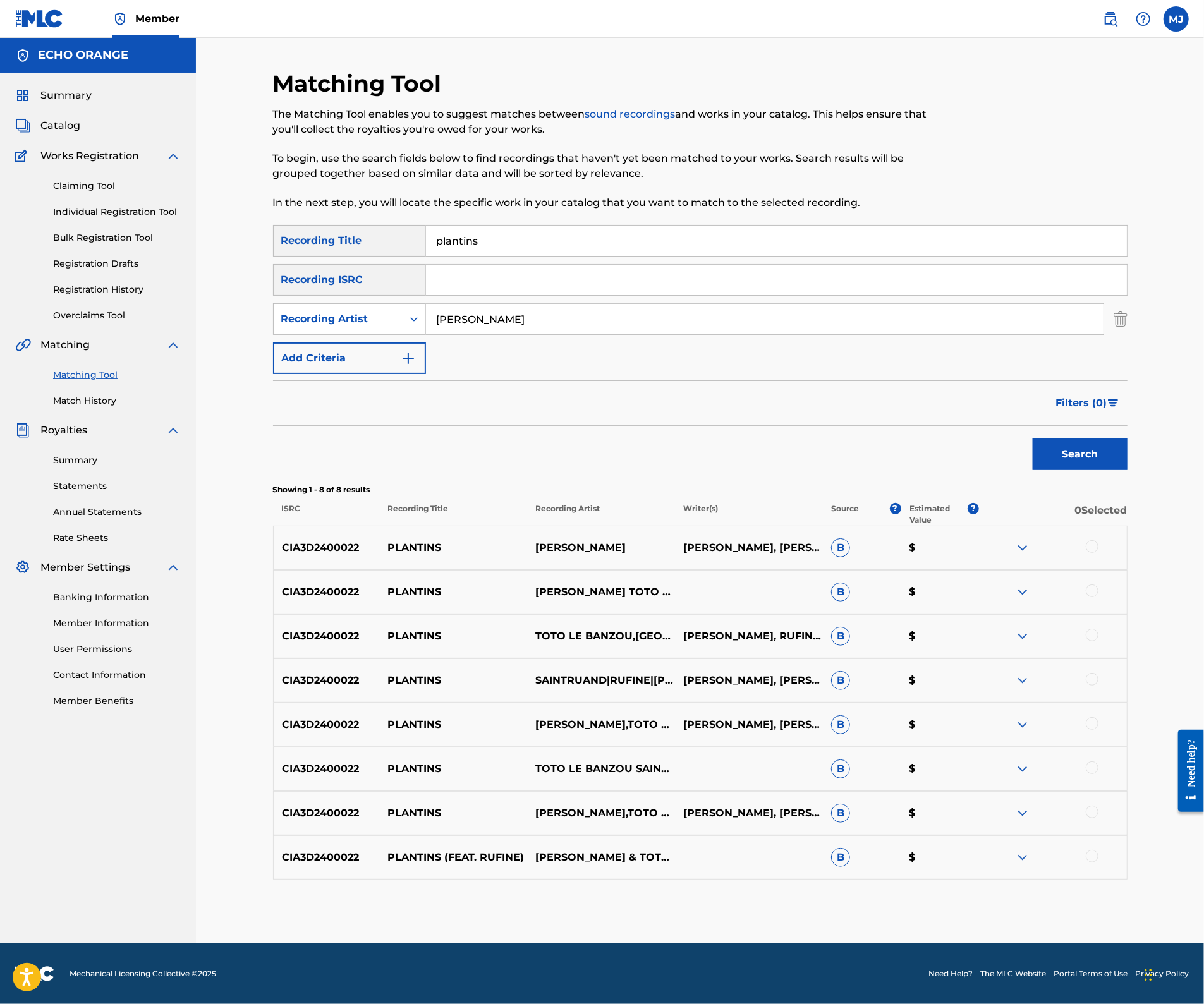
scroll to position [74, 0]
click at [1098, 552] on div at bounding box center [1091, 546] width 13 height 13
click at [1098, 597] on div at bounding box center [1091, 590] width 13 height 13
click at [1098, 641] on div at bounding box center [1091, 634] width 13 height 13
click at [1098, 685] on div at bounding box center [1091, 678] width 13 height 13
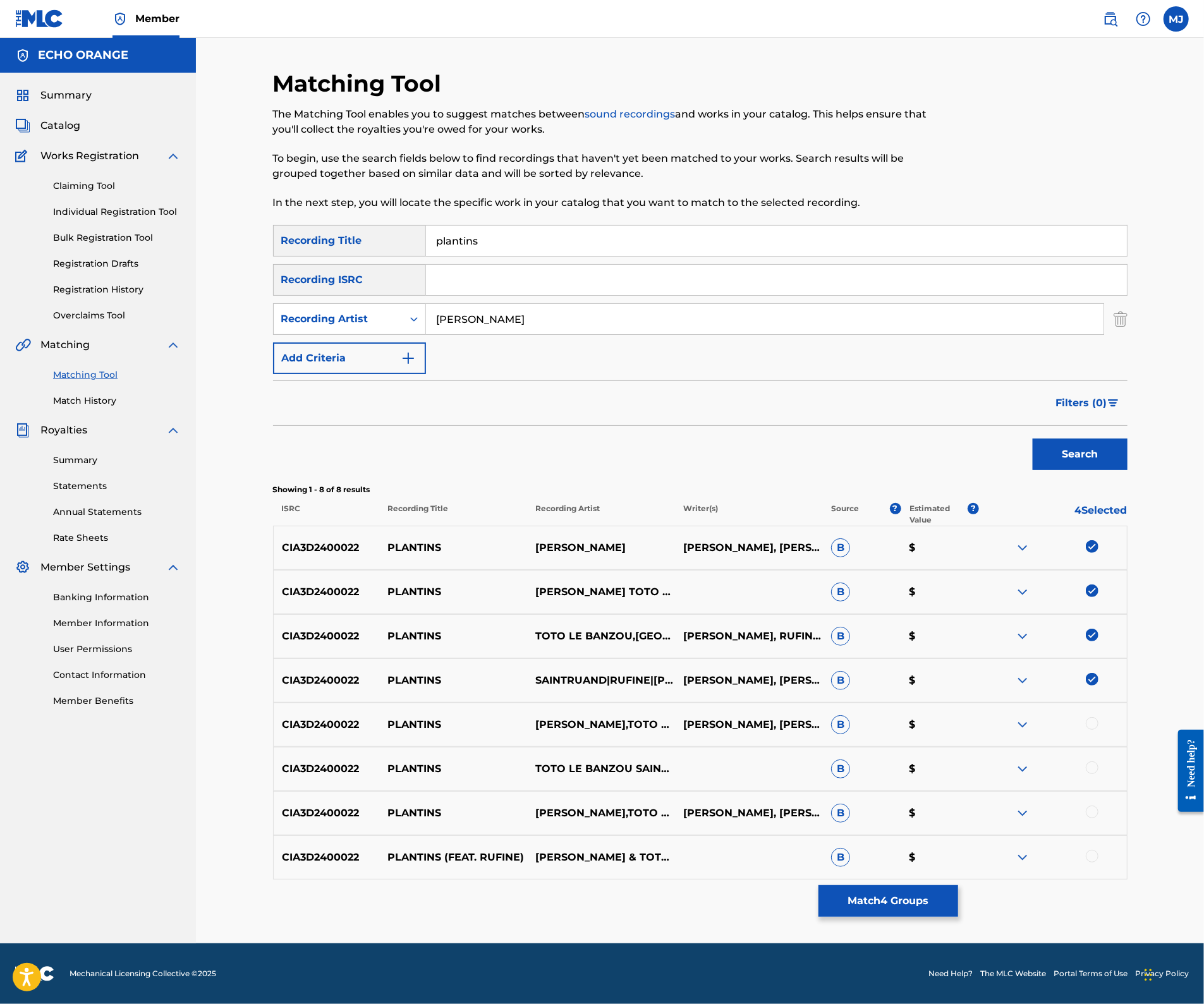
scroll to position [111, 0]
click at [1098, 726] on div at bounding box center [1091, 723] width 13 height 13
click at [1098, 761] on div at bounding box center [1091, 767] width 13 height 13
click at [1098, 805] on div at bounding box center [1091, 811] width 13 height 13
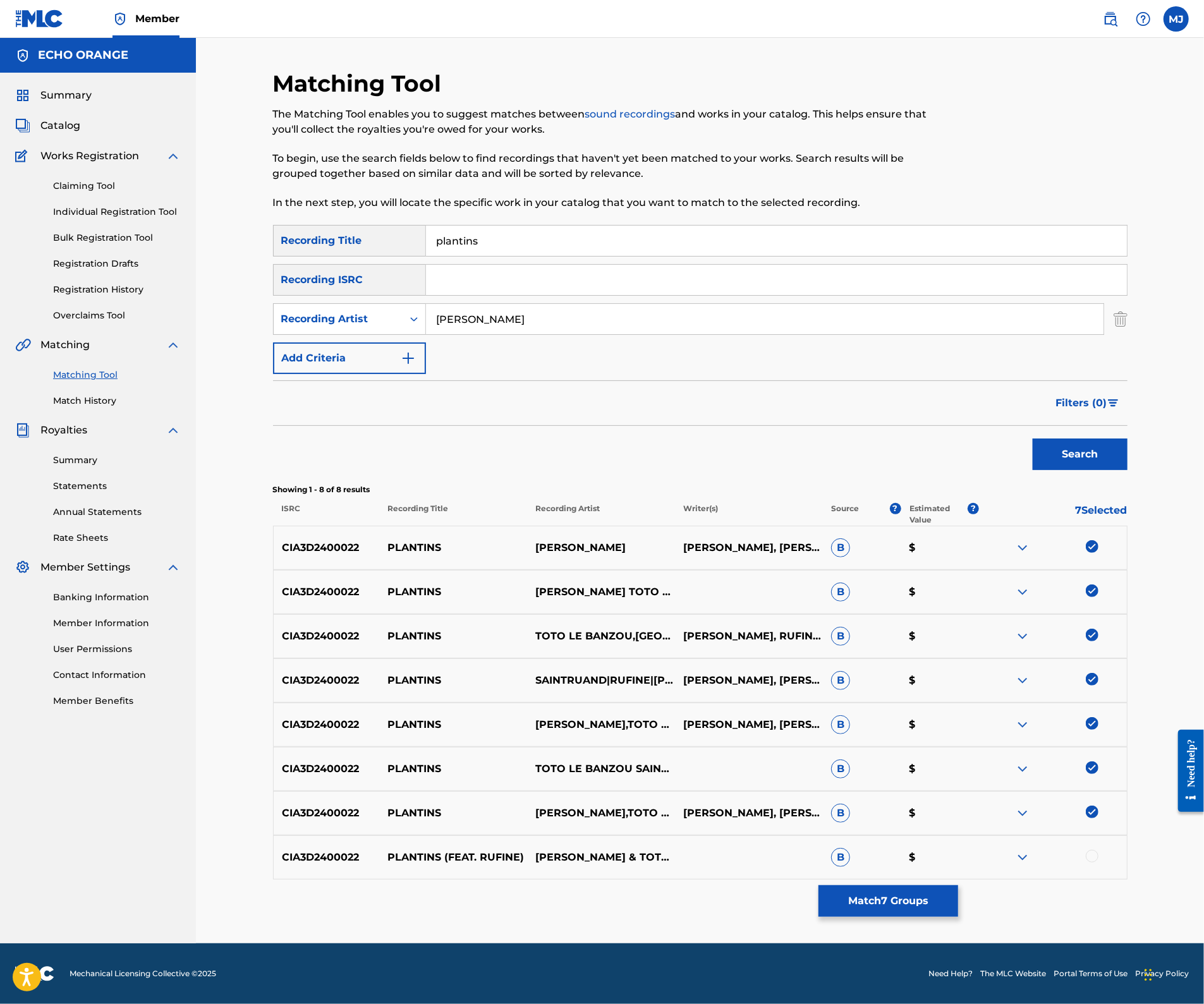
scroll to position [170, 0]
click at [1098, 850] on div at bounding box center [1091, 856] width 13 height 13
click at [958, 885] on button "Match 8 Groups" at bounding box center [889, 900] width 140 height 32
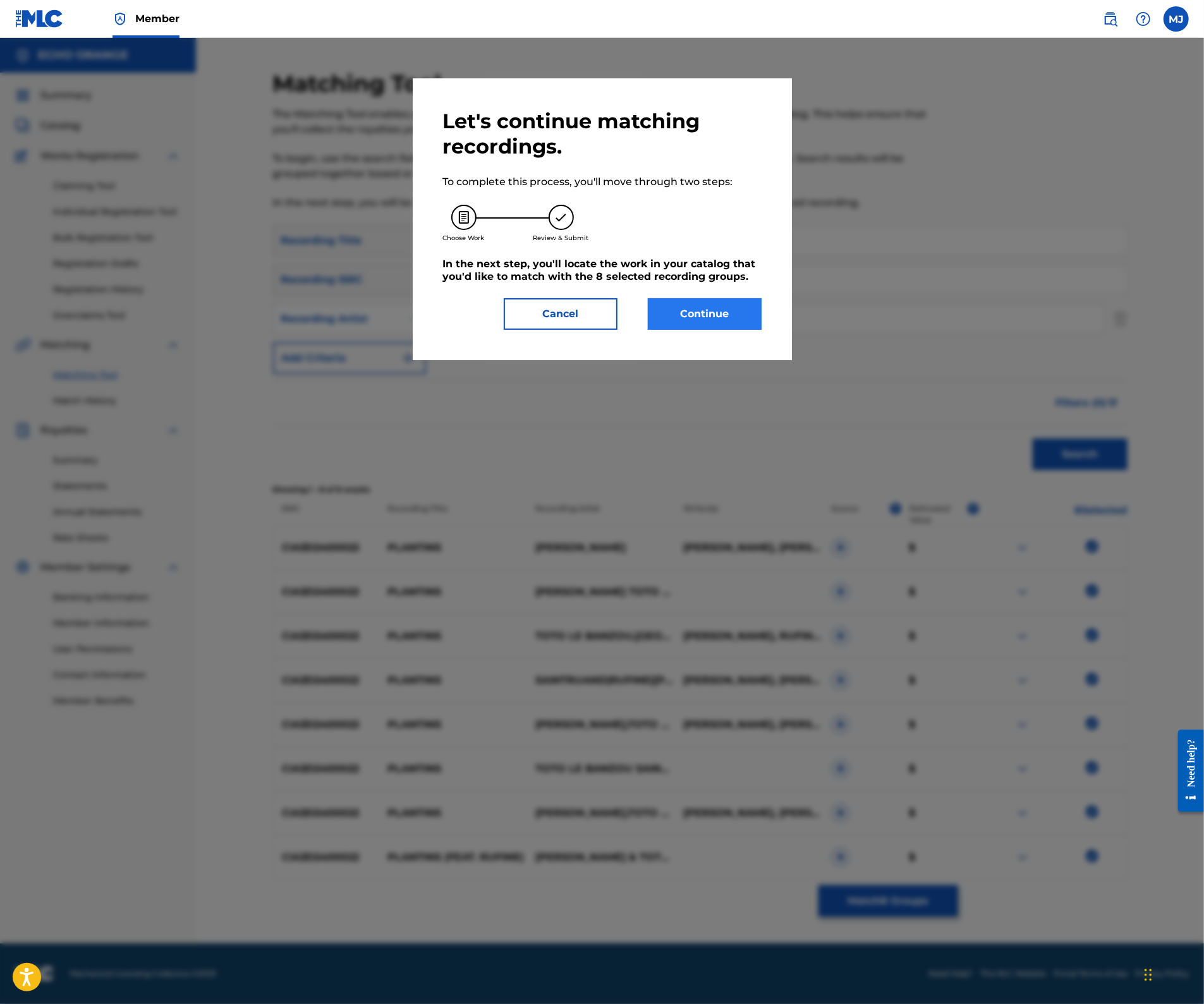
click at [761, 330] on button "Continue" at bounding box center [704, 314] width 113 height 32
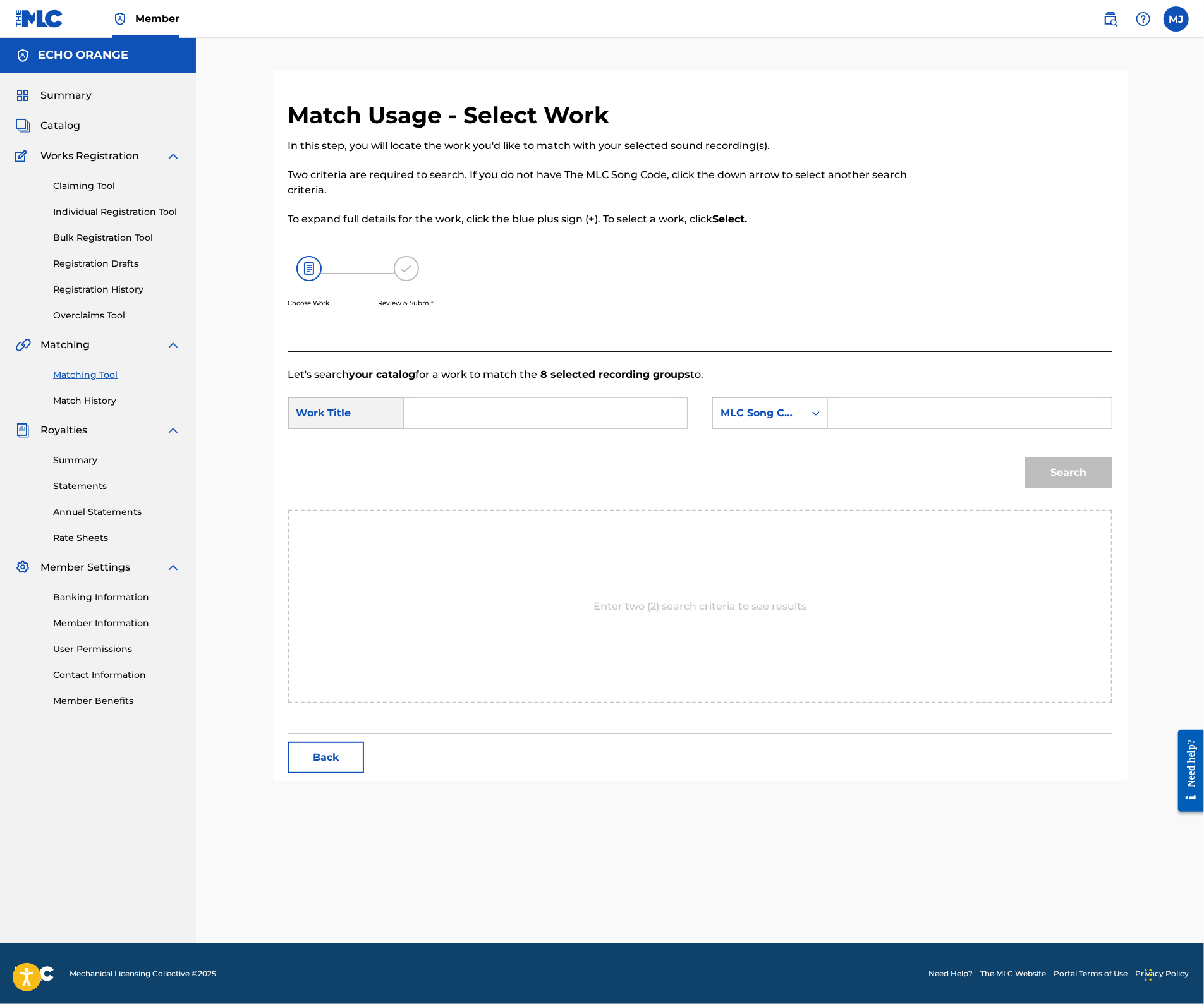
click at [574, 428] on input "Search Form" at bounding box center [545, 413] width 262 height 31
type input "plantins"
click at [450, 447] on strong "plantins" at bounding box center [447, 441] width 43 height 12
click at [687, 429] on div "plantins" at bounding box center [546, 413] width 284 height 32
click at [819, 429] on div "MLC Song Code" at bounding box center [770, 413] width 116 height 32
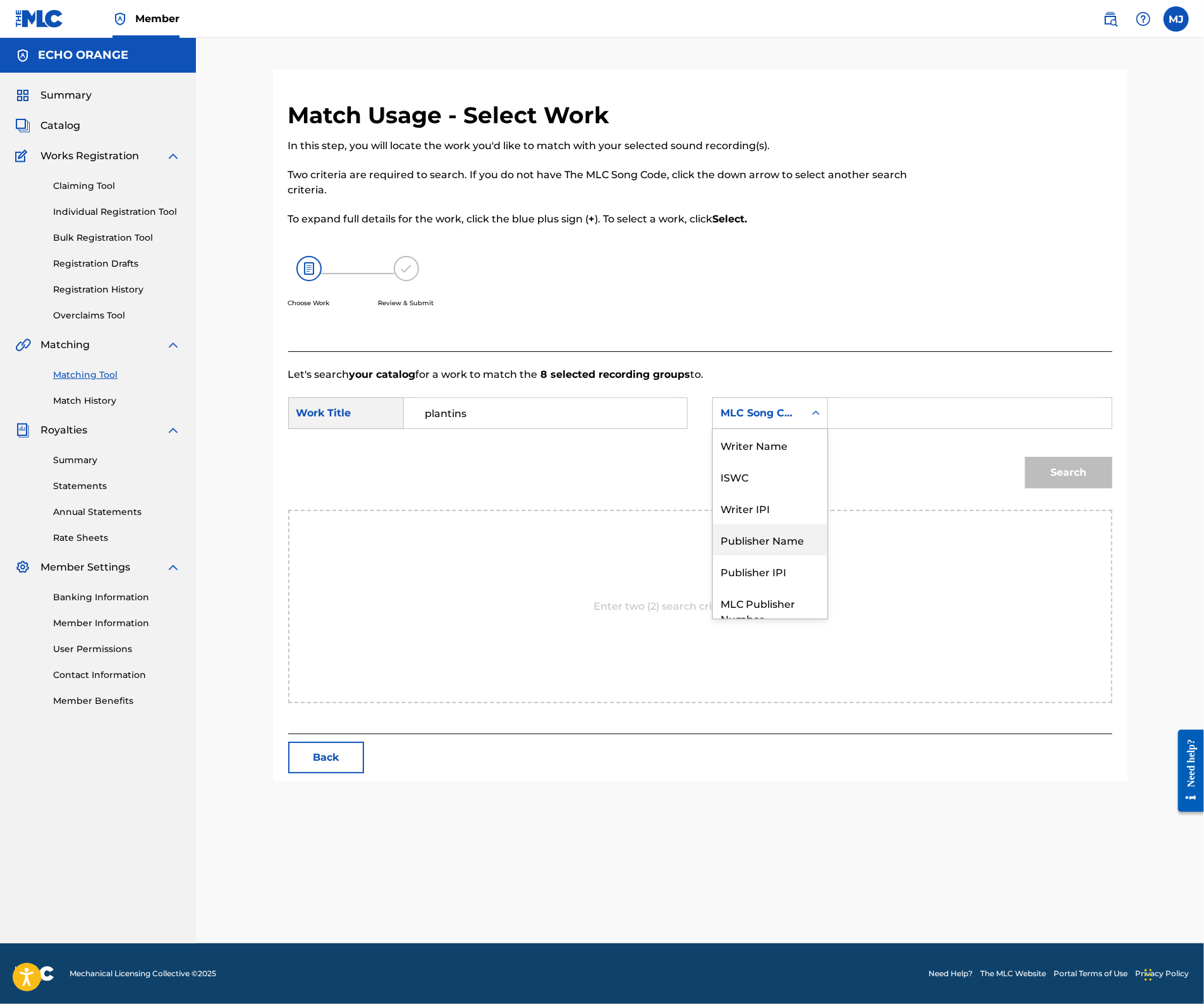
scroll to position [70, 0]
click at [809, 509] on div "Publisher Name" at bounding box center [770, 492] width 114 height 32
click at [951, 428] on input "Search Form" at bounding box center [969, 413] width 262 height 31
type input "appeal"
click at [1112, 488] on button "Search" at bounding box center [1068, 472] width 87 height 32
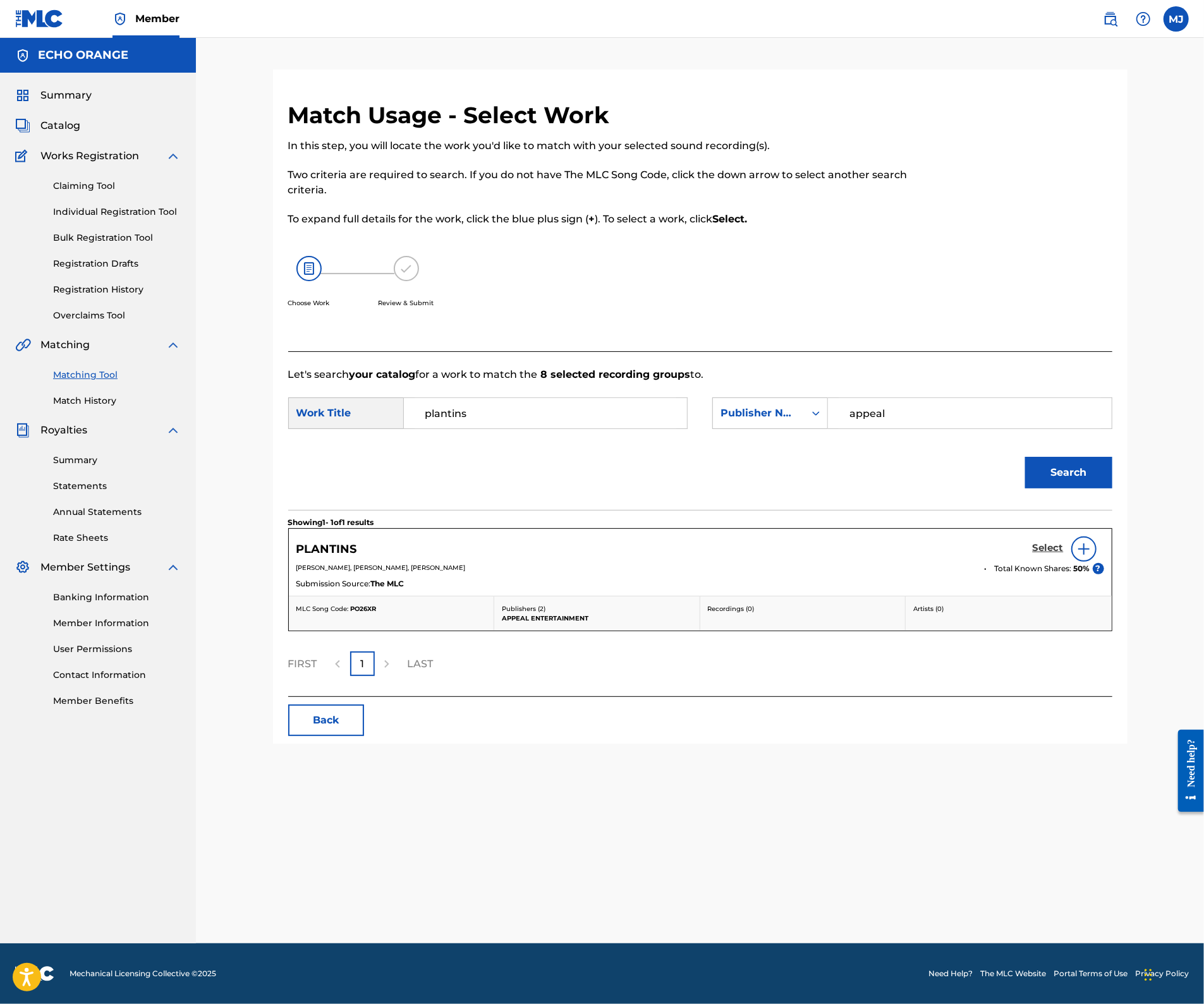
click at [1063, 554] on h5 "Select" at bounding box center [1048, 548] width 31 height 12
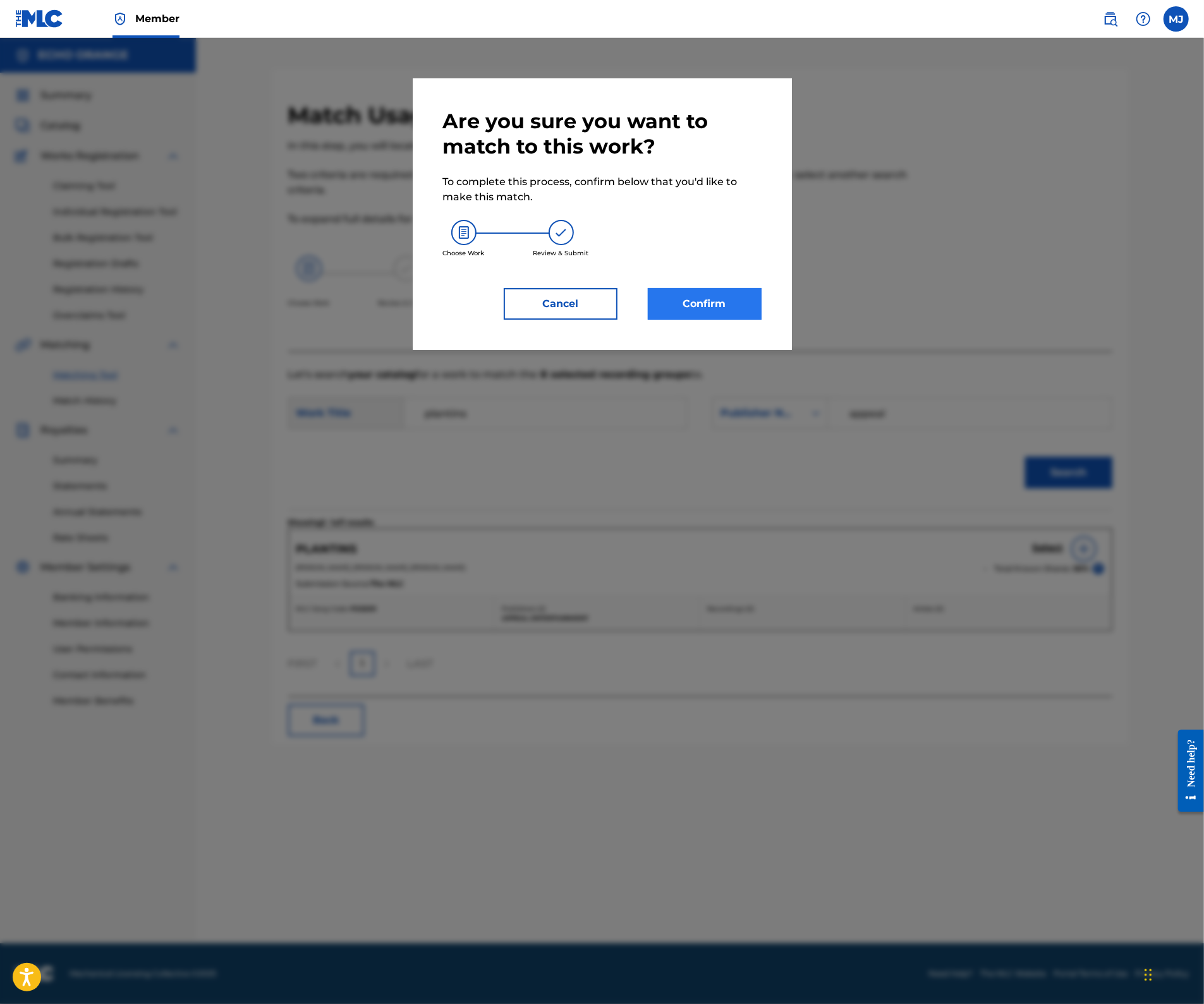
click at [726, 320] on button "Confirm" at bounding box center [704, 303] width 113 height 32
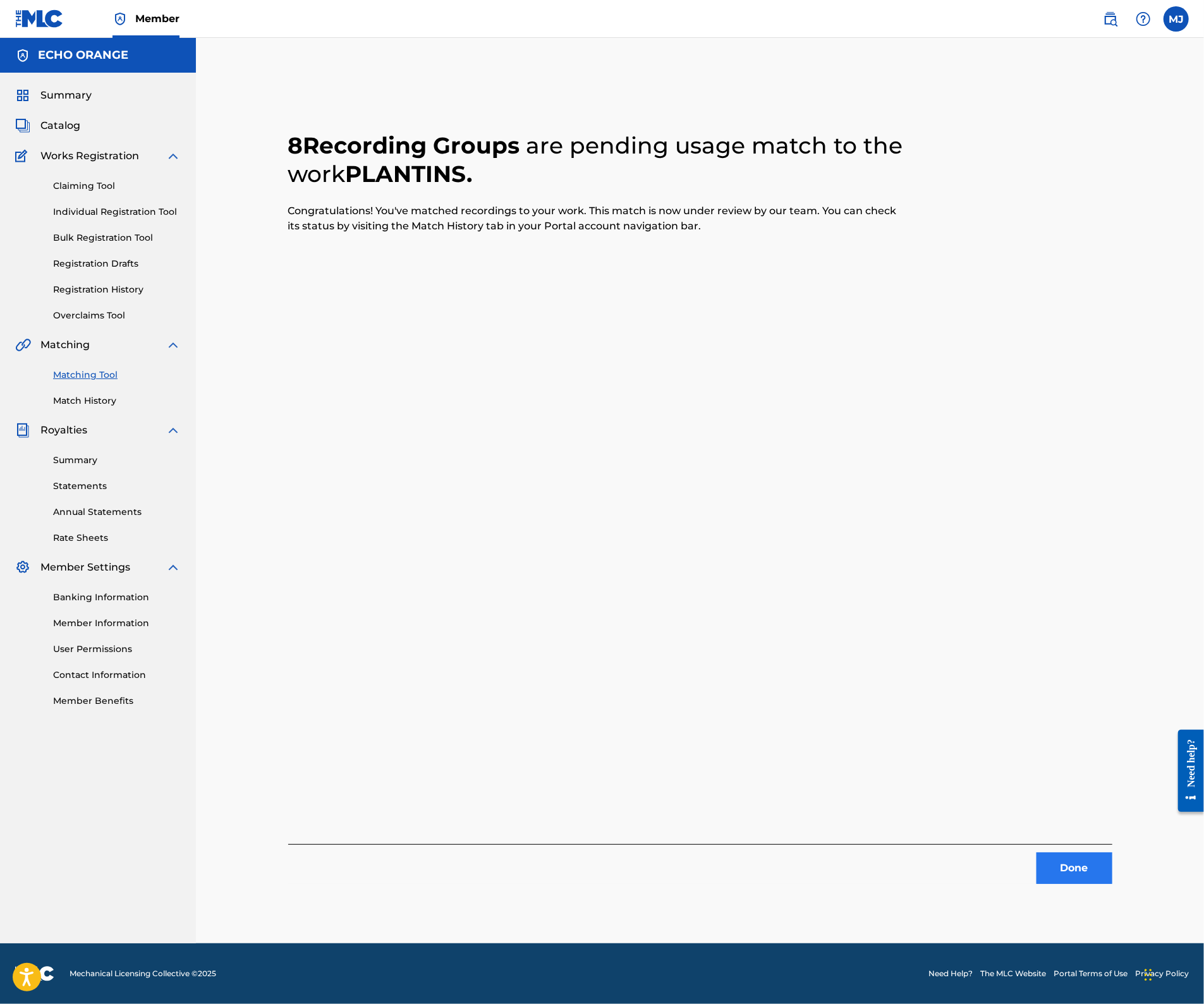
click at [1112, 877] on button "Done" at bounding box center [1074, 868] width 76 height 32
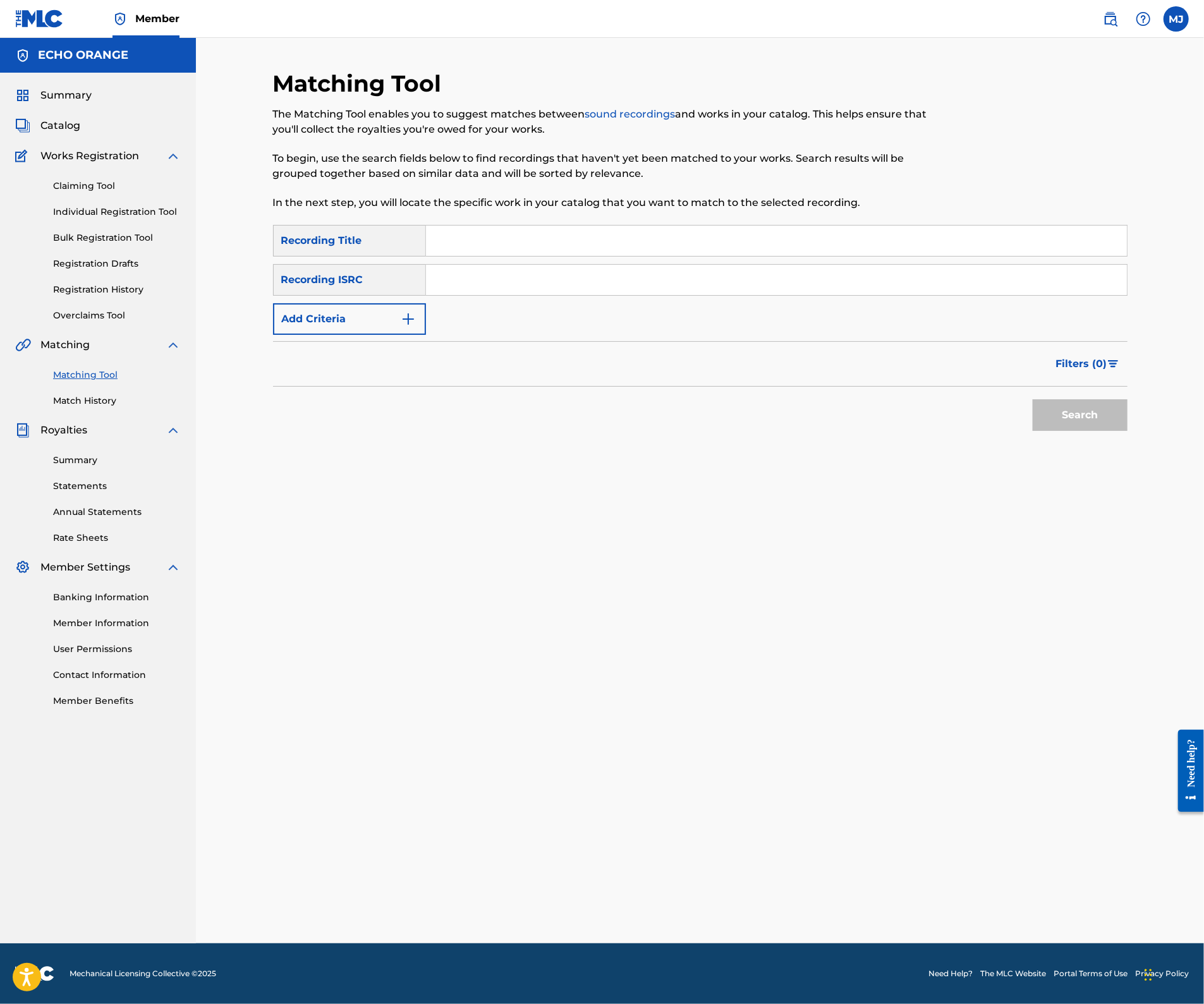
click at [560, 256] on input "Search Form" at bounding box center [776, 241] width 701 height 31
type input "pro c'est pro"
click at [516, 335] on div "SearchWithCriteria2a4bb9e3-0b9c-48ee-a226-23d0a1e76a49 Recording Title pro c'es…" at bounding box center [700, 280] width 854 height 110
click at [347, 335] on button "Add Criteria" at bounding box center [349, 319] width 153 height 32
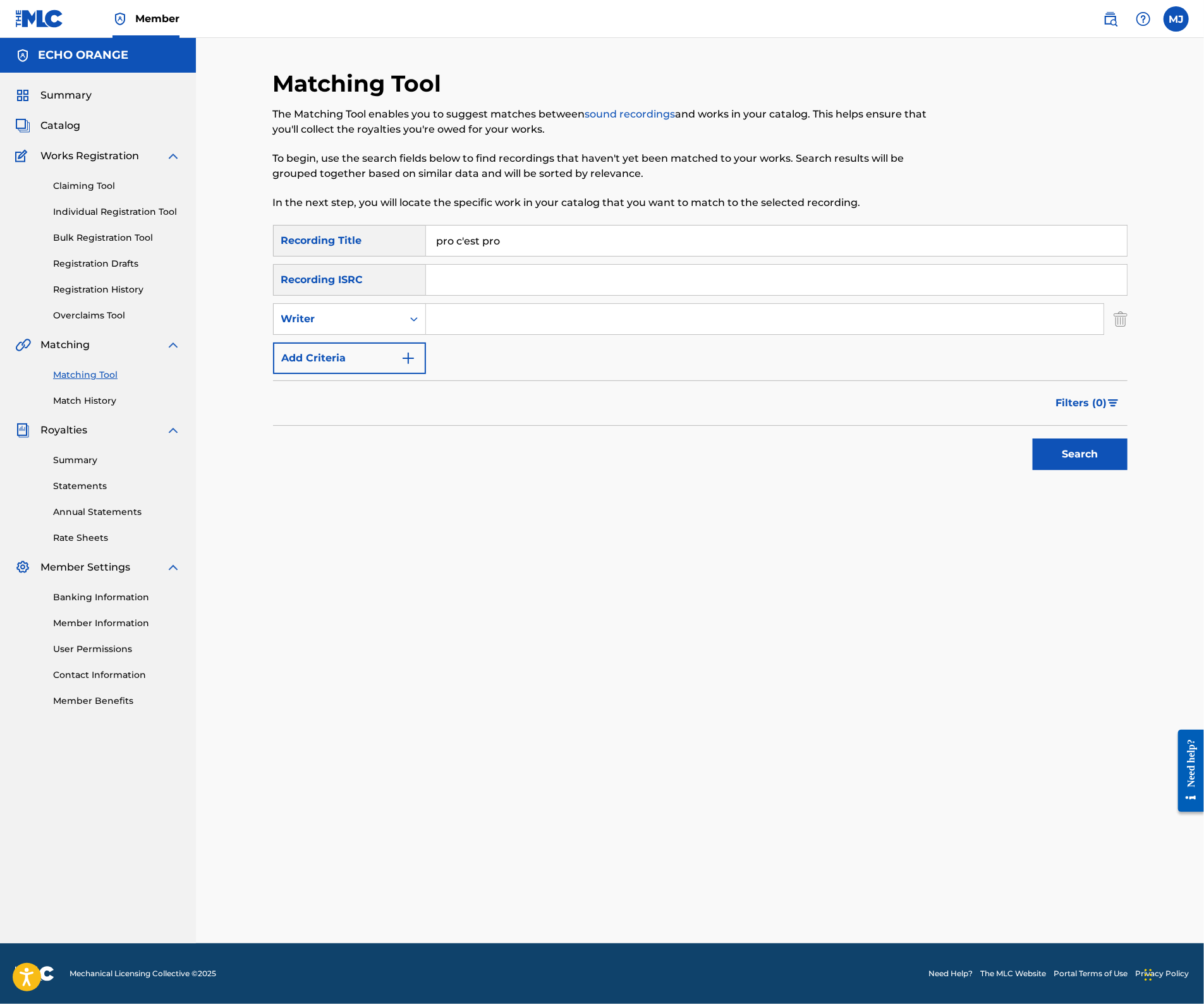
click at [472, 341] on div "SearchWithCriteria2a4bb9e3-0b9c-48ee-a226-23d0a1e76a49 Recording Title pro c'es…" at bounding box center [700, 299] width 854 height 149
click at [476, 334] on input "Search Form" at bounding box center [764, 319] width 677 height 31
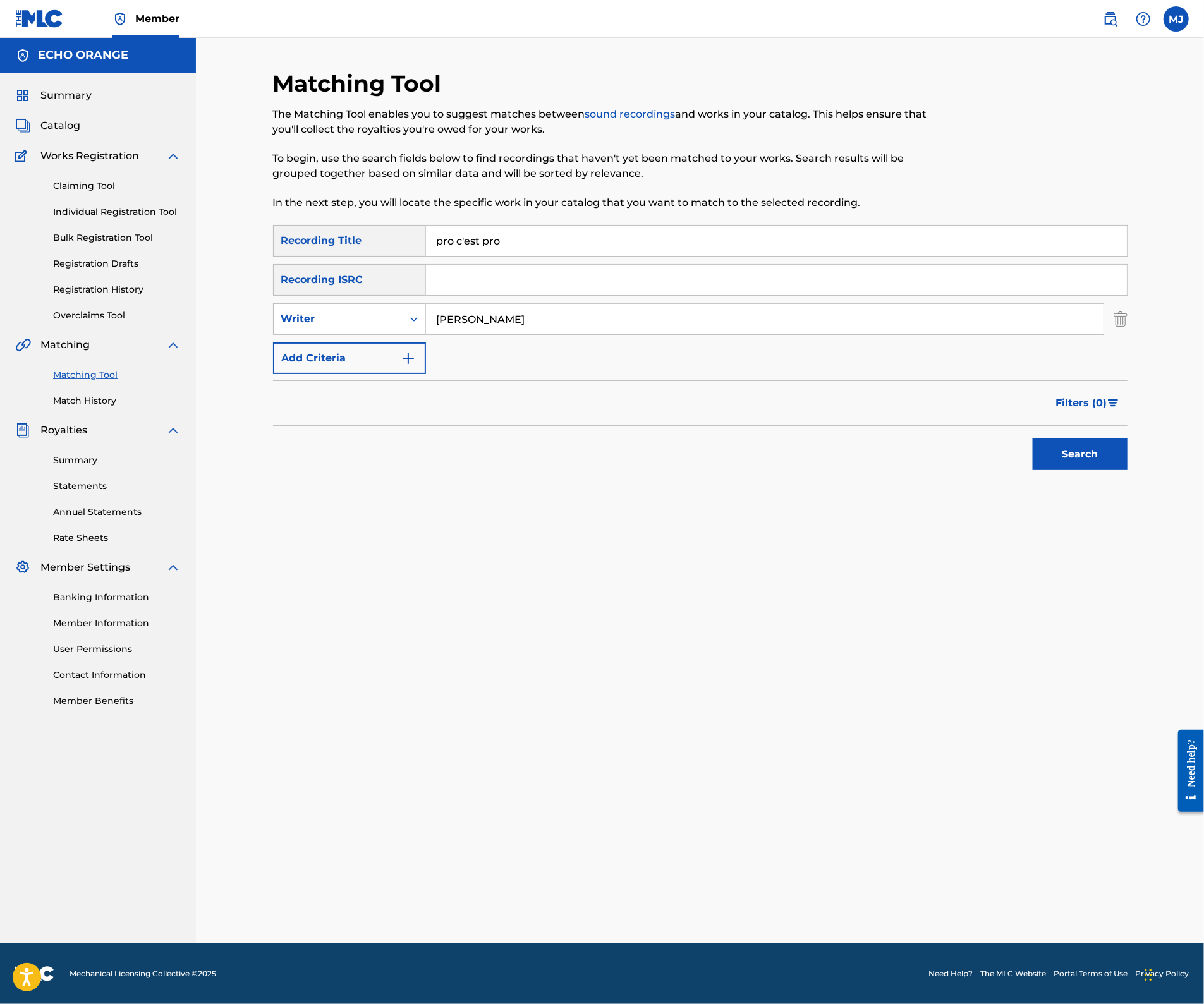
click at [1127, 470] on button "Search" at bounding box center [1080, 453] width 95 height 32
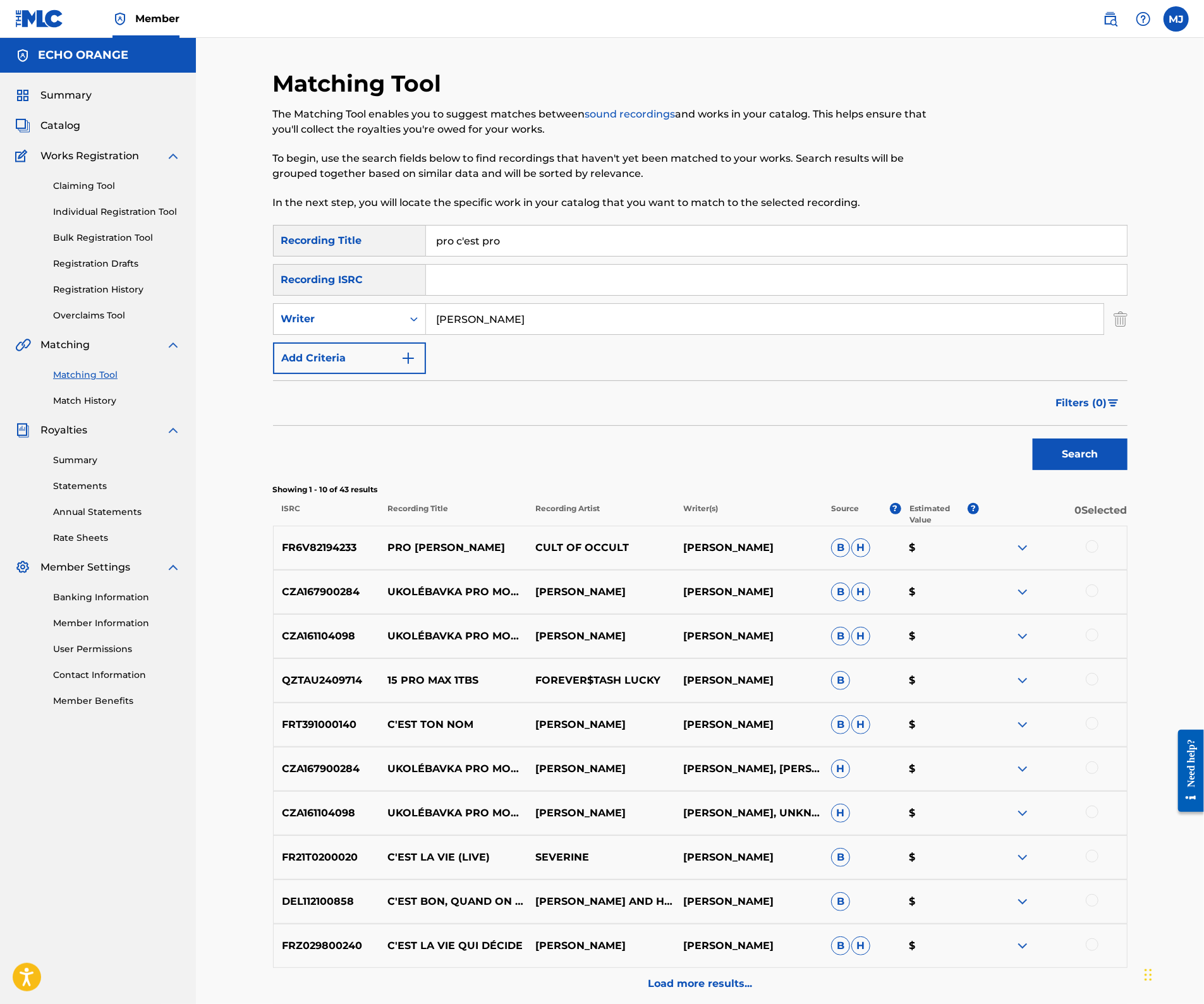
scroll to position [20, 0]
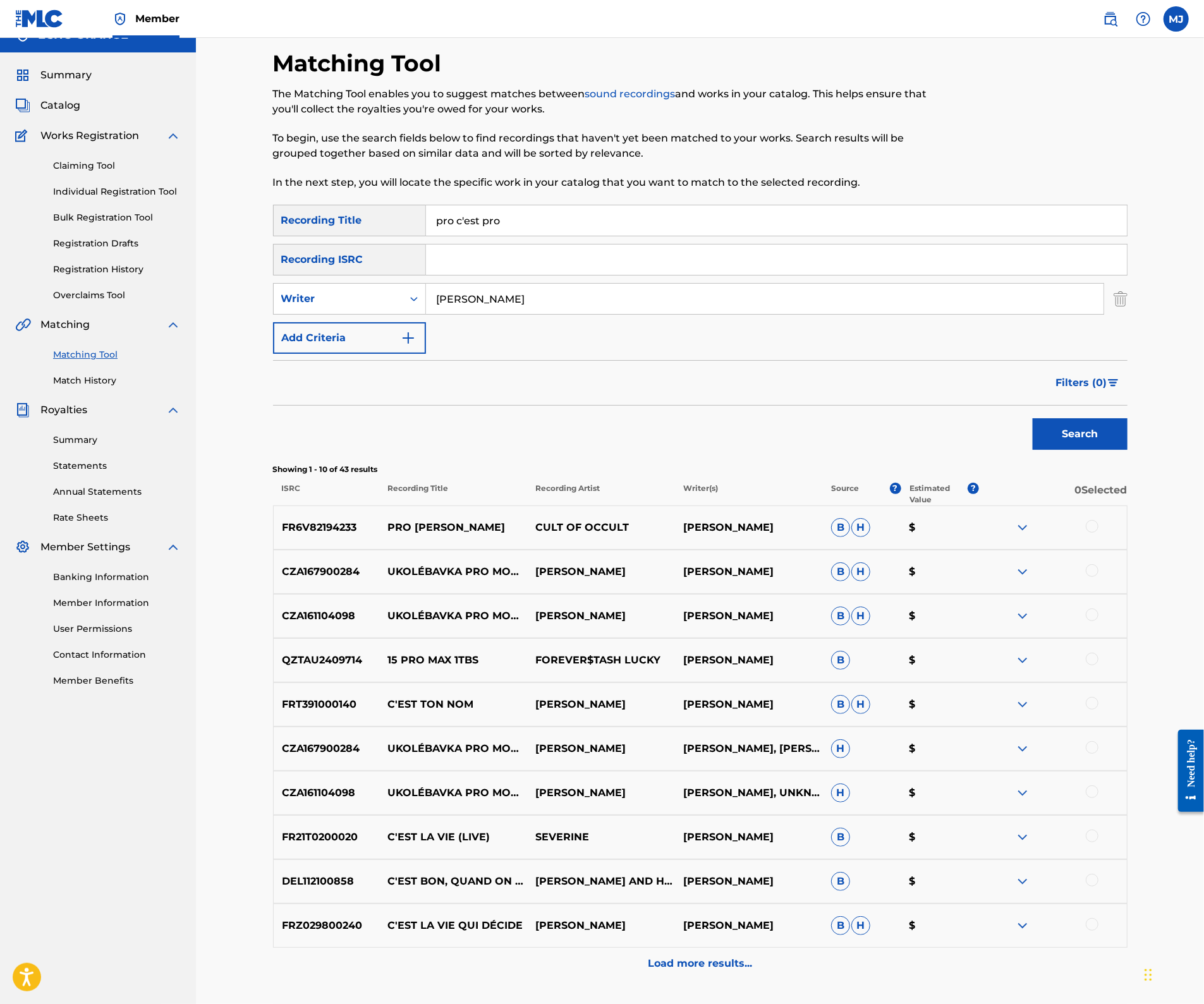
click at [553, 314] on input "renard barakissa" at bounding box center [764, 299] width 677 height 31
type input "lil black"
click at [1127, 450] on button "Search" at bounding box center [1080, 434] width 95 height 32
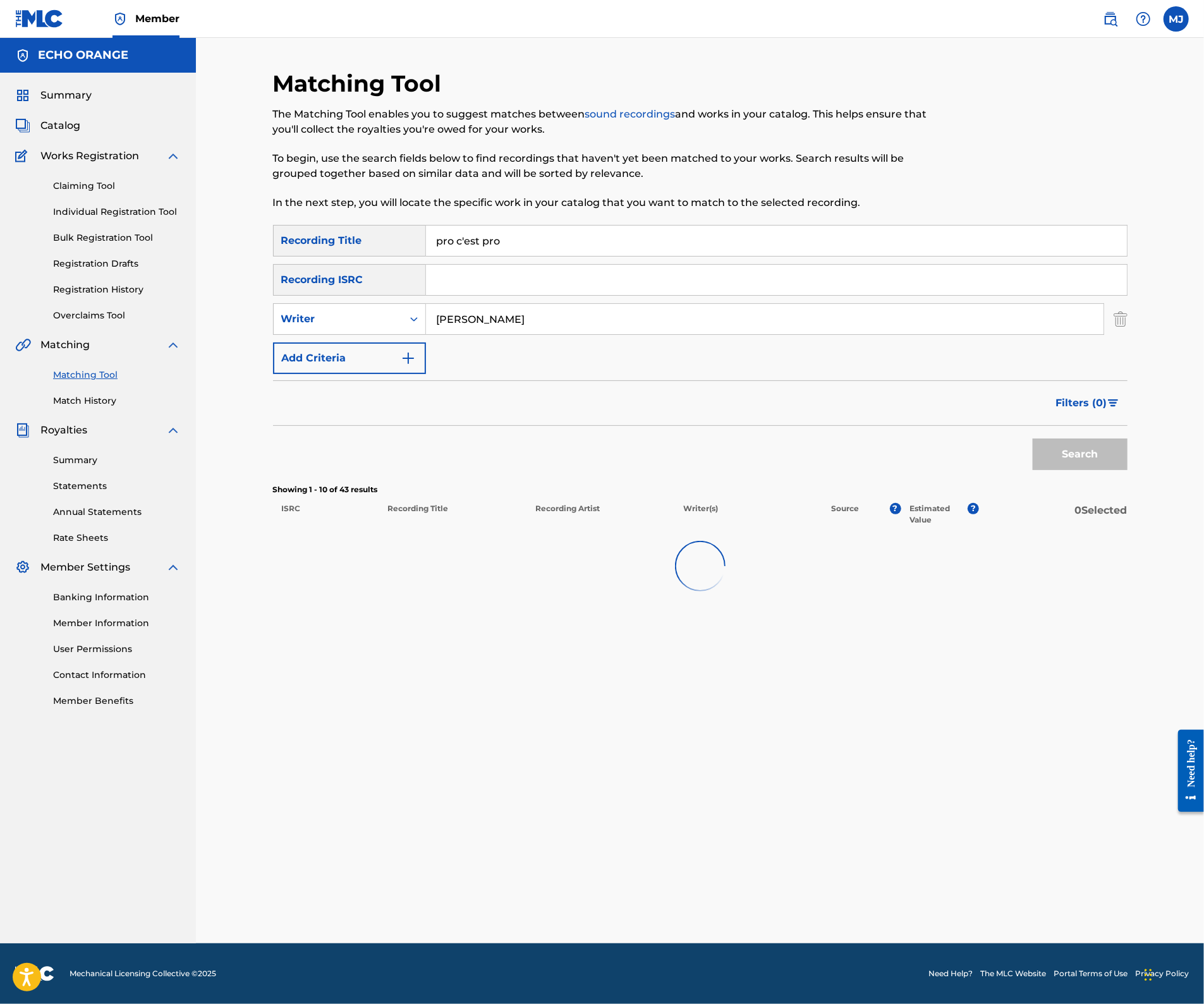
scroll to position [0, 0]
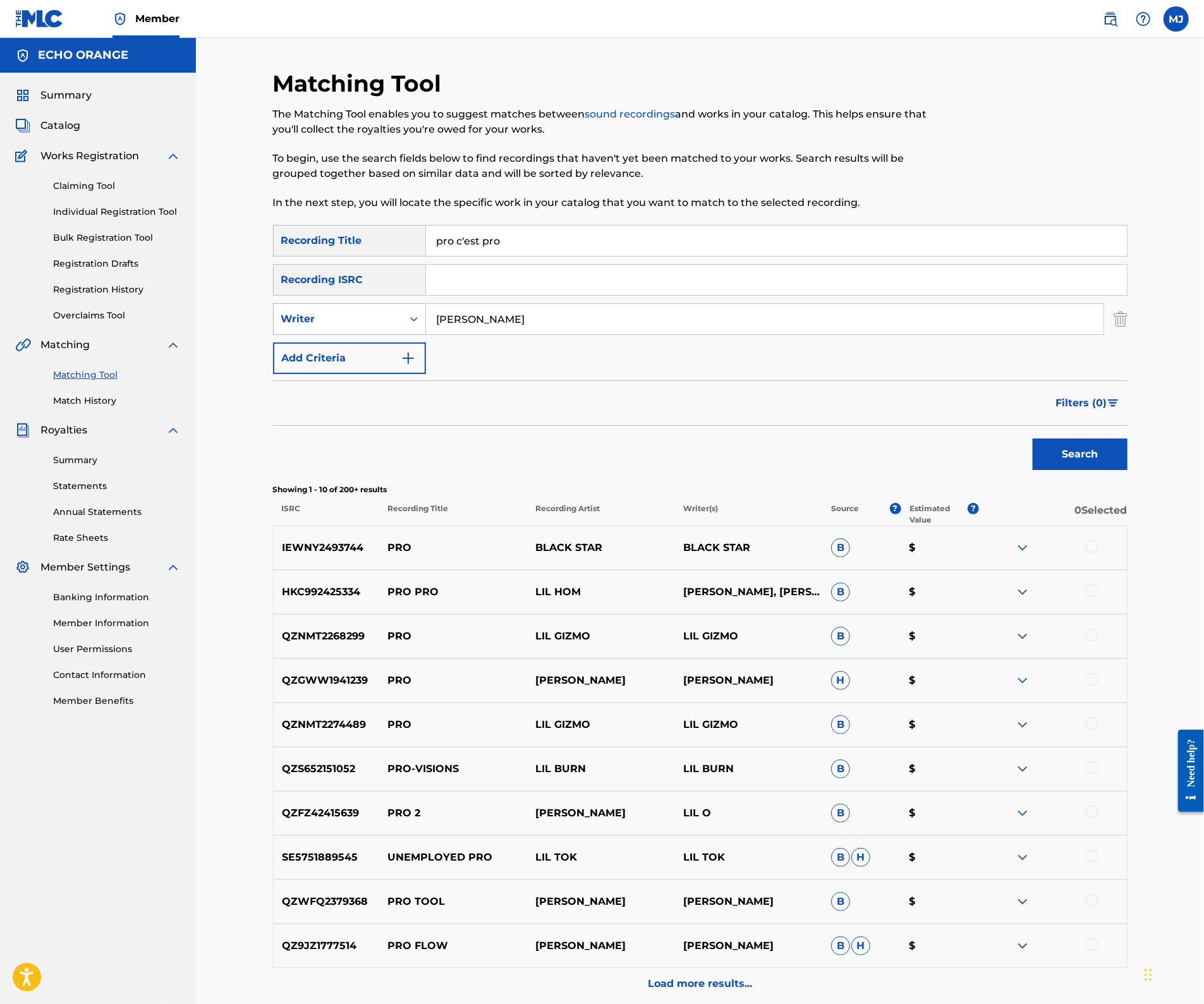
click at [352, 331] on div "Writer" at bounding box center [338, 319] width 129 height 24
click at [357, 366] on div "Recording Artist" at bounding box center [350, 350] width 152 height 32
click at [514, 334] on input "Search Form" at bounding box center [764, 319] width 677 height 31
type input "lil black"
click at [1127, 470] on button "Search" at bounding box center [1080, 453] width 95 height 32
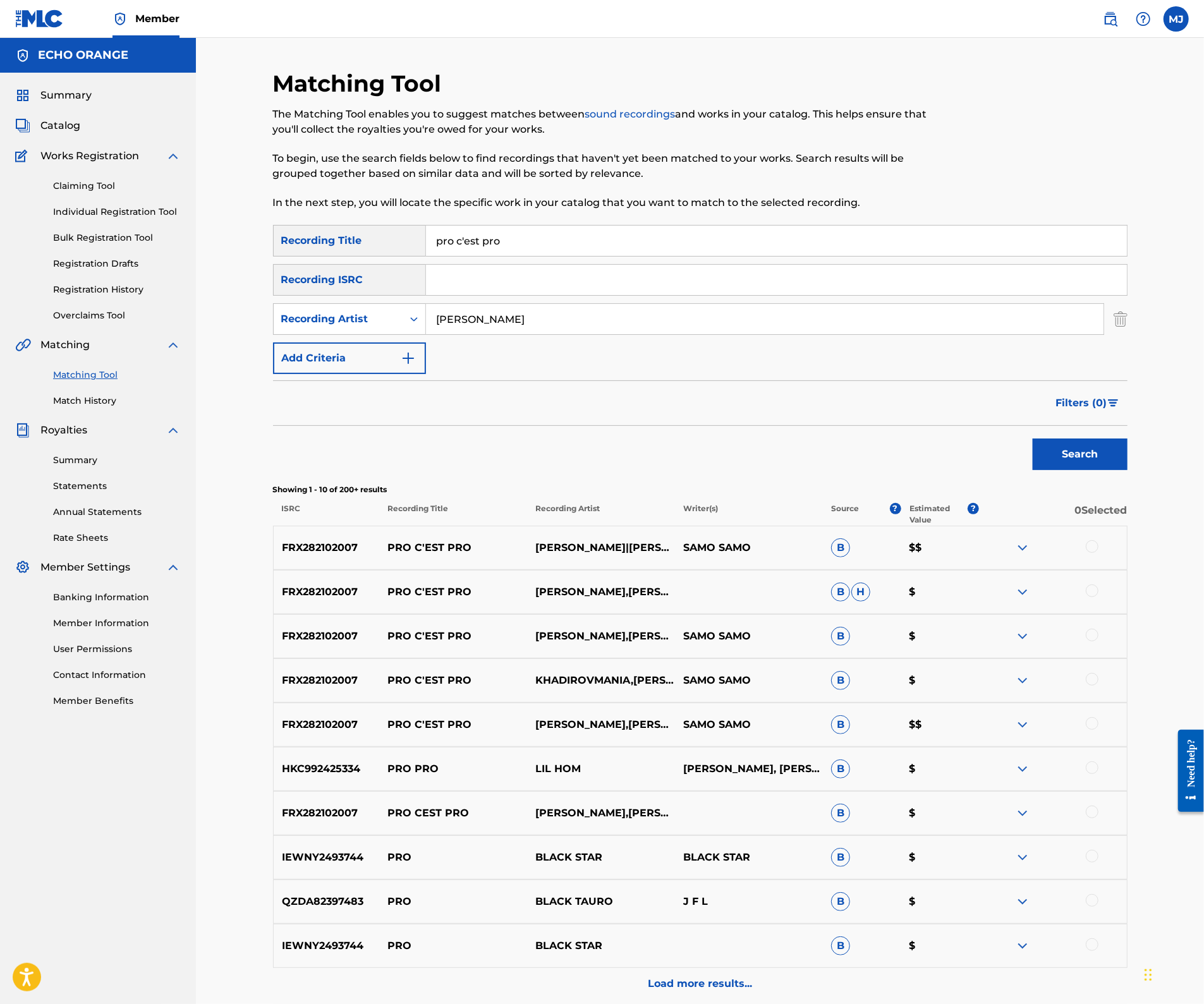
click at [1098, 552] on div at bounding box center [1091, 546] width 13 height 13
click at [1098, 597] on div at bounding box center [1091, 590] width 13 height 13
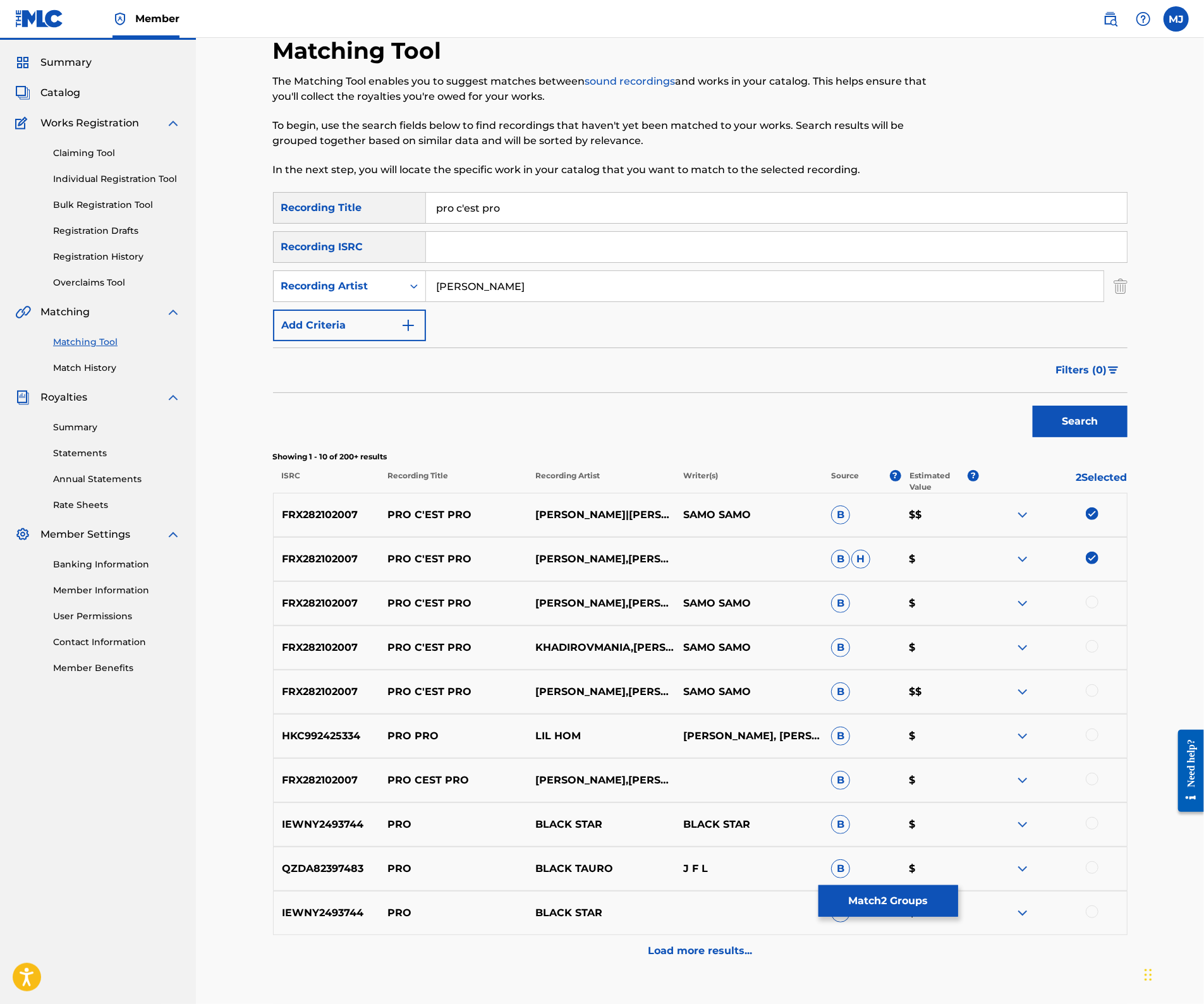
click at [1098, 609] on div at bounding box center [1091, 602] width 13 height 13
click at [1098, 653] on div at bounding box center [1091, 646] width 13 height 13
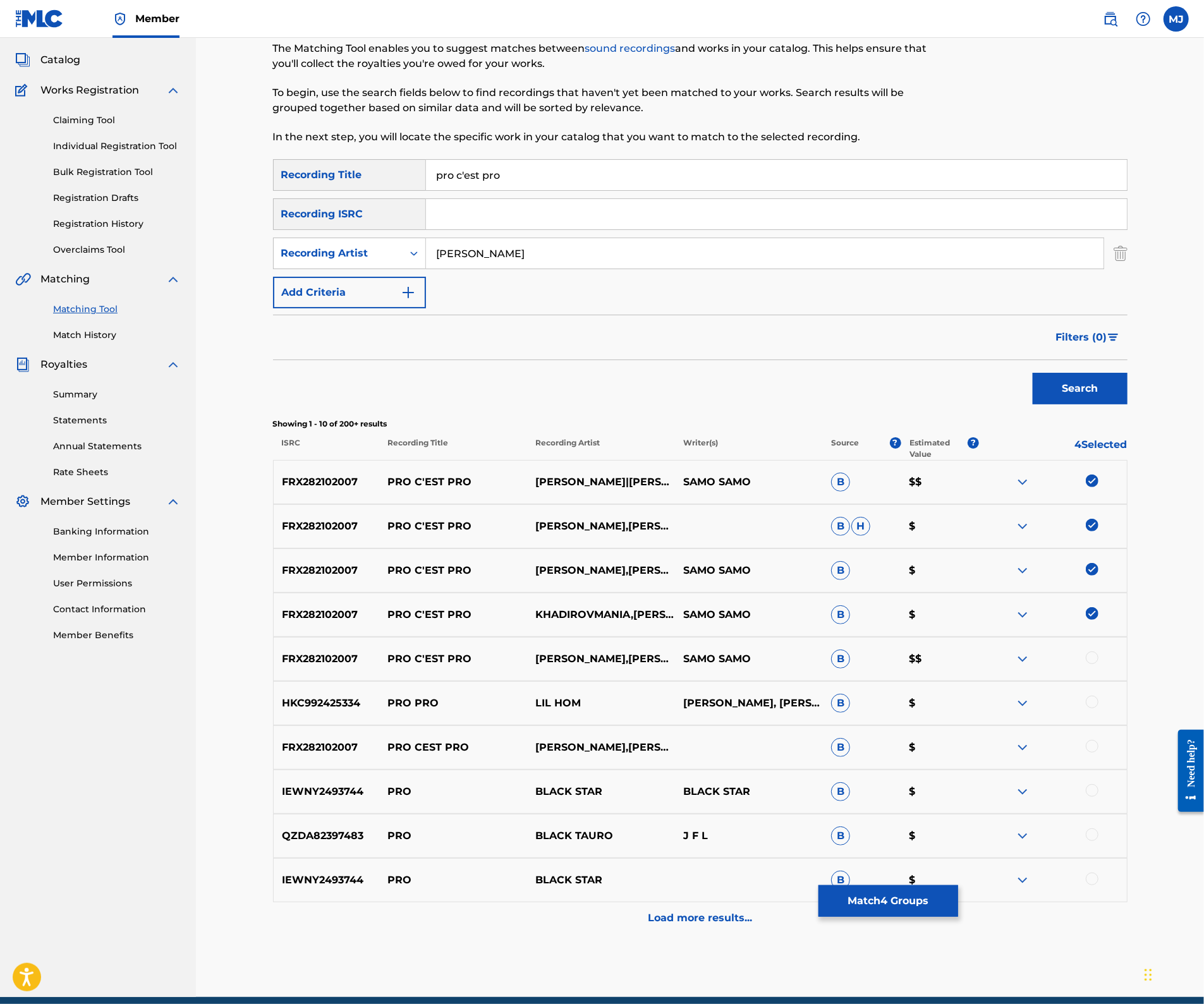
scroll to position [100, 0]
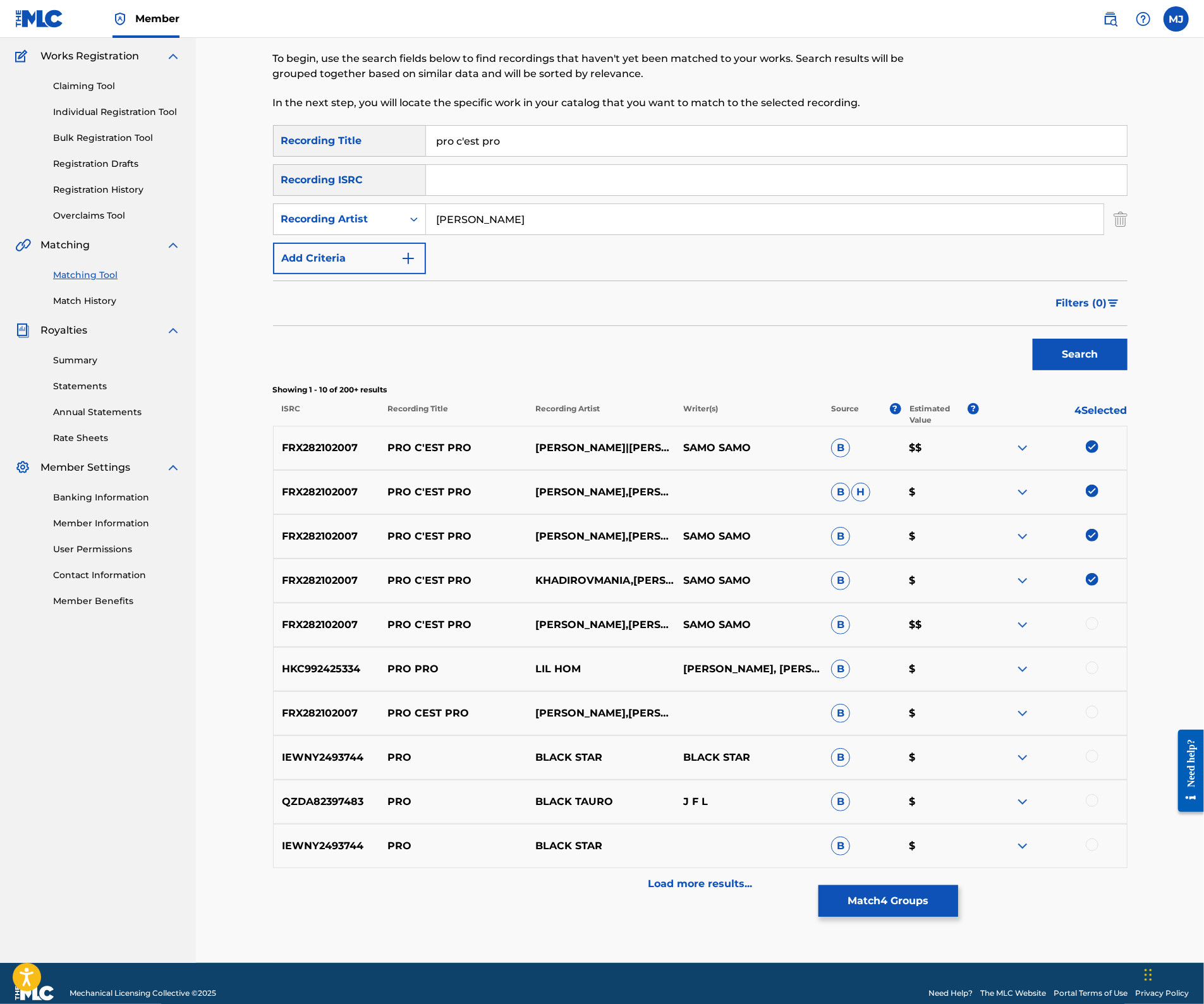
click at [1098, 630] on div at bounding box center [1091, 623] width 13 height 13
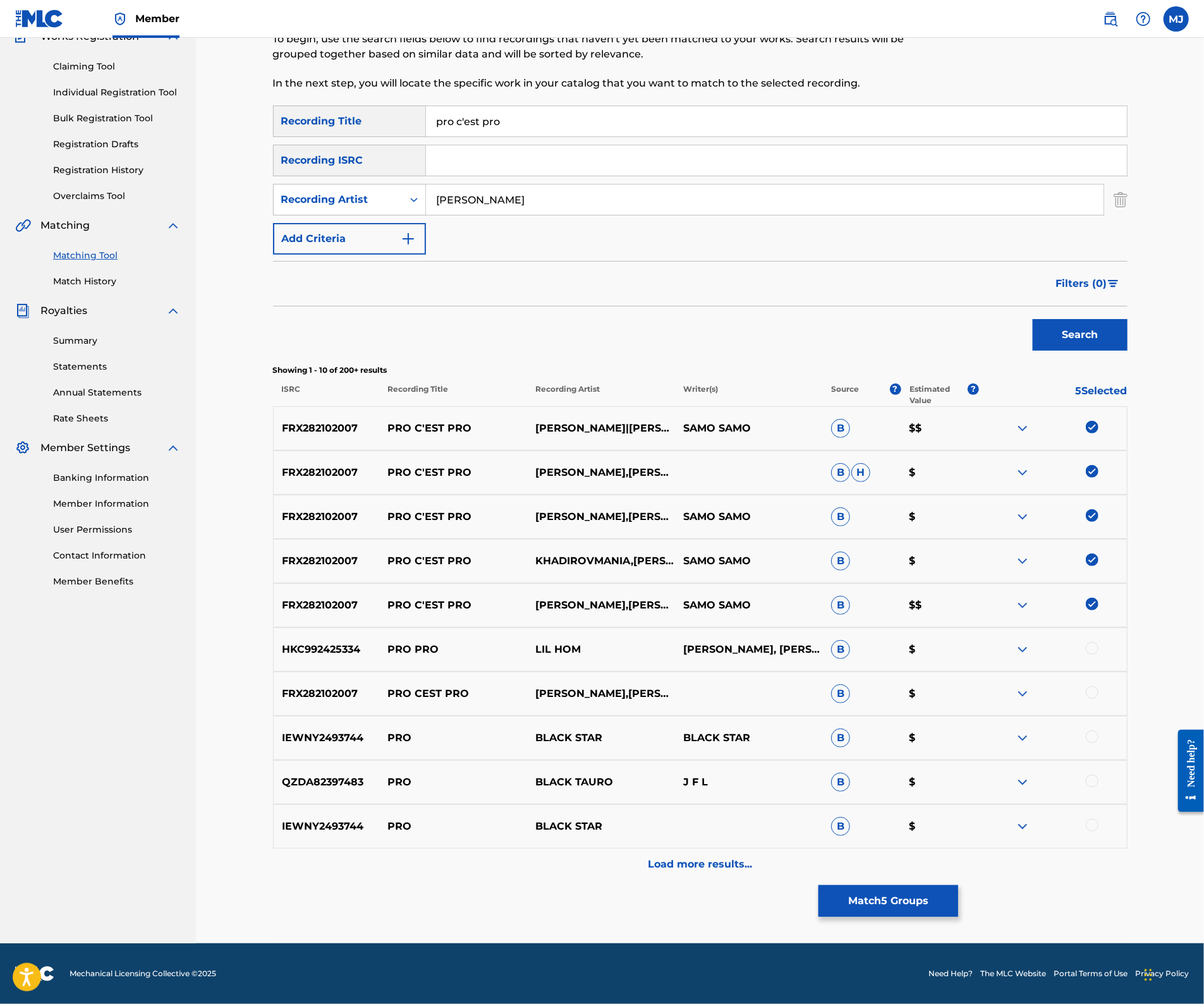
scroll to position [213, 0]
click at [958, 885] on button "Match 5 Groups" at bounding box center [889, 900] width 140 height 32
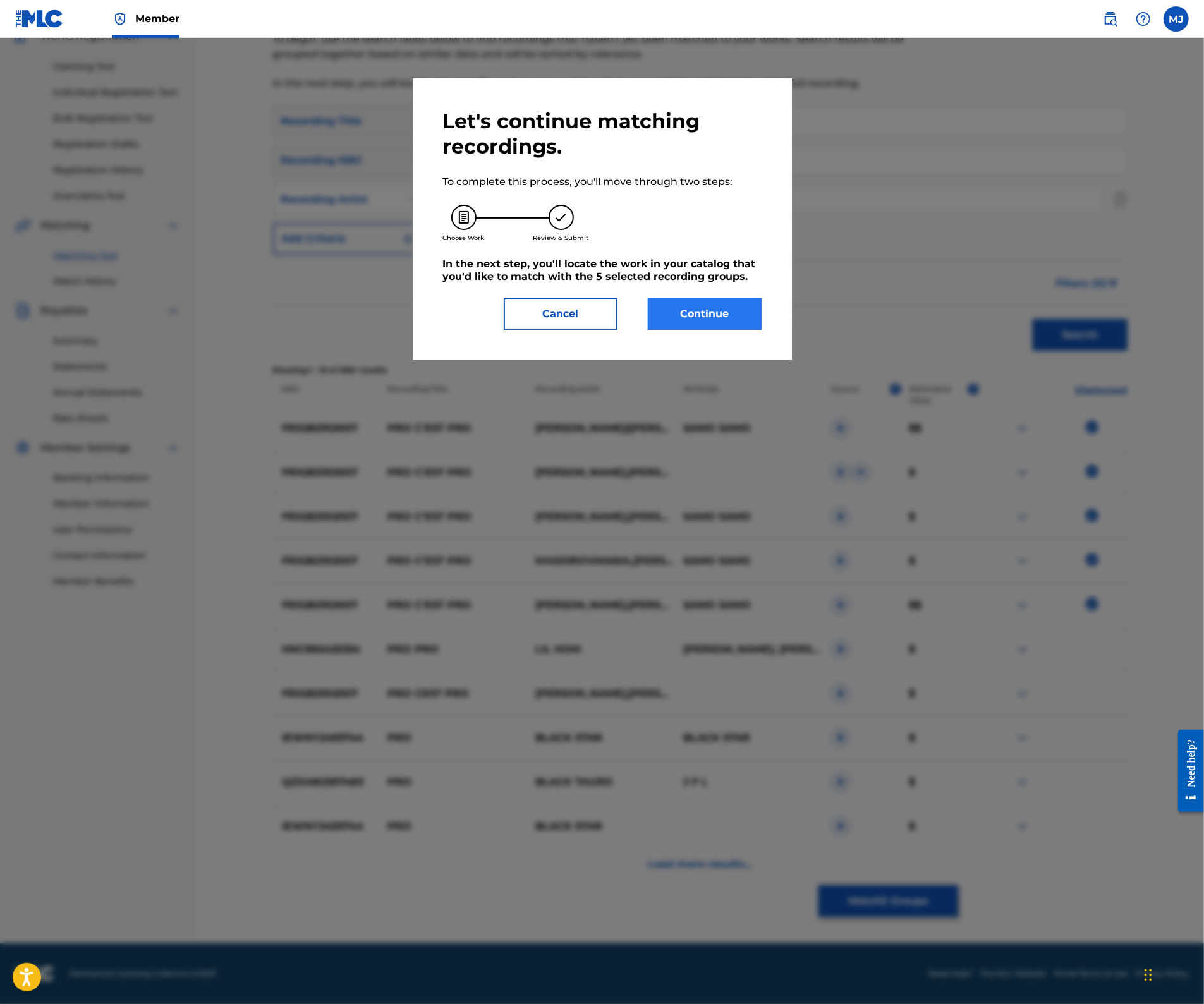
click at [738, 330] on button "Continue" at bounding box center [704, 314] width 113 height 32
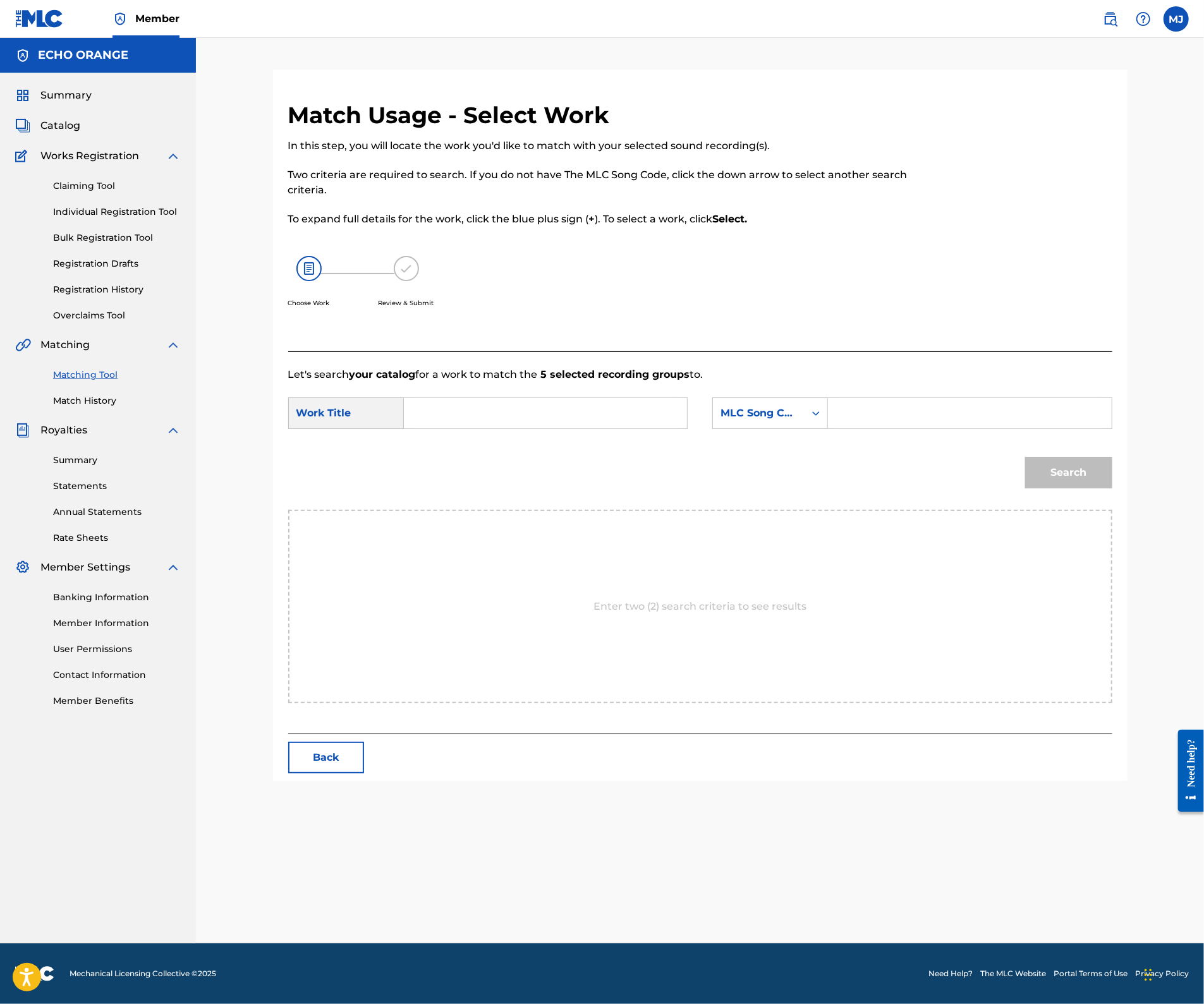
click at [521, 428] on input "Search Form" at bounding box center [545, 413] width 262 height 31
type input "pro c'est pro"
click at [782, 421] on div "MLC Song Code" at bounding box center [759, 413] width 77 height 15
click at [789, 509] on div "Publisher Name" at bounding box center [770, 492] width 114 height 32
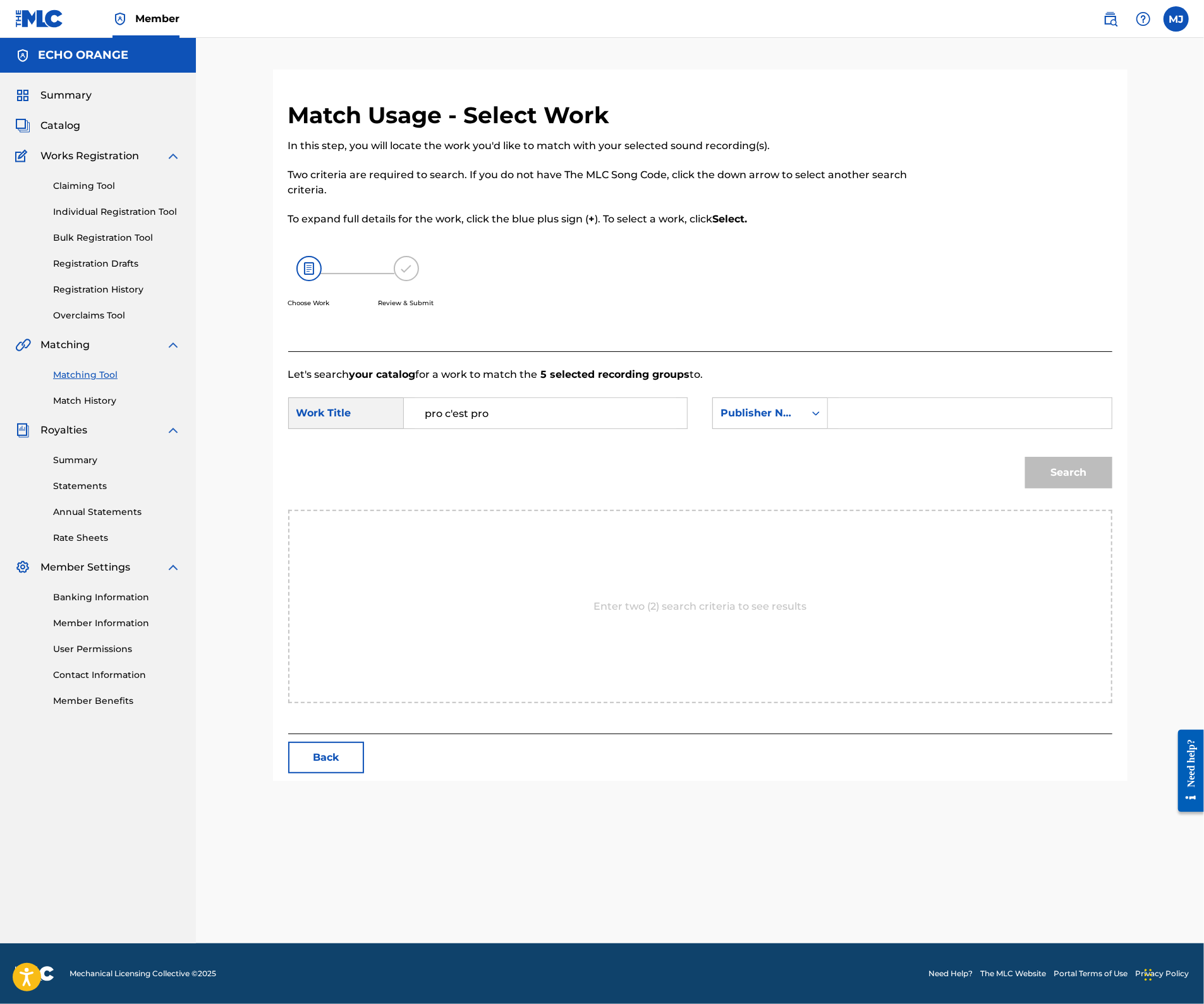
click at [981, 429] on div "Search Form" at bounding box center [970, 413] width 284 height 32
click at [985, 428] on input "Search Form" at bounding box center [969, 413] width 262 height 31
type input "appeal"
click at [1112, 488] on button "Search" at bounding box center [1068, 472] width 87 height 32
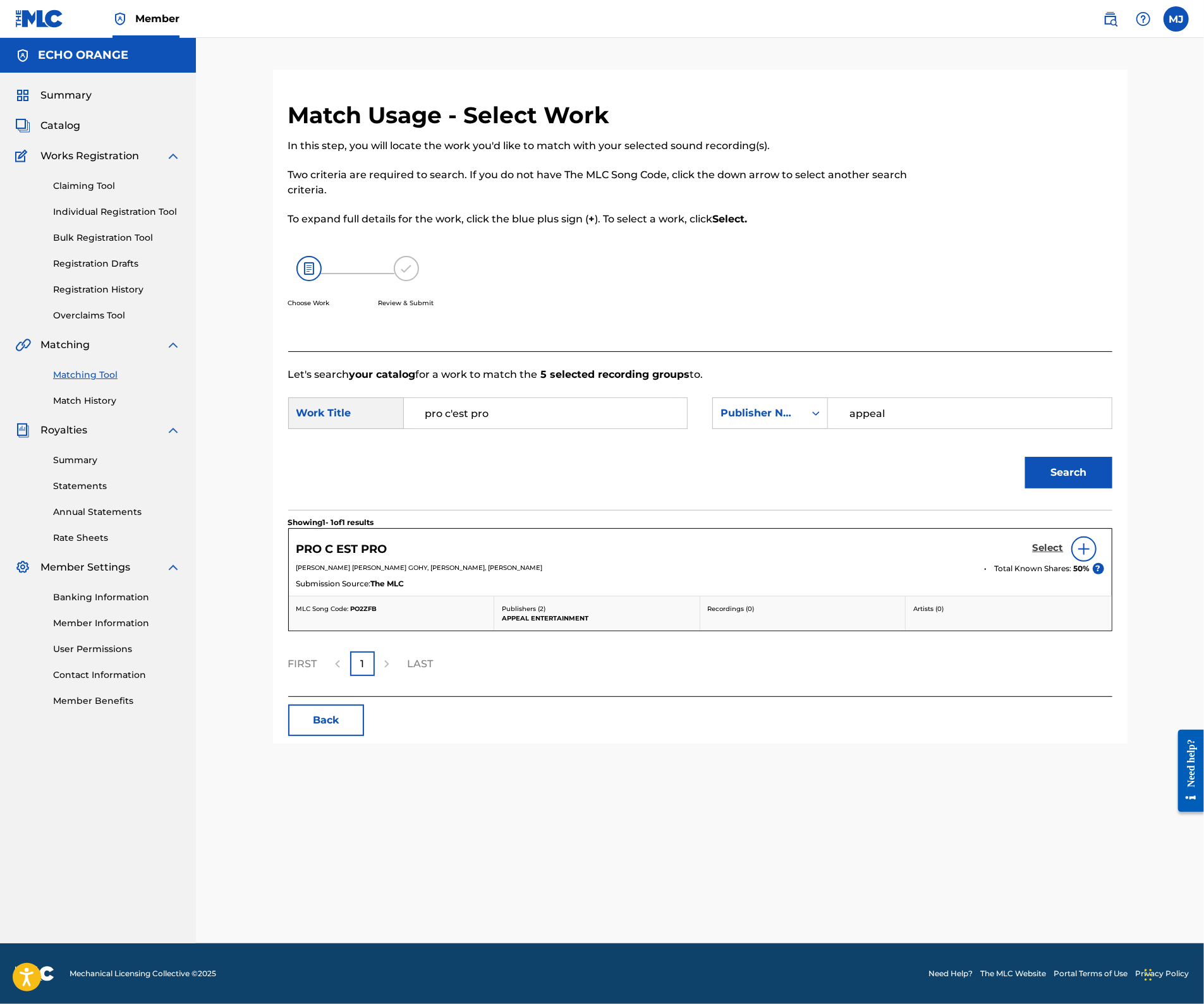
click at [1063, 554] on h5 "Select" at bounding box center [1048, 548] width 31 height 12
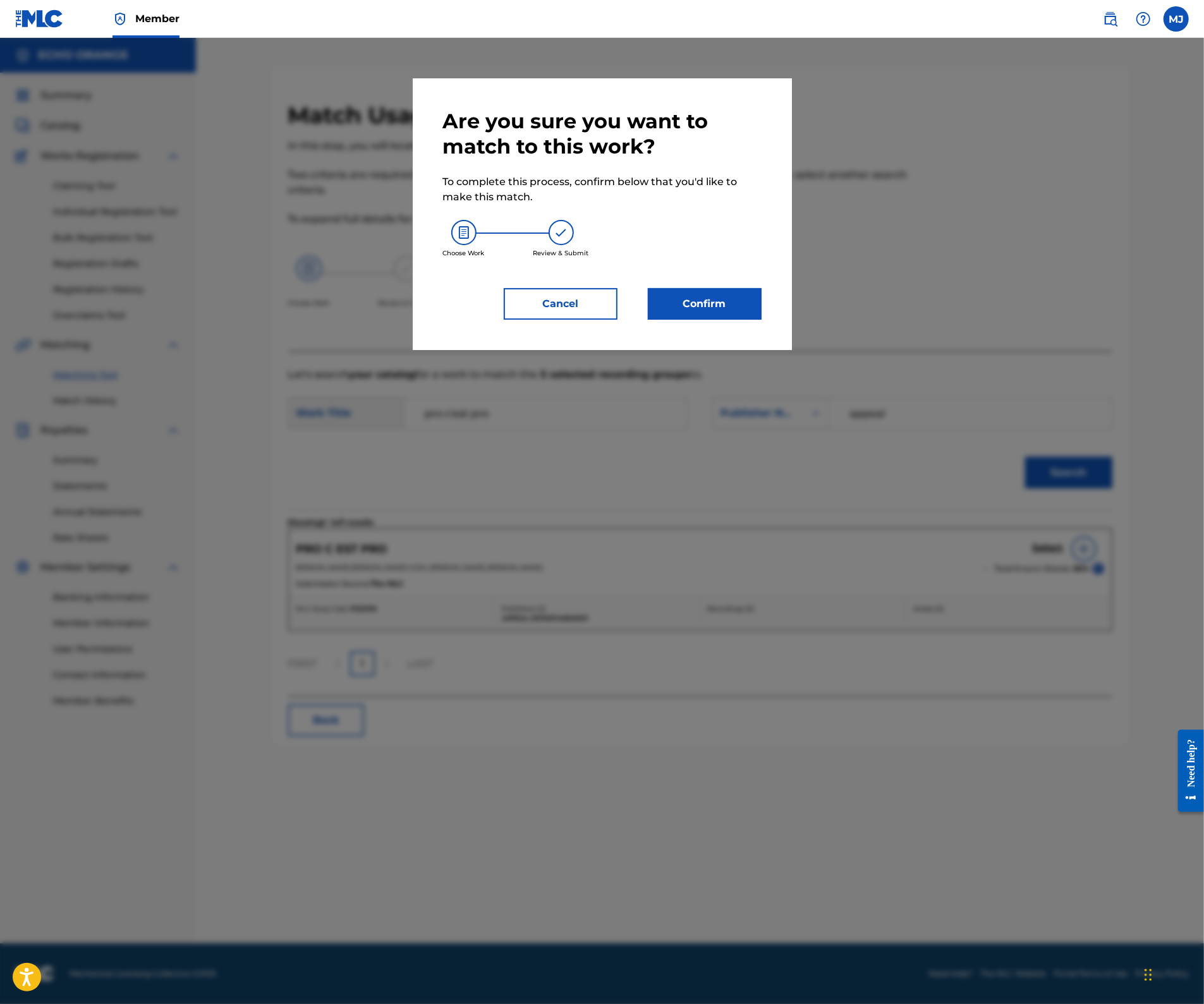
click at [724, 314] on div "Are you sure you want to match to this work? To complete this process, confirm …" at bounding box center [601, 214] width 318 height 211
click at [726, 320] on button "Confirm" at bounding box center [704, 303] width 113 height 32
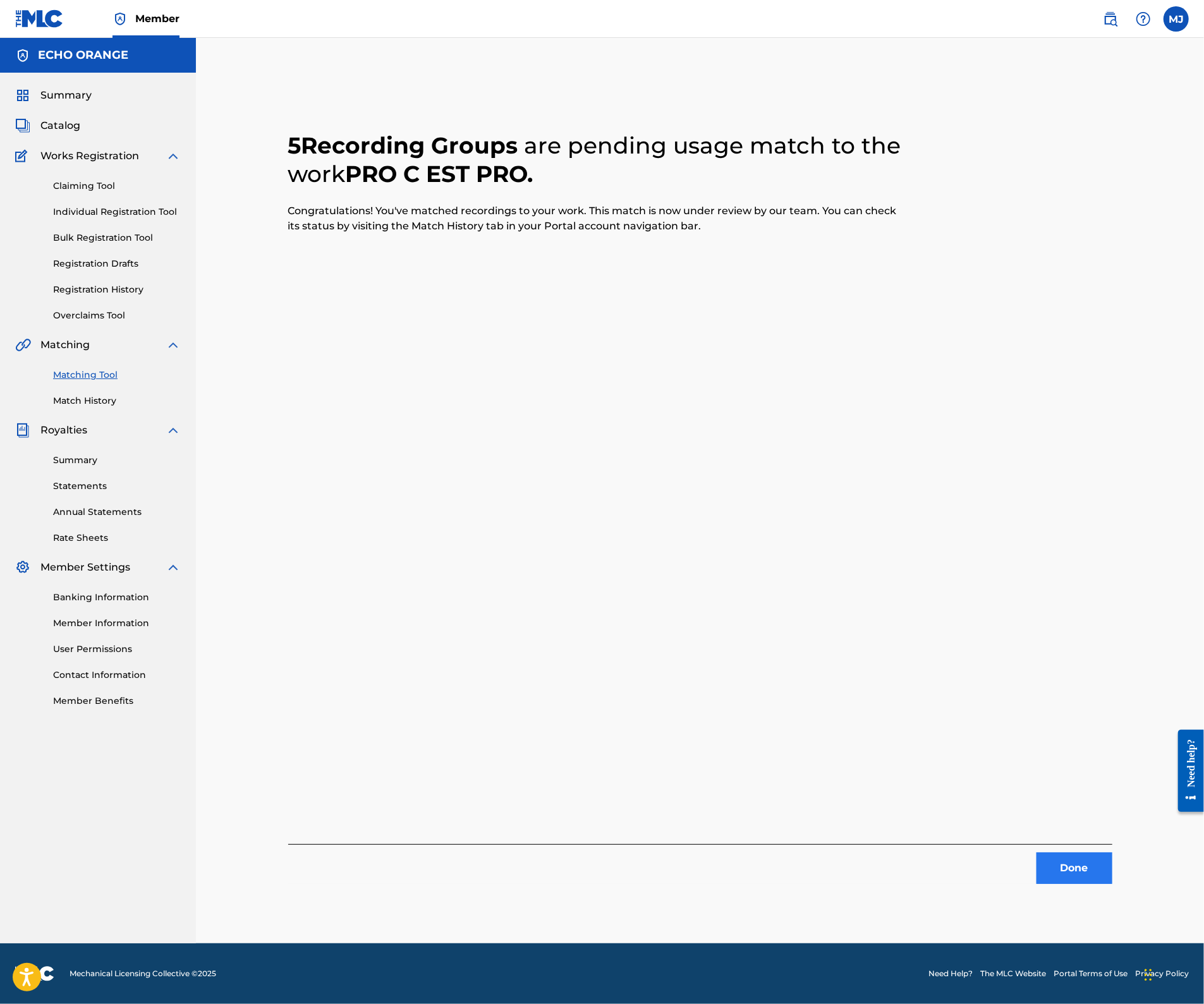
click at [1112, 877] on button "Done" at bounding box center [1074, 868] width 76 height 32
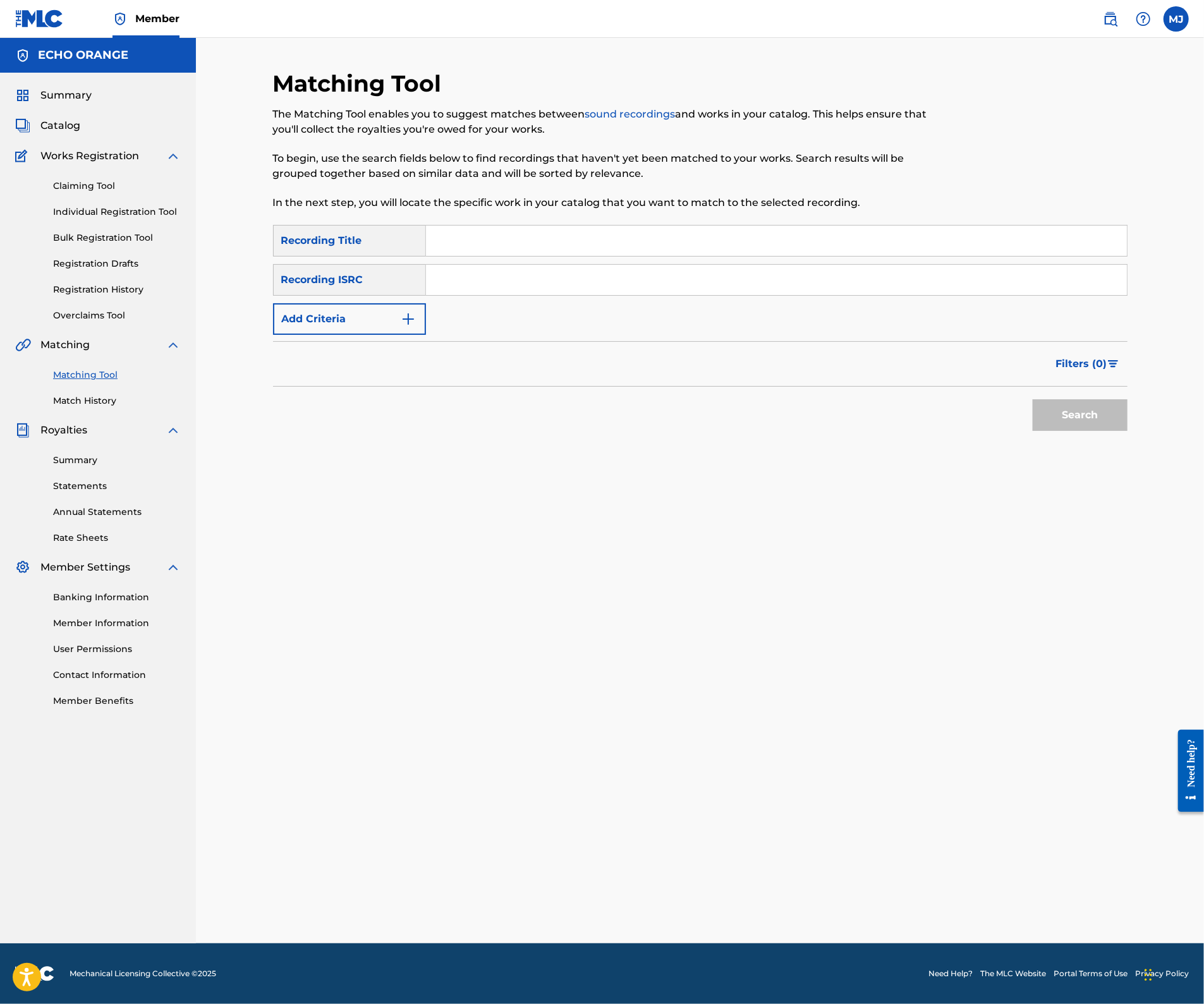
click at [553, 256] on input "Search Form" at bounding box center [776, 241] width 701 height 31
paste input "SENTIMENT POU OU"
type input "SENTIMENT POU OU"
click at [1127, 430] on button "Search" at bounding box center [1080, 414] width 95 height 32
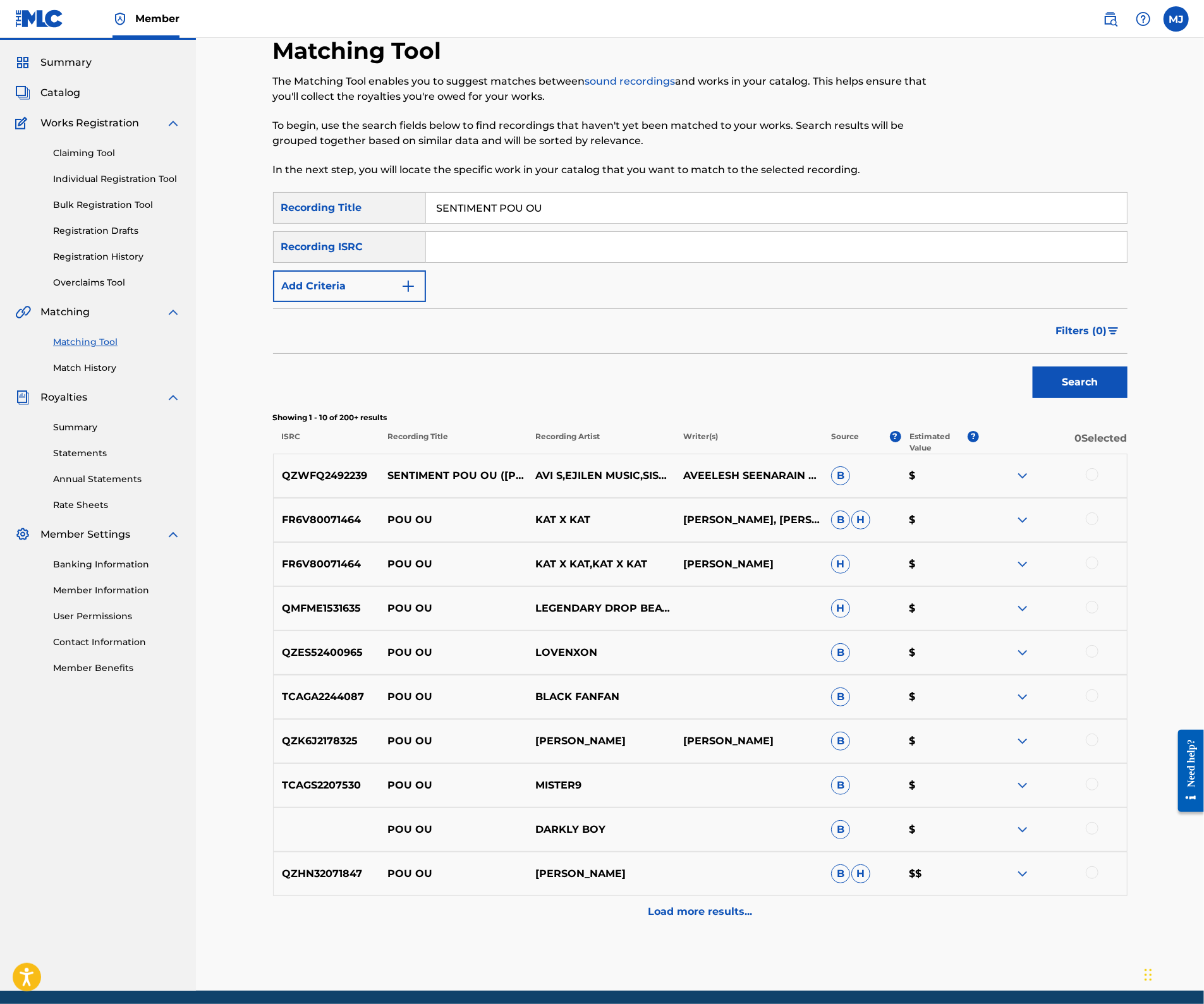
scroll to position [43, 0]
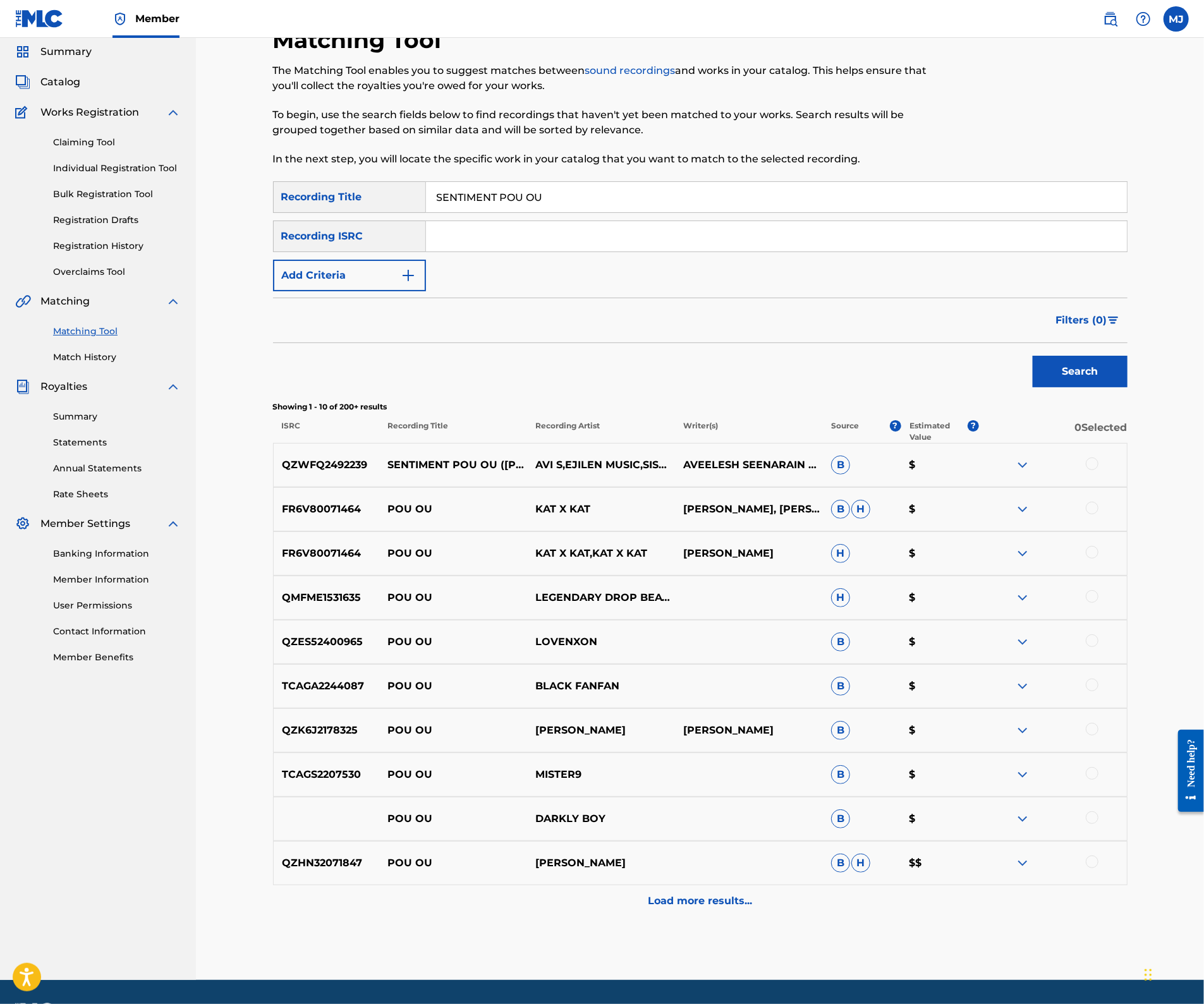
click at [1098, 470] on div at bounding box center [1091, 464] width 13 height 13
click at [958, 889] on button "Match 1 Group" at bounding box center [889, 900] width 140 height 32
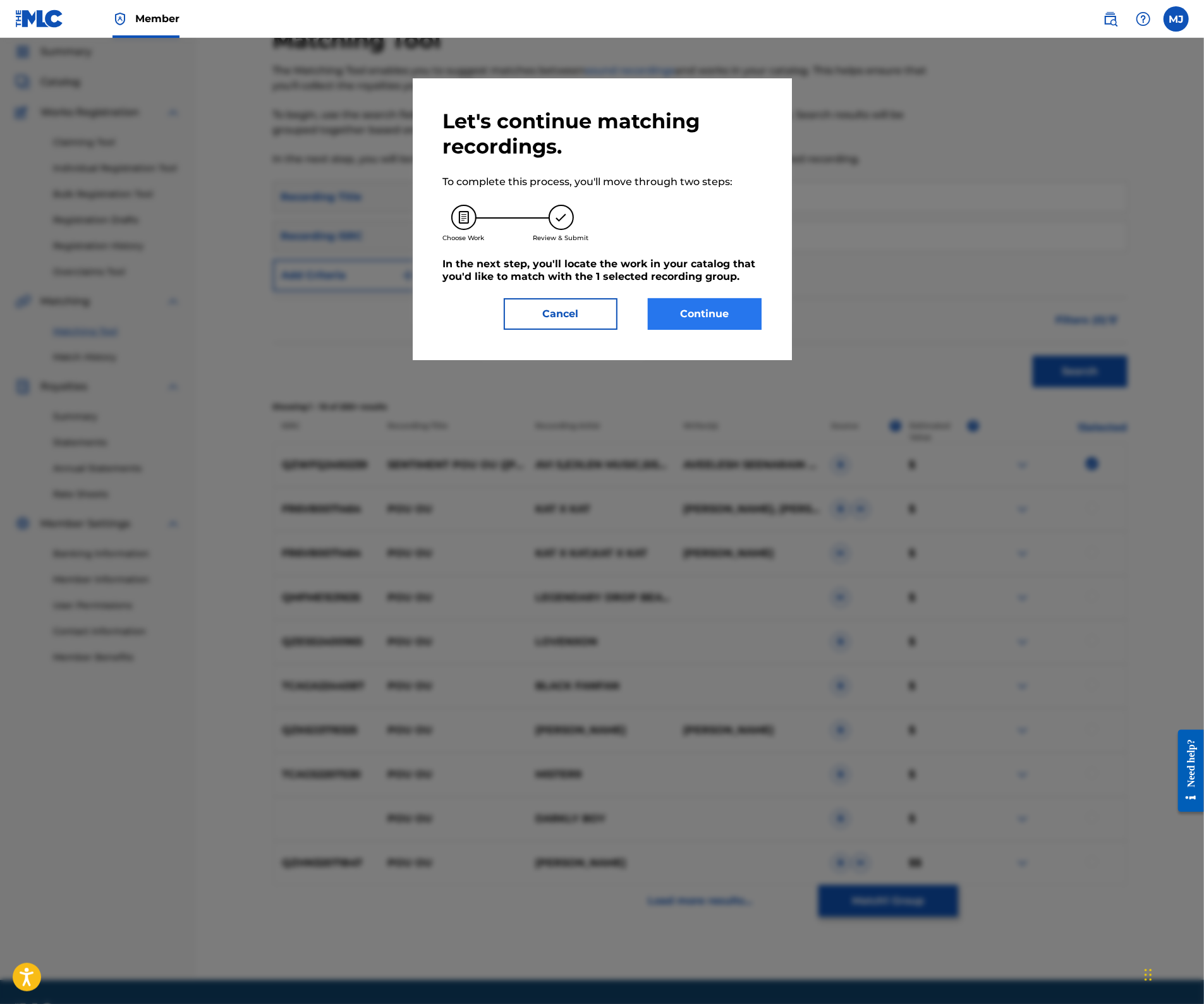
click at [761, 330] on button "Continue" at bounding box center [704, 314] width 113 height 32
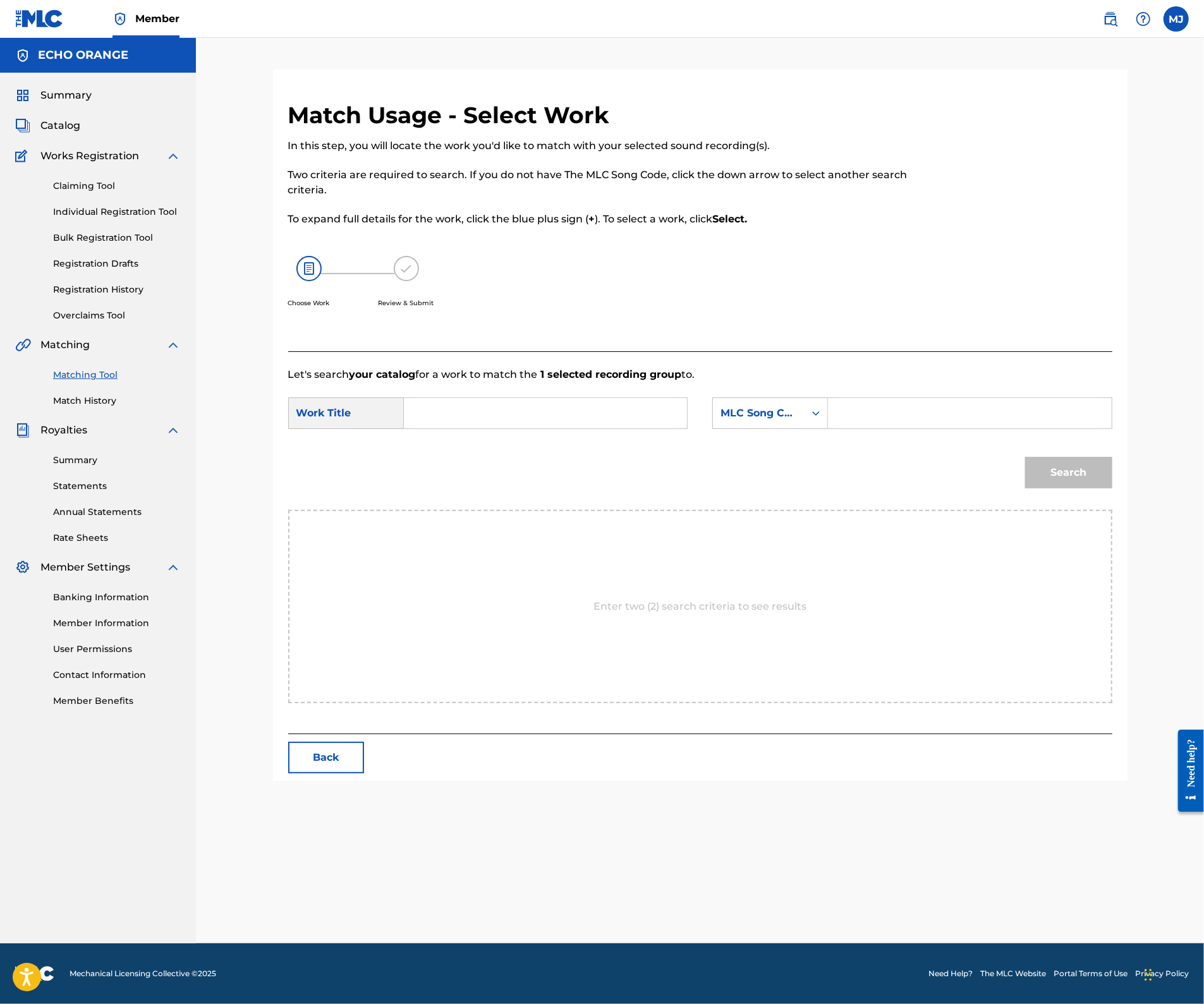
click at [564, 436] on div "SearchWithCriteriad73eb0cf-80df-401c-a96f-33bc371e5e43 Work Title SearchWithCri…" at bounding box center [700, 417] width 824 height 39
click at [588, 428] on input "Search Form" at bounding box center [545, 413] width 262 height 31
paste input "SENTIMENT POU OU"
type input "SENTIMENT POU OU"
click at [733, 425] on div "MLC Song Code" at bounding box center [758, 413] width 91 height 24
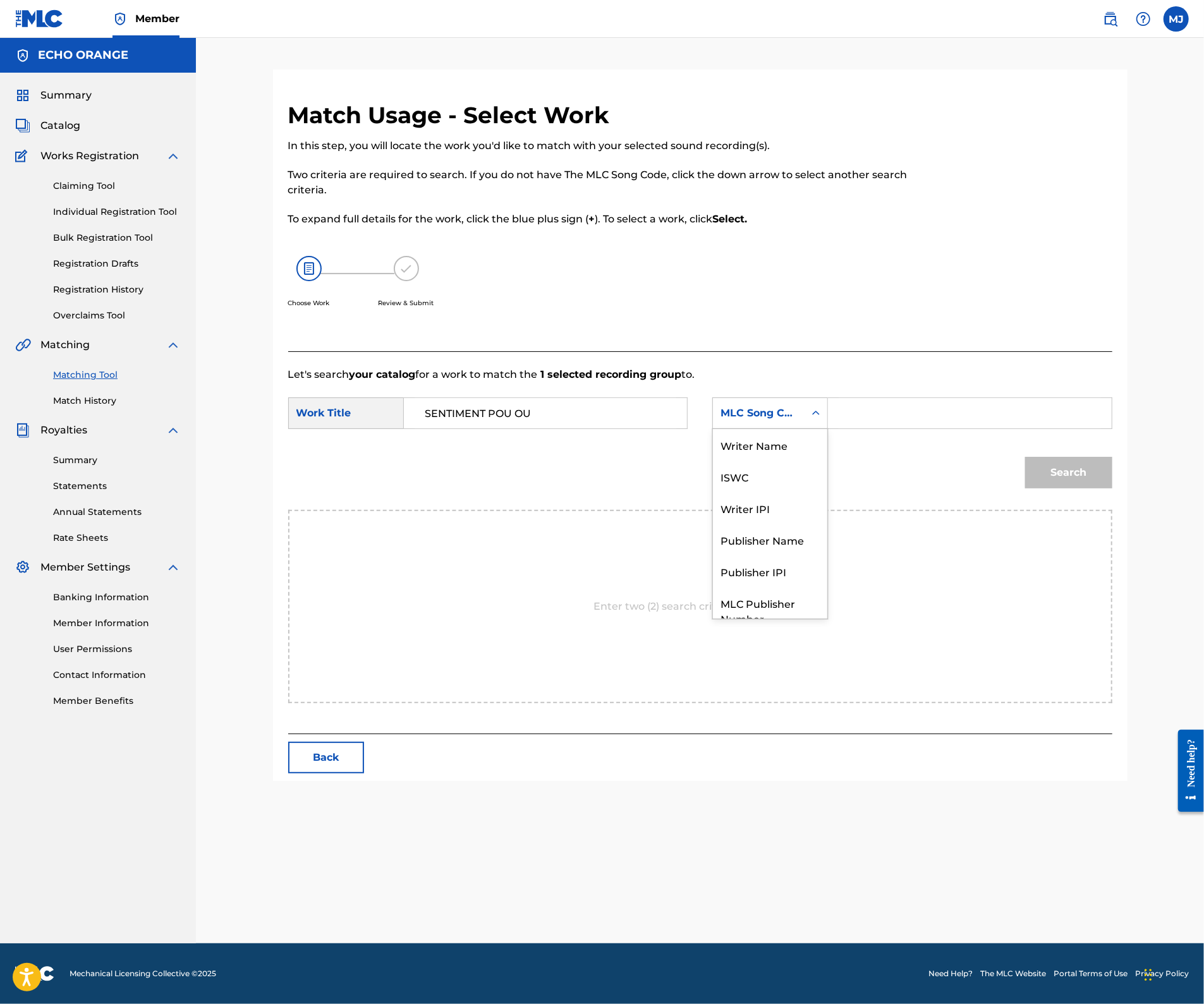
scroll to position [70, 0]
click at [799, 509] on div "Publisher Name" at bounding box center [770, 492] width 114 height 32
click at [887, 428] on input "Search Form" at bounding box center [969, 413] width 262 height 31
type input "appeal"
click at [1112, 488] on button "Search" at bounding box center [1068, 472] width 87 height 32
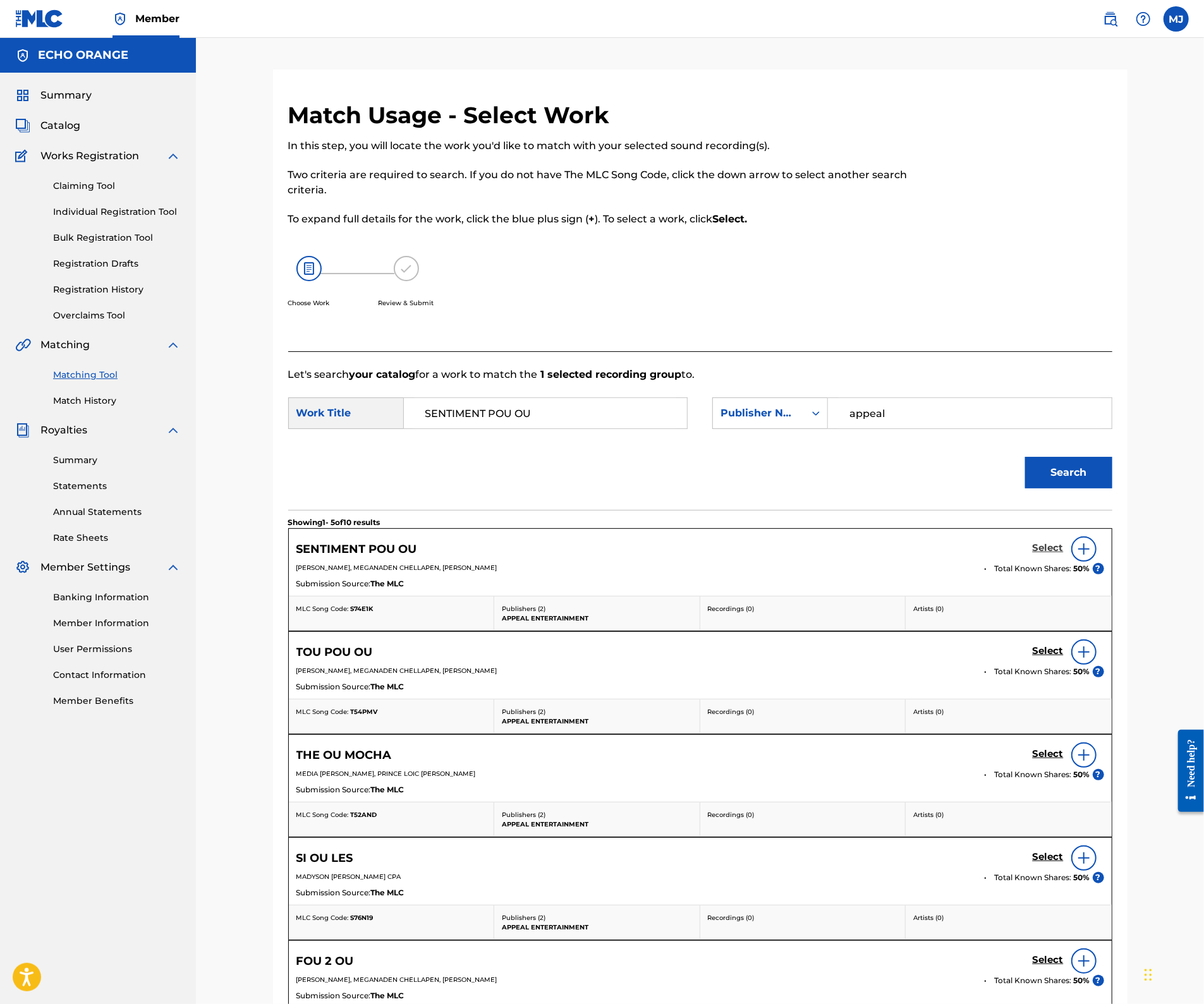
click at [1063, 554] on h5 "Select" at bounding box center [1048, 548] width 31 height 12
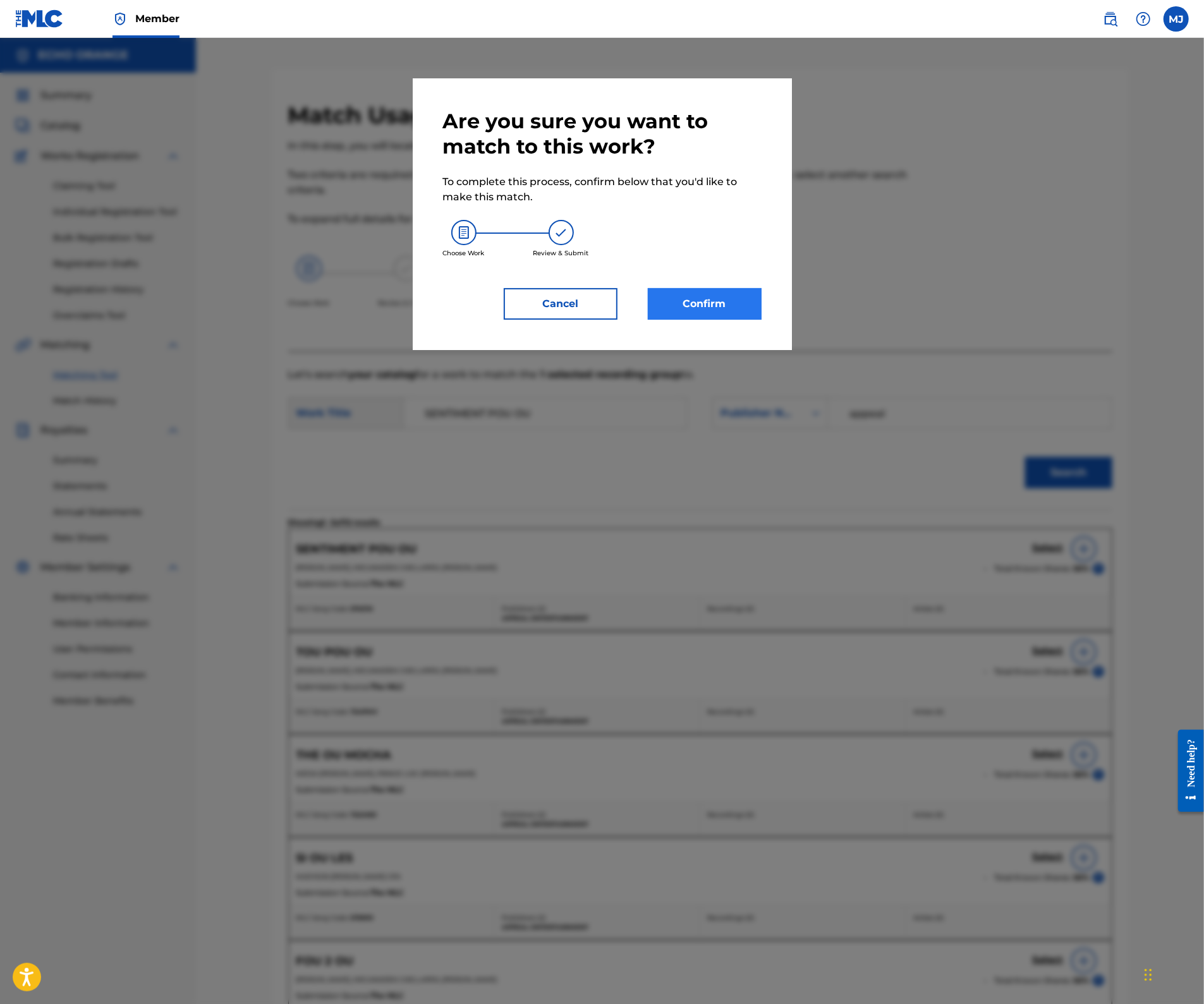
click at [699, 320] on button "Confirm" at bounding box center [704, 303] width 113 height 32
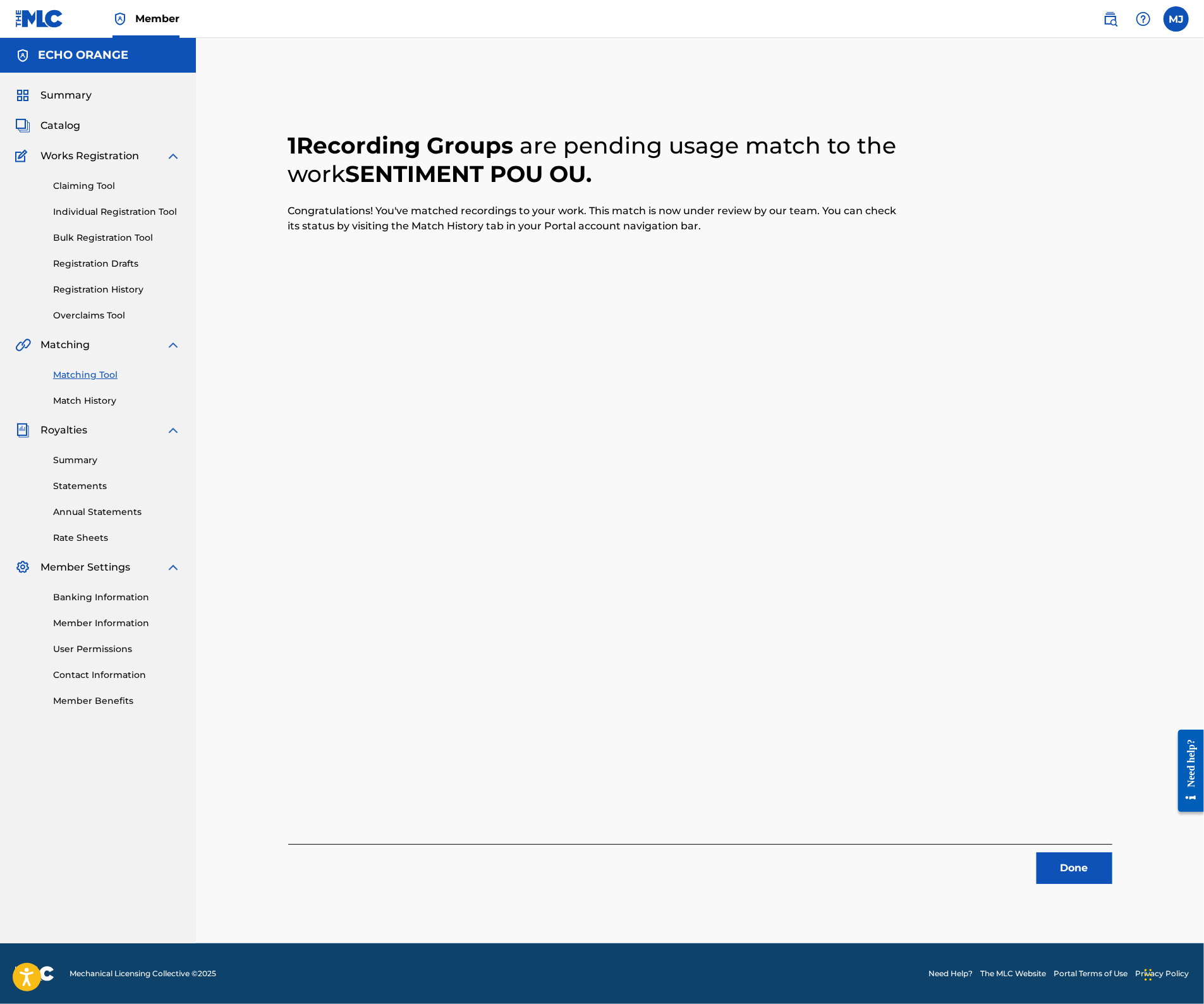
click at [1131, 922] on div "1 Recording Groups are pending usage match to the work SENTIMENT POU OU . Congr…" at bounding box center [699, 506] width 884 height 874
click at [1129, 909] on div "1 Recording Groups are pending usage match to the work SENTIMENT POU OU . Congr…" at bounding box center [699, 506] width 884 height 874
click at [1112, 884] on button "Done" at bounding box center [1074, 868] width 76 height 32
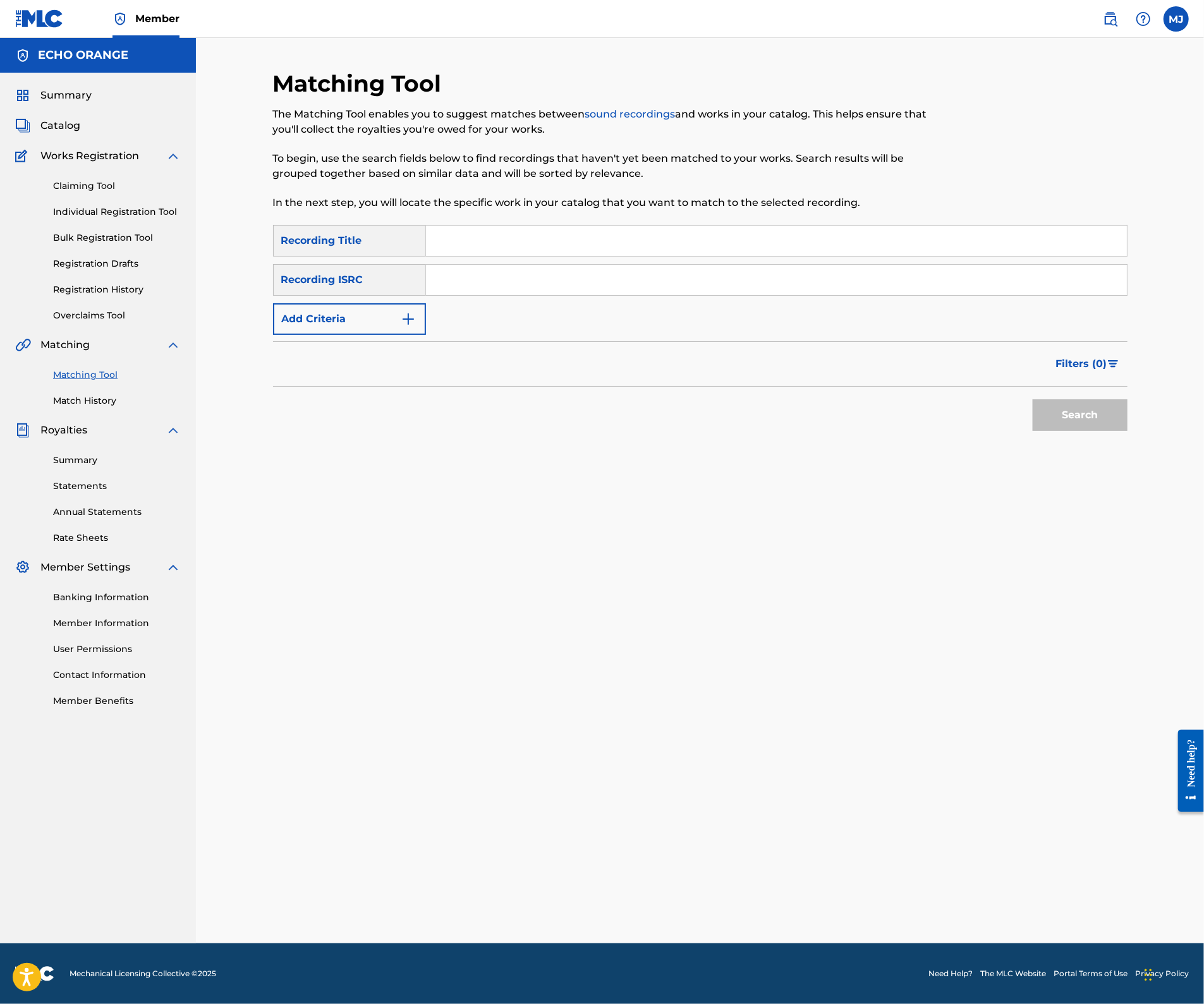
click at [522, 256] on input "Search Form" at bounding box center [776, 241] width 701 height 31
click at [575, 256] on input "Search Form" at bounding box center [776, 241] width 701 height 31
paste input "SI J ETAIS PAS IVOIRIEN"
type input "SI J ETAIS PAS IVOIRIEN"
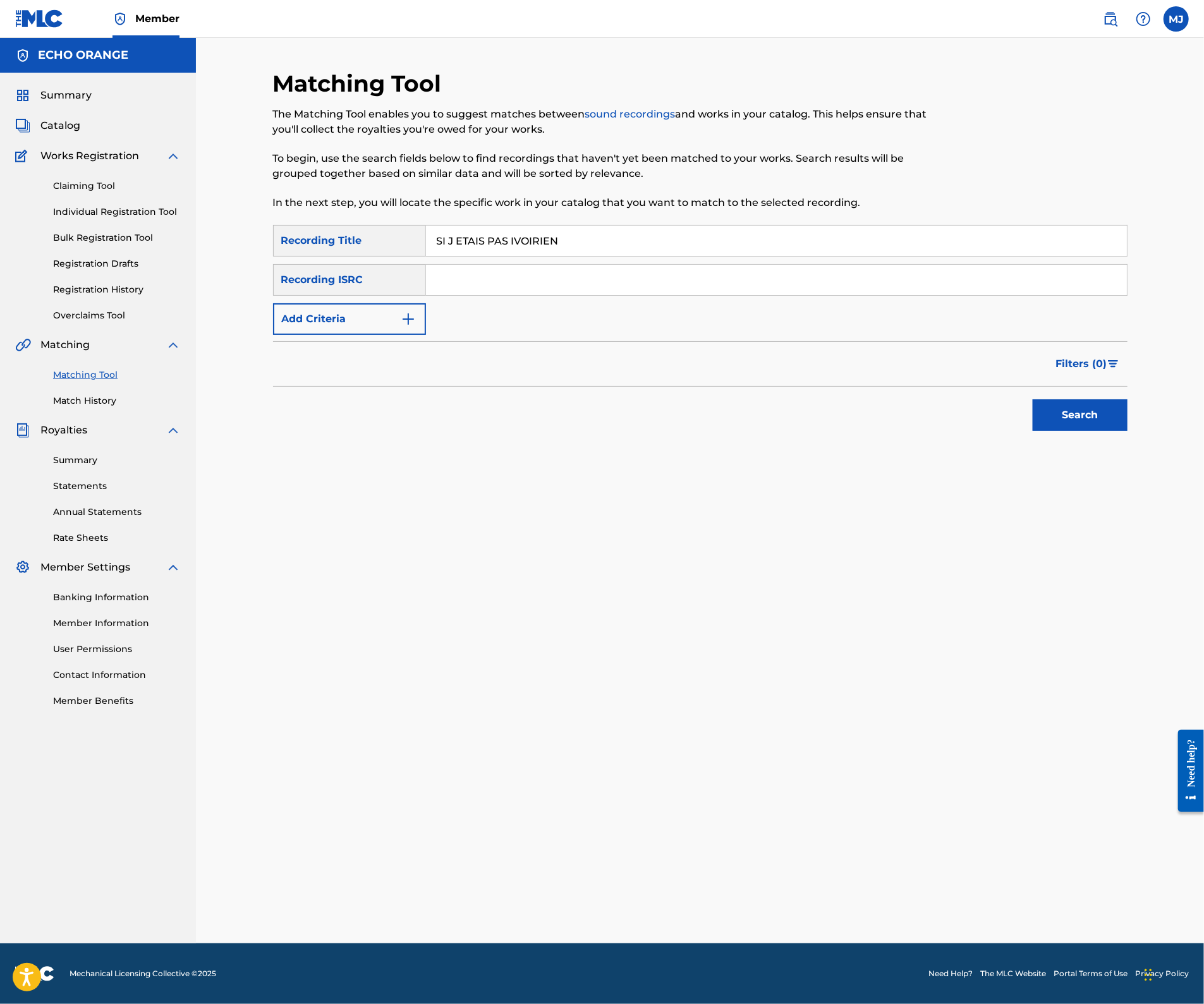
click at [1127, 430] on button "Search" at bounding box center [1080, 414] width 95 height 32
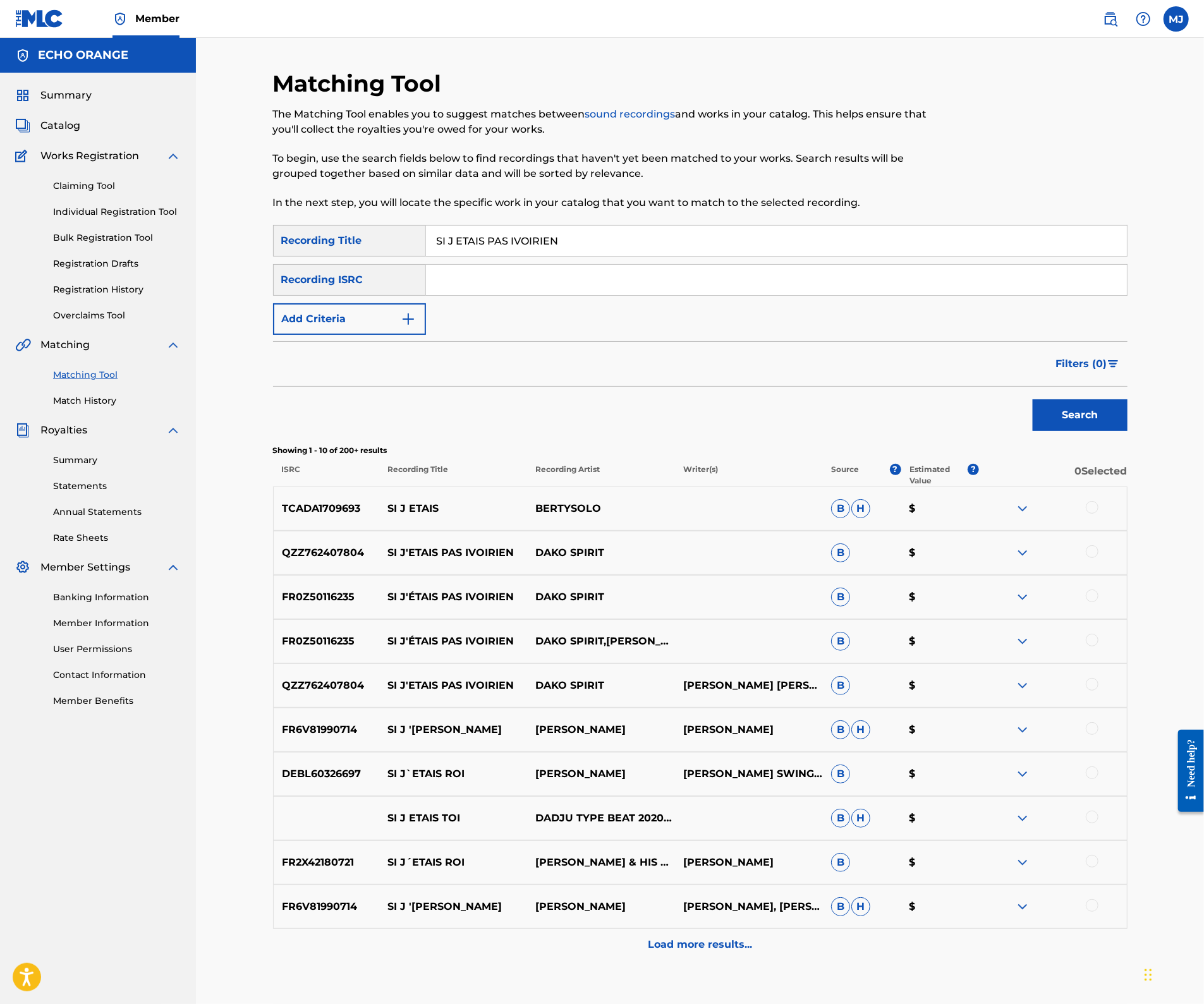
click at [530, 295] on input "Search Form" at bounding box center [776, 280] width 701 height 31
click at [402, 335] on button "Add Criteria" at bounding box center [349, 319] width 153 height 32
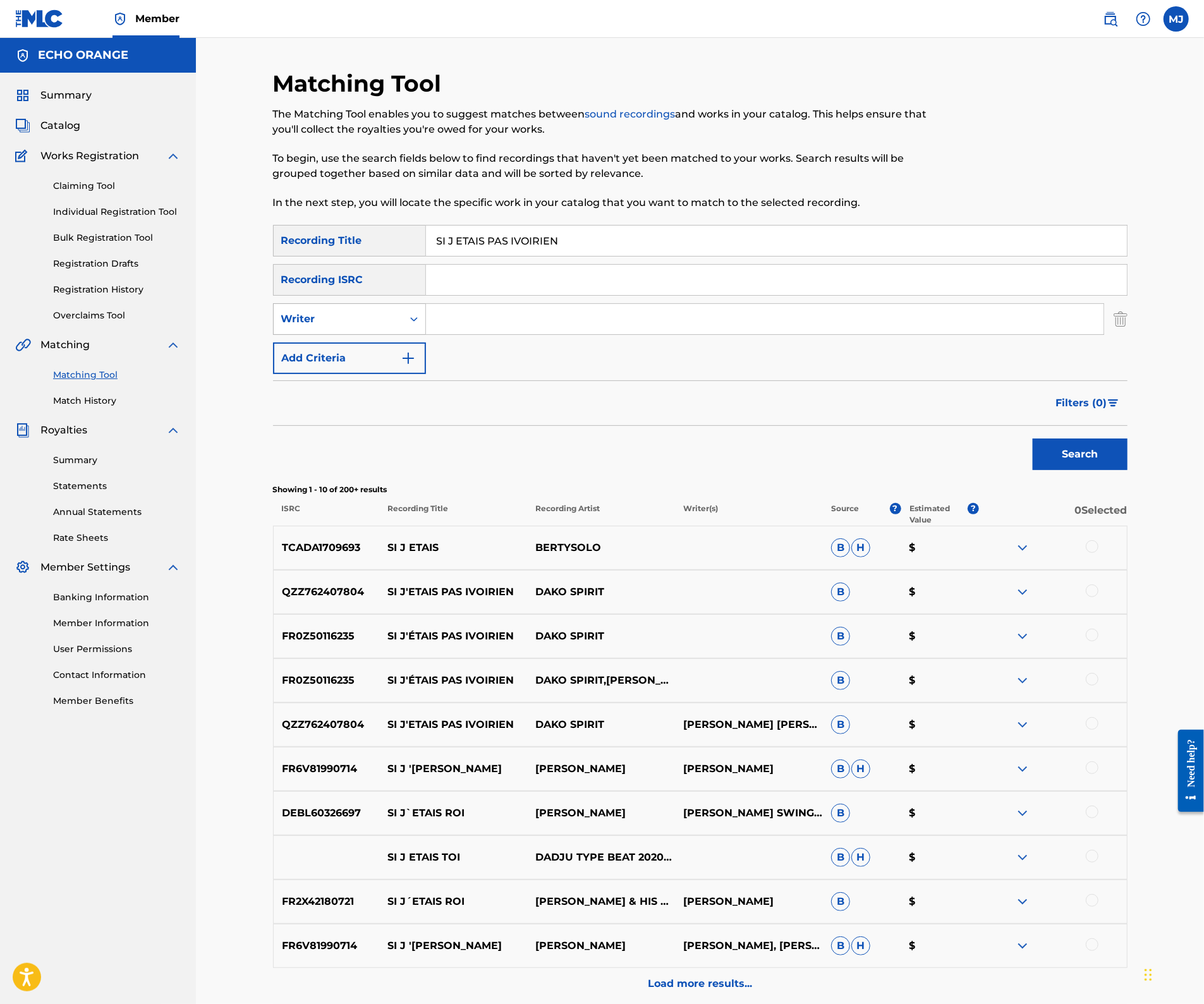
click at [395, 326] on div "Writer" at bounding box center [338, 319] width 113 height 15
click at [382, 366] on div "Recording Artist" at bounding box center [350, 350] width 152 height 32
click at [501, 334] on input "Search Form" at bounding box center [764, 319] width 677 height 31
type input "dako"
click at [1127, 470] on button "Search" at bounding box center [1080, 453] width 95 height 32
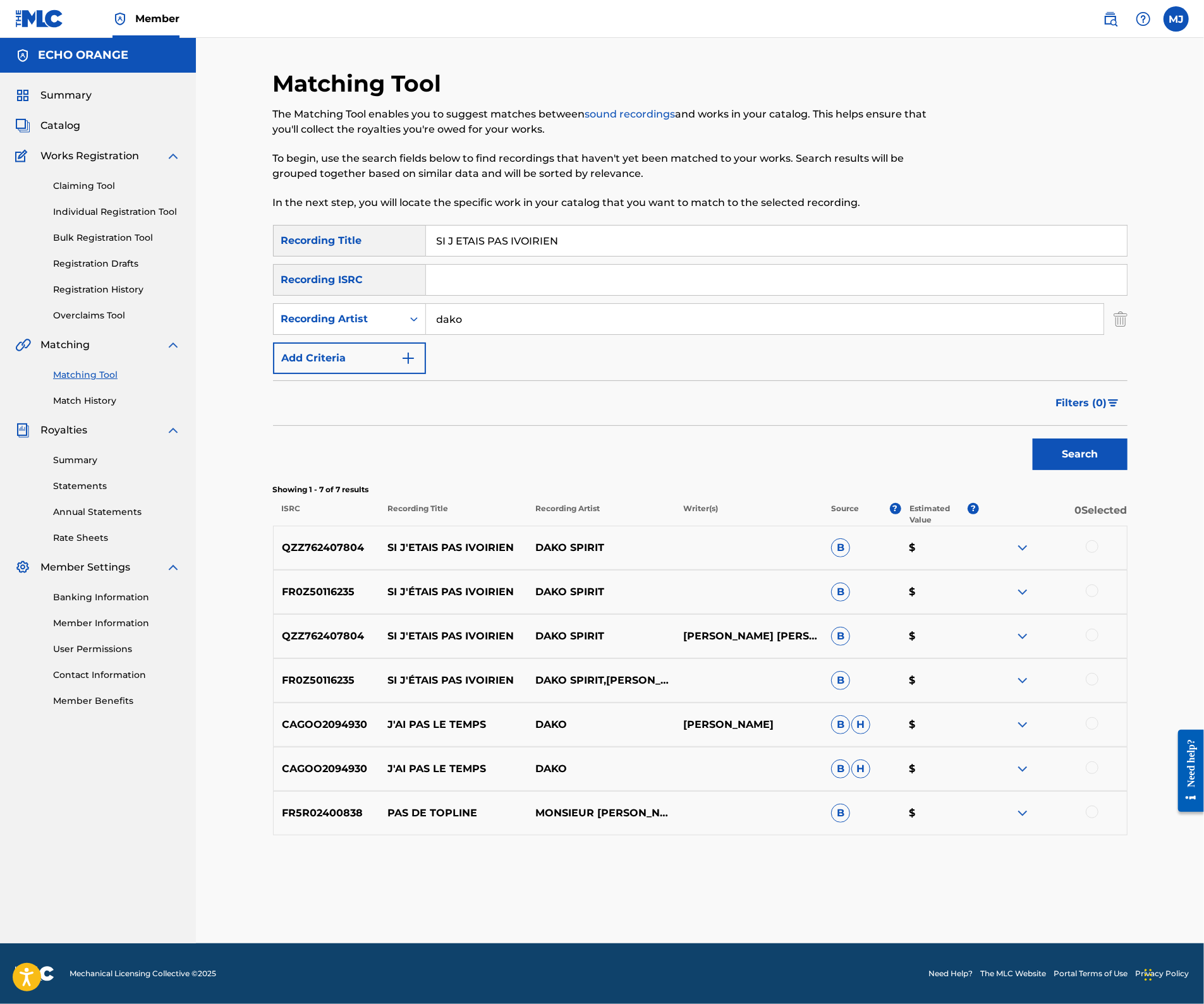
click at [1098, 552] on div at bounding box center [1091, 546] width 13 height 13
click at [1098, 597] on div at bounding box center [1091, 590] width 13 height 13
click at [1098, 641] on div at bounding box center [1091, 634] width 13 height 13
click at [1098, 678] on div at bounding box center [1091, 678] width 13 height 13
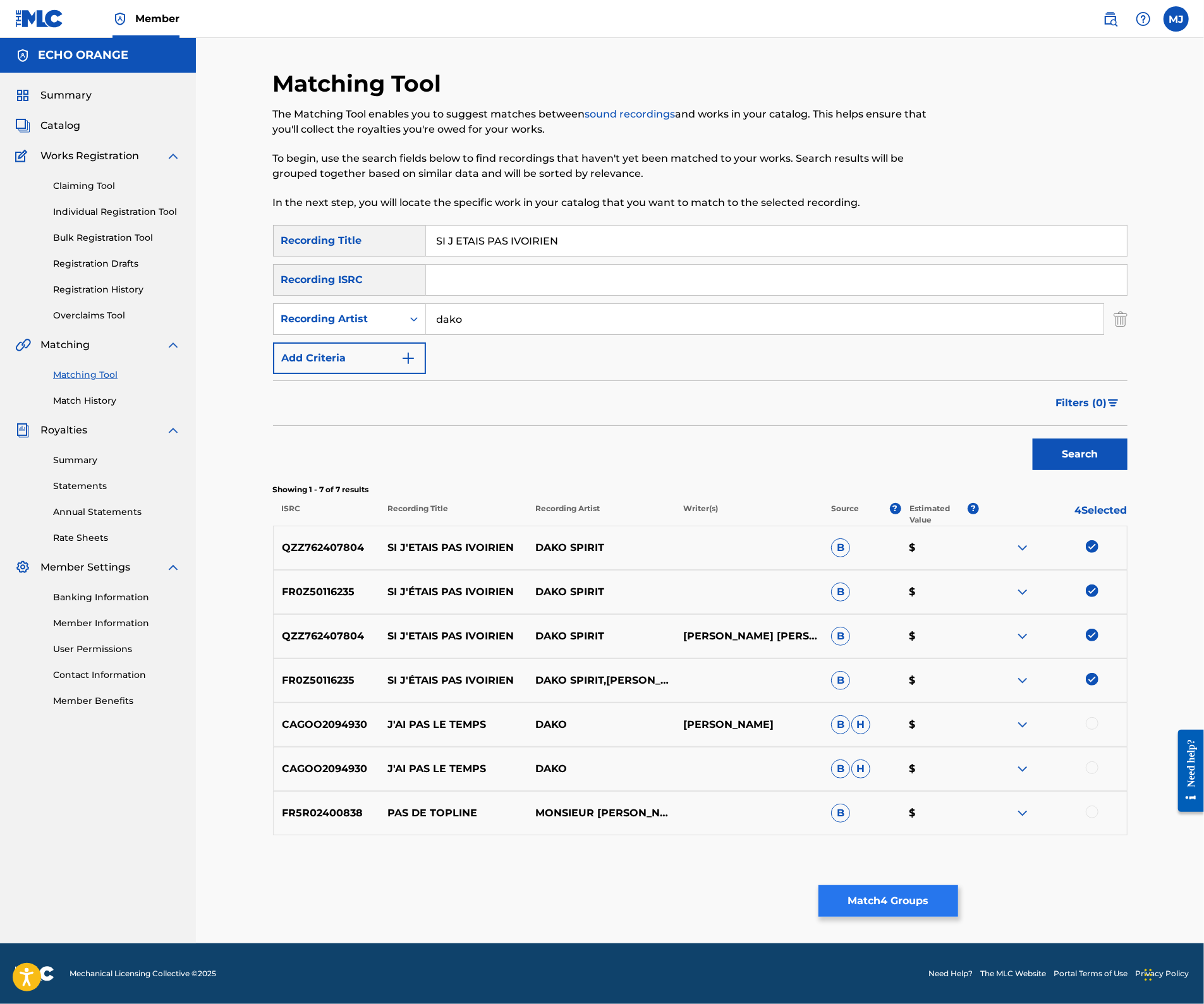
click at [958, 885] on button "Match 4 Groups" at bounding box center [889, 900] width 140 height 32
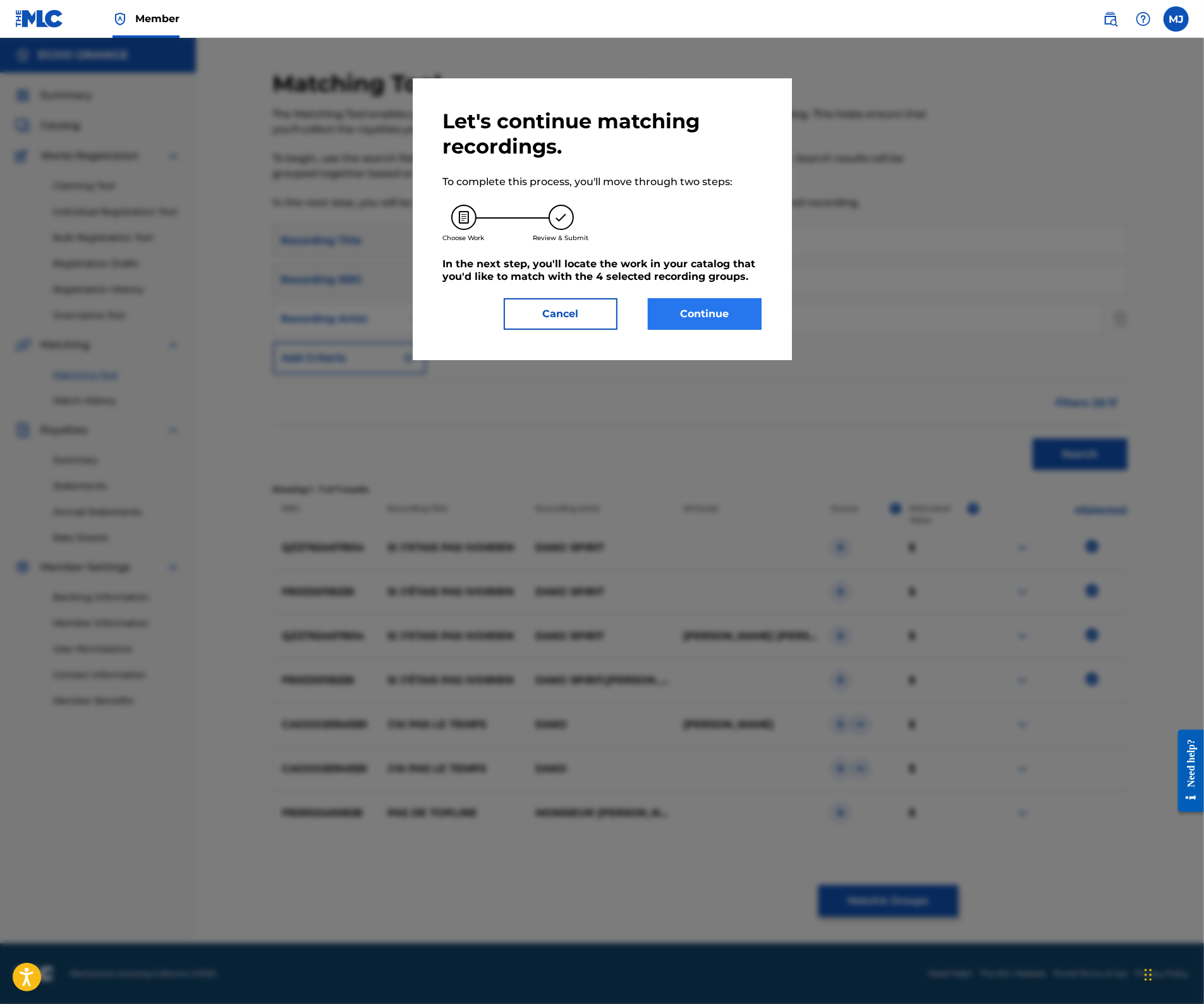
click at [721, 330] on button "Continue" at bounding box center [704, 314] width 113 height 32
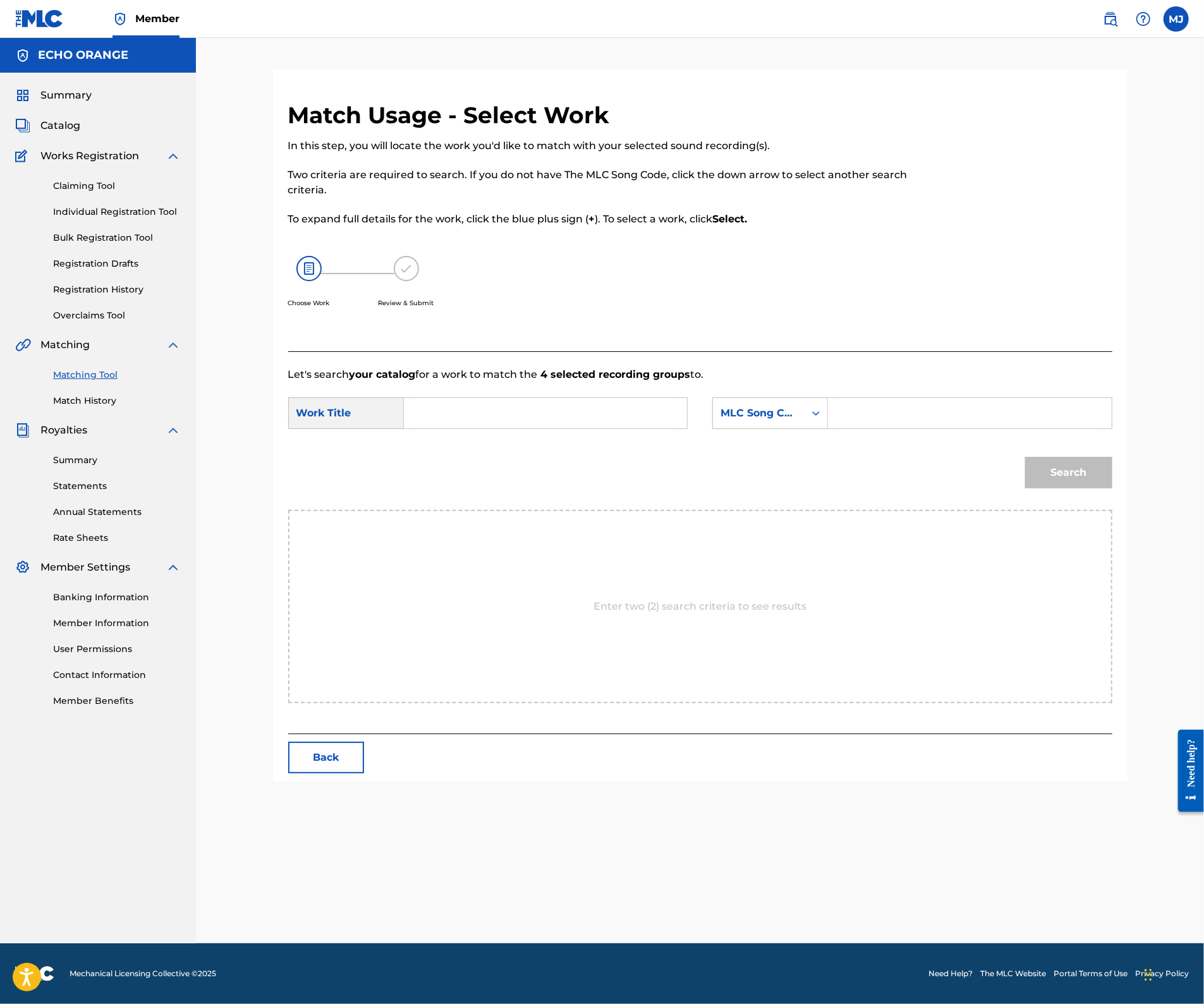
click at [601, 428] on input "Search Form" at bounding box center [545, 413] width 262 height 31
type input "b"
paste input "SI J ETAIS PAS IVOIRIEN"
type input "SI J ETAIS PAS IVOIRIEN"
click at [784, 429] on div "MLC Song Code" at bounding box center [770, 413] width 116 height 32
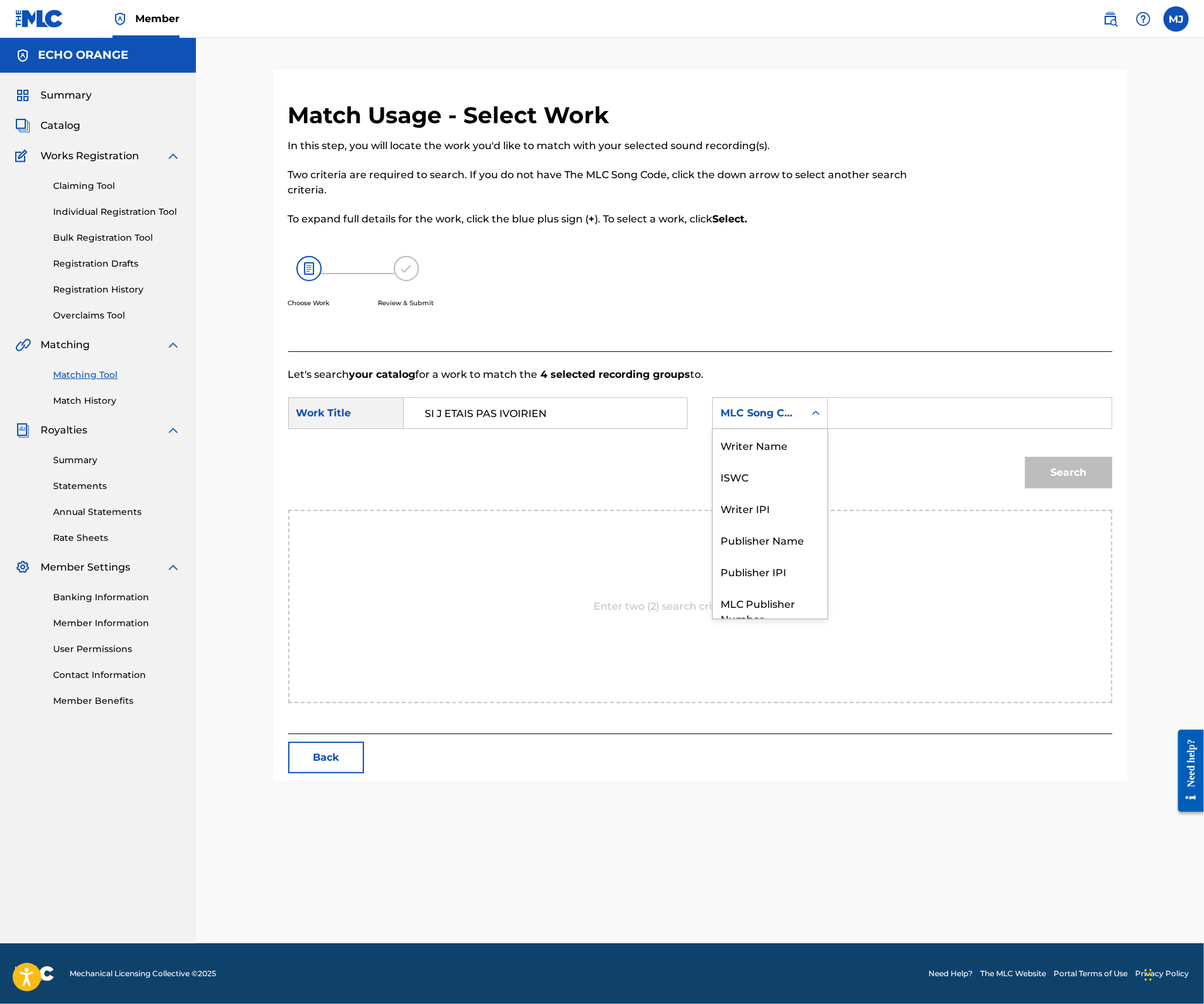
scroll to position [70, 0]
click at [774, 509] on div "Publisher Name" at bounding box center [770, 492] width 114 height 32
click at [938, 428] on input "Search Form" at bounding box center [969, 413] width 262 height 31
type input "appeal"
click at [1112, 488] on button "Search" at bounding box center [1068, 472] width 87 height 32
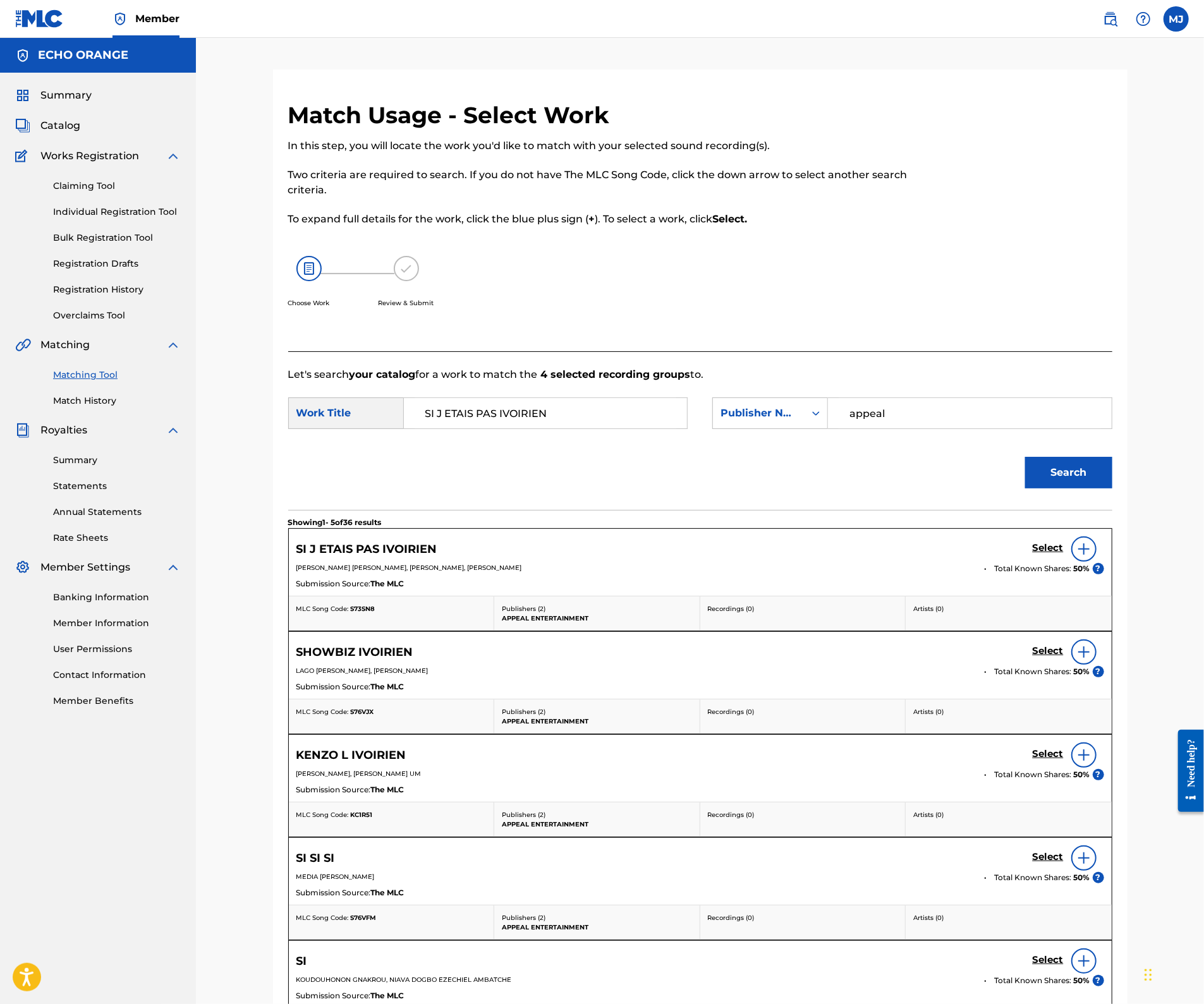
click at [1074, 562] on div "SI J ETAIS PAS IVOIRIEN Select" at bounding box center [700, 549] width 807 height 26
click at [1063, 554] on h5 "Select" at bounding box center [1048, 548] width 31 height 12
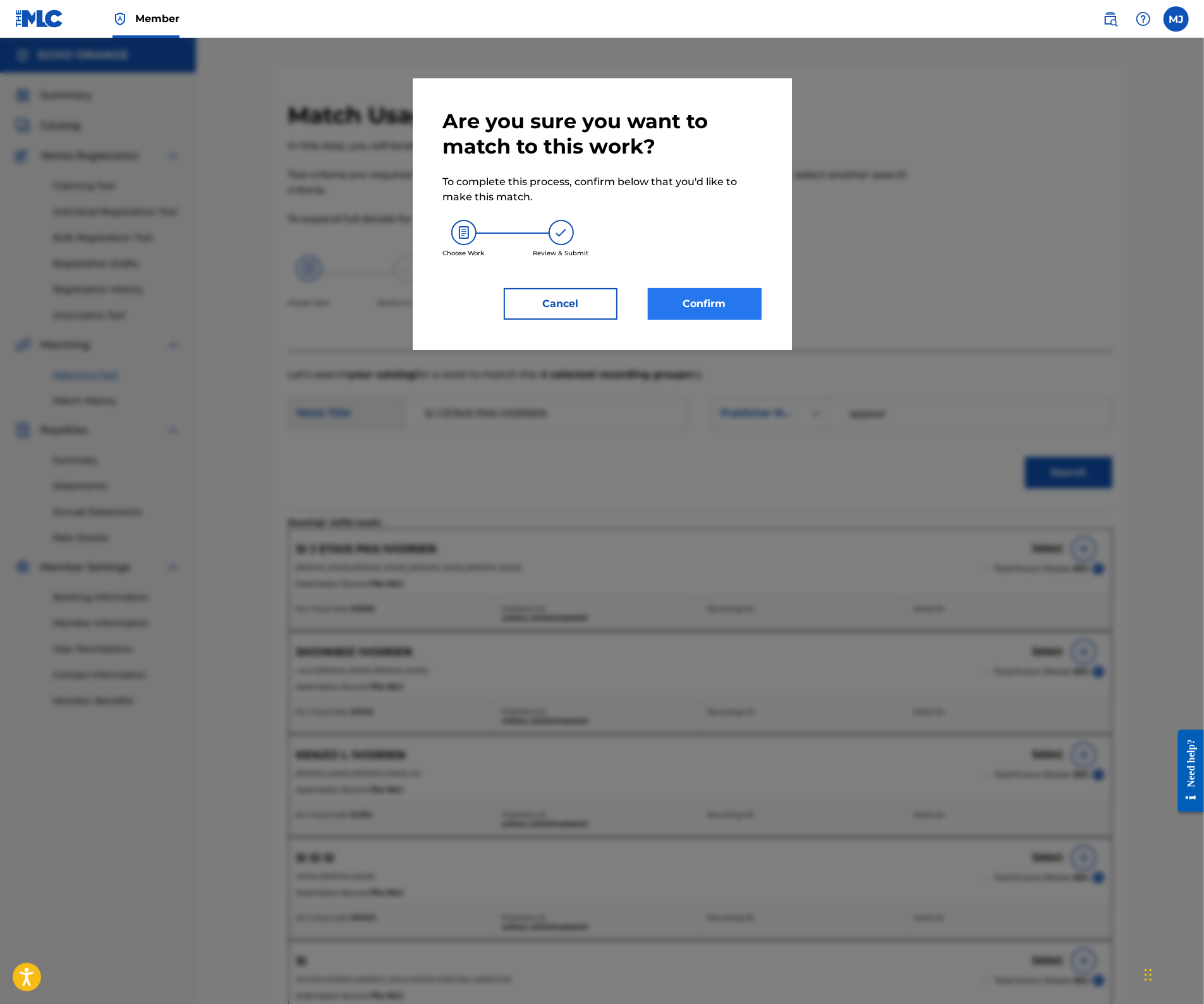
click at [700, 320] on button "Confirm" at bounding box center [704, 303] width 113 height 32
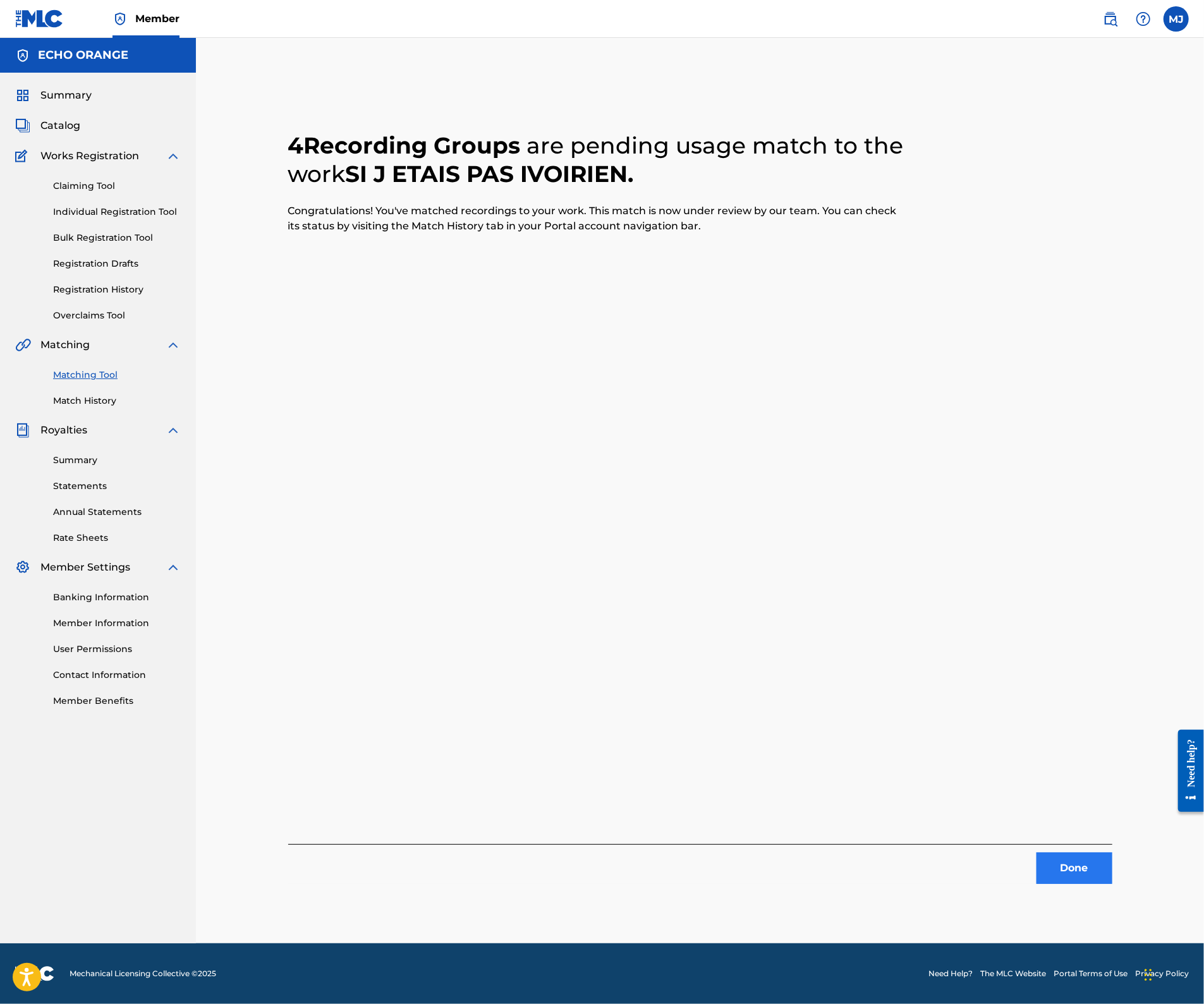
click at [1106, 875] on button "Done" at bounding box center [1074, 868] width 76 height 32
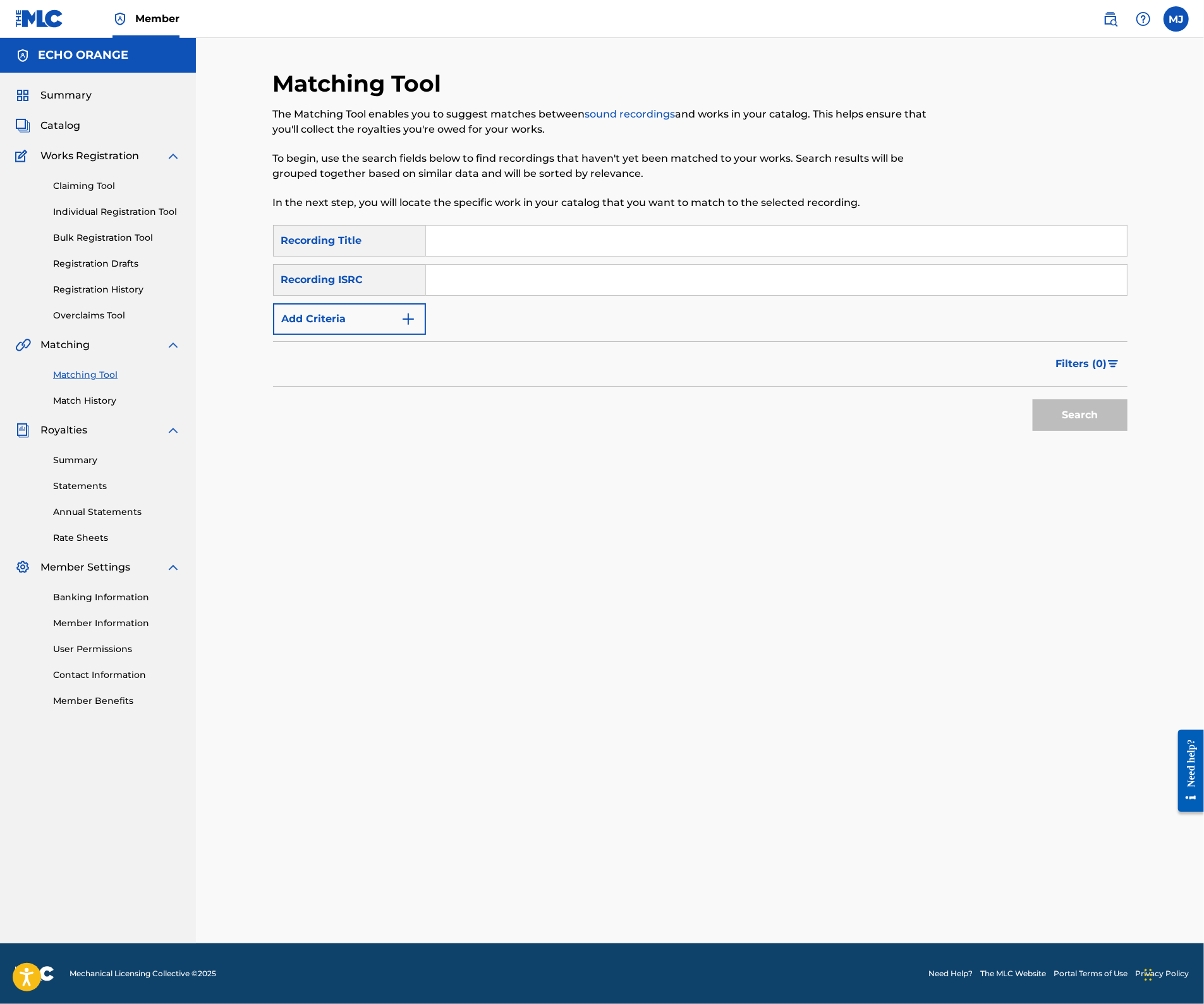
click at [550, 256] on input "Search Form" at bounding box center [776, 241] width 701 height 31
paste input "SWEET"
type input "SWEET"
click at [355, 335] on div "SearchWithCriteria2a4bb9e3-0b9c-48ee-a226-23d0a1e76a49 Recording Title SWEET Se…" at bounding box center [700, 280] width 854 height 110
click at [357, 335] on button "Add Criteria" at bounding box center [349, 319] width 153 height 32
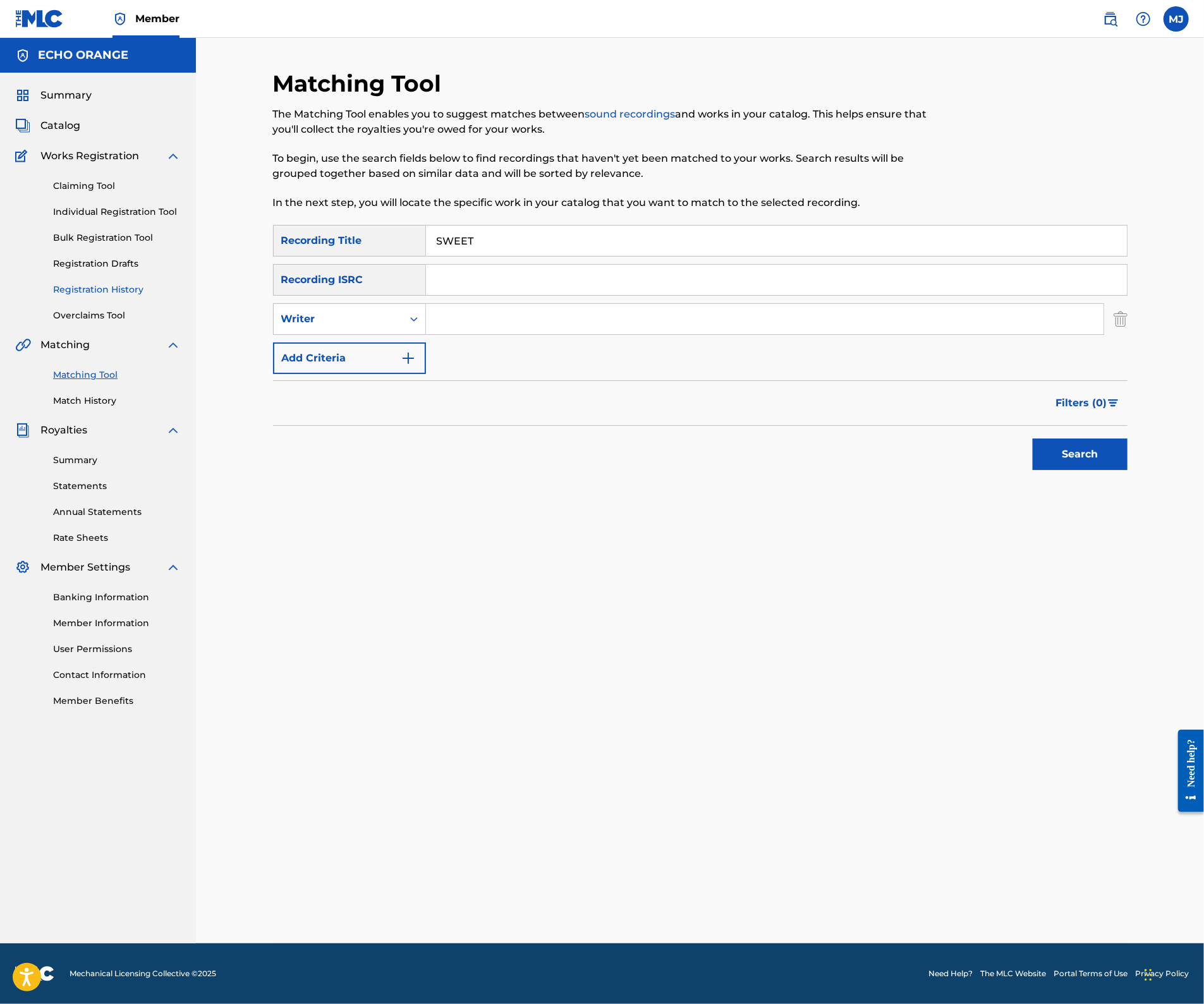
click at [519, 334] on input "Search Form" at bounding box center [764, 319] width 677 height 31
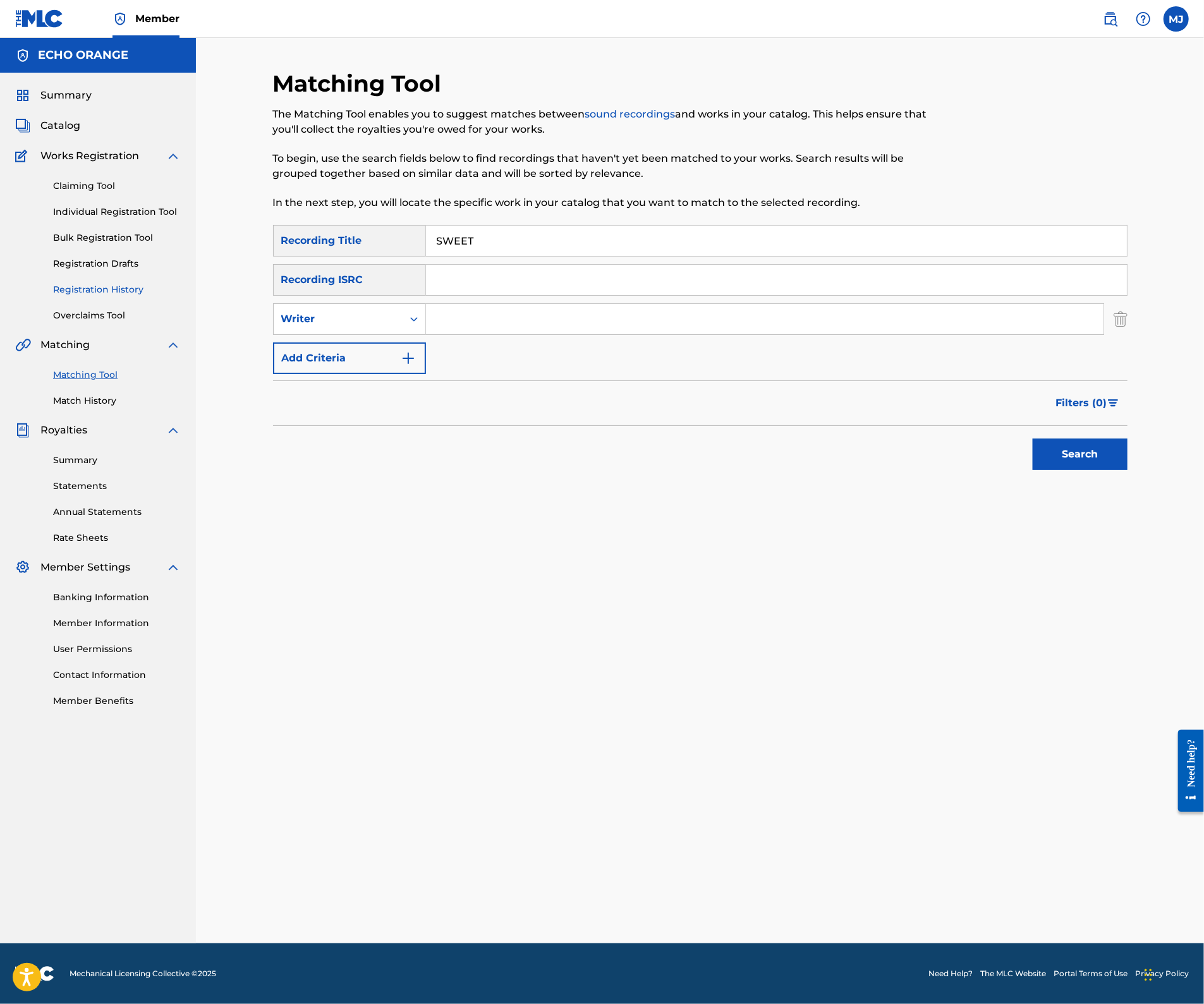
click at [519, 334] on input "Search Form" at bounding box center [764, 319] width 677 height 31
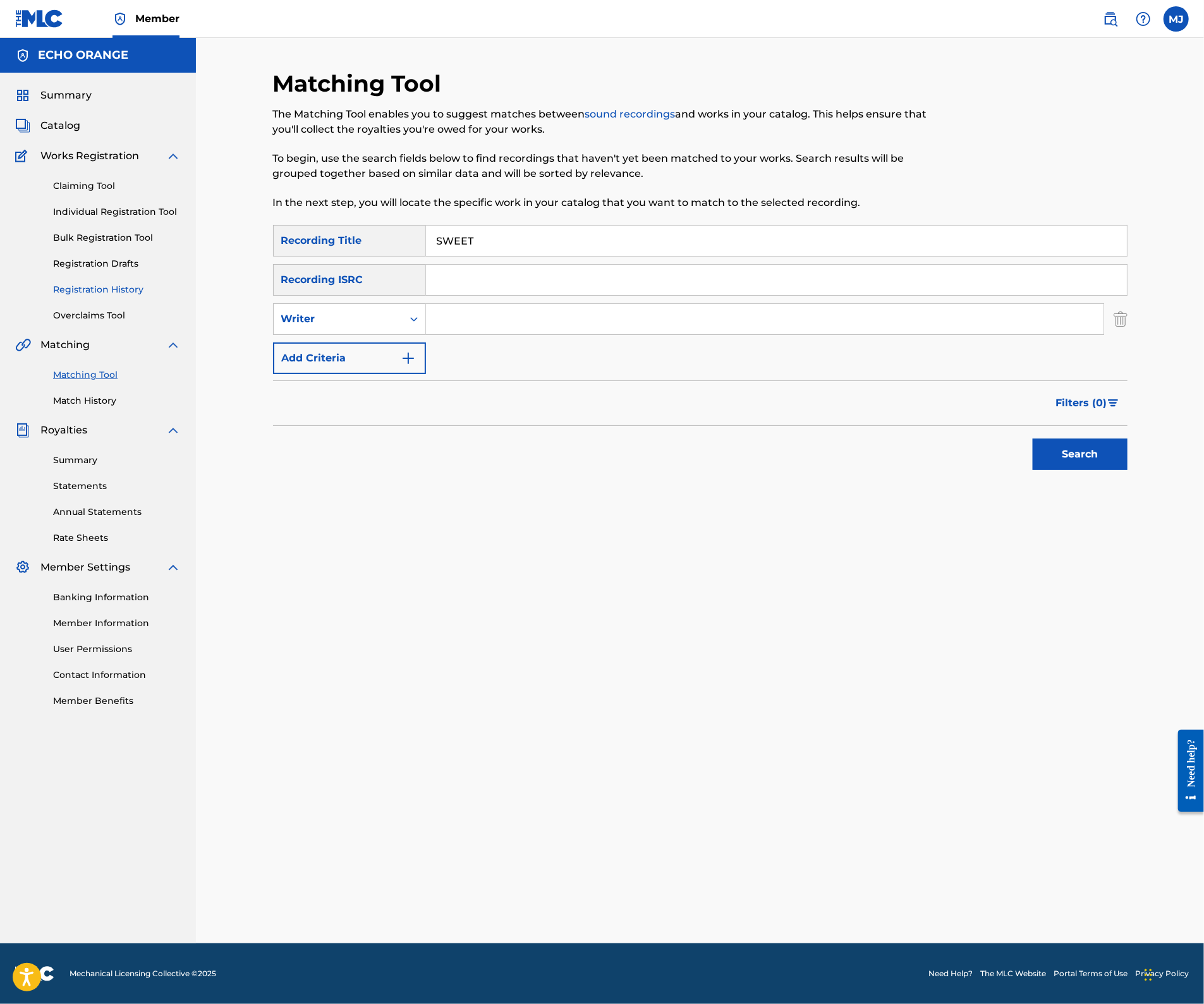
click at [519, 334] on input "Search Form" at bounding box center [764, 319] width 677 height 31
type input "kouassi"
click at [1127, 470] on button "Search" at bounding box center [1080, 453] width 95 height 32
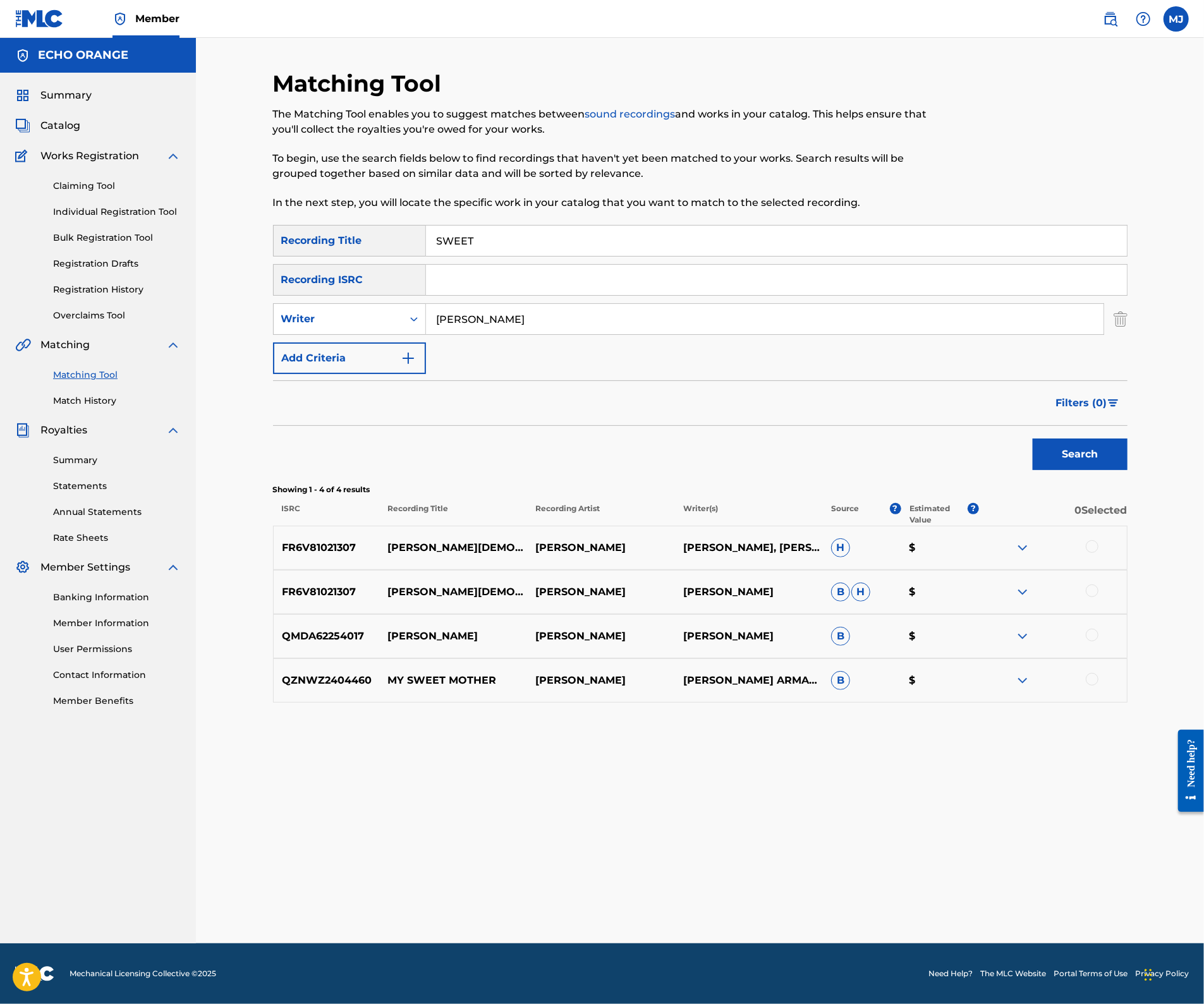
click at [519, 256] on input "SWEET" at bounding box center [776, 241] width 701 height 31
paste input "TOU POU OU"
type input "TOU POU OU"
click at [488, 334] on input "kouassi" at bounding box center [764, 319] width 677 height 31
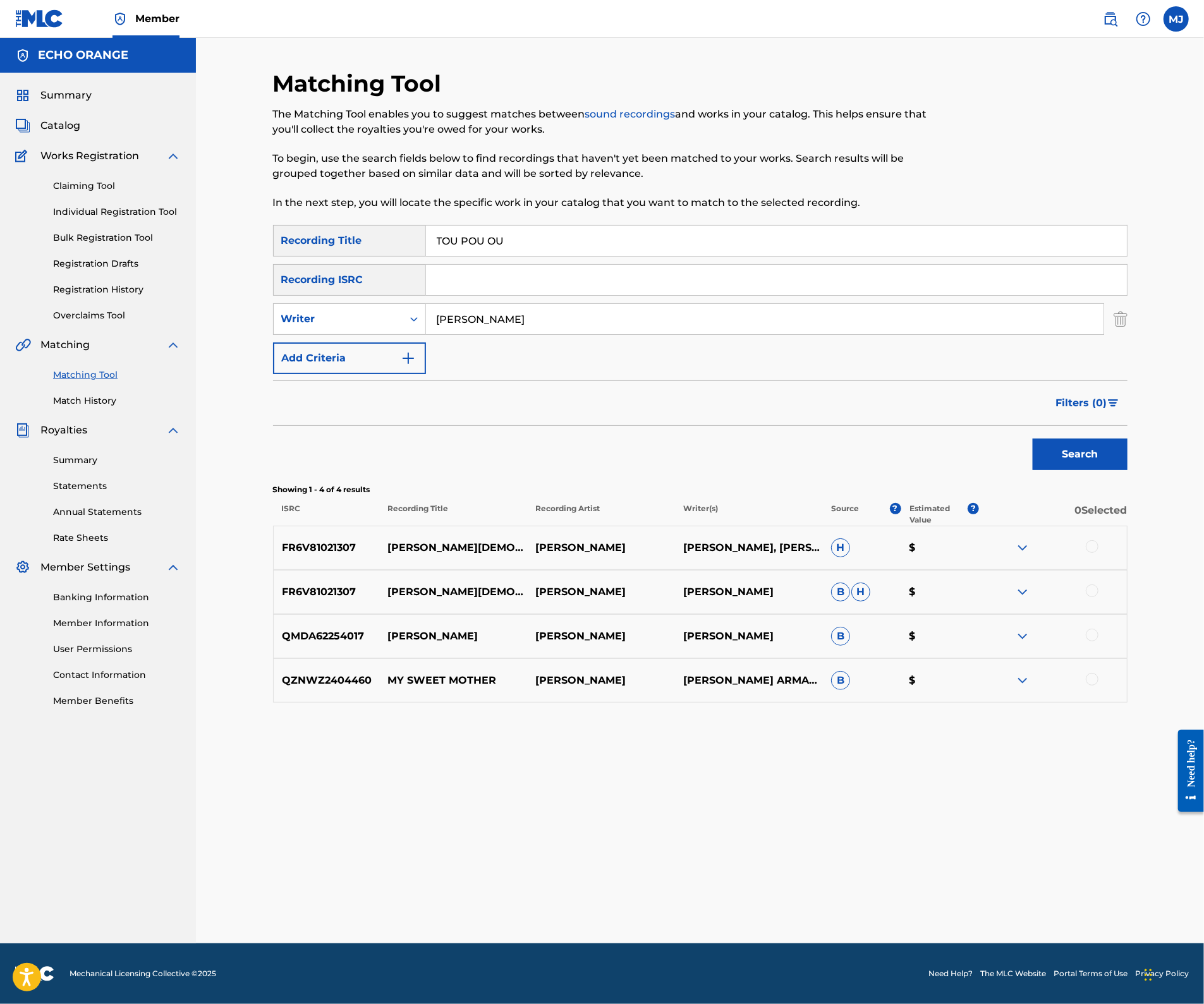
click at [488, 334] on input "kouassi" at bounding box center [764, 319] width 677 height 31
click at [1127, 470] on button "Search" at bounding box center [1080, 453] width 95 height 32
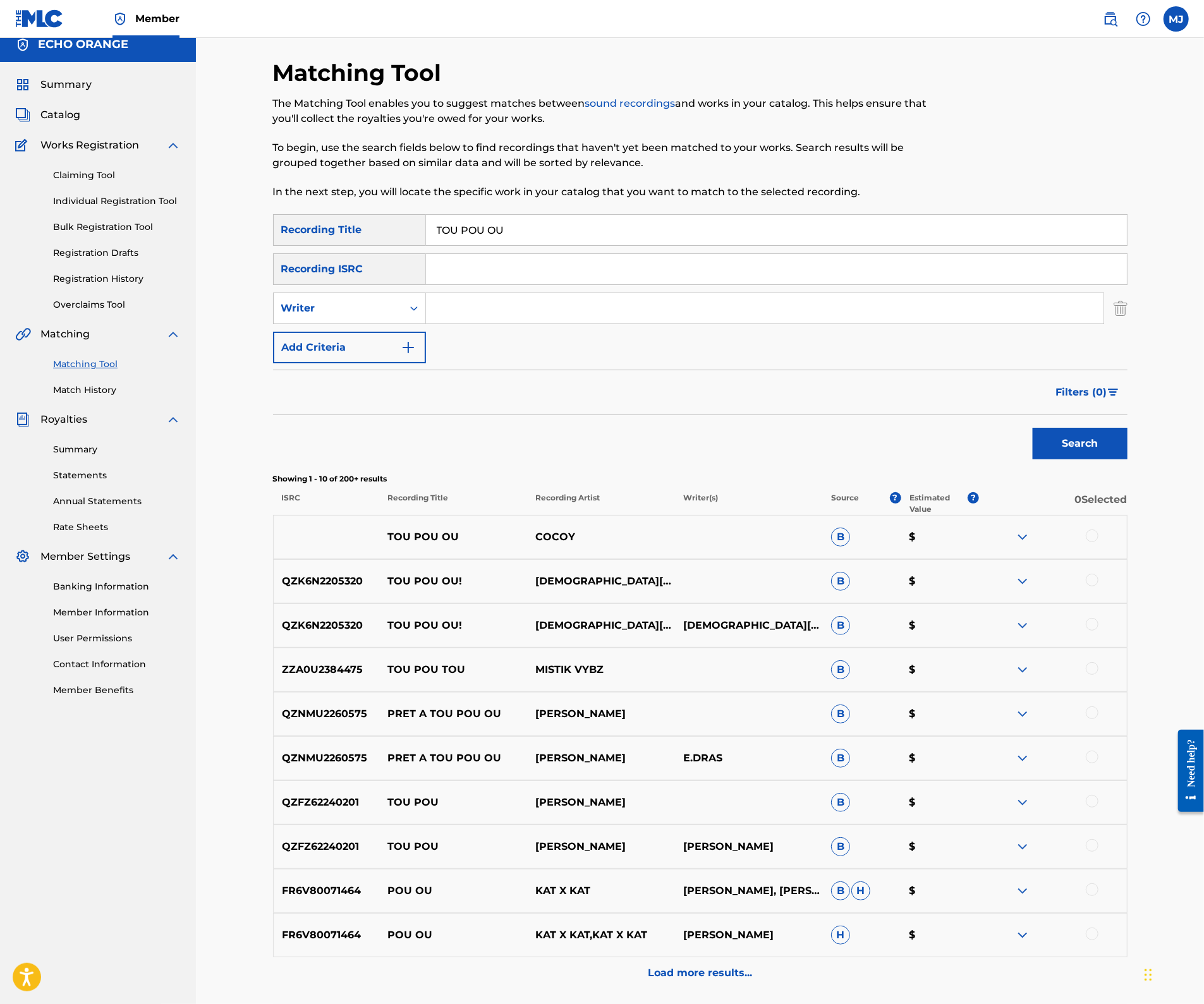
scroll to position [21, 0]
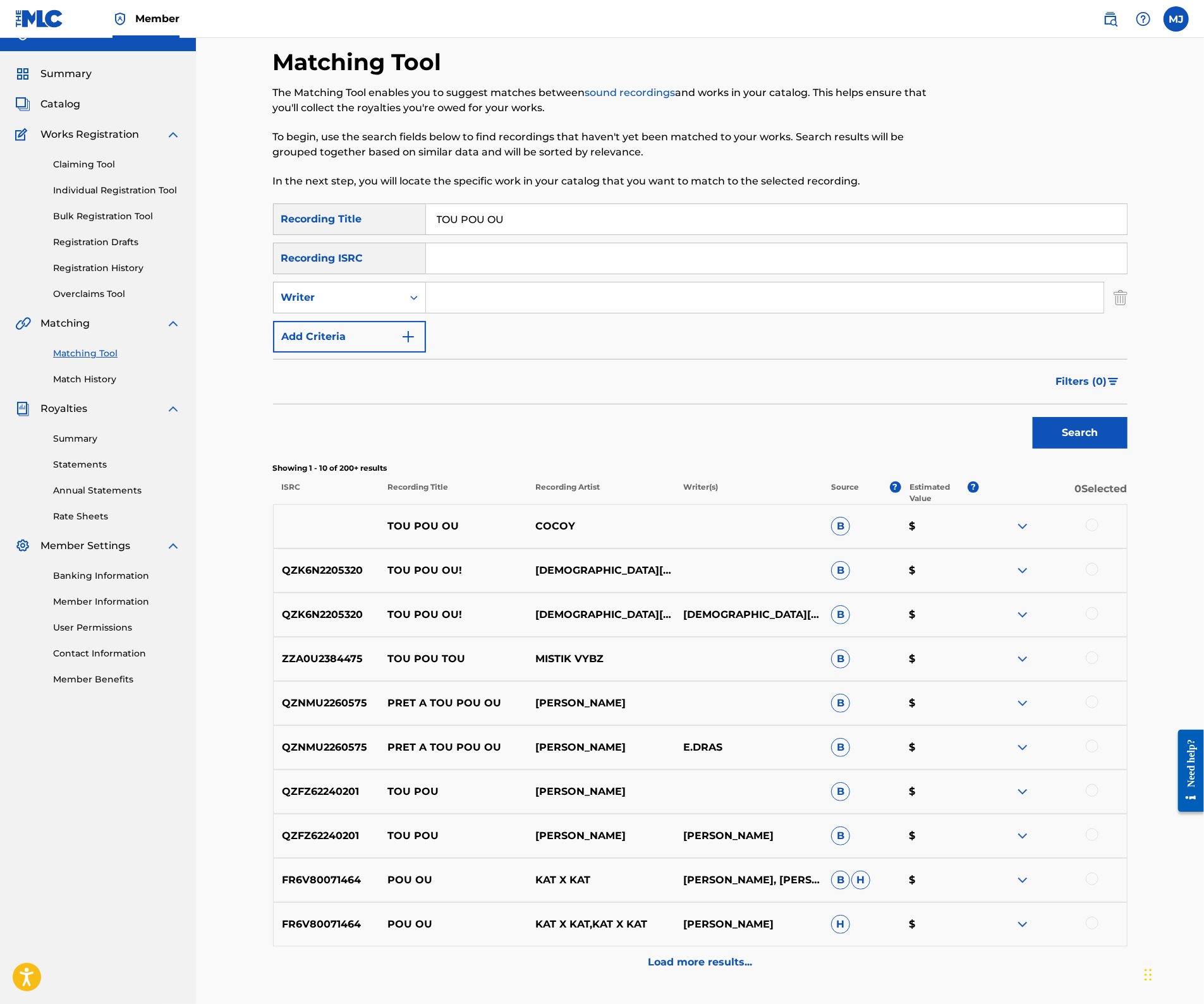
click at [506, 313] on input "Search Form" at bounding box center [764, 297] width 677 height 31
type input "sandeep"
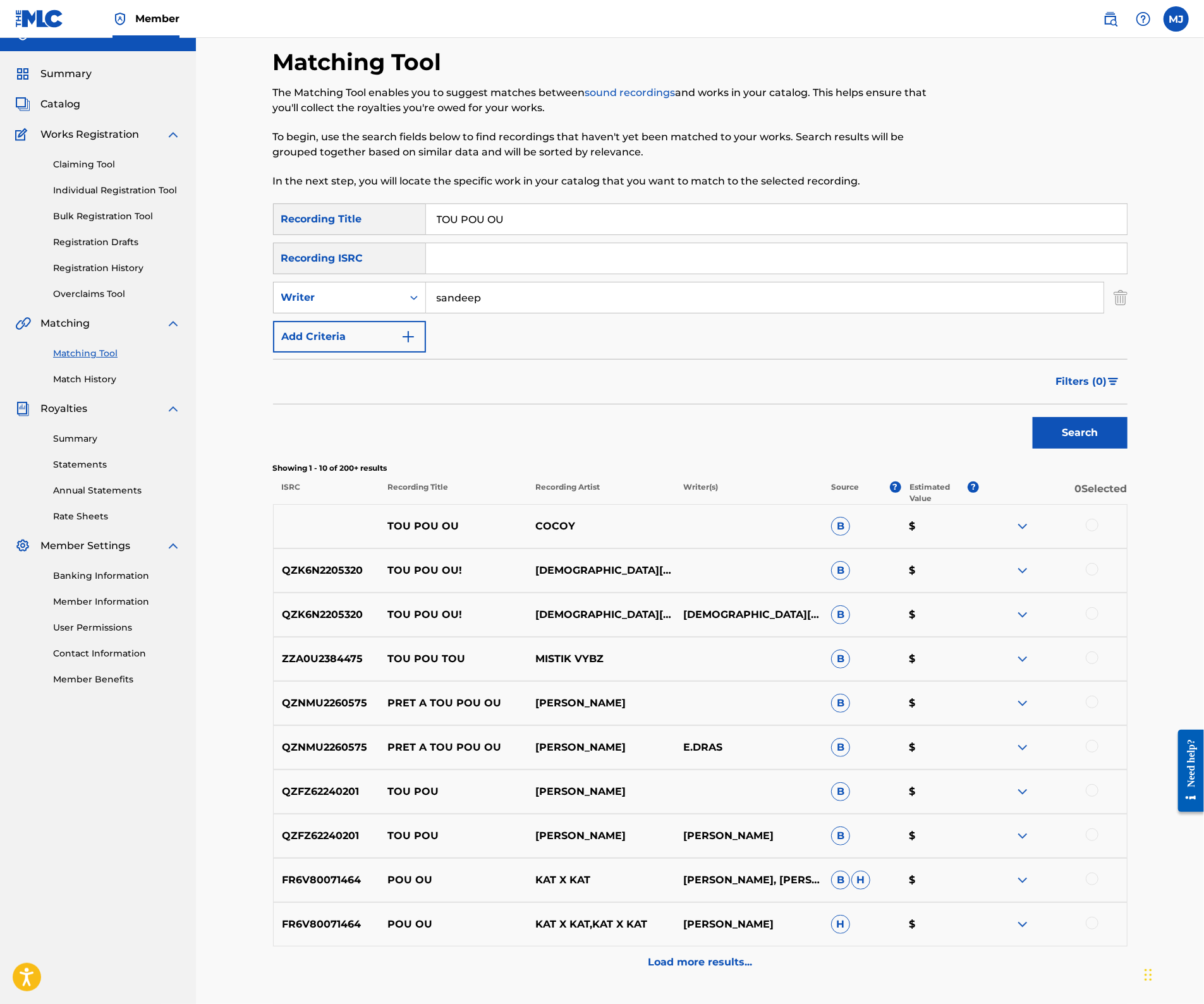
click at [1127, 448] on button "Search" at bounding box center [1080, 432] width 95 height 32
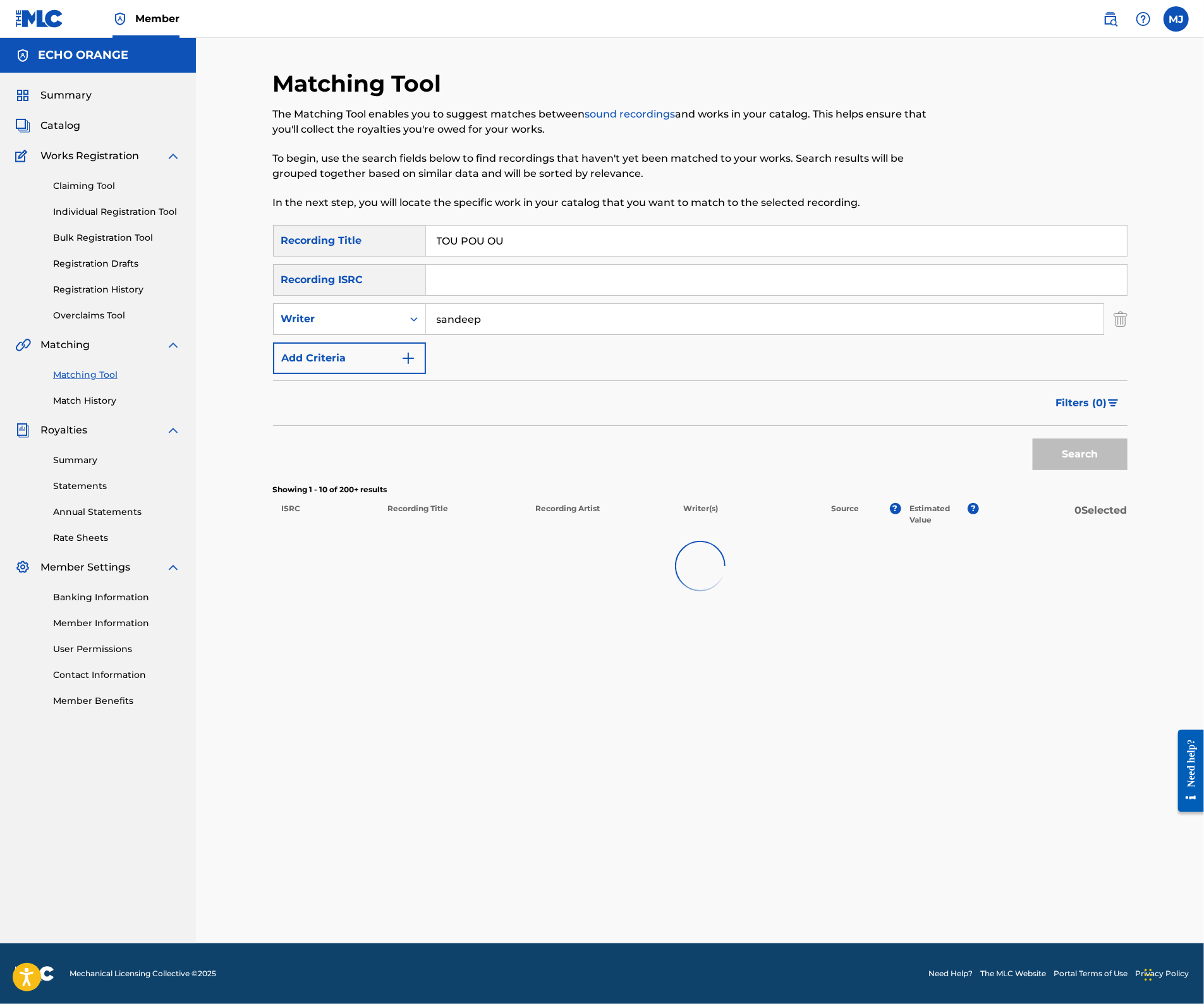
scroll to position [0, 0]
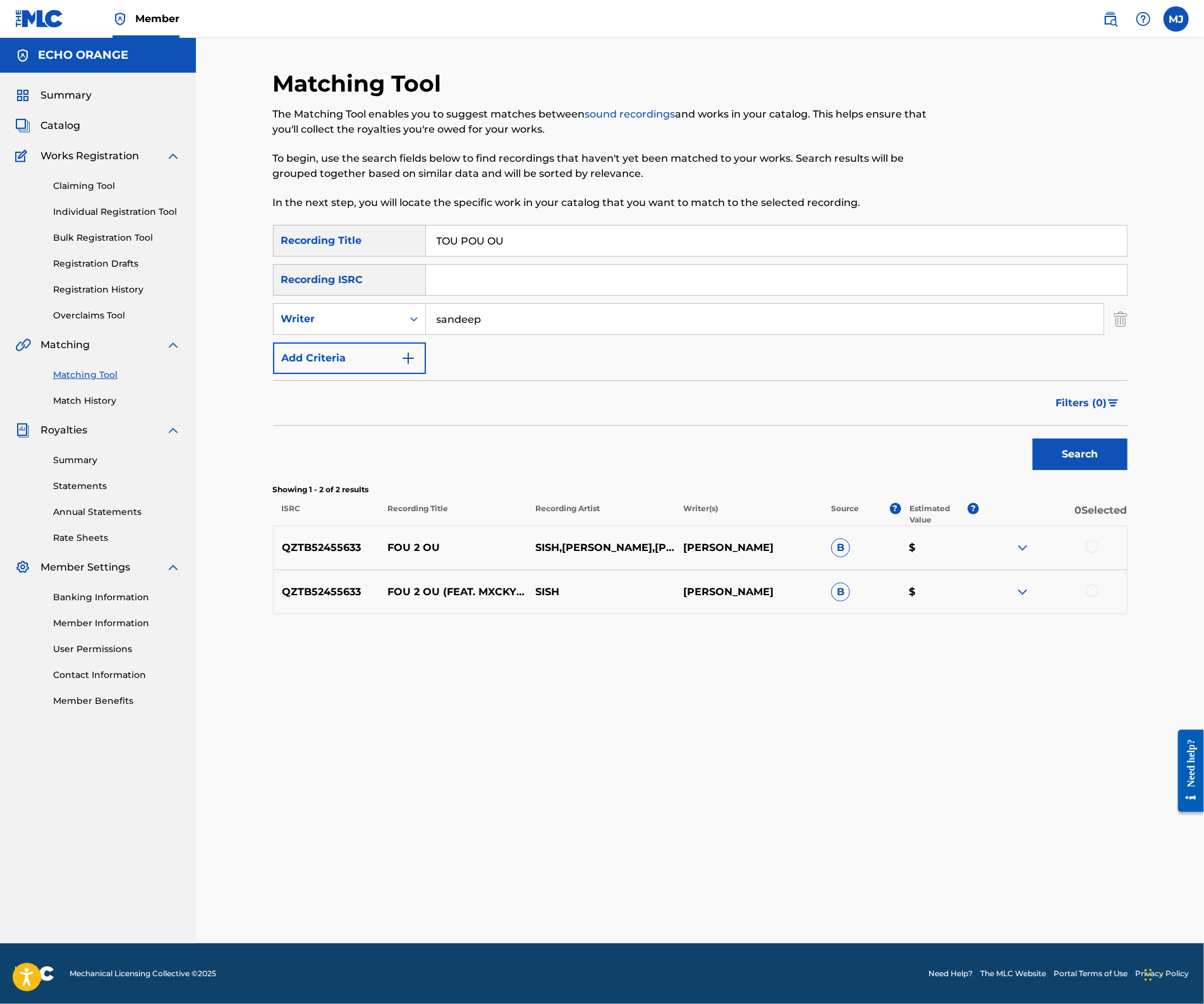
click at [551, 256] on input "TOU POU OU" at bounding box center [776, 241] width 701 height 31
paste input "MALEWE"
type input "TOUMALEWE"
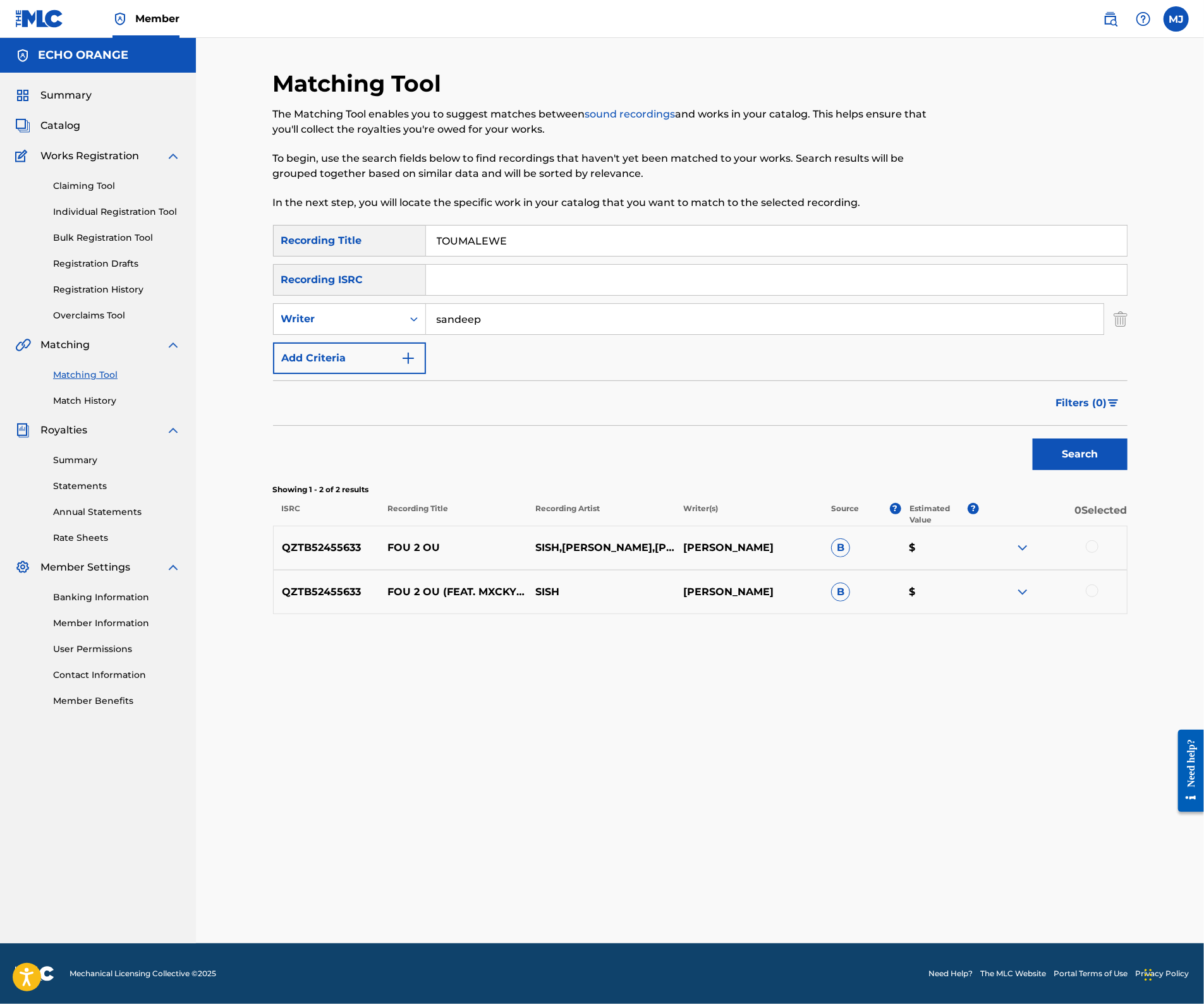
click at [513, 334] on input "sandeep" at bounding box center [764, 319] width 677 height 31
click at [1127, 470] on button "Search" at bounding box center [1080, 453] width 95 height 32
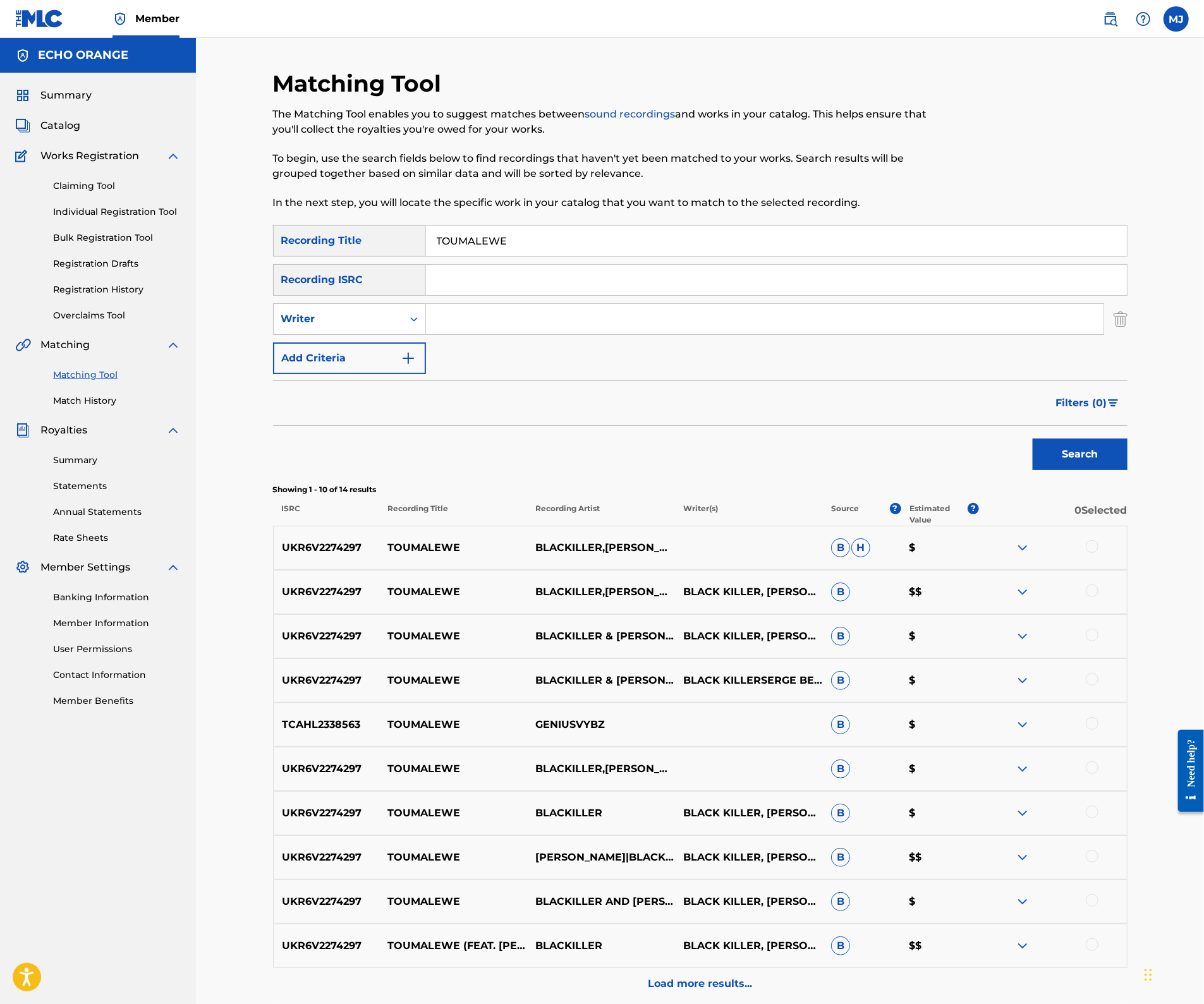
scroll to position [56, 0]
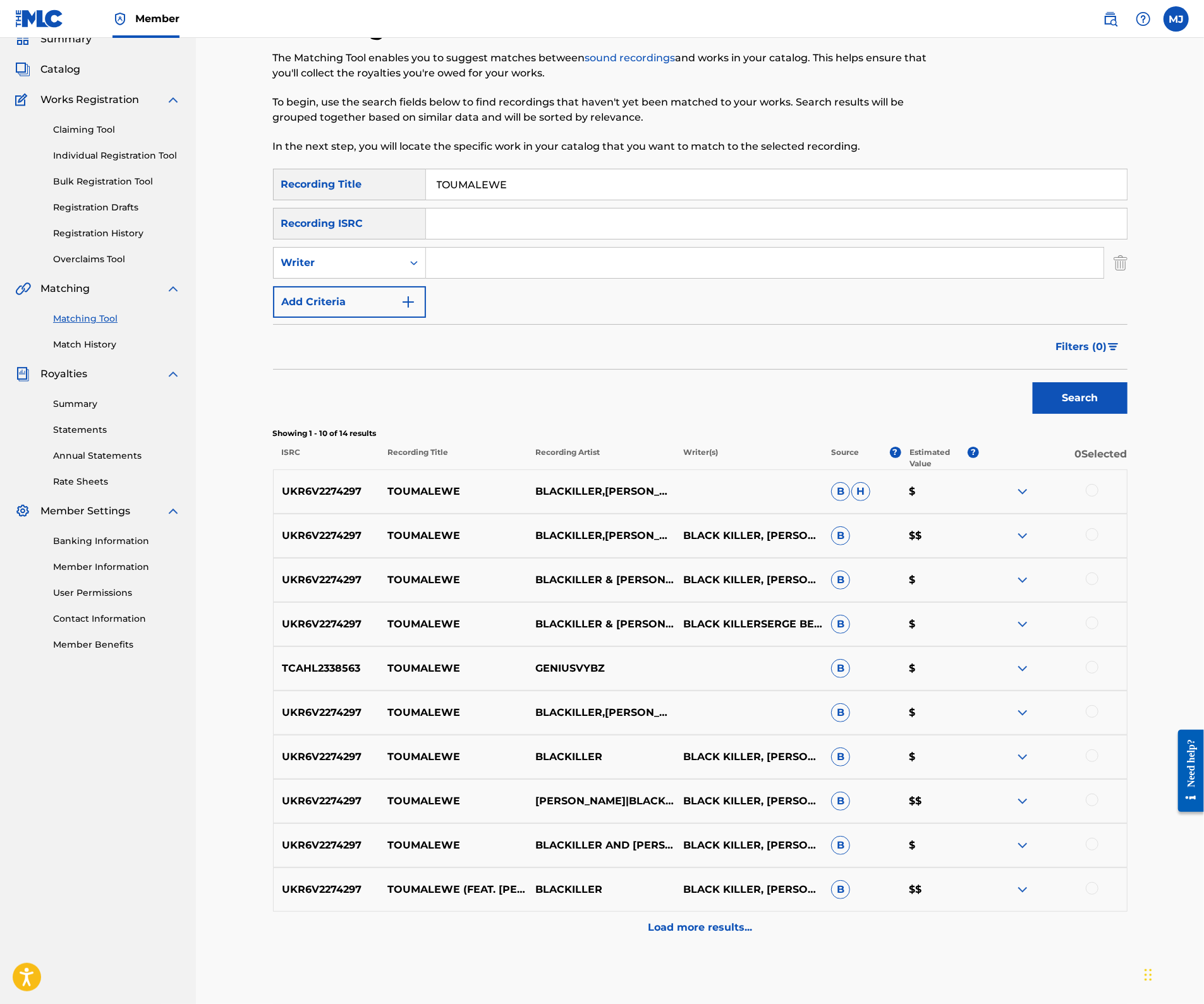
click at [1098, 496] on div at bounding box center [1091, 490] width 13 height 13
click at [1098, 540] on div at bounding box center [1091, 534] width 13 height 13
click at [1098, 585] on div at bounding box center [1091, 578] width 13 height 13
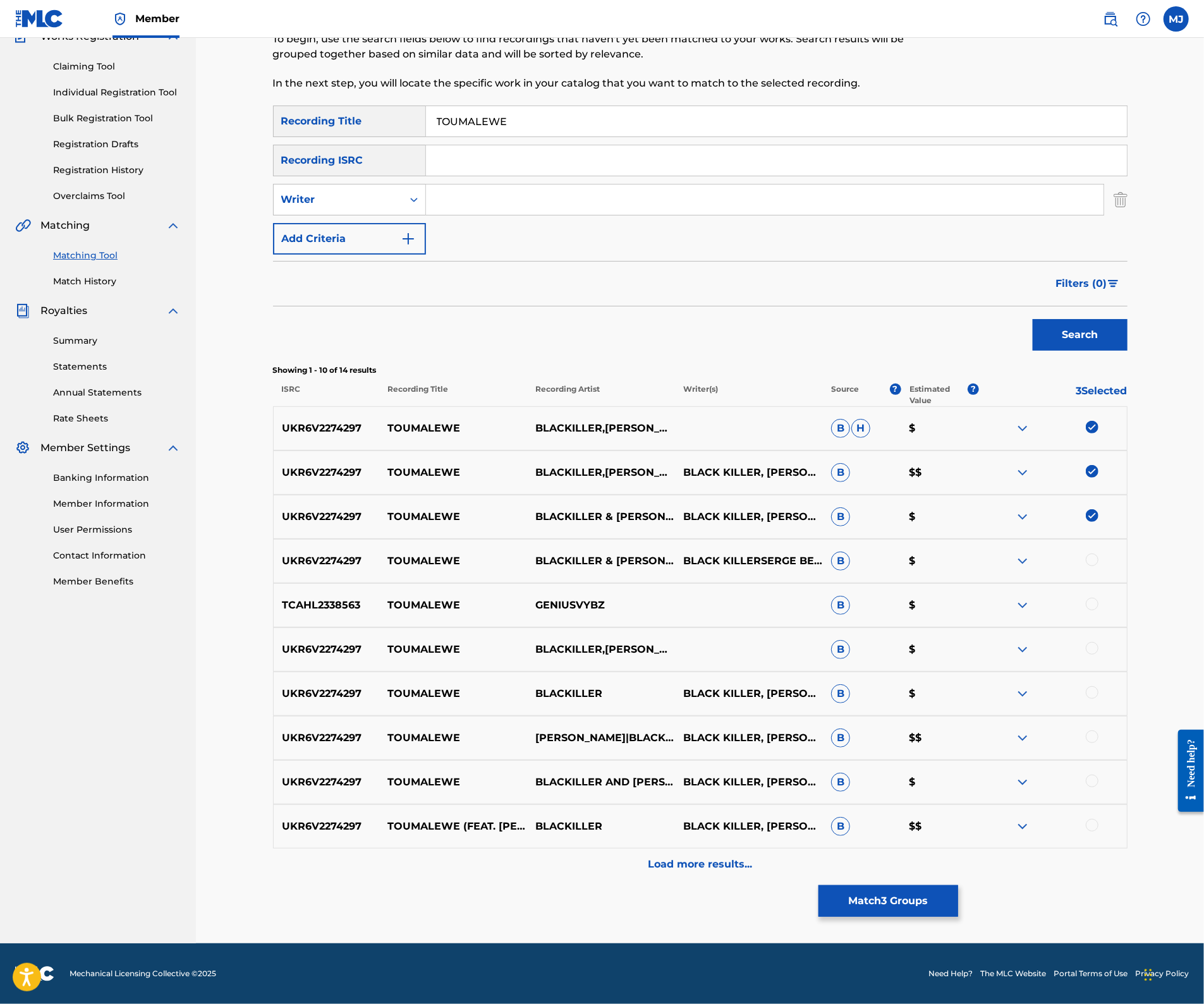
scroll to position [212, 0]
click at [1098, 566] on div at bounding box center [1091, 559] width 13 height 13
click at [1098, 610] on div at bounding box center [1091, 603] width 13 height 13
click at [1098, 655] on div at bounding box center [1091, 648] width 13 height 13
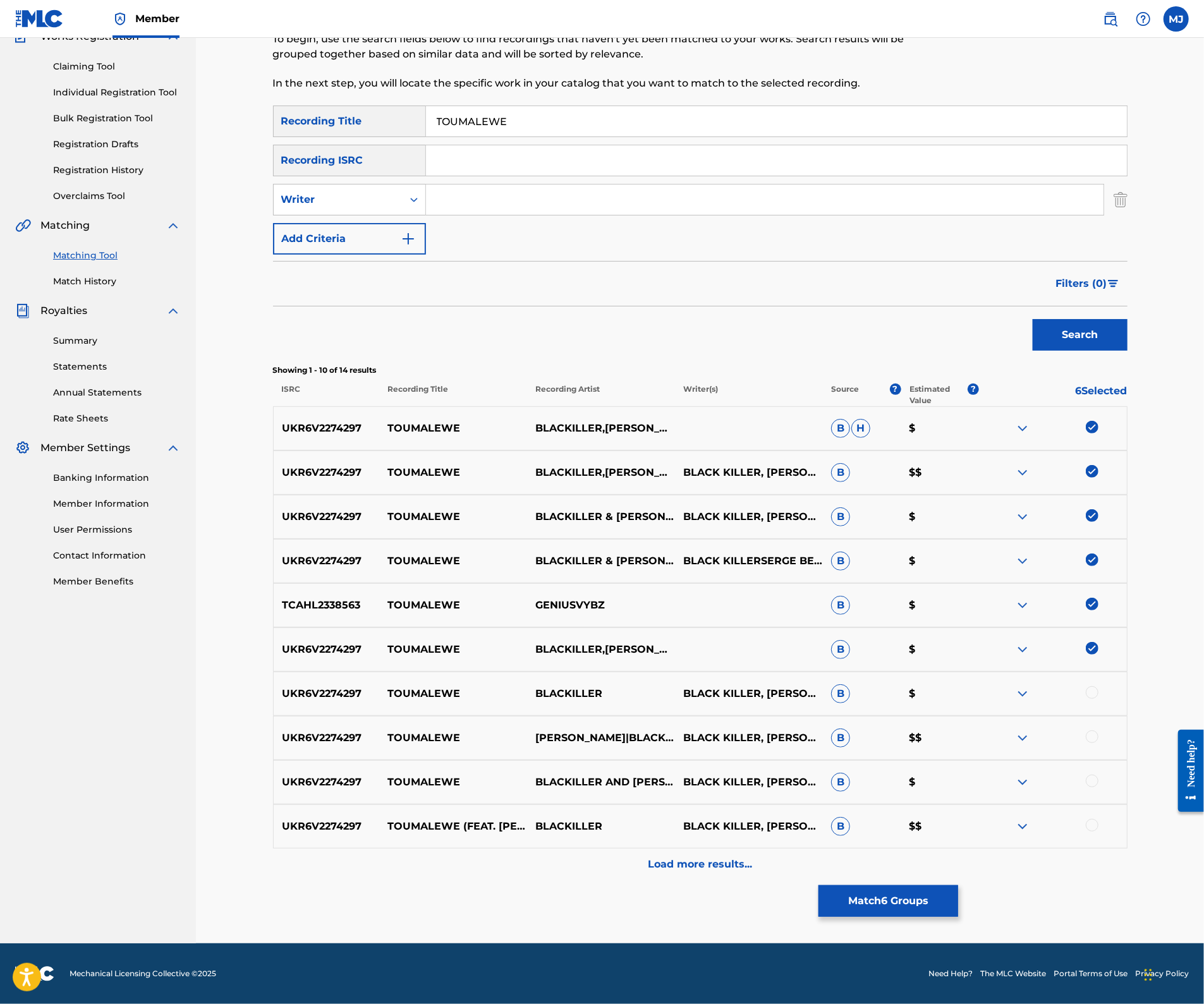
click at [1098, 686] on div at bounding box center [1091, 692] width 13 height 13
click at [1098, 730] on div at bounding box center [1091, 736] width 13 height 13
click at [1098, 775] on div at bounding box center [1091, 781] width 13 height 13
click at [1098, 818] on div at bounding box center [1091, 824] width 13 height 13
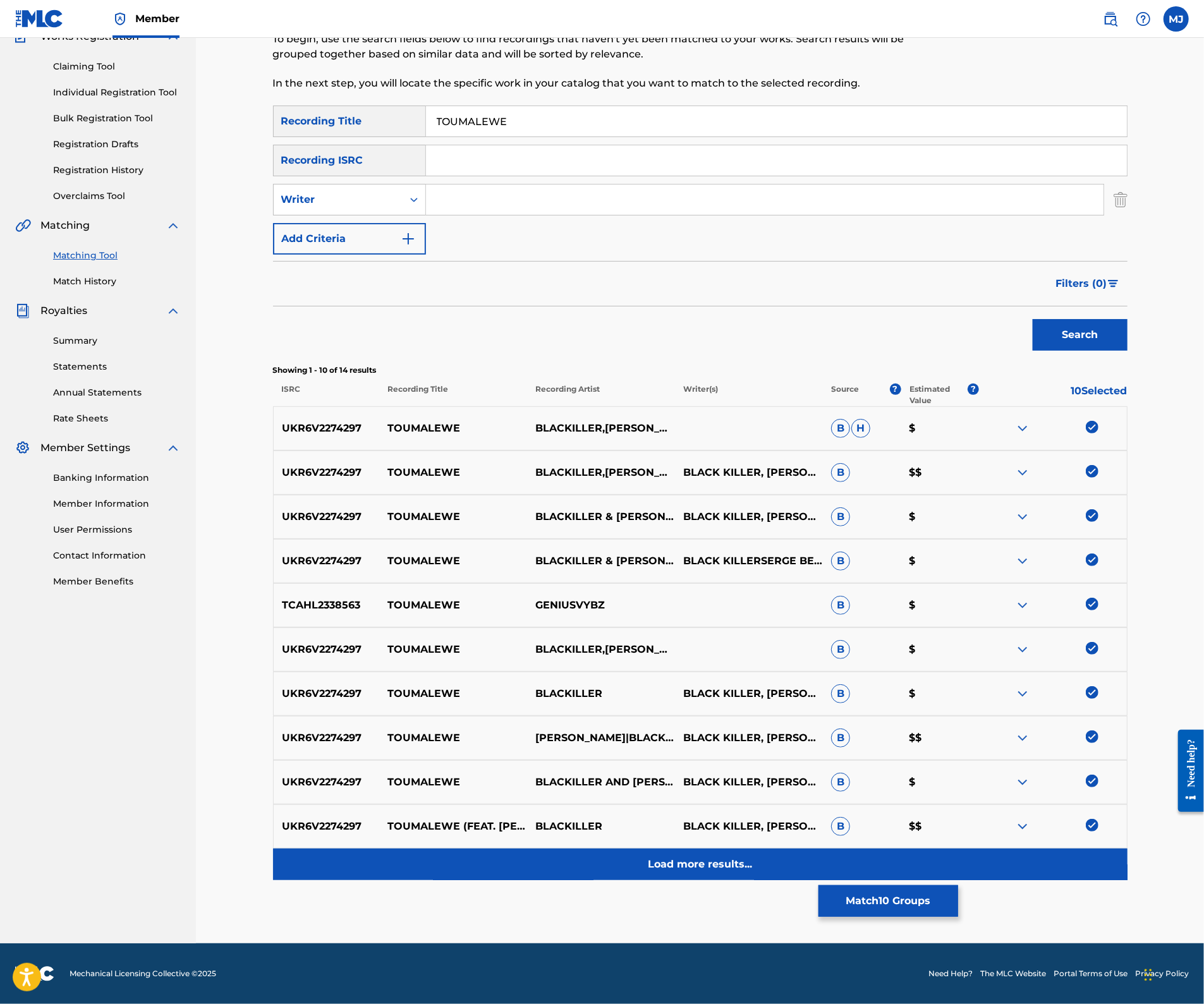
click at [776, 848] on div "Load more results..." at bounding box center [700, 863] width 854 height 32
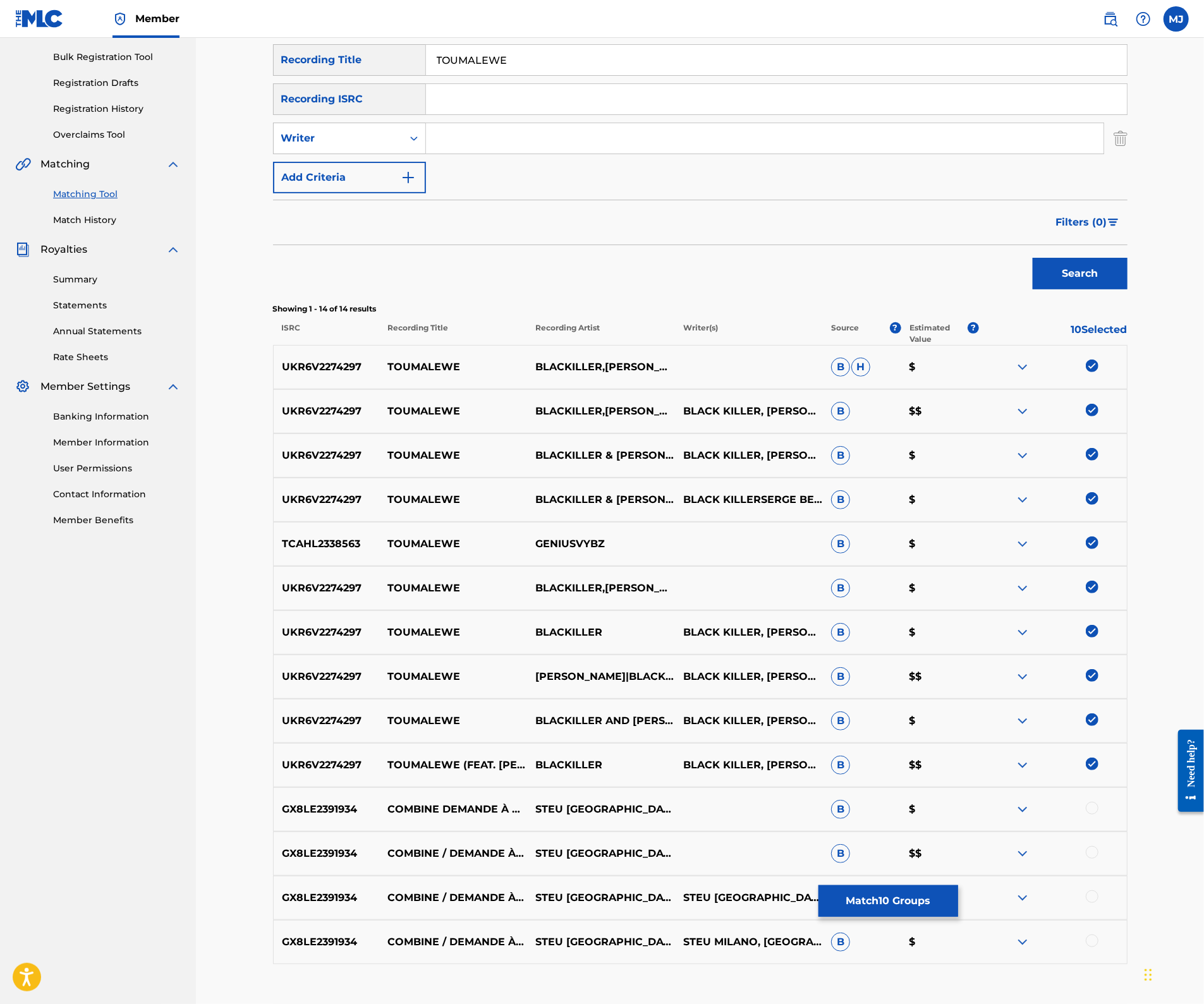
scroll to position [488, 0]
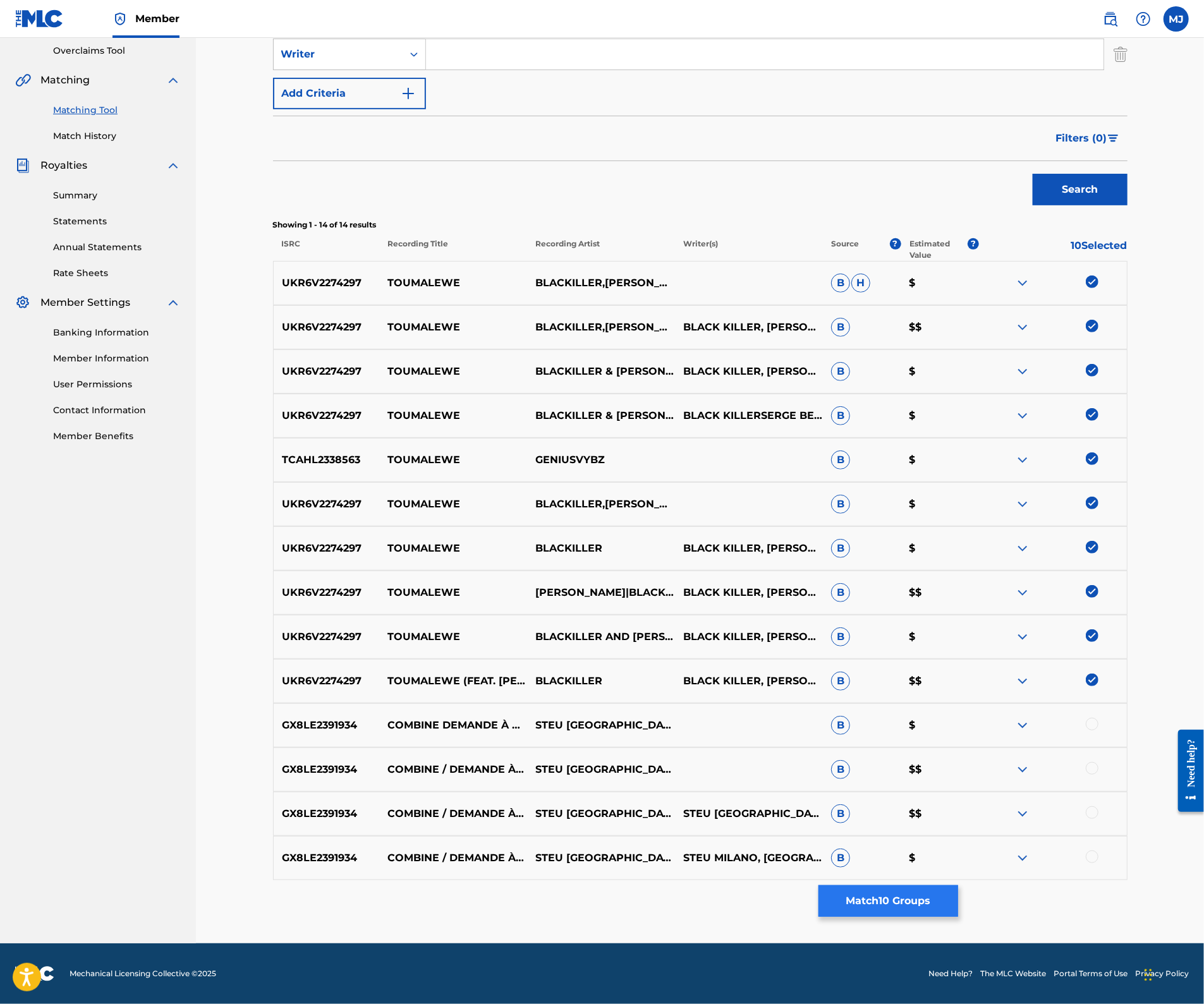
click at [958, 885] on button "Match 10 Groups" at bounding box center [889, 900] width 140 height 32
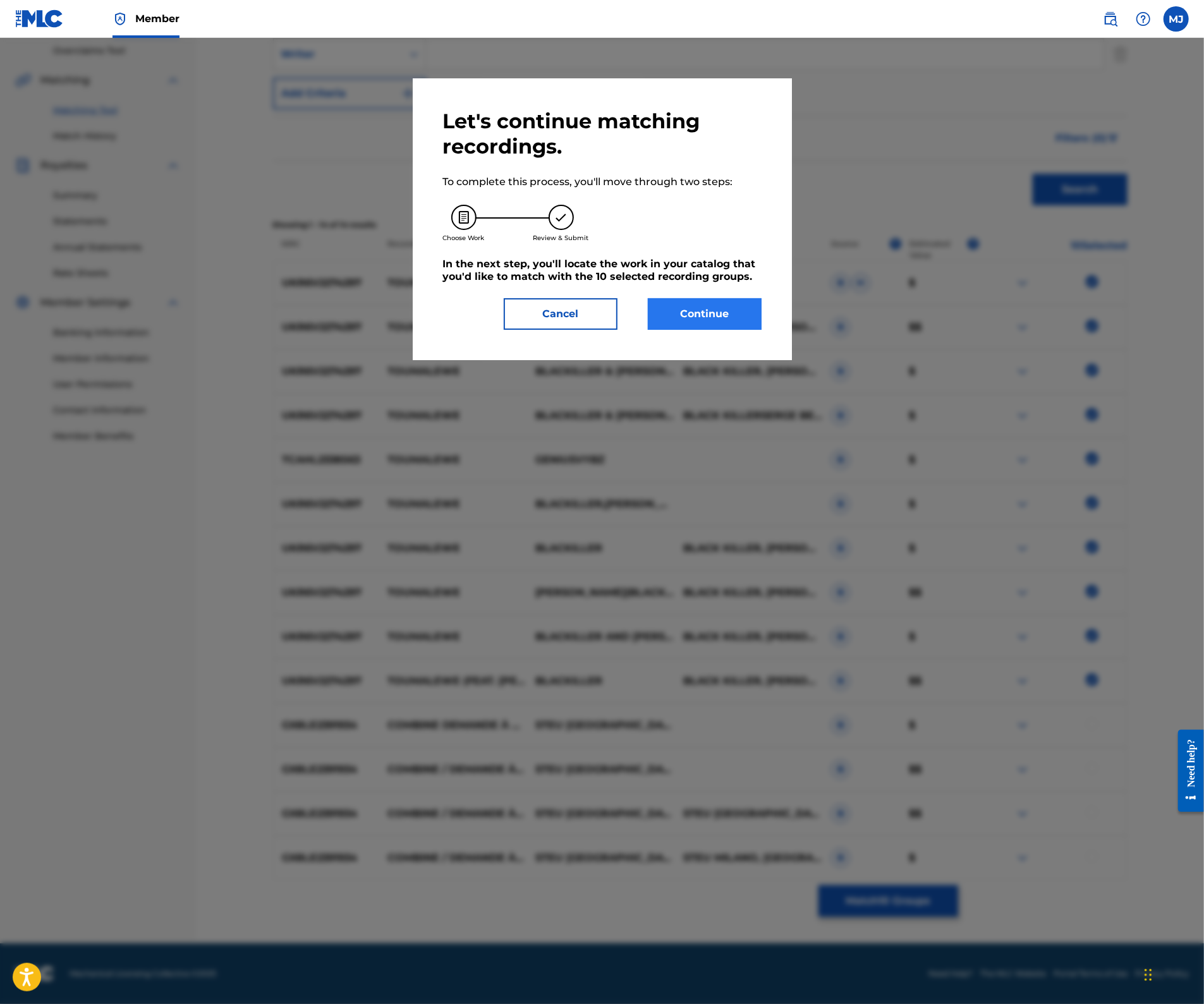
click at [755, 330] on button "Continue" at bounding box center [704, 314] width 113 height 32
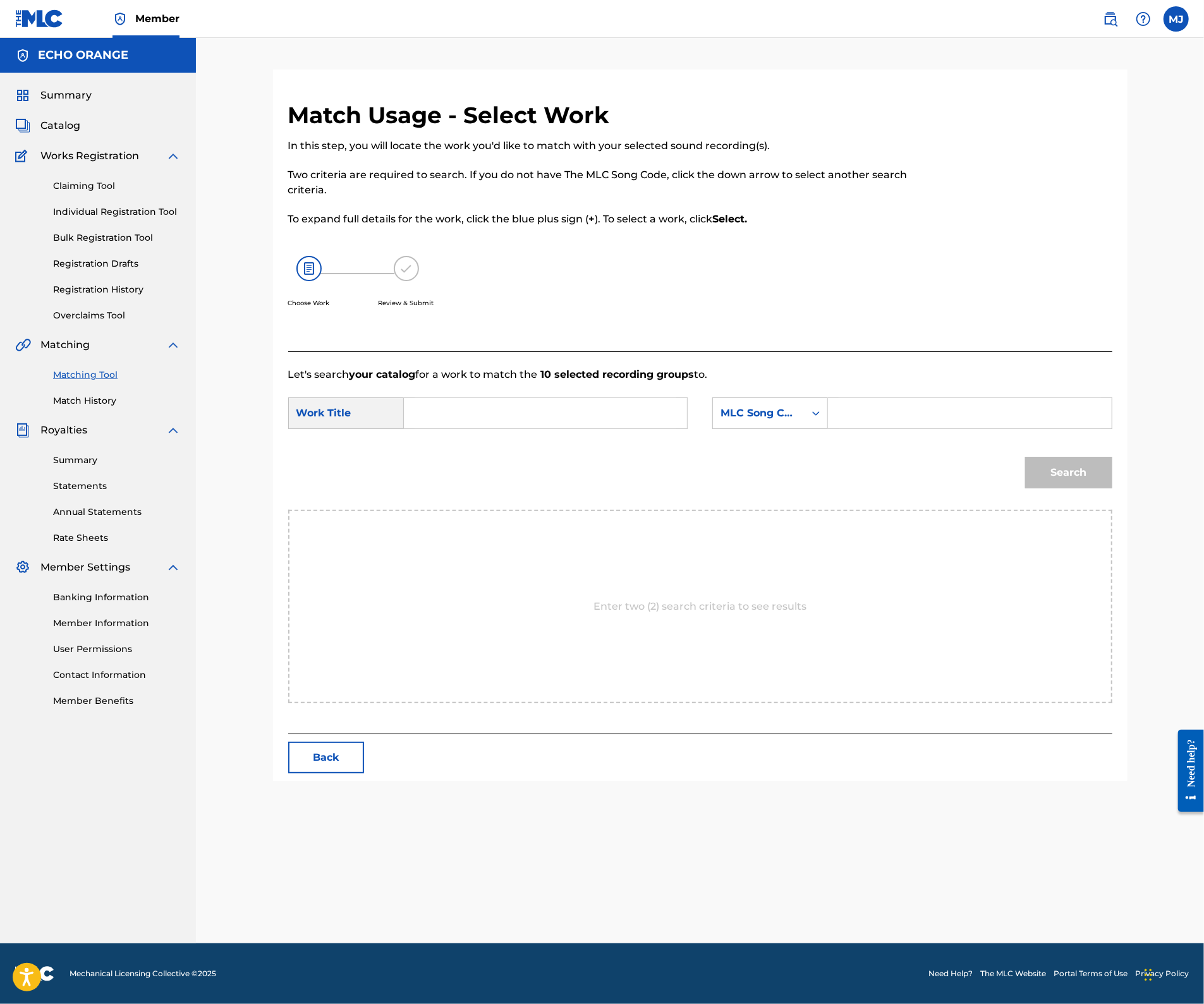
click at [580, 428] on input "Search Form" at bounding box center [545, 413] width 262 height 31
paste input "TOUMALEWE"
type input "TOUMALEWE"
click at [784, 421] on div "MLC Song Code" at bounding box center [759, 413] width 77 height 15
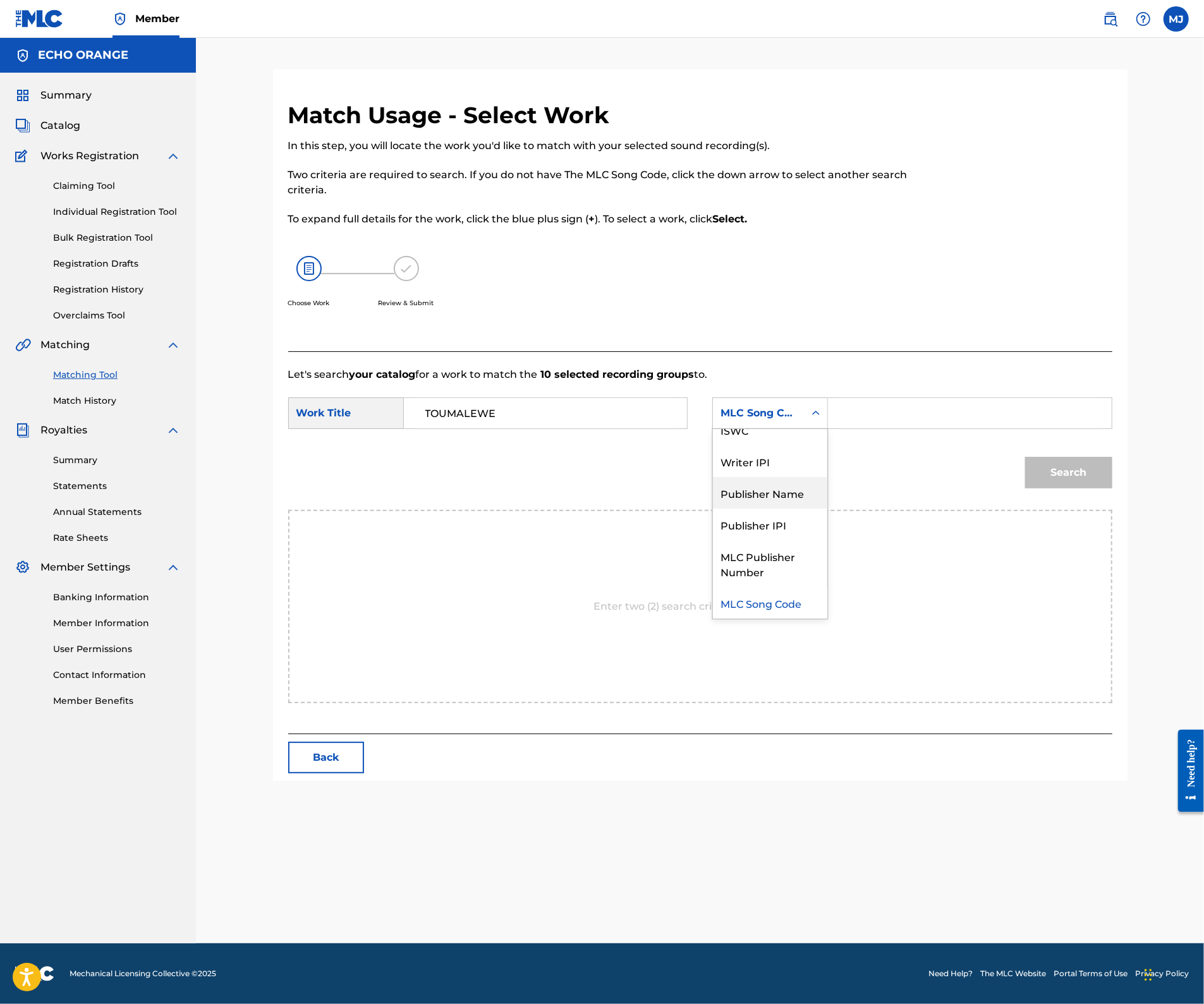
click at [777, 509] on div "Publisher Name" at bounding box center [770, 492] width 114 height 32
click at [933, 428] on input "Search Form" at bounding box center [969, 413] width 262 height 31
type input "appeal"
click at [1112, 488] on button "Search" at bounding box center [1068, 472] width 87 height 32
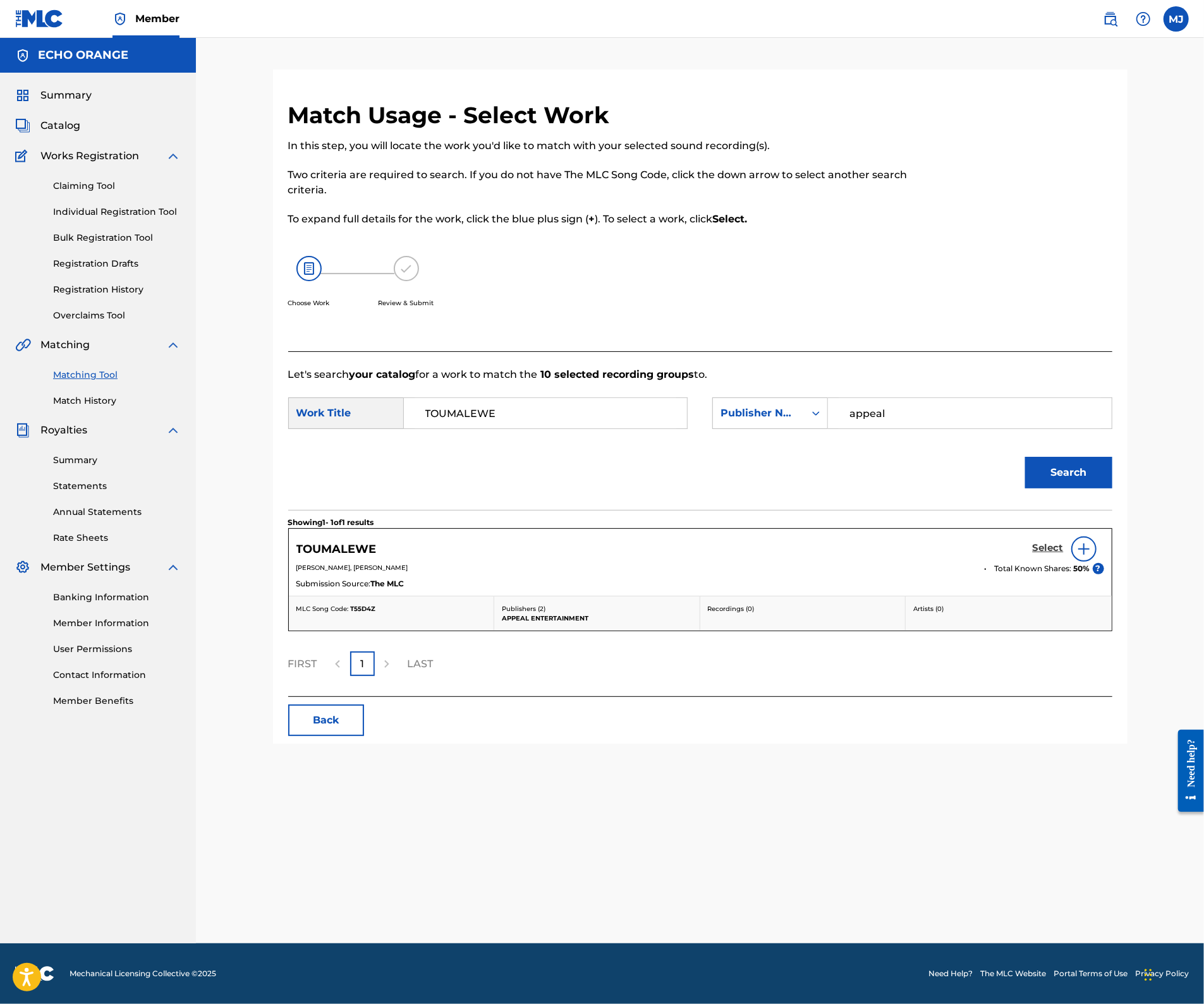
click at [1063, 554] on h5 "Select" at bounding box center [1048, 548] width 31 height 12
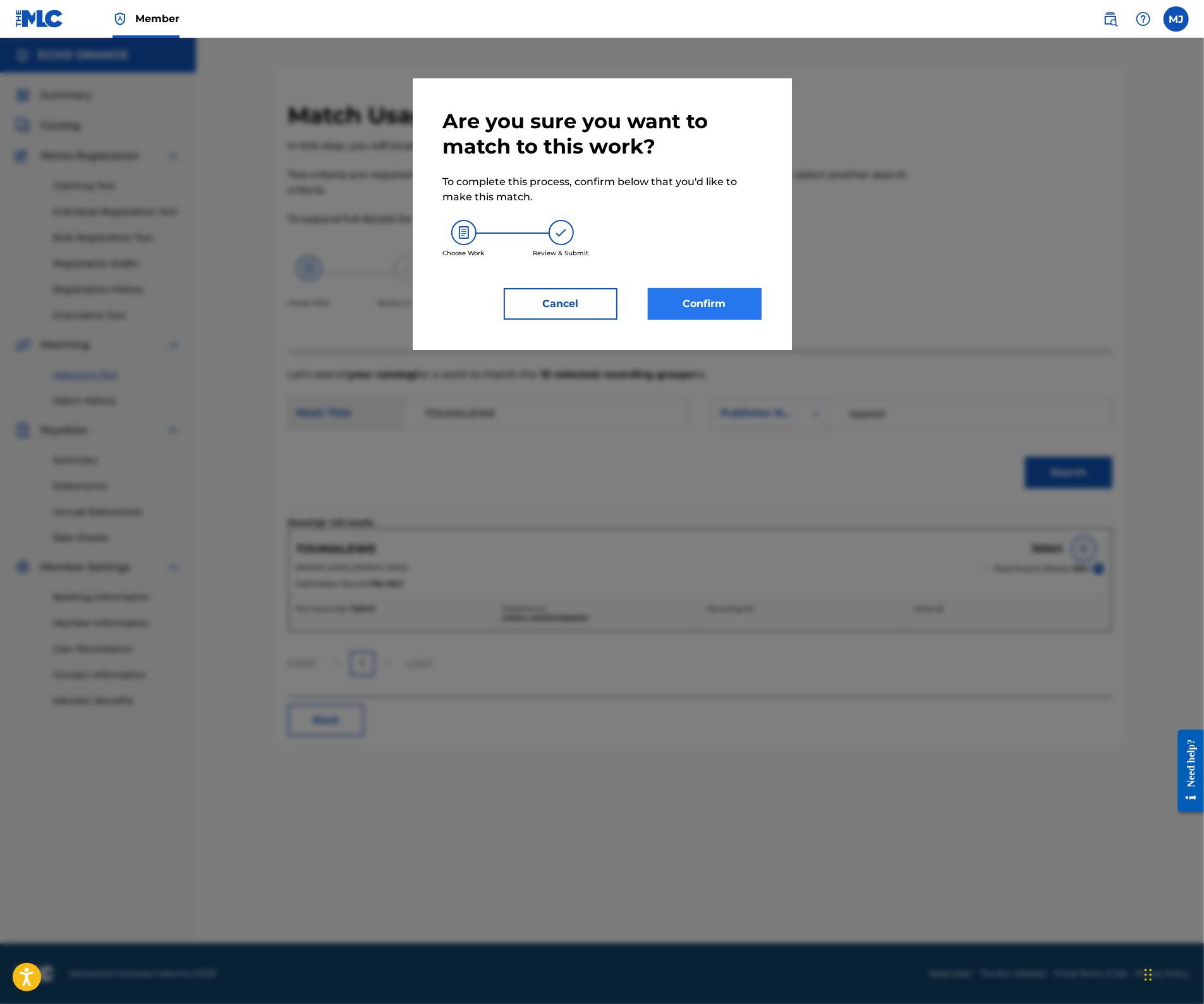
click at [751, 320] on button "Confirm" at bounding box center [704, 303] width 113 height 32
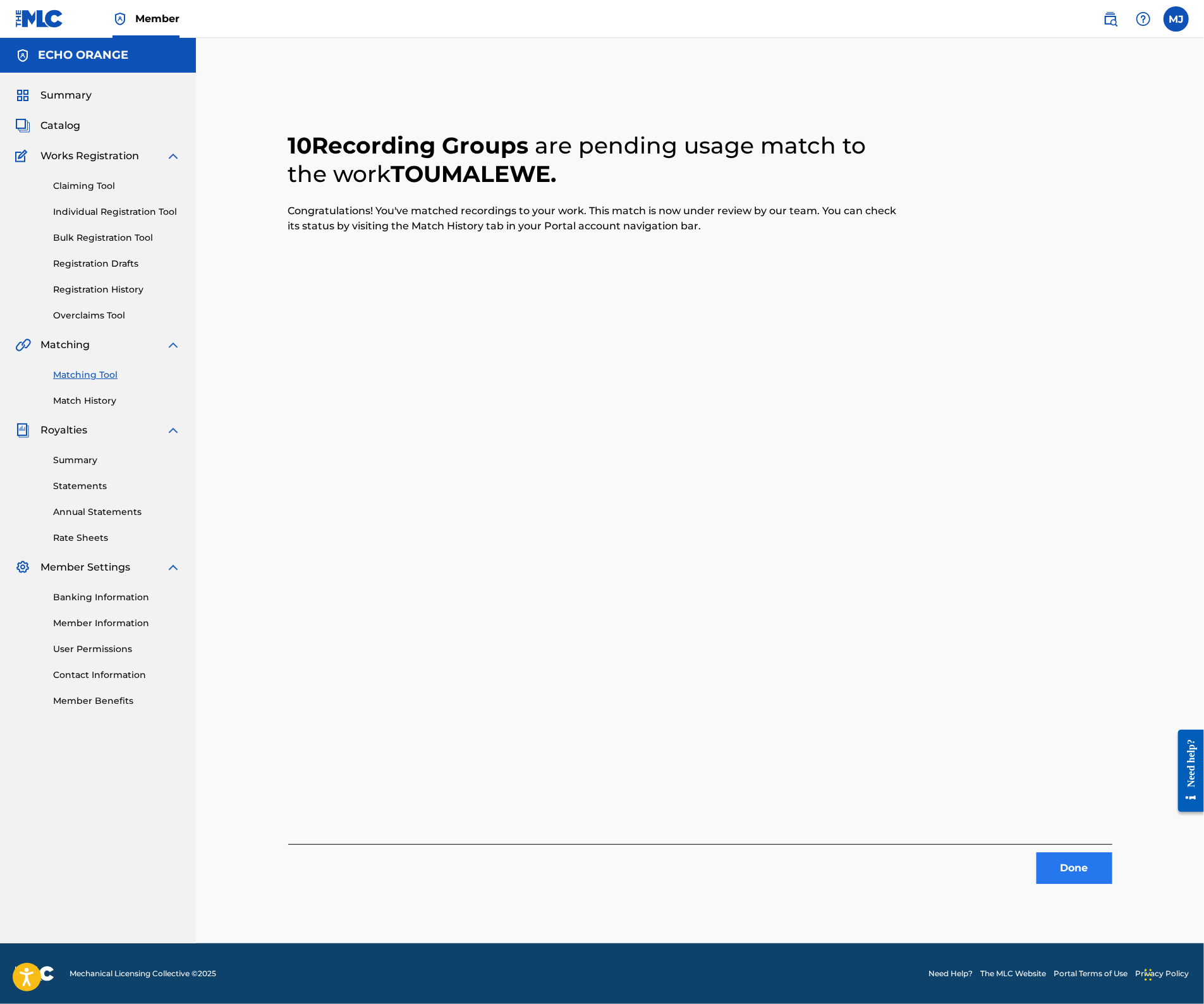
click at [1112, 880] on button "Done" at bounding box center [1074, 868] width 76 height 32
